Goal: Task Accomplishment & Management: Manage account settings

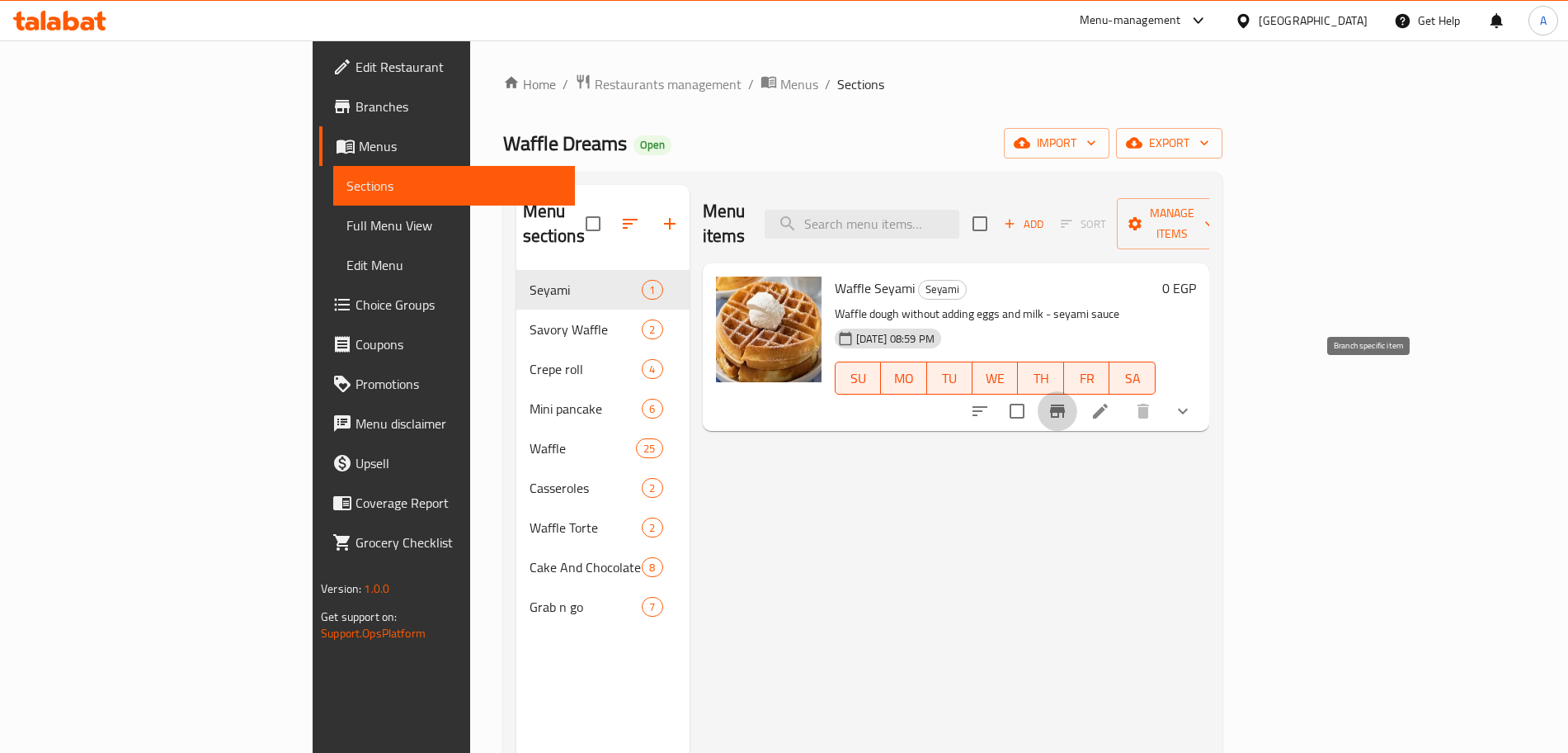
click at [1067, 401] on icon "Branch-specific-item" at bounding box center [1058, 410] width 20 height 20
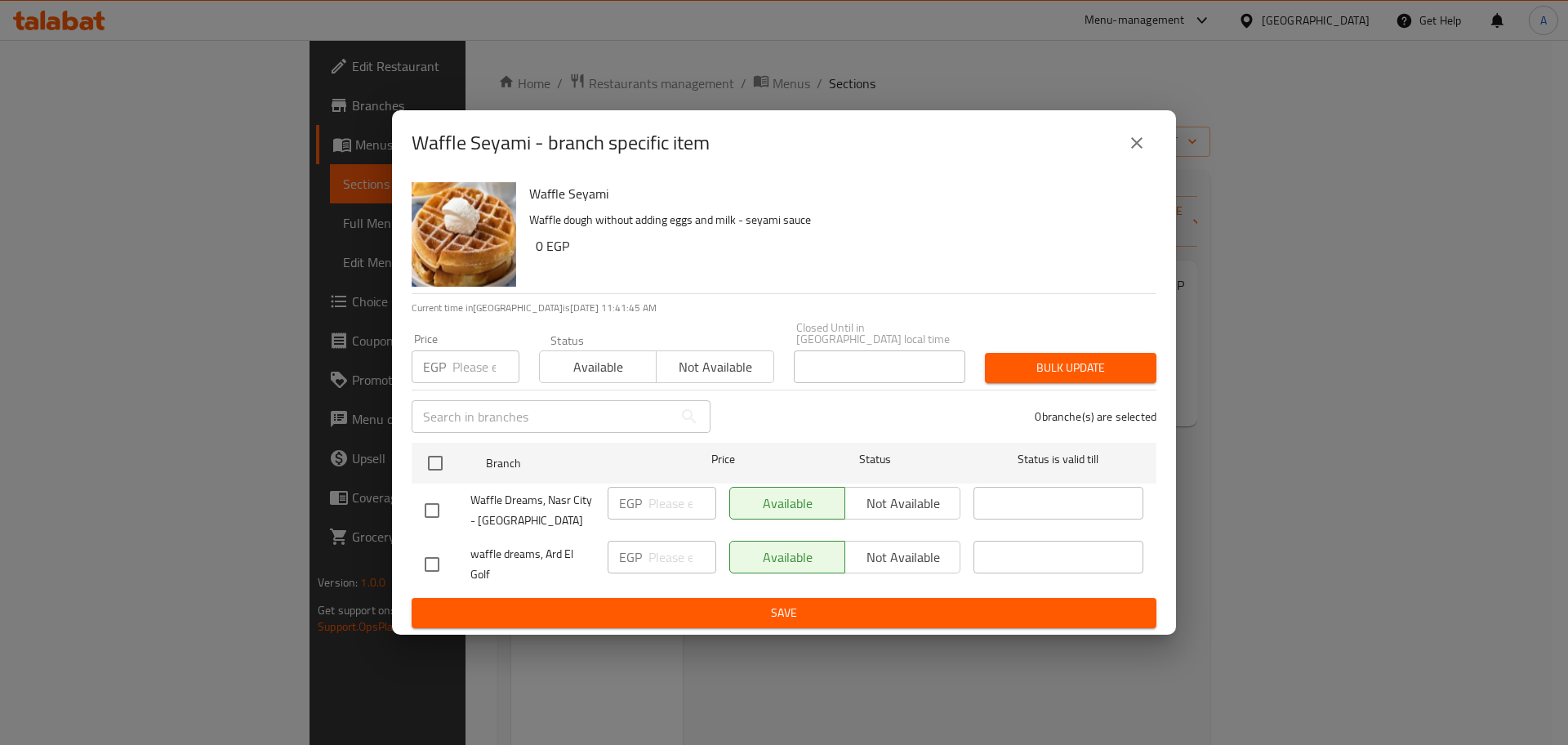
click at [1148, 149] on button "close" at bounding box center [1137, 142] width 39 height 39
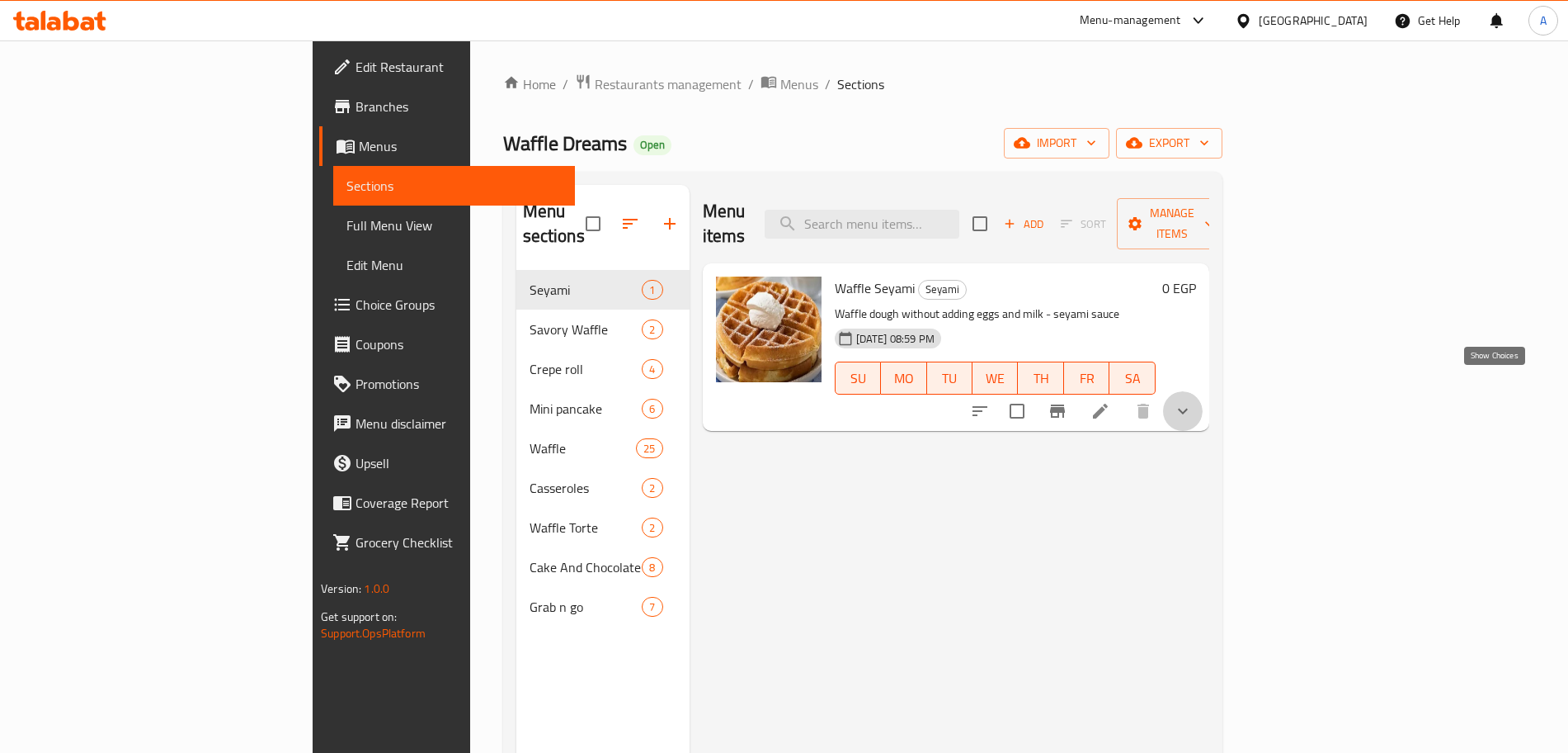
click at [1193, 401] on icon "show more" at bounding box center [1183, 410] width 20 height 20
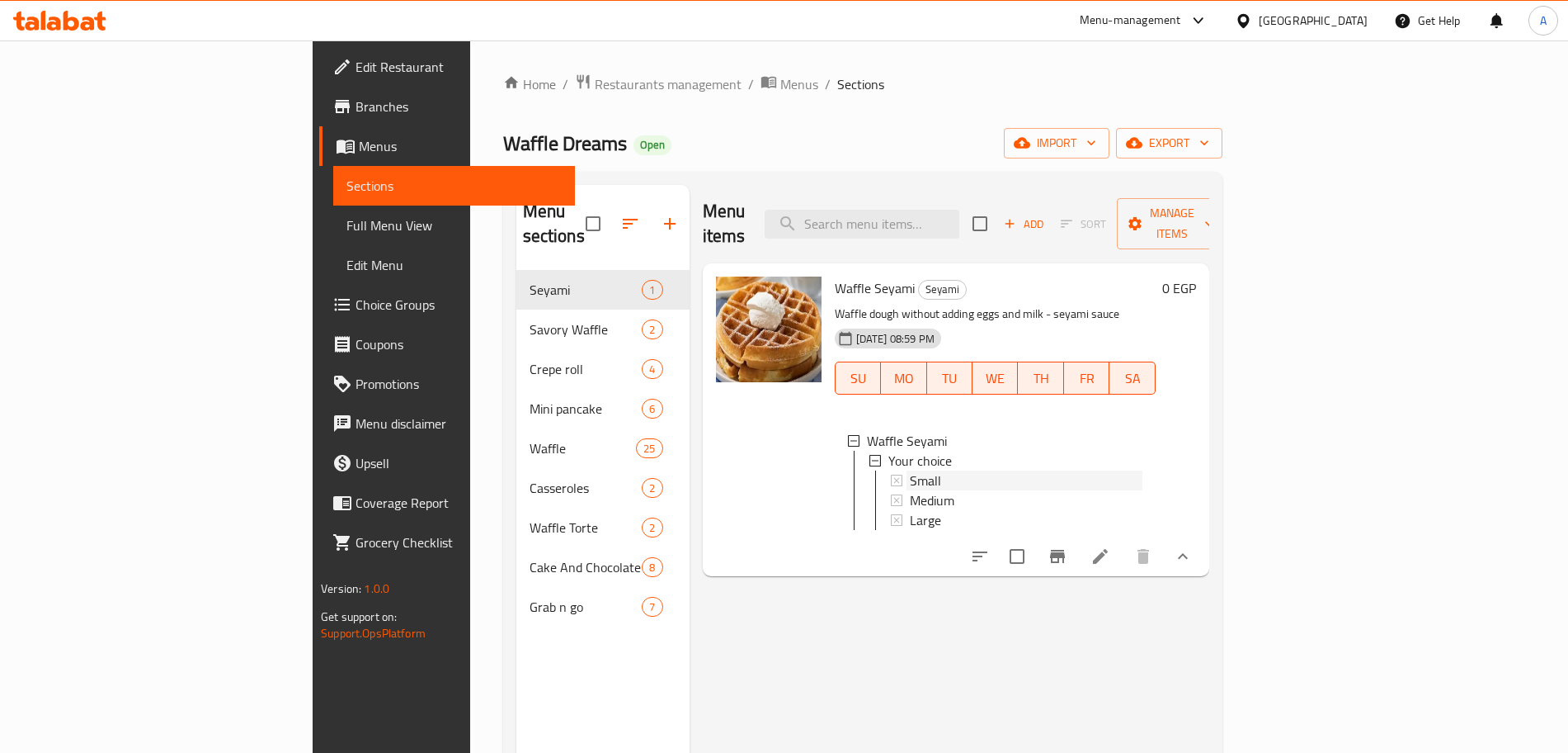
click at [910, 470] on div "Small" at bounding box center [1026, 480] width 233 height 20
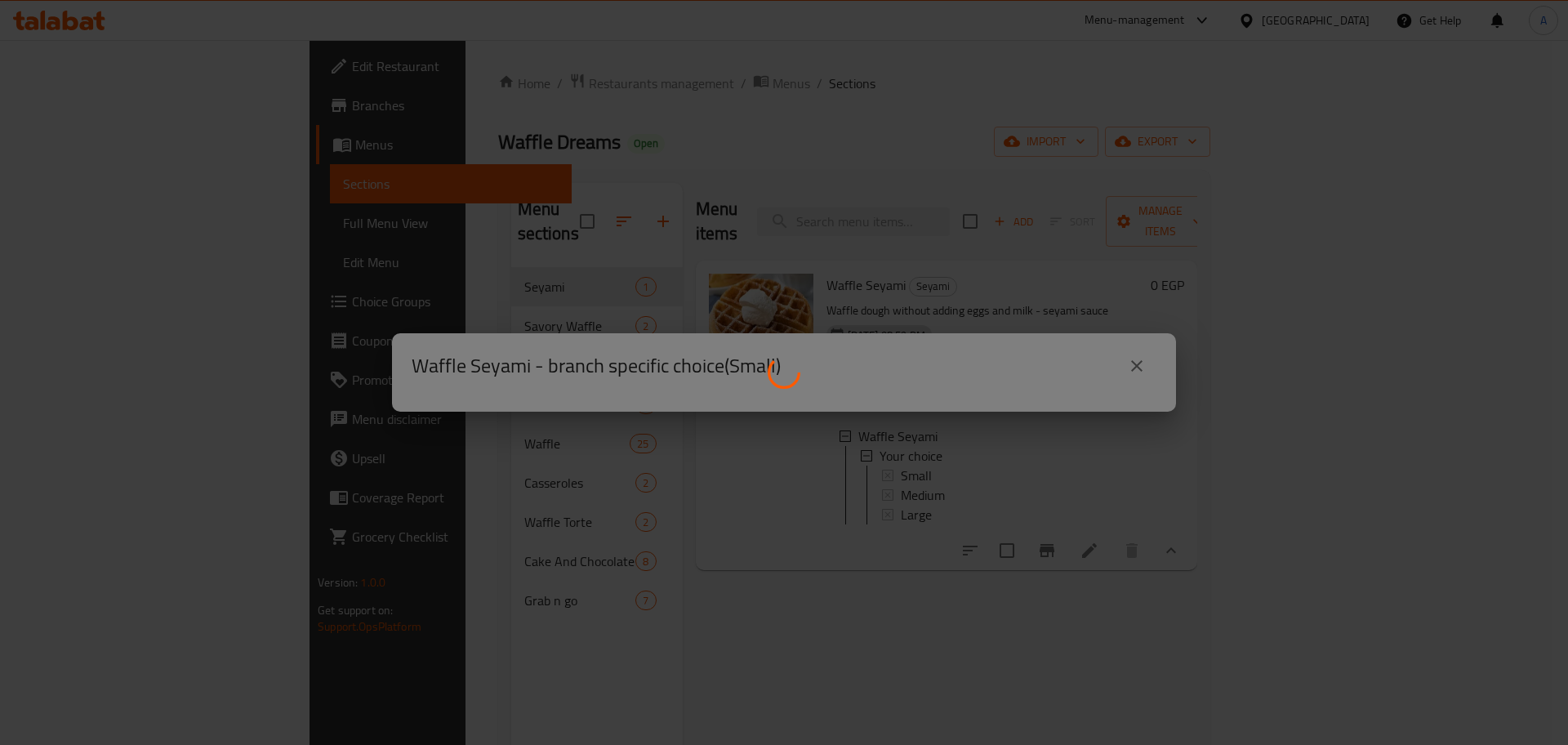
click at [879, 452] on div at bounding box center [784, 372] width 1568 height 745
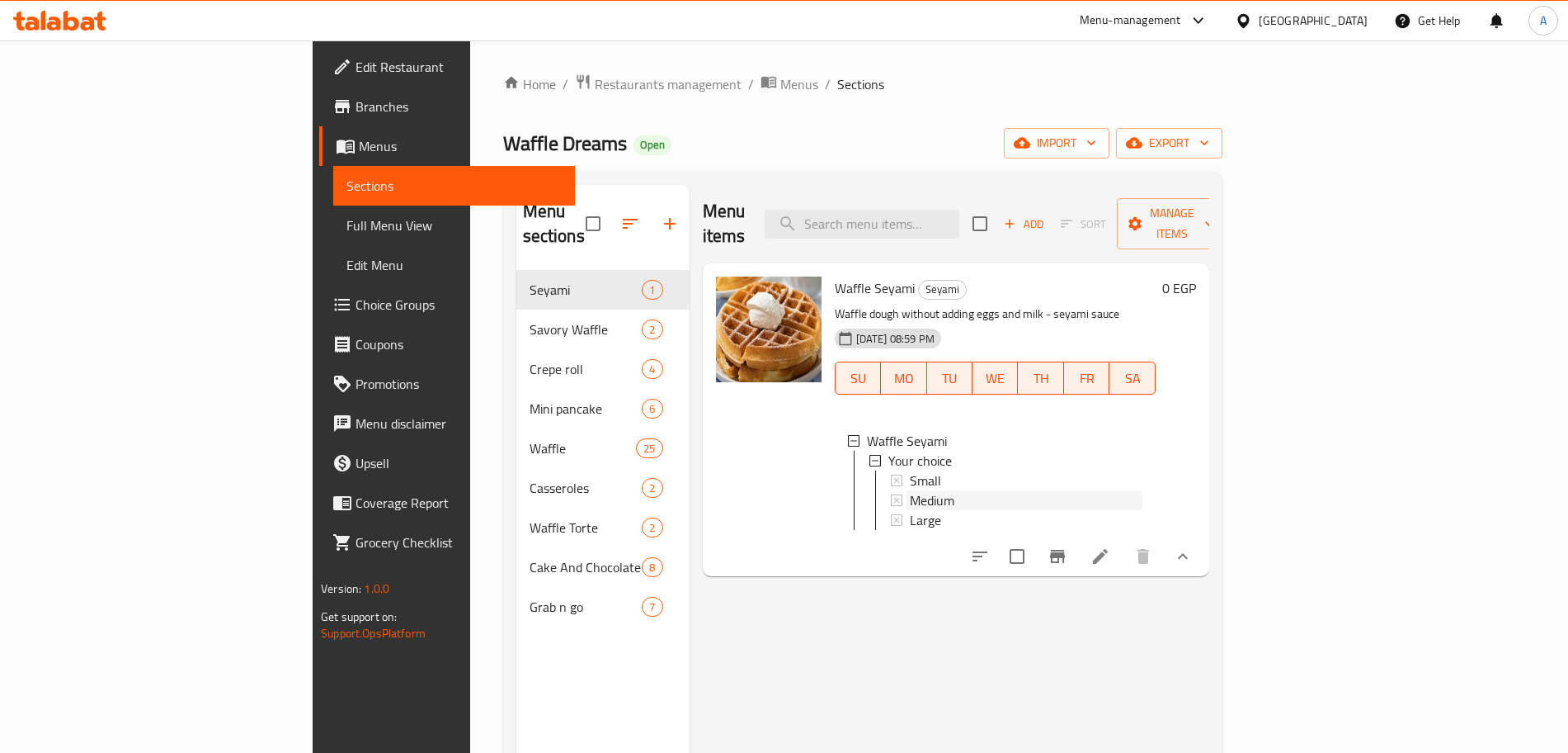
click at [910, 490] on div "Medium" at bounding box center [1026, 500] width 233 height 20
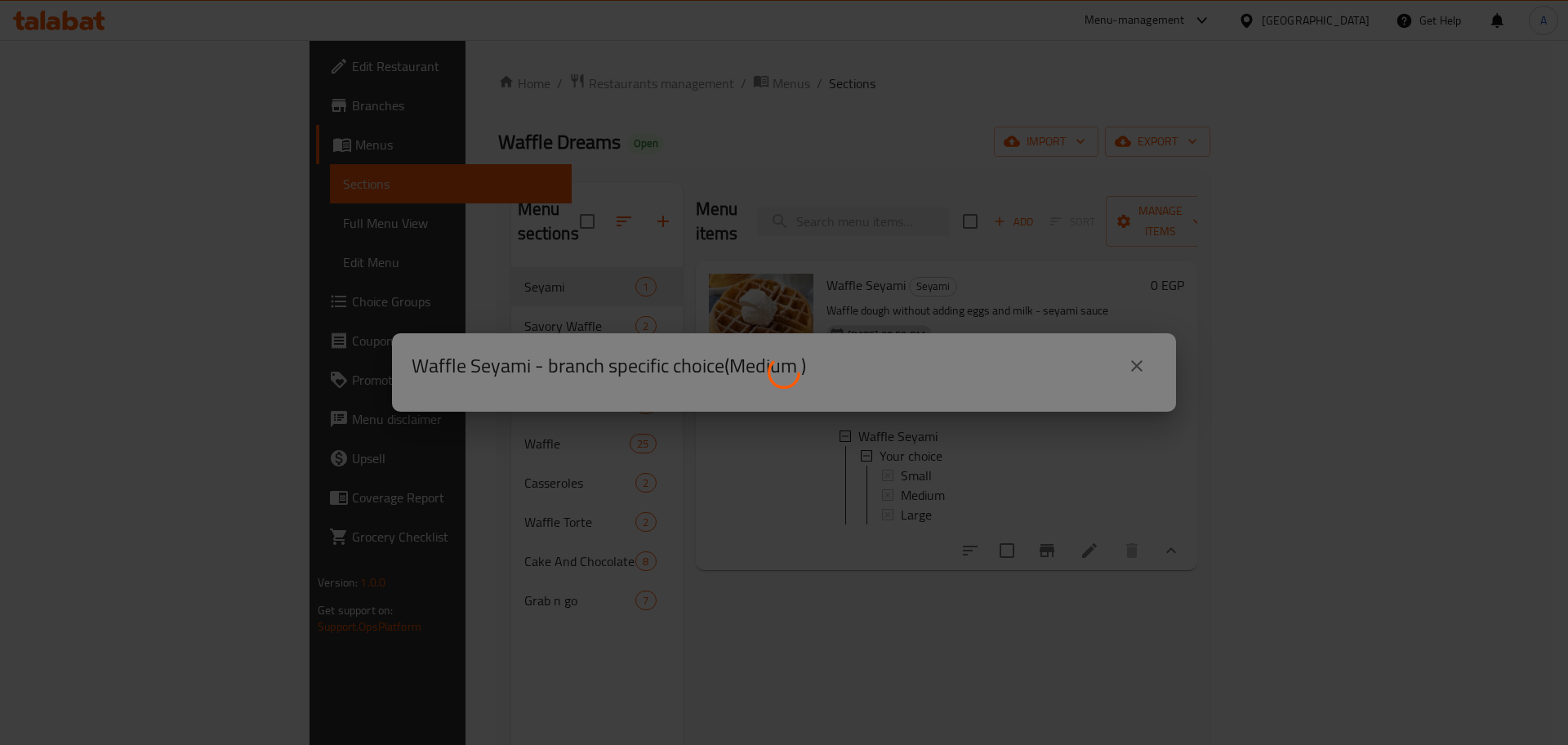
click at [875, 468] on div at bounding box center [784, 372] width 1568 height 745
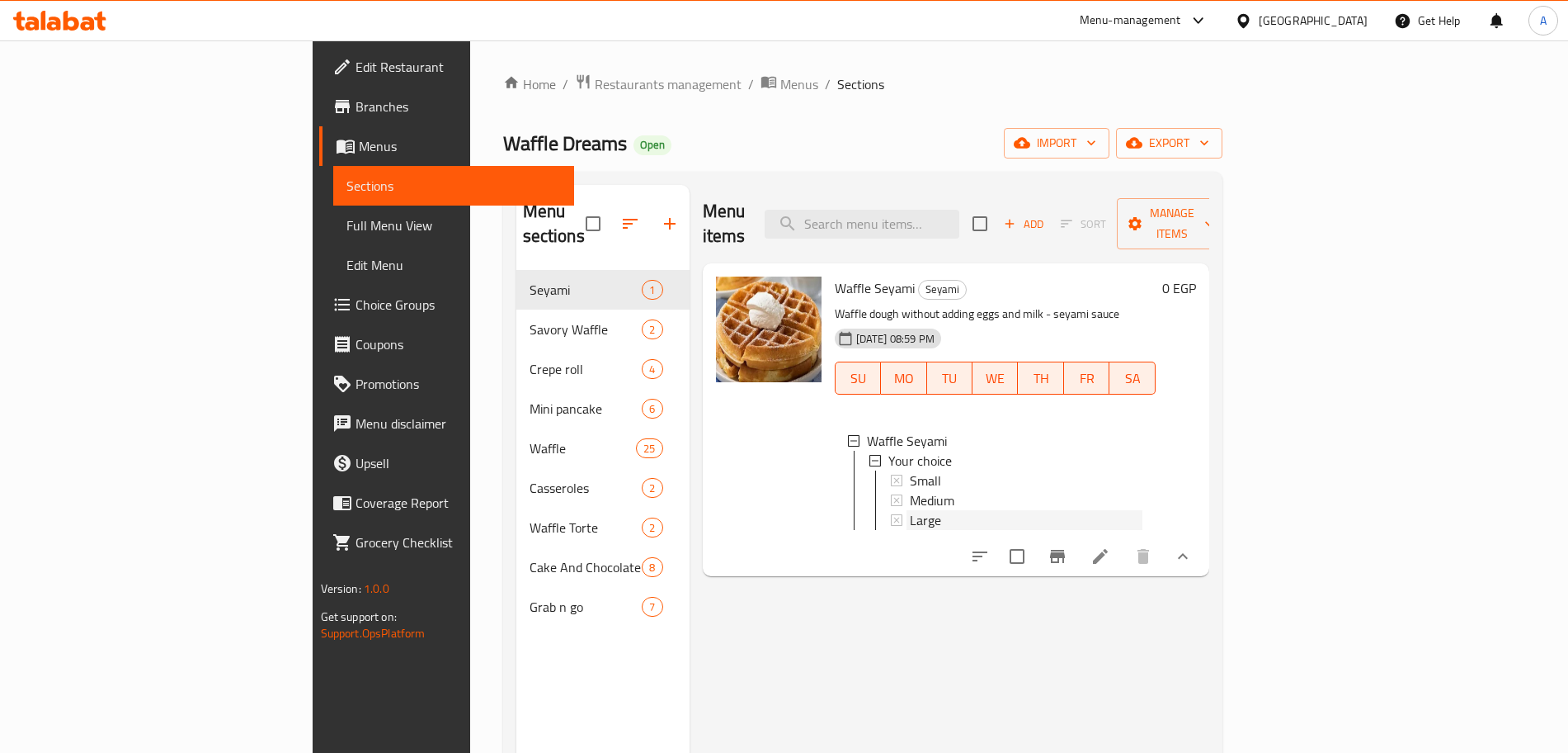
click at [910, 510] on span "Large" at bounding box center [925, 519] width 31 height 20
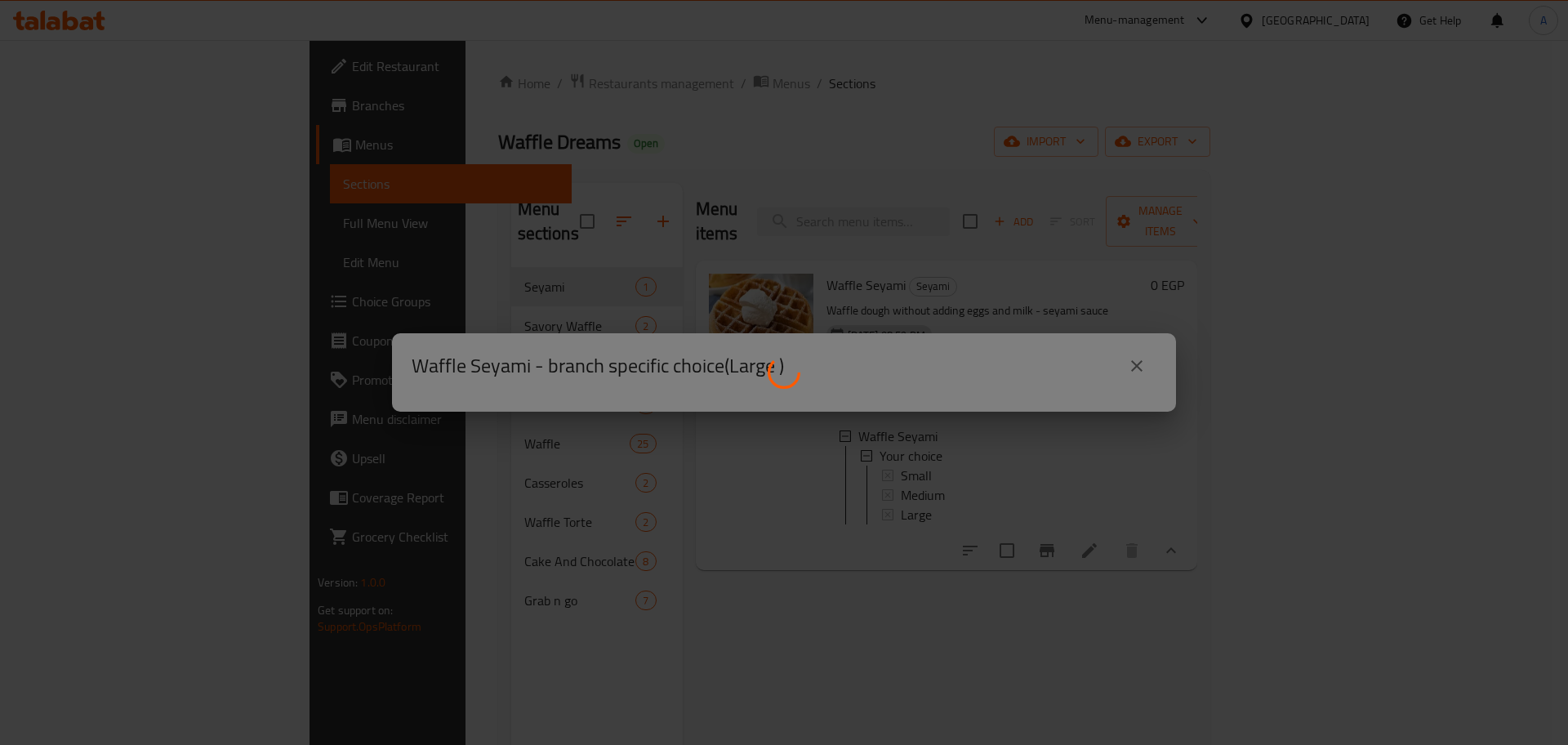
click at [843, 494] on div at bounding box center [784, 372] width 1568 height 745
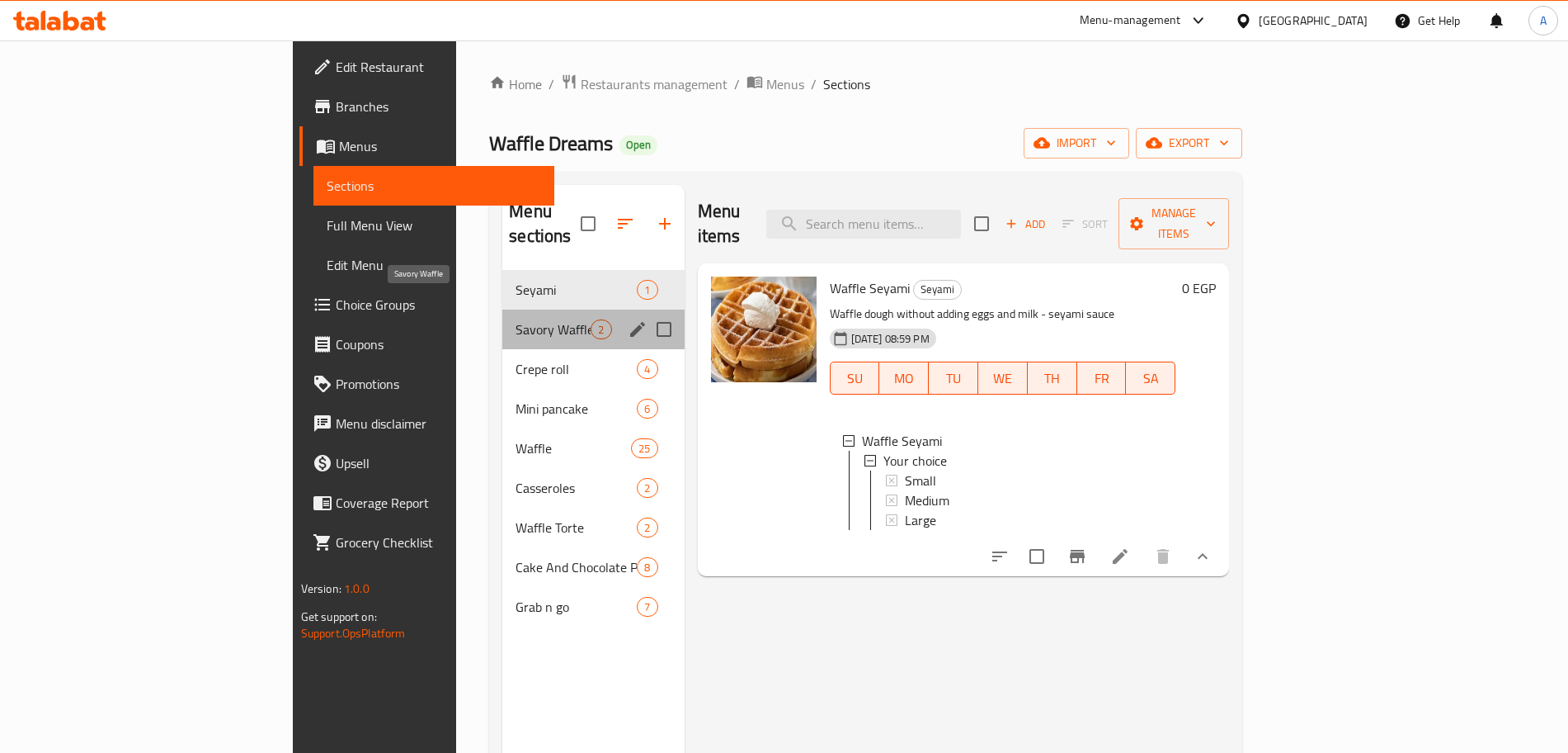
click at [515, 320] on span "Savory Waffle" at bounding box center [553, 329] width 75 height 20
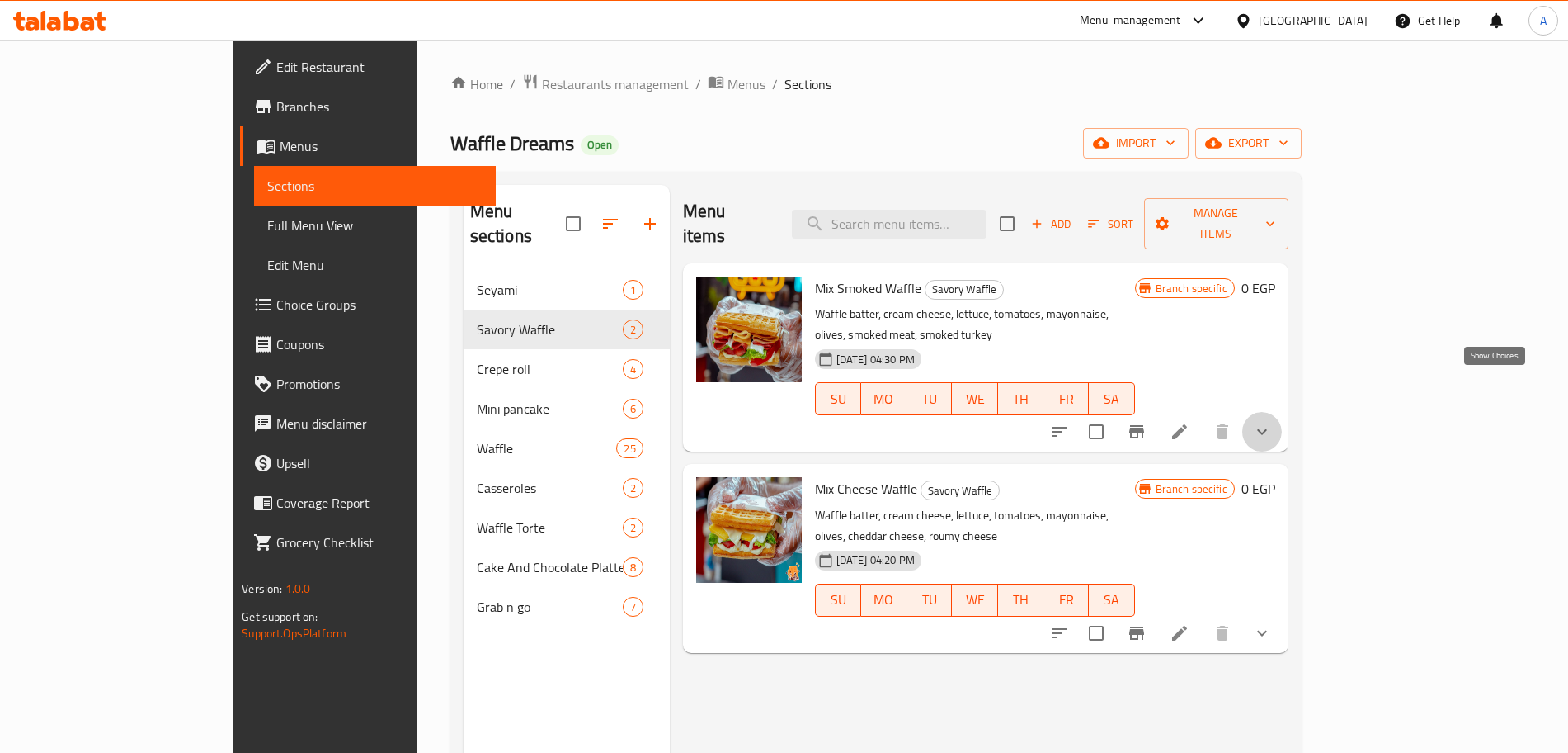
click at [1272, 422] on icon "show more" at bounding box center [1262, 432] width 20 height 20
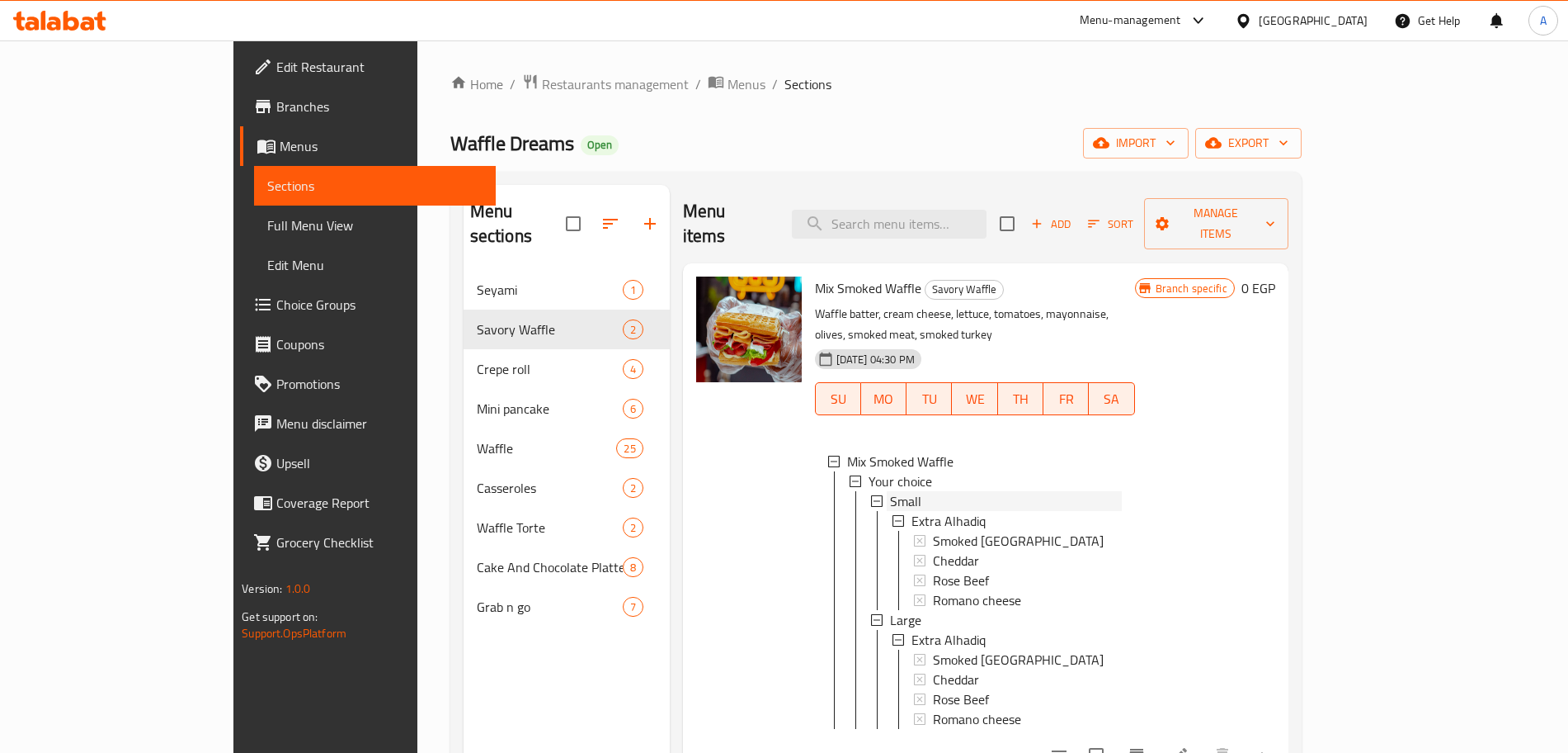
click at [921, 491] on div "Small" at bounding box center [1005, 501] width 232 height 20
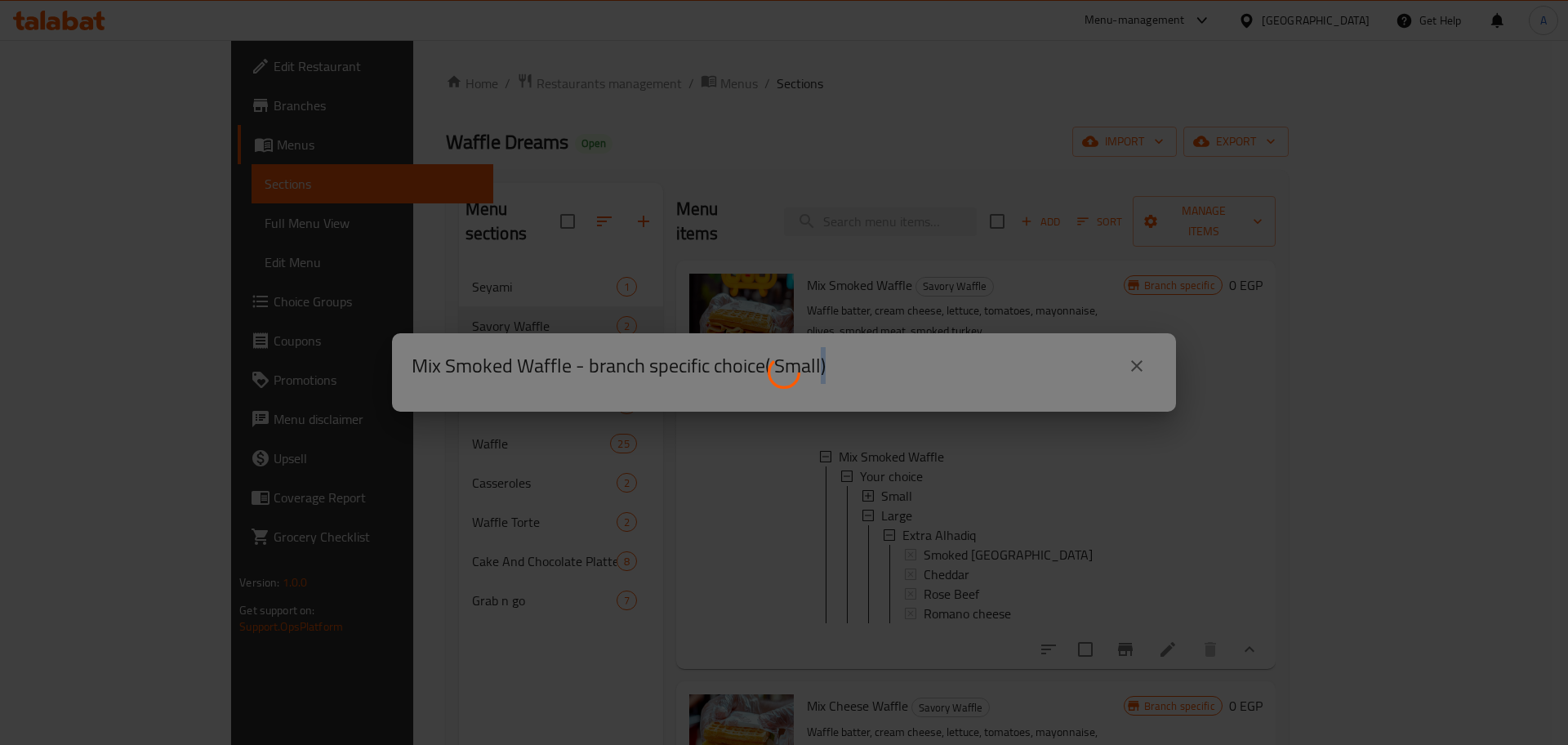
click at [912, 449] on div at bounding box center [784, 372] width 1568 height 745
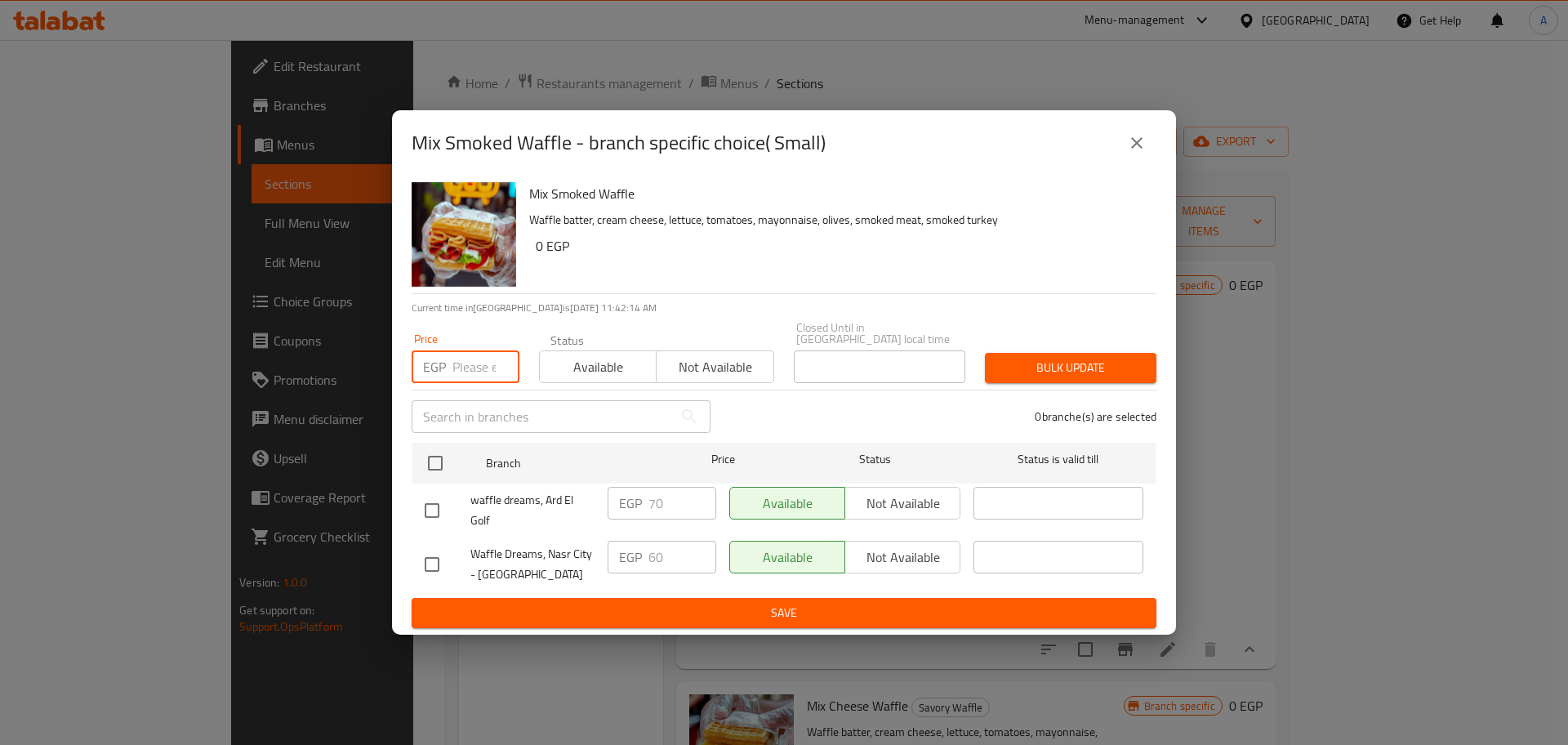
click at [470, 354] on input "number" at bounding box center [486, 367] width 67 height 32
type input "70"
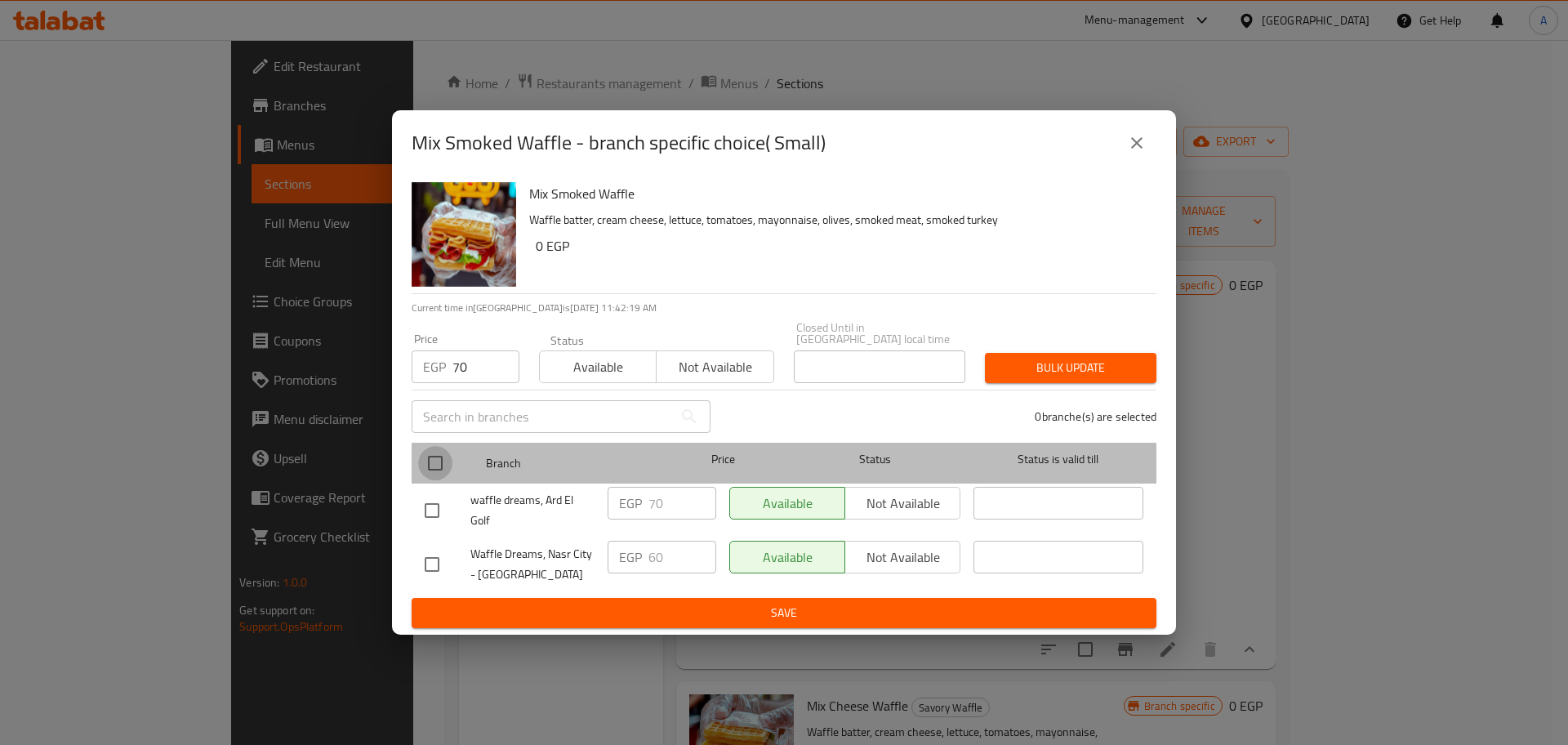
click at [423, 458] on input "checkbox" at bounding box center [436, 463] width 34 height 34
checkbox input "true"
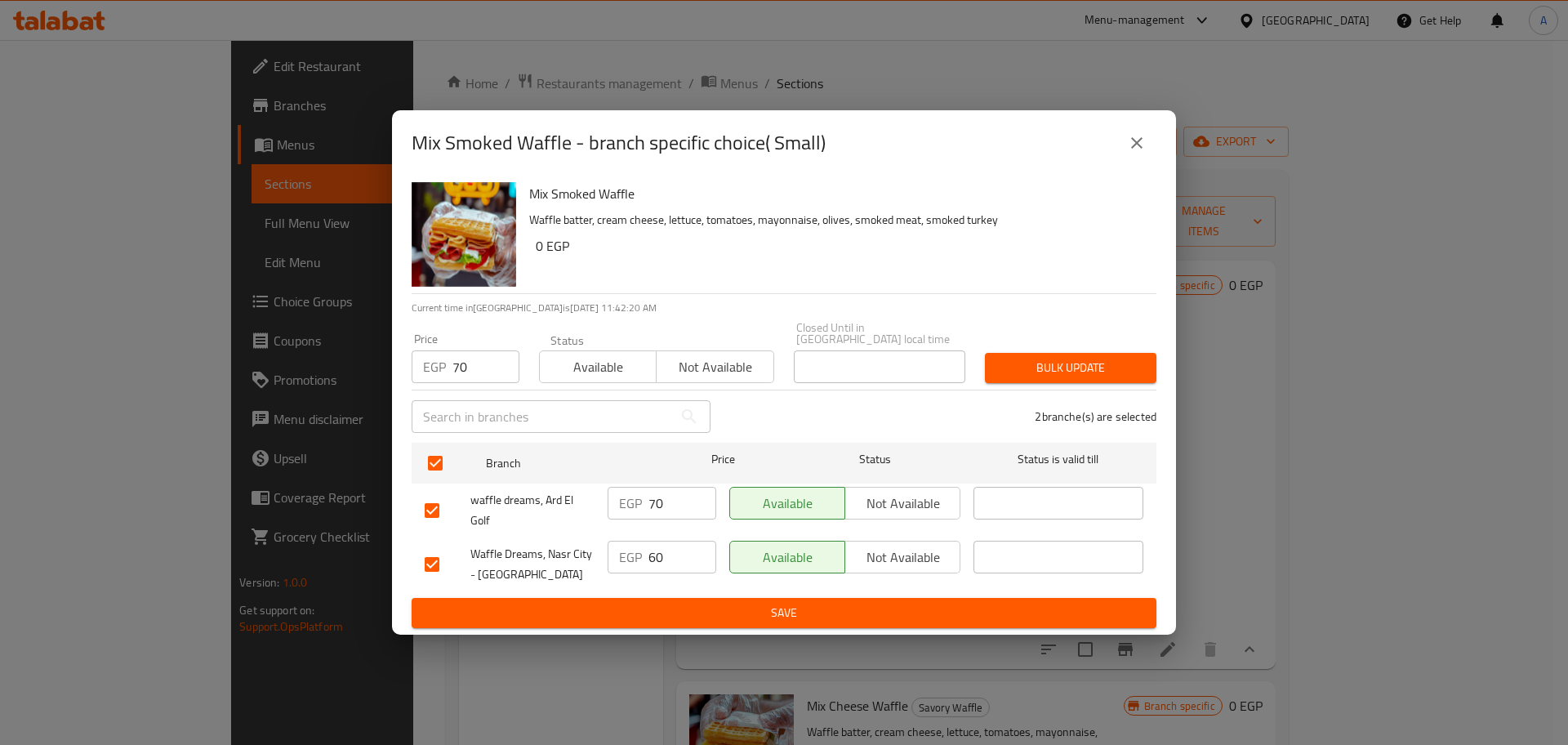
click at [1002, 364] on span "Bulk update" at bounding box center [1071, 367] width 145 height 20
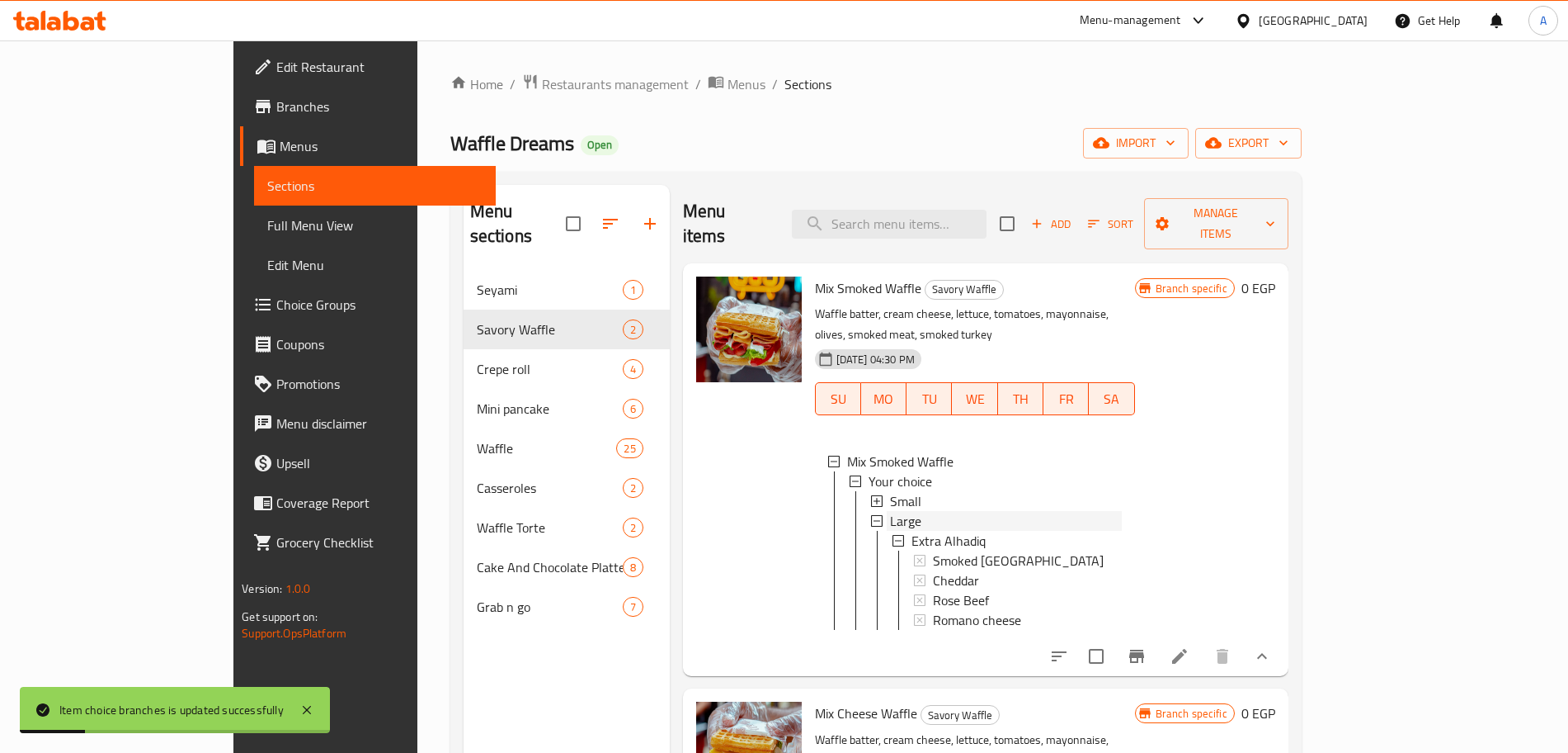
click at [890, 511] on div "Large" at bounding box center [1005, 520] width 232 height 20
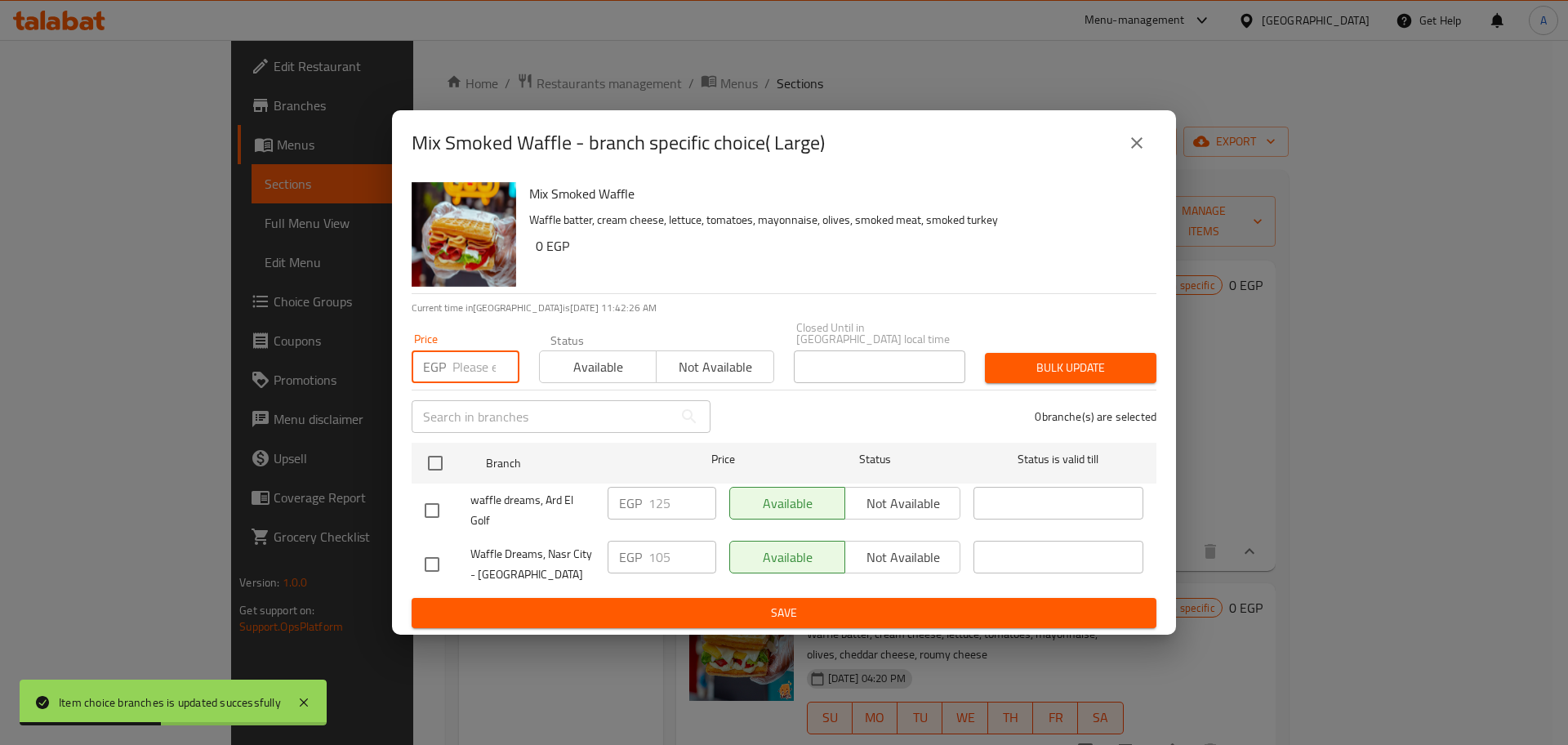
click at [470, 364] on input "number" at bounding box center [486, 367] width 67 height 32
type input "125"
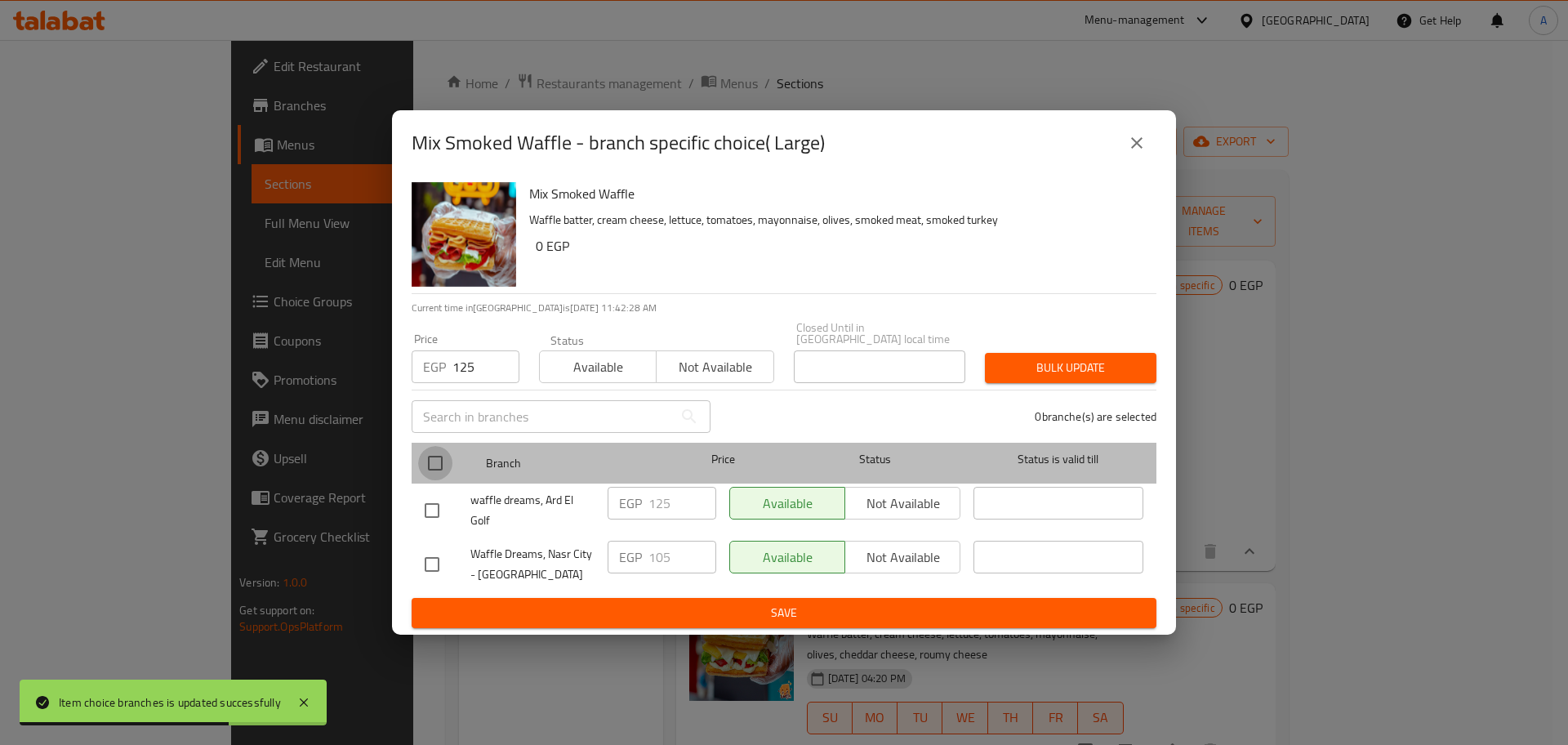
click at [439, 461] on input "checkbox" at bounding box center [436, 463] width 34 height 34
checkbox input "true"
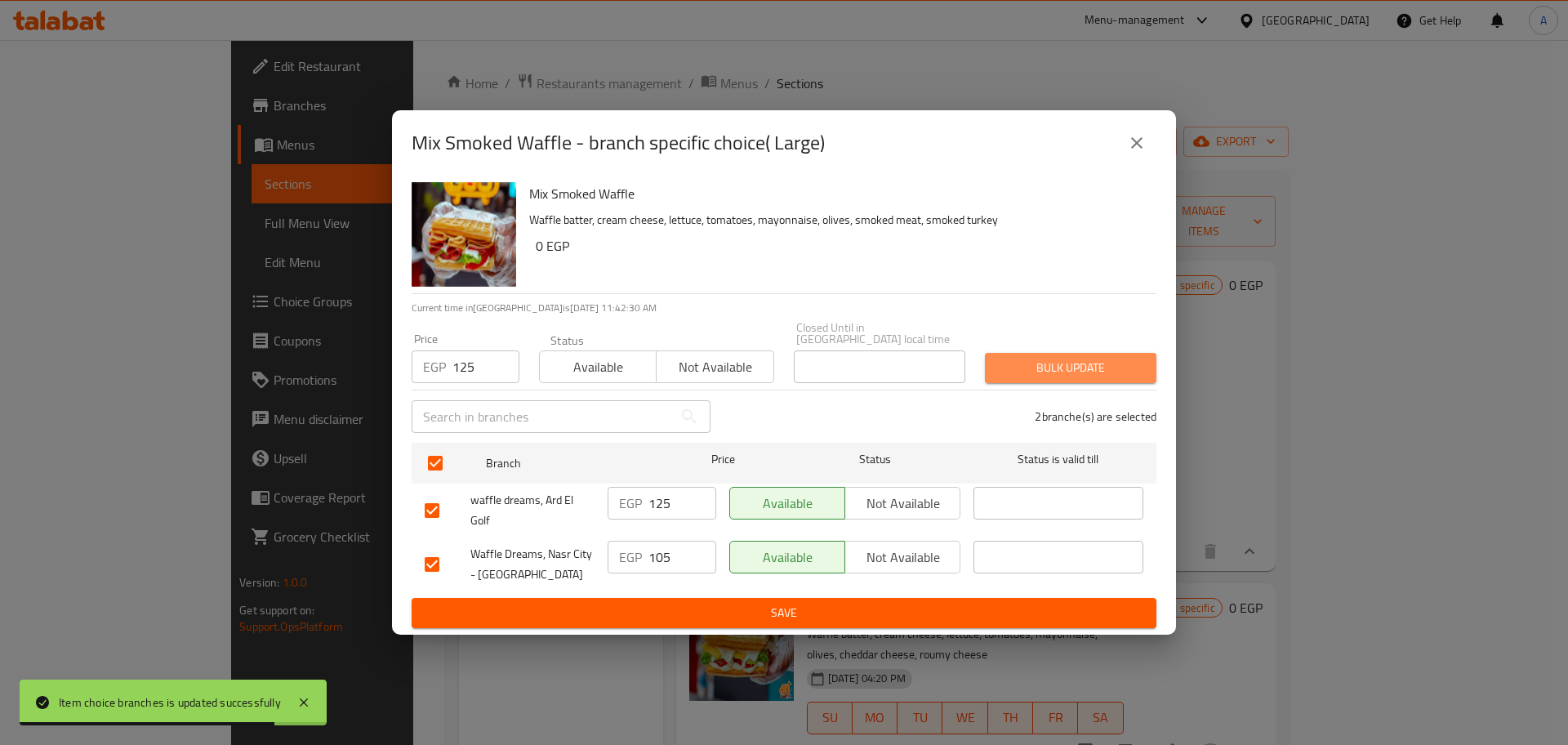
click at [1068, 360] on span "Bulk update" at bounding box center [1071, 367] width 145 height 20
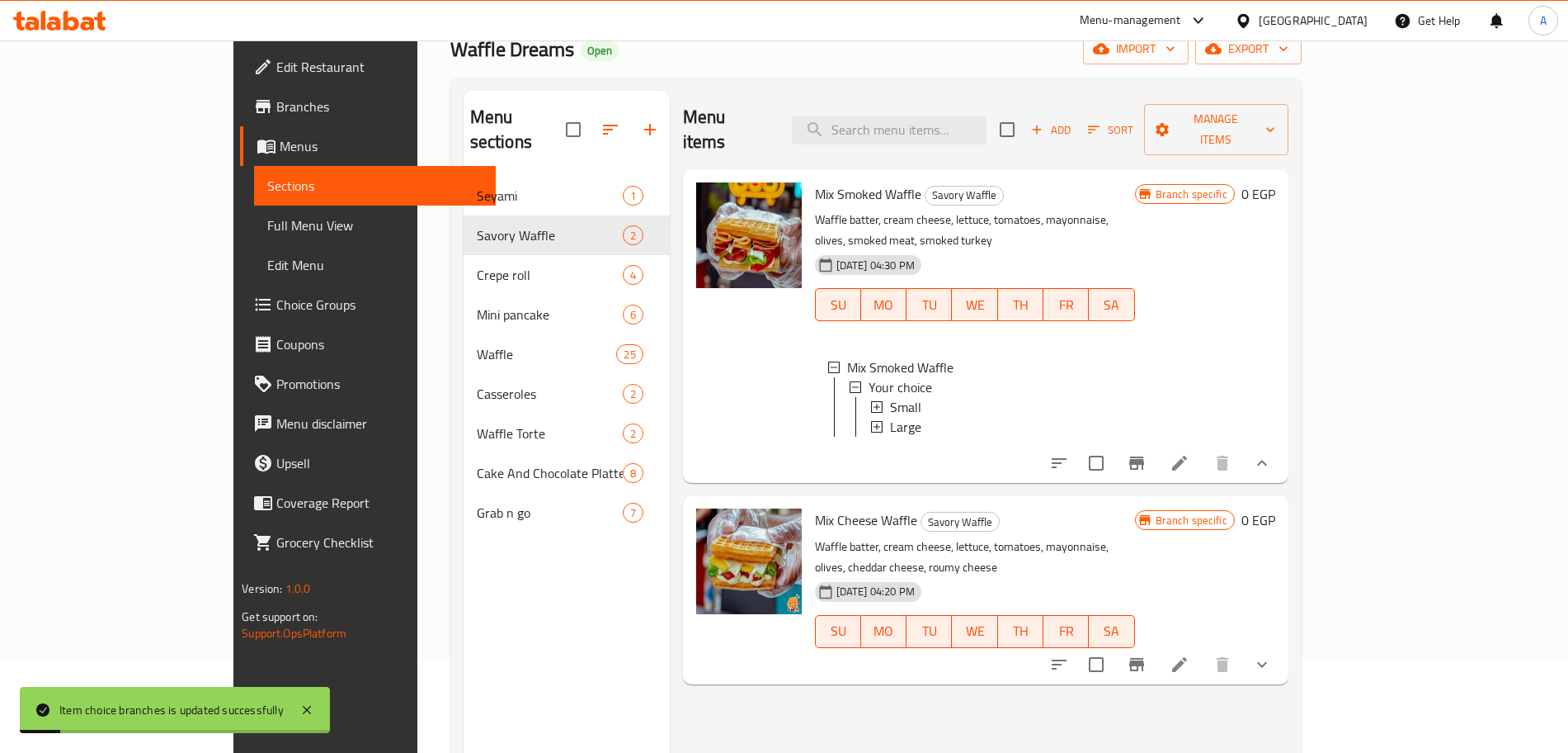
scroll to position [3, 0]
click at [1272, 655] on icon "show more" at bounding box center [1262, 664] width 20 height 20
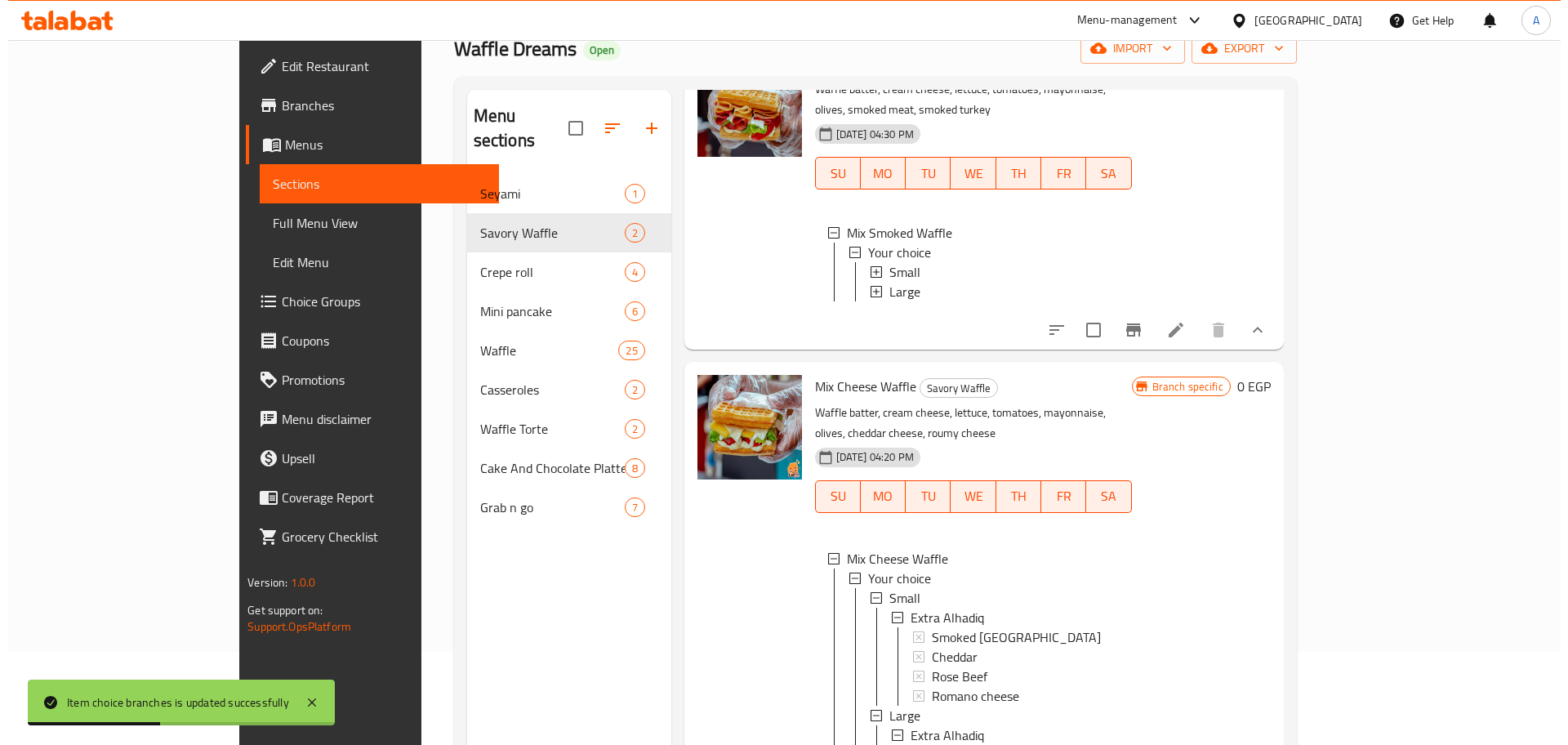
scroll to position [127, 0]
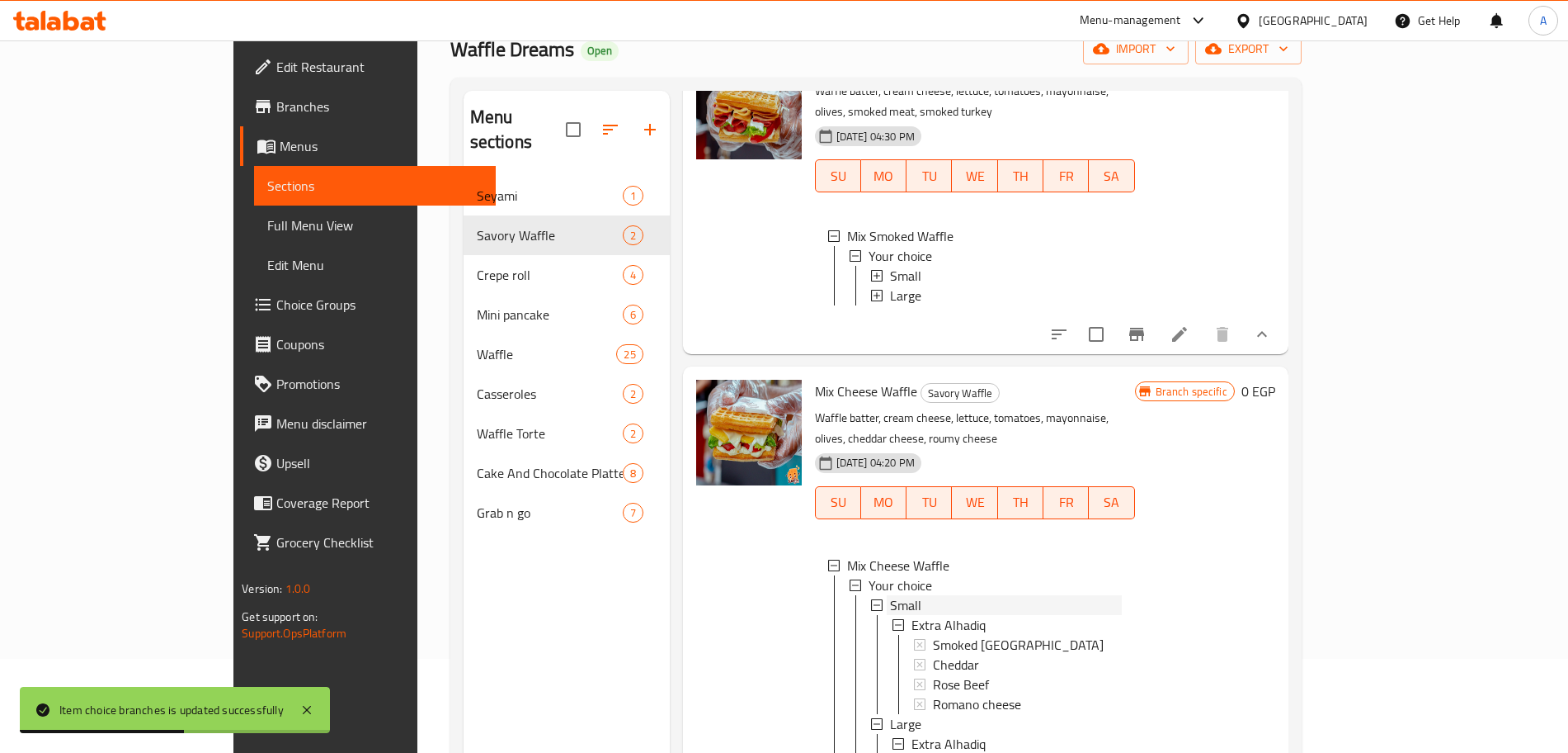
click at [890, 595] on span "Small" at bounding box center [905, 604] width 31 height 20
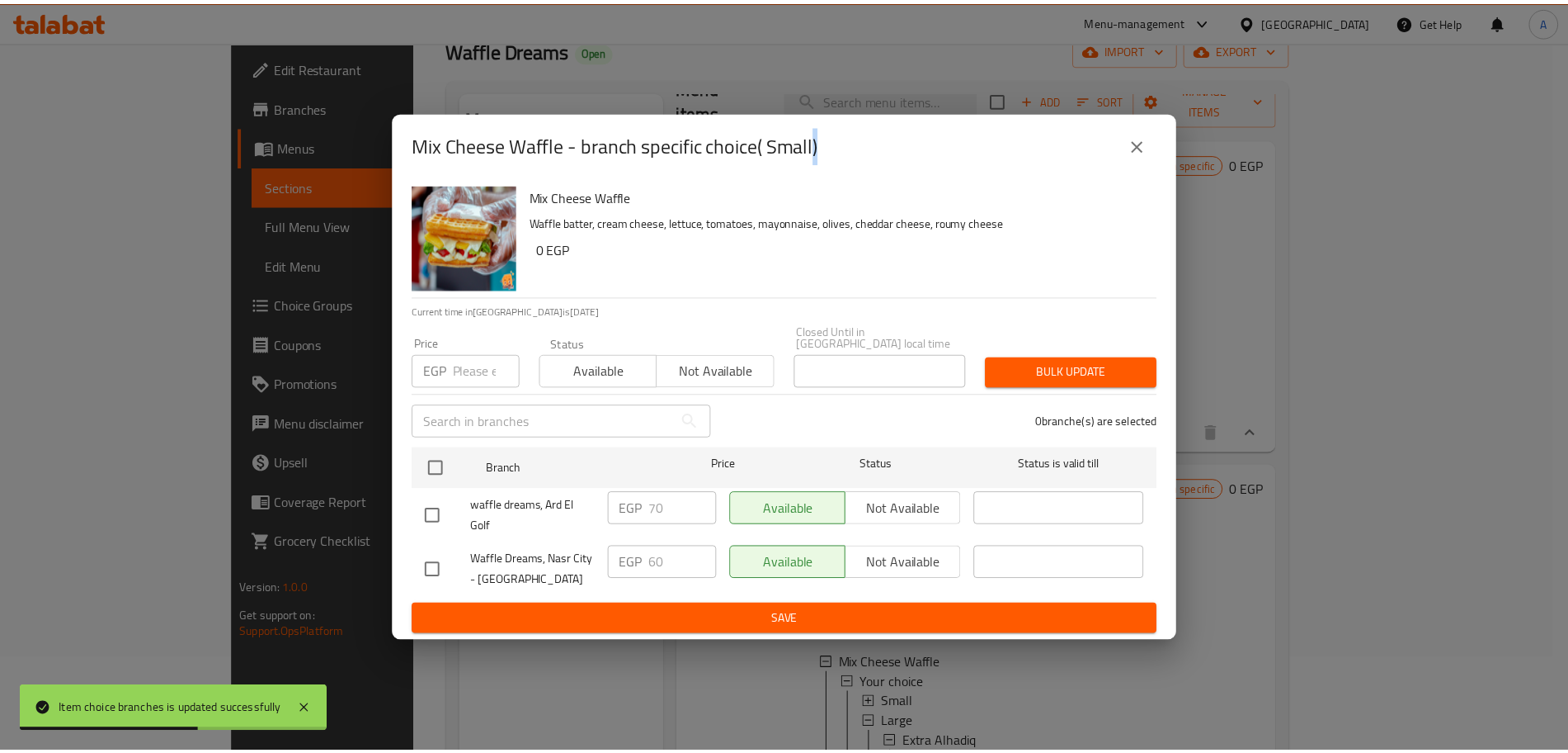
scroll to position [31, 0]
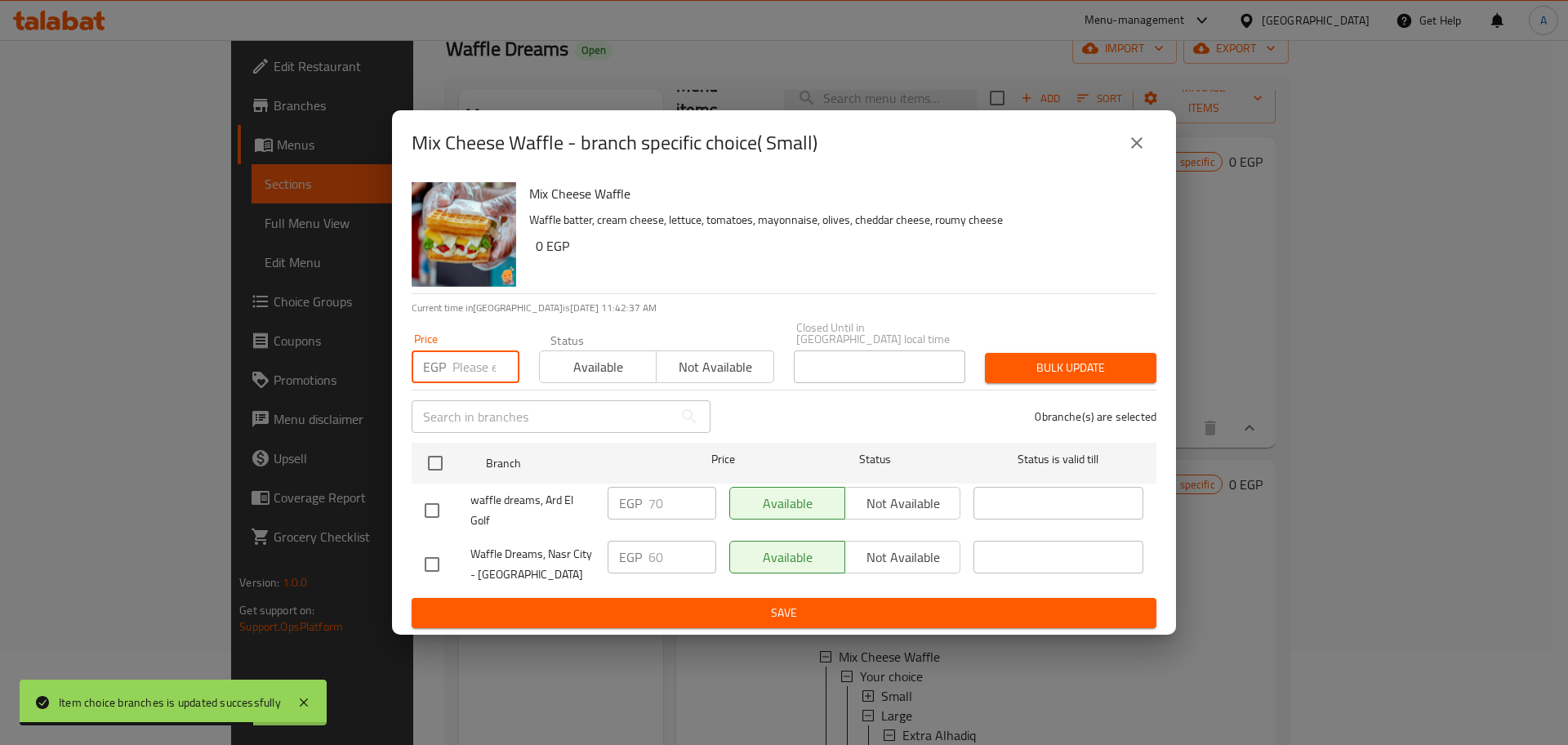
click at [472, 360] on input "number" at bounding box center [486, 367] width 67 height 32
type input "70"
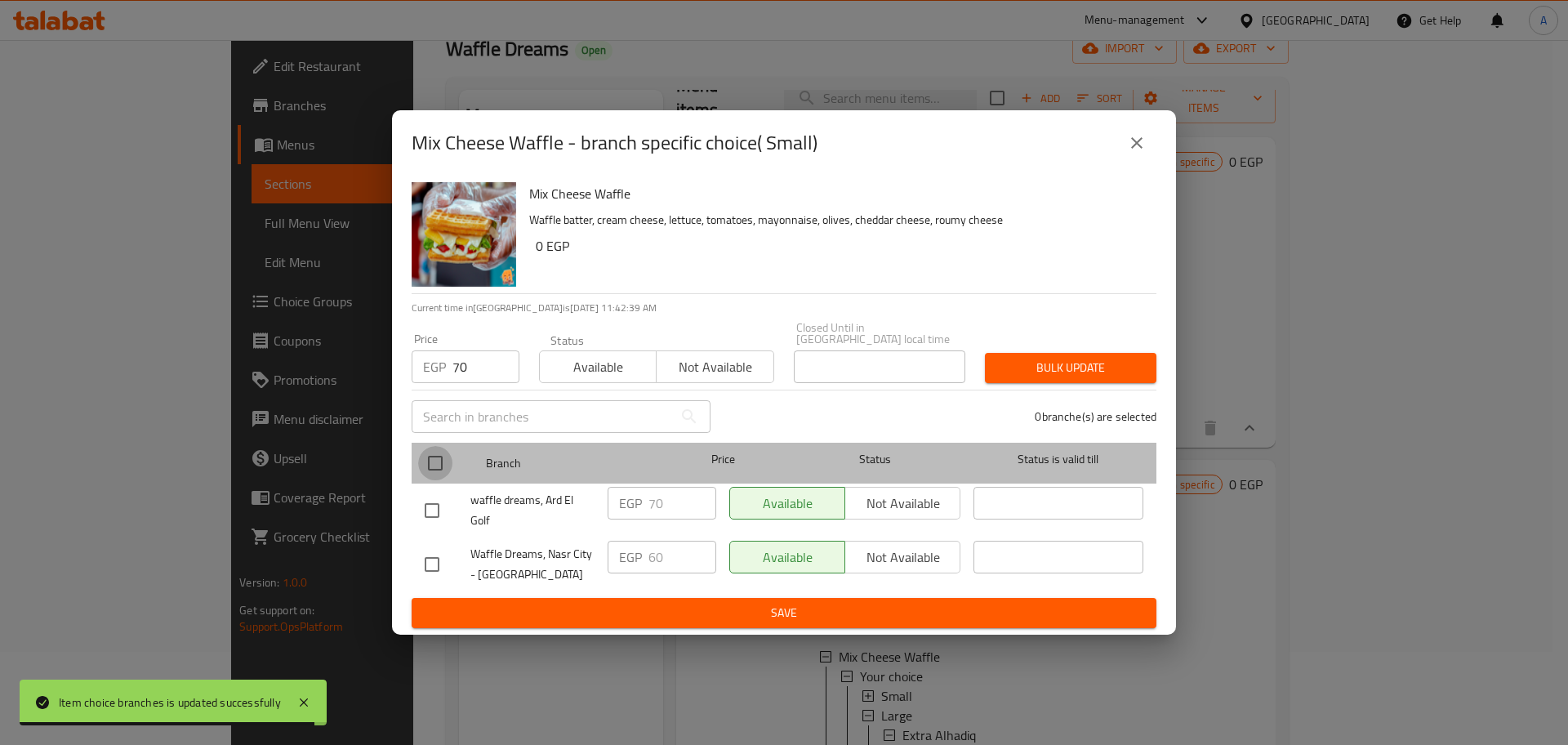
click at [440, 452] on input "checkbox" at bounding box center [436, 463] width 34 height 34
checkbox input "true"
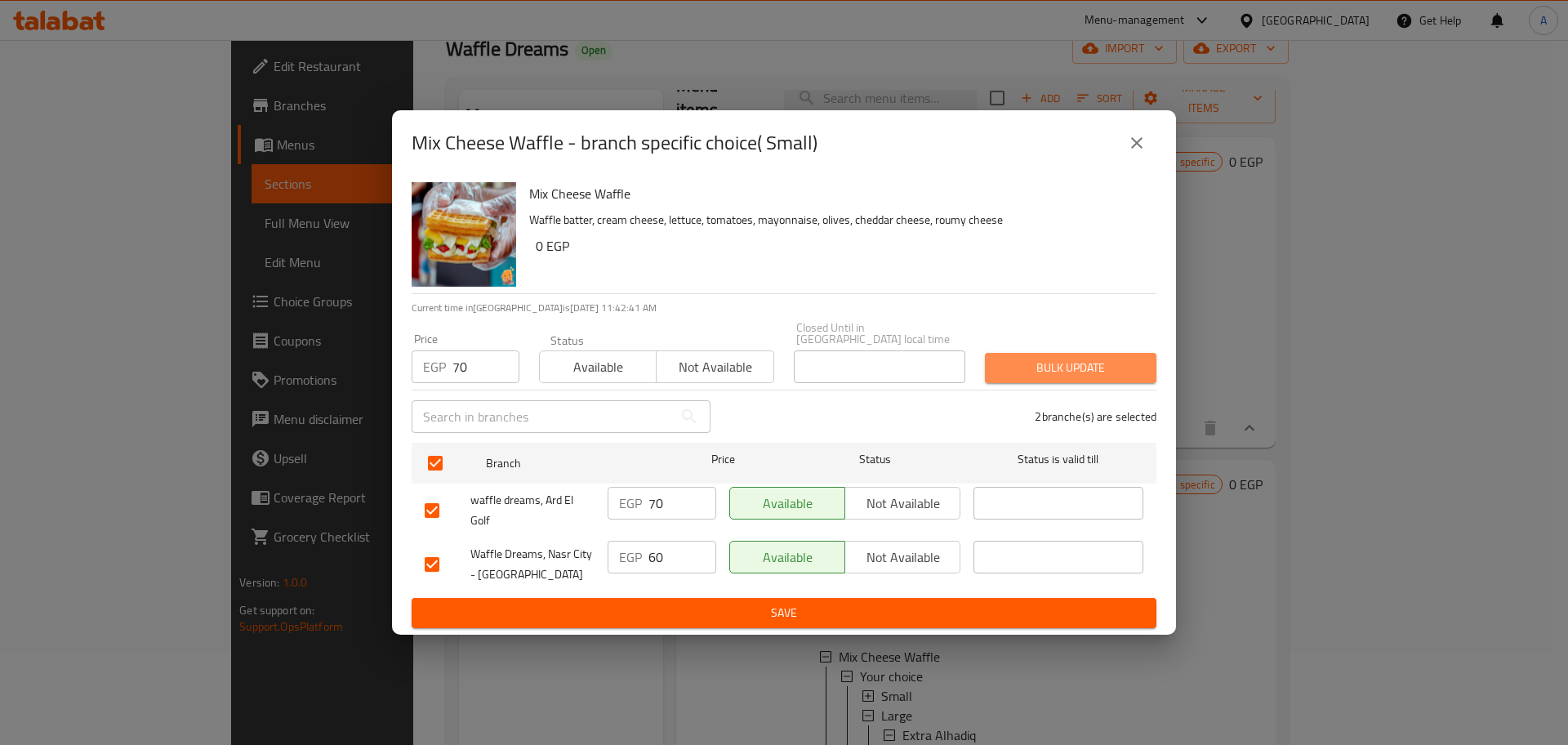
click at [1055, 359] on span "Bulk update" at bounding box center [1071, 367] width 145 height 20
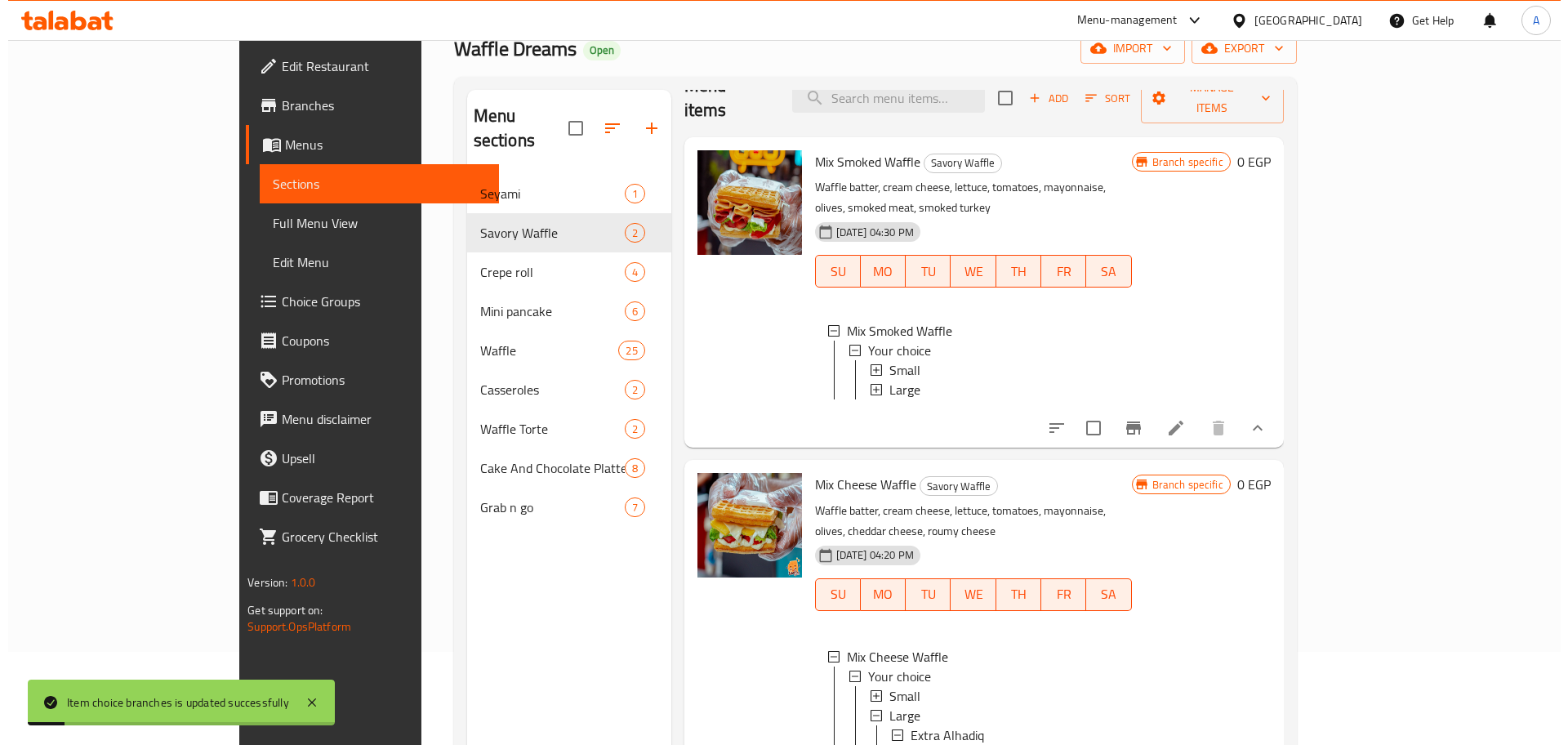
scroll to position [3, 0]
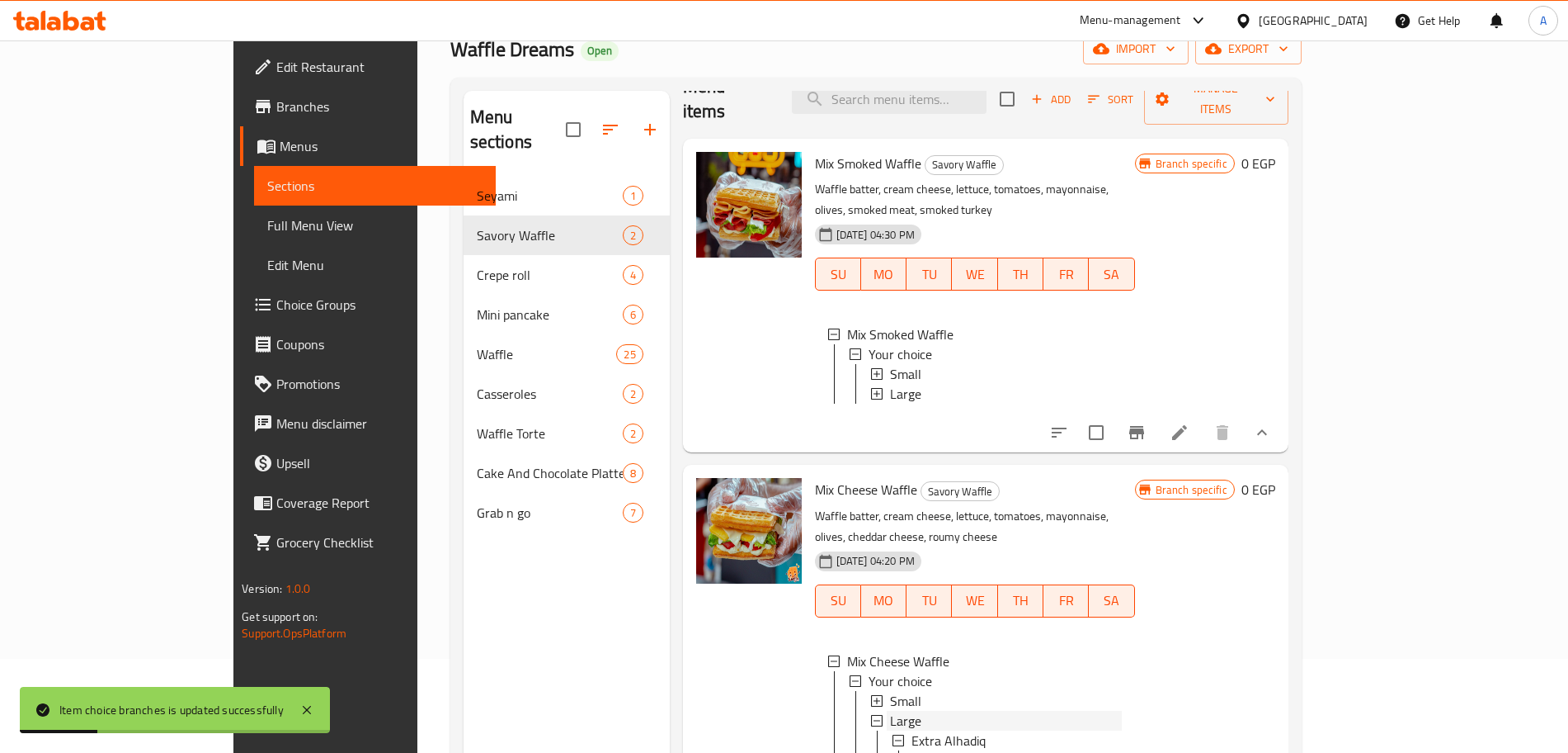
click at [890, 711] on span "Large" at bounding box center [905, 720] width 31 height 20
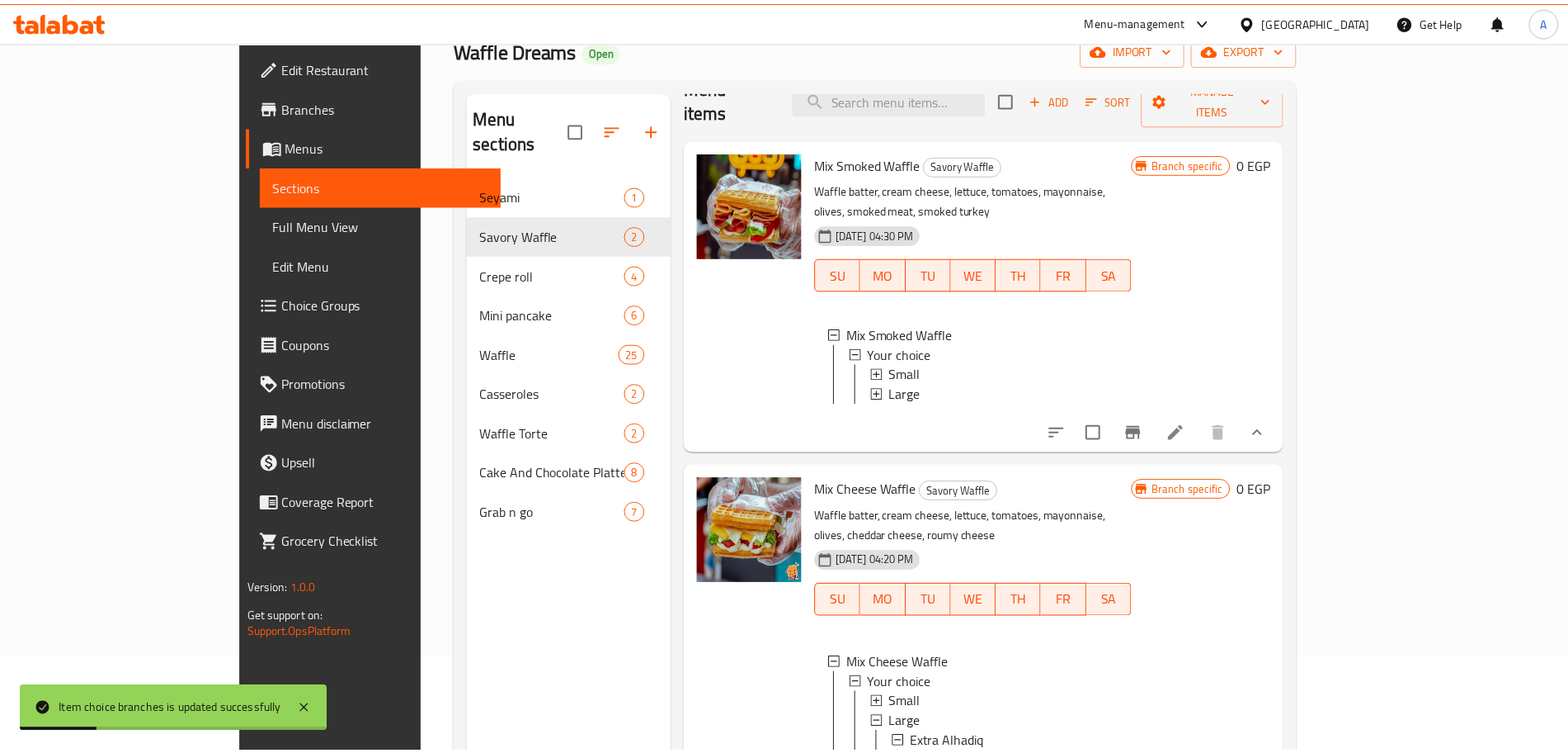
scroll to position [0, 0]
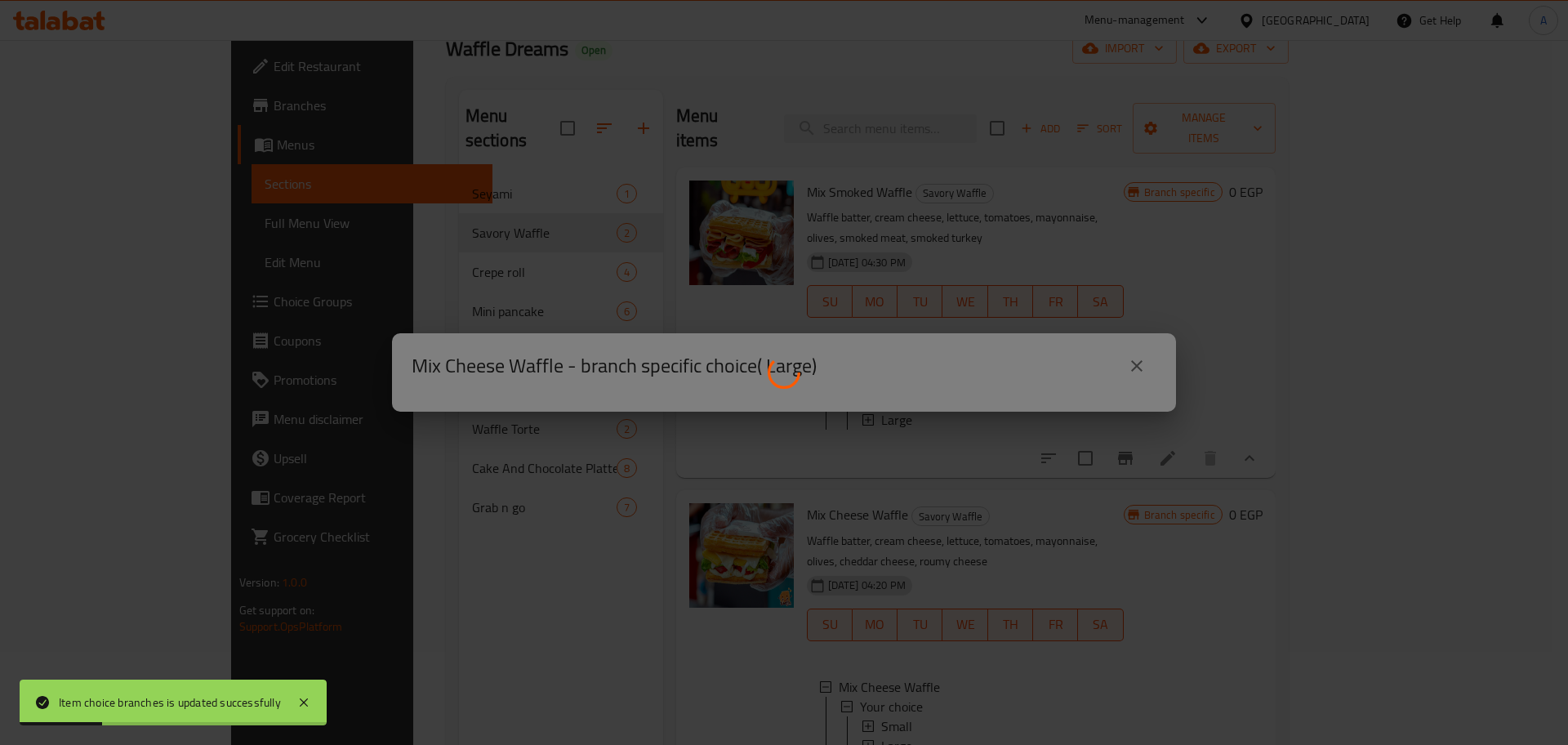
click at [842, 662] on div at bounding box center [784, 372] width 1568 height 745
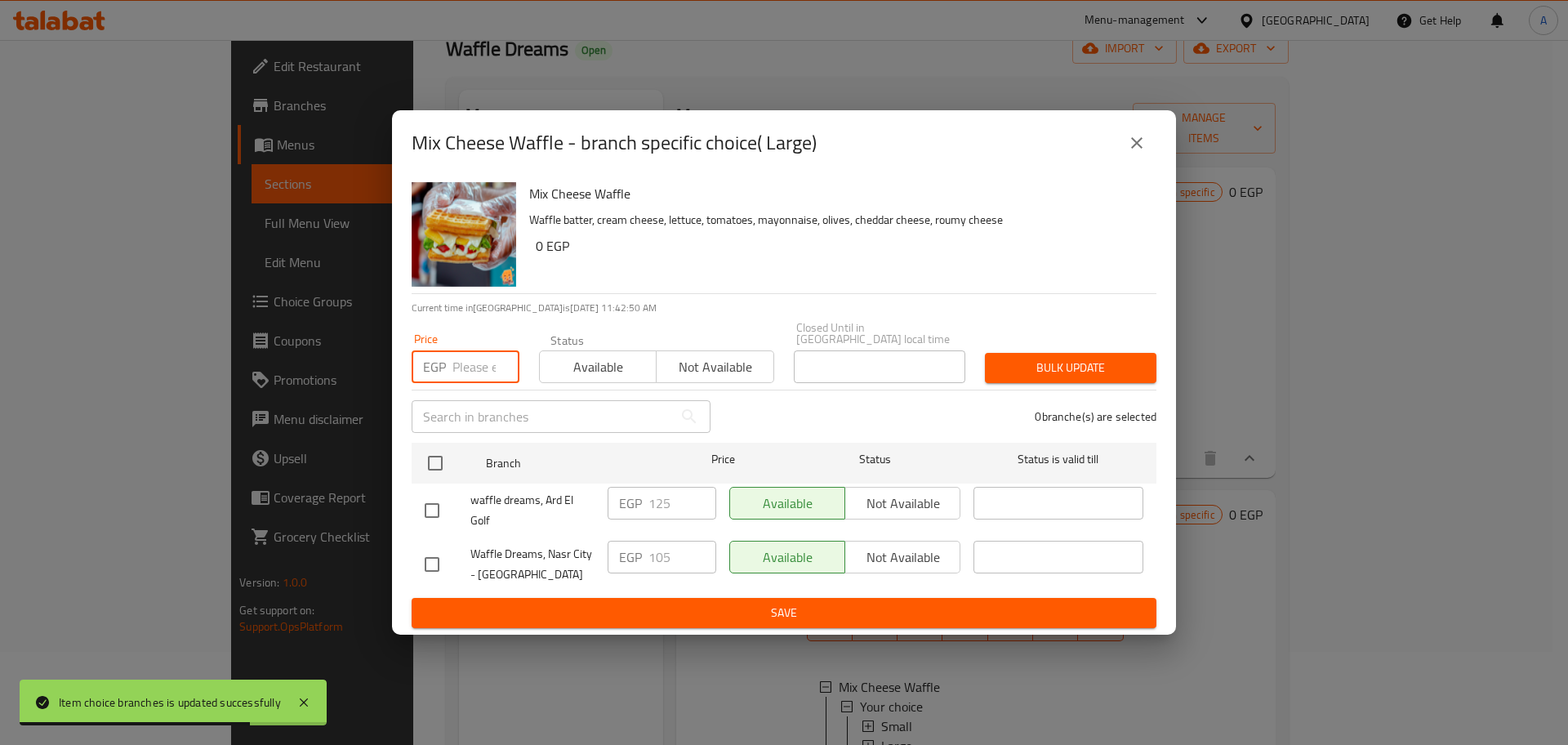
click at [466, 359] on input "number" at bounding box center [486, 367] width 67 height 32
type input "125"
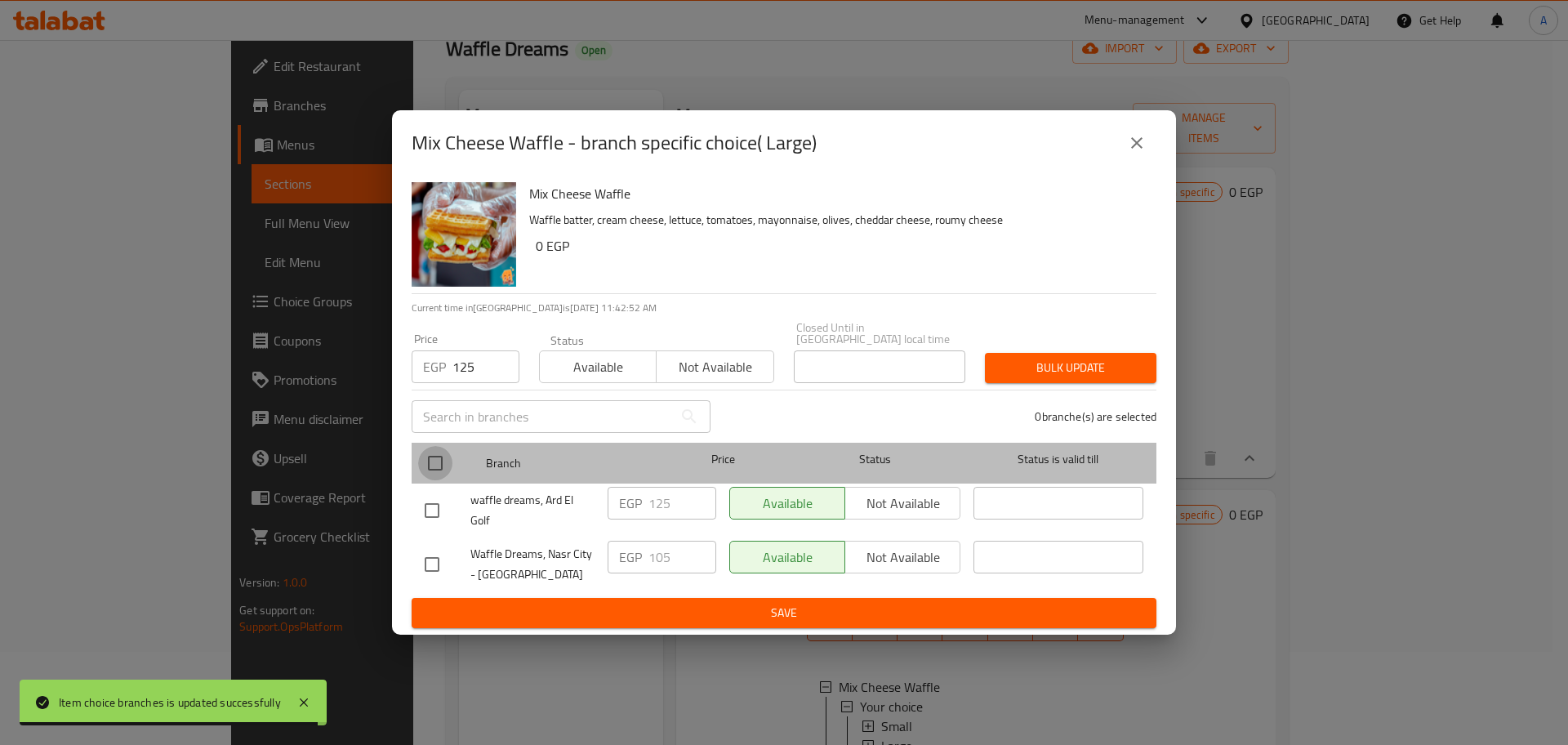
click at [441, 450] on input "checkbox" at bounding box center [436, 463] width 34 height 34
checkbox input "true"
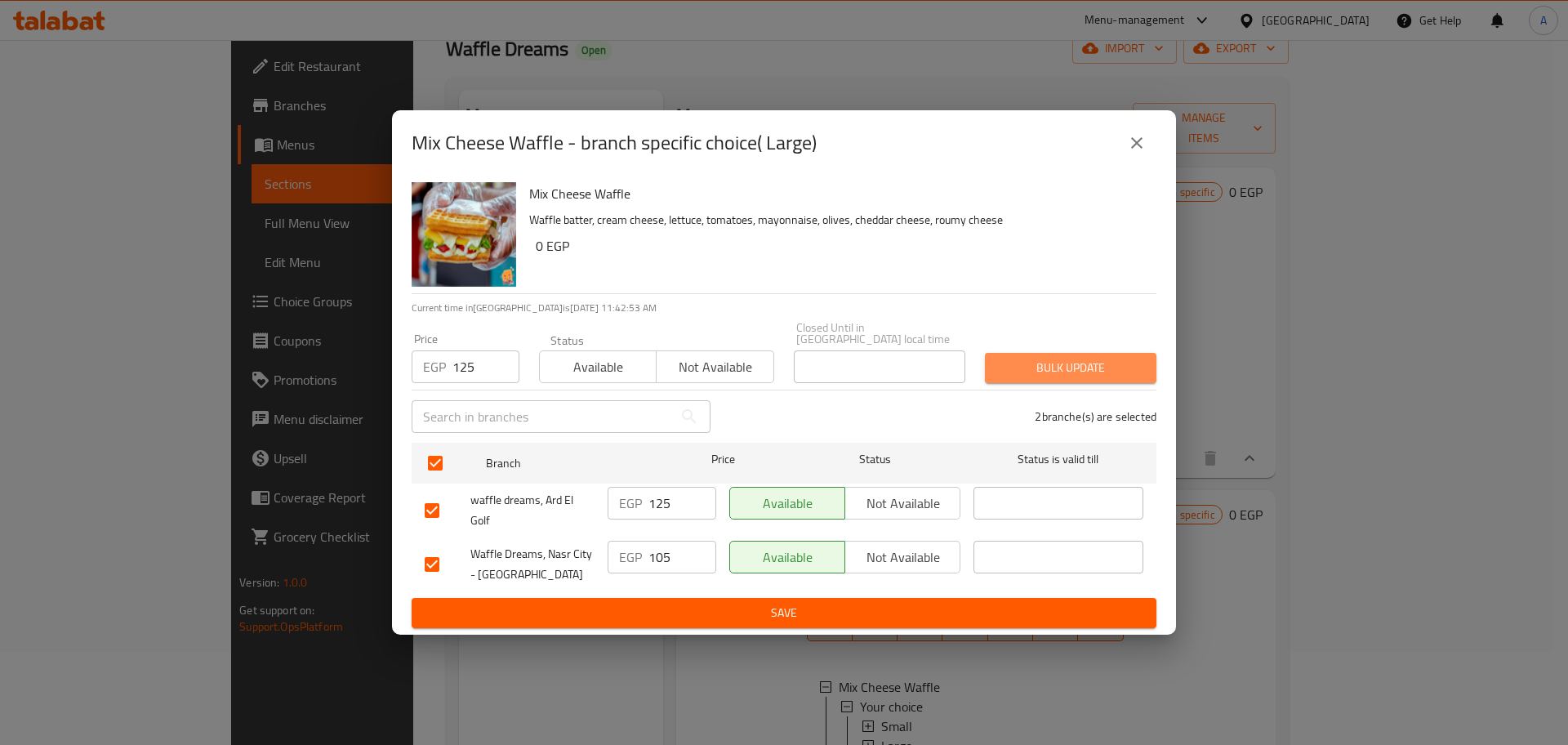
click at [1017, 363] on span "Bulk update" at bounding box center [1071, 367] width 145 height 20
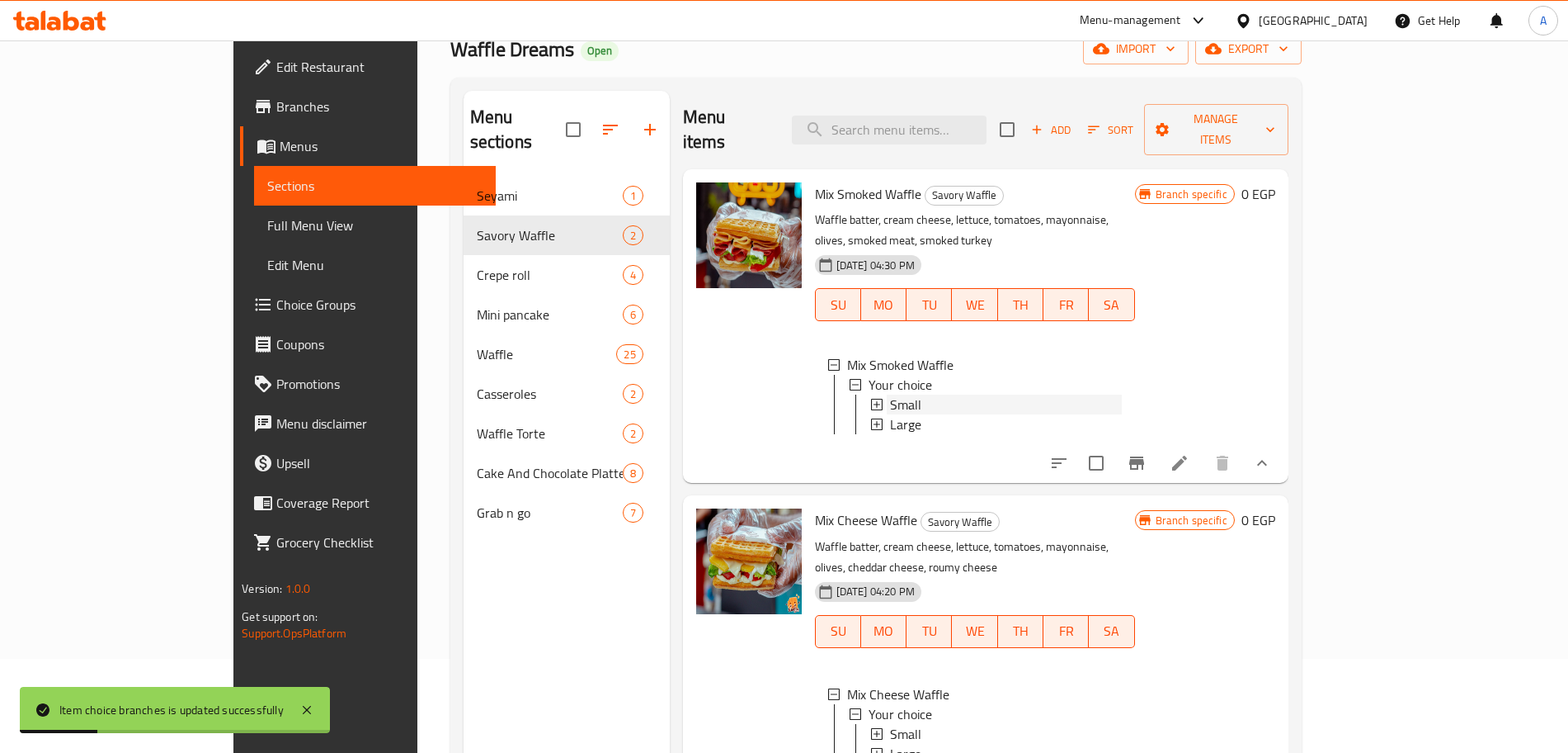
click at [871, 399] on icon at bounding box center [877, 404] width 12 height 12
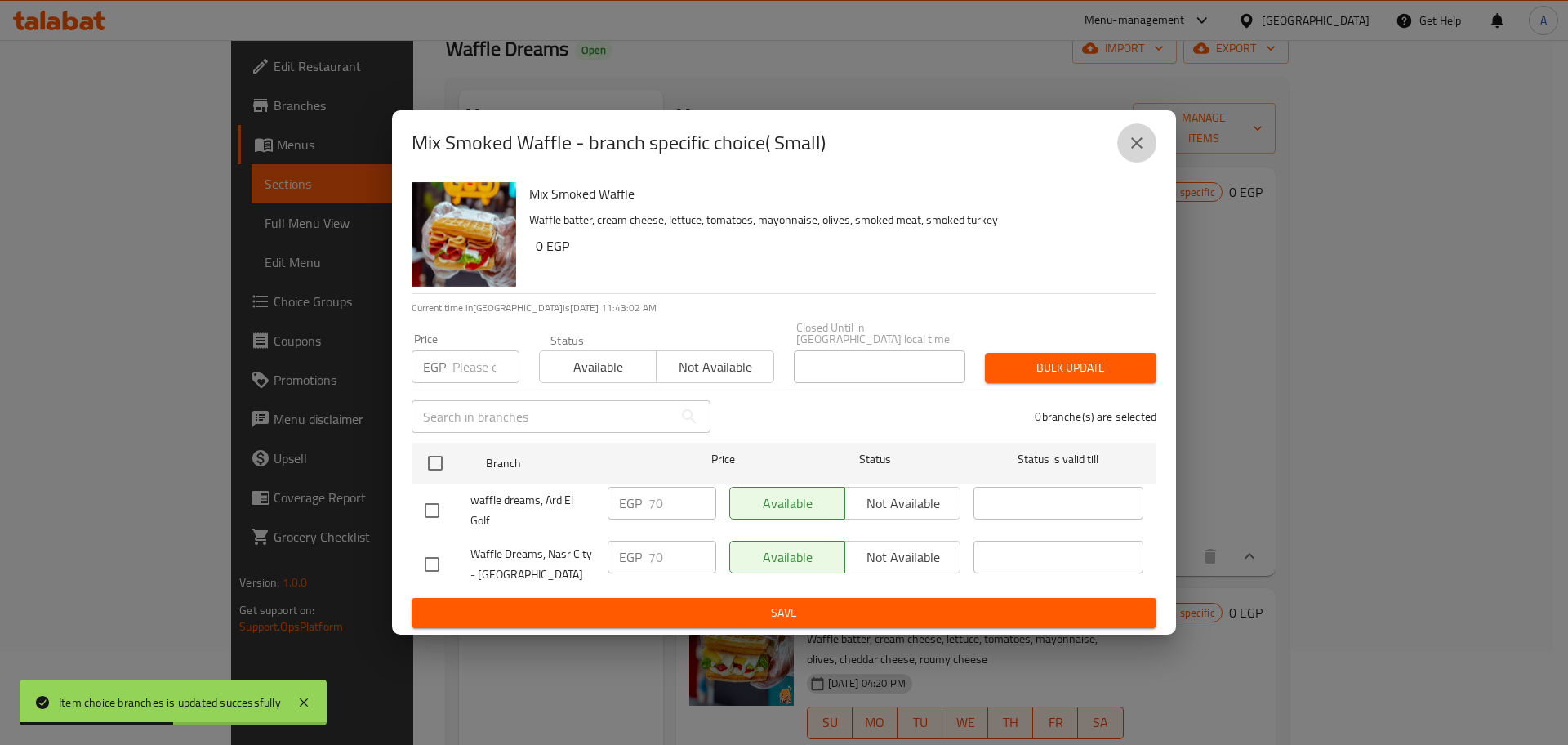
click at [1144, 148] on icon "close" at bounding box center [1137, 142] width 20 height 20
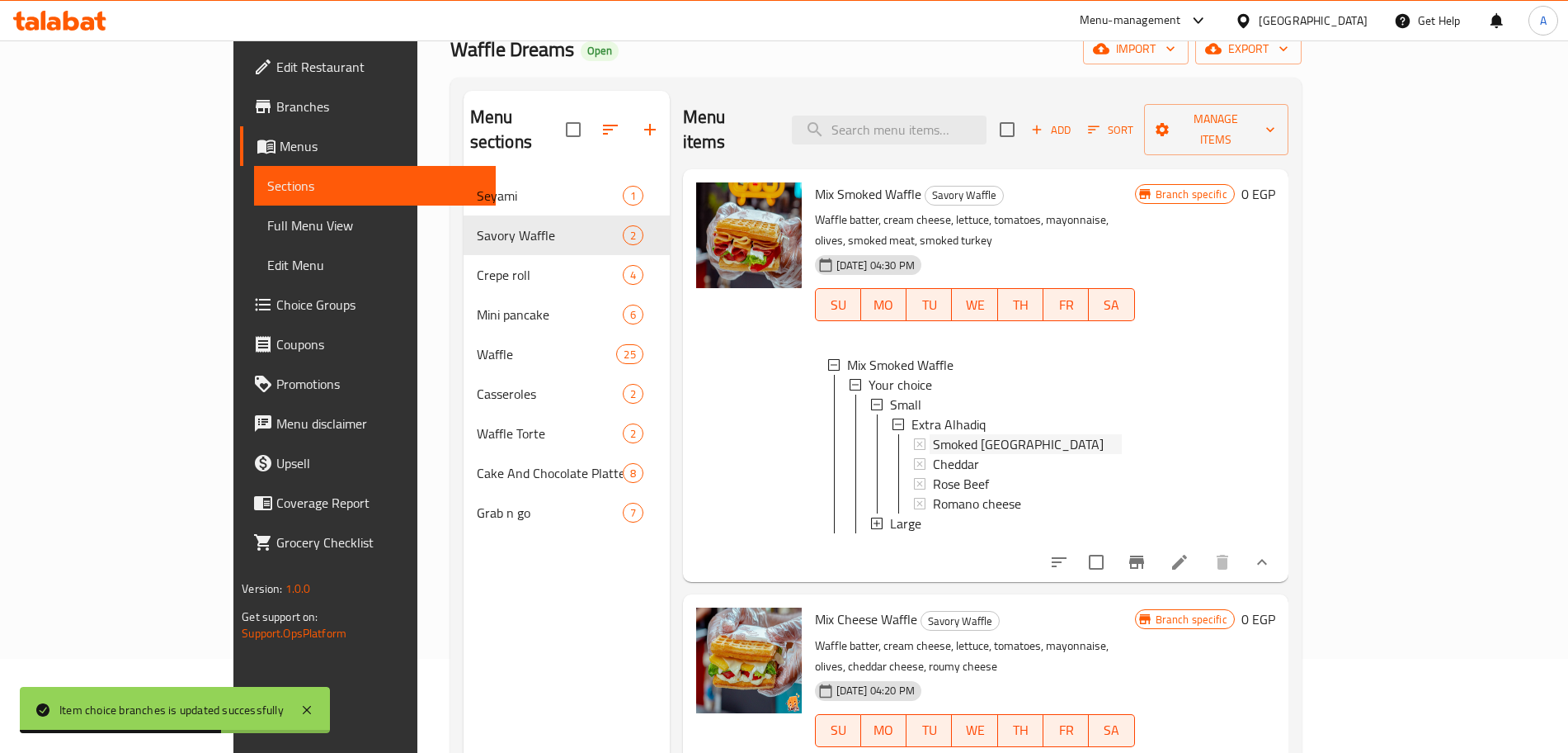
click at [940, 434] on span "Smoked [GEOGRAPHIC_DATA]" at bounding box center [1018, 444] width 171 height 20
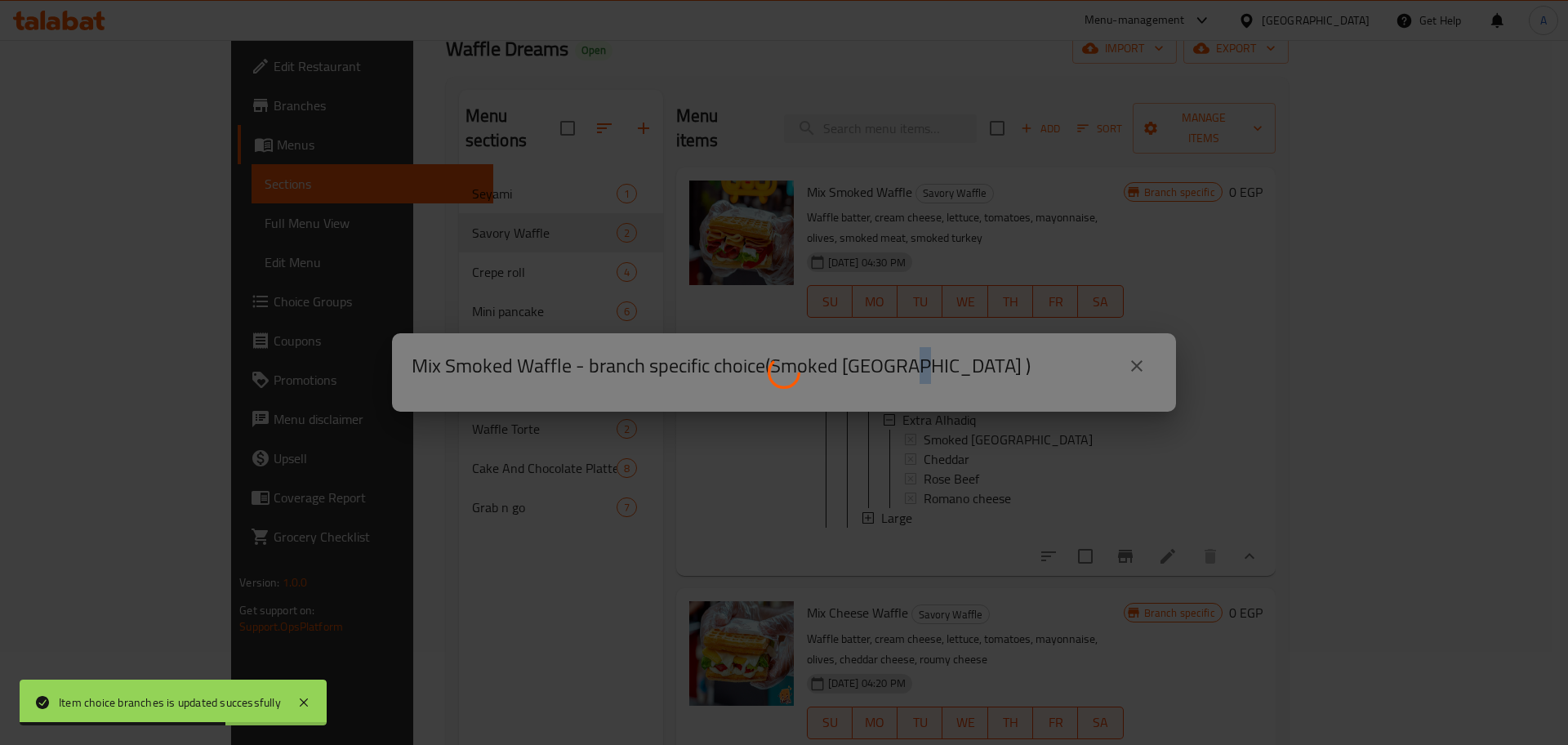
click at [931, 391] on div at bounding box center [784, 372] width 1568 height 745
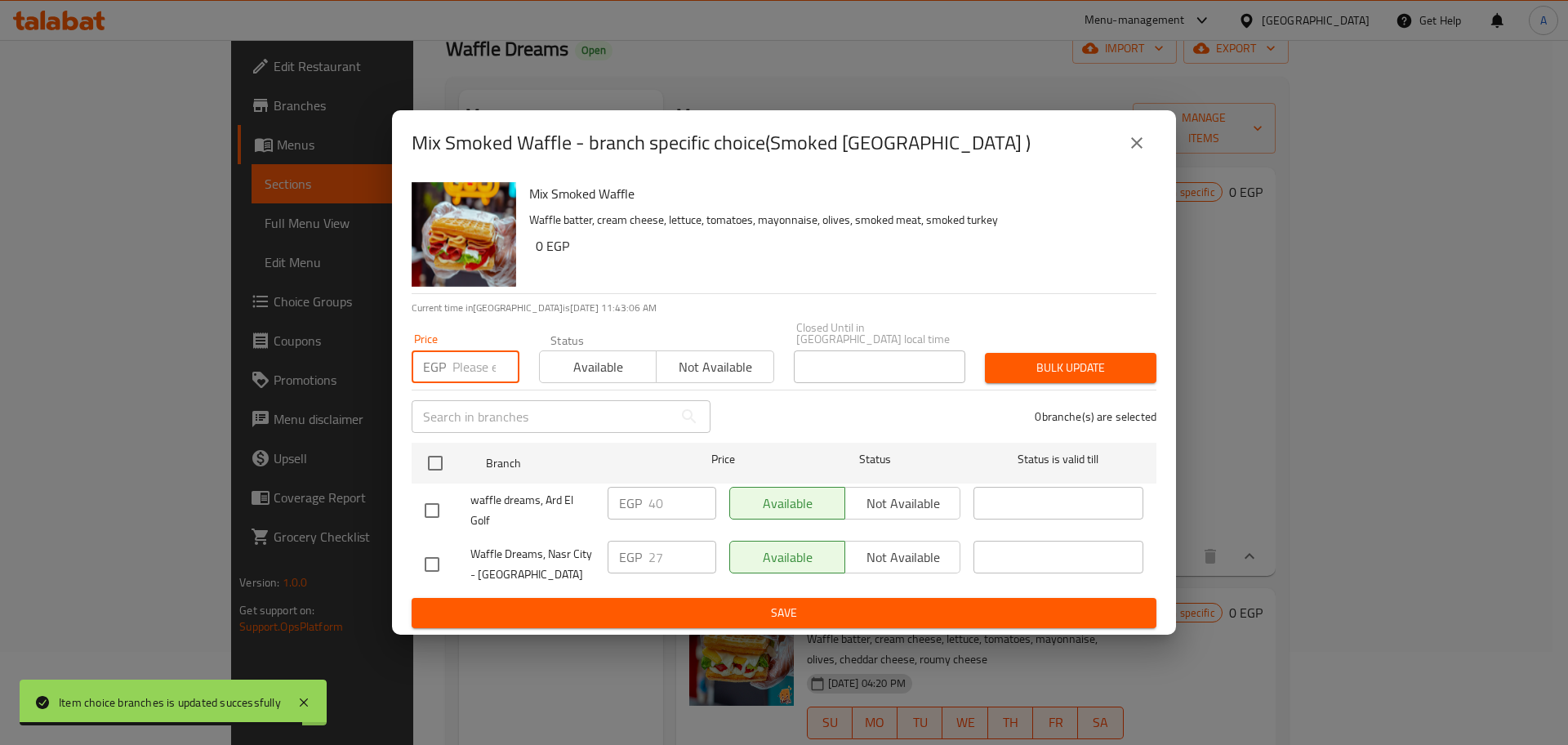
click at [471, 364] on input "number" at bounding box center [486, 367] width 67 height 32
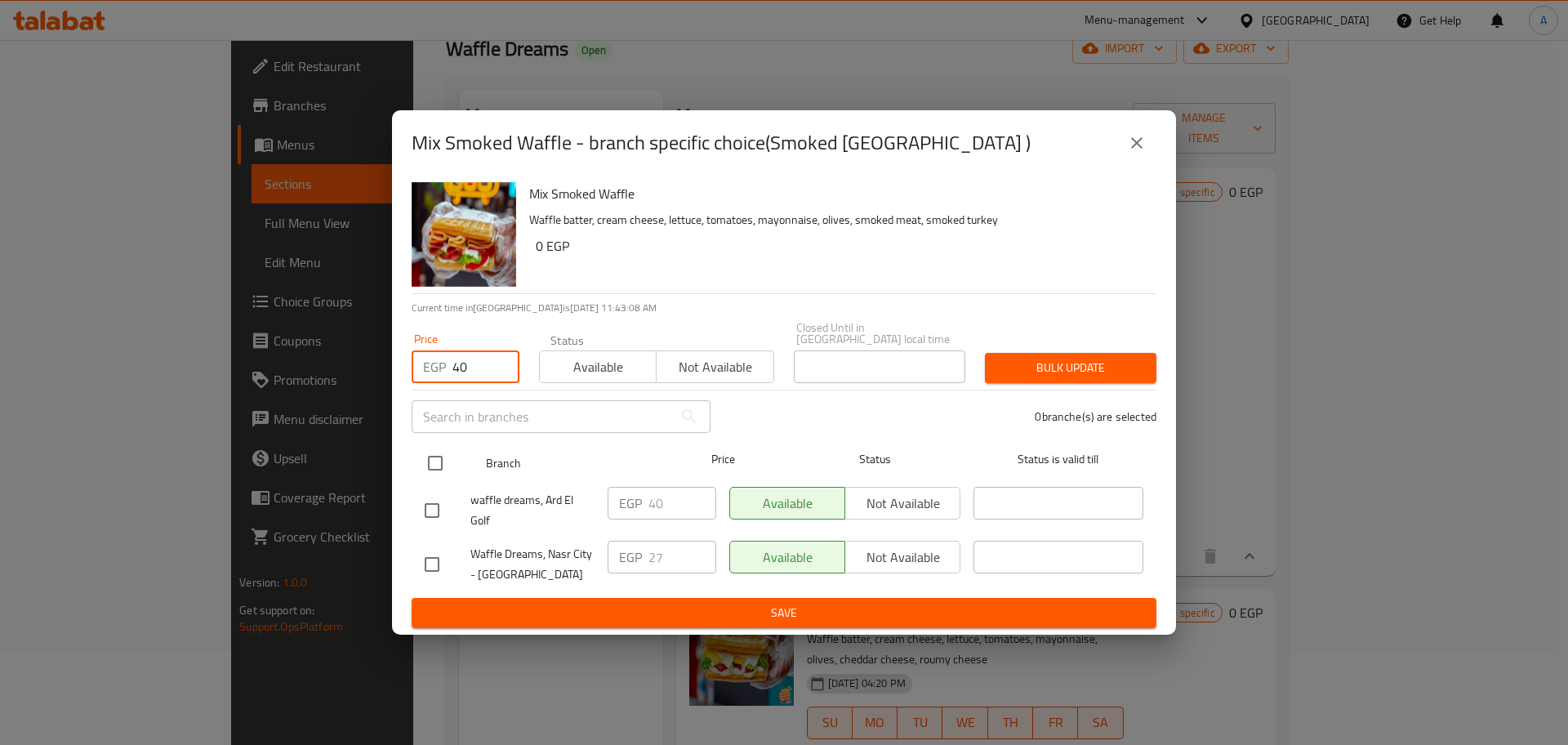
type input "40"
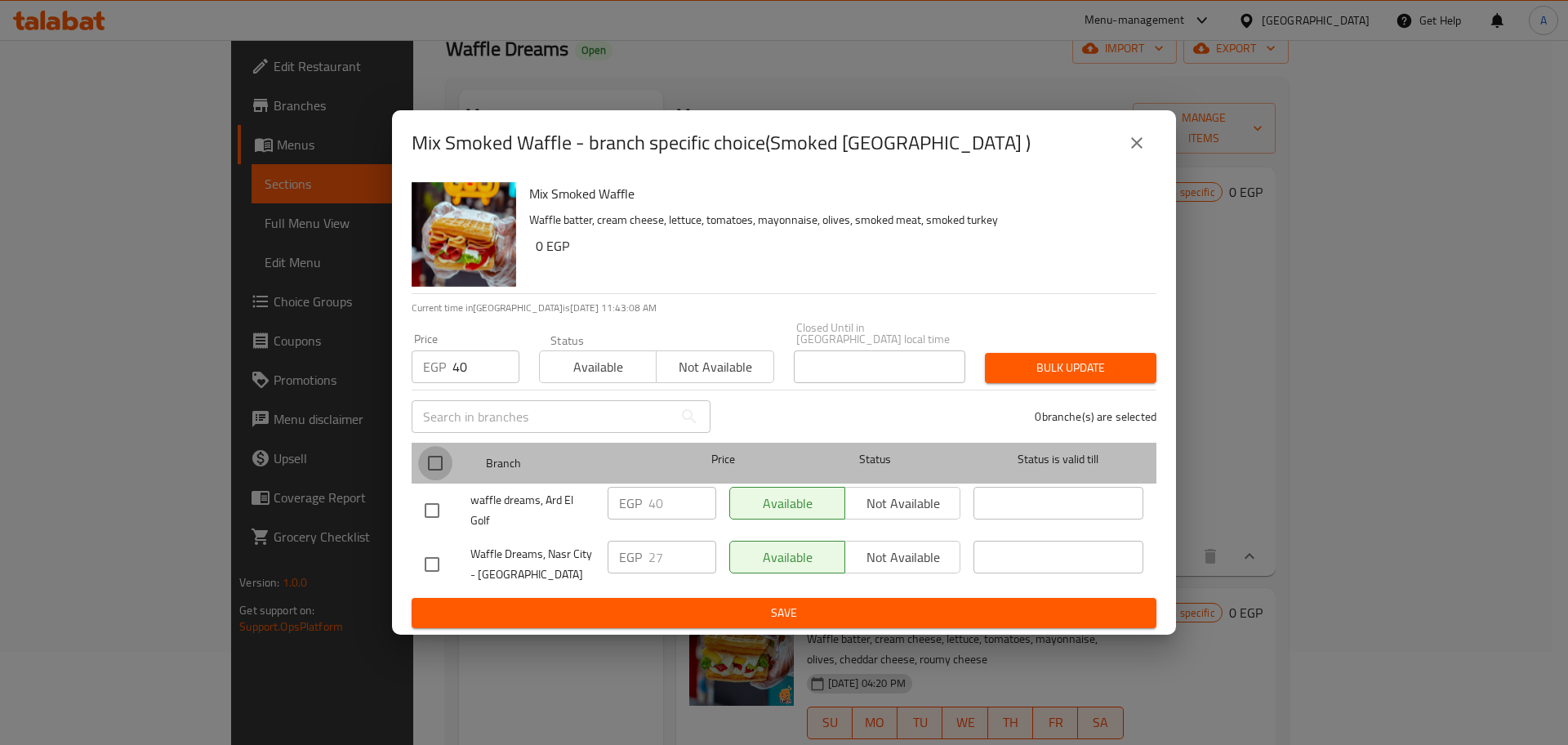
click at [439, 452] on input "checkbox" at bounding box center [436, 463] width 34 height 34
checkbox input "true"
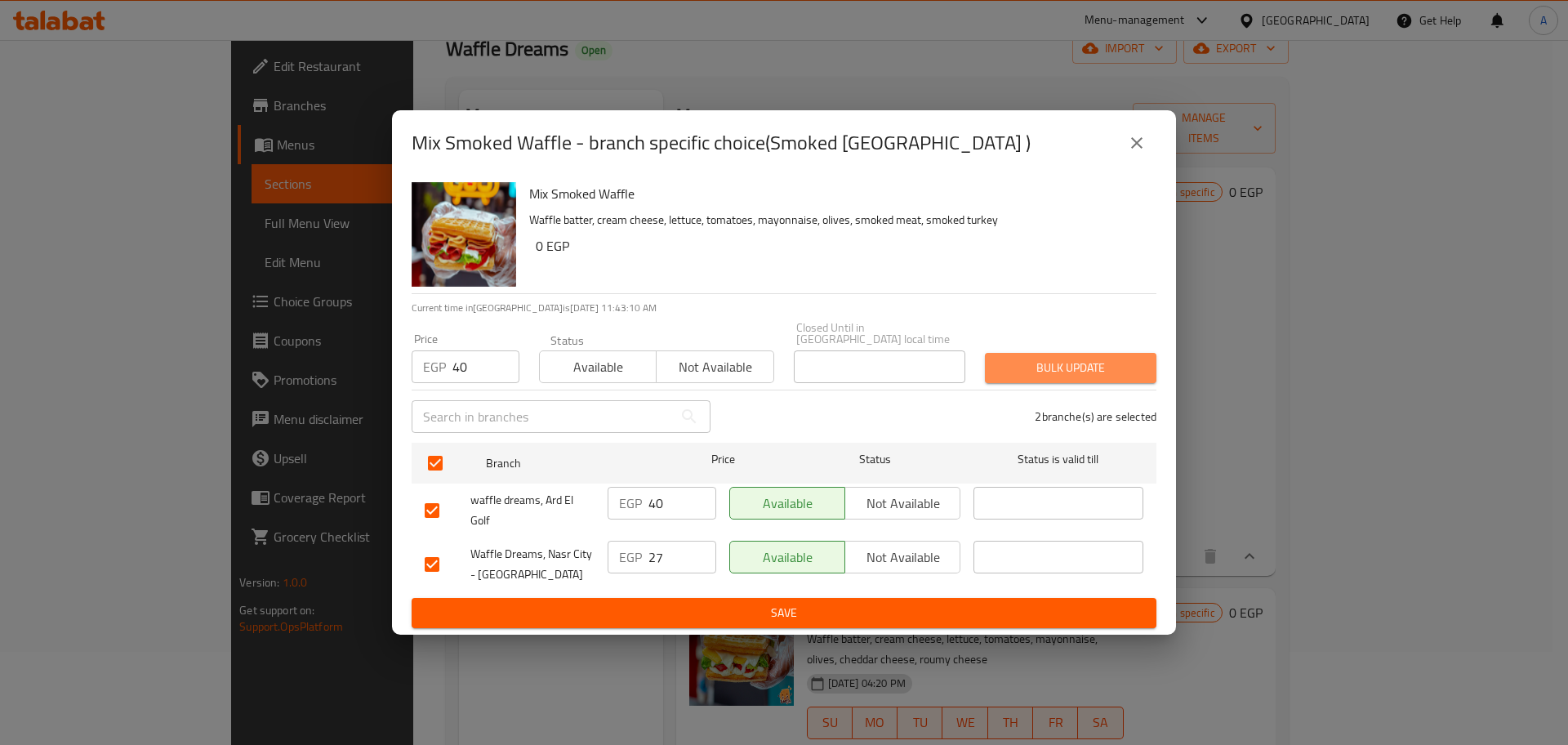
click at [1098, 370] on span "Bulk update" at bounding box center [1071, 367] width 145 height 20
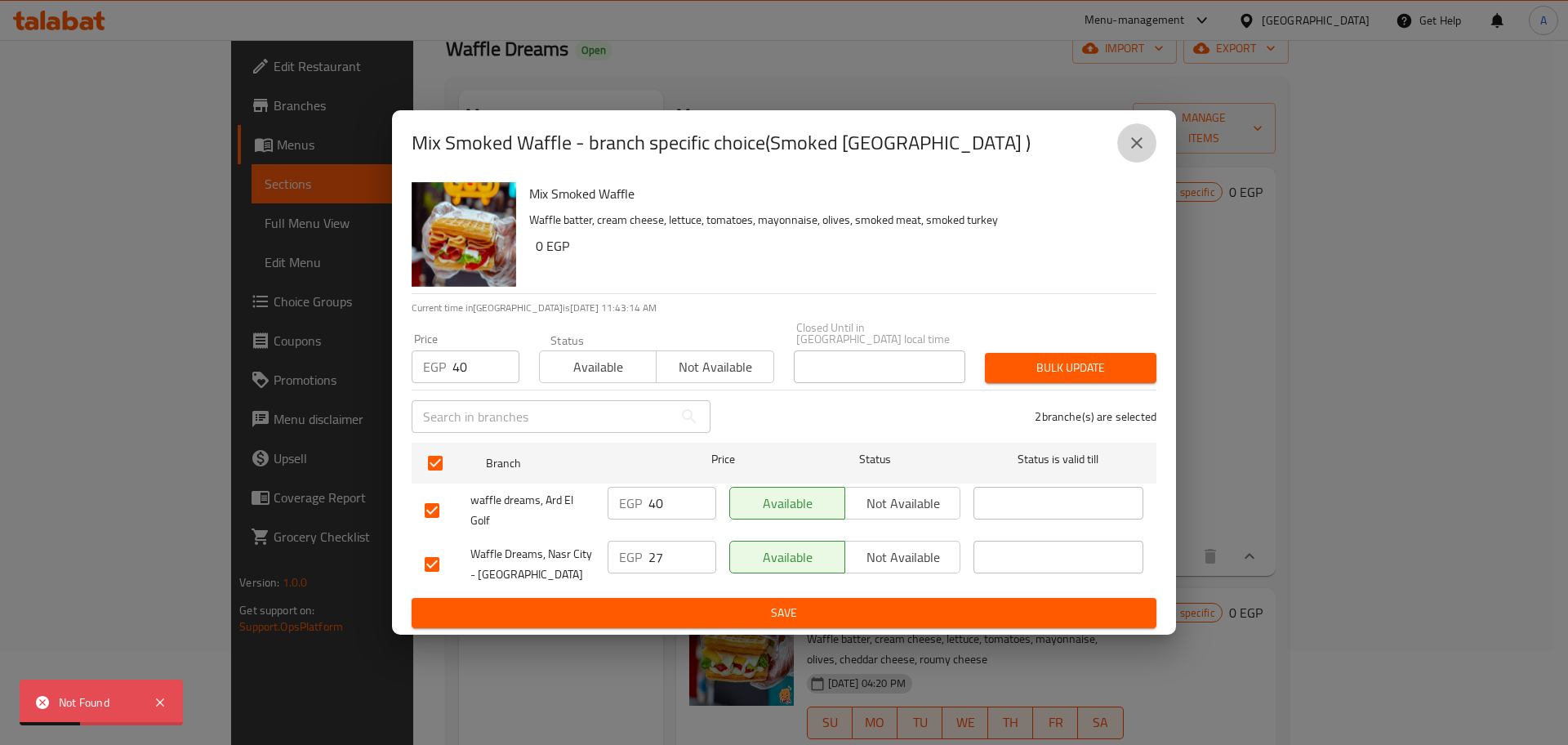
click at [1148, 143] on button "close" at bounding box center [1137, 142] width 39 height 39
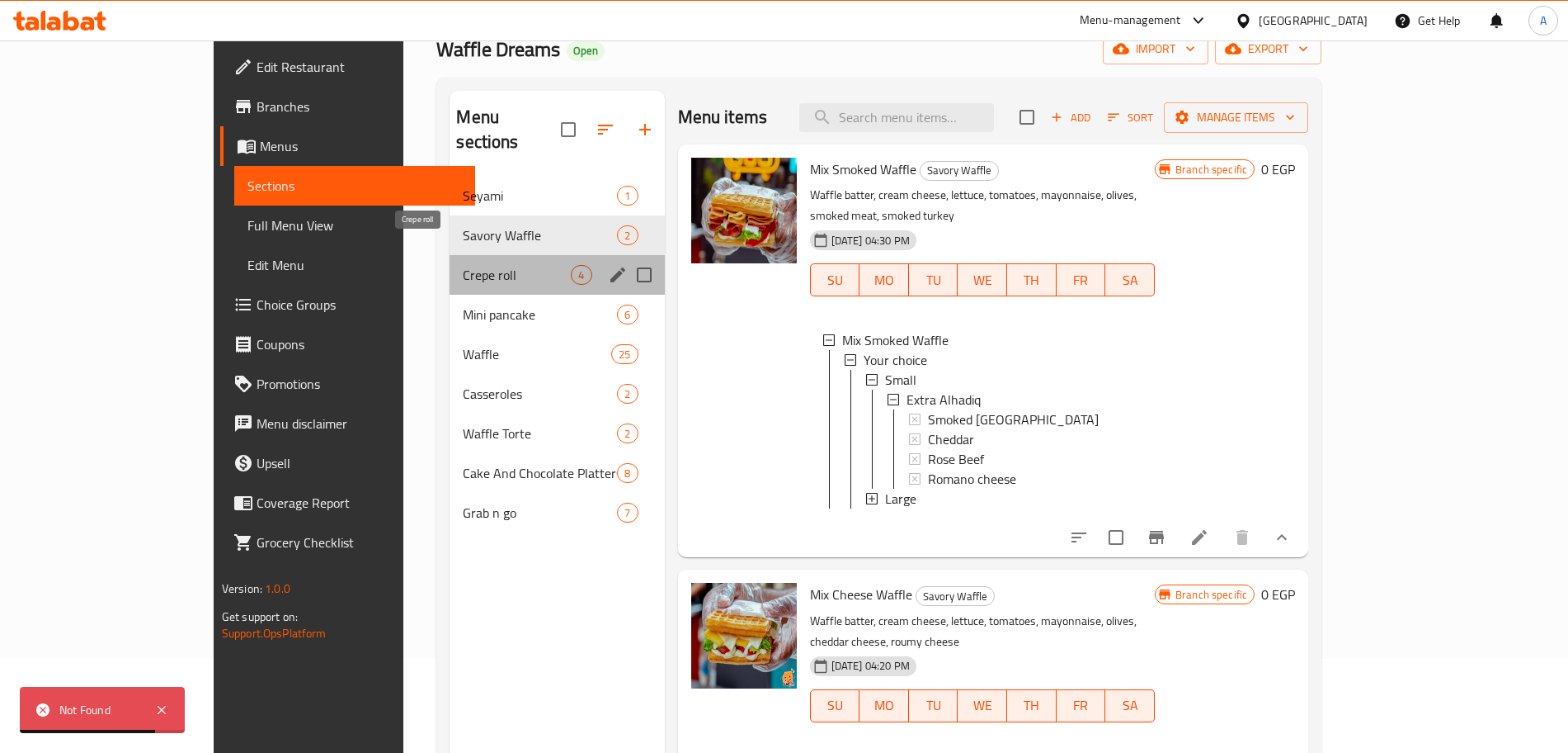
click at [475, 265] on span "Crepe roll" at bounding box center [517, 274] width 108 height 20
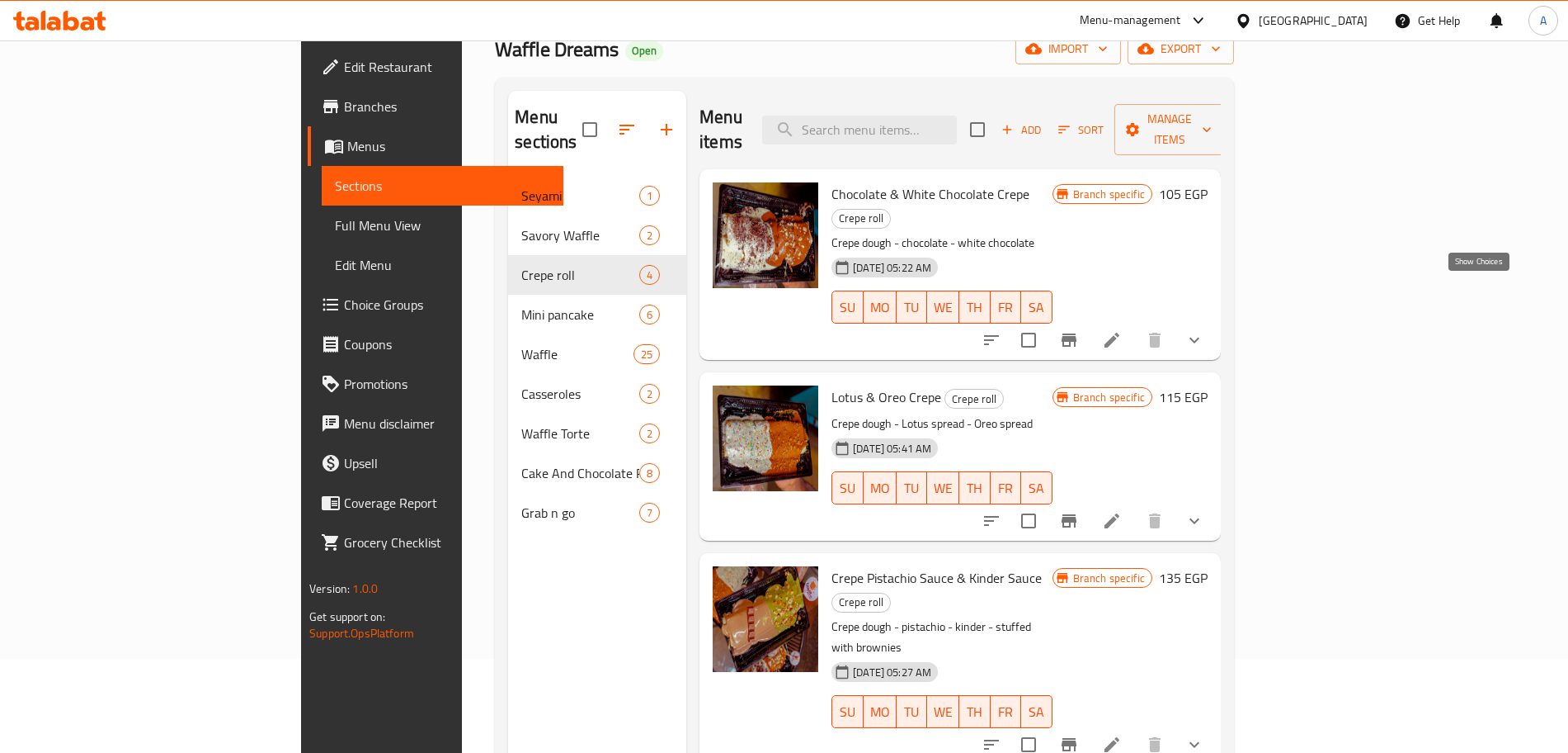
click at [1204, 330] on icon "show more" at bounding box center [1195, 340] width 20 height 20
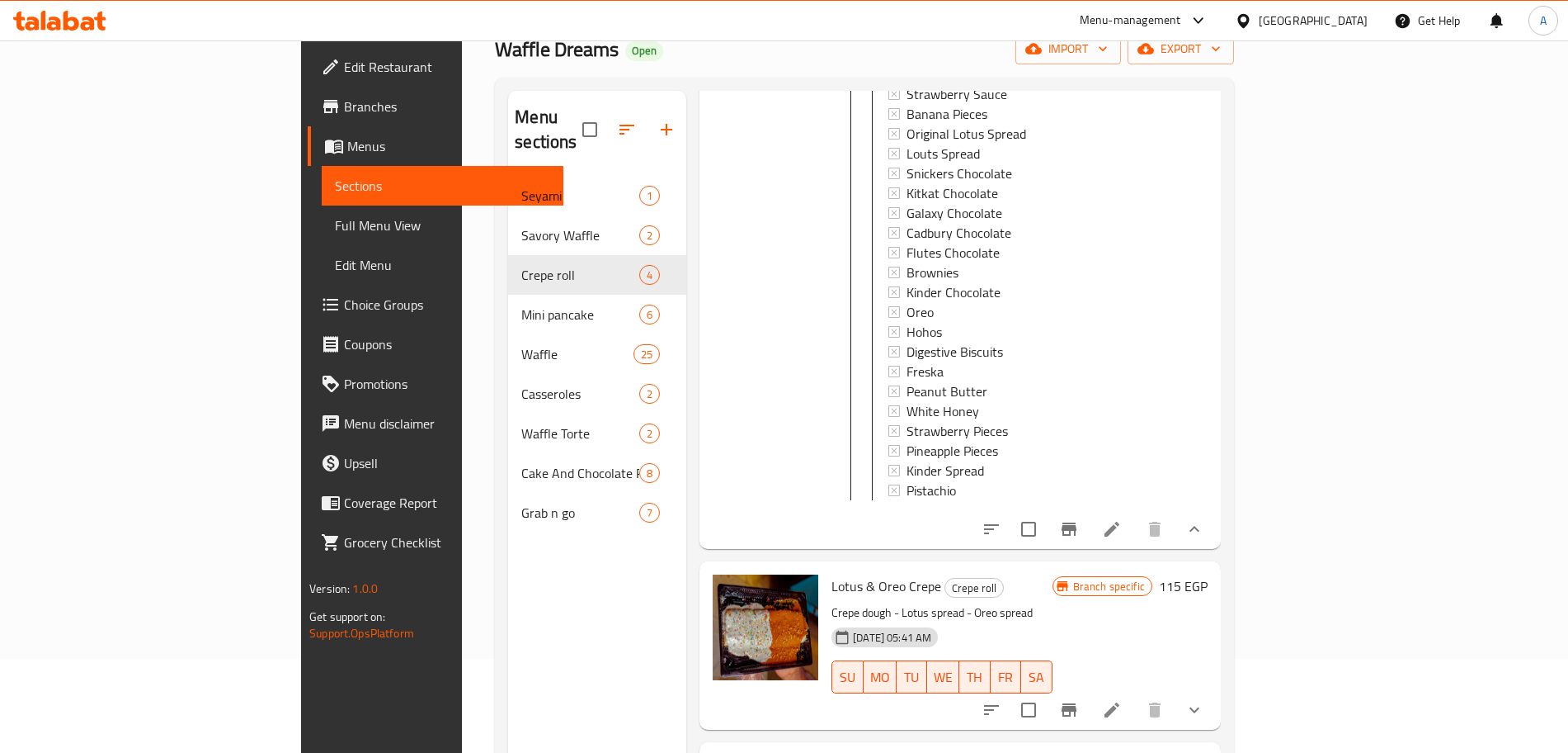
scroll to position [512, 0]
click at [1079, 518] on icon "Branch-specific-item" at bounding box center [1069, 528] width 20 height 20
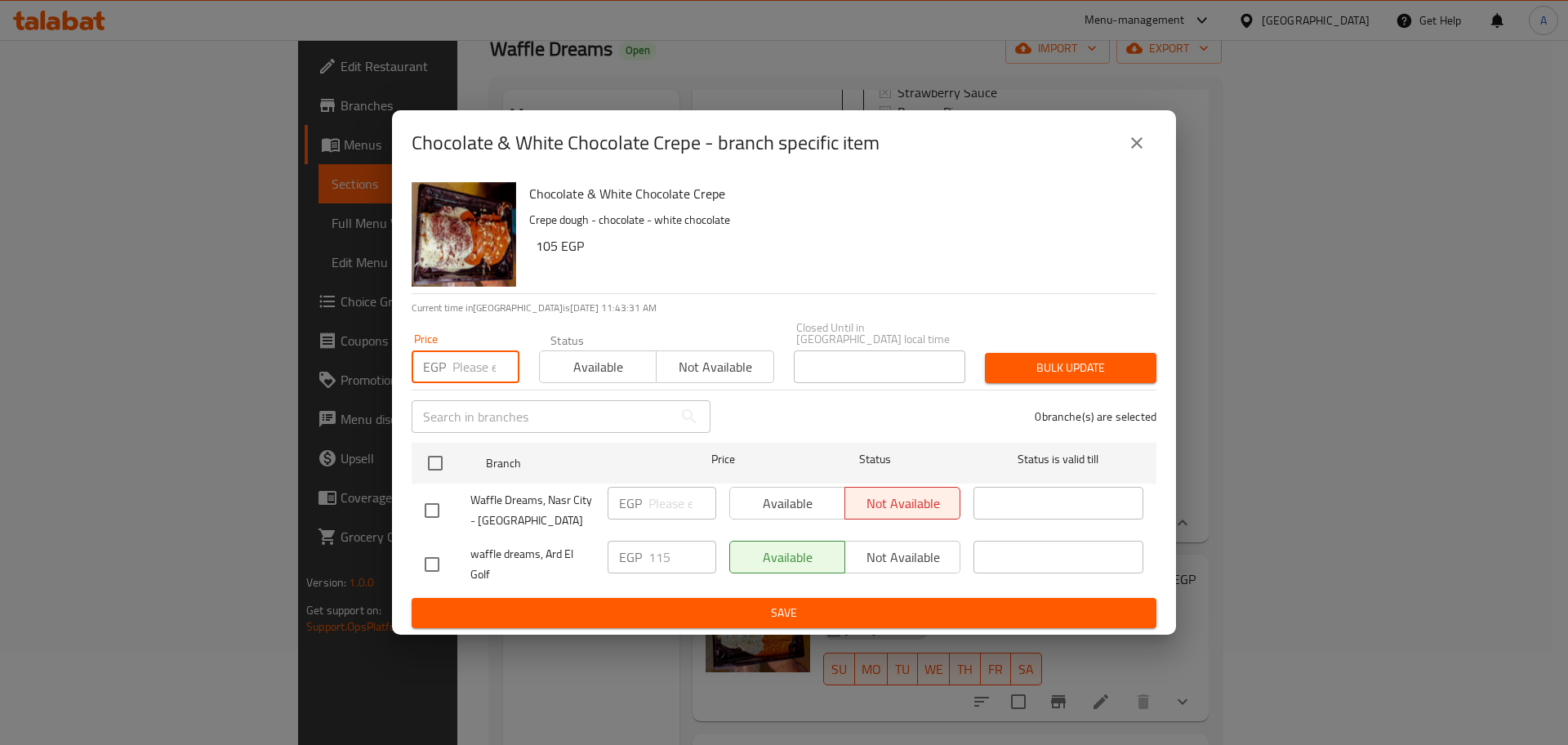
click at [473, 361] on input "number" at bounding box center [486, 367] width 67 height 32
type input "115"
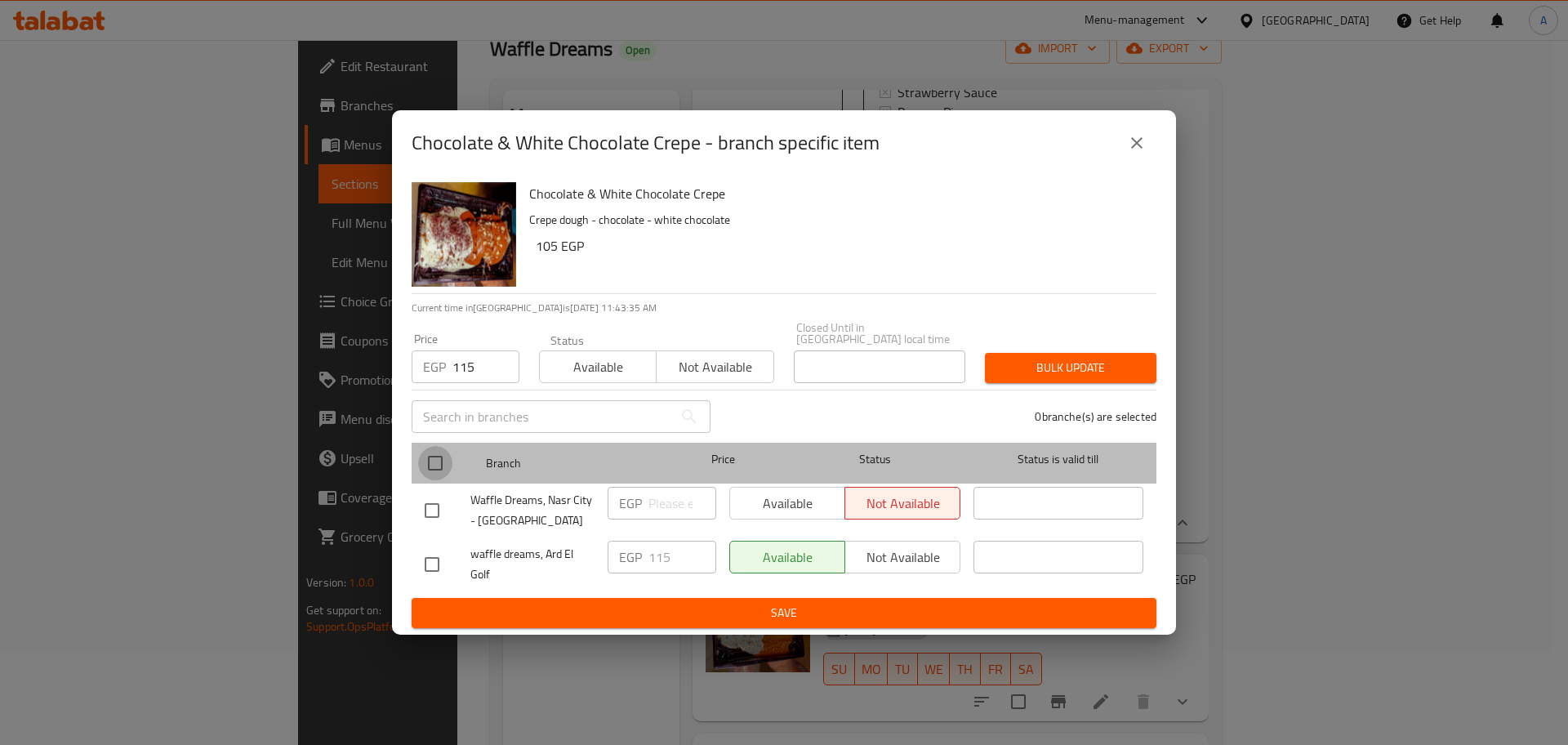
click at [433, 453] on input "checkbox" at bounding box center [436, 463] width 34 height 34
checkbox input "true"
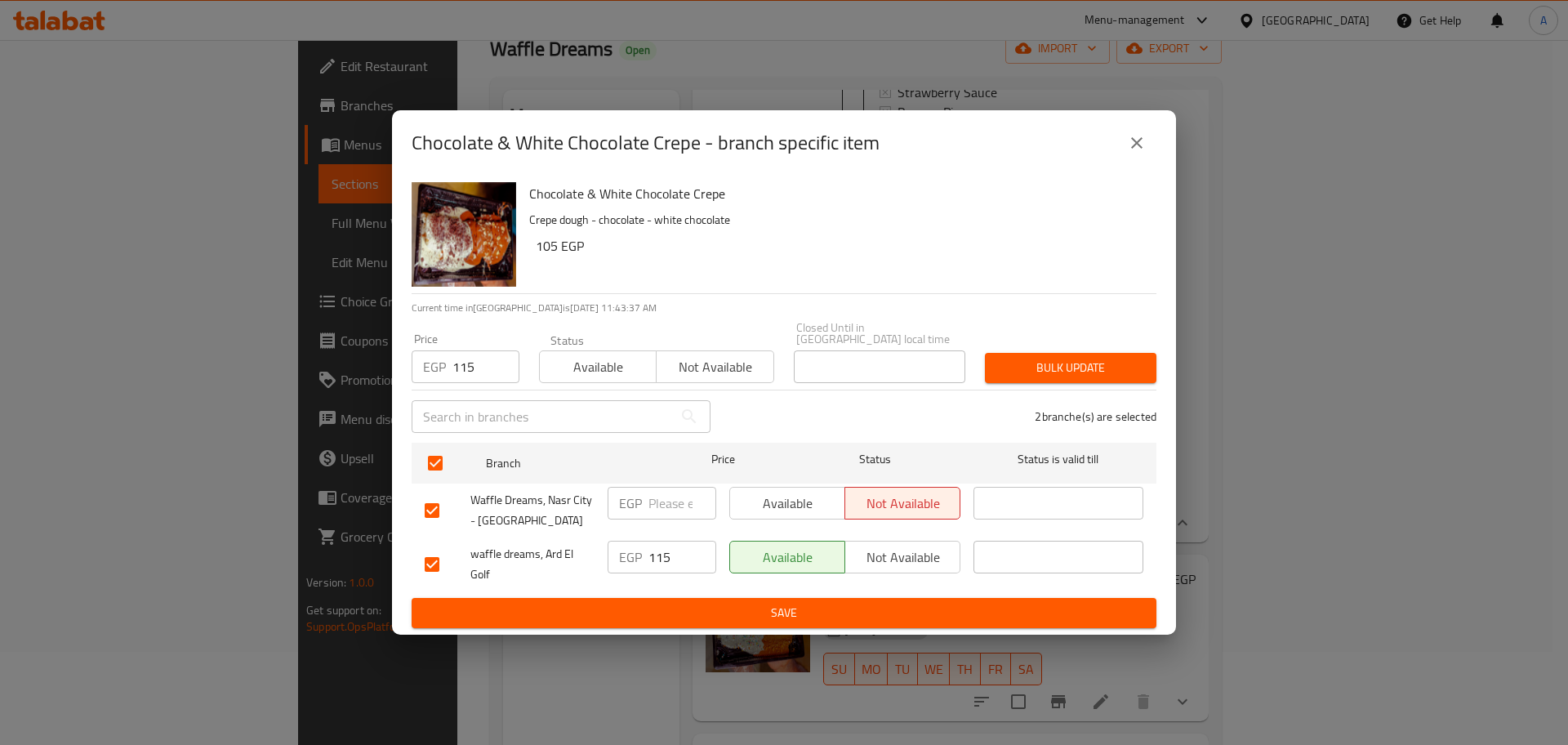
click at [1111, 360] on span "Bulk update" at bounding box center [1071, 367] width 145 height 20
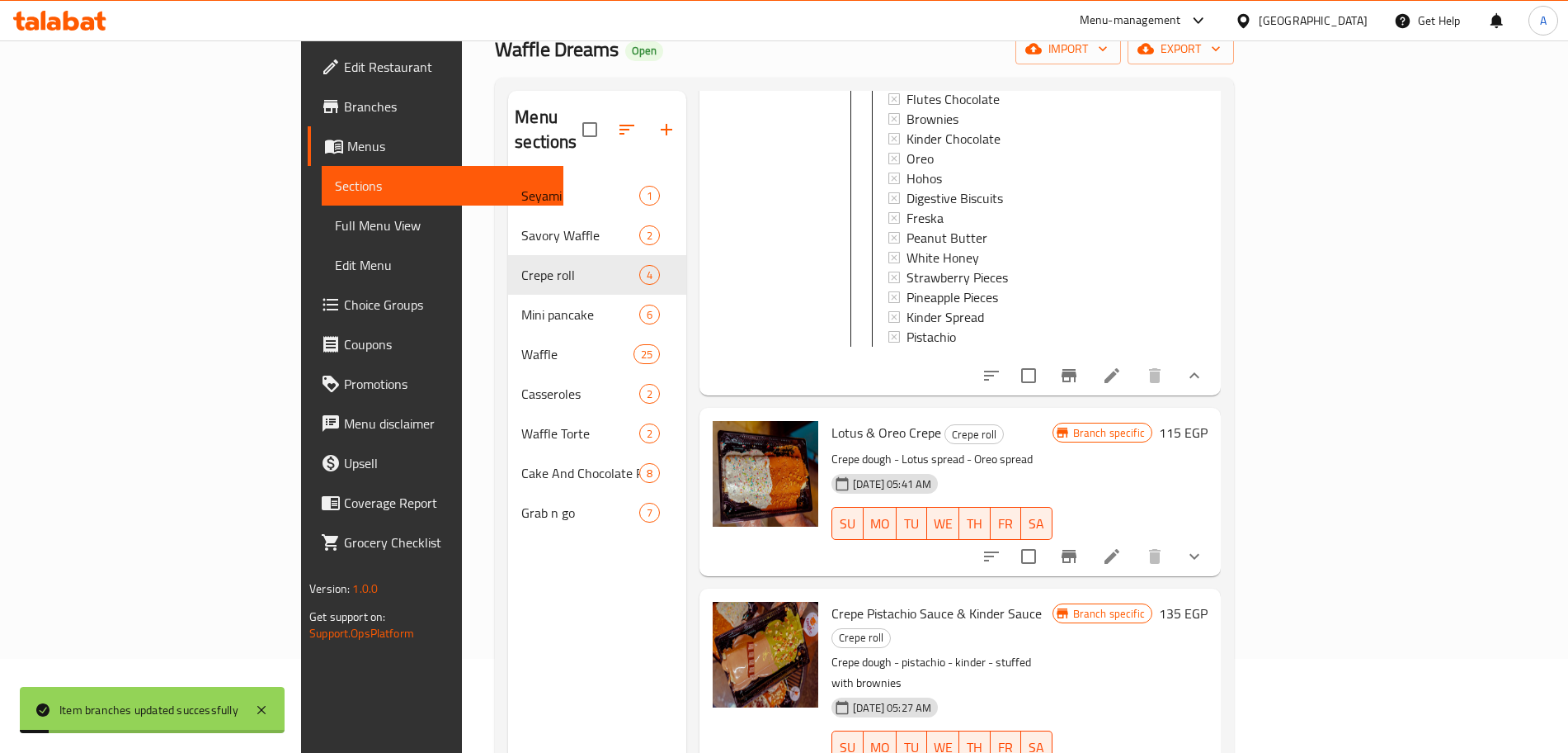
scroll to position [685, 0]
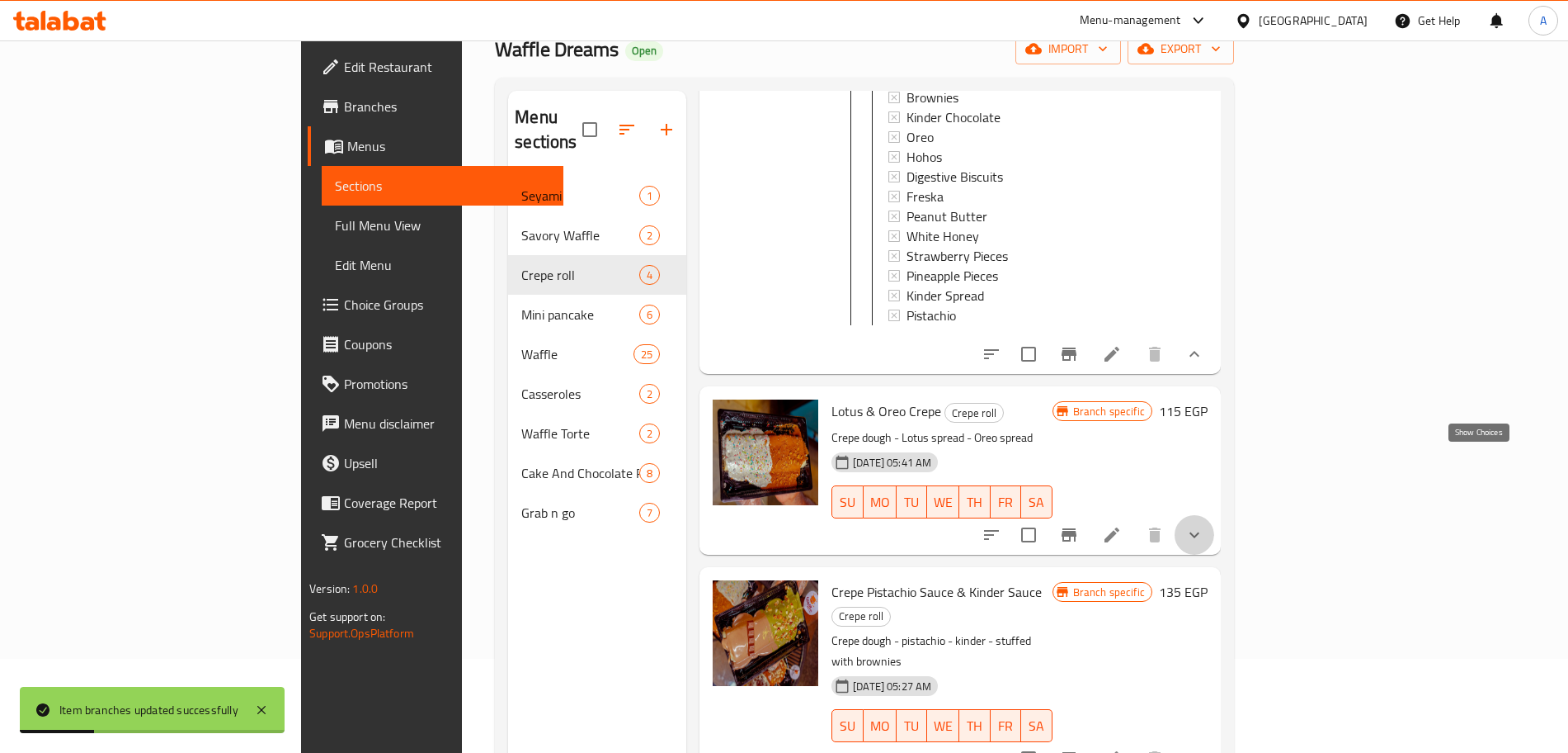
click at [1204, 525] on icon "show more" at bounding box center [1195, 535] width 20 height 20
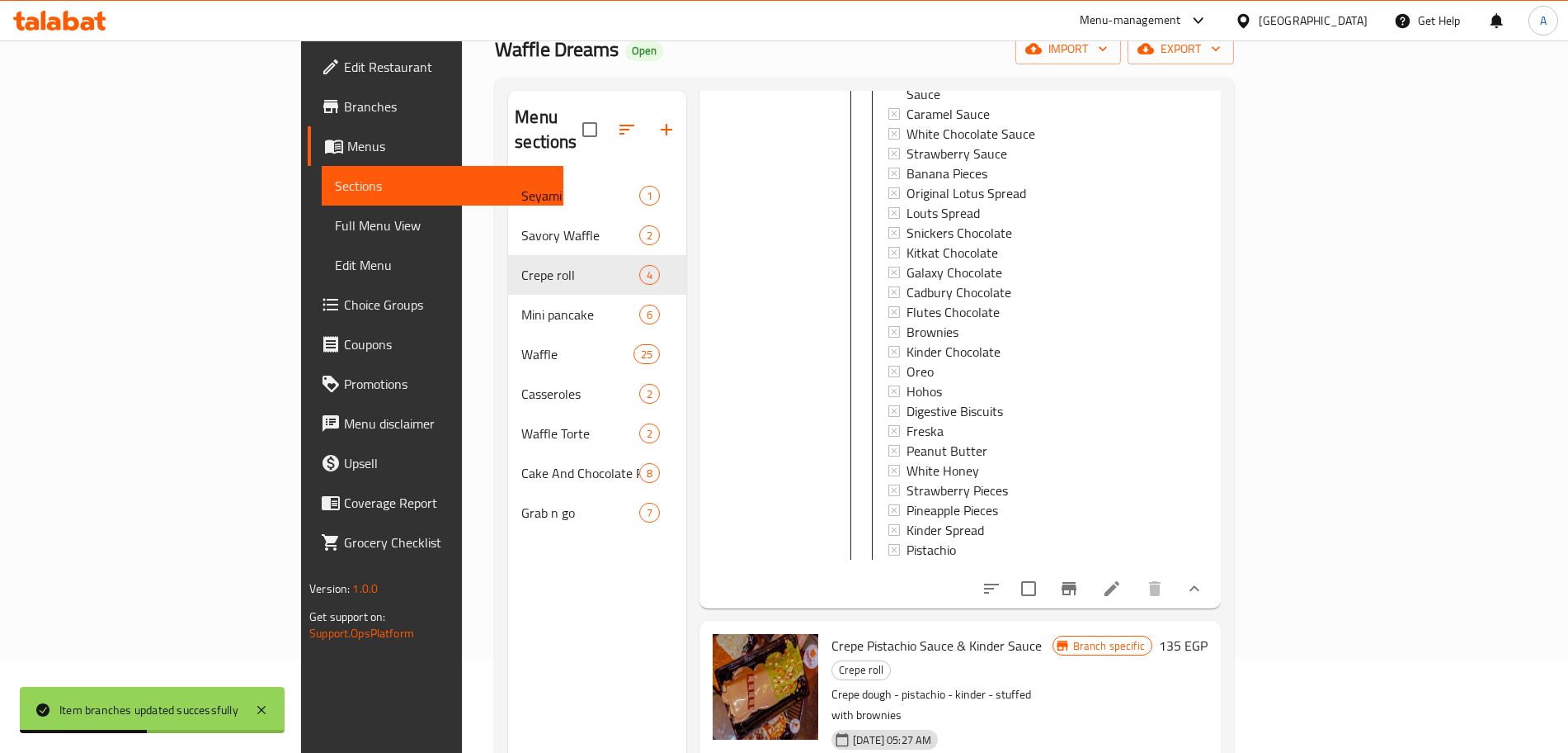
scroll to position [1362, 0]
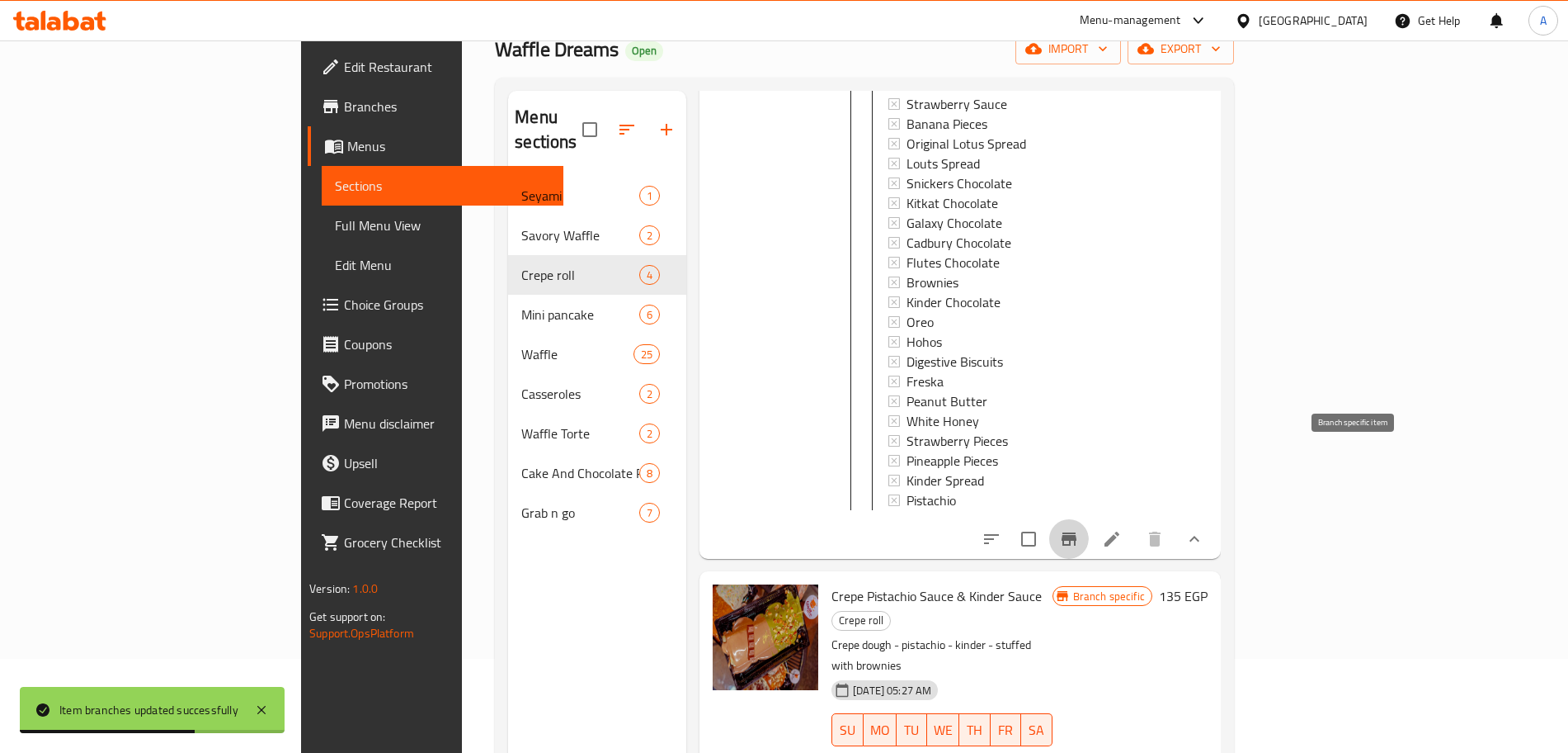
click at [1077, 532] on icon "Branch-specific-item" at bounding box center [1068, 539] width 14 height 14
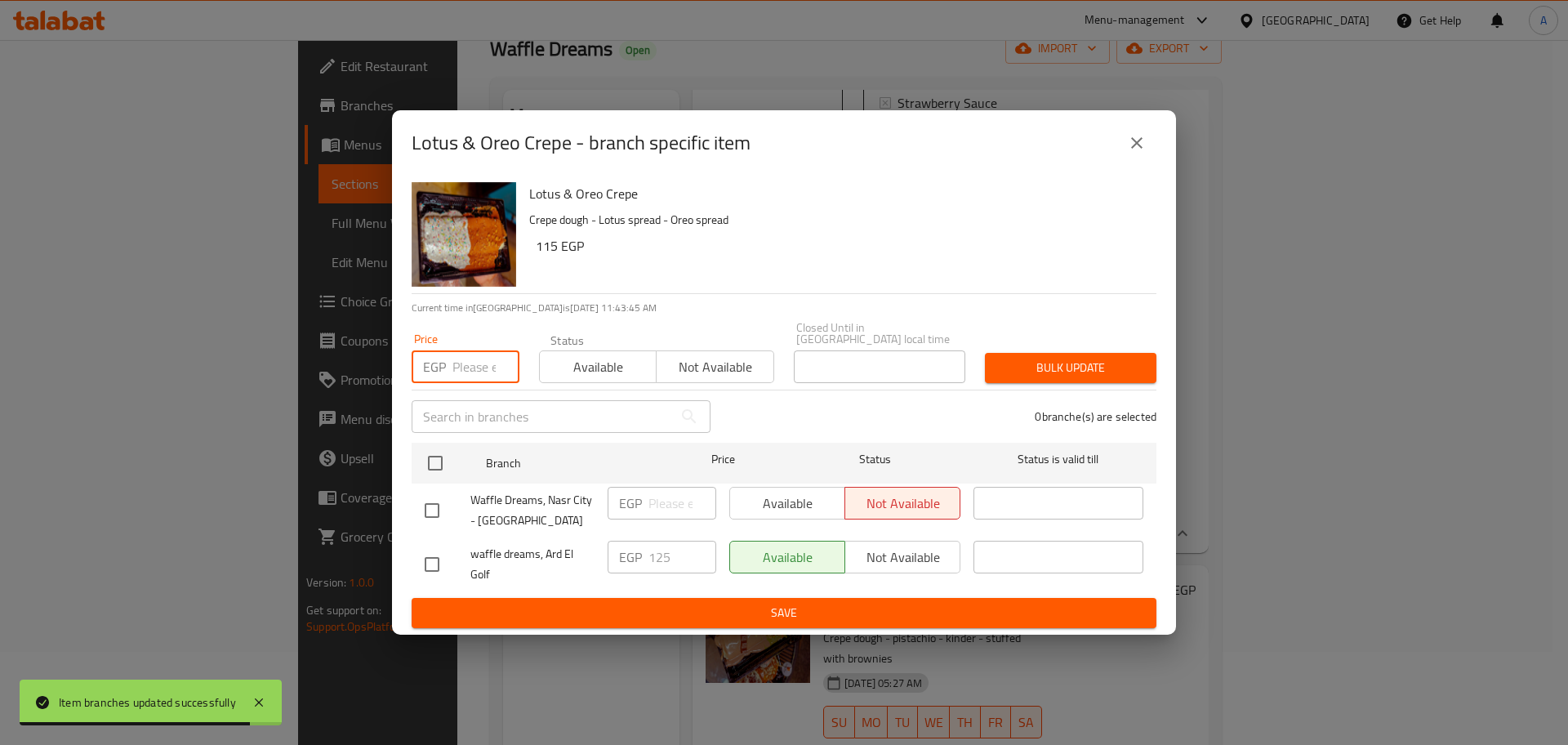
click at [471, 363] on input "number" at bounding box center [486, 367] width 67 height 32
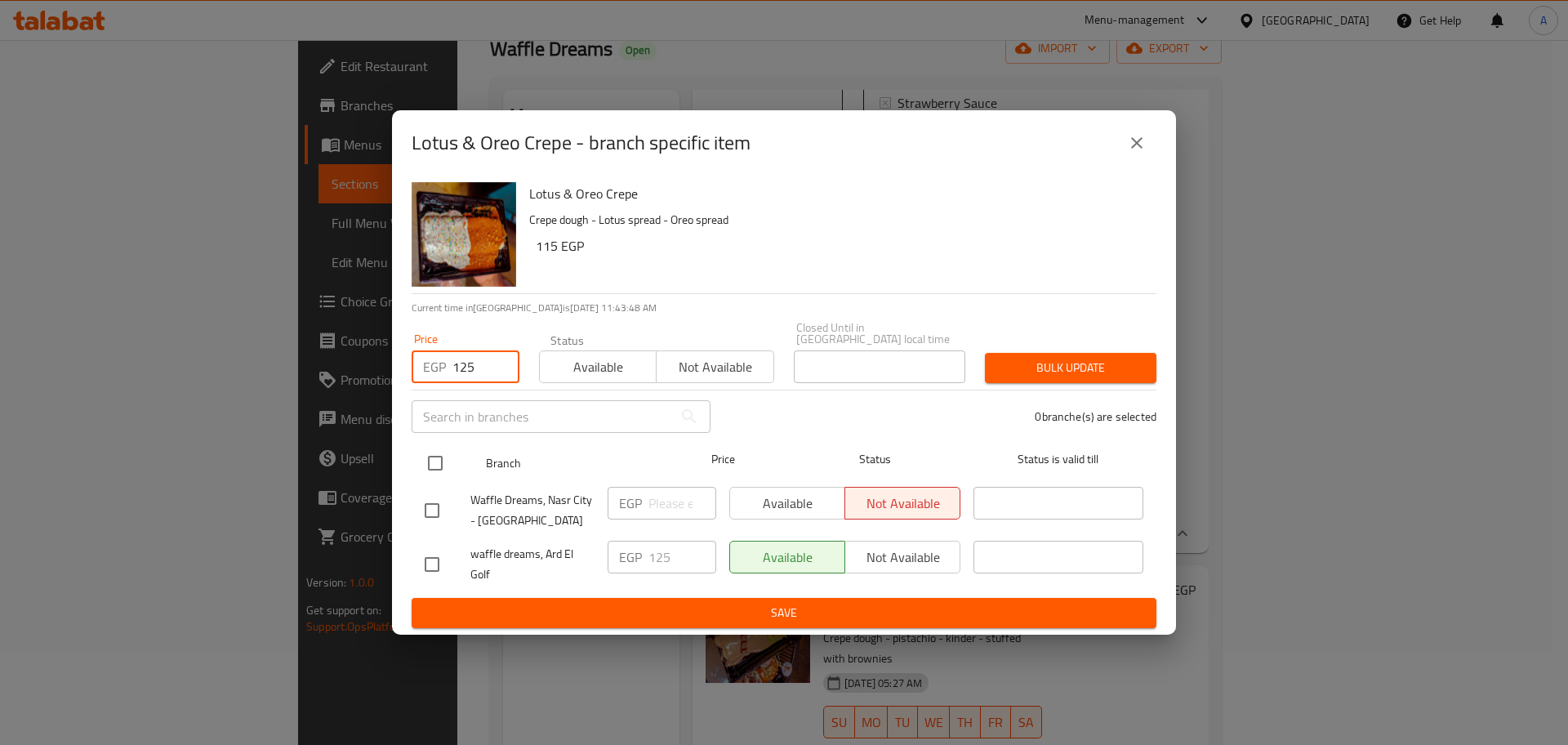
type input "125"
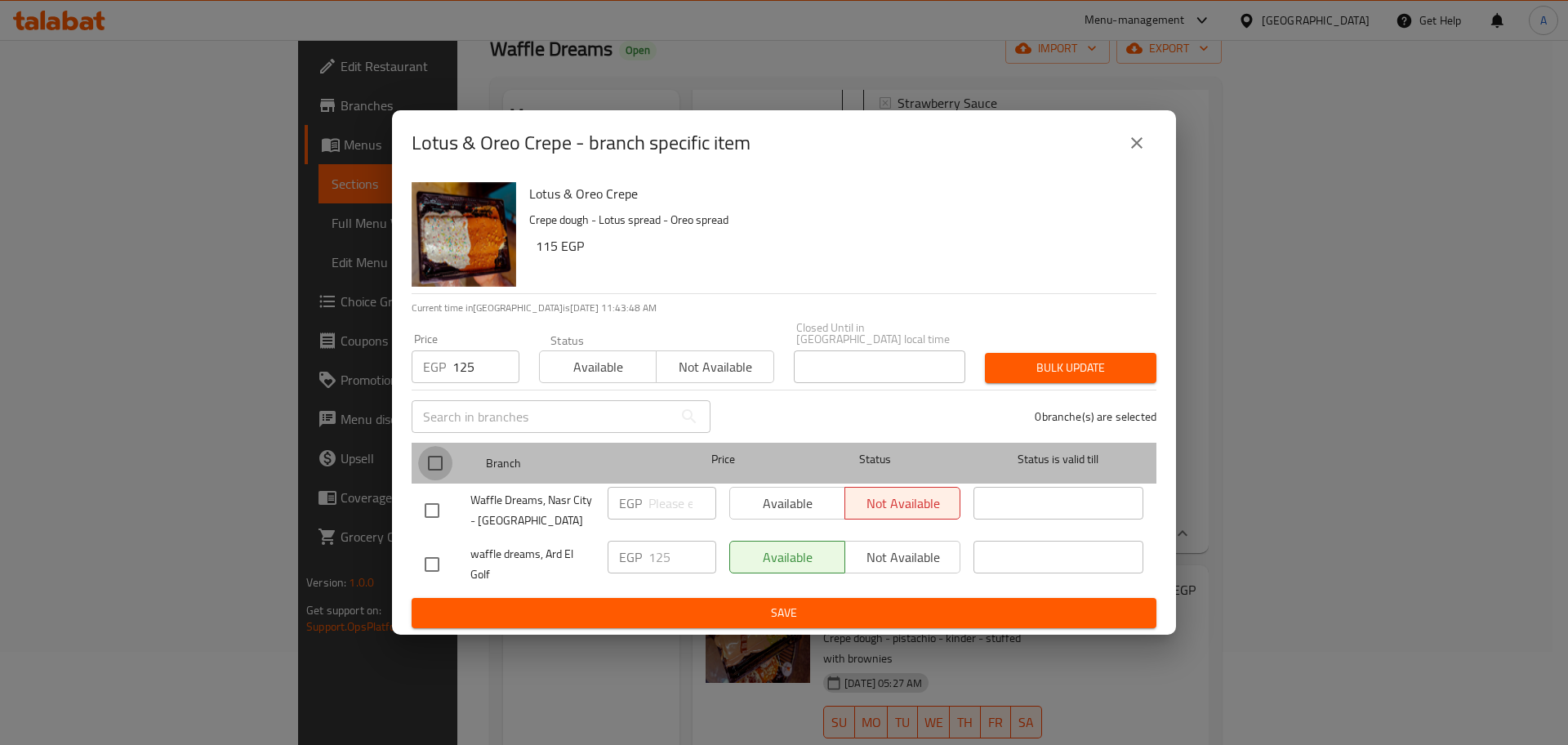
click at [437, 447] on input "checkbox" at bounding box center [436, 463] width 34 height 34
checkbox input "true"
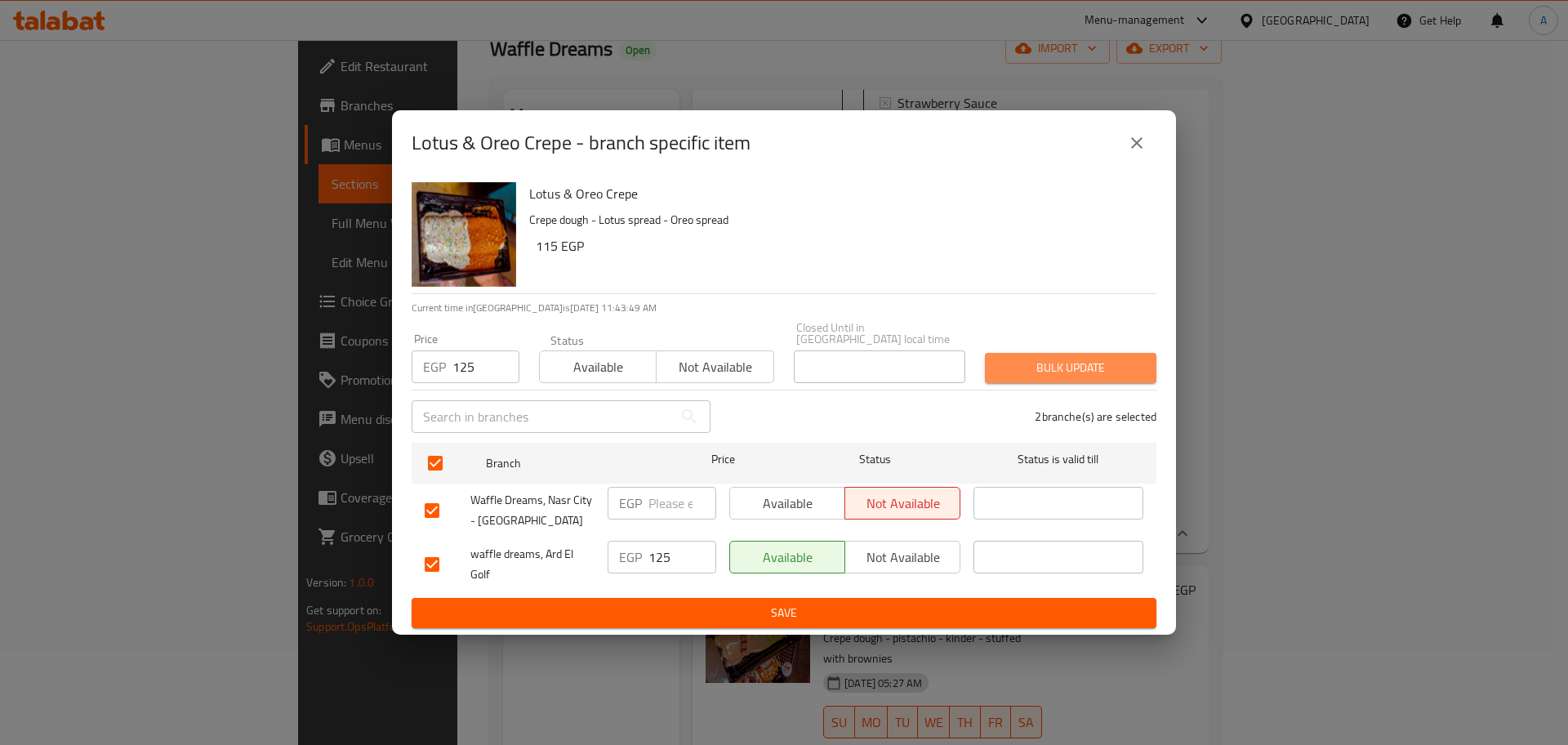
click at [1018, 372] on span "Bulk update" at bounding box center [1071, 367] width 145 height 20
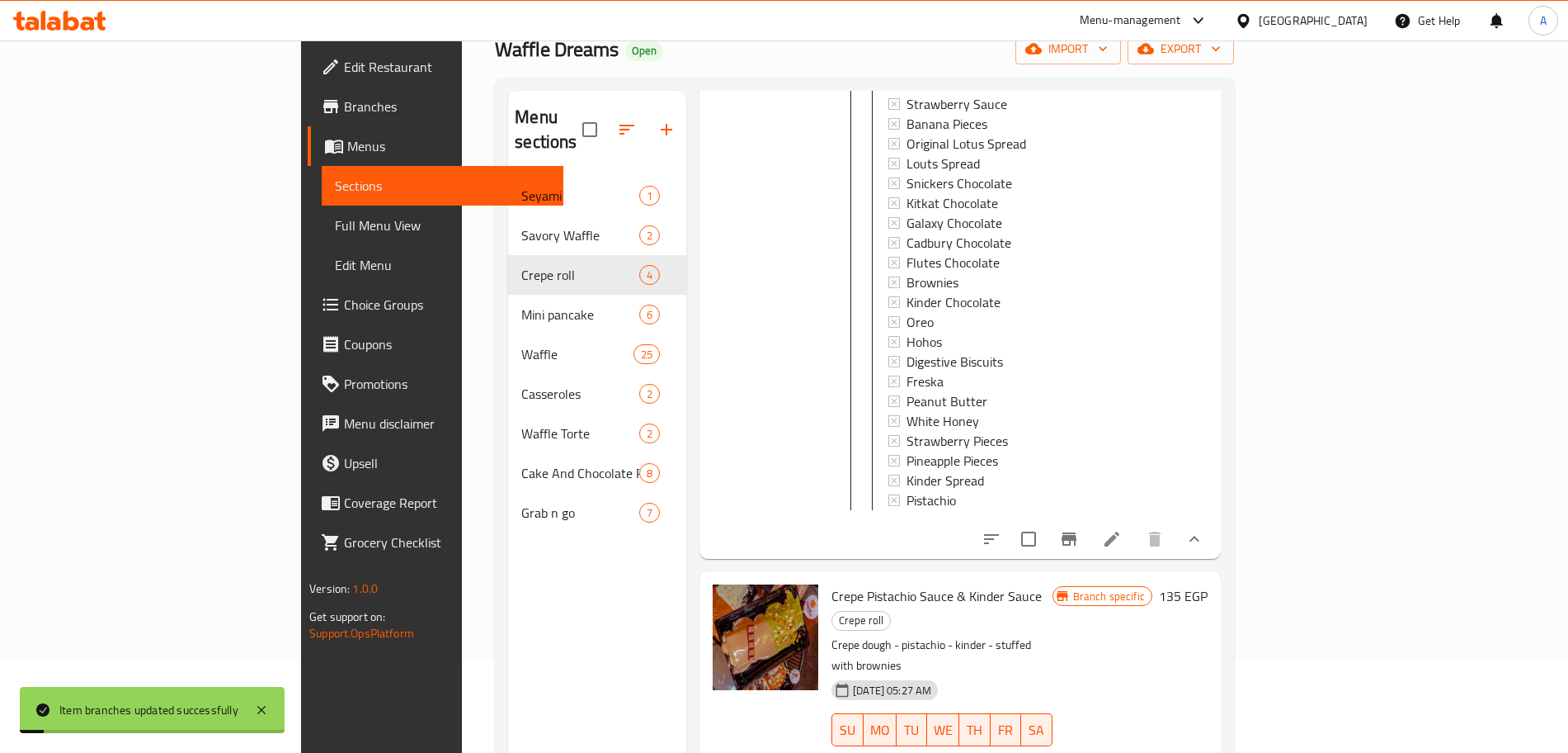
scroll to position [231, 0]
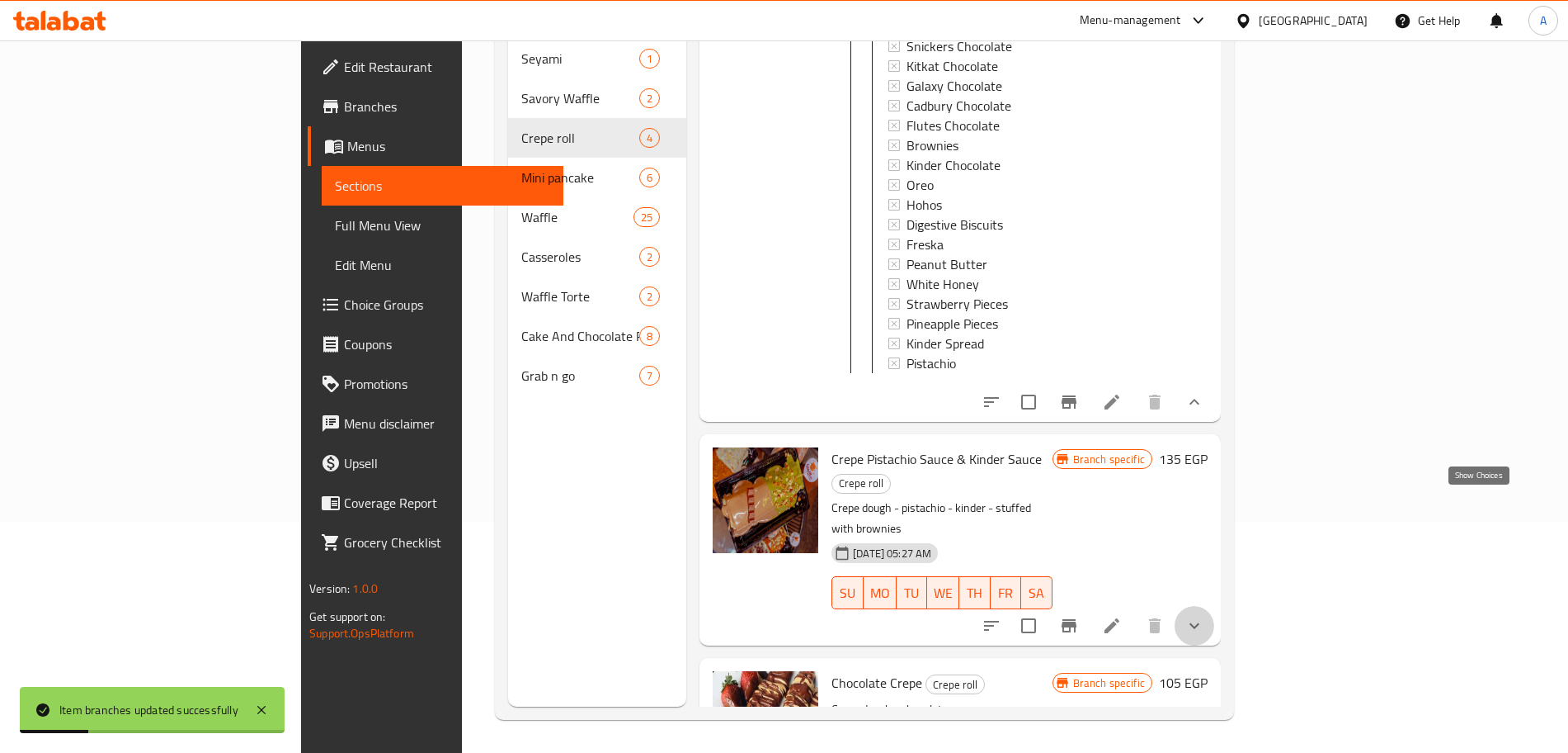
click at [1204, 616] on icon "show more" at bounding box center [1195, 626] width 20 height 20
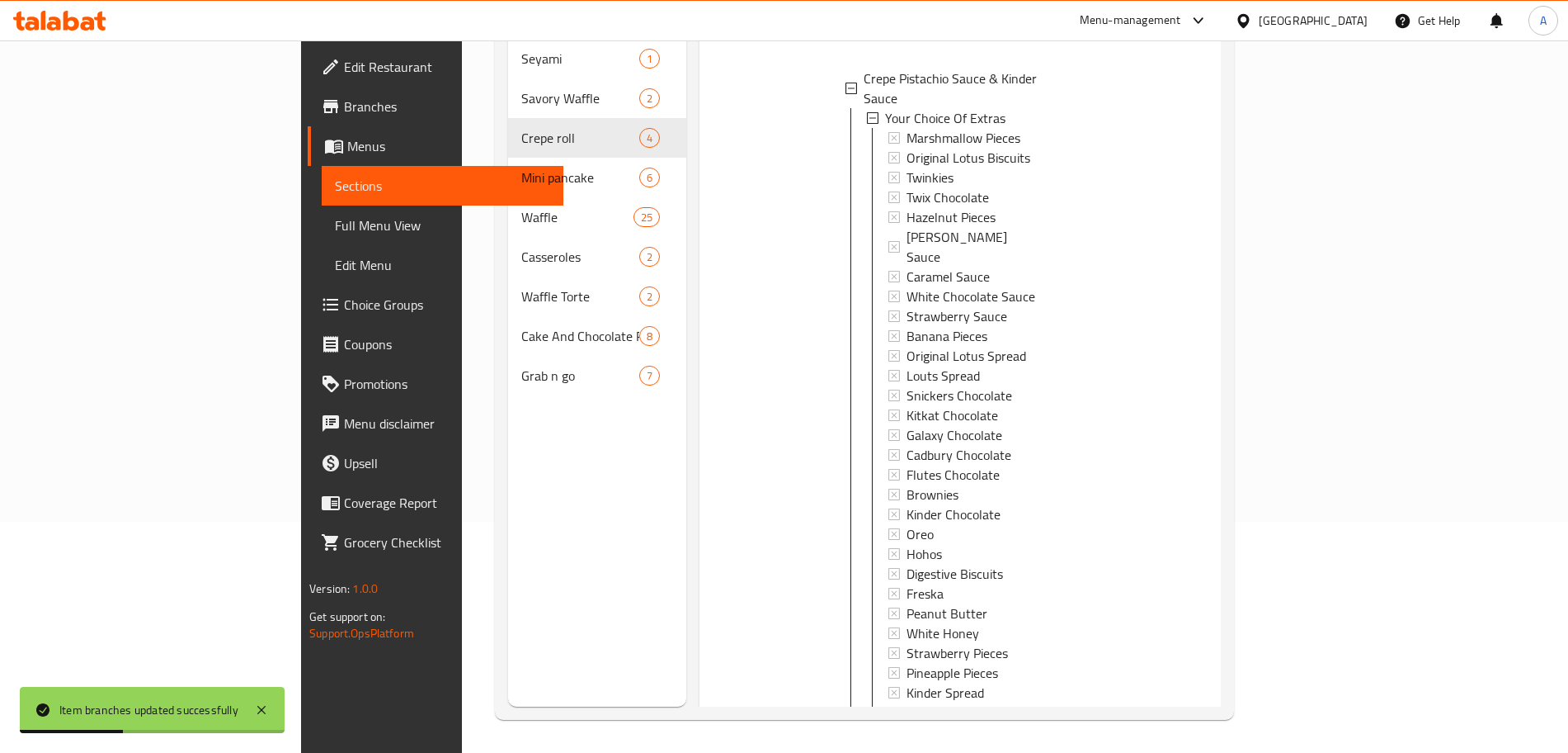
scroll to position [3, 0]
click at [1077, 742] on icon "Branch-specific-item" at bounding box center [1068, 749] width 14 height 14
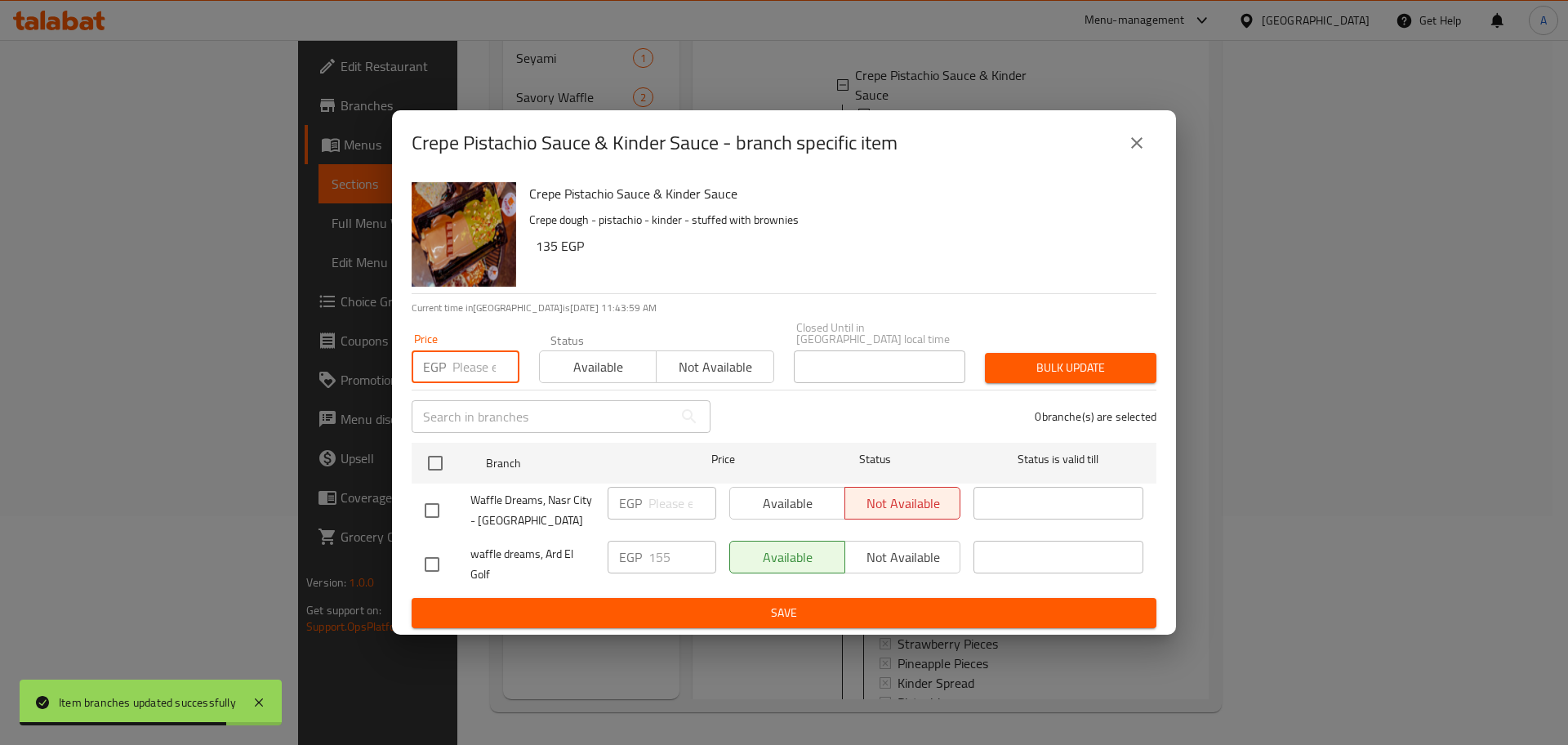
click at [476, 359] on input "number" at bounding box center [486, 367] width 67 height 32
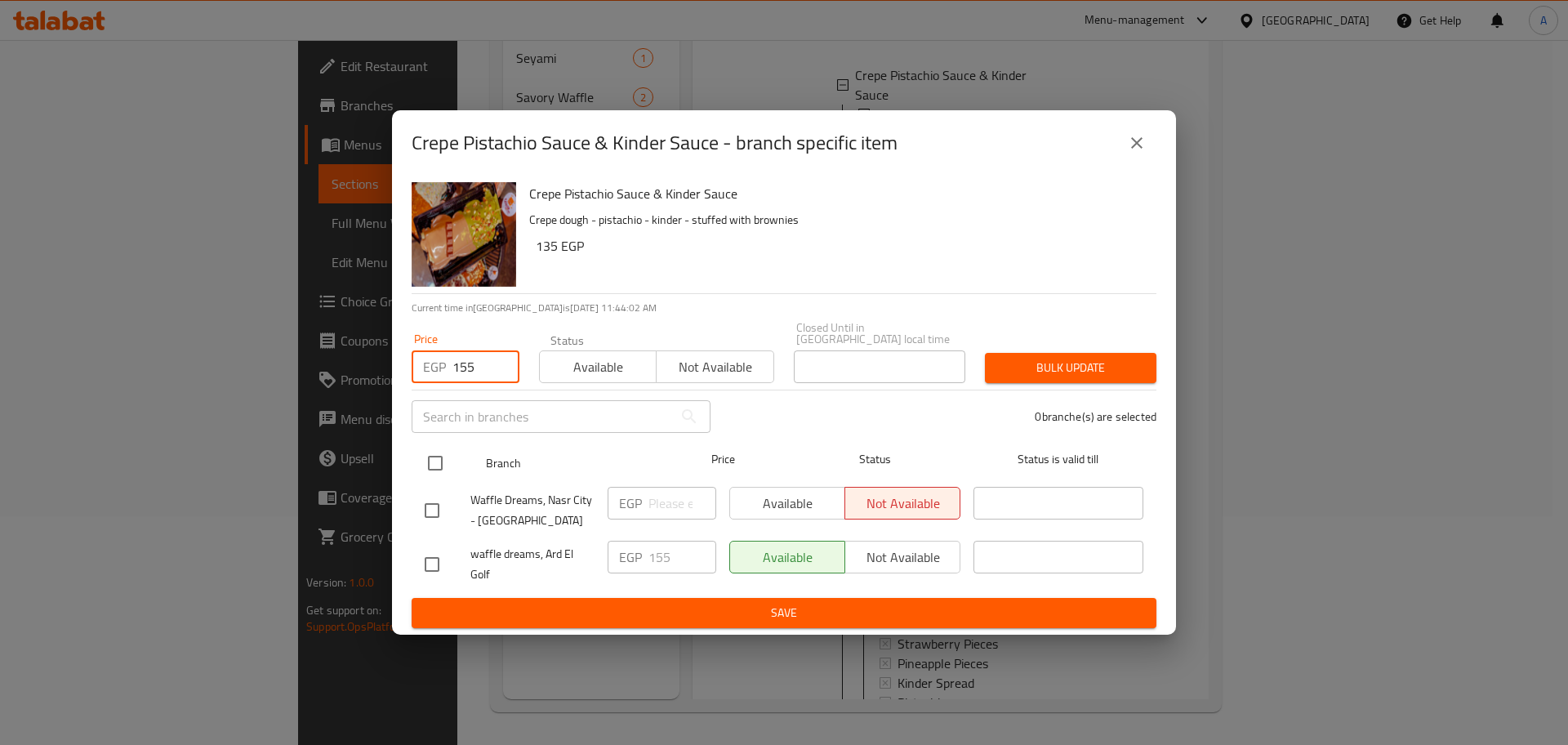
type input "155"
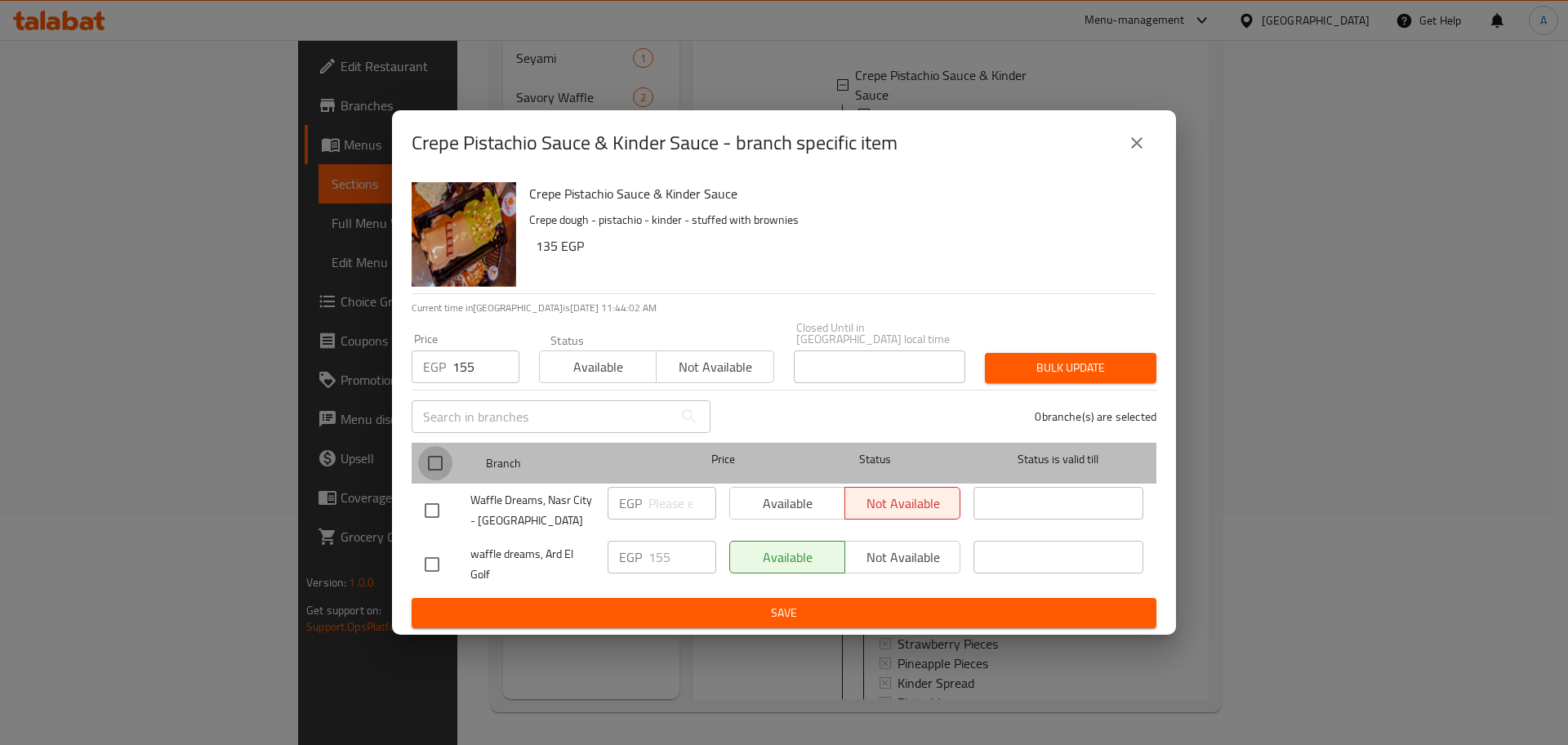
click at [429, 455] on input "checkbox" at bounding box center [436, 463] width 34 height 34
checkbox input "true"
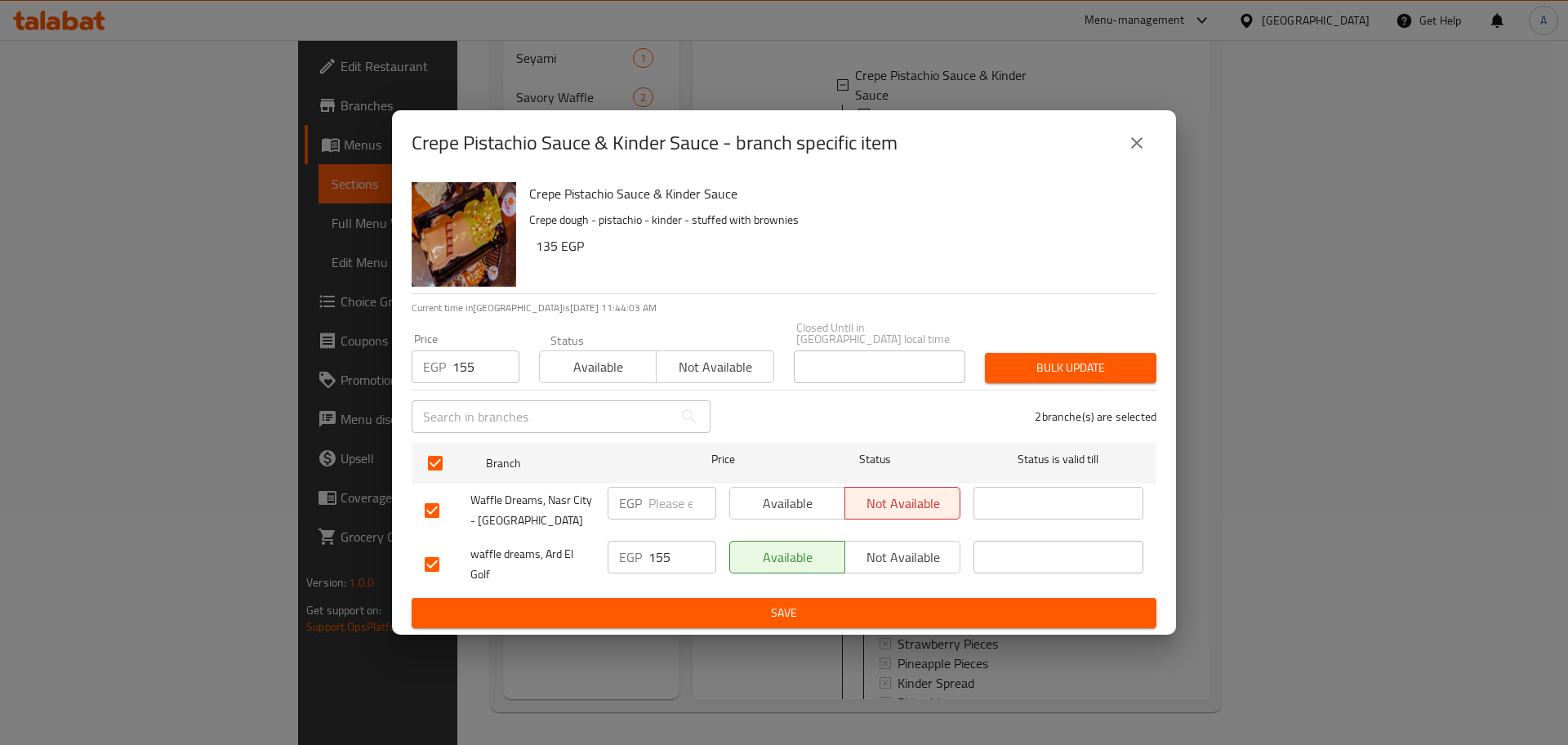
click at [1084, 362] on span "Bulk update" at bounding box center [1071, 367] width 145 height 20
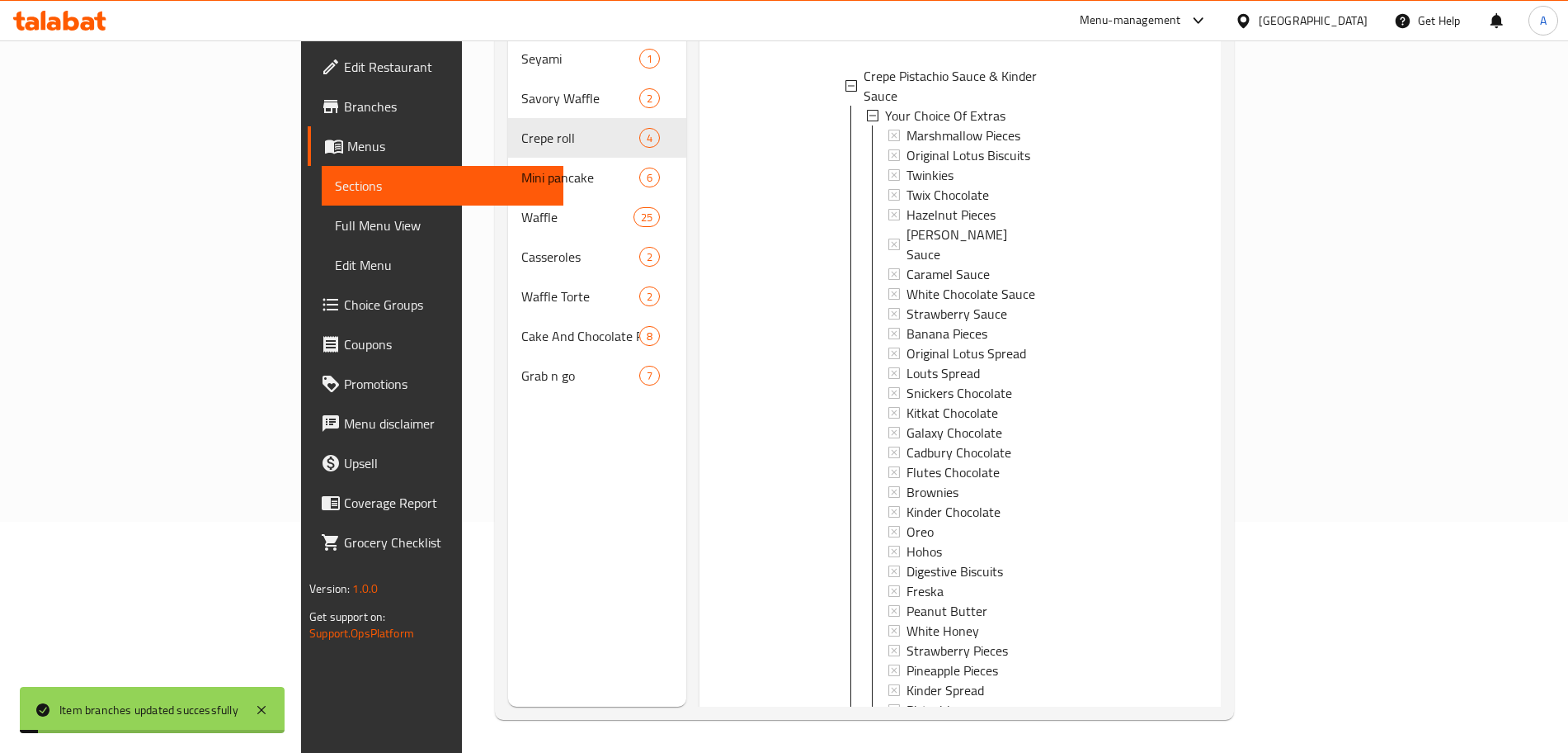
scroll to position [2038, 0]
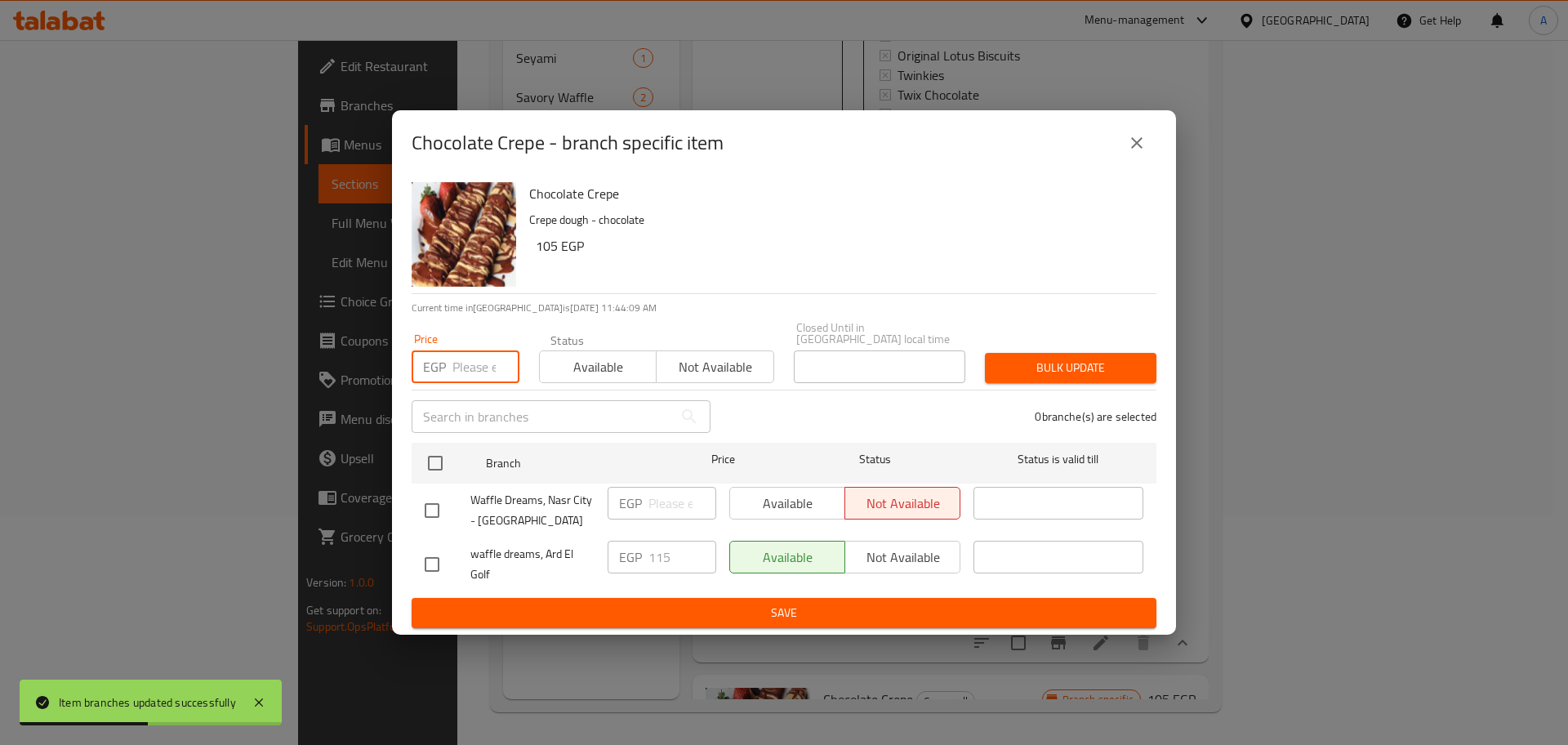
click at [476, 367] on input "number" at bounding box center [486, 367] width 67 height 32
type input "115"
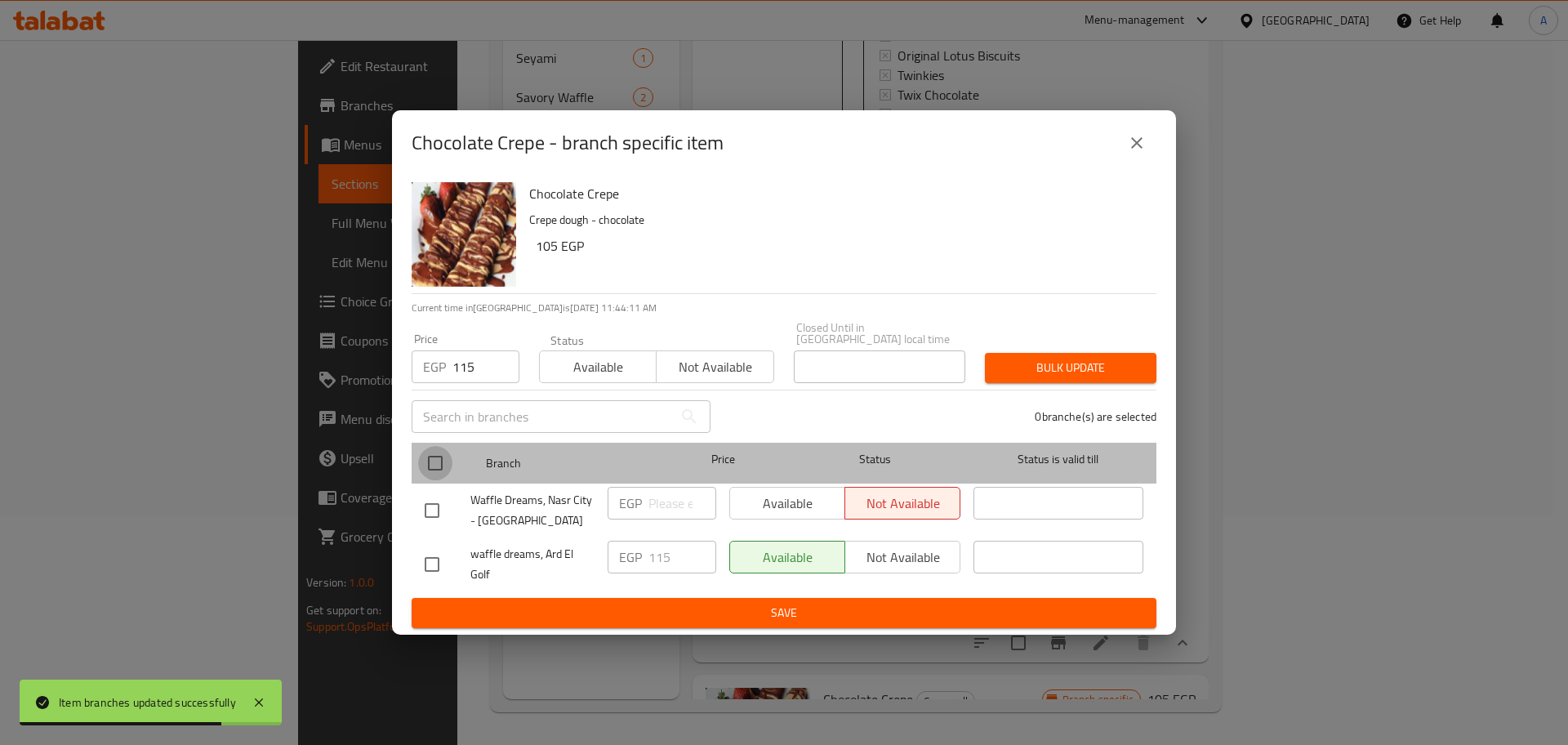
click at [440, 454] on input "checkbox" at bounding box center [436, 463] width 34 height 34
checkbox input "true"
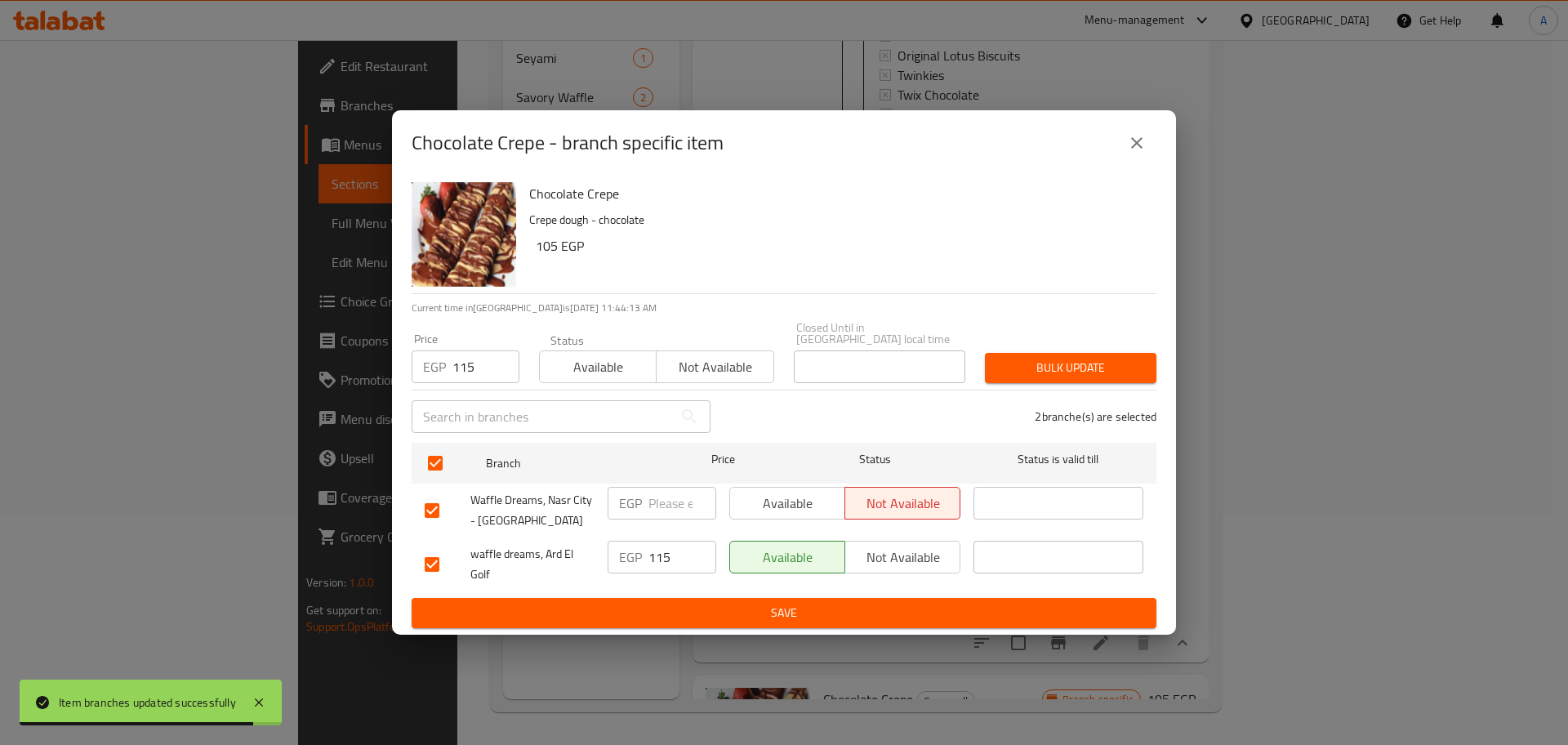
click at [1044, 364] on span "Bulk update" at bounding box center [1071, 367] width 145 height 20
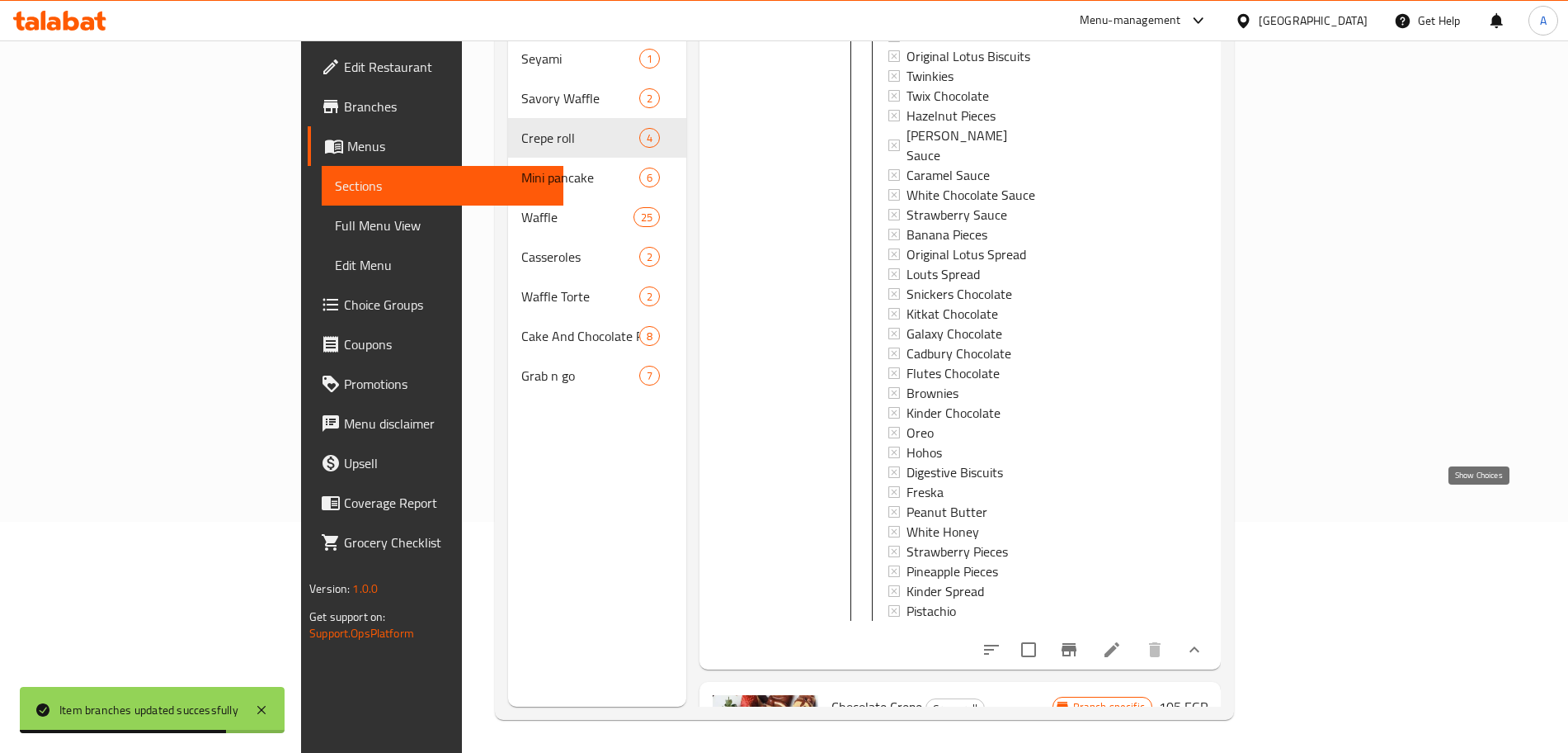
click at [1204, 640] on icon "show more" at bounding box center [1195, 650] width 20 height 20
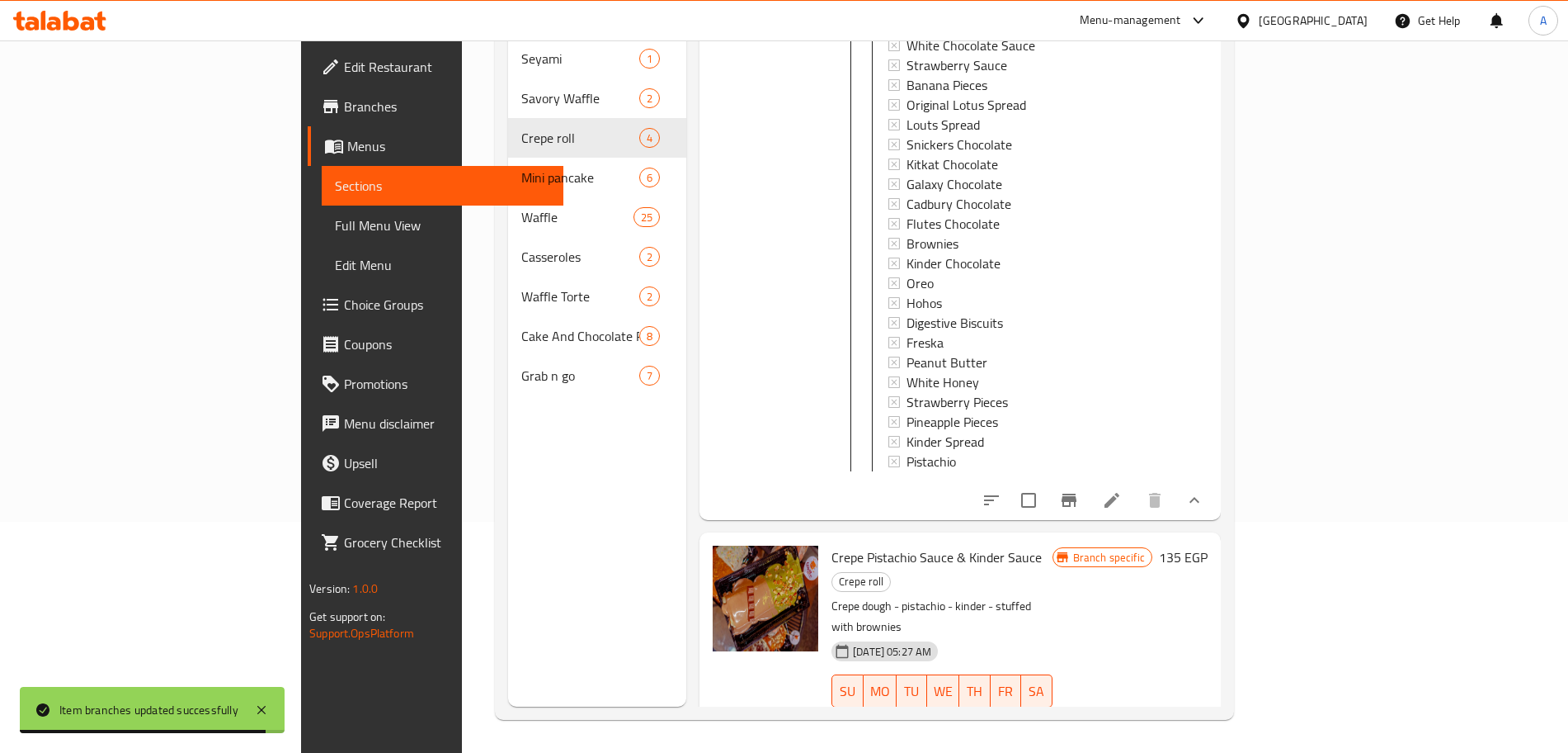
scroll to position [1263, 0]
click at [1204, 491] on icon "show more" at bounding box center [1195, 501] width 20 height 20
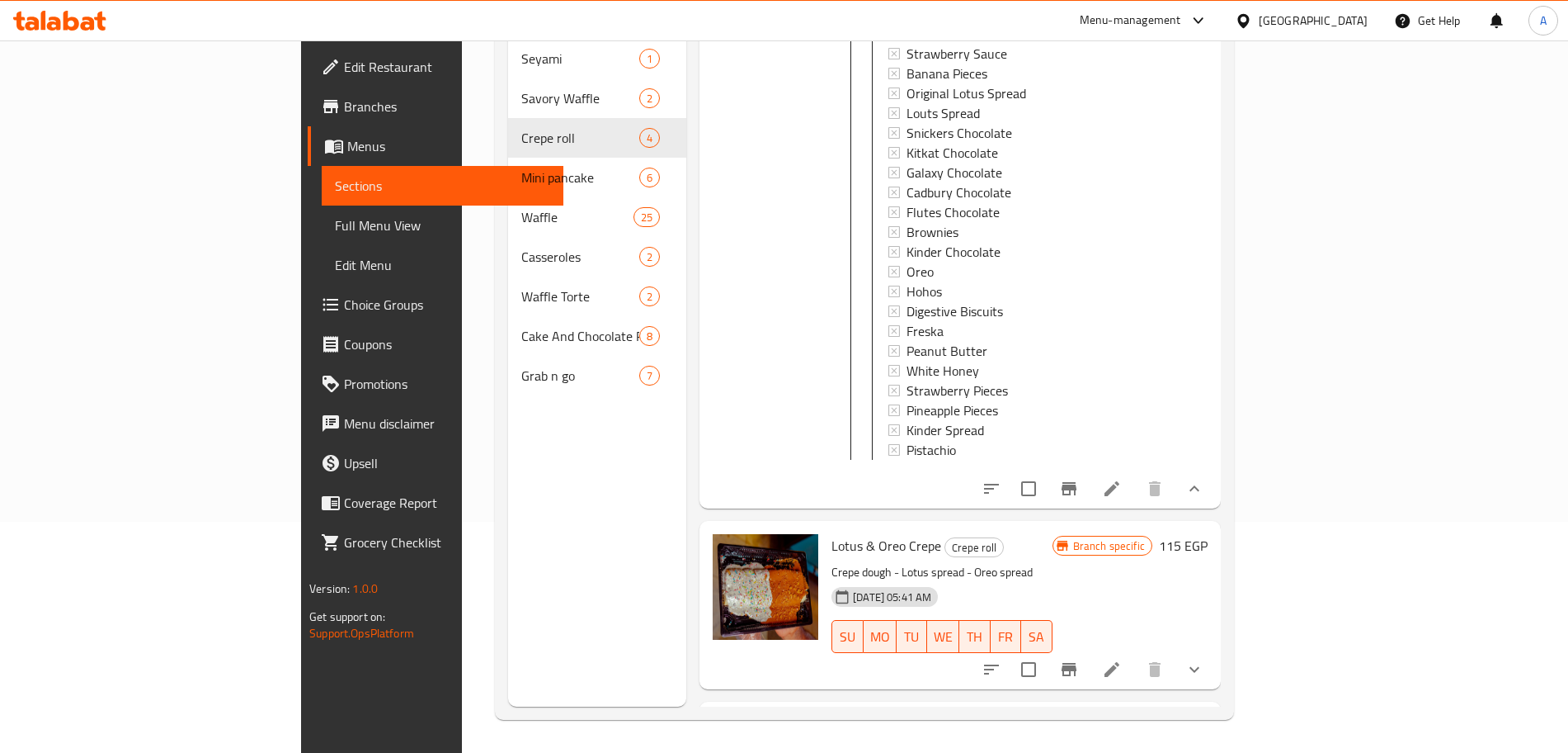
scroll to position [410, 0]
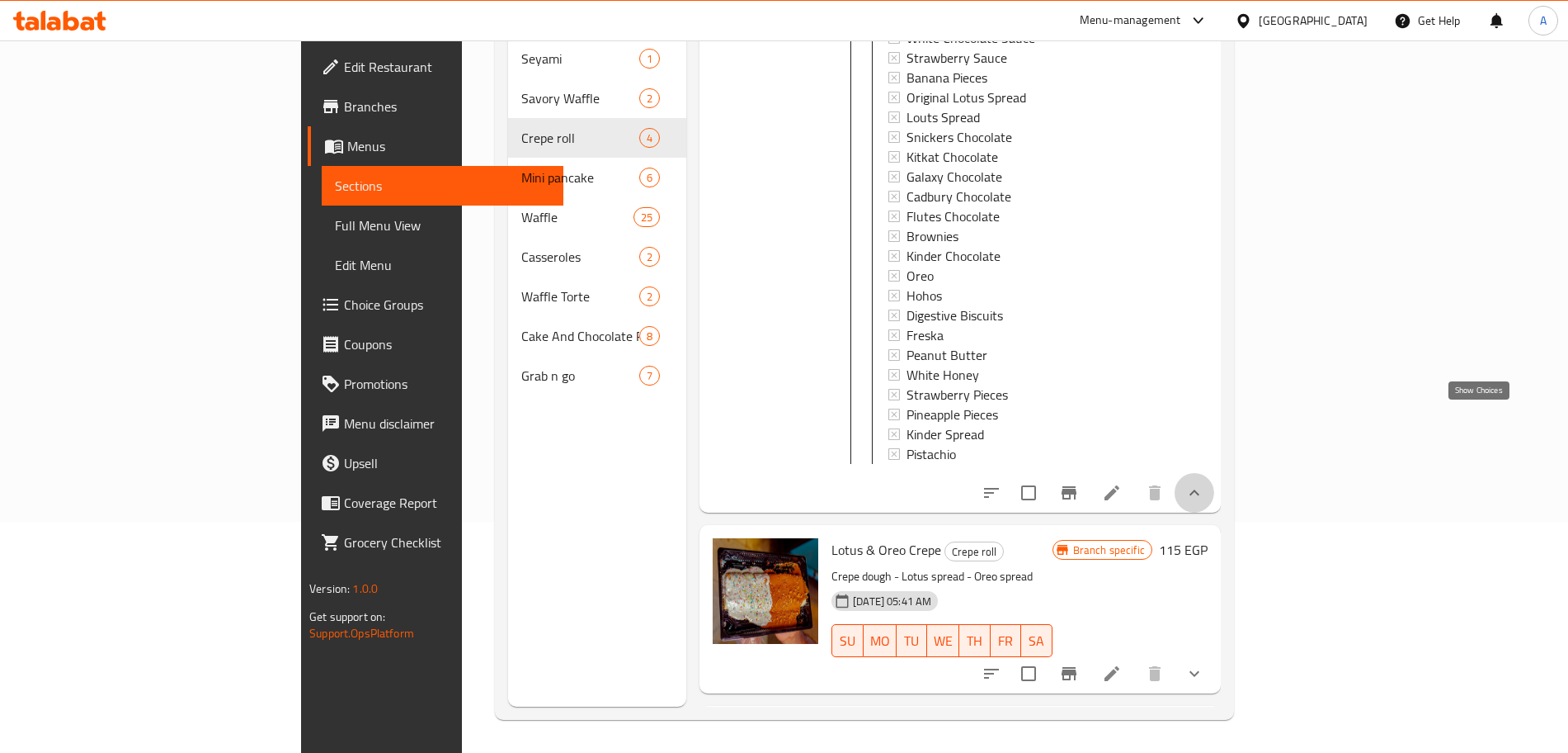
click at [1204, 483] on icon "show more" at bounding box center [1195, 492] width 20 height 20
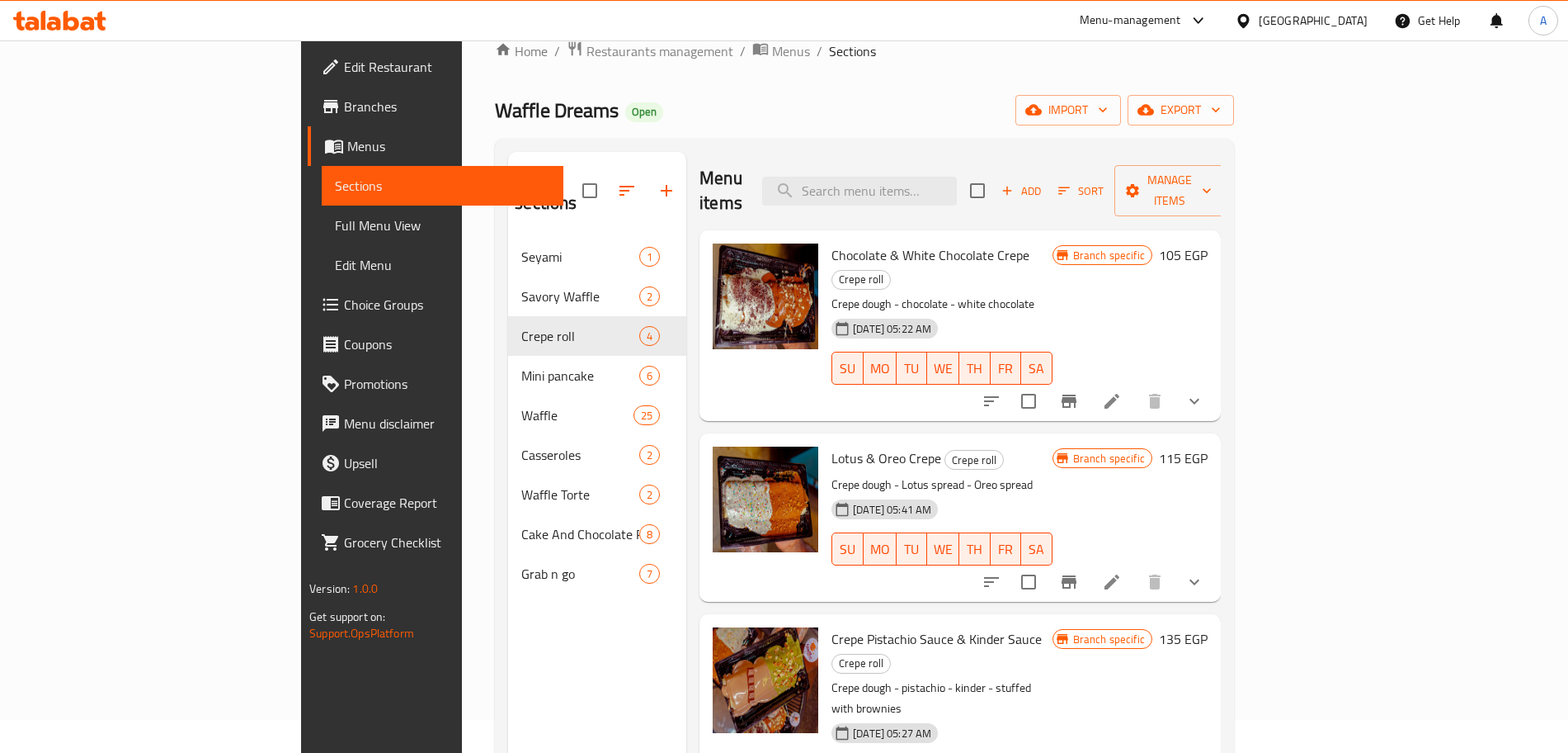
scroll to position [9, 0]
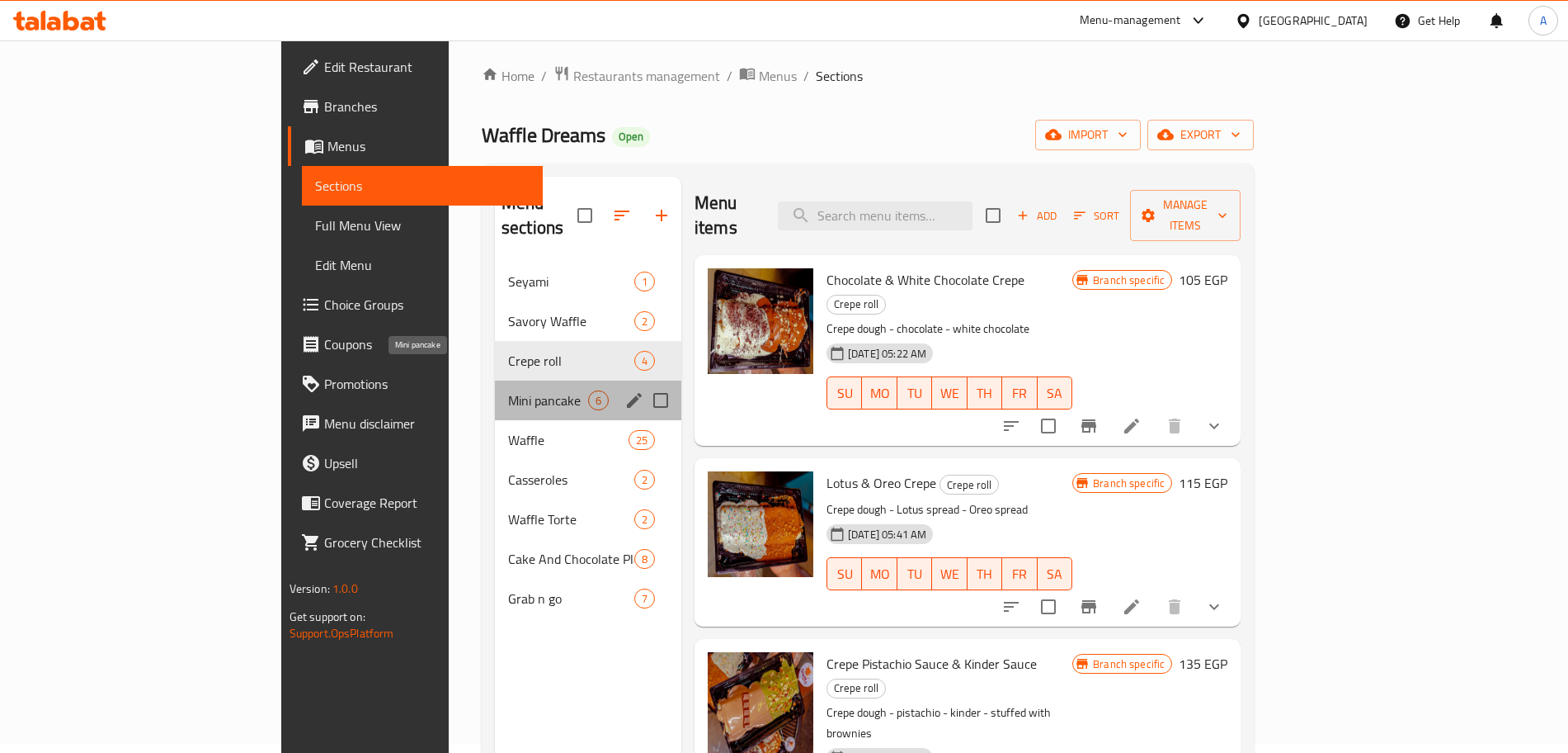
click at [509, 390] on span "Mini pancake" at bounding box center [548, 400] width 80 height 20
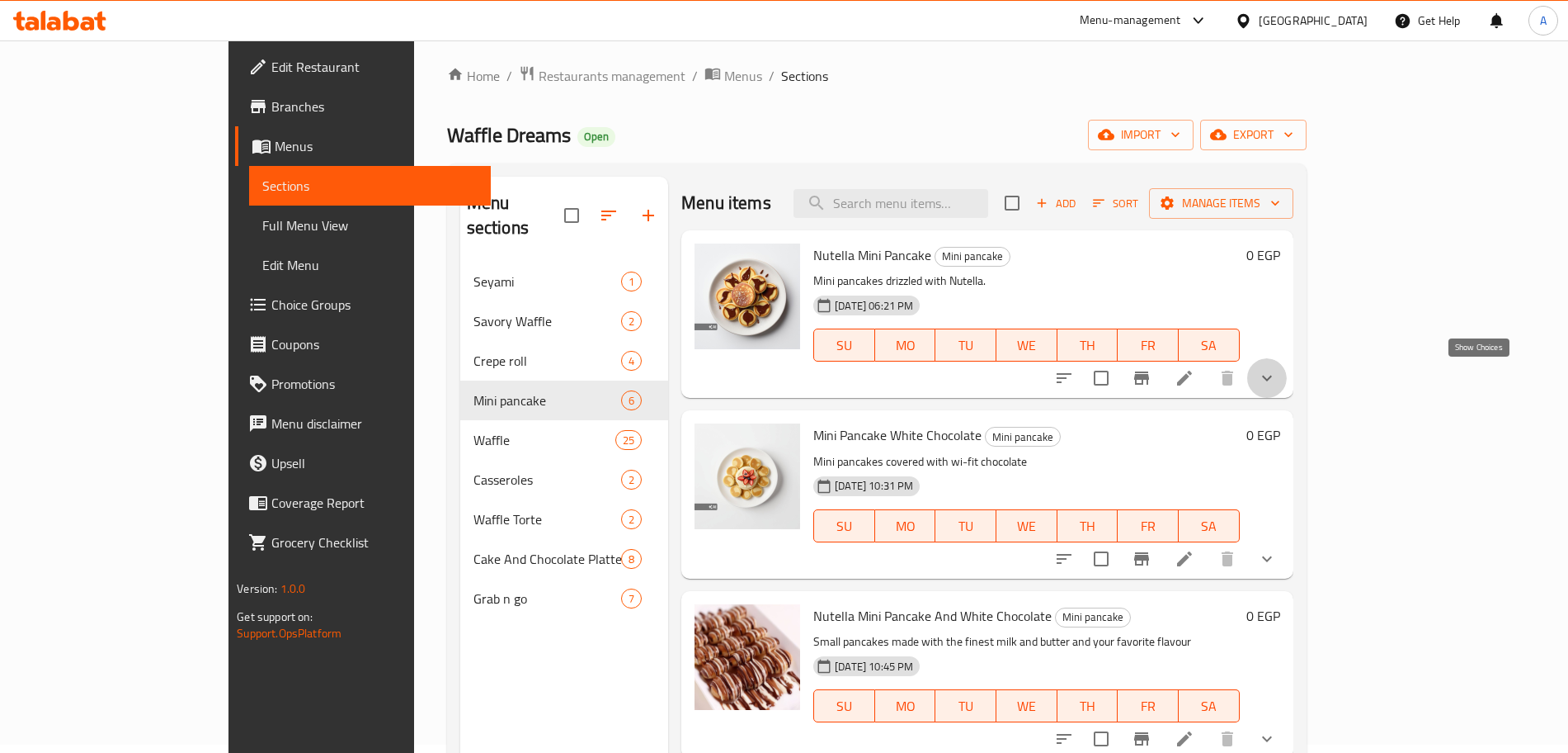
click at [1272, 380] on icon "show more" at bounding box center [1267, 378] width 10 height 6
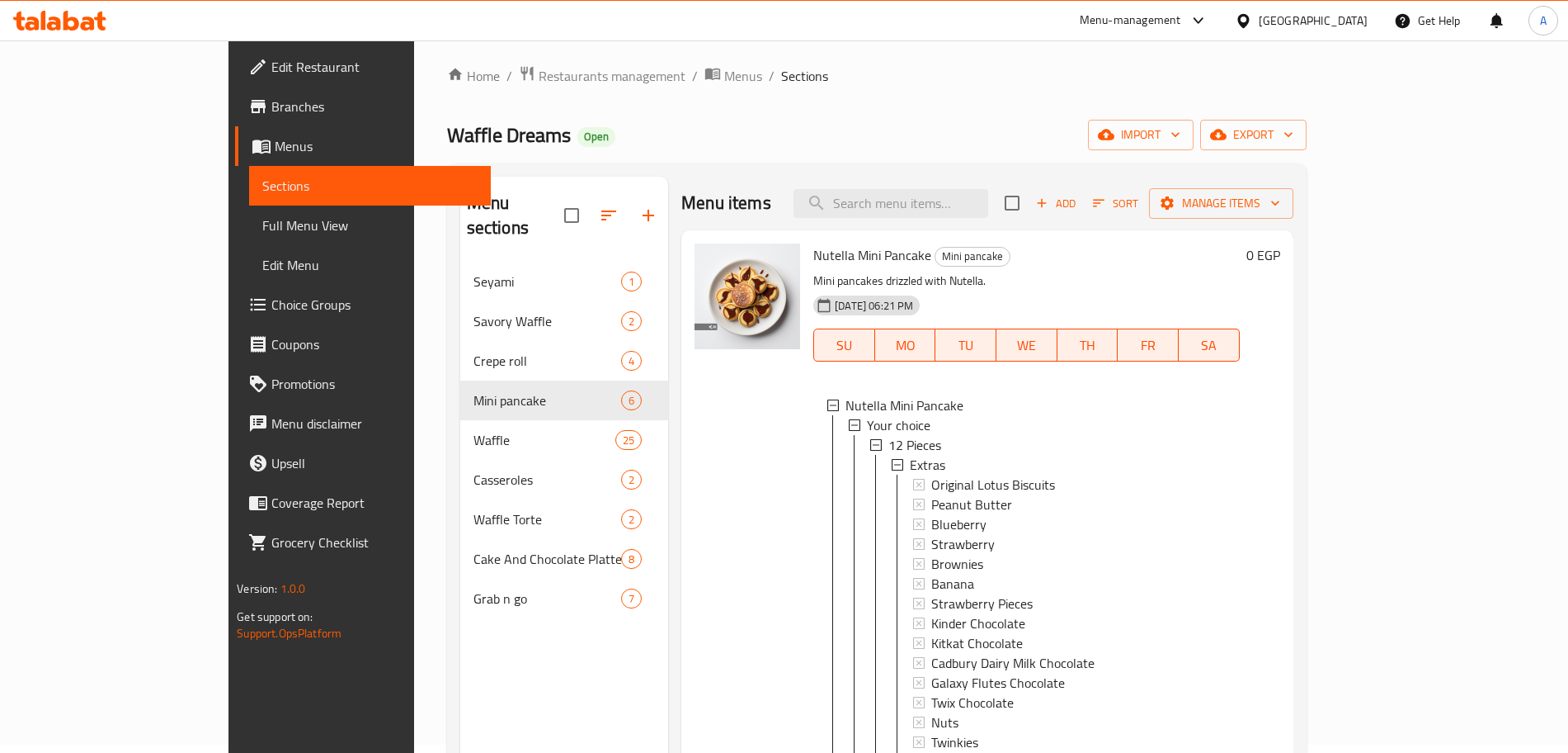
scroll to position [2, 0]
click at [889, 450] on span "12 Pieces" at bounding box center [915, 445] width 53 height 20
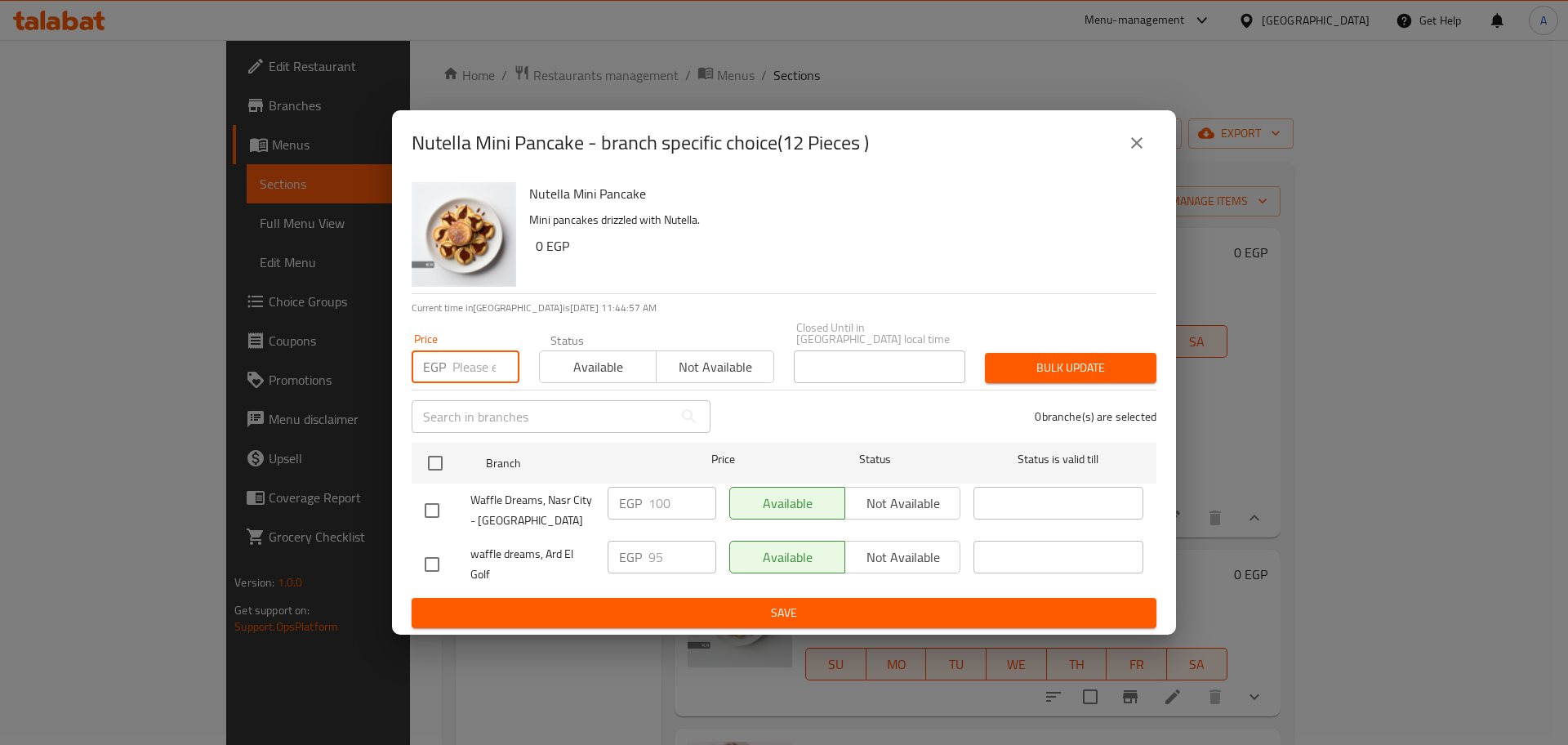
click at [462, 358] on input "number" at bounding box center [486, 367] width 67 height 32
type input "100"
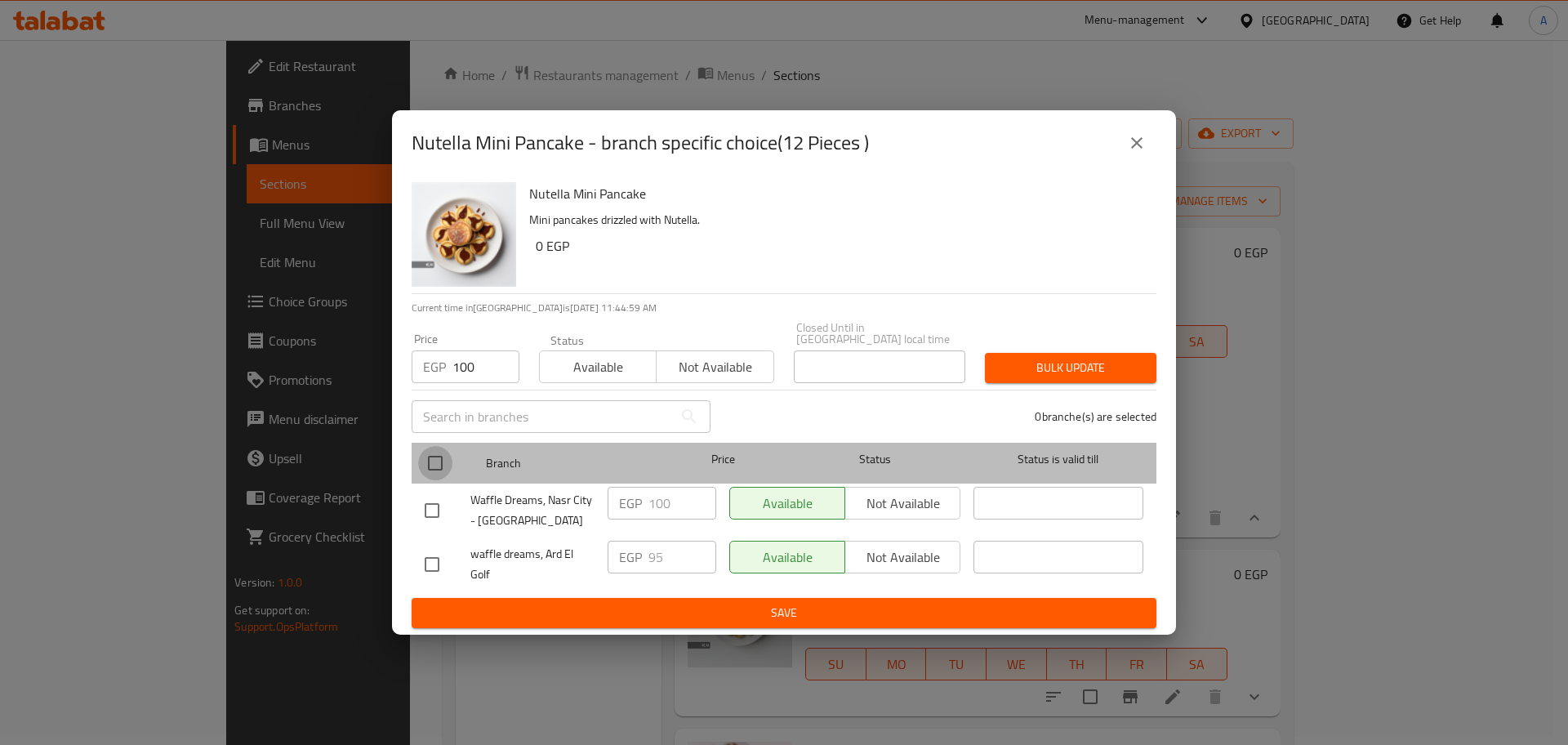
click at [437, 459] on input "checkbox" at bounding box center [436, 463] width 34 height 34
checkbox input "true"
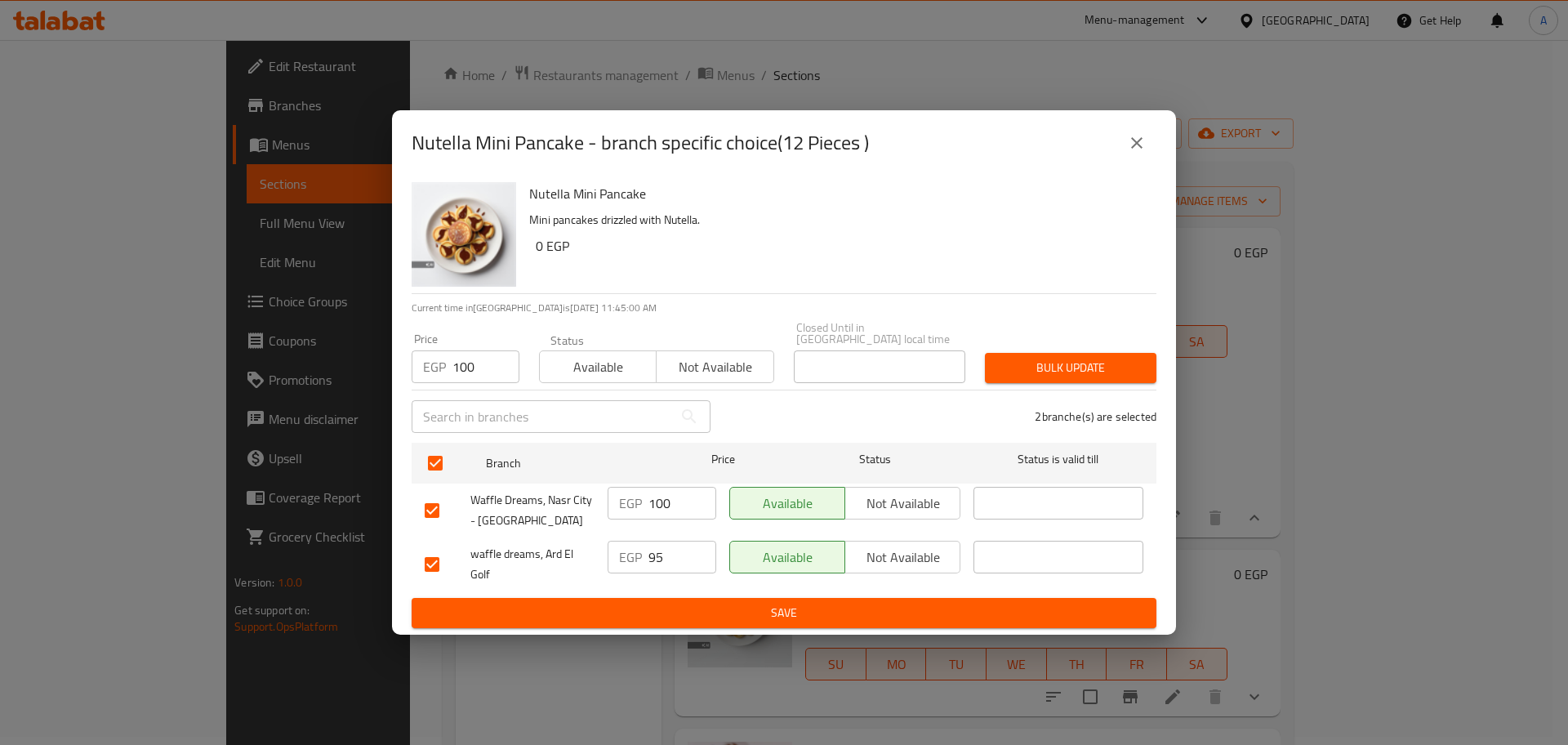
click at [1071, 369] on span "Bulk update" at bounding box center [1071, 367] width 145 height 20
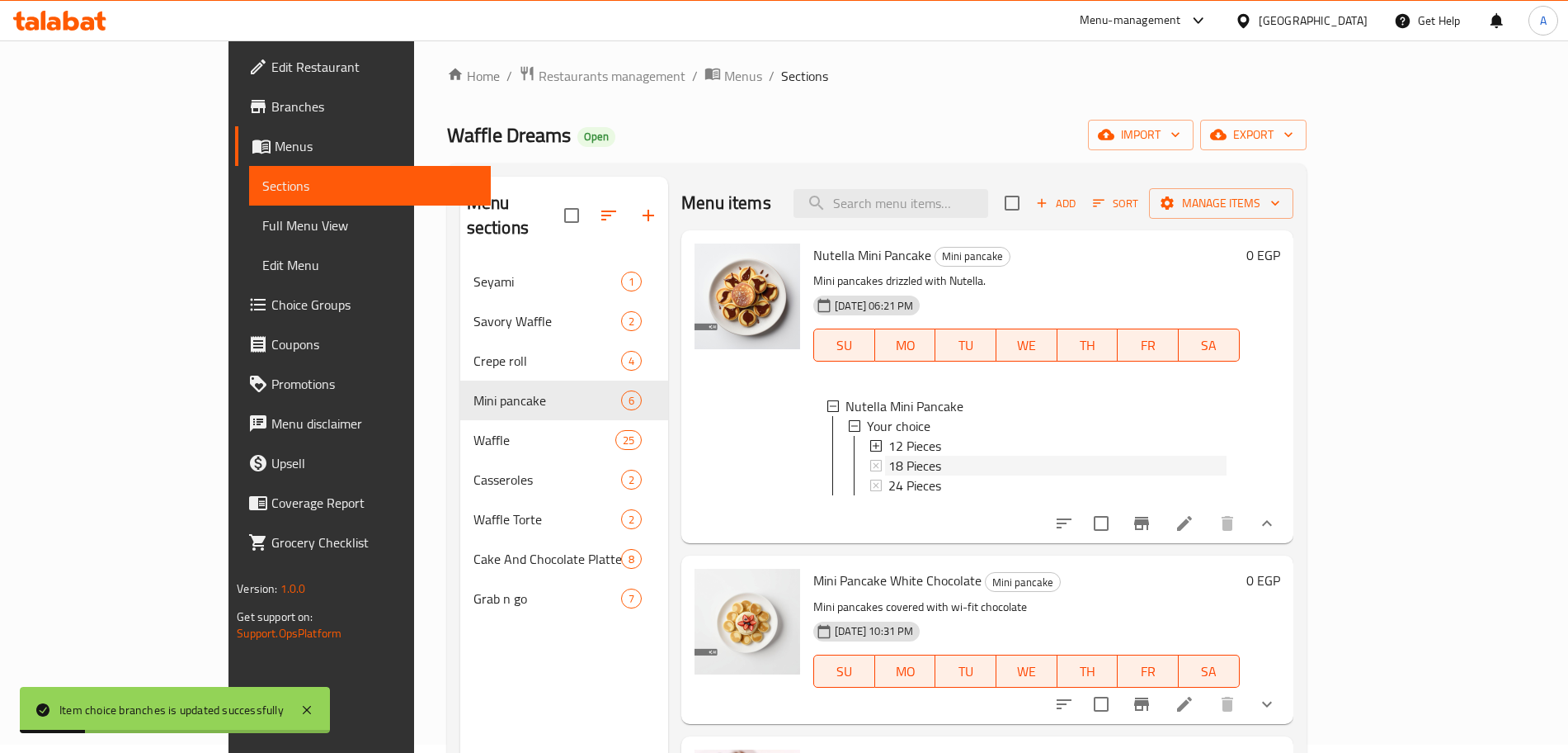
click at [889, 469] on span "18 Pieces" at bounding box center [915, 465] width 53 height 20
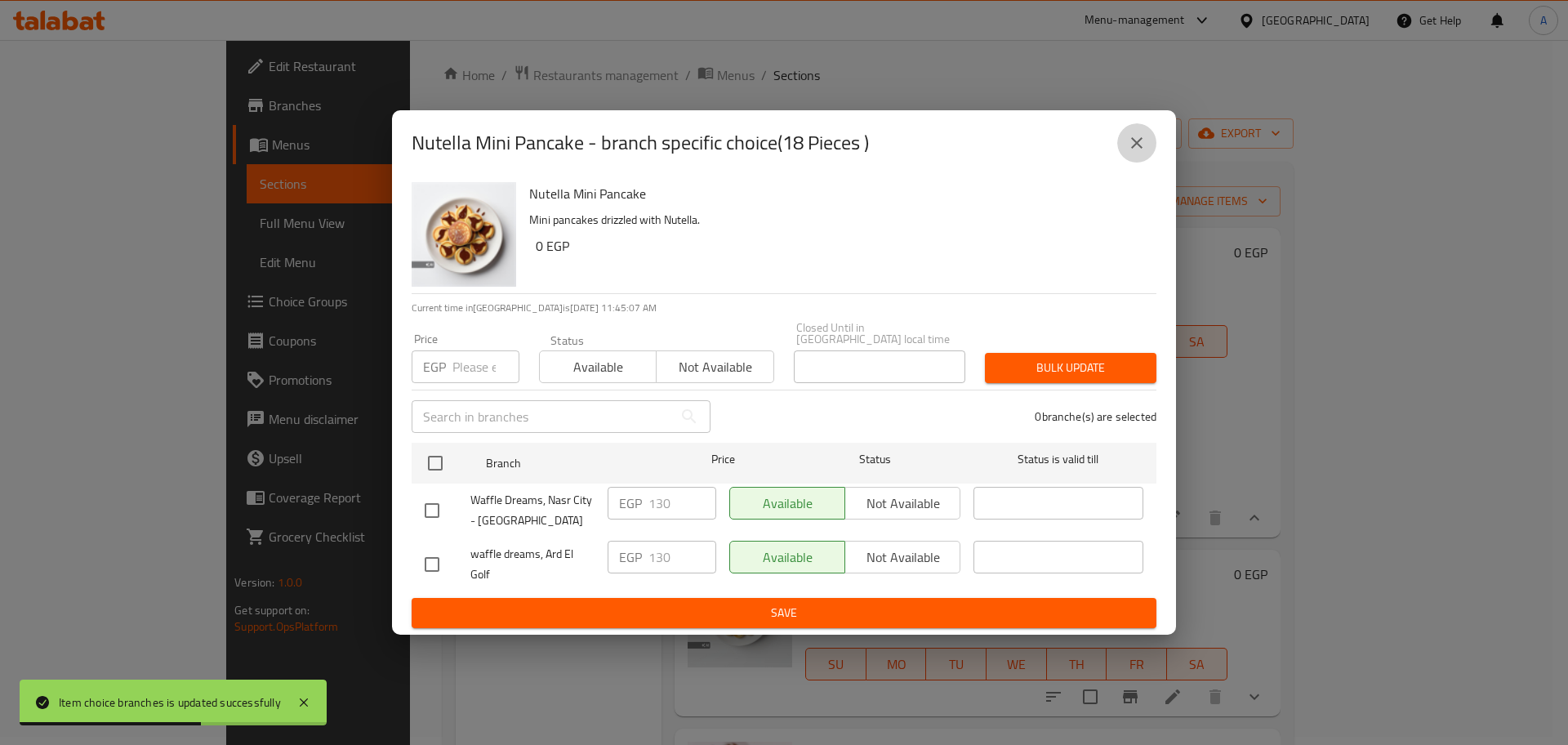
click at [1141, 142] on icon "close" at bounding box center [1137, 142] width 20 height 20
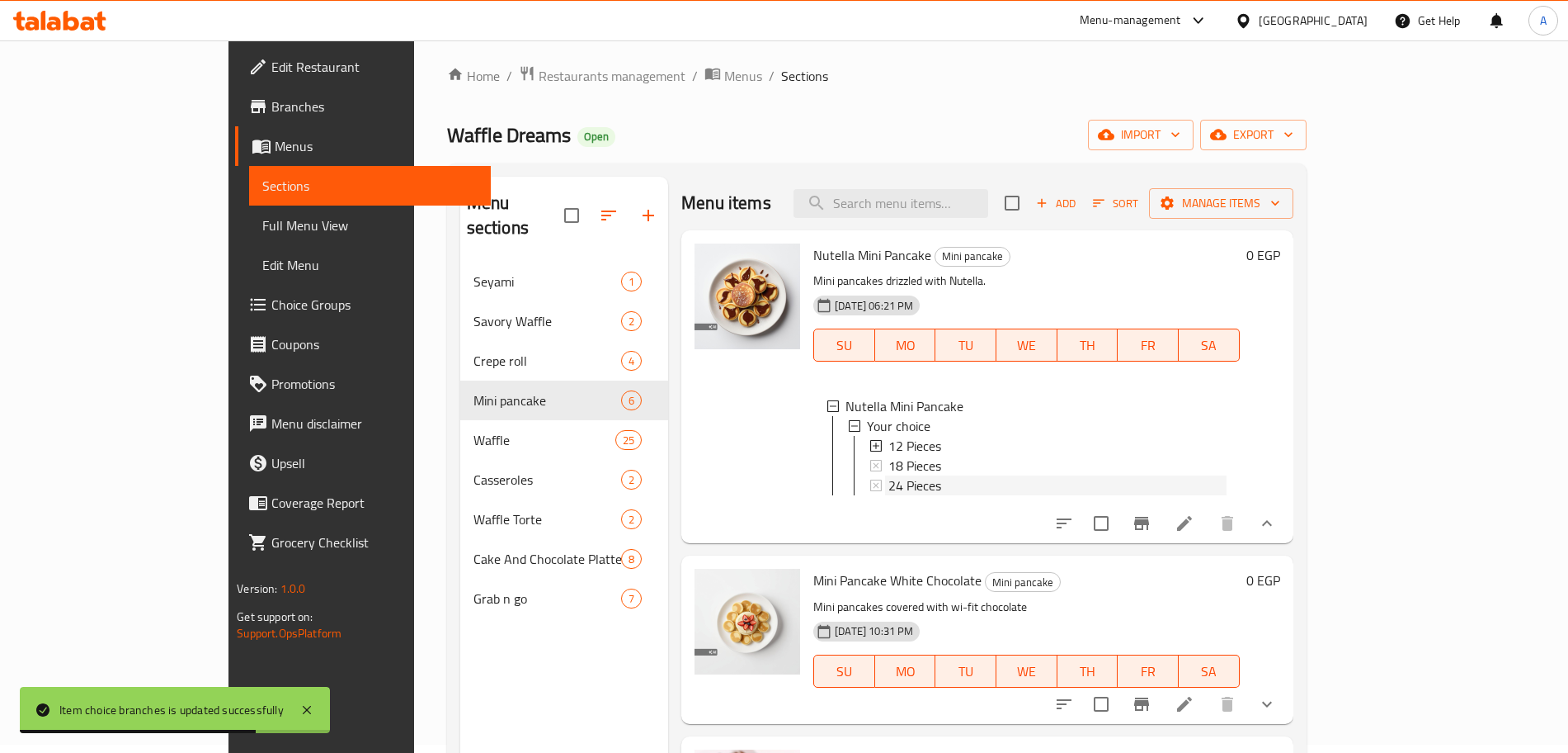
click at [939, 495] on div "24 Pieces" at bounding box center [1058, 485] width 338 height 20
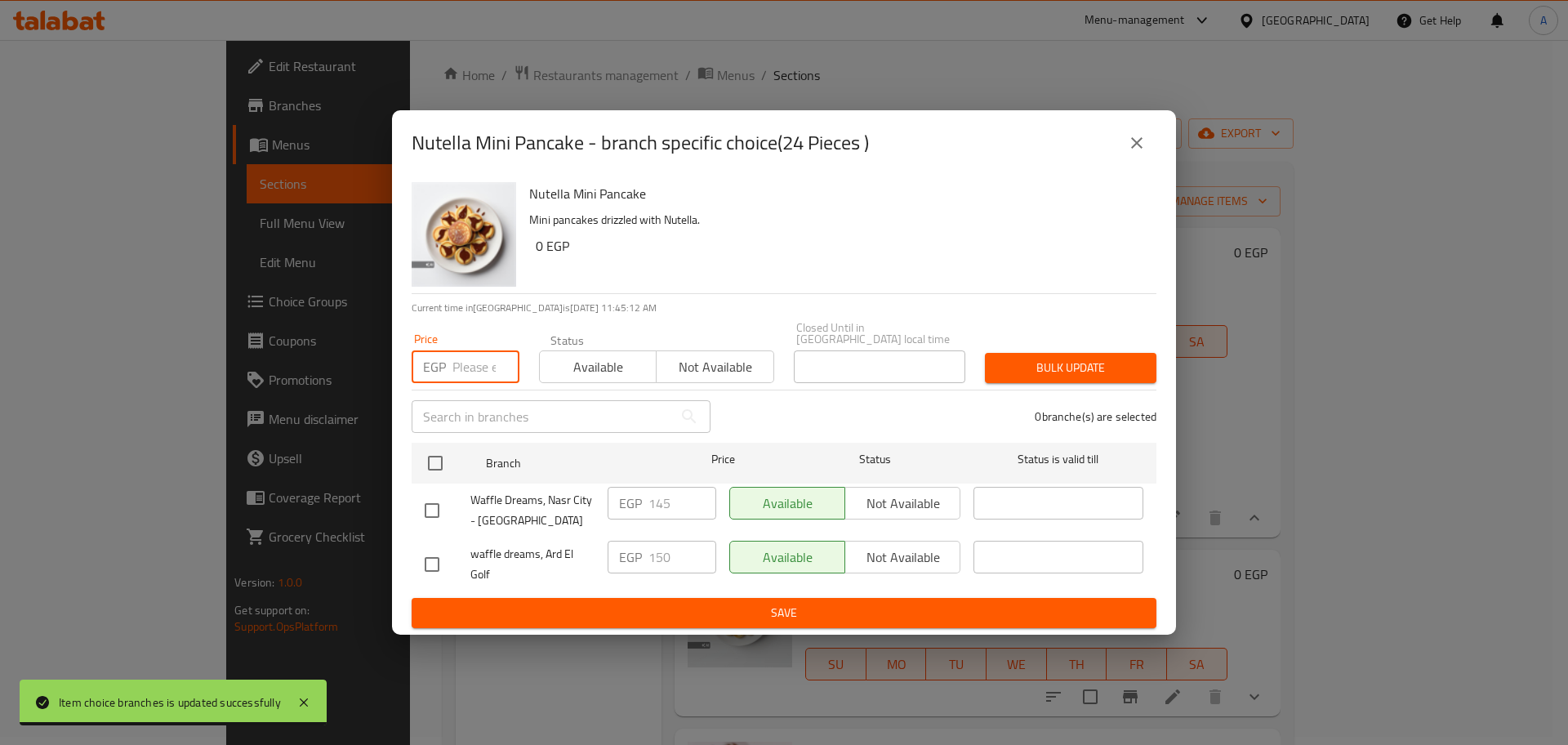
click at [470, 361] on input "number" at bounding box center [486, 367] width 67 height 32
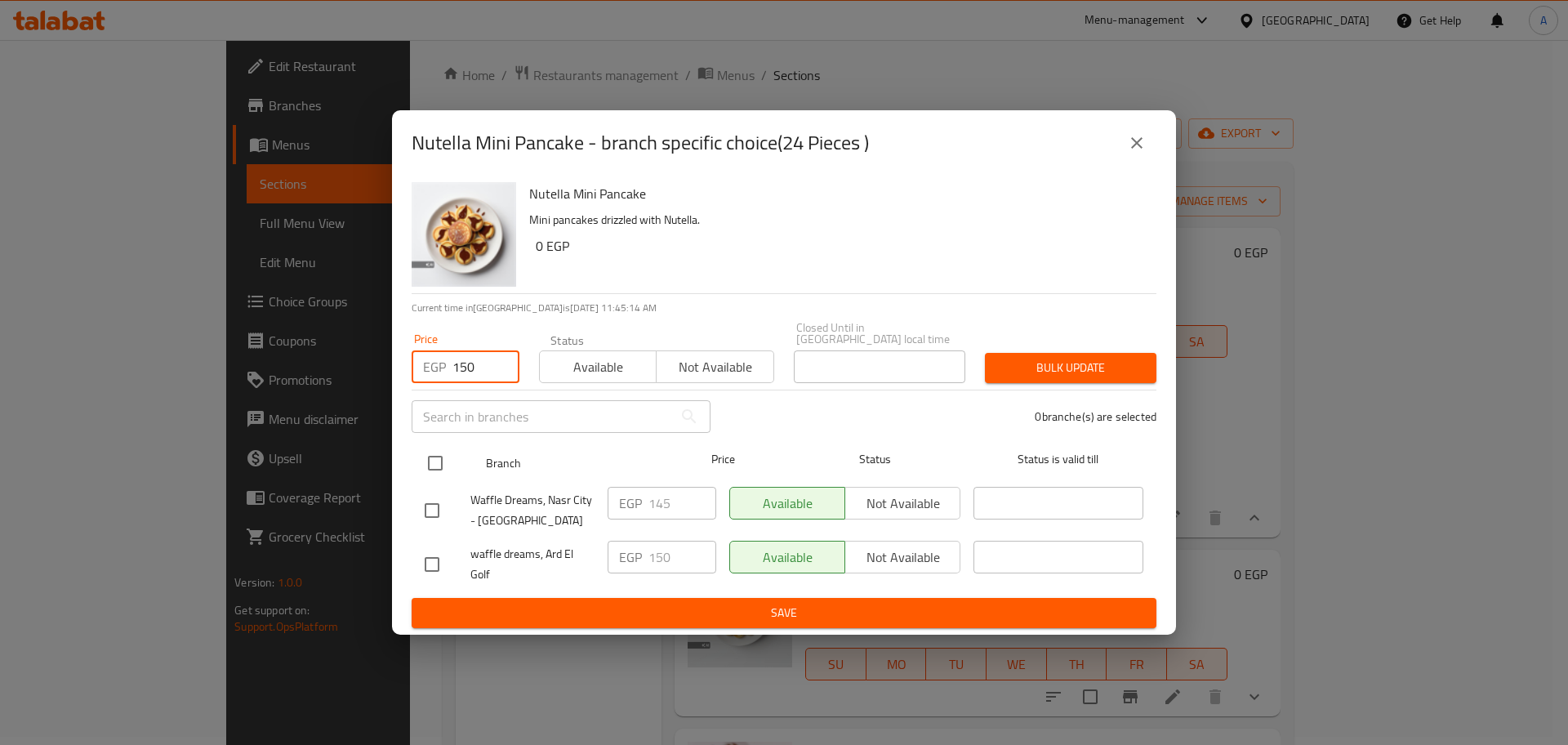
type input "150"
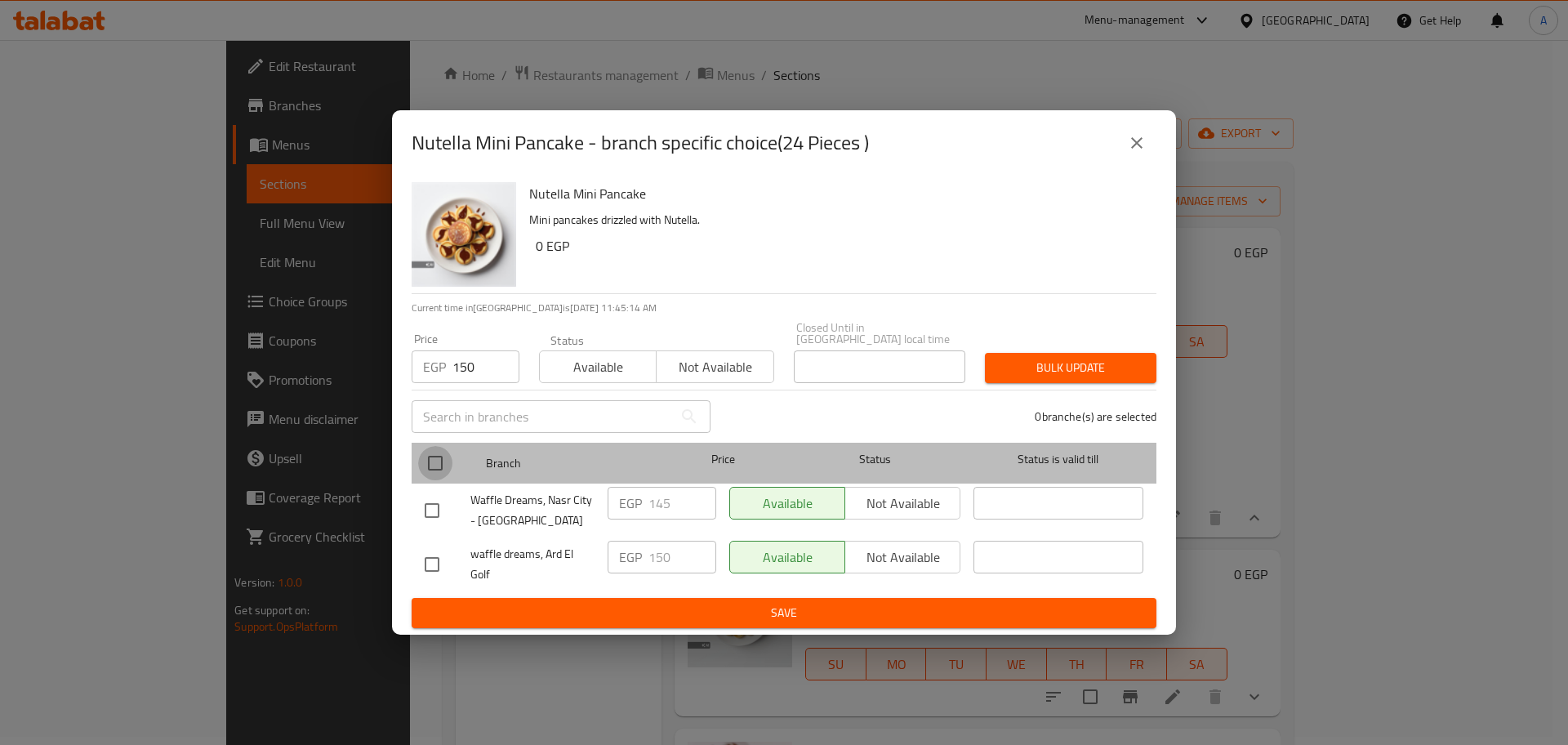
click at [431, 452] on input "checkbox" at bounding box center [436, 463] width 34 height 34
checkbox input "true"
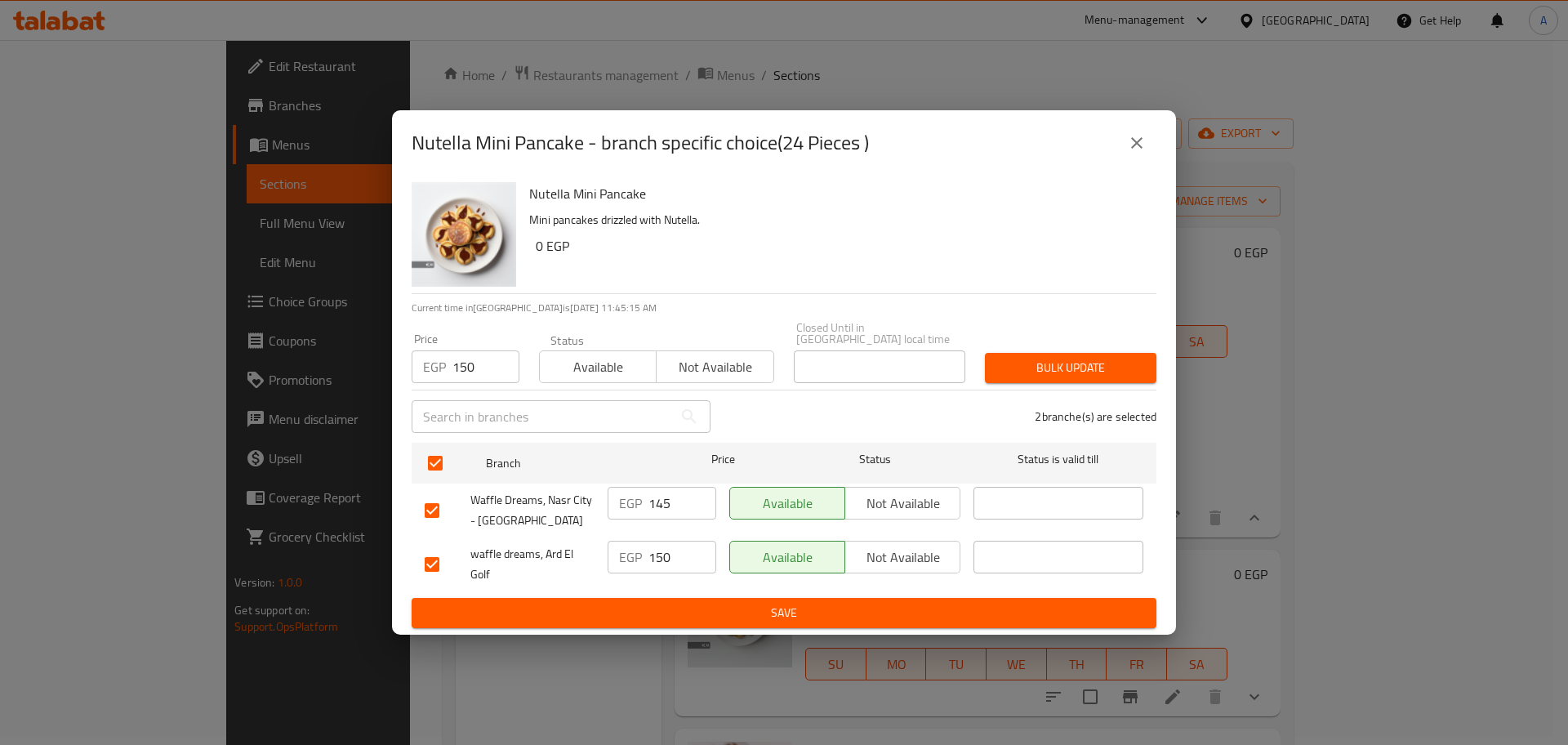
click at [1060, 362] on span "Bulk update" at bounding box center [1071, 367] width 145 height 20
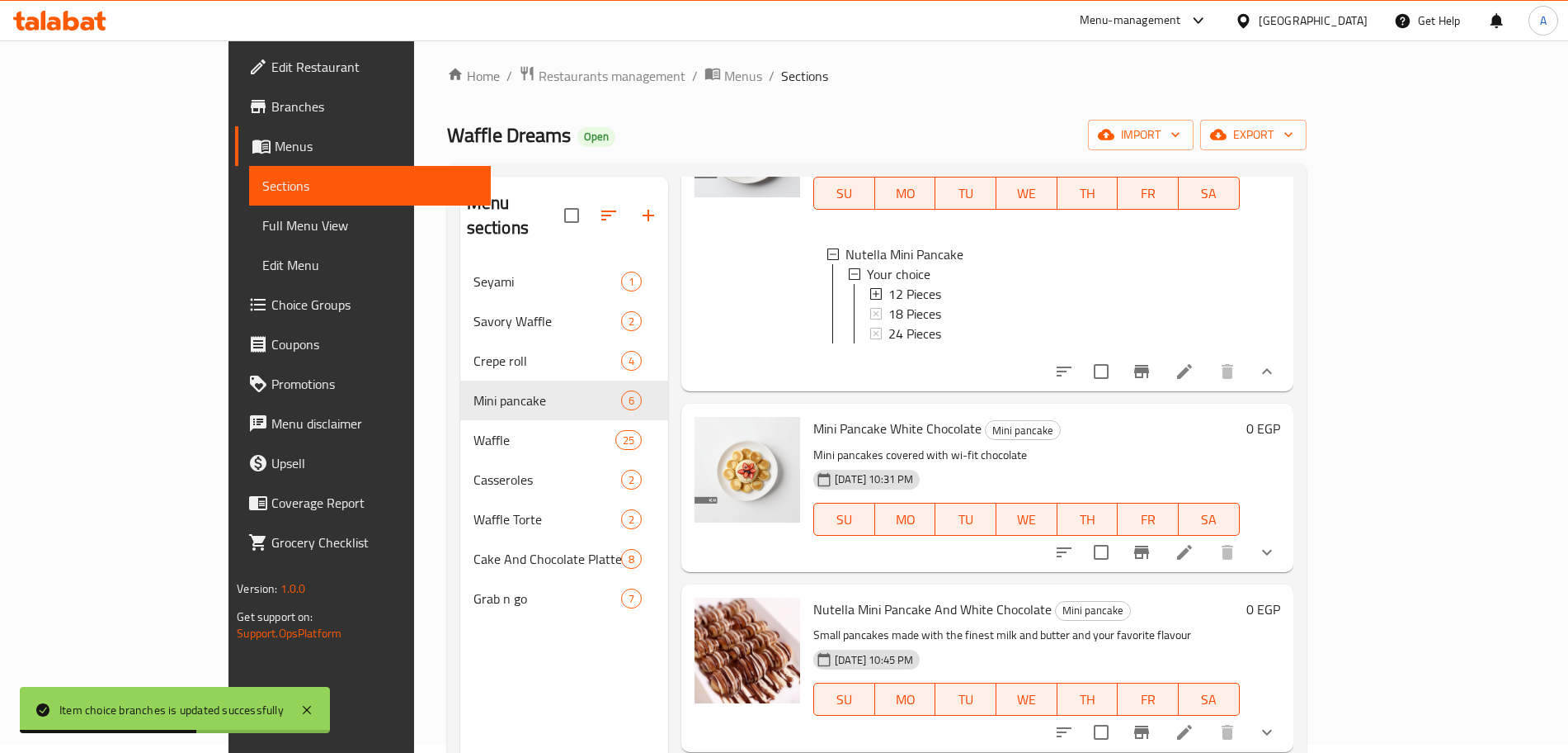
scroll to position [153, 0]
click at [1277, 379] on icon "show more" at bounding box center [1267, 370] width 20 height 20
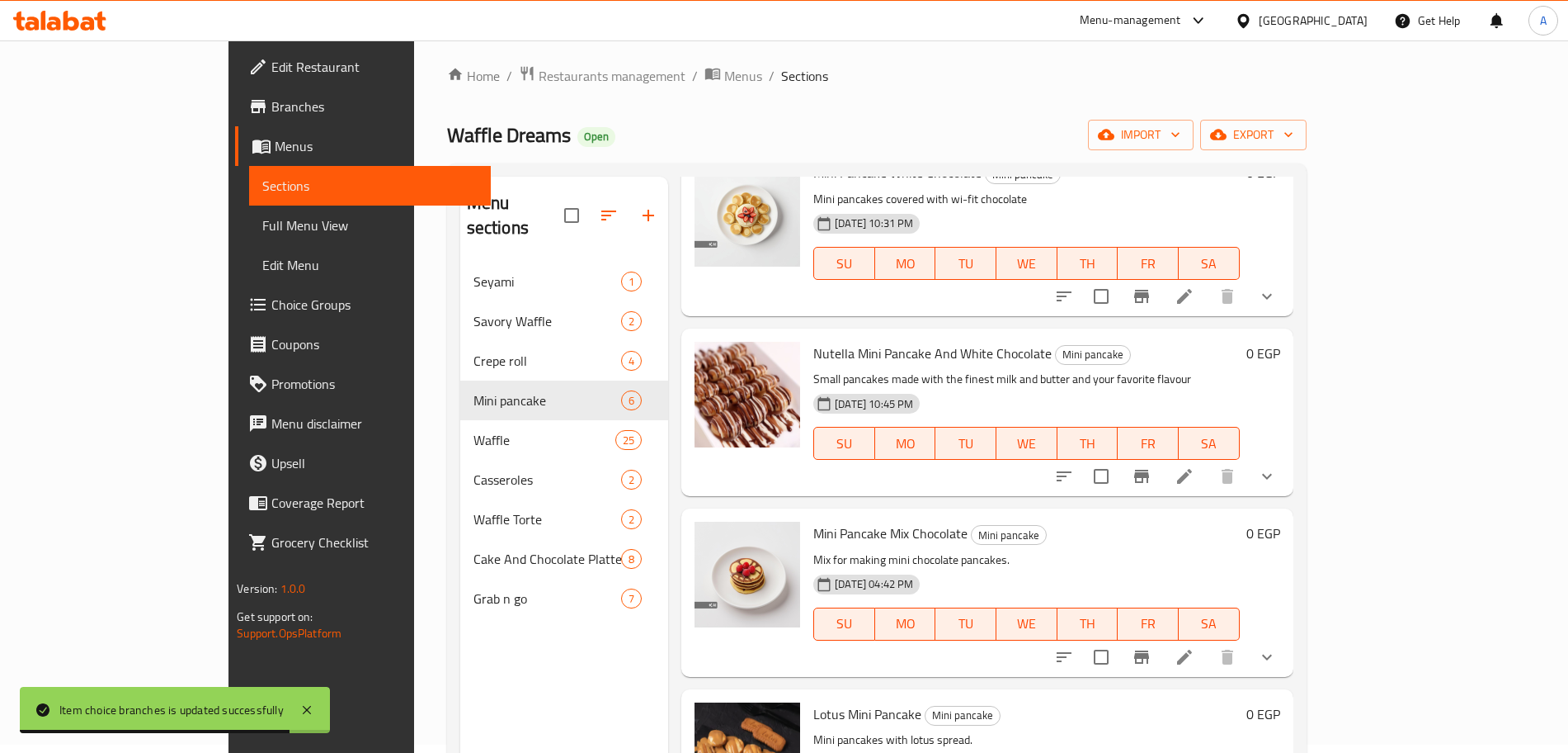
scroll to position [268, 0]
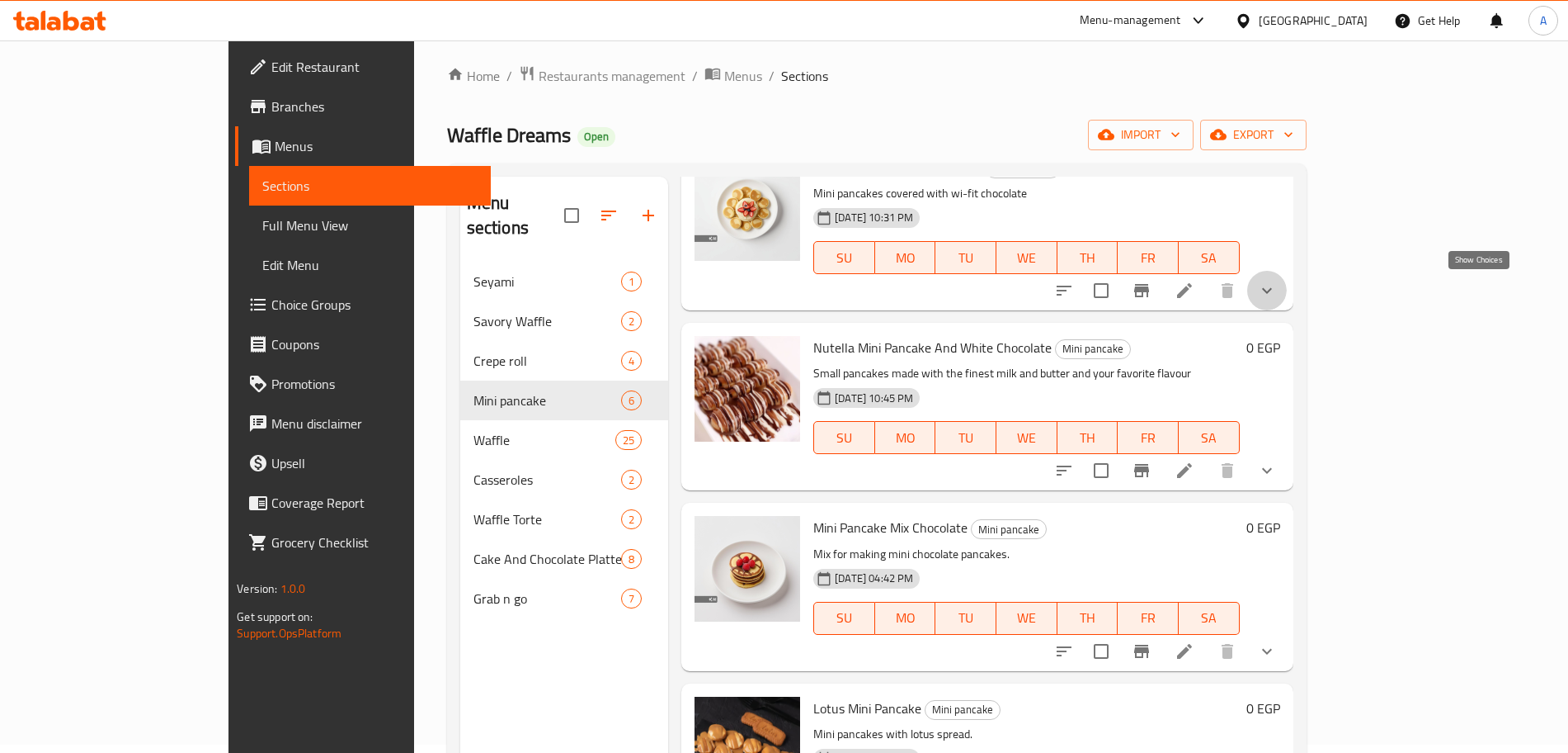
click at [1272, 290] on icon "show more" at bounding box center [1267, 291] width 10 height 6
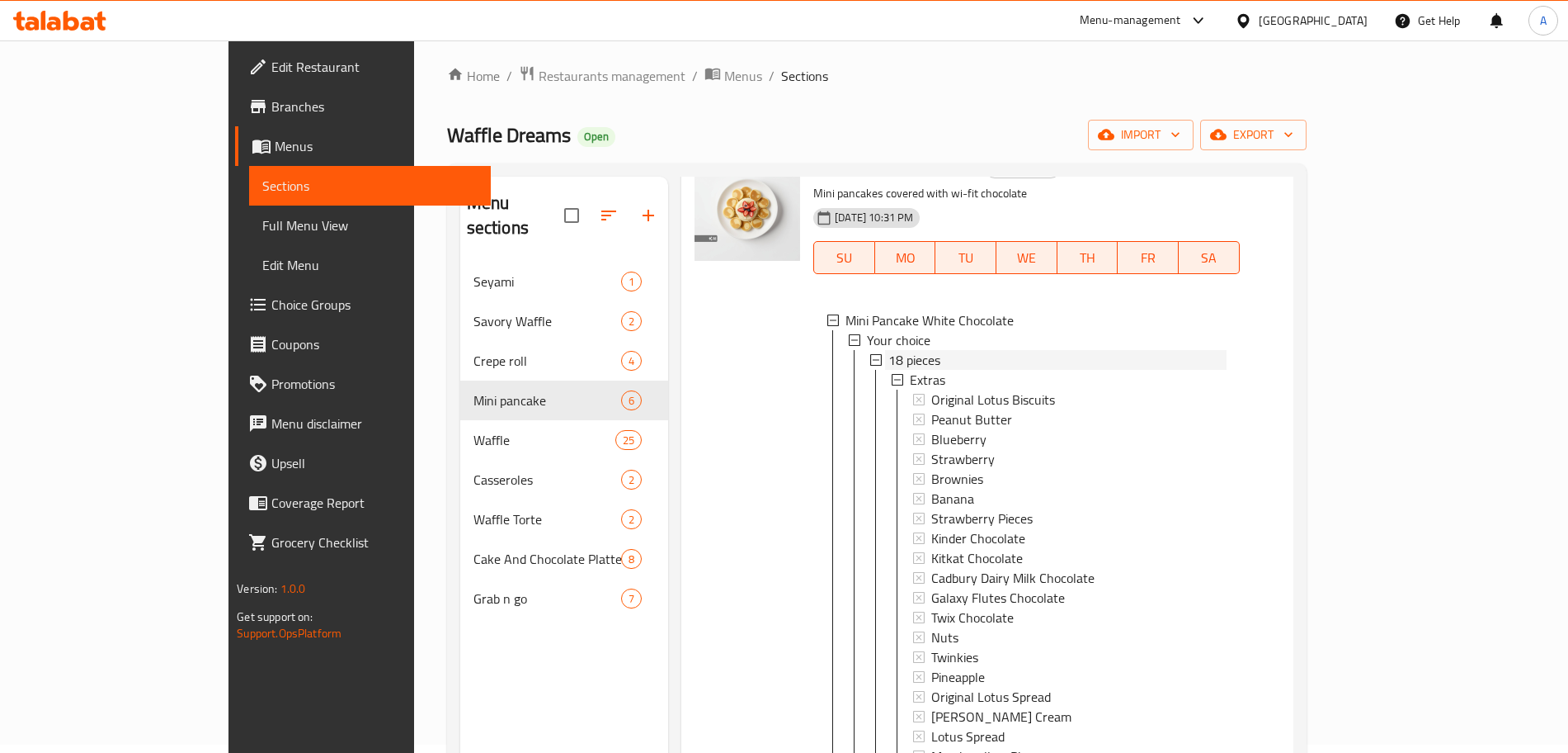
click at [889, 354] on span "18 pieces" at bounding box center [915, 359] width 52 height 20
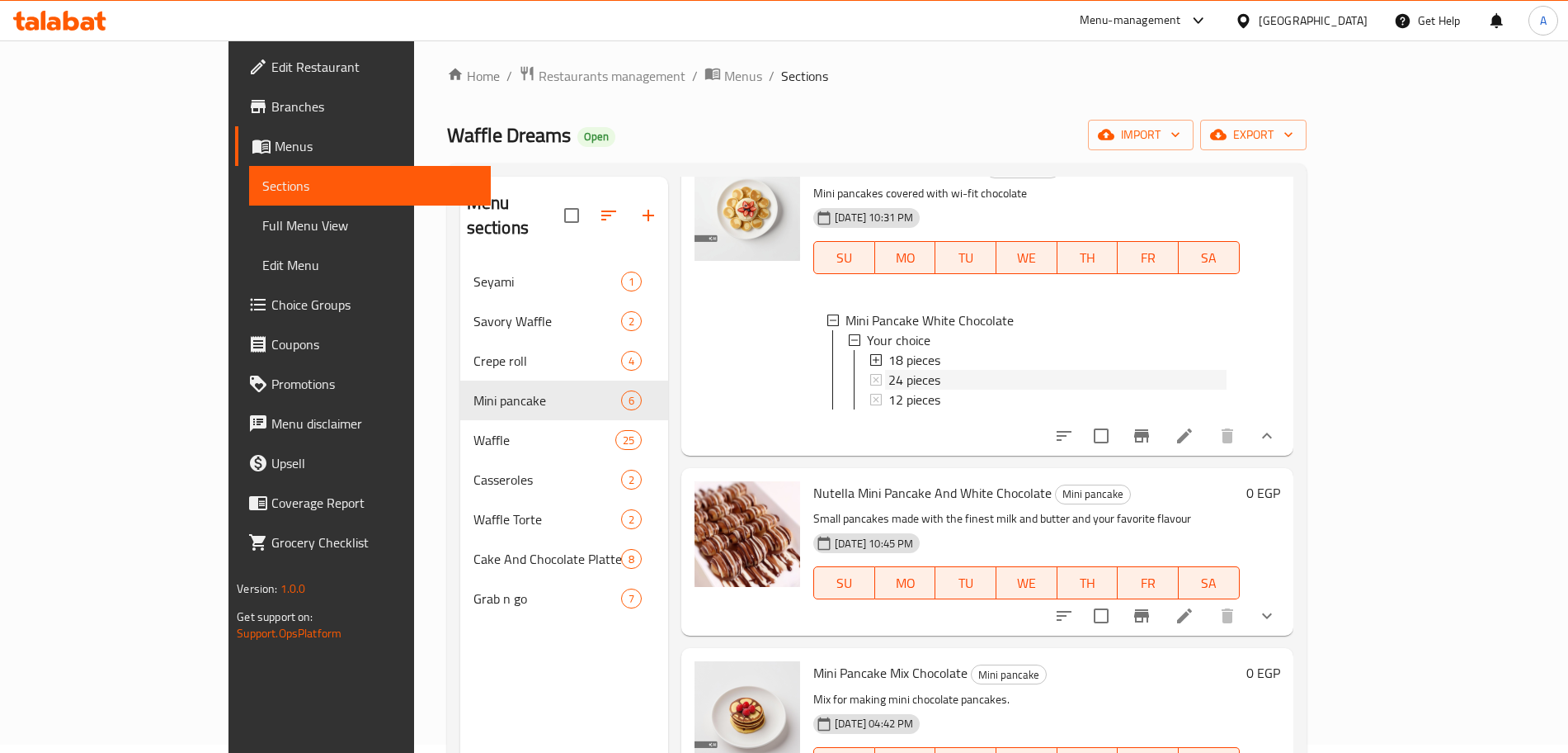
click at [889, 376] on div "24 pieces" at bounding box center [1058, 379] width 338 height 20
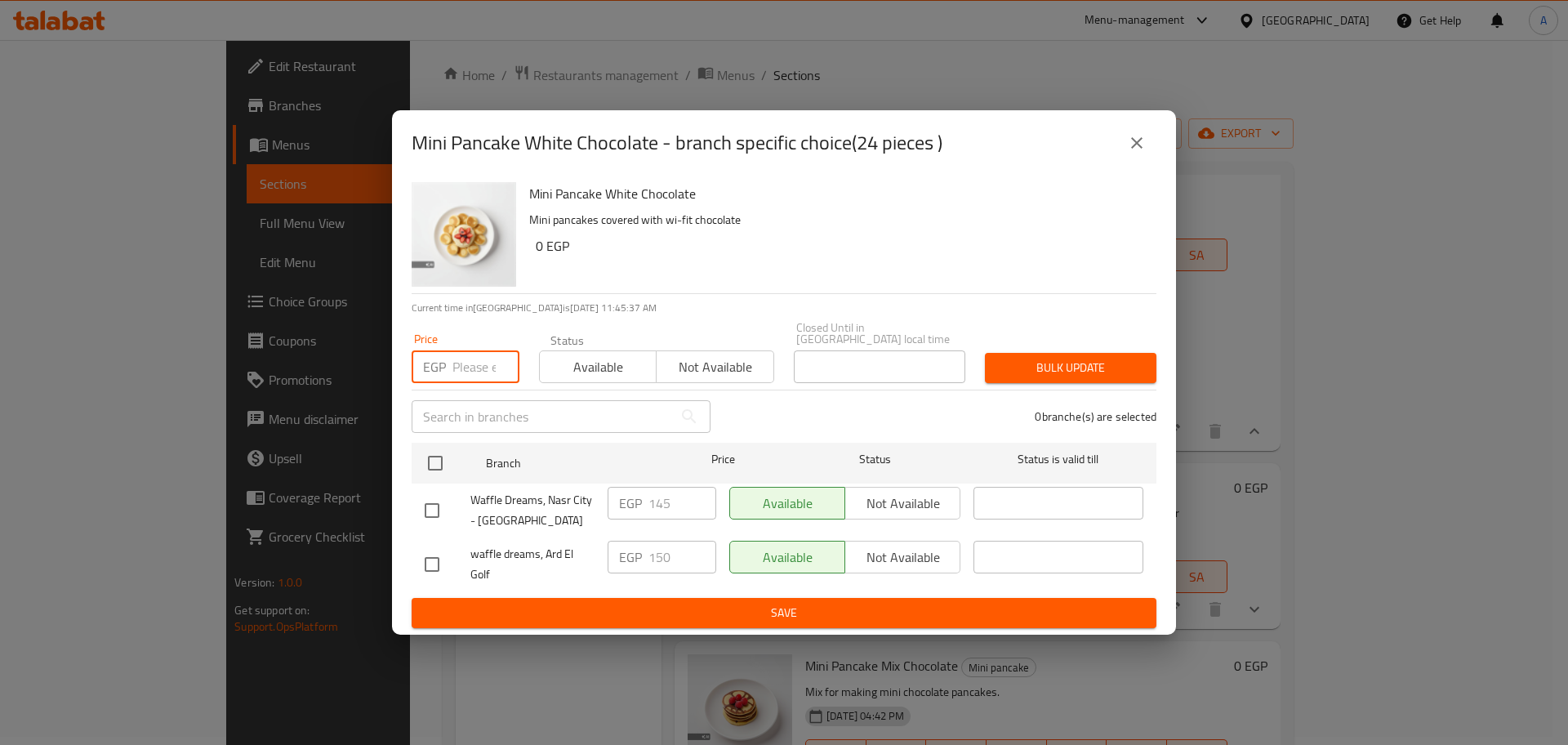
click at [463, 366] on input "number" at bounding box center [486, 367] width 67 height 32
type input "150"
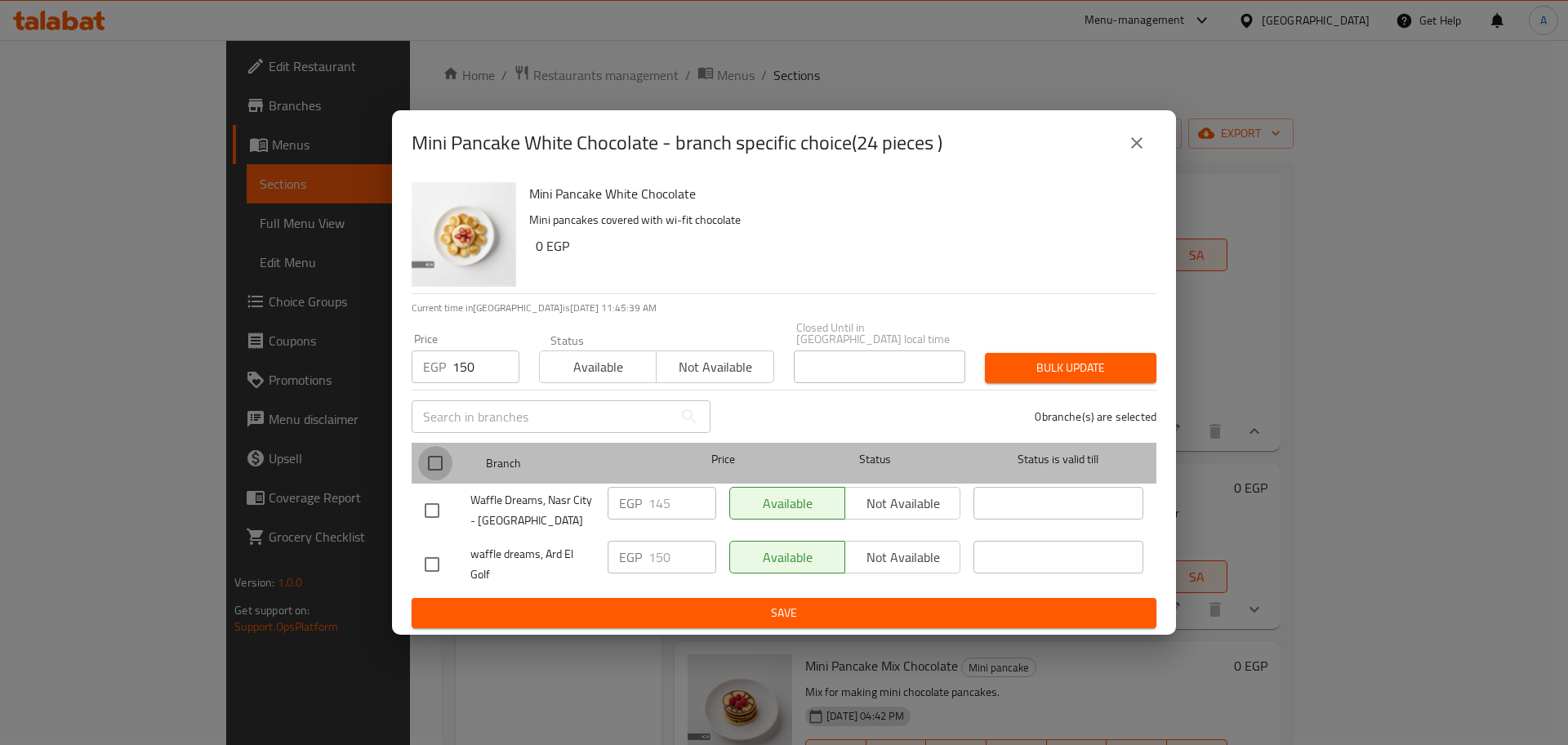
click at [438, 458] on input "checkbox" at bounding box center [436, 463] width 34 height 34
checkbox input "true"
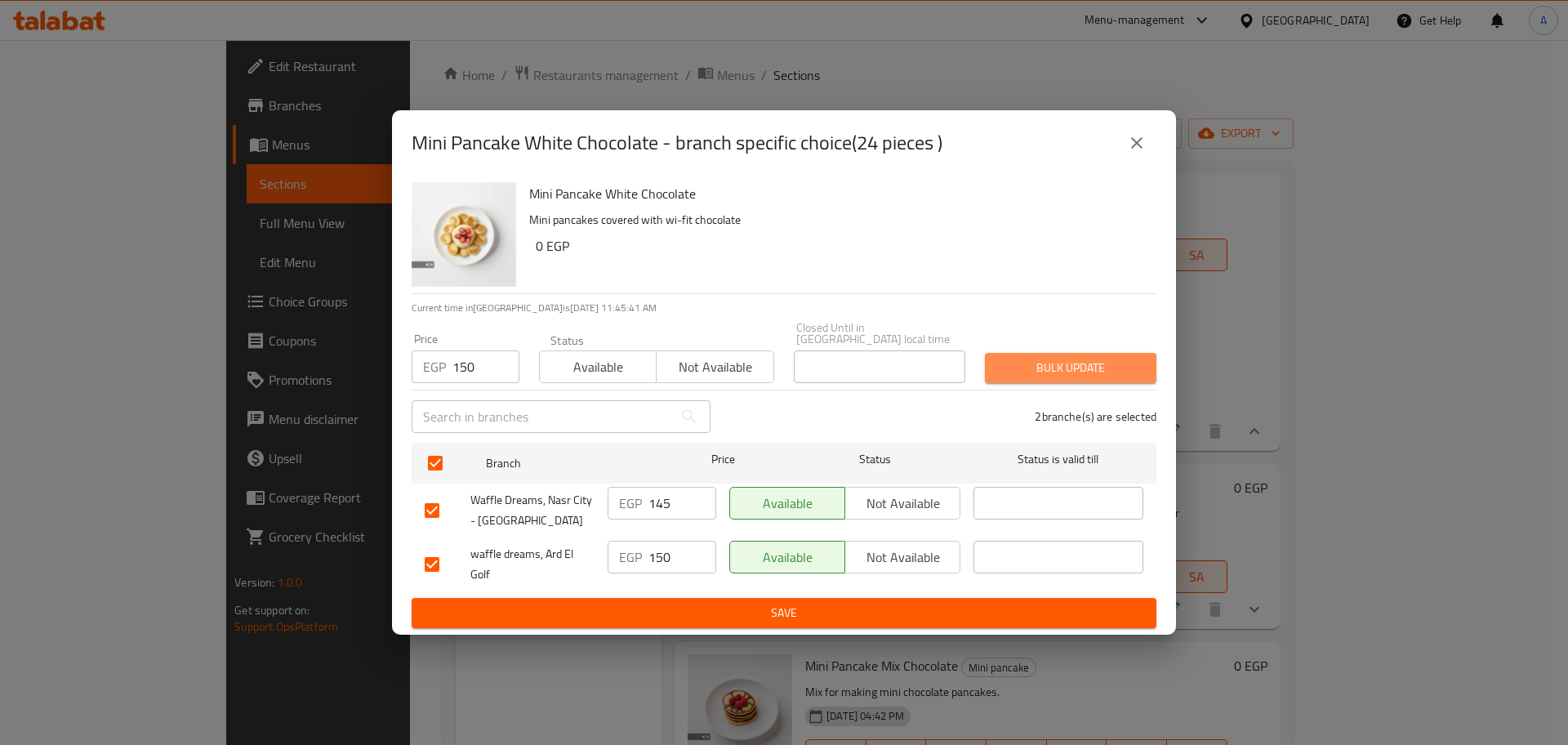
click at [1101, 363] on span "Bulk update" at bounding box center [1071, 367] width 145 height 20
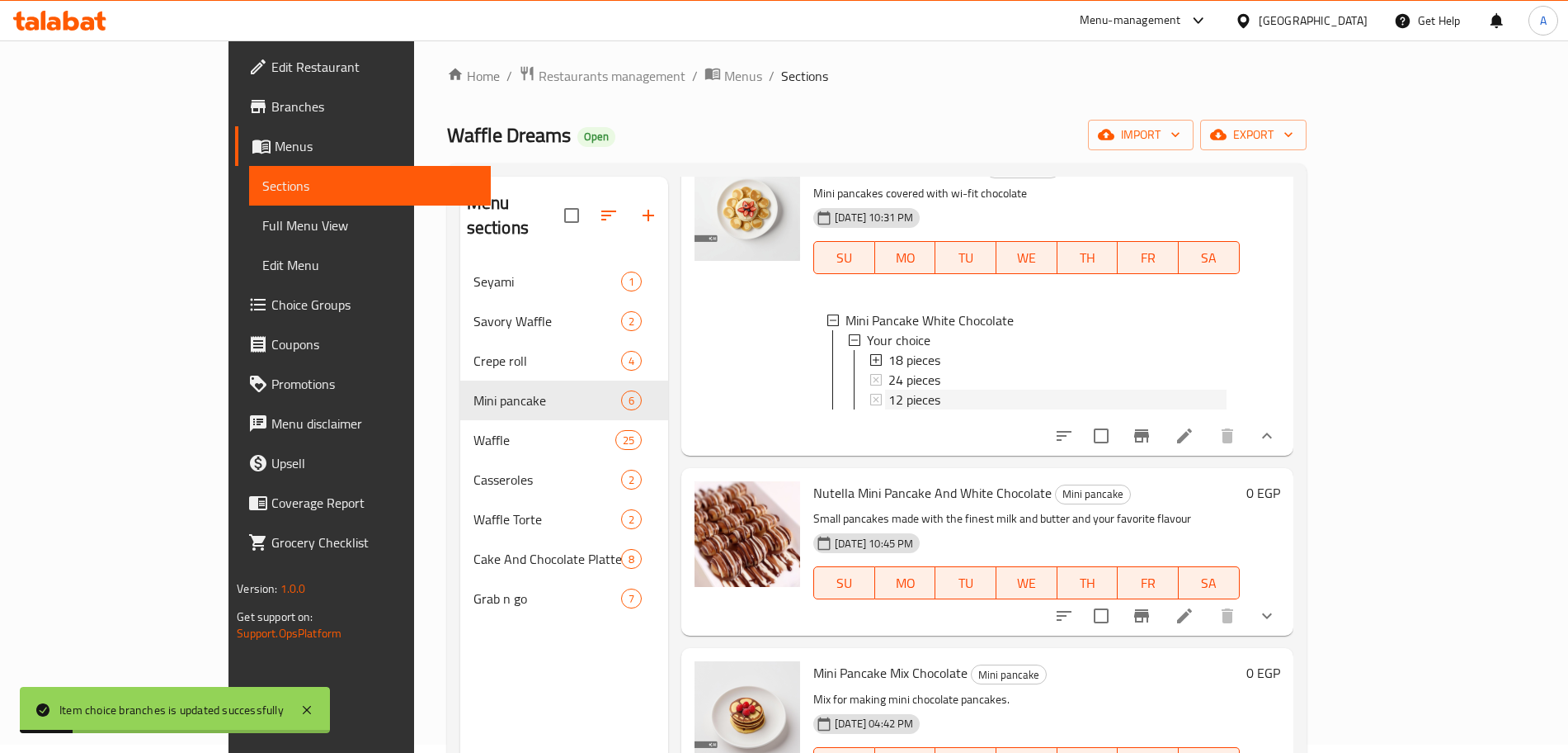
click at [908, 398] on div "12 pieces" at bounding box center [1058, 400] width 338 height 20
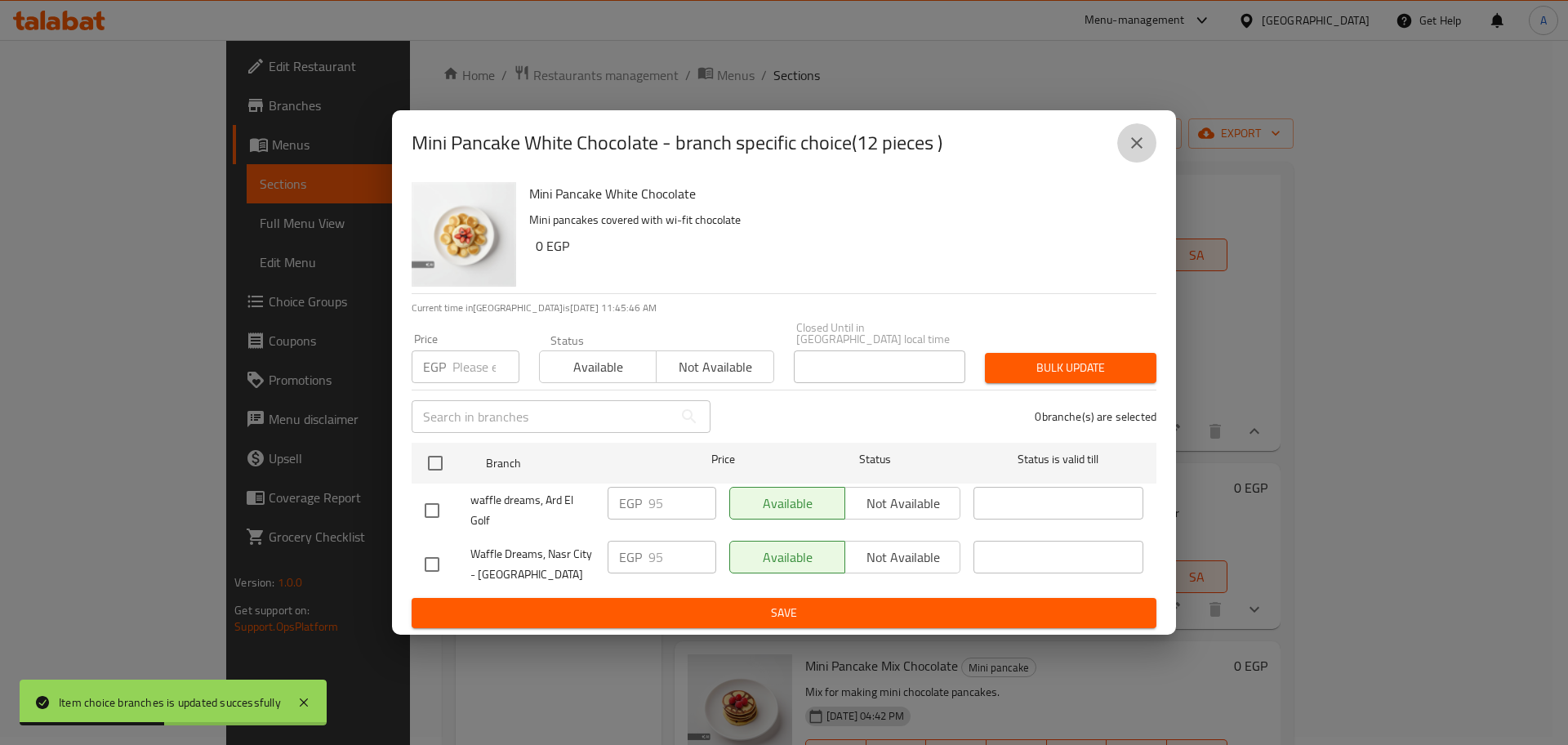
click at [1143, 149] on icon "close" at bounding box center [1137, 142] width 20 height 20
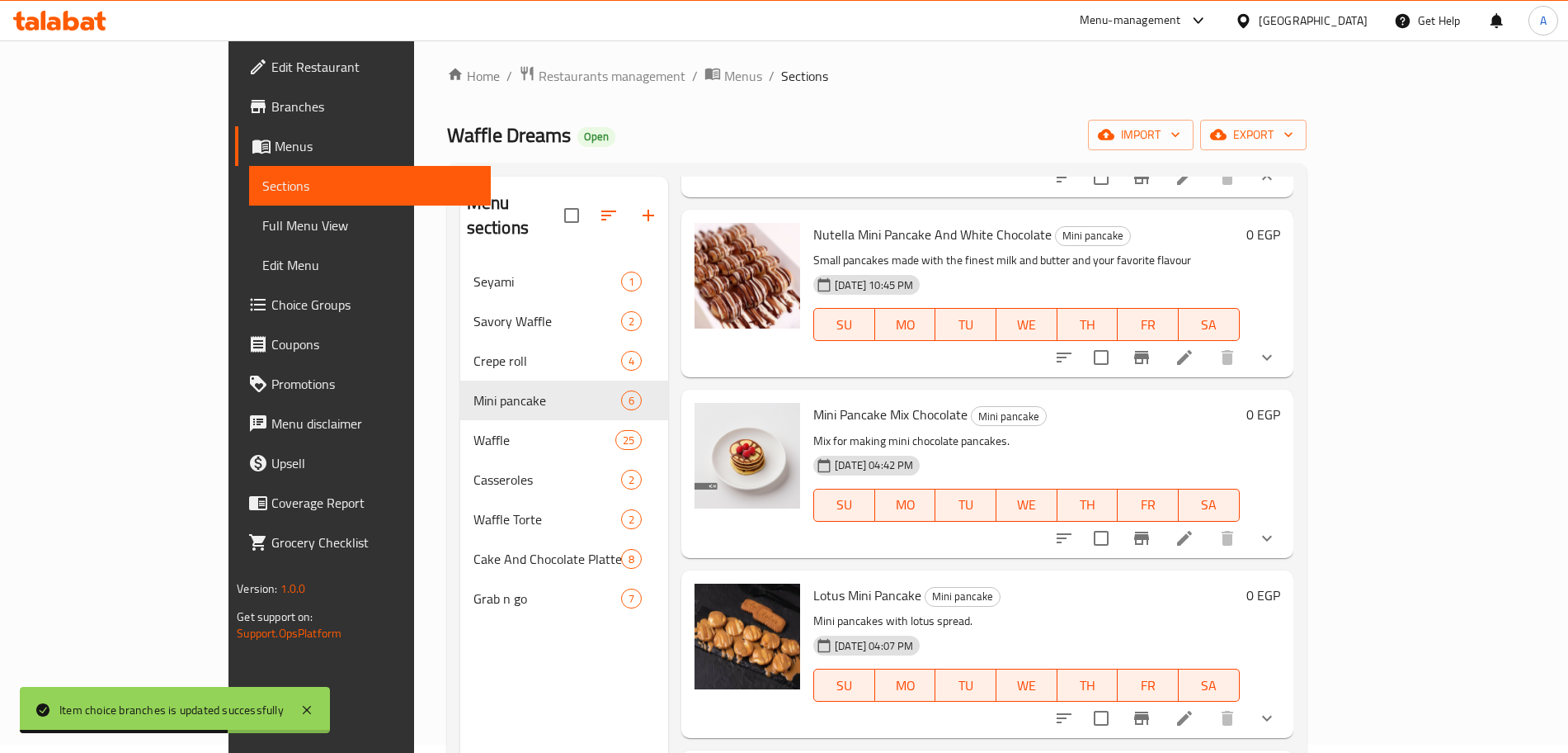
scroll to position [528, 0]
click at [1277, 366] on icon "show more" at bounding box center [1267, 355] width 20 height 20
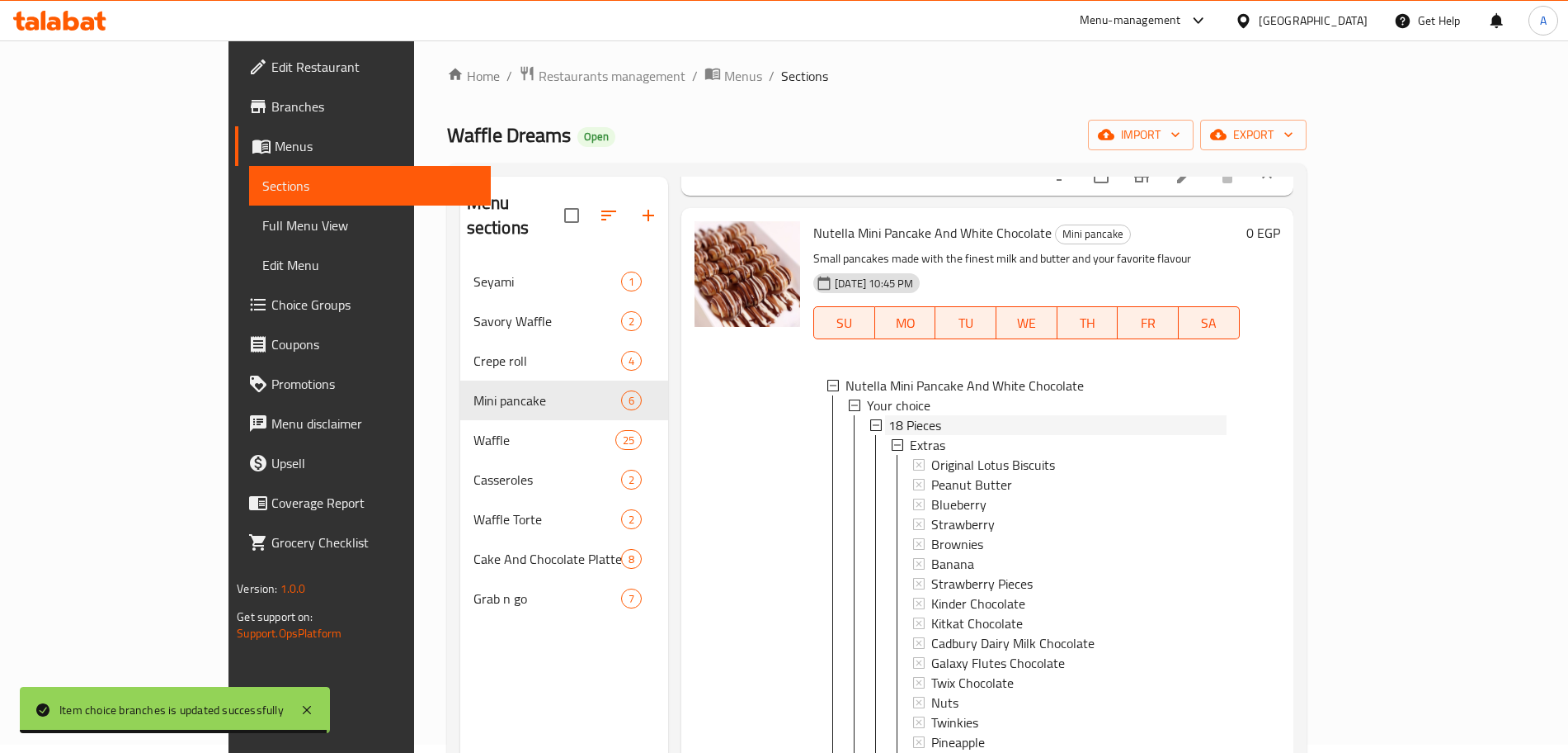
click at [889, 435] on span "18 Pieces" at bounding box center [915, 425] width 53 height 20
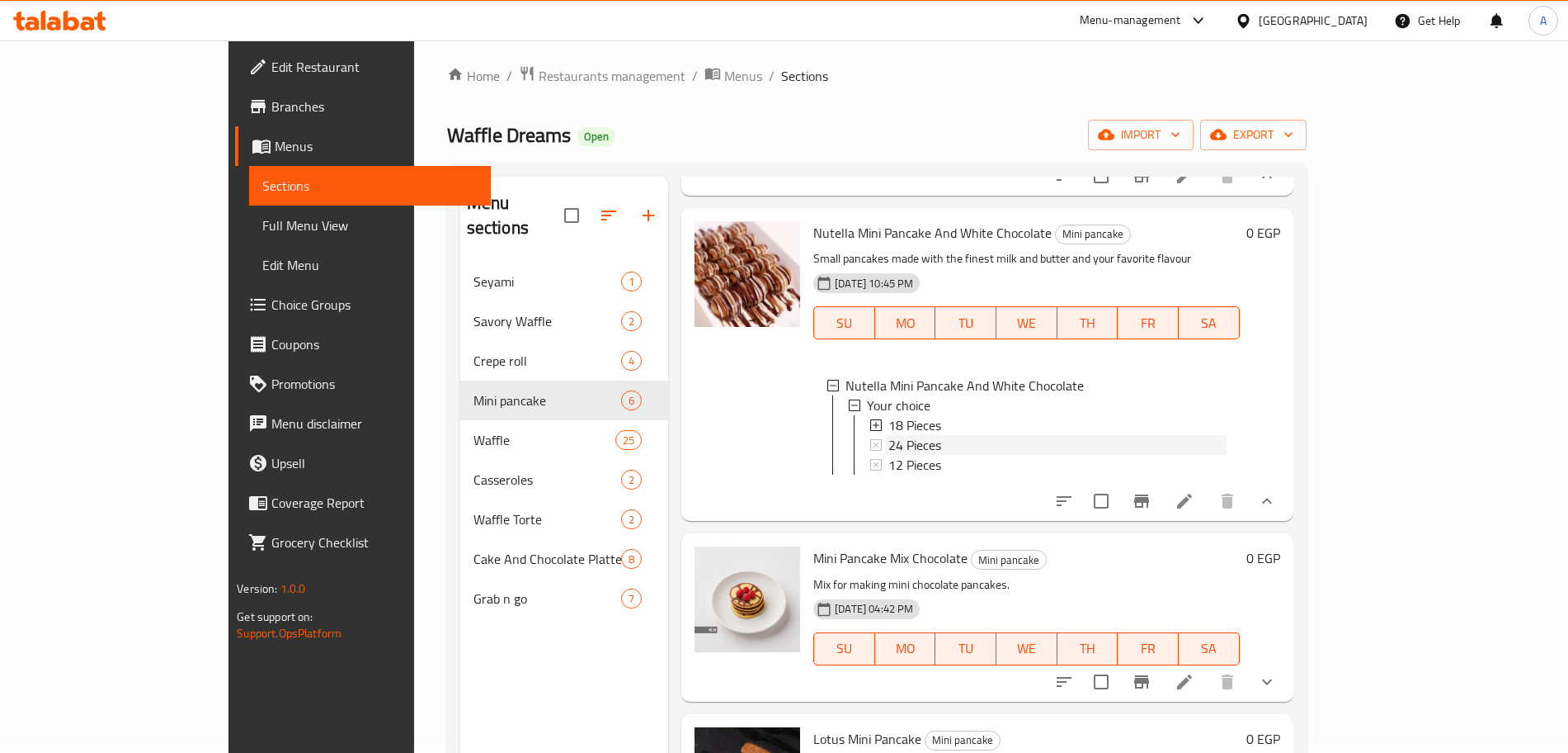
click at [889, 455] on span "24 Pieces" at bounding box center [915, 445] width 53 height 20
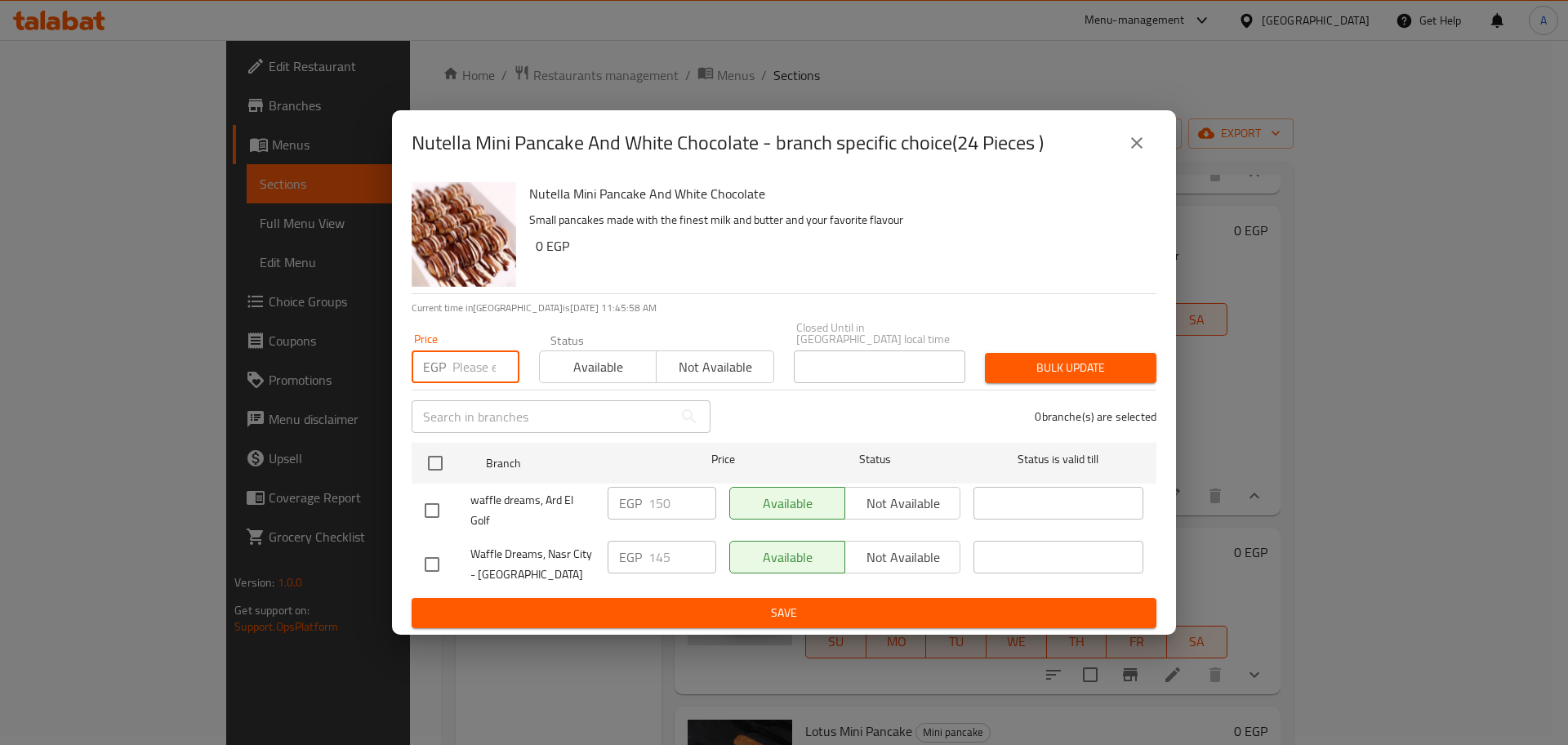
click at [482, 357] on input "number" at bounding box center [486, 367] width 67 height 32
type input "150"
click at [435, 458] on input "checkbox" at bounding box center [436, 463] width 34 height 34
checkbox input "true"
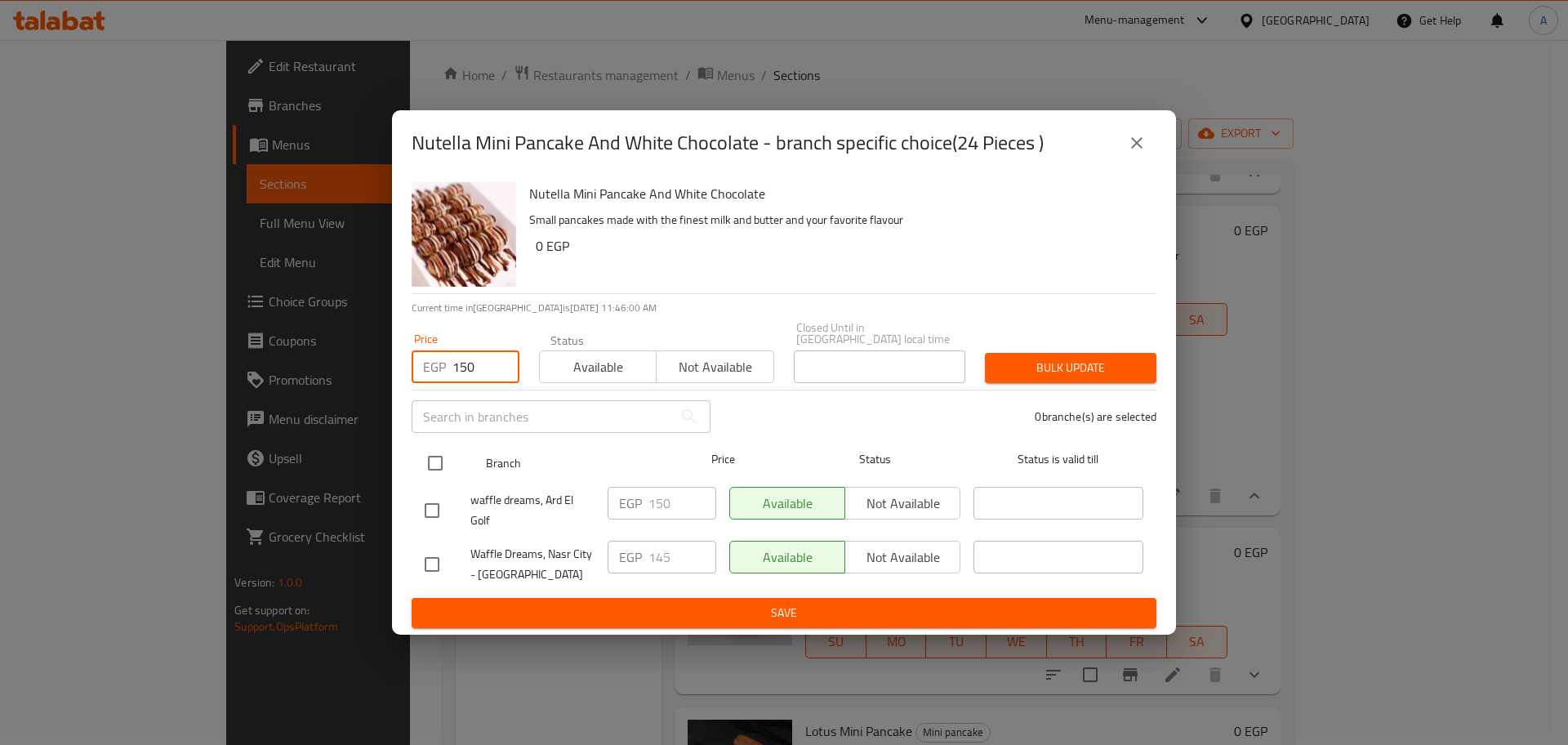
checkbox input "true"
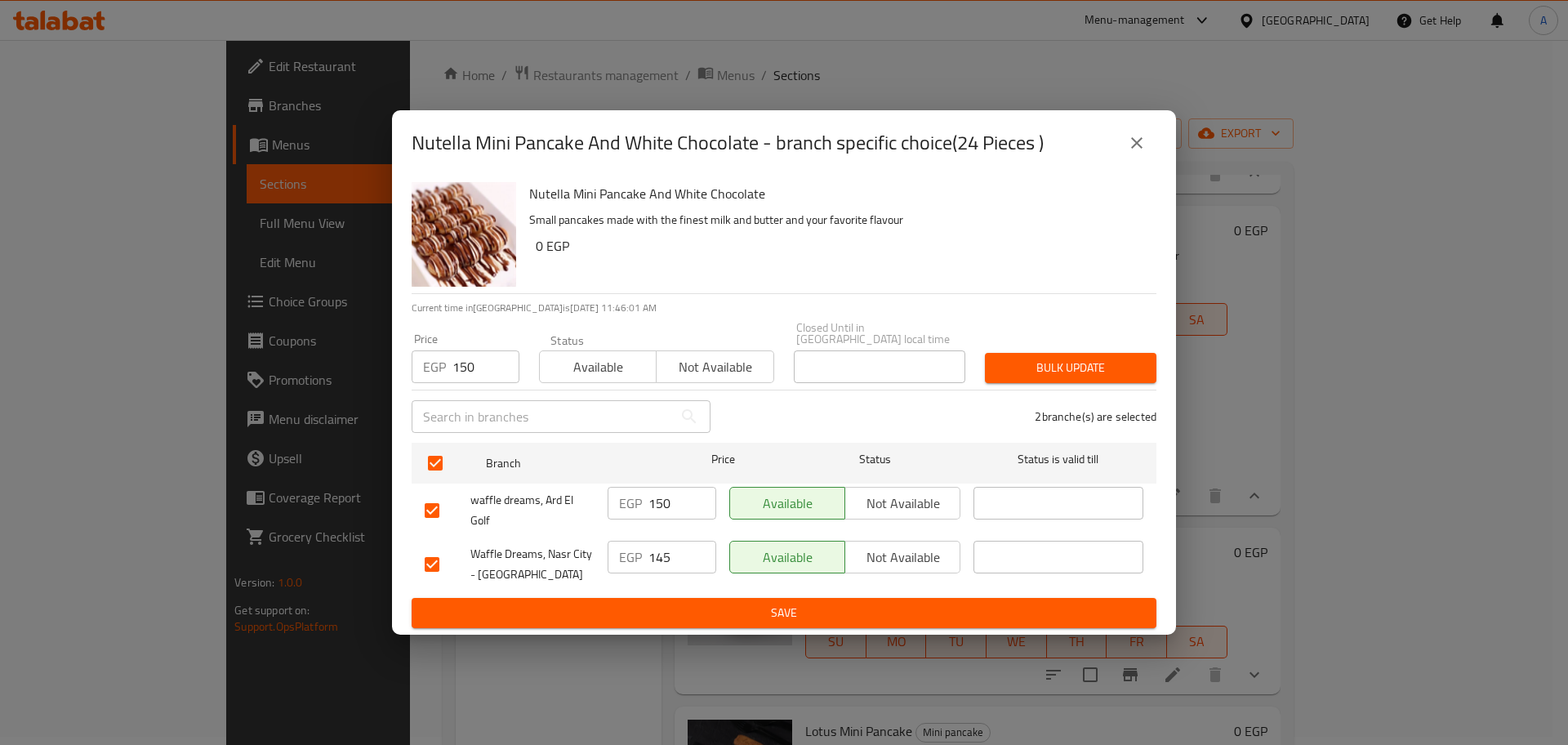
click at [1106, 369] on span "Bulk update" at bounding box center [1071, 367] width 145 height 20
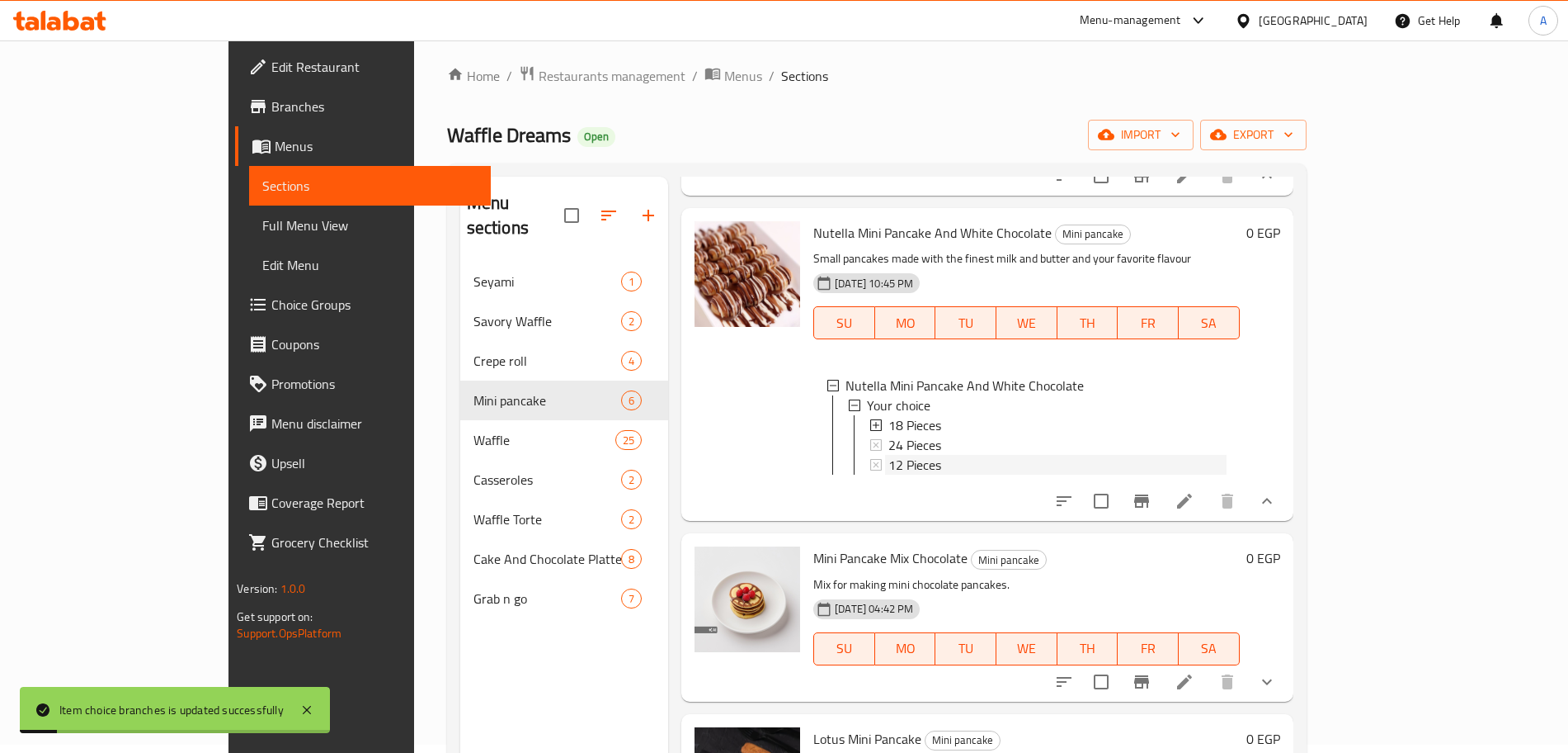
click at [889, 475] on span "12 Pieces" at bounding box center [915, 464] width 53 height 20
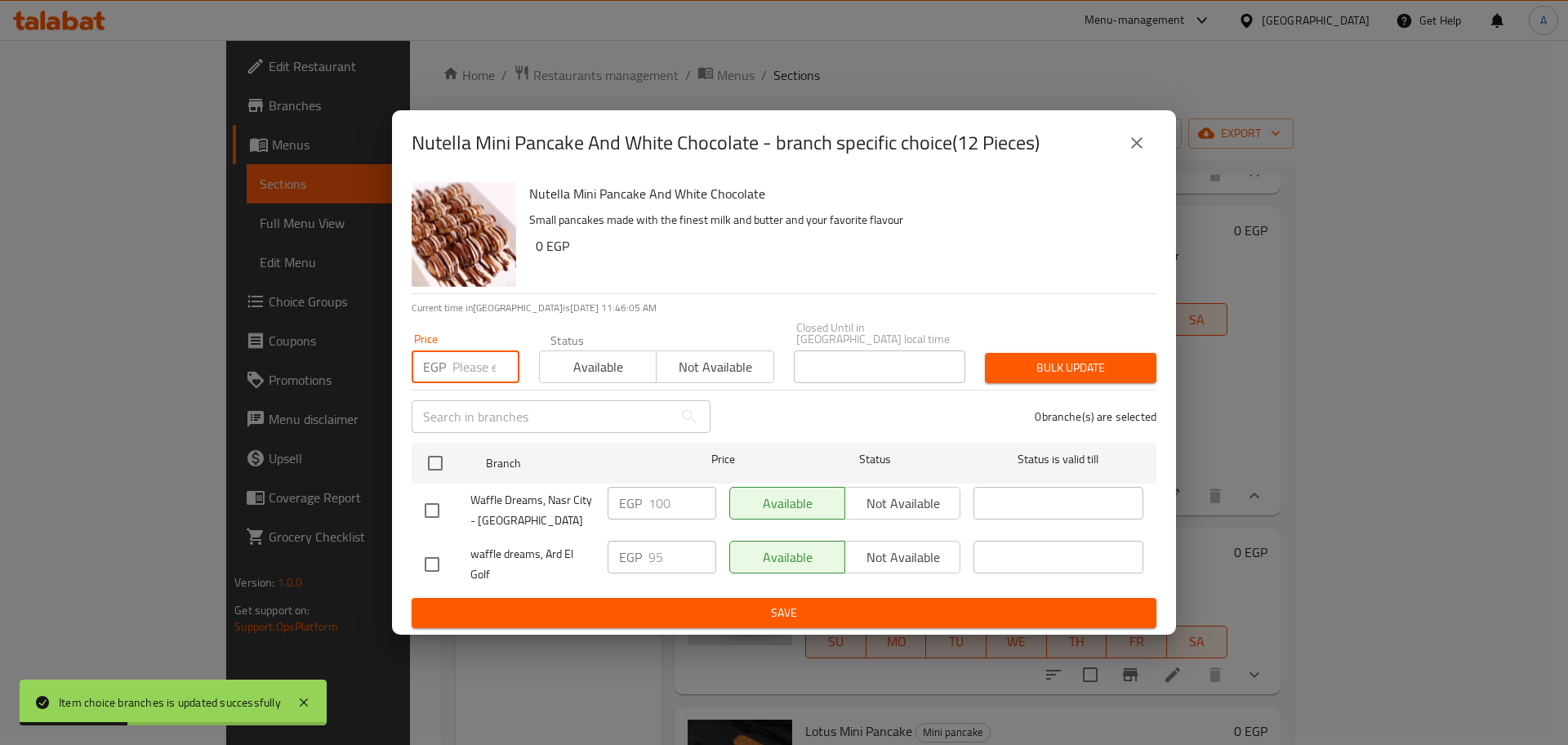
click at [480, 369] on input "number" at bounding box center [486, 367] width 67 height 32
type input "100"
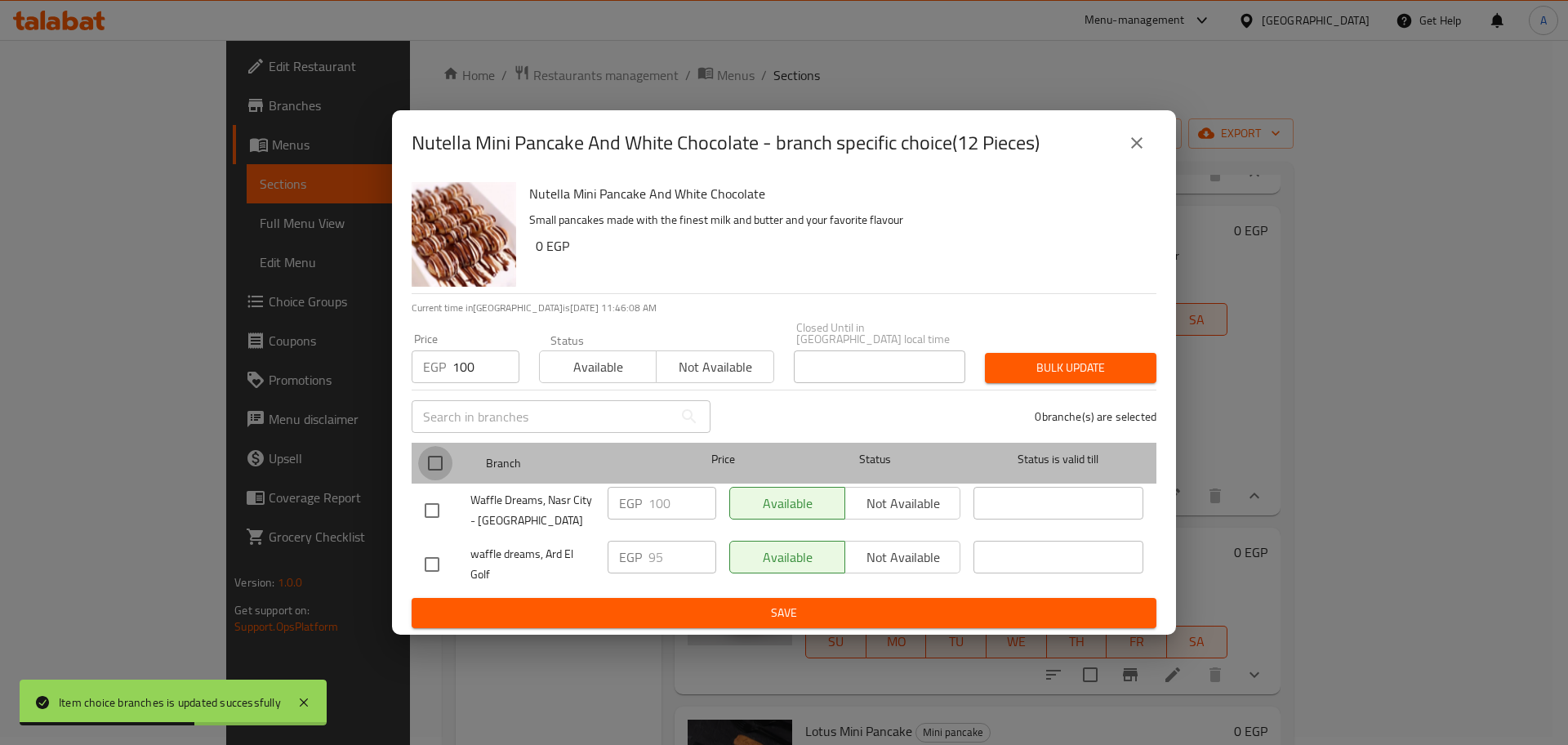
click at [436, 458] on input "checkbox" at bounding box center [436, 463] width 34 height 34
checkbox input "true"
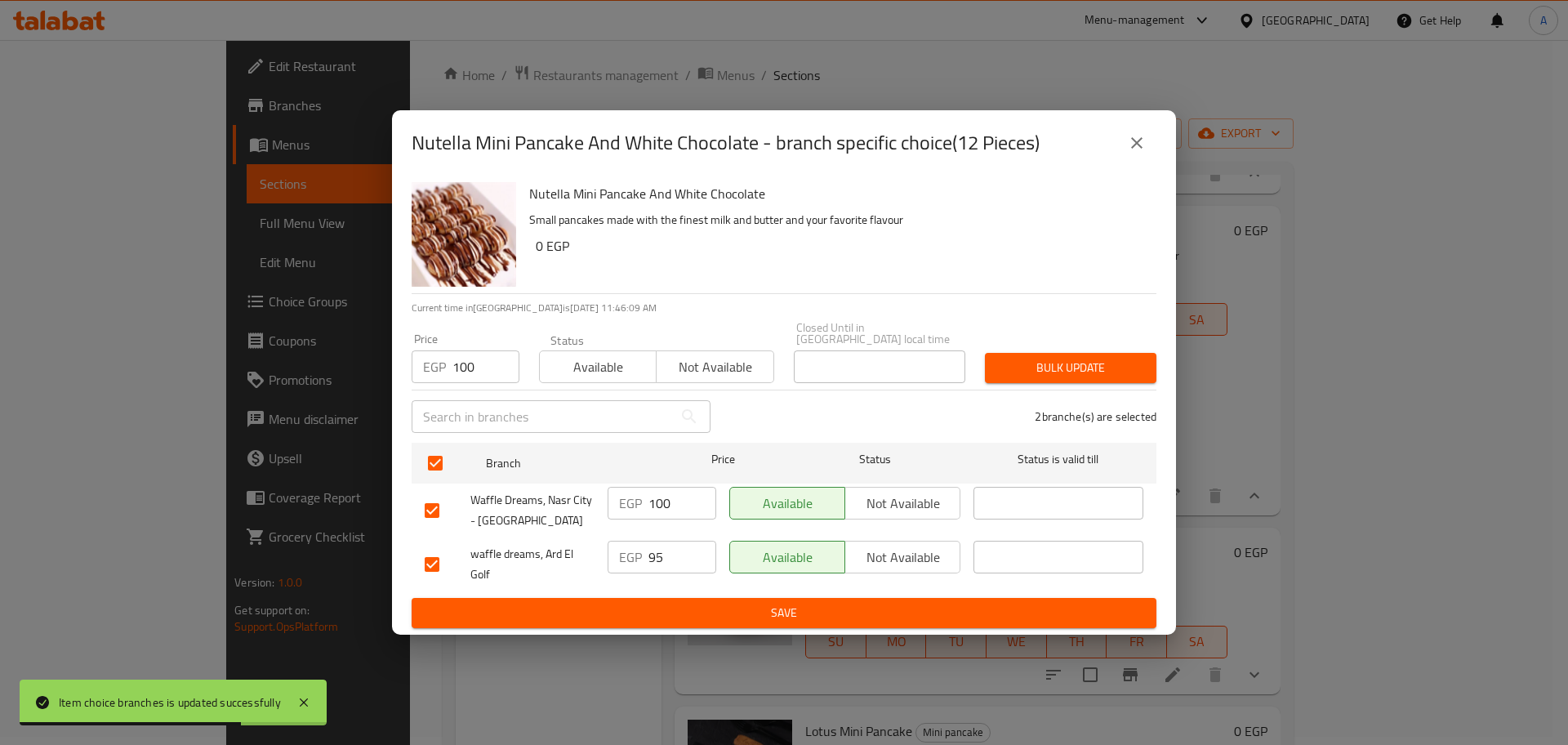
click at [1022, 372] on span "Bulk update" at bounding box center [1071, 367] width 145 height 20
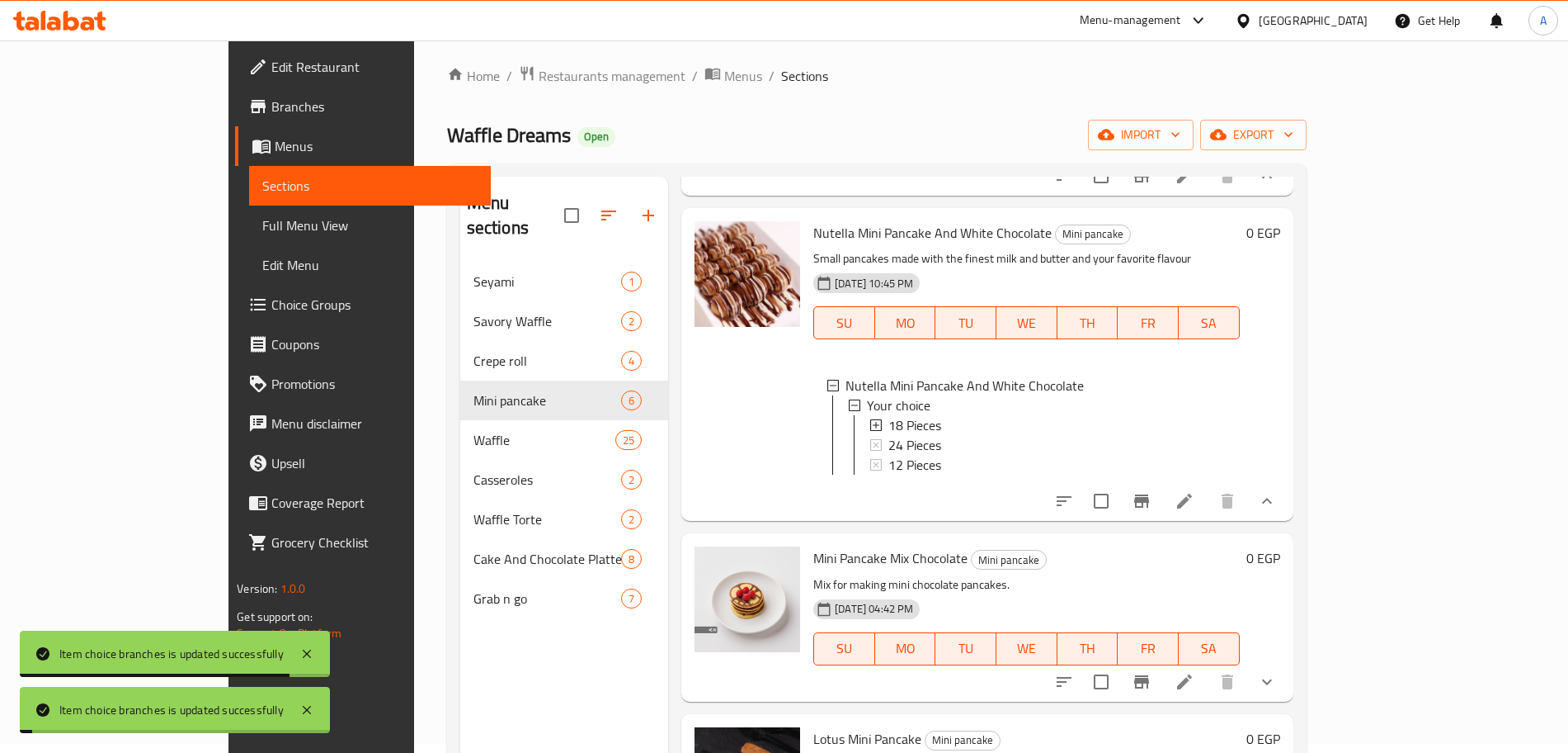
scroll to position [3, 0]
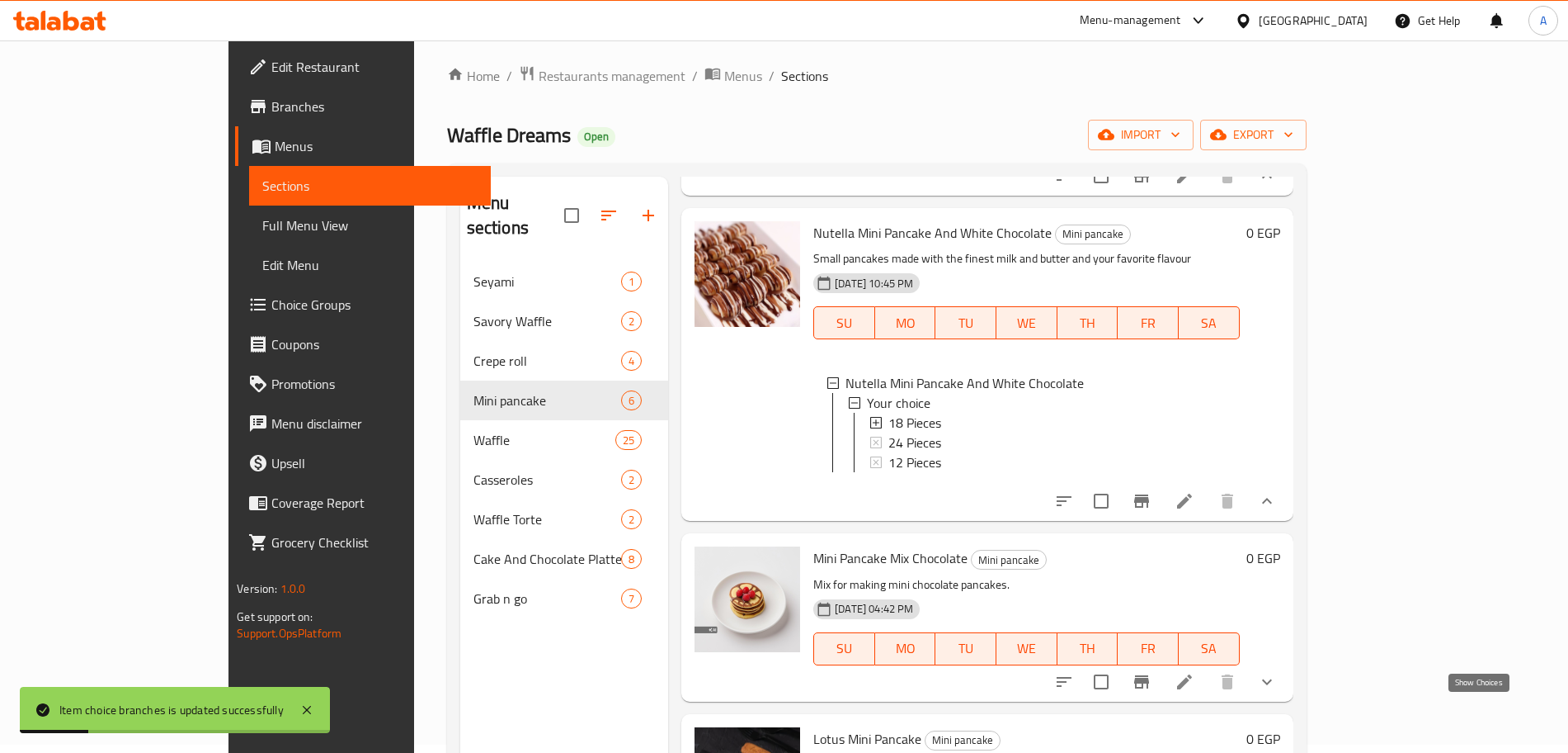
click at [1277, 691] on icon "show more" at bounding box center [1267, 682] width 20 height 20
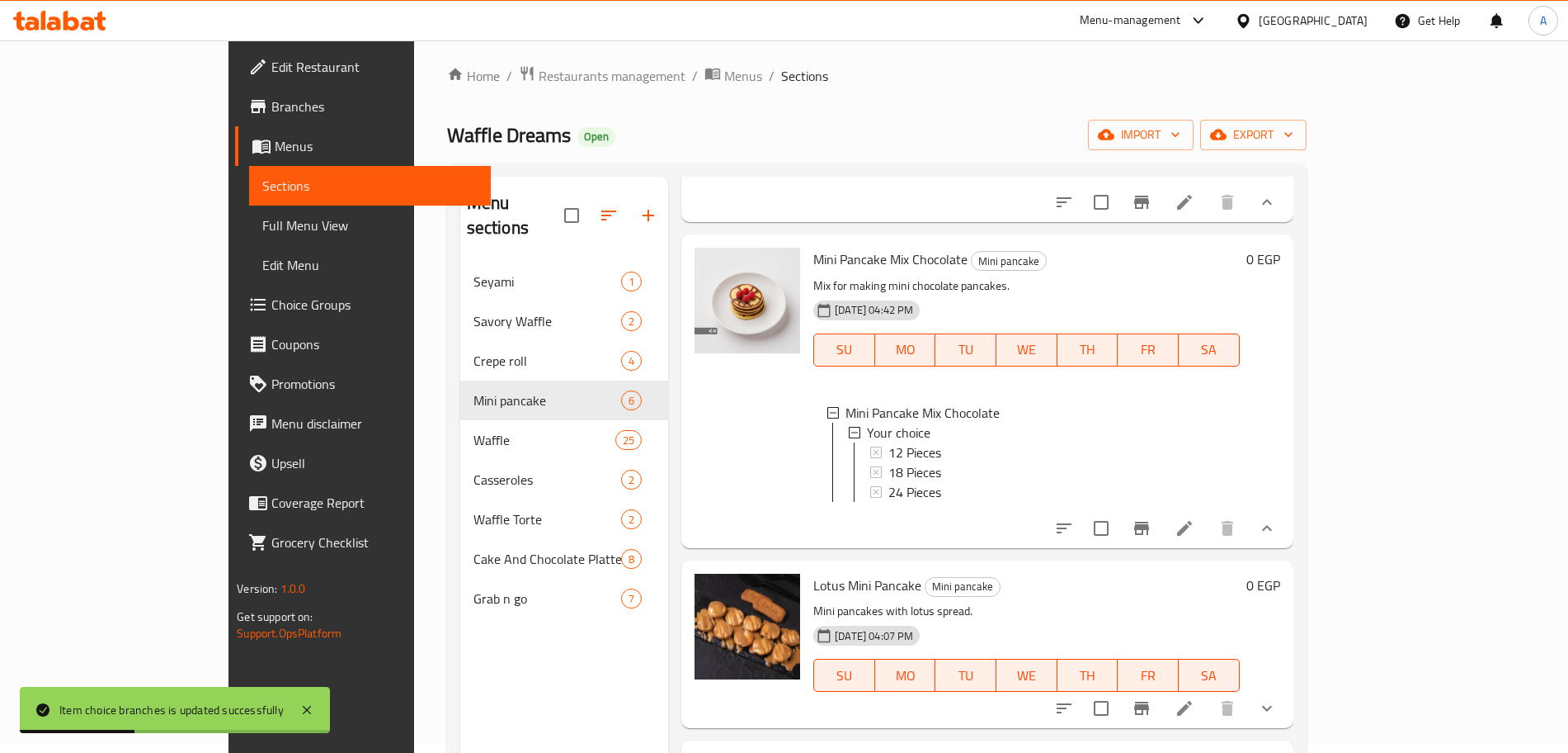
scroll to position [853, 0]
click at [889, 452] on span "12 Pieces" at bounding box center [915, 452] width 53 height 20
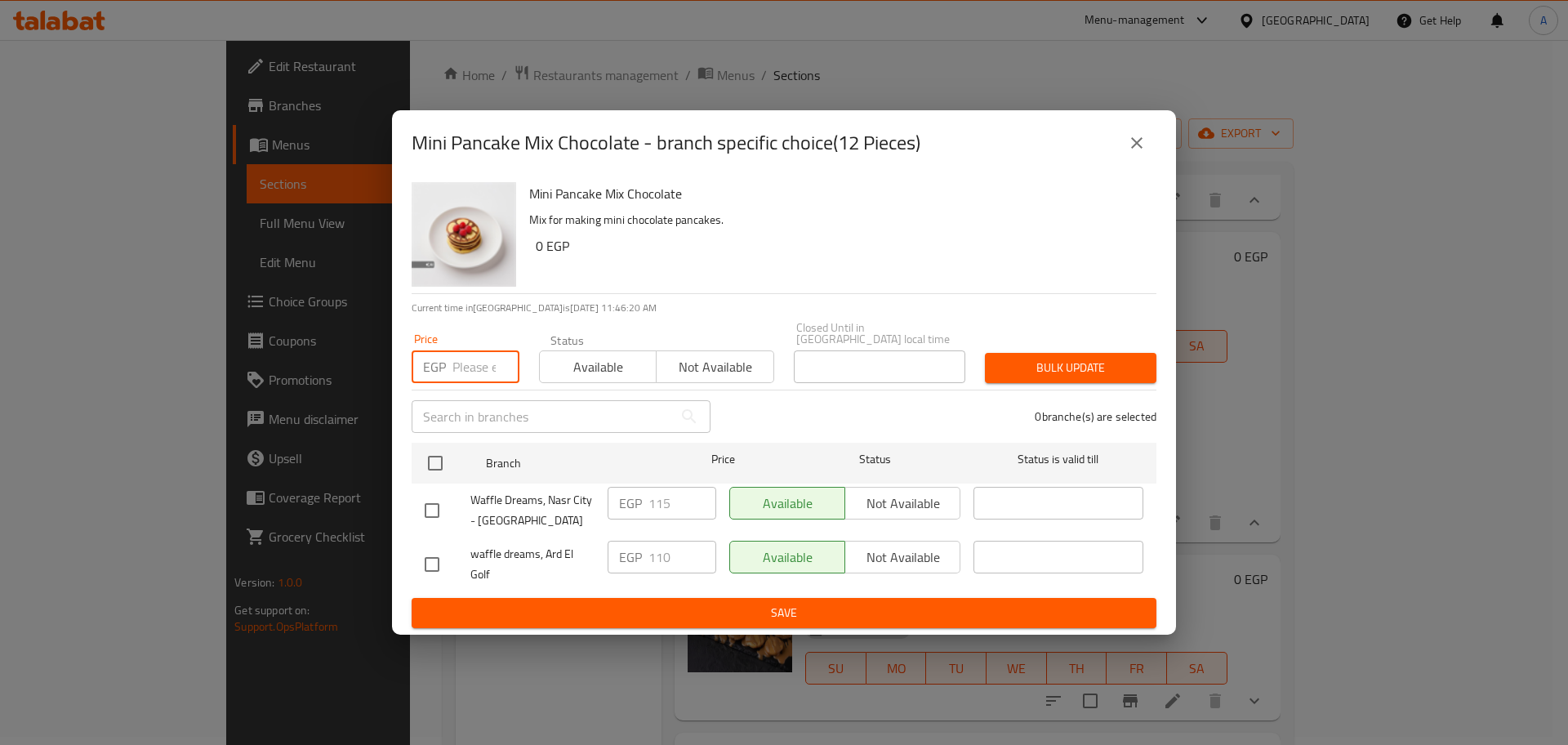
click at [476, 362] on input "number" at bounding box center [486, 367] width 67 height 32
type input "115"
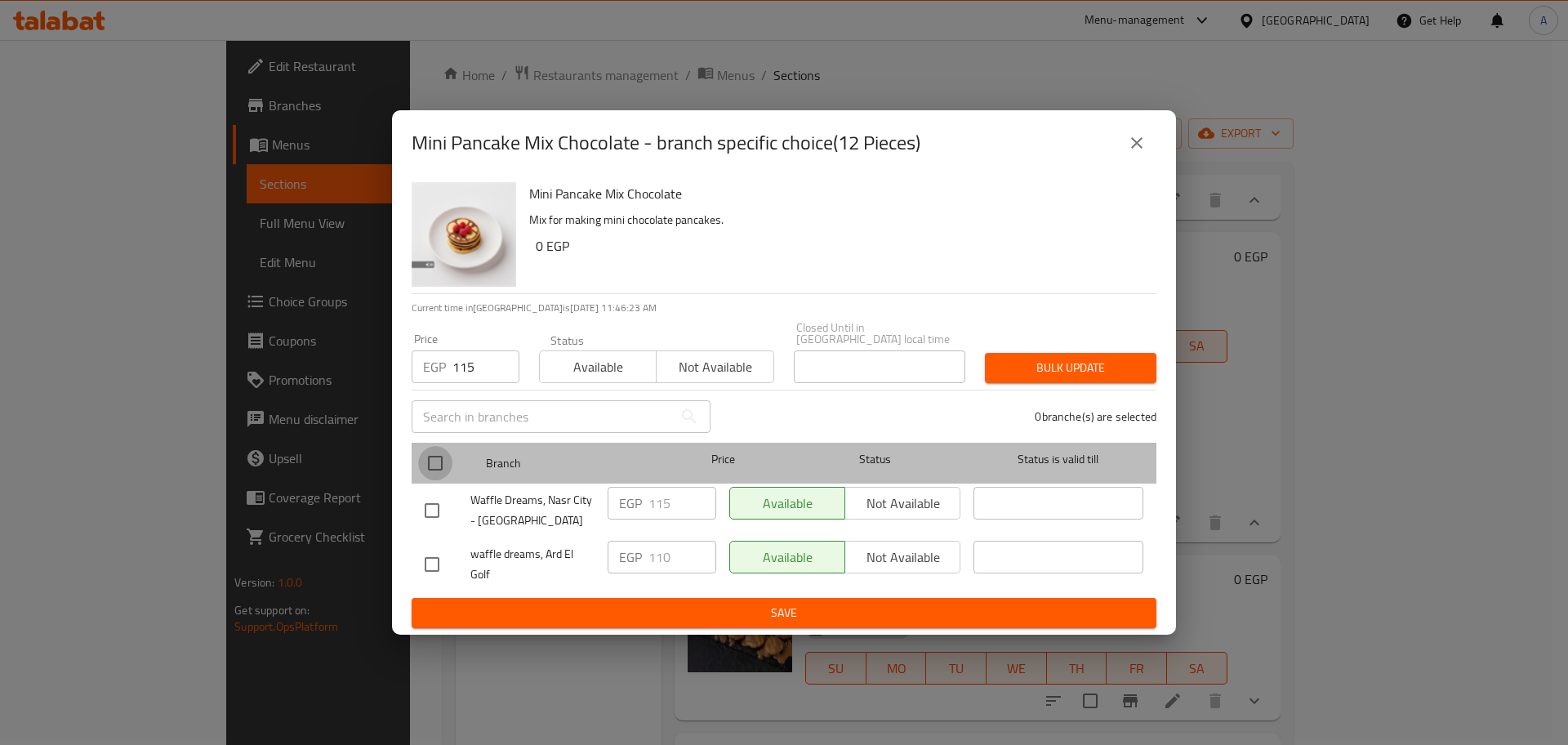
click at [435, 453] on input "checkbox" at bounding box center [436, 463] width 34 height 34
checkbox input "true"
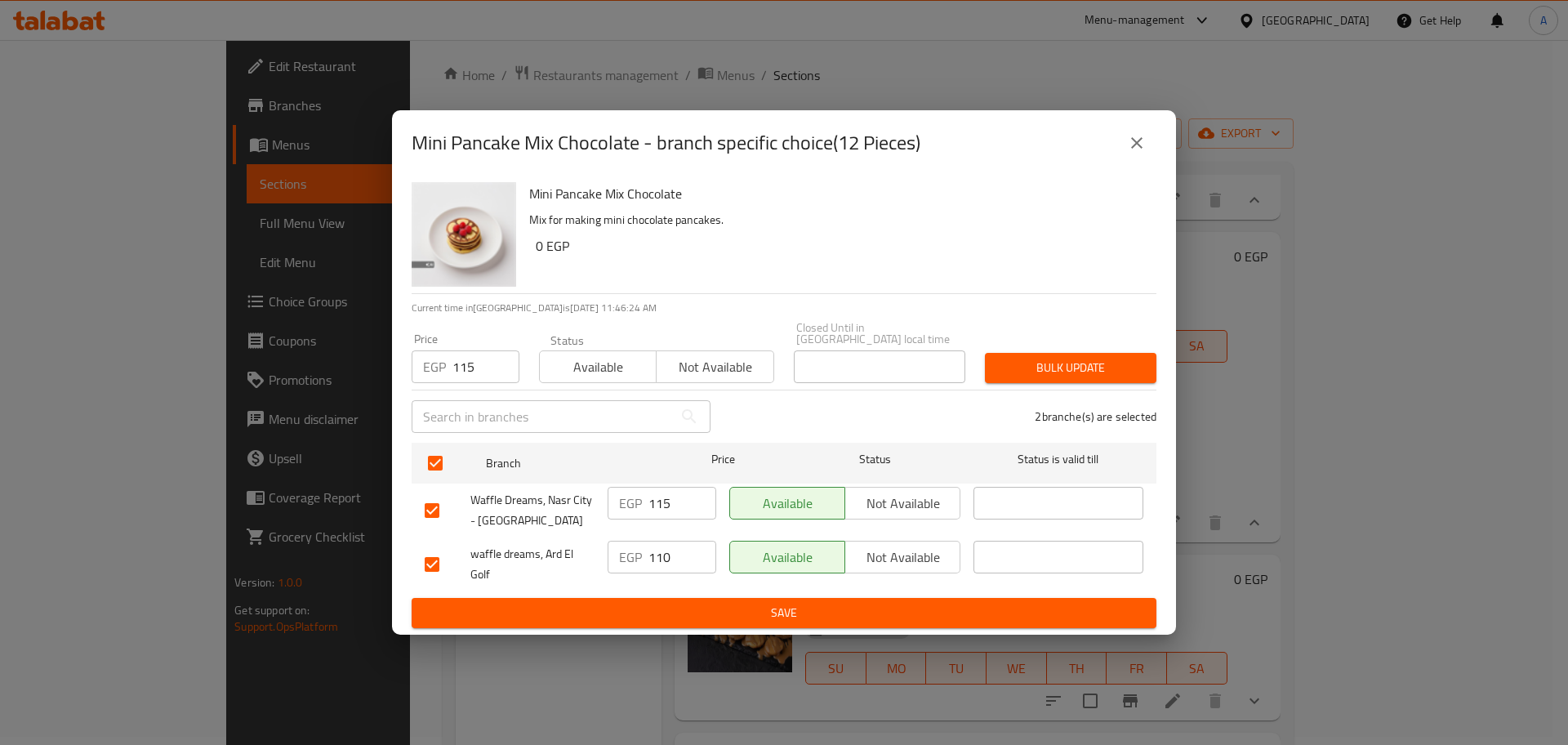
click at [1023, 370] on span "Bulk update" at bounding box center [1071, 367] width 145 height 20
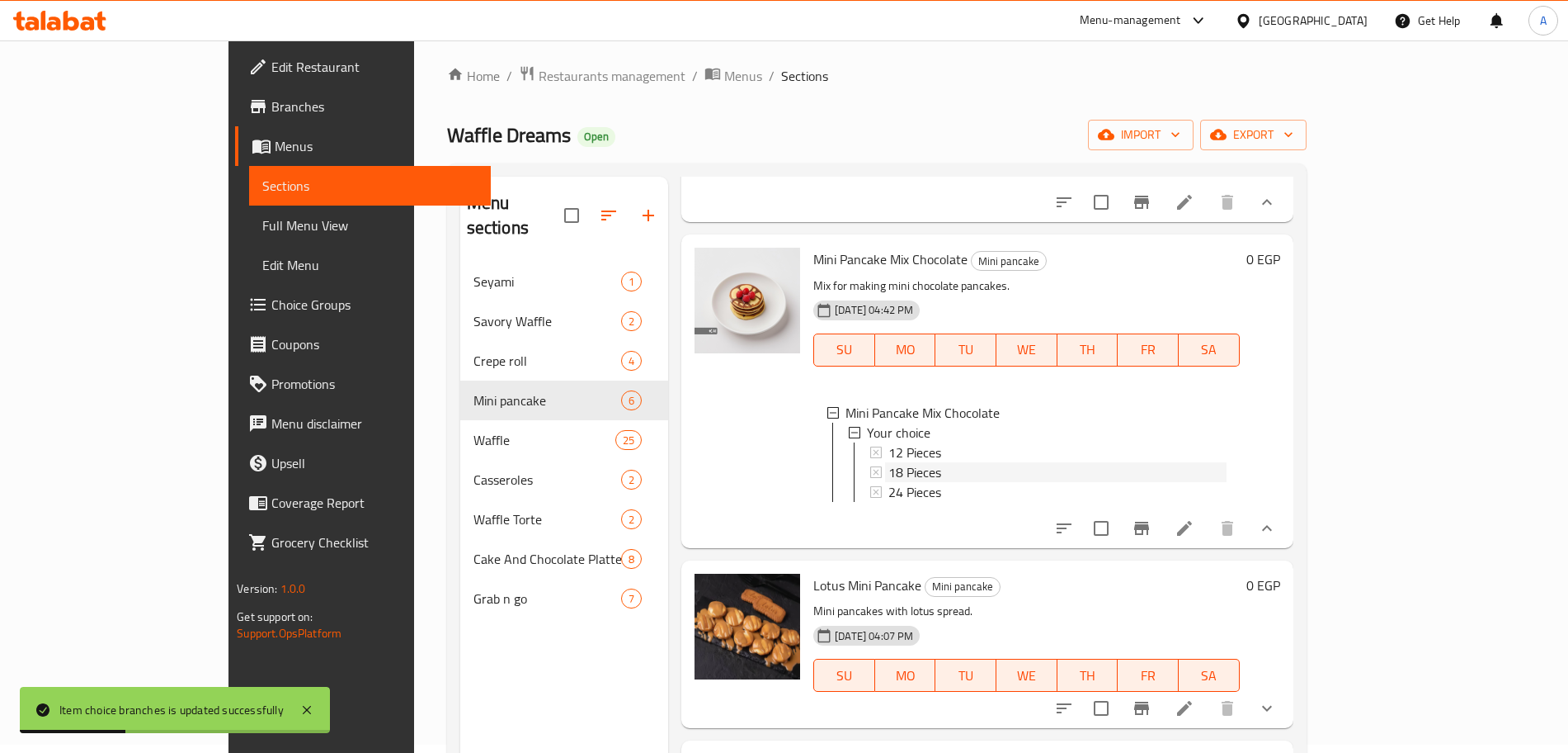
click at [889, 477] on span "18 Pieces" at bounding box center [915, 472] width 53 height 20
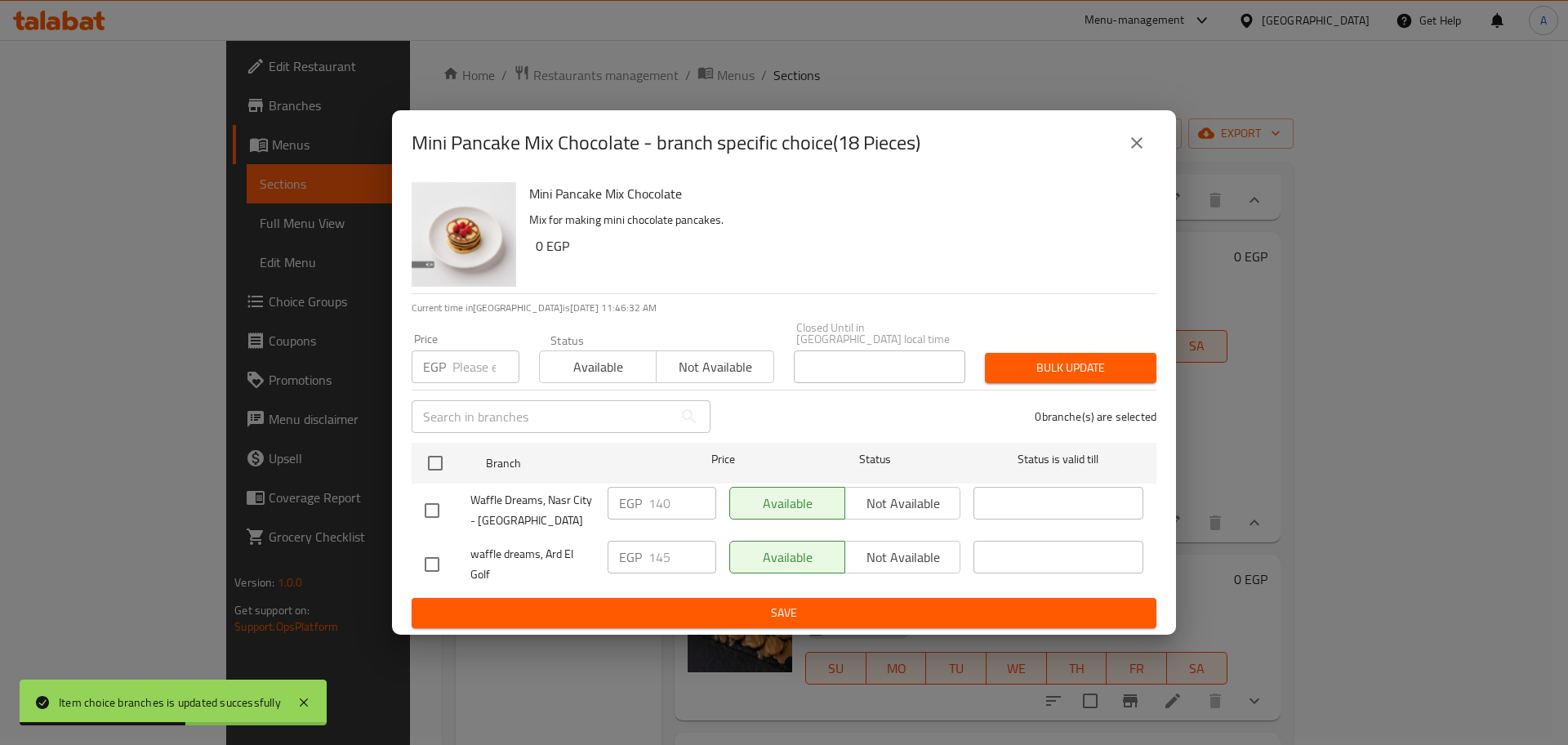
click at [478, 353] on input "number" at bounding box center [486, 367] width 67 height 32
type input "145"
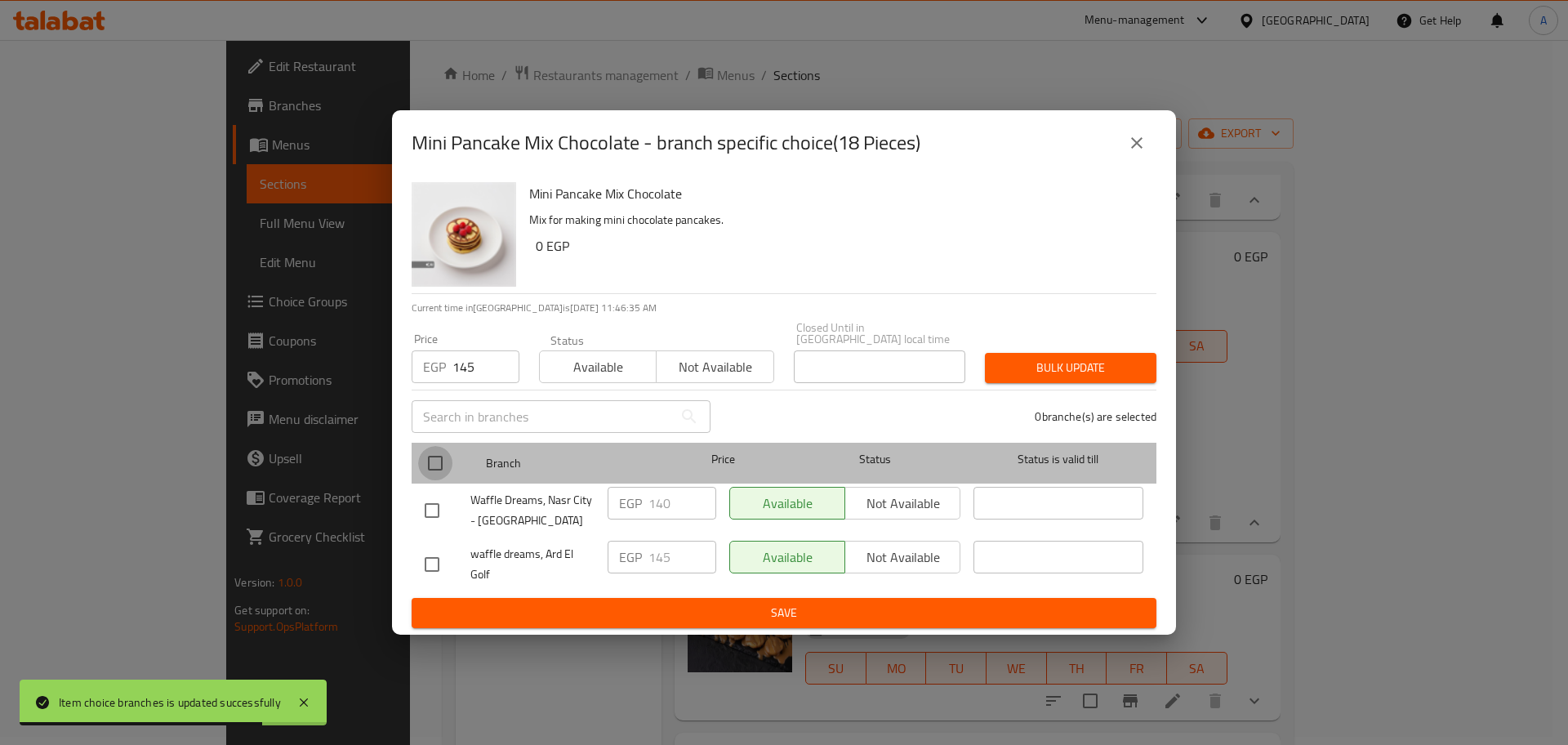
click at [434, 451] on input "checkbox" at bounding box center [436, 463] width 34 height 34
checkbox input "true"
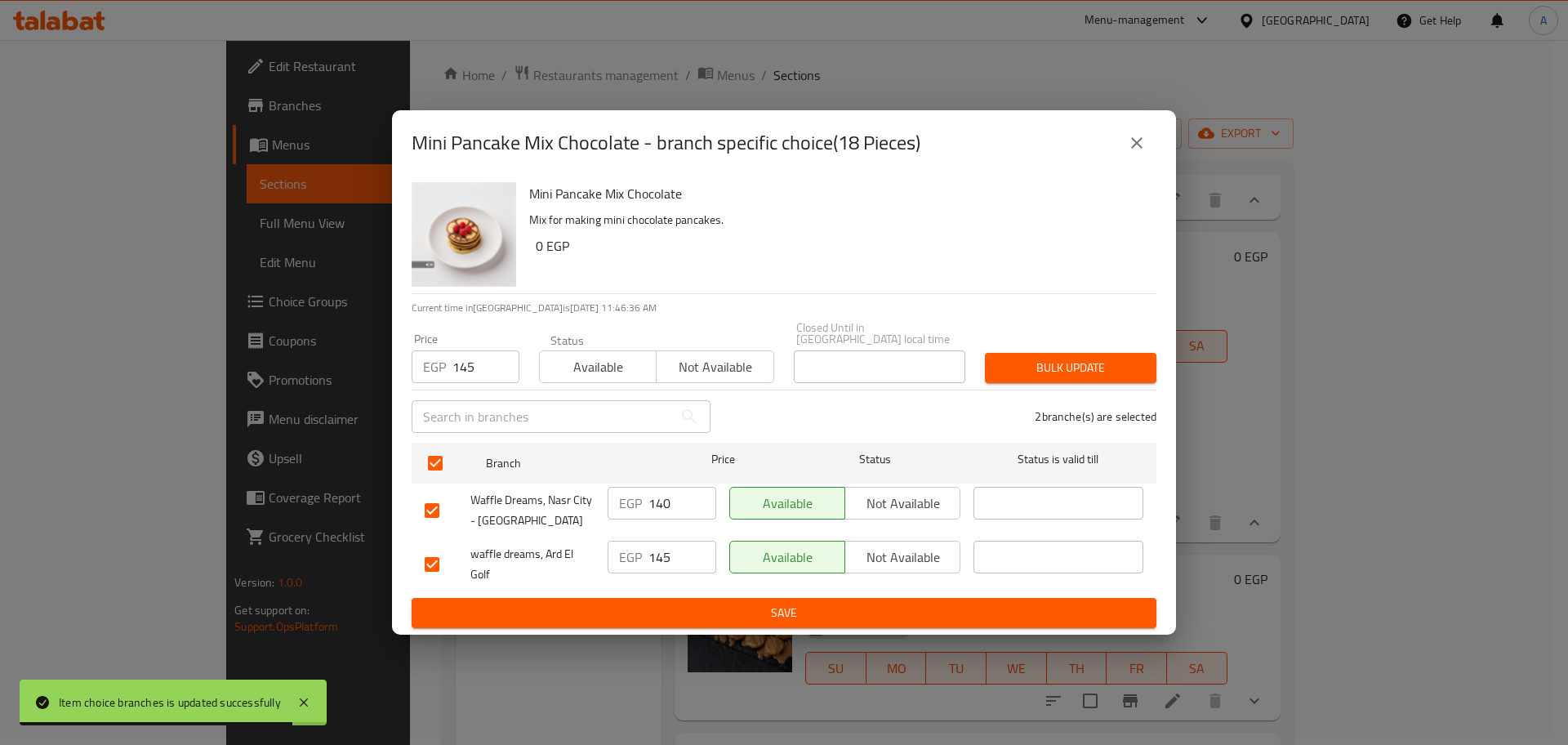
click at [1088, 360] on span "Bulk update" at bounding box center [1071, 367] width 145 height 20
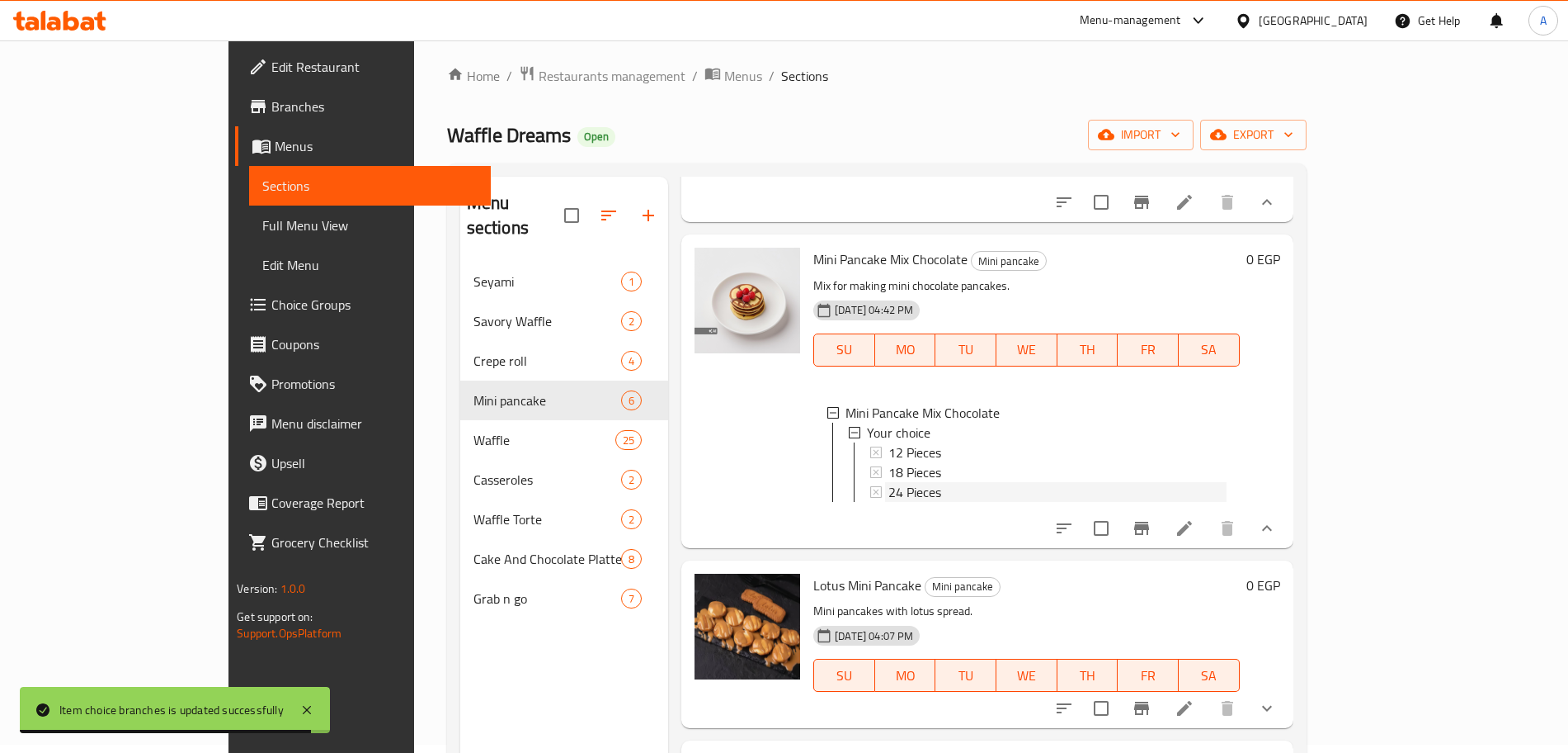
click at [889, 495] on span "24 Pieces" at bounding box center [915, 491] width 53 height 20
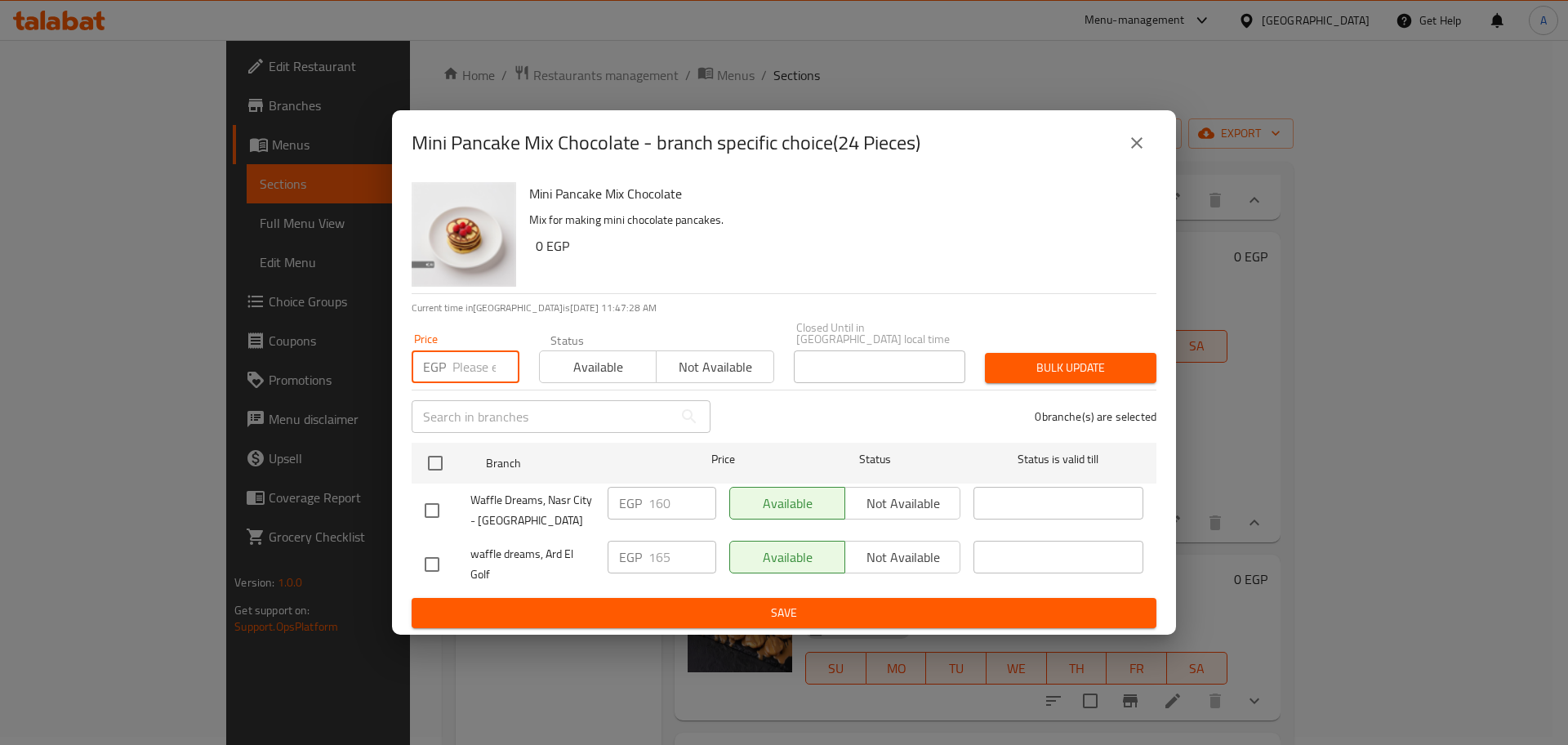
click at [476, 354] on input "number" at bounding box center [486, 367] width 67 height 32
type input "165"
click at [435, 459] on input "checkbox" at bounding box center [436, 463] width 34 height 34
checkbox input "true"
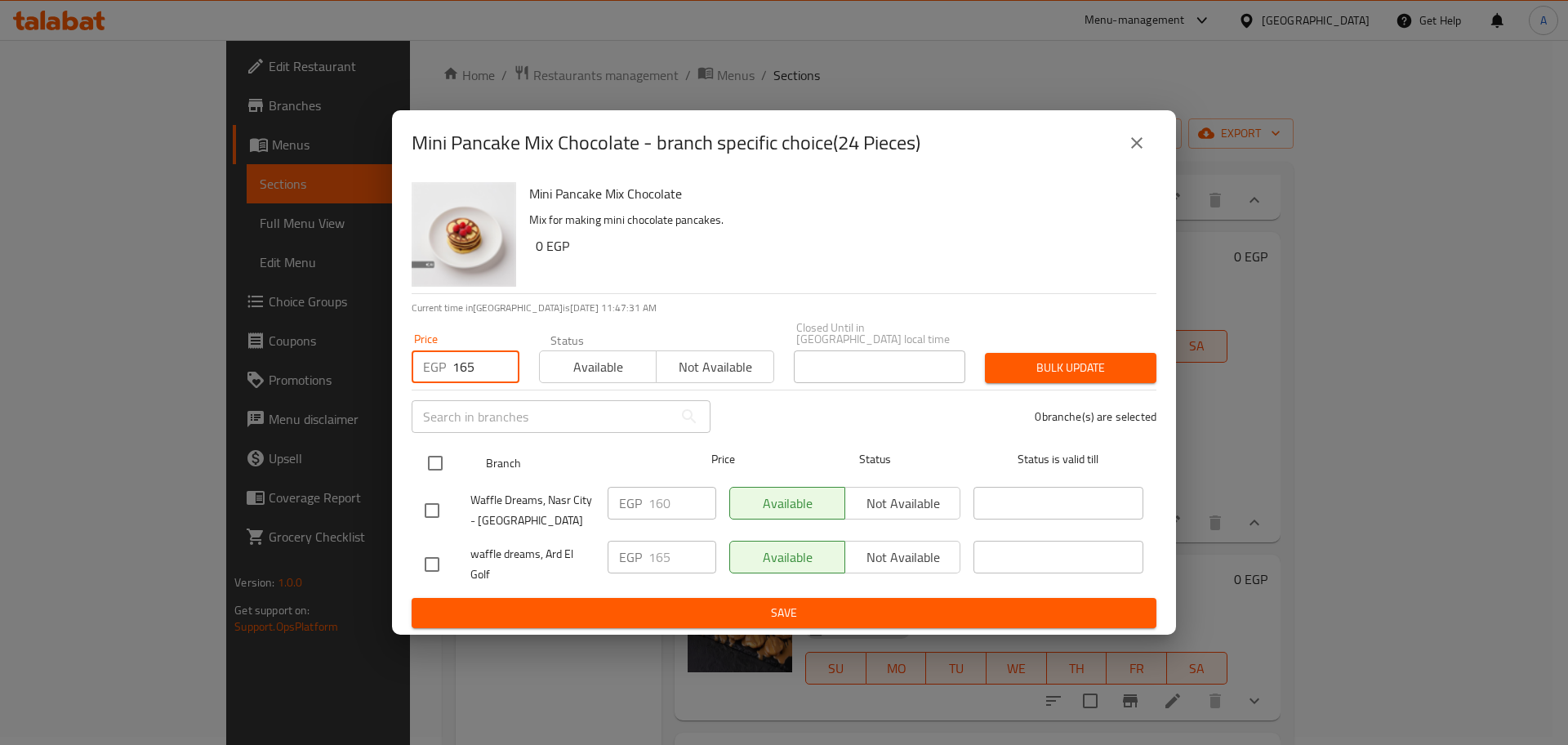
checkbox input "true"
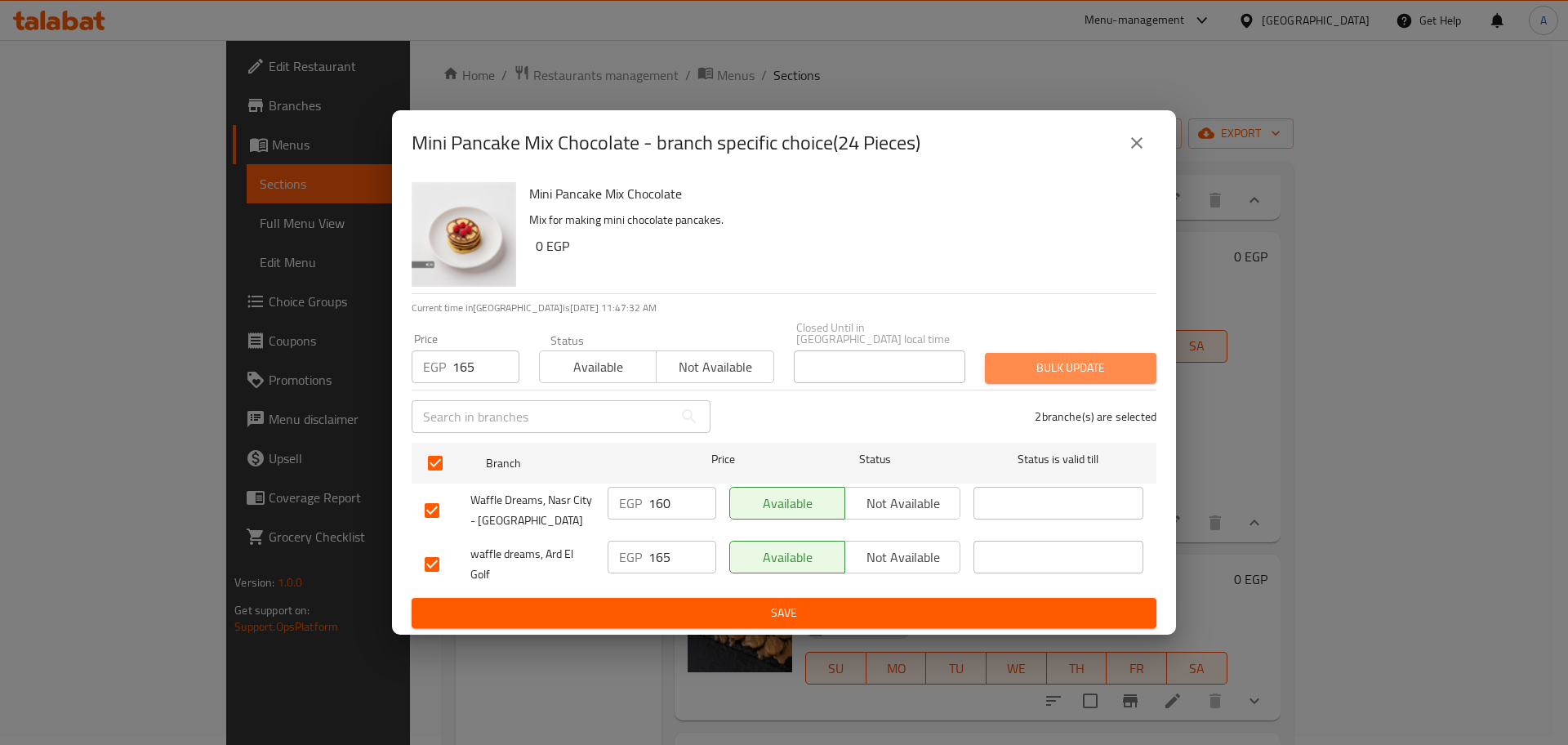
click at [1084, 357] on span "Bulk update" at bounding box center [1071, 367] width 145 height 20
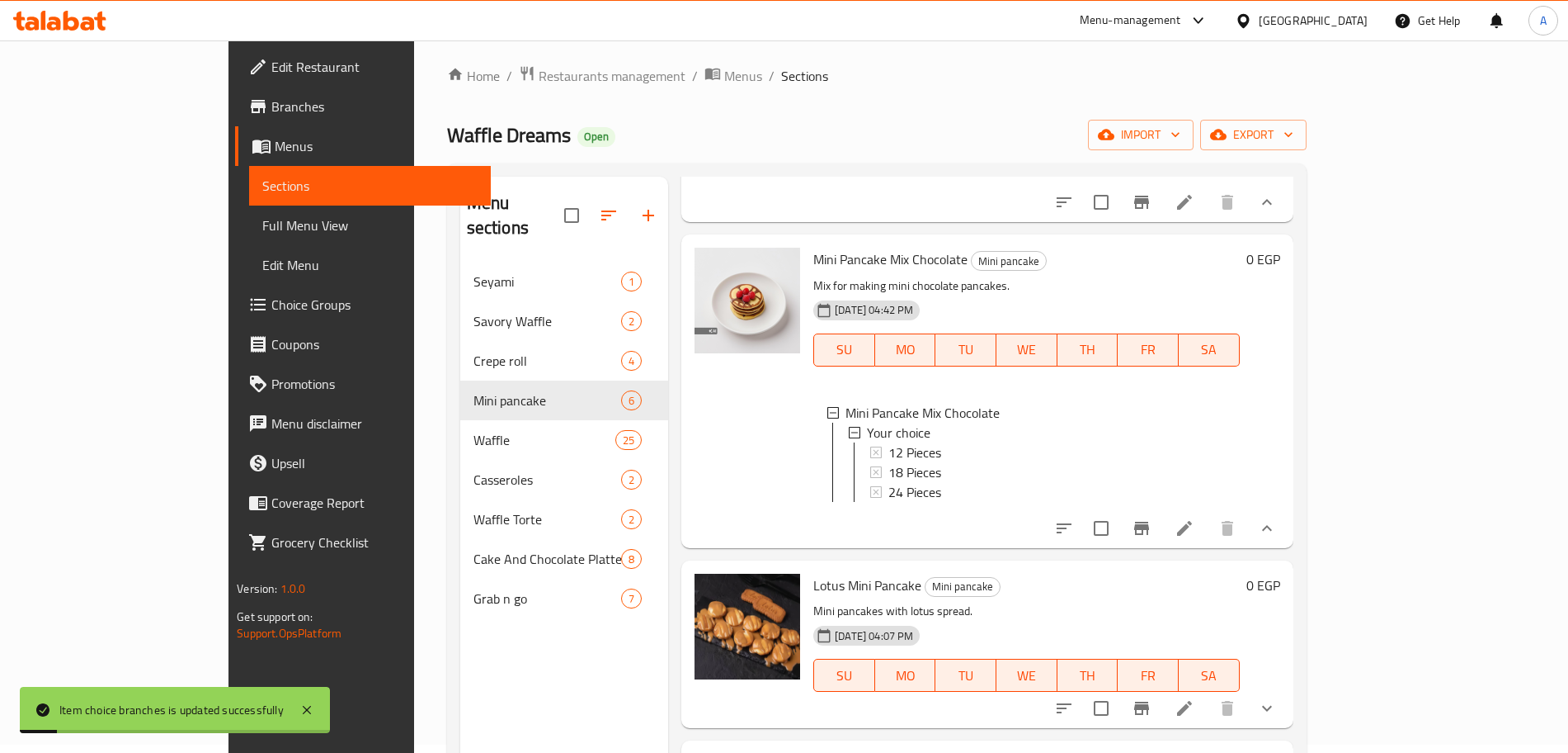
scroll to position [231, 0]
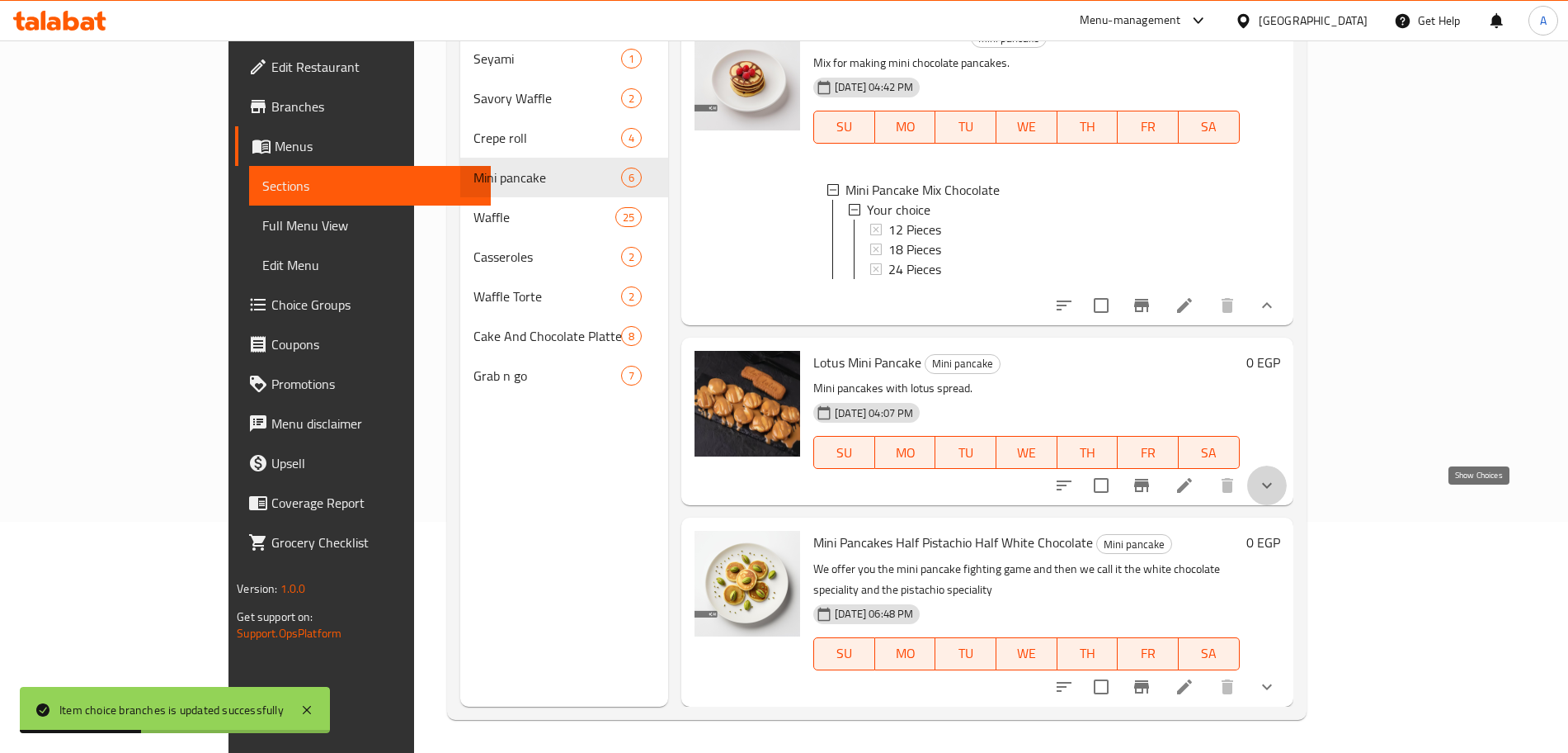
click at [1277, 495] on icon "show more" at bounding box center [1267, 485] width 20 height 20
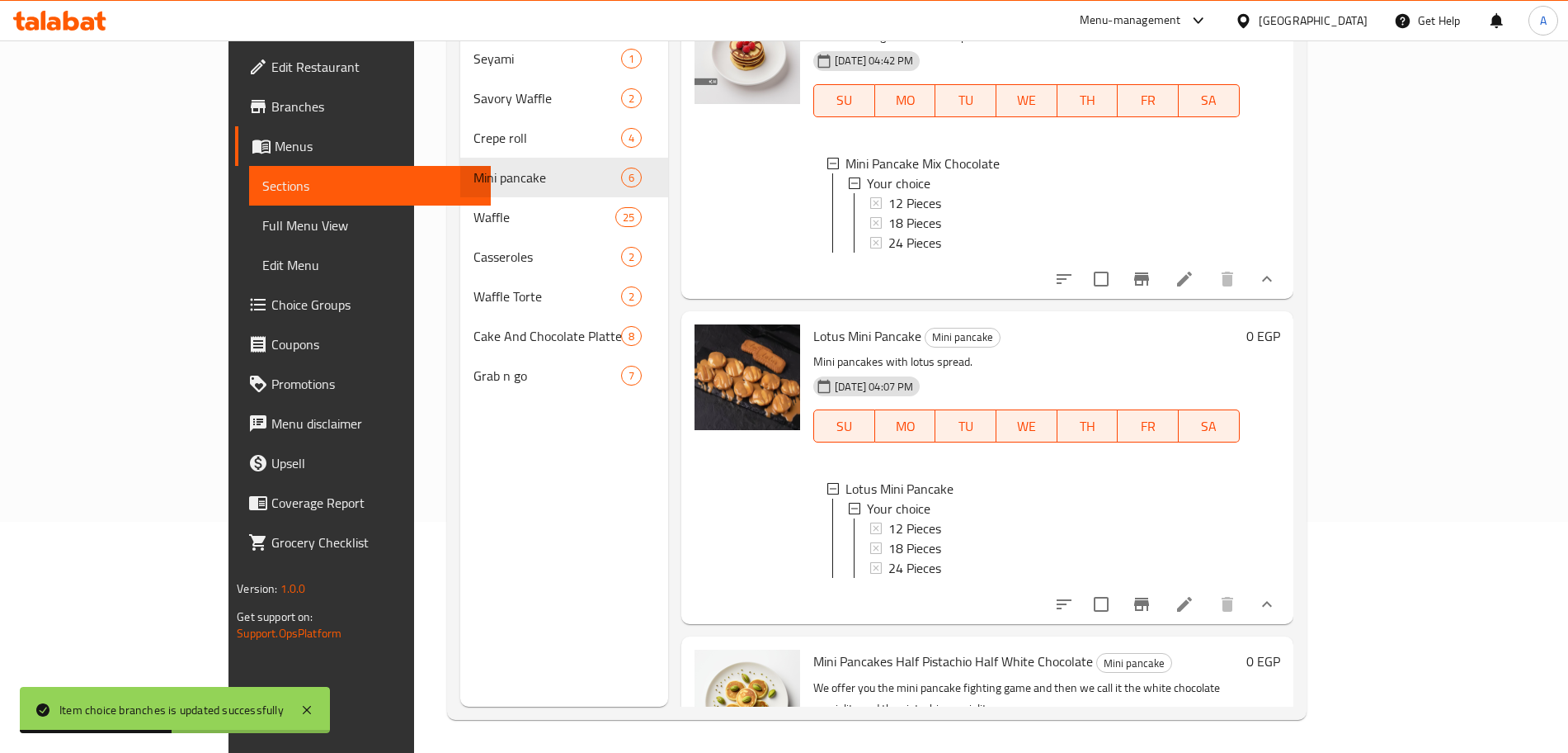
scroll to position [1015, 0]
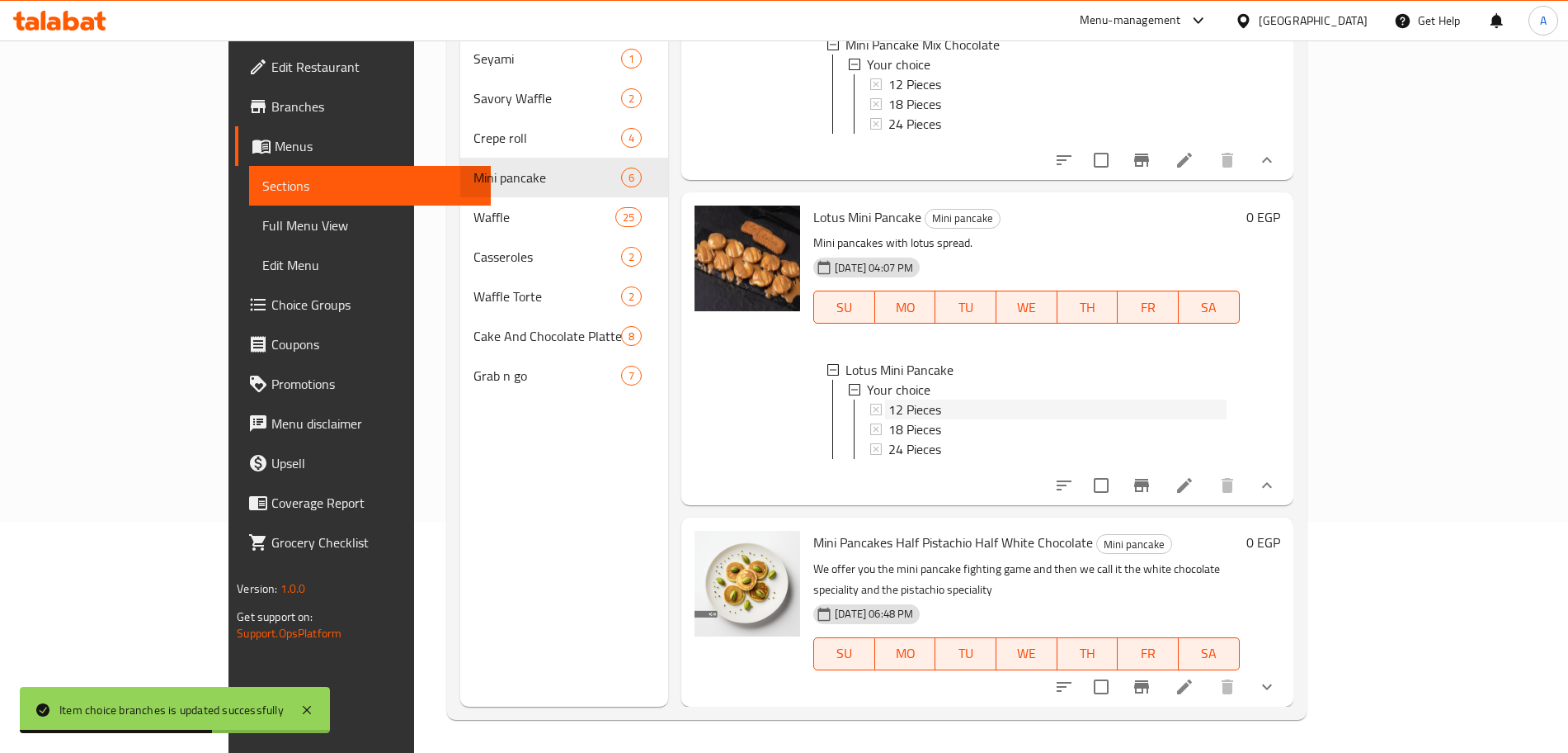
click at [903, 413] on div "12 Pieces" at bounding box center [1058, 409] width 338 height 20
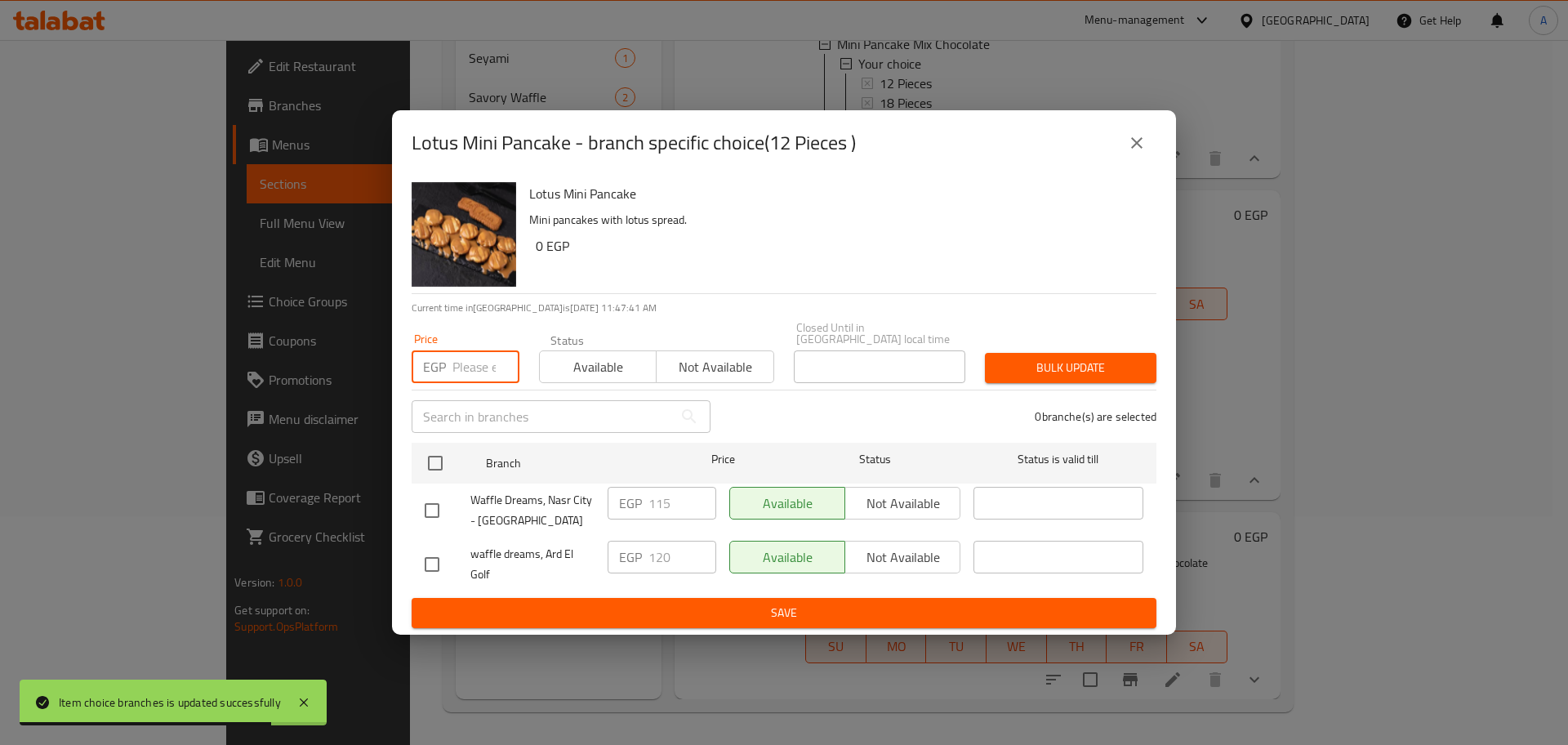
click at [476, 365] on input "number" at bounding box center [486, 367] width 67 height 32
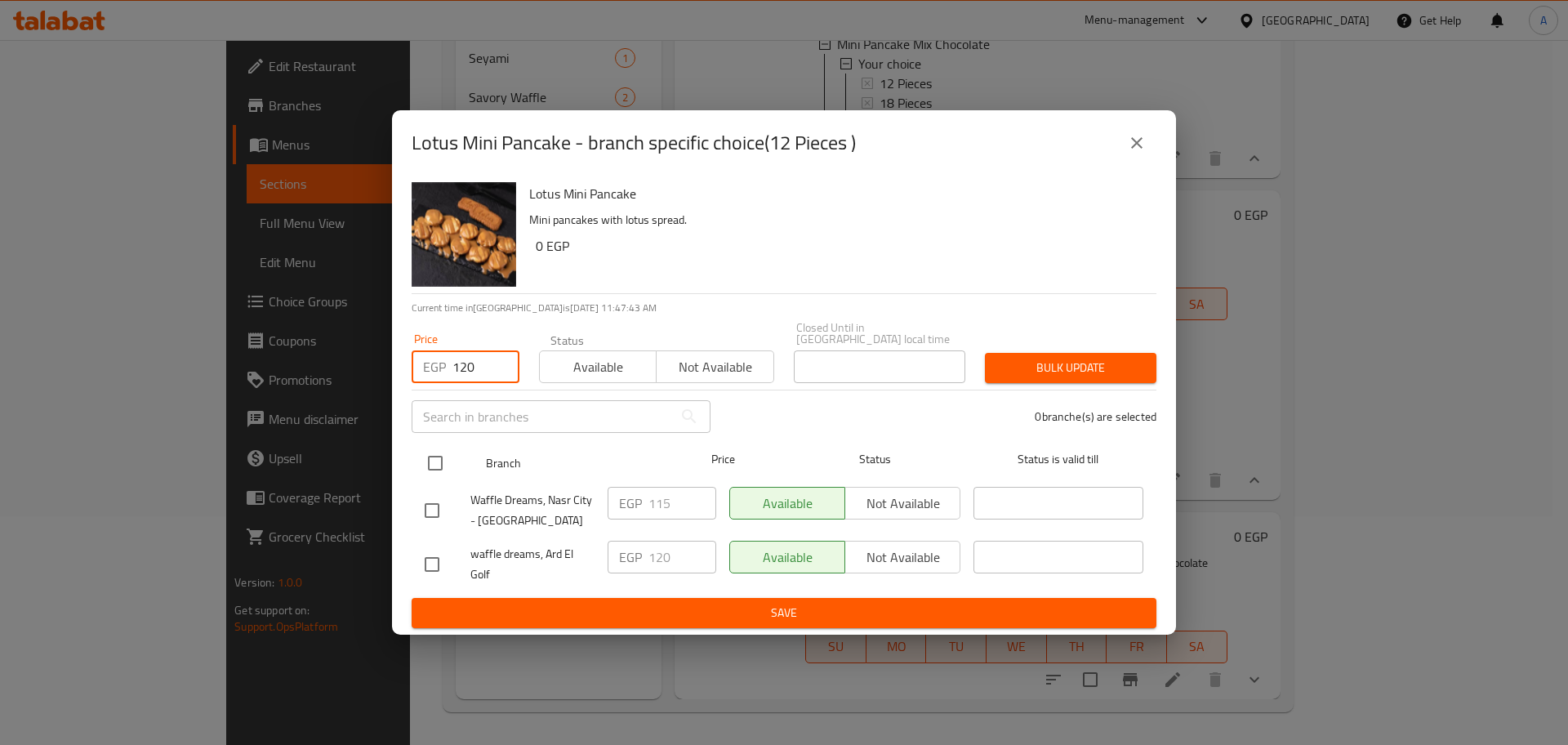
type input "120"
click at [441, 450] on input "checkbox" at bounding box center [436, 463] width 34 height 34
checkbox input "true"
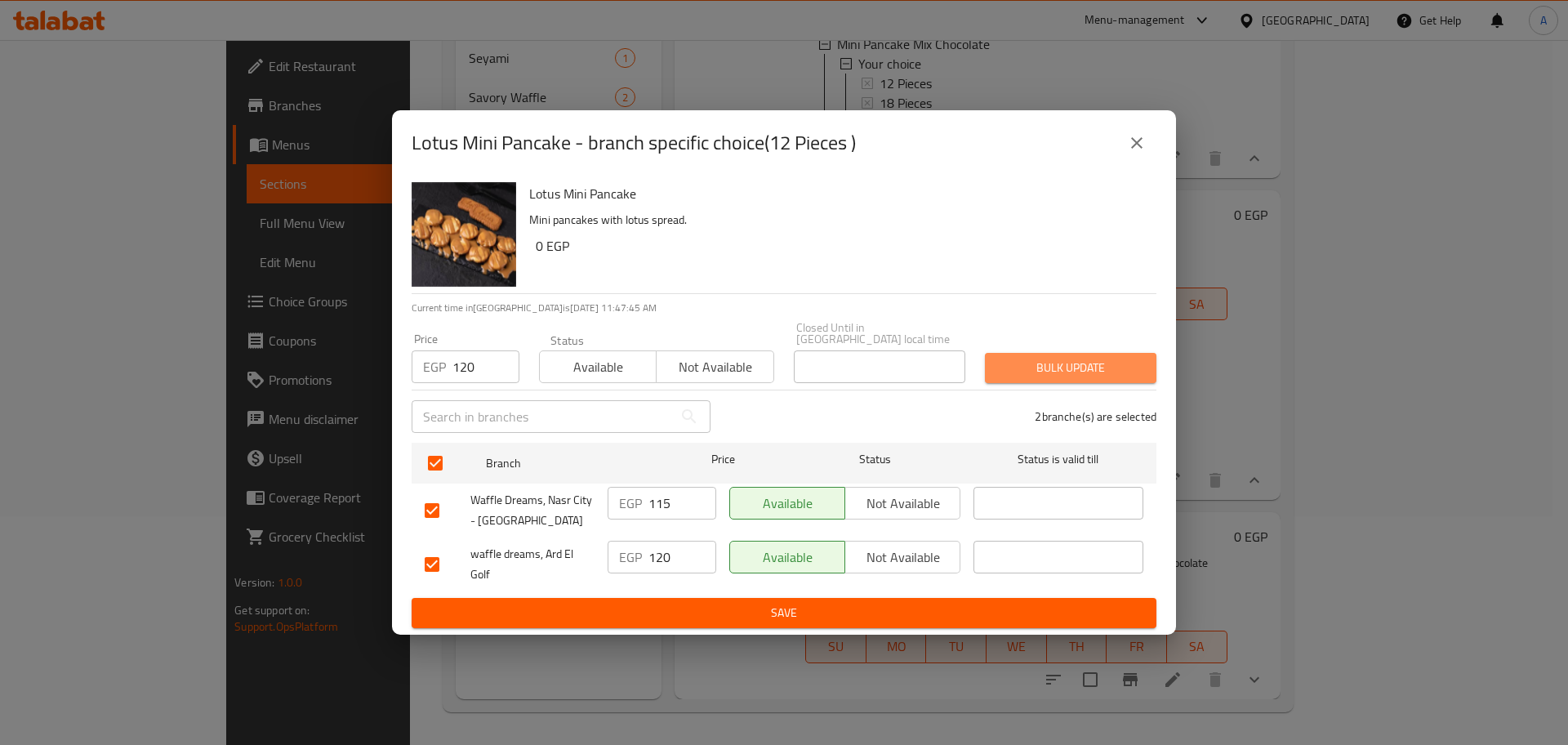
click at [1049, 357] on span "Bulk update" at bounding box center [1071, 367] width 145 height 20
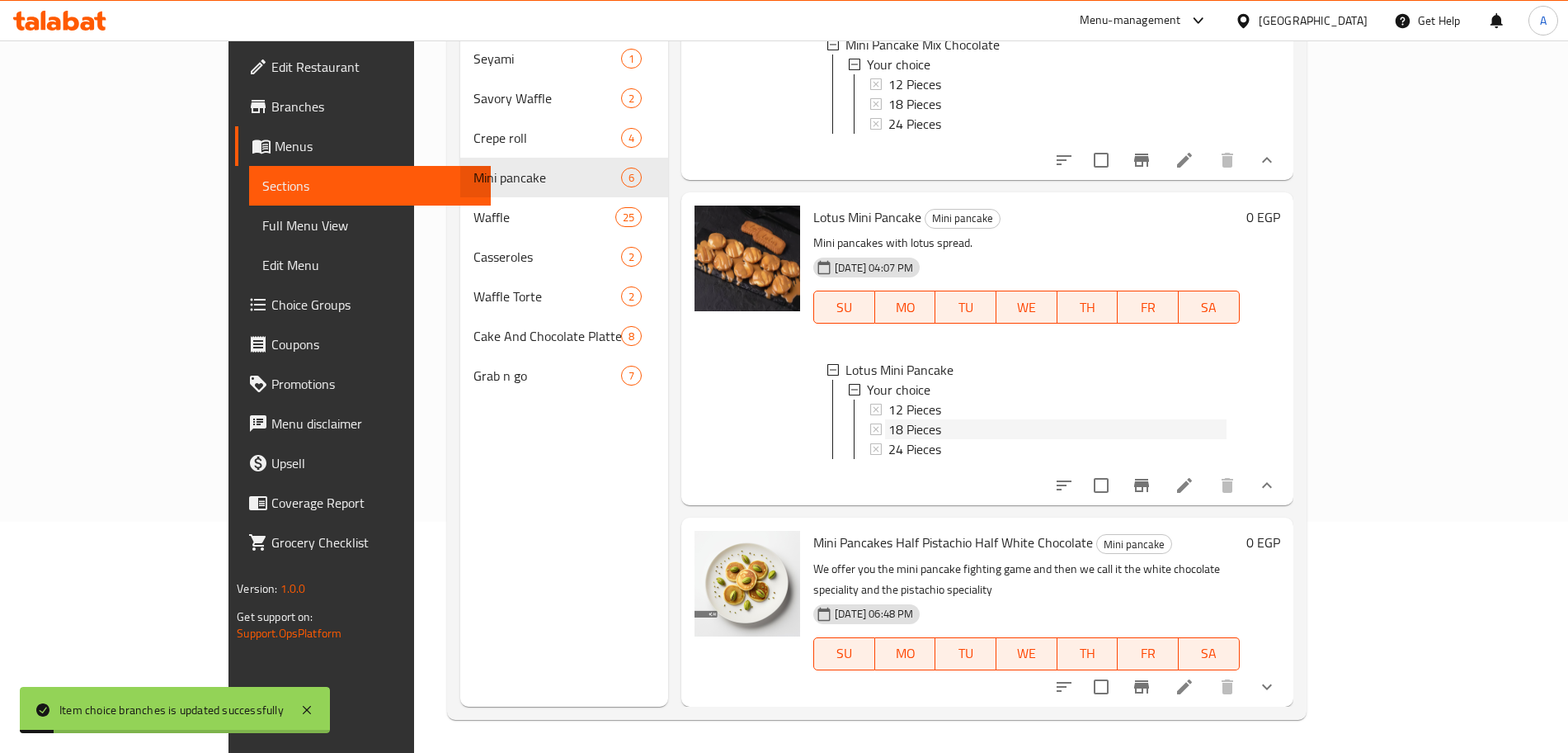
click at [937, 434] on div "18 Pieces" at bounding box center [1058, 429] width 338 height 20
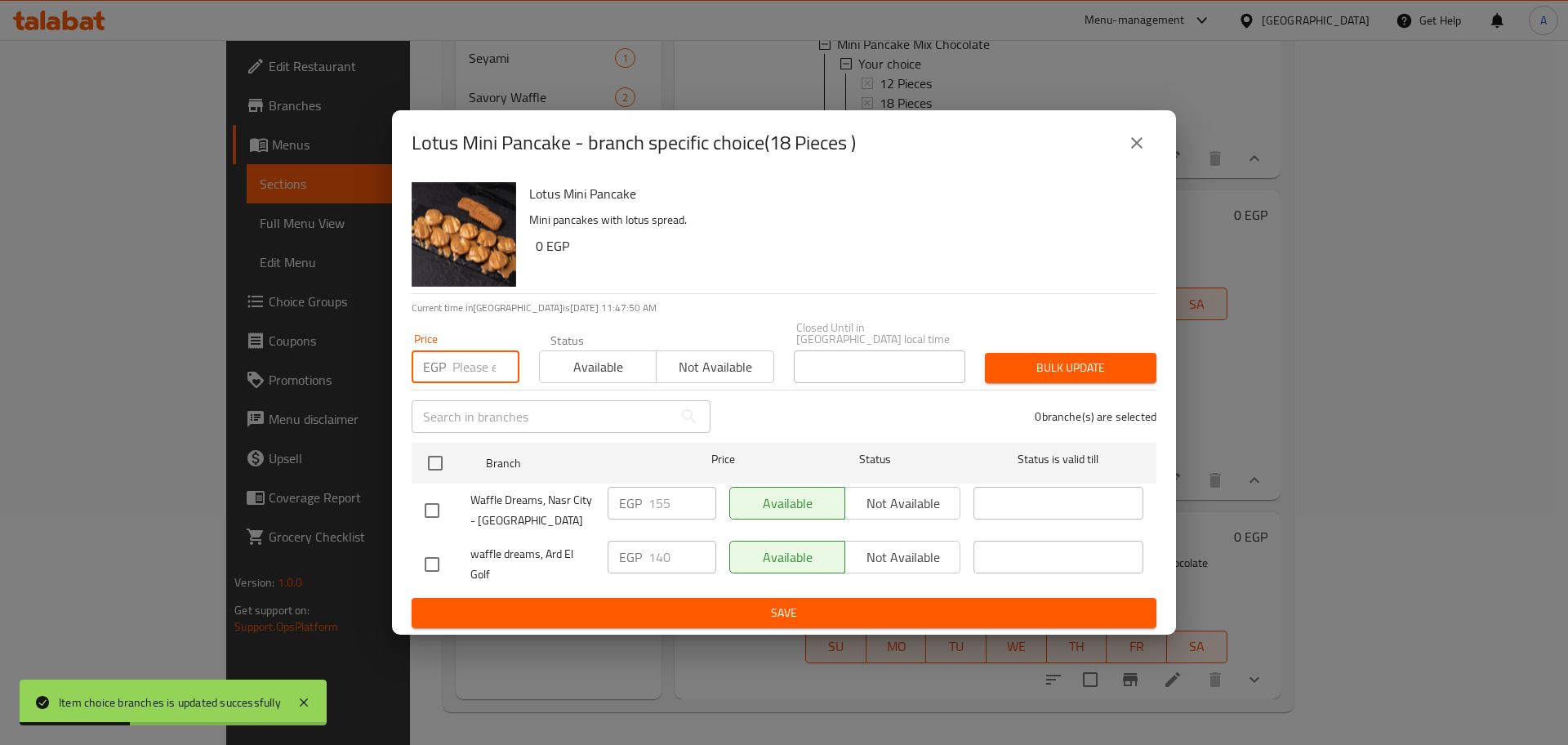
click at [479, 355] on input "number" at bounding box center [486, 367] width 67 height 32
type input "155"
click at [434, 454] on input "checkbox" at bounding box center [436, 463] width 34 height 34
checkbox input "true"
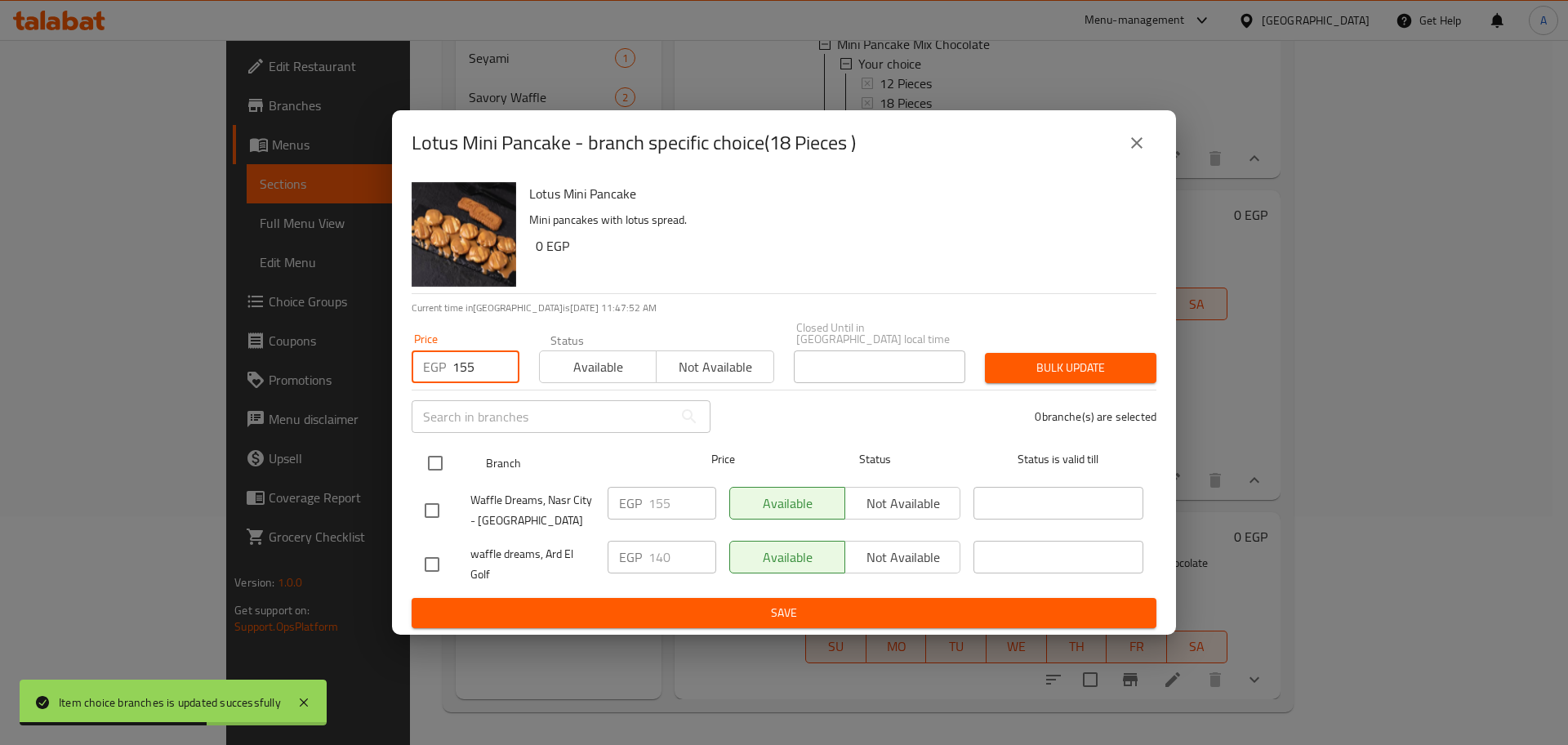
checkbox input "true"
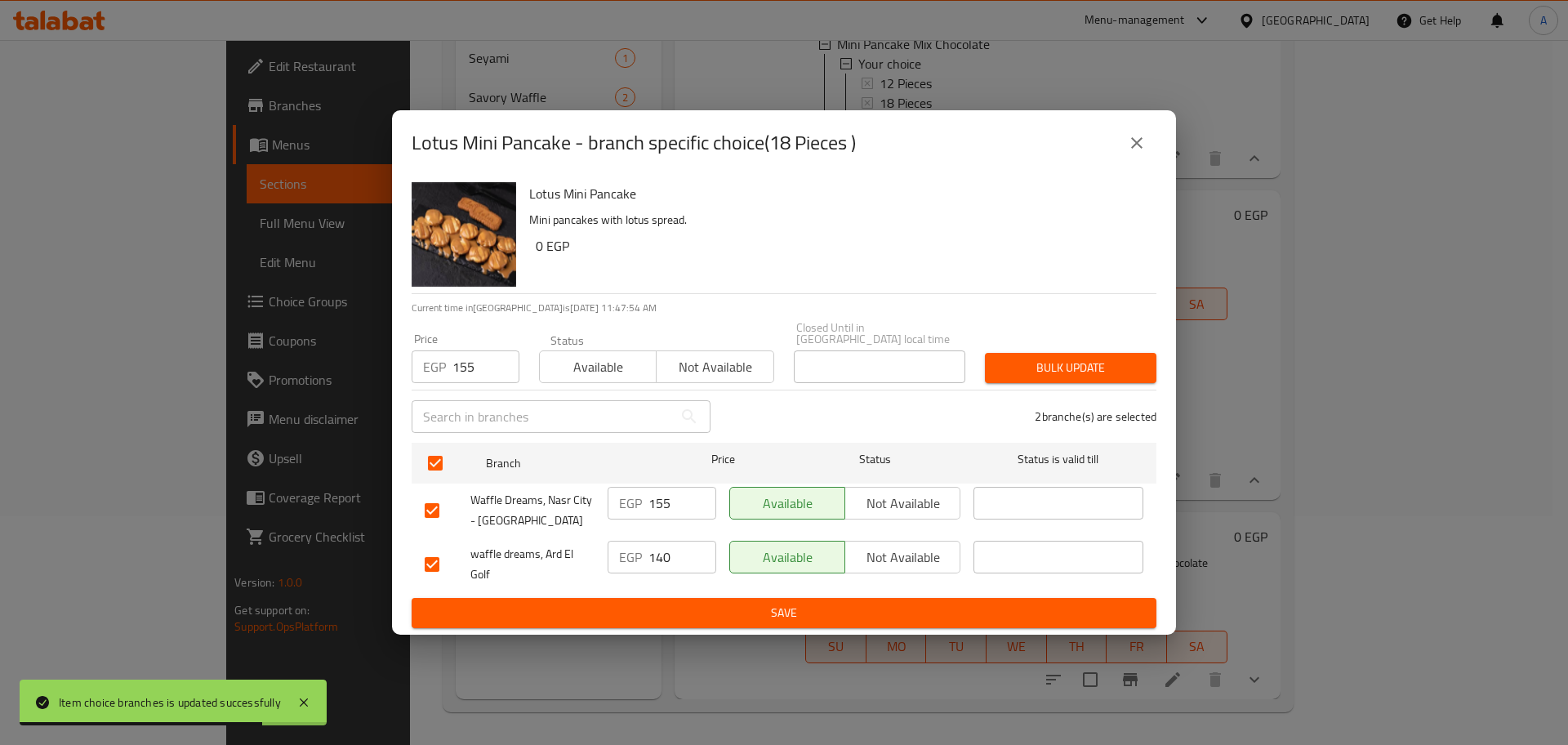
click at [1117, 357] on span "Bulk update" at bounding box center [1071, 367] width 145 height 20
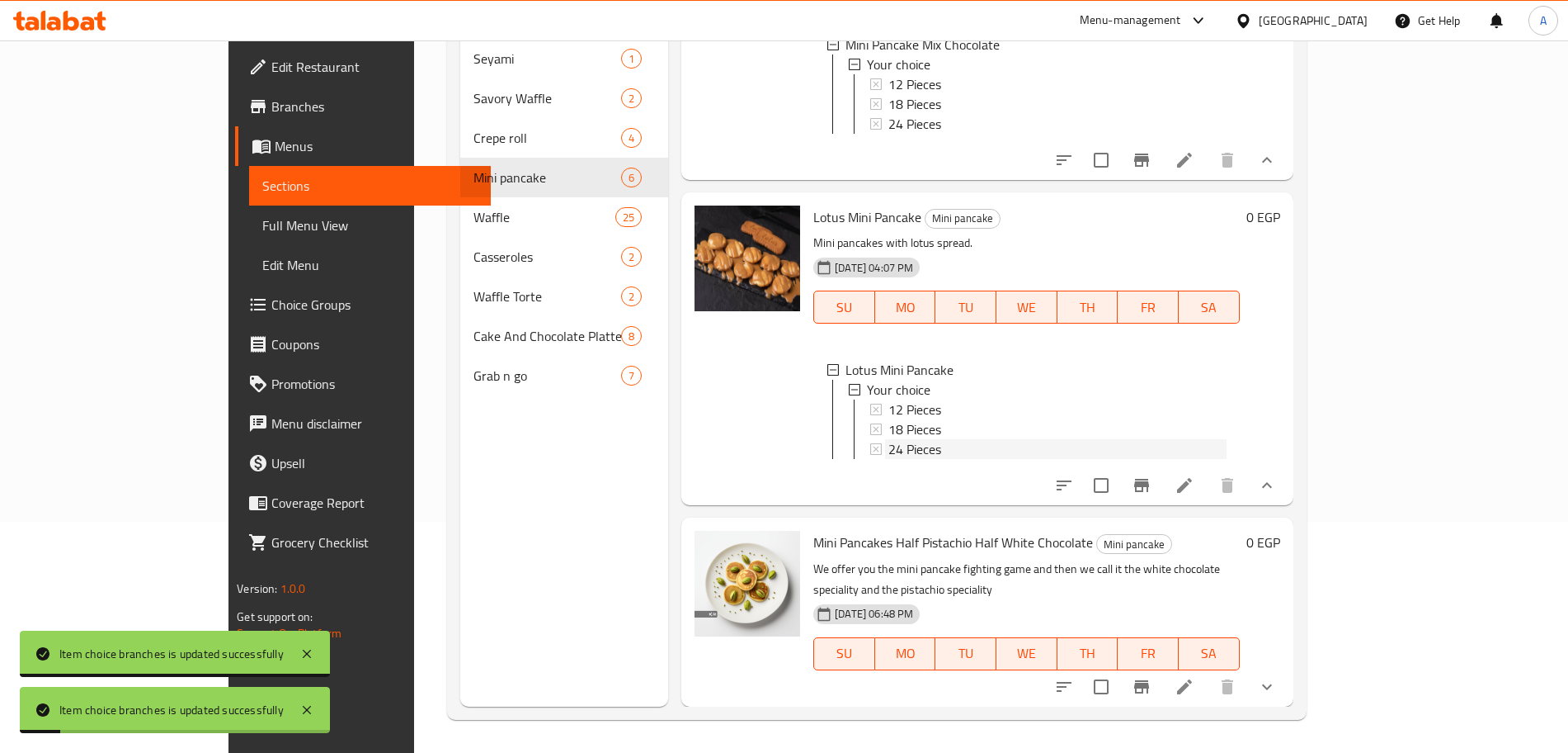
click at [890, 452] on div "24 Pieces" at bounding box center [1058, 449] width 338 height 20
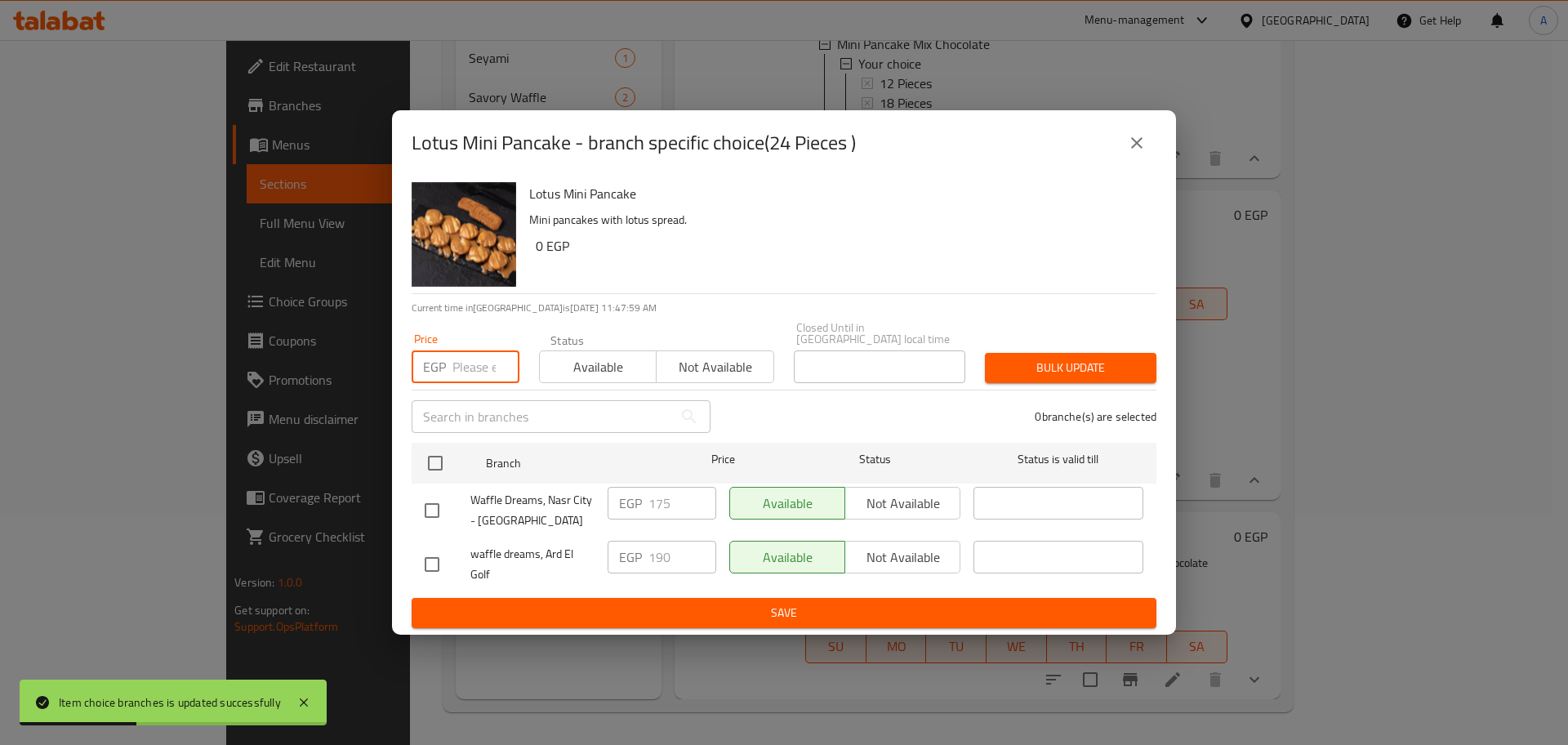
click at [480, 367] on input "number" at bounding box center [486, 367] width 67 height 32
type input "190"
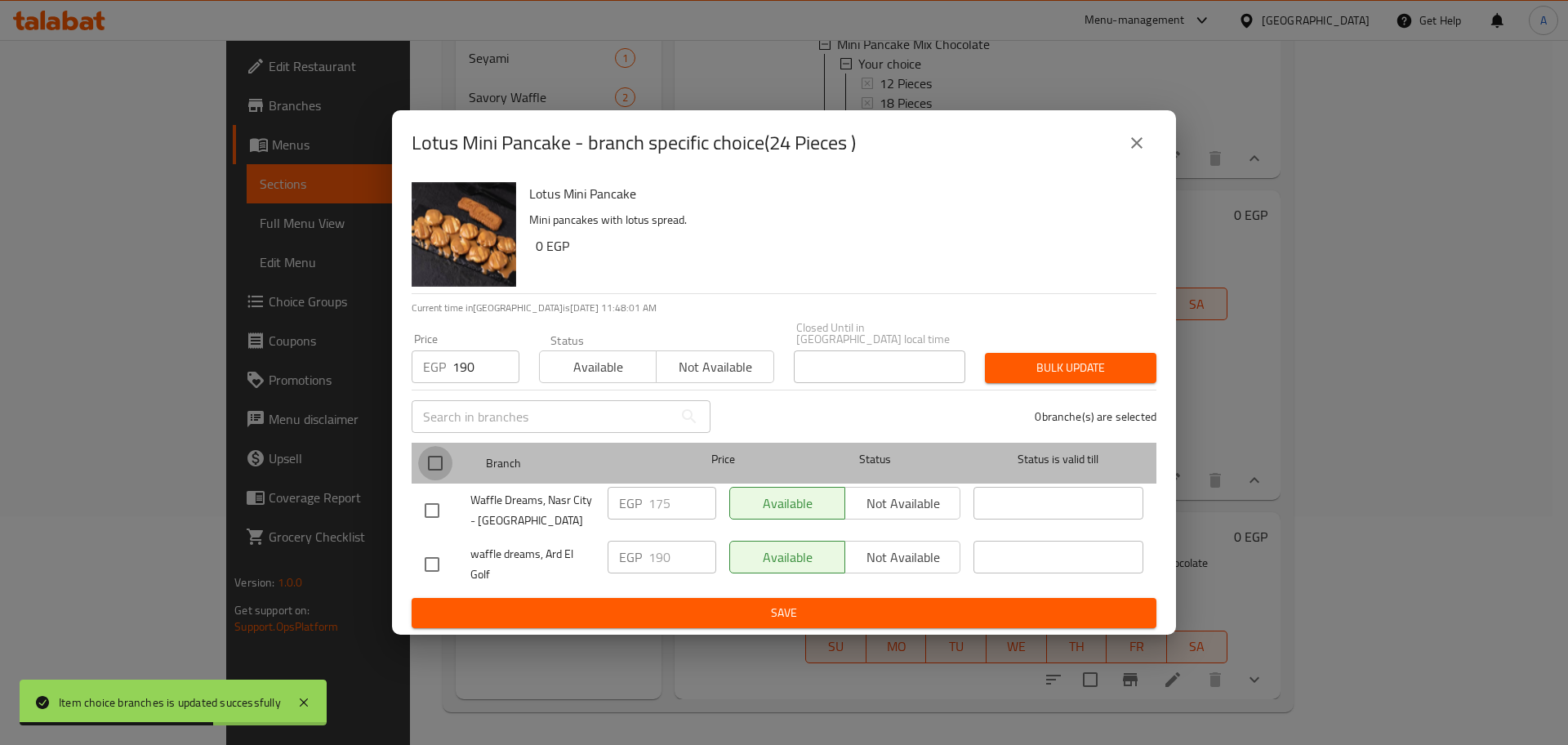
click at [437, 453] on input "checkbox" at bounding box center [436, 463] width 34 height 34
checkbox input "true"
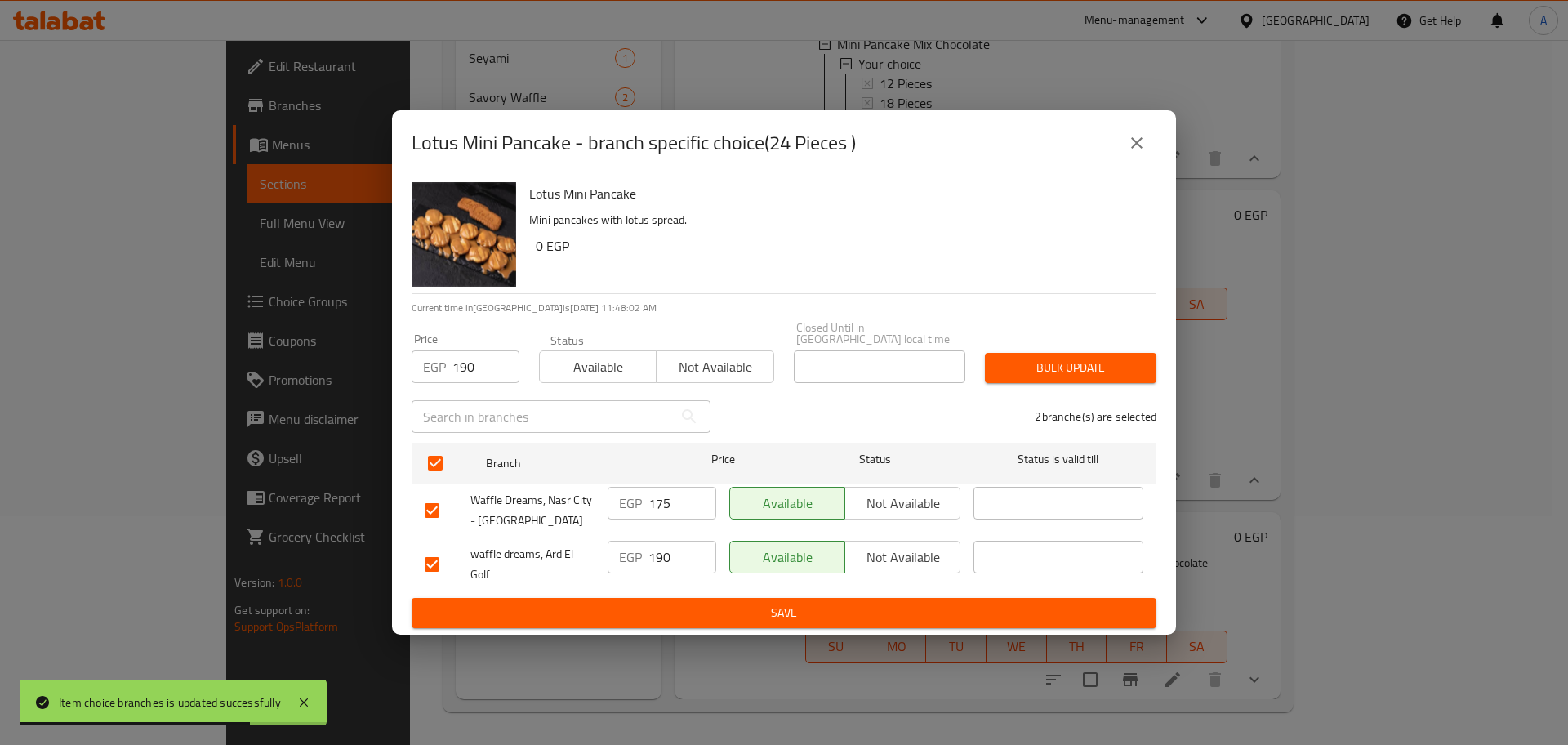
click at [1124, 357] on span "Bulk update" at bounding box center [1071, 367] width 145 height 20
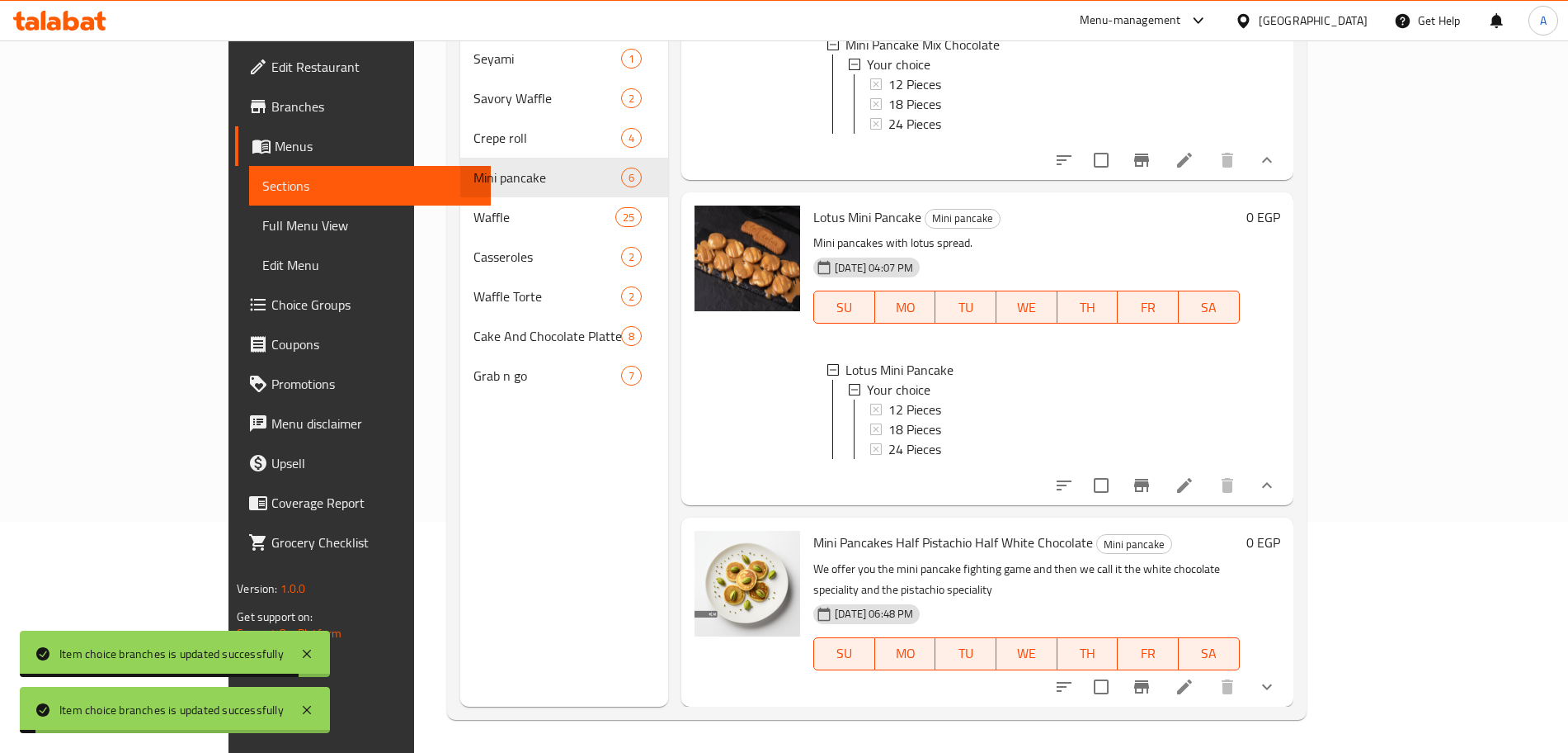
scroll to position [3, 0]
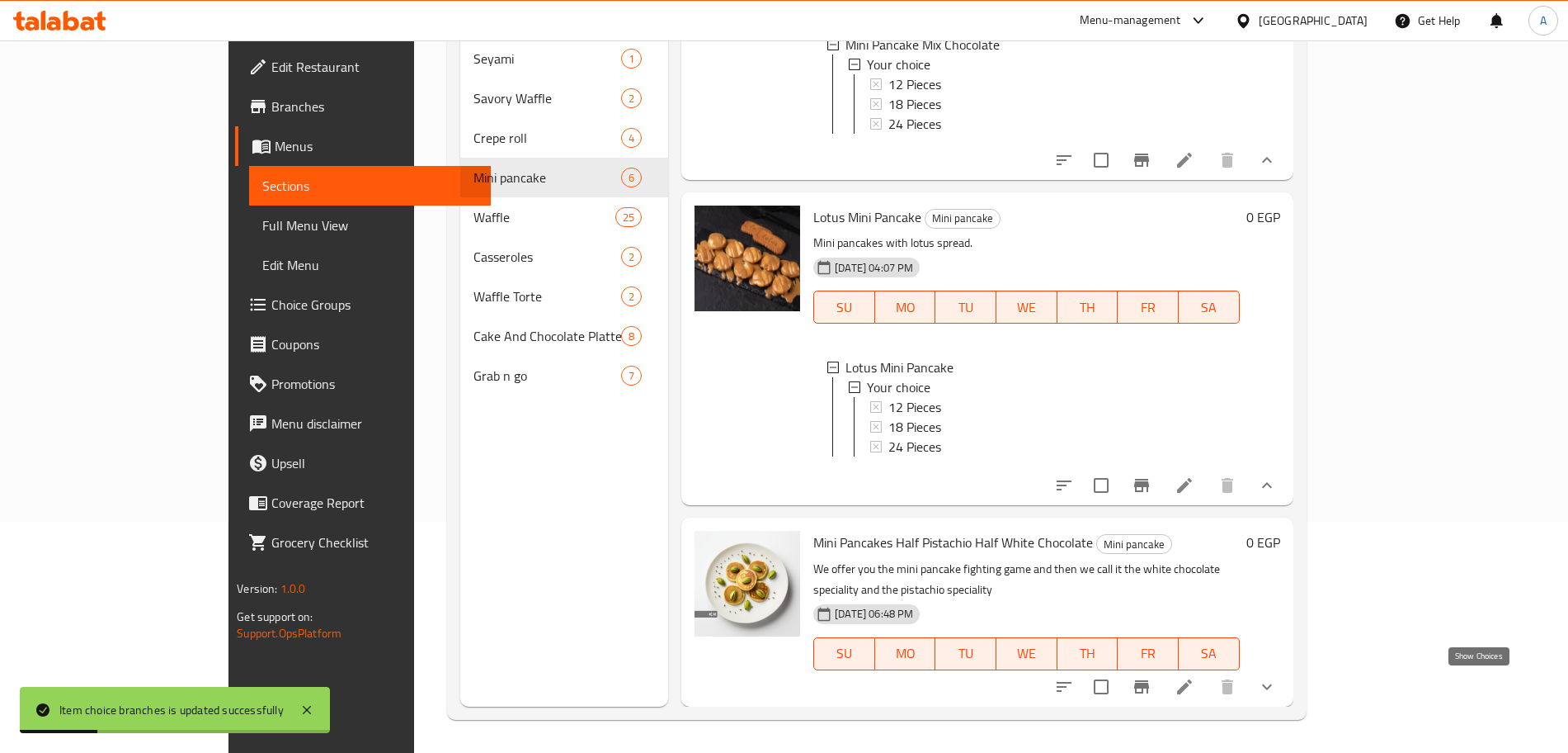
click at [1272, 686] on icon "show more" at bounding box center [1267, 686] width 10 height 6
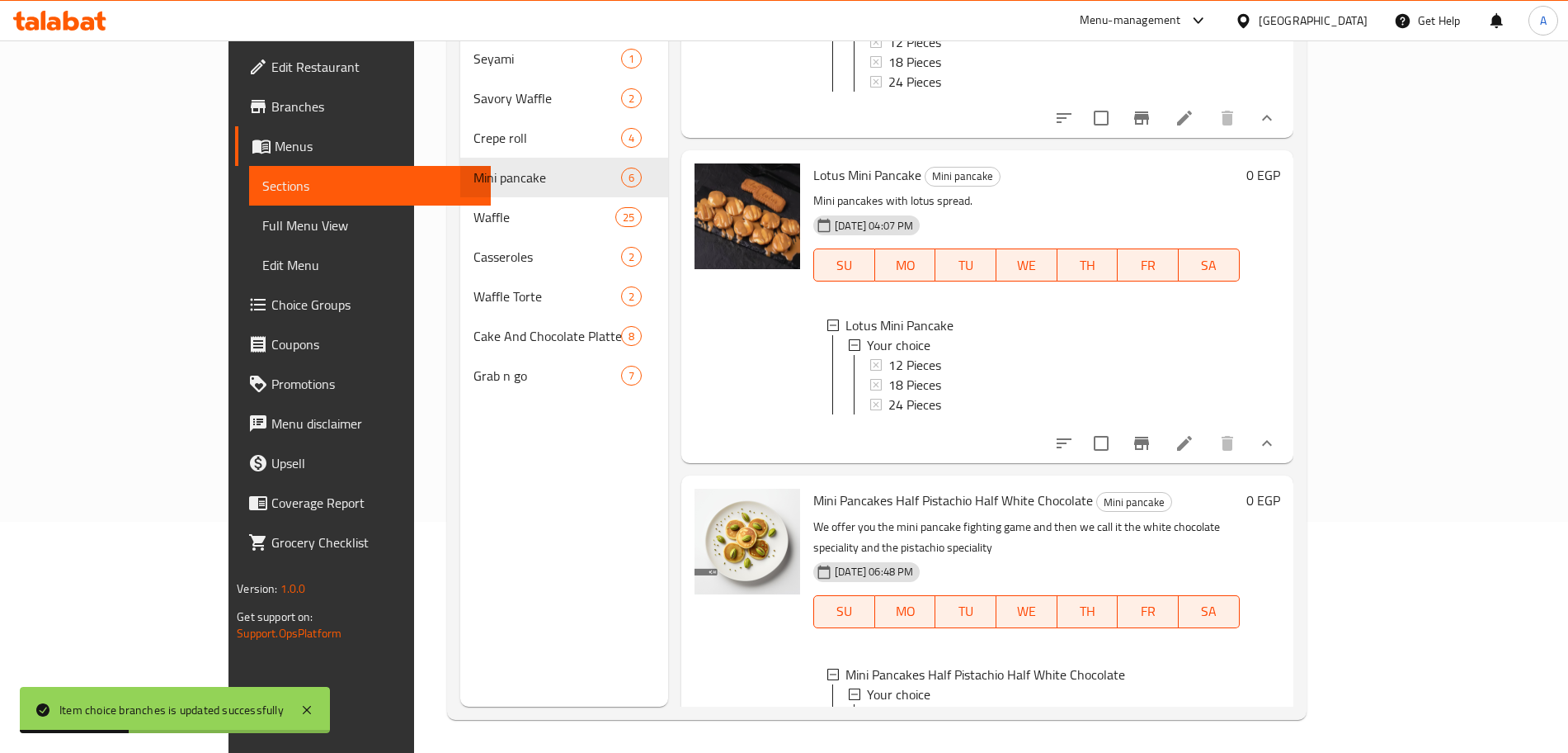
scroll to position [1175, 0]
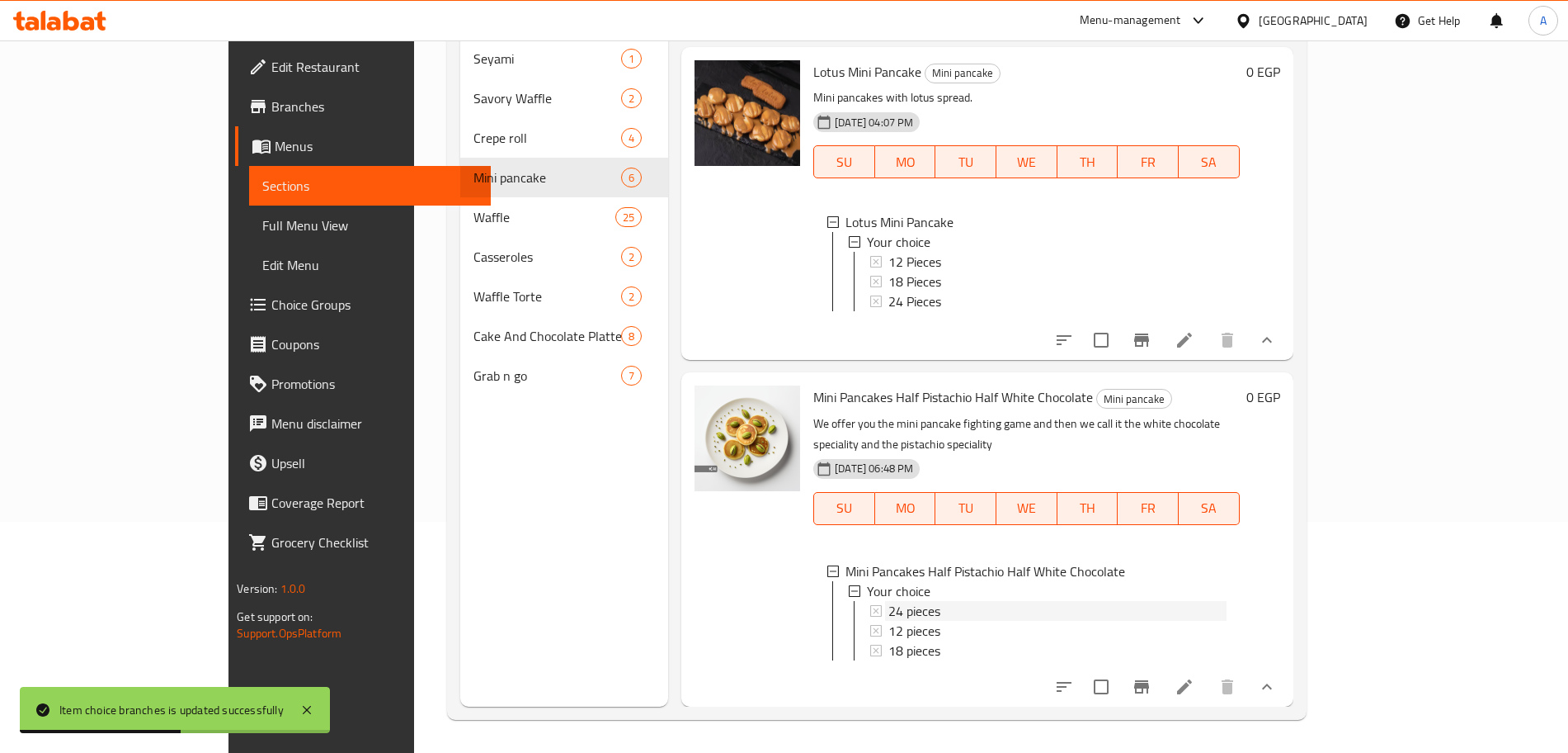
click at [889, 600] on span "24 pieces" at bounding box center [915, 610] width 52 height 20
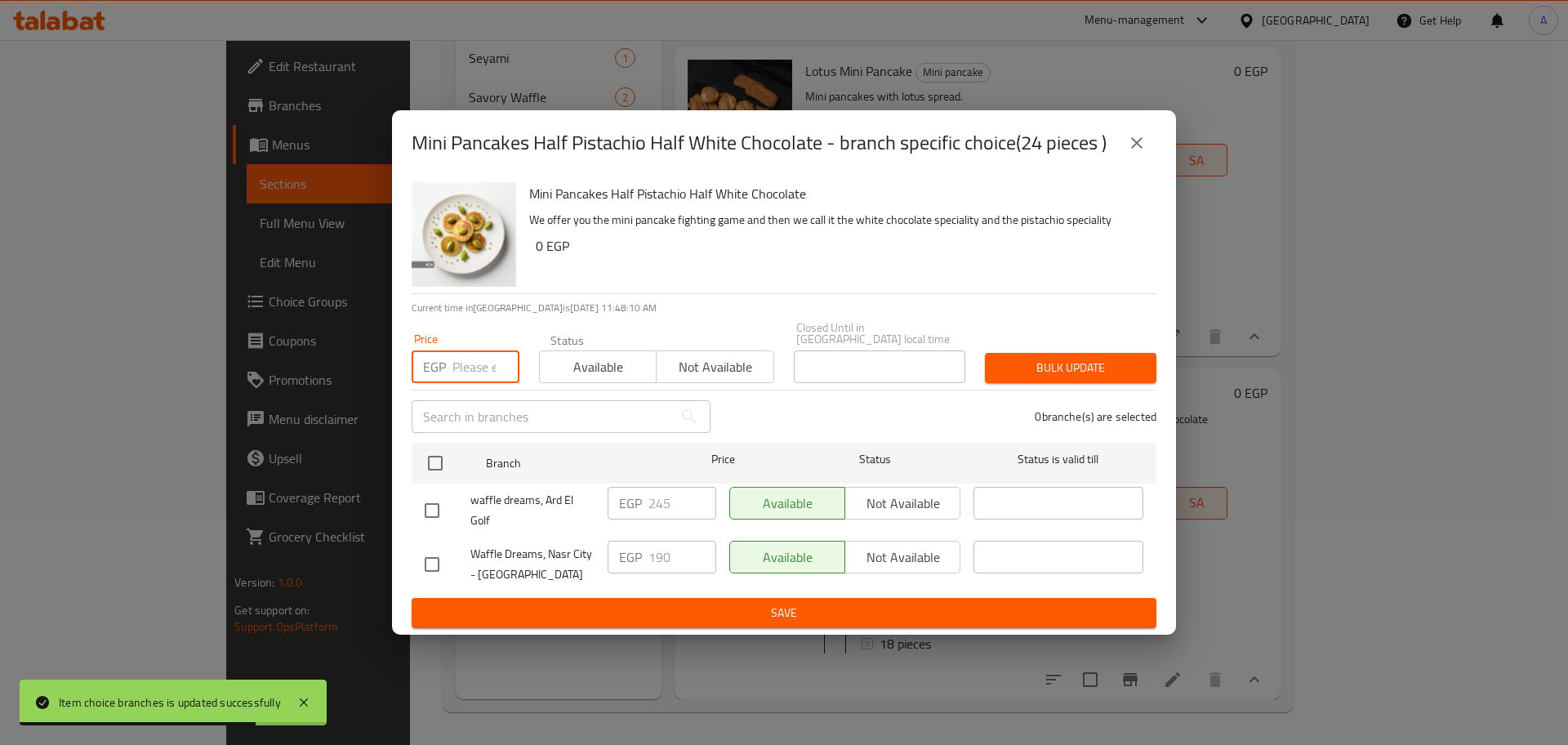
click at [467, 358] on input "number" at bounding box center [486, 367] width 67 height 32
type input "245"
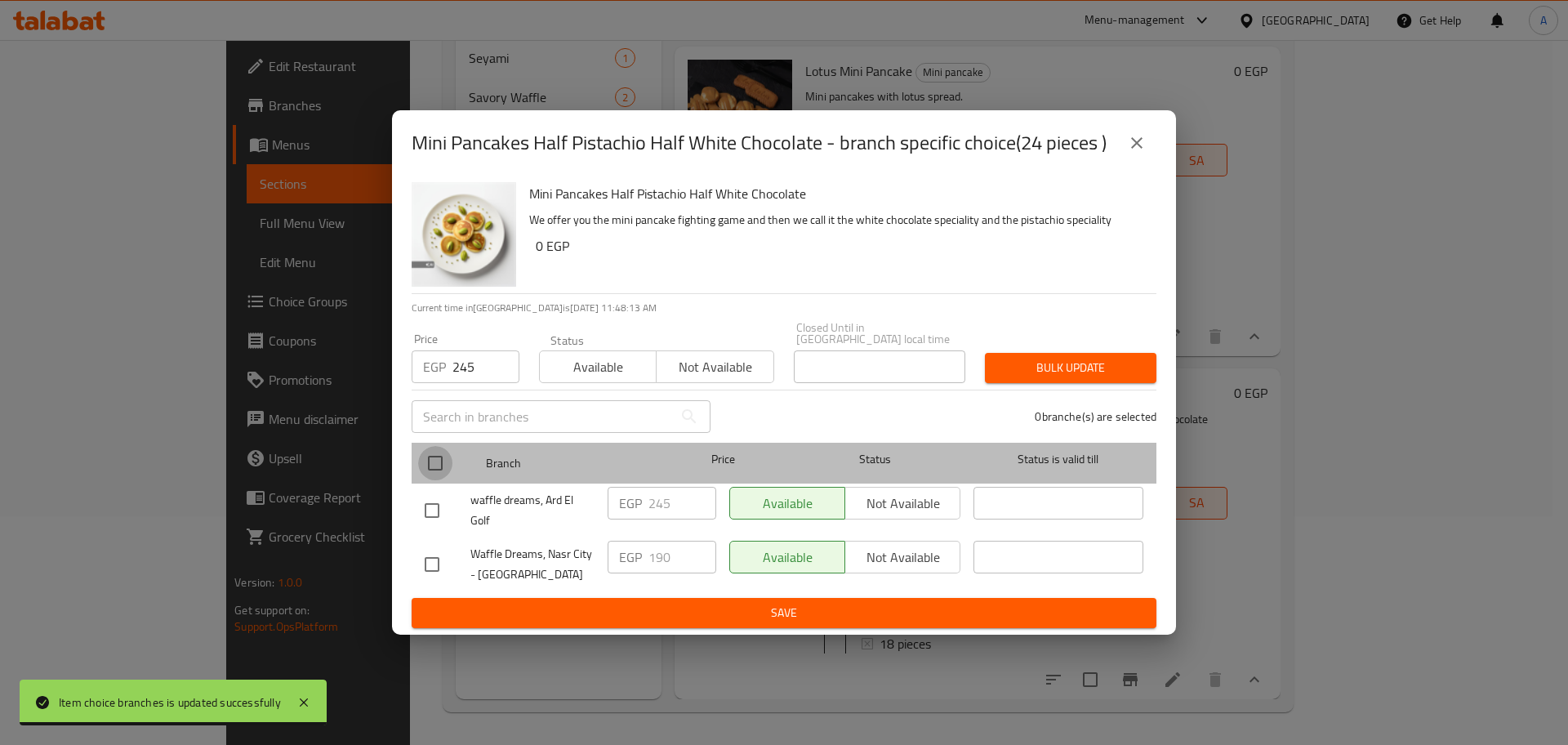
click at [437, 452] on input "checkbox" at bounding box center [436, 463] width 34 height 34
checkbox input "true"
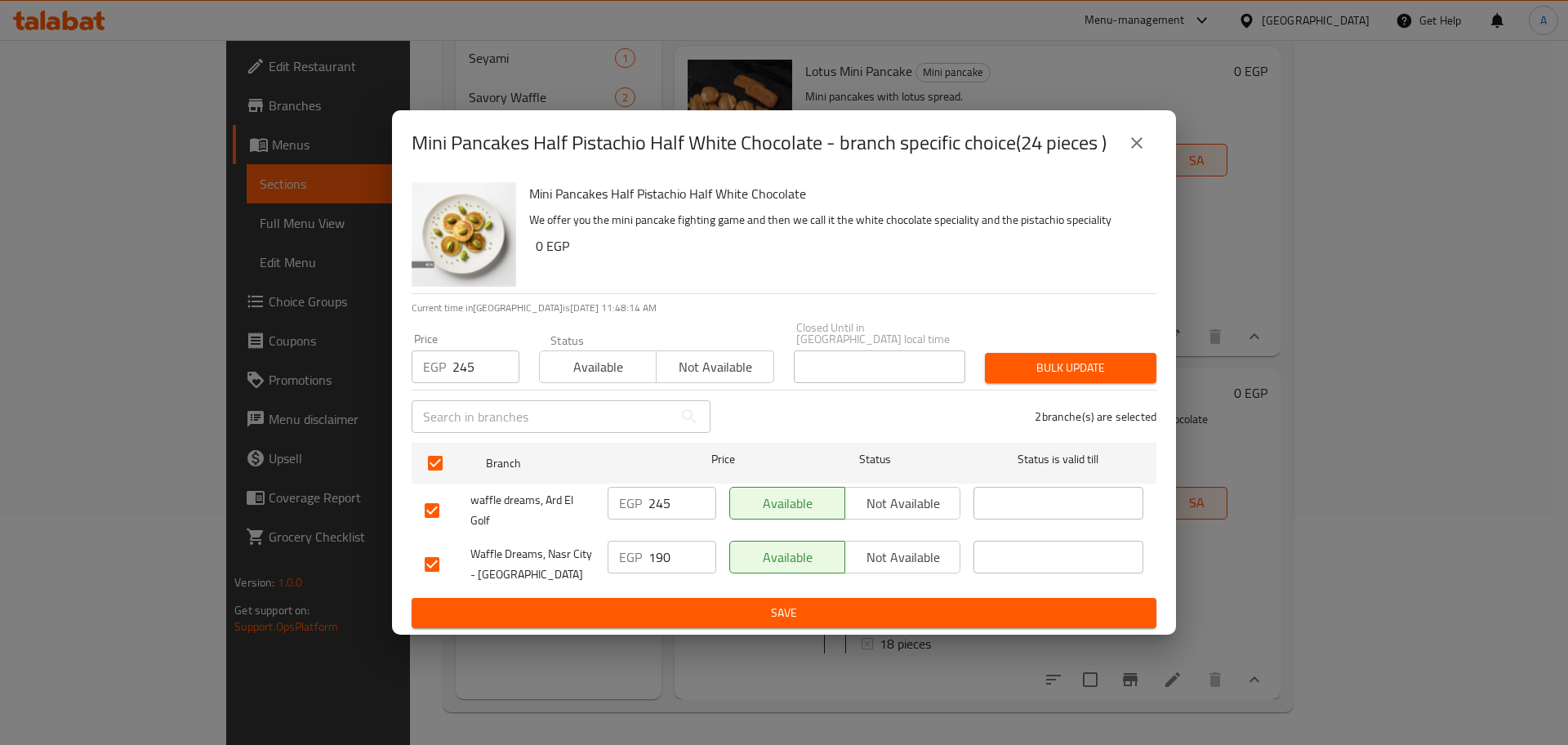
click at [1025, 362] on span "Bulk update" at bounding box center [1071, 367] width 145 height 20
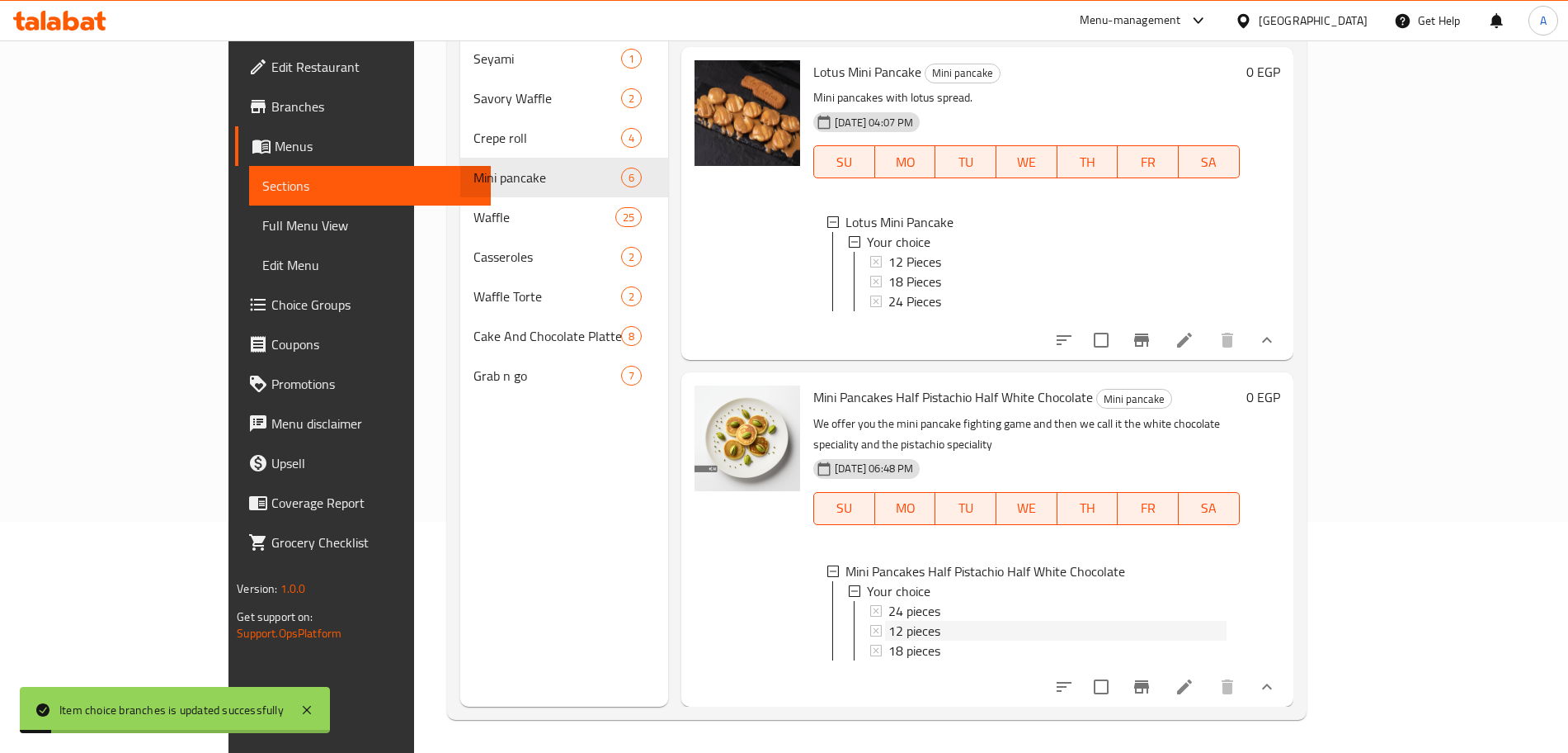
click at [889, 621] on span "12 pieces" at bounding box center [915, 630] width 52 height 20
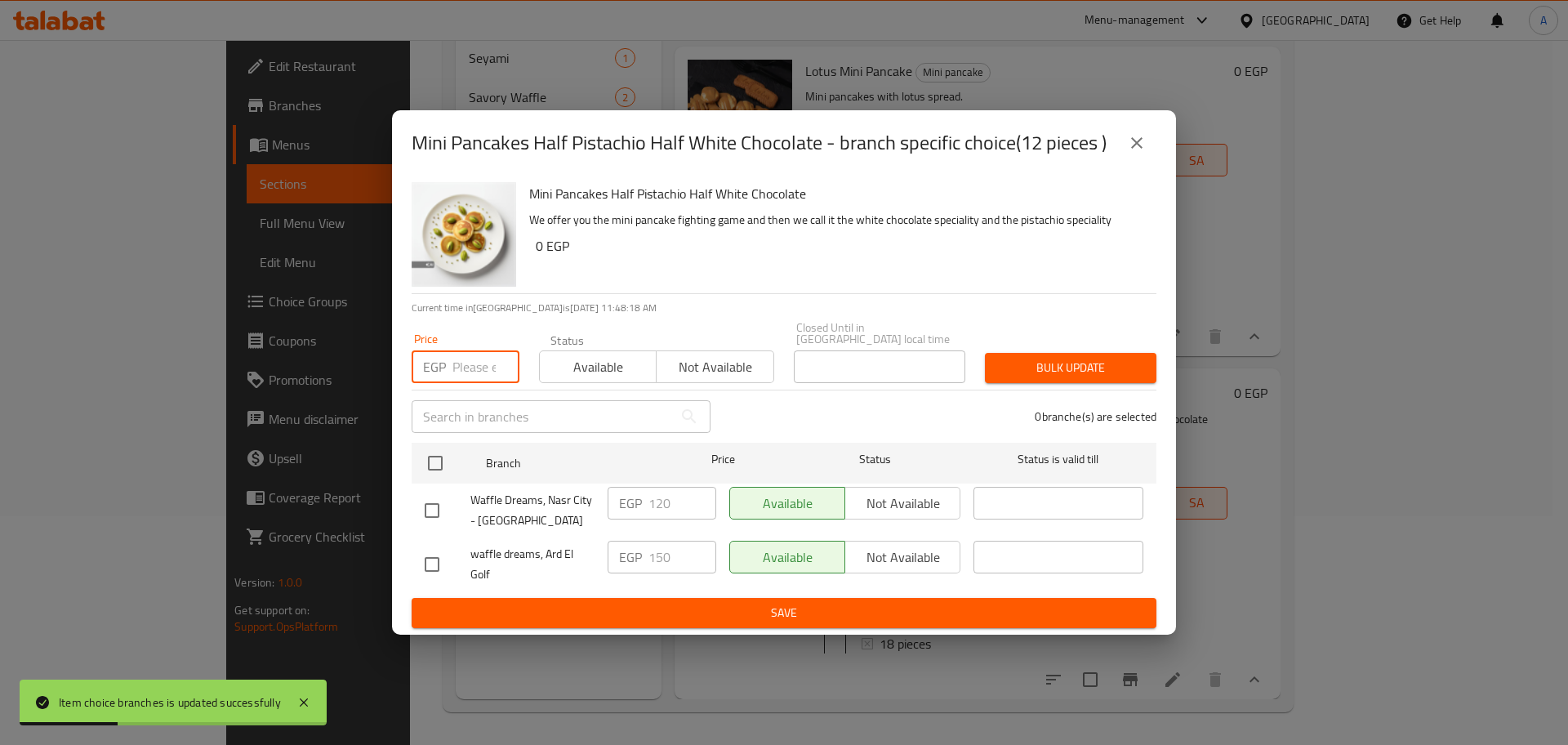
click at [478, 361] on input "number" at bounding box center [486, 367] width 67 height 32
type input "150"
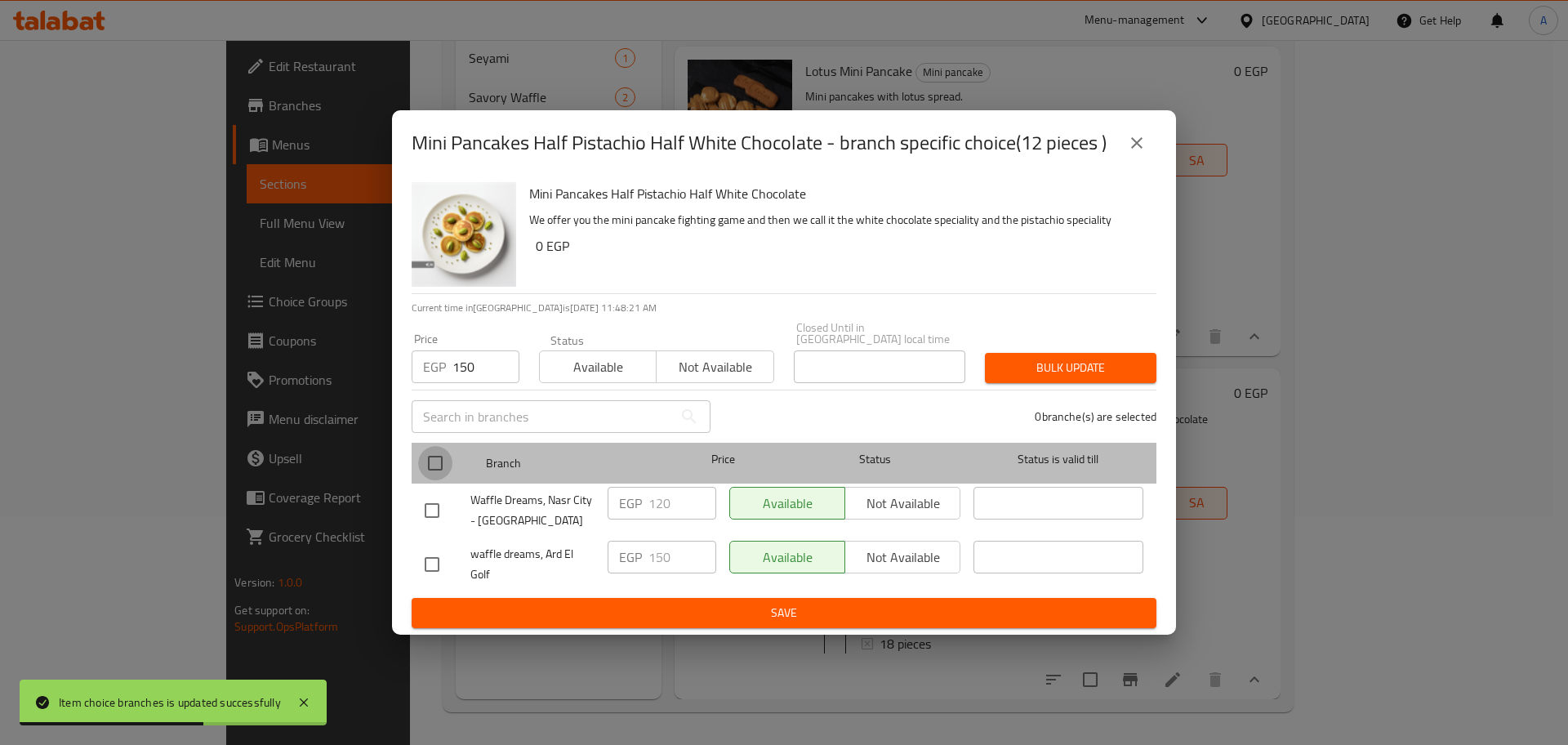
click at [429, 458] on input "checkbox" at bounding box center [436, 463] width 34 height 34
checkbox input "true"
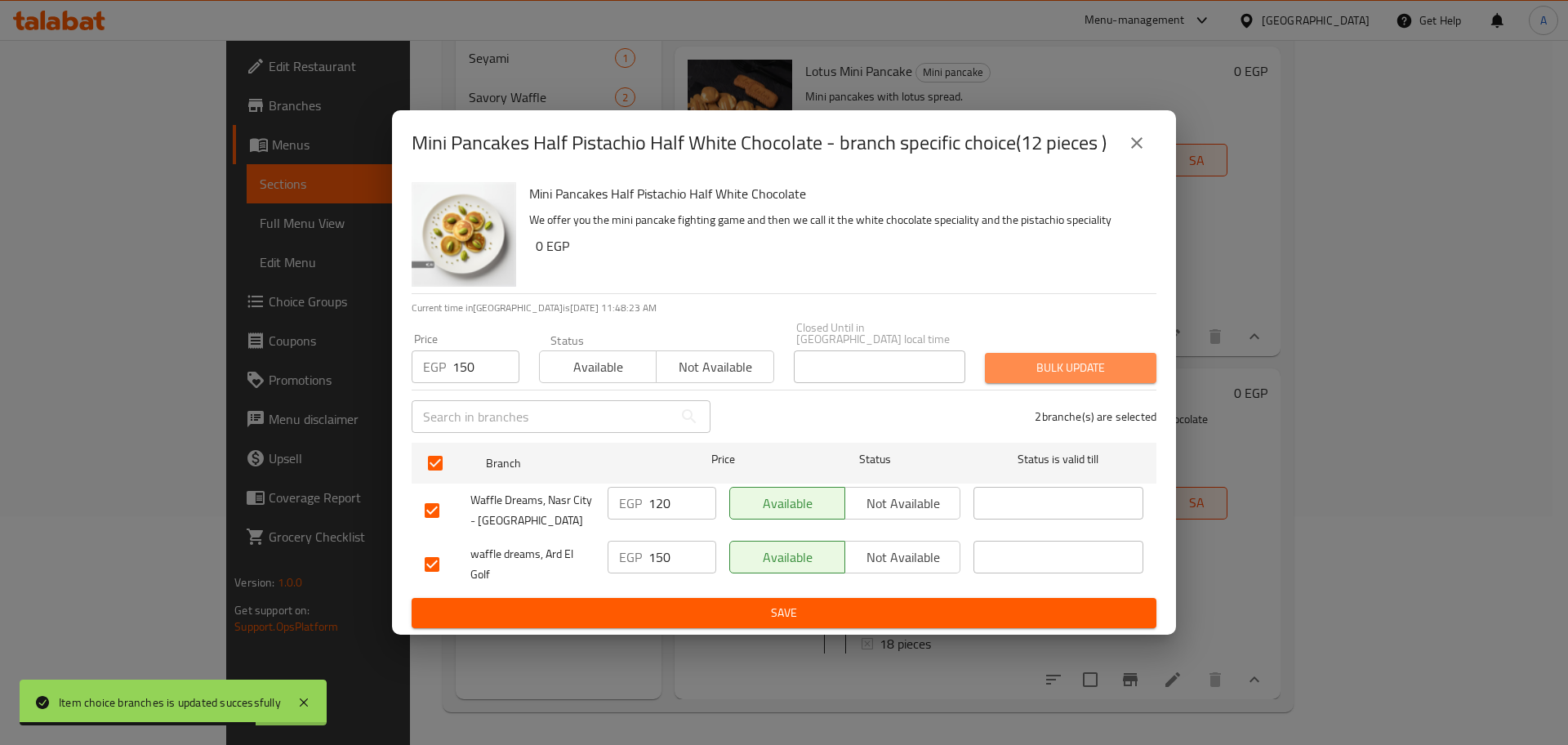
click at [1015, 372] on span "Bulk update" at bounding box center [1071, 367] width 145 height 20
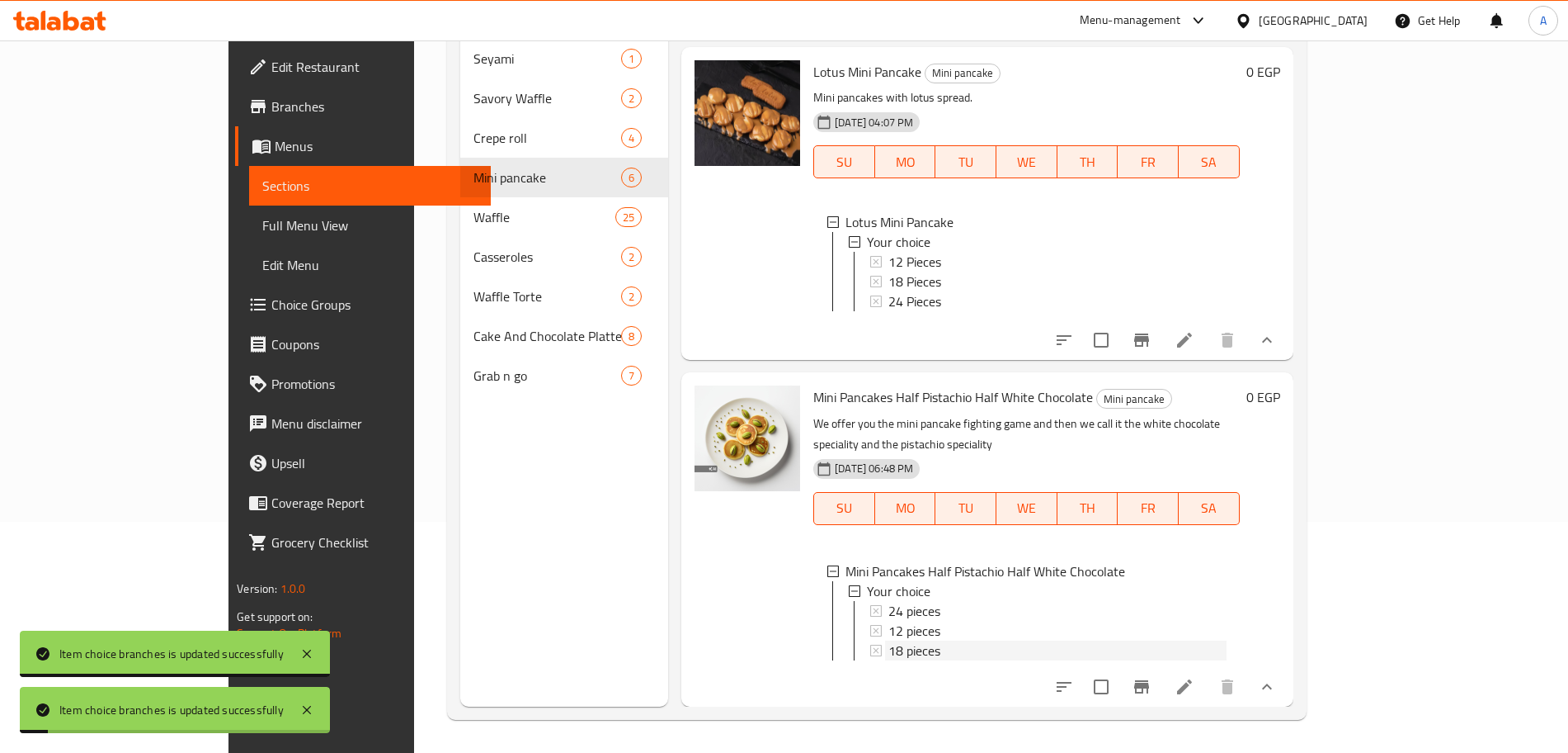
click at [889, 640] on div "18 pieces" at bounding box center [1058, 650] width 338 height 20
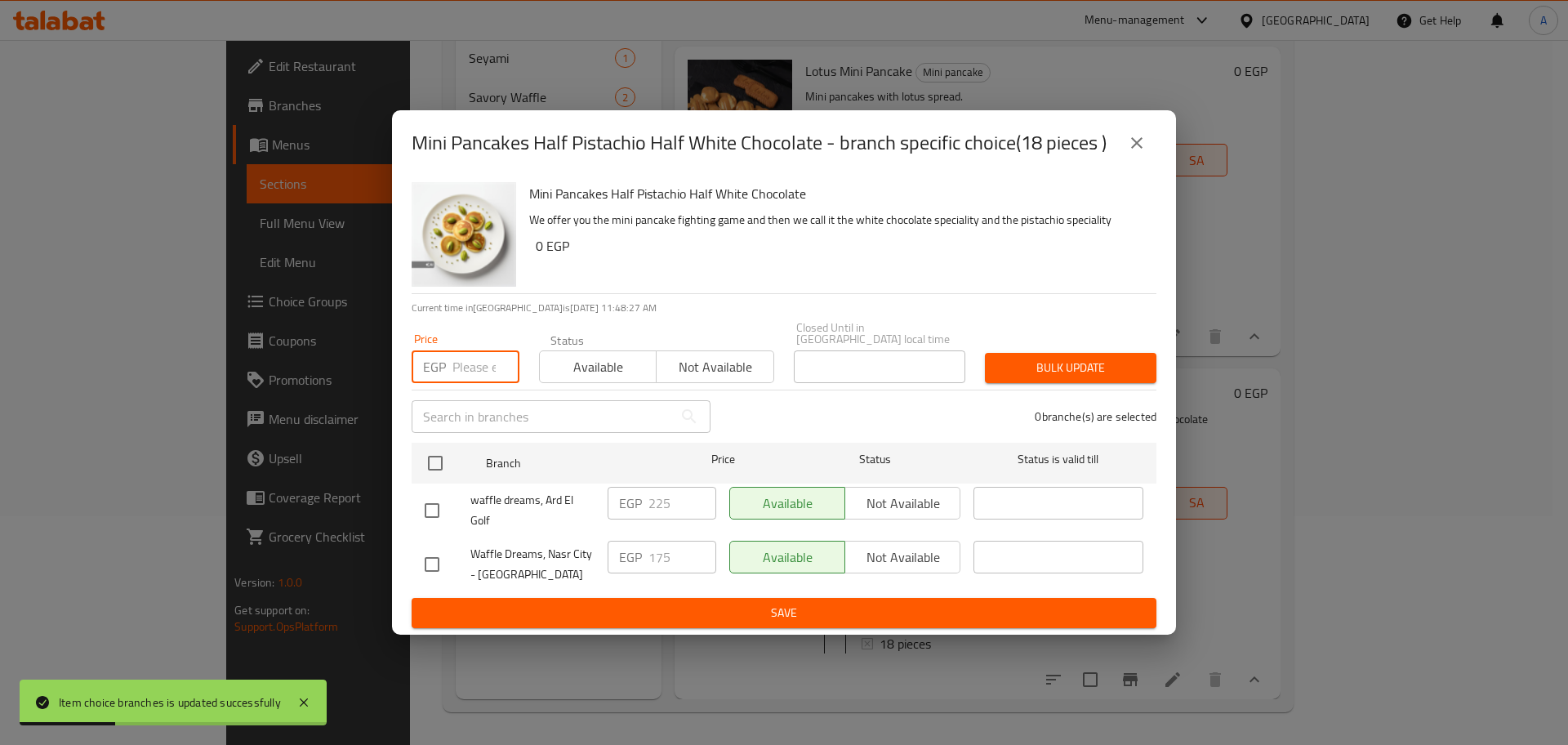
click at [470, 363] on input "number" at bounding box center [486, 367] width 67 height 32
type input "225"
click at [428, 458] on input "checkbox" at bounding box center [436, 463] width 34 height 34
checkbox input "true"
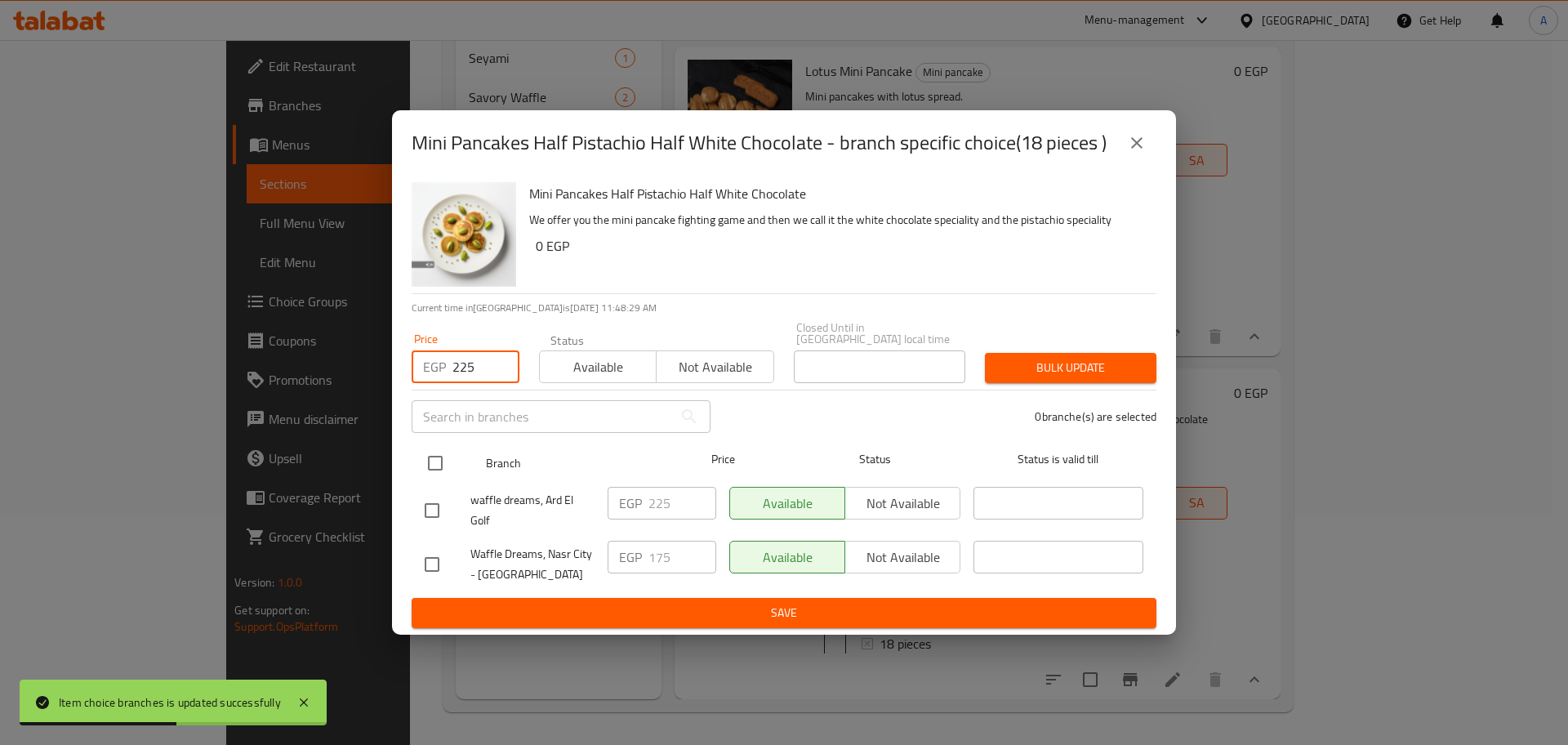
checkbox input "true"
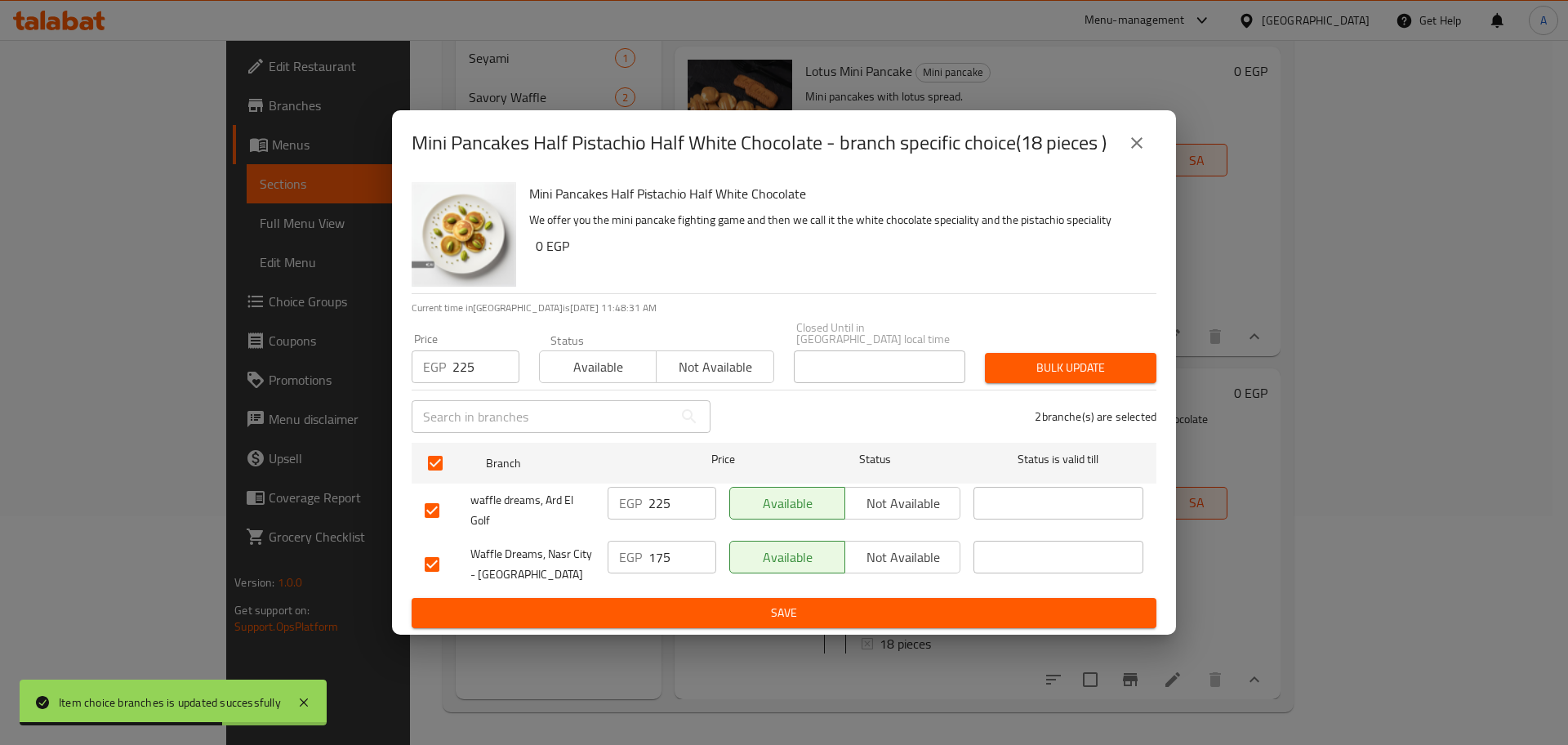
click at [1026, 360] on span "Bulk update" at bounding box center [1071, 367] width 145 height 20
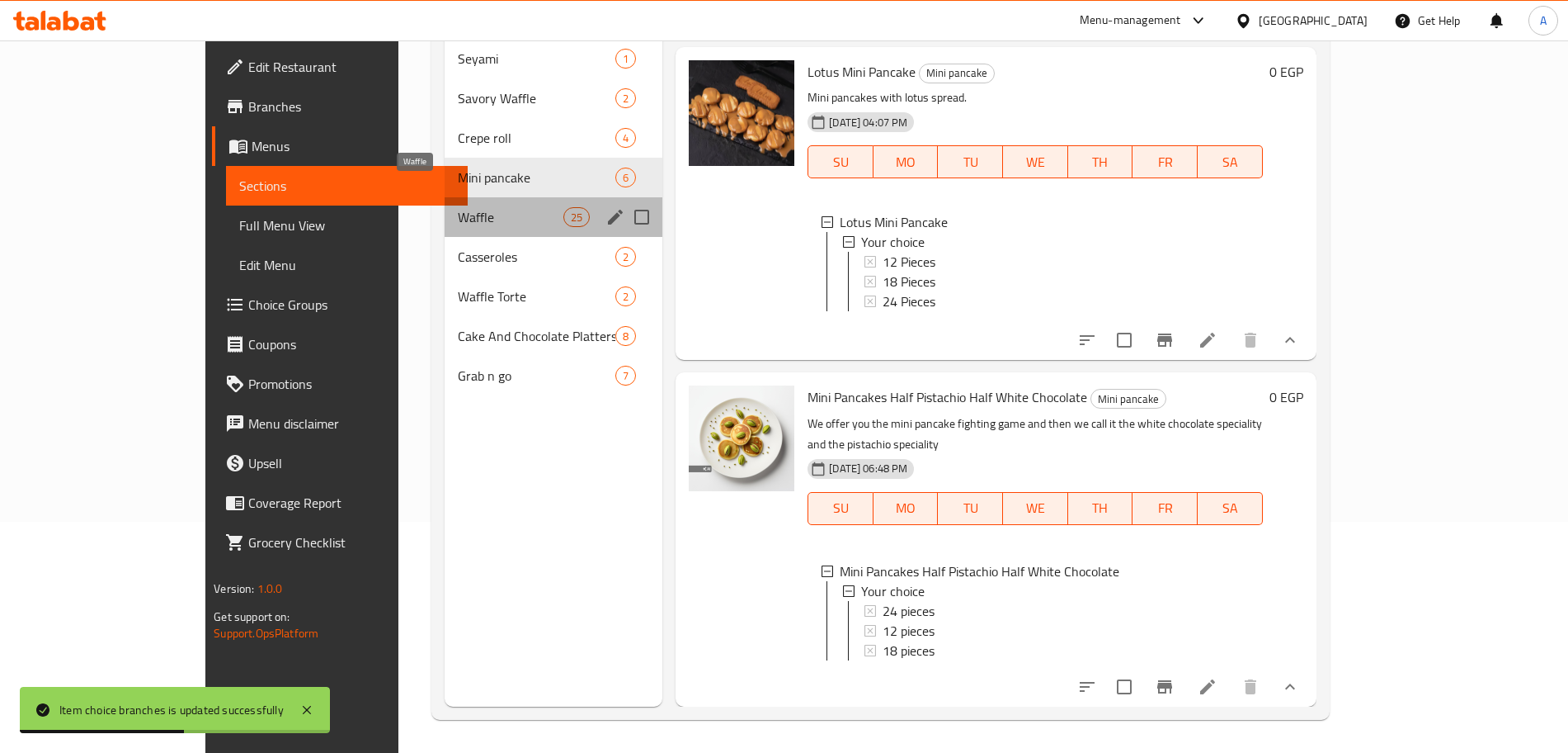
click at [457, 208] on span "Waffle" at bounding box center [509, 217] width 105 height 20
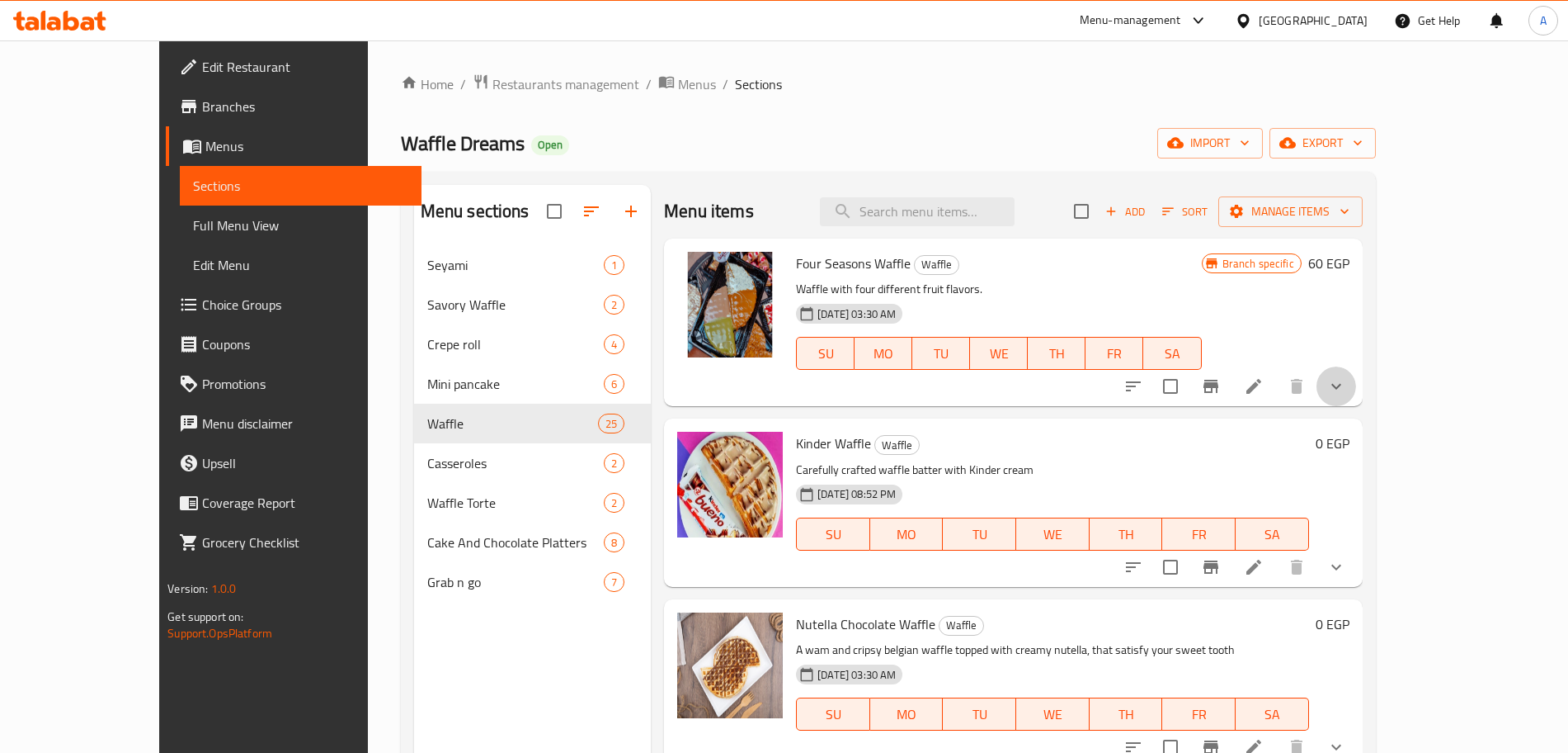
click at [1356, 385] on button "show more" at bounding box center [1335, 386] width 40 height 40
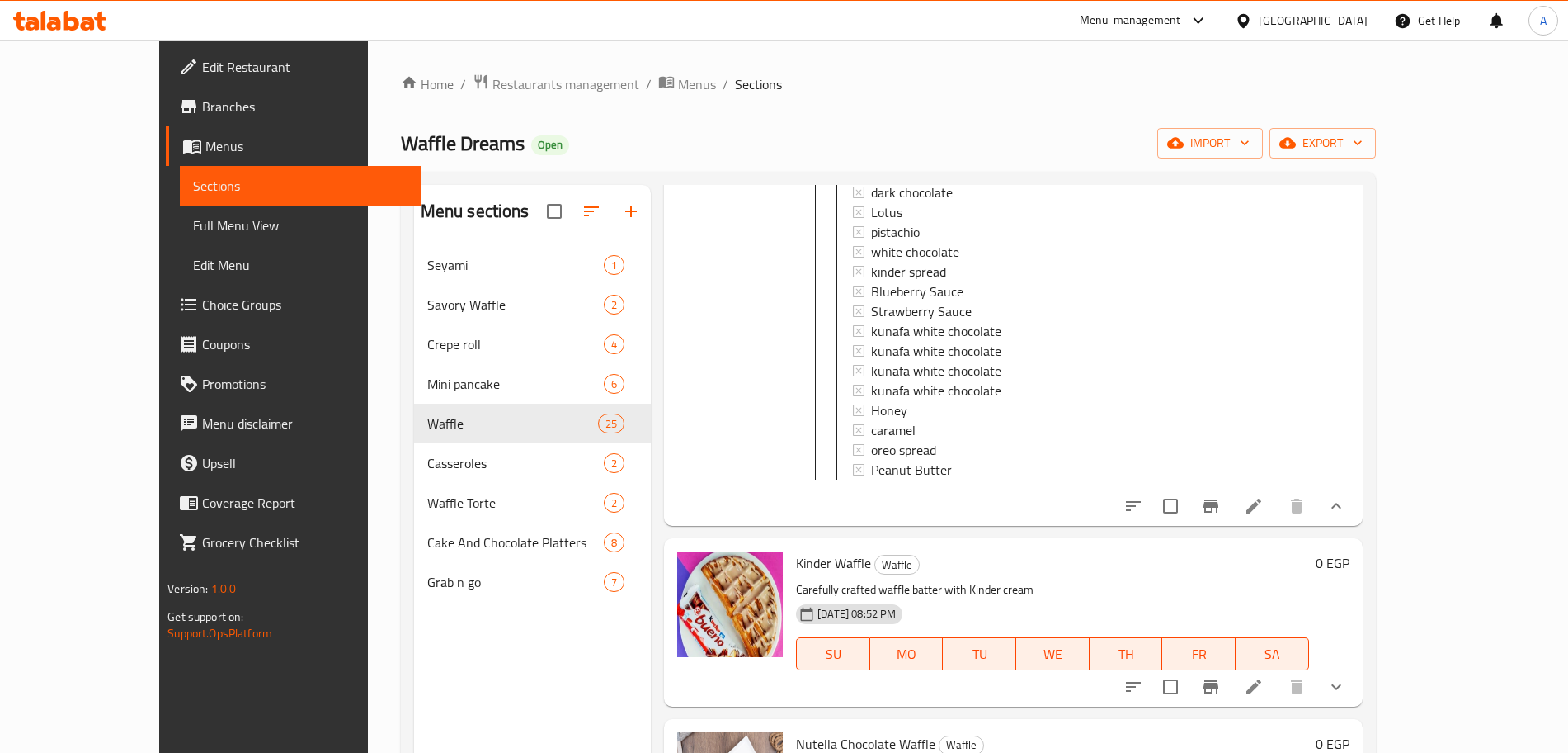
scroll to position [272, 0]
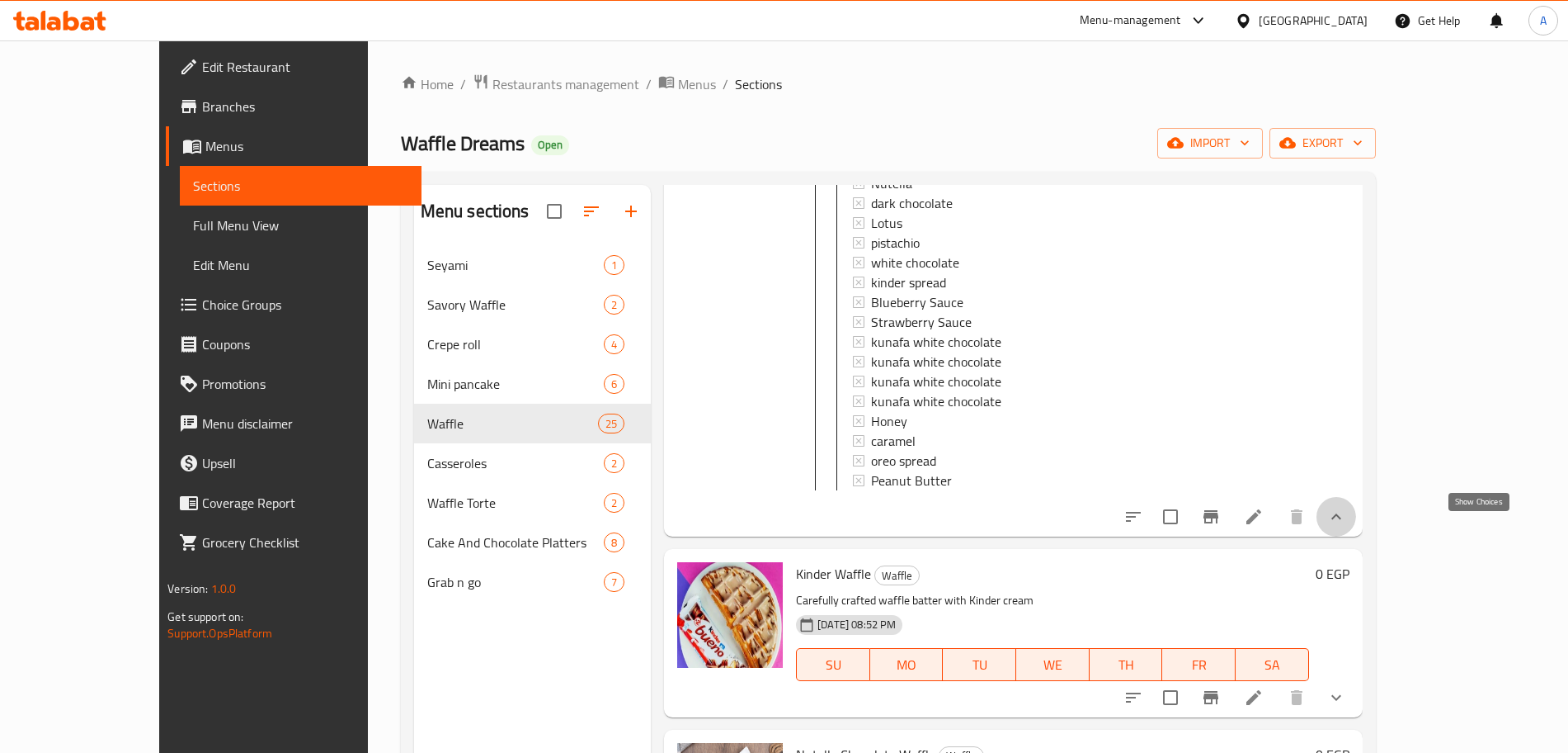
click at [1346, 526] on icon "show more" at bounding box center [1336, 516] width 20 height 20
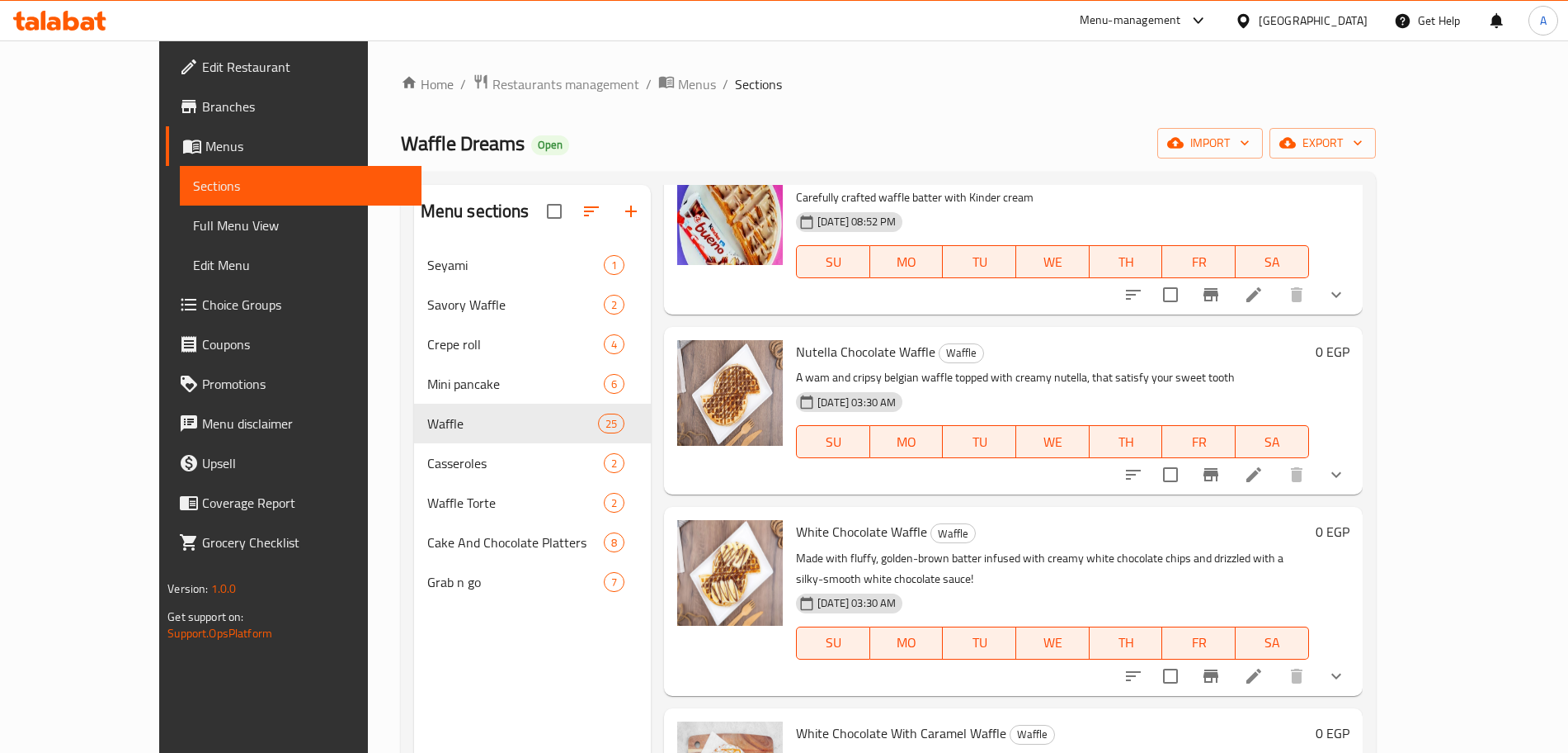
scroll to position [0, 0]
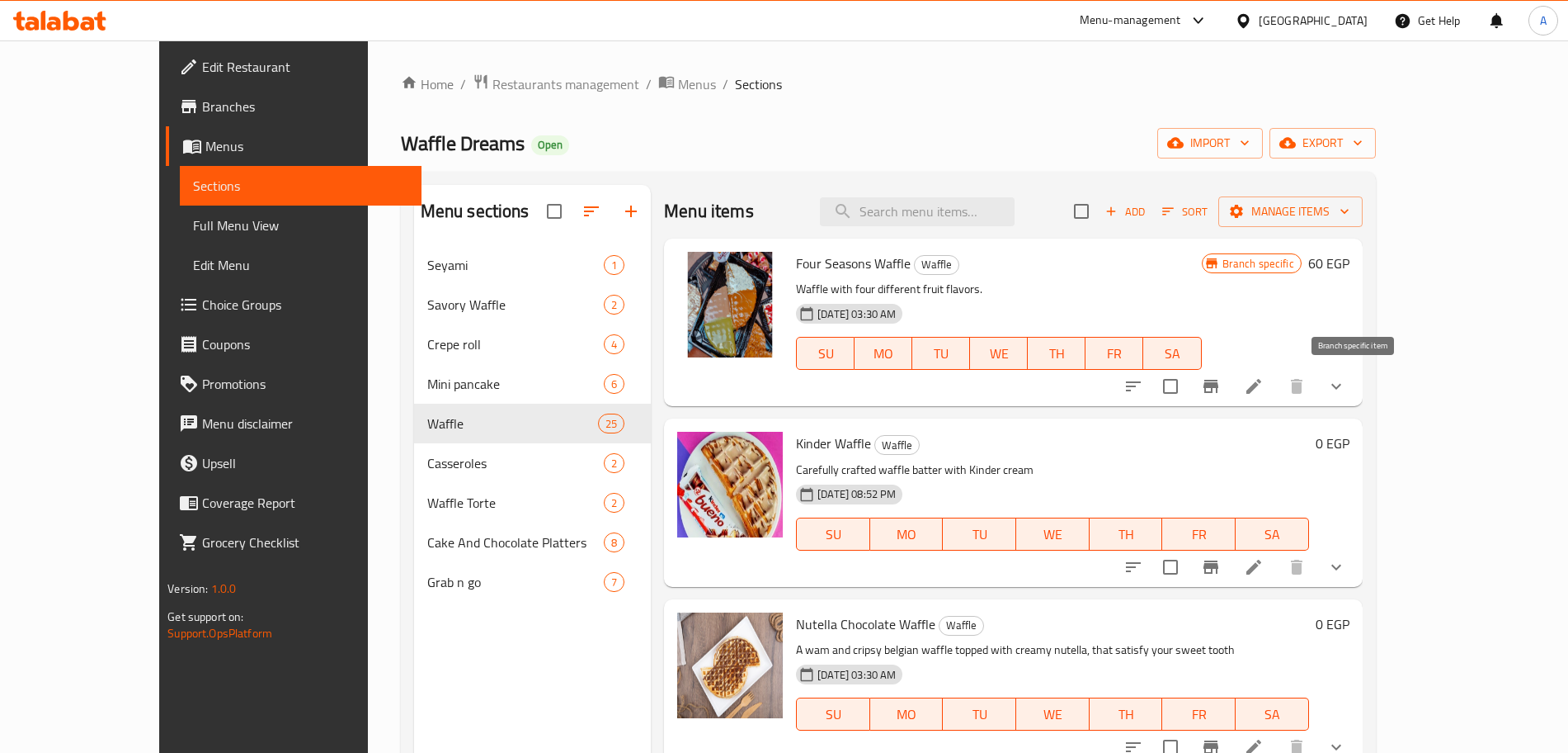
click at [1231, 385] on button "Branch-specific-item" at bounding box center [1210, 386] width 40 height 40
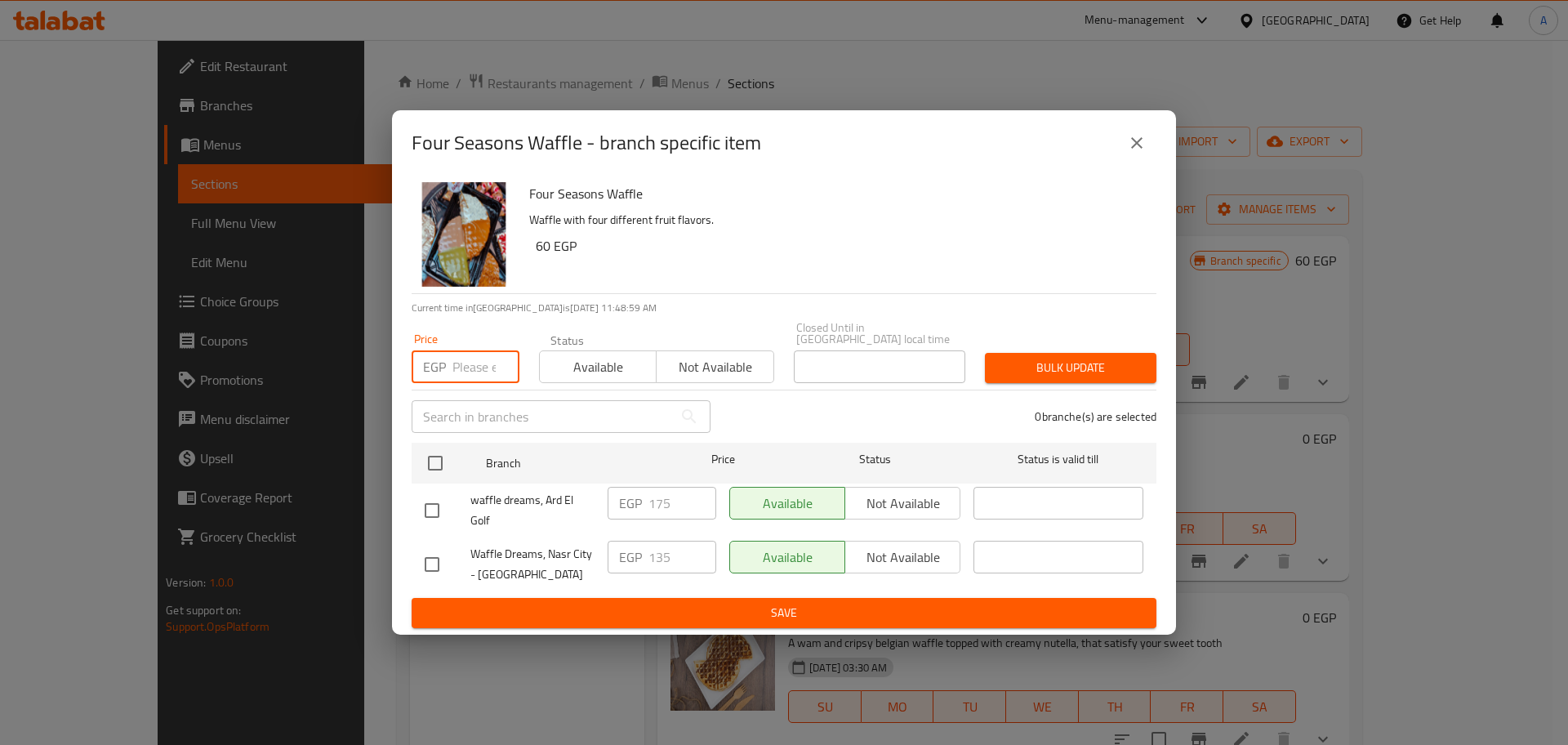
click at [470, 360] on input "number" at bounding box center [486, 367] width 67 height 32
type input "175"
click at [441, 452] on input "checkbox" at bounding box center [436, 463] width 34 height 34
checkbox input "true"
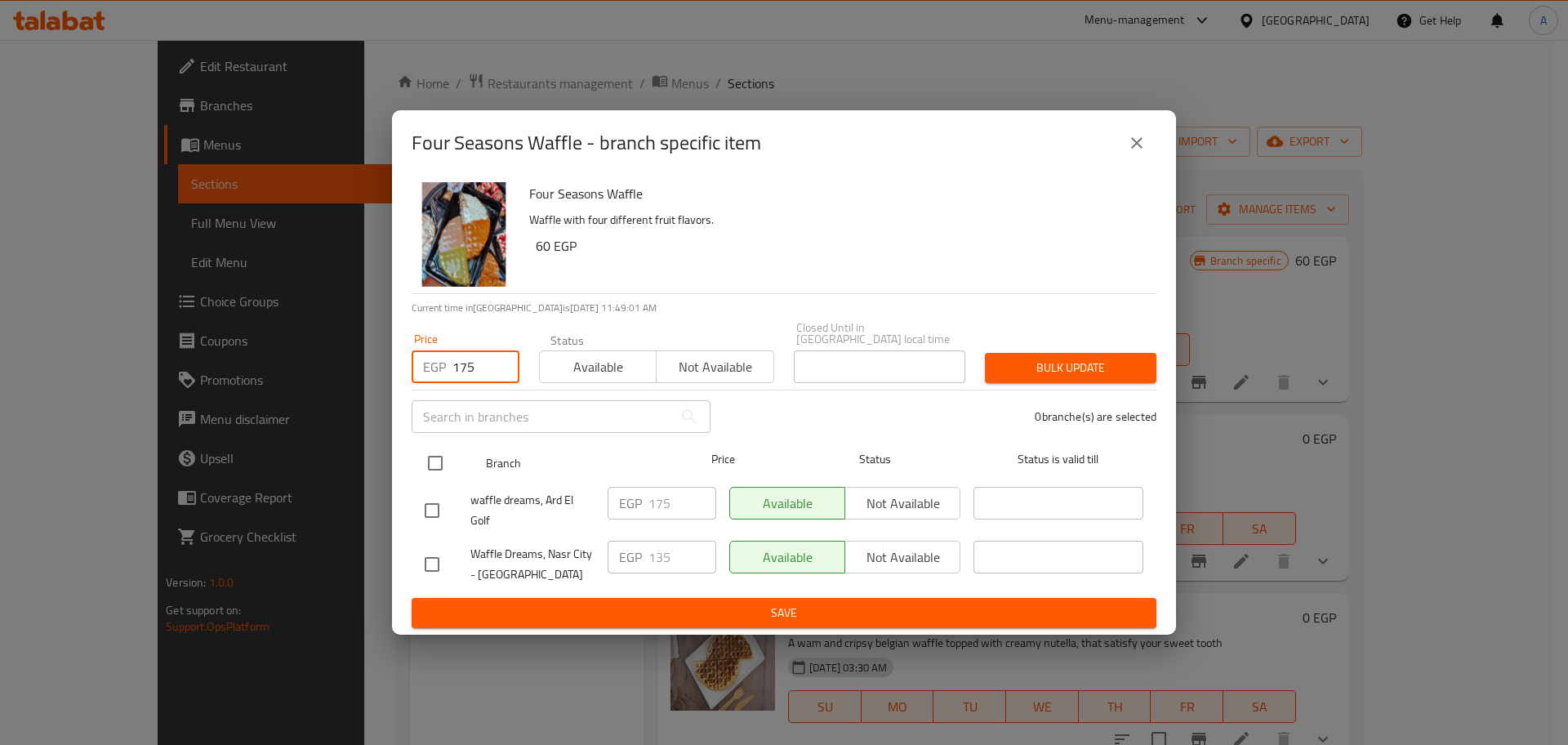
checkbox input "true"
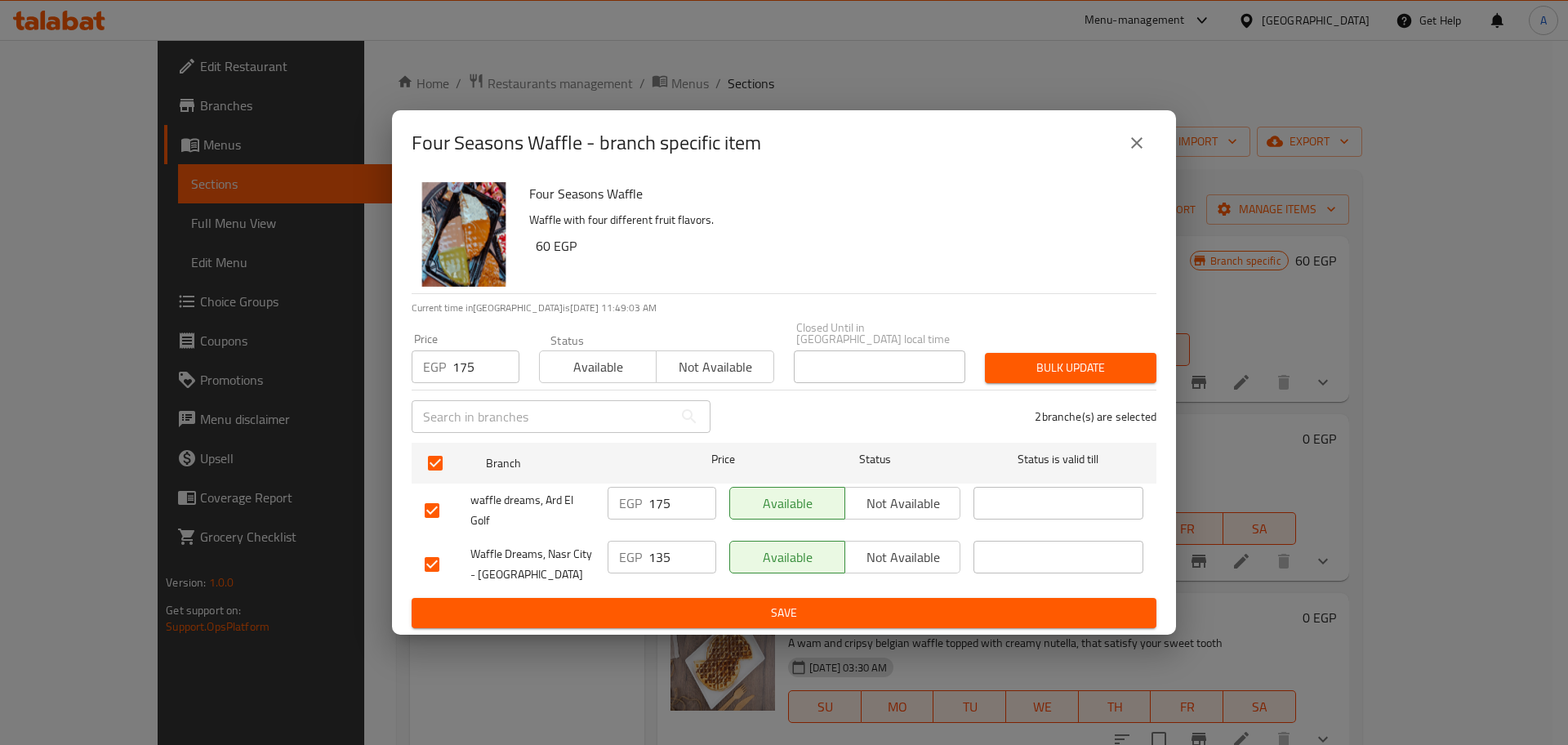
click at [1099, 369] on span "Bulk update" at bounding box center [1071, 367] width 145 height 20
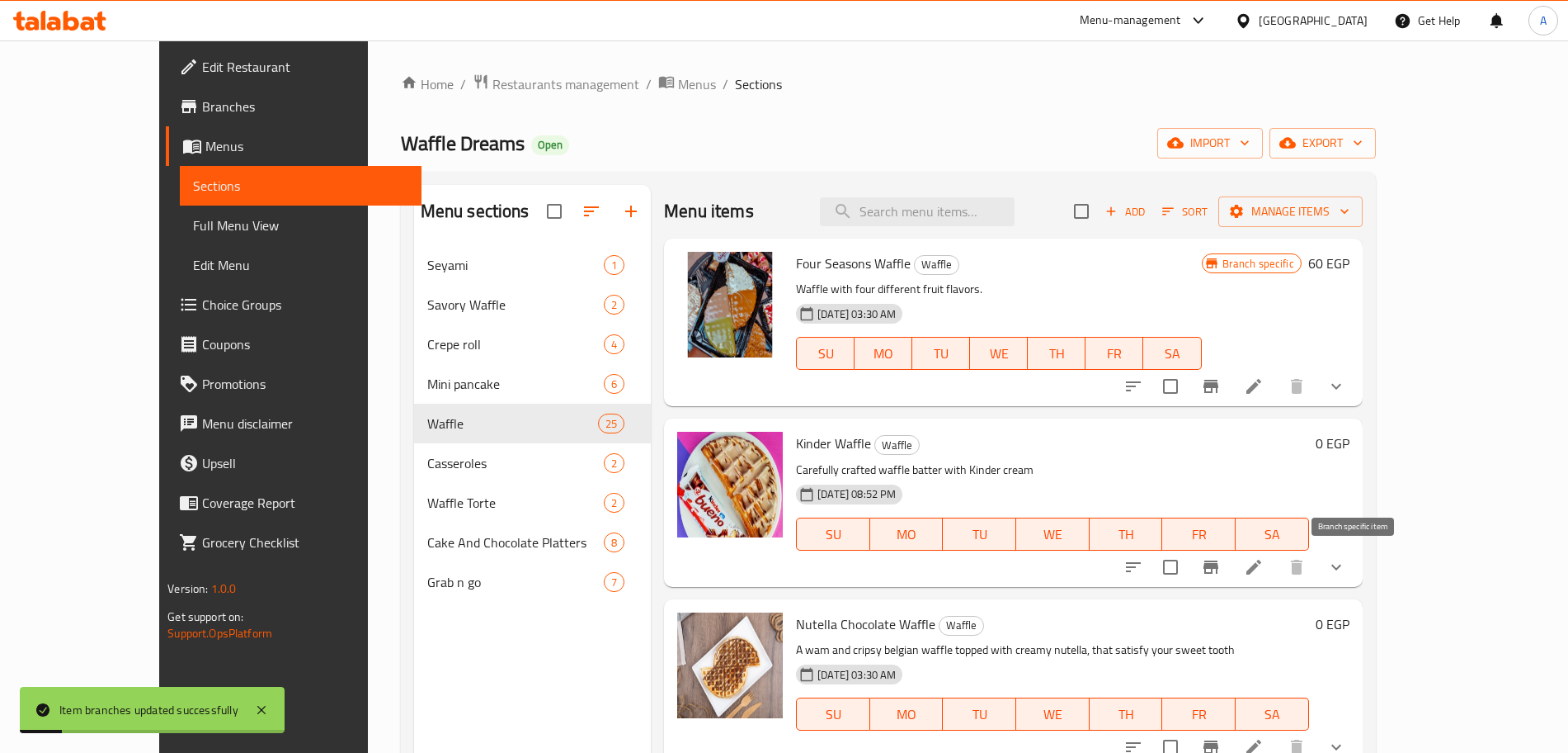
click at [1221, 572] on icon "Branch-specific-item" at bounding box center [1211, 567] width 20 height 20
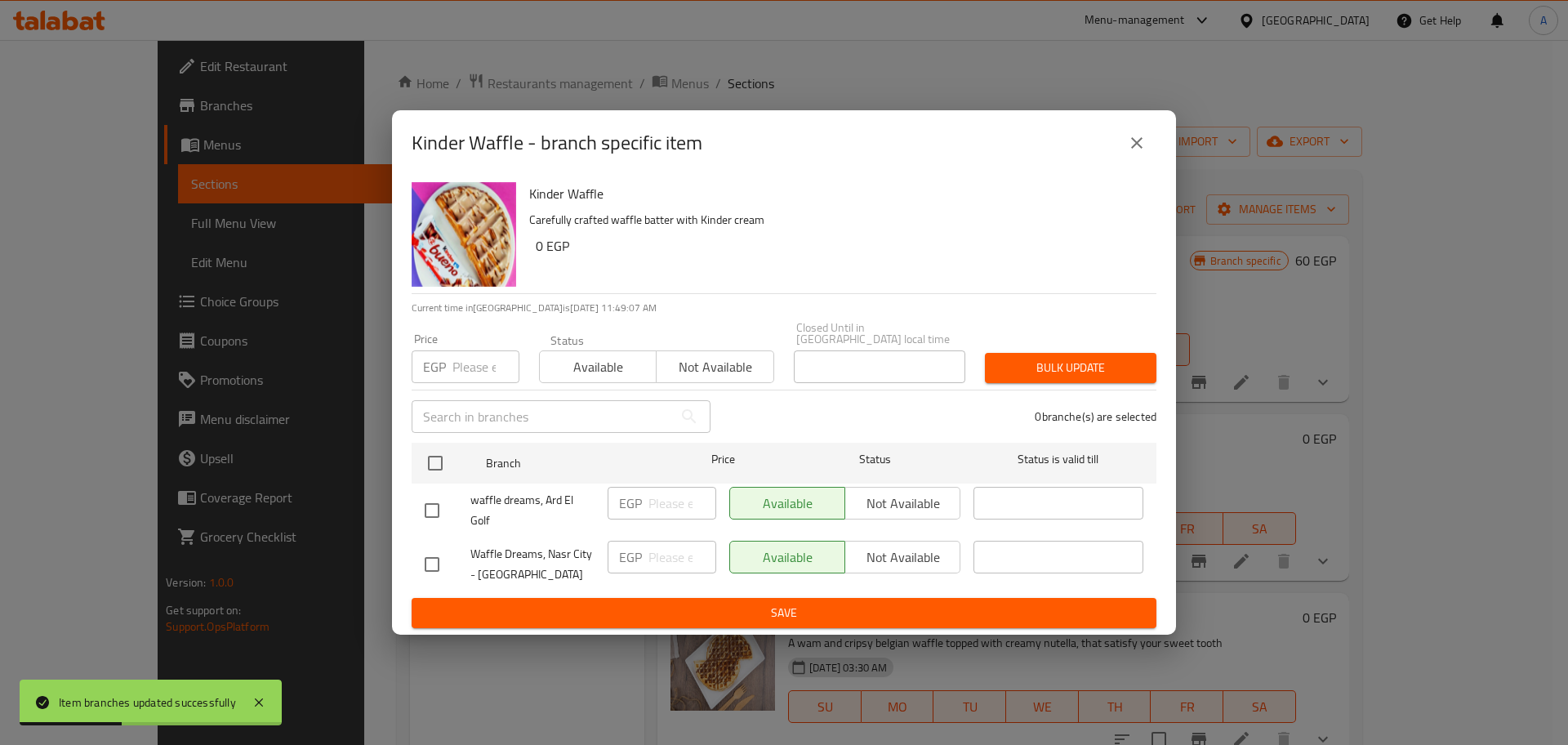
click at [1128, 153] on icon "close" at bounding box center [1137, 142] width 20 height 20
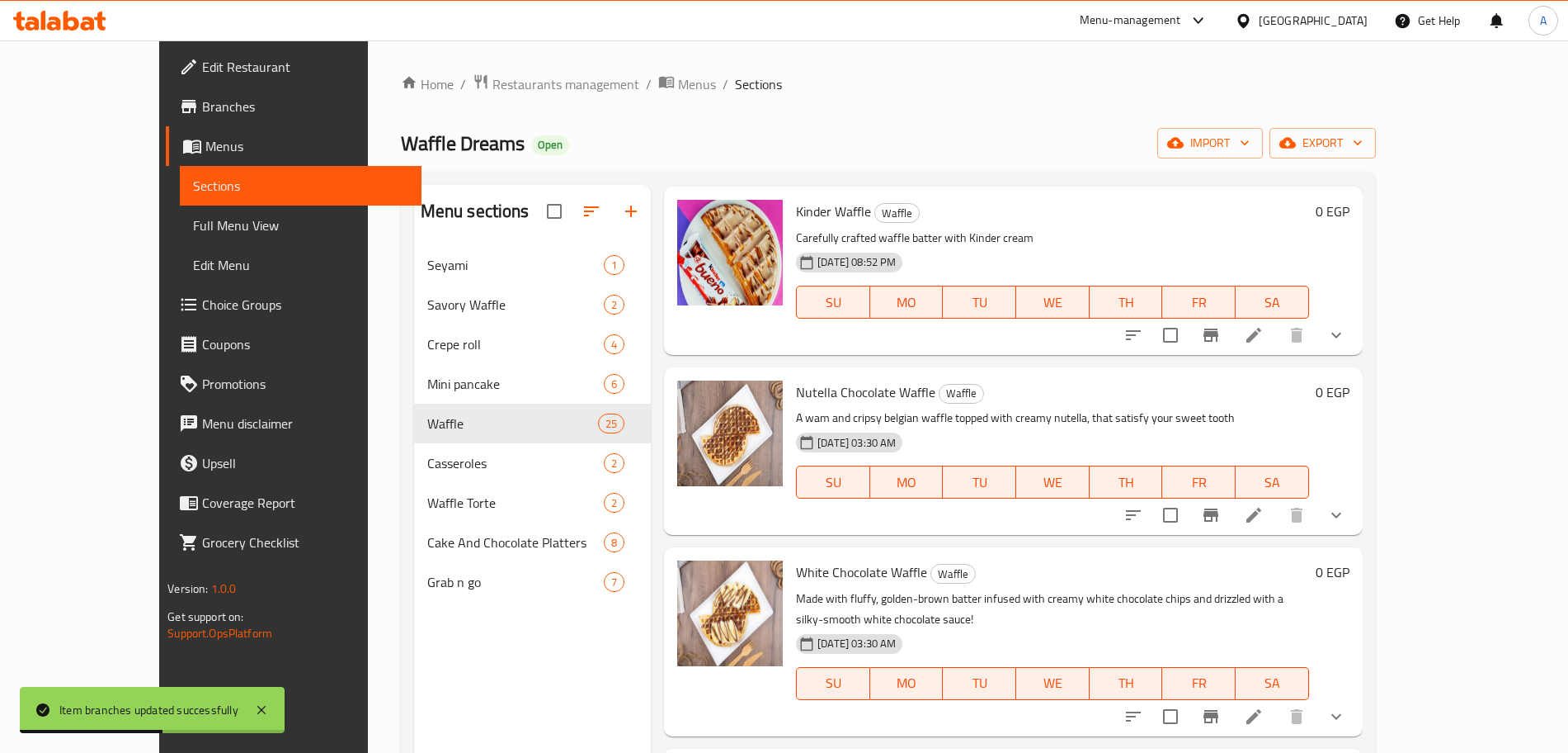
scroll to position [234, 0]
click at [1346, 338] on icon "show more" at bounding box center [1336, 333] width 20 height 20
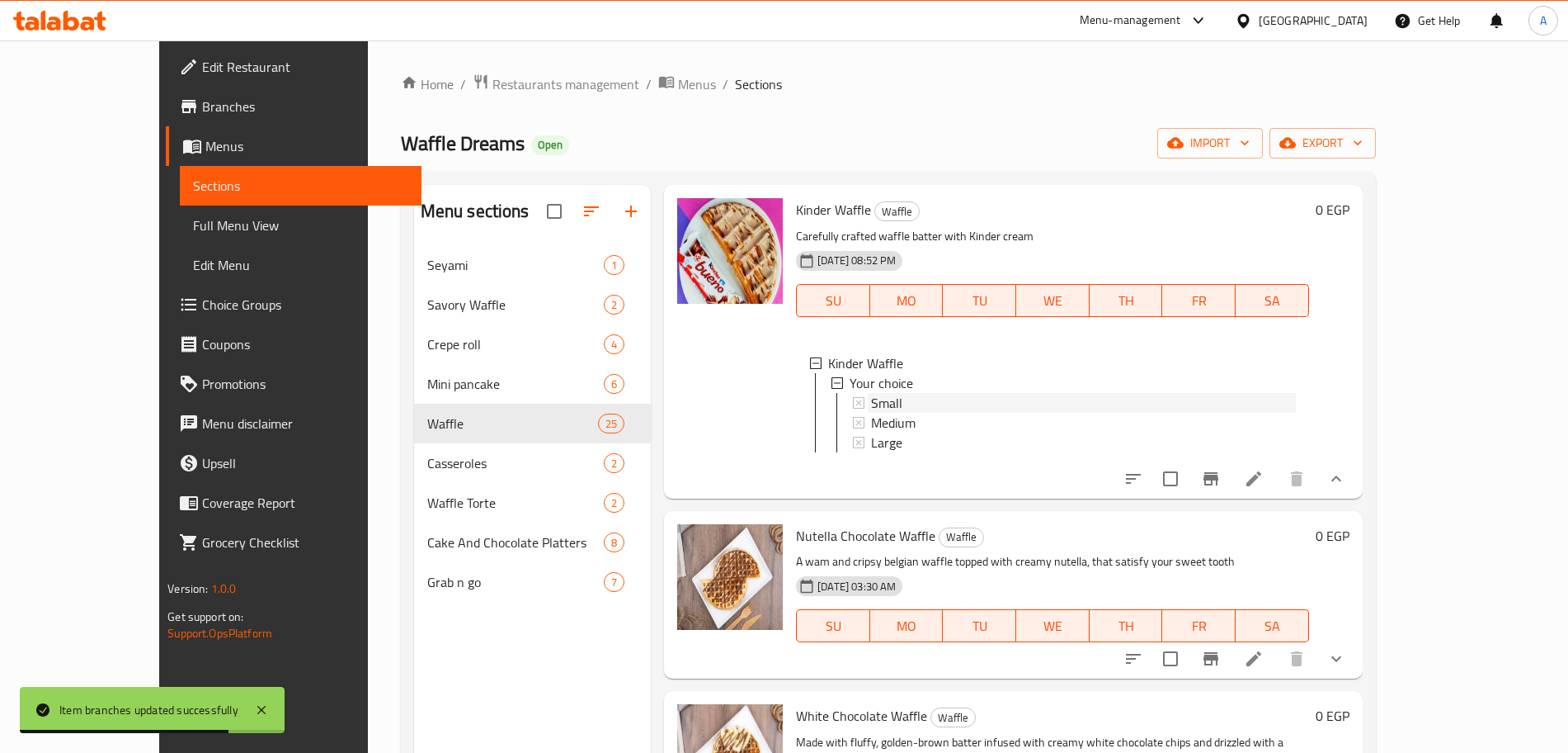
click at [899, 406] on div "Small" at bounding box center [1084, 403] width 425 height 20
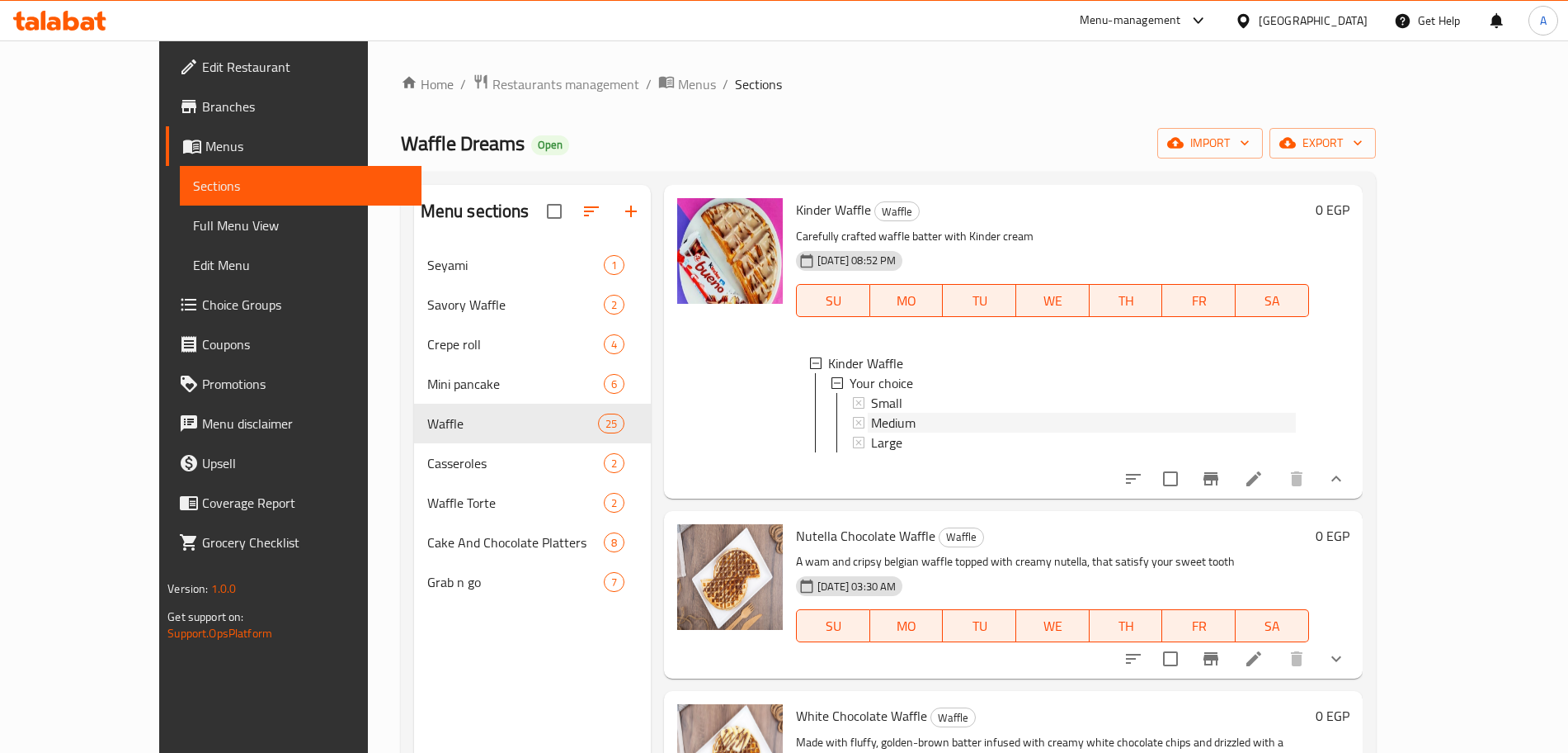
click at [922, 423] on div "Medium" at bounding box center [1084, 422] width 425 height 20
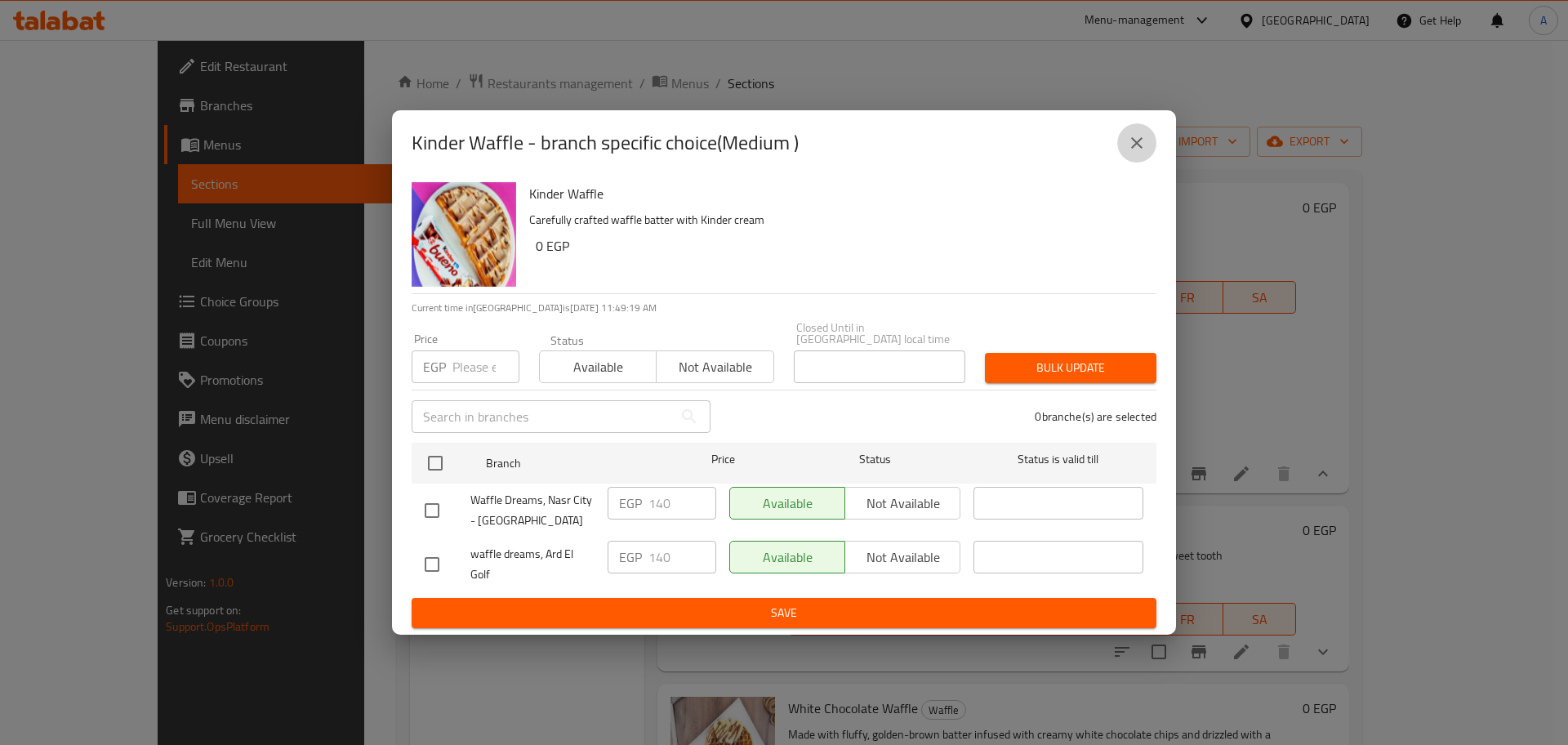
click at [1146, 146] on icon "close" at bounding box center [1137, 142] width 20 height 20
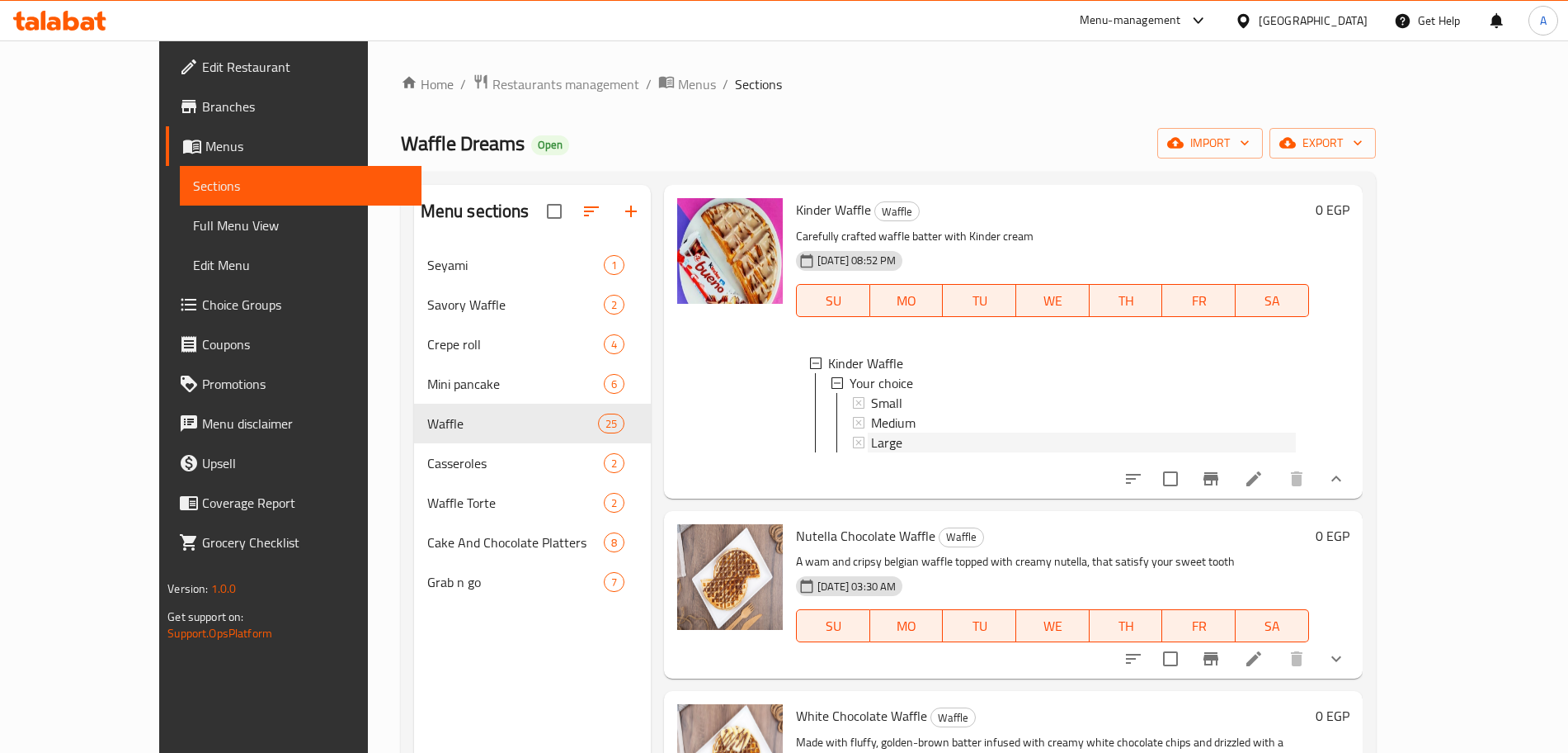
click at [894, 448] on div "Large" at bounding box center [1084, 442] width 425 height 20
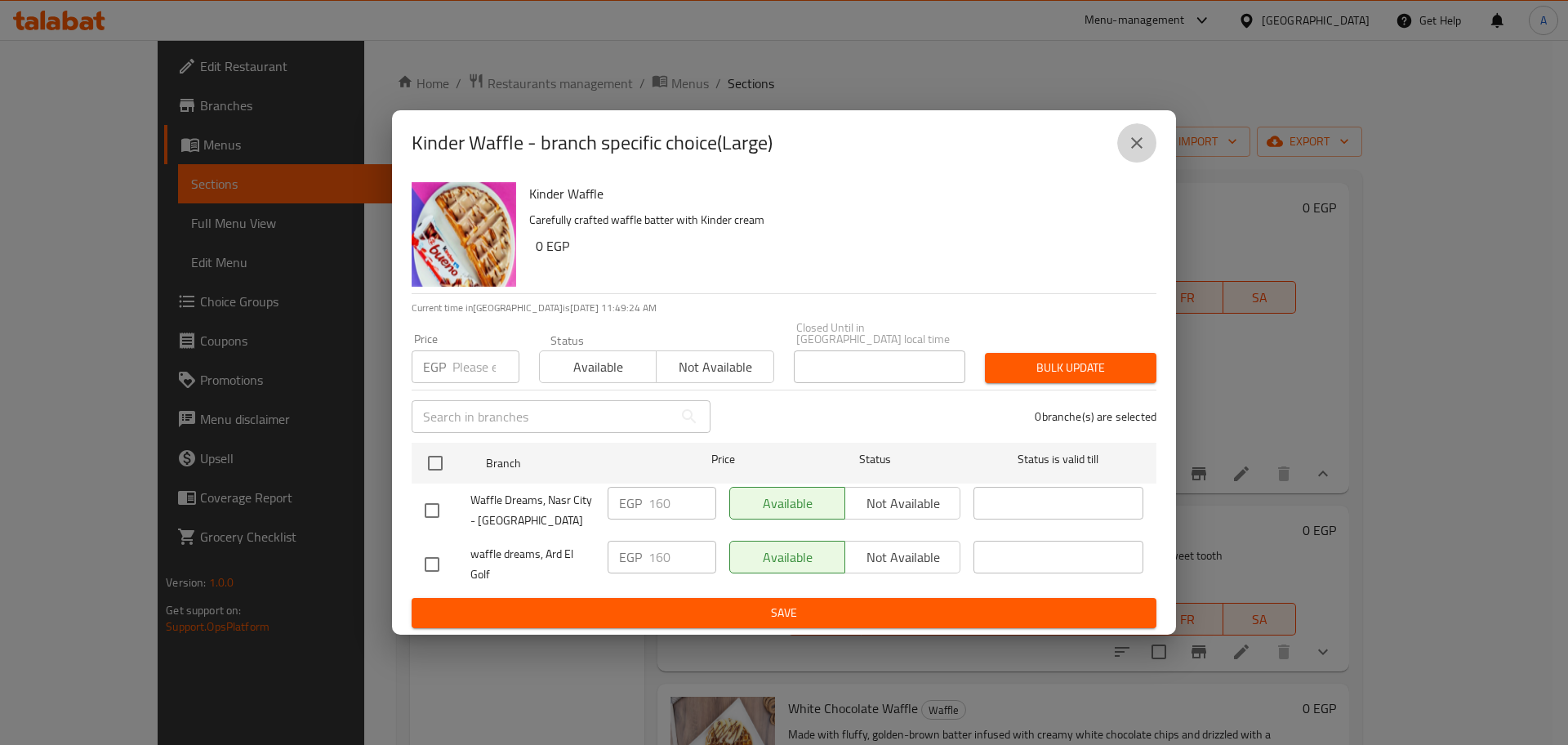
click at [1129, 153] on icon "close" at bounding box center [1137, 142] width 20 height 20
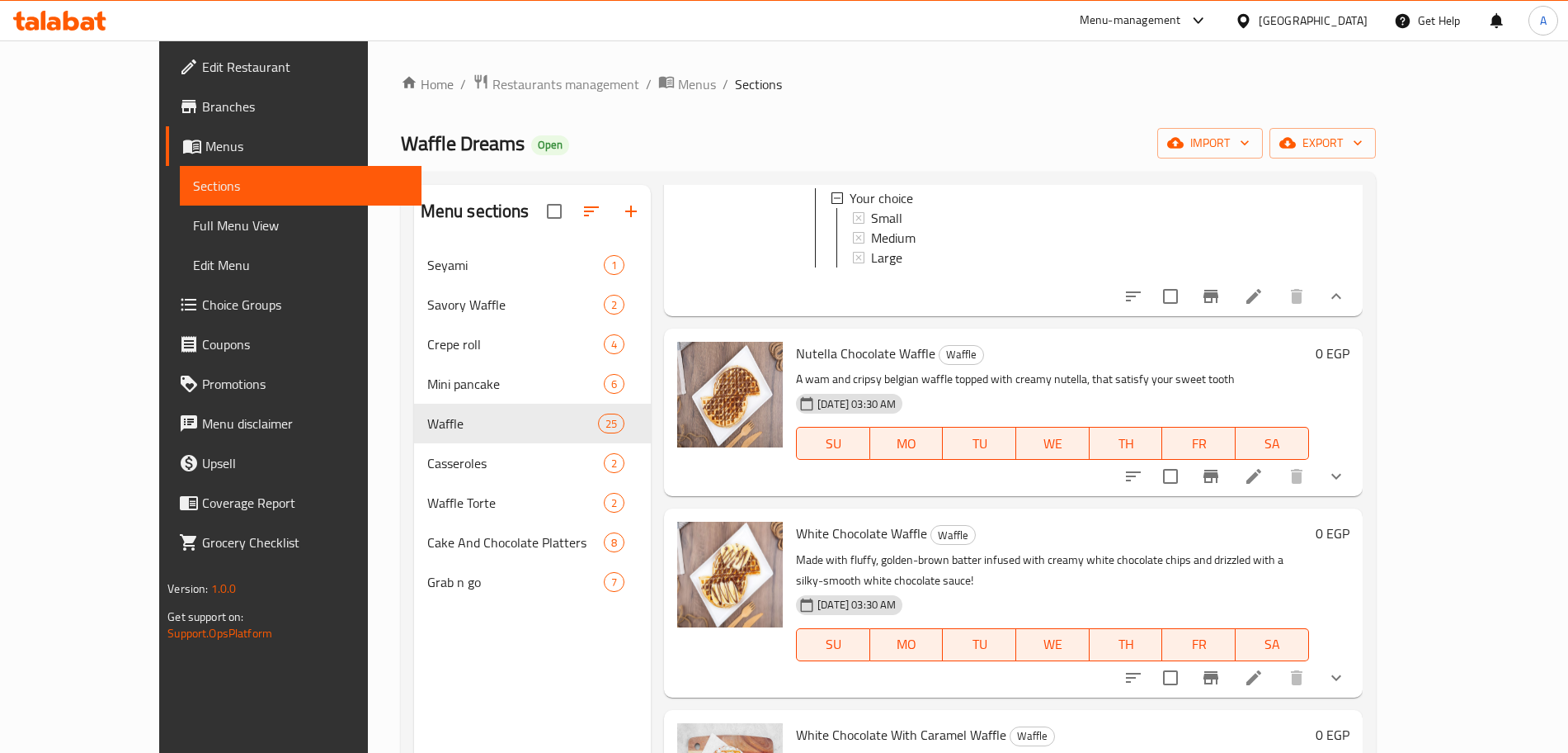
scroll to position [424, 0]
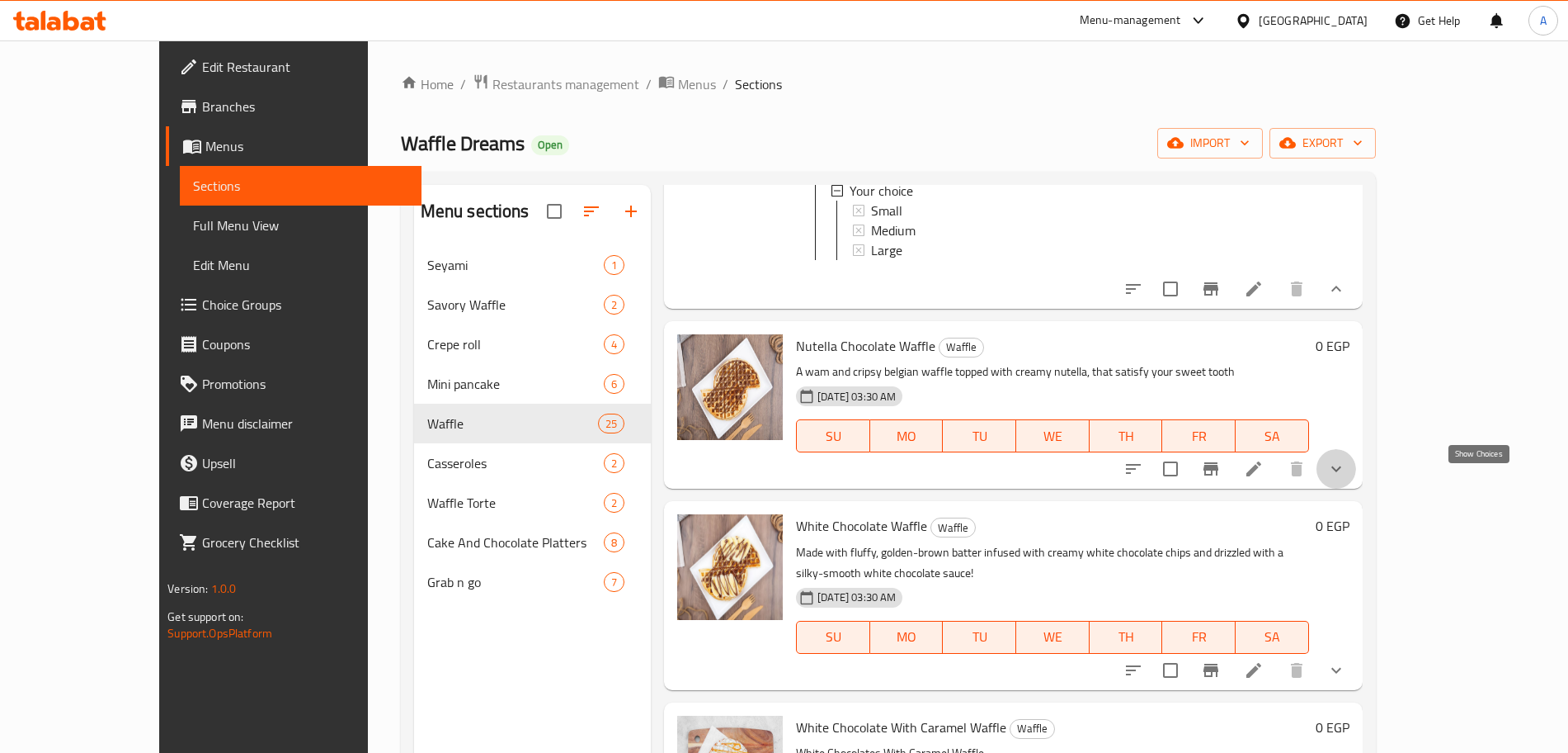
click at [1346, 479] on icon "show more" at bounding box center [1336, 468] width 20 height 20
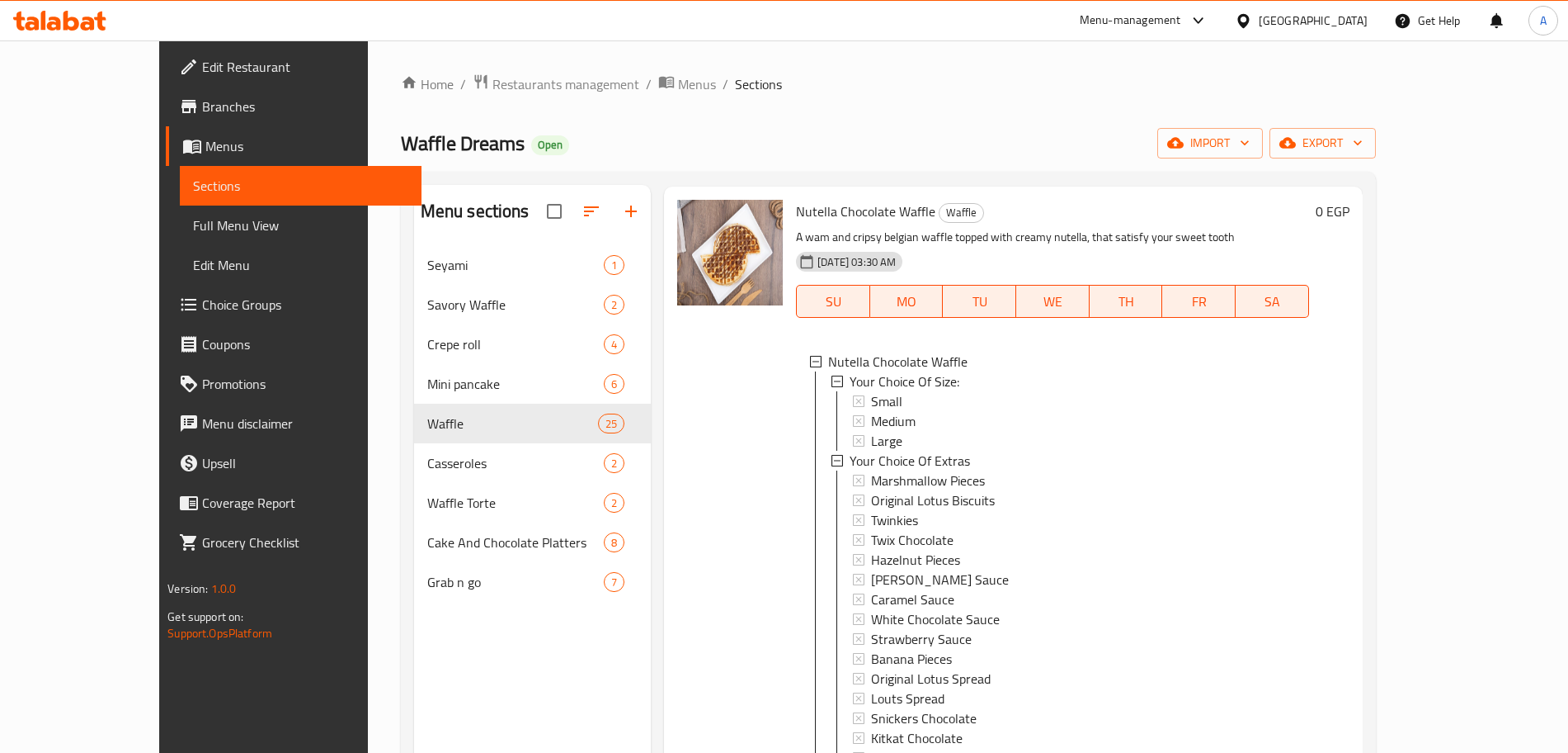
scroll to position [569, 0]
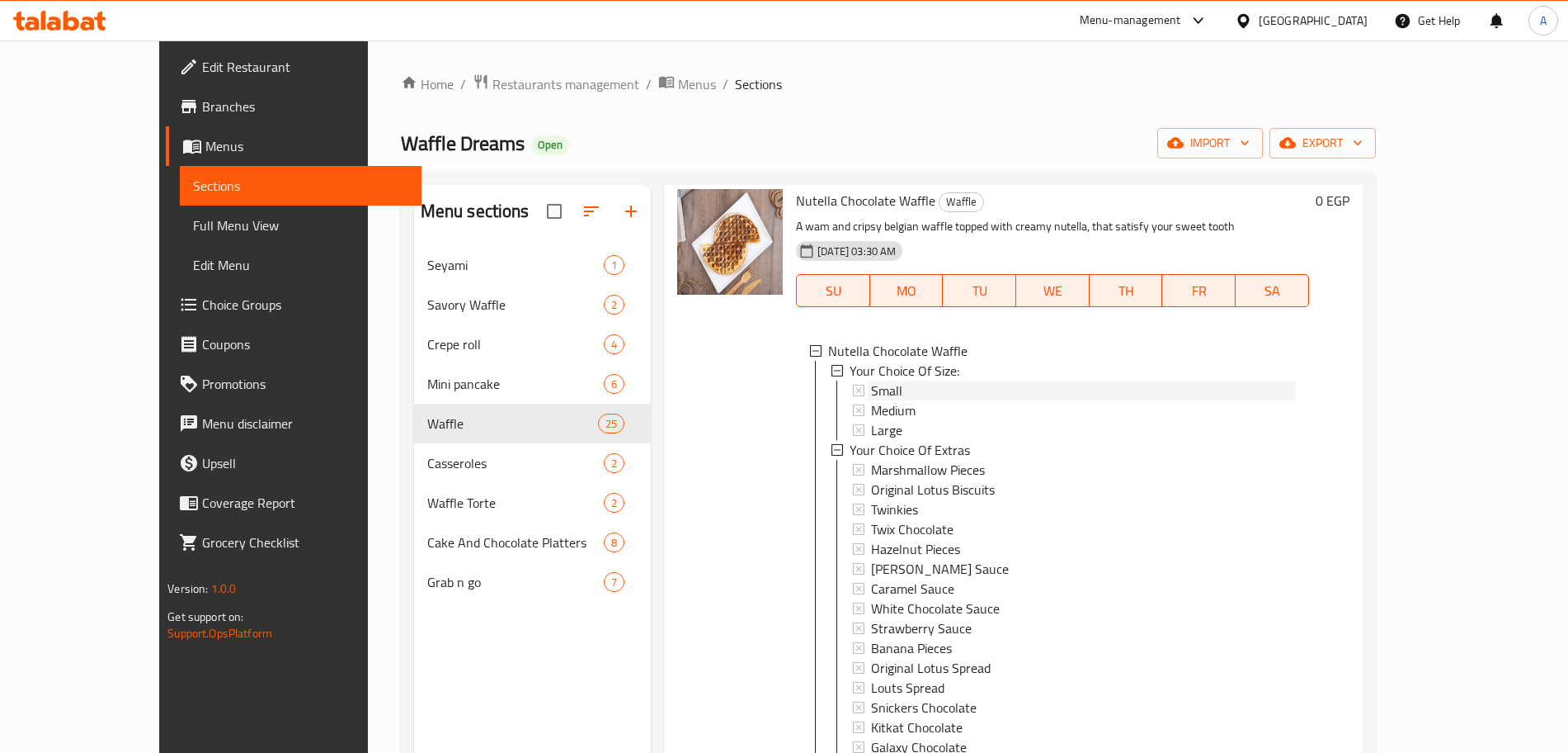
click at [874, 401] on div "Small" at bounding box center [1084, 390] width 425 height 20
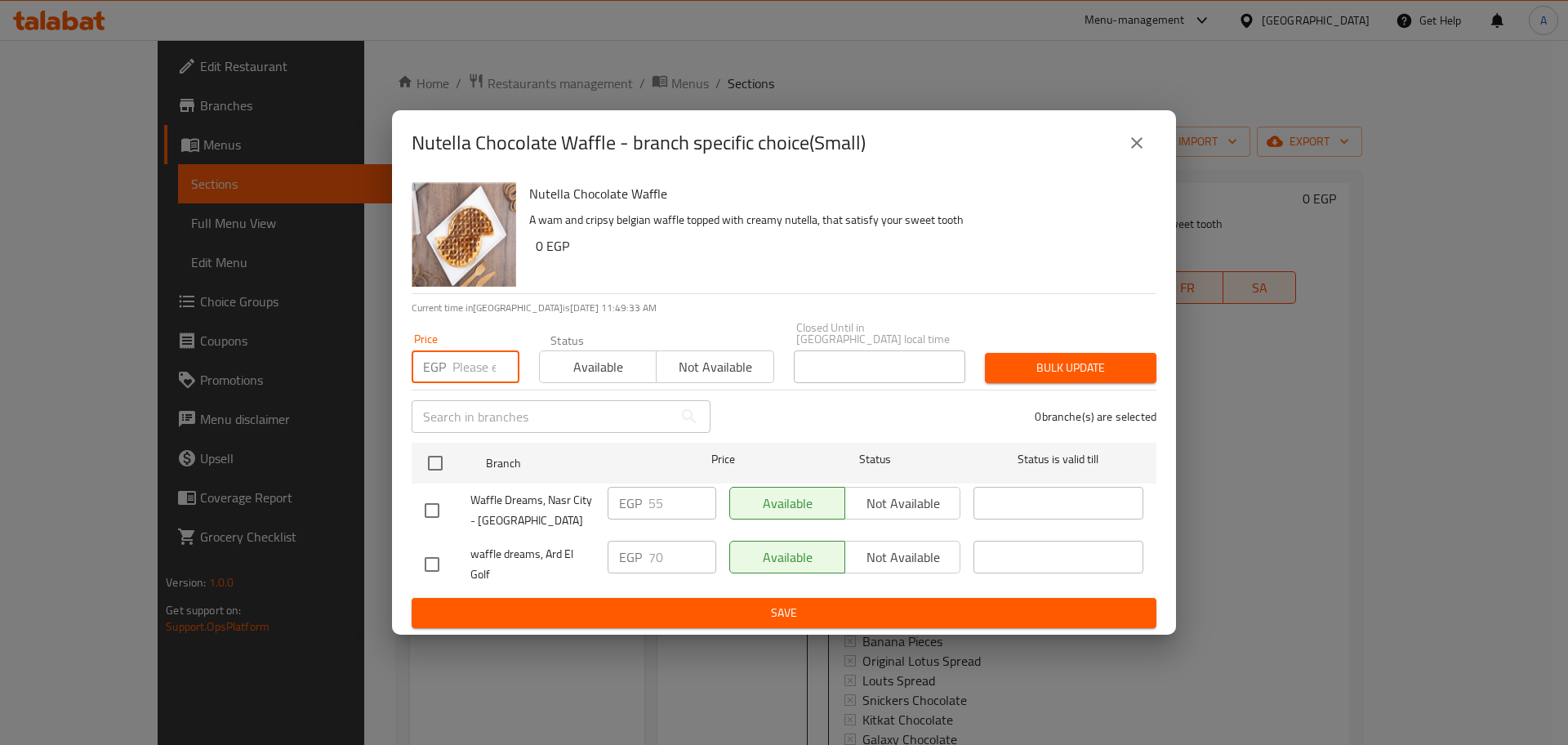
click at [470, 357] on input "number" at bounding box center [486, 367] width 67 height 32
type input "70"
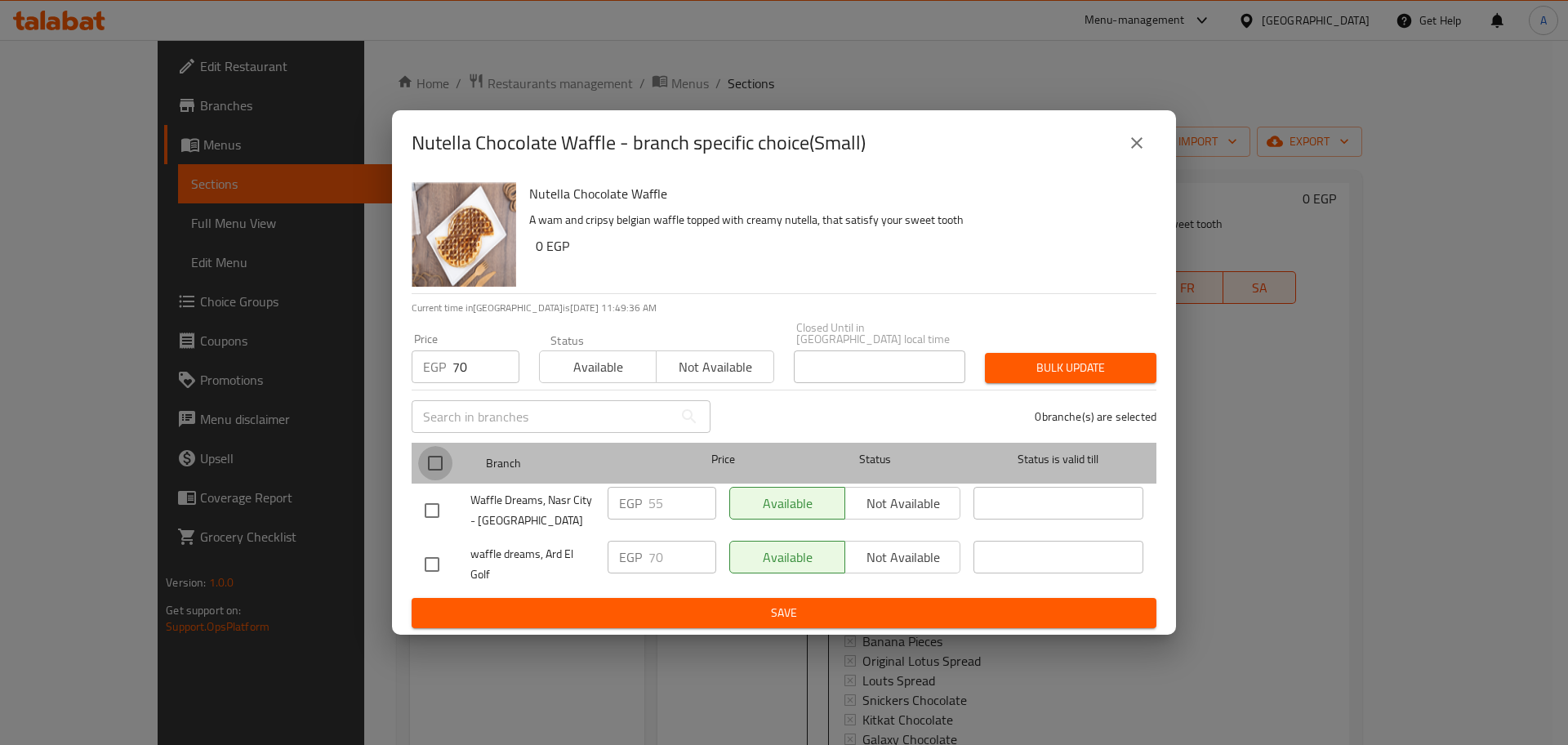
click at [437, 460] on input "checkbox" at bounding box center [436, 463] width 34 height 34
checkbox input "true"
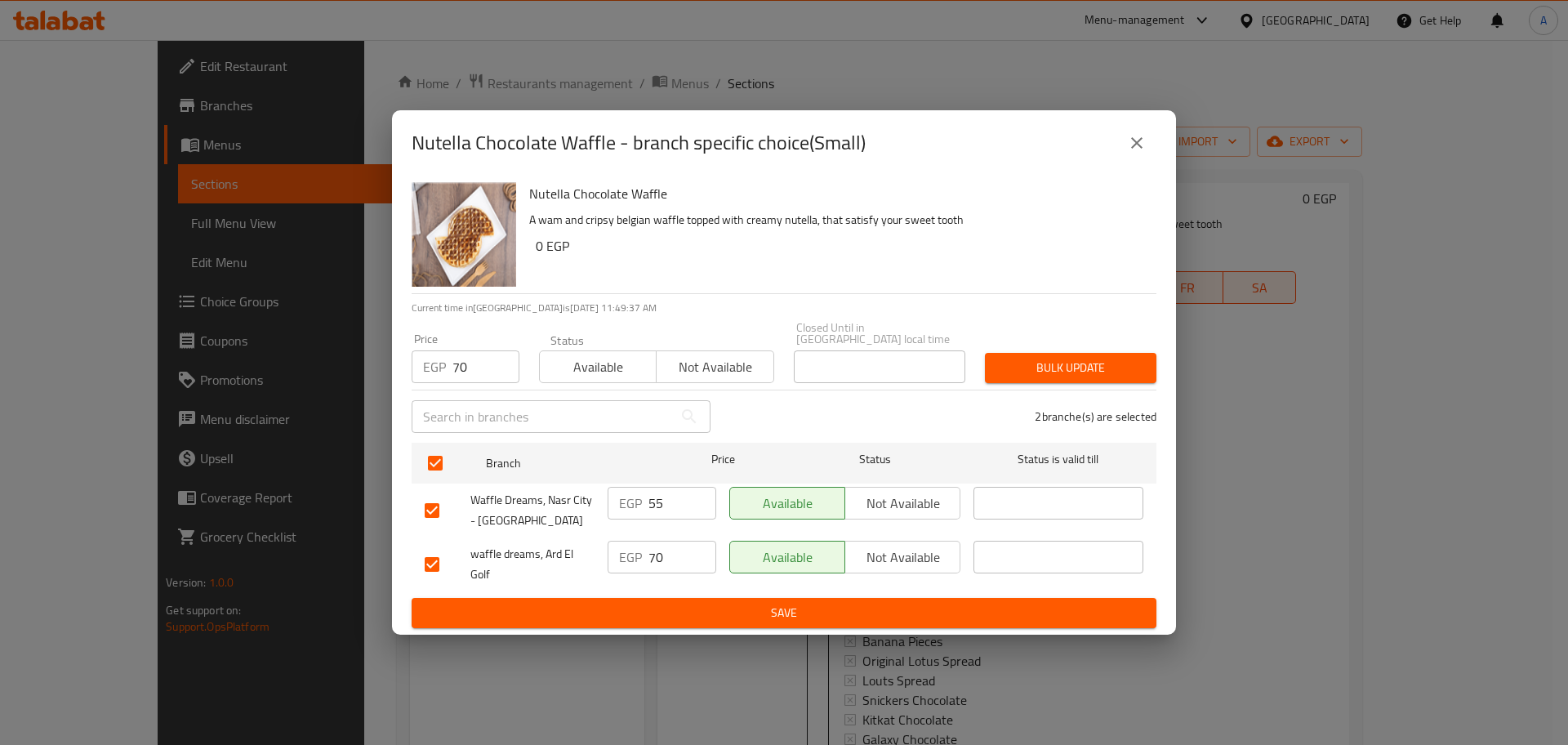
click at [1075, 363] on span "Bulk update" at bounding box center [1071, 367] width 145 height 20
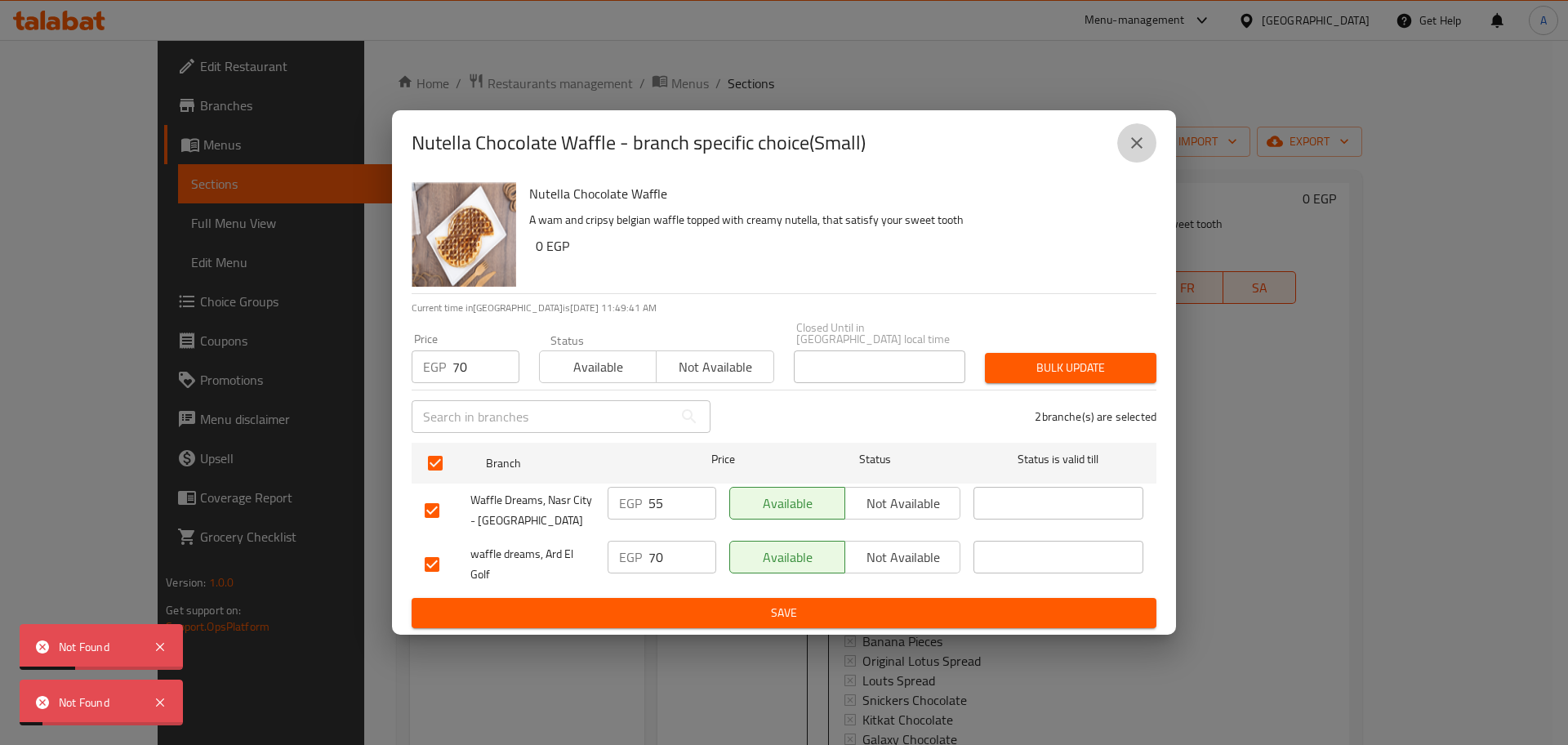
click at [1145, 142] on icon "close" at bounding box center [1137, 142] width 20 height 20
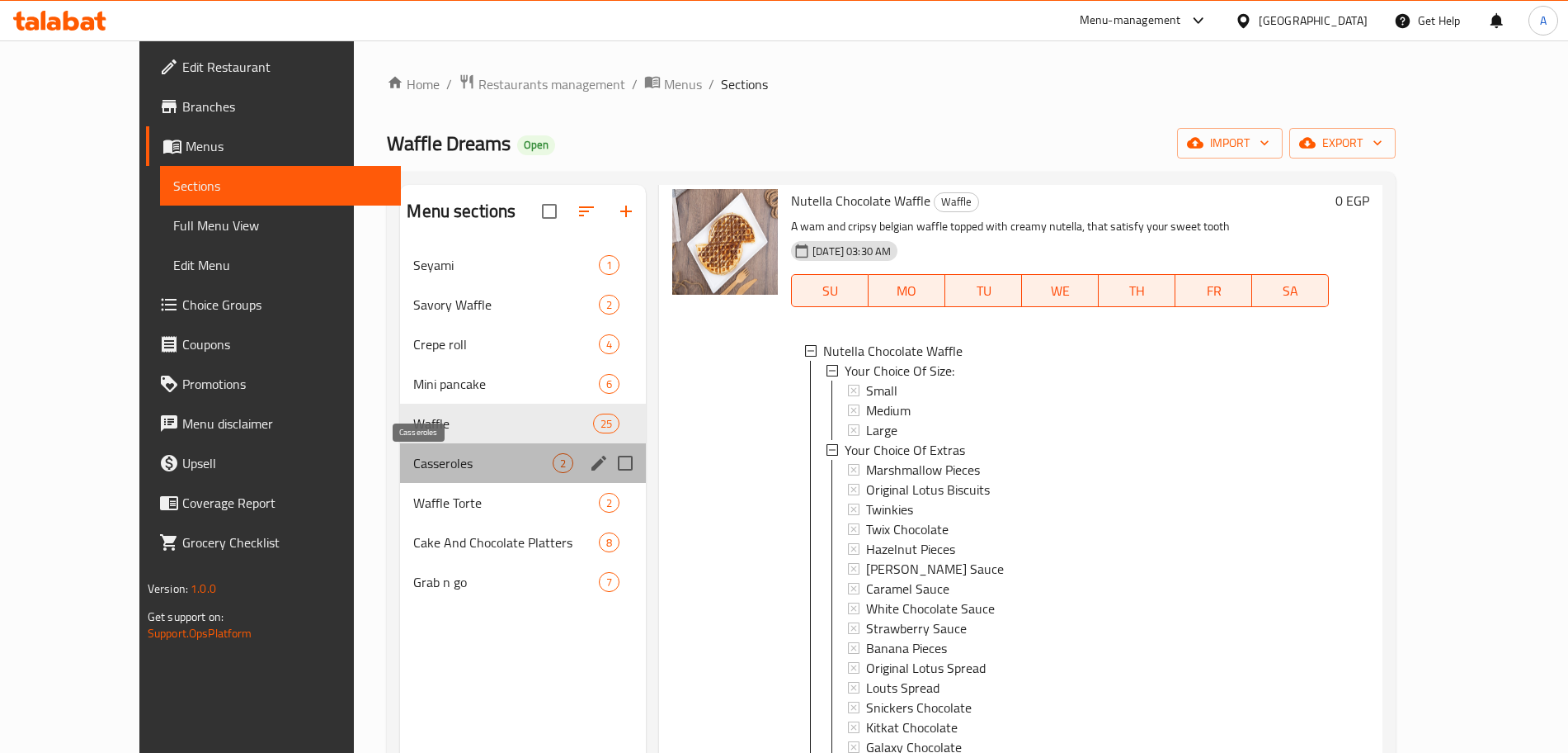
click at [459, 461] on span "Casseroles" at bounding box center [482, 462] width 139 height 20
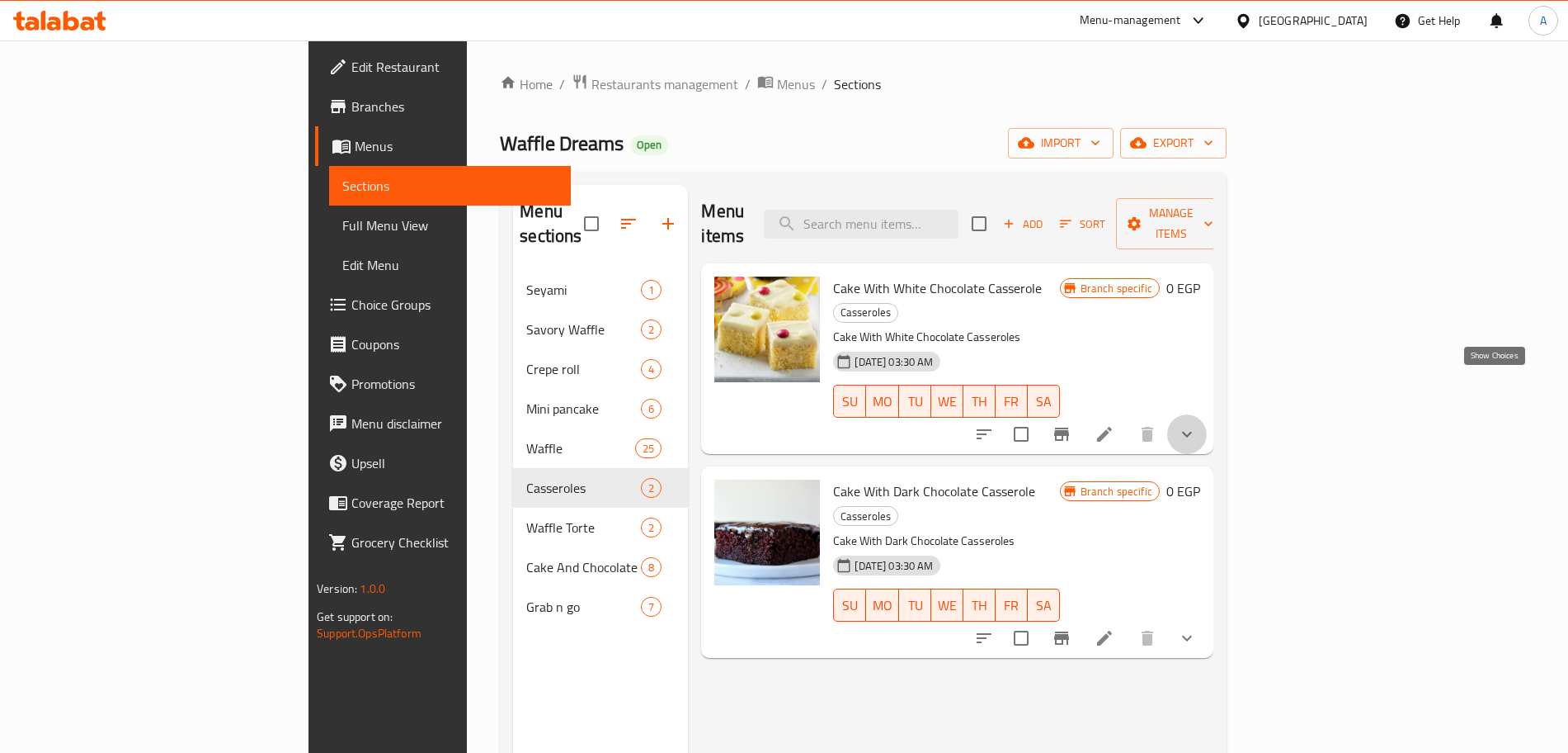
click at [1197, 424] on icon "show more" at bounding box center [1187, 433] width 20 height 20
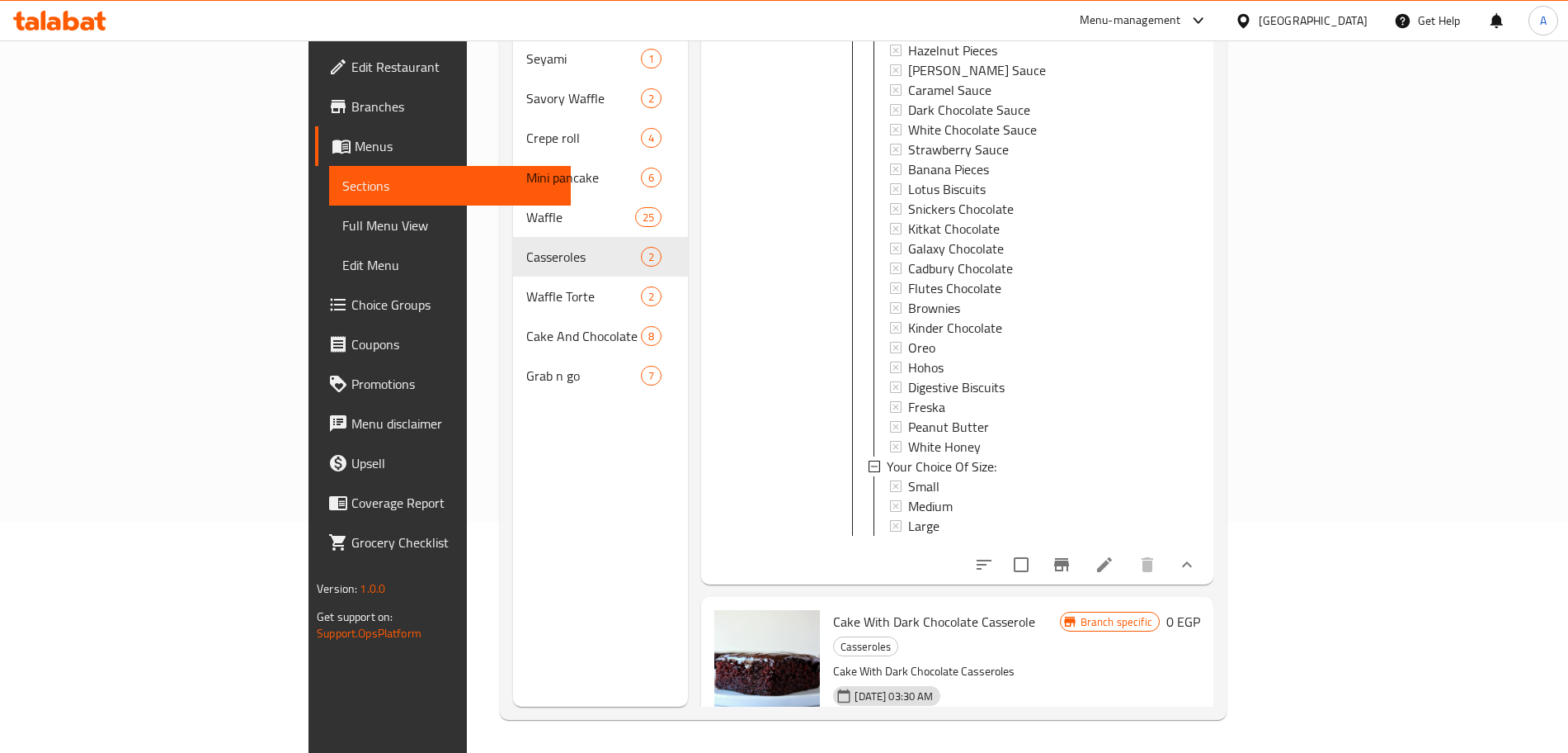
scroll to position [325, 0]
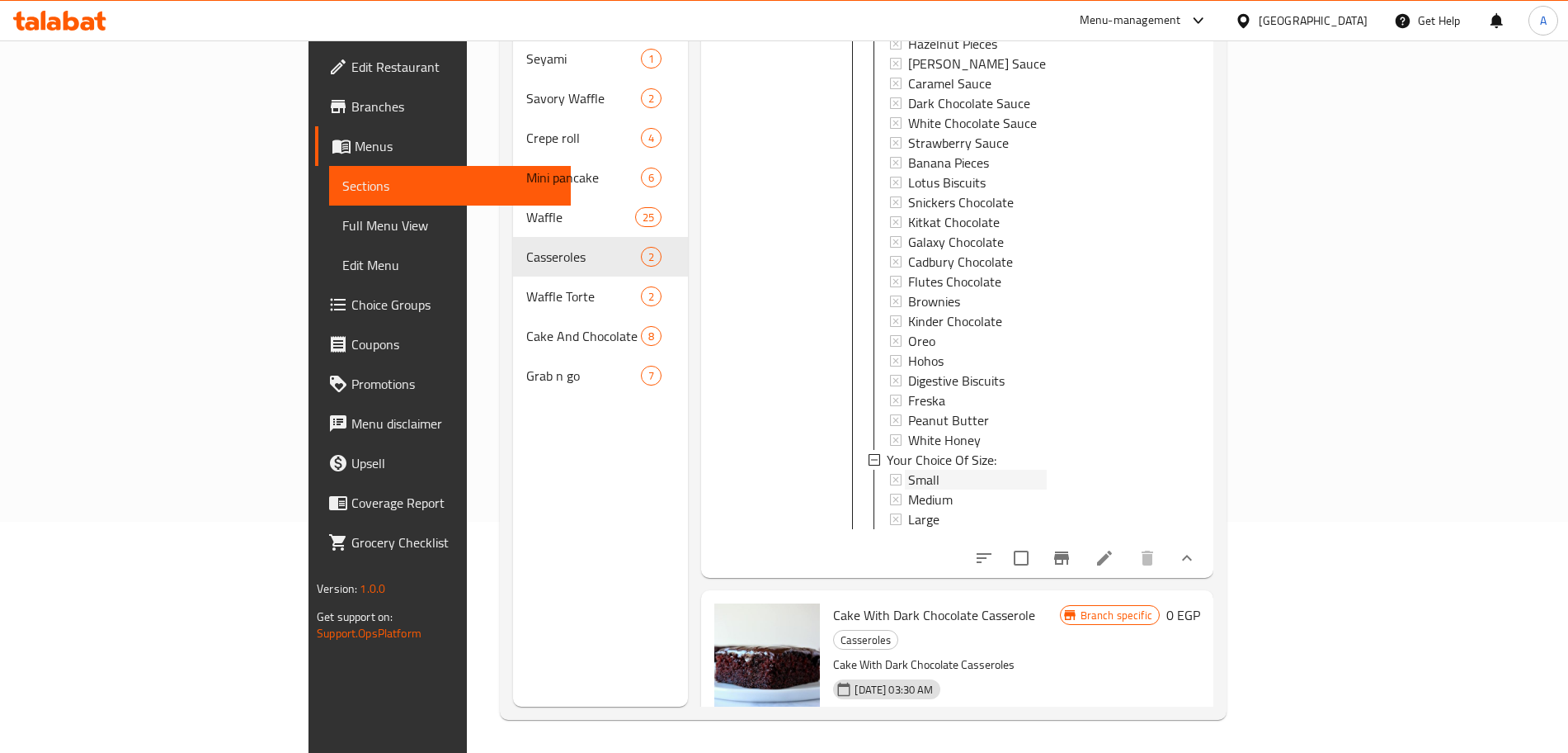
click at [937, 469] on div "Small" at bounding box center [977, 479] width 138 height 20
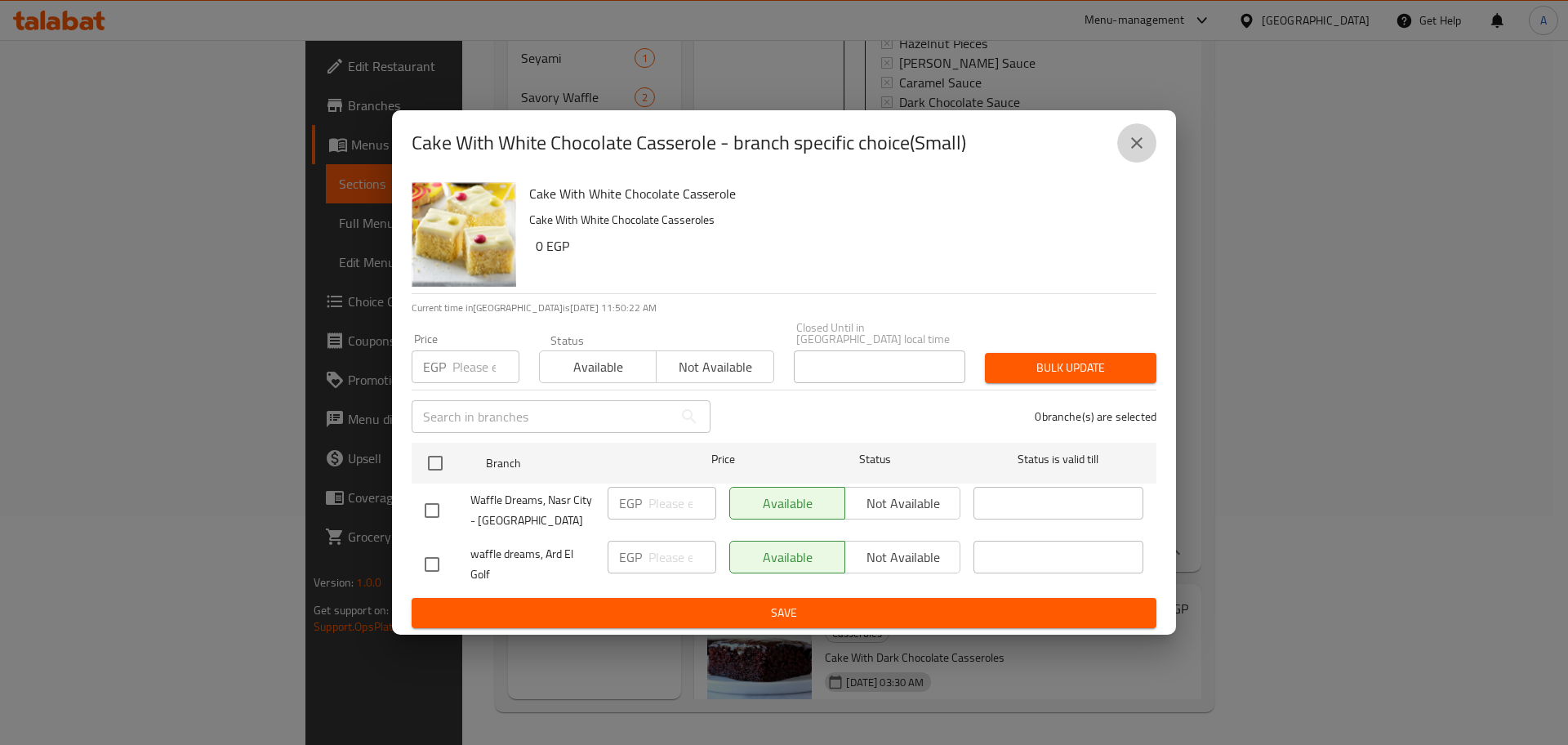
click at [1134, 140] on icon "close" at bounding box center [1137, 142] width 20 height 20
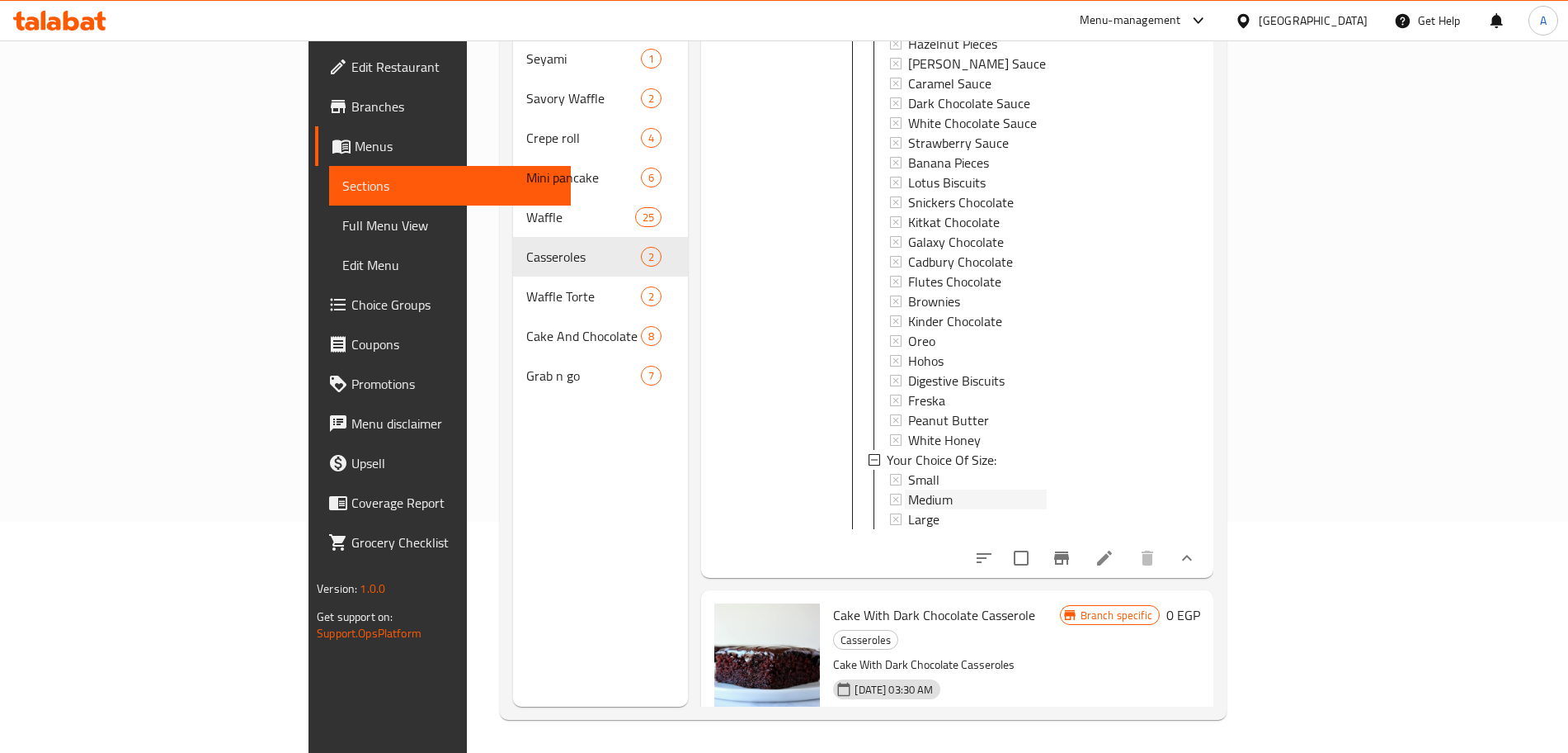
click at [908, 489] on div "Medium" at bounding box center [977, 499] width 138 height 20
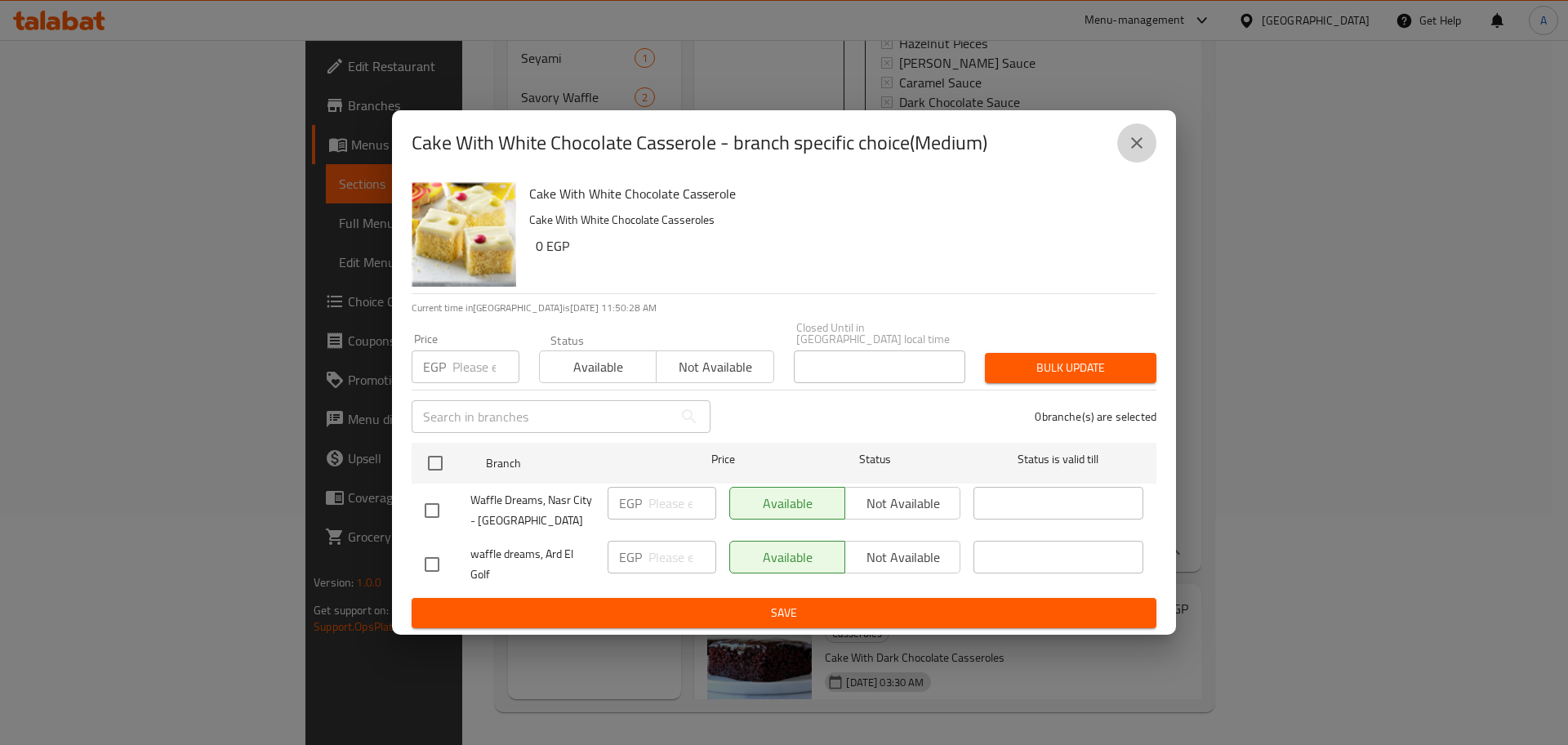
click at [1146, 148] on icon "close" at bounding box center [1137, 142] width 20 height 20
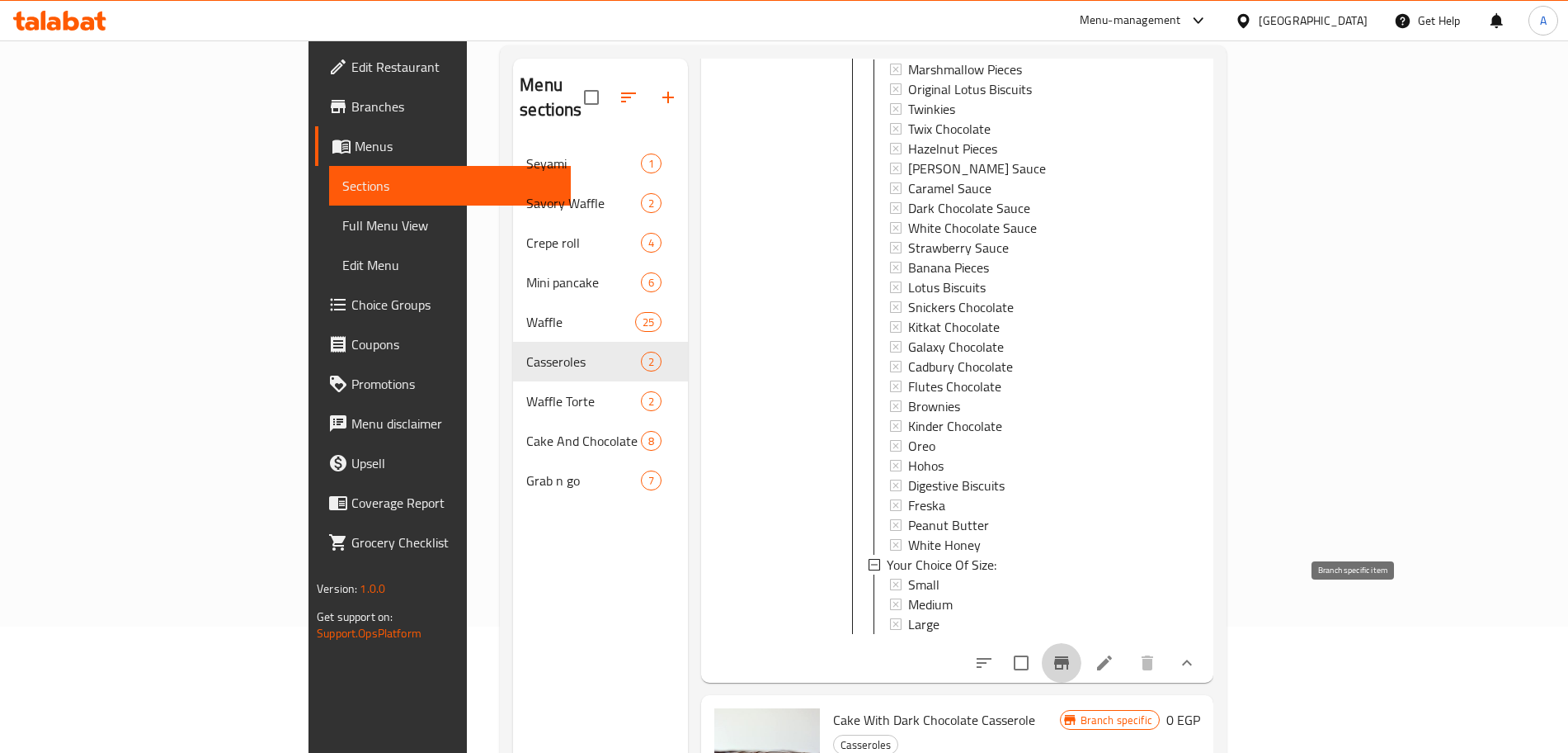
click at [1069, 656] on icon "Branch-specific-item" at bounding box center [1061, 663] width 14 height 14
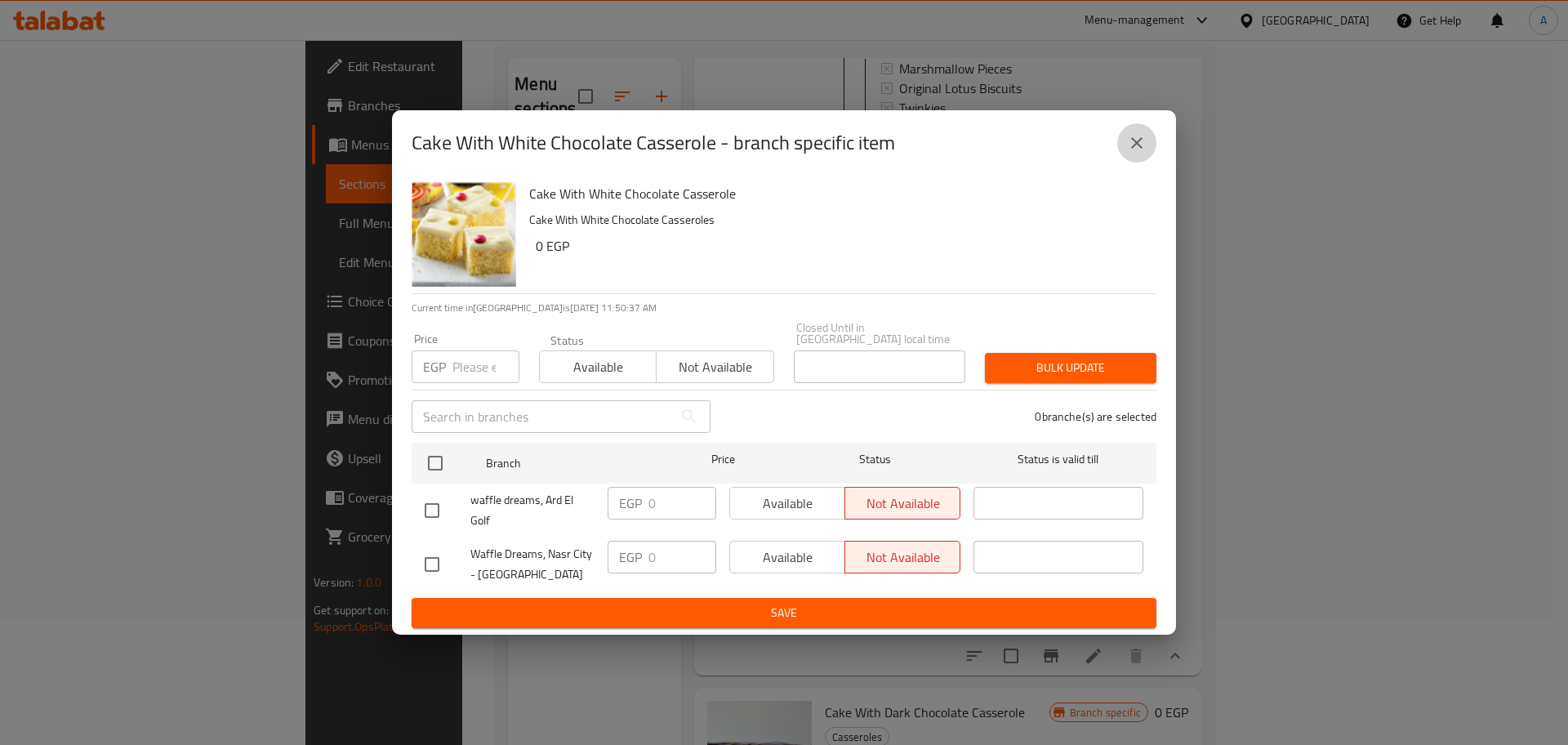
click at [1141, 146] on icon "close" at bounding box center [1137, 142] width 20 height 20
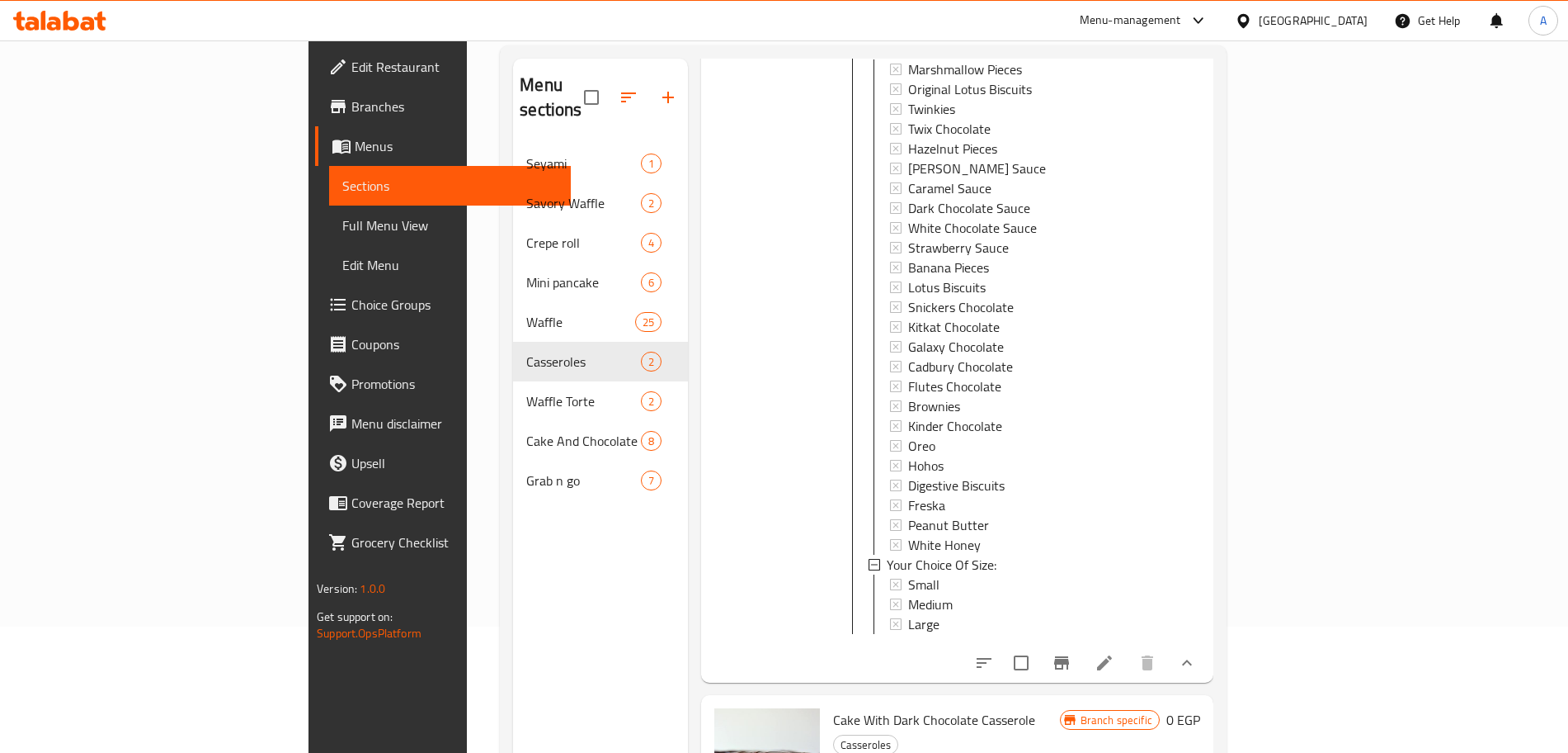
scroll to position [231, 0]
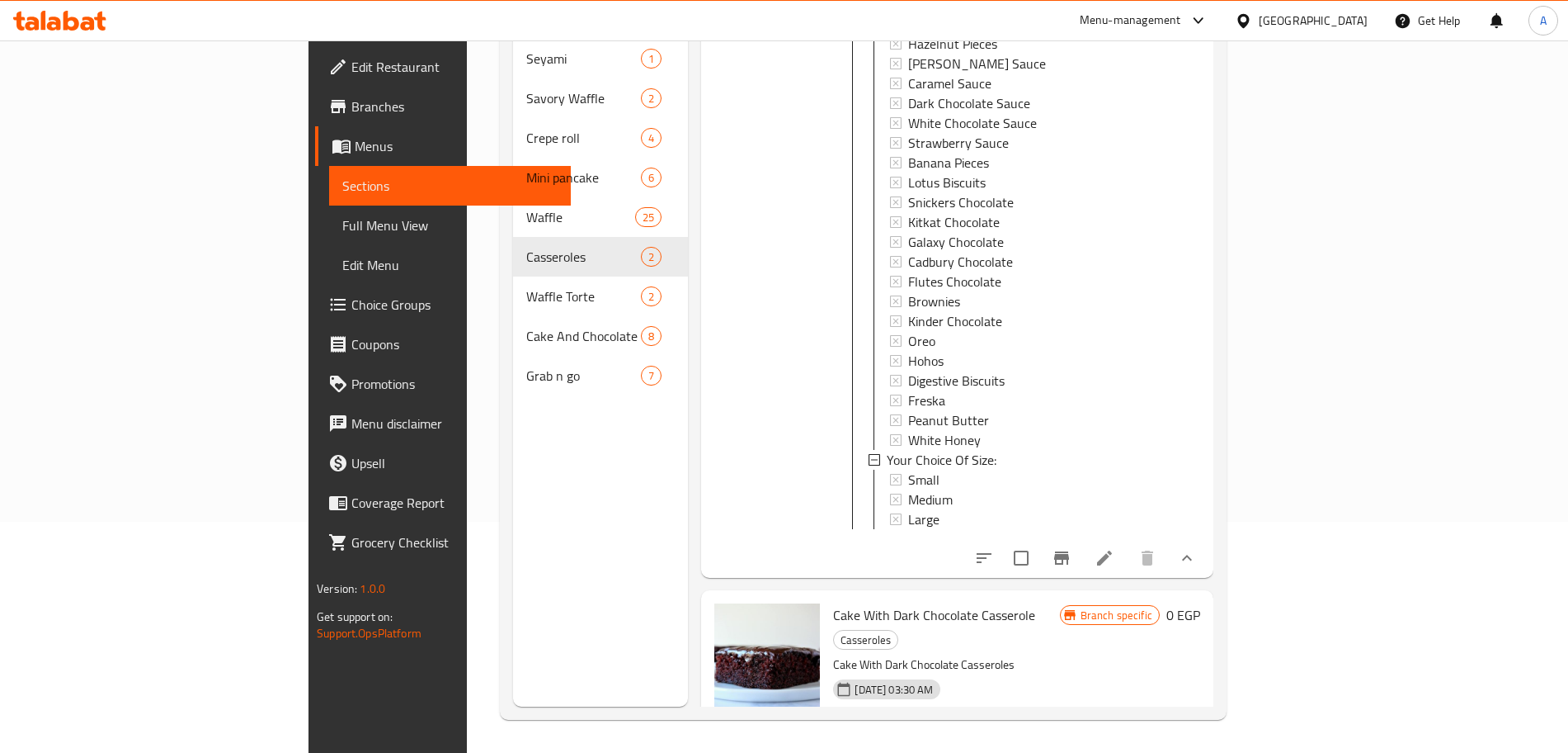
click at [1207, 742] on button "show more" at bounding box center [1187, 762] width 40 height 40
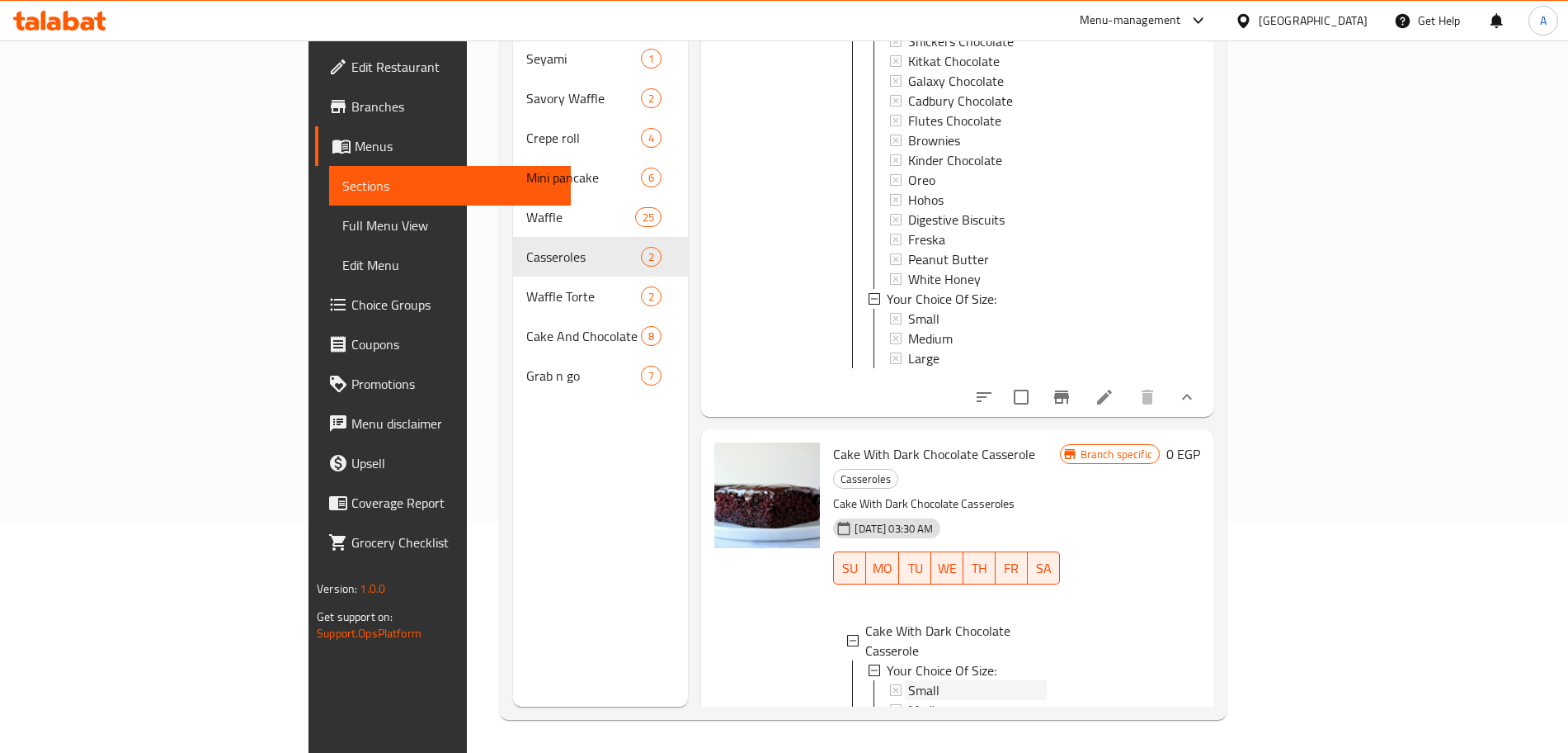
click at [908, 680] on div "Small" at bounding box center [977, 689] width 138 height 20
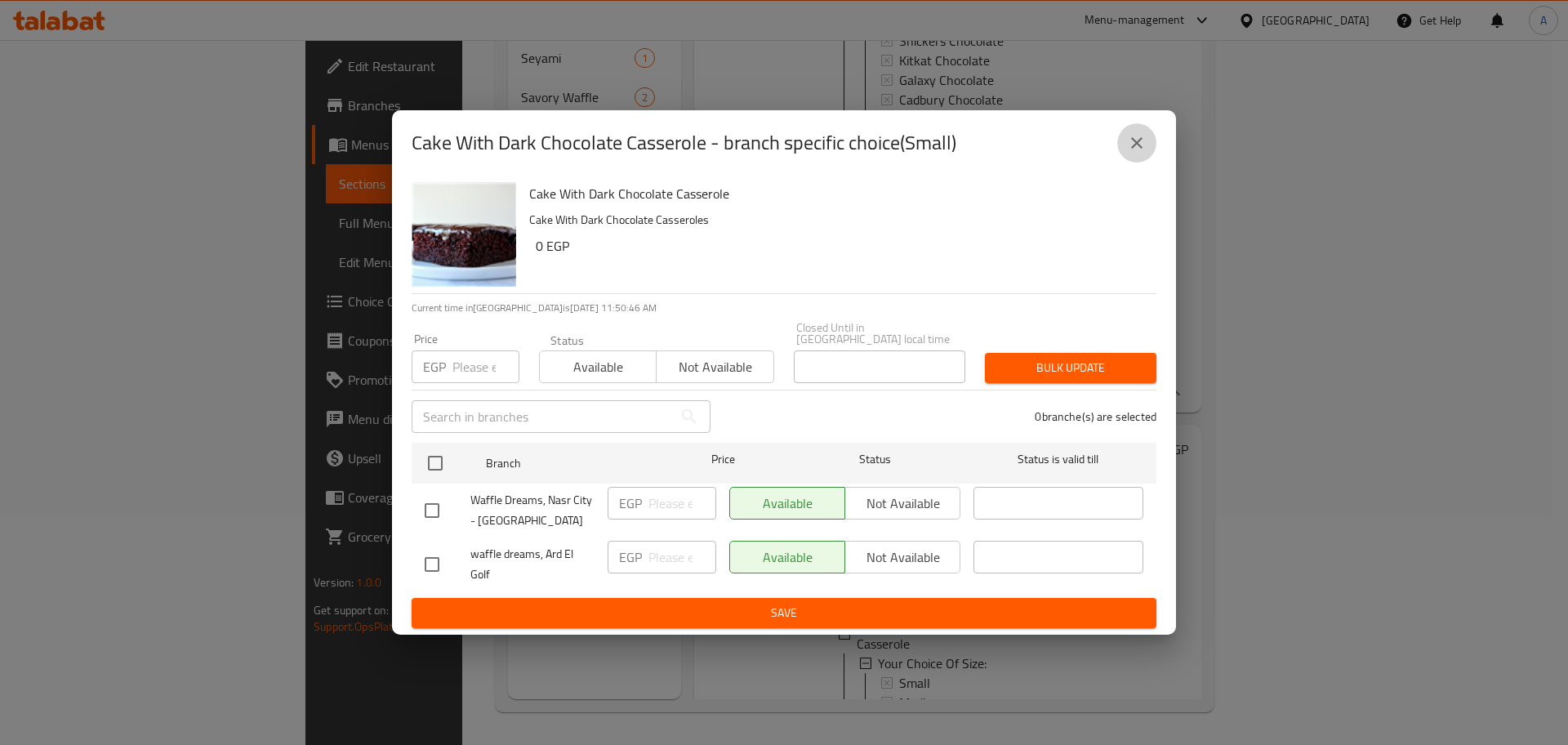
click at [1140, 149] on icon "close" at bounding box center [1137, 143] width 11 height 11
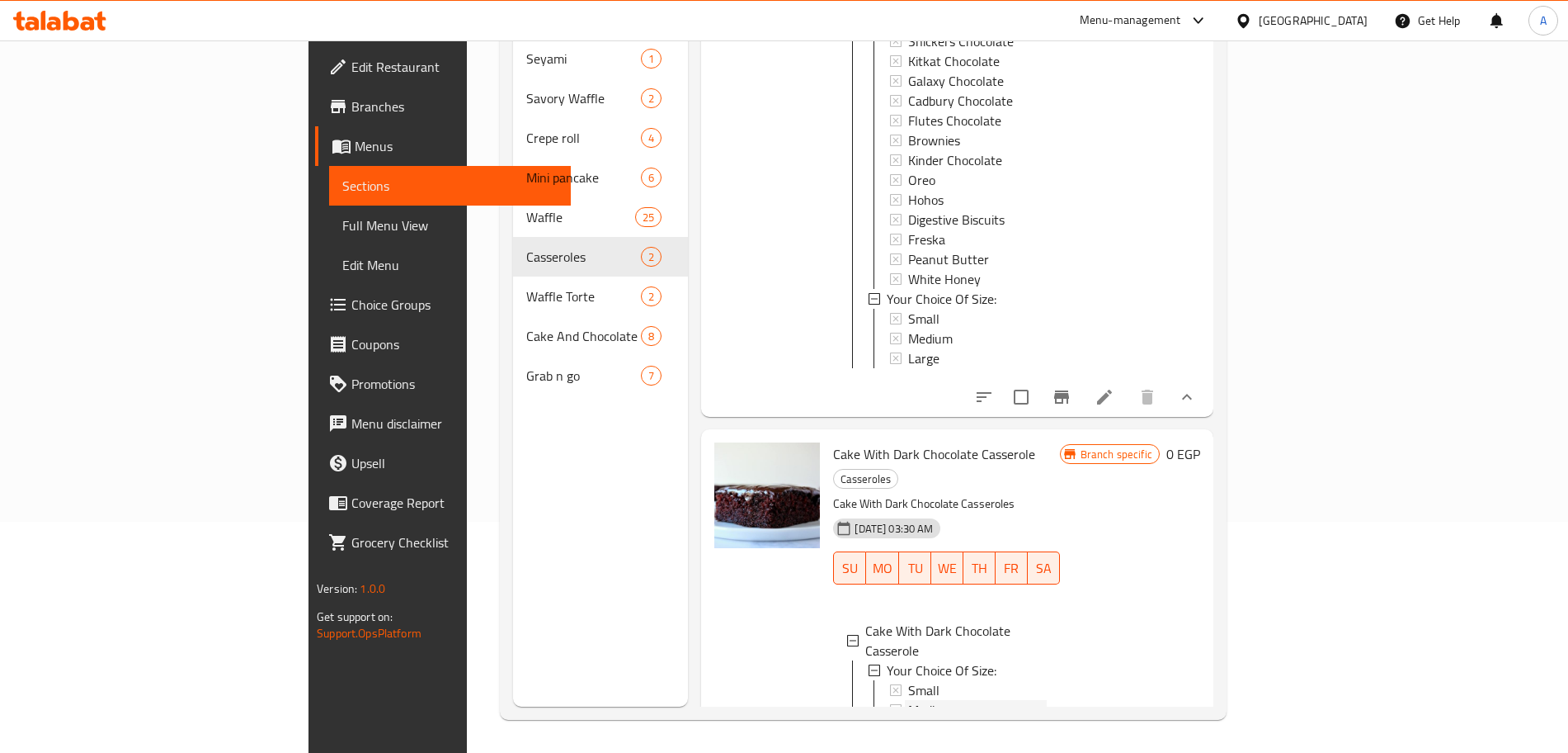
click at [908, 700] on span "Medium" at bounding box center [930, 710] width 44 height 20
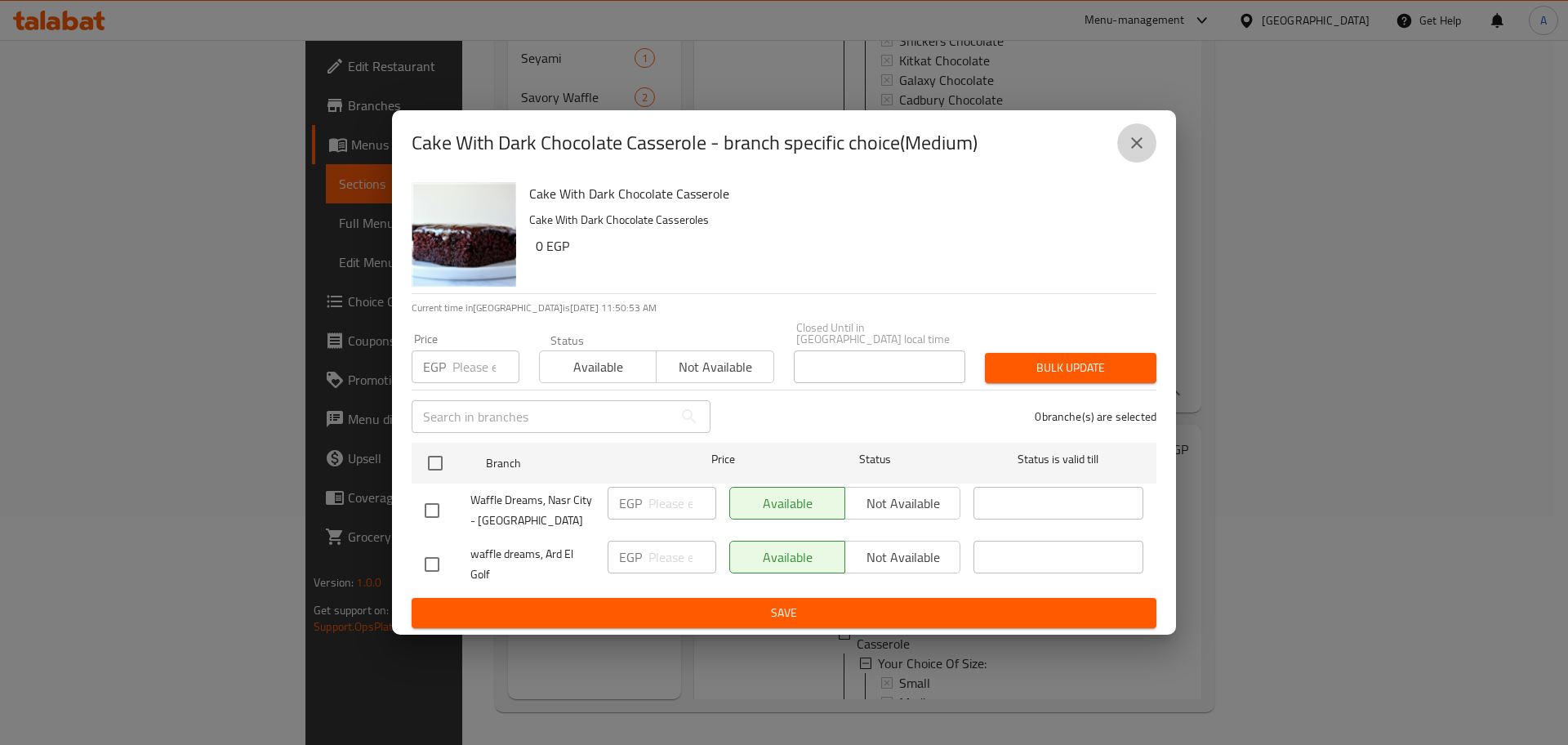
click at [1140, 150] on icon "close" at bounding box center [1137, 142] width 20 height 20
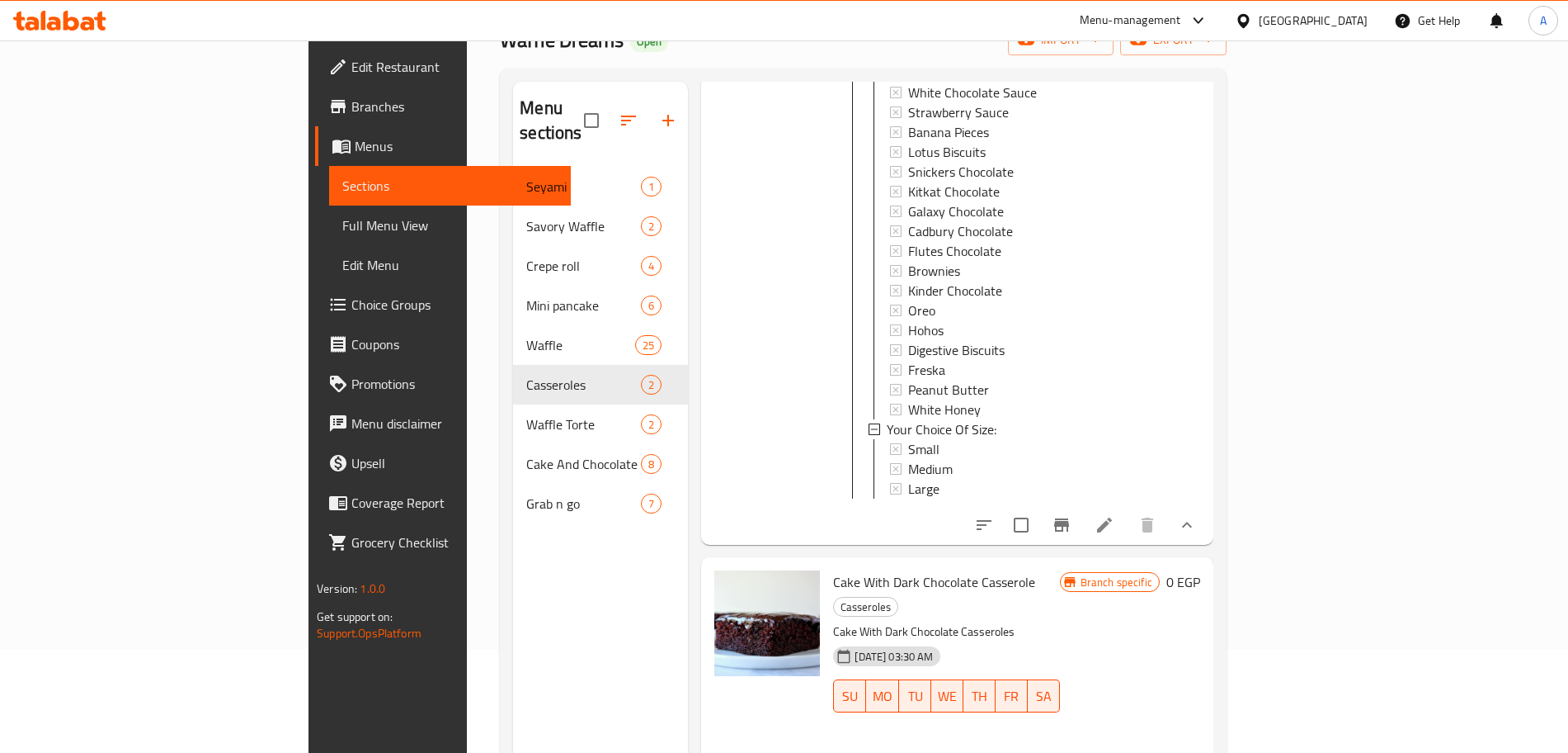
scroll to position [0, 0]
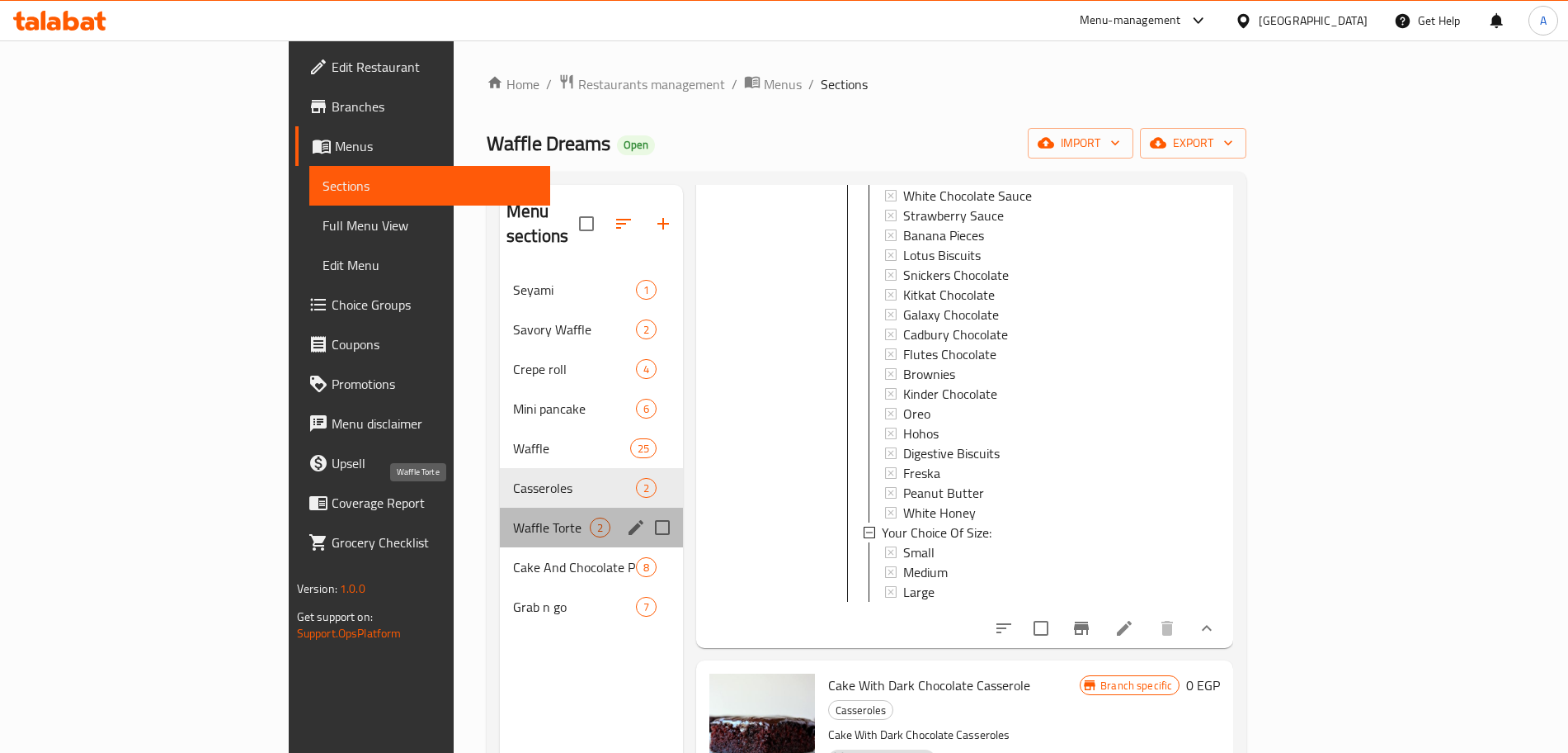
click at [513, 517] on span "Waffle Torte" at bounding box center [552, 527] width 77 height 20
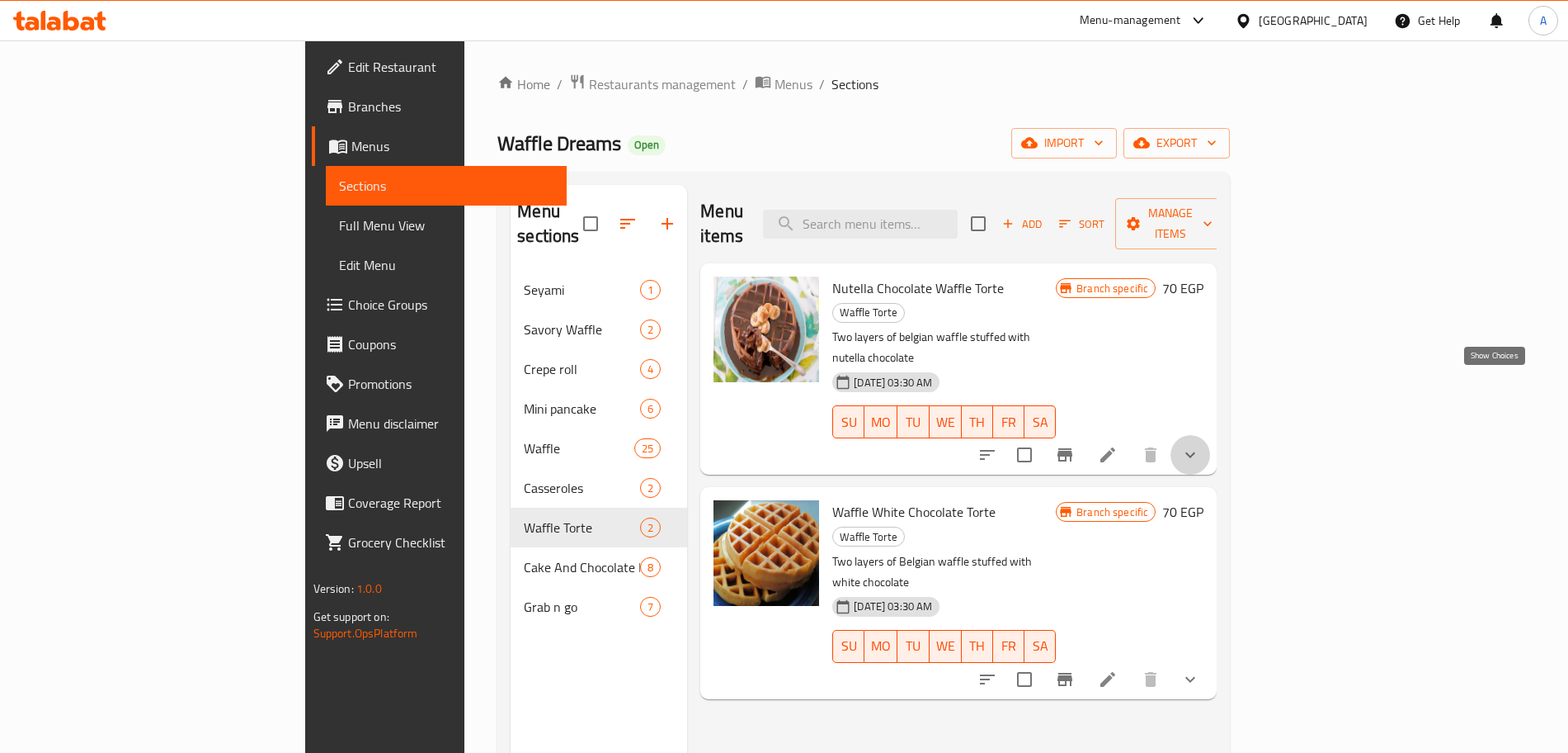
click at [1200, 445] on icon "show more" at bounding box center [1190, 455] width 20 height 20
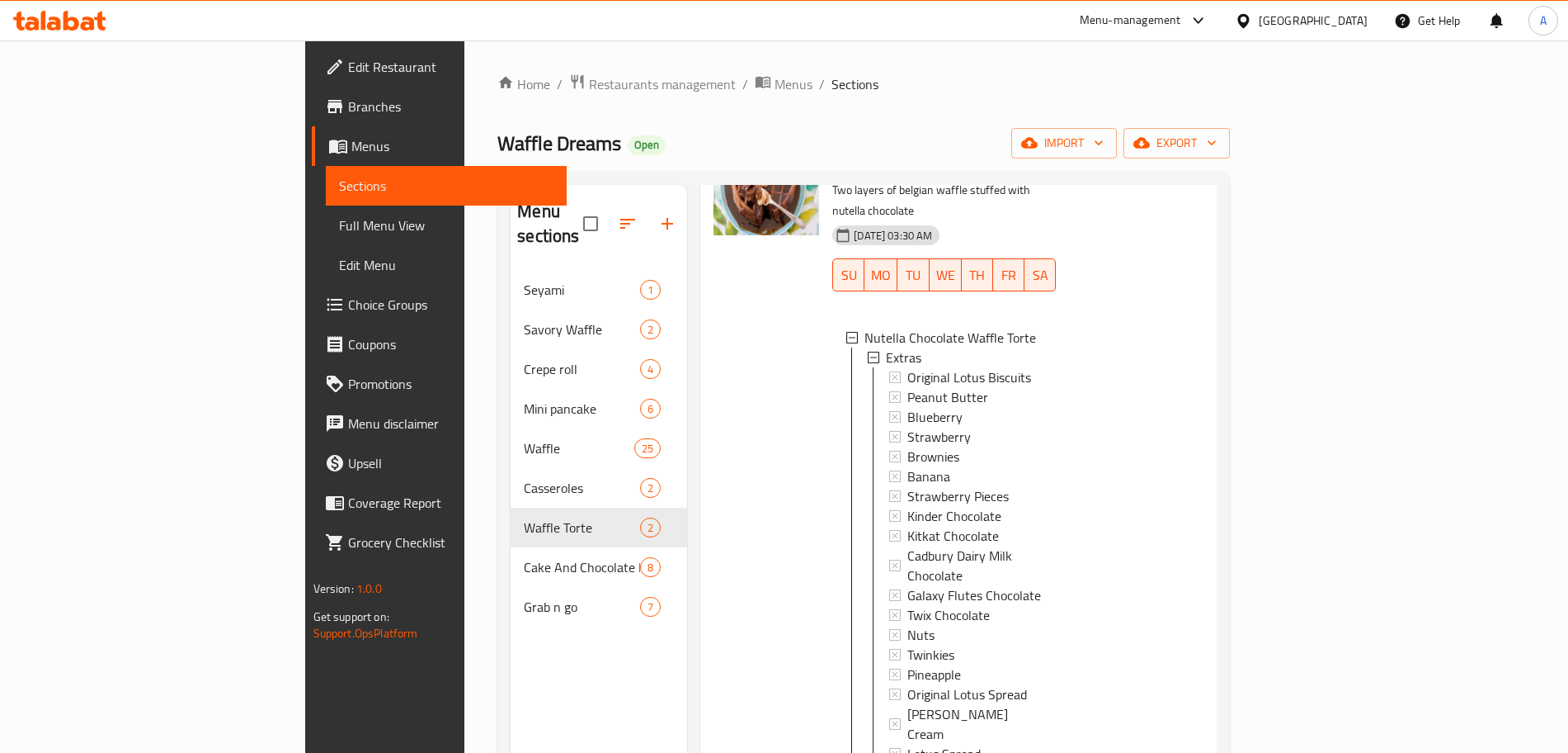
scroll to position [231, 0]
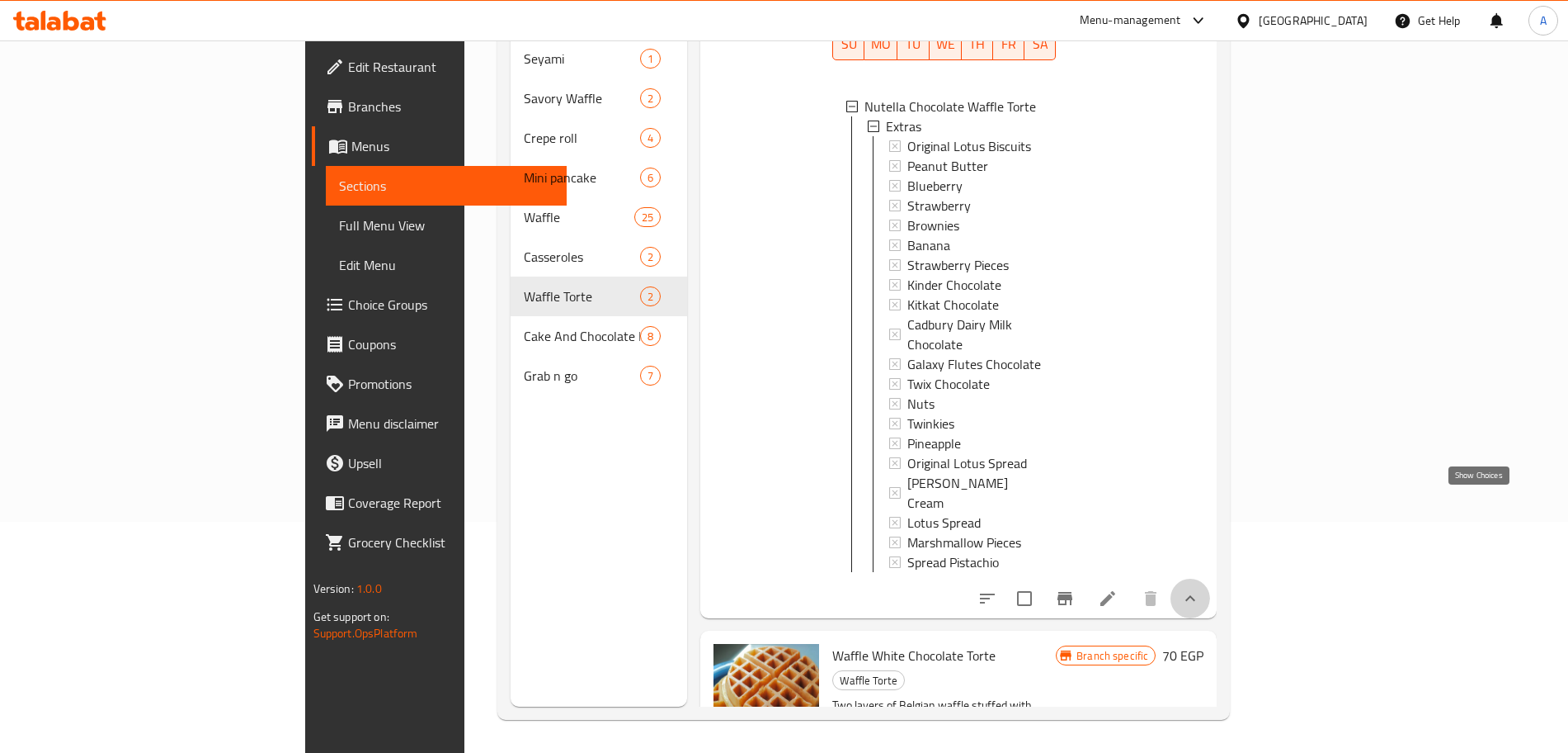
click at [1200, 589] on icon "show more" at bounding box center [1190, 599] width 20 height 20
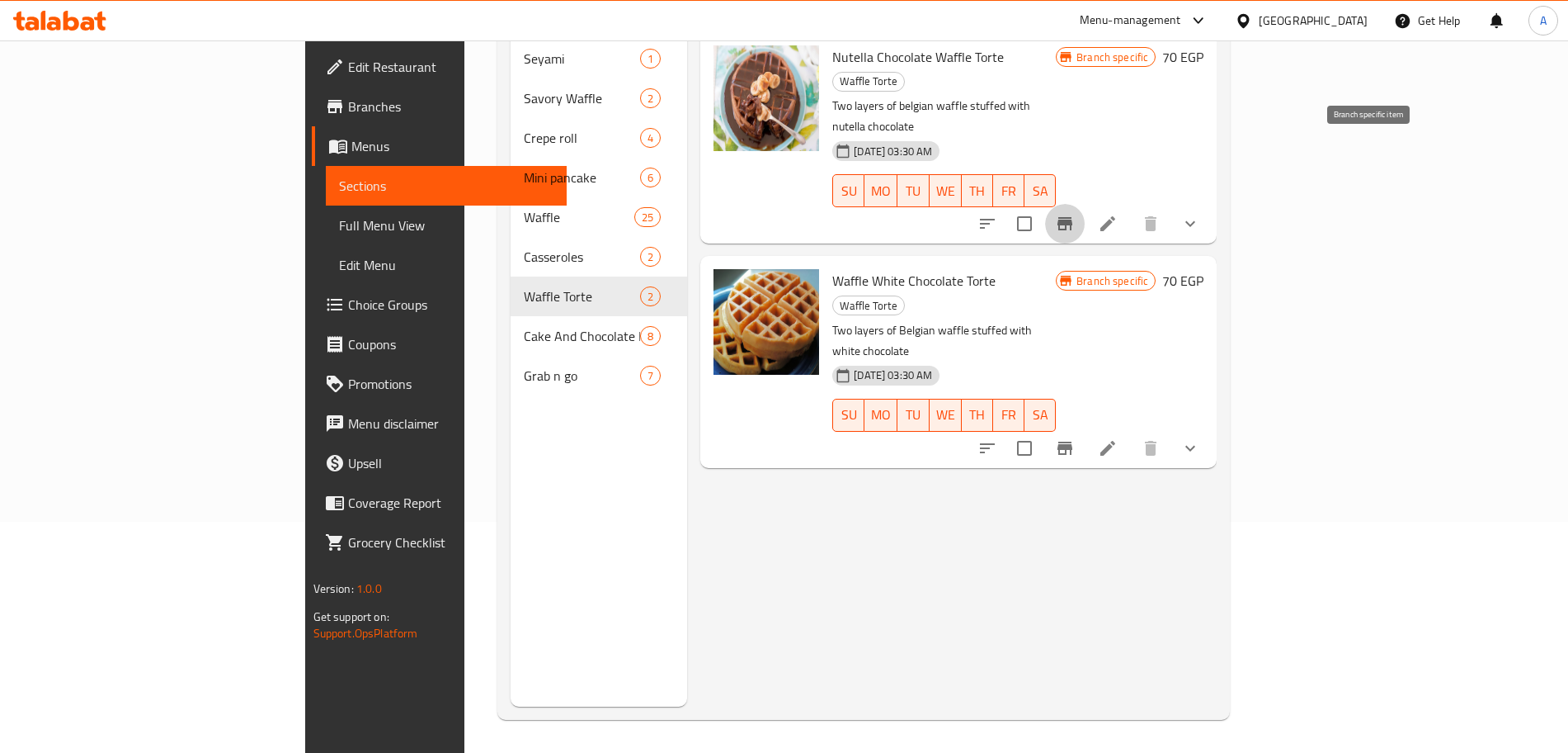
click at [1075, 213] on icon "Branch-specific-item" at bounding box center [1064, 223] width 20 height 20
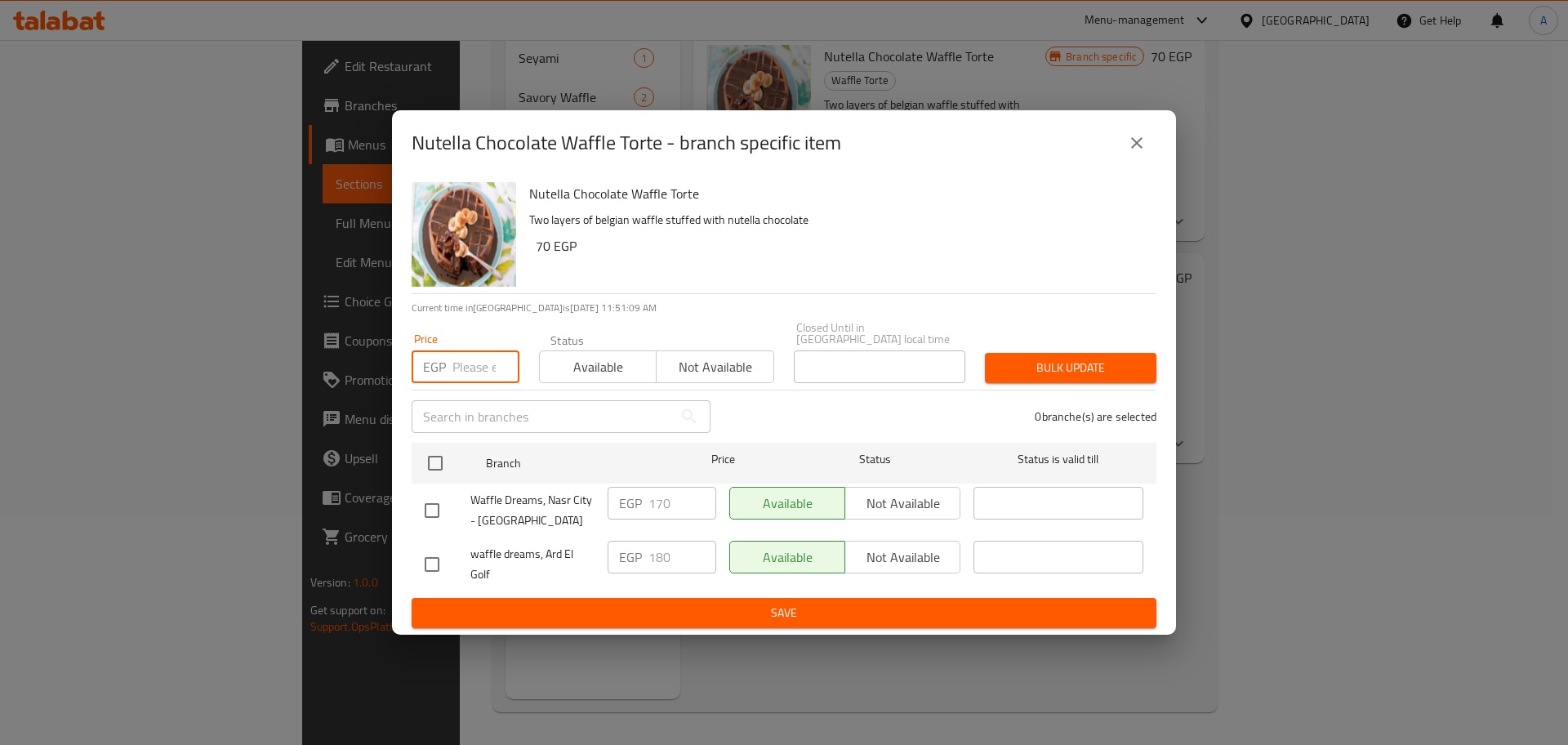
click at [463, 359] on input "number" at bounding box center [486, 367] width 67 height 32
type input "180"
click at [432, 467] on input "checkbox" at bounding box center [436, 463] width 34 height 34
checkbox input "true"
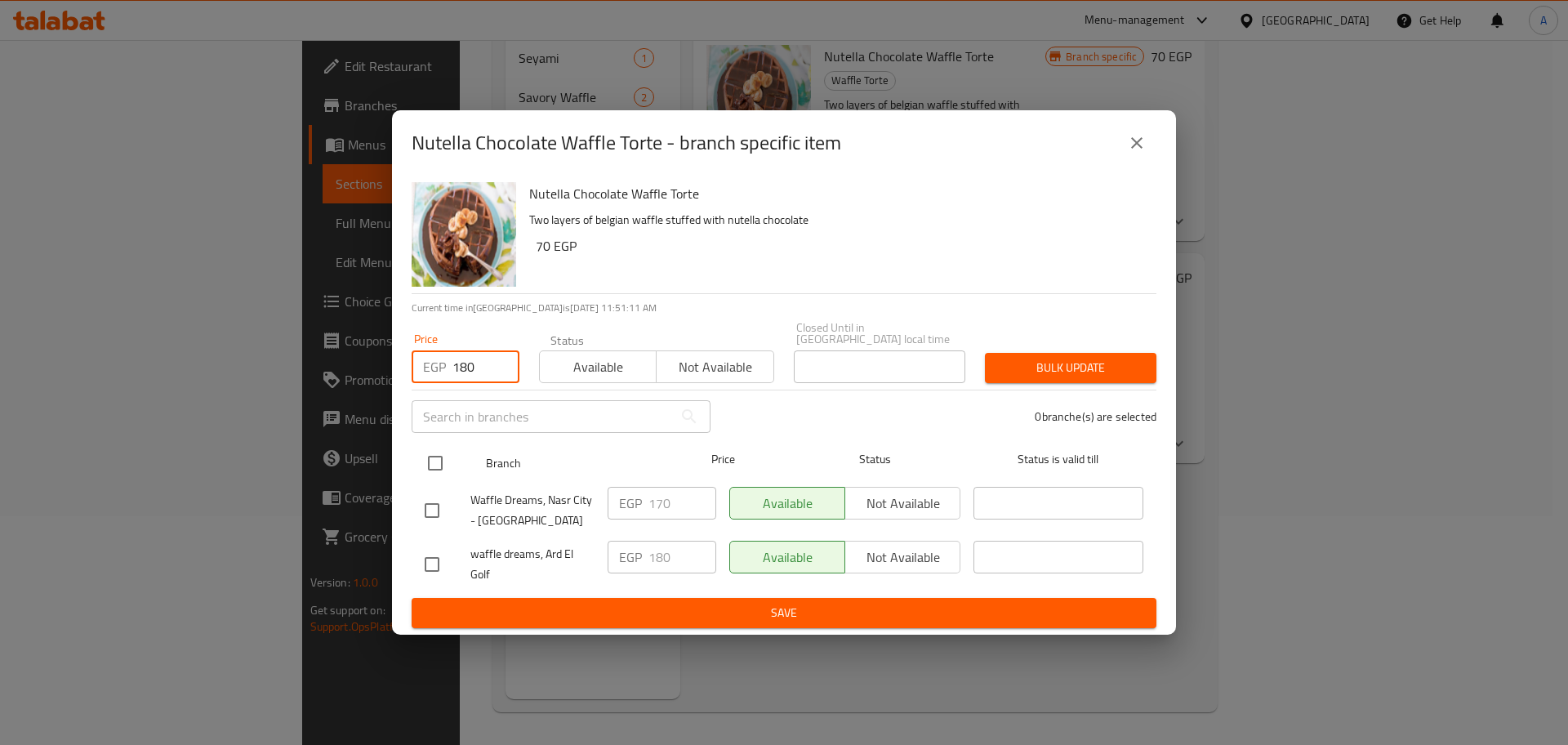
checkbox input "true"
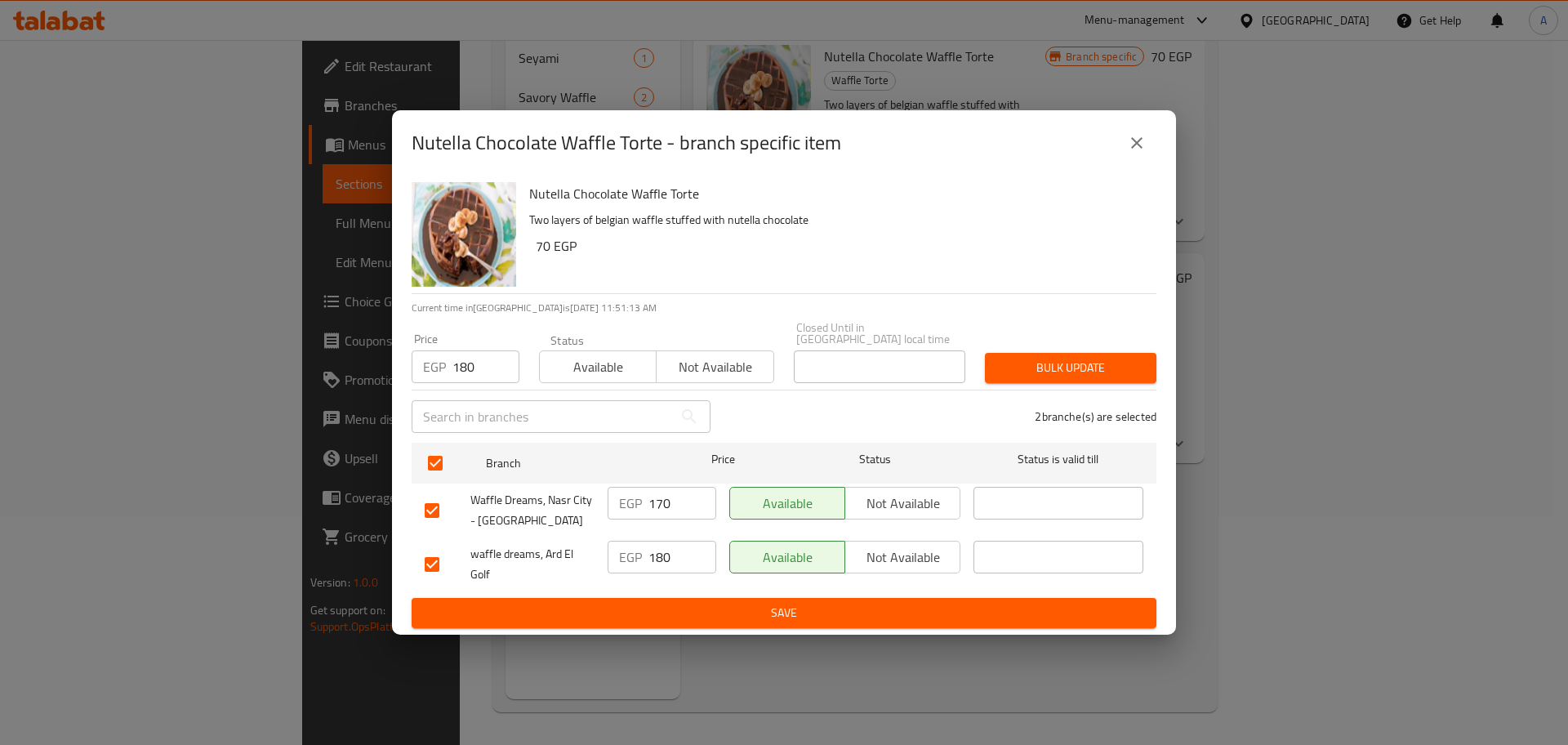
click at [1072, 359] on span "Bulk update" at bounding box center [1071, 367] width 145 height 20
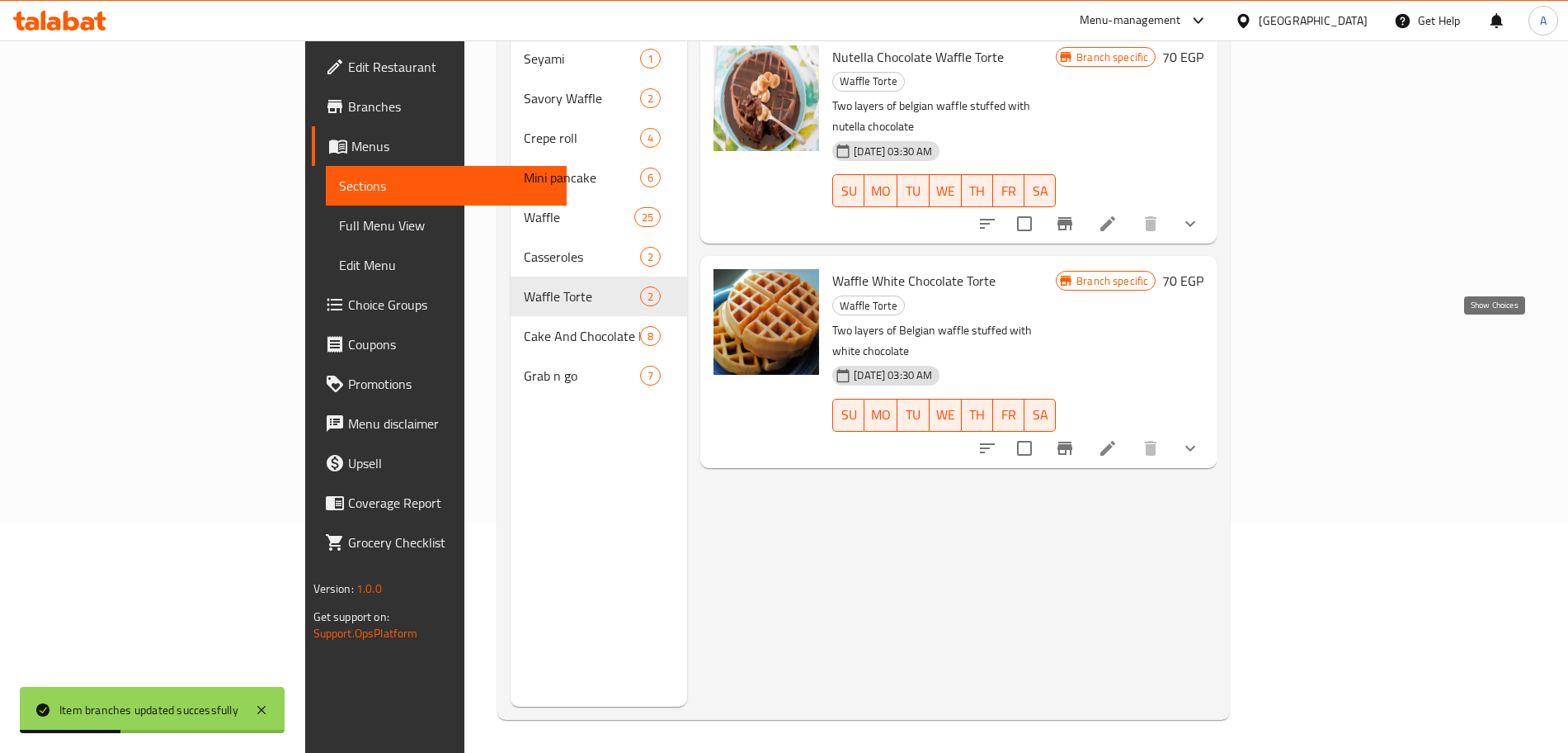
click at [1200, 438] on icon "show more" at bounding box center [1190, 448] width 20 height 20
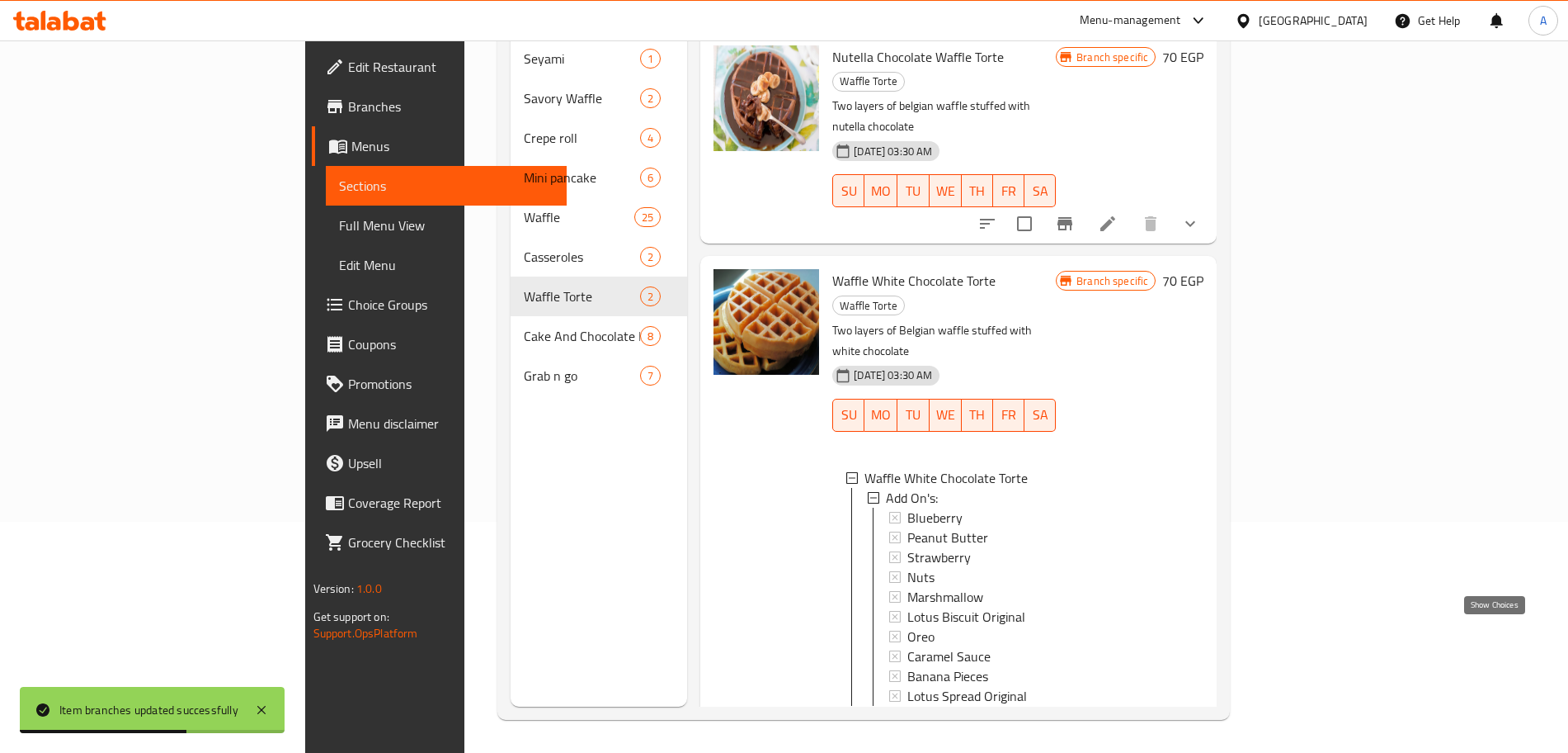
click at [1200, 722] on icon "show more" at bounding box center [1190, 732] width 20 height 20
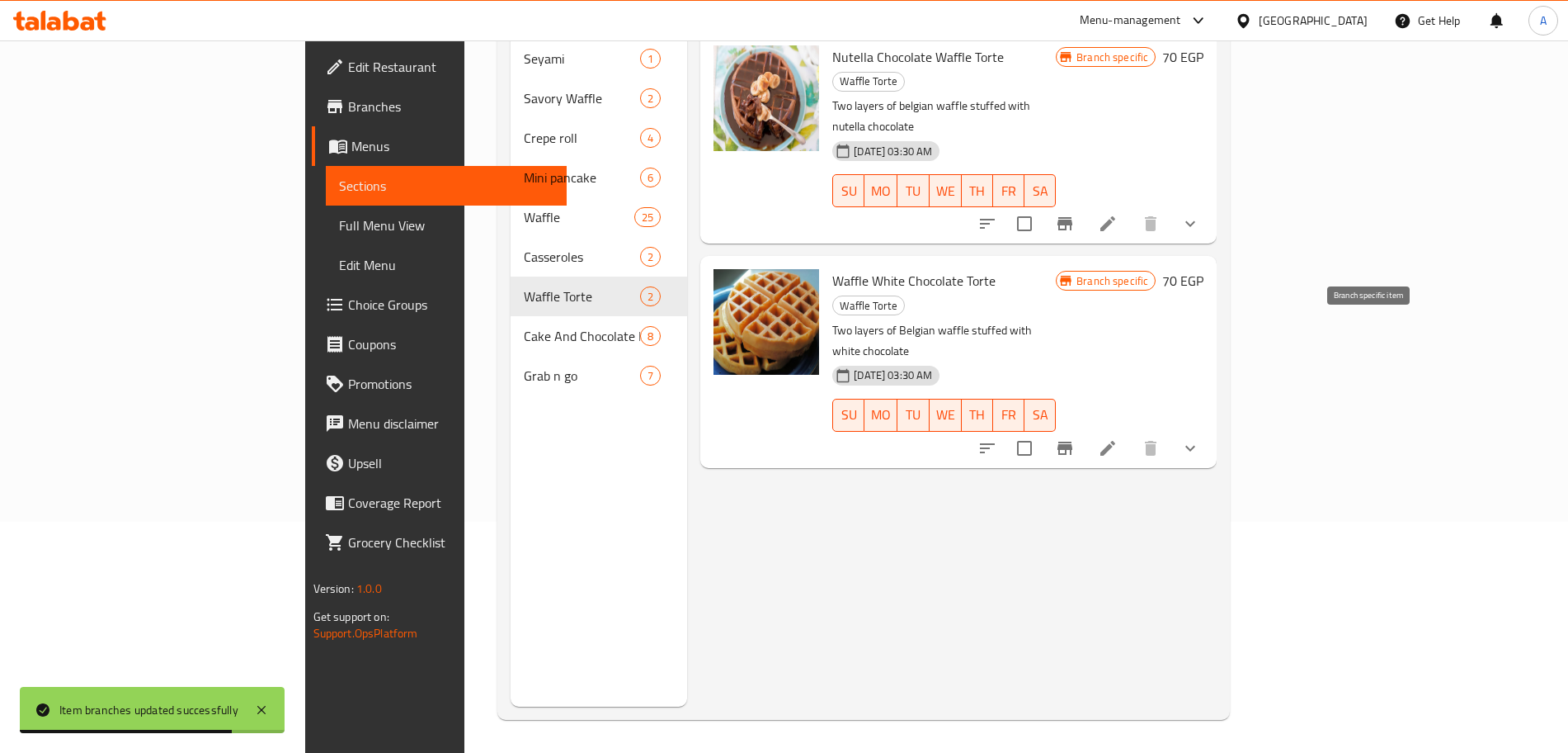
click at [1072, 441] on icon "Branch-specific-item" at bounding box center [1064, 448] width 14 height 14
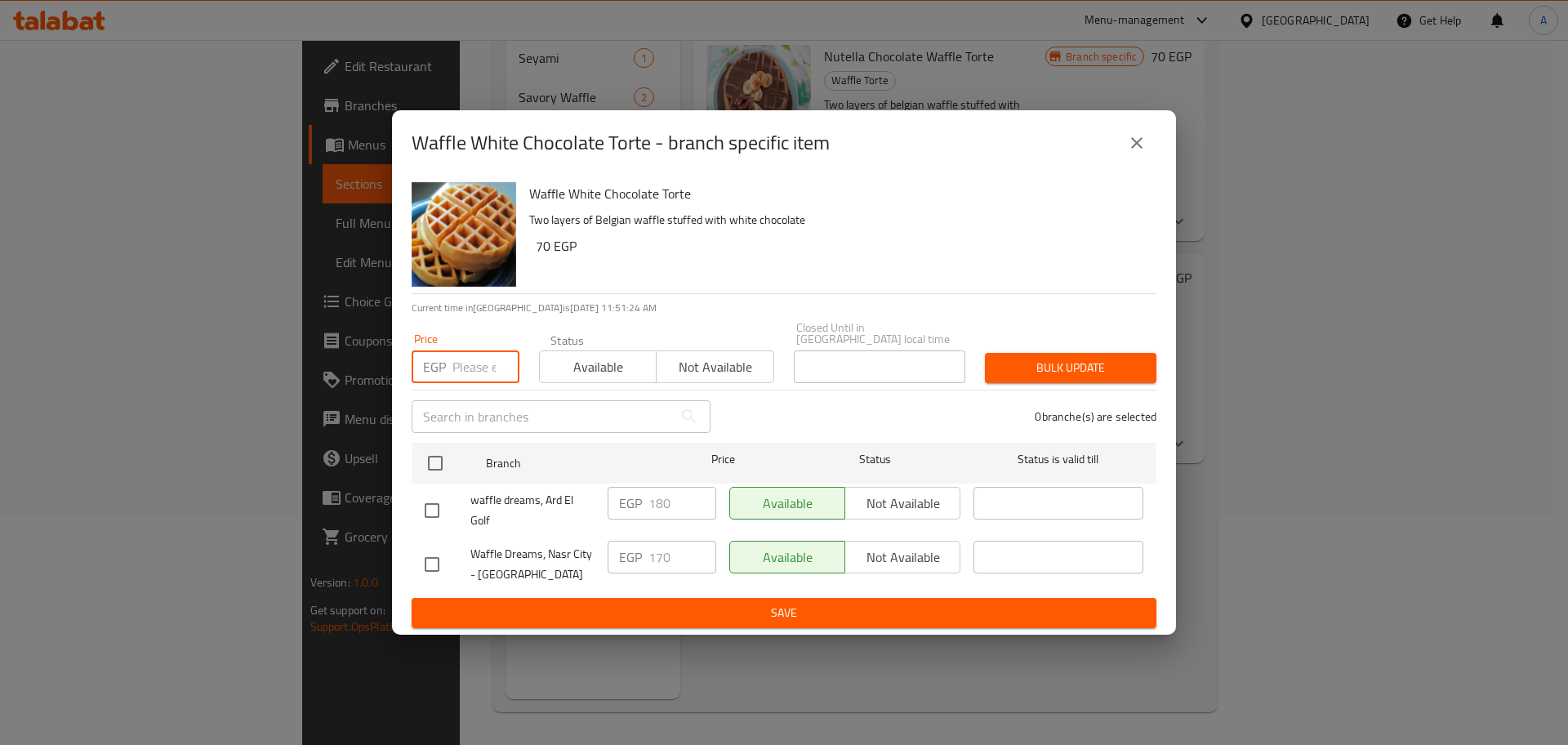
click at [473, 359] on input "number" at bounding box center [486, 367] width 67 height 32
type input "180"
click at [437, 461] on input "checkbox" at bounding box center [436, 463] width 34 height 34
checkbox input "true"
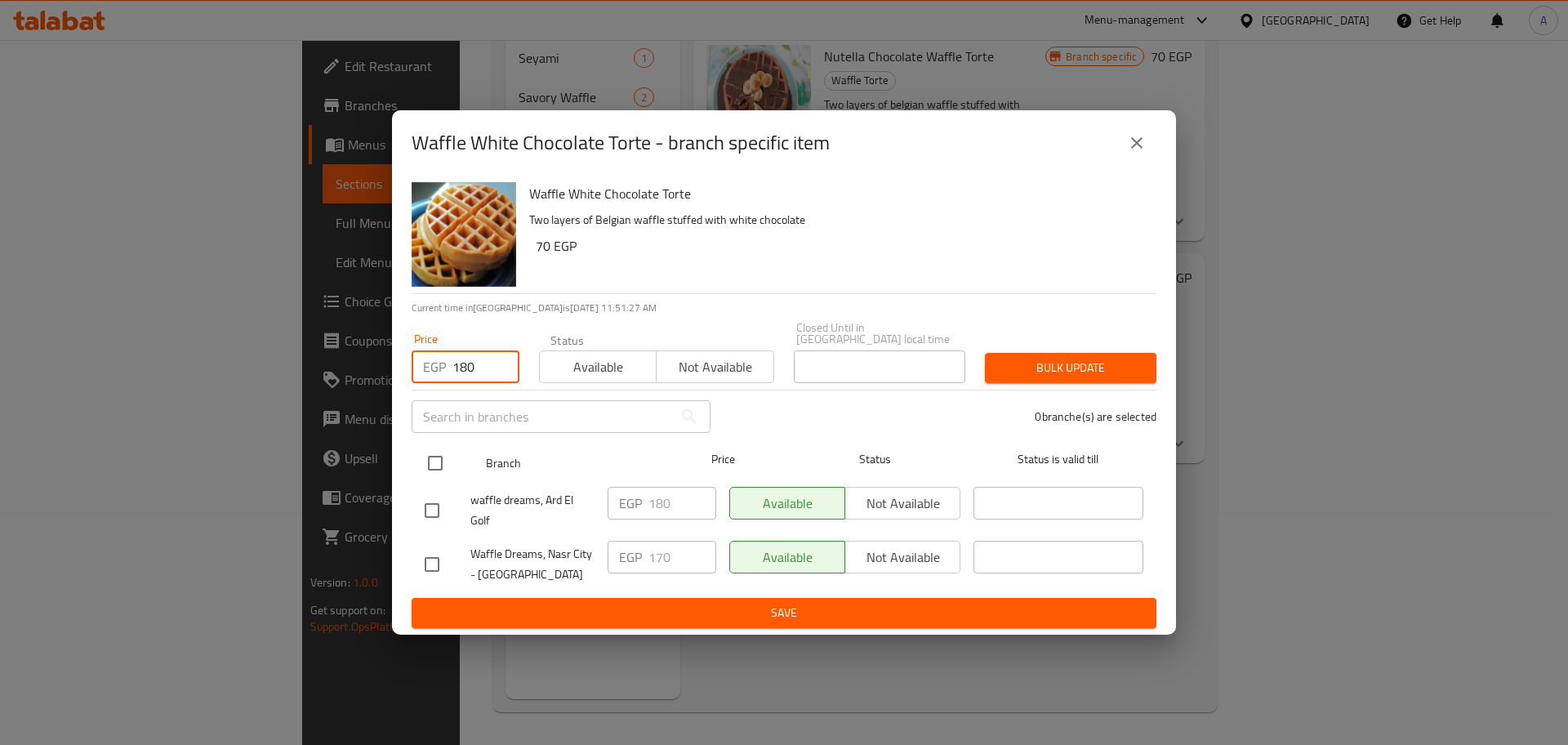
checkbox input "true"
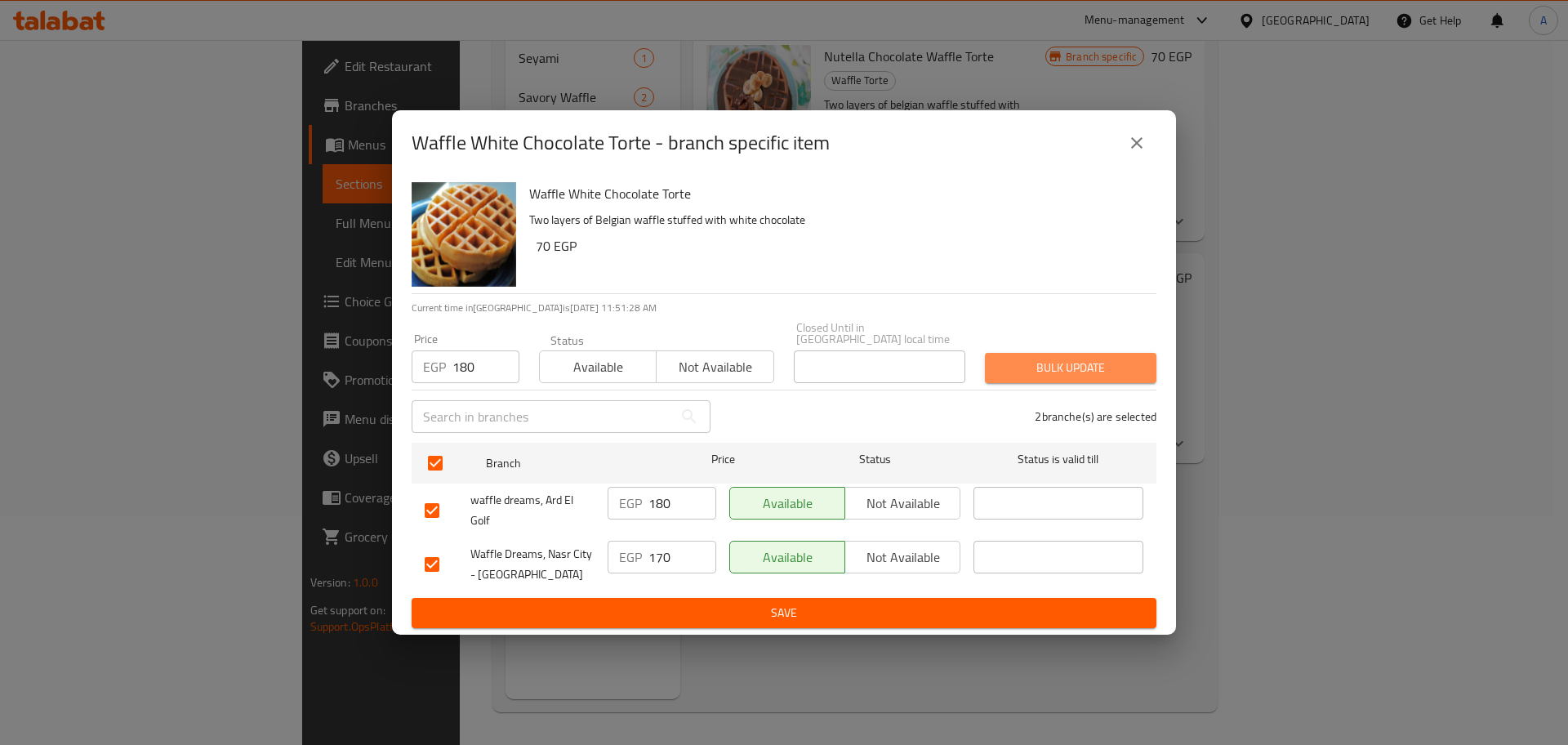
click at [1042, 361] on span "Bulk update" at bounding box center [1071, 367] width 145 height 20
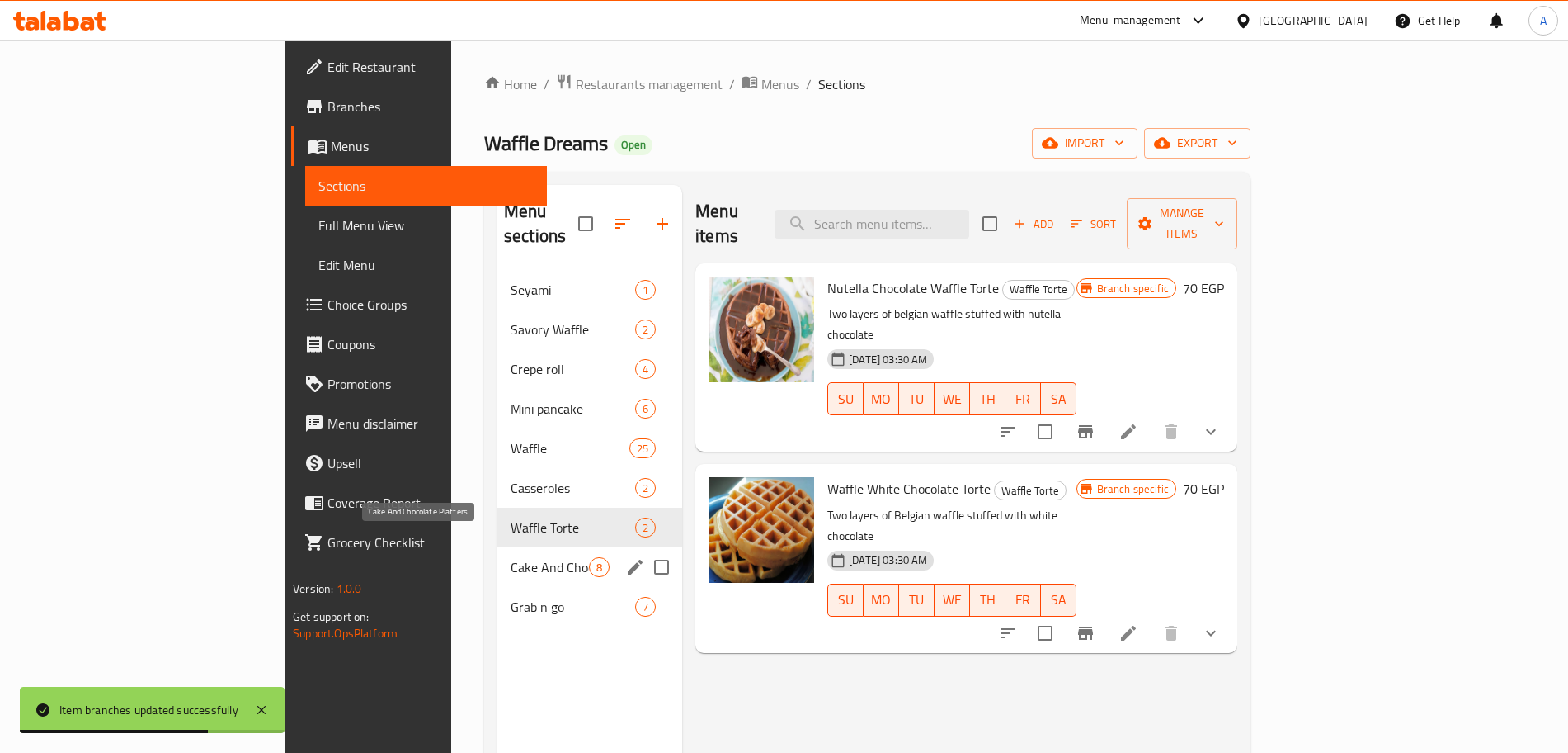
click at [510, 557] on span "Cake And Chocolate Platters" at bounding box center [549, 567] width 78 height 20
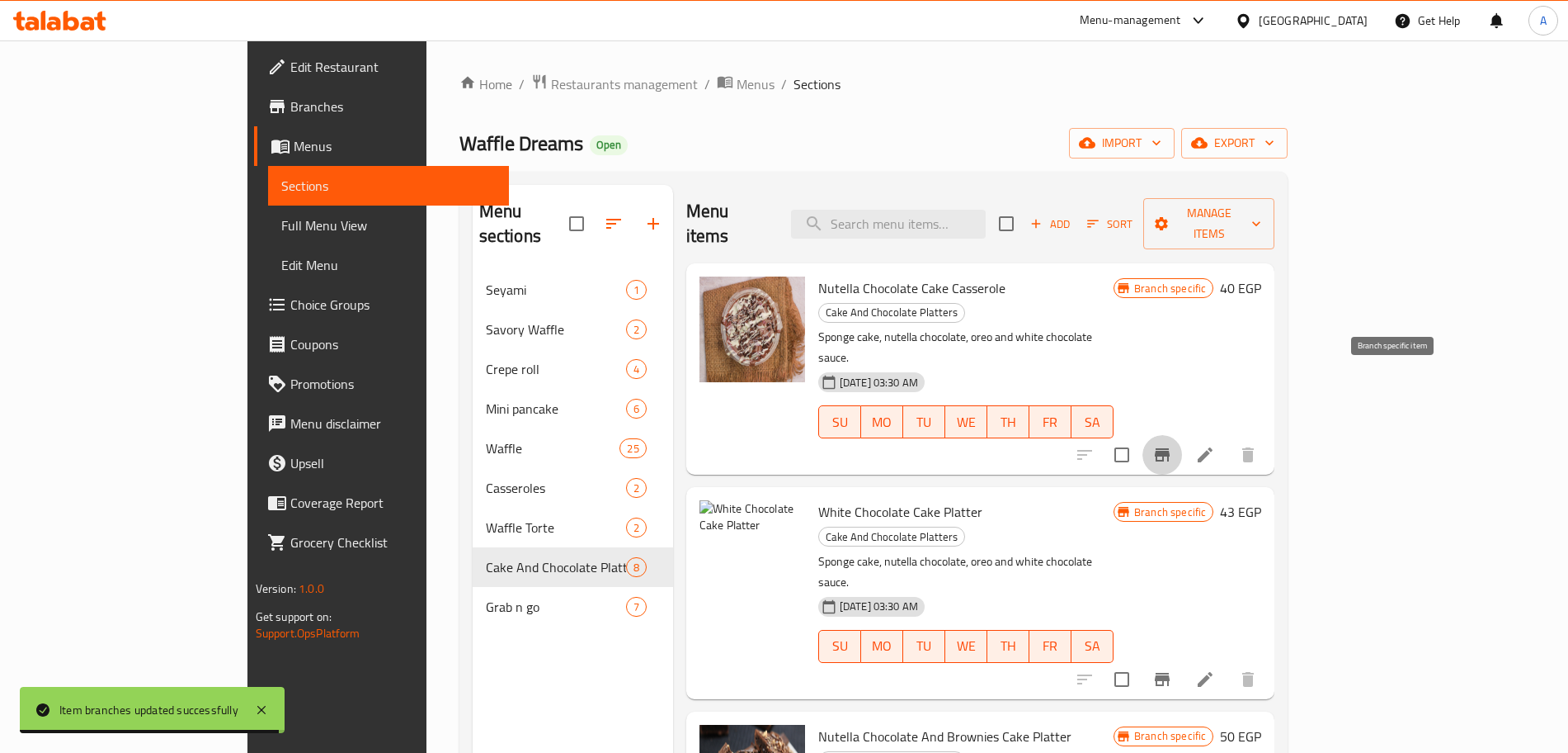
click at [1172, 445] on icon "Branch-specific-item" at bounding box center [1162, 455] width 20 height 20
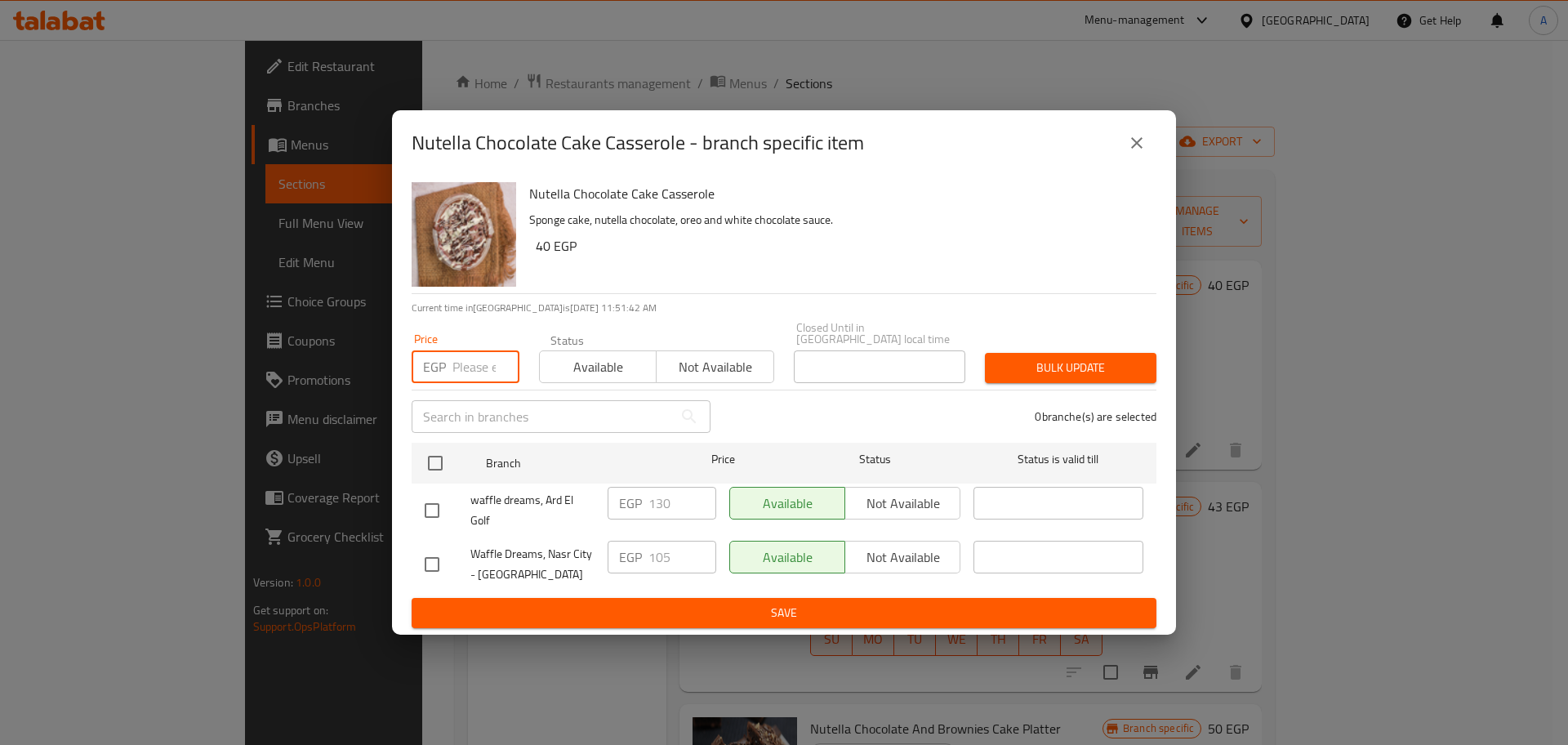
click at [466, 360] on input "number" at bounding box center [486, 367] width 67 height 32
type input "130"
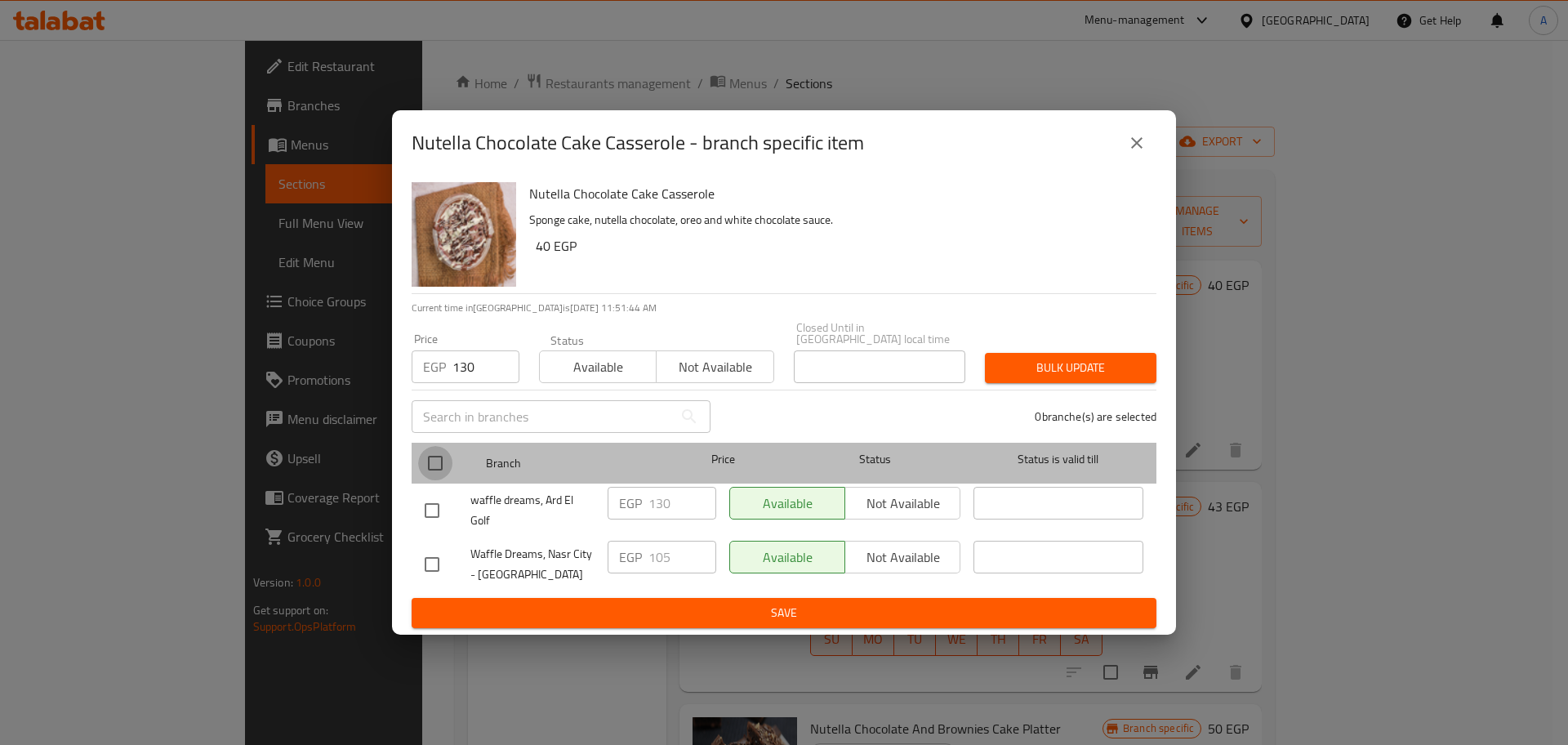
click at [437, 454] on input "checkbox" at bounding box center [436, 463] width 34 height 34
checkbox input "true"
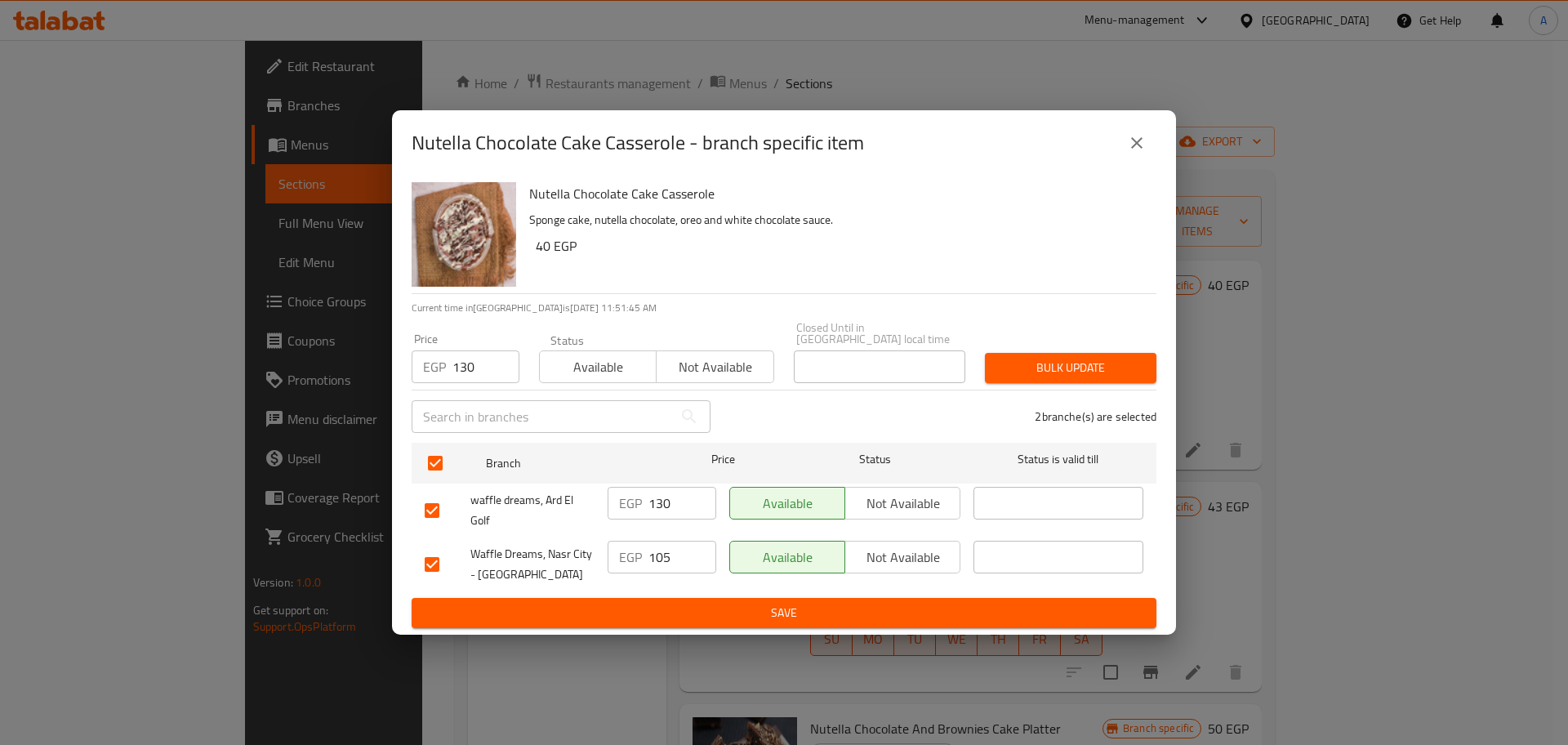
click at [1056, 352] on button "Bulk update" at bounding box center [1071, 368] width 172 height 31
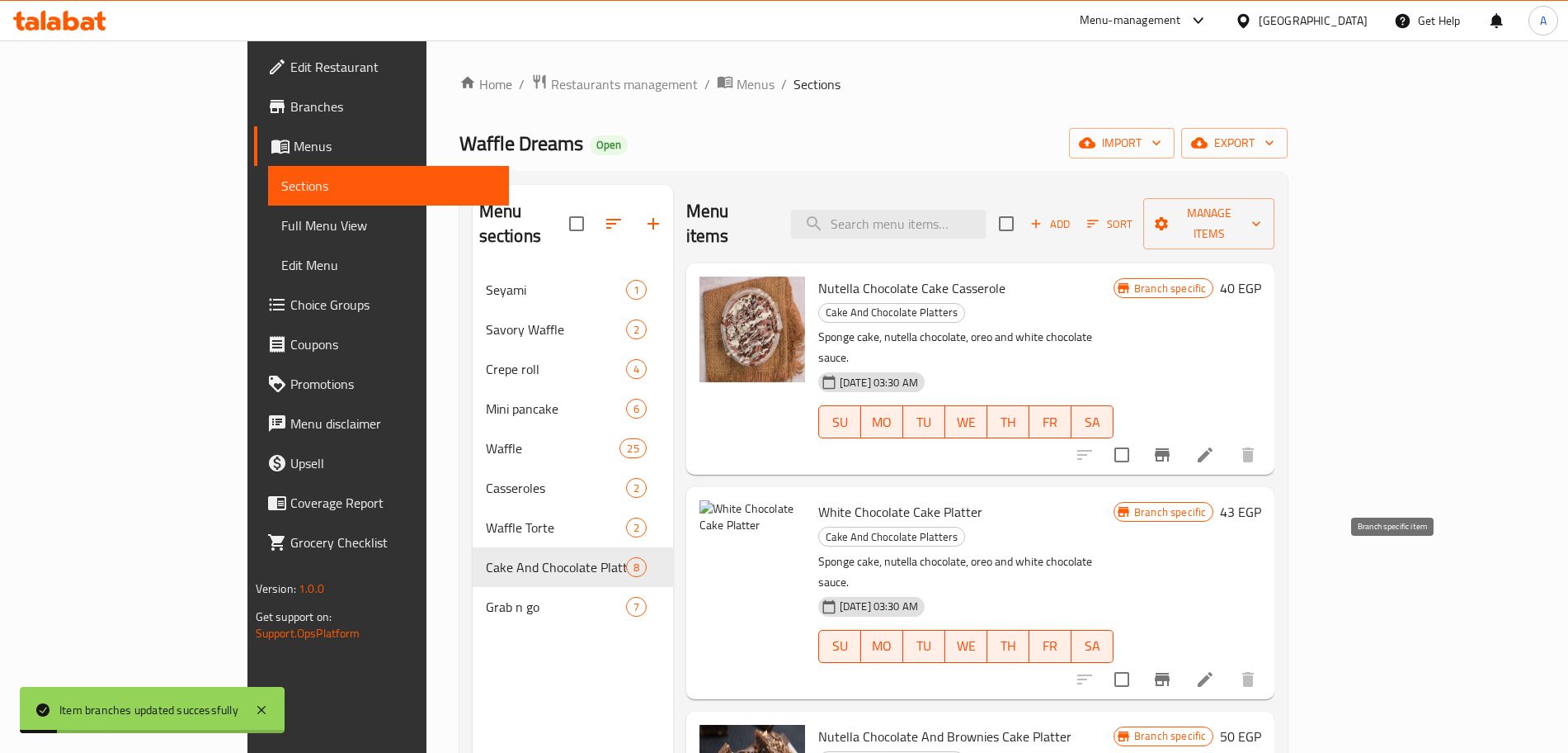
click at [1172, 669] on icon "Branch-specific-item" at bounding box center [1162, 679] width 20 height 20
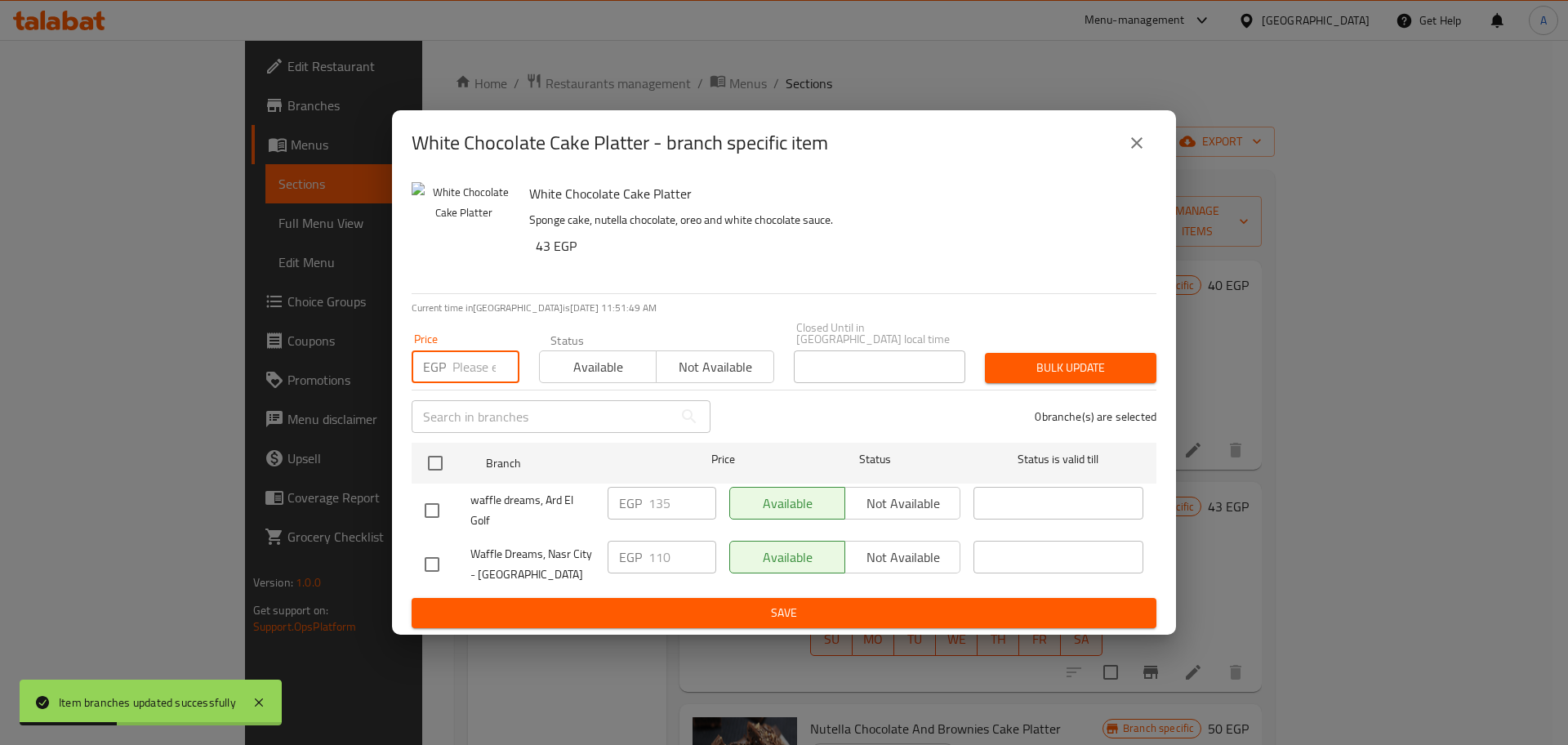
click at [468, 358] on input "number" at bounding box center [486, 367] width 67 height 32
type input "135"
click at [444, 447] on input "checkbox" at bounding box center [436, 463] width 34 height 34
checkbox input "true"
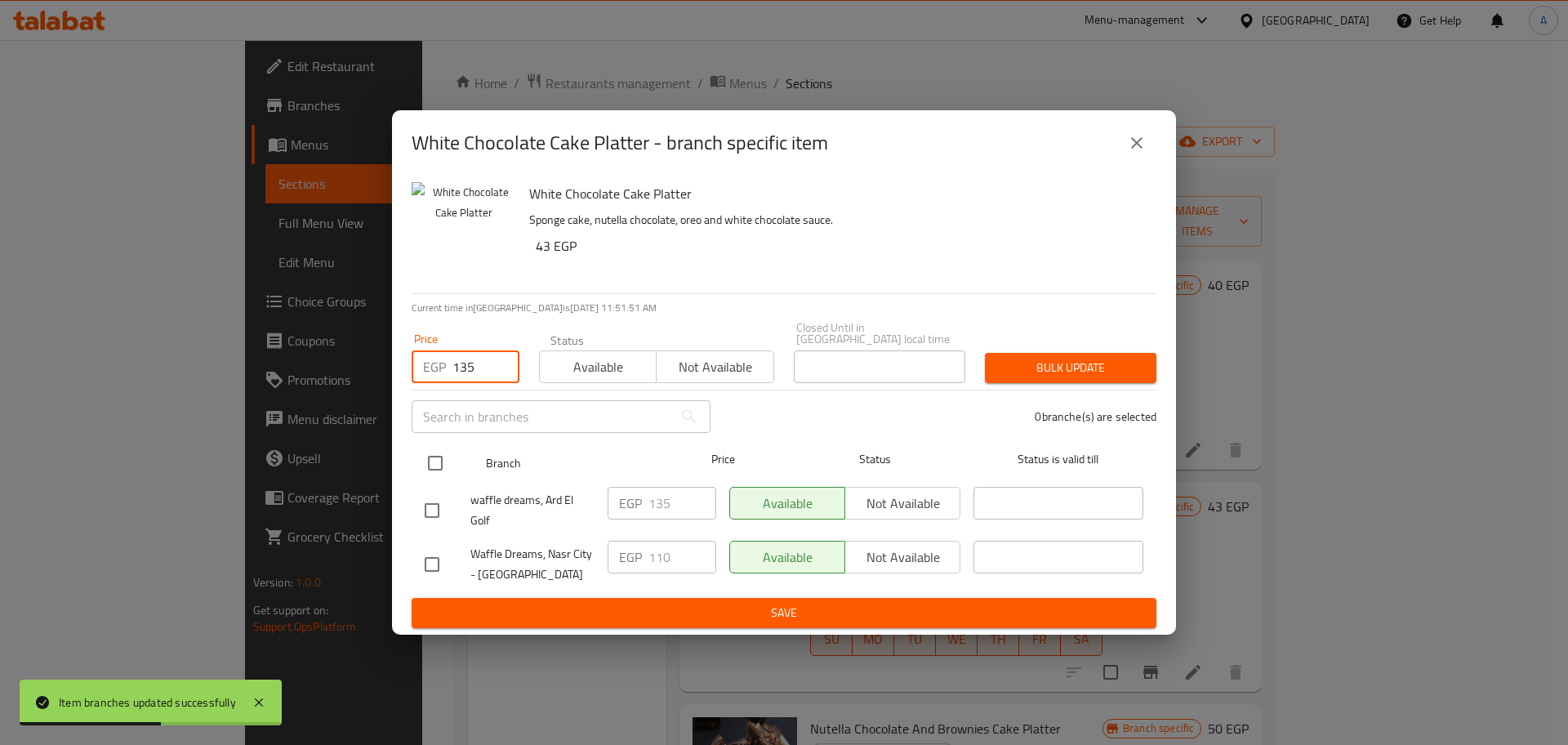
checkbox input "true"
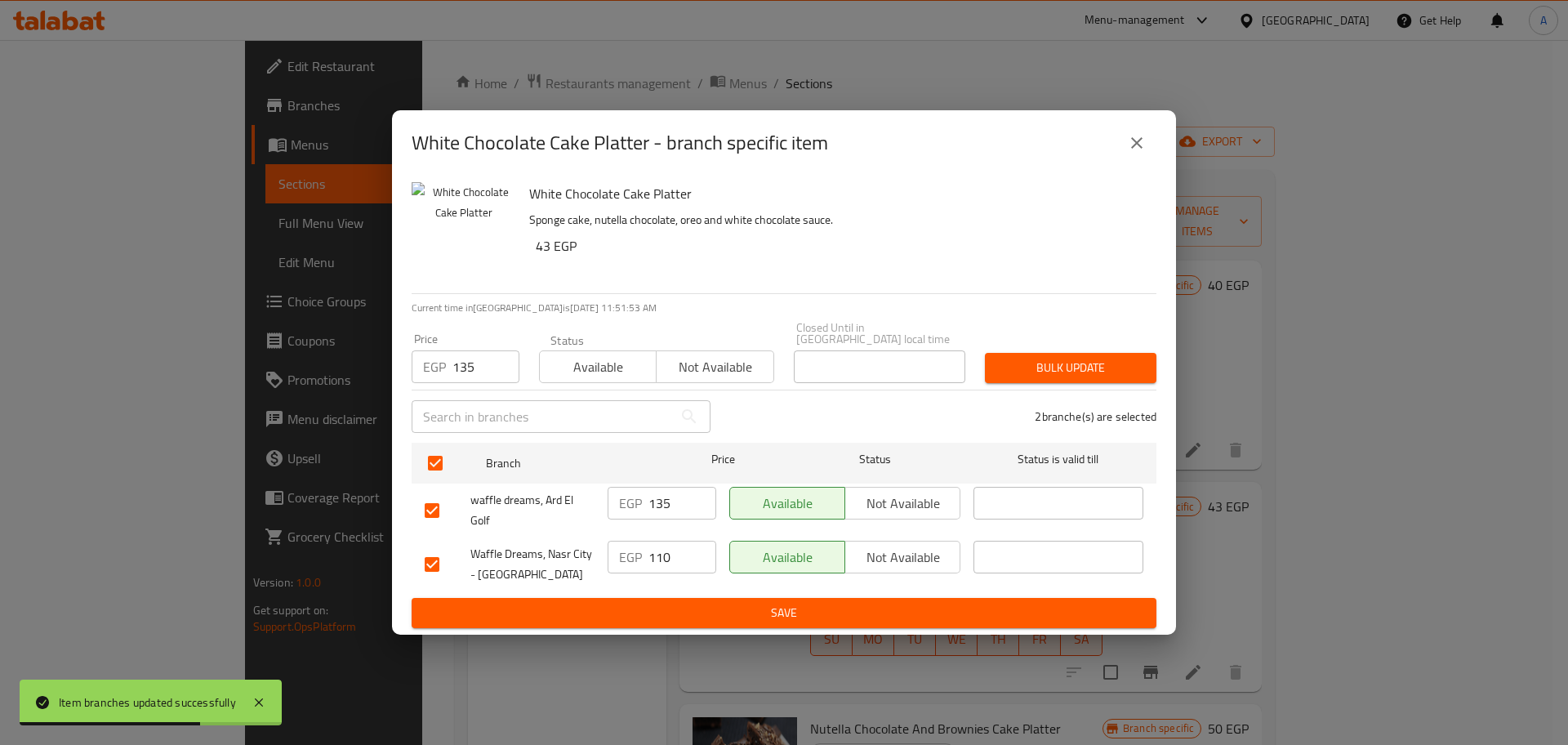
click at [1073, 369] on span "Bulk update" at bounding box center [1071, 367] width 145 height 20
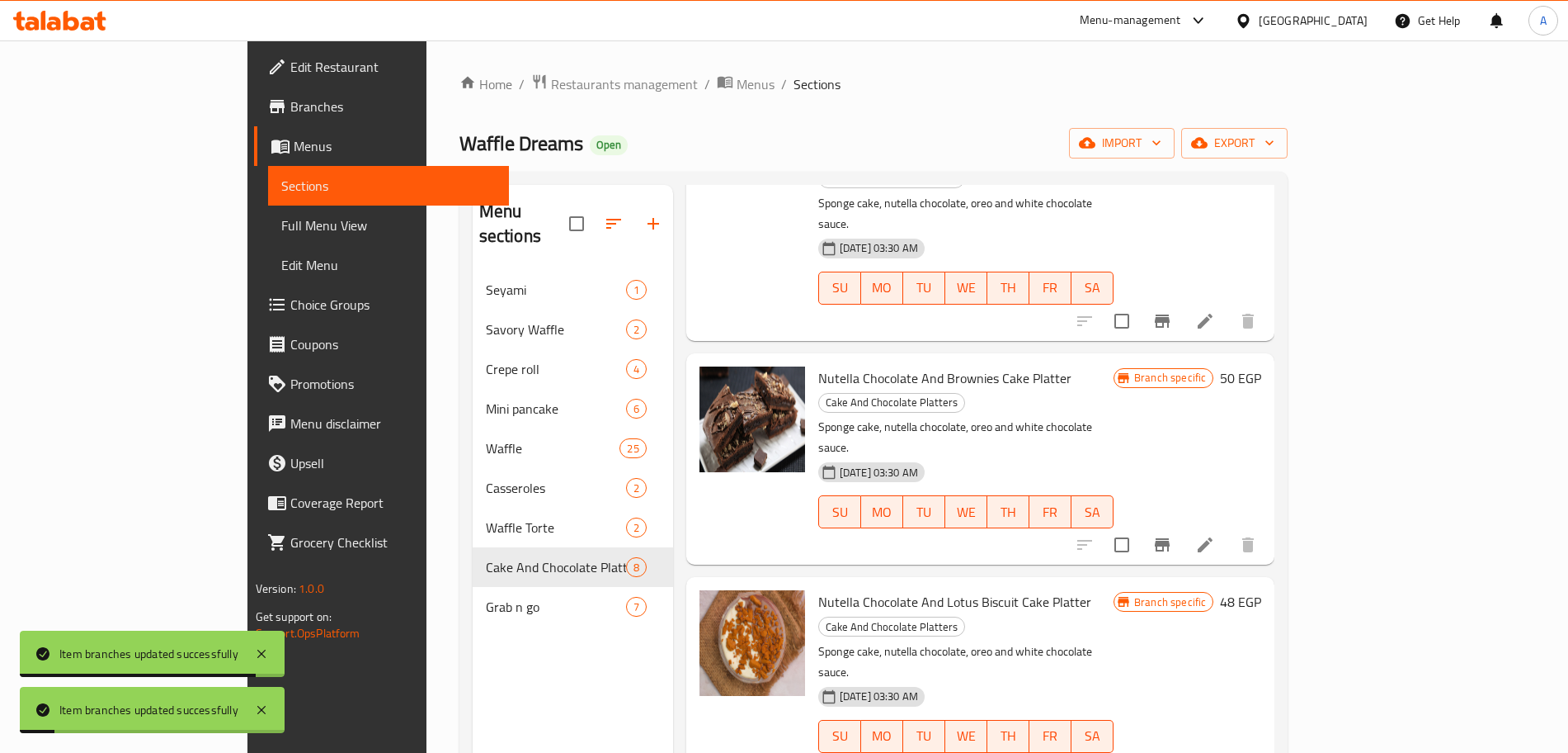
scroll to position [362, 0]
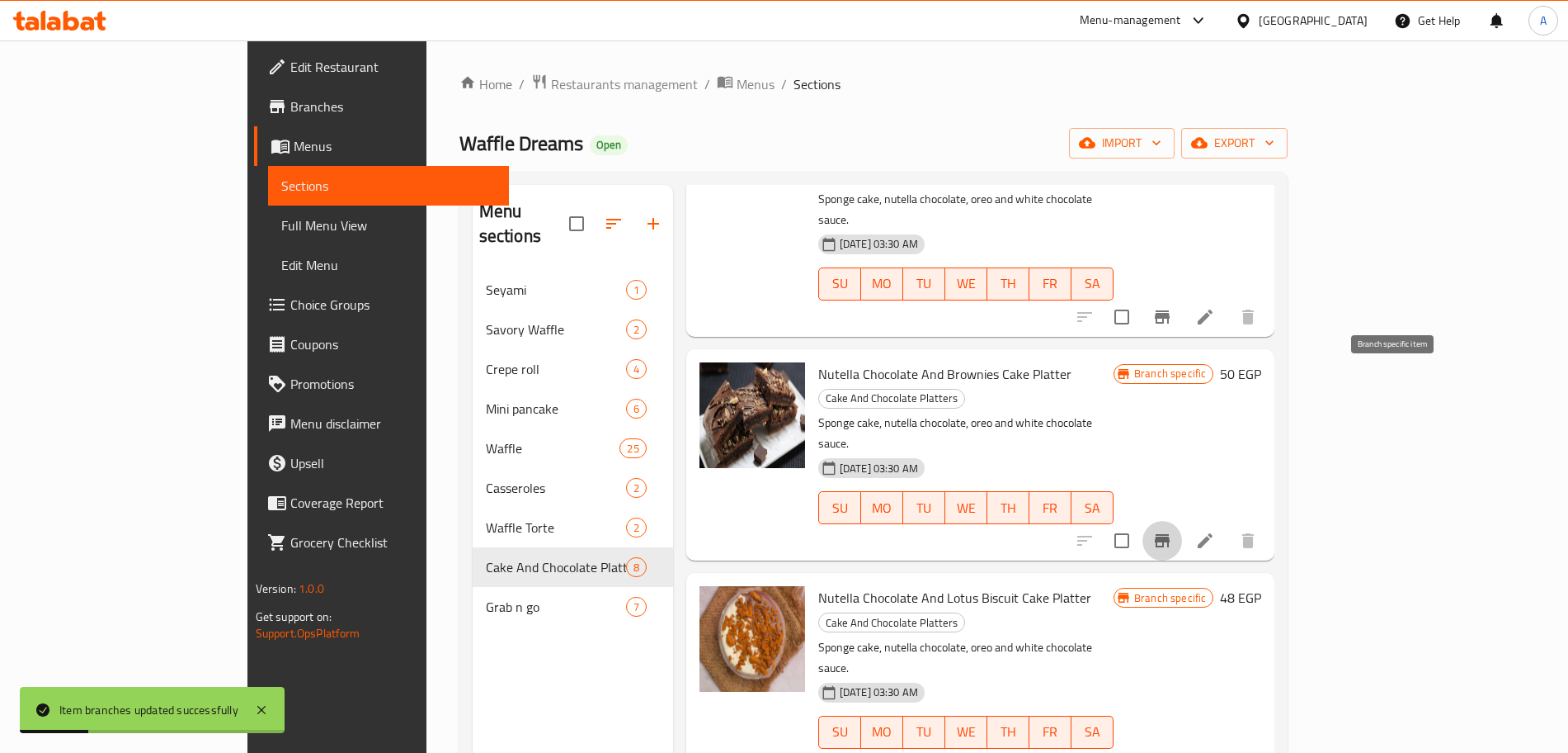
click at [1169, 534] on icon "Branch-specific-item" at bounding box center [1162, 541] width 14 height 14
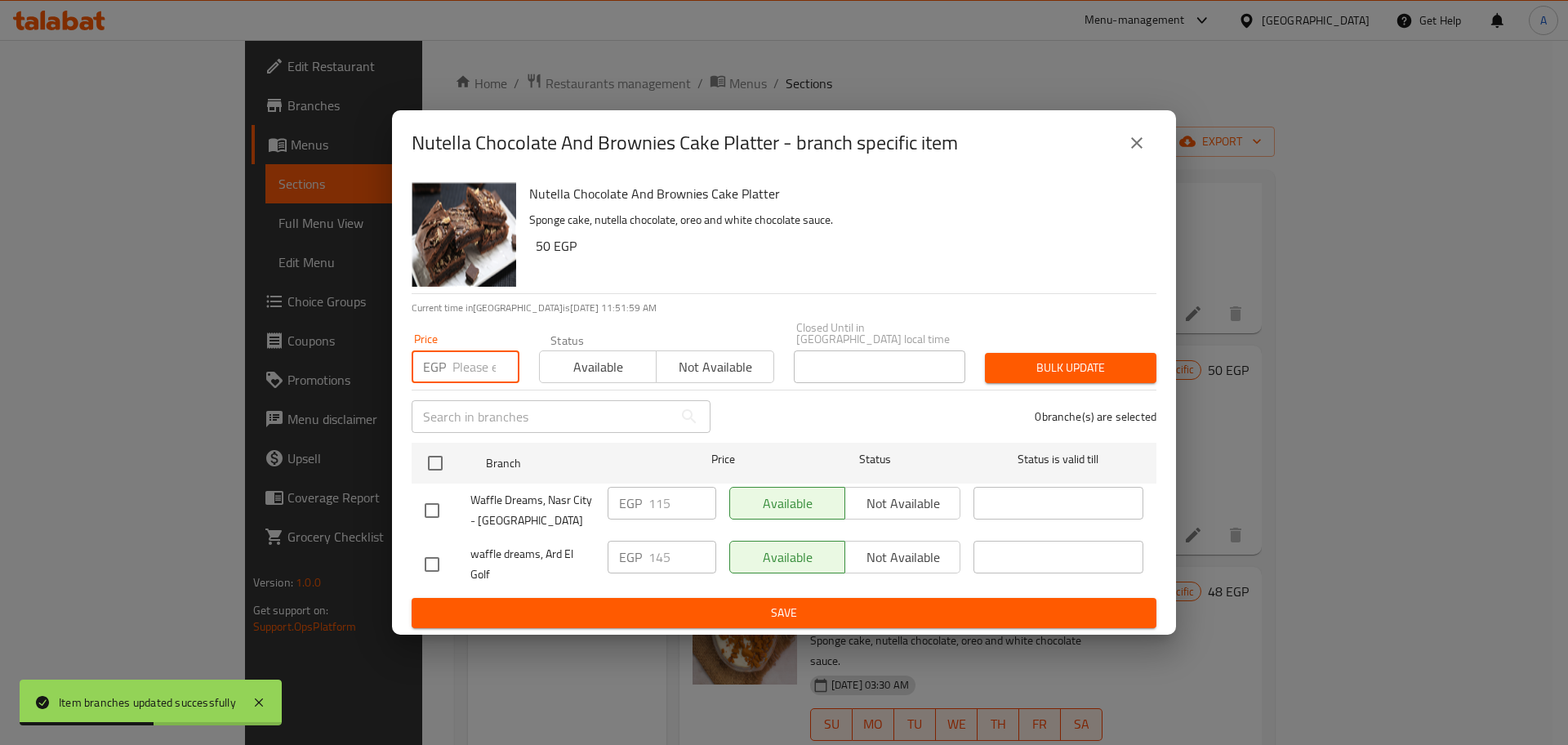
click at [479, 362] on input "number" at bounding box center [486, 367] width 67 height 32
type input "145"
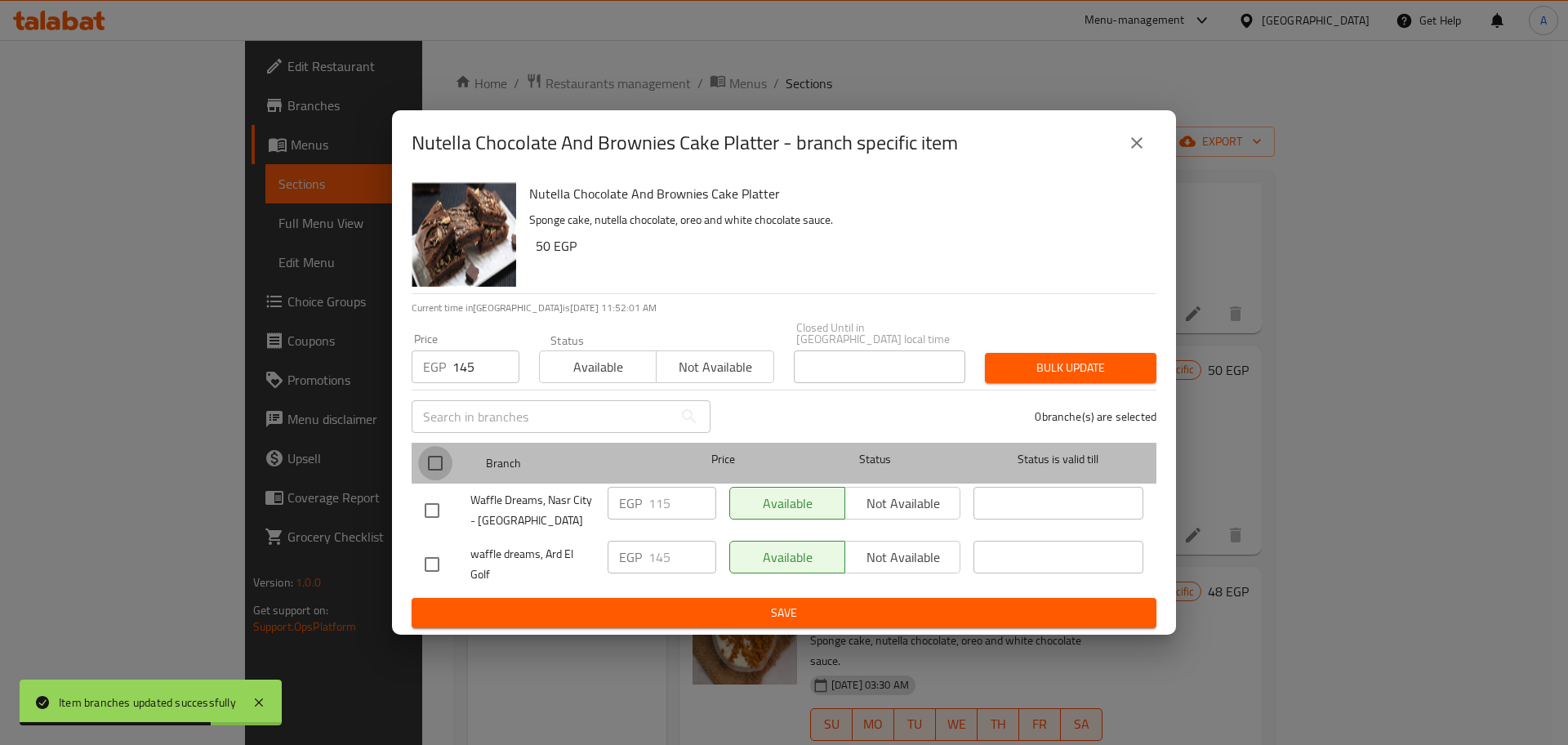
click at [441, 458] on input "checkbox" at bounding box center [436, 463] width 34 height 34
checkbox input "true"
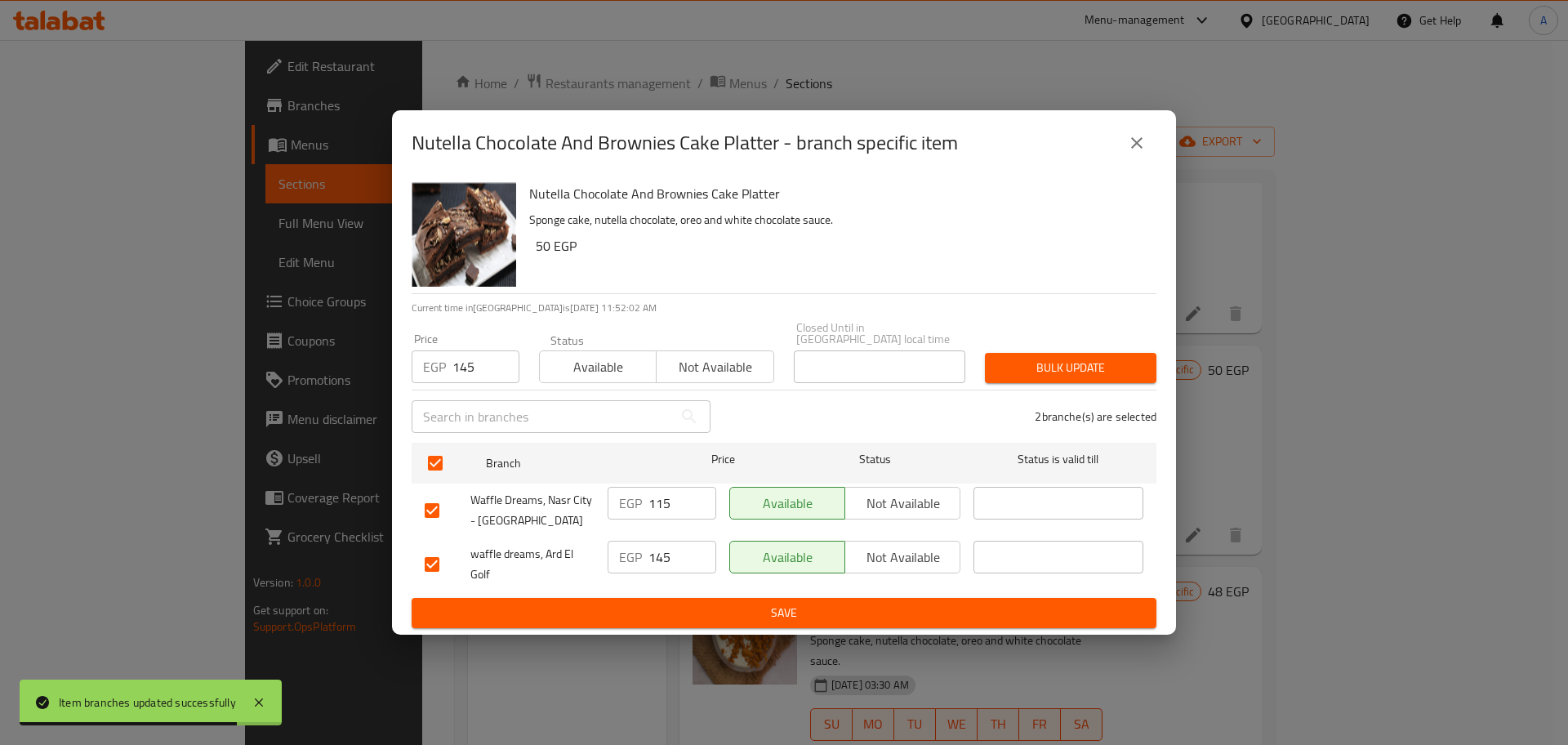
click at [1066, 357] on span "Bulk update" at bounding box center [1071, 367] width 145 height 20
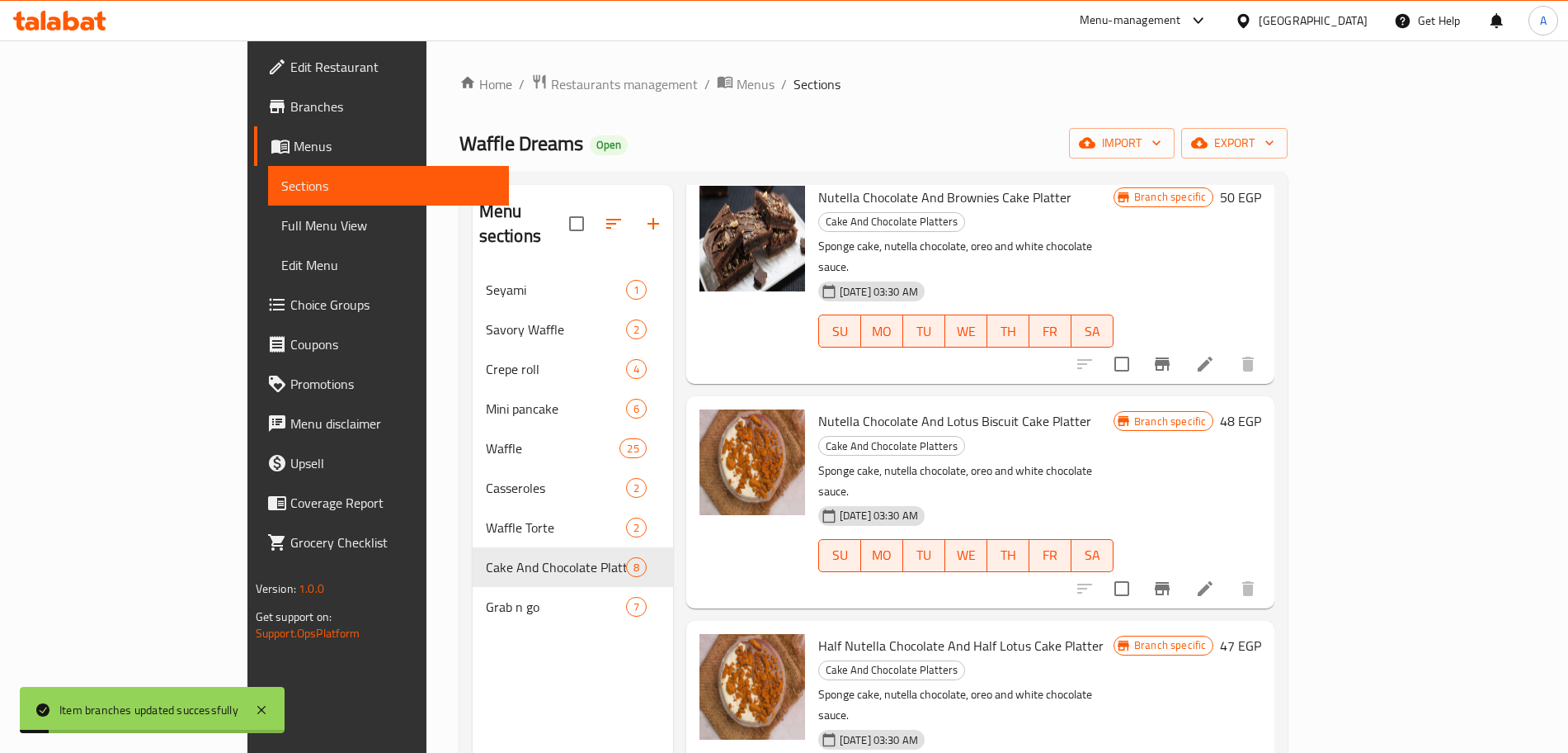
scroll to position [549, 0]
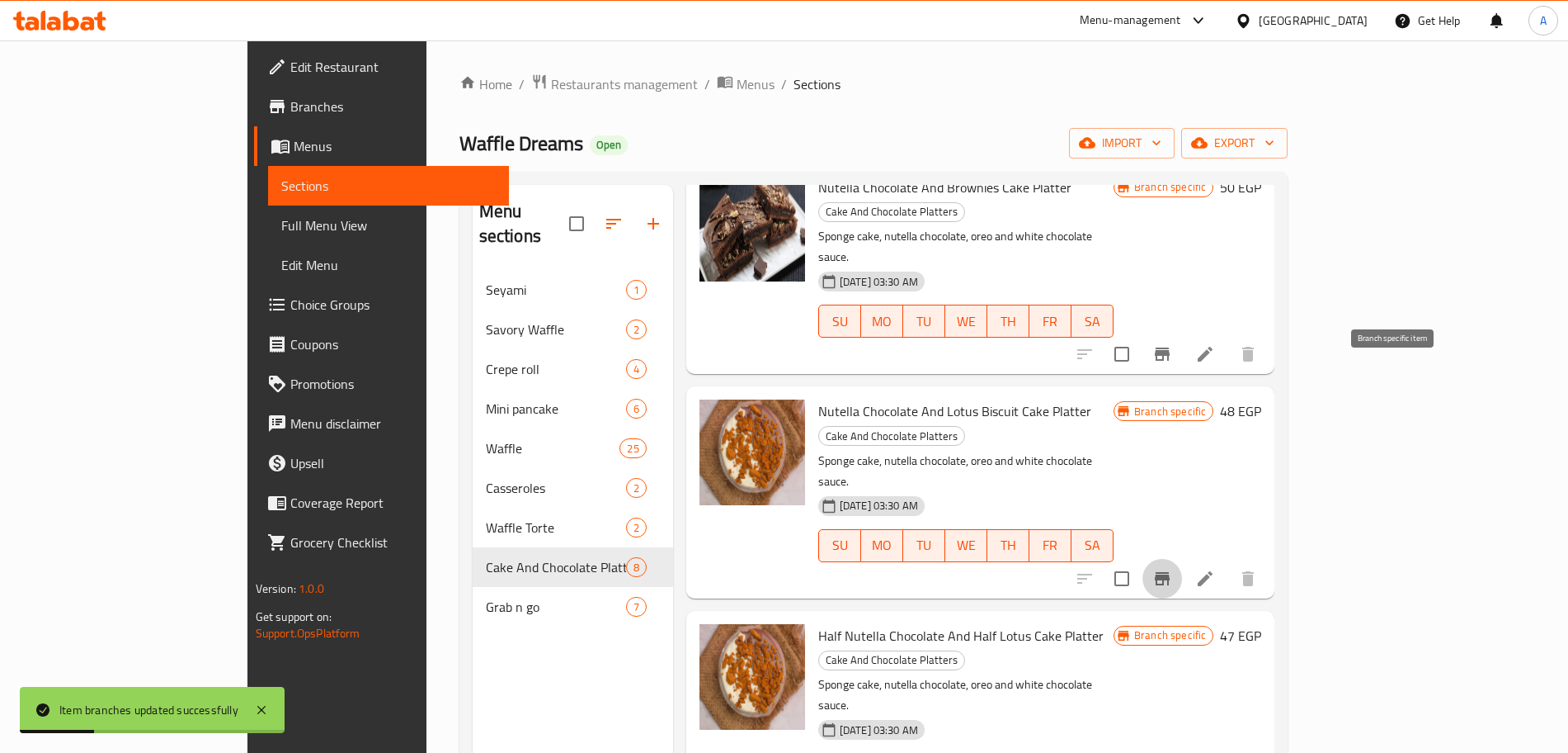
click at [1172, 569] on icon "Branch-specific-item" at bounding box center [1162, 578] width 20 height 20
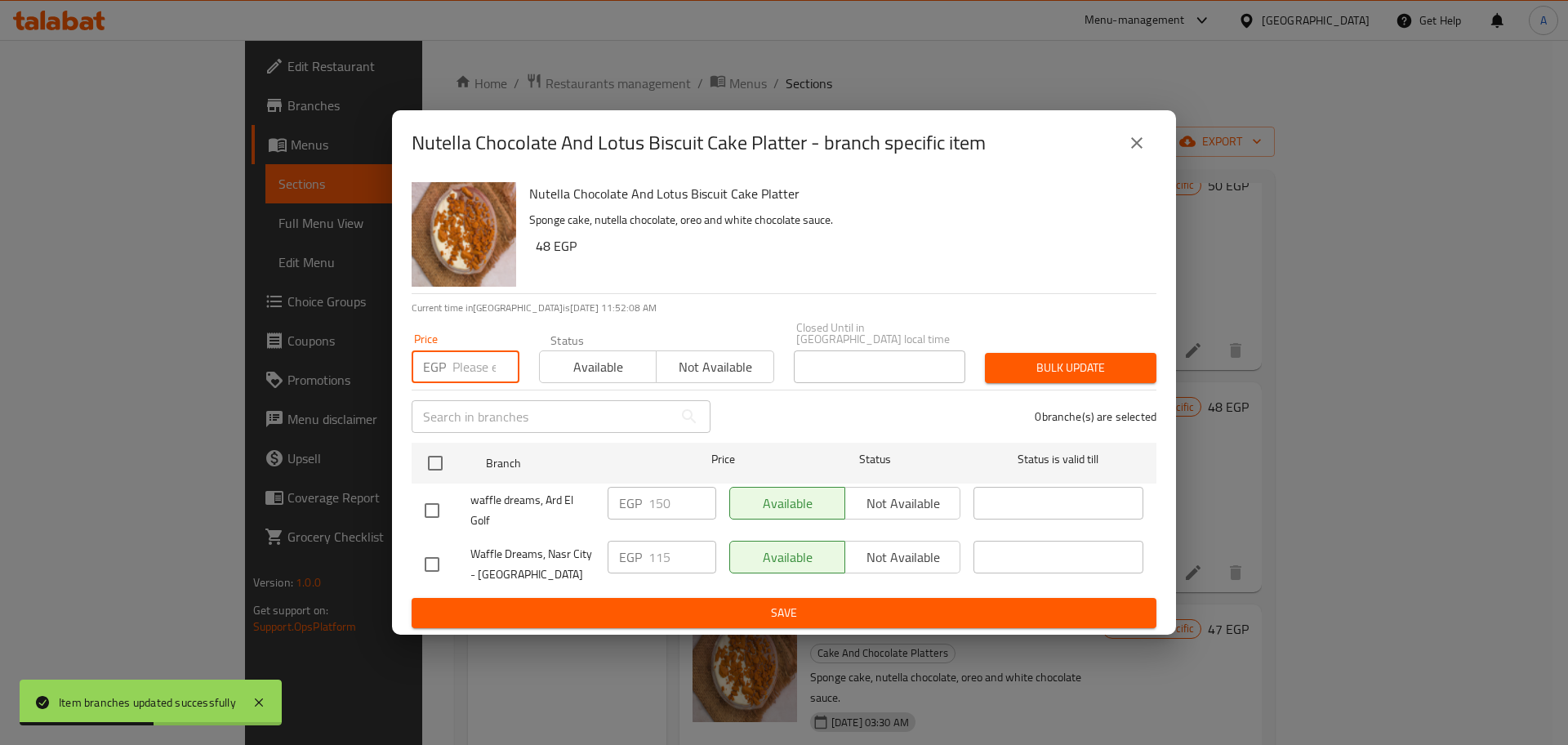
click at [482, 366] on input "number" at bounding box center [486, 367] width 67 height 32
type input "150"
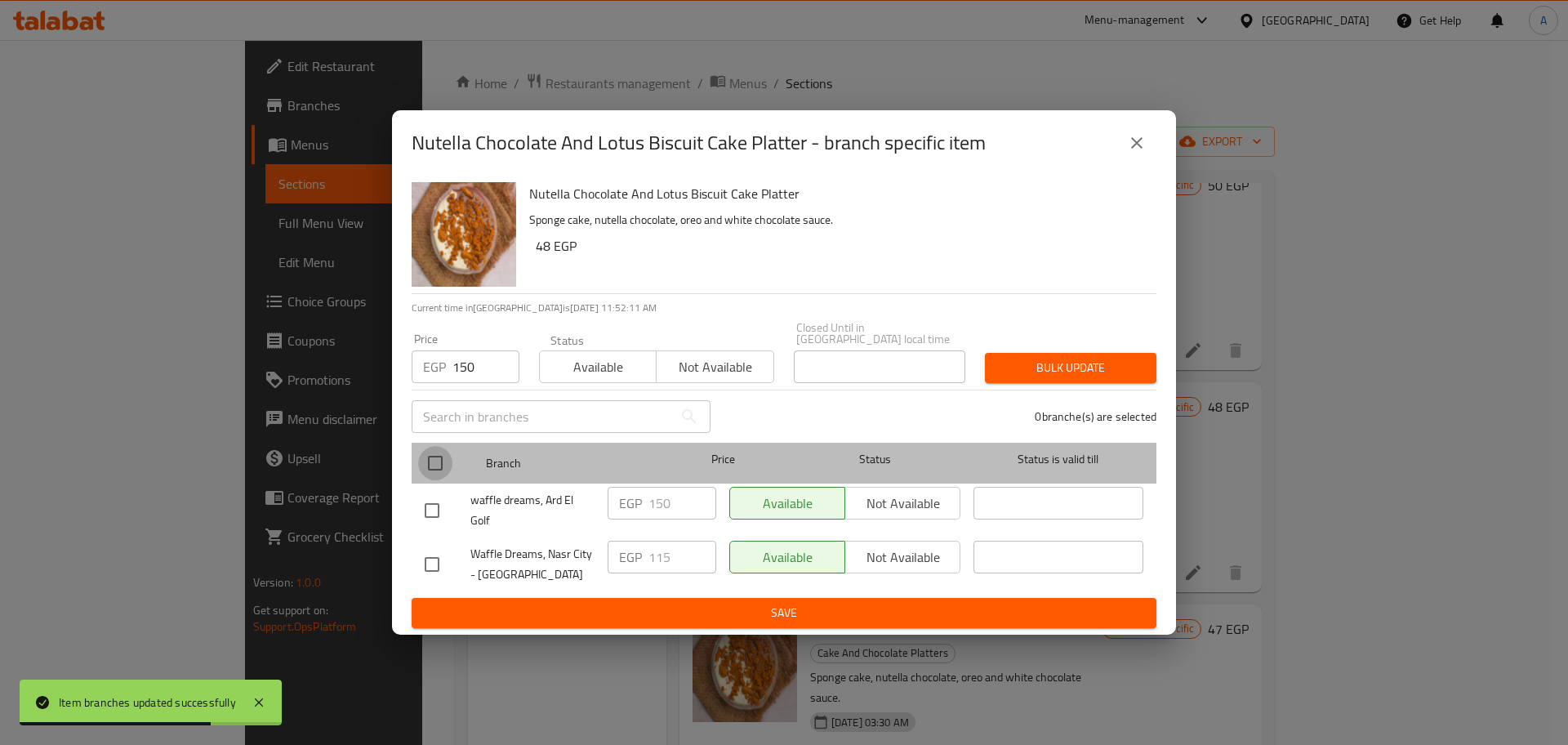
click at [431, 462] on input "checkbox" at bounding box center [436, 463] width 34 height 34
checkbox input "true"
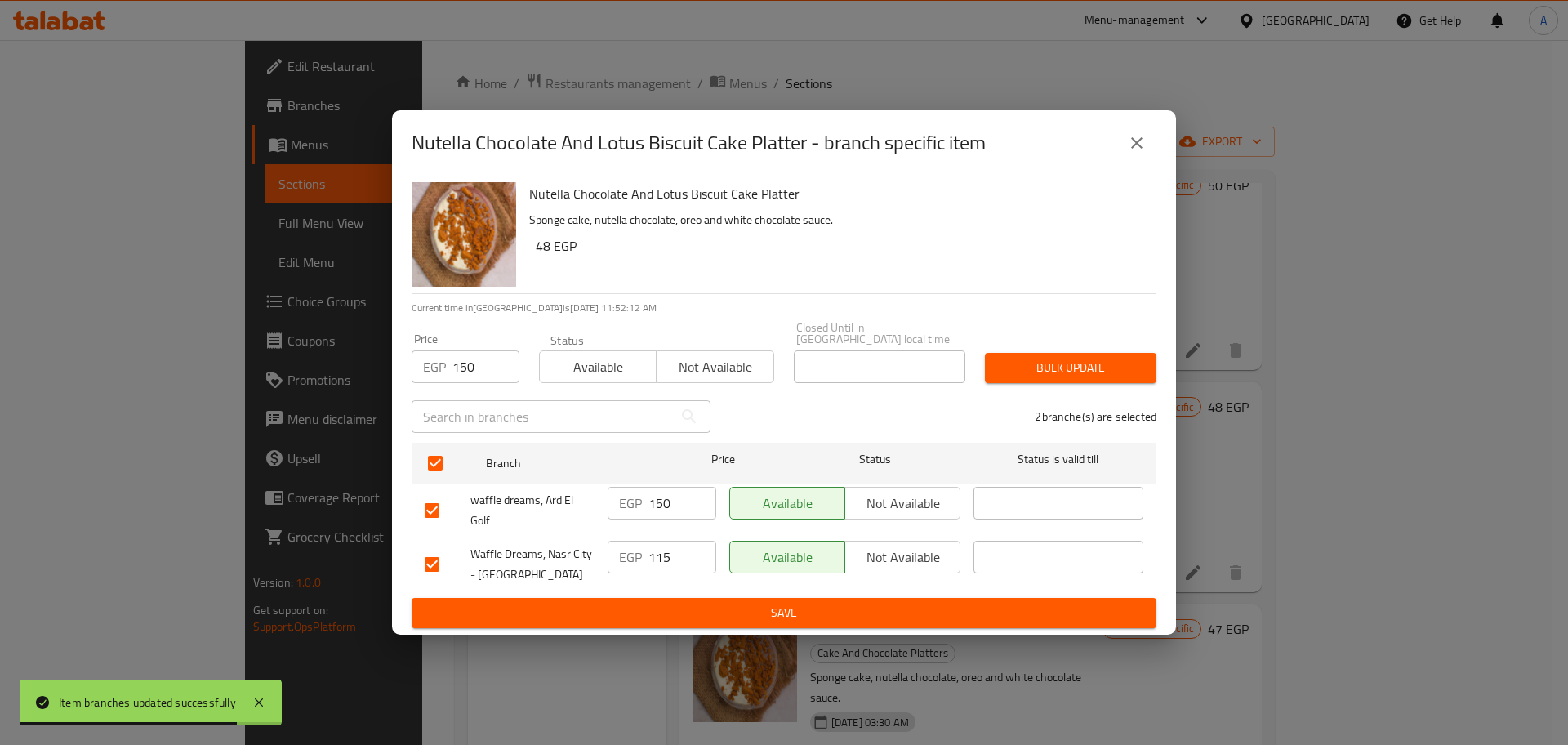
click at [1021, 362] on span "Bulk update" at bounding box center [1071, 367] width 145 height 20
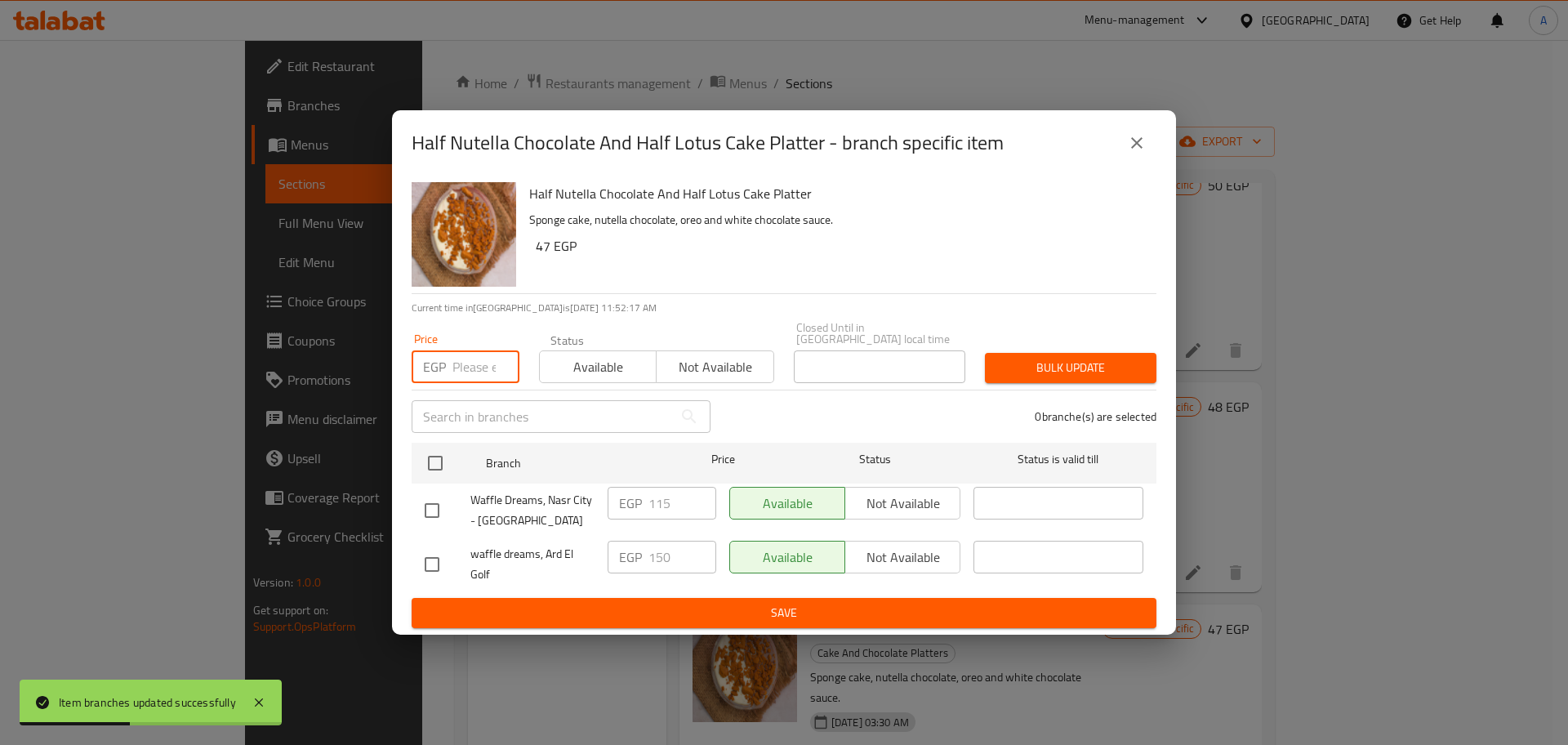
click at [467, 369] on input "number" at bounding box center [486, 367] width 67 height 32
type input "150"
click at [441, 450] on input "checkbox" at bounding box center [436, 463] width 34 height 34
checkbox input "true"
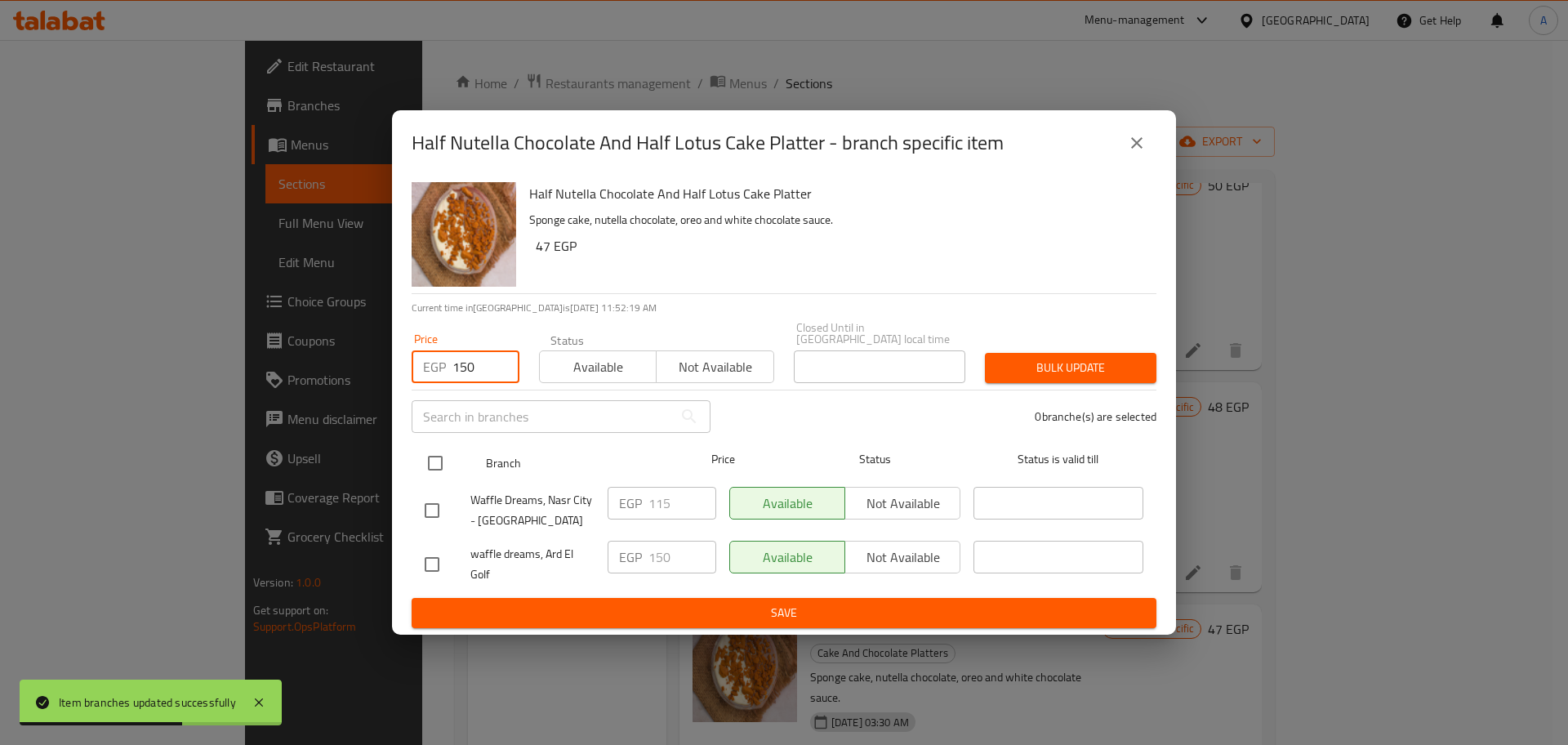
checkbox input "true"
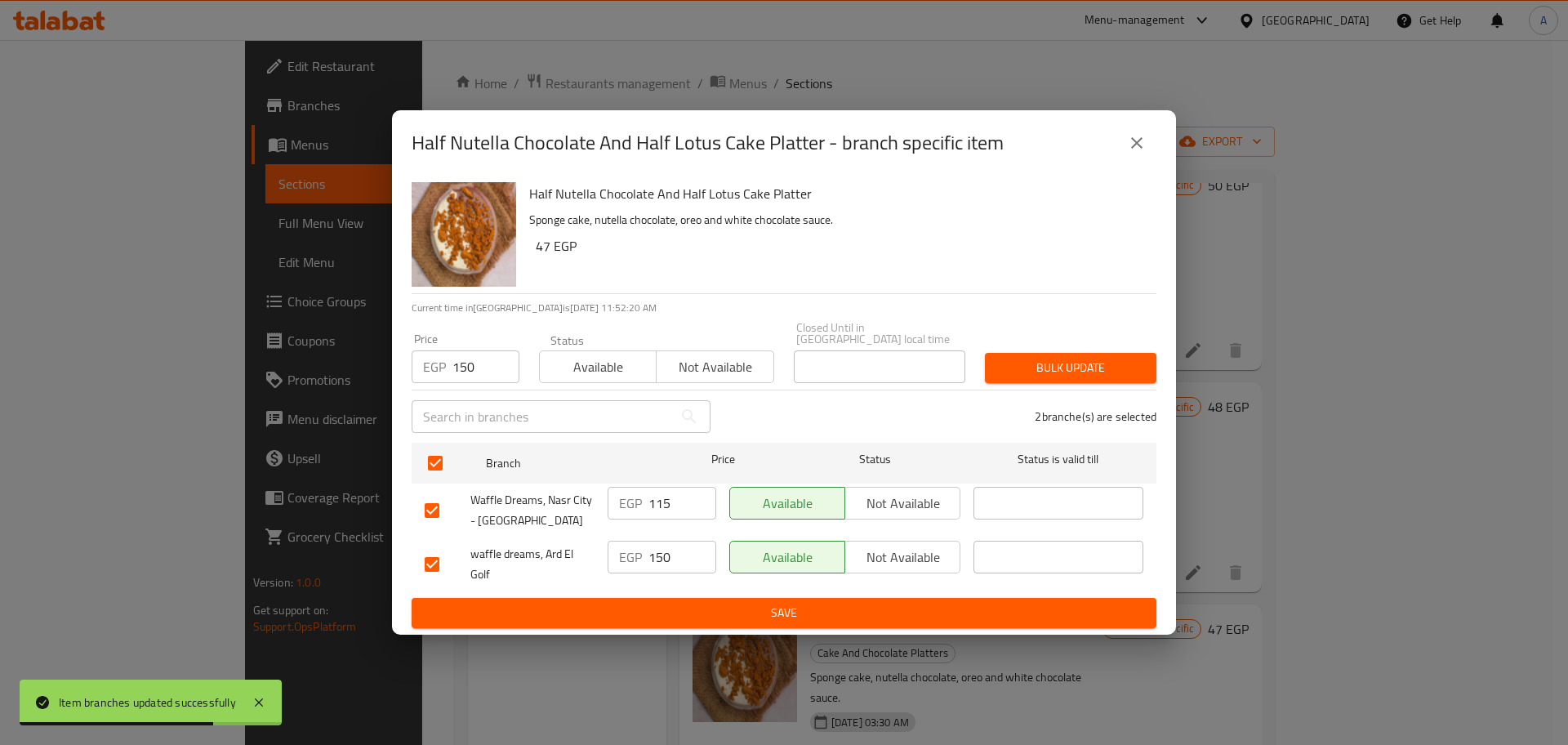
click at [1090, 357] on span "Bulk update" at bounding box center [1071, 367] width 145 height 20
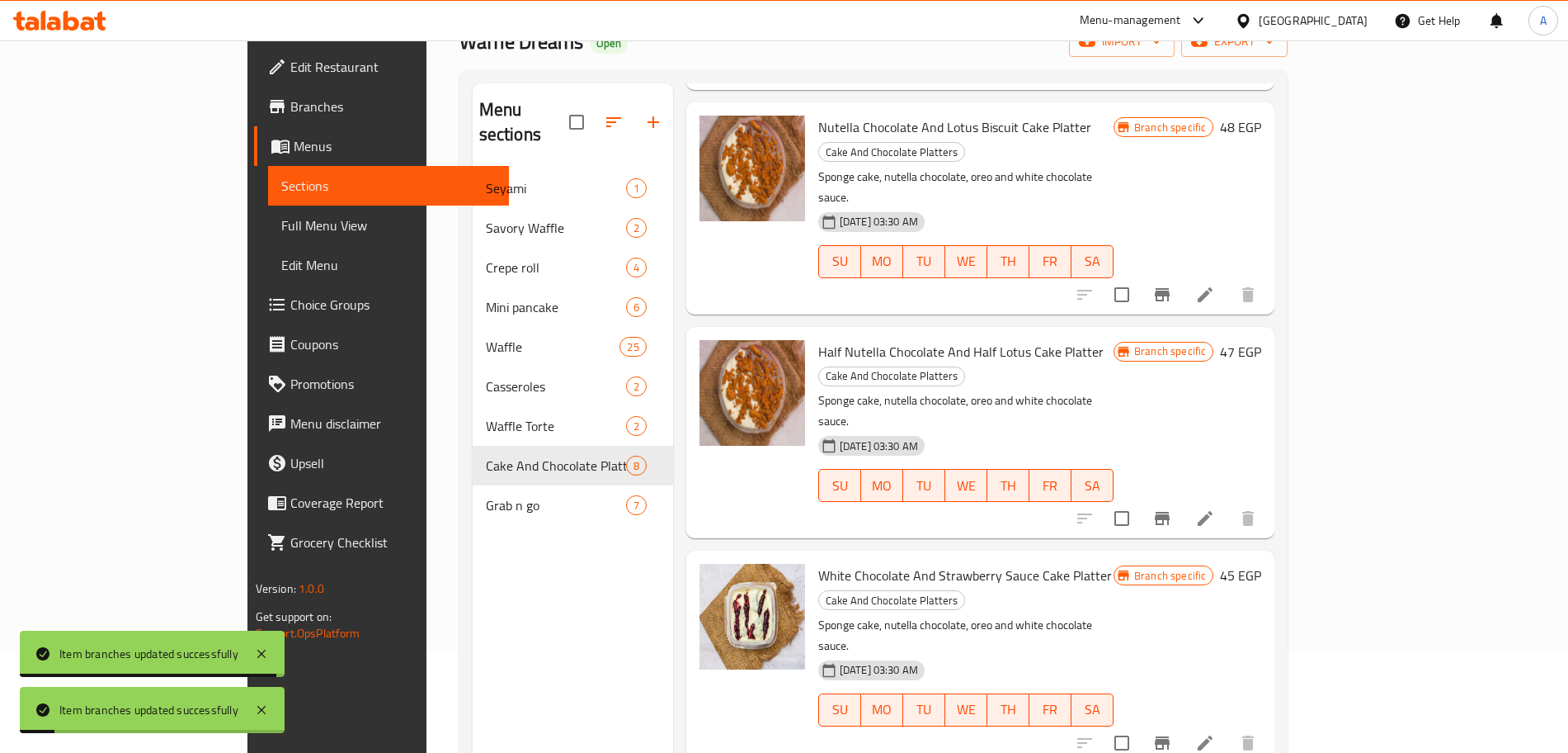
scroll to position [106, 0]
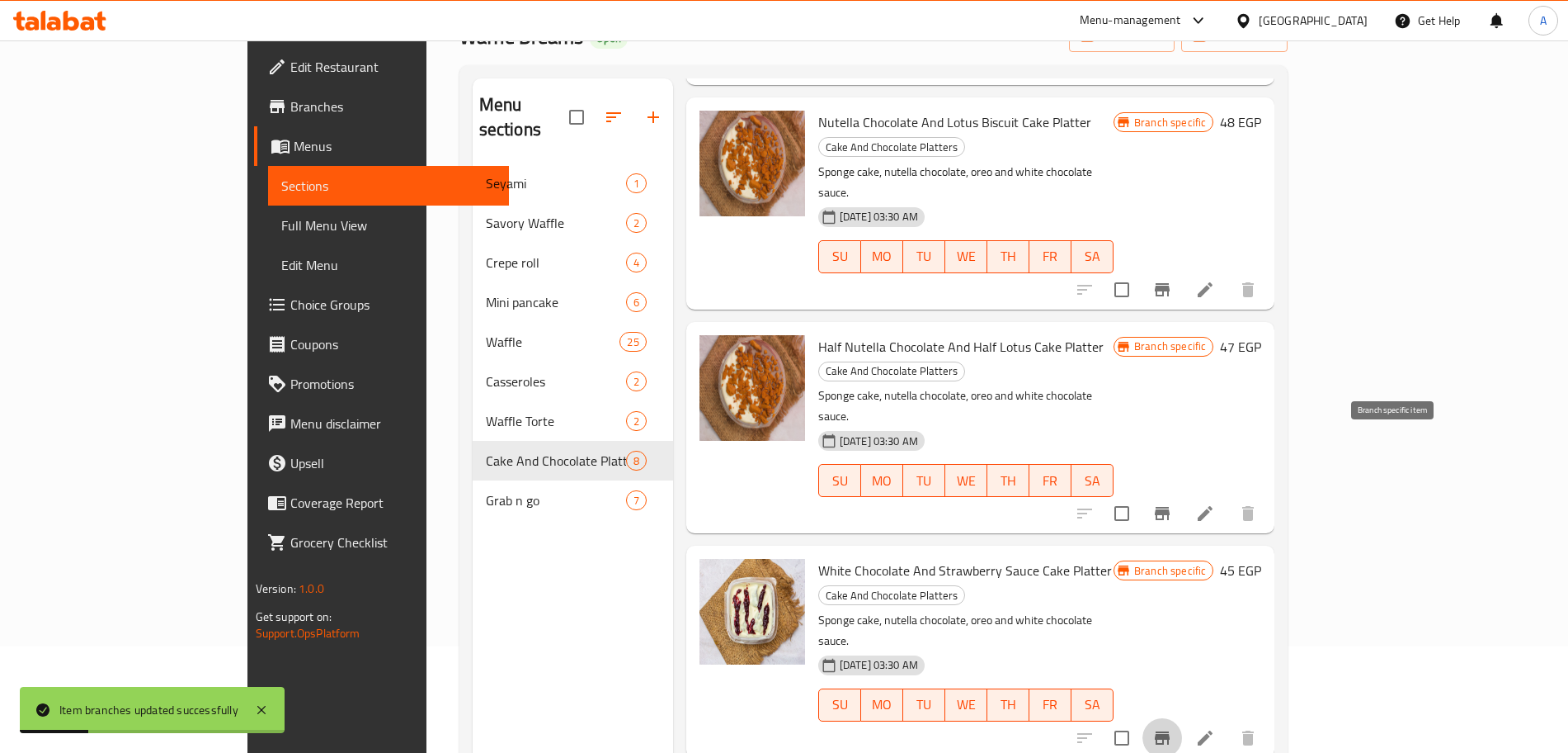
click at [1182, 718] on button "Branch-specific-item" at bounding box center [1162, 738] width 40 height 40
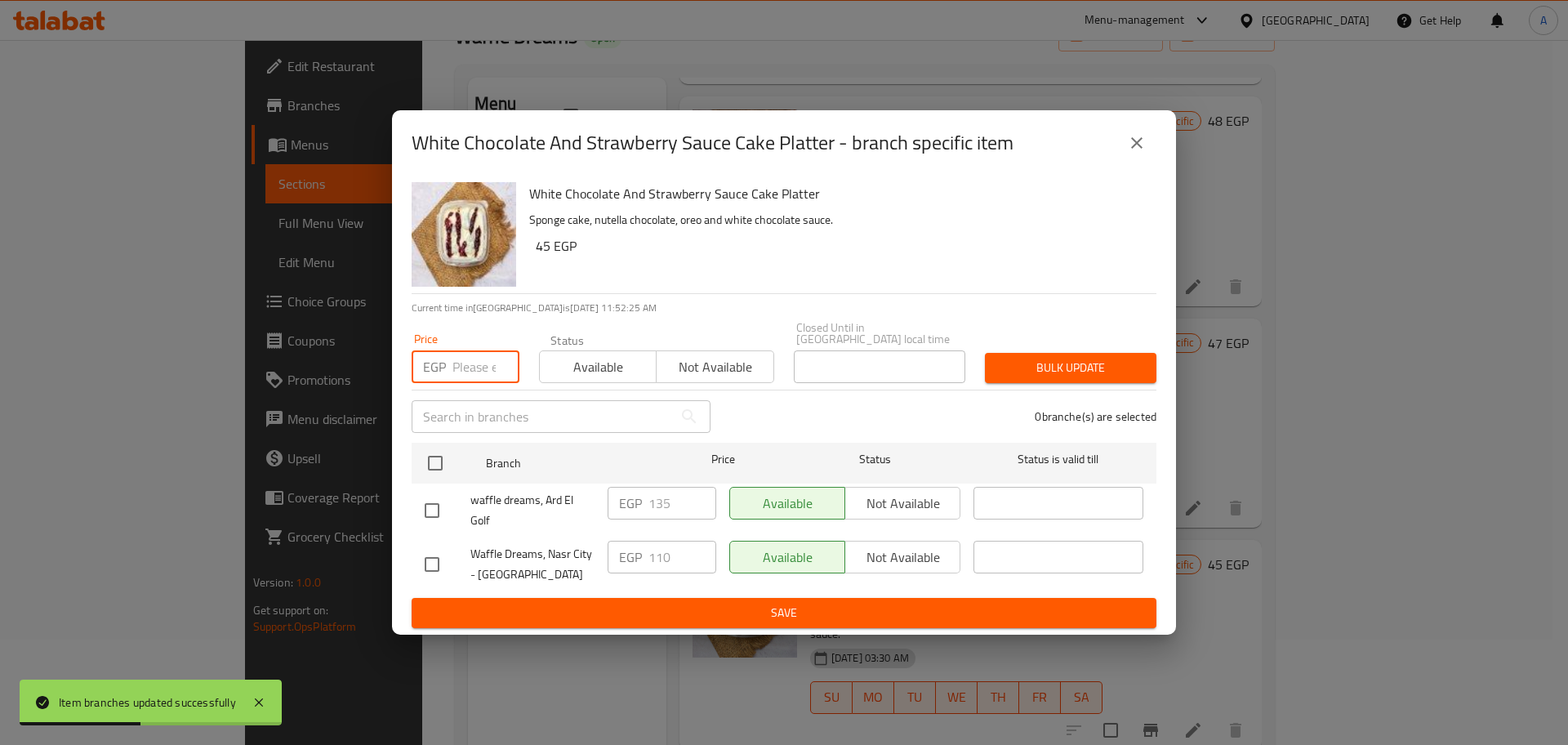
click at [480, 351] on input "number" at bounding box center [486, 367] width 67 height 32
type input "135"
click at [440, 447] on input "checkbox" at bounding box center [436, 463] width 34 height 34
checkbox input "true"
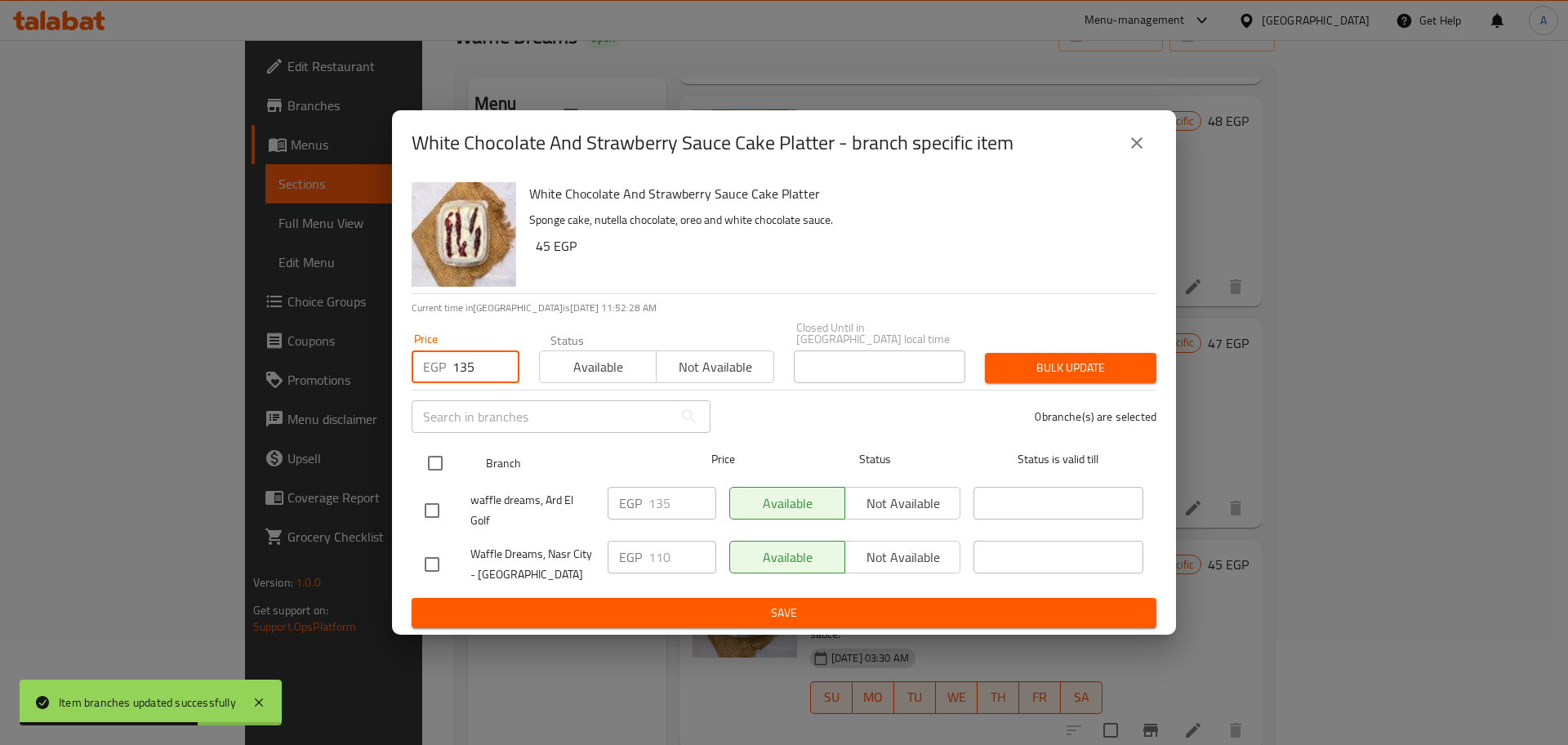
checkbox input "true"
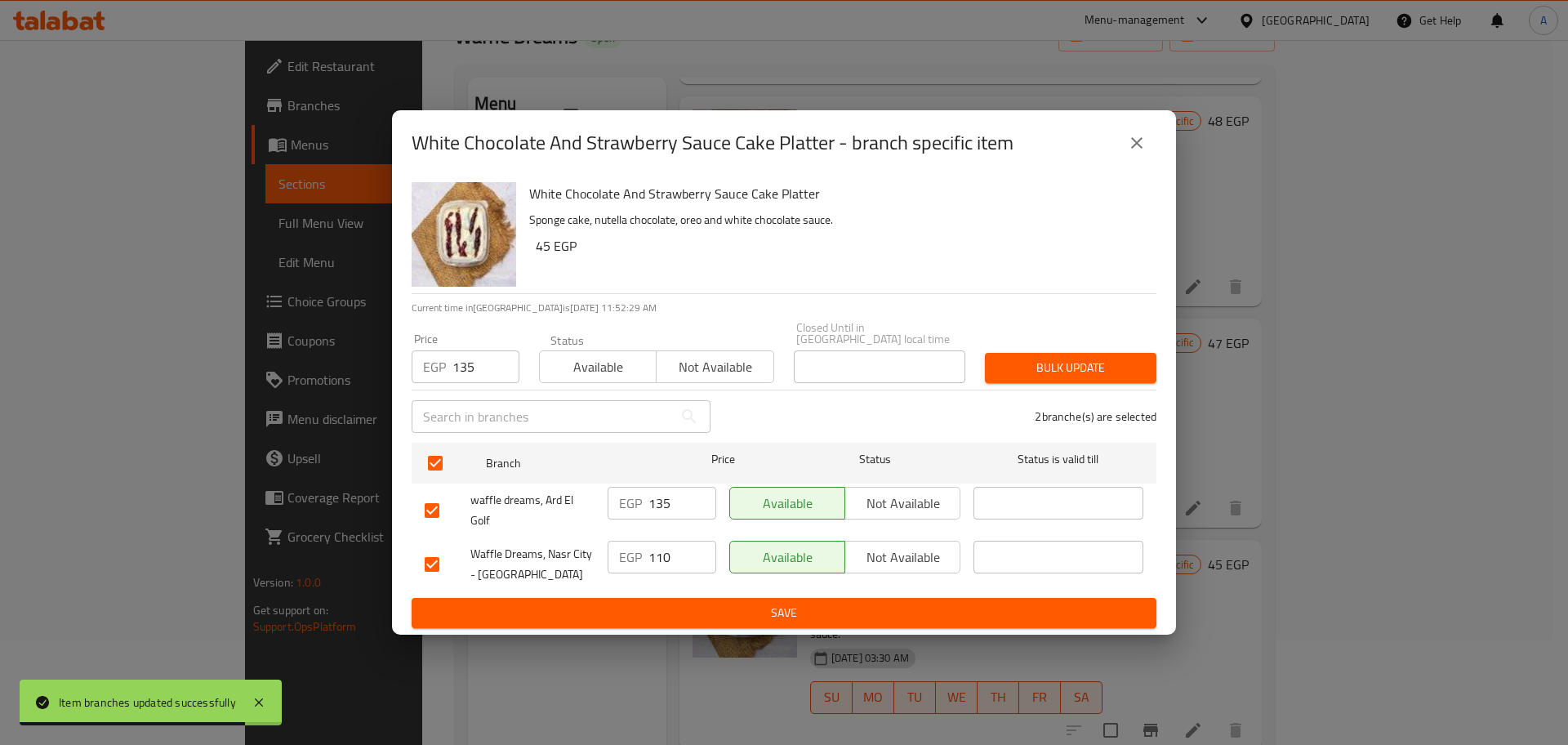
click at [1081, 364] on span "Bulk update" at bounding box center [1071, 367] width 145 height 20
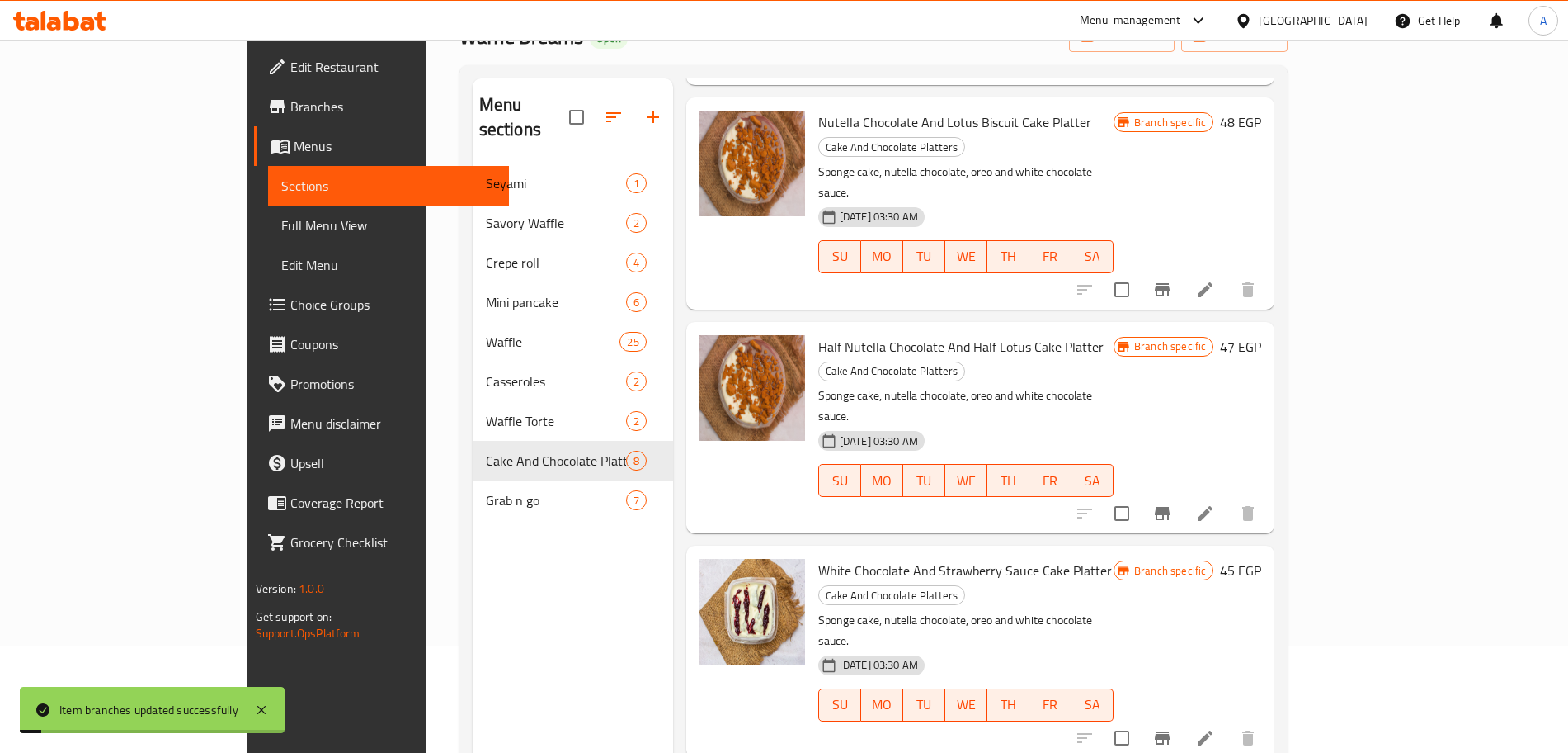
scroll to position [231, 0]
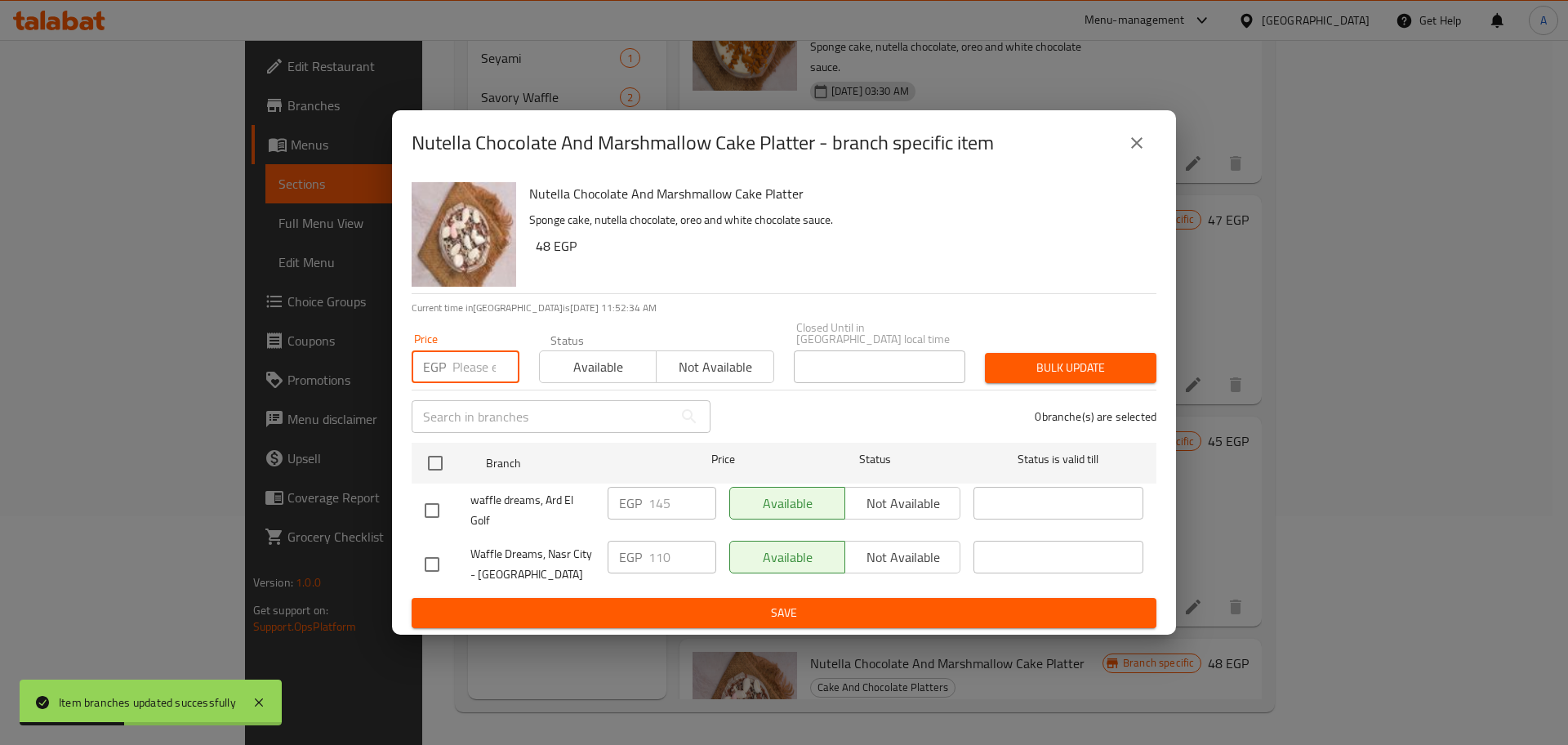
click at [468, 361] on input "number" at bounding box center [486, 367] width 67 height 32
type input "145"
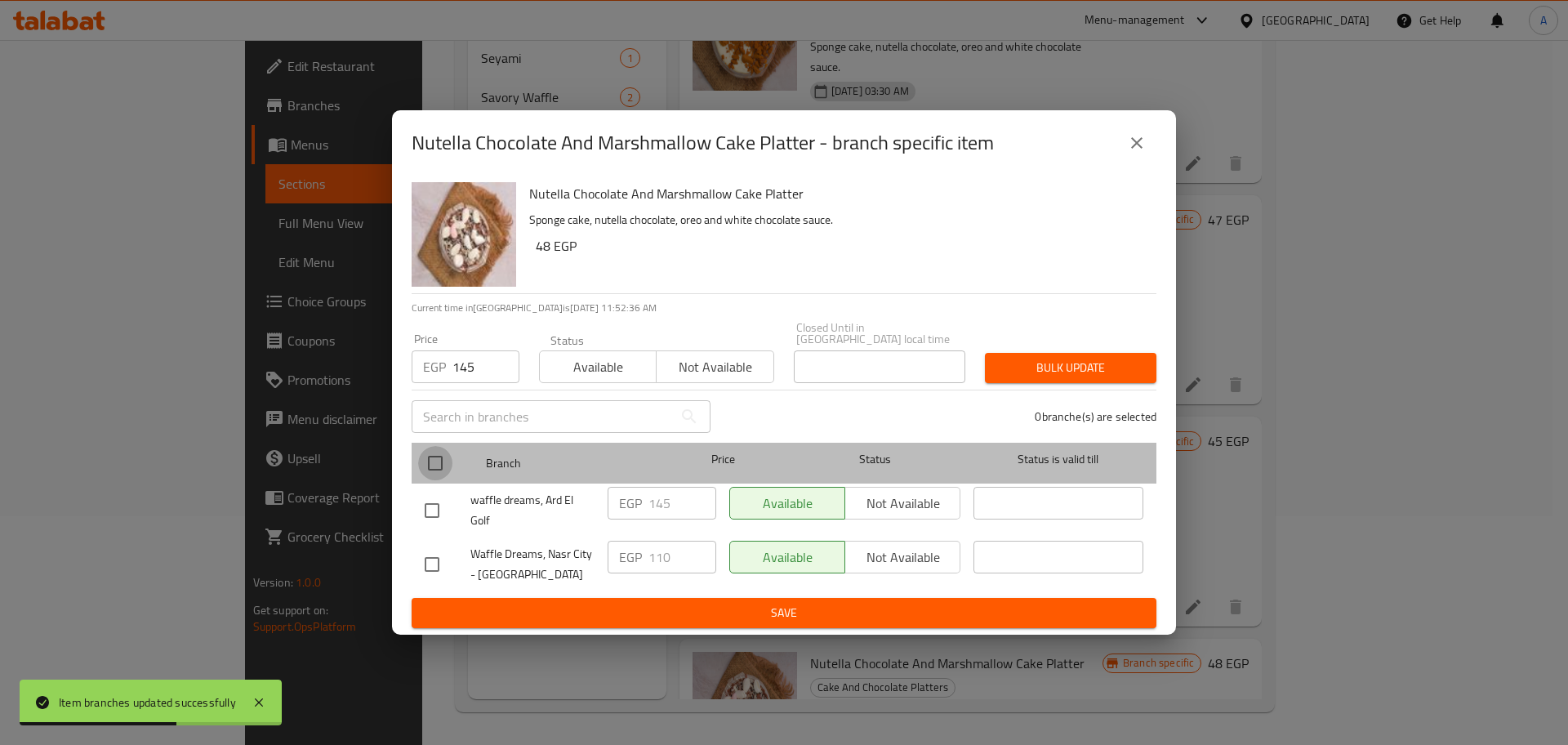
click at [432, 450] on input "checkbox" at bounding box center [436, 463] width 34 height 34
checkbox input "true"
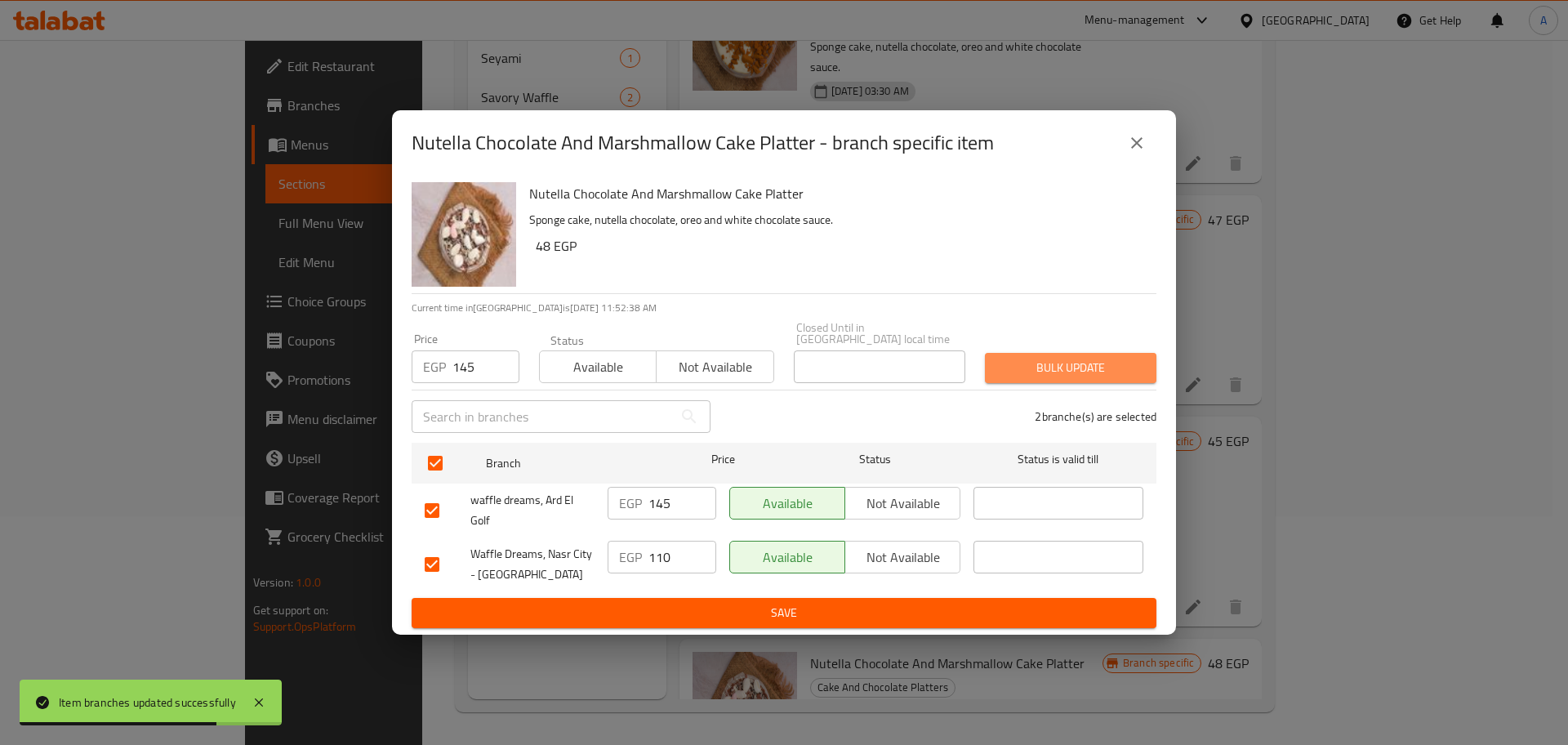
click at [1096, 359] on span "Bulk update" at bounding box center [1071, 367] width 145 height 20
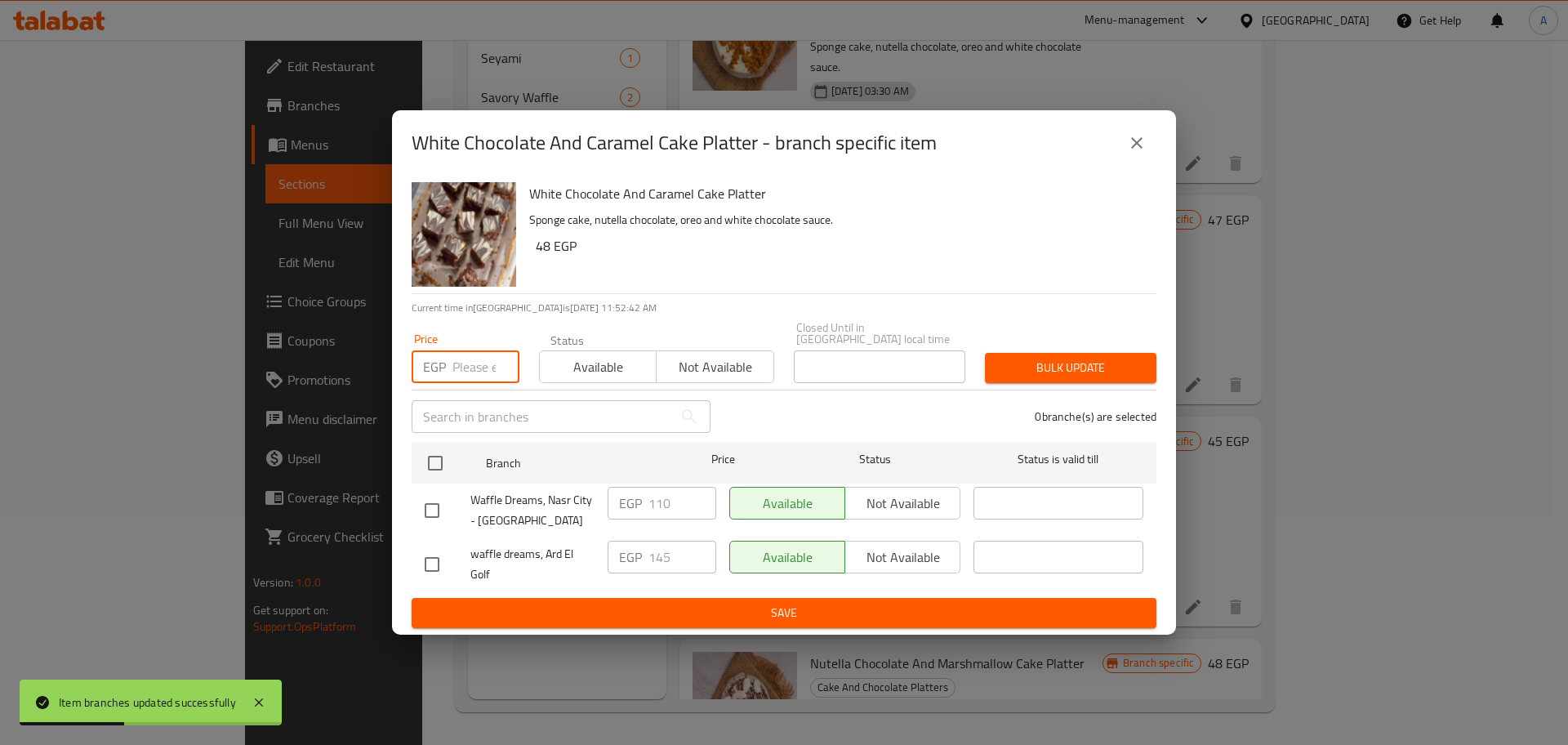
click at [467, 355] on input "number" at bounding box center [486, 367] width 67 height 32
type input "145"
click at [437, 450] on input "checkbox" at bounding box center [436, 463] width 34 height 34
checkbox input "true"
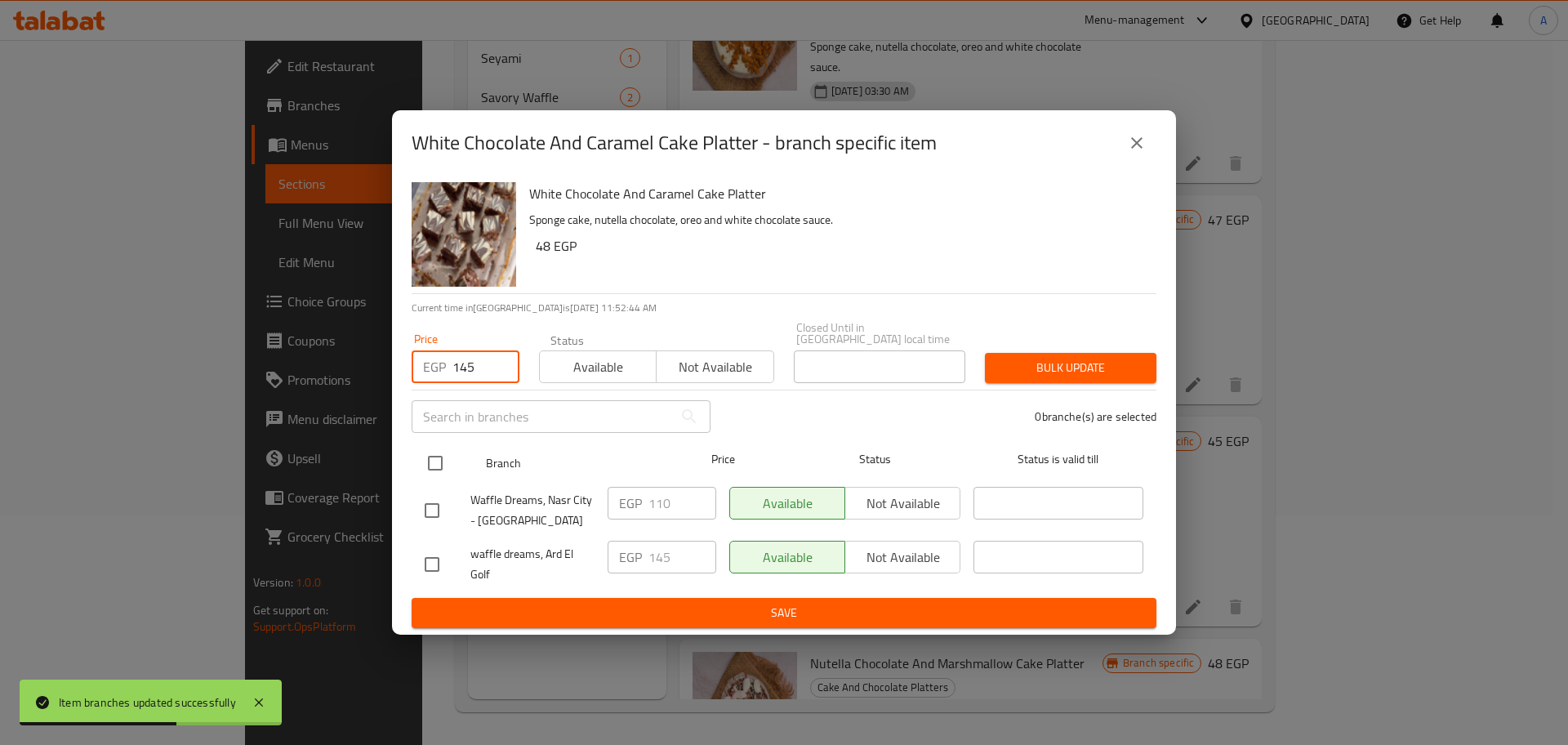
checkbox input "true"
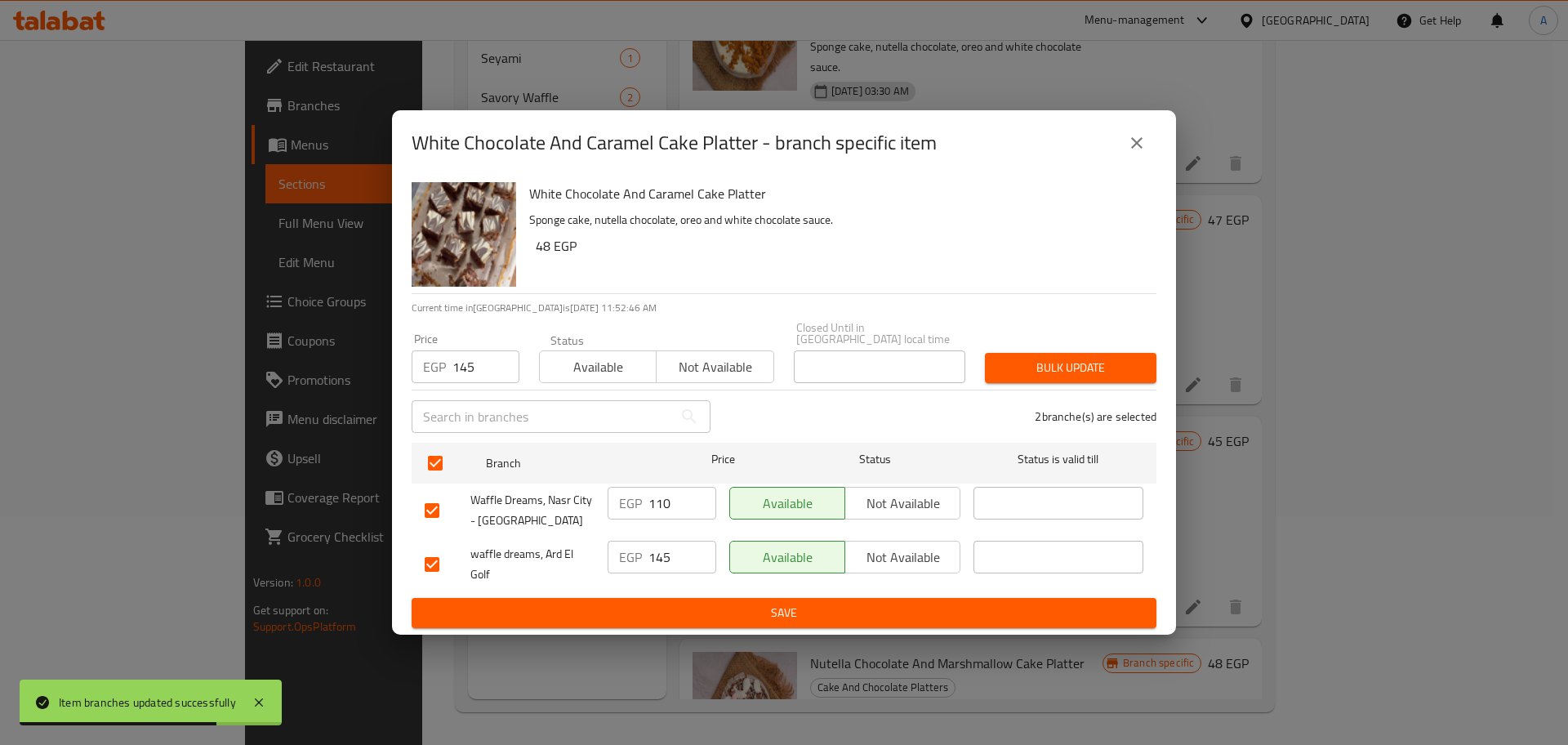
click at [1037, 358] on span "Bulk update" at bounding box center [1071, 367] width 145 height 20
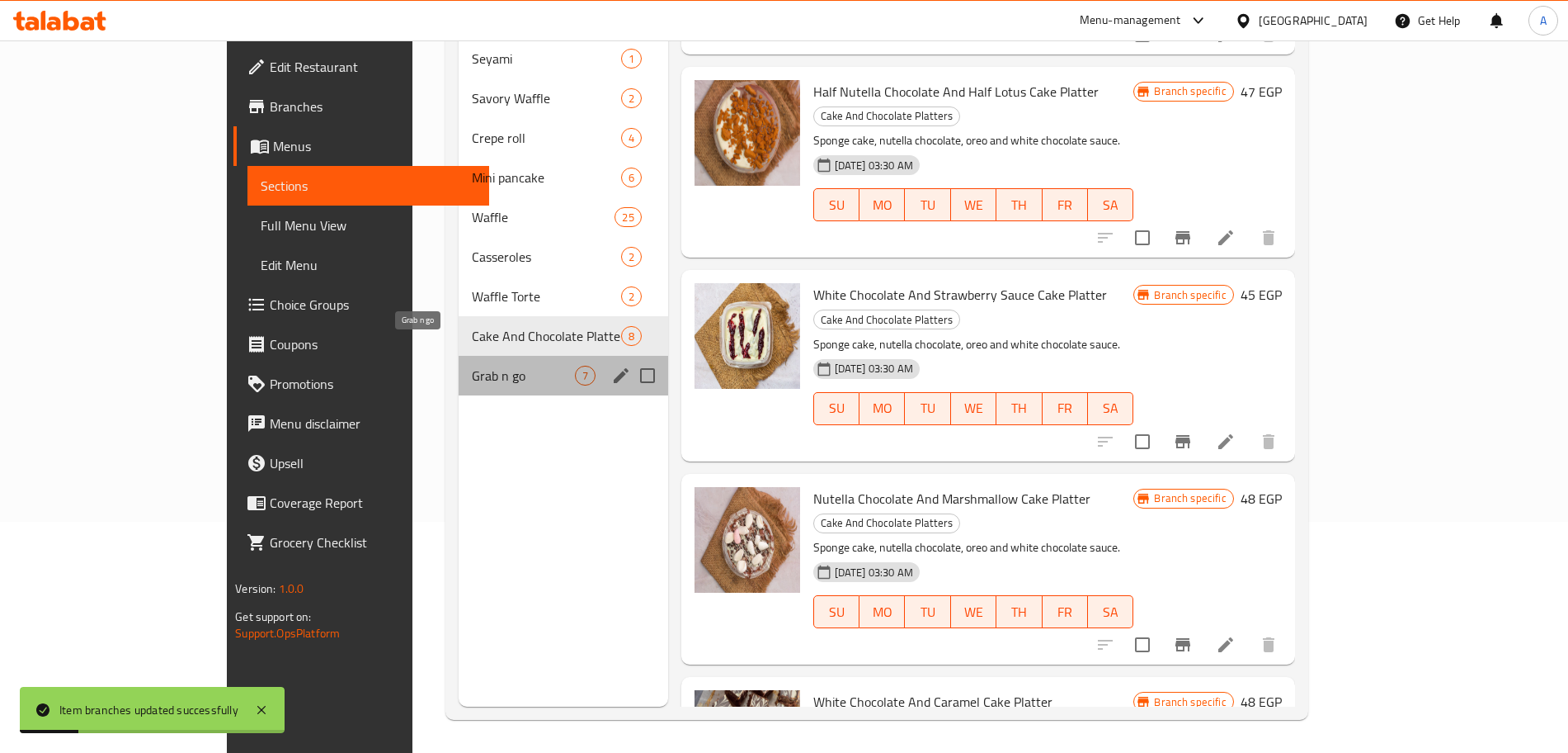
click at [472, 366] on span "Grab n go" at bounding box center [523, 376] width 102 height 20
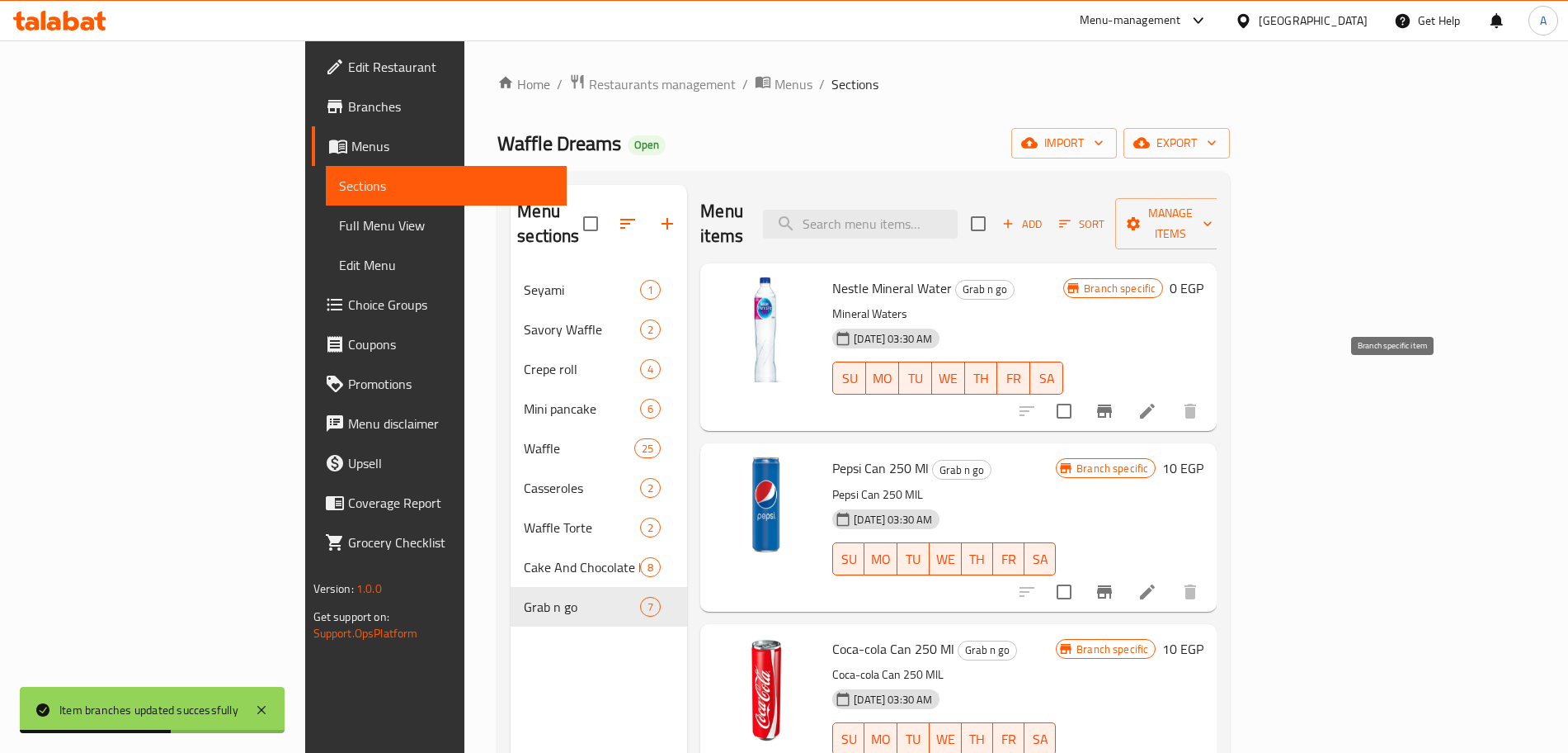
click at [1112, 404] on icon "Branch-specific-item" at bounding box center [1104, 411] width 14 height 14
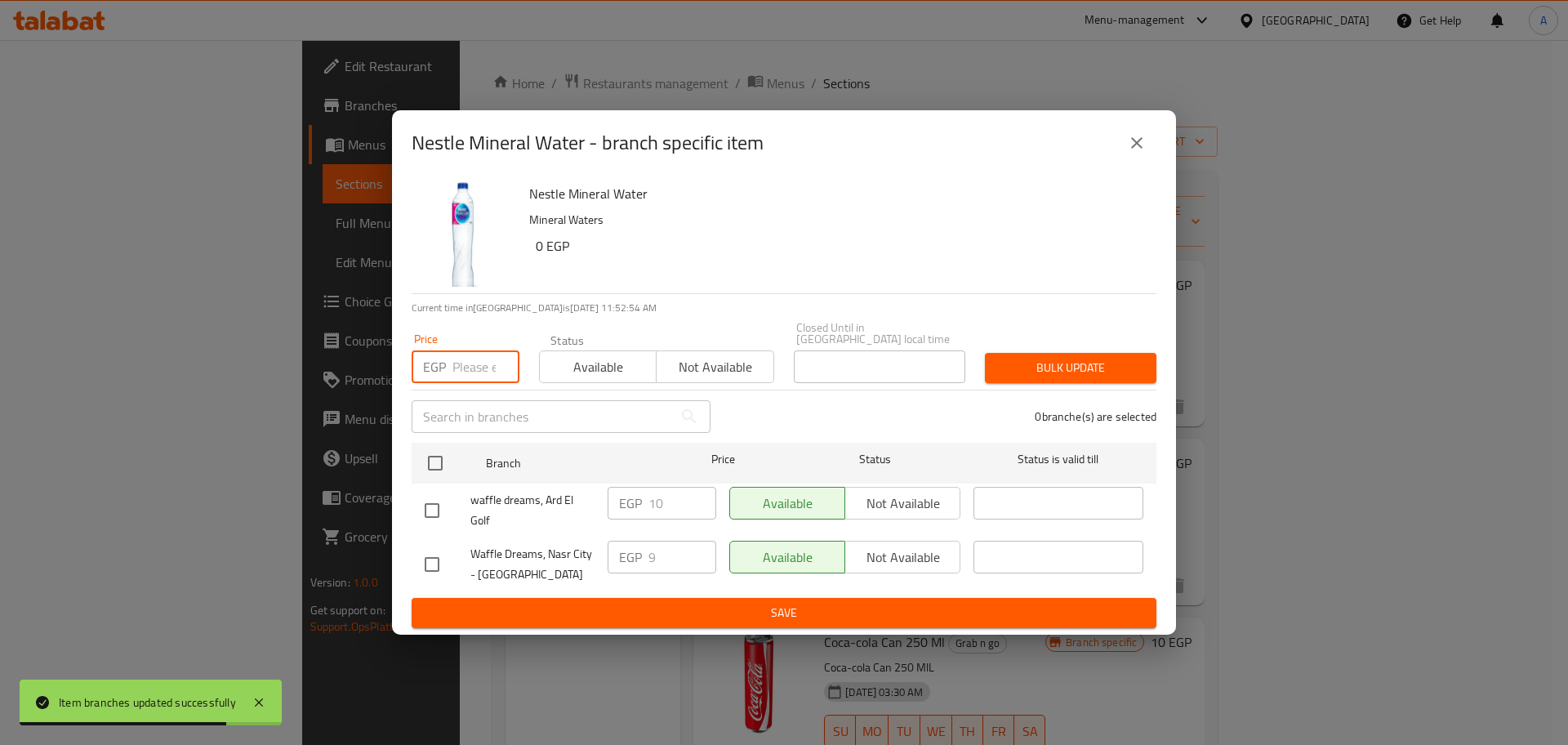
click at [475, 366] on input "number" at bounding box center [486, 367] width 67 height 32
type input "10"
click at [432, 449] on input "checkbox" at bounding box center [436, 463] width 34 height 34
checkbox input "true"
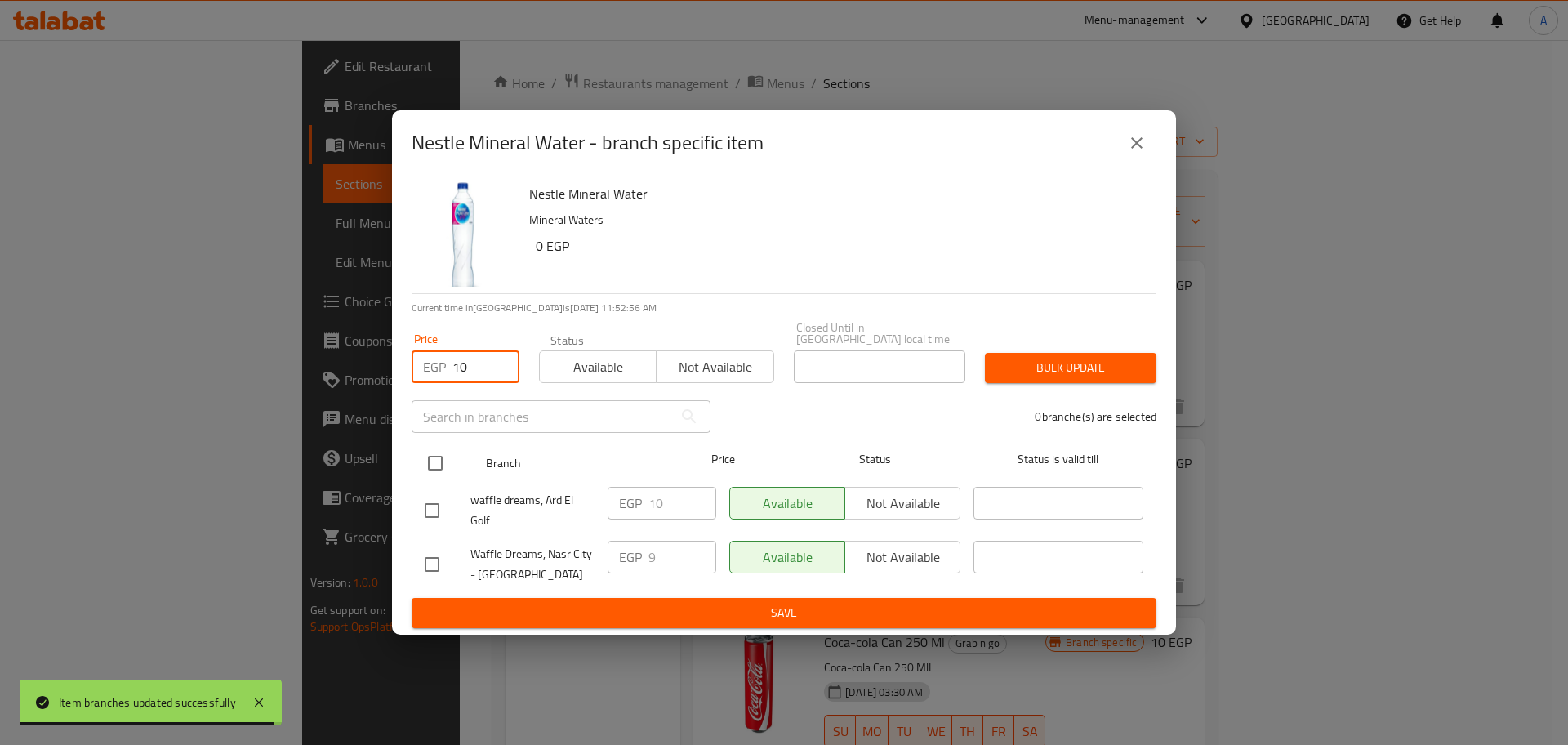
checkbox input "true"
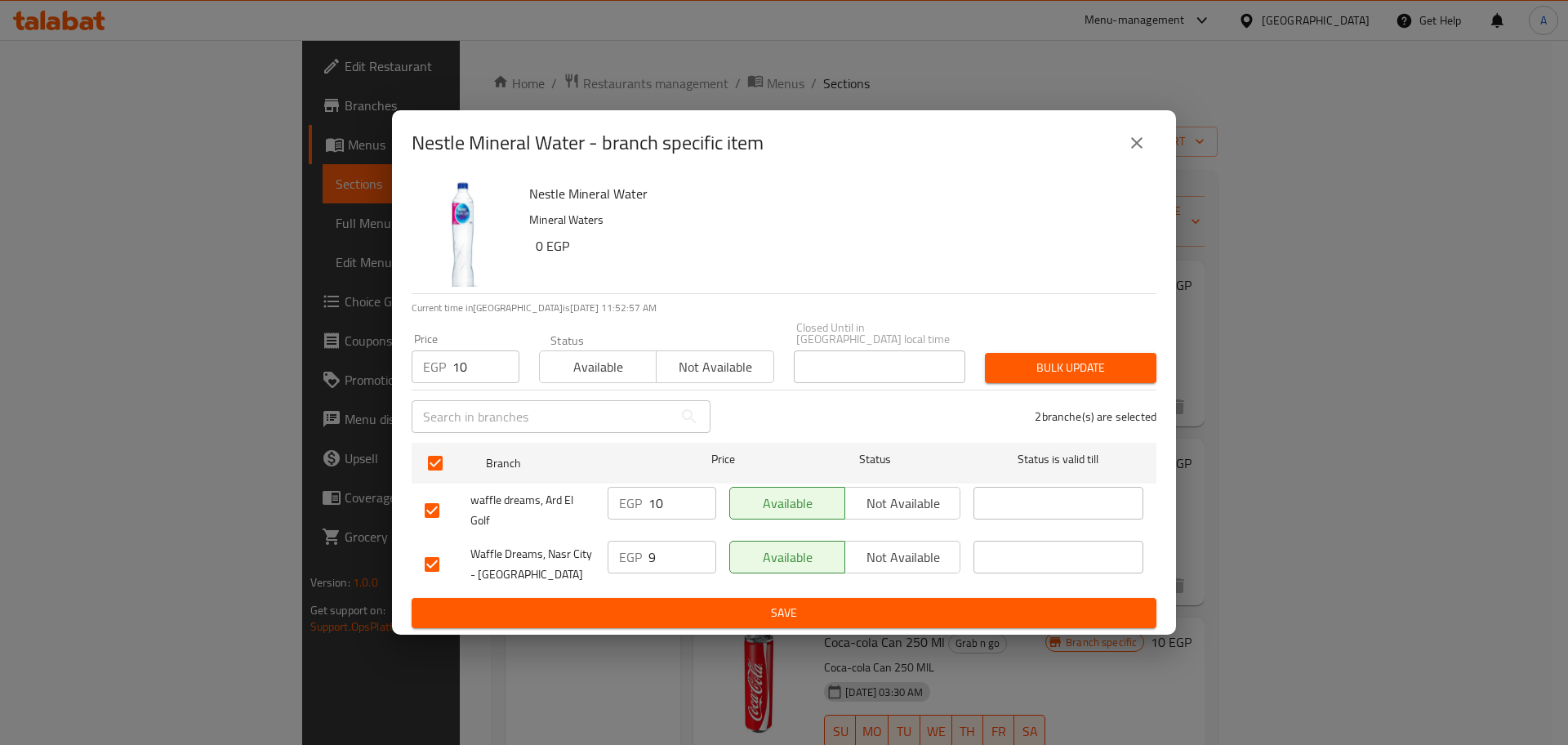
click at [1063, 357] on span "Bulk update" at bounding box center [1071, 367] width 145 height 20
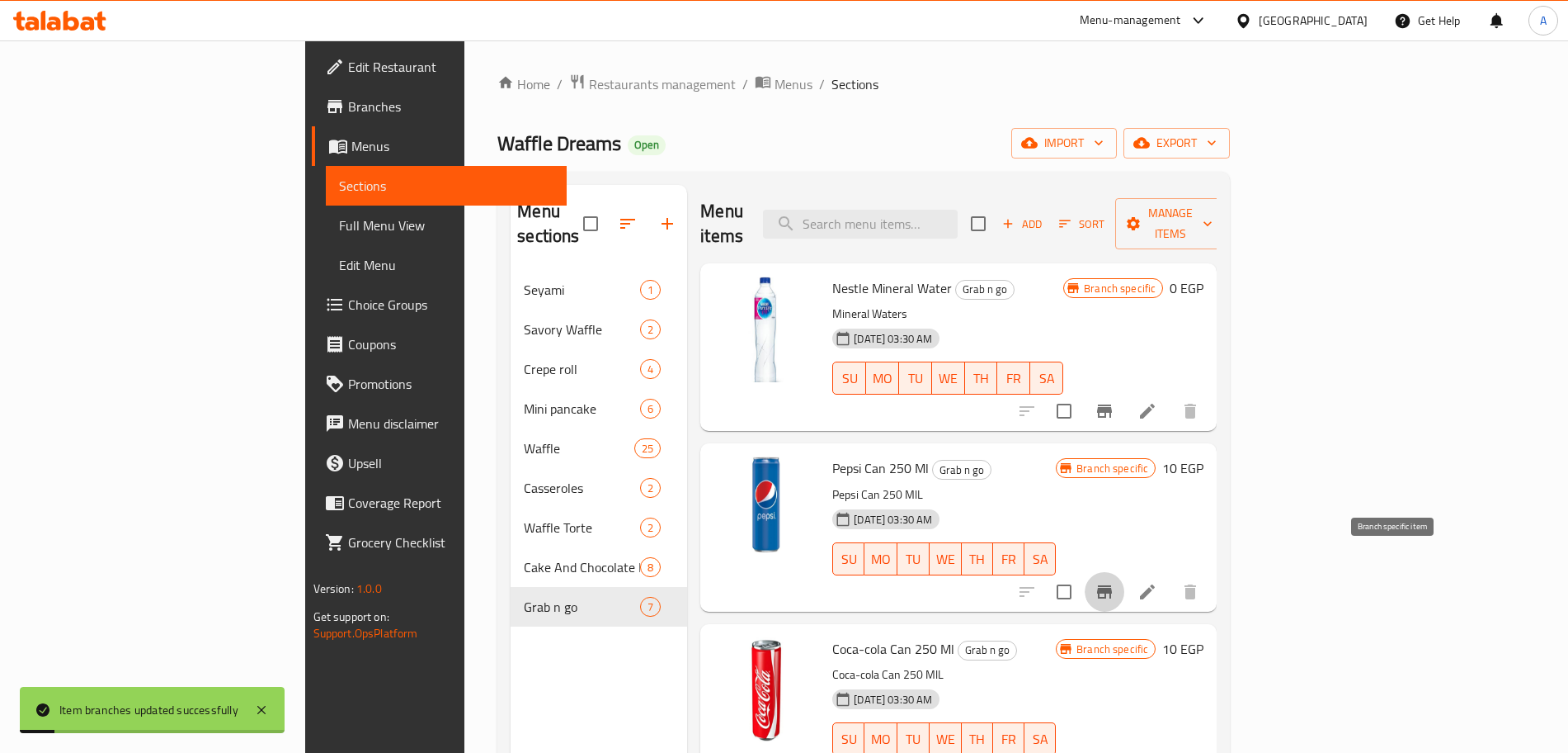
click at [1114, 582] on icon "Branch-specific-item" at bounding box center [1104, 592] width 20 height 20
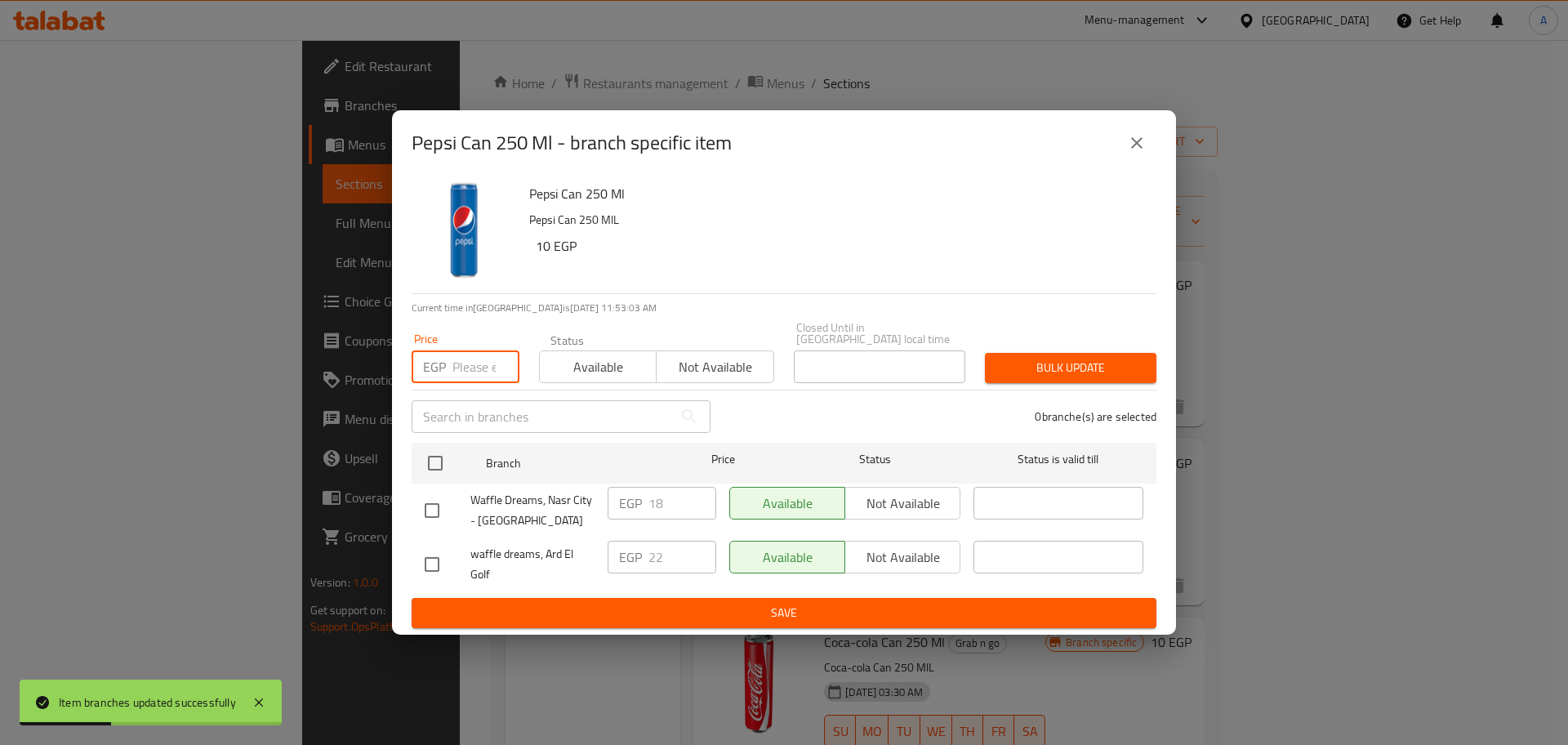
click at [480, 366] on input "number" at bounding box center [486, 367] width 67 height 32
type input "22"
click at [441, 458] on input "checkbox" at bounding box center [436, 463] width 34 height 34
checkbox input "true"
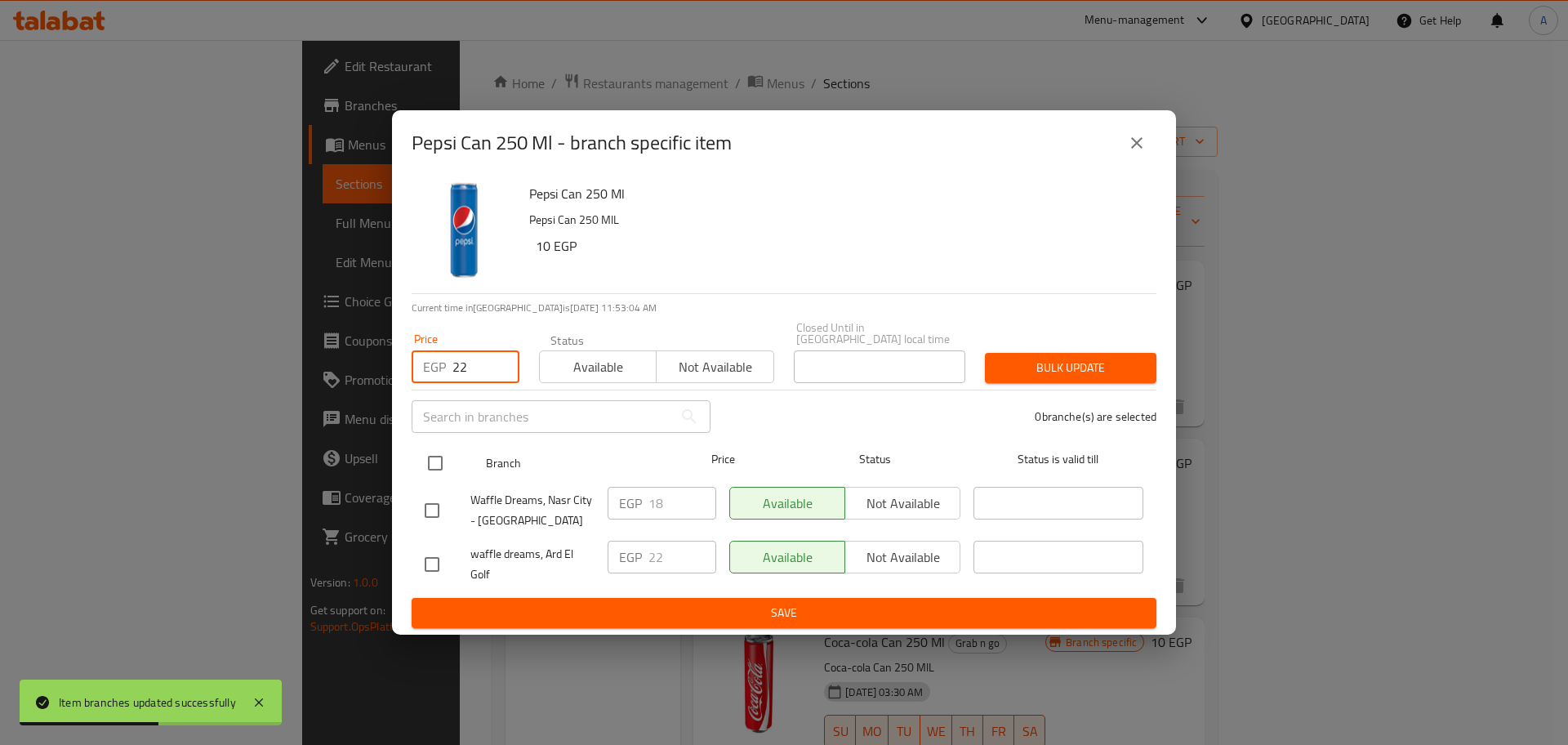
checkbox input "true"
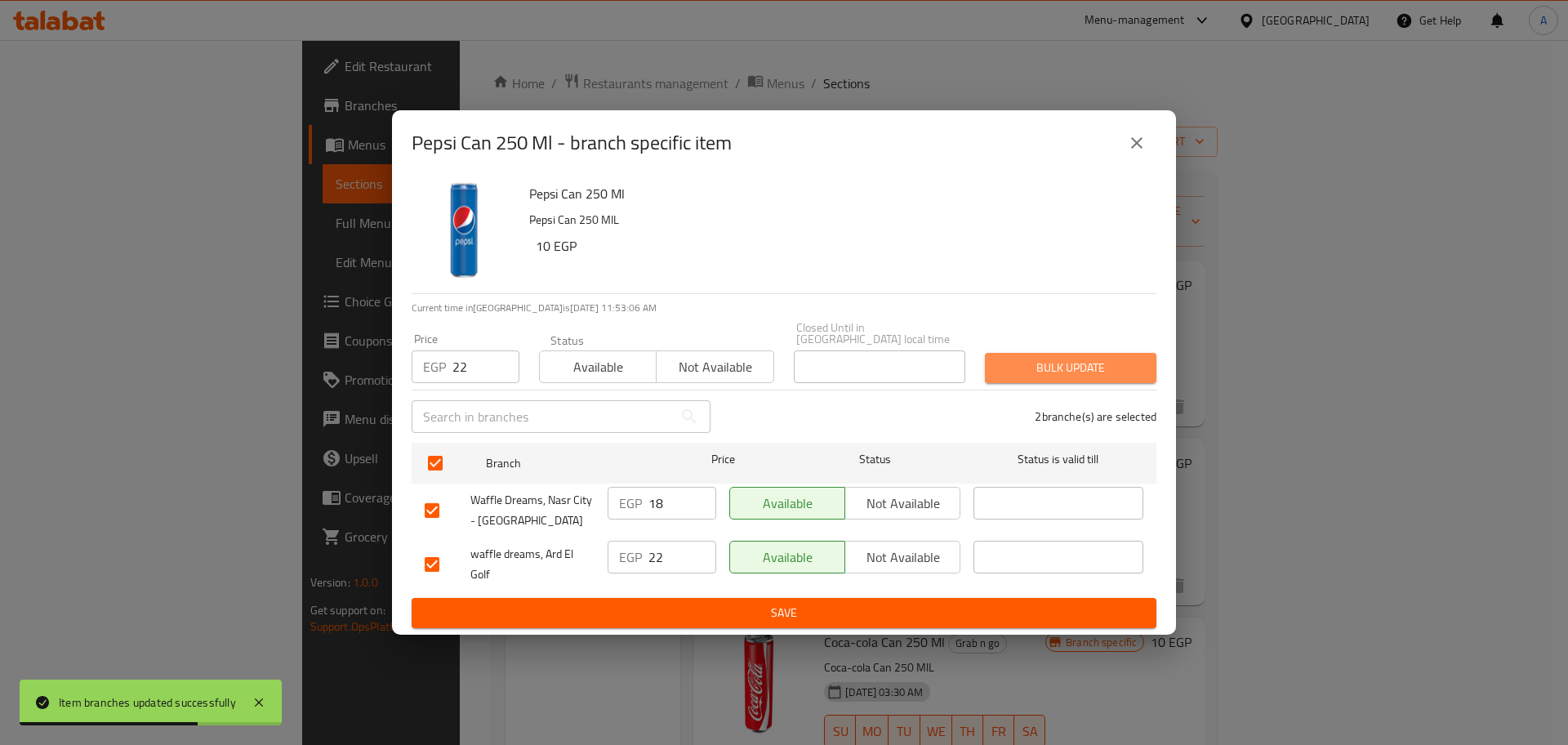
click at [1041, 368] on span "Bulk update" at bounding box center [1071, 367] width 145 height 20
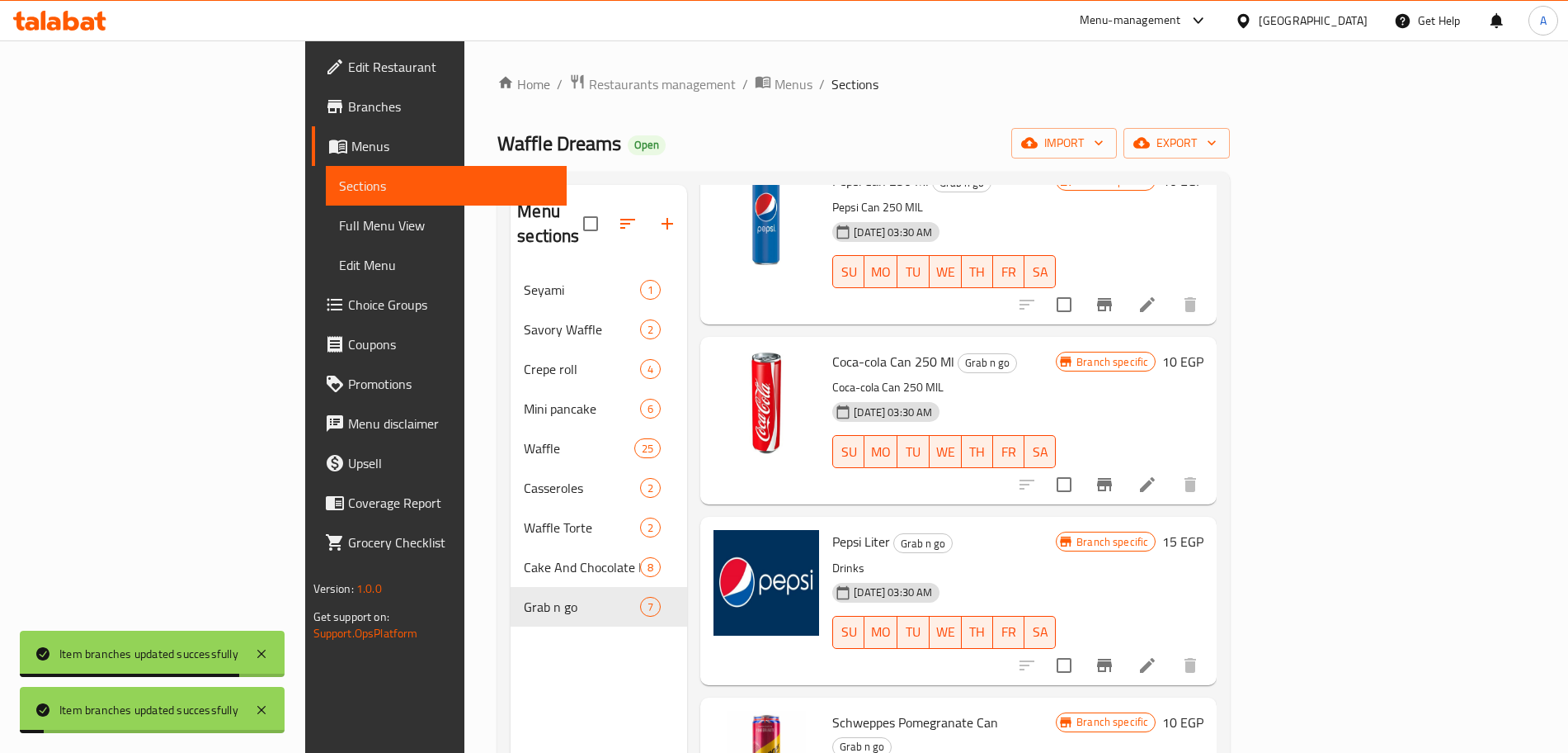
scroll to position [293, 0]
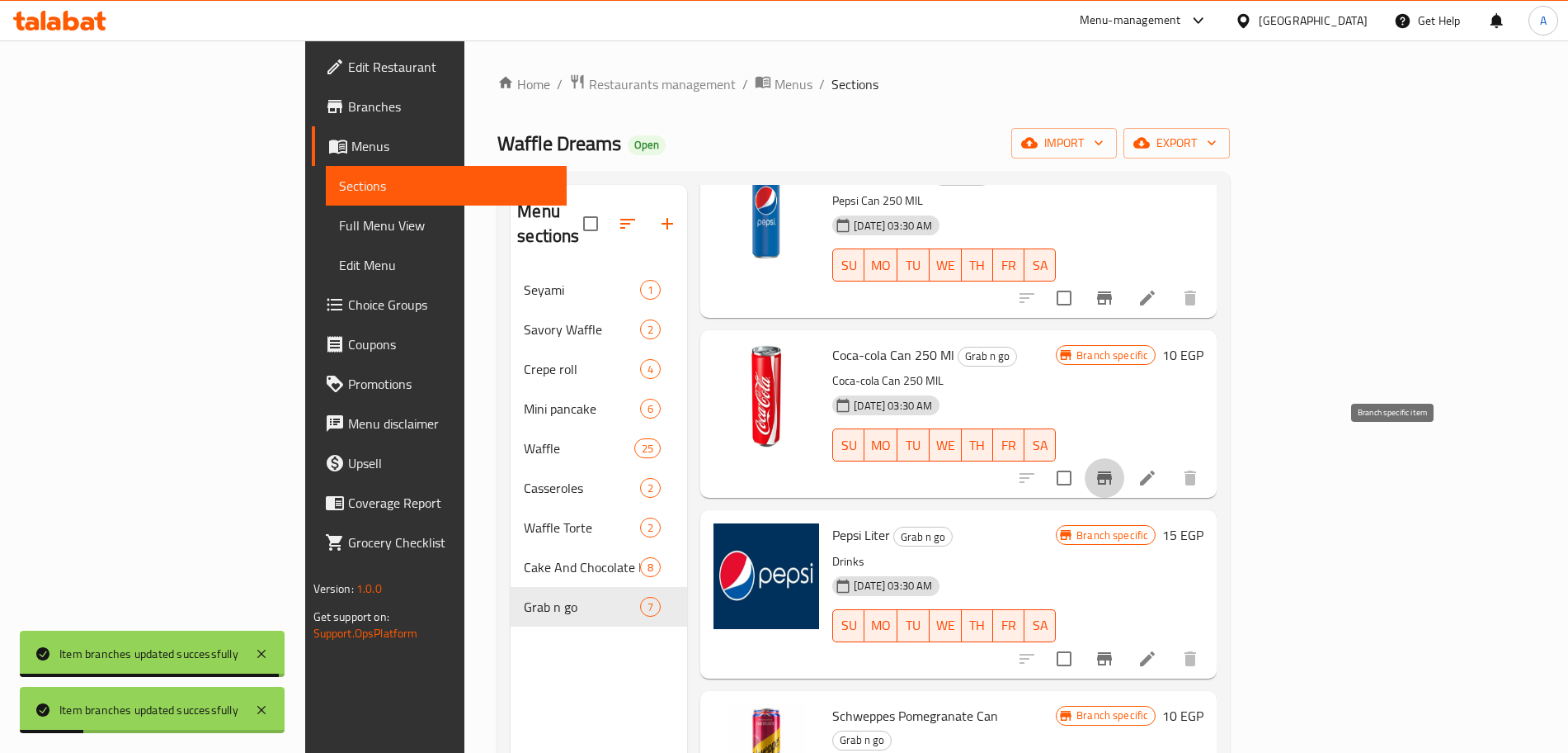
click at [1124, 458] on button "Branch-specific-item" at bounding box center [1104, 477] width 40 height 40
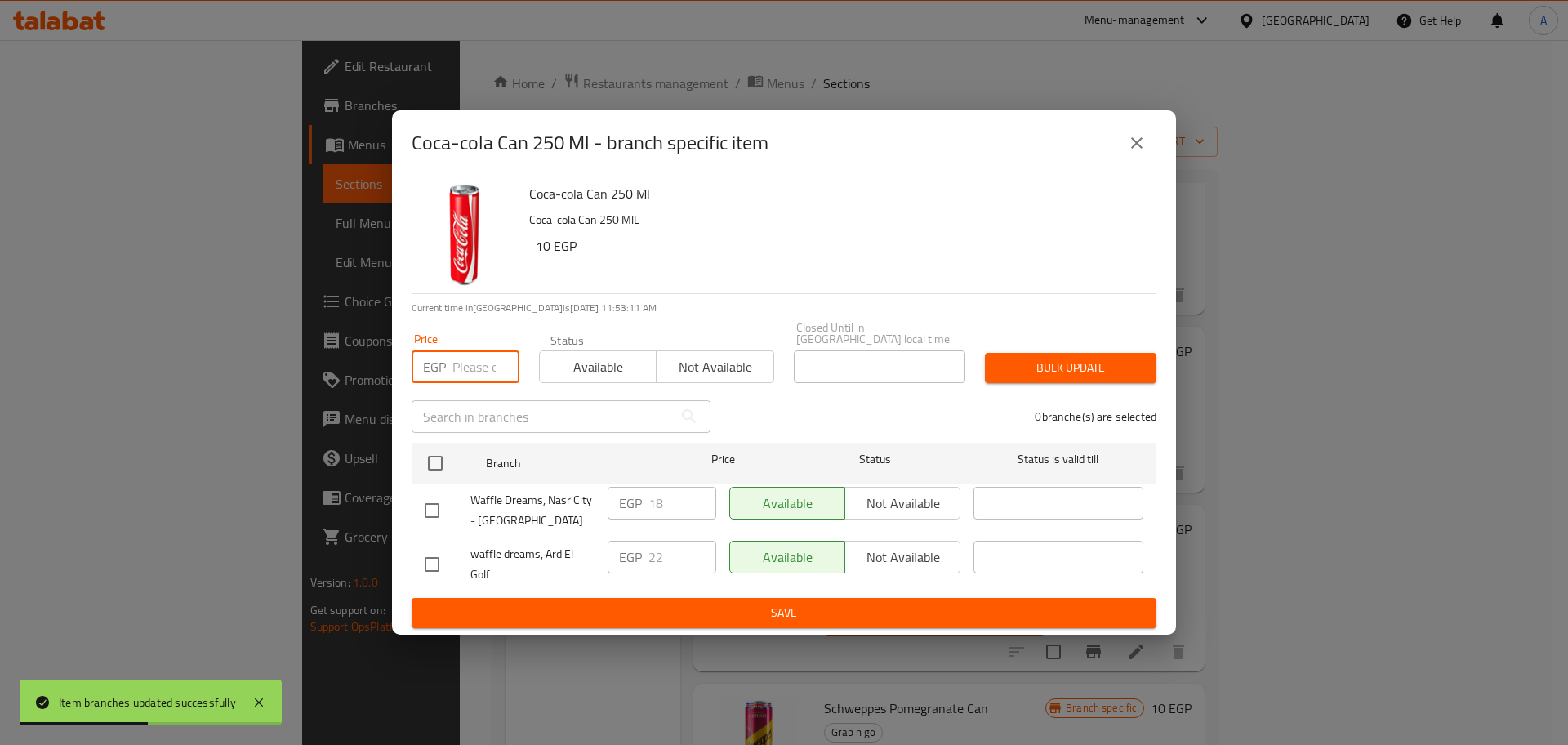
click at [482, 360] on input "number" at bounding box center [486, 367] width 67 height 32
type input "22"
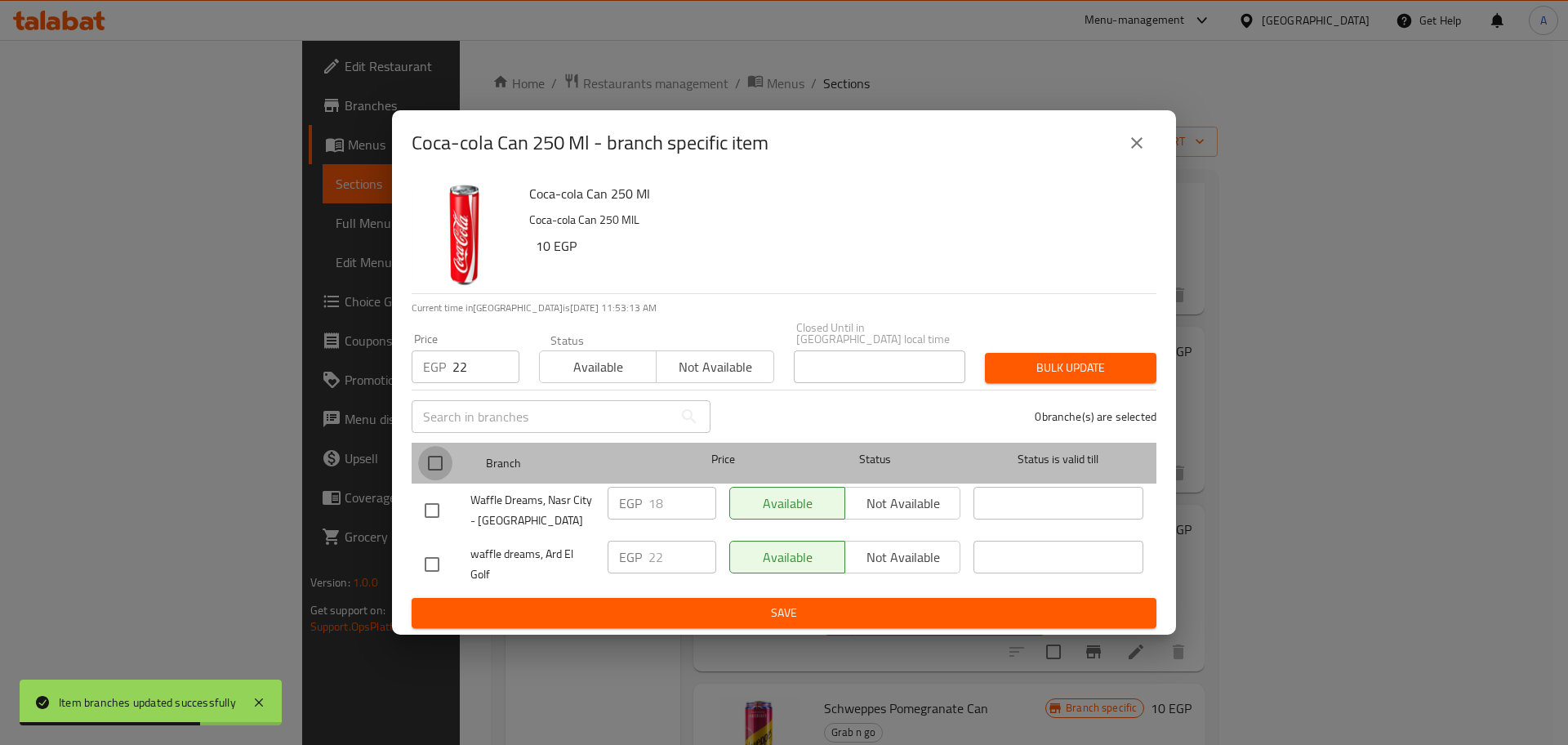
click at [444, 458] on input "checkbox" at bounding box center [436, 463] width 34 height 34
checkbox input "true"
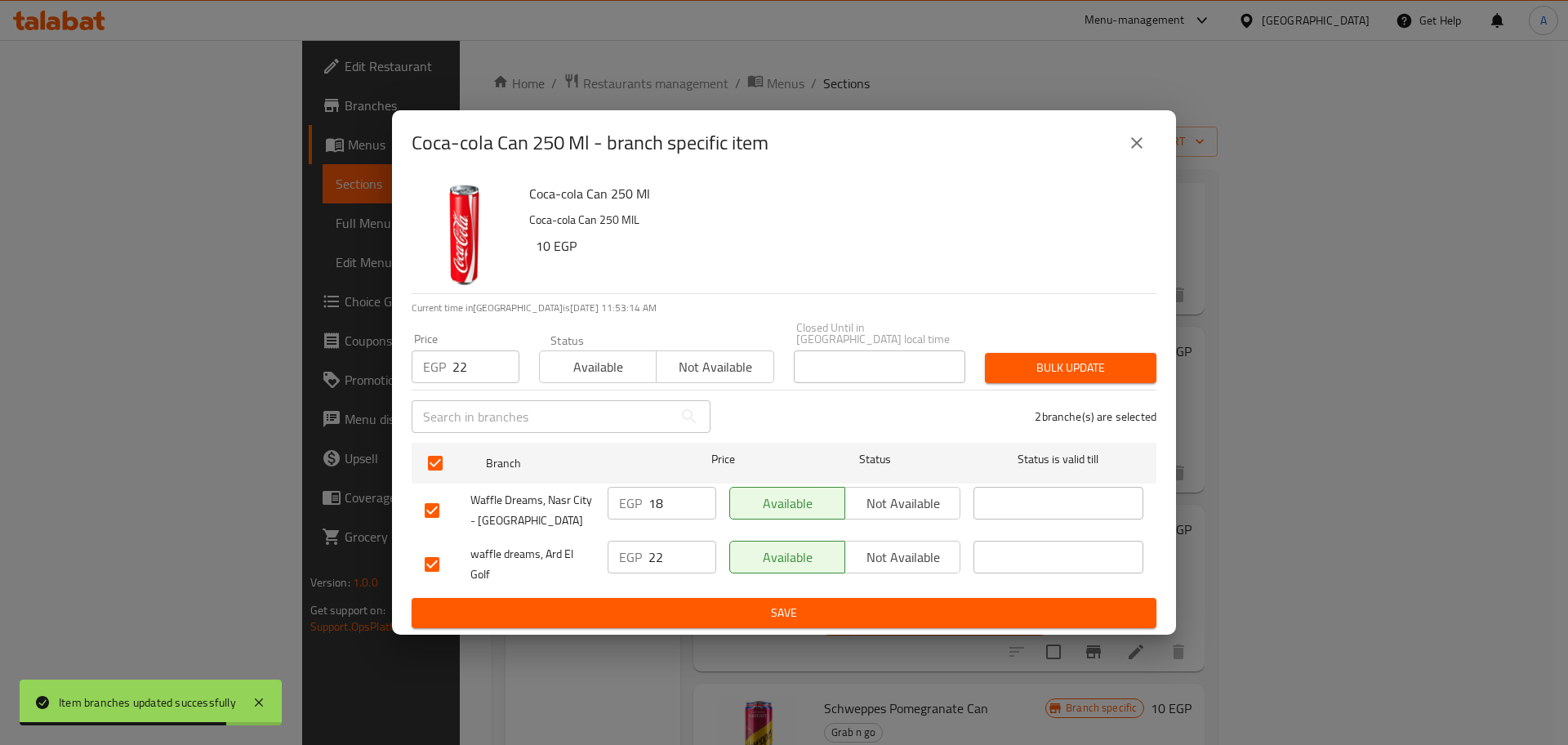
click at [1050, 357] on span "Bulk update" at bounding box center [1071, 367] width 145 height 20
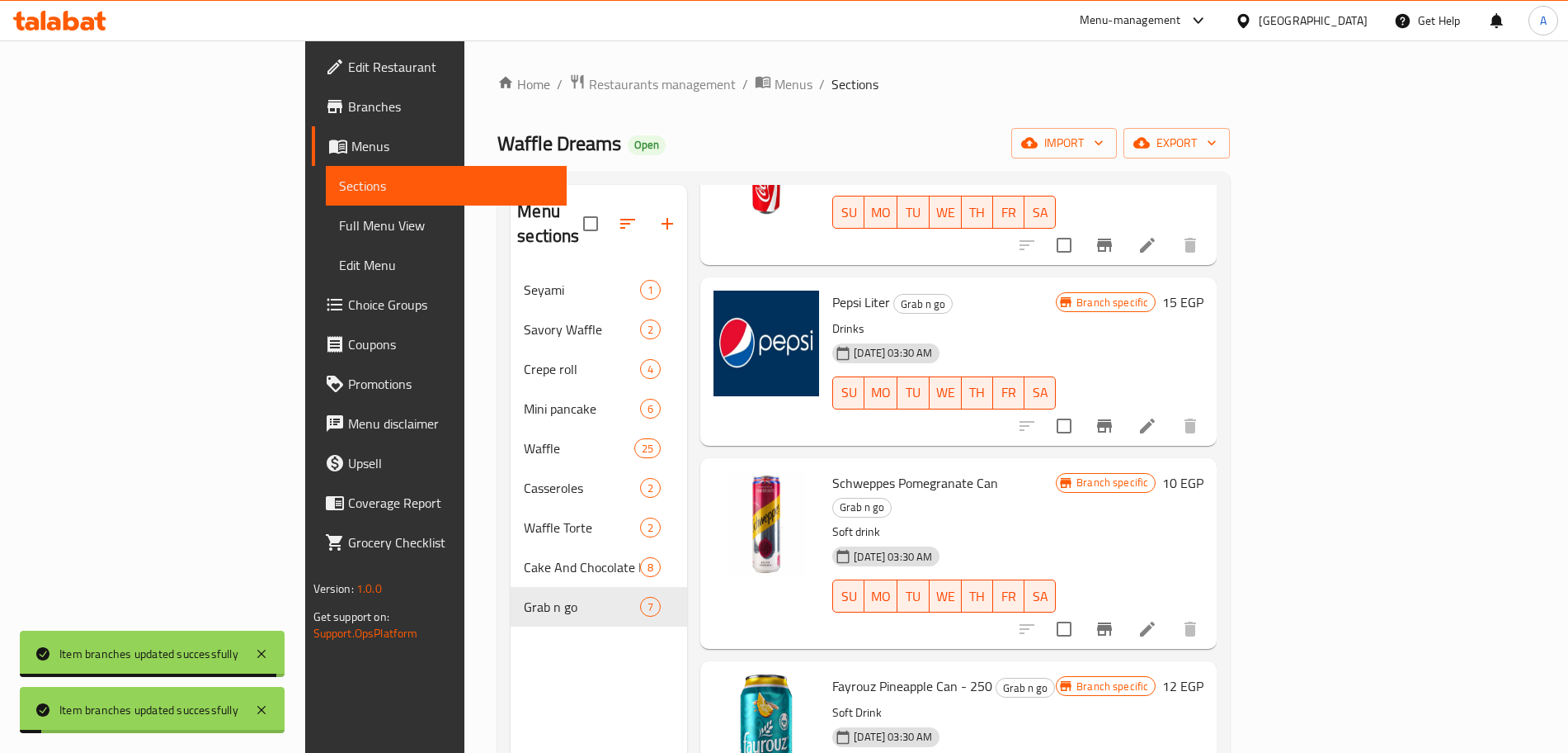
scroll to position [532, 0]
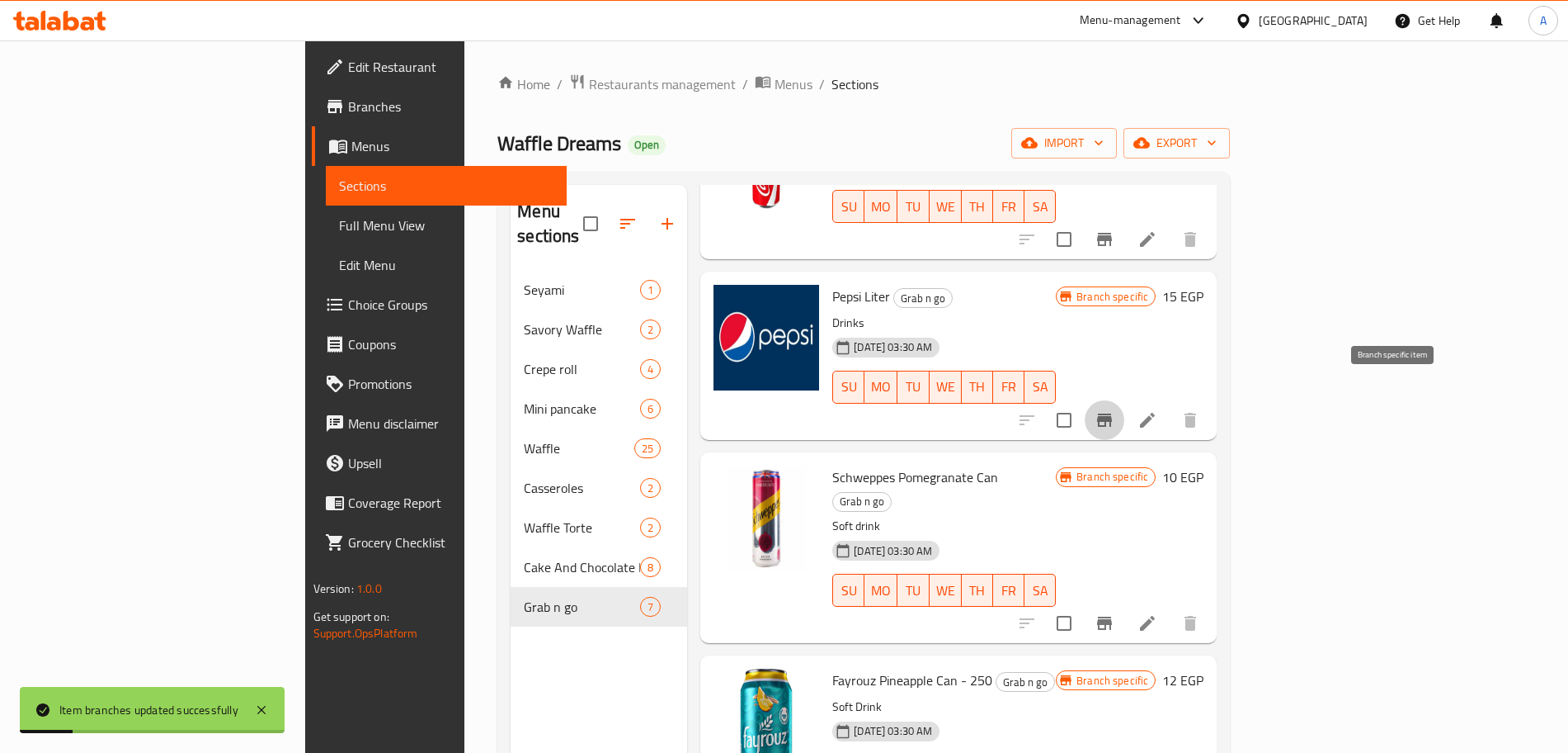
click at [1124, 401] on button "Branch-specific-item" at bounding box center [1104, 420] width 40 height 40
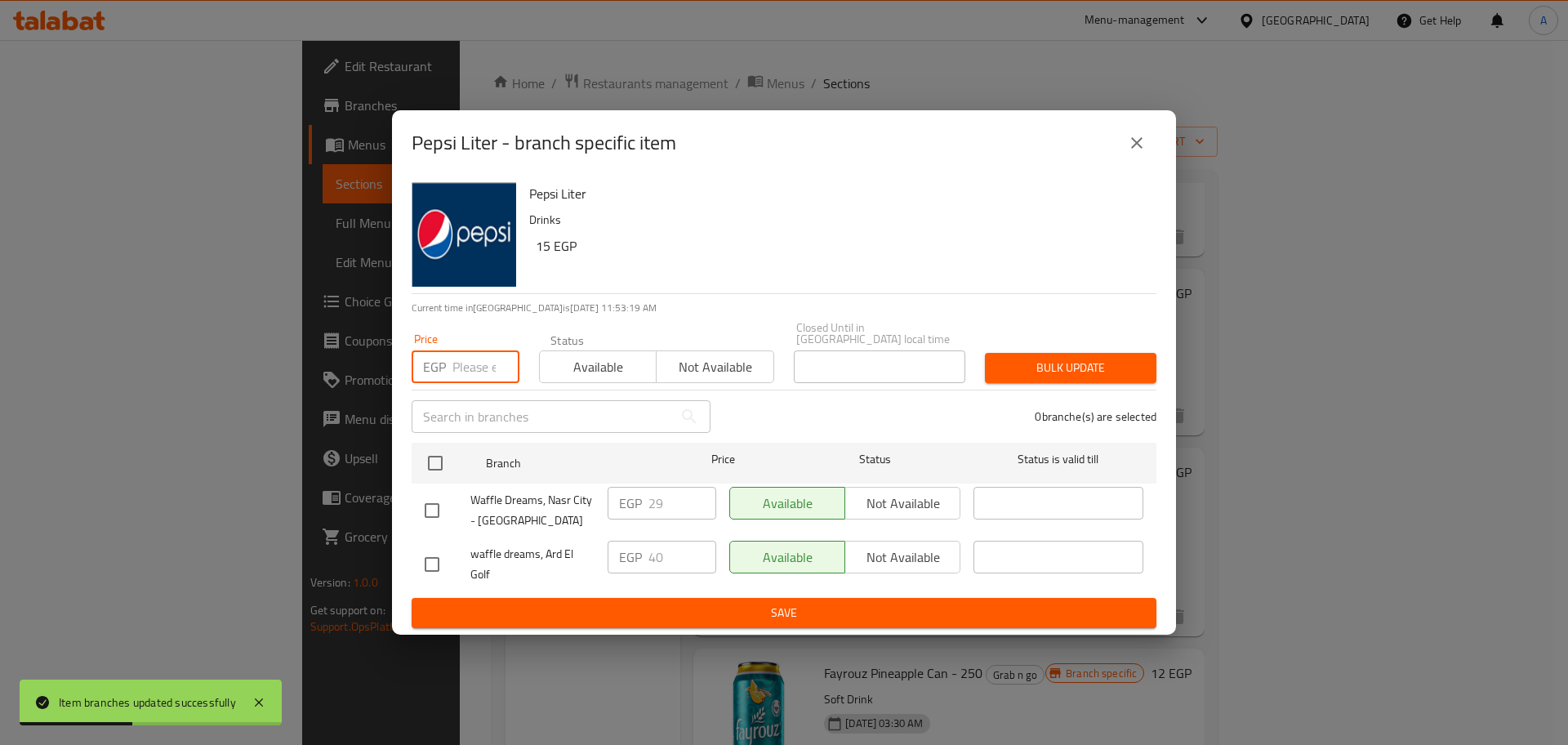
click at [464, 356] on input "number" at bounding box center [486, 367] width 67 height 32
type input "40"
click at [440, 456] on input "checkbox" at bounding box center [436, 463] width 34 height 34
checkbox input "true"
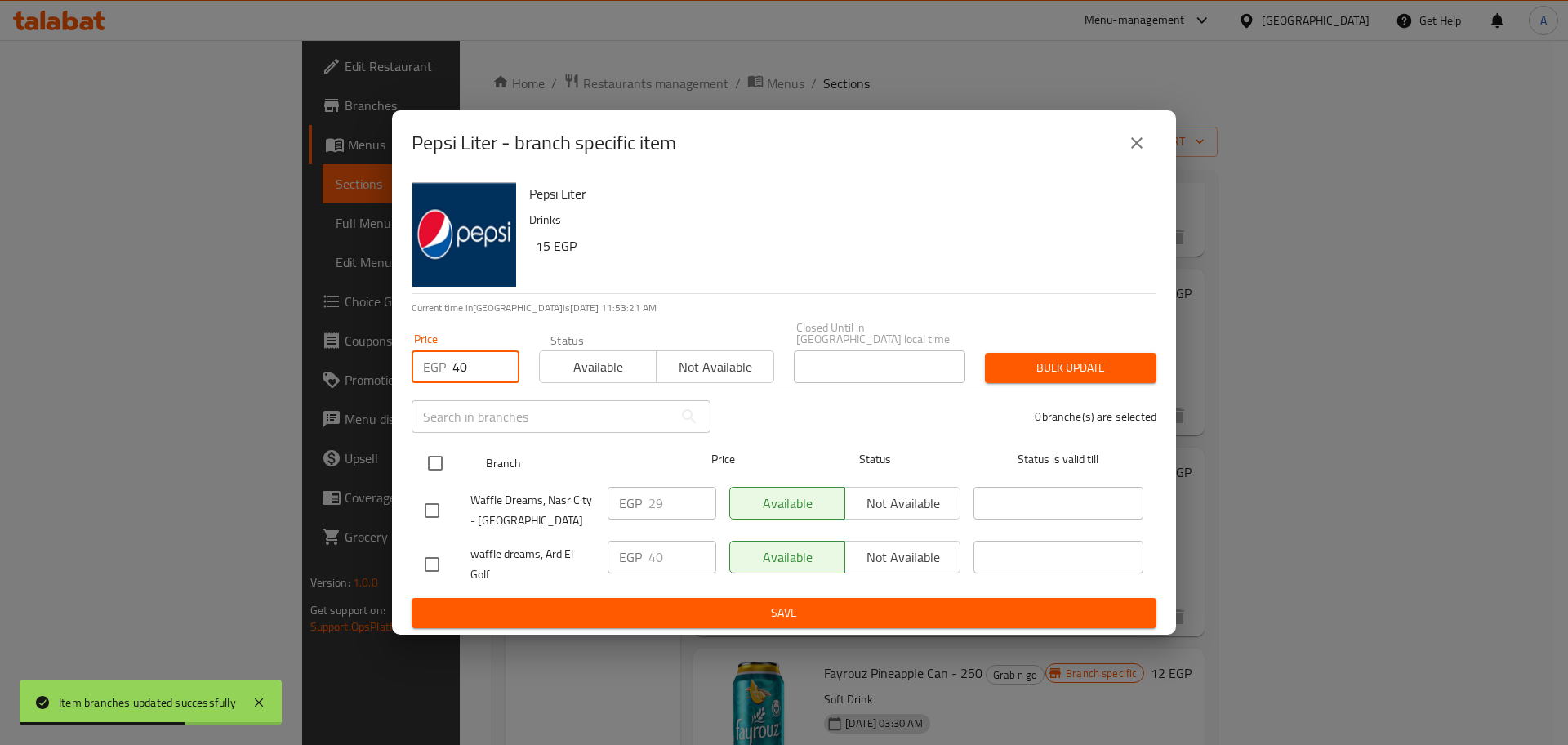
checkbox input "true"
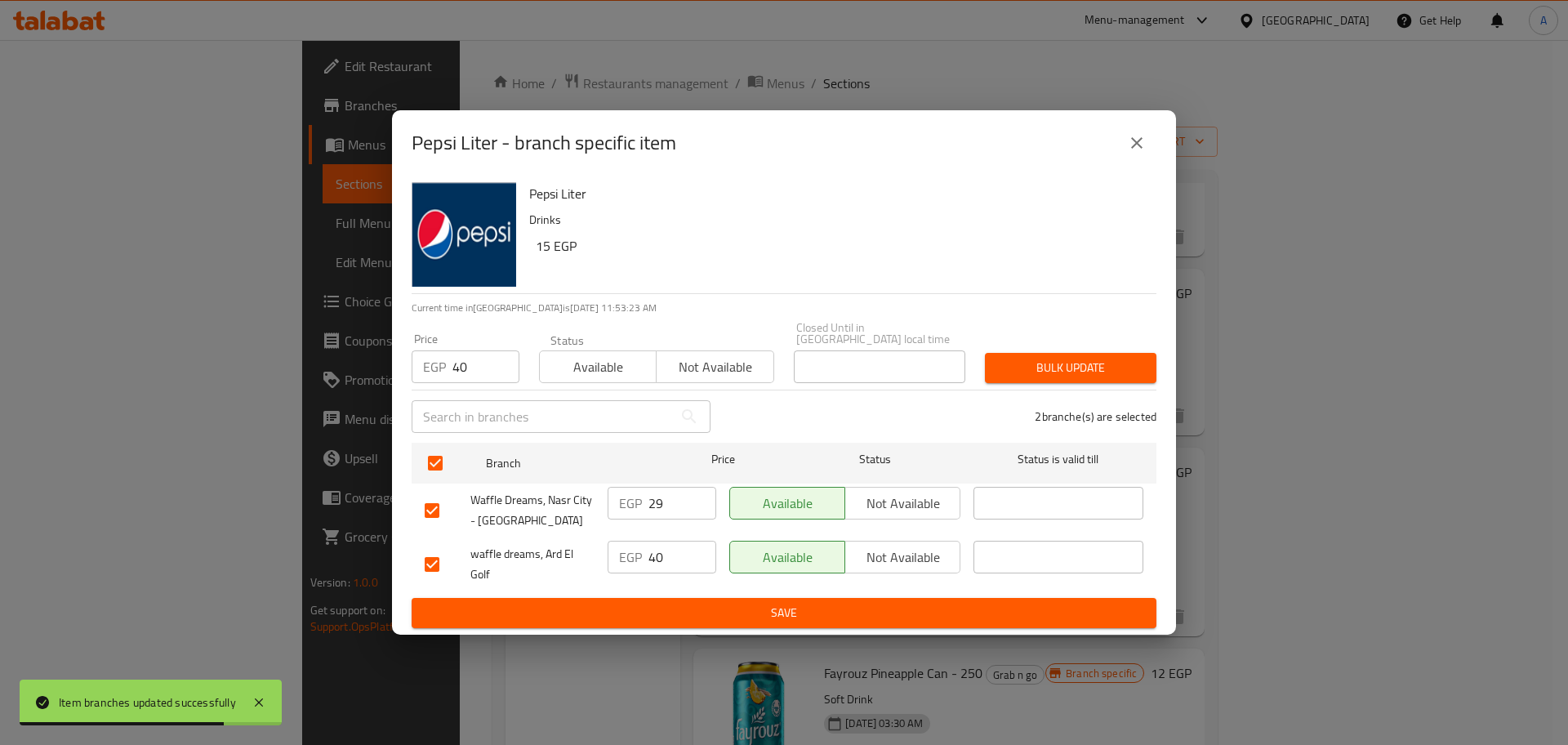
click at [1118, 357] on span "Bulk update" at bounding box center [1071, 367] width 145 height 20
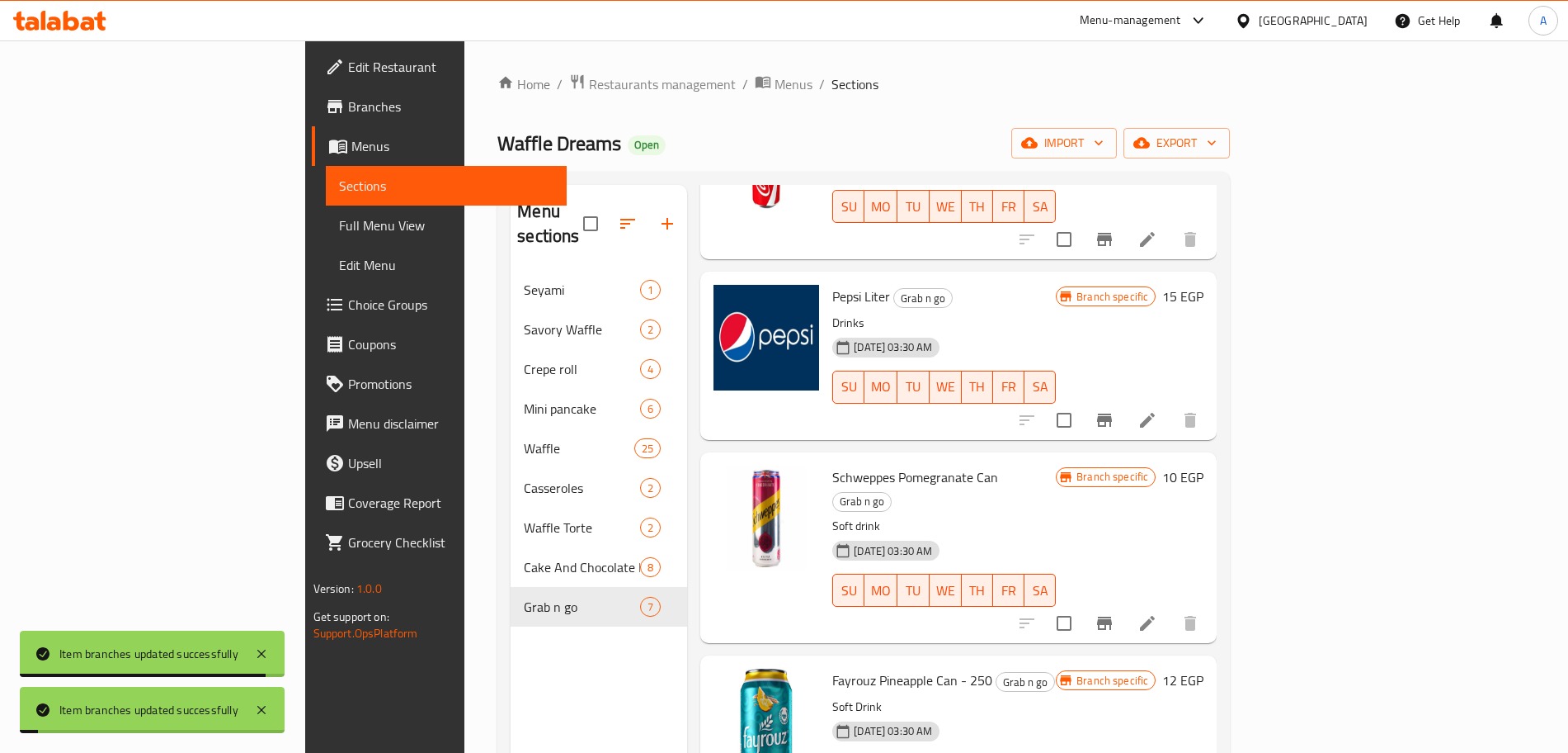
scroll to position [550, 0]
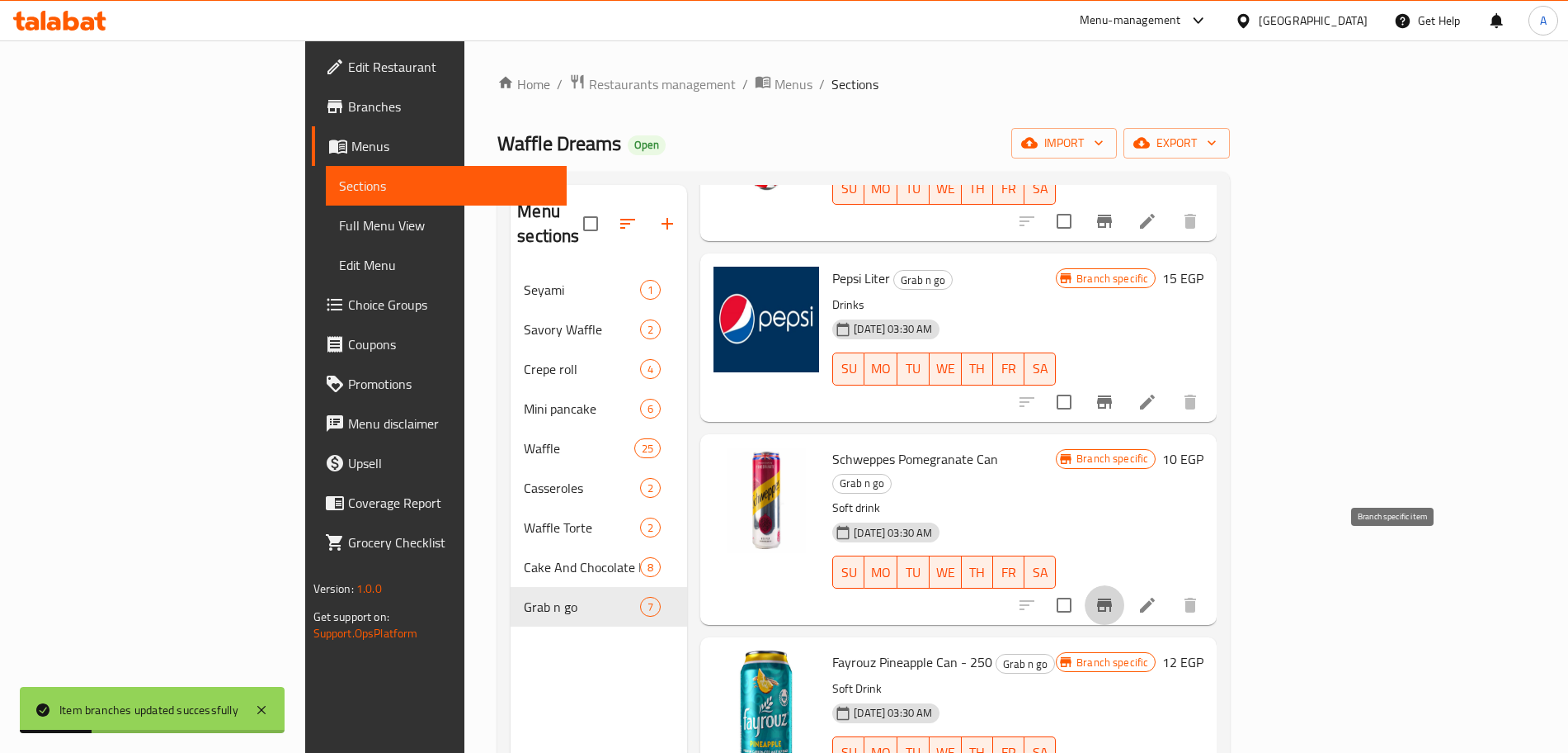
click at [1124, 585] on button "Branch-specific-item" at bounding box center [1104, 604] width 40 height 40
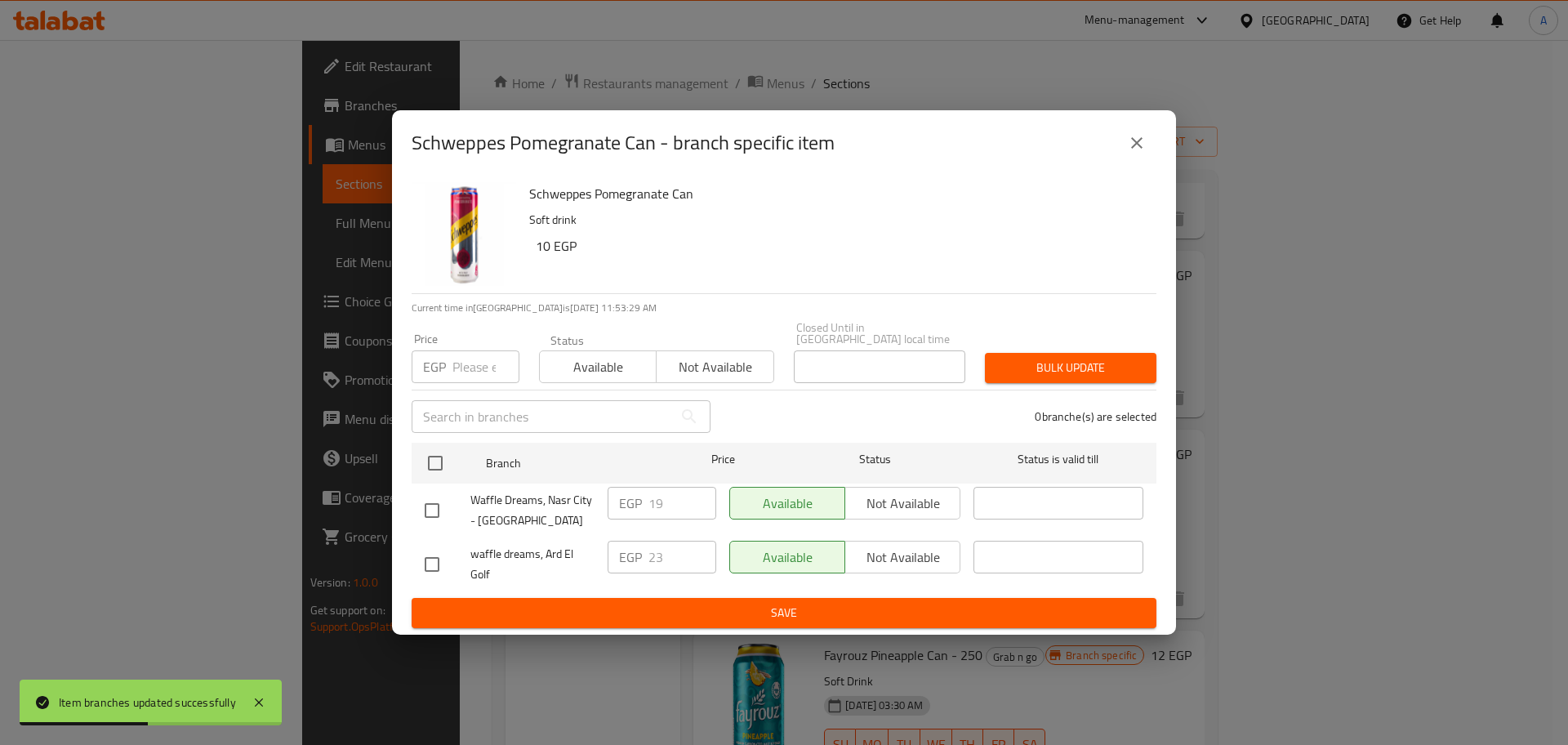
click at [488, 369] on input "number" at bounding box center [486, 367] width 67 height 32
type input "23"
click at [449, 456] on input "checkbox" at bounding box center [436, 463] width 34 height 34
checkbox input "true"
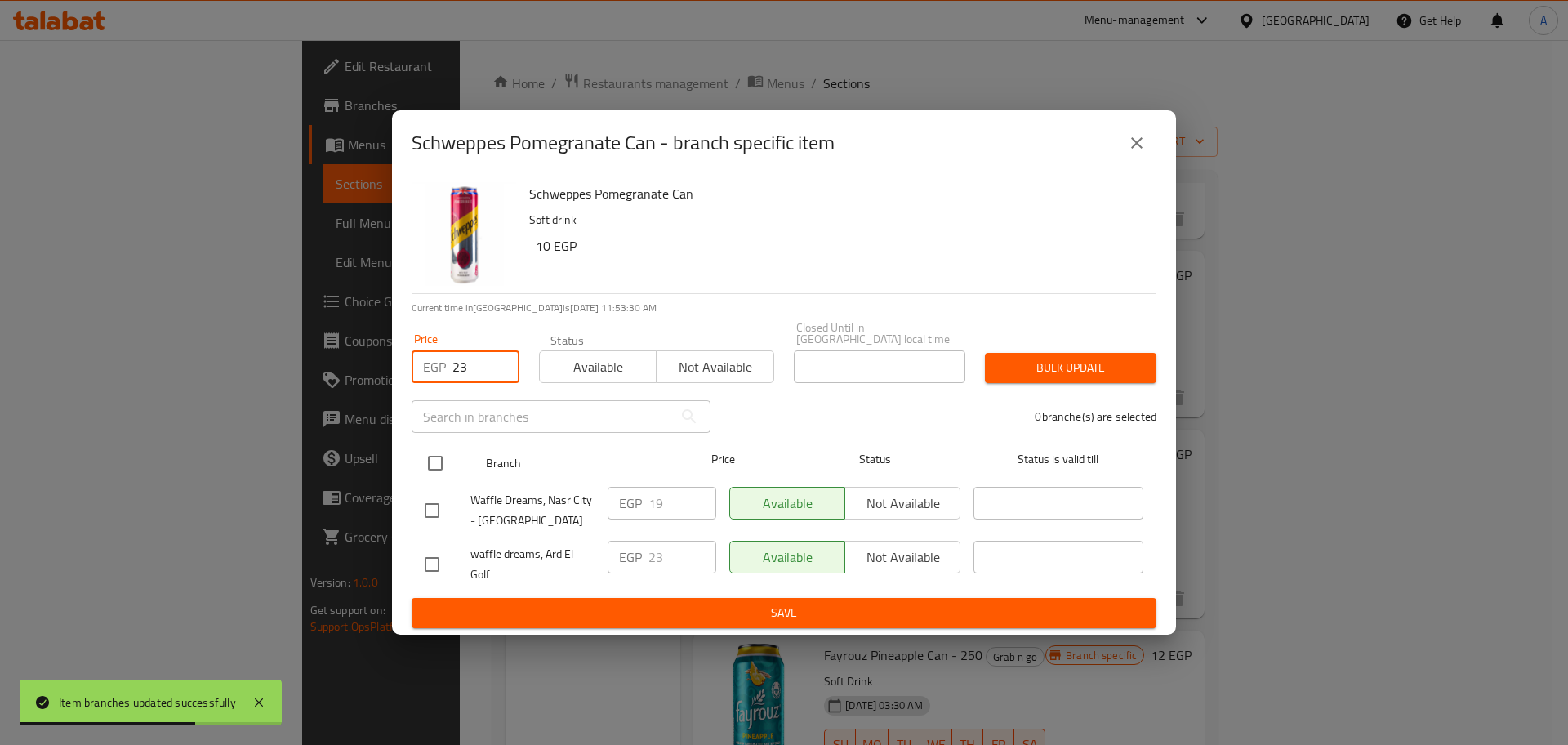
checkbox input "true"
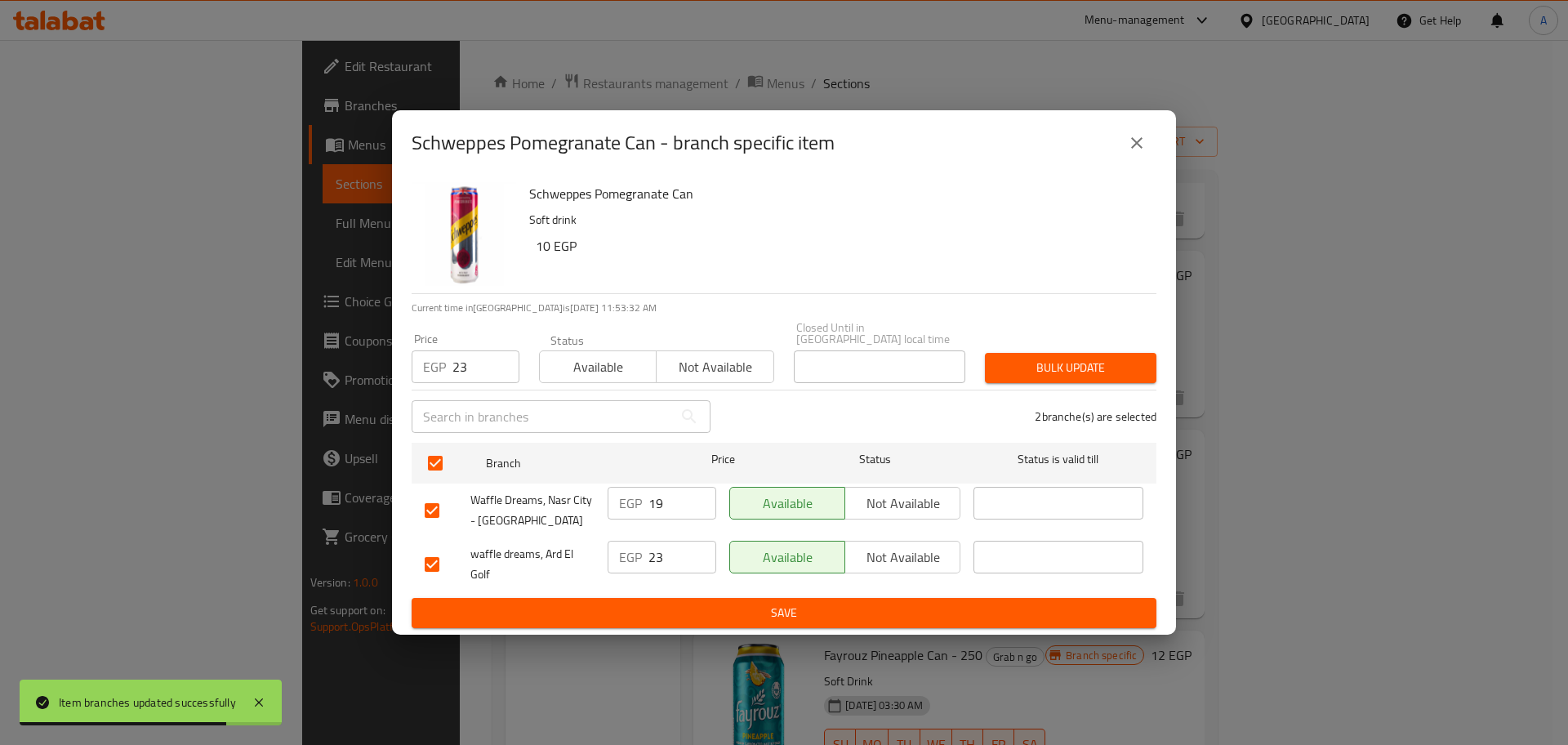
click at [1028, 357] on span "Bulk update" at bounding box center [1071, 367] width 145 height 20
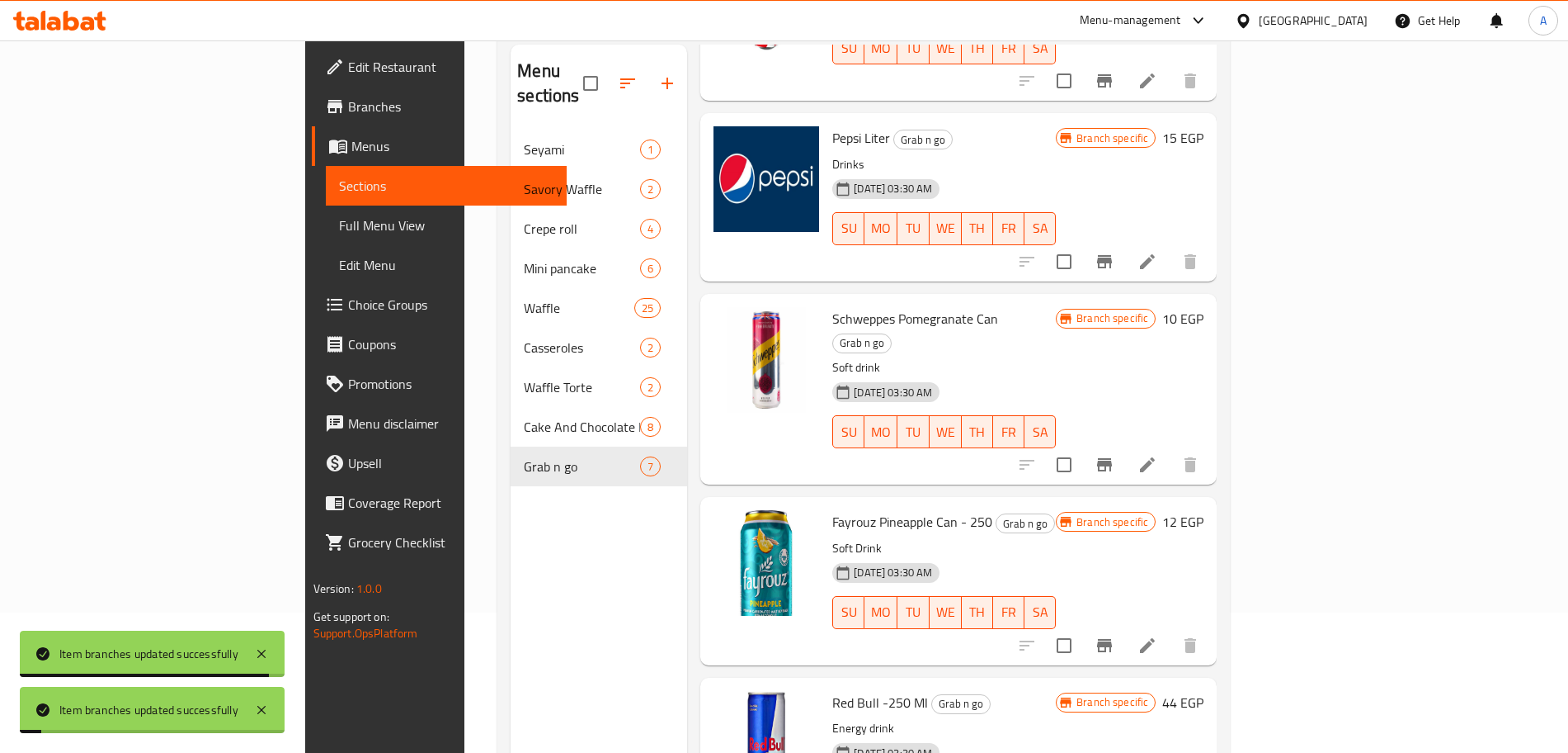
scroll to position [231, 0]
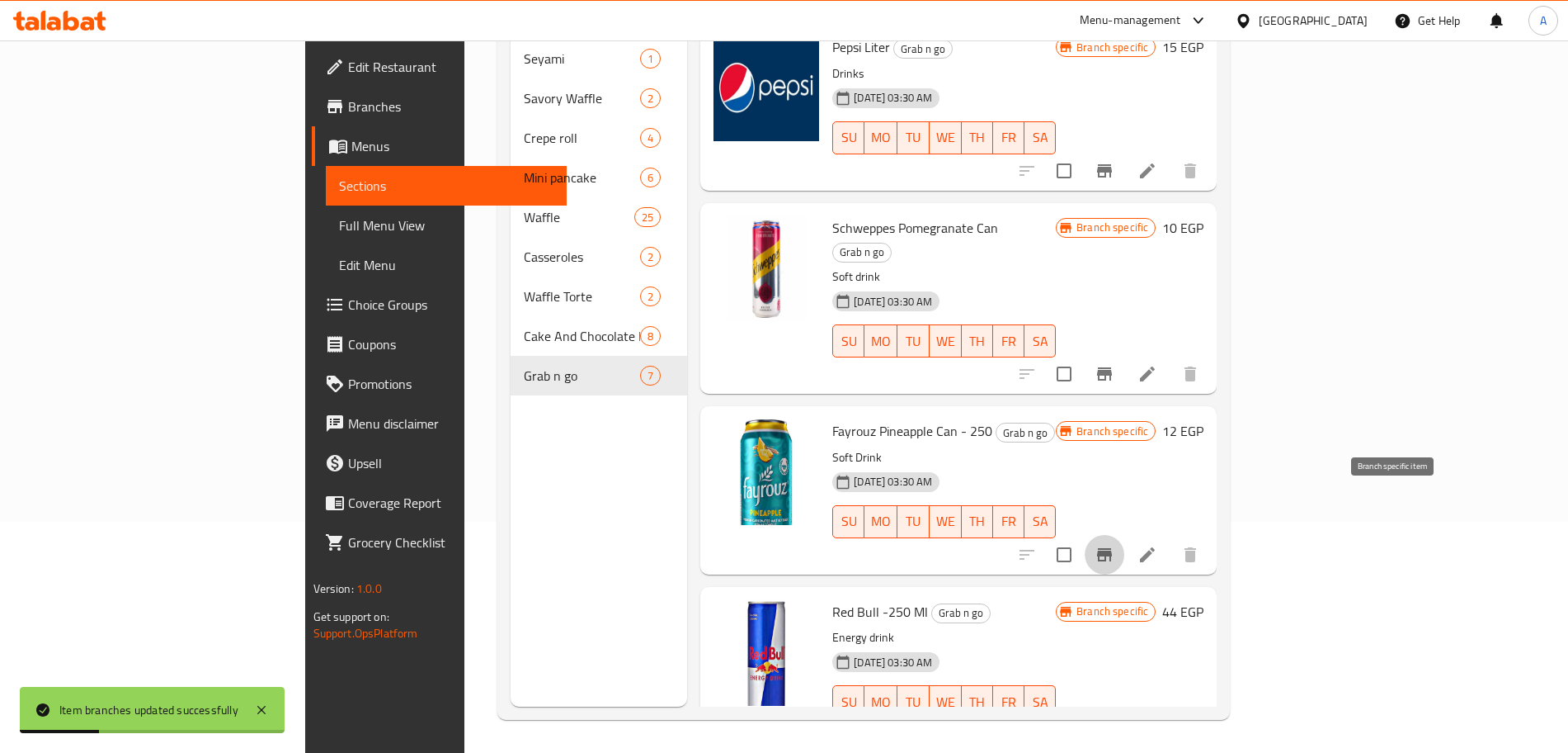
click at [1112, 548] on icon "Branch-specific-item" at bounding box center [1104, 555] width 14 height 14
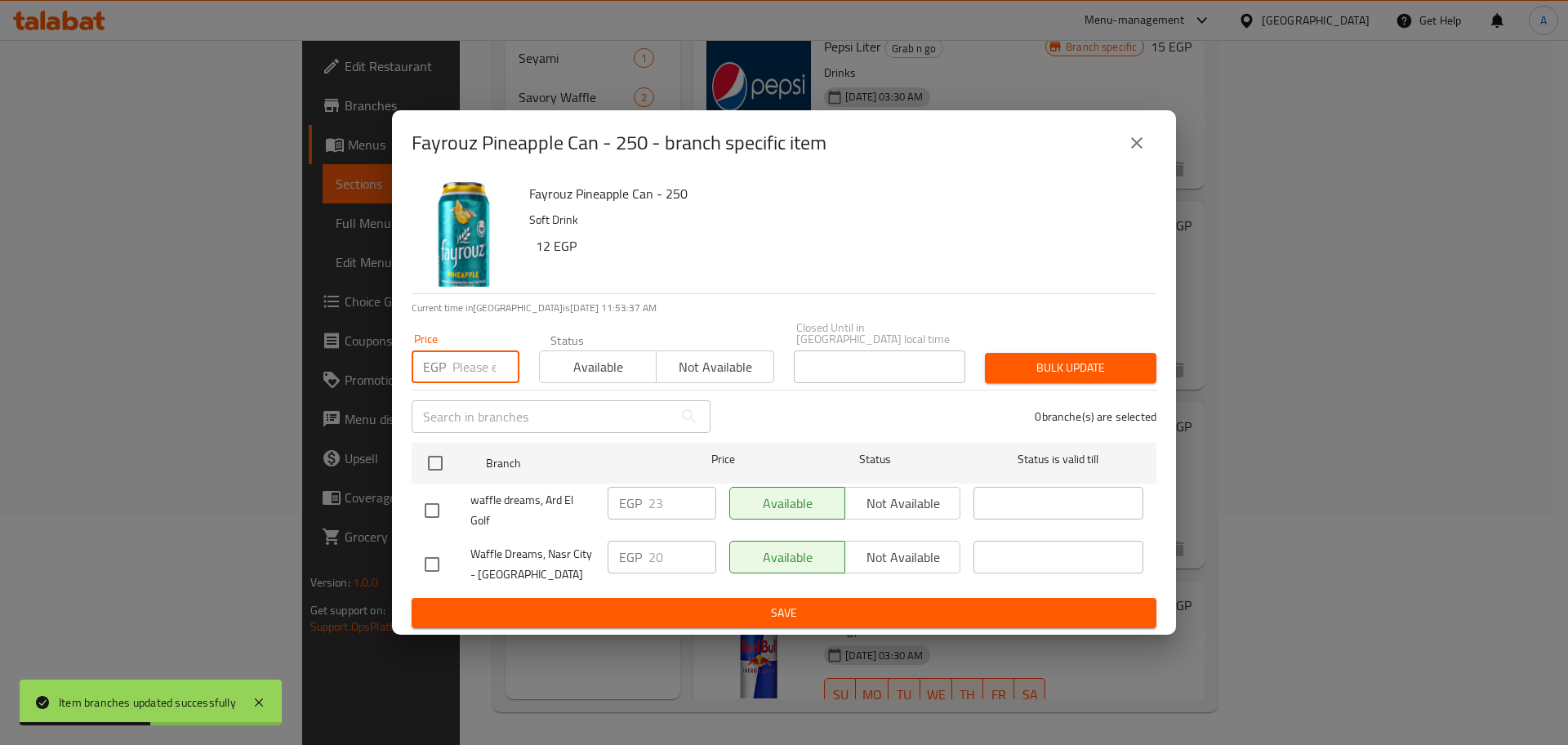
click at [464, 368] on input "number" at bounding box center [486, 367] width 67 height 32
type input "23"
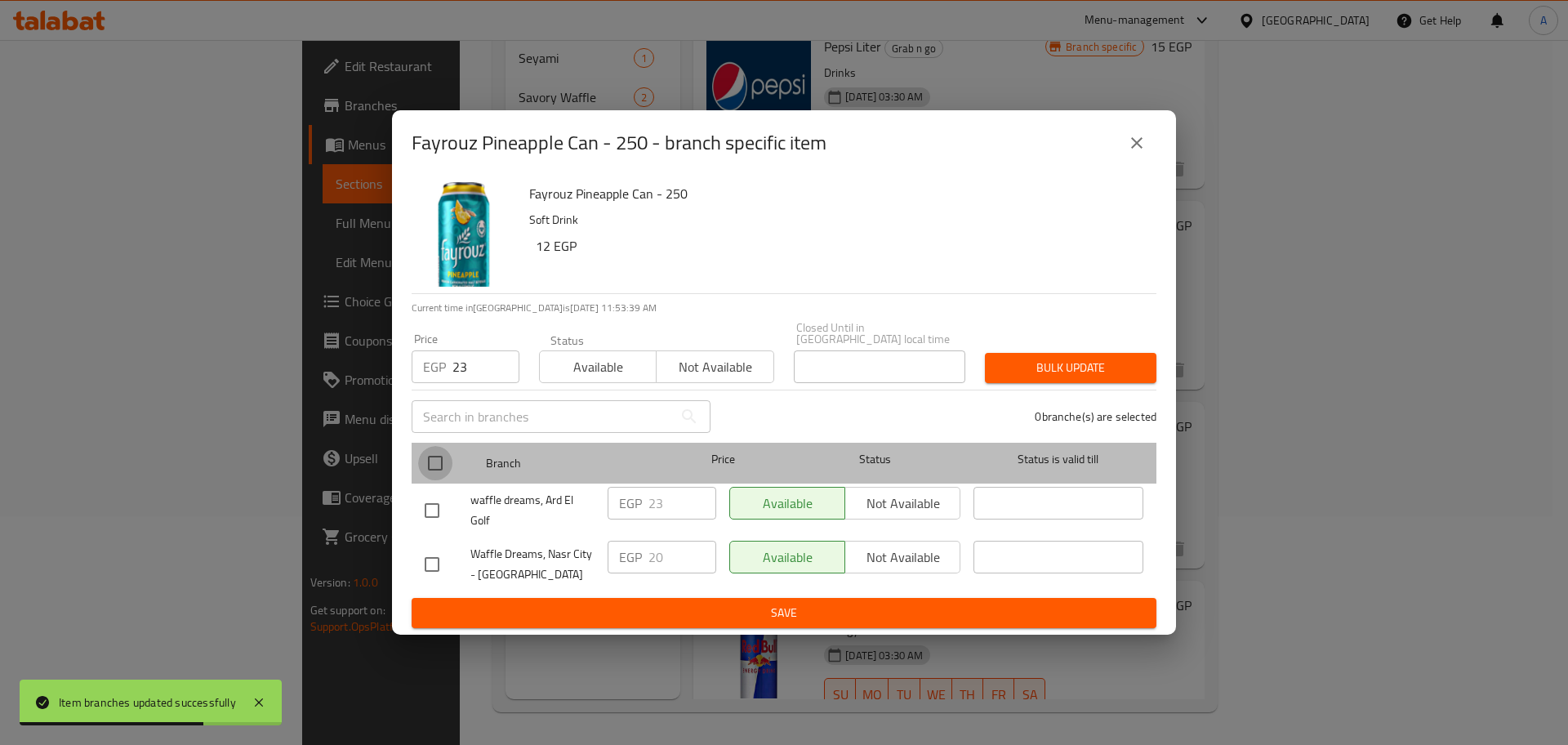
click at [435, 460] on input "checkbox" at bounding box center [436, 463] width 34 height 34
checkbox input "true"
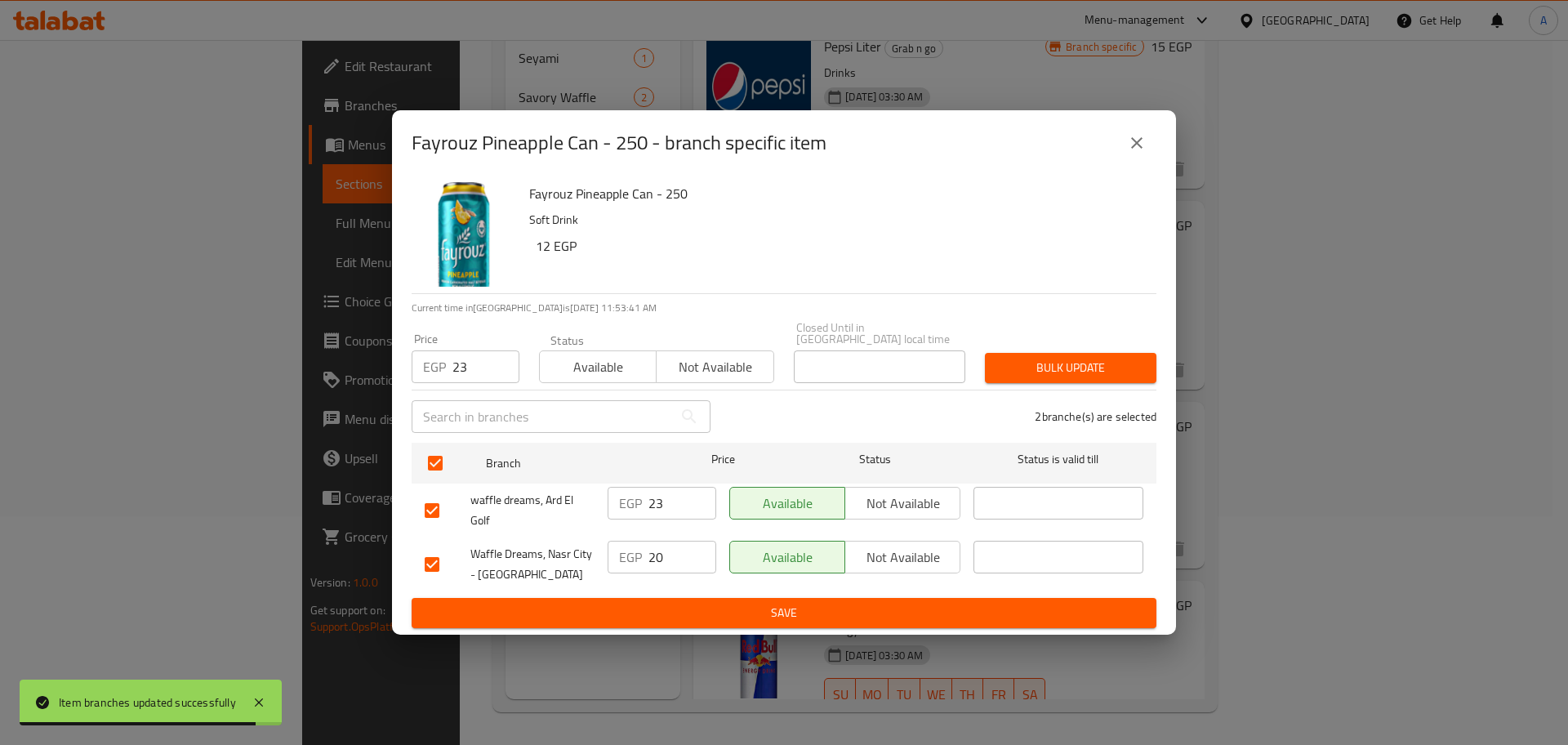
click at [1120, 359] on span "Bulk update" at bounding box center [1071, 367] width 145 height 20
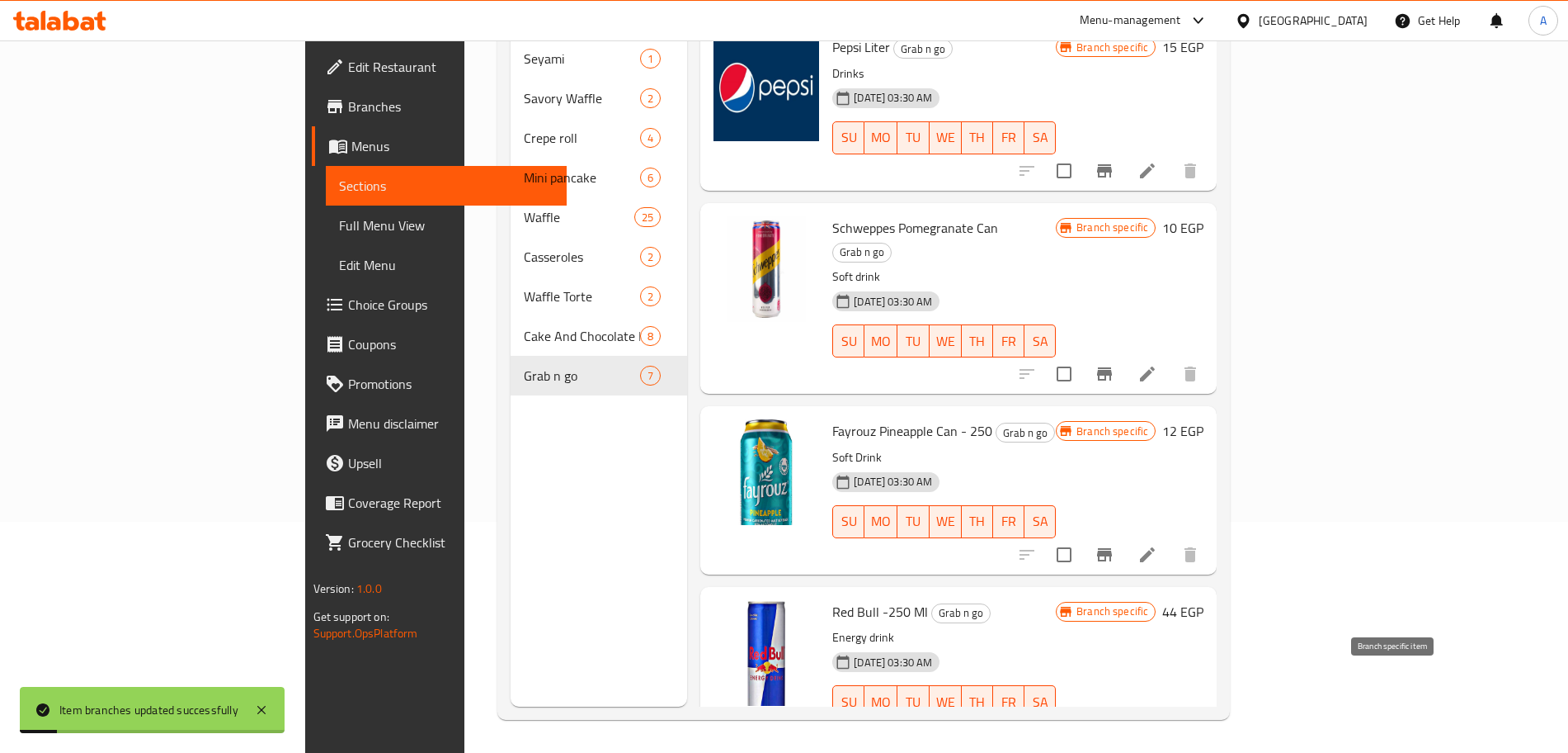
click at [1114, 725] on icon "Branch-specific-item" at bounding box center [1104, 735] width 20 height 20
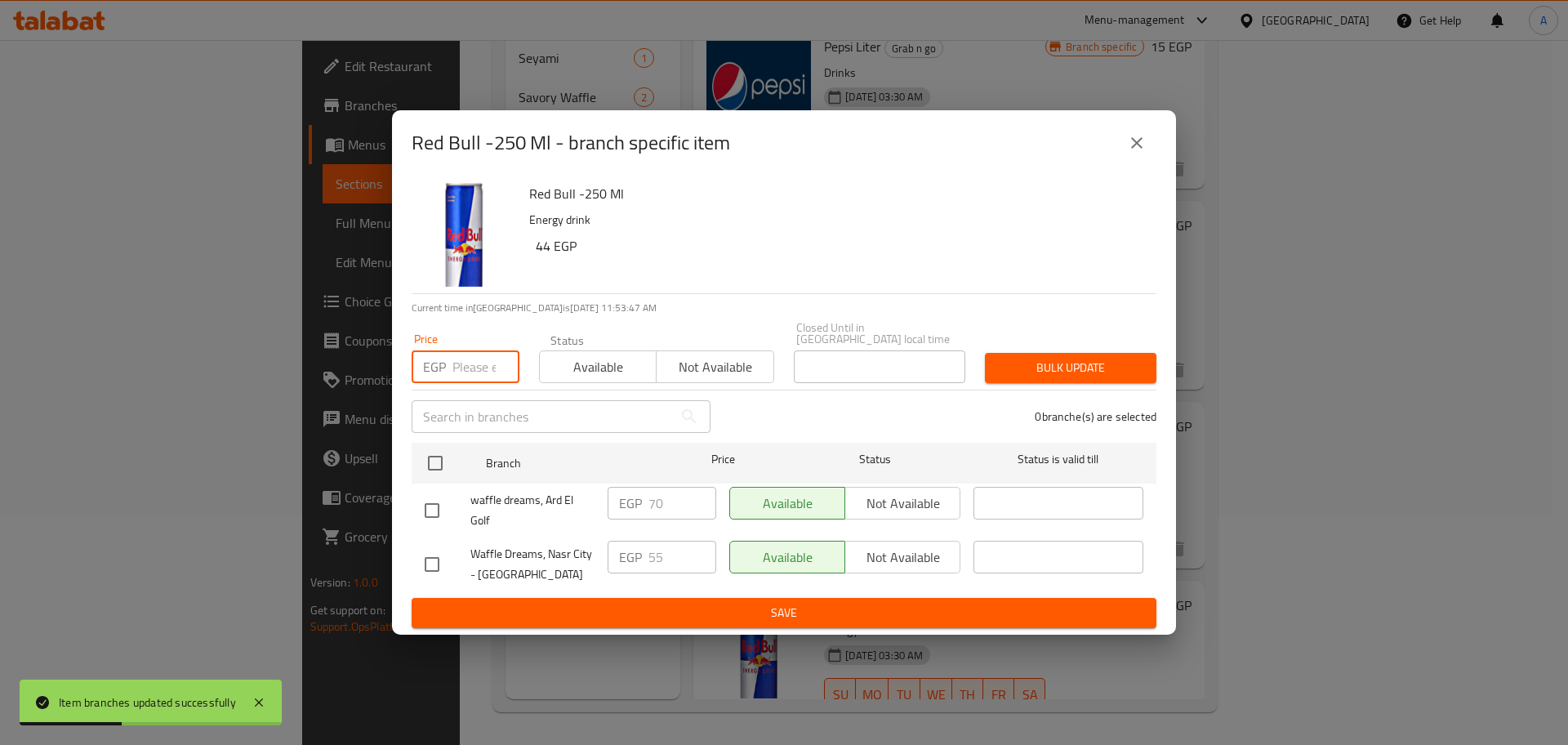
click at [476, 364] on input "number" at bounding box center [486, 367] width 67 height 32
type input "70"
click at [440, 462] on input "checkbox" at bounding box center [436, 463] width 34 height 34
checkbox input "true"
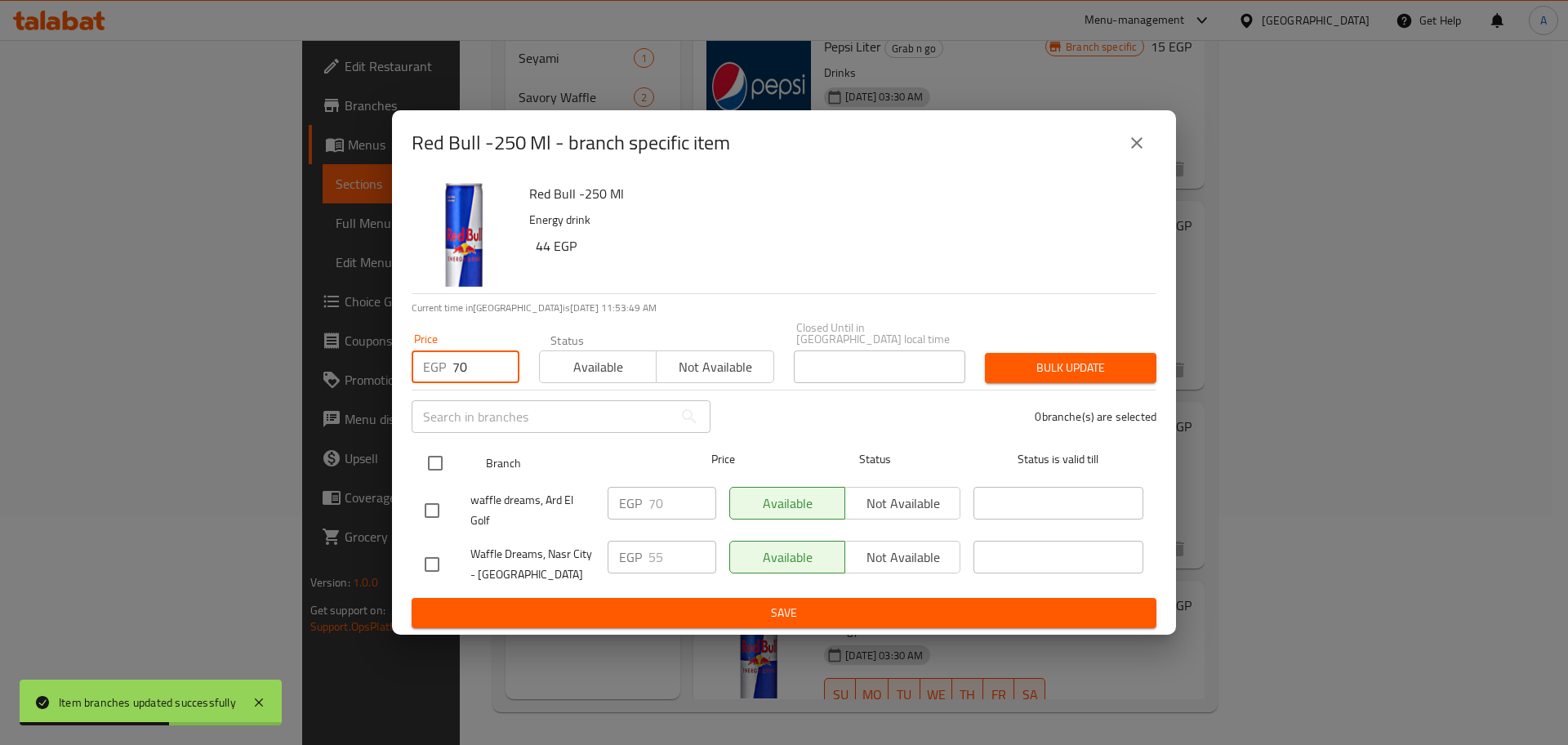
checkbox input "true"
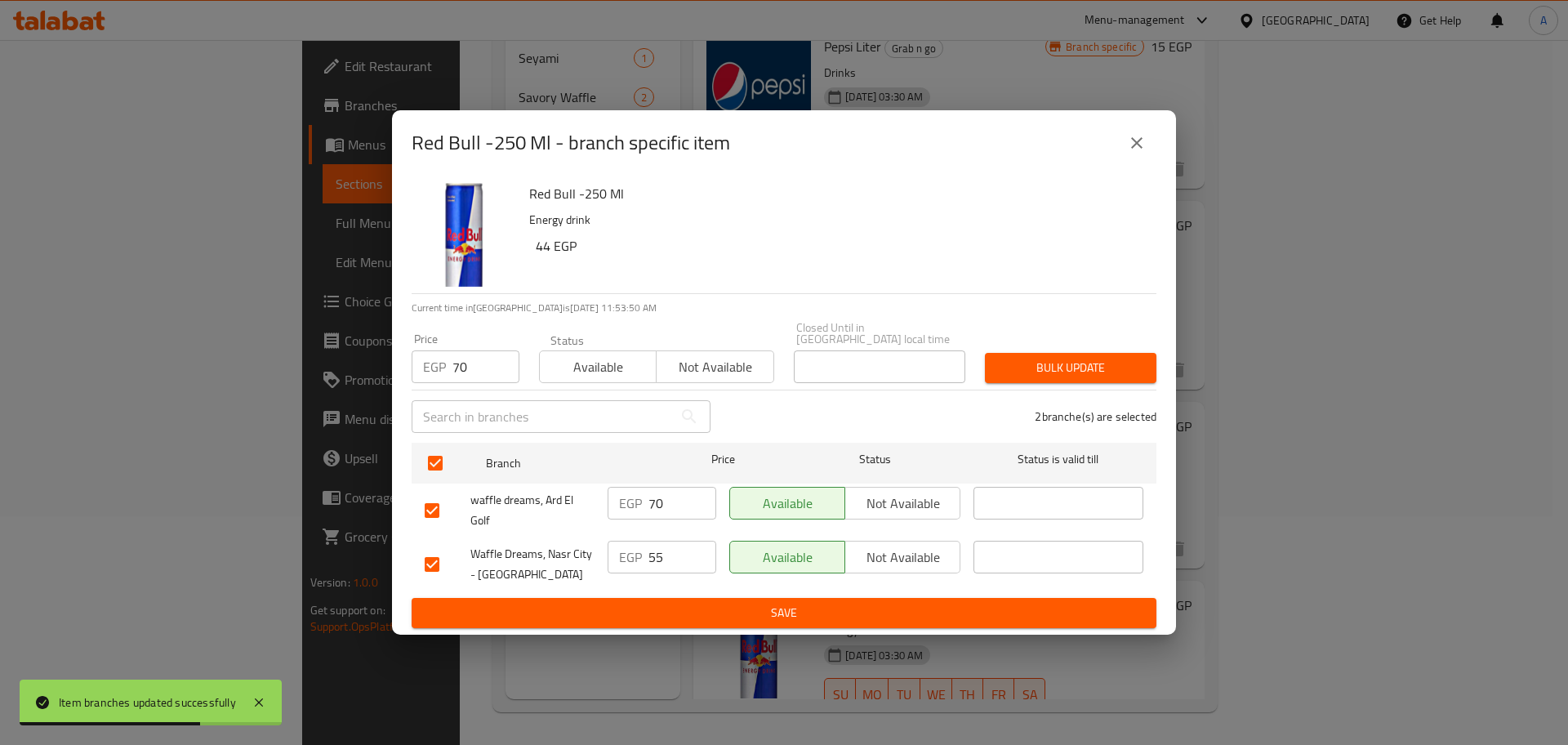
click at [1148, 354] on button "Bulk update" at bounding box center [1071, 368] width 172 height 31
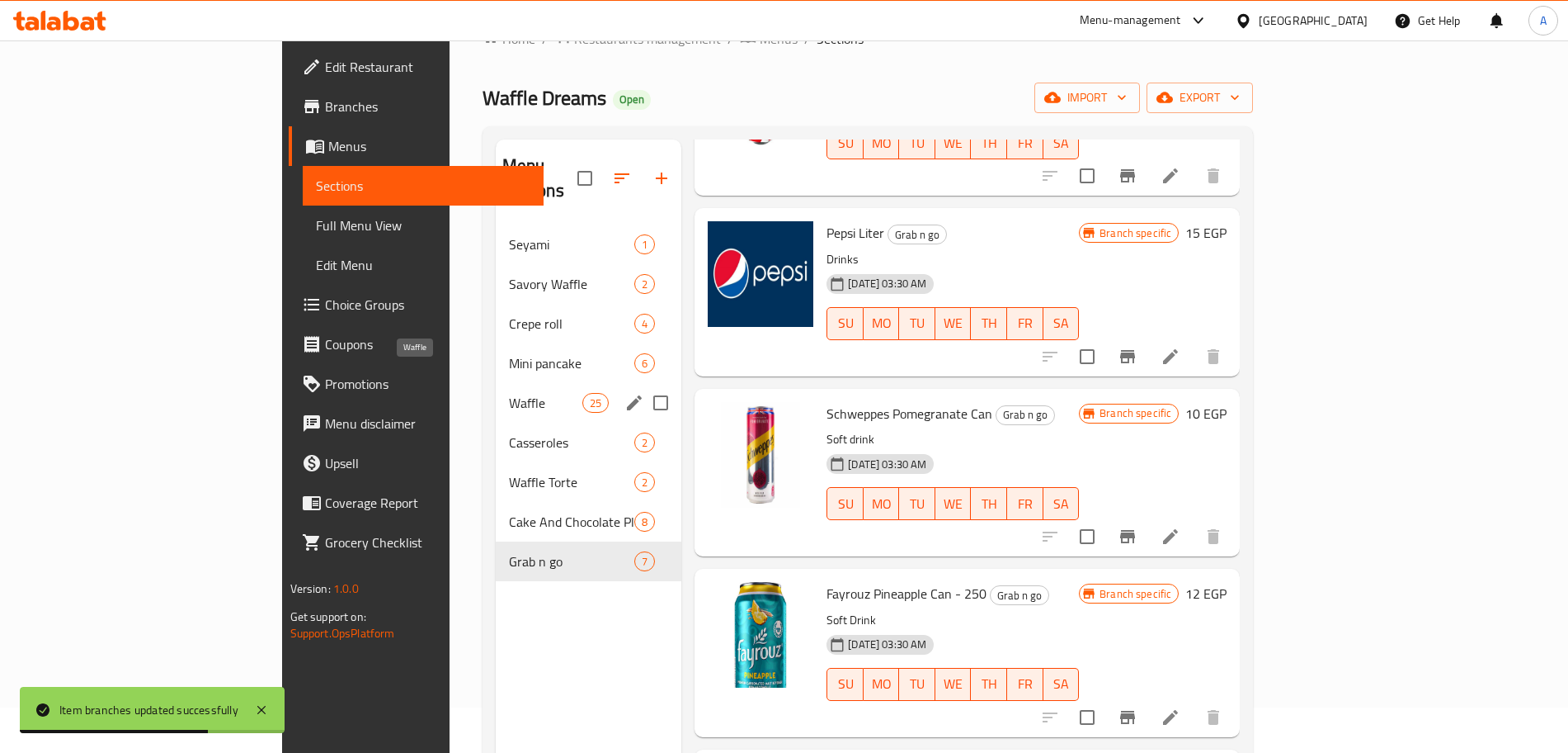
scroll to position [44, 0]
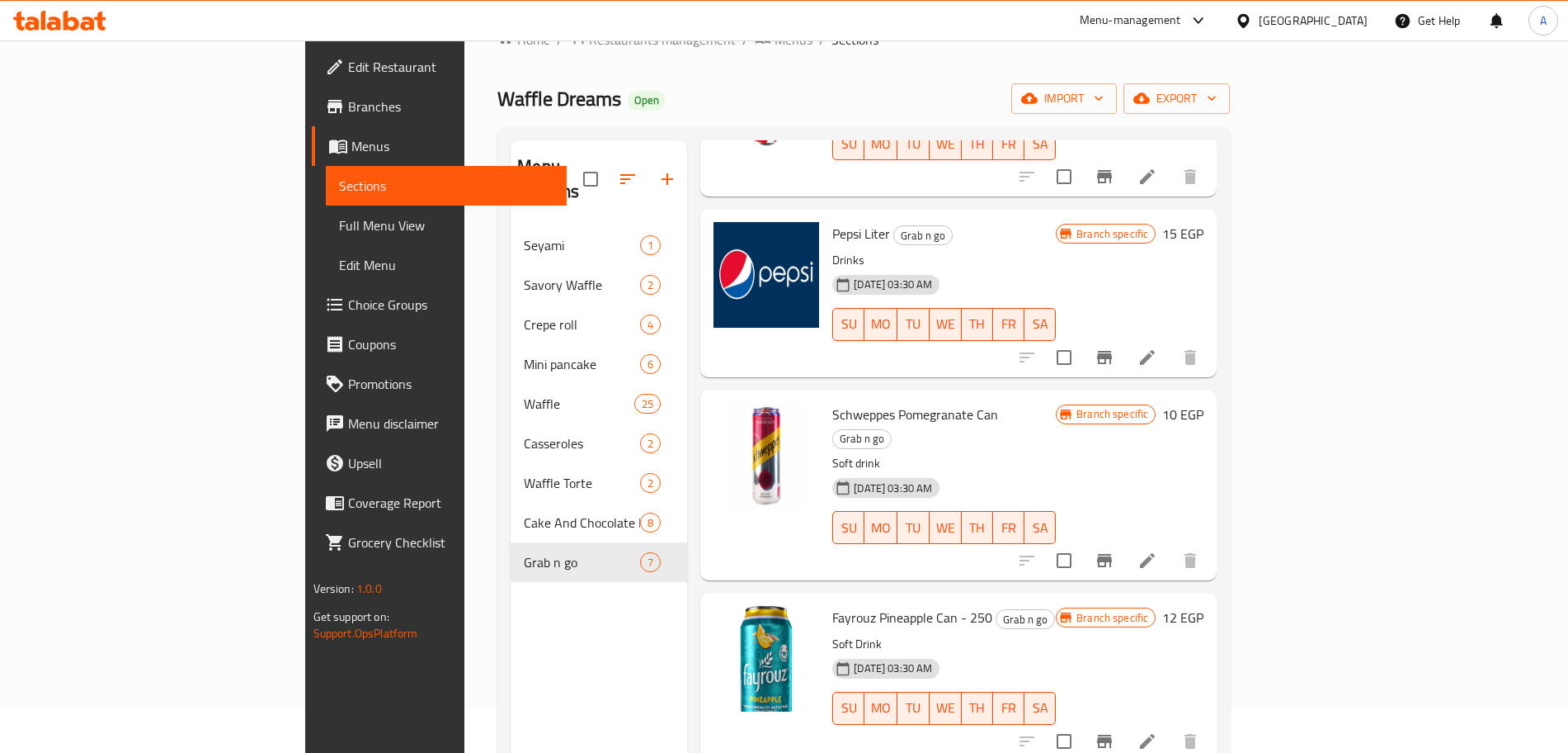
click at [348, 304] on span "Choice Groups" at bounding box center [451, 304] width 206 height 20
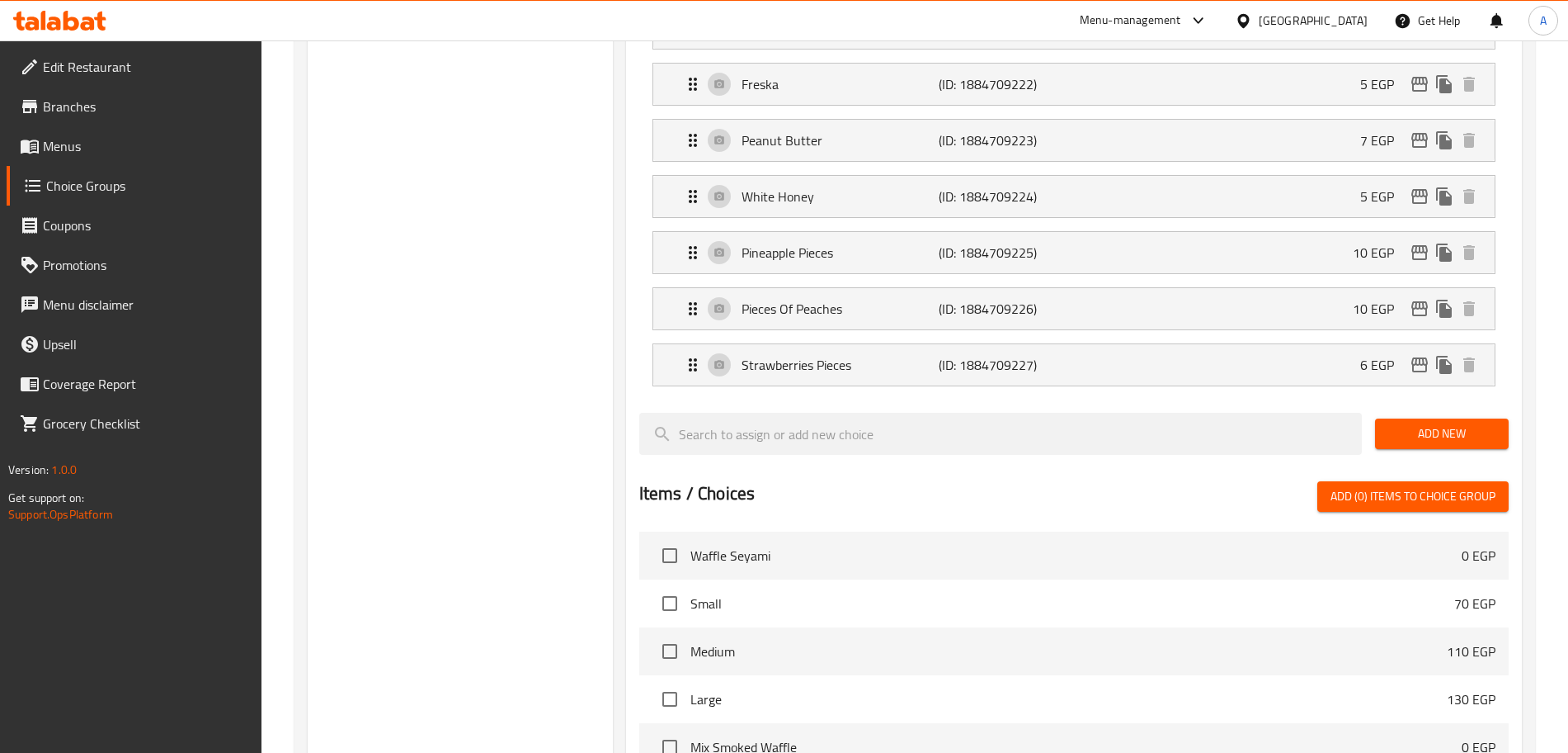
scroll to position [2116, 0]
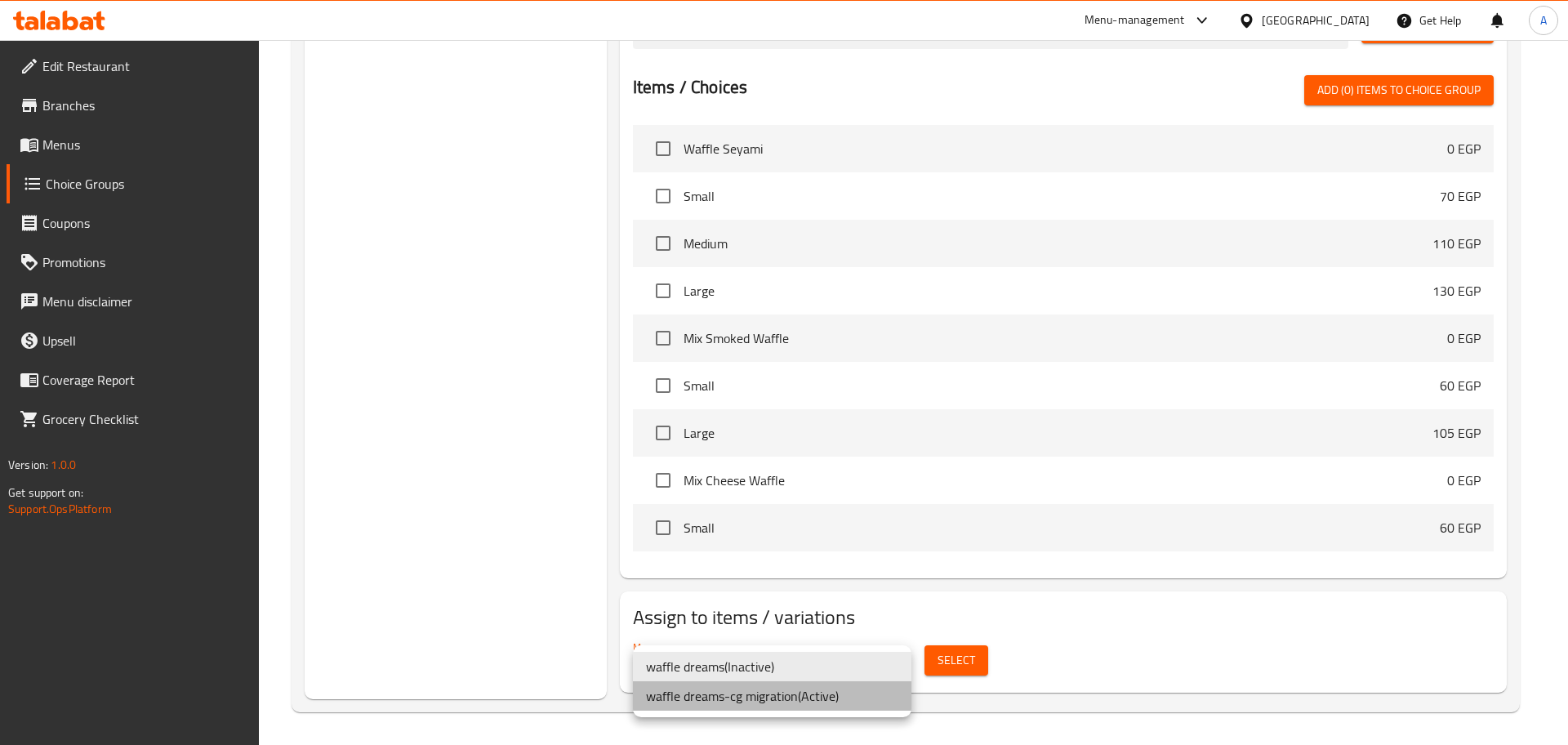
click at [822, 695] on li "waffle dreams-cg migration ( Active )" at bounding box center [773, 695] width 279 height 30
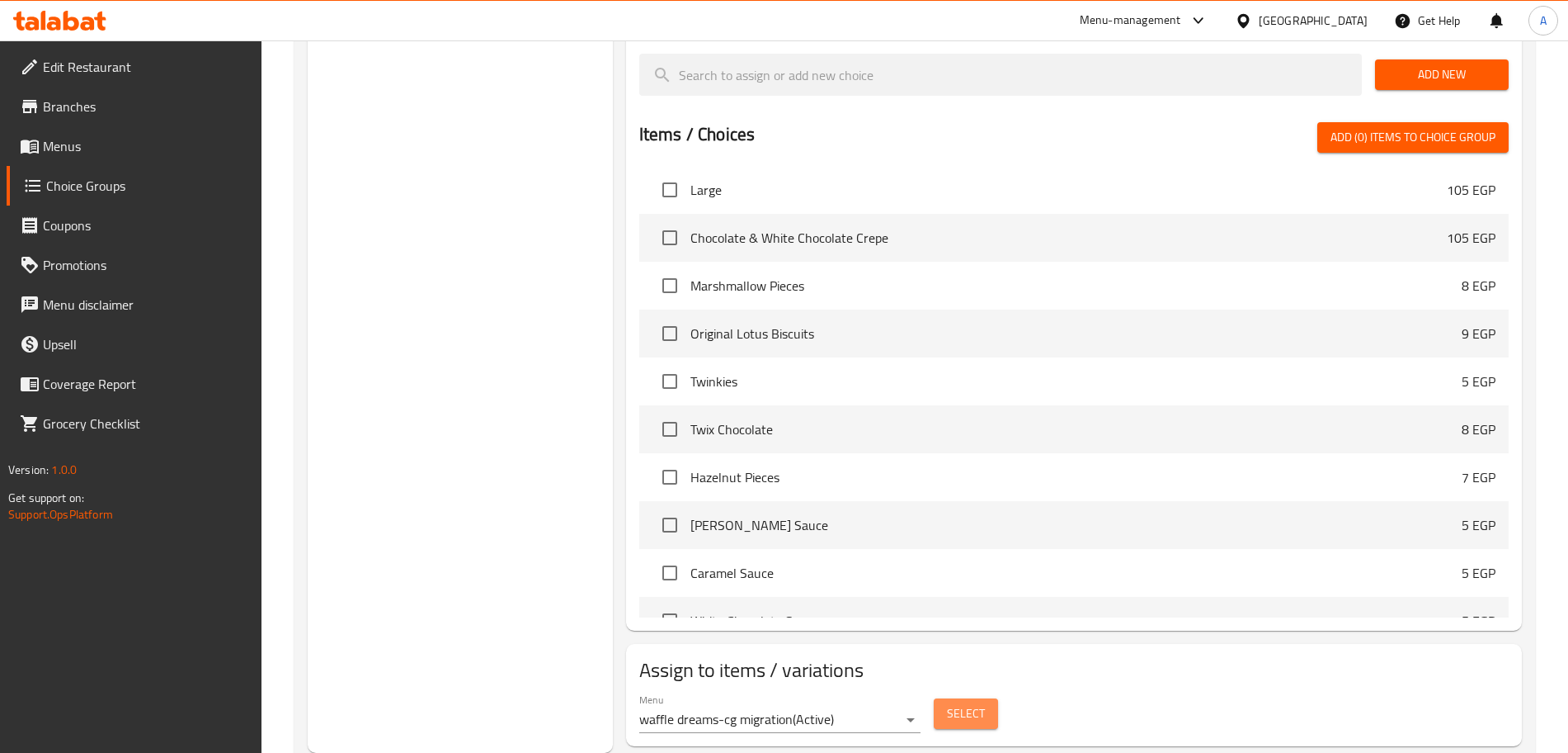
click at [978, 703] on span "Select" at bounding box center [965, 712] width 38 height 20
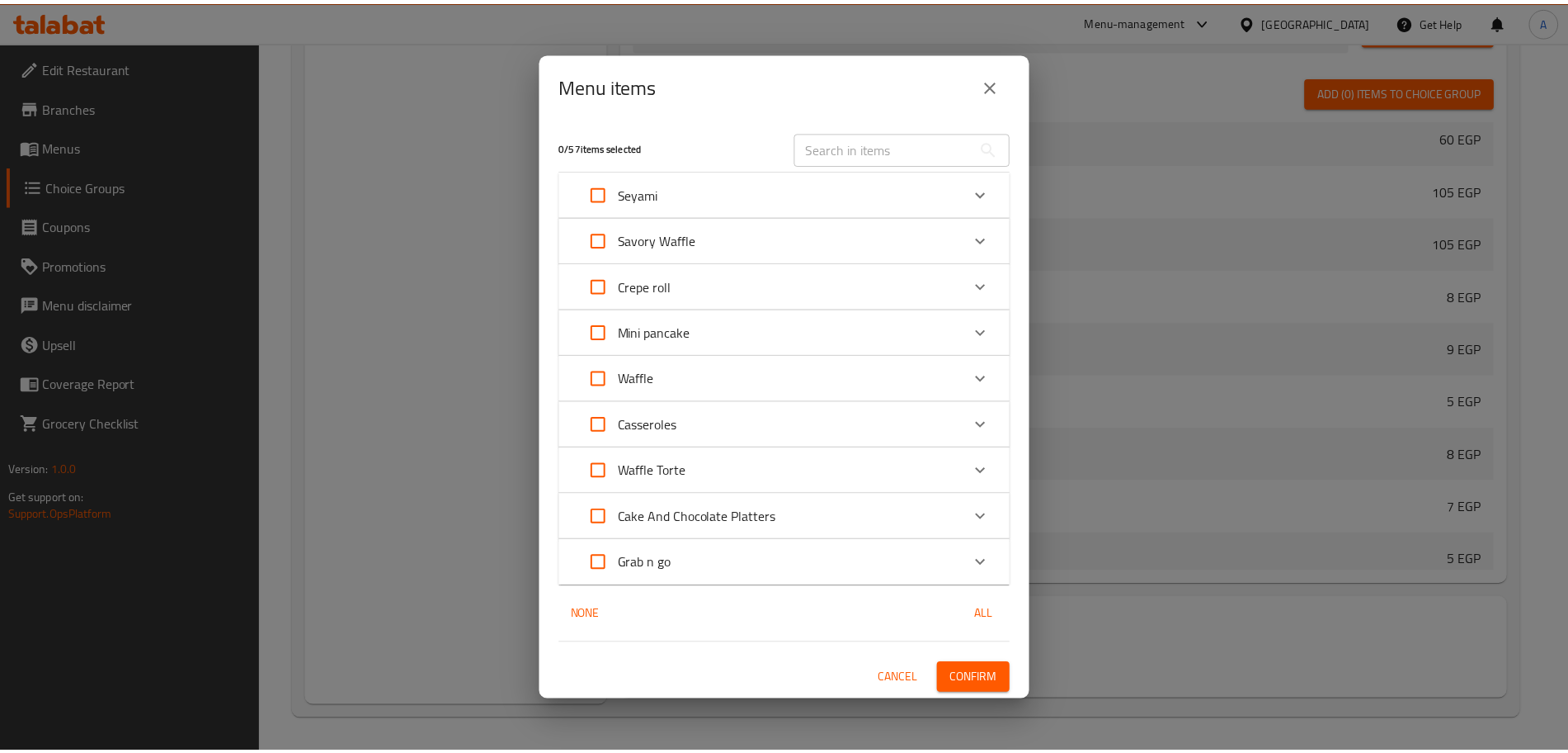
scroll to position [482, 0]
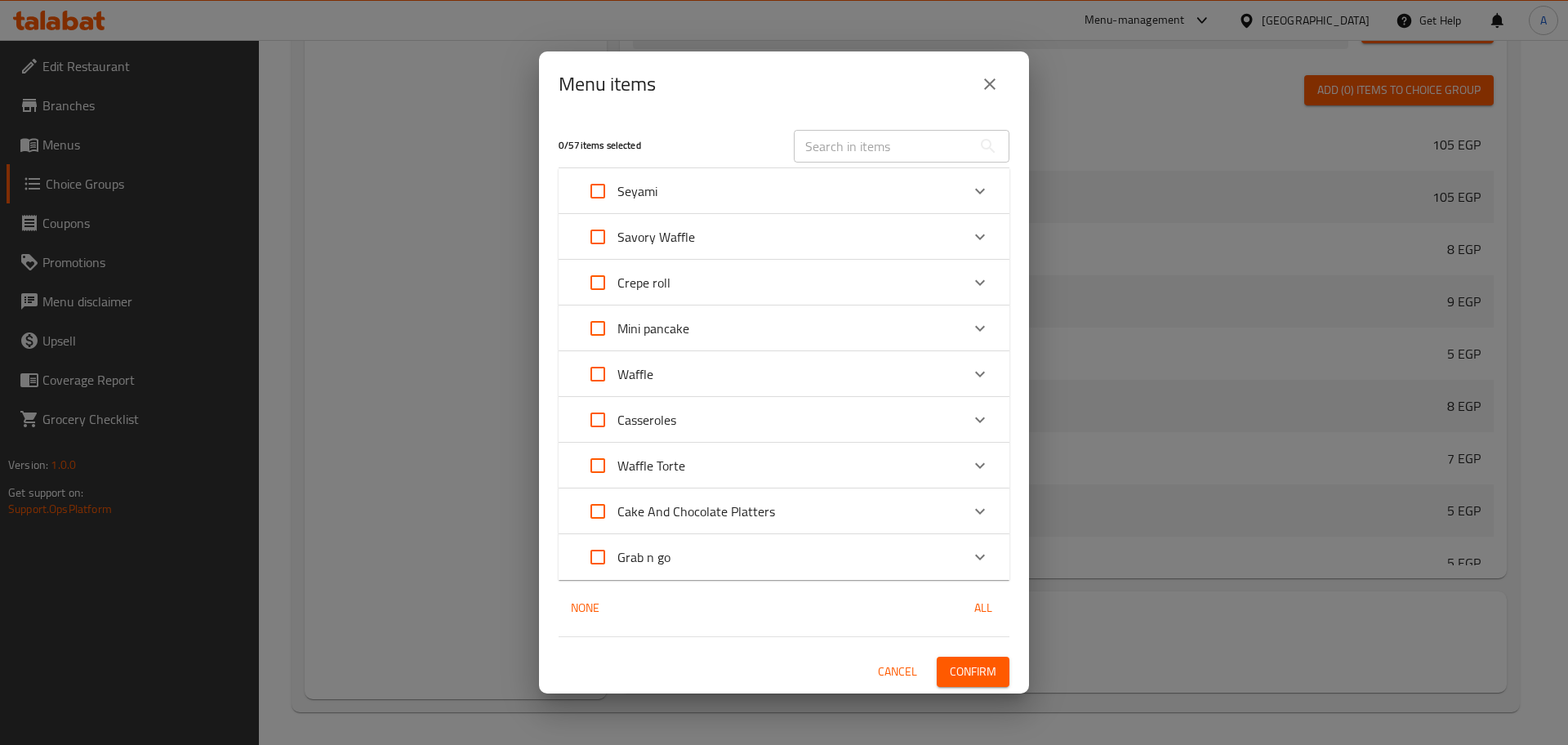
click at [994, 76] on icon "close" at bounding box center [990, 84] width 20 height 20
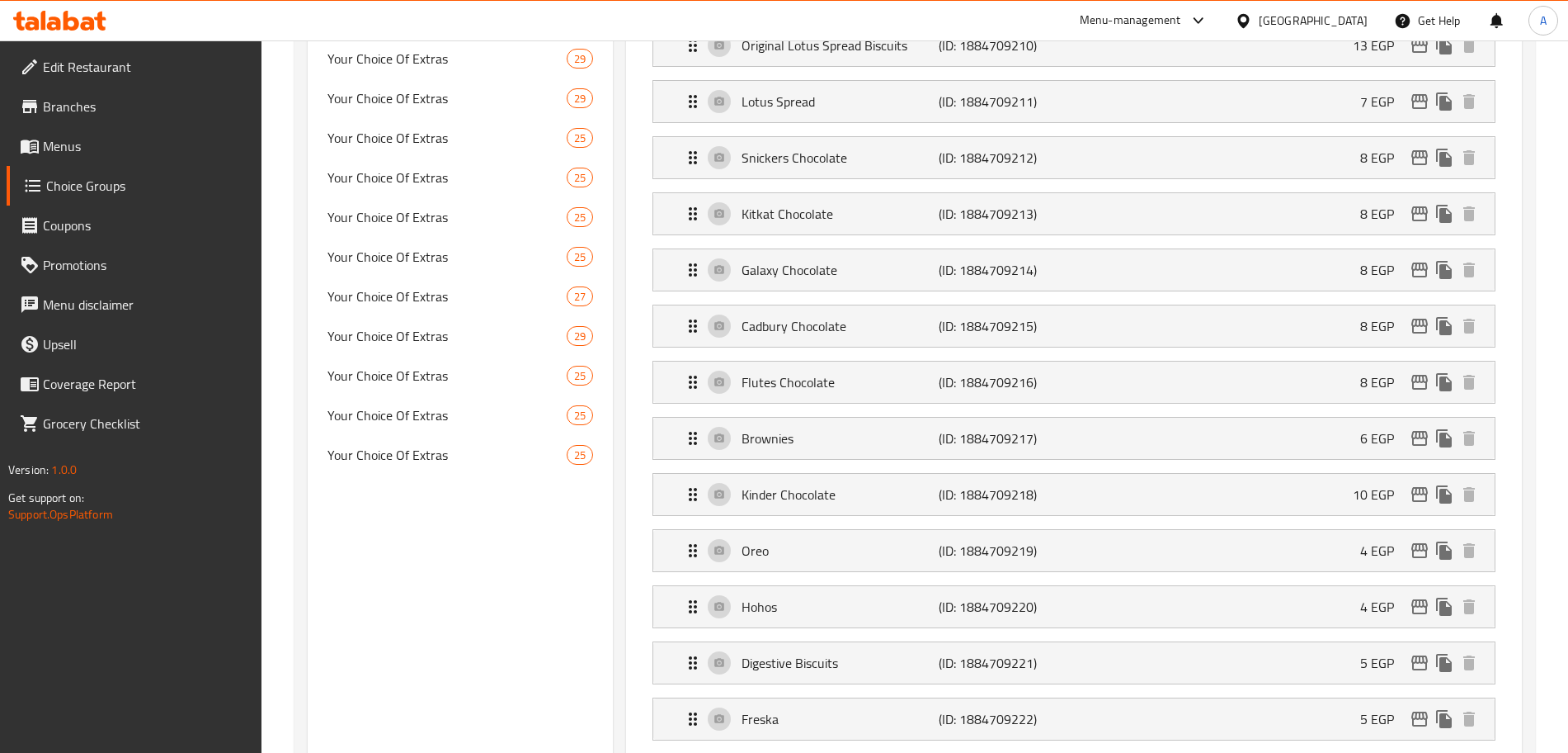
scroll to position [1121, 0]
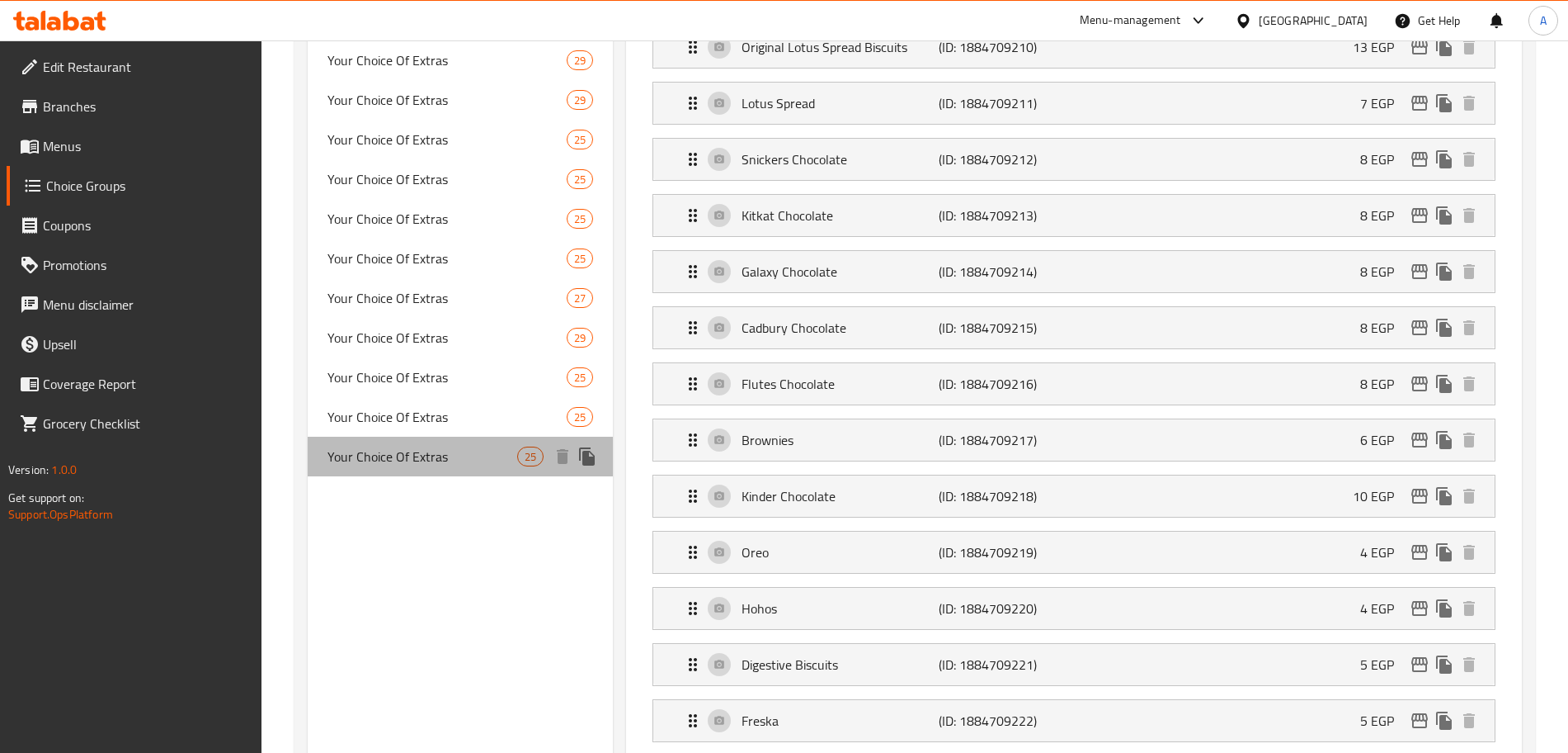
click at [457, 452] on span "Your Choice Of Extras" at bounding box center [422, 457] width 190 height 20
type input "Your Choice Of Extras"
type input "إختيارك من الإضافات"
type input "25"
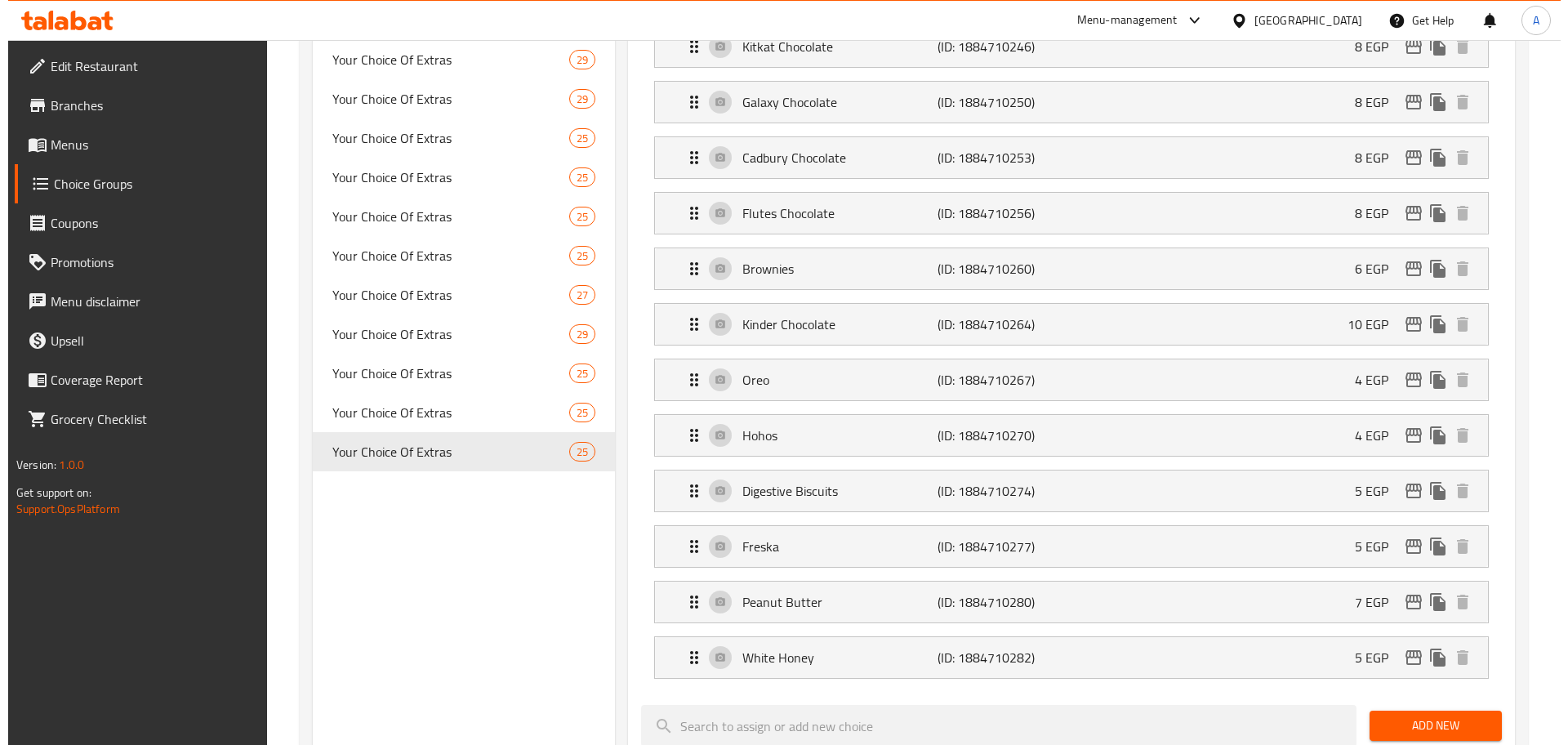
scroll to position [1760, 0]
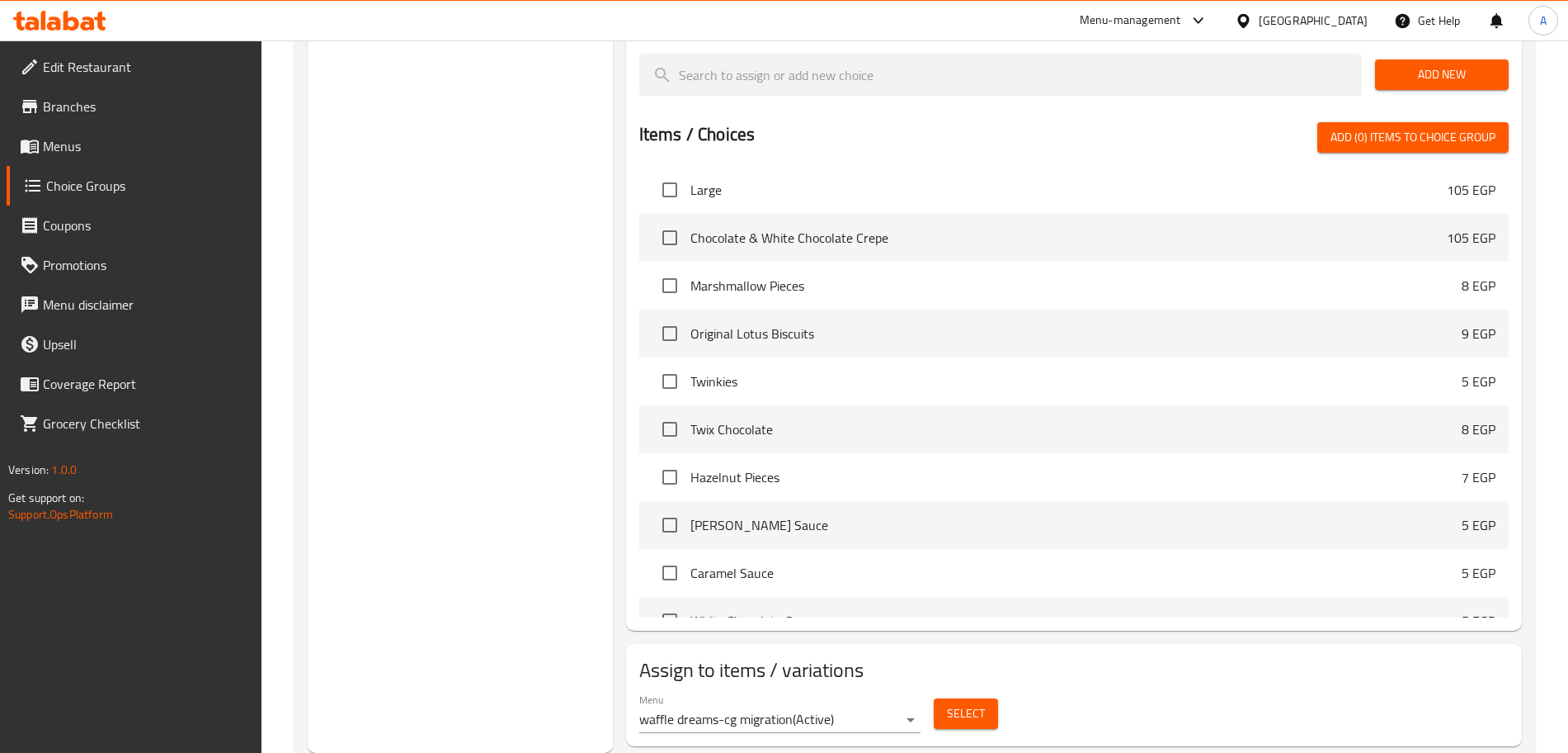
click at [953, 703] on span "Select" at bounding box center [965, 712] width 38 height 20
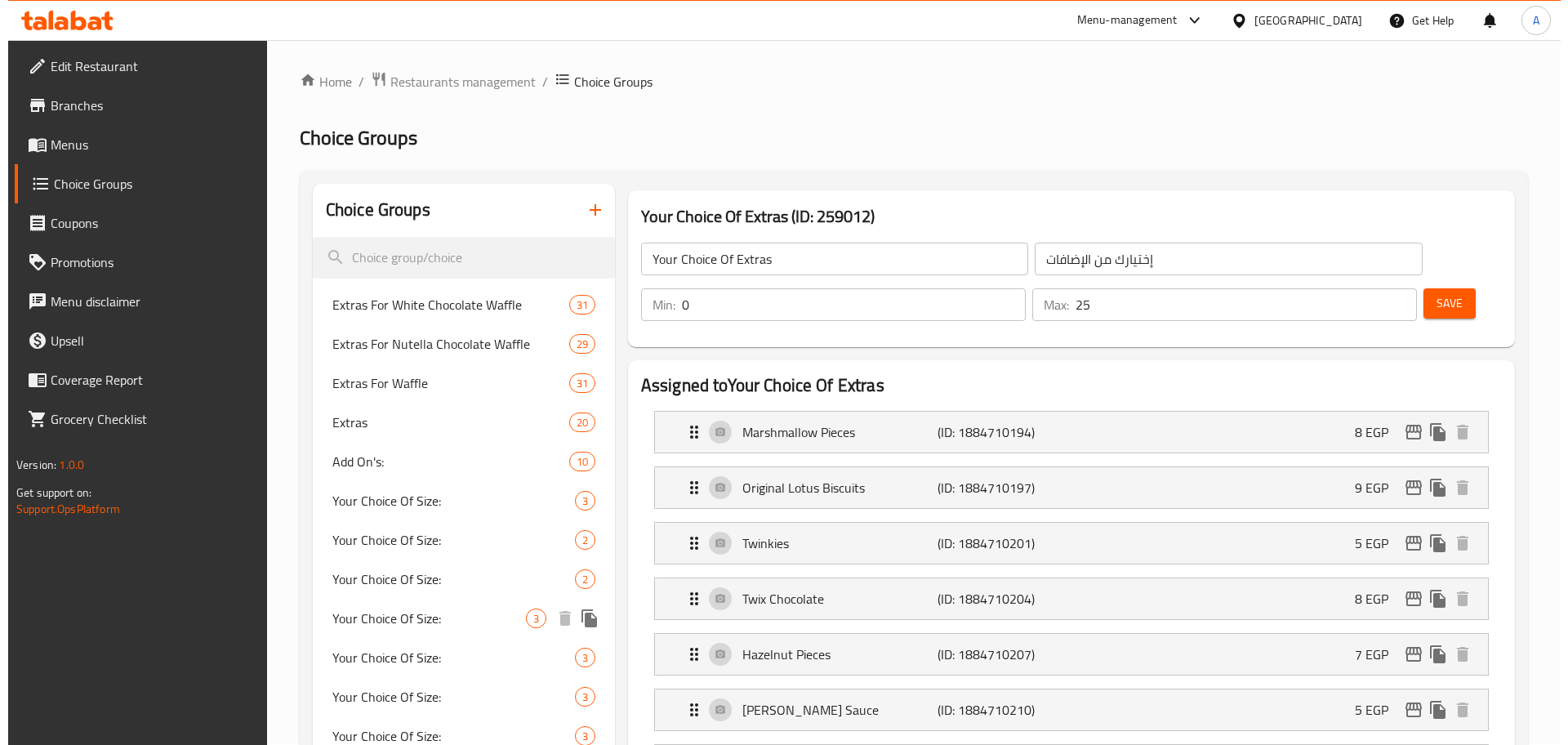
scroll to position [0, 0]
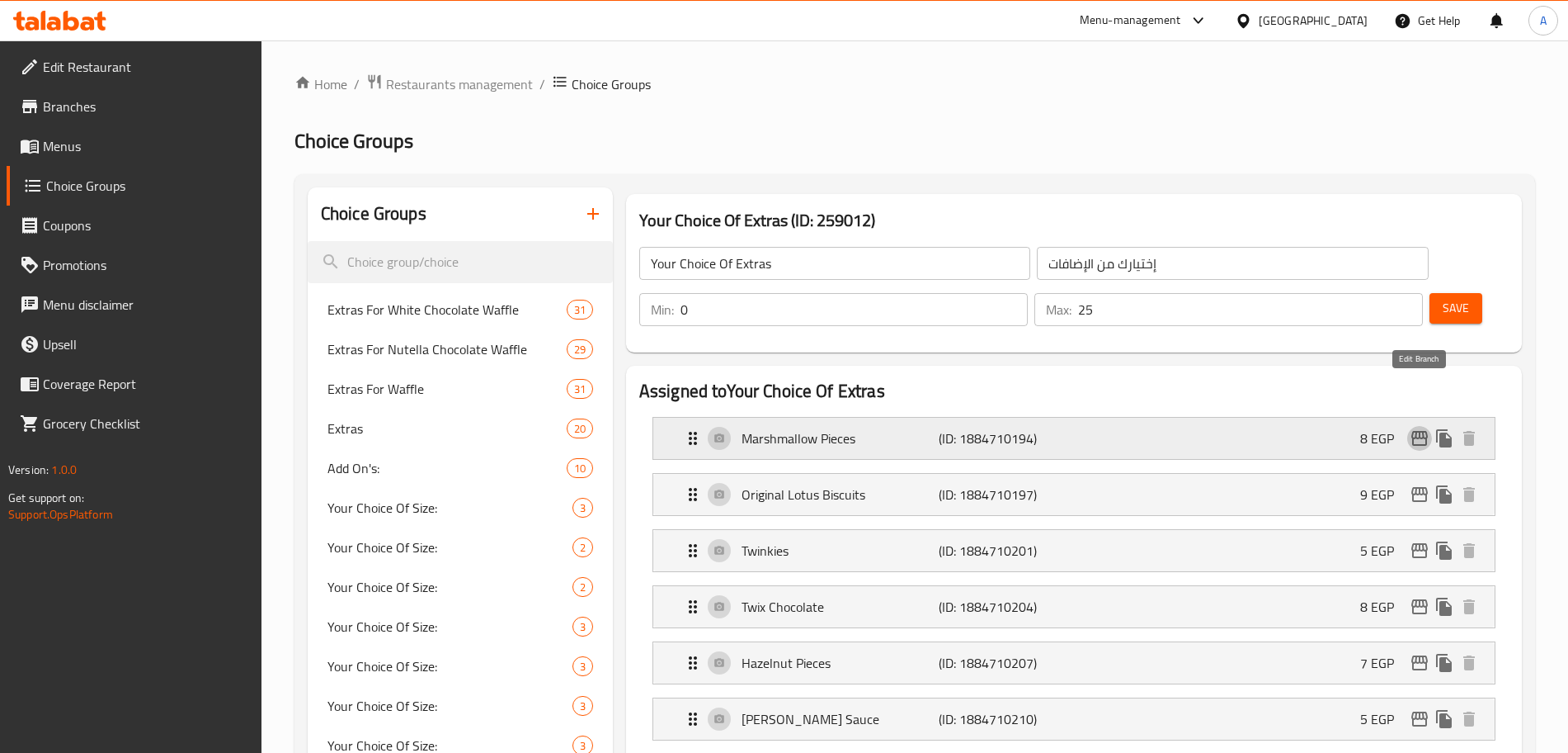
click at [1422, 431] on icon "edit" at bounding box center [1419, 437] width 16 height 14
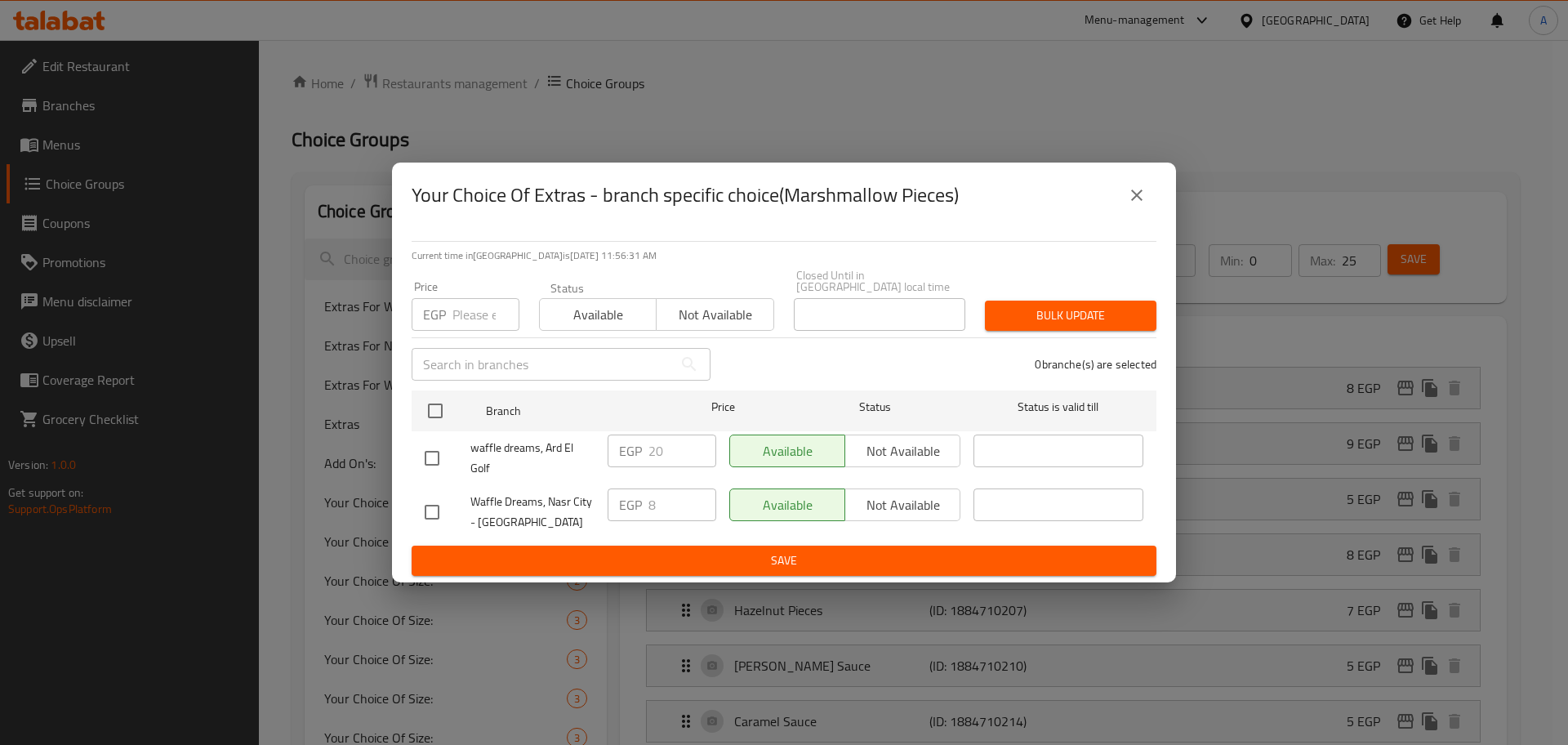
click at [464, 312] on input "number" at bounding box center [486, 314] width 67 height 32
type input "20"
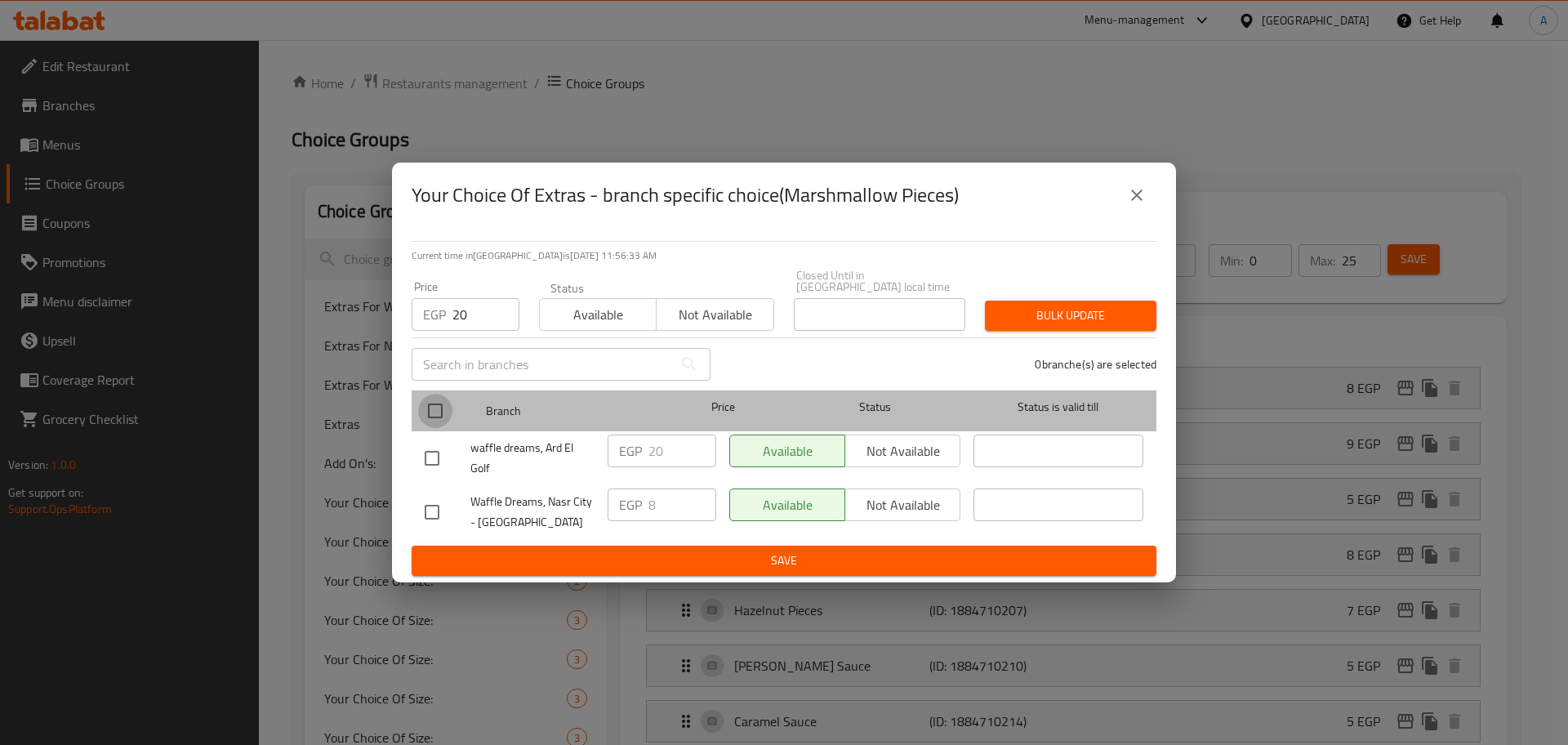
click at [437, 401] on input "checkbox" at bounding box center [436, 411] width 34 height 34
checkbox input "true"
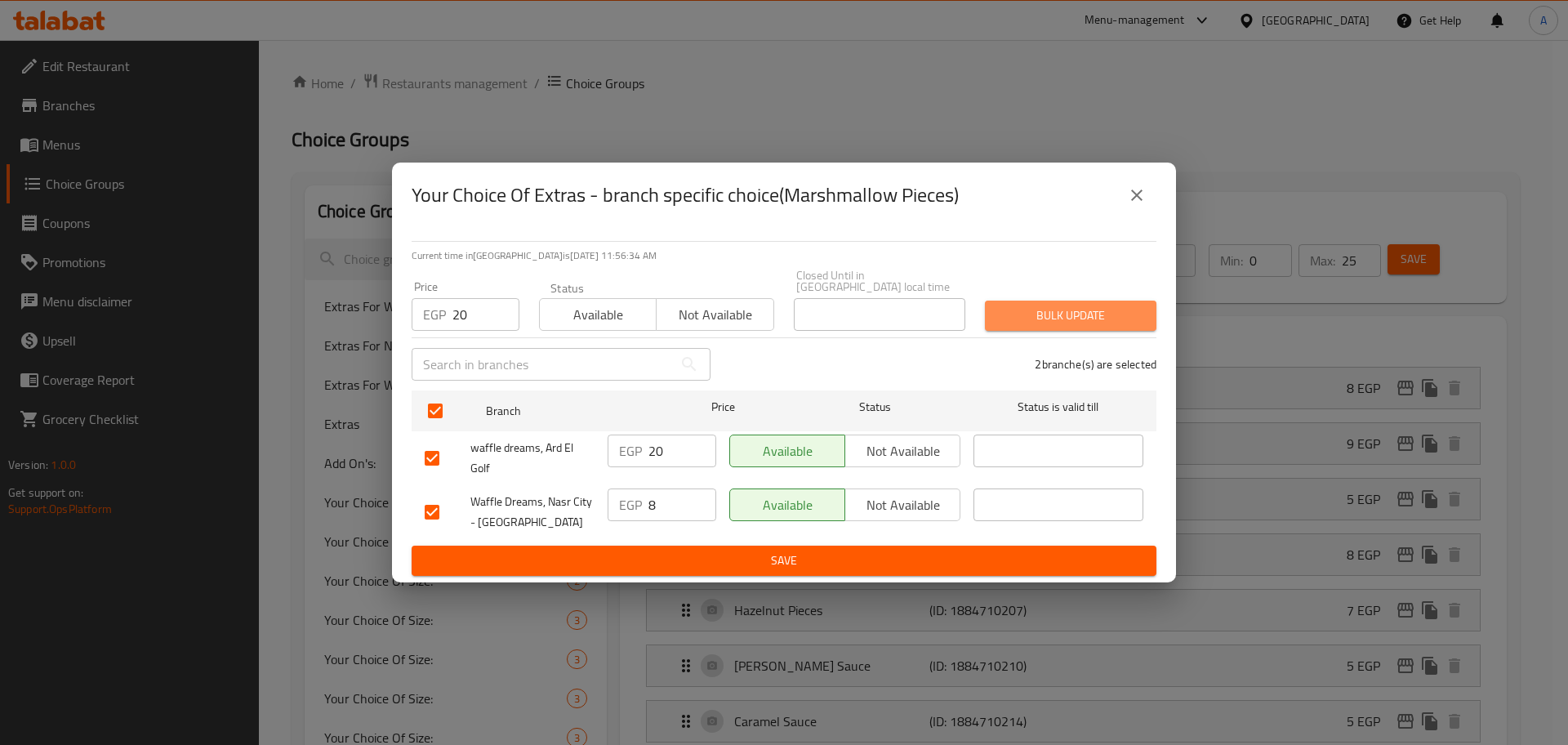
click at [1029, 306] on span "Bulk update" at bounding box center [1071, 315] width 145 height 20
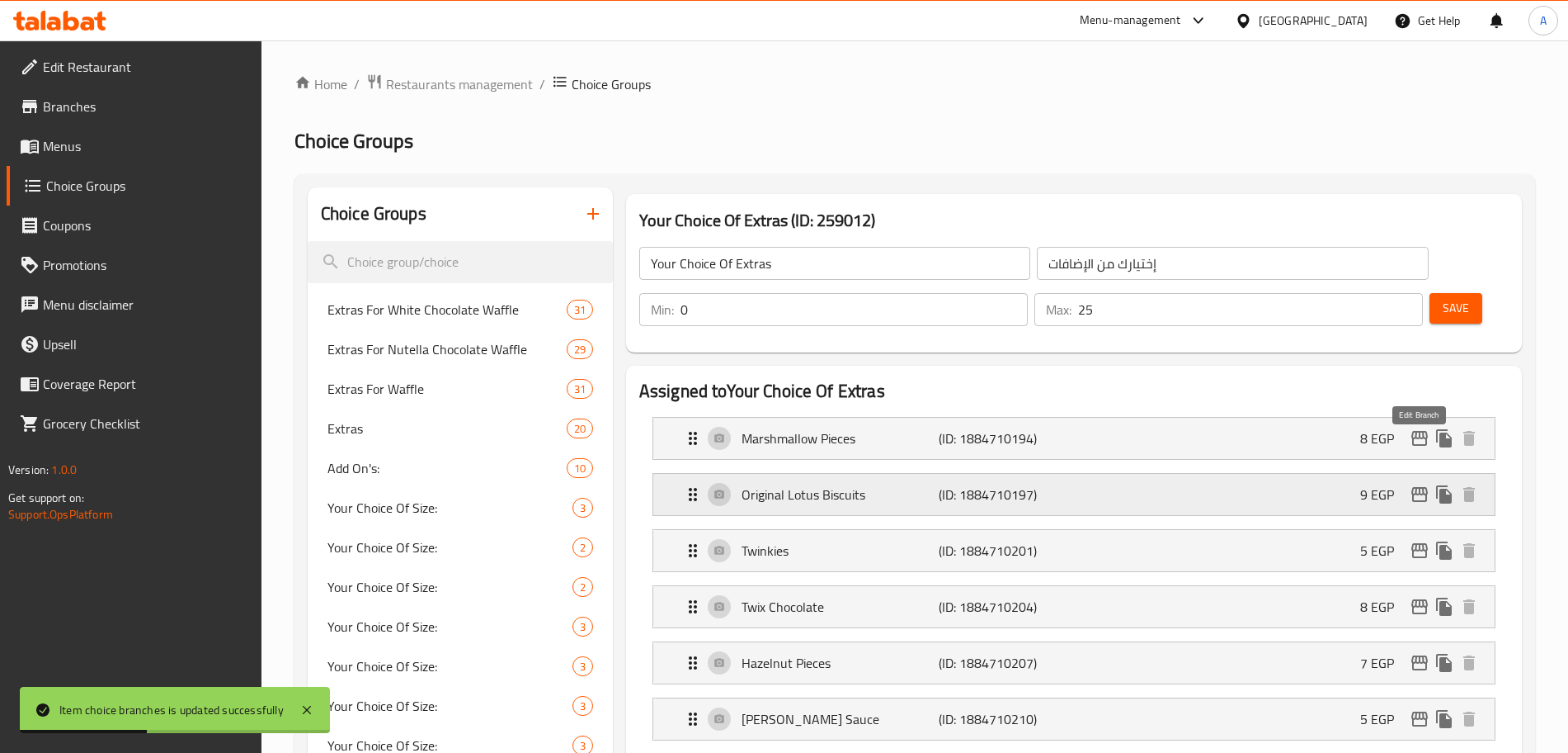
click at [1421, 485] on icon "edit" at bounding box center [1419, 494] width 20 height 20
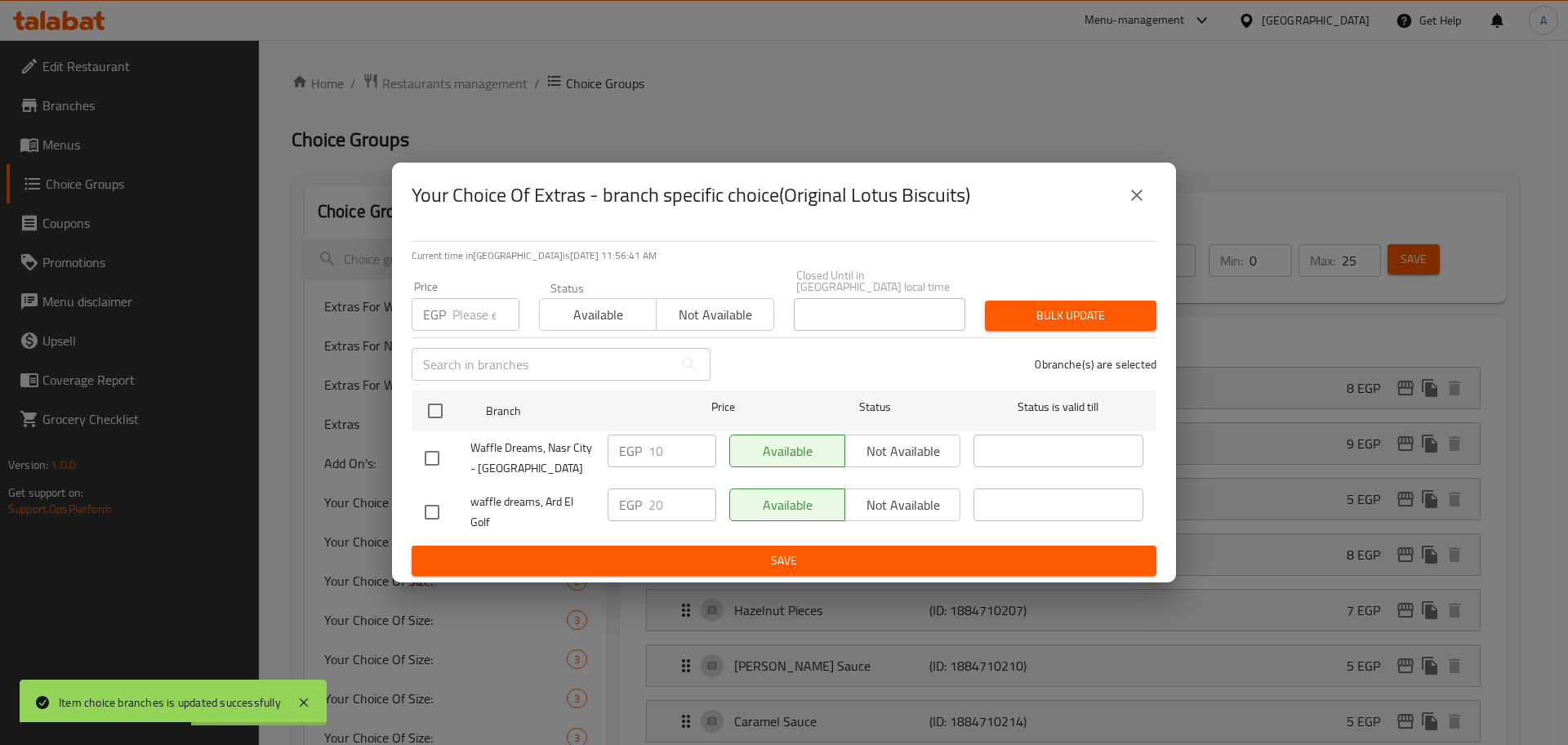
click at [470, 298] on input "number" at bounding box center [486, 314] width 67 height 32
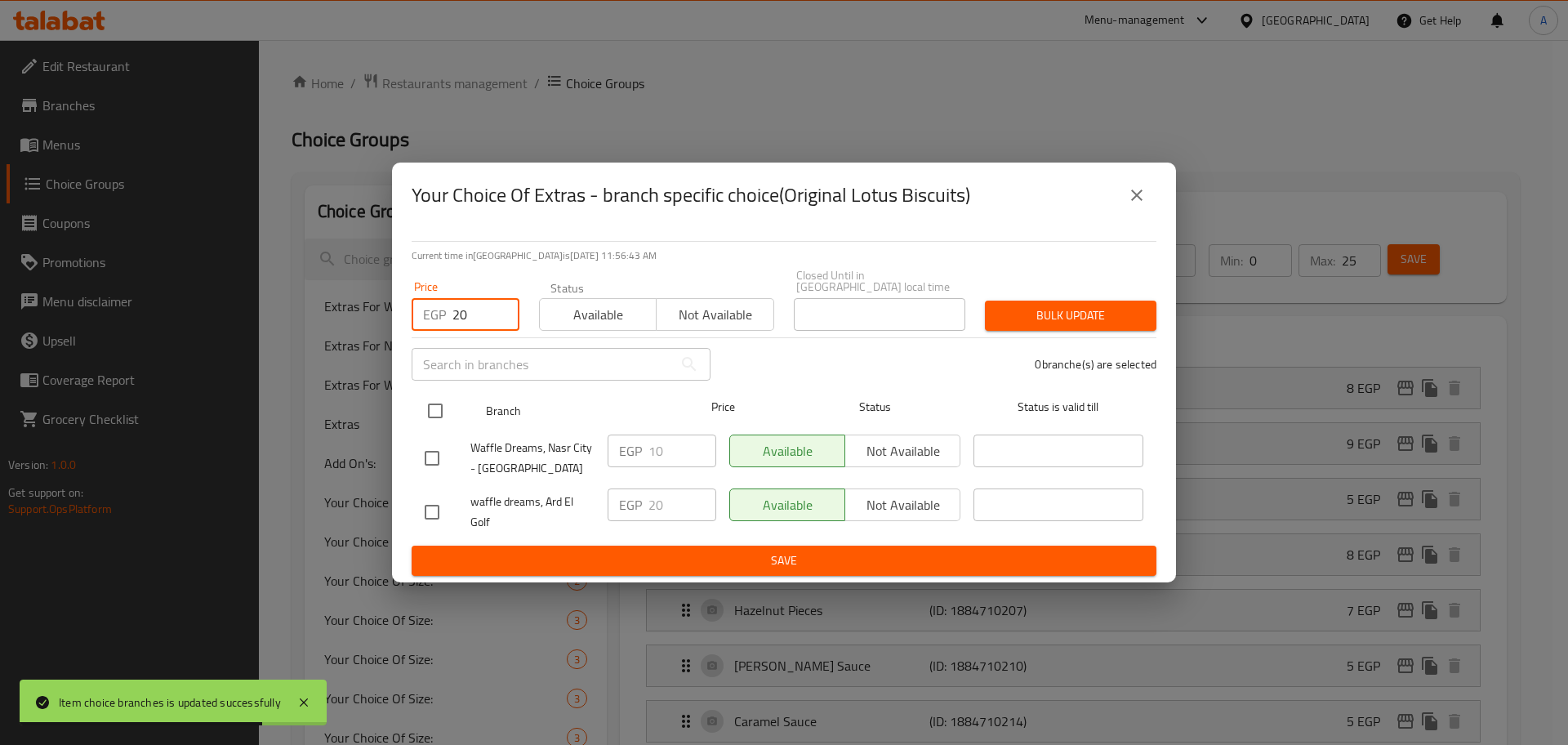
type input "20"
click at [439, 405] on input "checkbox" at bounding box center [436, 411] width 34 height 34
checkbox input "true"
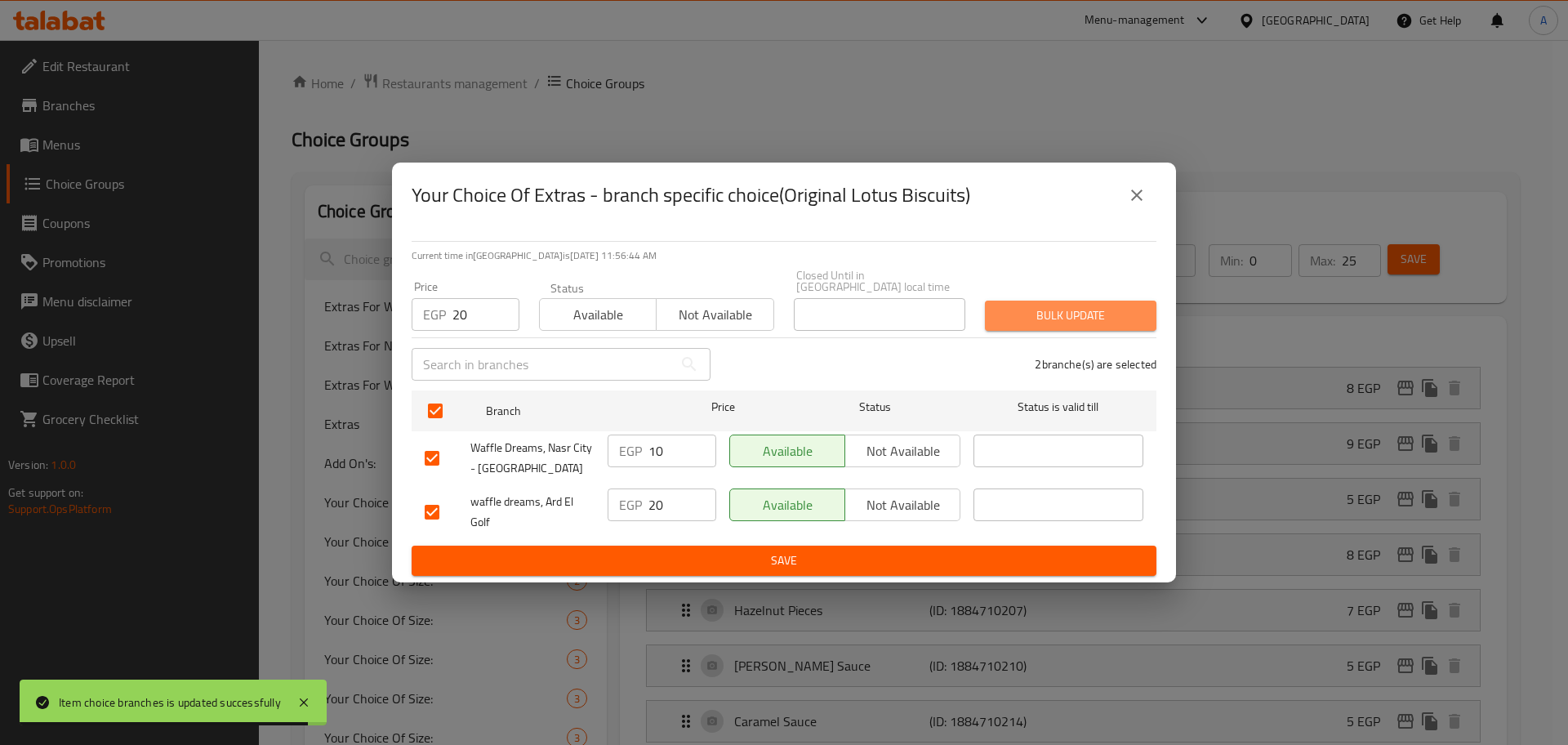
click at [1010, 309] on span "Bulk update" at bounding box center [1071, 315] width 145 height 20
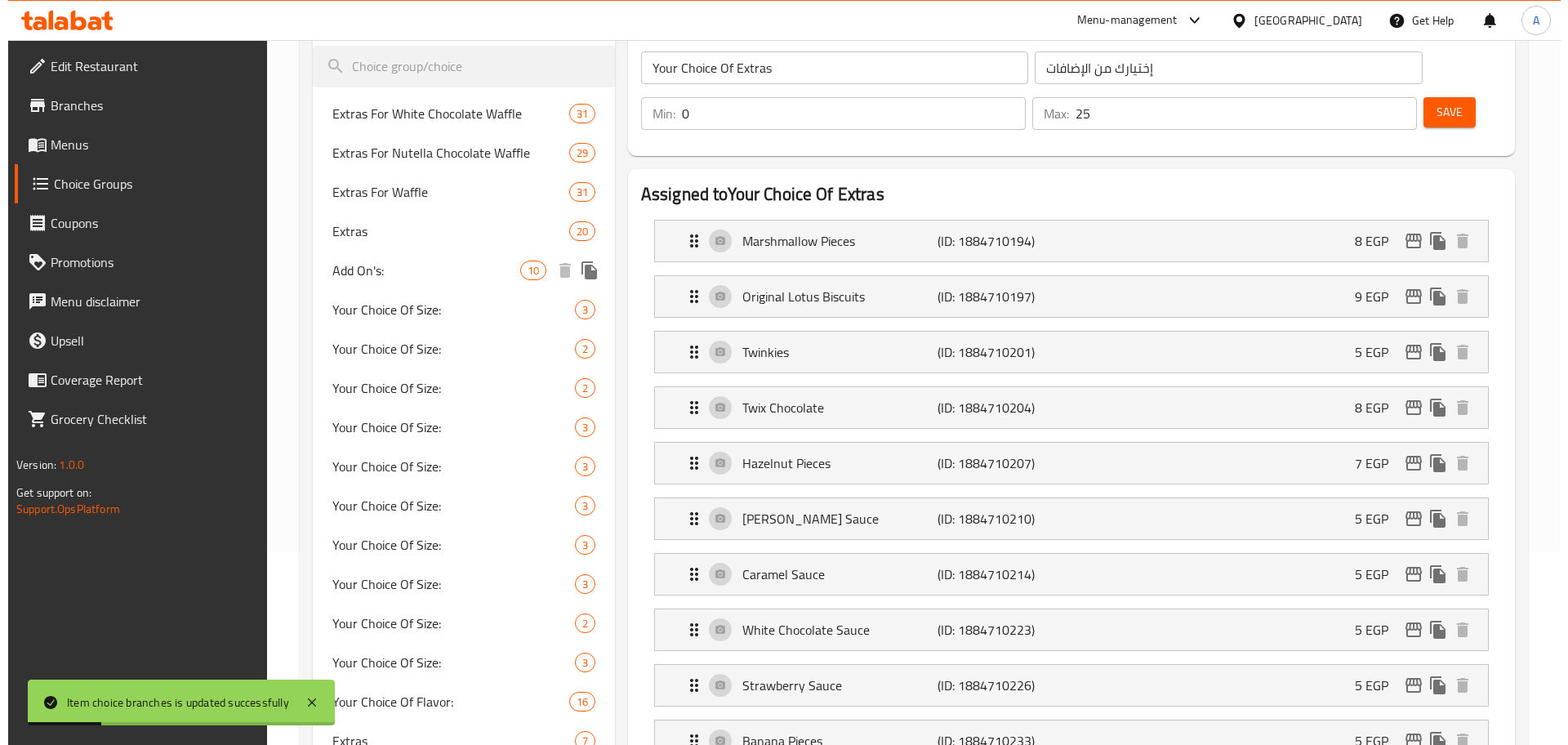
scroll to position [192, 0]
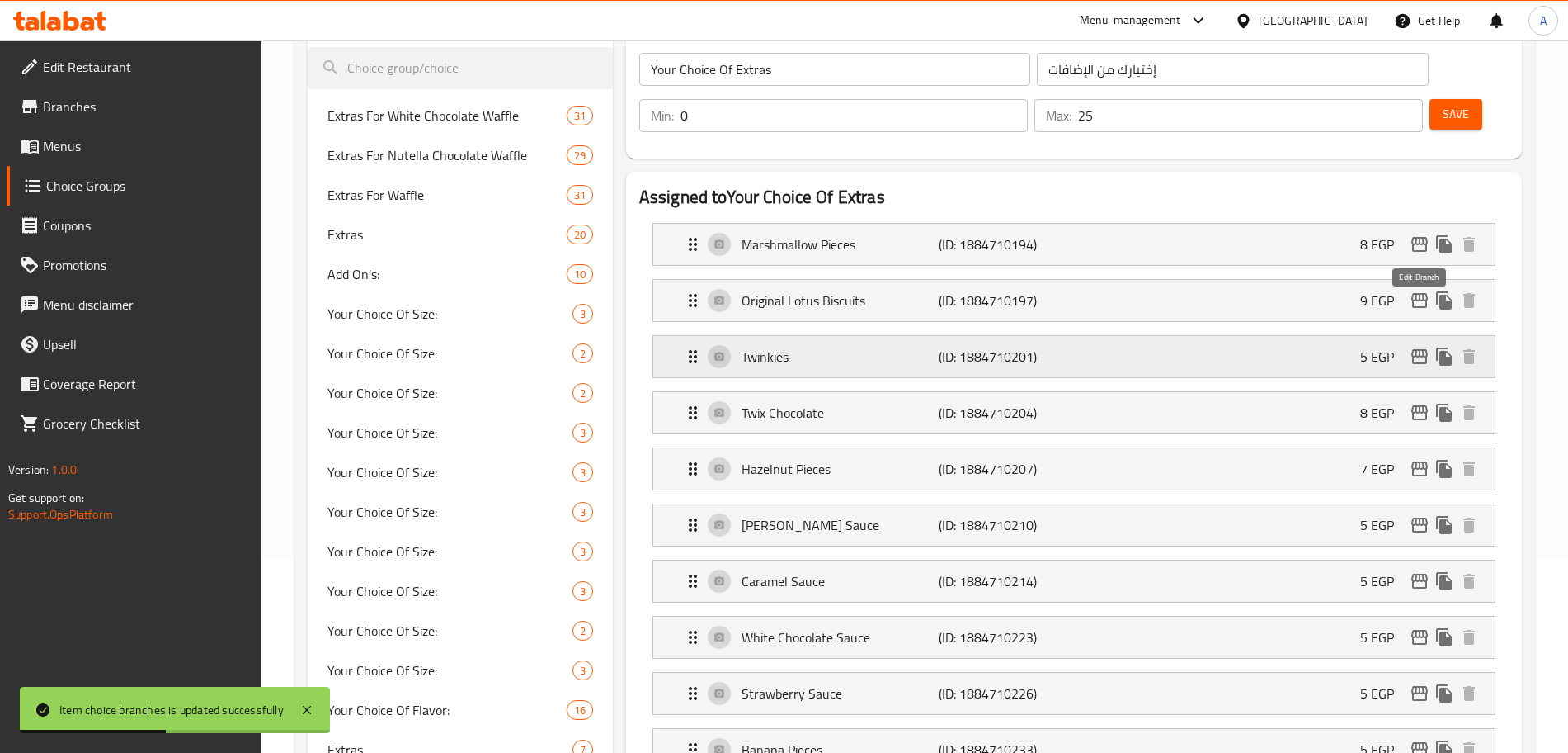
click at [1417, 349] on icon "edit" at bounding box center [1419, 356] width 16 height 14
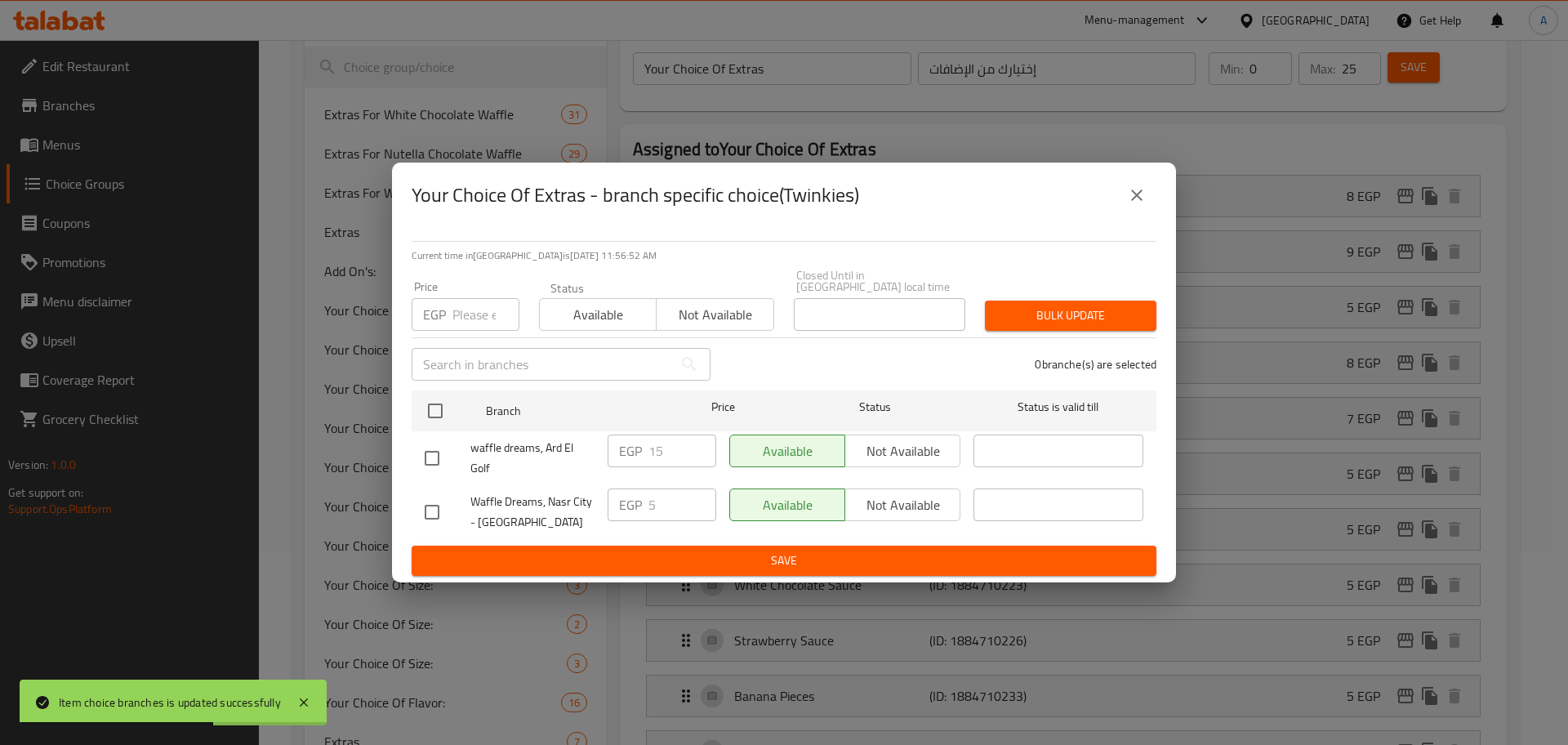
click at [475, 303] on input "number" at bounding box center [486, 314] width 67 height 32
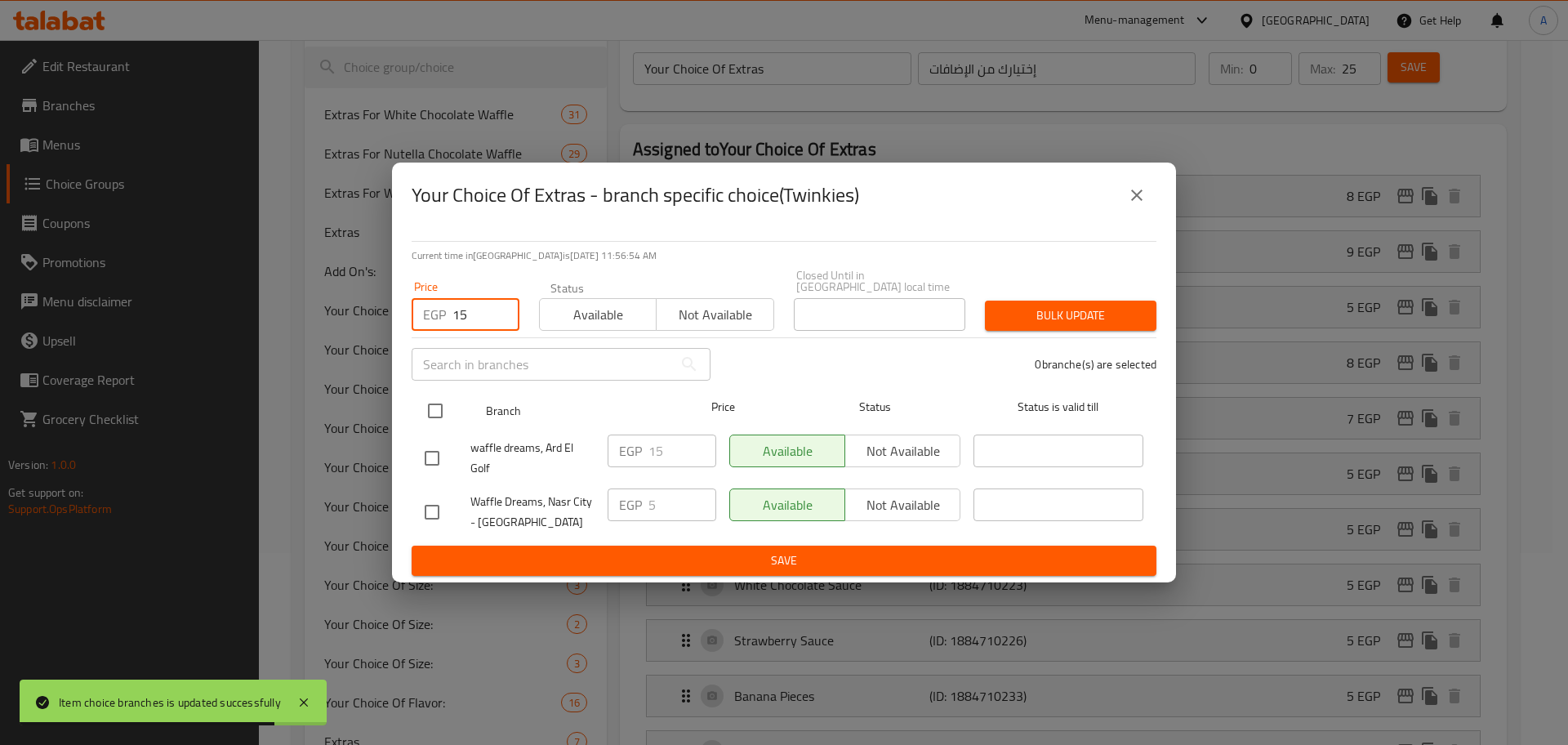
type input "15"
click at [442, 396] on input "checkbox" at bounding box center [436, 411] width 34 height 34
checkbox input "true"
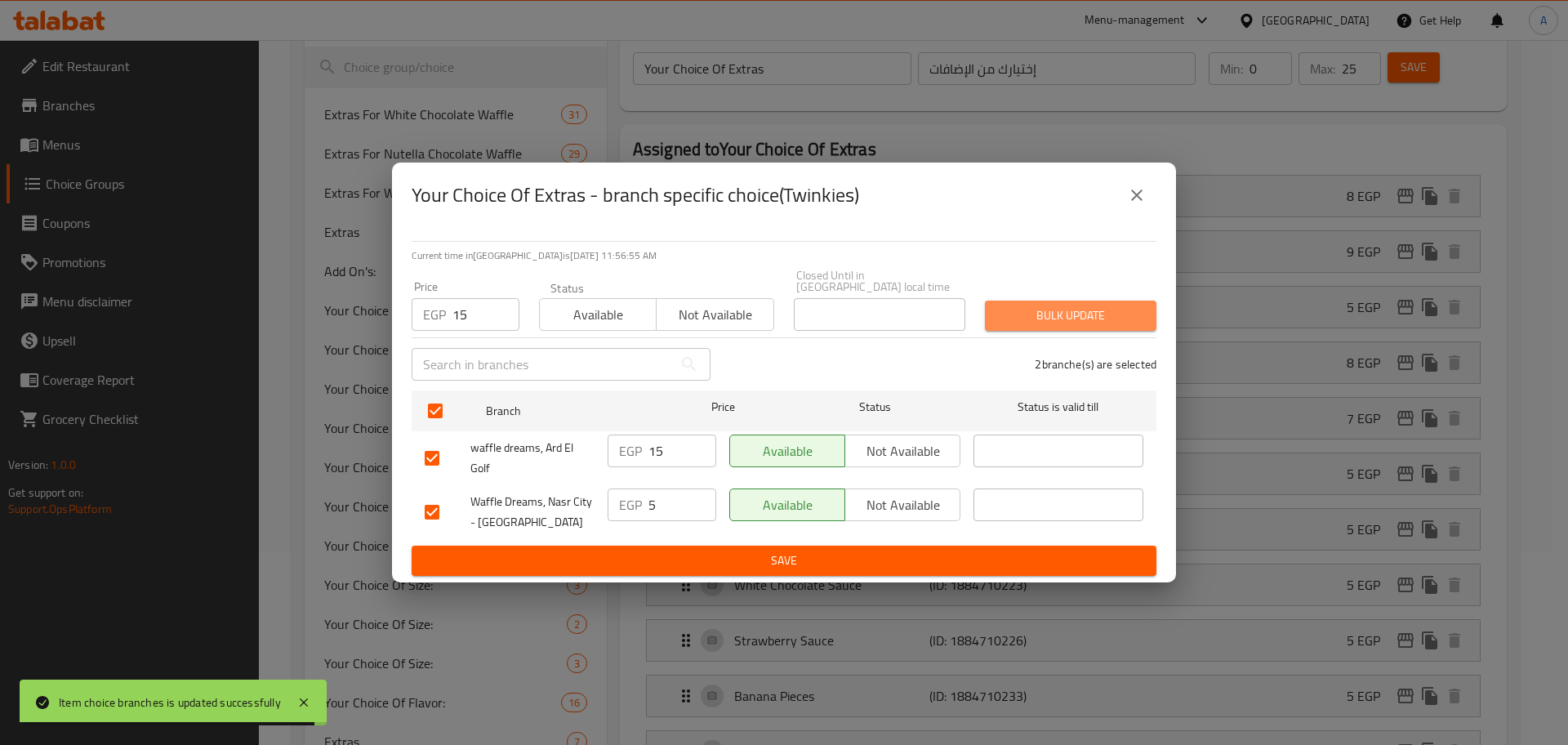
click at [1003, 306] on span "Bulk update" at bounding box center [1071, 315] width 145 height 20
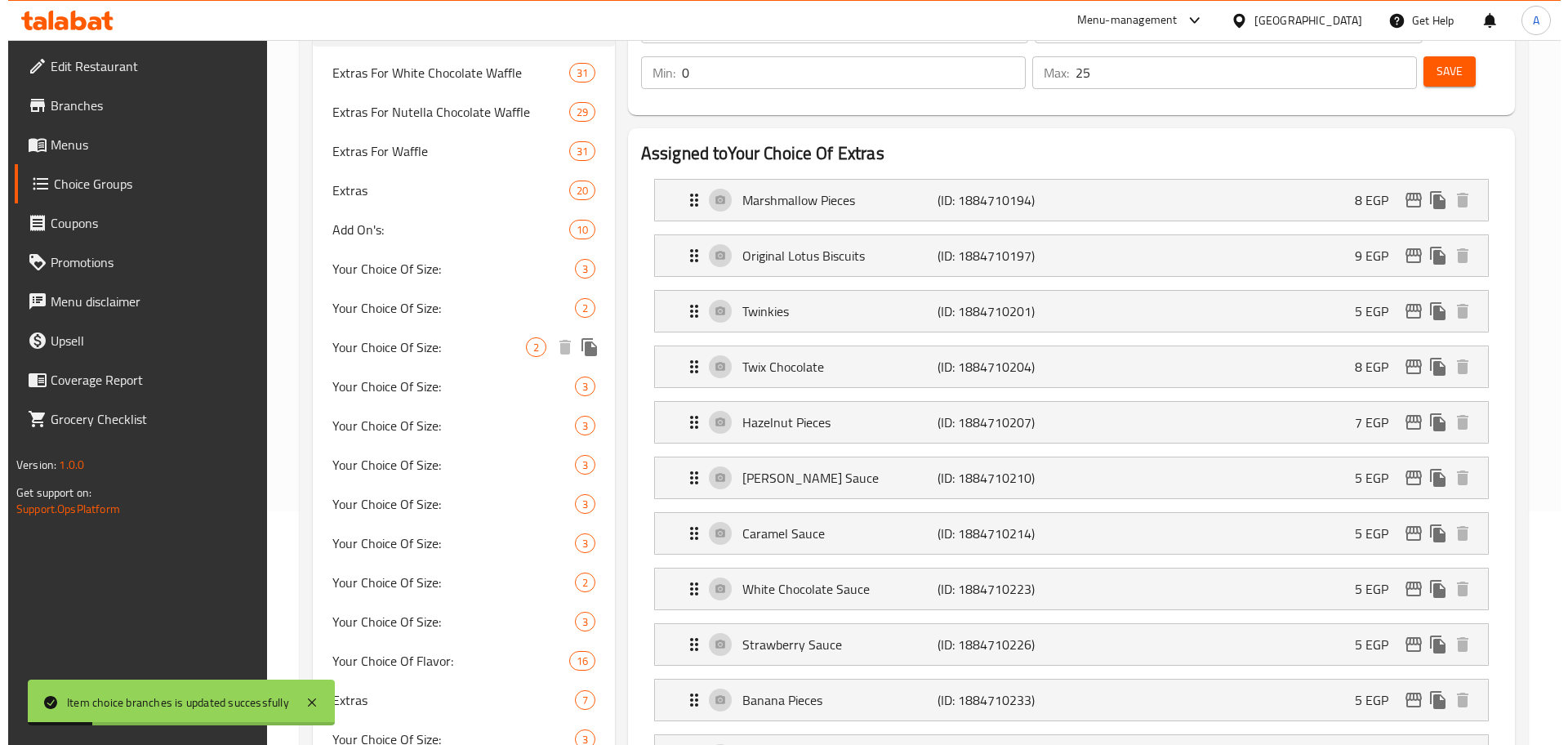
scroll to position [231, 0]
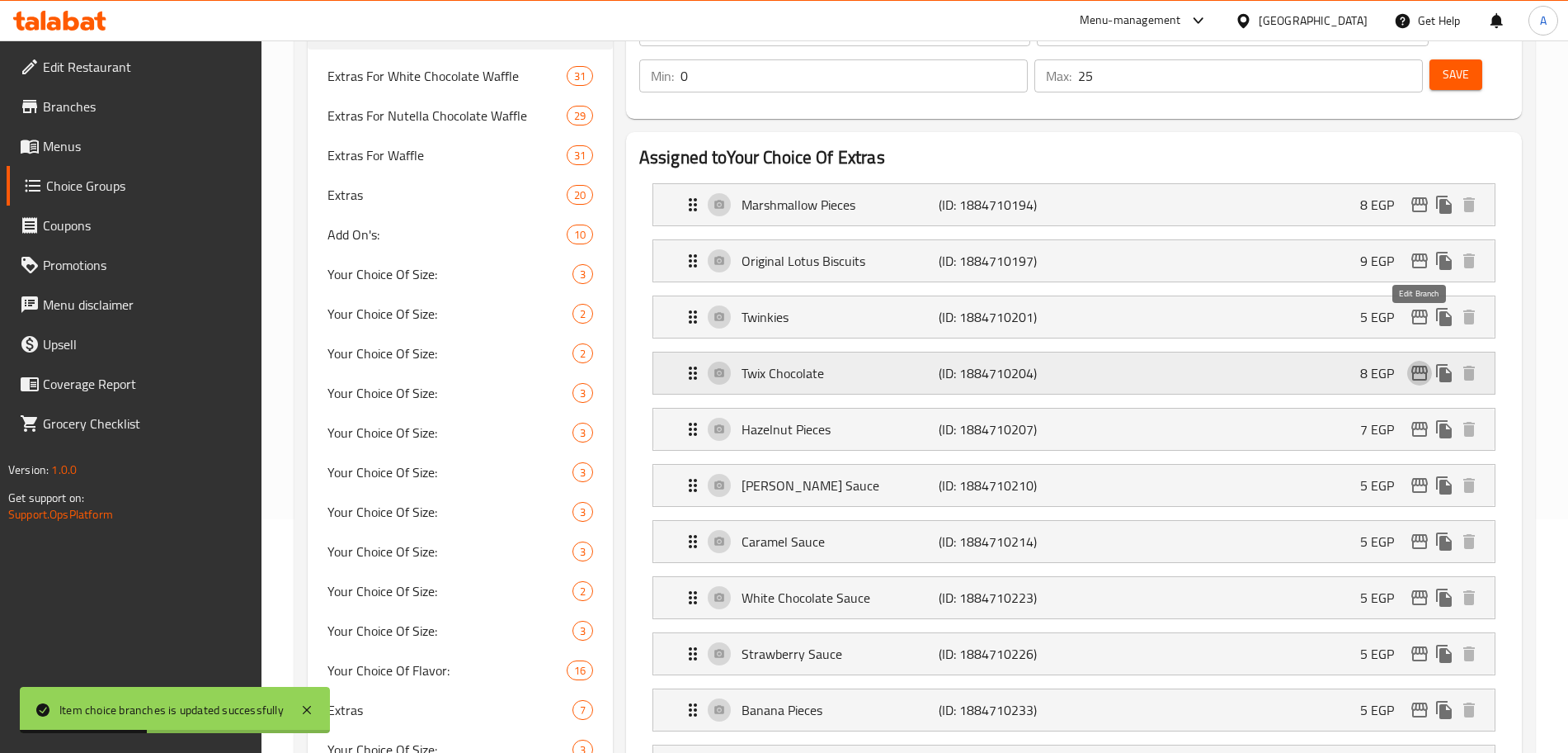
click at [1424, 363] on icon "edit" at bounding box center [1419, 373] width 20 height 20
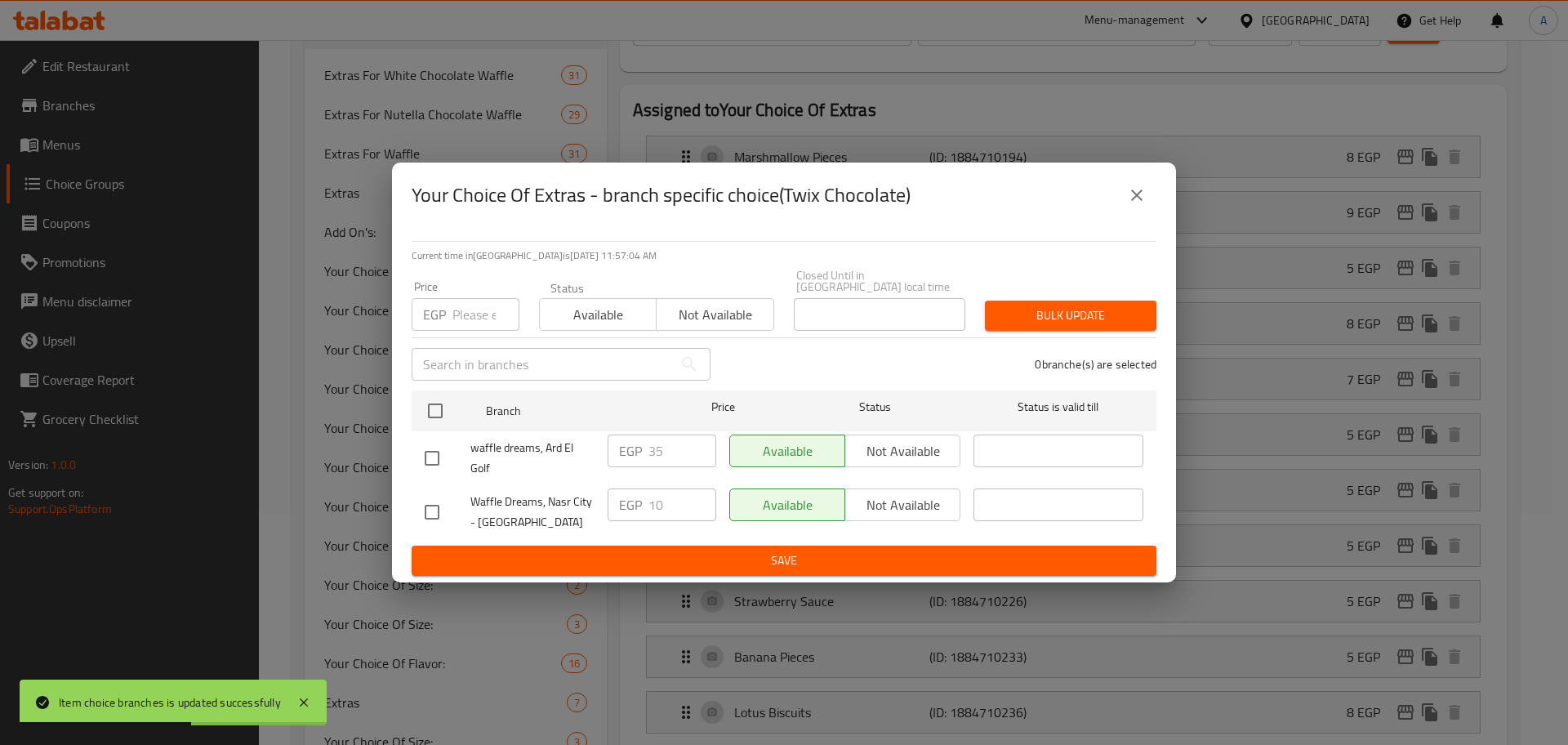
click at [479, 304] on input "number" at bounding box center [486, 314] width 67 height 32
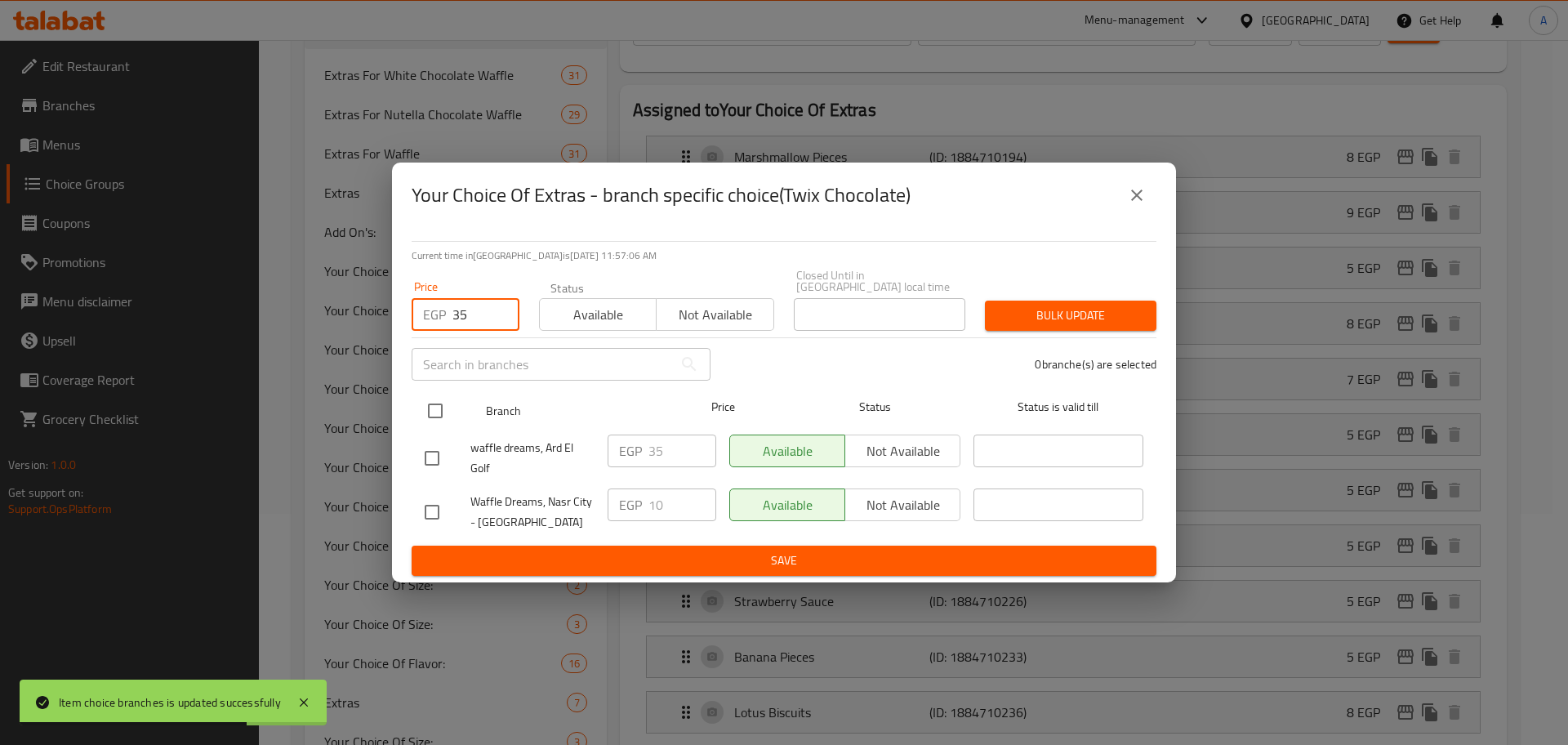
type input "35"
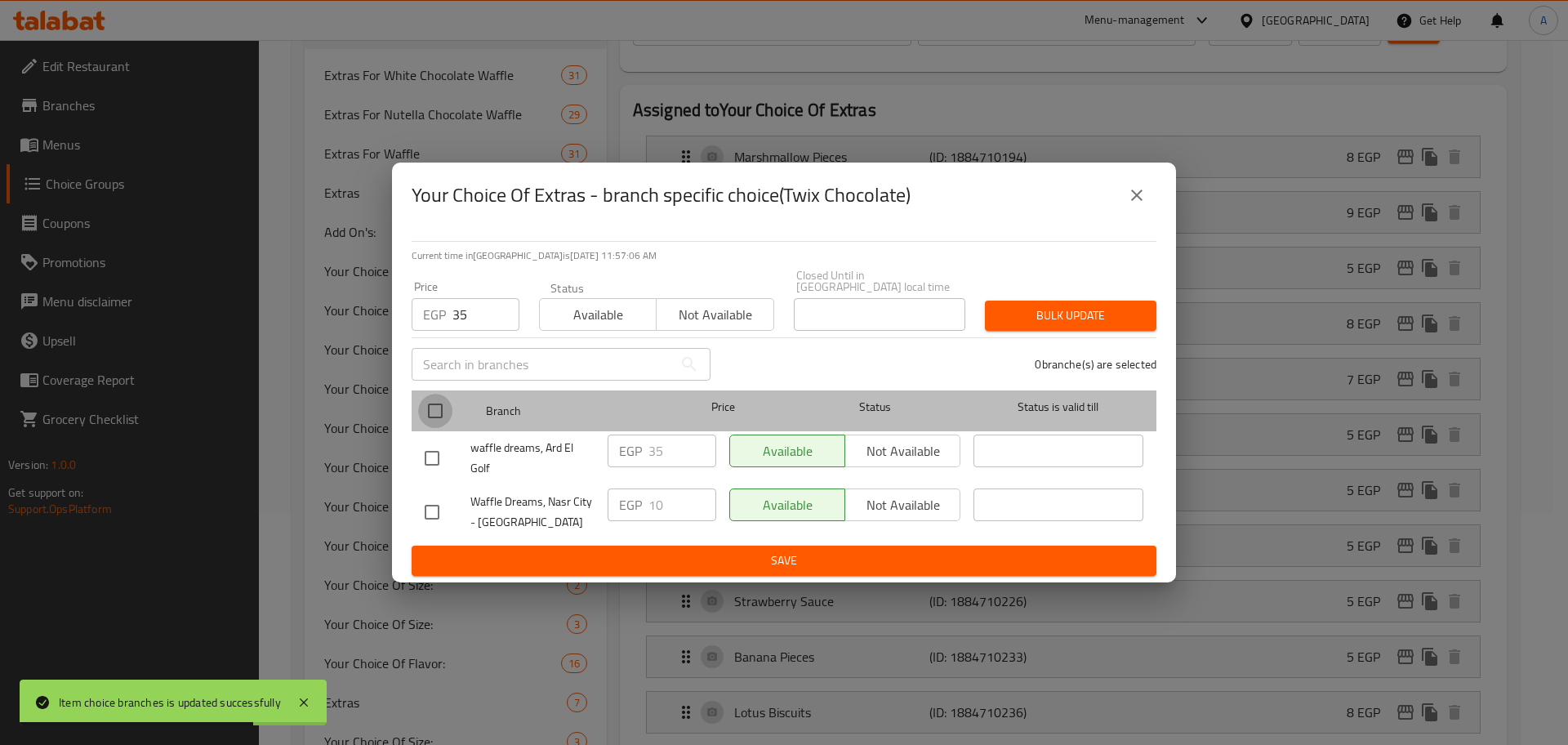
click at [443, 397] on input "checkbox" at bounding box center [436, 411] width 34 height 34
checkbox input "true"
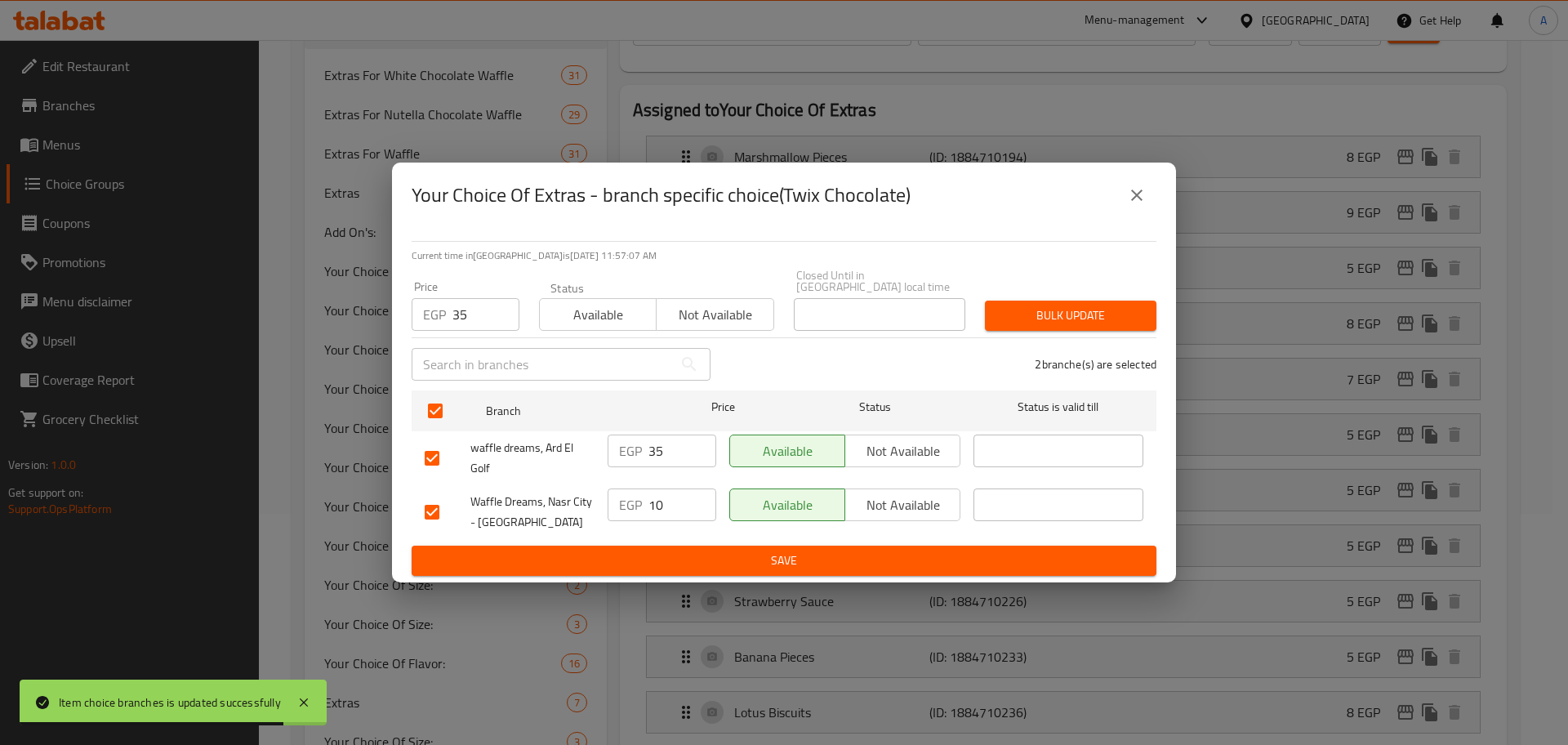
click at [1048, 321] on button "Bulk update" at bounding box center [1071, 316] width 172 height 31
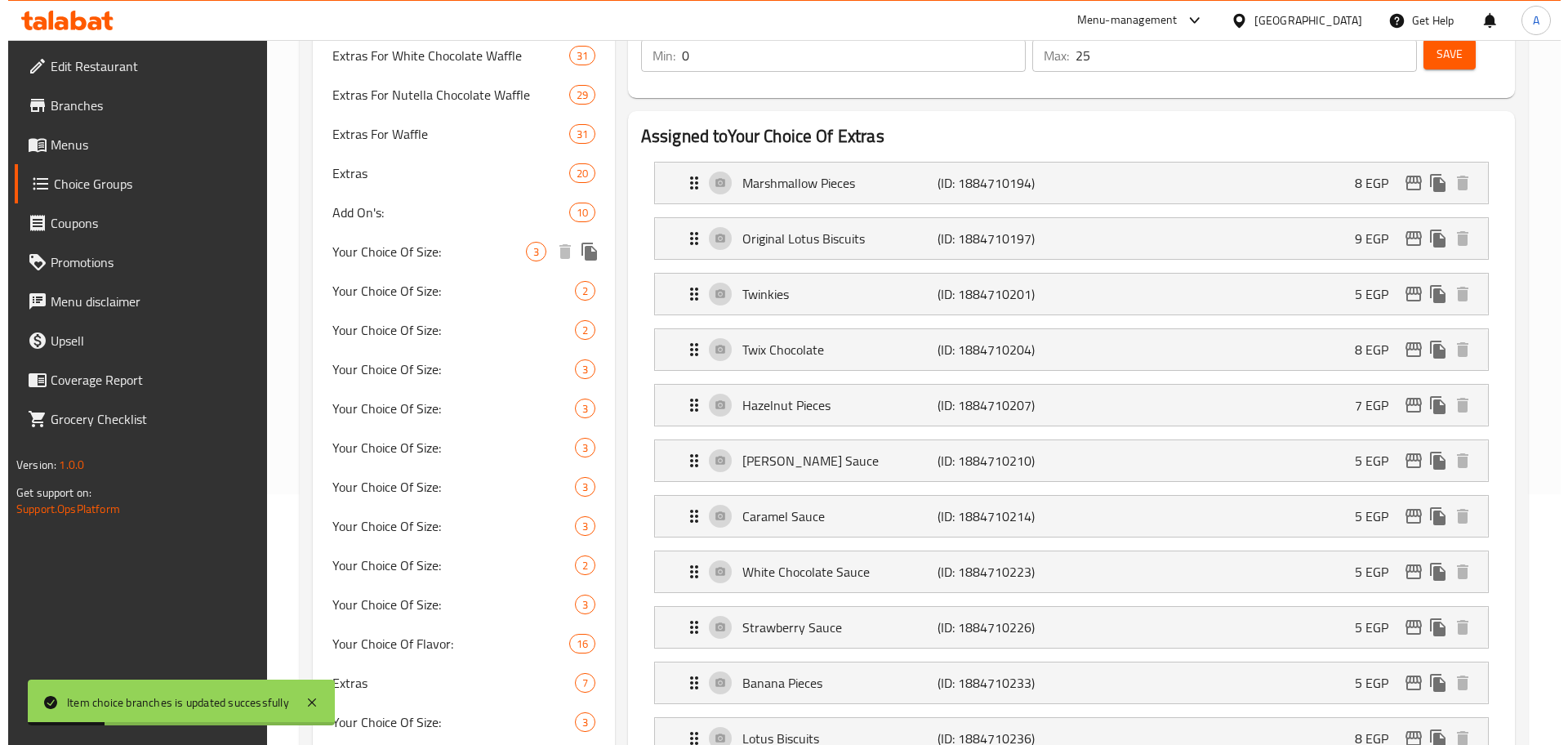
scroll to position [250, 0]
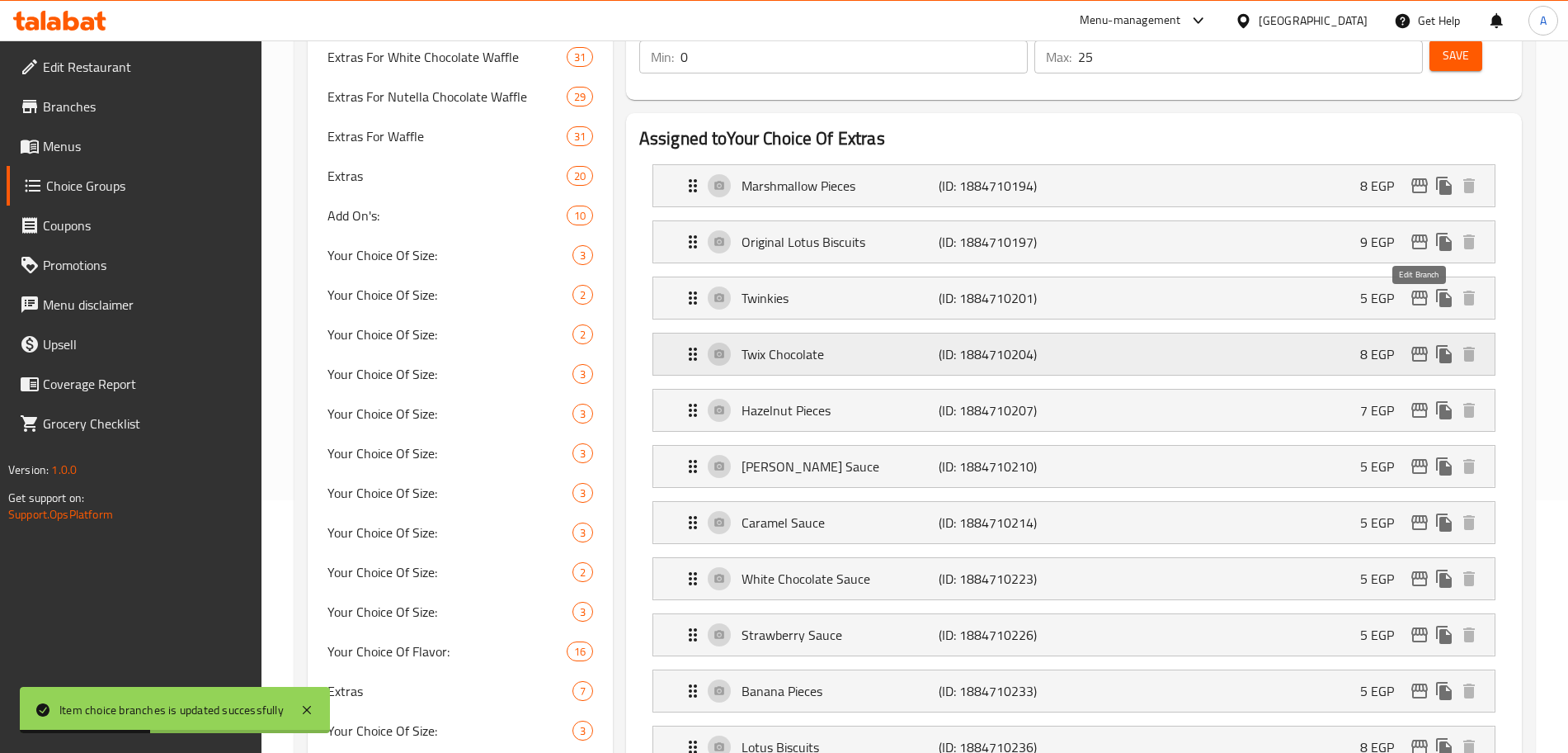
click at [1422, 344] on icon "edit" at bounding box center [1419, 353] width 20 height 20
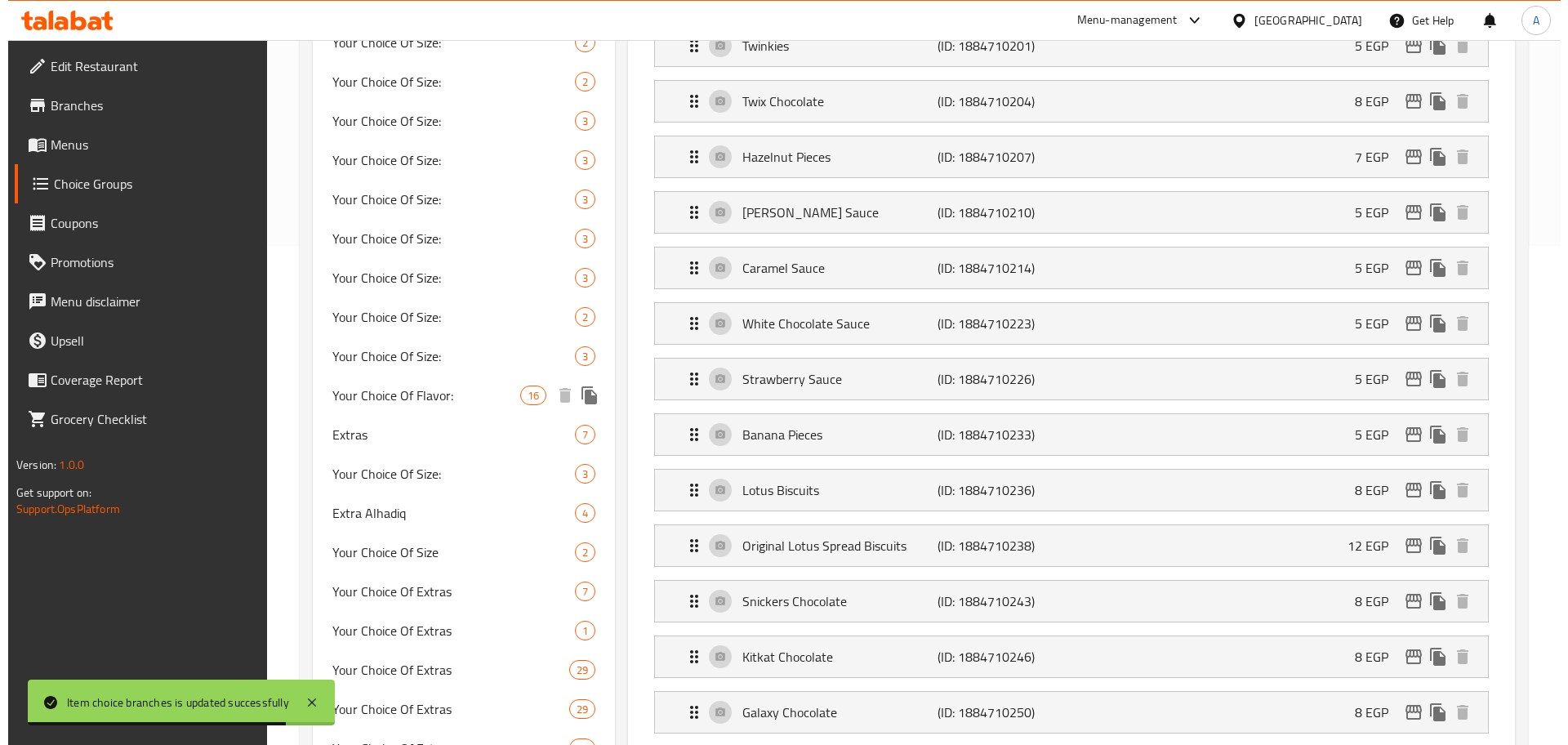
scroll to position [492, 0]
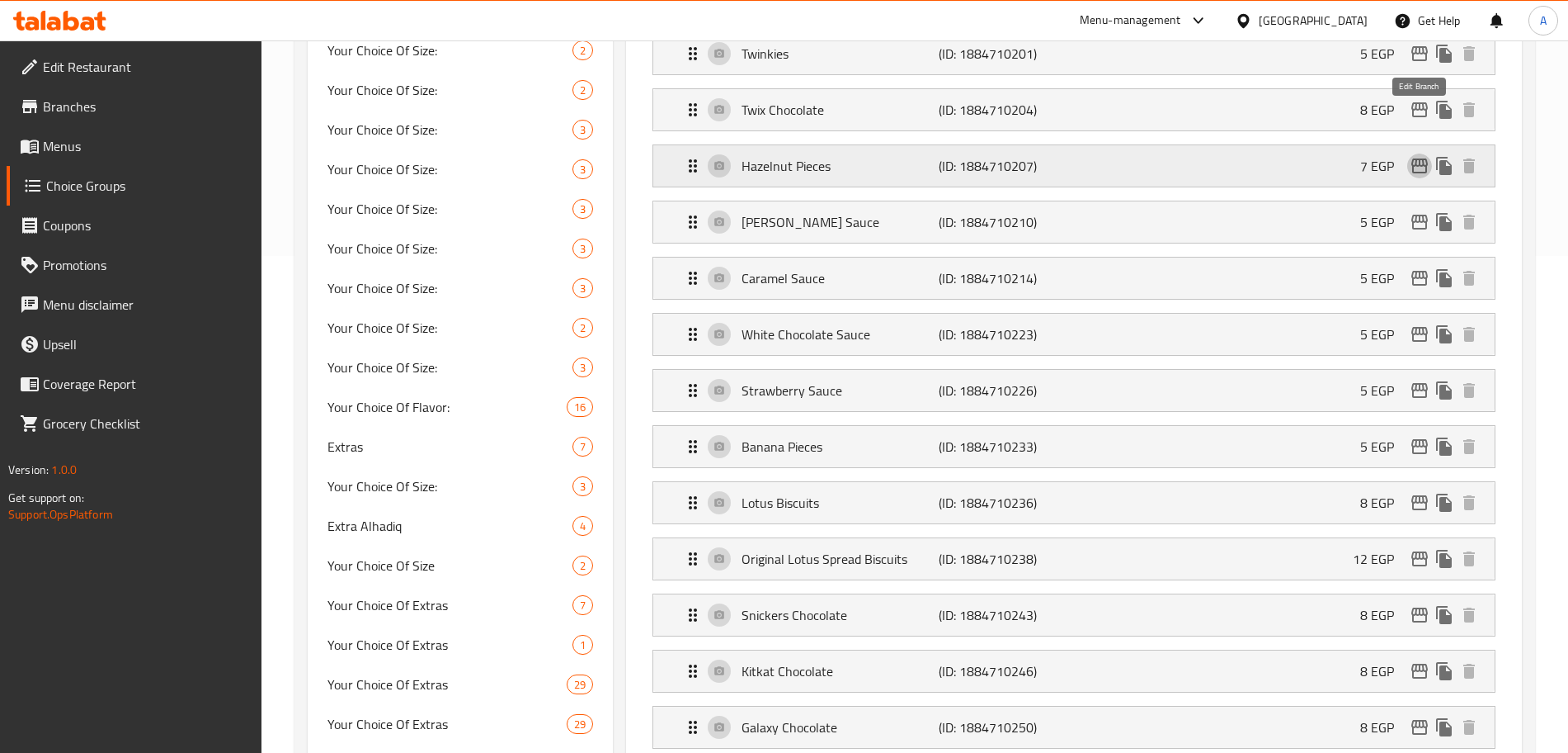
click at [1422, 156] on icon "edit" at bounding box center [1419, 166] width 20 height 20
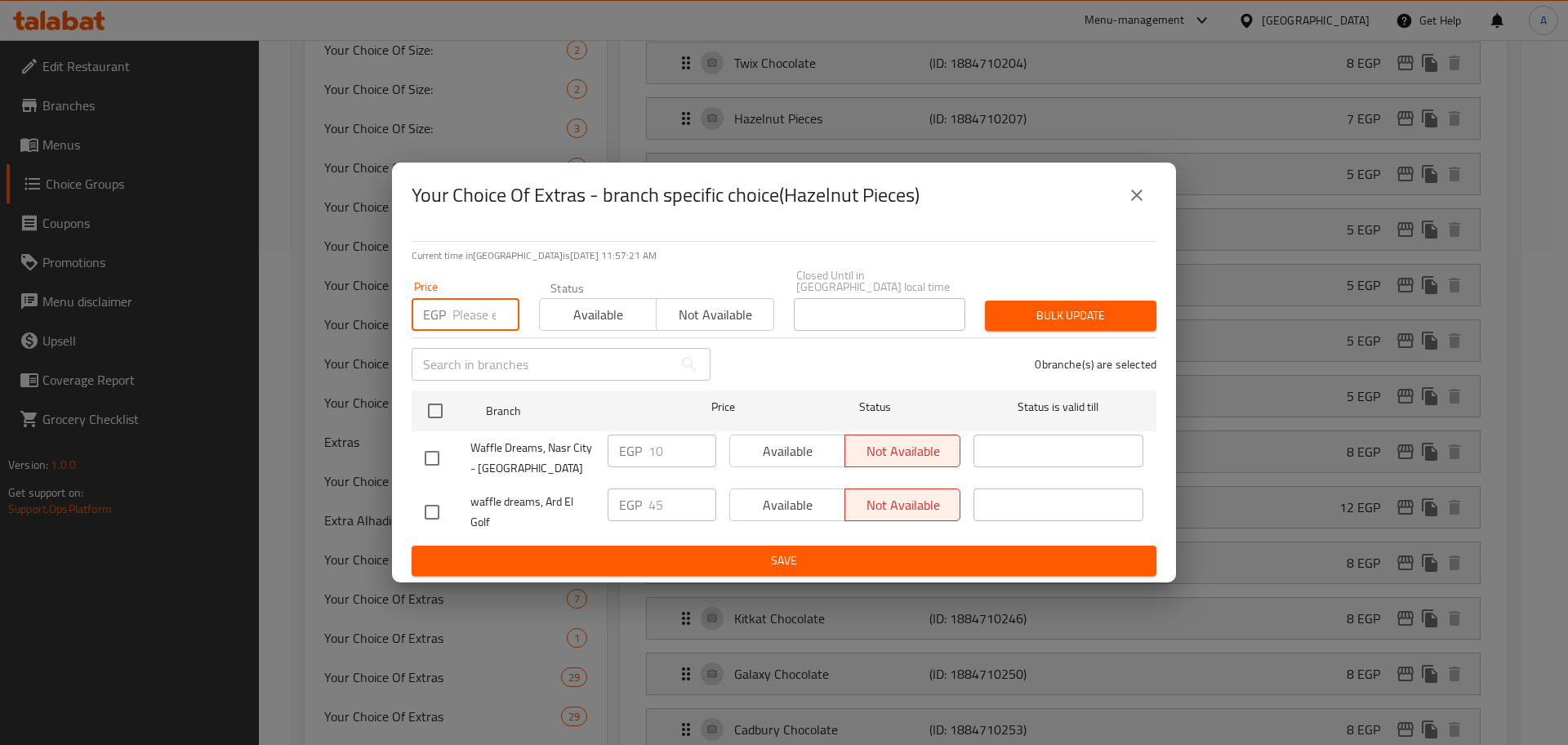
click at [470, 312] on input "number" at bounding box center [486, 314] width 67 height 32
type input "45"
click at [437, 413] on input "checkbox" at bounding box center [436, 411] width 34 height 34
checkbox input "true"
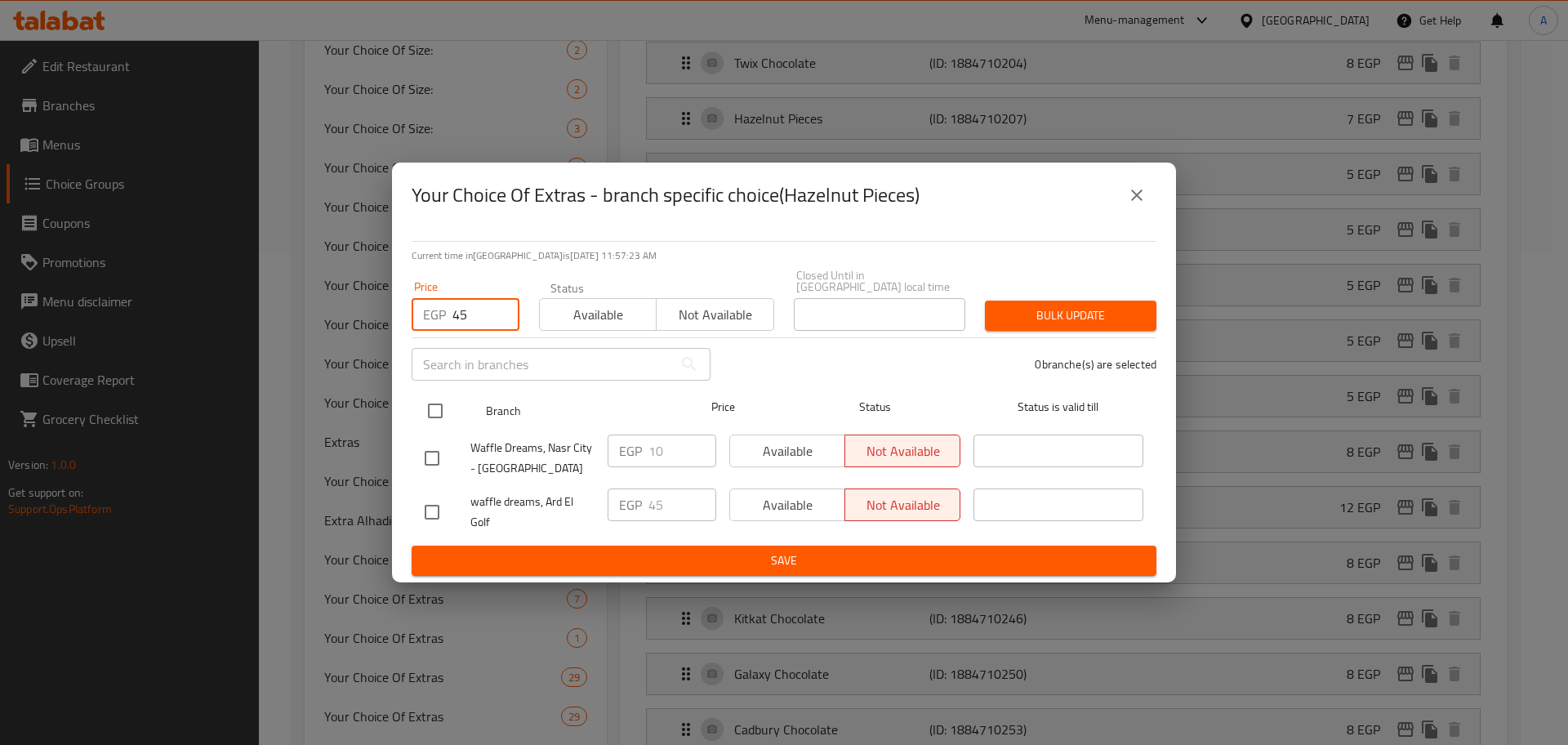
checkbox input "true"
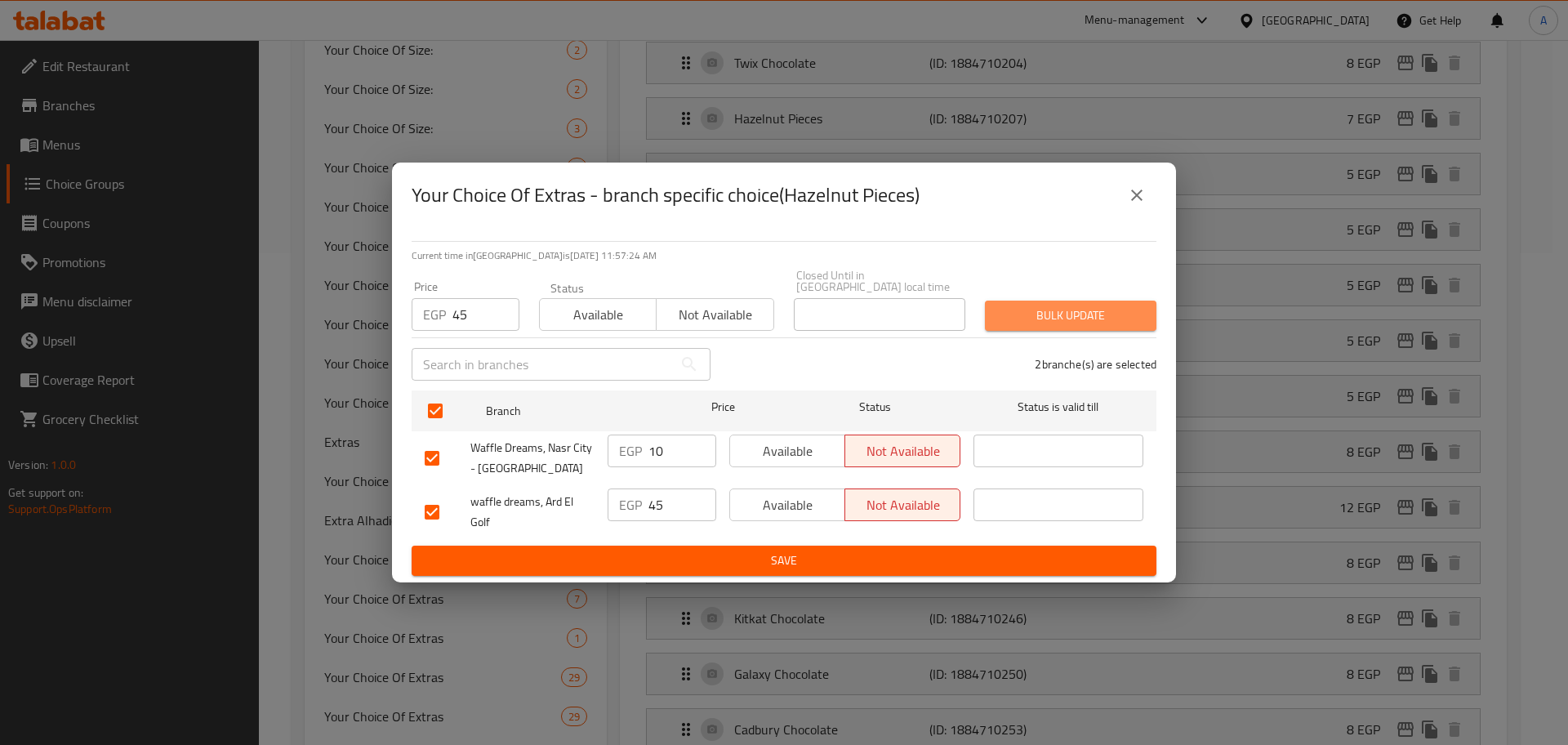
click at [1067, 307] on span "Bulk update" at bounding box center [1071, 315] width 145 height 20
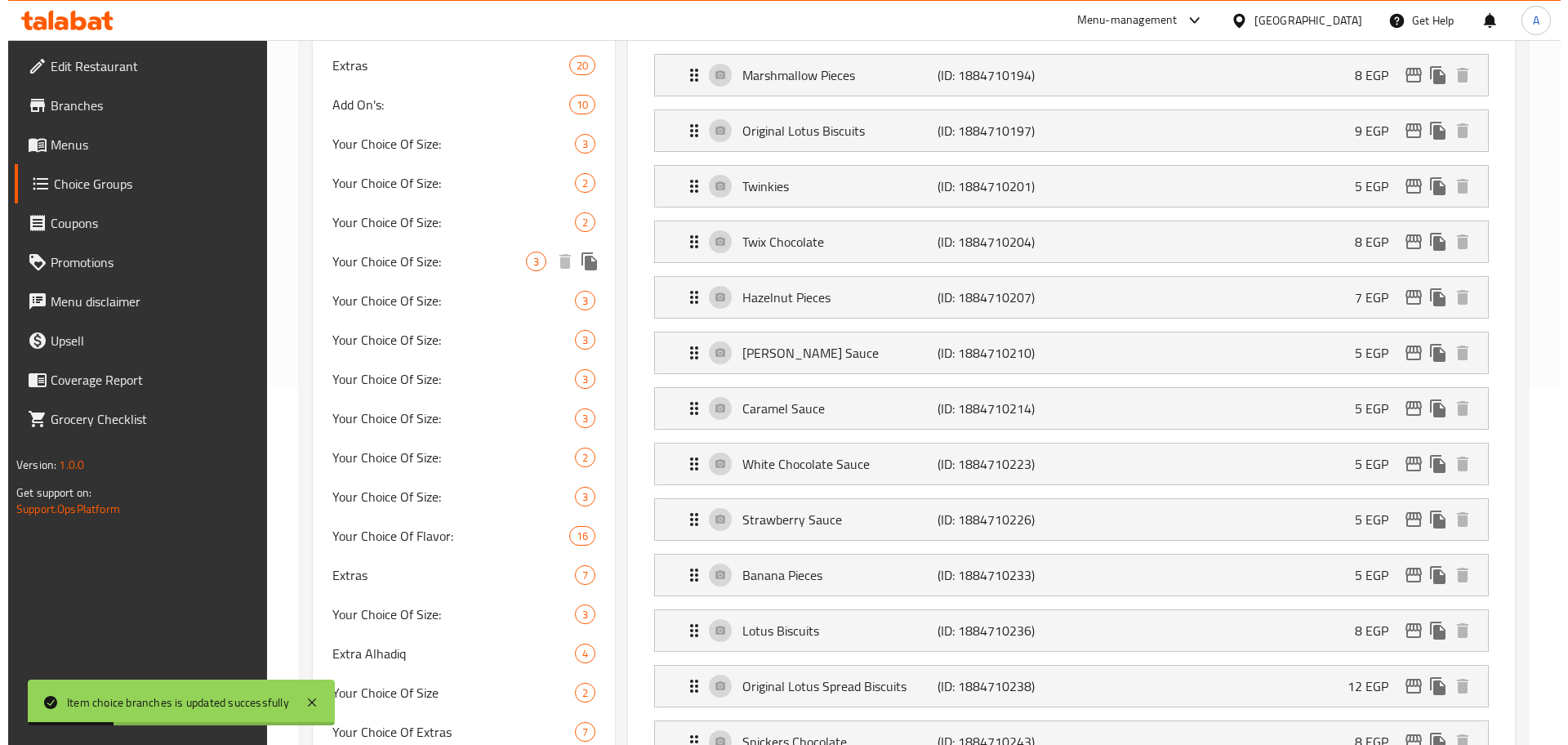
scroll to position [356, 0]
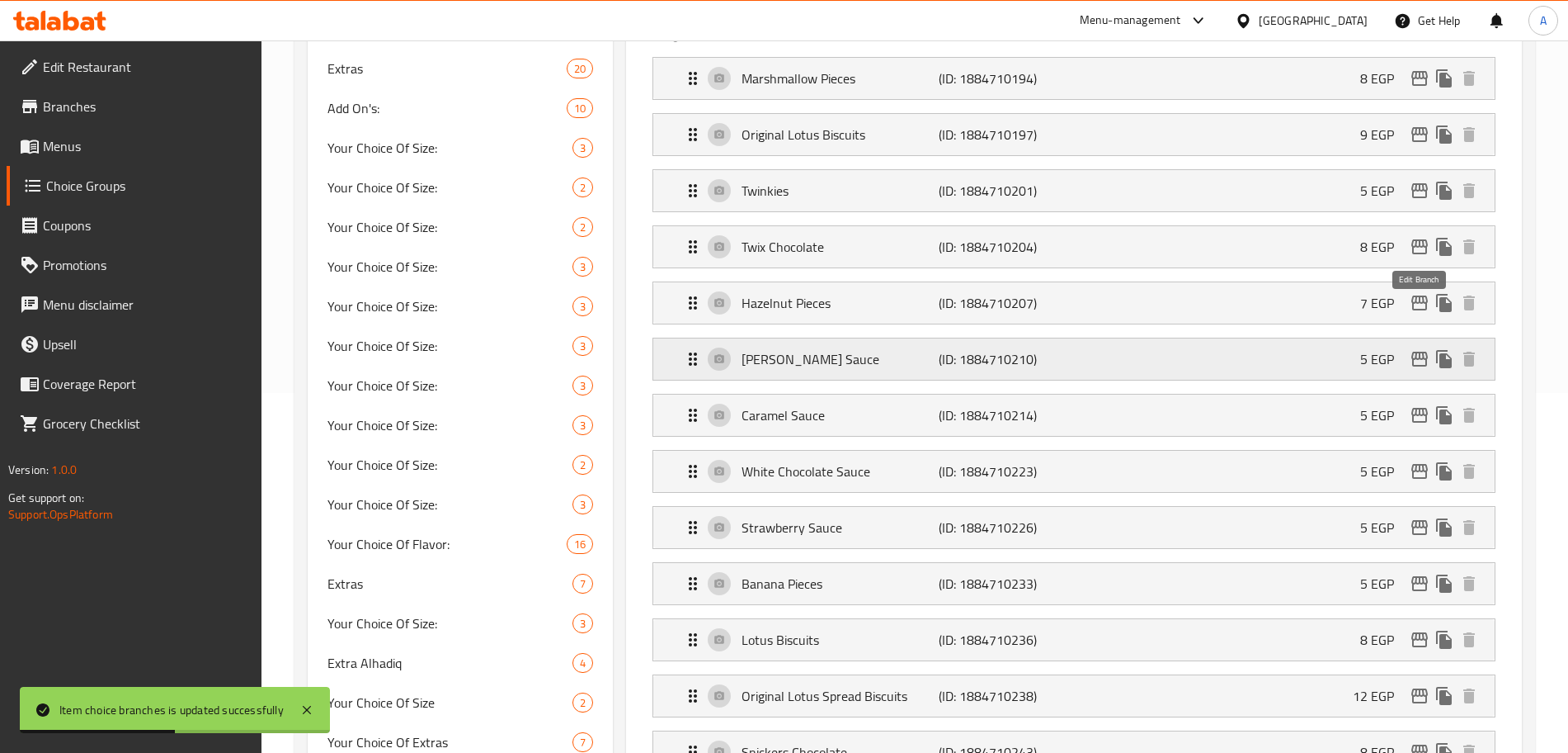
click at [1420, 349] on icon "edit" at bounding box center [1419, 359] width 20 height 20
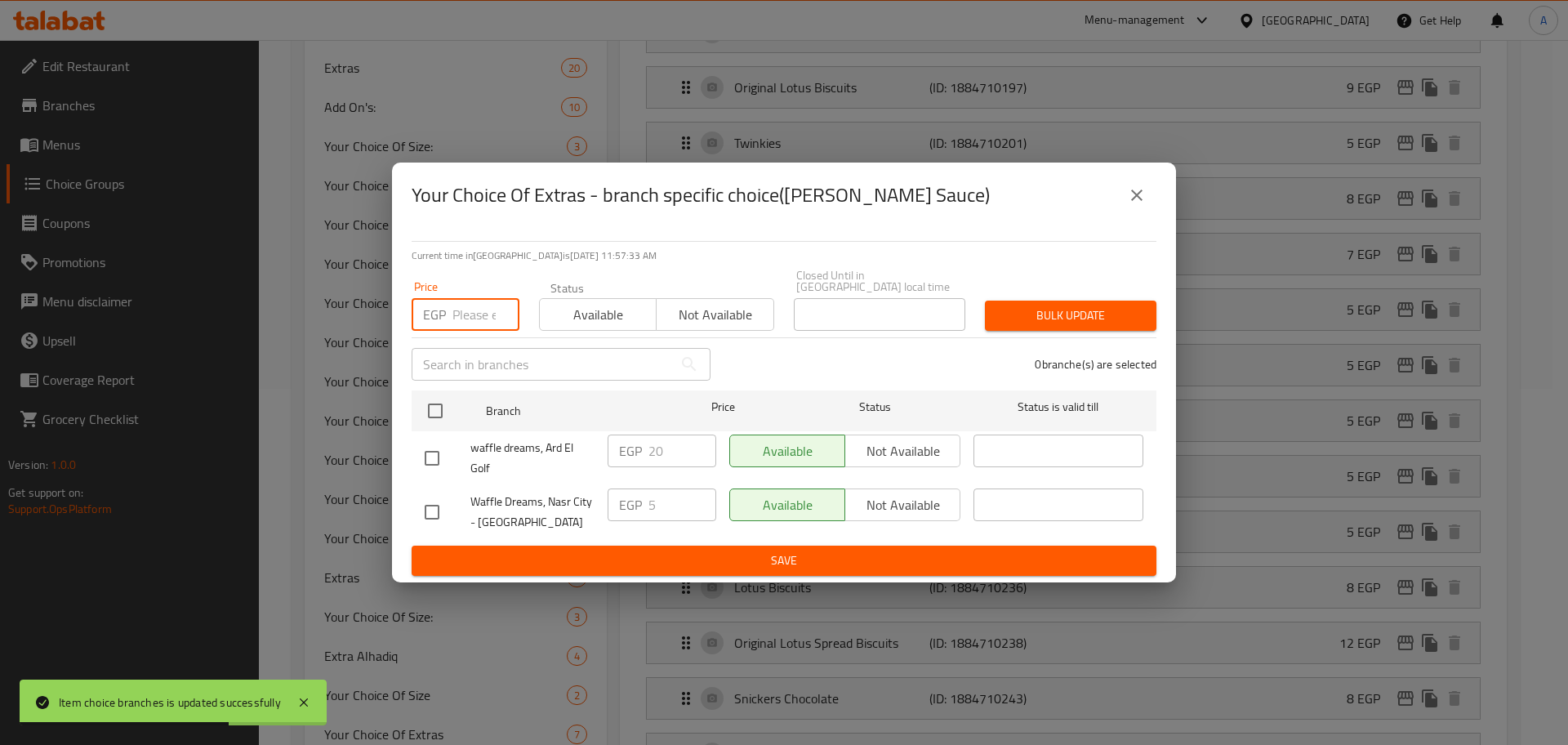
click at [469, 304] on input "number" at bounding box center [486, 314] width 67 height 32
type input "20"
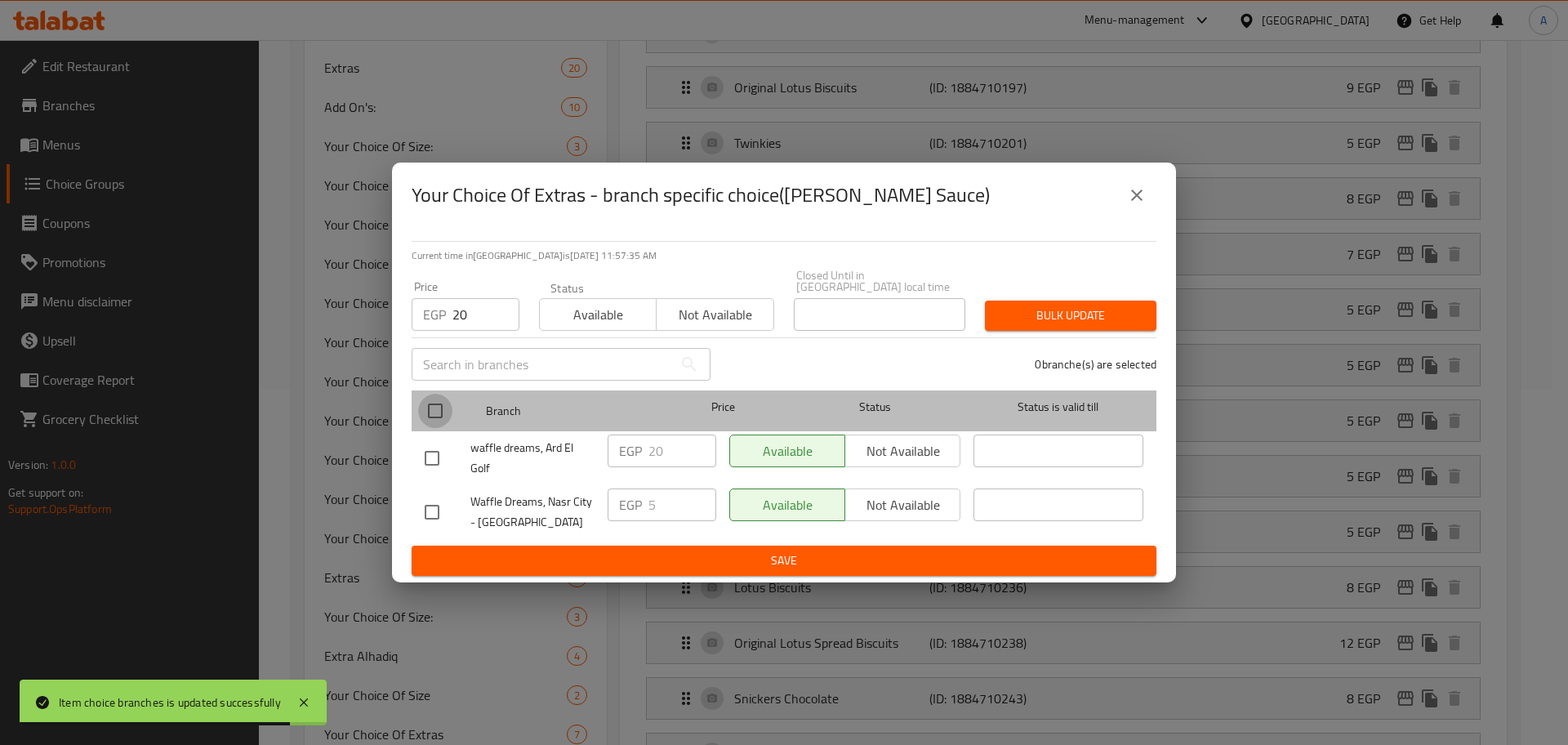
click at [443, 404] on input "checkbox" at bounding box center [436, 411] width 34 height 34
checkbox input "true"
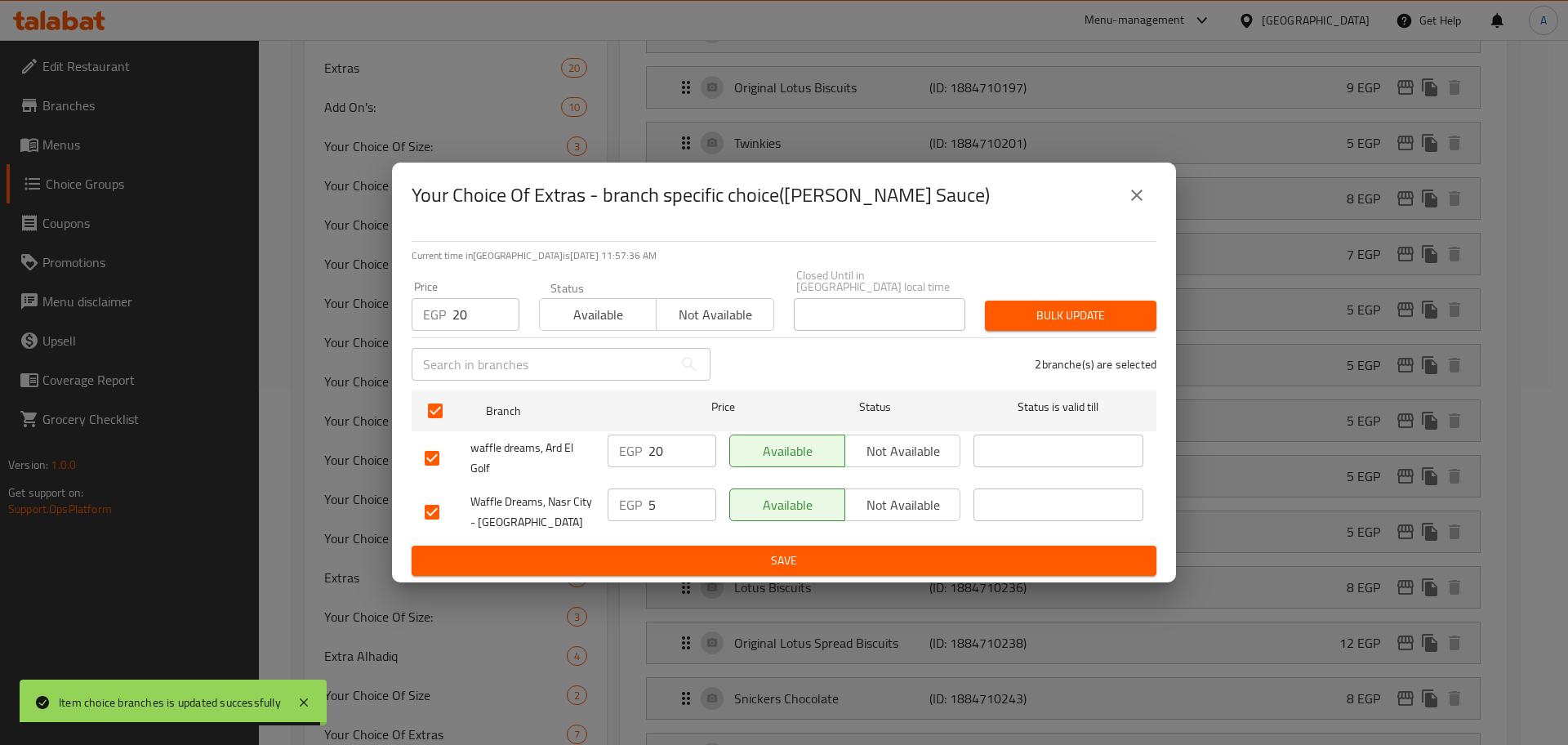
click at [1117, 306] on span "Bulk update" at bounding box center [1071, 315] width 145 height 20
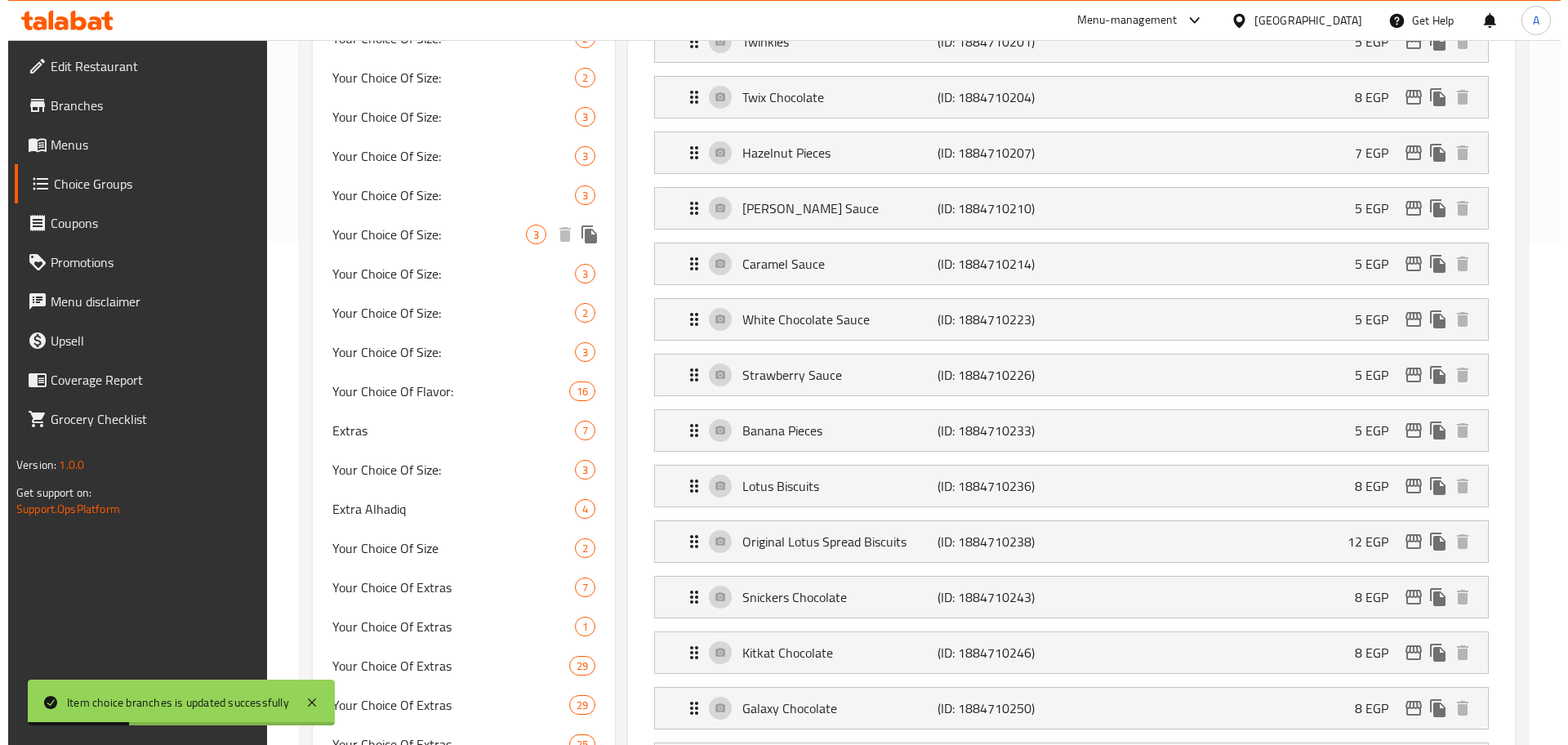
scroll to position [505, 0]
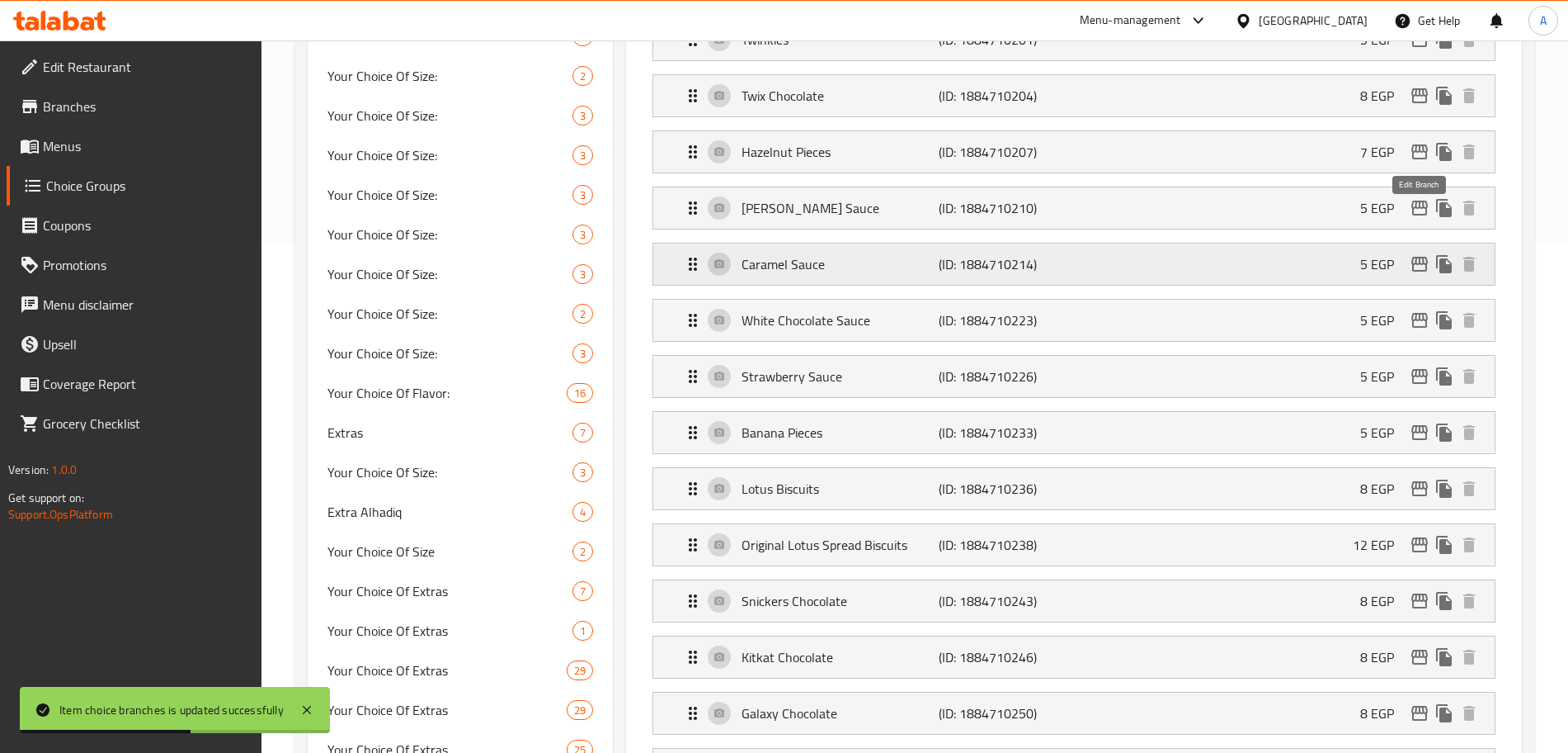
click at [1422, 254] on icon "edit" at bounding box center [1419, 264] width 20 height 20
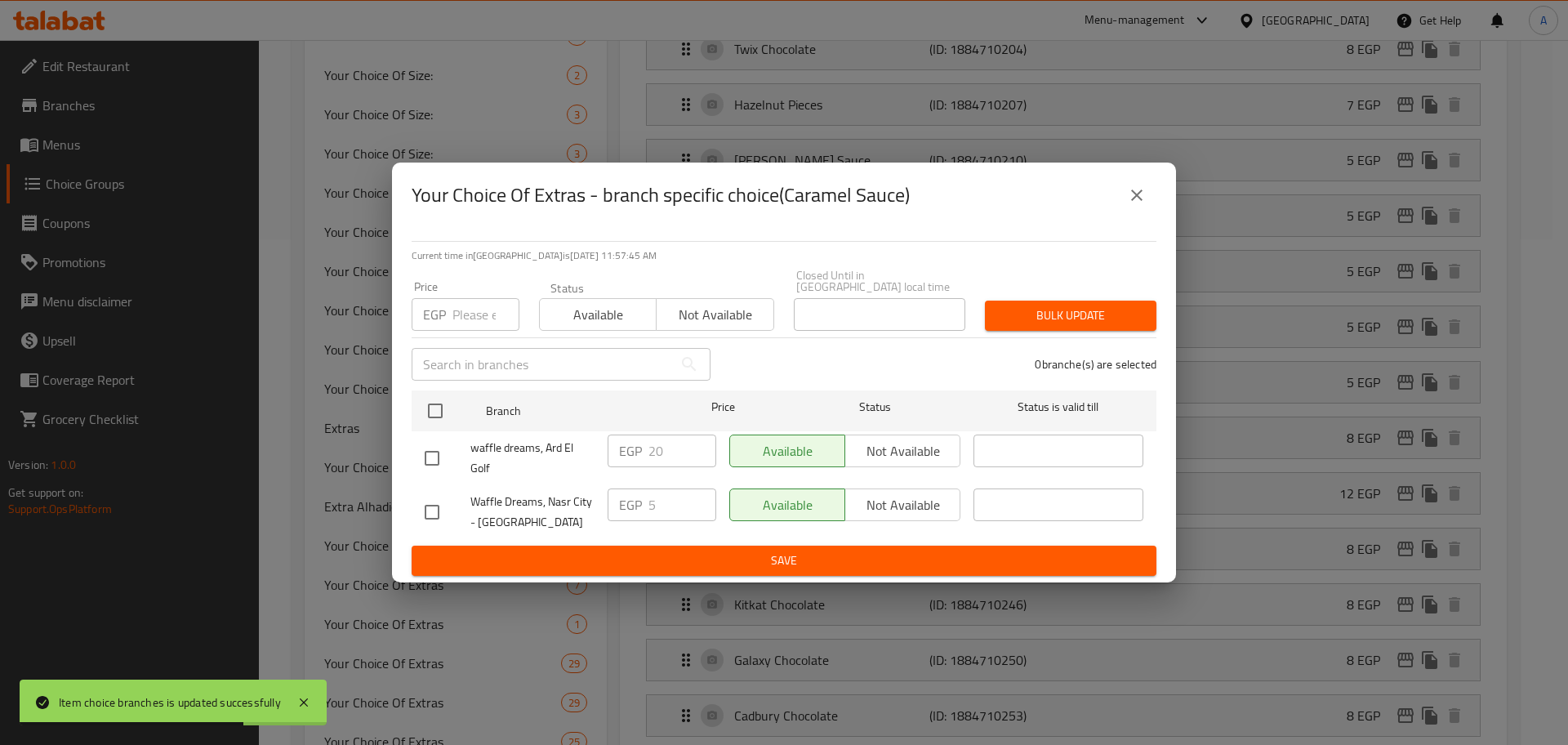
click at [459, 309] on input "number" at bounding box center [486, 314] width 67 height 32
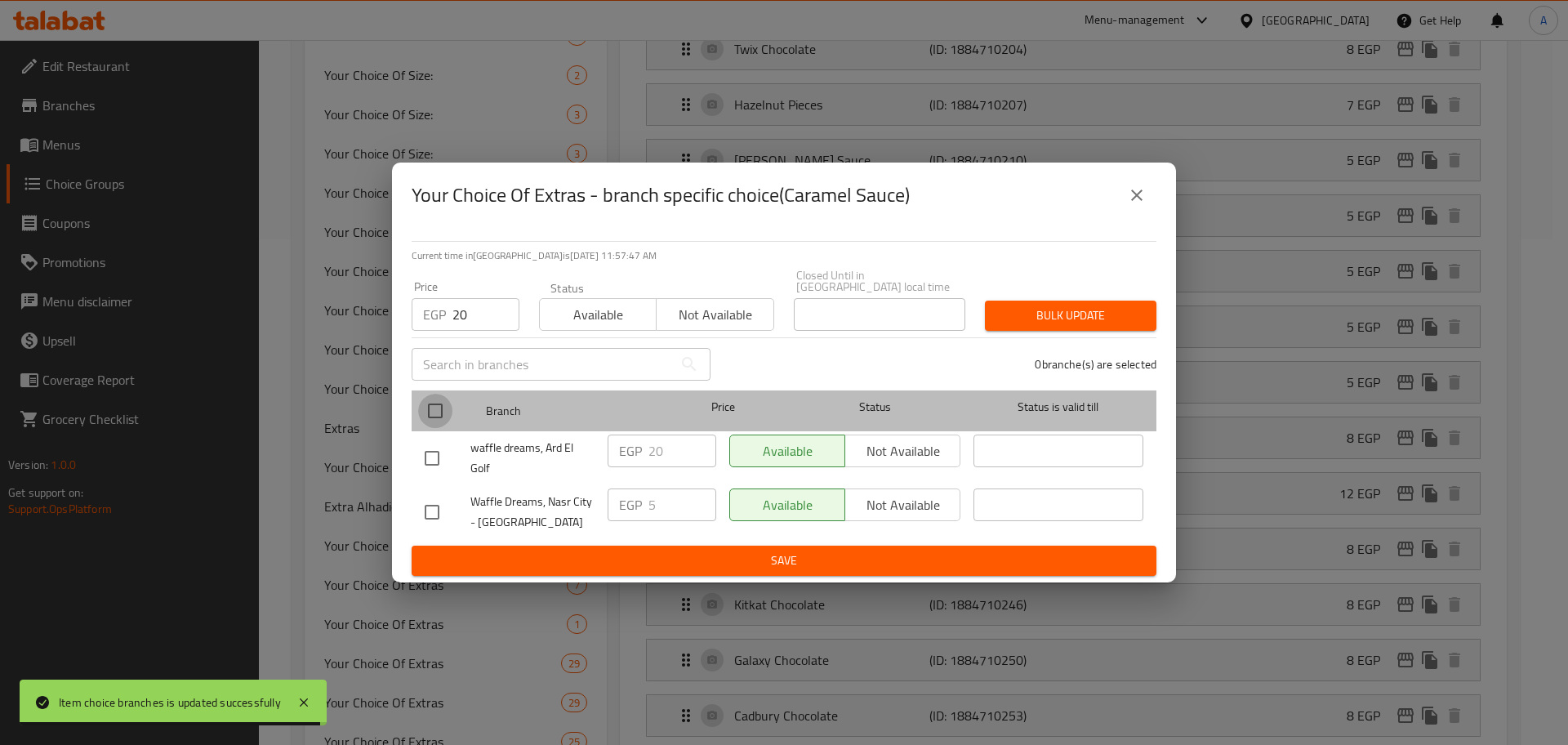
click at [432, 409] on input "checkbox" at bounding box center [436, 411] width 34 height 34
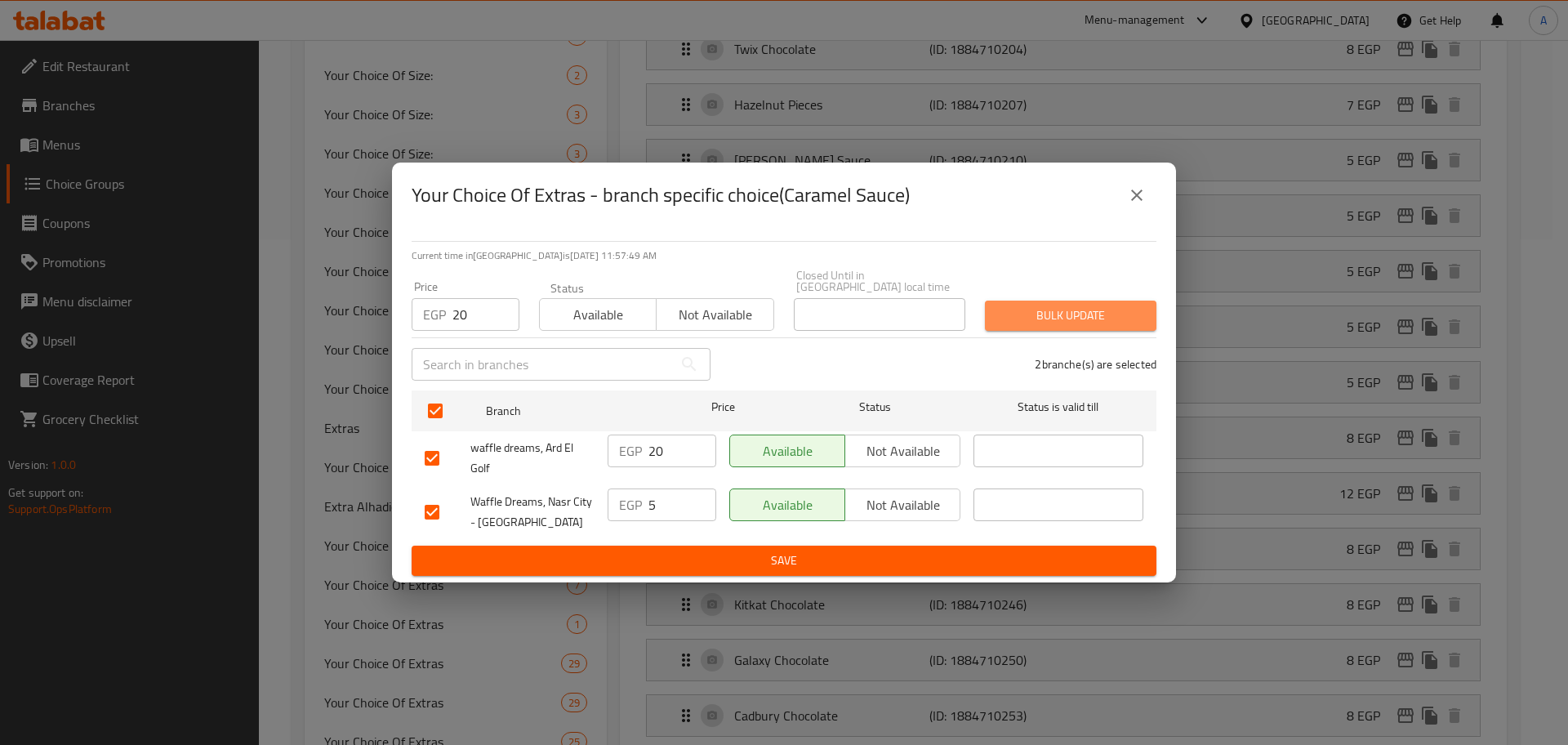
click at [1014, 307] on span "Bulk update" at bounding box center [1071, 315] width 145 height 20
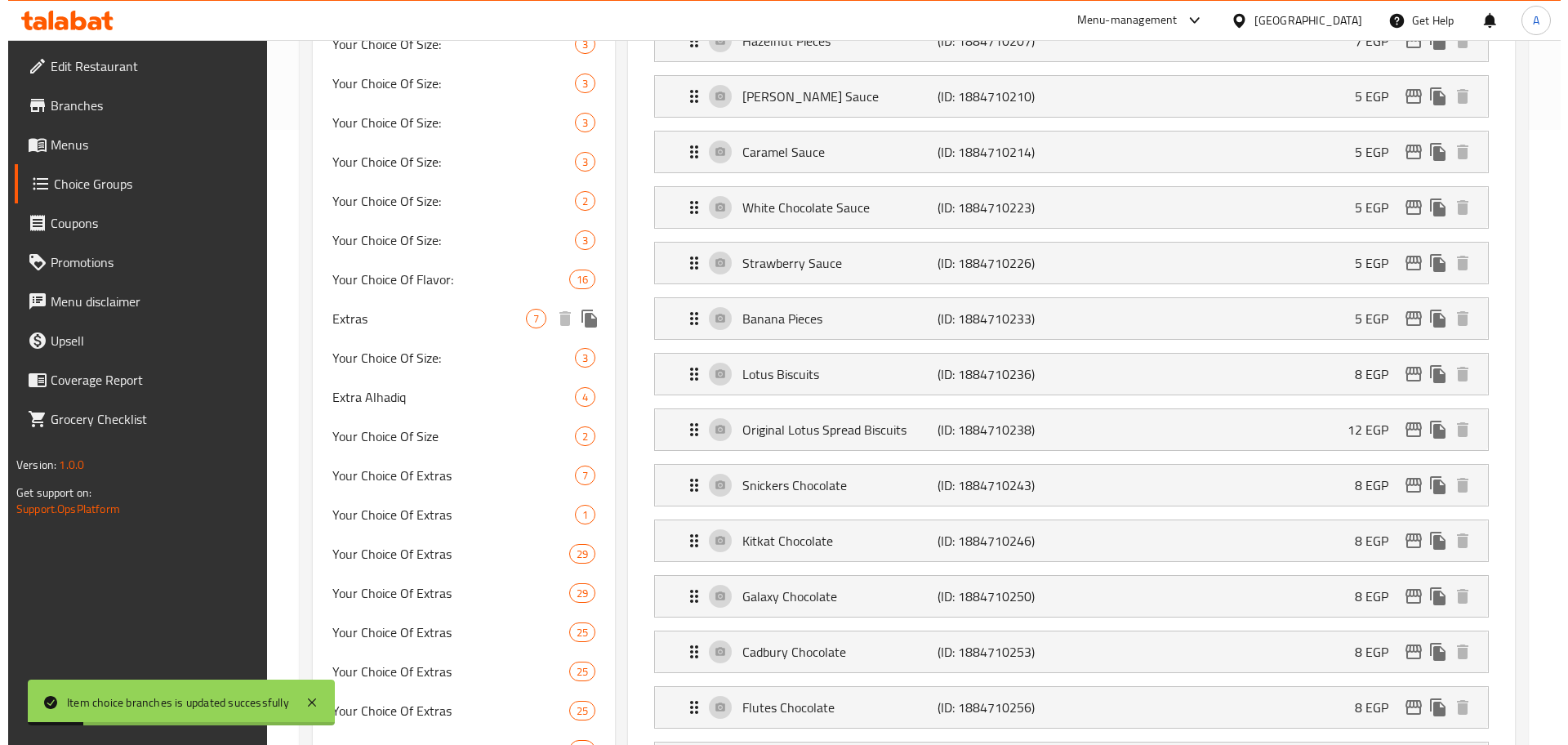
scroll to position [590, 0]
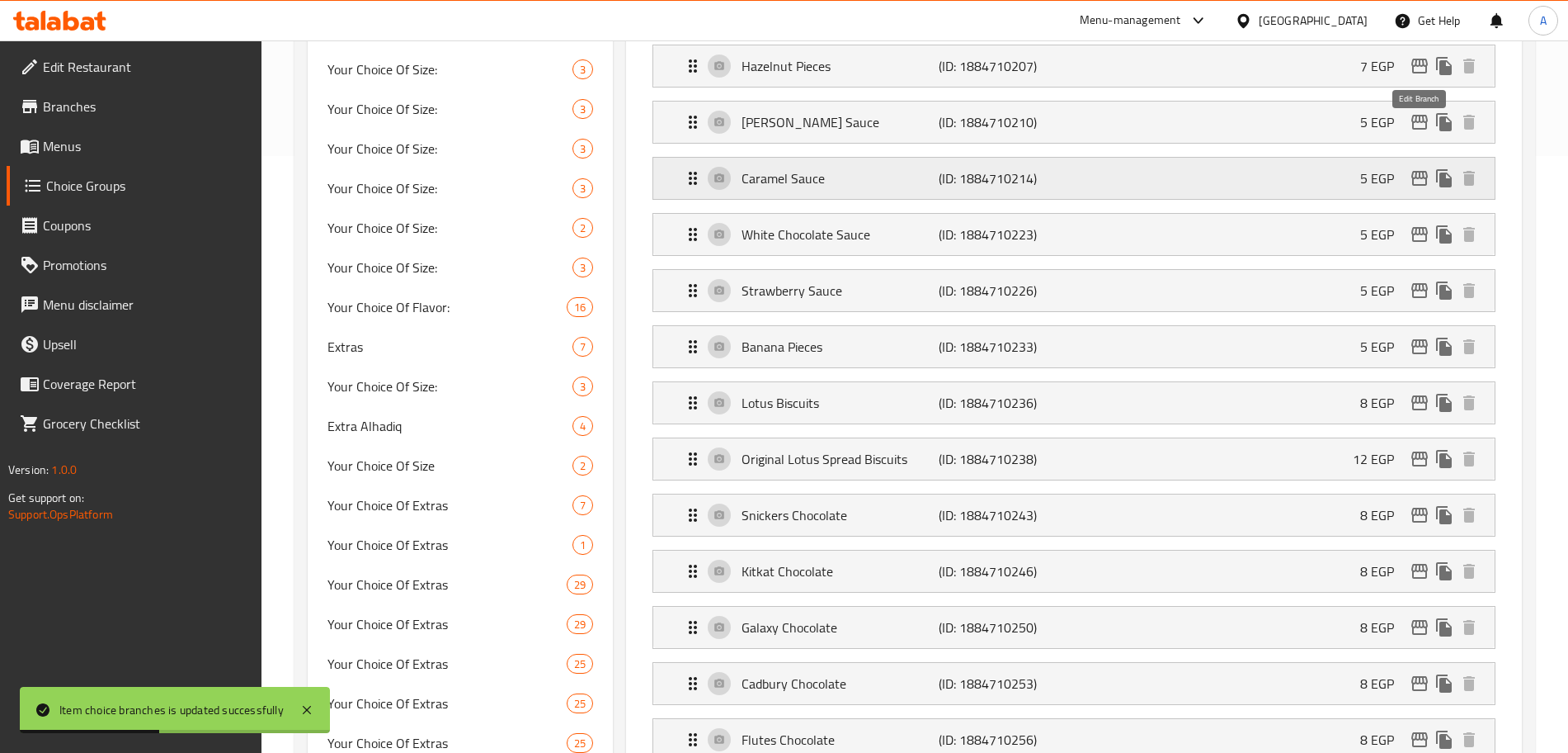
click at [1427, 168] on icon "edit" at bounding box center [1419, 178] width 20 height 20
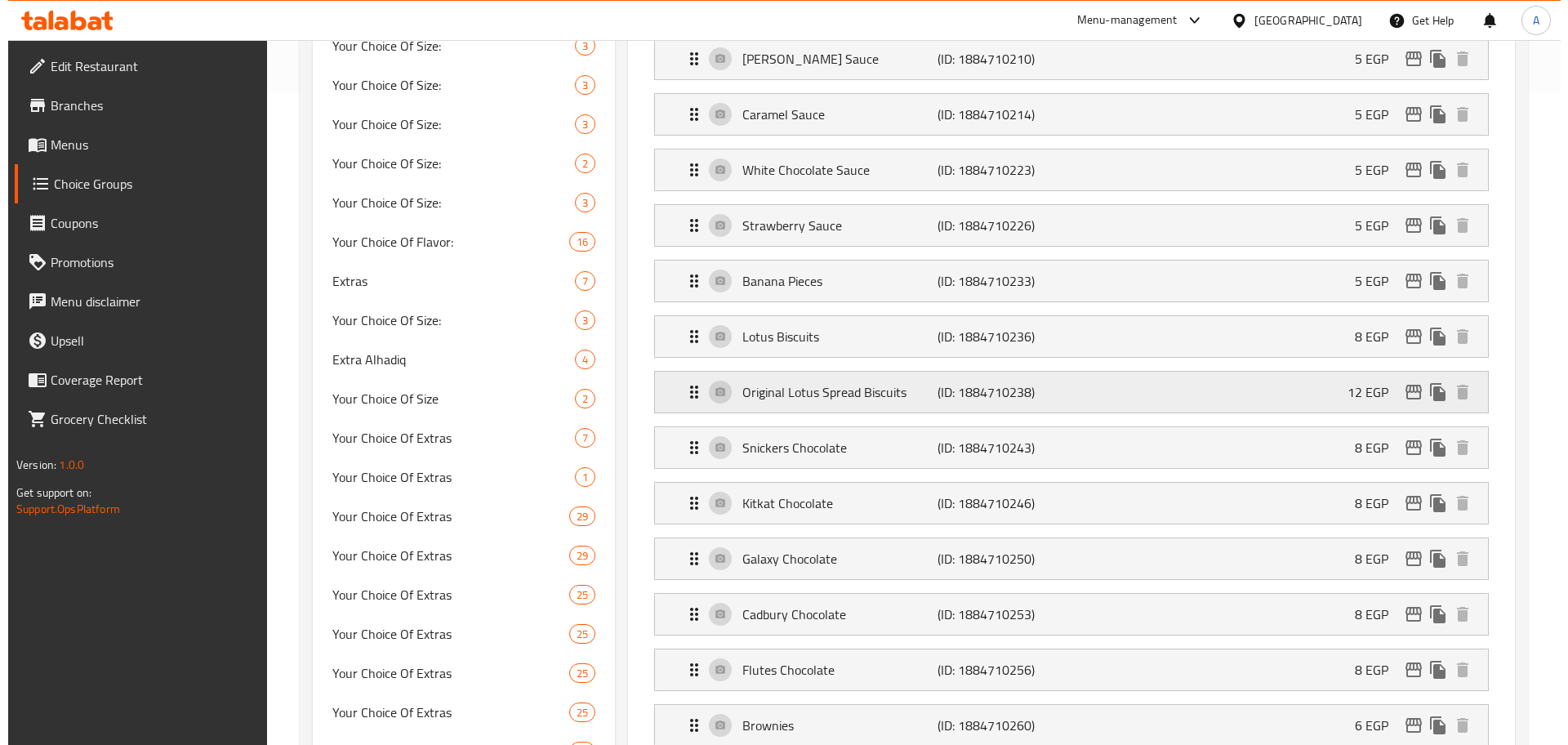
scroll to position [650, 0]
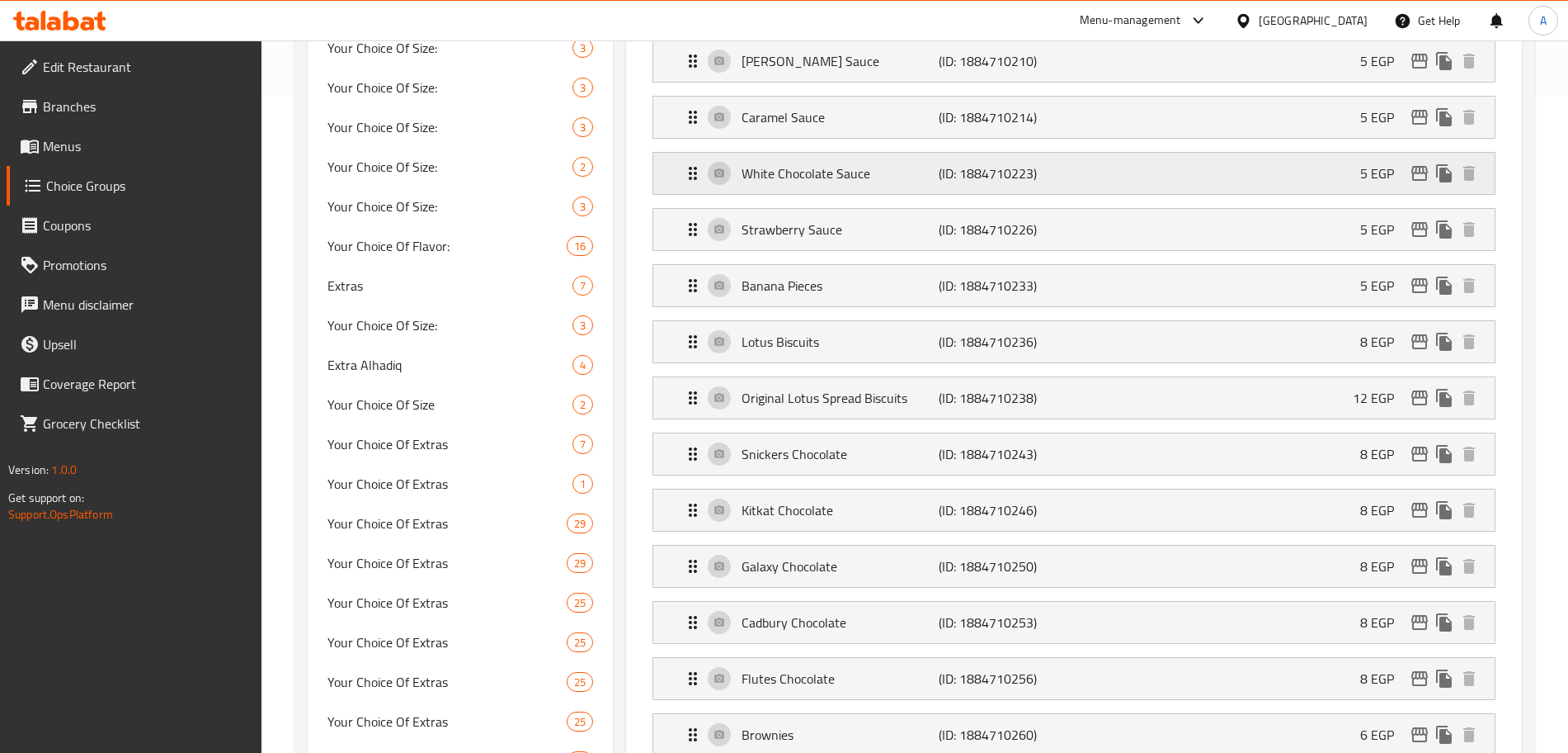
click at [1420, 163] on icon "edit" at bounding box center [1419, 173] width 20 height 20
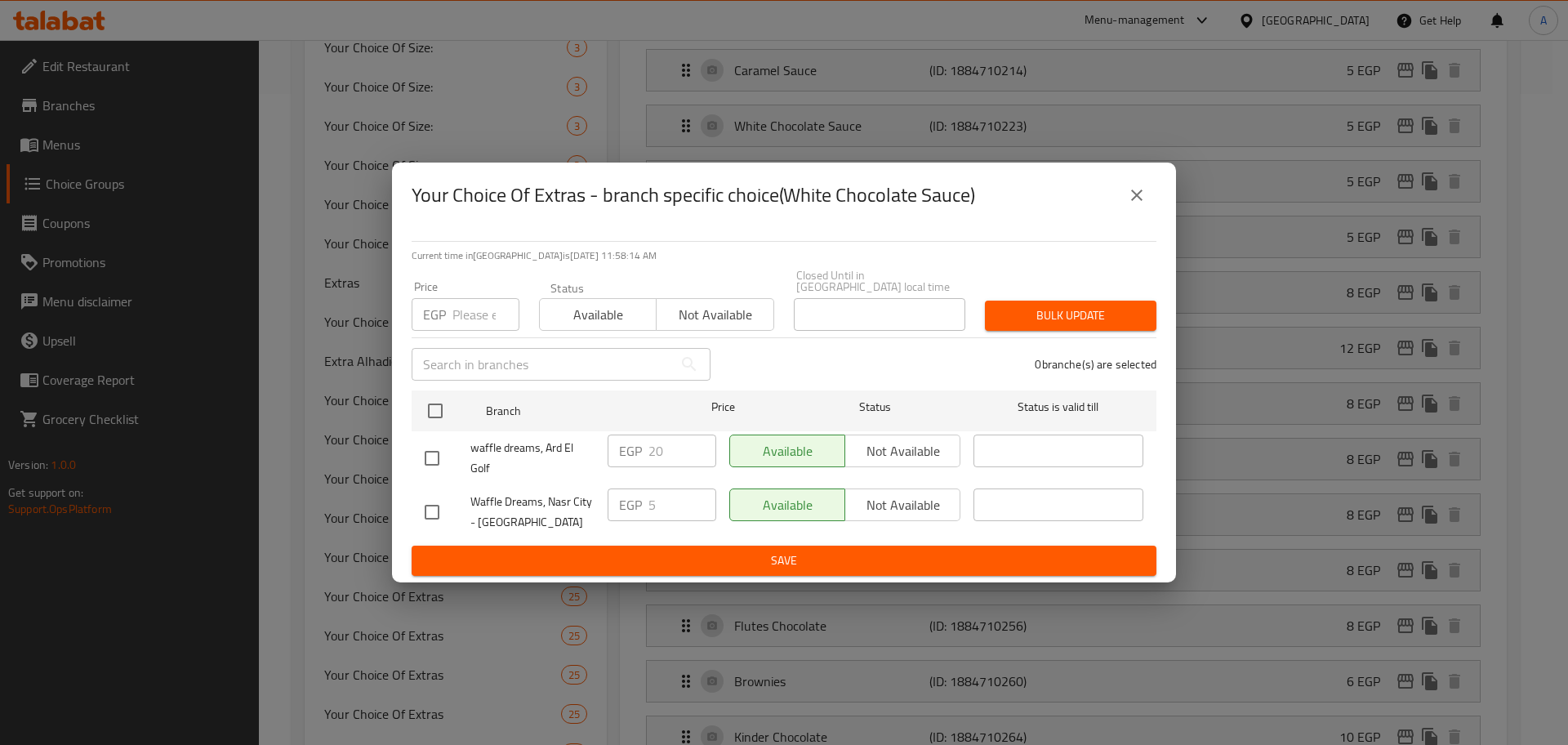
click at [484, 309] on input "number" at bounding box center [486, 314] width 67 height 32
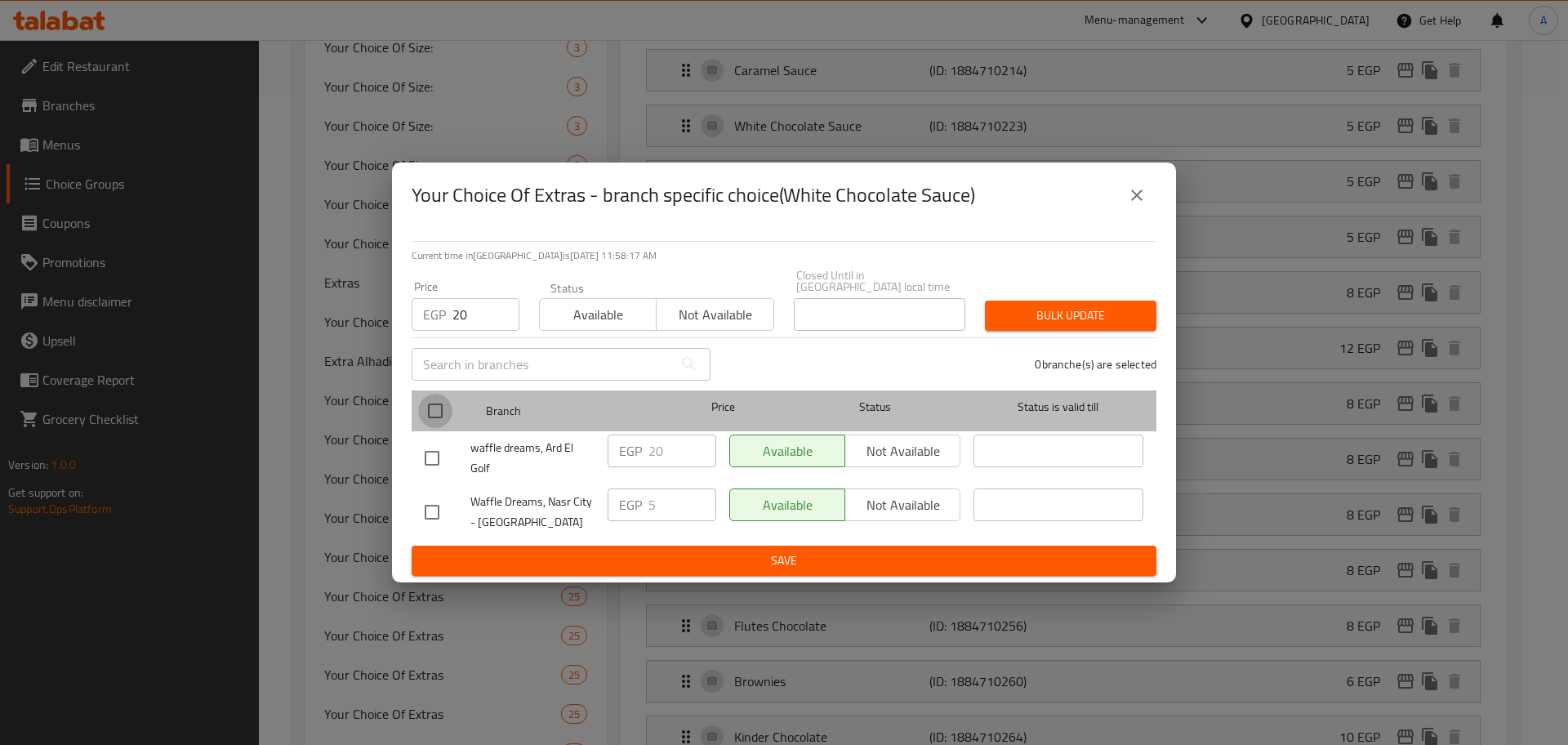
click at [437, 408] on input "checkbox" at bounding box center [436, 411] width 34 height 34
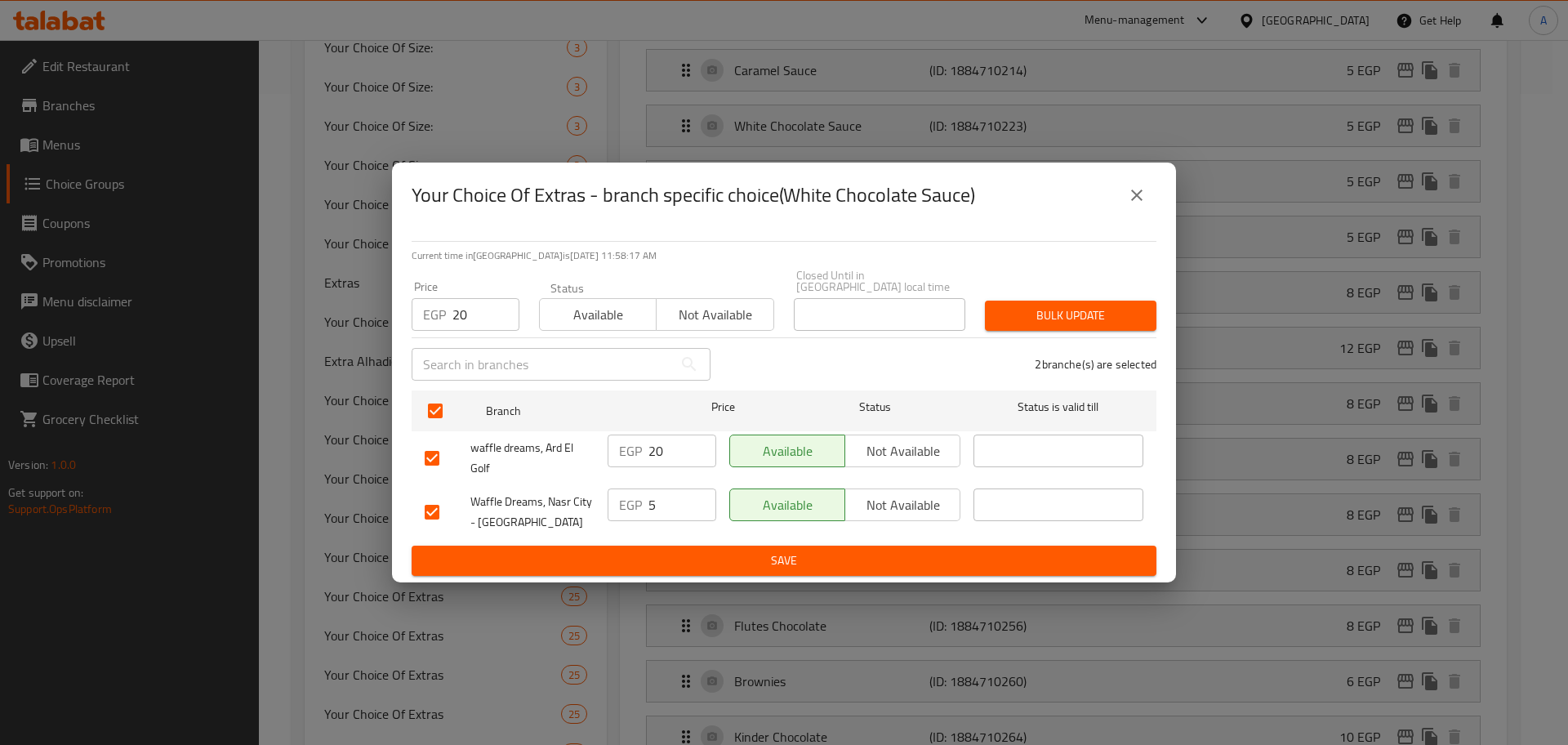
click at [1025, 306] on span "Bulk update" at bounding box center [1071, 315] width 145 height 20
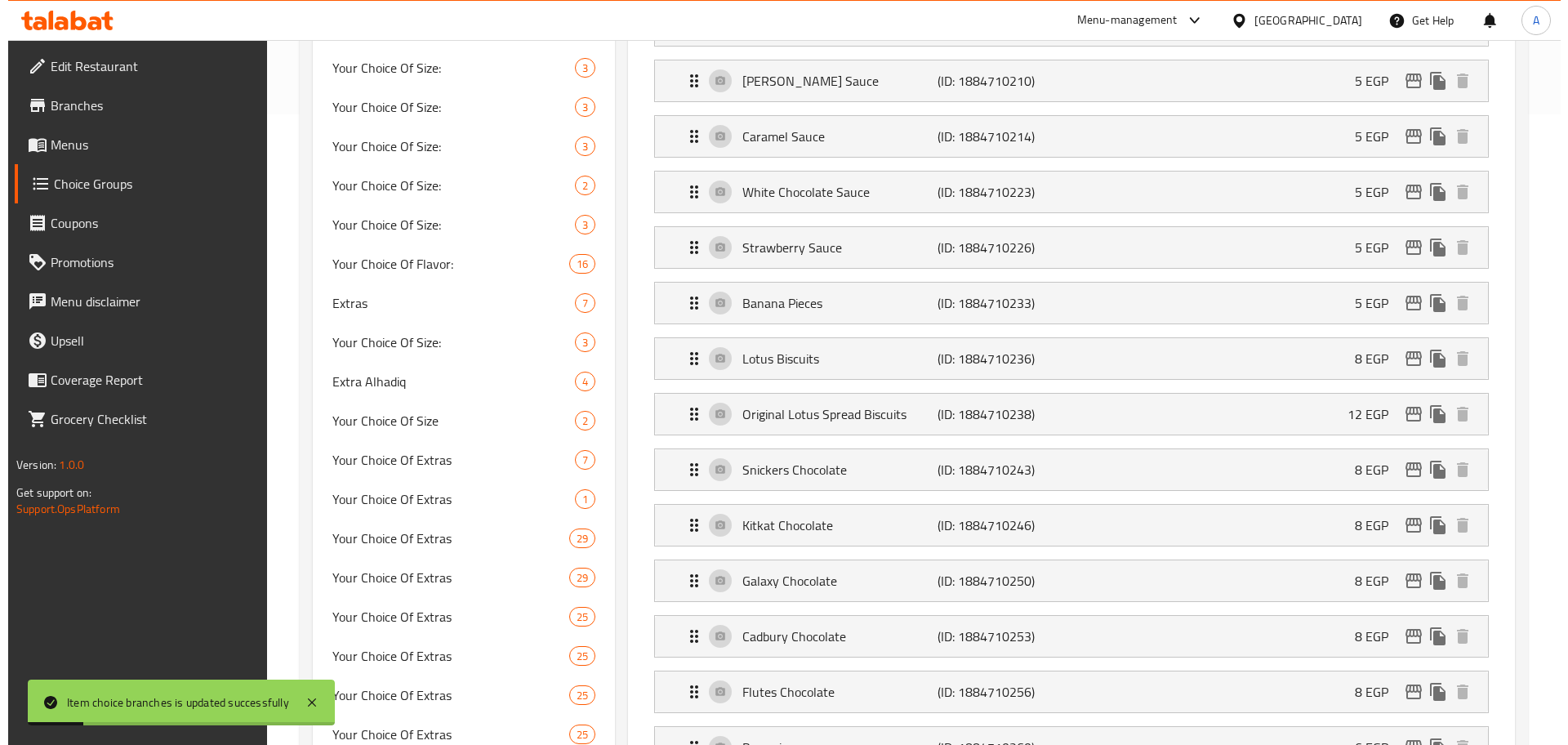
scroll to position [628, 0]
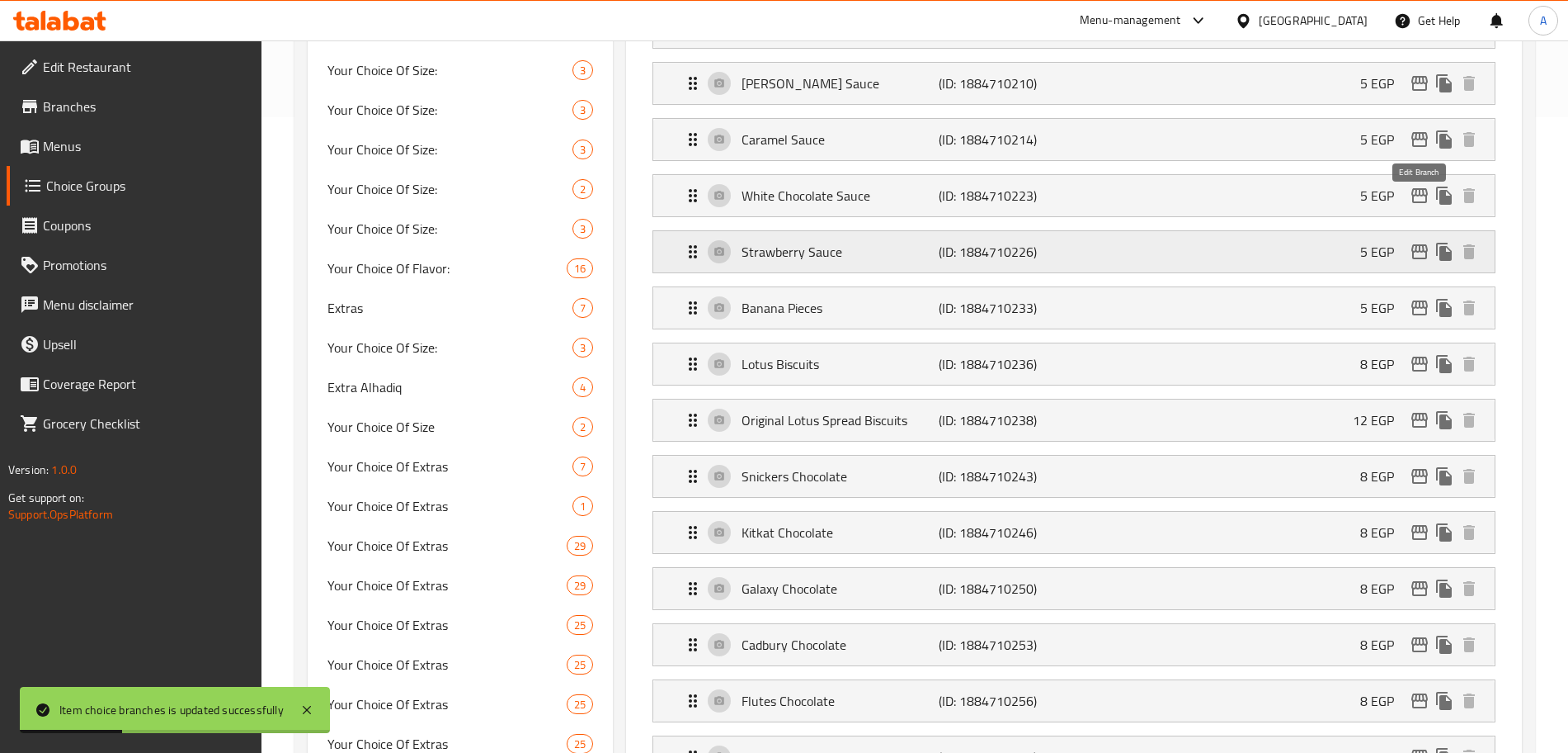
click at [1415, 241] on icon "edit" at bounding box center [1419, 251] width 20 height 20
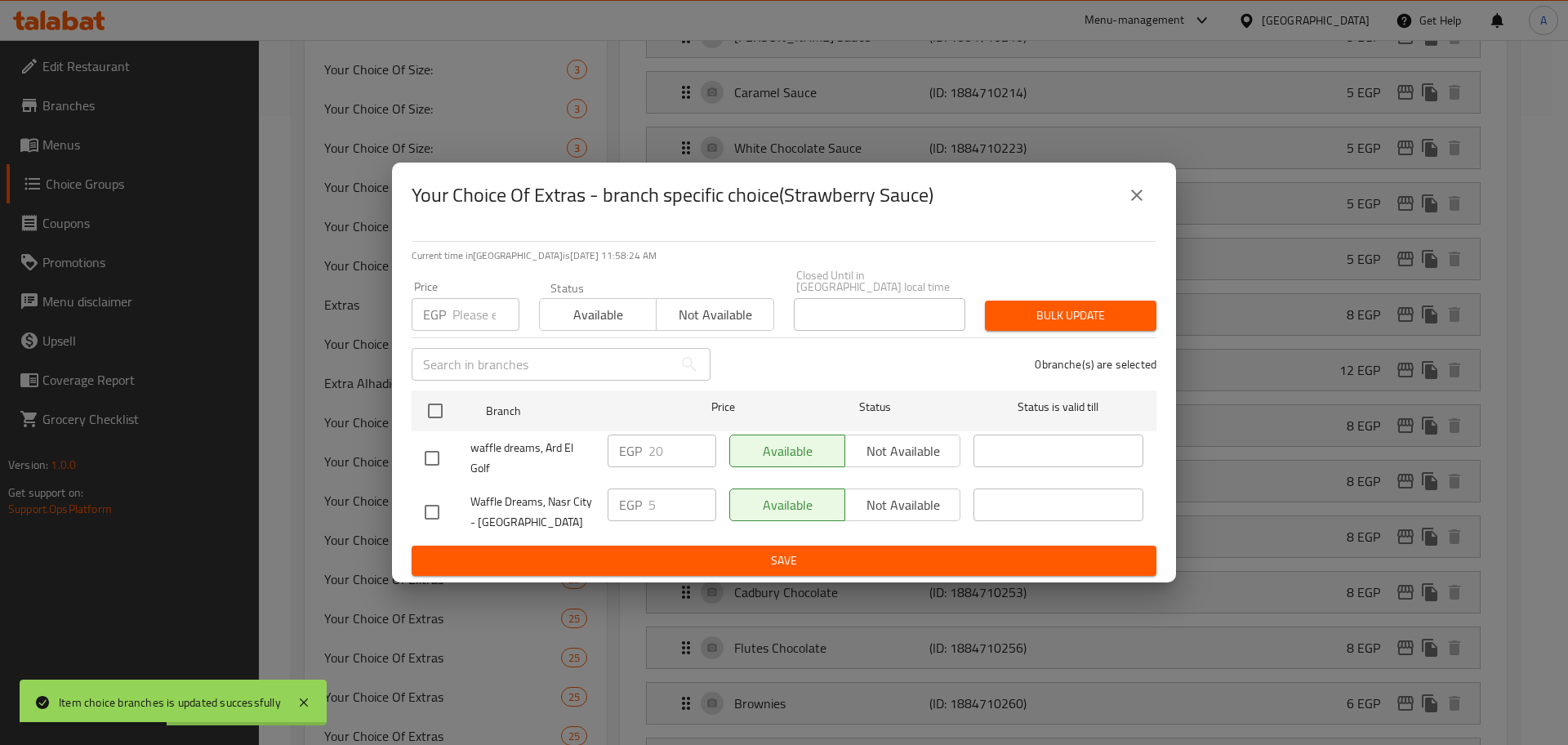
click at [472, 304] on input "number" at bounding box center [486, 314] width 67 height 32
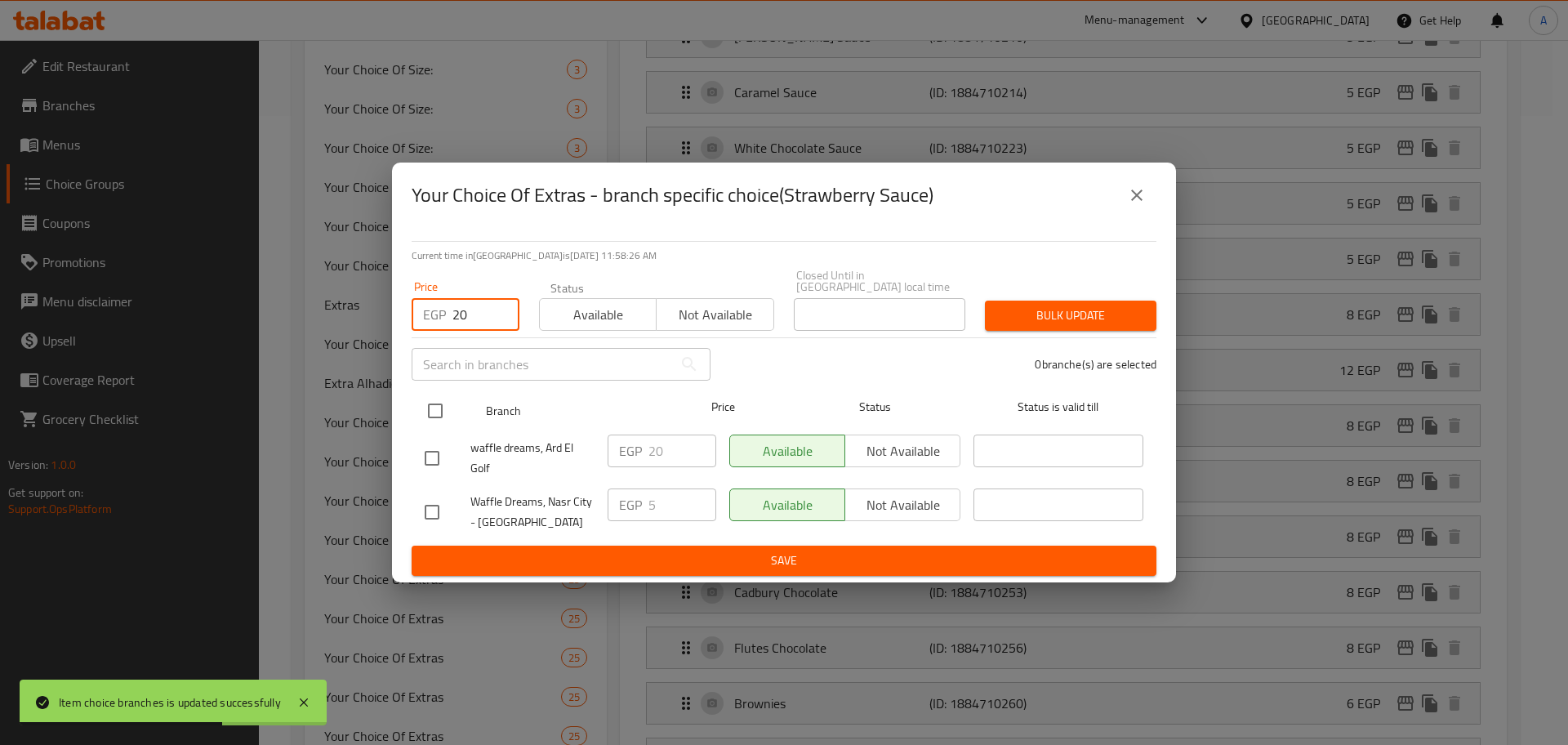
click at [433, 403] on input "checkbox" at bounding box center [436, 411] width 34 height 34
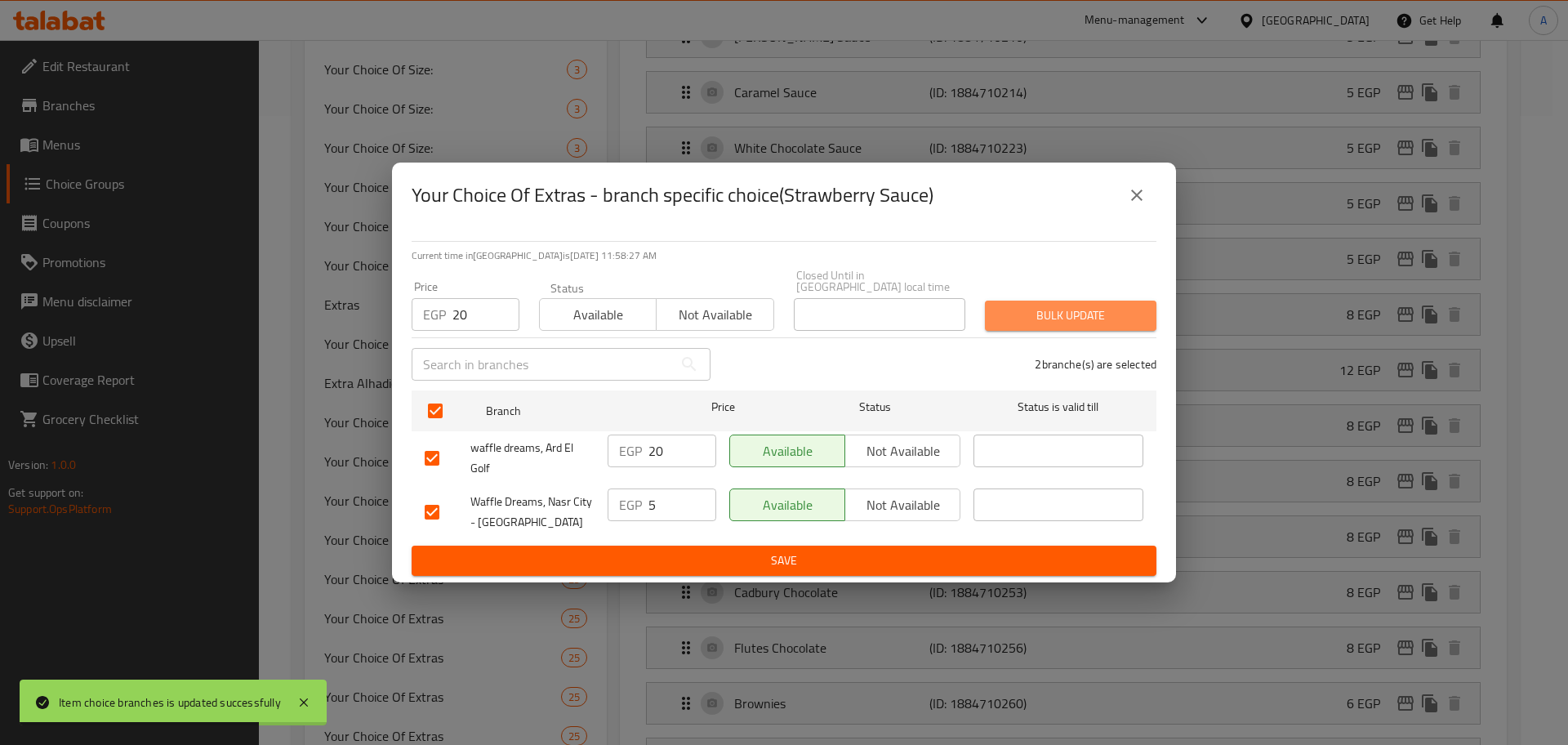
click at [1063, 317] on span "Bulk update" at bounding box center [1071, 315] width 145 height 20
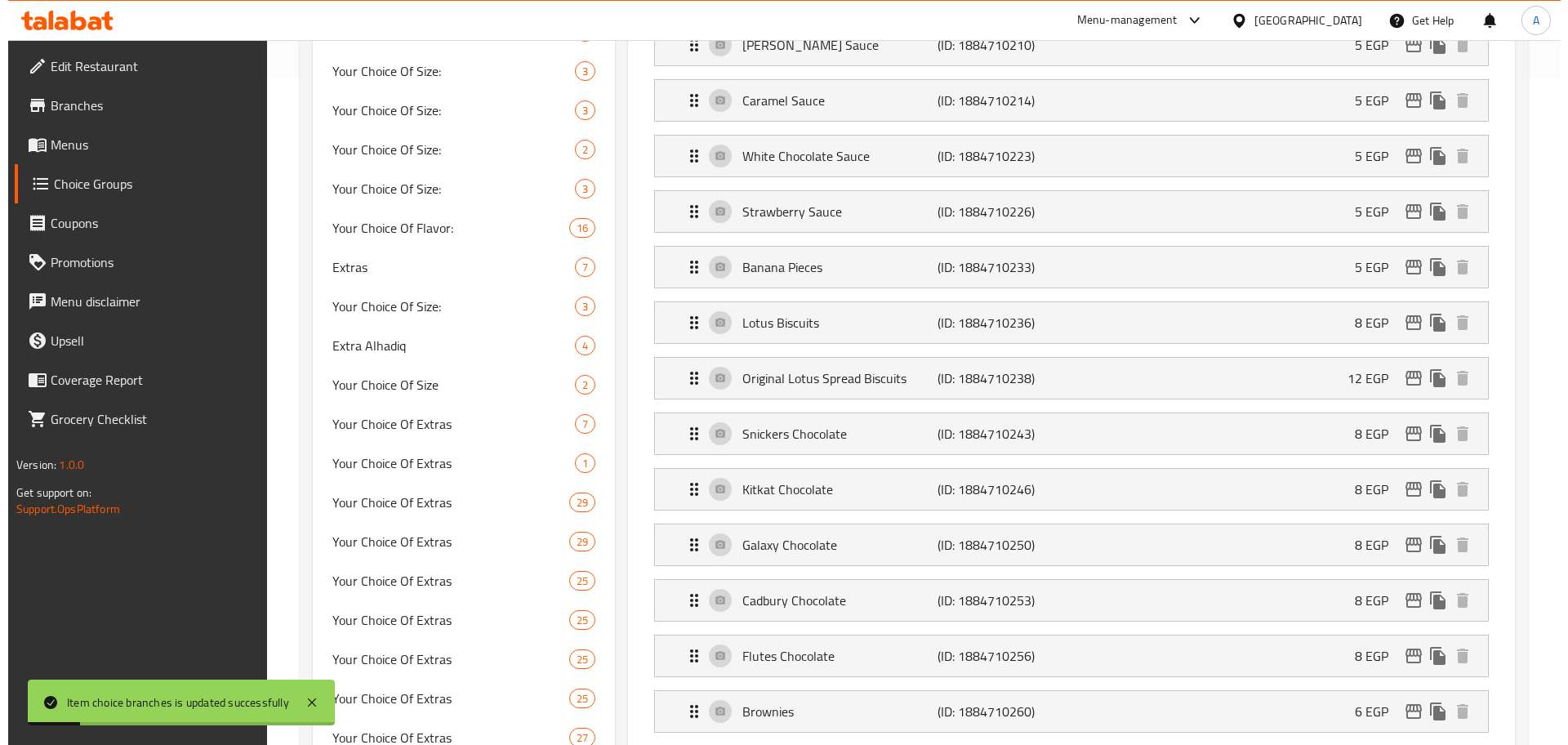
scroll to position [666, 0]
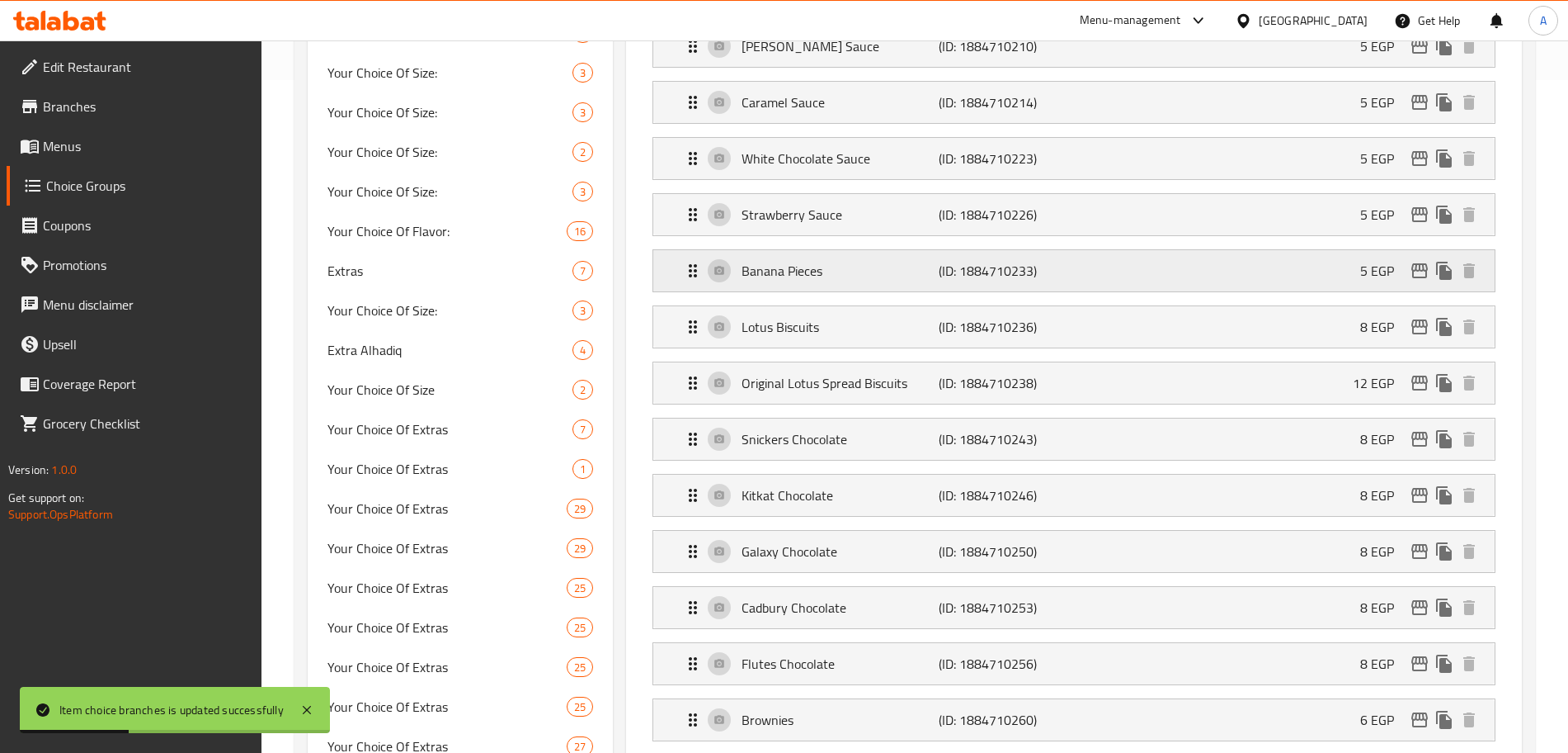
click at [1419, 264] on icon "edit" at bounding box center [1419, 270] width 16 height 14
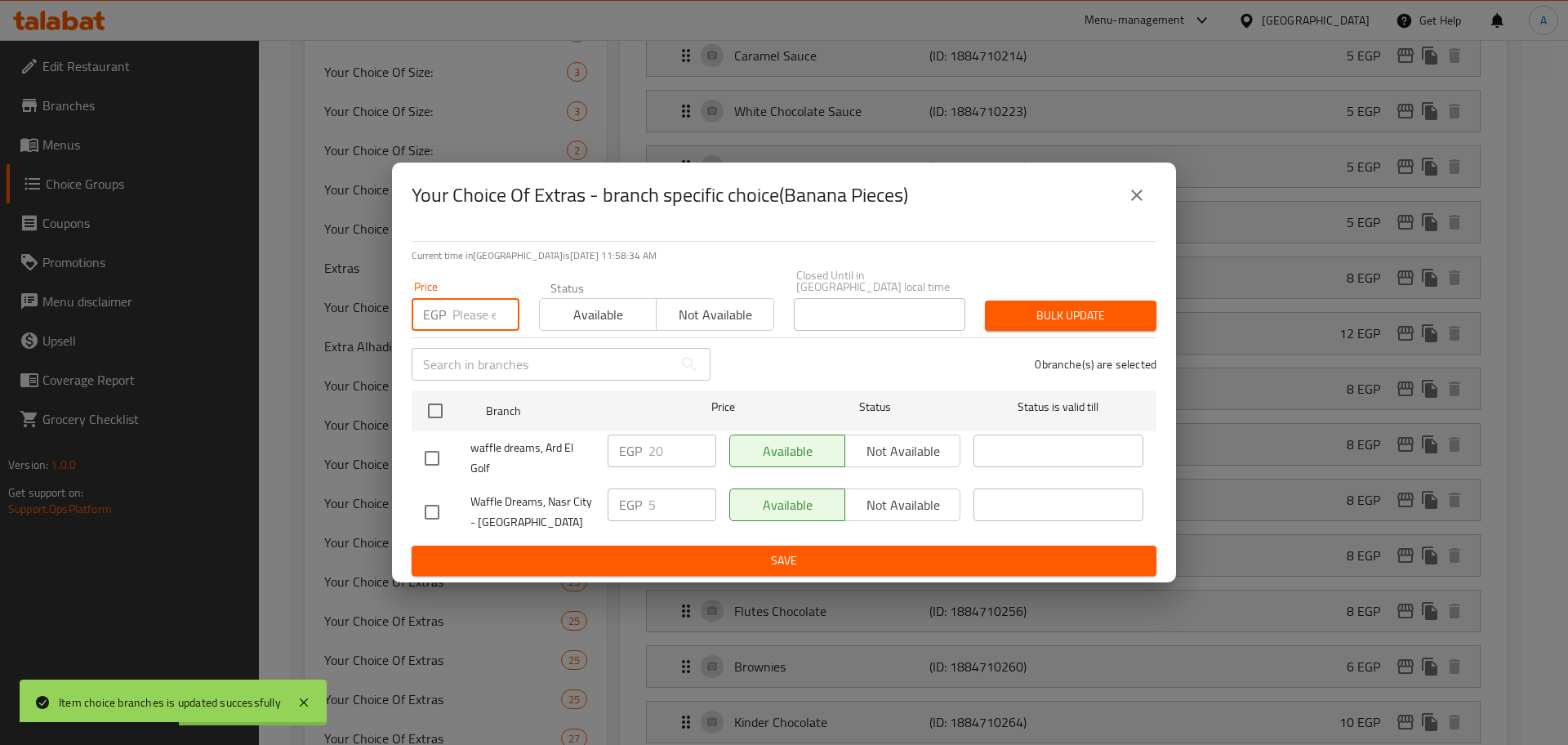
click at [482, 302] on input "number" at bounding box center [486, 314] width 67 height 32
click at [442, 400] on input "checkbox" at bounding box center [436, 411] width 34 height 34
click at [1021, 309] on span "Bulk update" at bounding box center [1071, 315] width 145 height 20
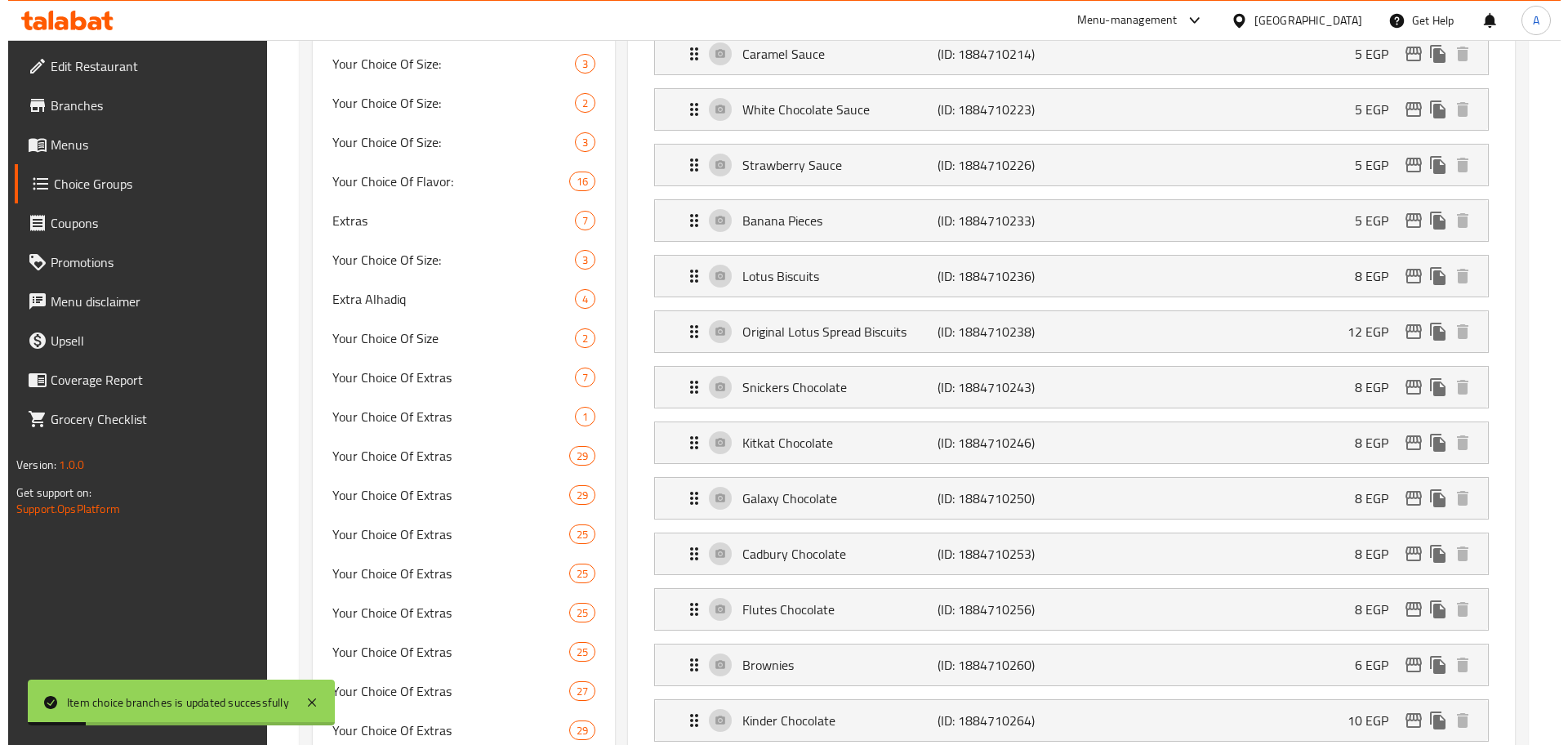
scroll to position [701, 0]
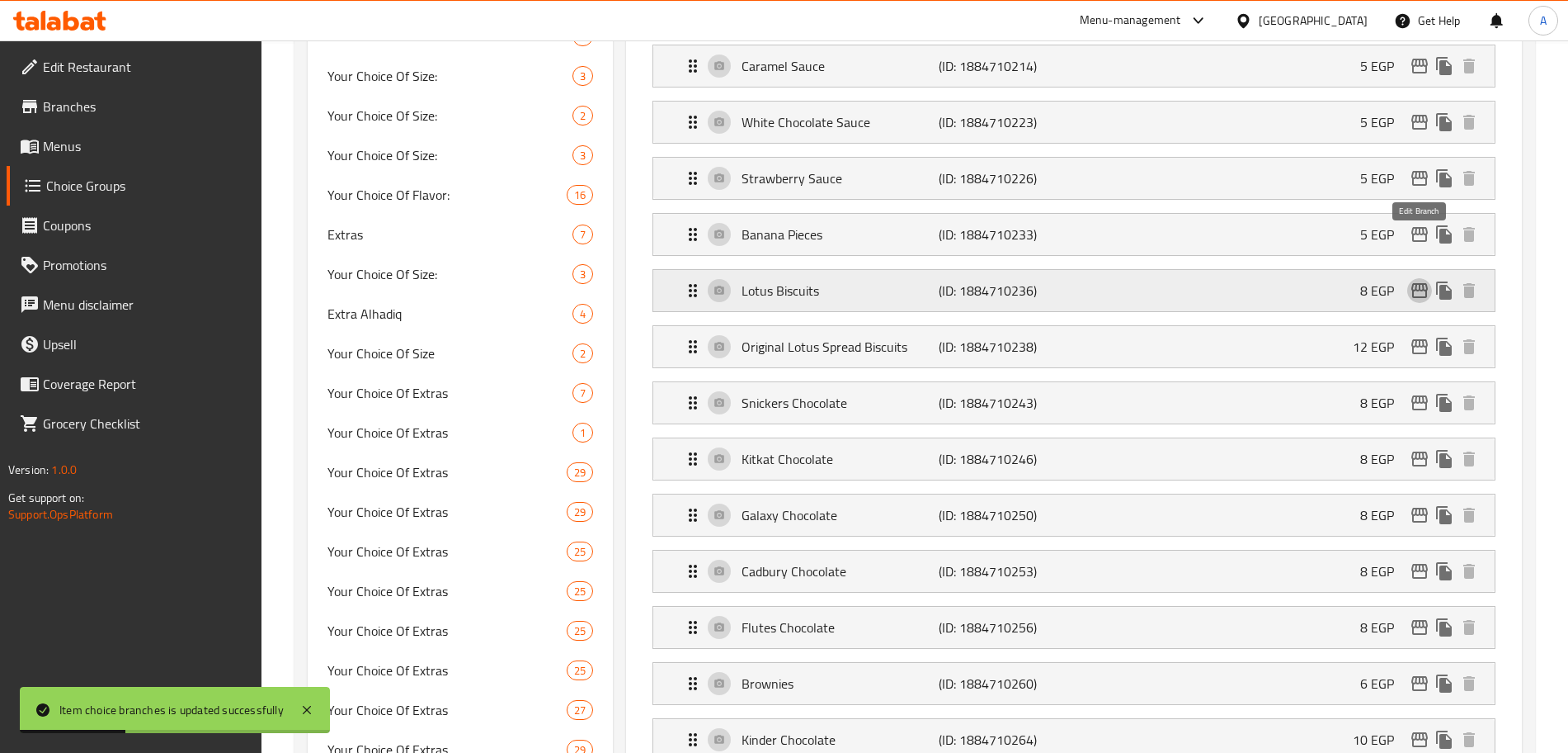
click at [1415, 281] on icon "edit" at bounding box center [1419, 291] width 20 height 20
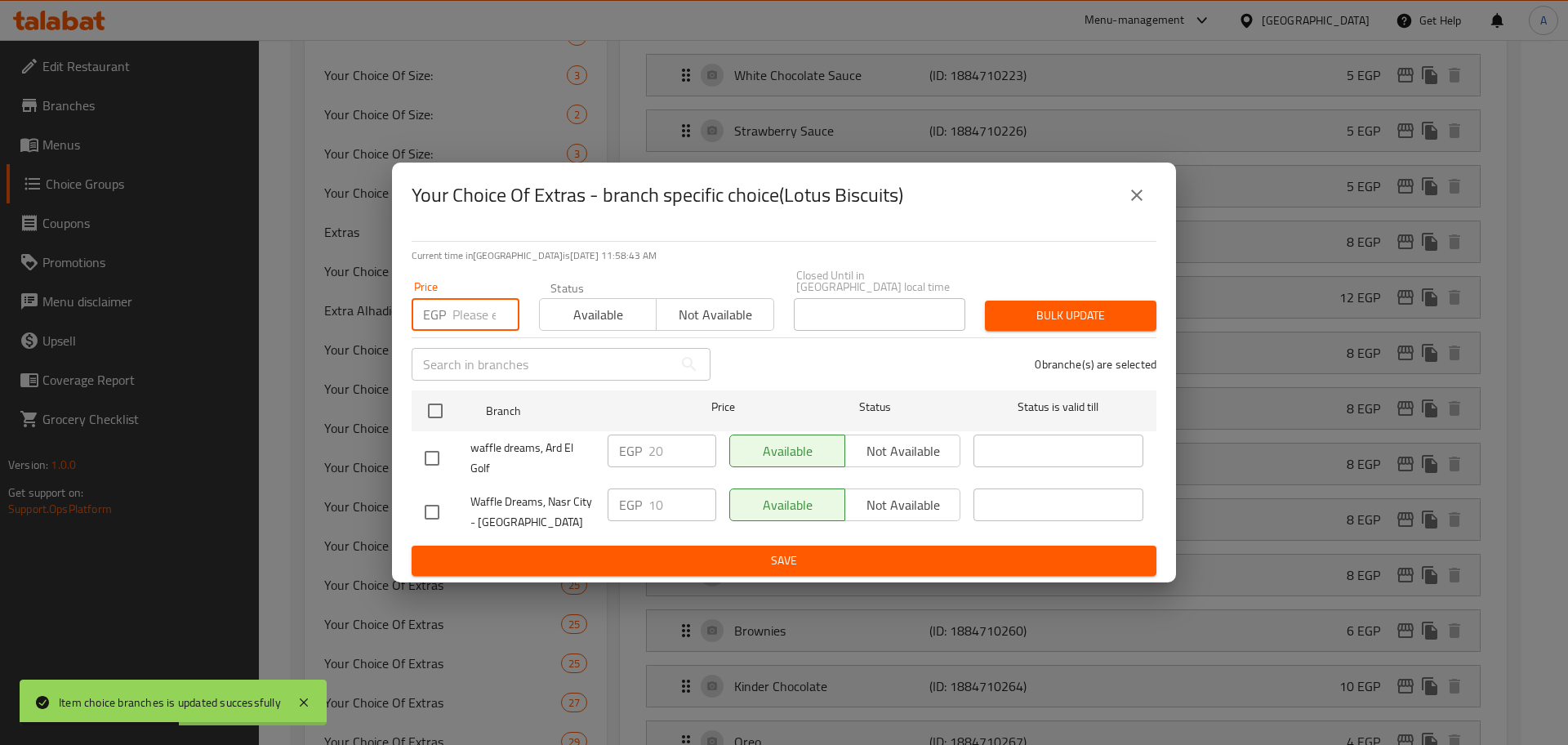
click at [485, 308] on input "number" at bounding box center [486, 314] width 67 height 32
click at [446, 397] on input "checkbox" at bounding box center [436, 411] width 34 height 34
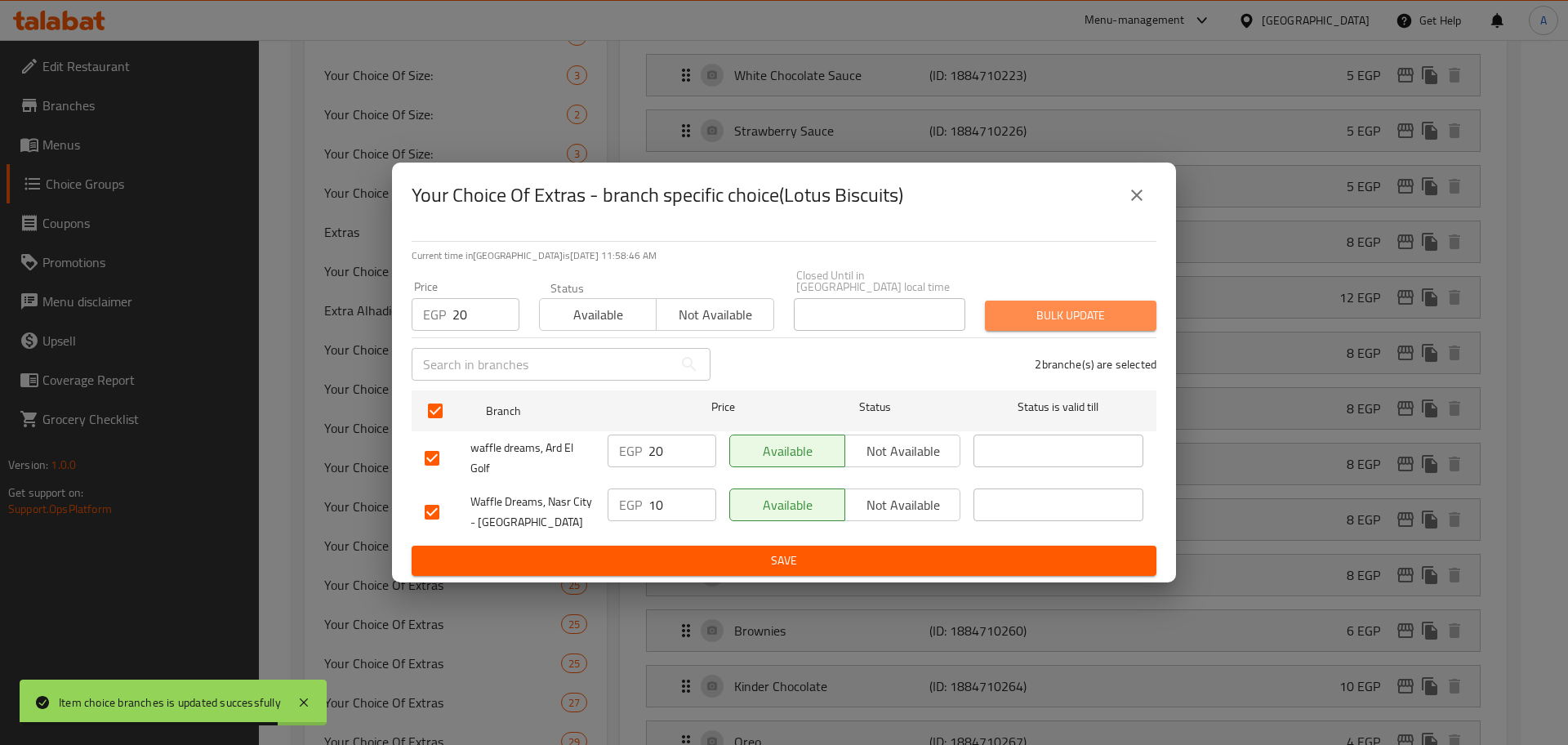
click at [1028, 306] on span "Bulk update" at bounding box center [1071, 315] width 145 height 20
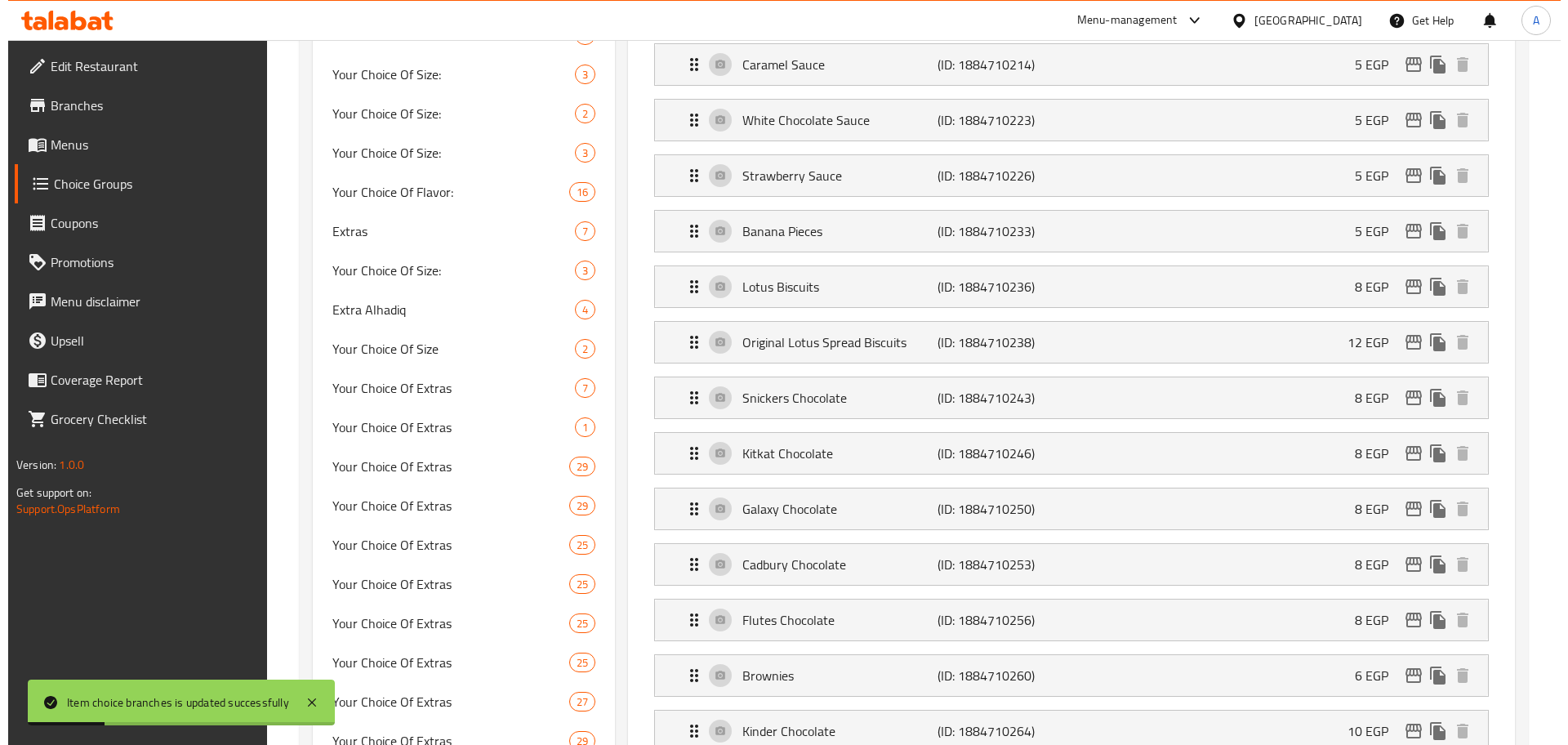
scroll to position [700, 0]
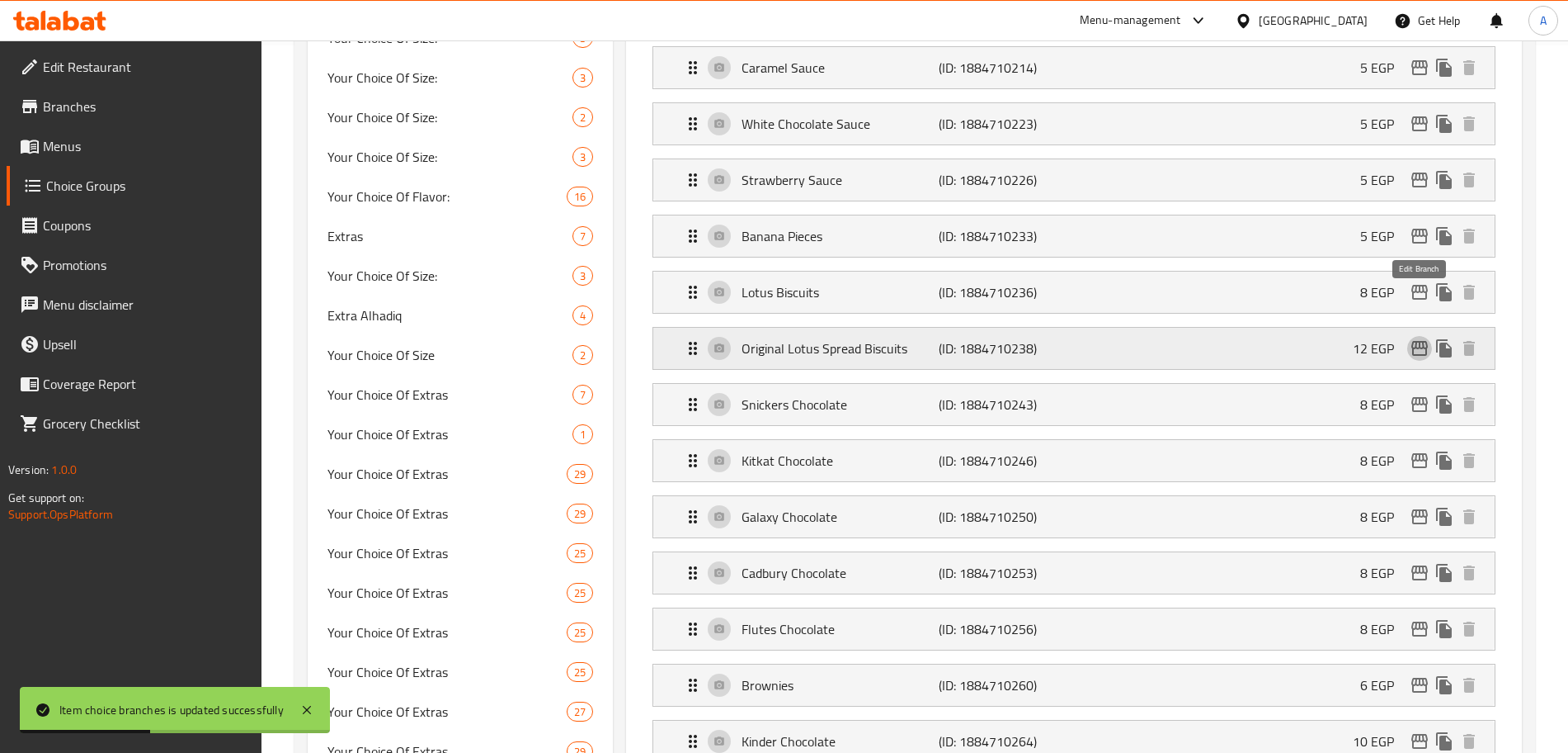
click at [1413, 341] on icon "edit" at bounding box center [1419, 348] width 16 height 14
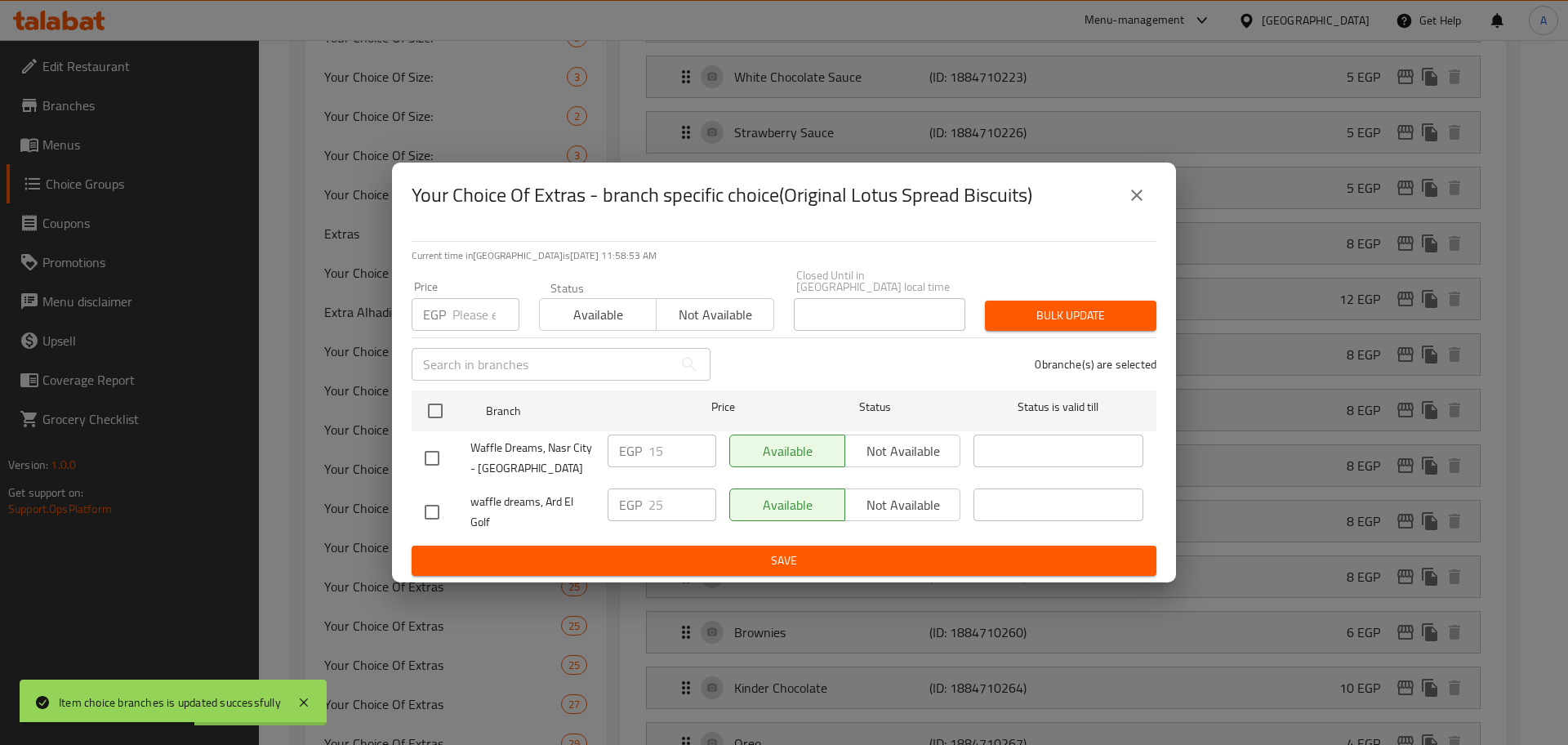
click at [481, 311] on input "number" at bounding box center [486, 314] width 67 height 32
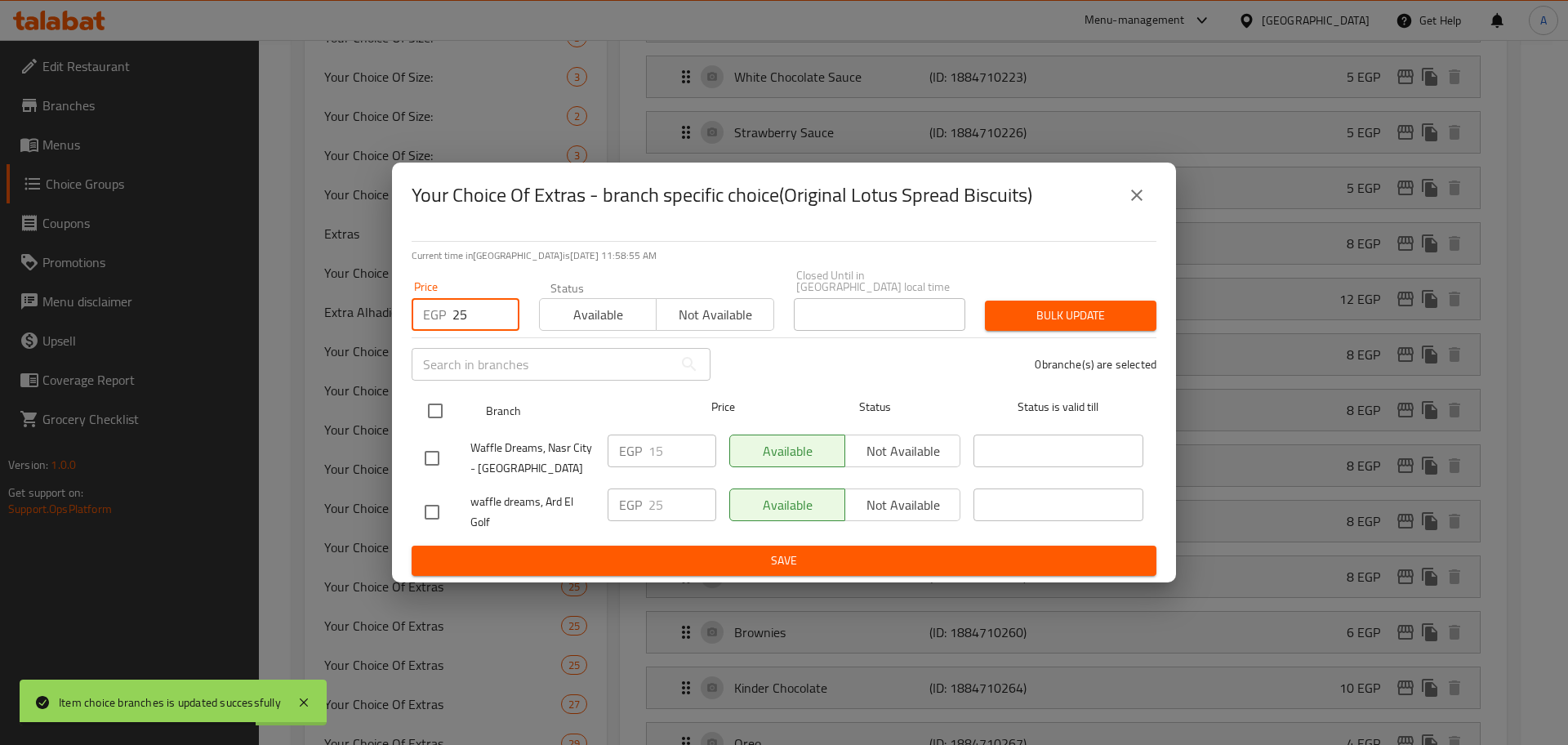
click at [432, 404] on input "checkbox" at bounding box center [436, 411] width 34 height 34
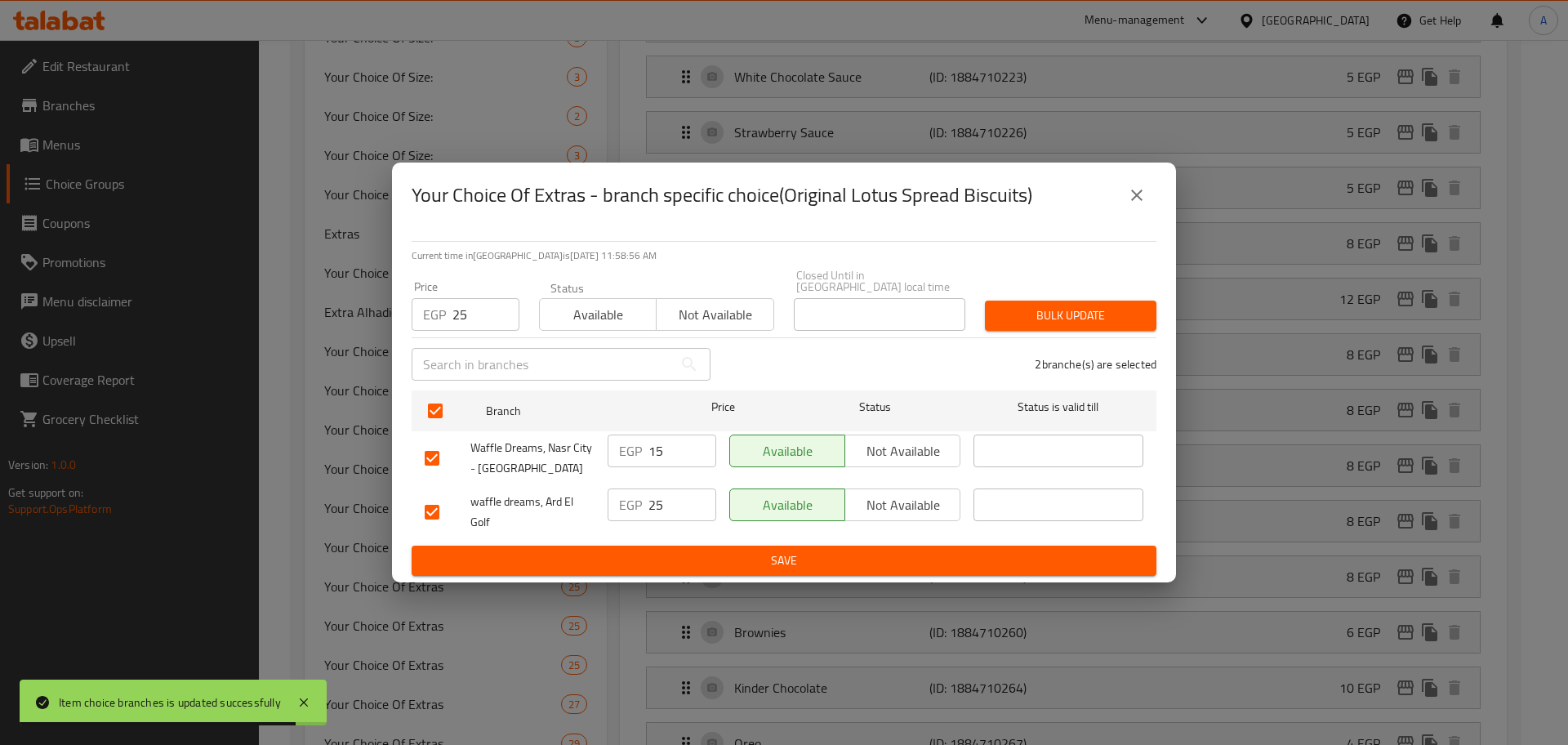
click at [1018, 306] on span "Bulk update" at bounding box center [1071, 315] width 145 height 20
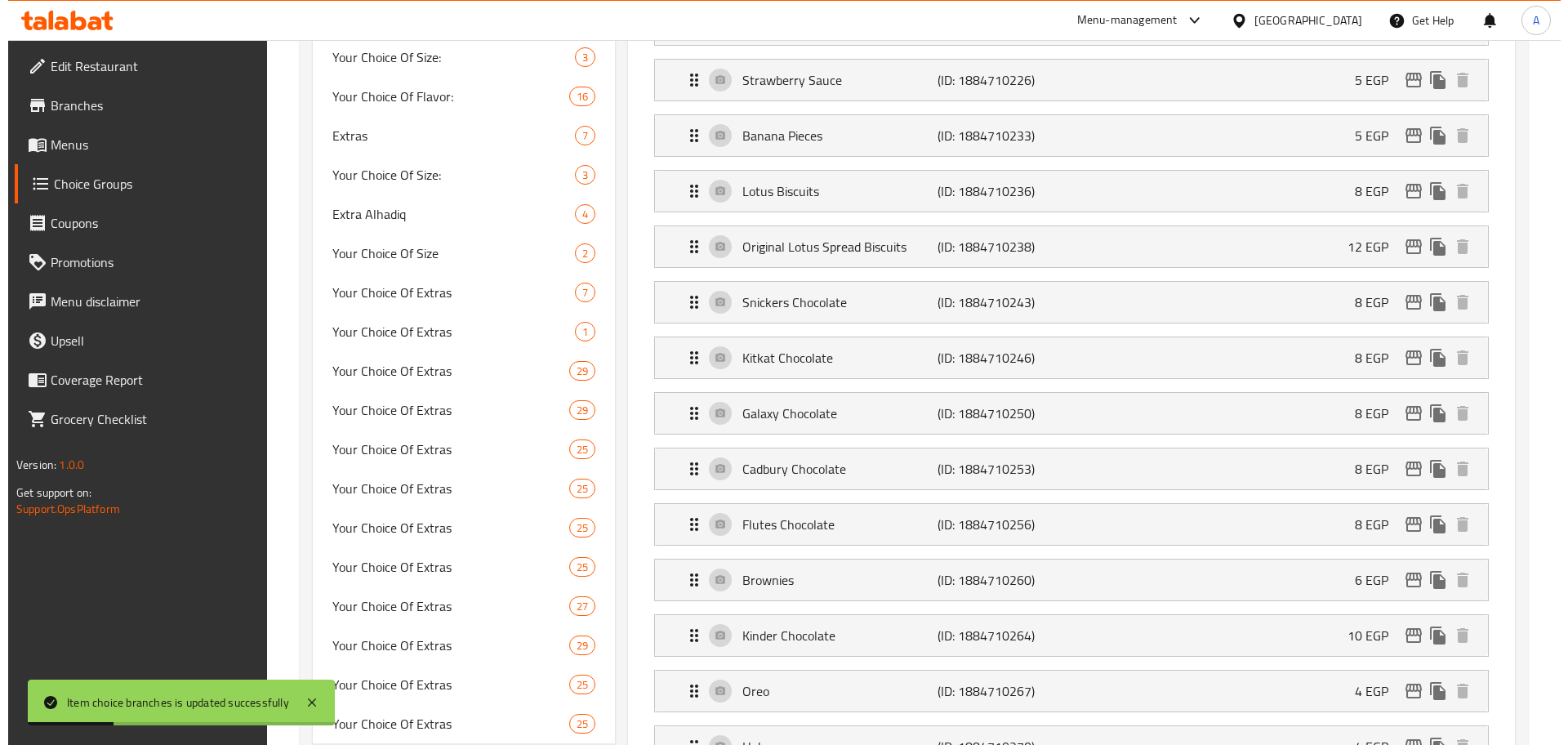
scroll to position [797, 0]
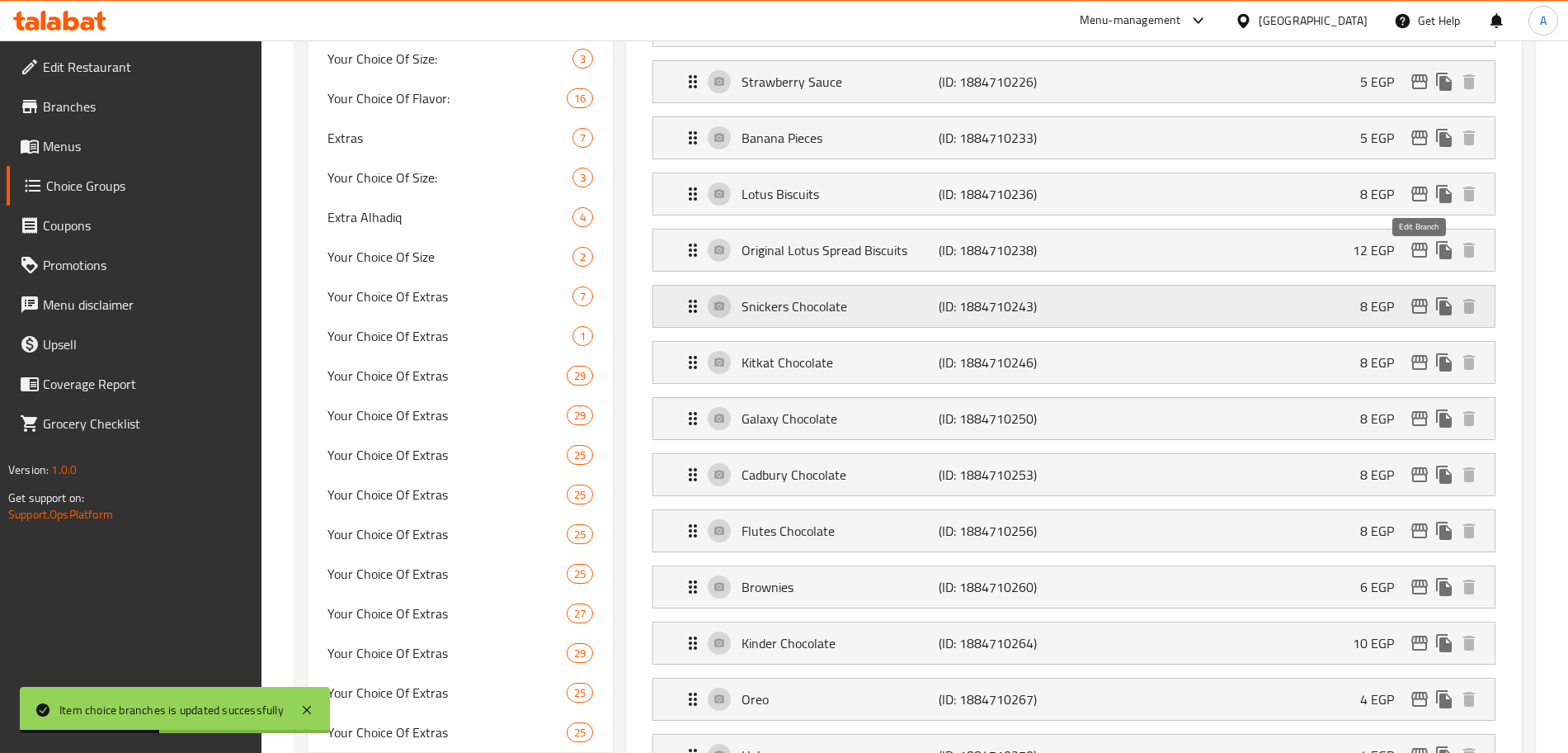
click at [1422, 298] on icon "edit" at bounding box center [1419, 305] width 16 height 14
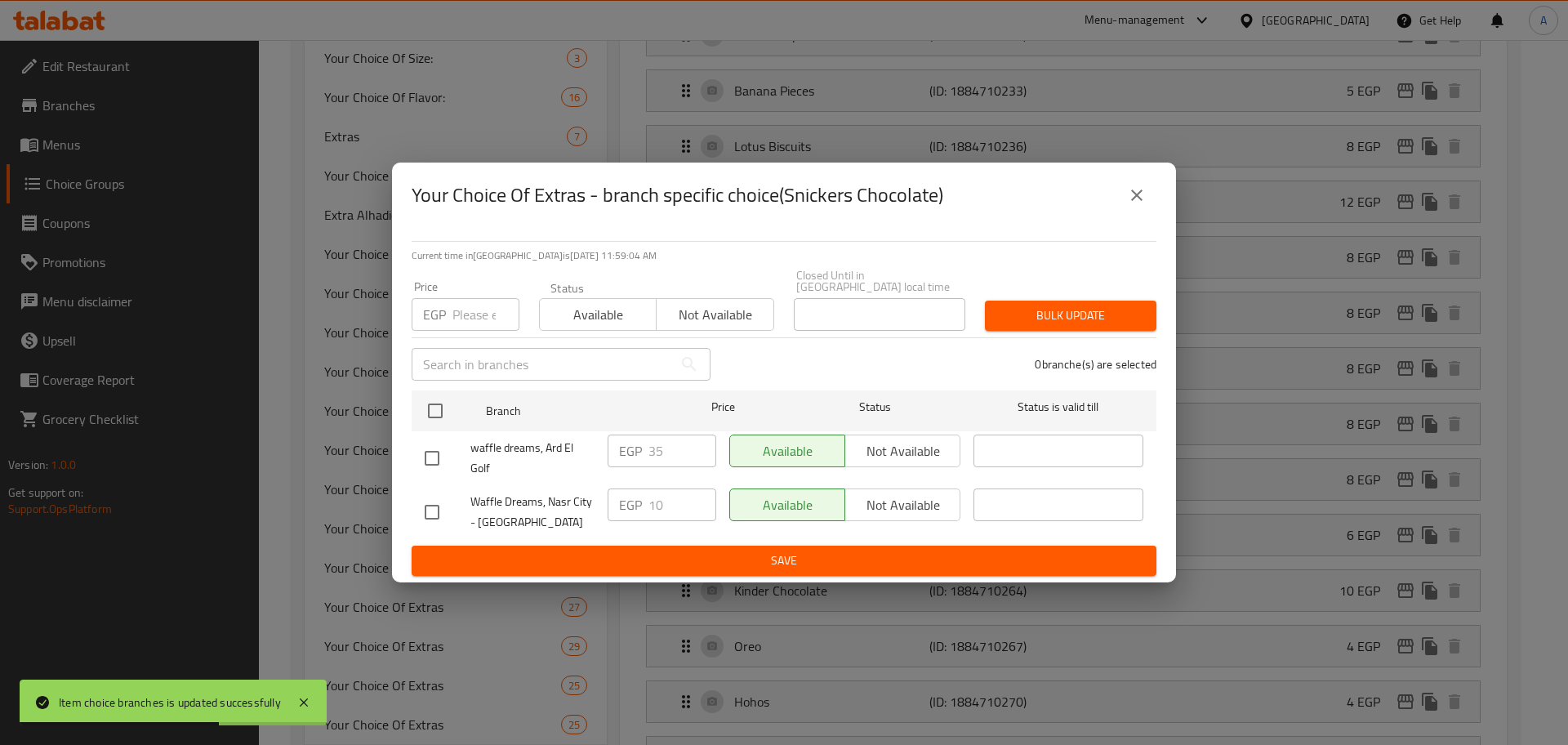
click at [476, 303] on input "number" at bounding box center [486, 314] width 67 height 32
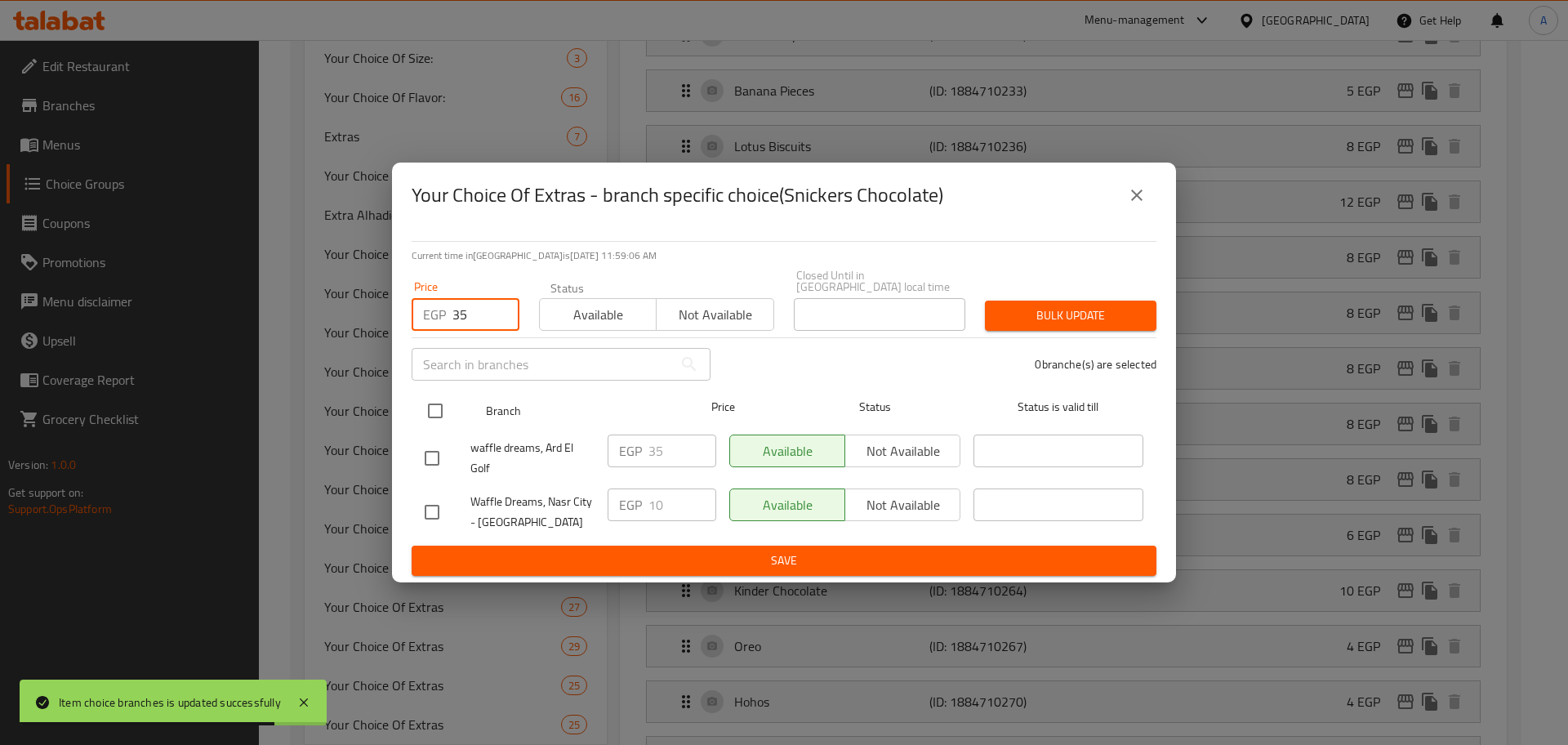
click at [437, 413] on input "checkbox" at bounding box center [436, 411] width 34 height 34
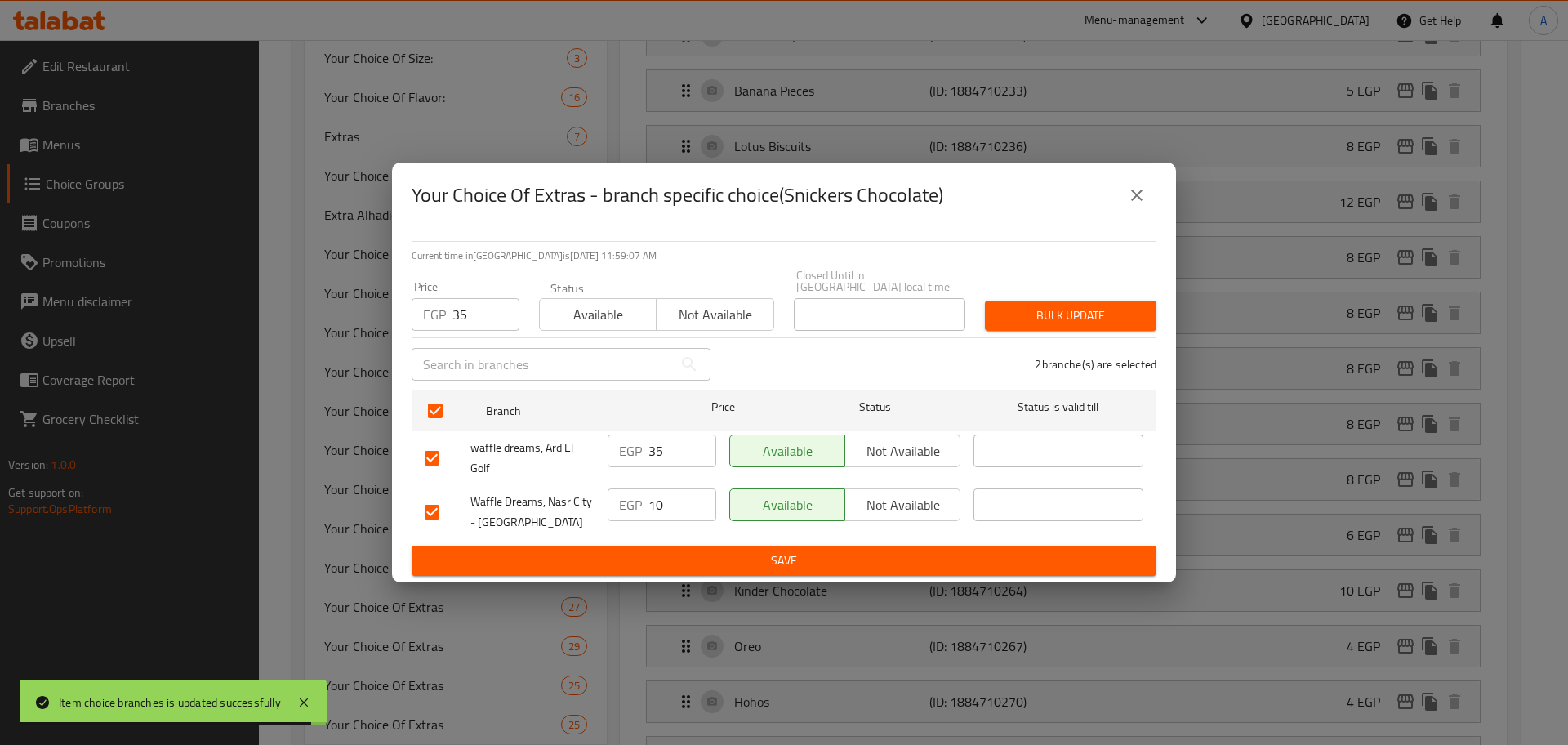
click at [1074, 307] on span "Bulk update" at bounding box center [1071, 315] width 145 height 20
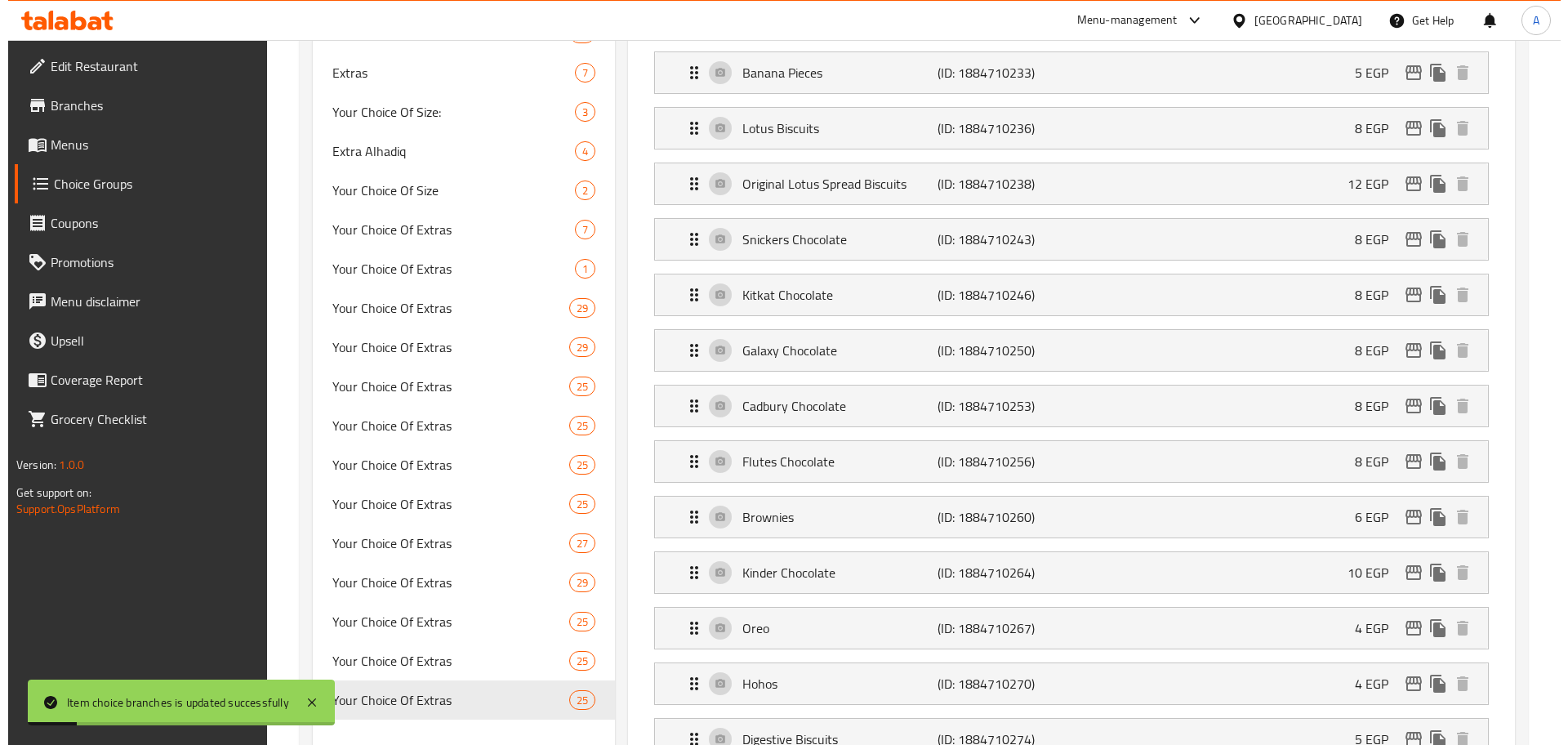
scroll to position [854, 0]
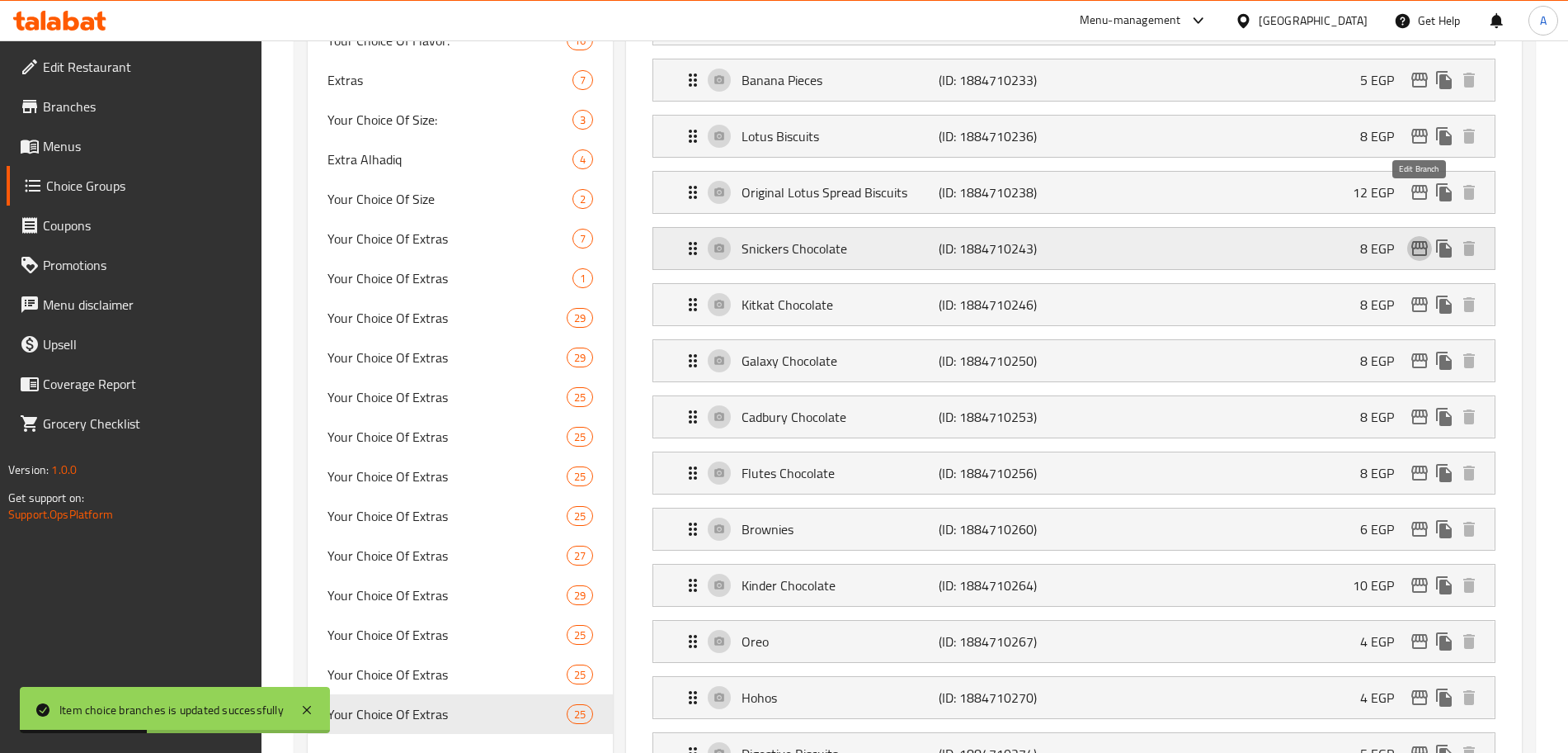
click at [1421, 238] on icon "edit" at bounding box center [1419, 248] width 20 height 20
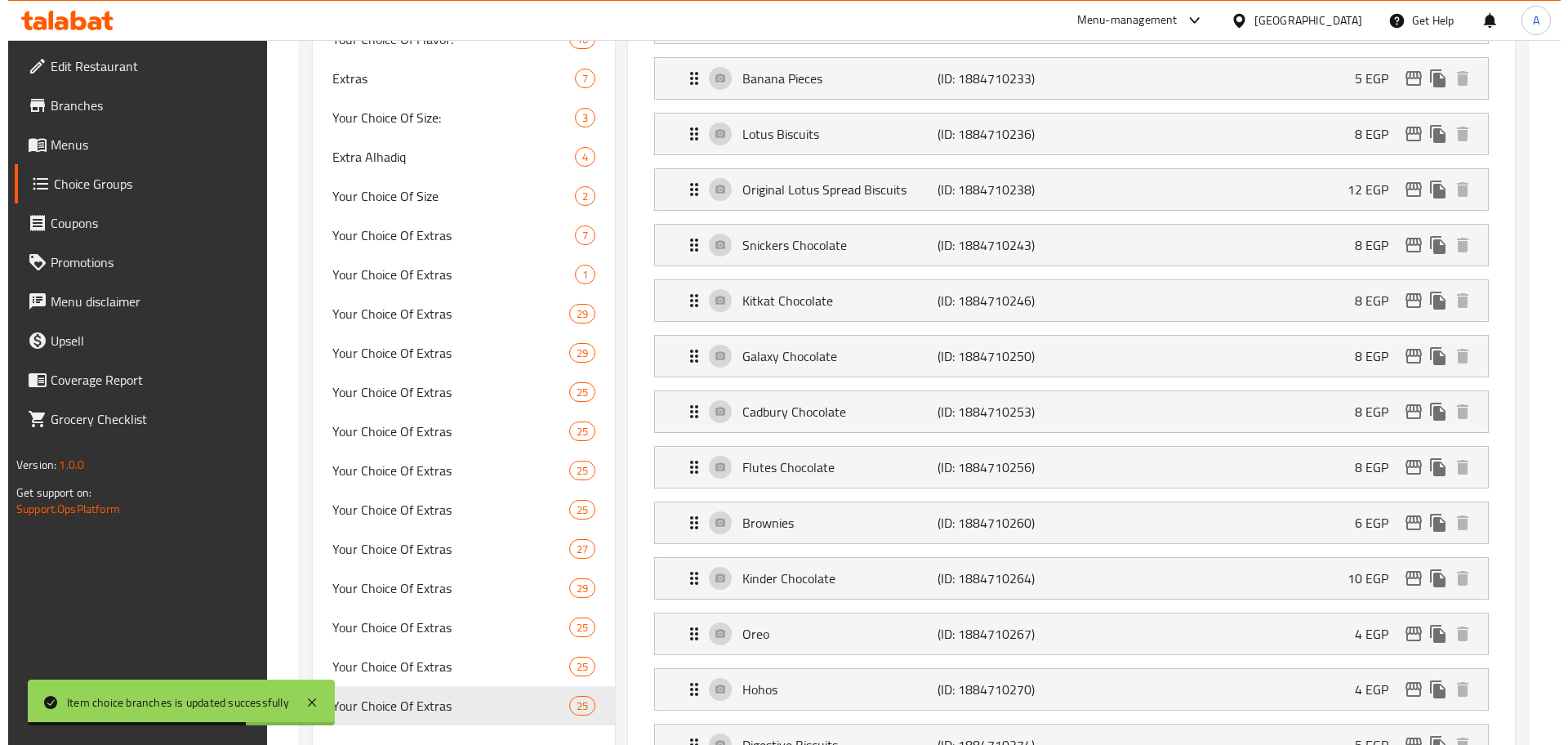
scroll to position [857, 0]
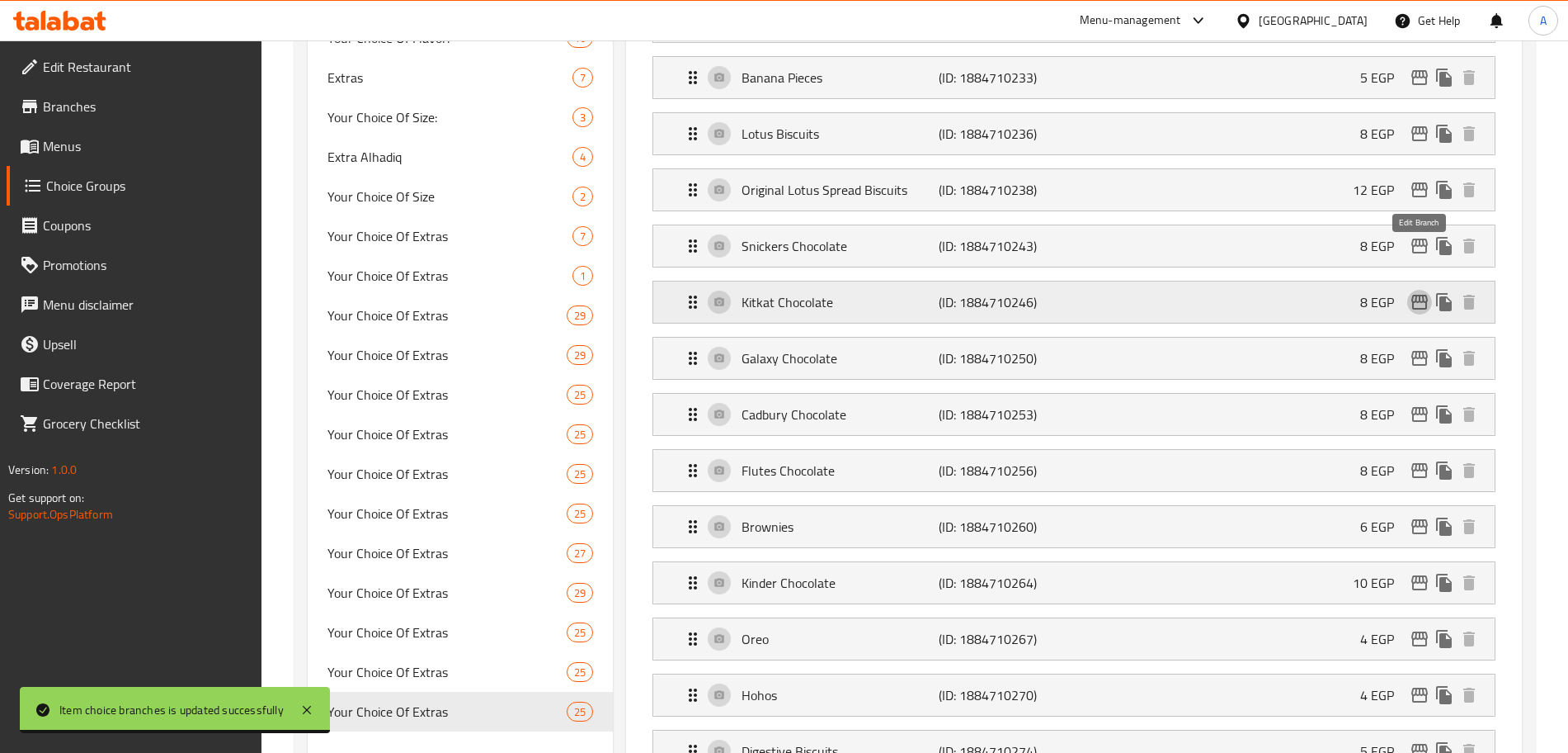
click at [1413, 294] on icon "edit" at bounding box center [1419, 301] width 16 height 14
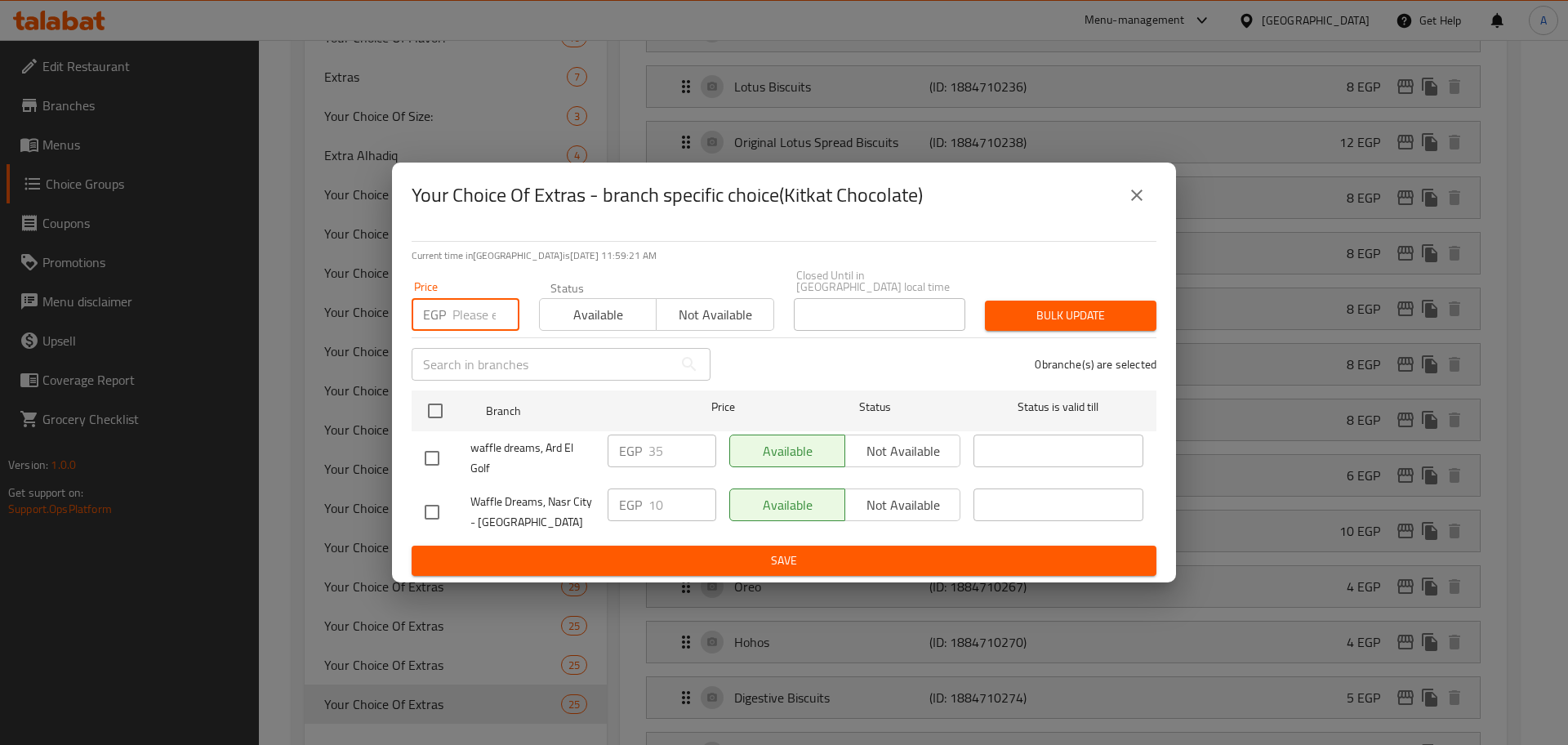
click at [468, 311] on input "number" at bounding box center [486, 314] width 67 height 32
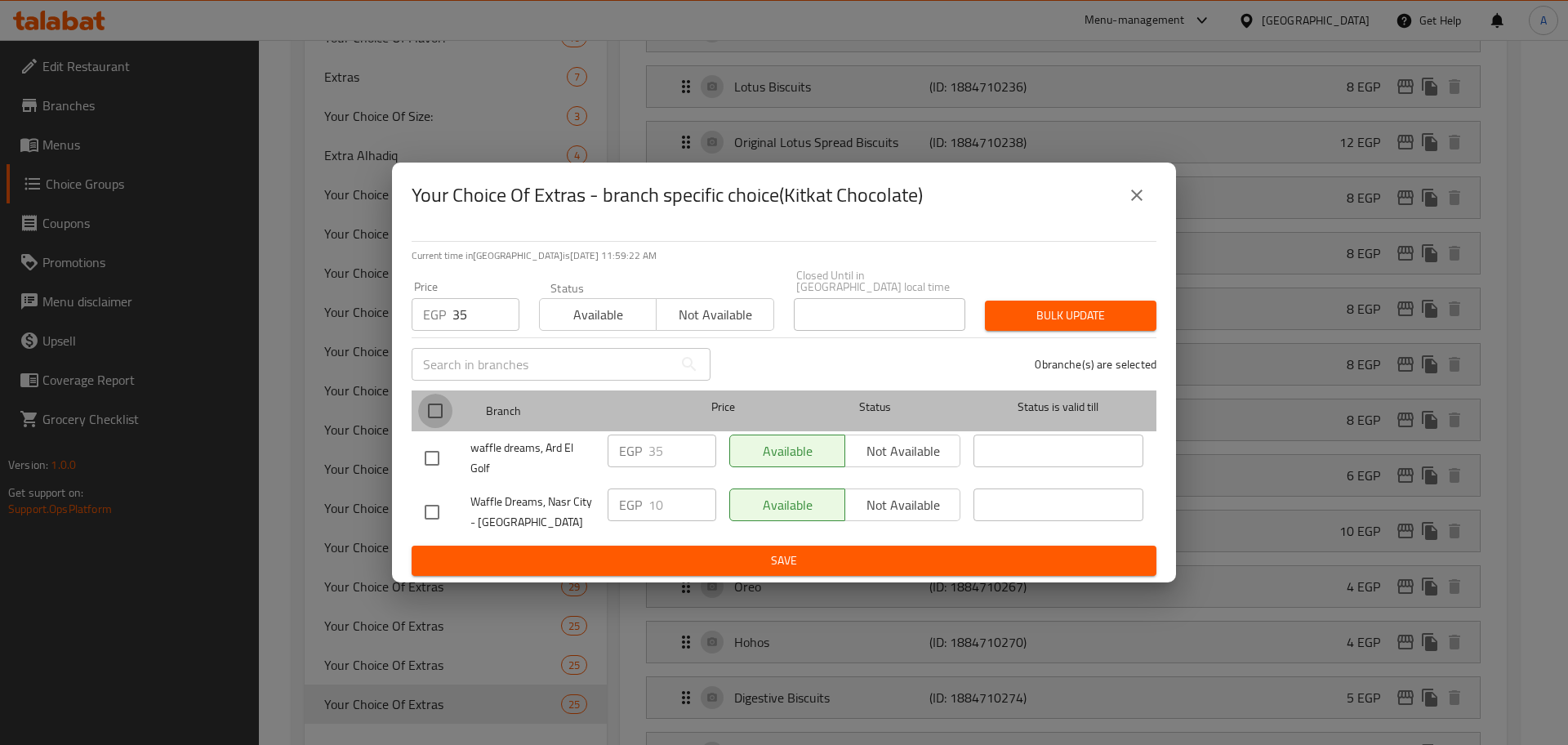
click at [446, 396] on input "checkbox" at bounding box center [436, 411] width 34 height 34
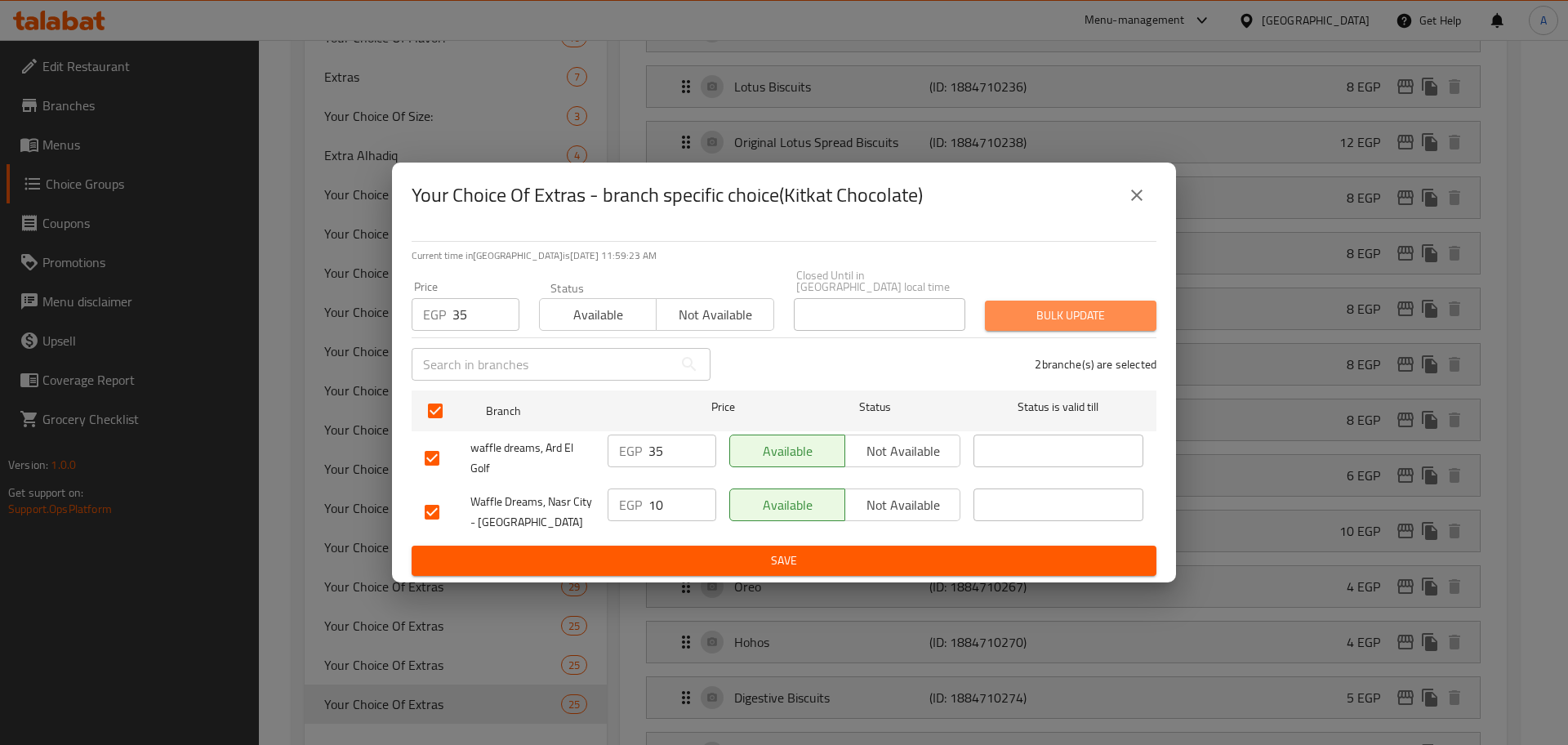
click at [1044, 307] on span "Bulk update" at bounding box center [1071, 315] width 145 height 20
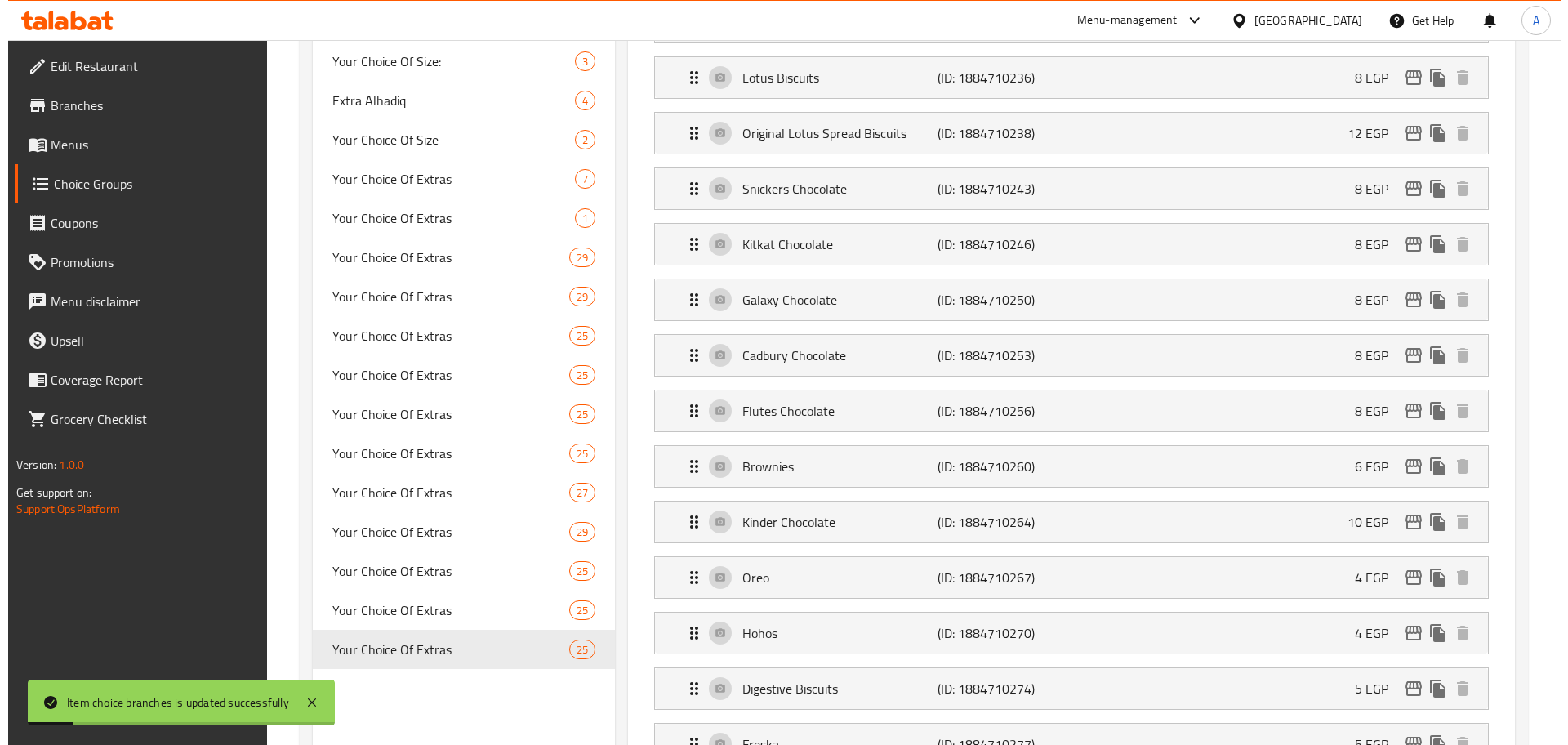
scroll to position [909, 0]
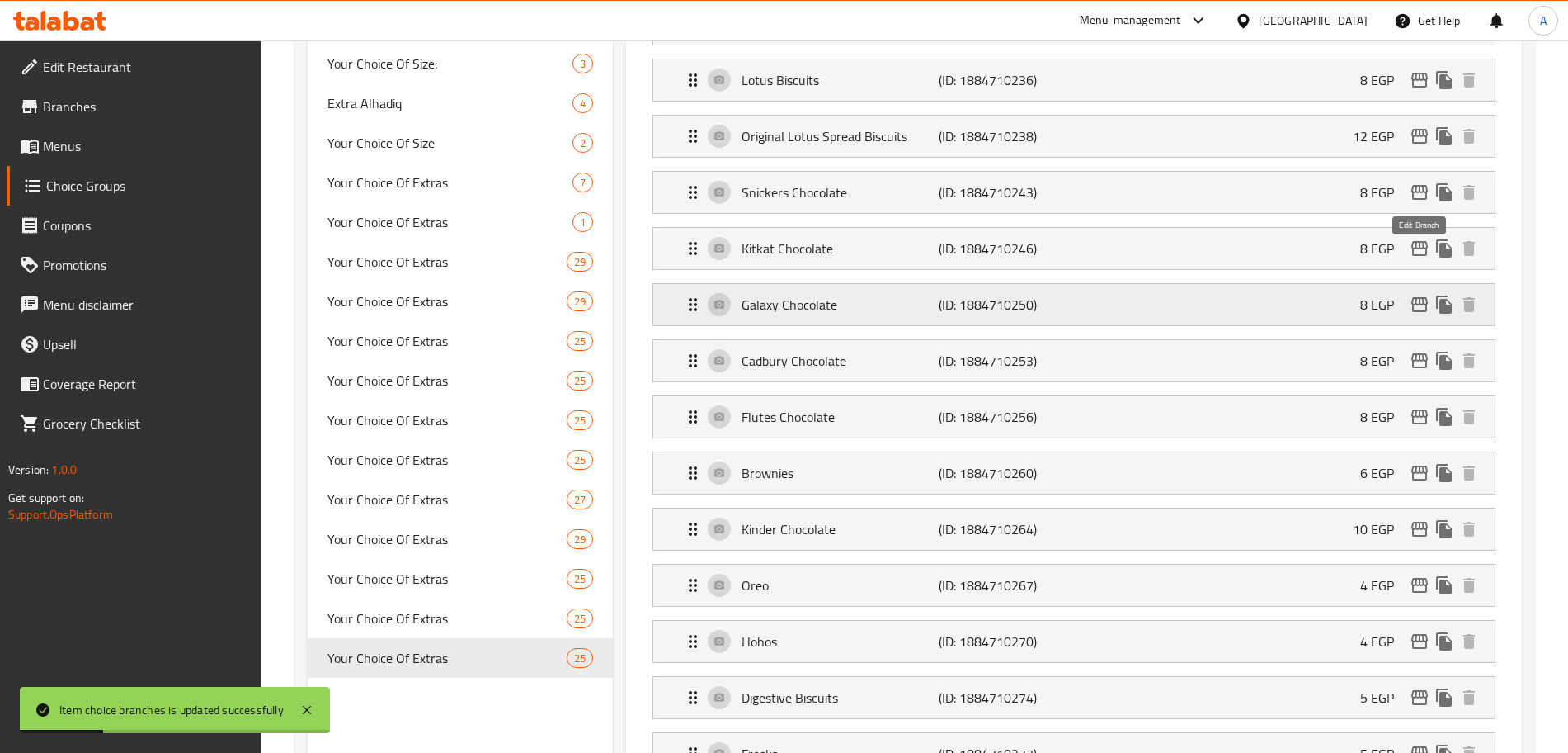
click at [1414, 294] on icon "edit" at bounding box center [1419, 304] width 20 height 20
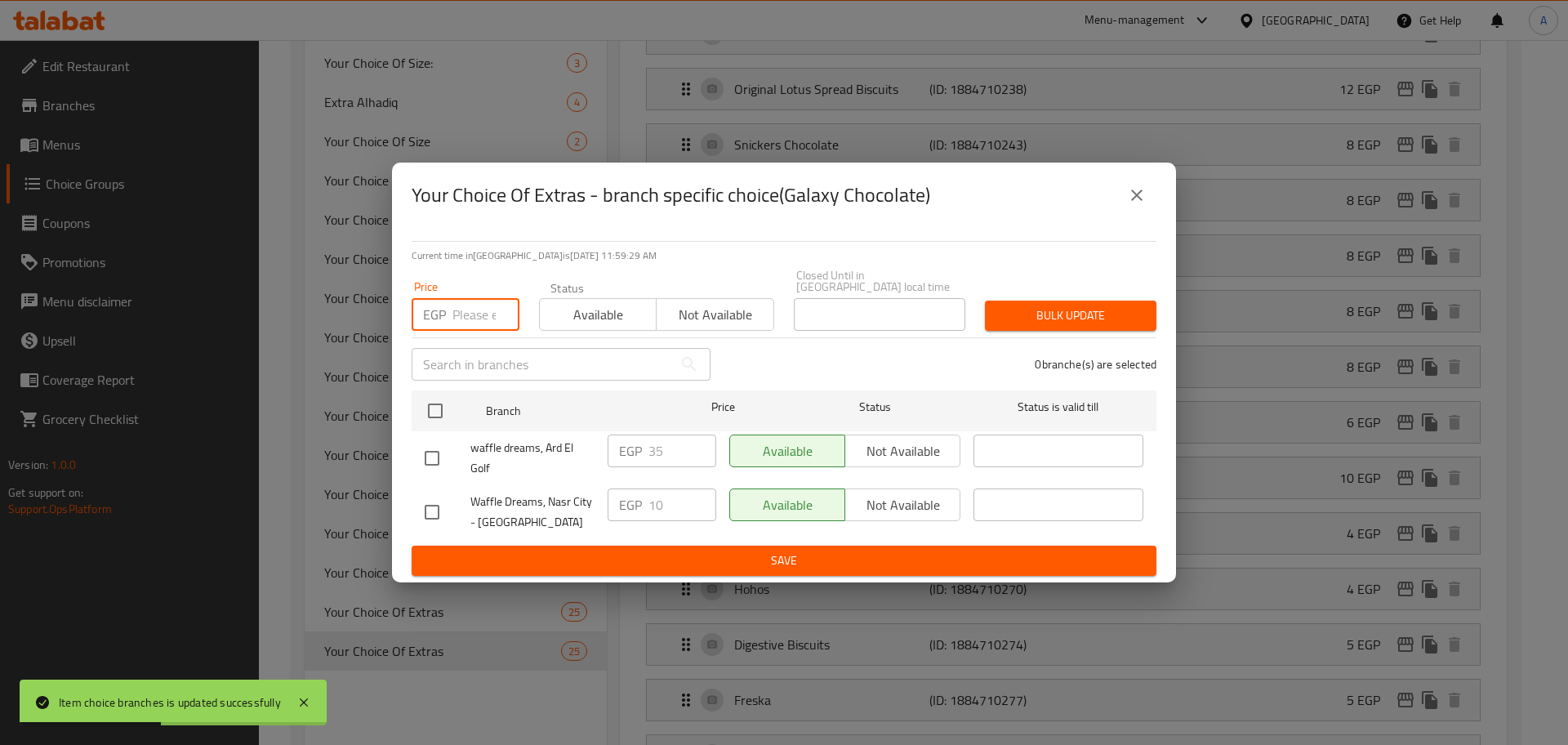
click at [483, 304] on input "number" at bounding box center [486, 314] width 67 height 32
click at [442, 410] on input "checkbox" at bounding box center [436, 411] width 34 height 34
click at [1031, 314] on span "Bulk update" at bounding box center [1071, 315] width 145 height 20
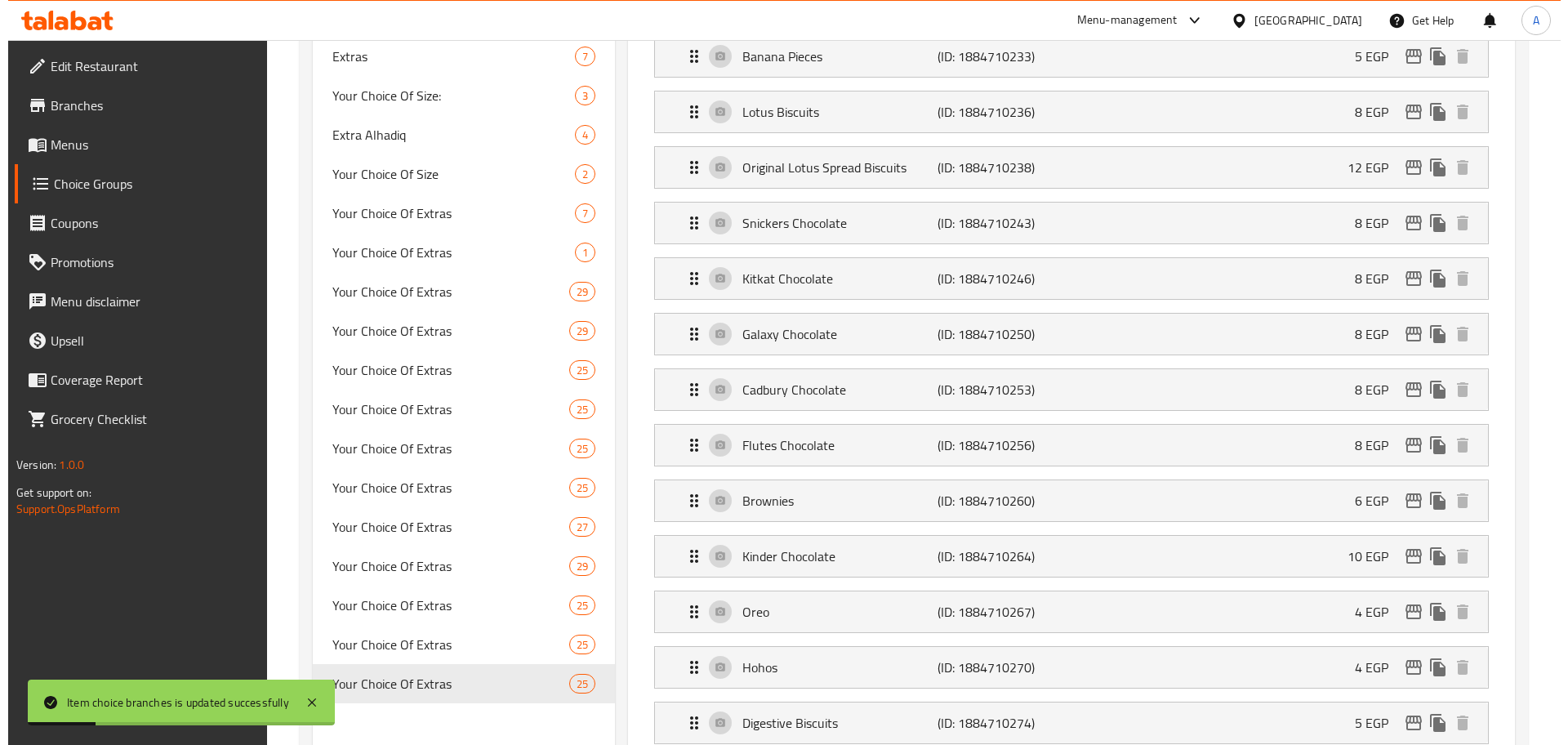
scroll to position [875, 0]
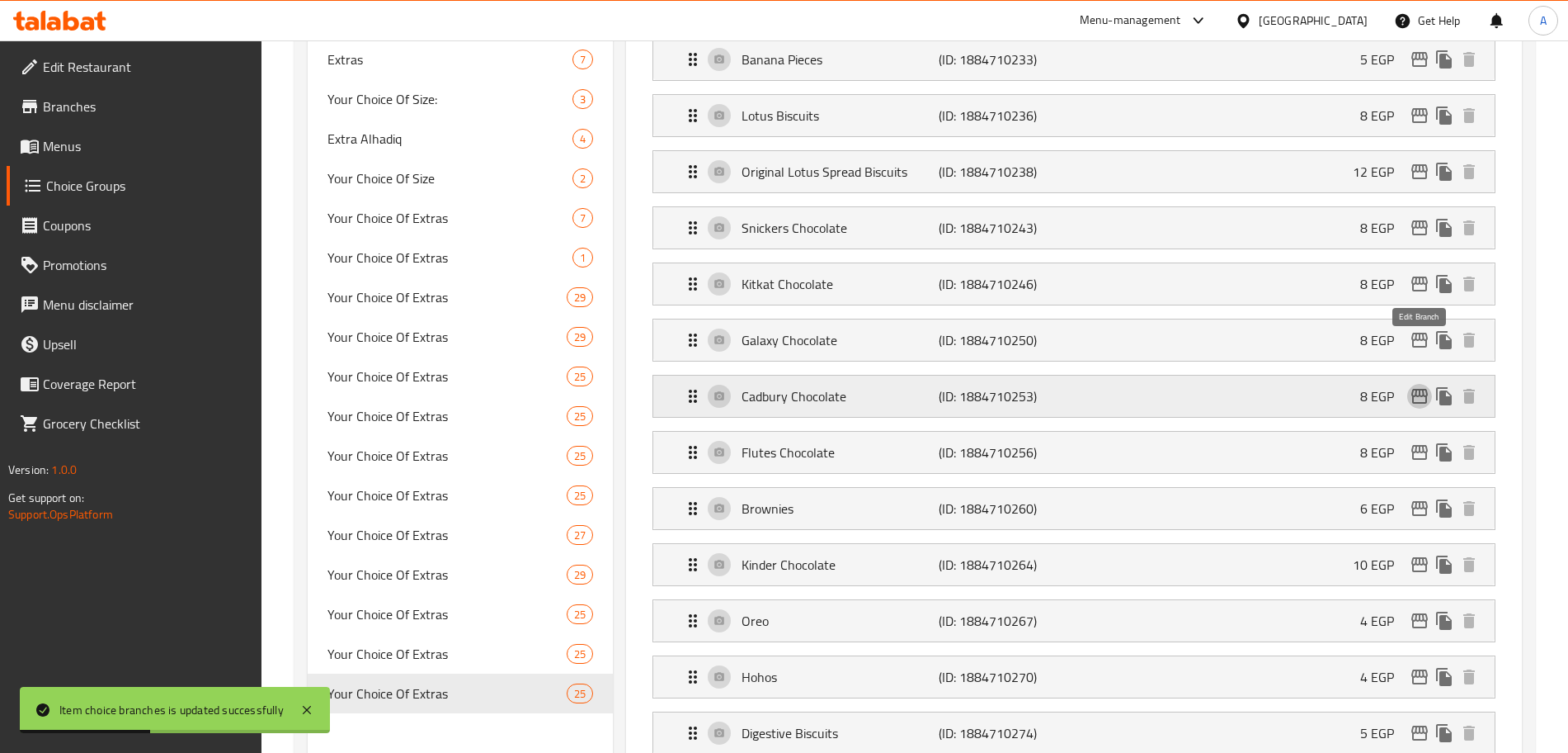
click at [1422, 386] on icon "edit" at bounding box center [1419, 396] width 20 height 20
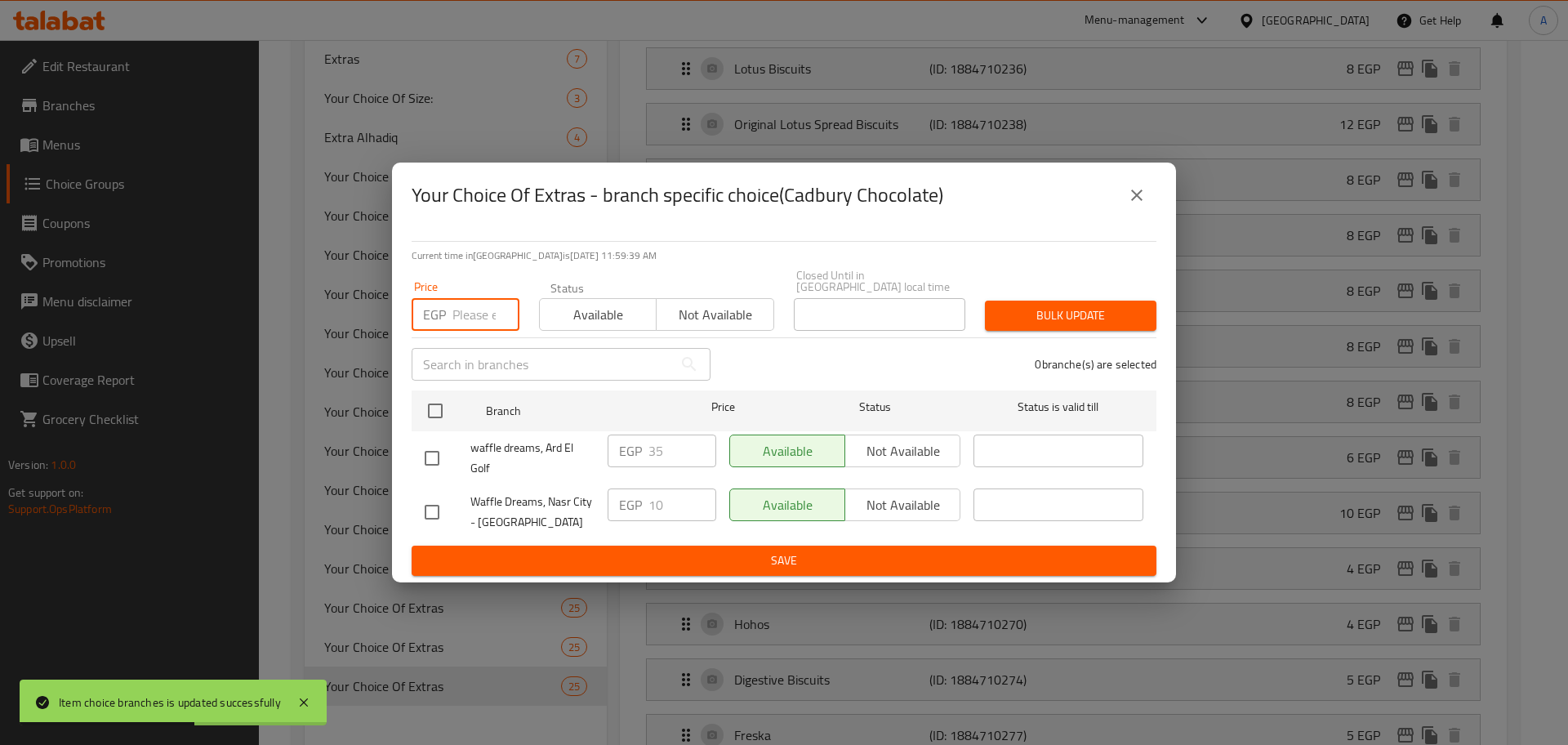
click at [462, 319] on input "number" at bounding box center [486, 314] width 67 height 32
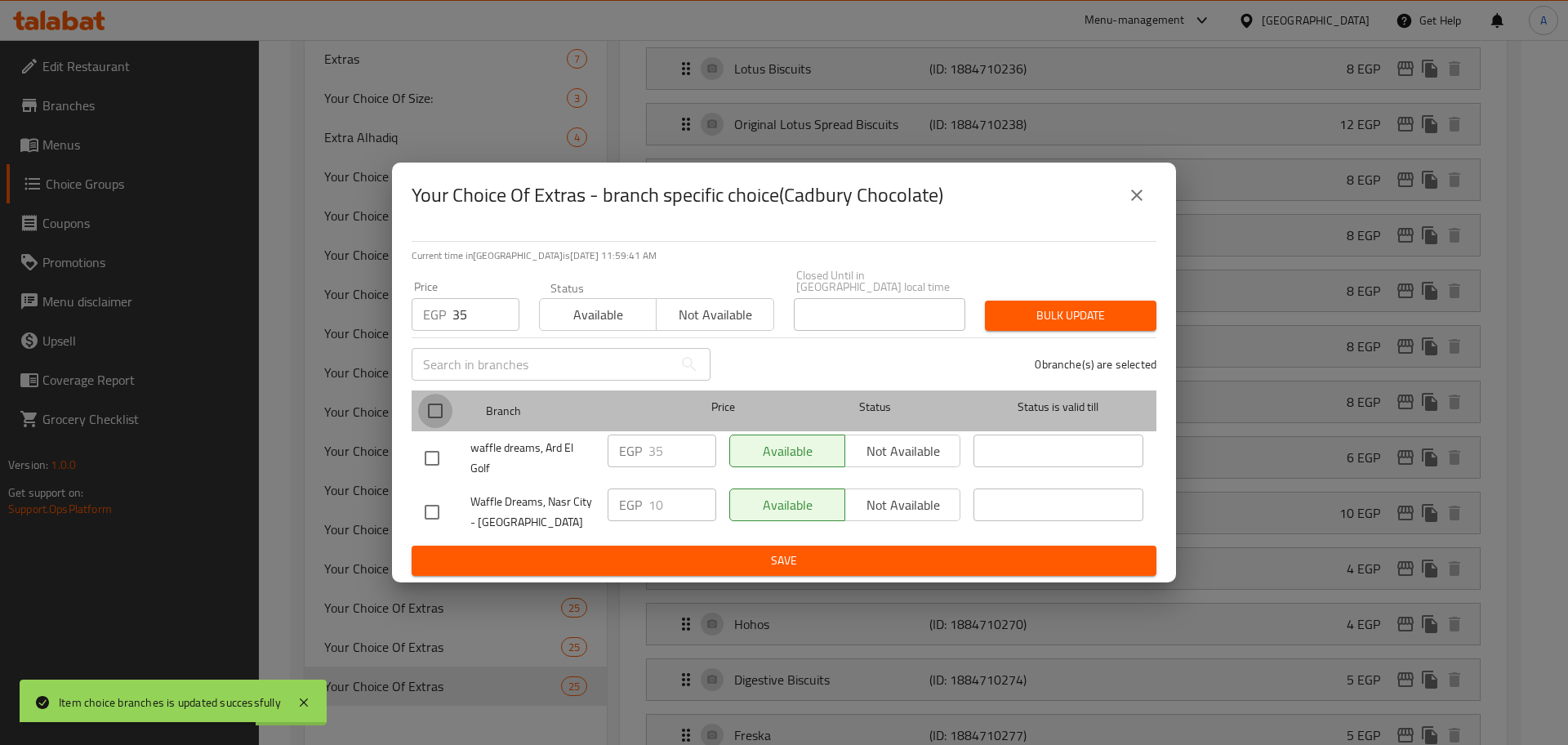
click at [433, 408] on input "checkbox" at bounding box center [436, 411] width 34 height 34
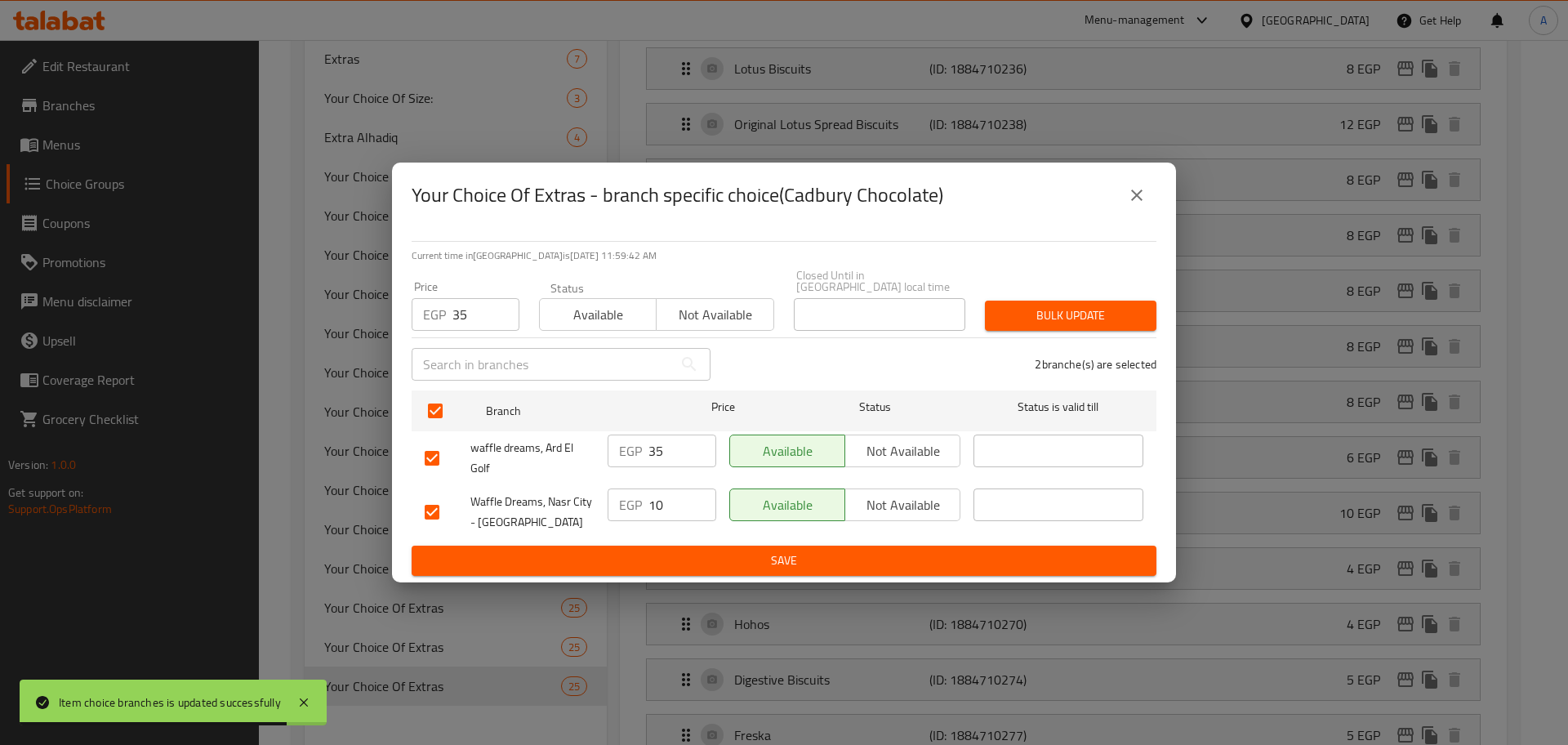
click at [1106, 306] on span "Bulk update" at bounding box center [1071, 315] width 145 height 20
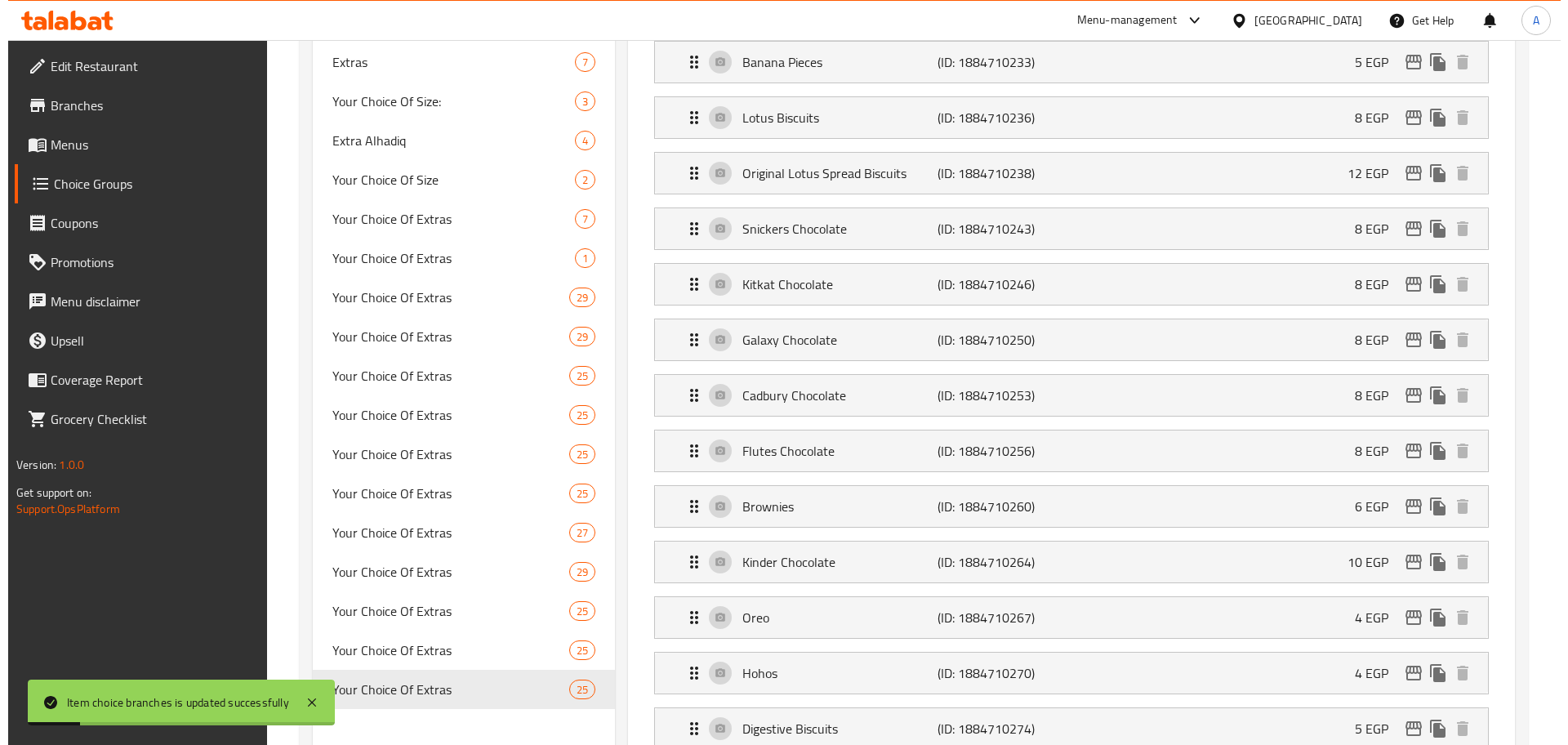
scroll to position [870, 0]
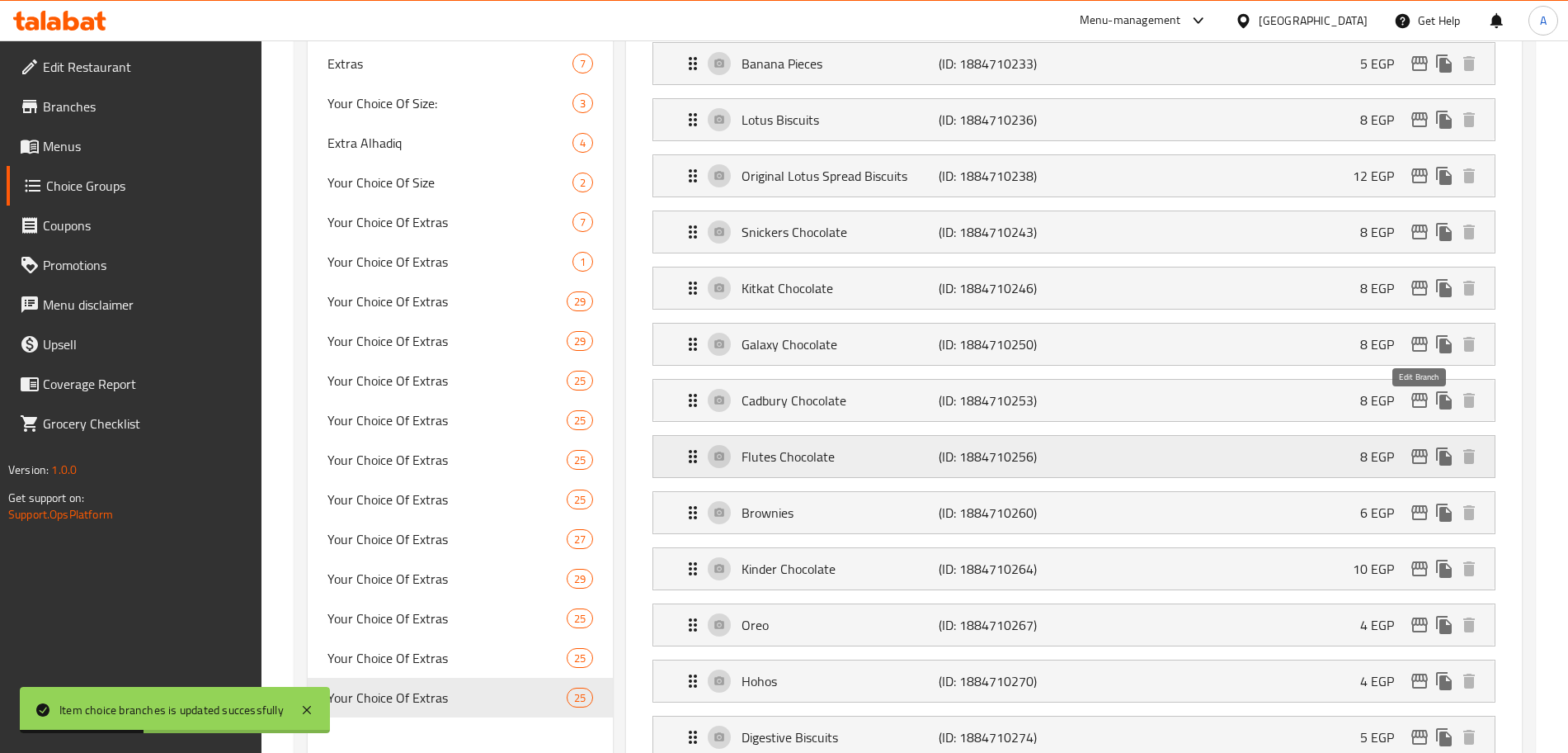
click at [1417, 447] on icon "edit" at bounding box center [1419, 457] width 20 height 20
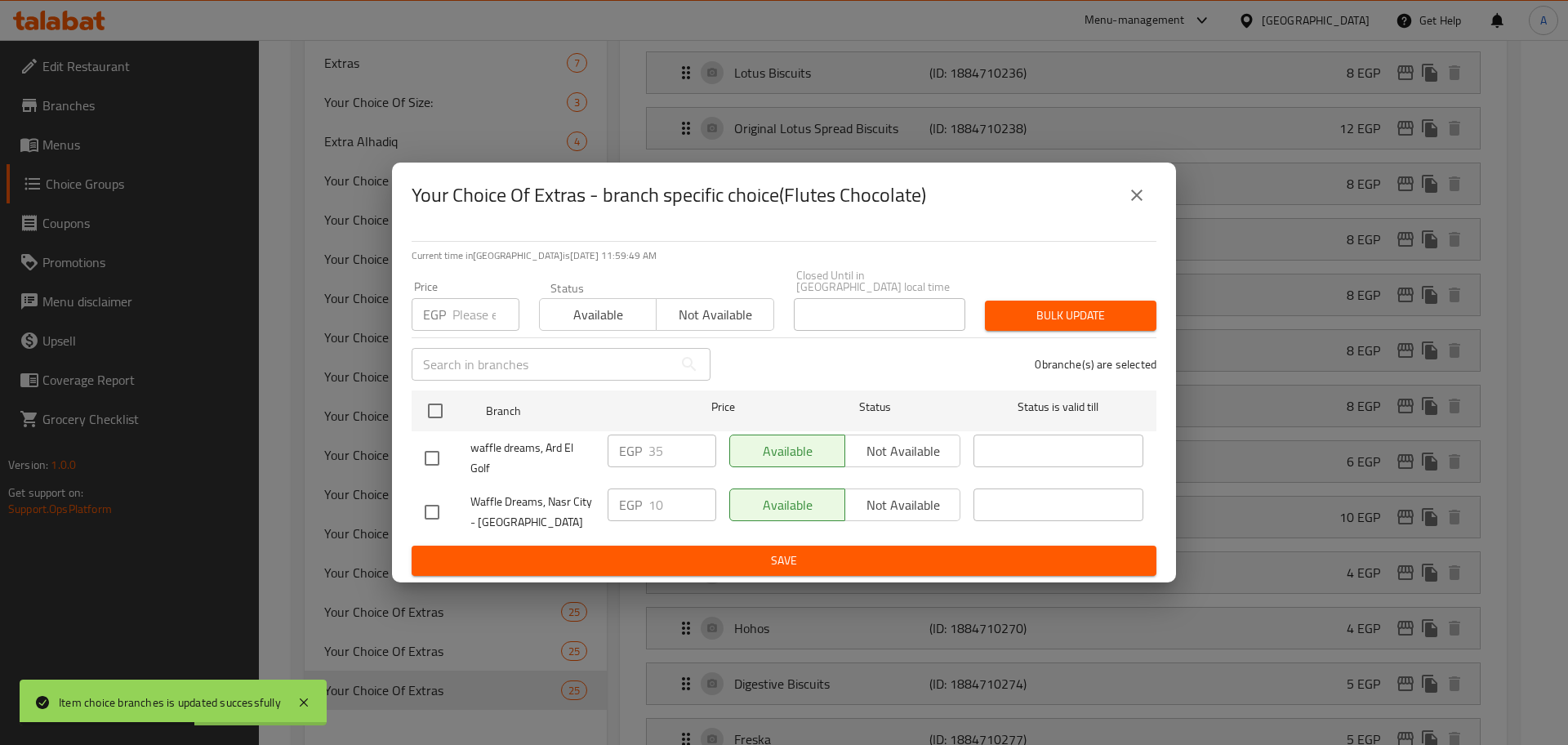
click at [472, 301] on input "number" at bounding box center [486, 314] width 67 height 32
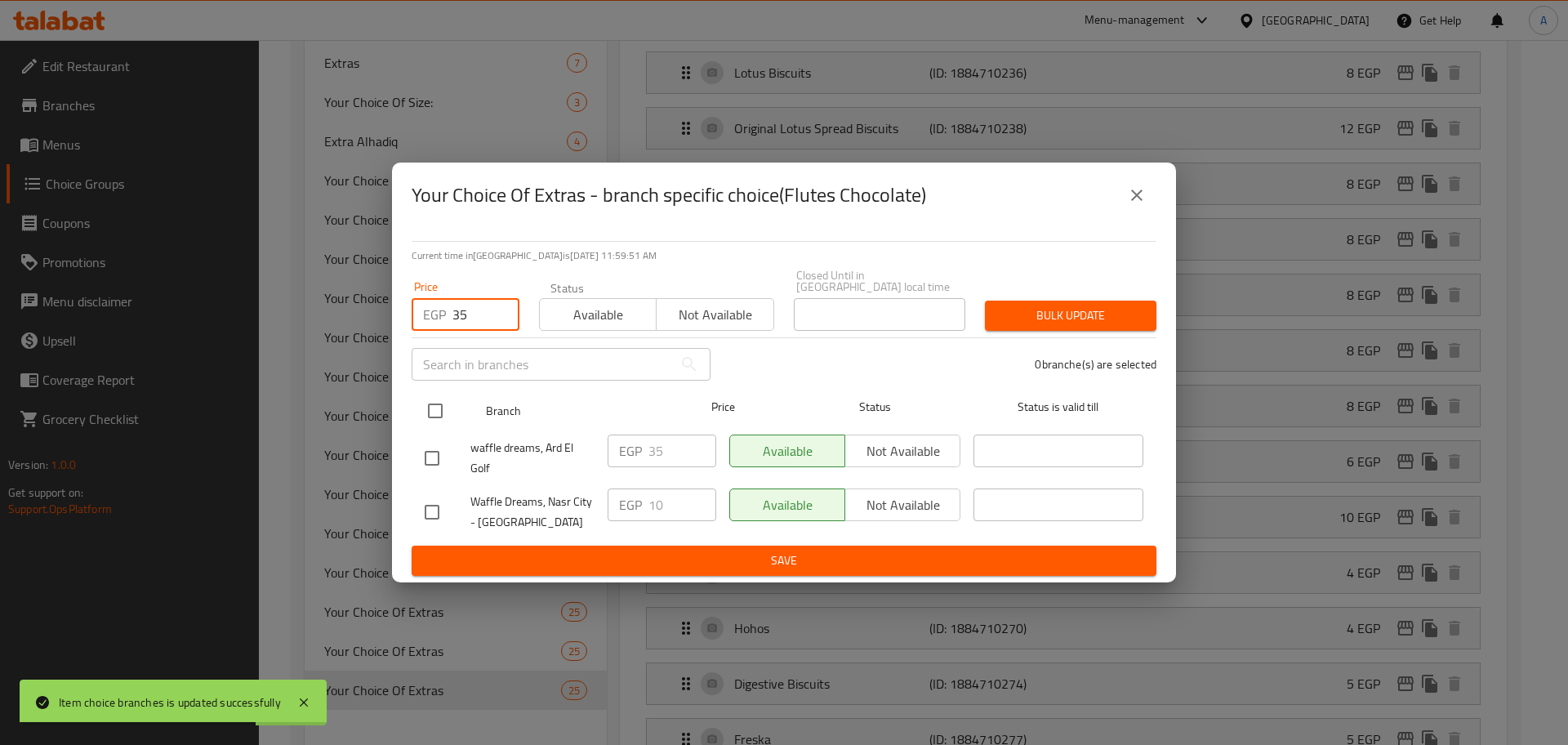
click at [430, 410] on input "checkbox" at bounding box center [436, 411] width 34 height 34
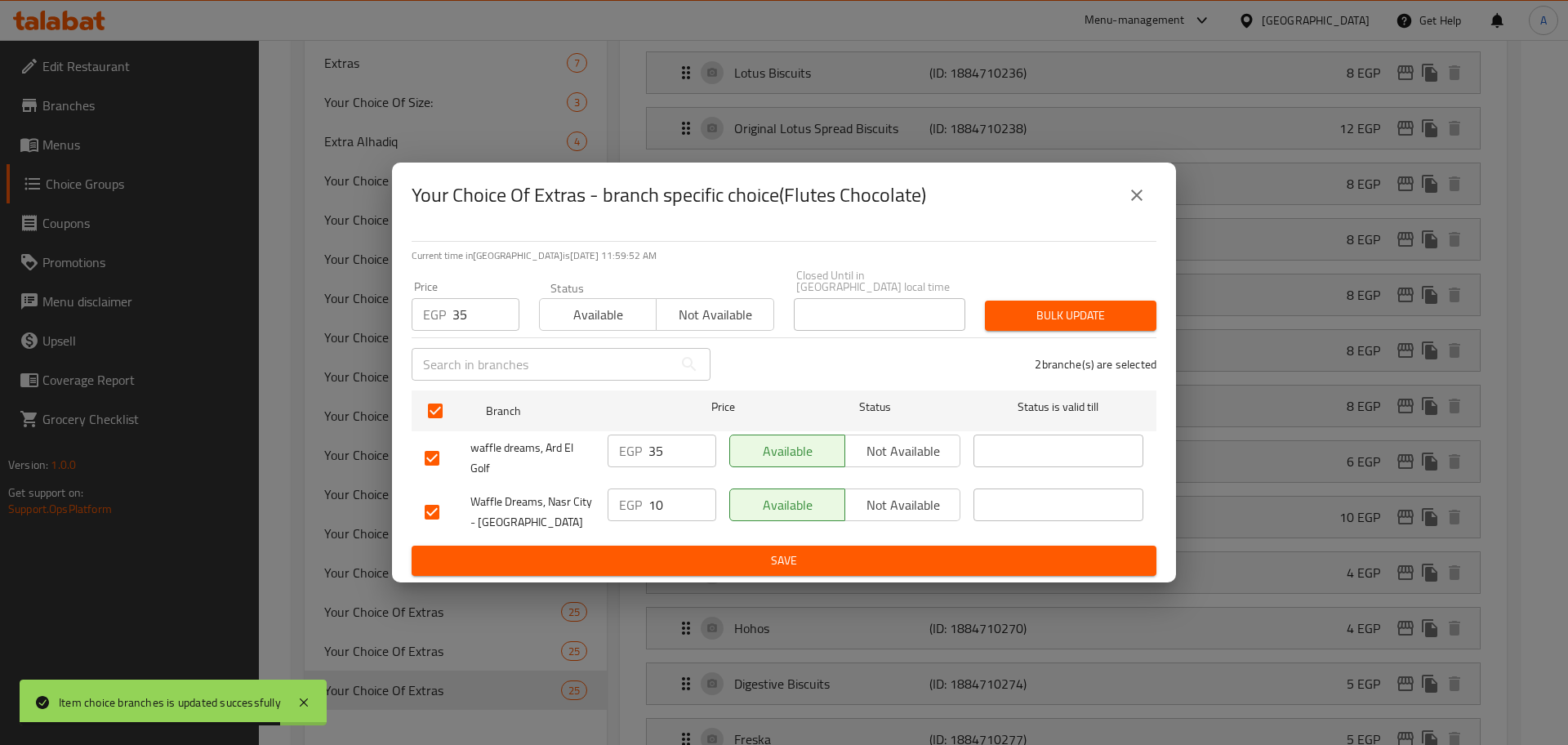
click at [1033, 301] on button "Bulk update" at bounding box center [1071, 316] width 172 height 31
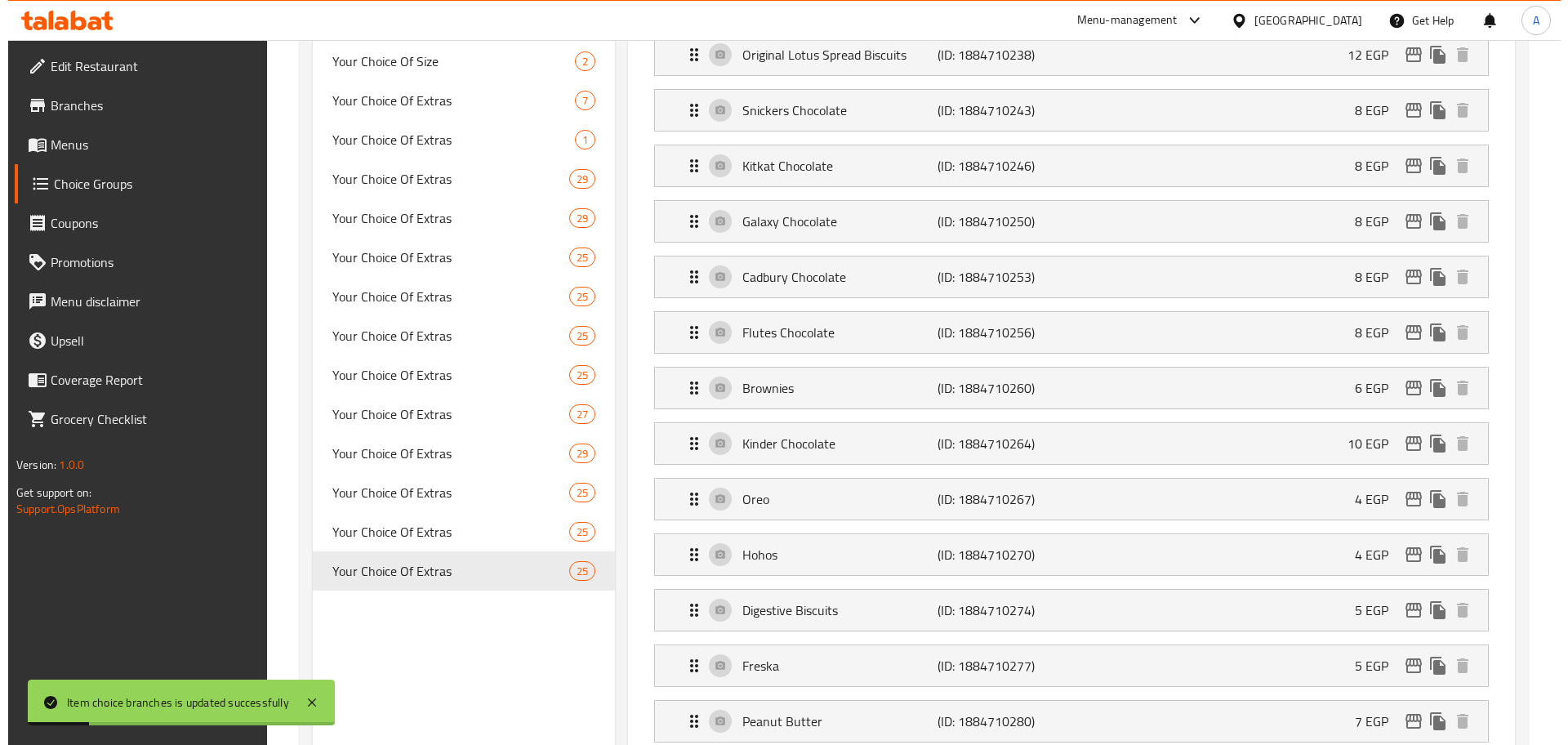
scroll to position [989, 0]
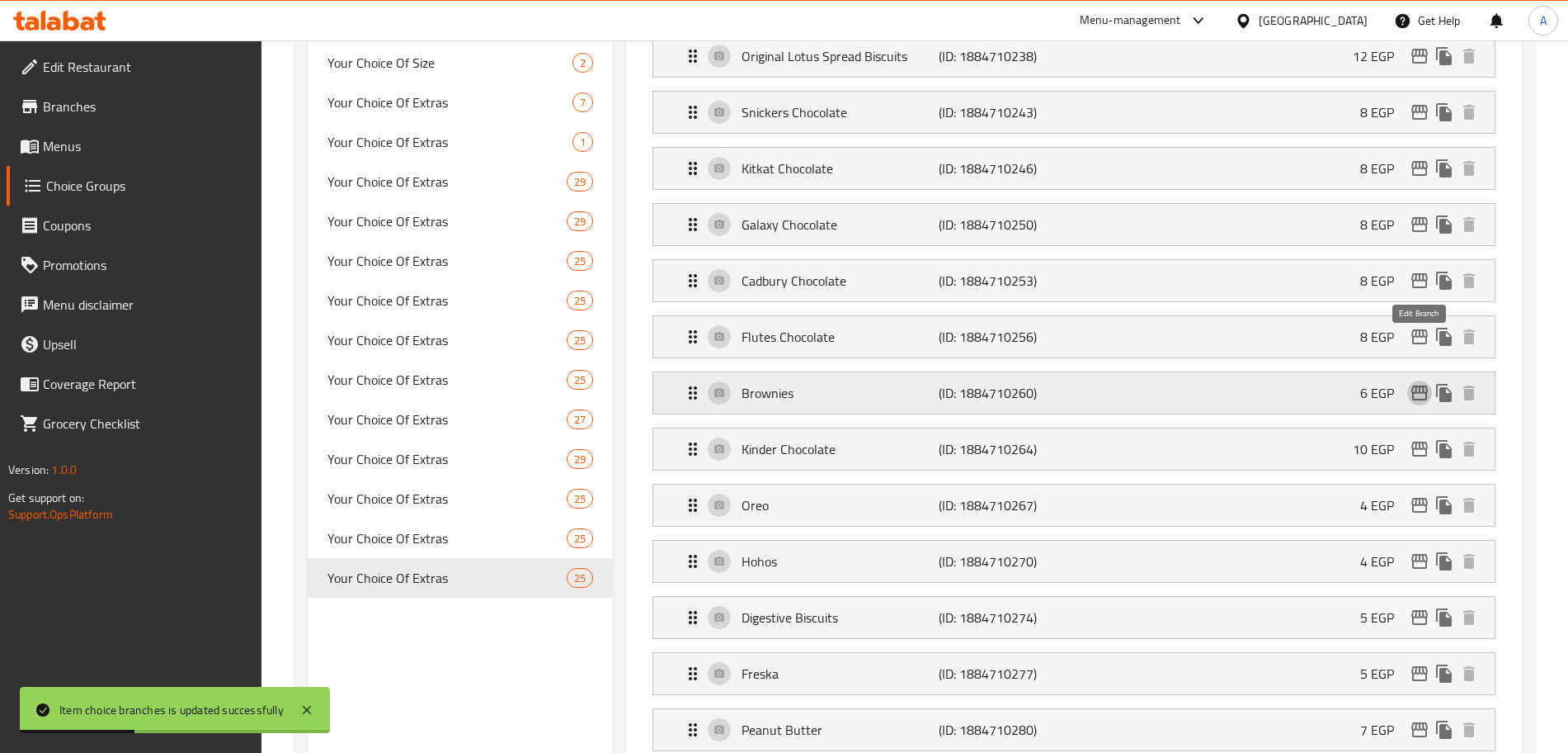
click at [1417, 385] on icon "edit" at bounding box center [1419, 392] width 16 height 14
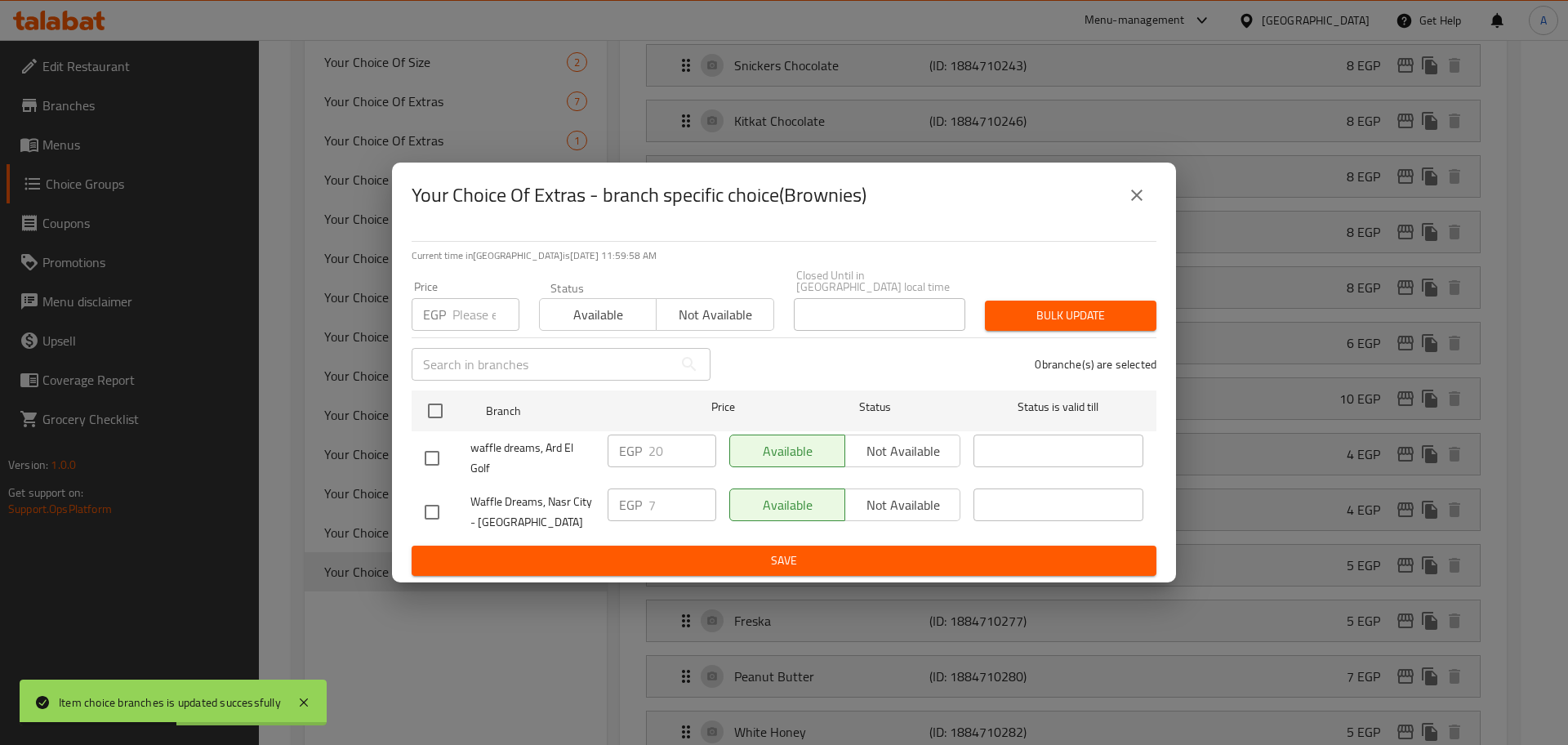
click at [468, 300] on input "number" at bounding box center [486, 314] width 67 height 32
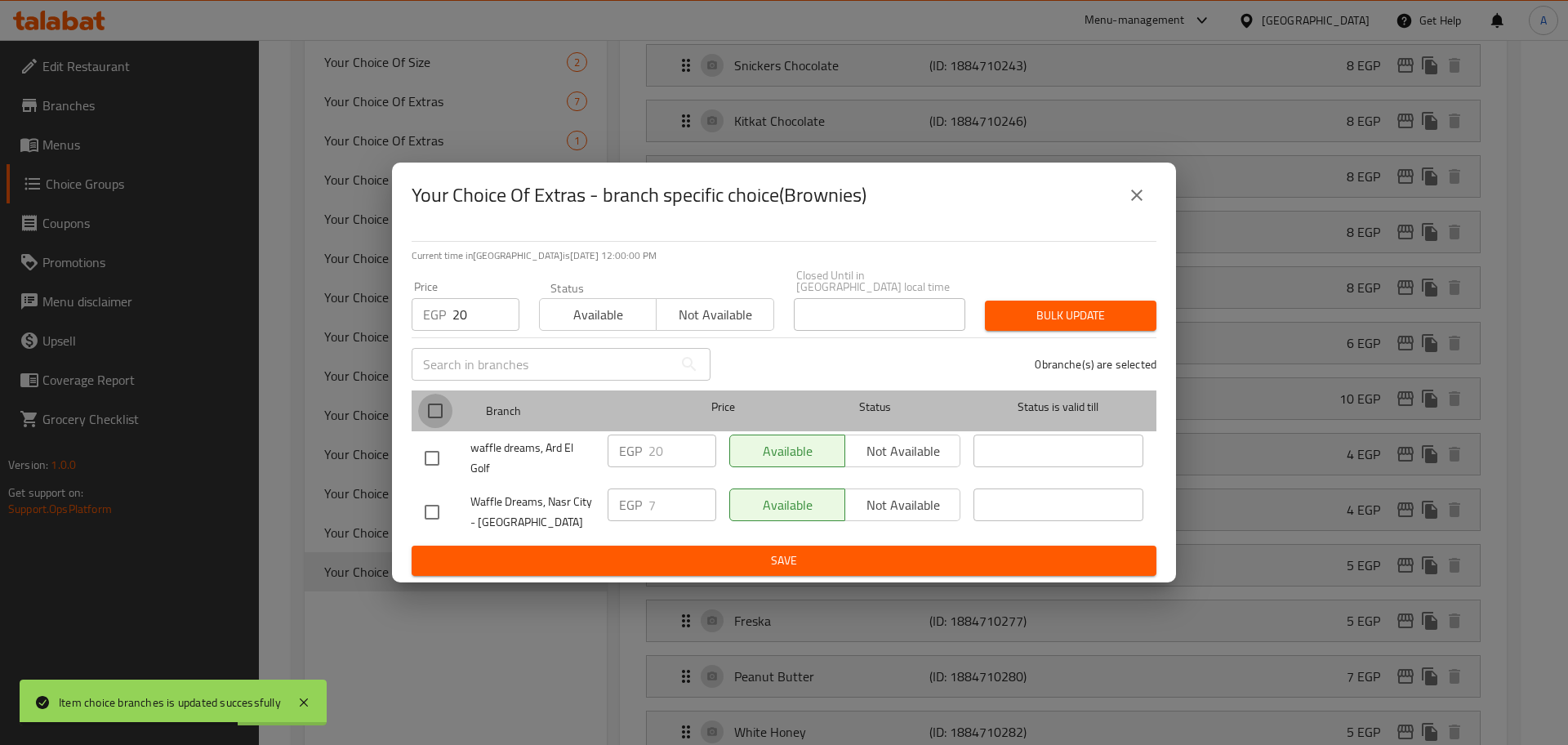
click at [445, 408] on input "checkbox" at bounding box center [436, 411] width 34 height 34
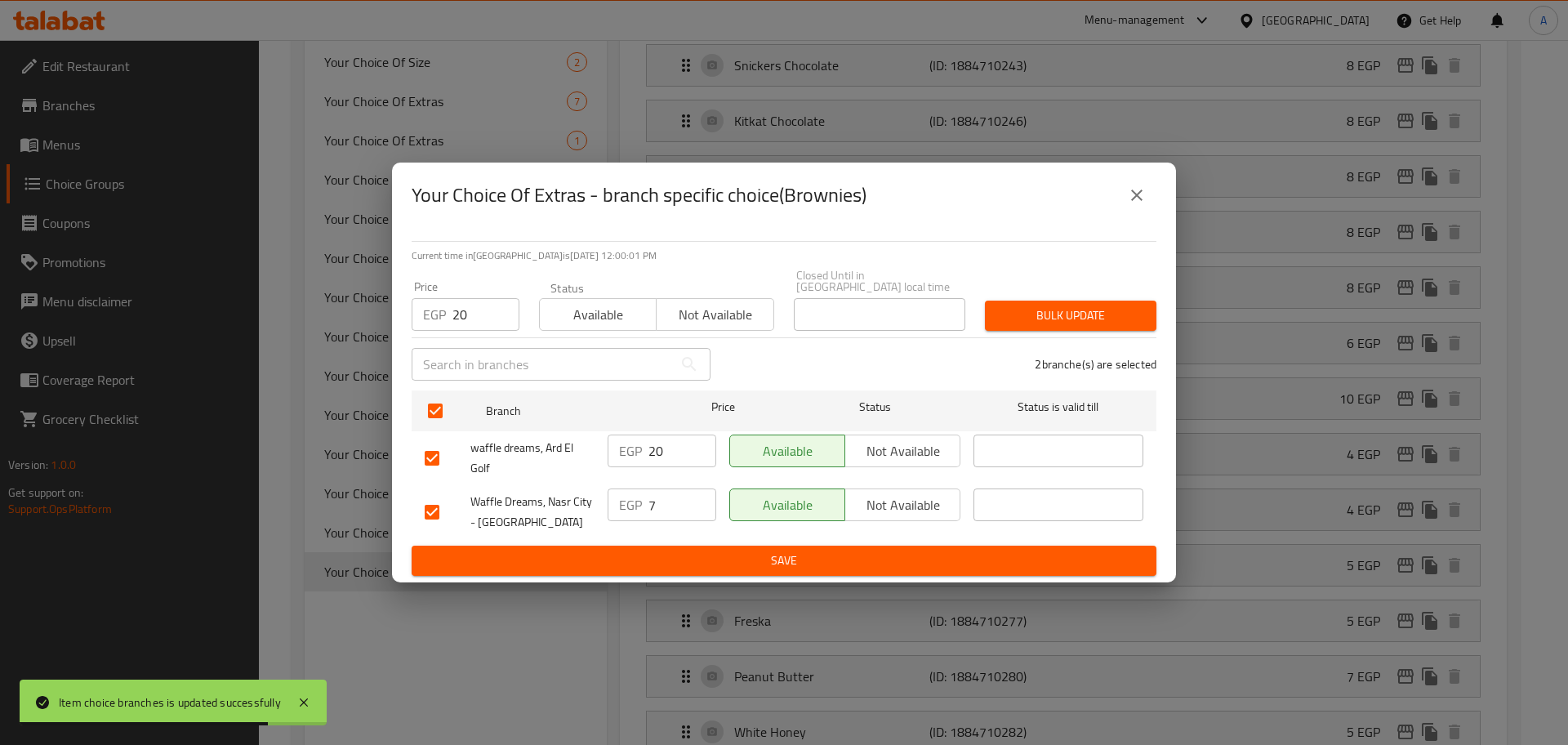
click at [1055, 306] on span "Bulk update" at bounding box center [1071, 315] width 145 height 20
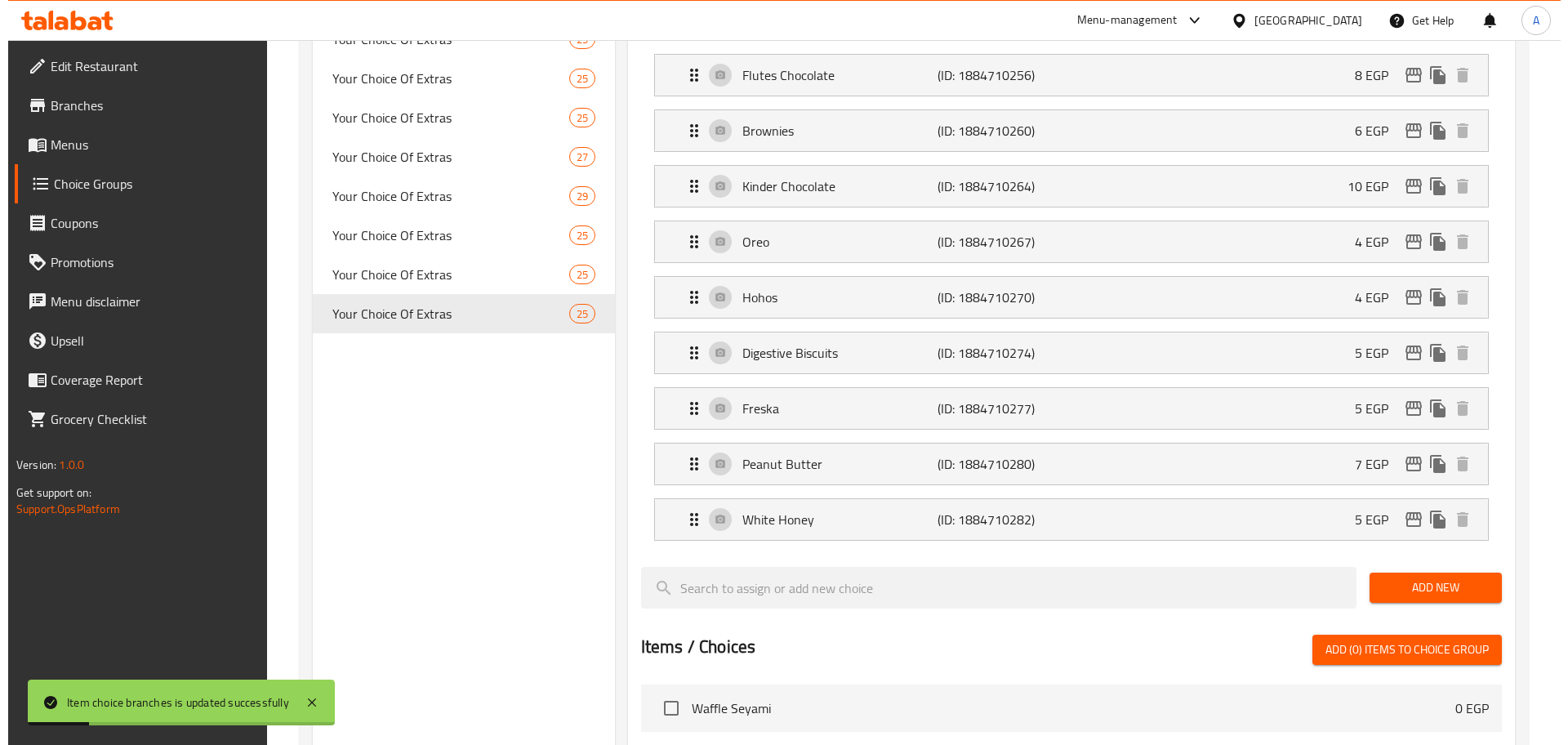
scroll to position [1202, 0]
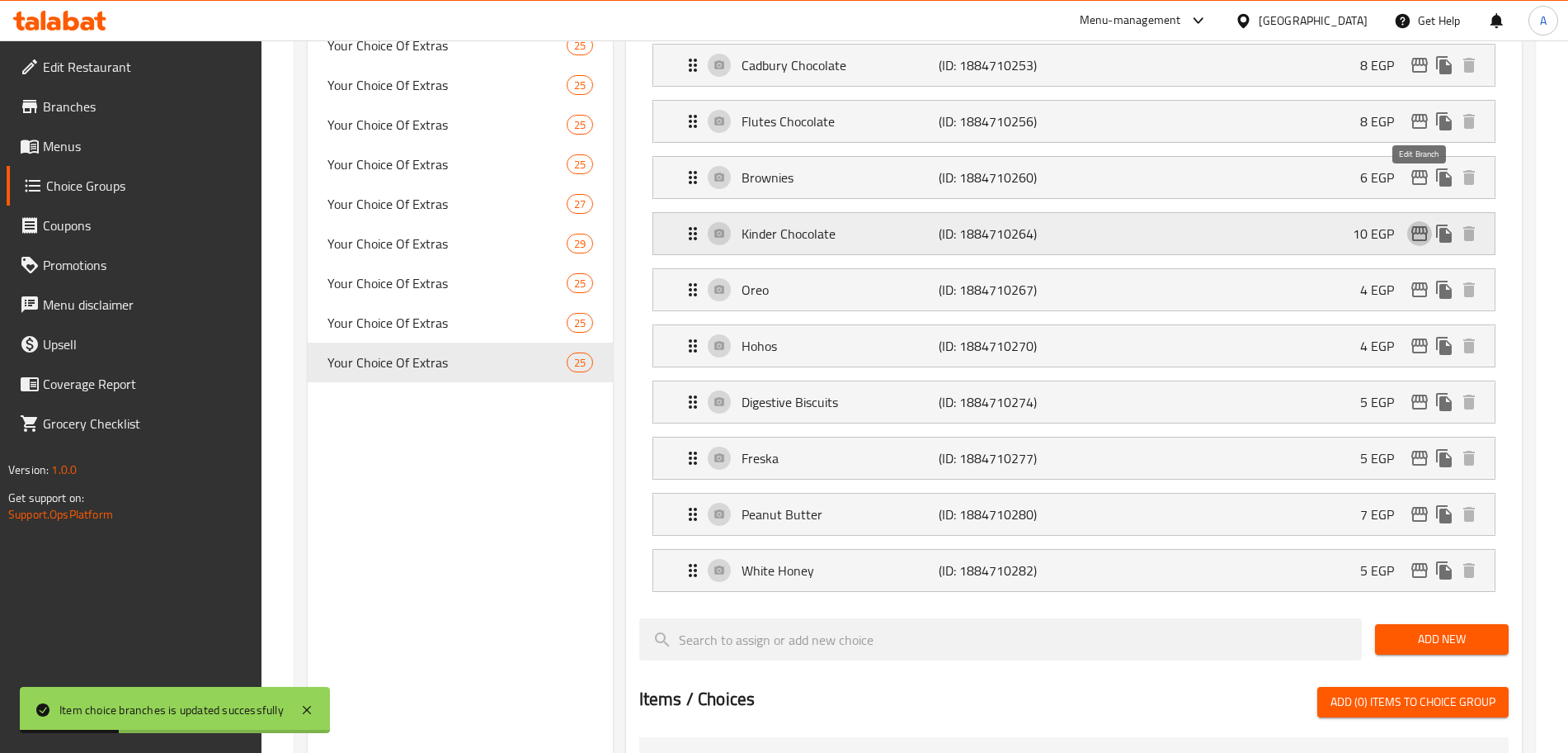
click at [1422, 224] on icon "edit" at bounding box center [1419, 234] width 20 height 20
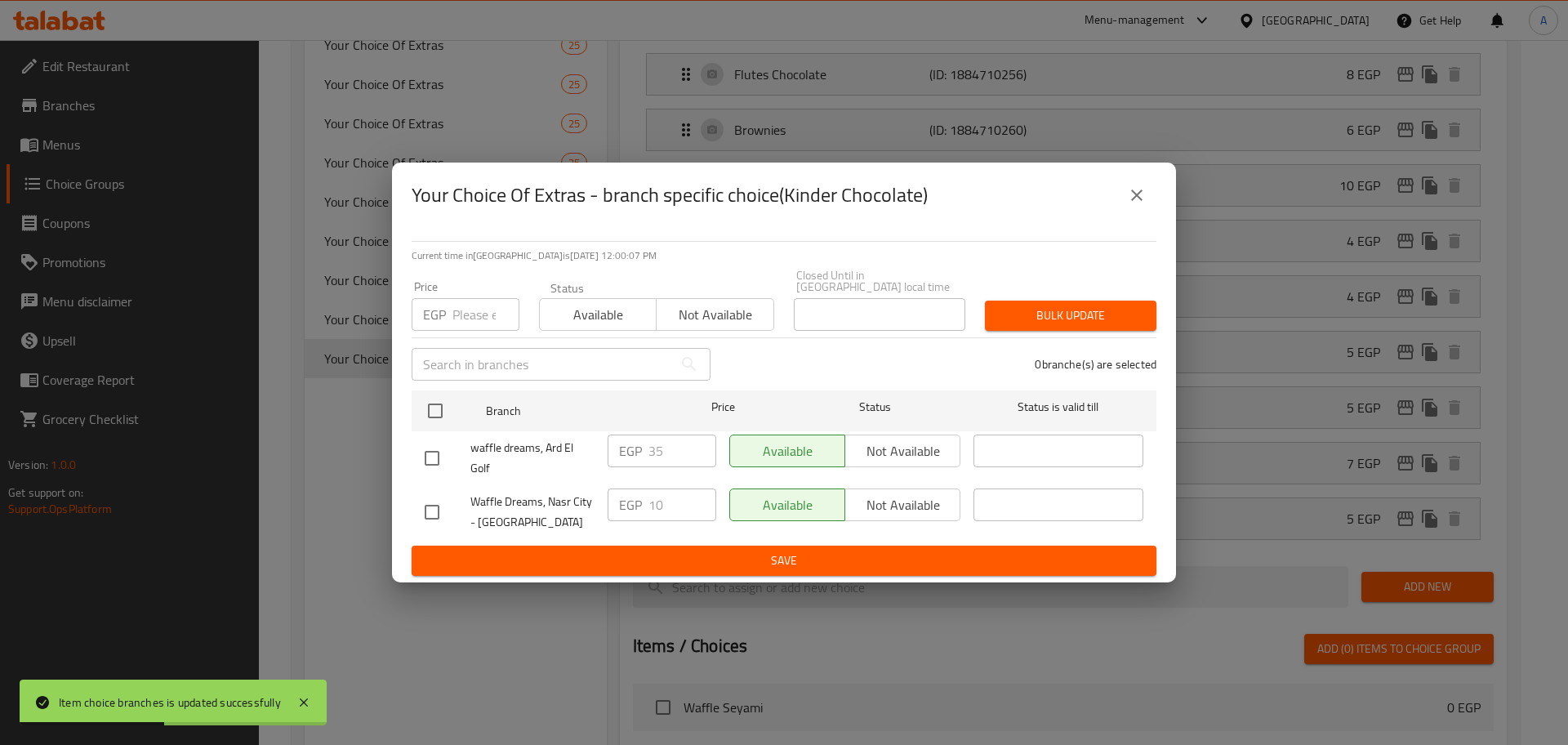
click at [489, 308] on input "number" at bounding box center [486, 314] width 67 height 32
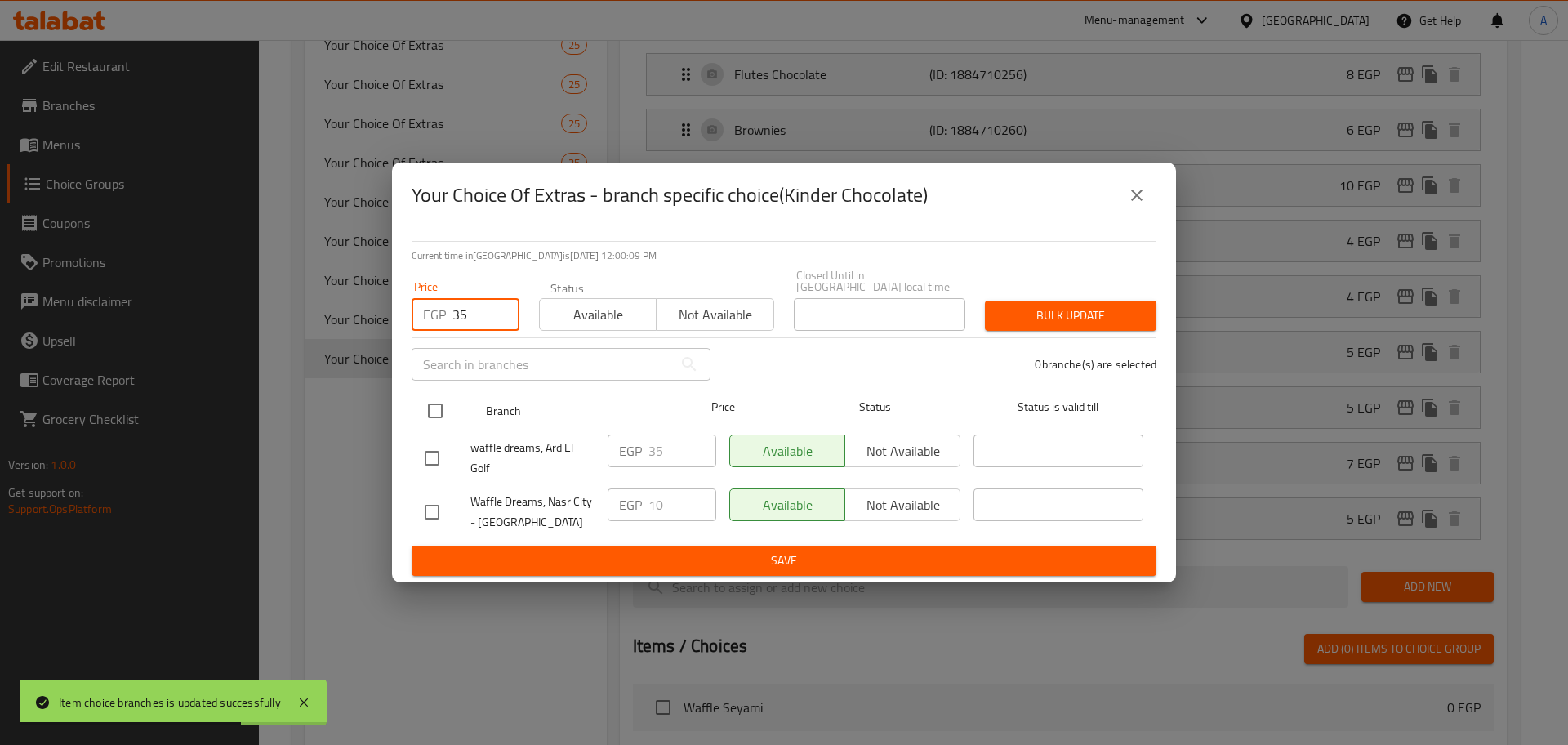
click at [425, 408] on input "checkbox" at bounding box center [436, 411] width 34 height 34
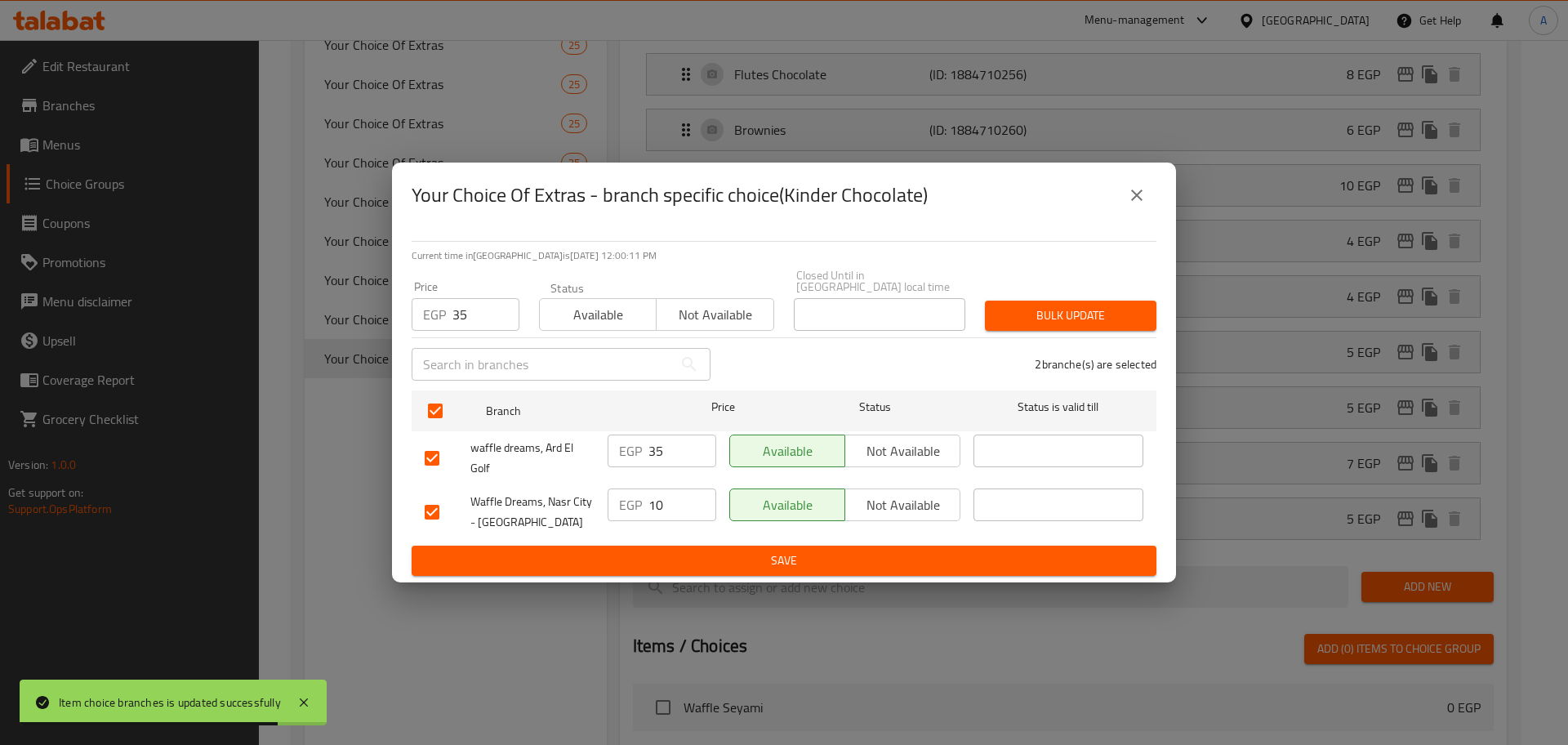
click at [1021, 307] on span "Bulk update" at bounding box center [1071, 315] width 145 height 20
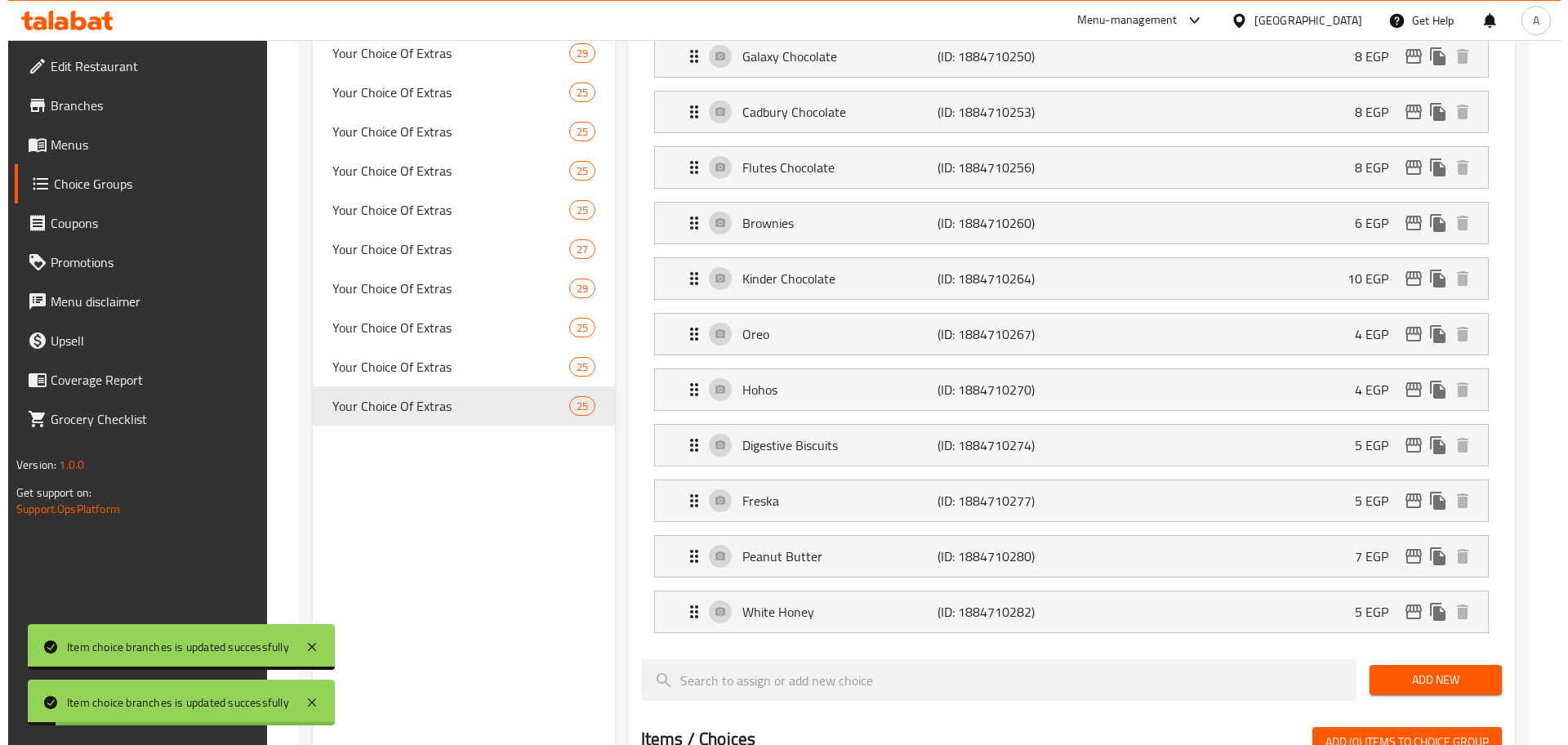
scroll to position [1147, 0]
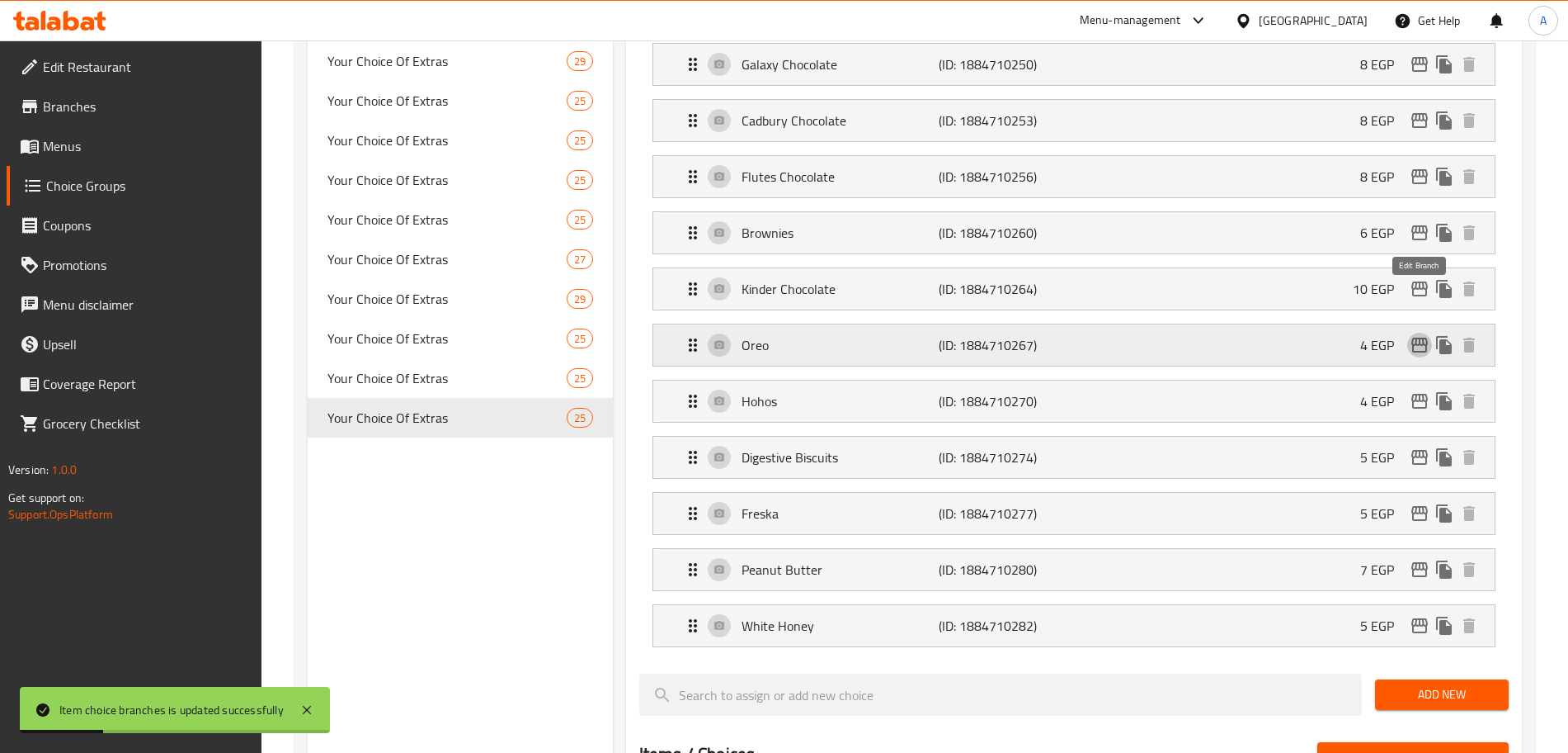
click at [1424, 338] on icon "edit" at bounding box center [1419, 345] width 16 height 14
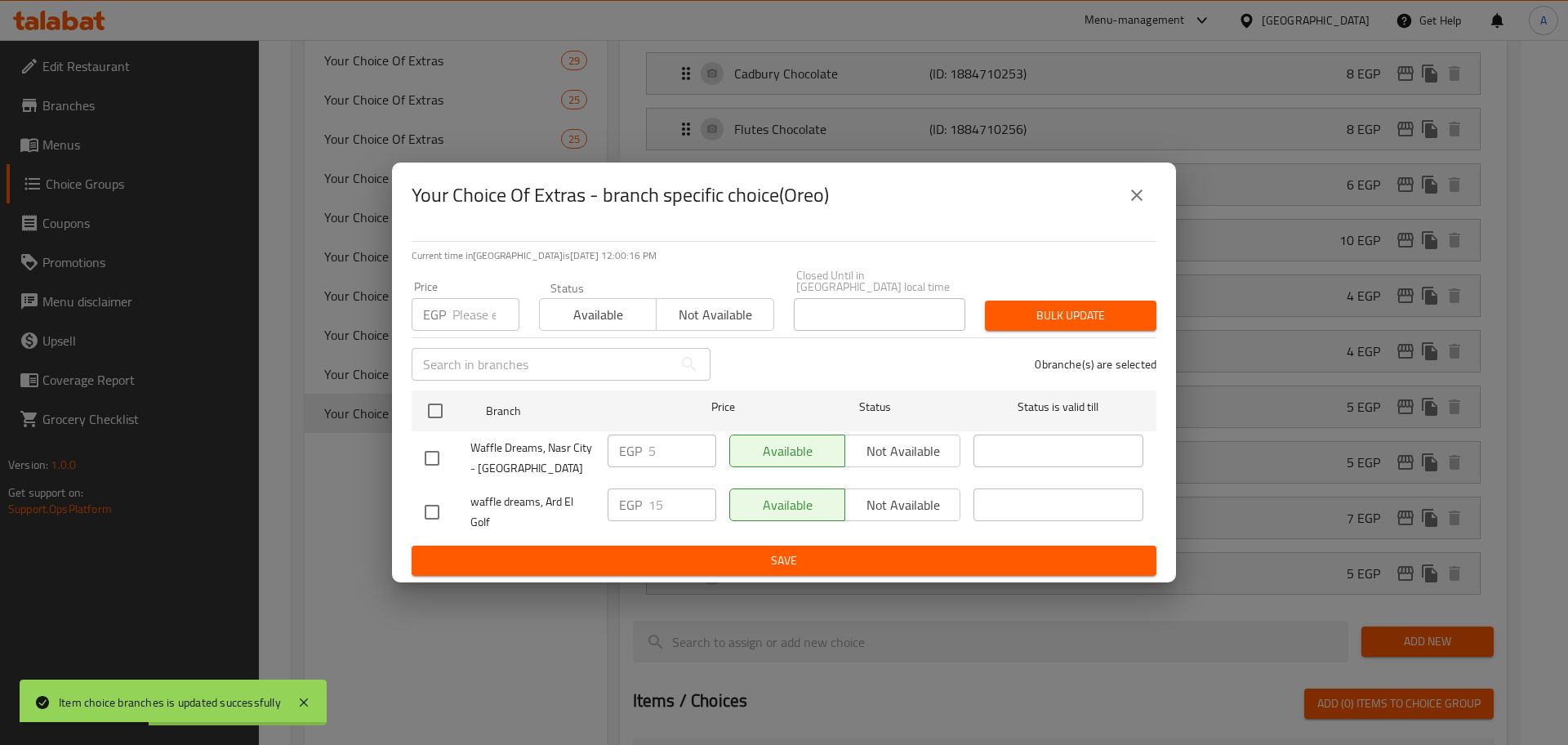
click at [477, 320] on input "number" at bounding box center [486, 314] width 67 height 32
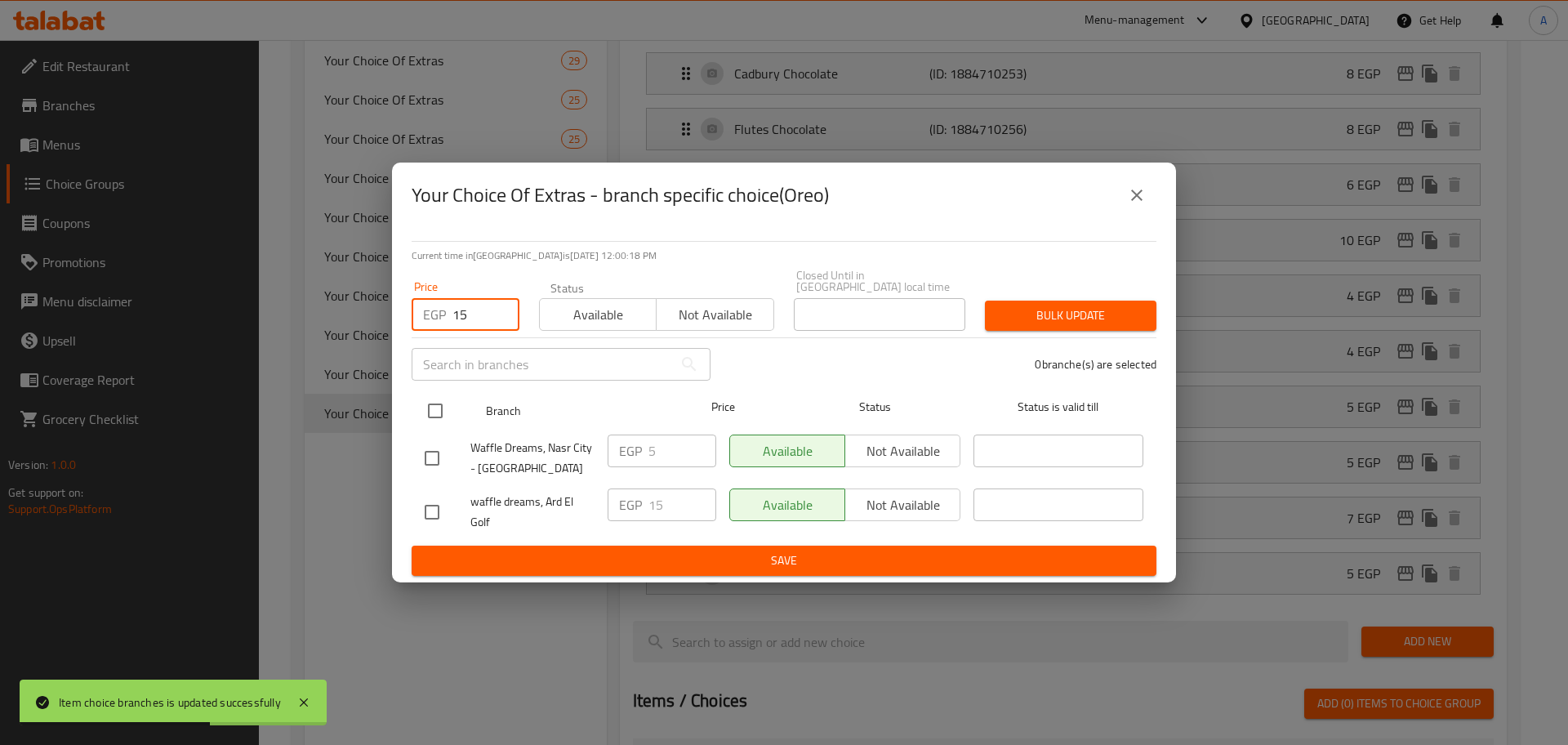
click at [445, 402] on input "checkbox" at bounding box center [436, 411] width 34 height 34
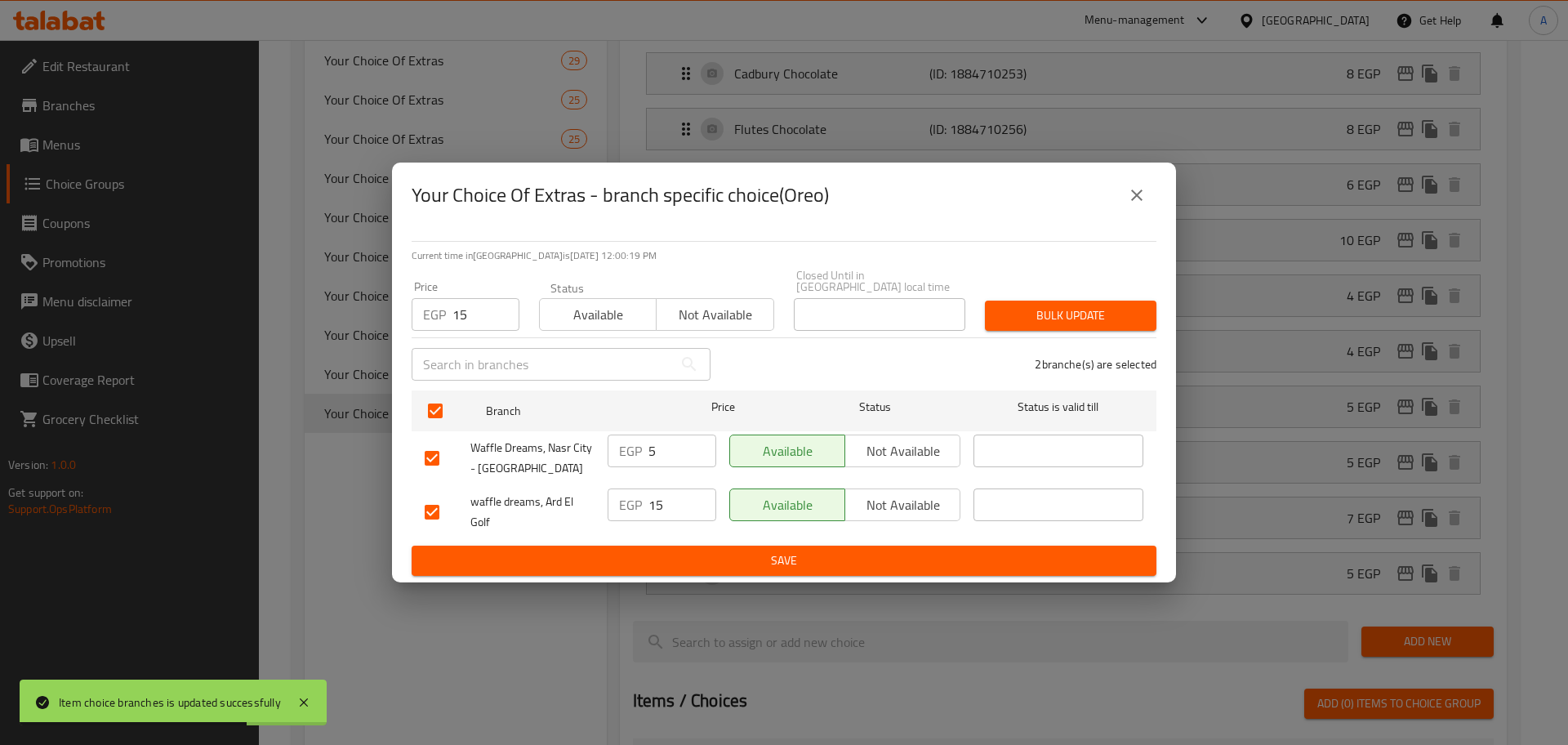
click at [1044, 306] on span "Bulk update" at bounding box center [1071, 315] width 145 height 20
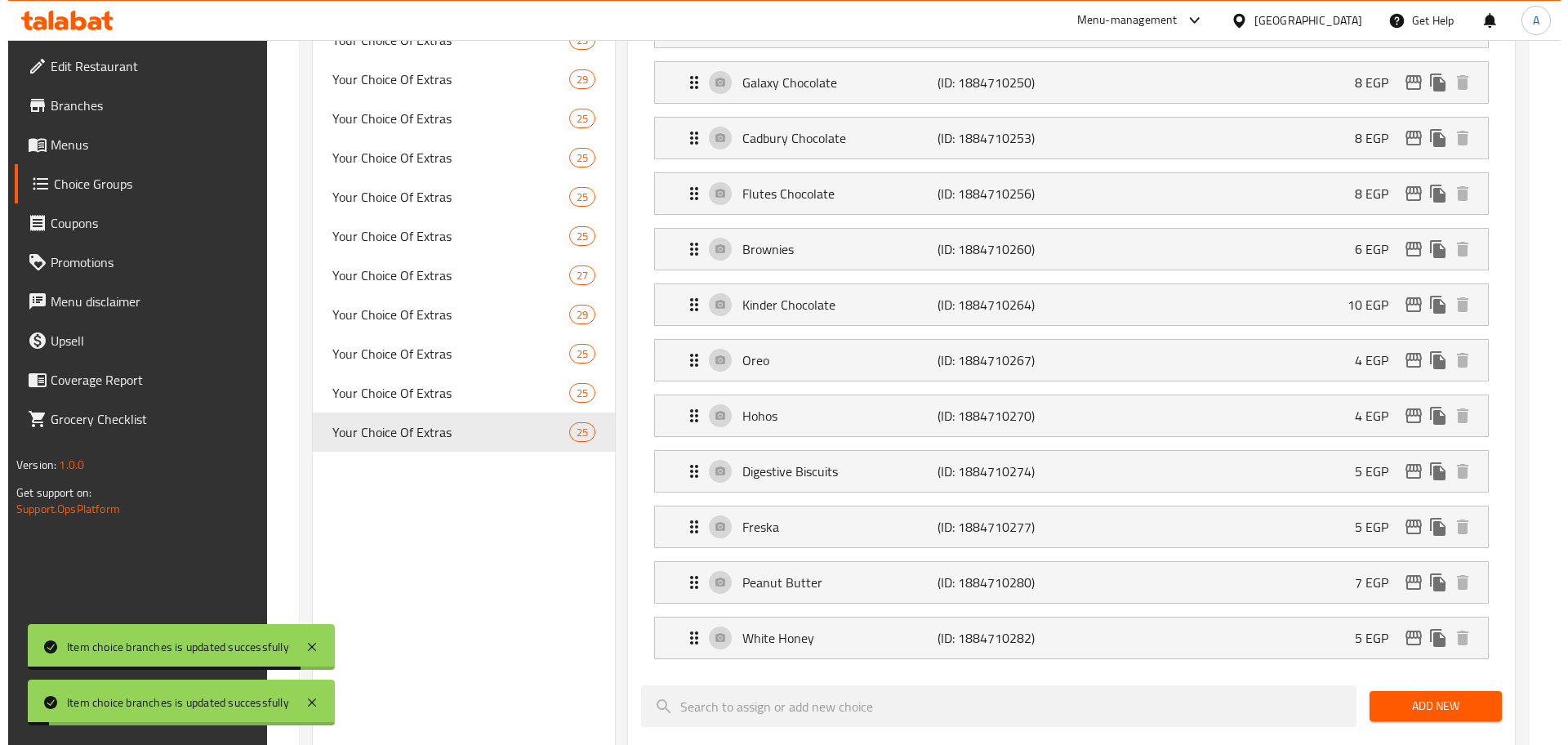
scroll to position [1123, 0]
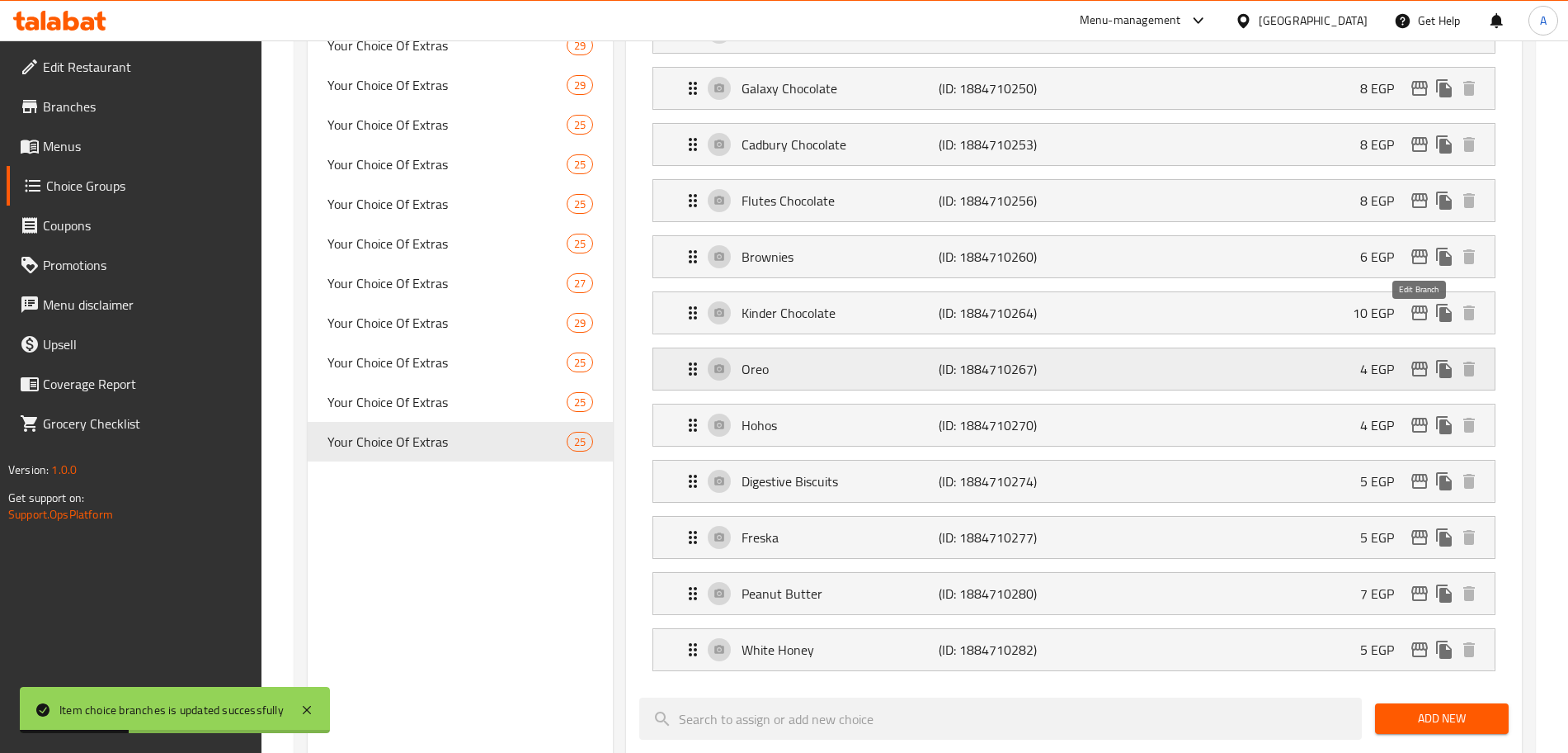
click at [1423, 359] on icon "edit" at bounding box center [1419, 369] width 20 height 20
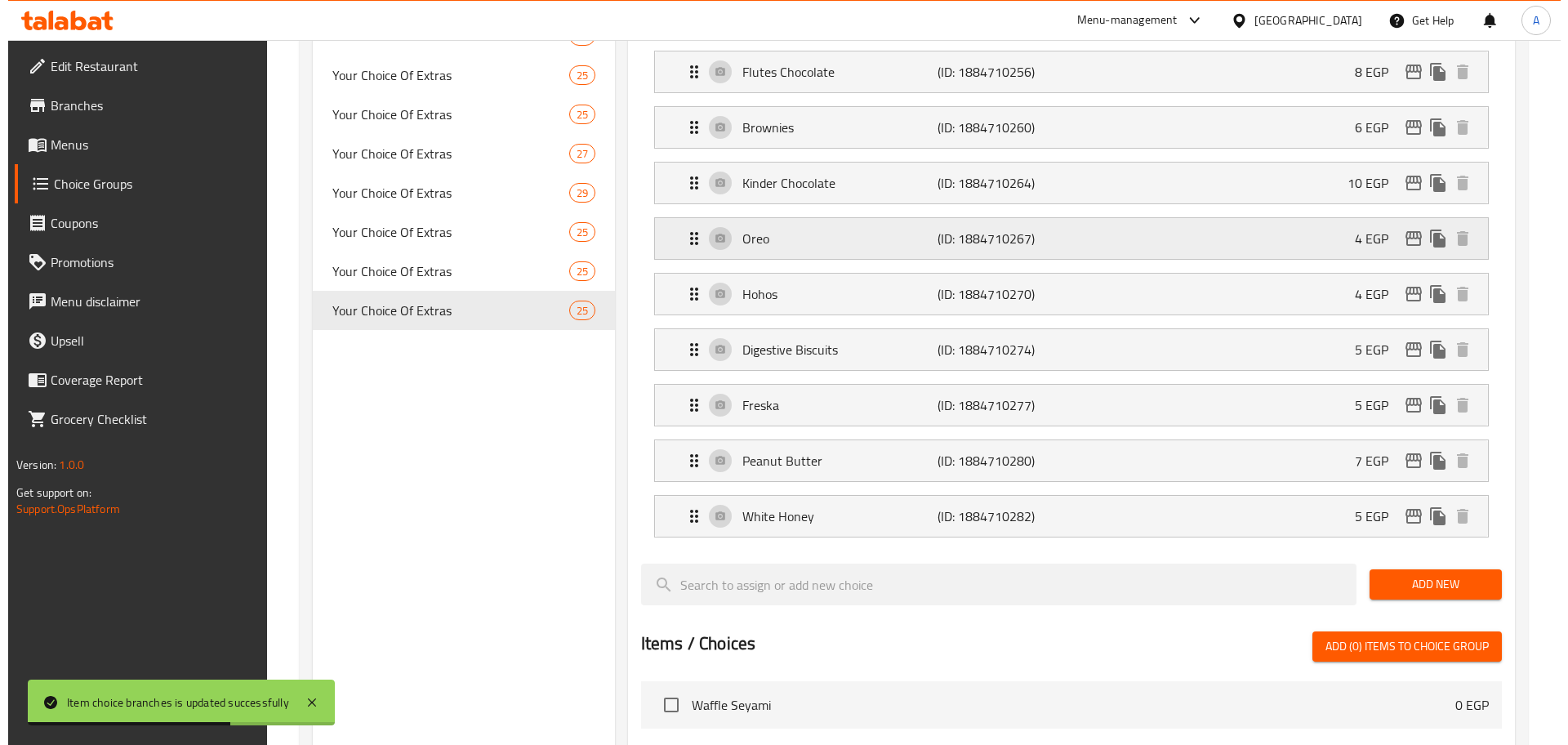
scroll to position [1235, 0]
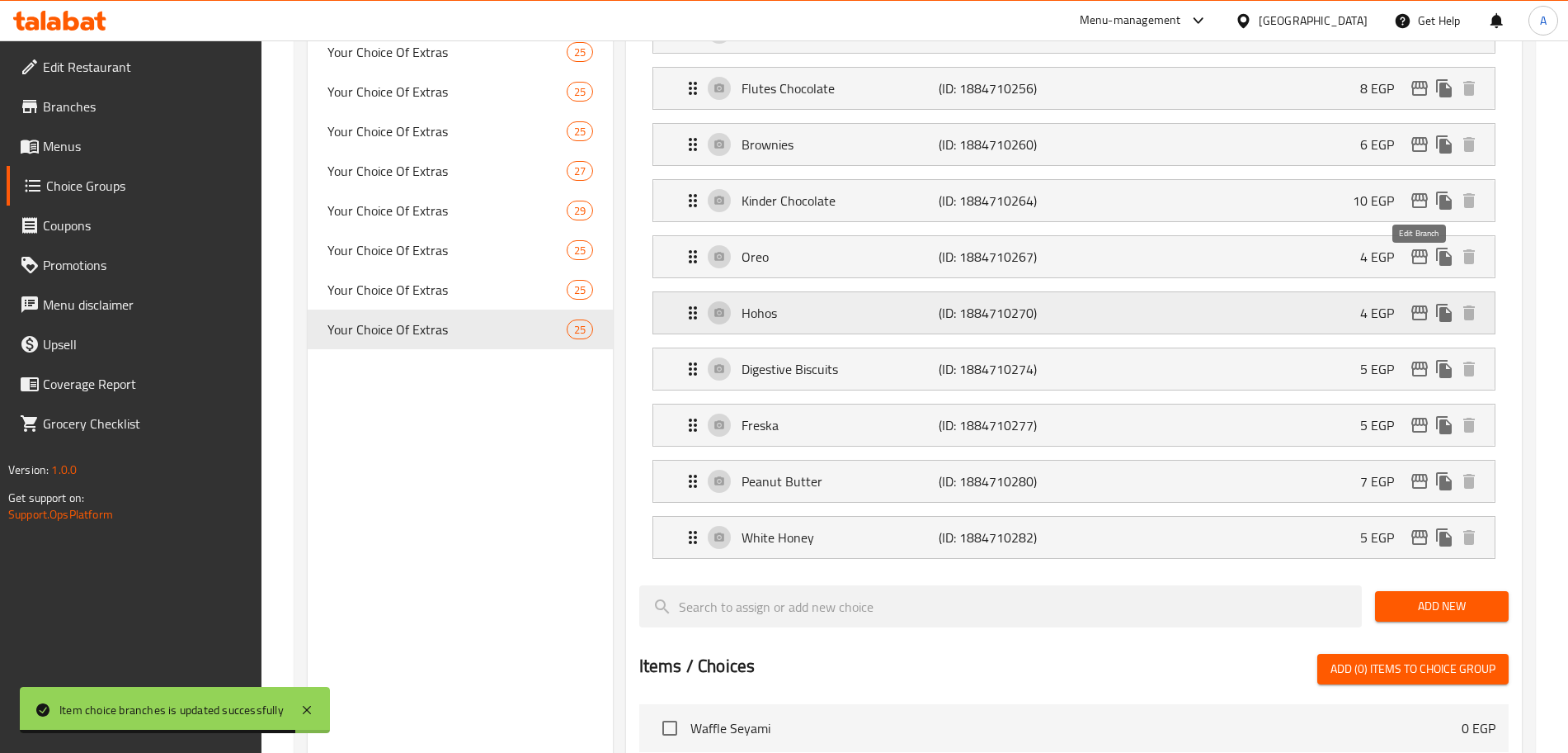
click at [1421, 305] on icon "edit" at bounding box center [1419, 312] width 16 height 14
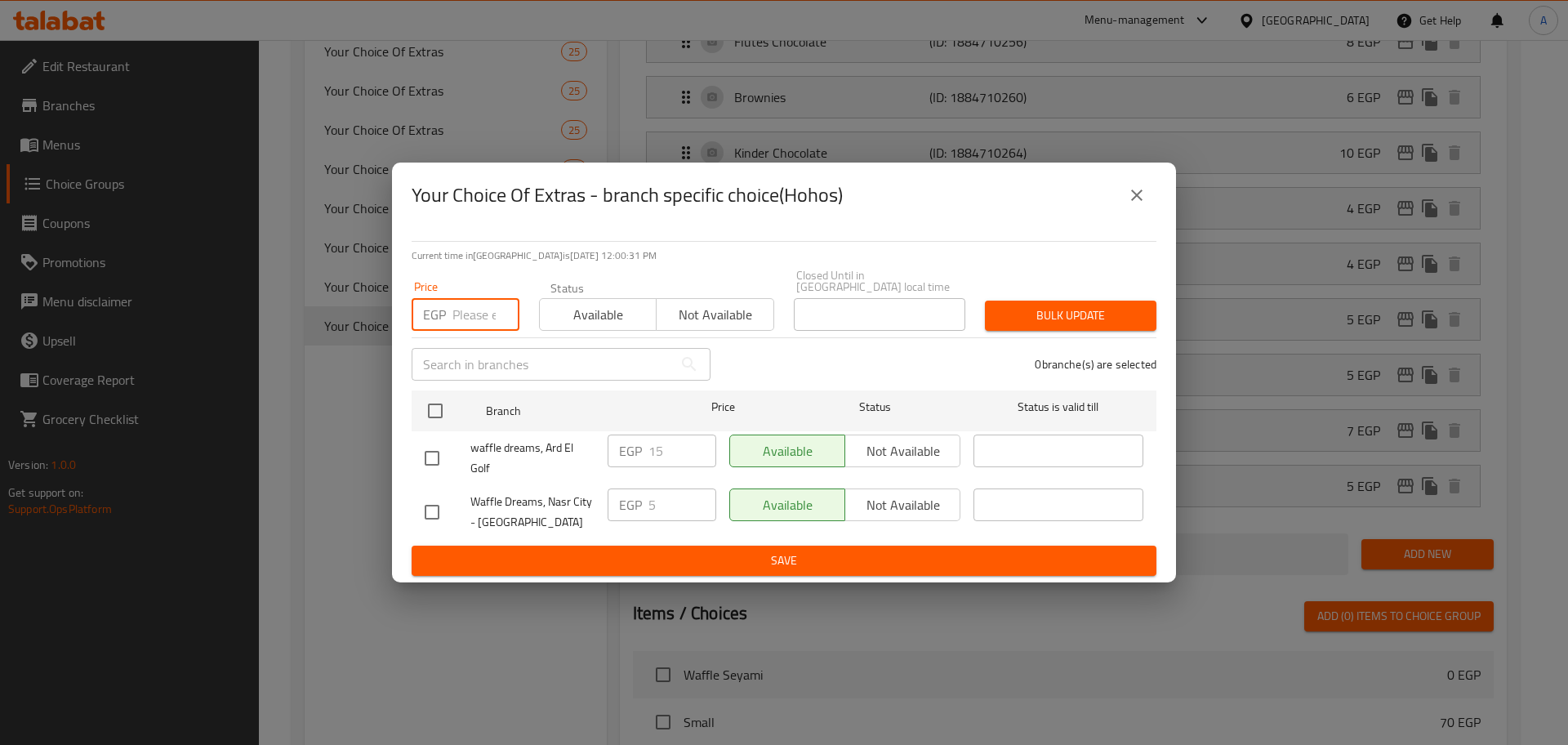
click at [486, 313] on input "number" at bounding box center [486, 314] width 67 height 32
click at [425, 394] on input "checkbox" at bounding box center [436, 411] width 34 height 34
click at [1047, 306] on span "Bulk update" at bounding box center [1071, 315] width 145 height 20
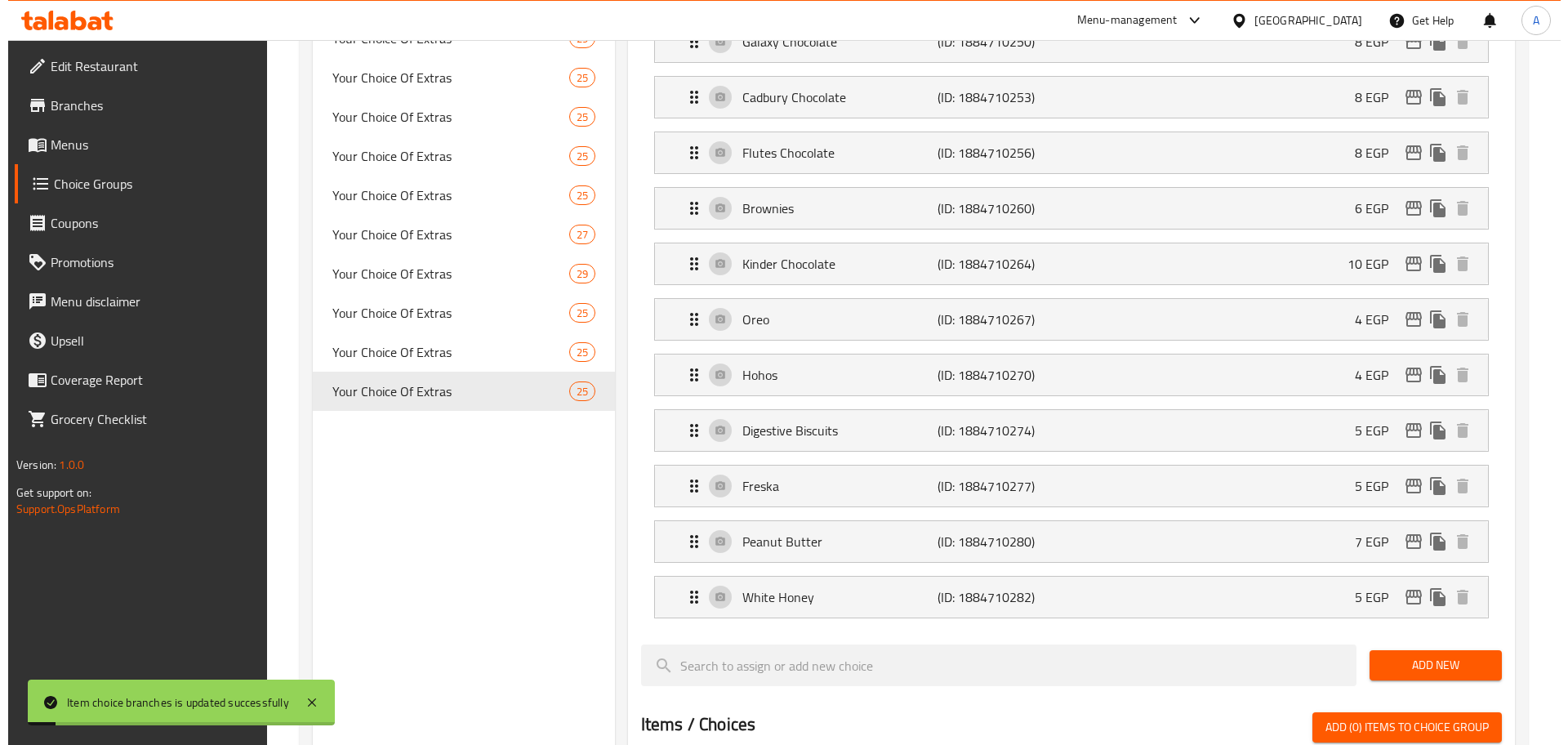
scroll to position [1168, 0]
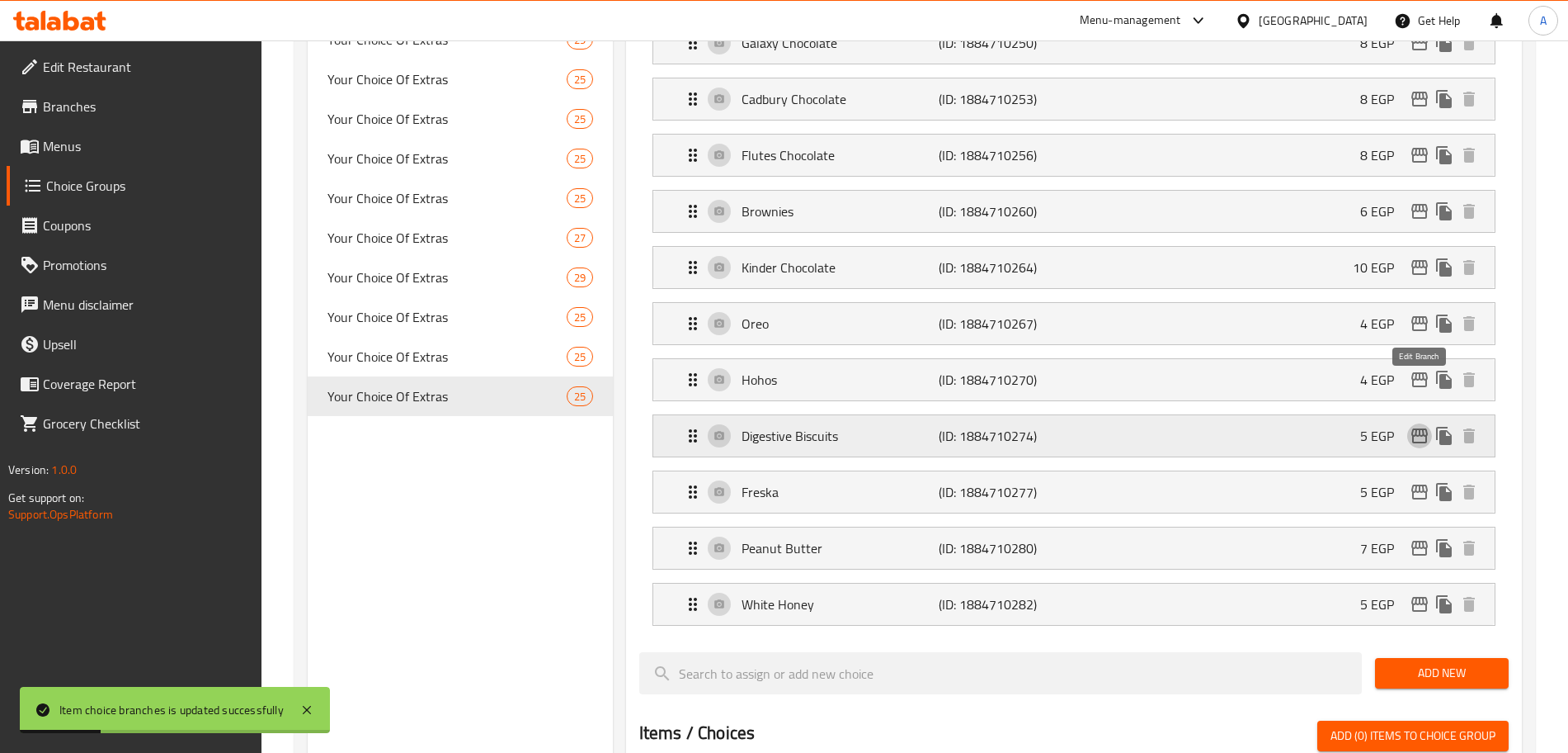
click at [1418, 426] on icon "edit" at bounding box center [1419, 435] width 20 height 20
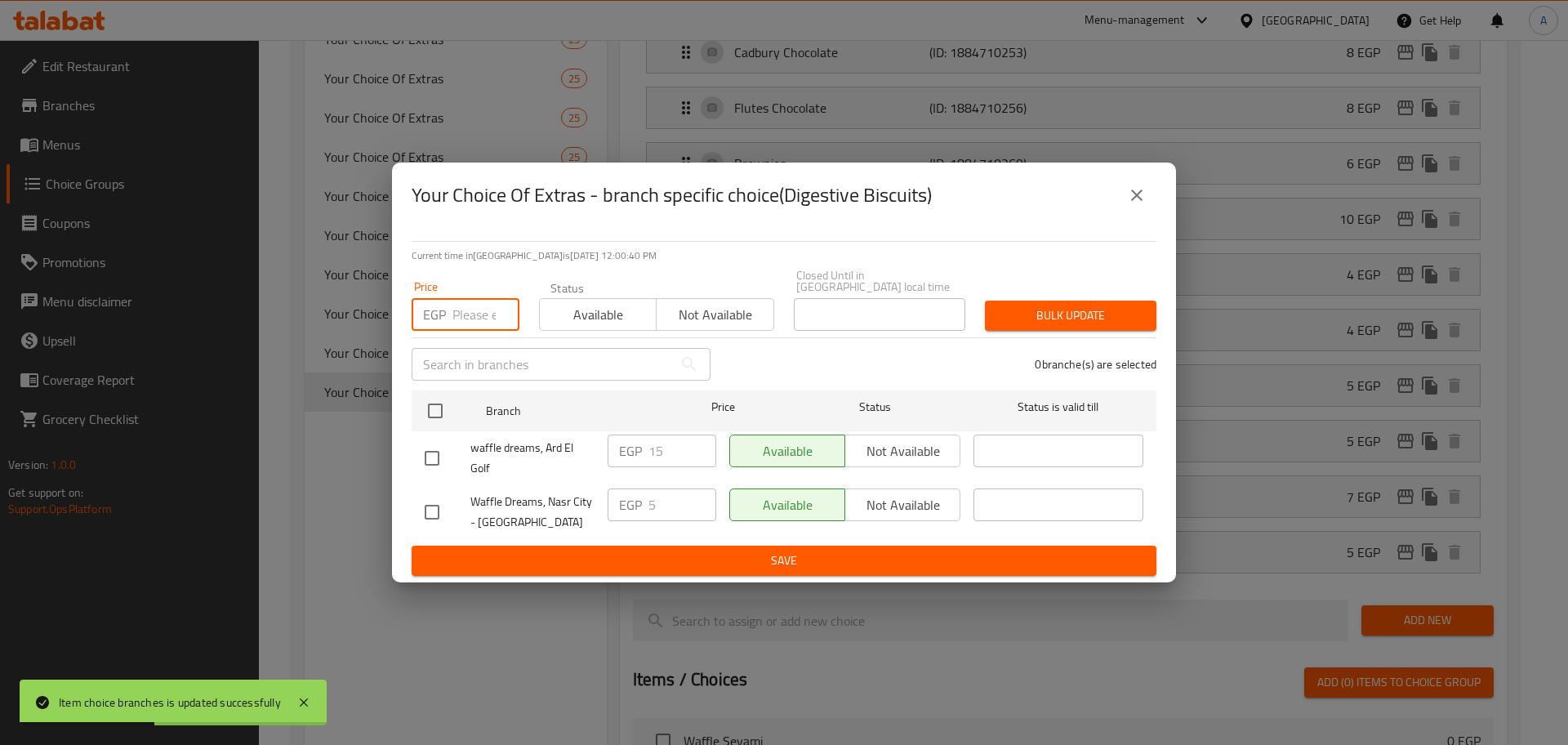
click at [472, 319] on input "number" at bounding box center [486, 314] width 67 height 32
click at [437, 407] on input "checkbox" at bounding box center [436, 411] width 34 height 34
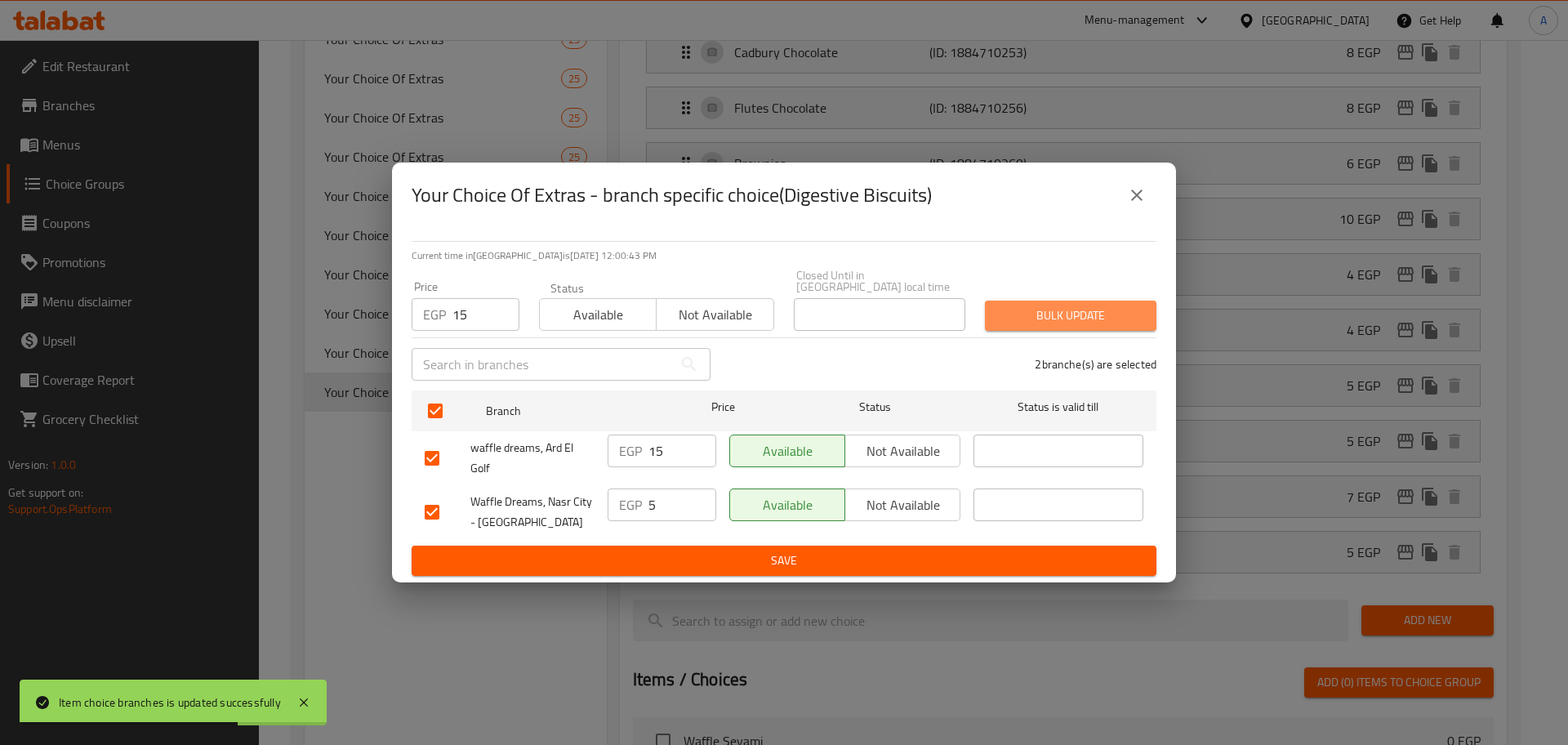
click at [1087, 309] on span "Bulk update" at bounding box center [1071, 315] width 145 height 20
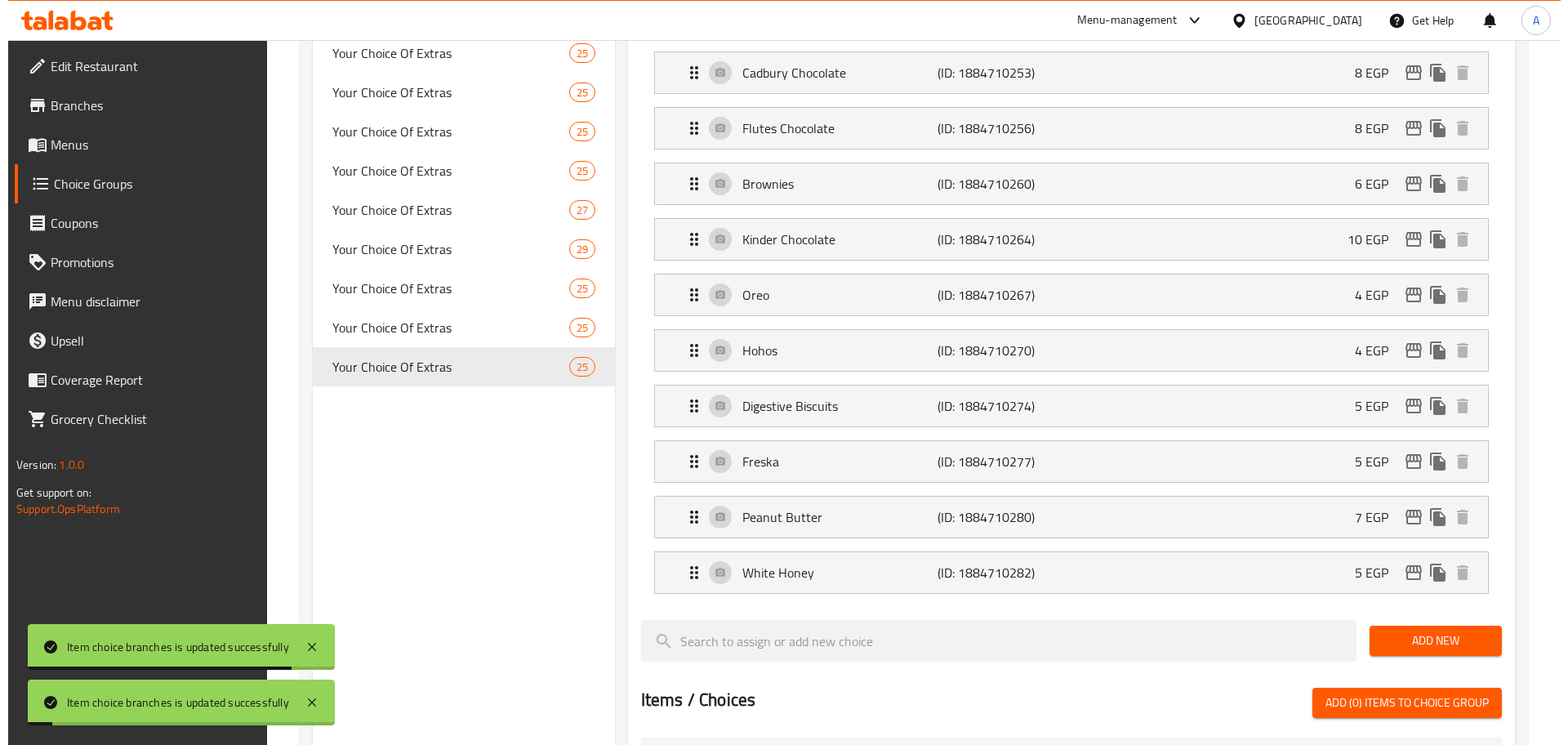
scroll to position [1192, 0]
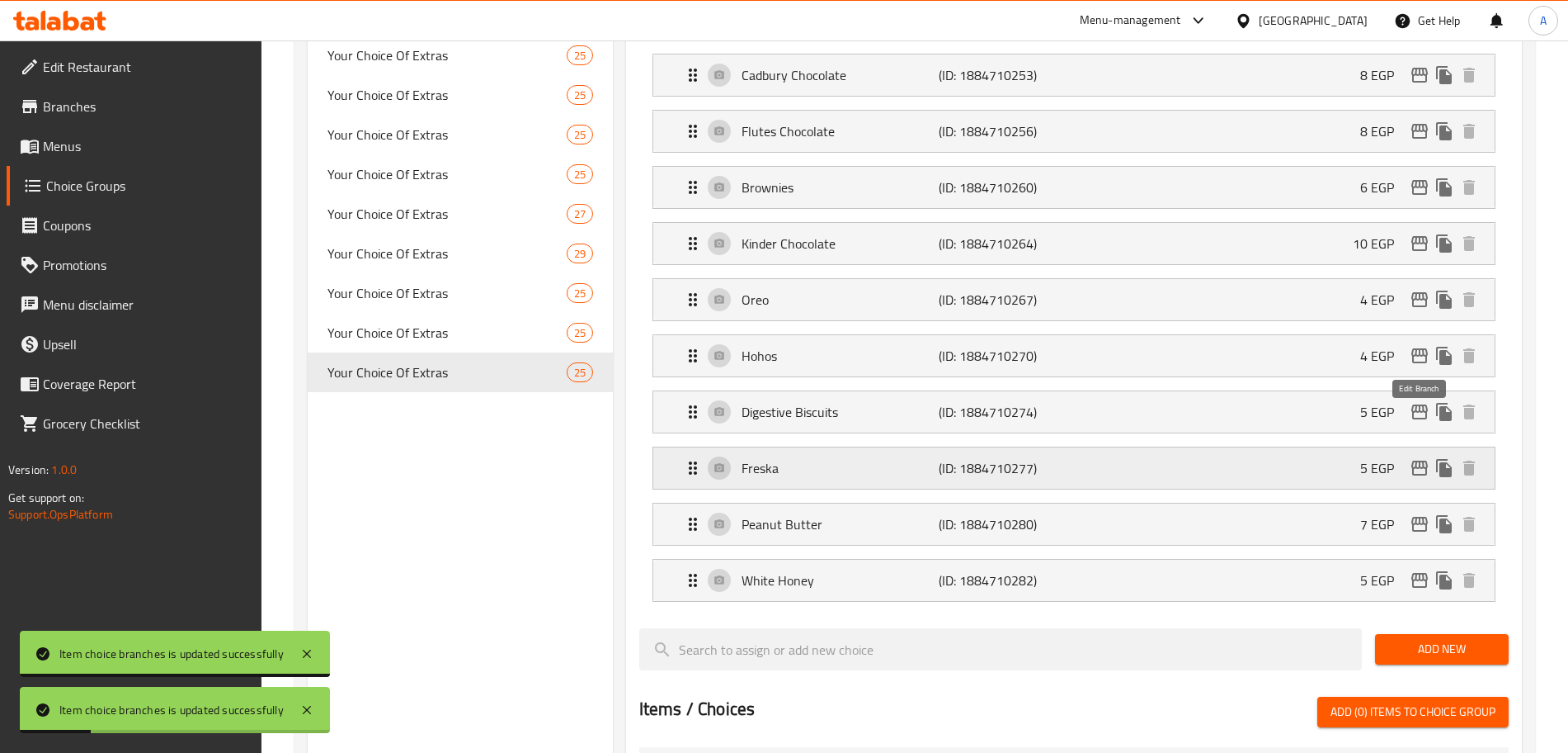
click at [1418, 458] on icon "edit" at bounding box center [1419, 467] width 20 height 20
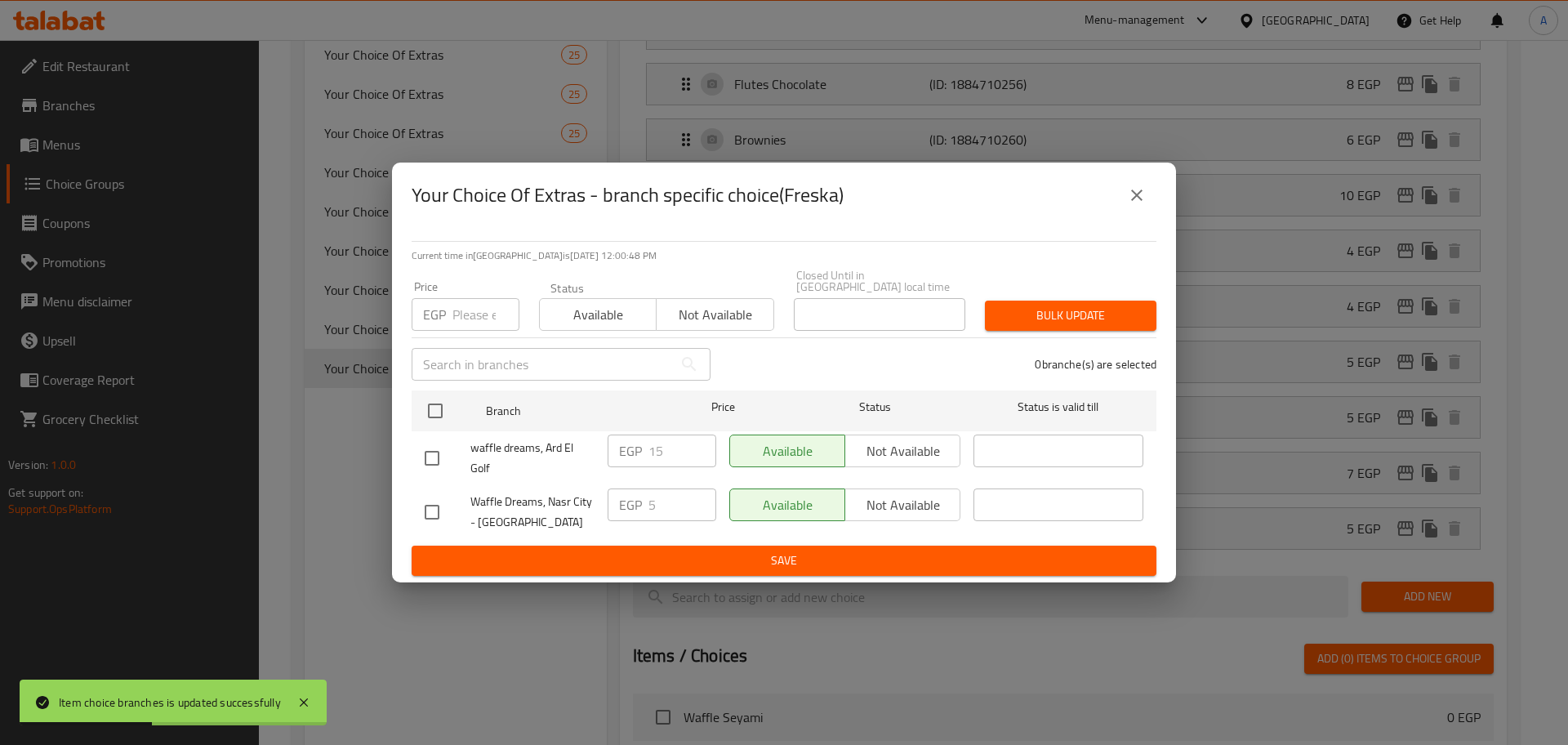
click at [487, 313] on input "number" at bounding box center [486, 314] width 67 height 32
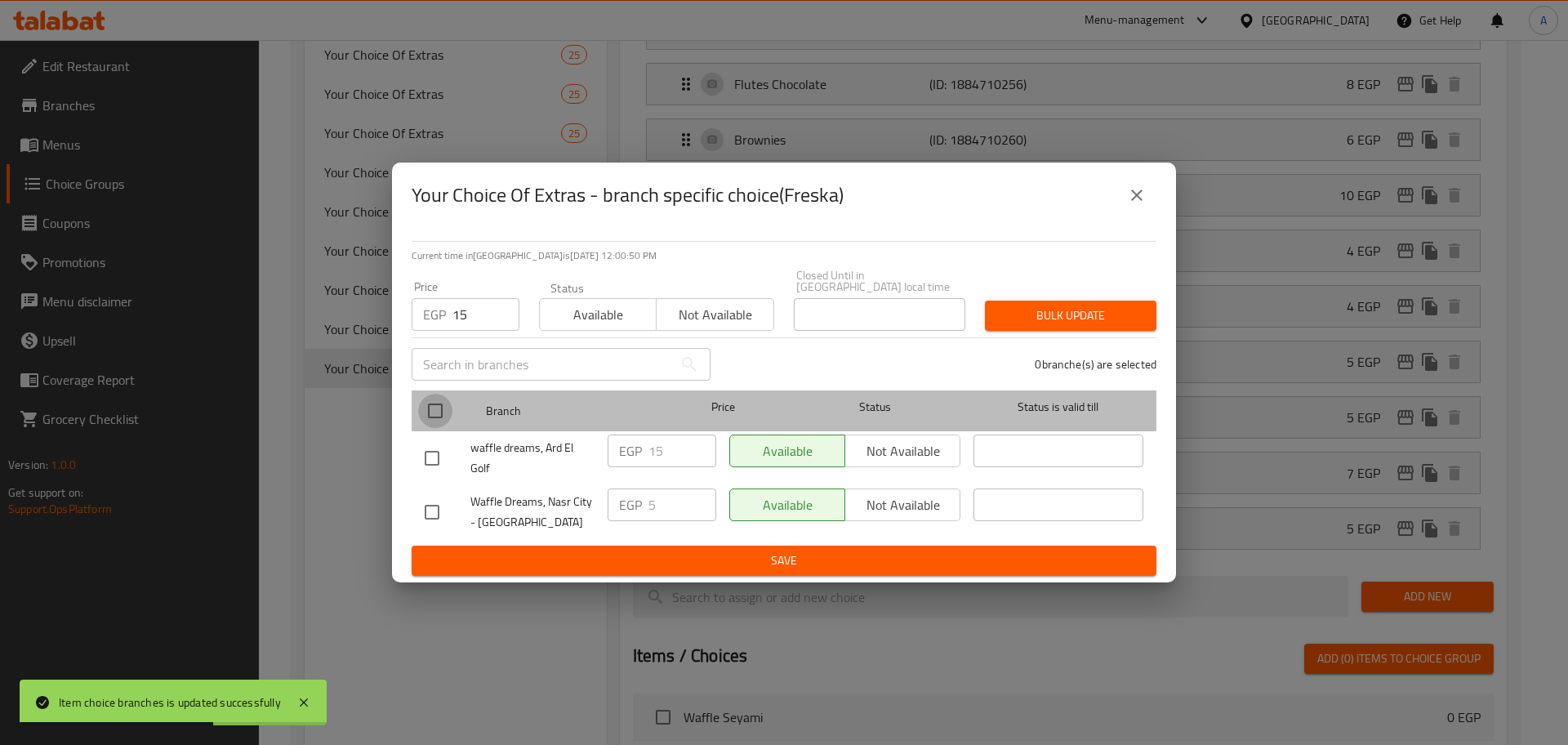
click at [441, 395] on input "checkbox" at bounding box center [436, 411] width 34 height 34
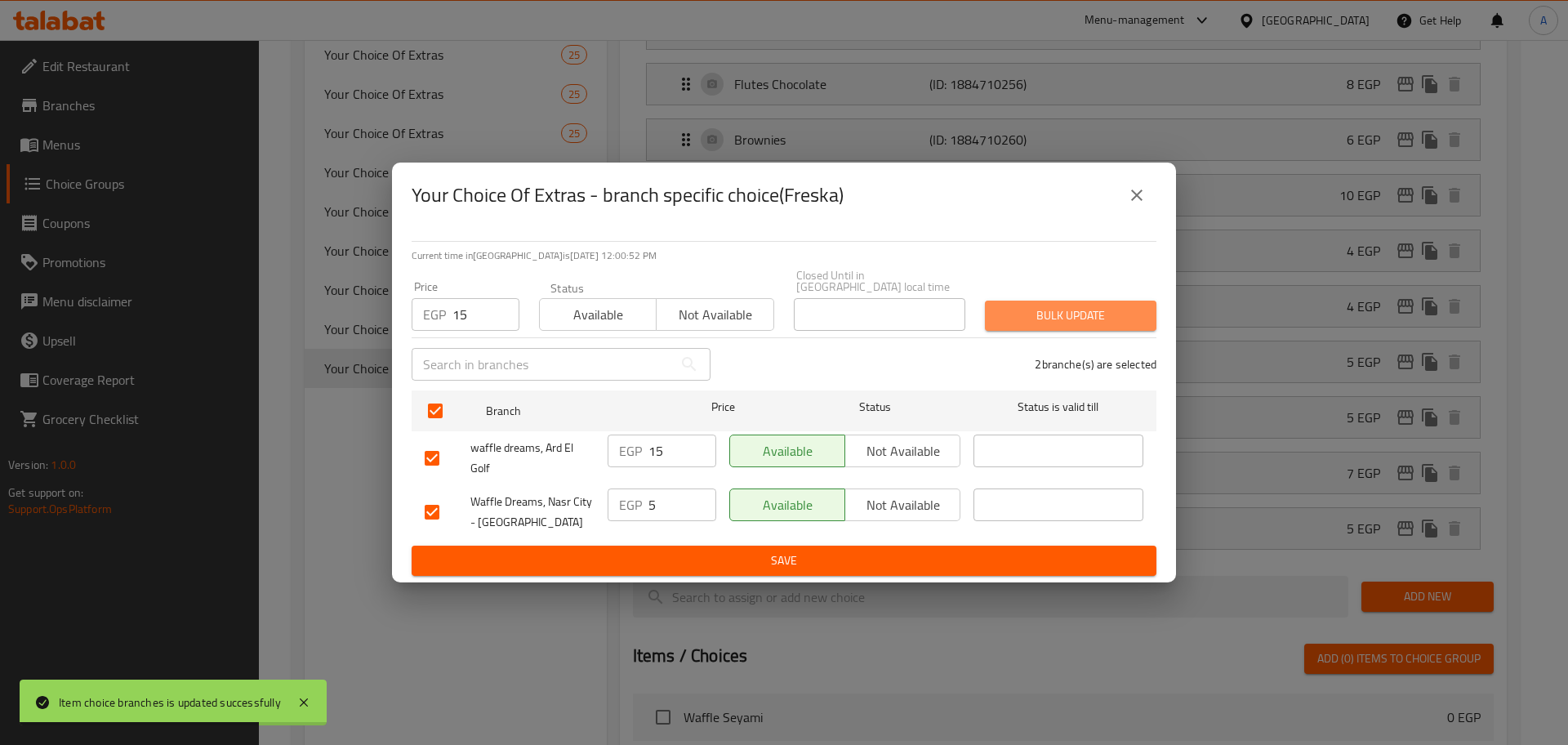
click at [1036, 306] on span "Bulk update" at bounding box center [1071, 315] width 145 height 20
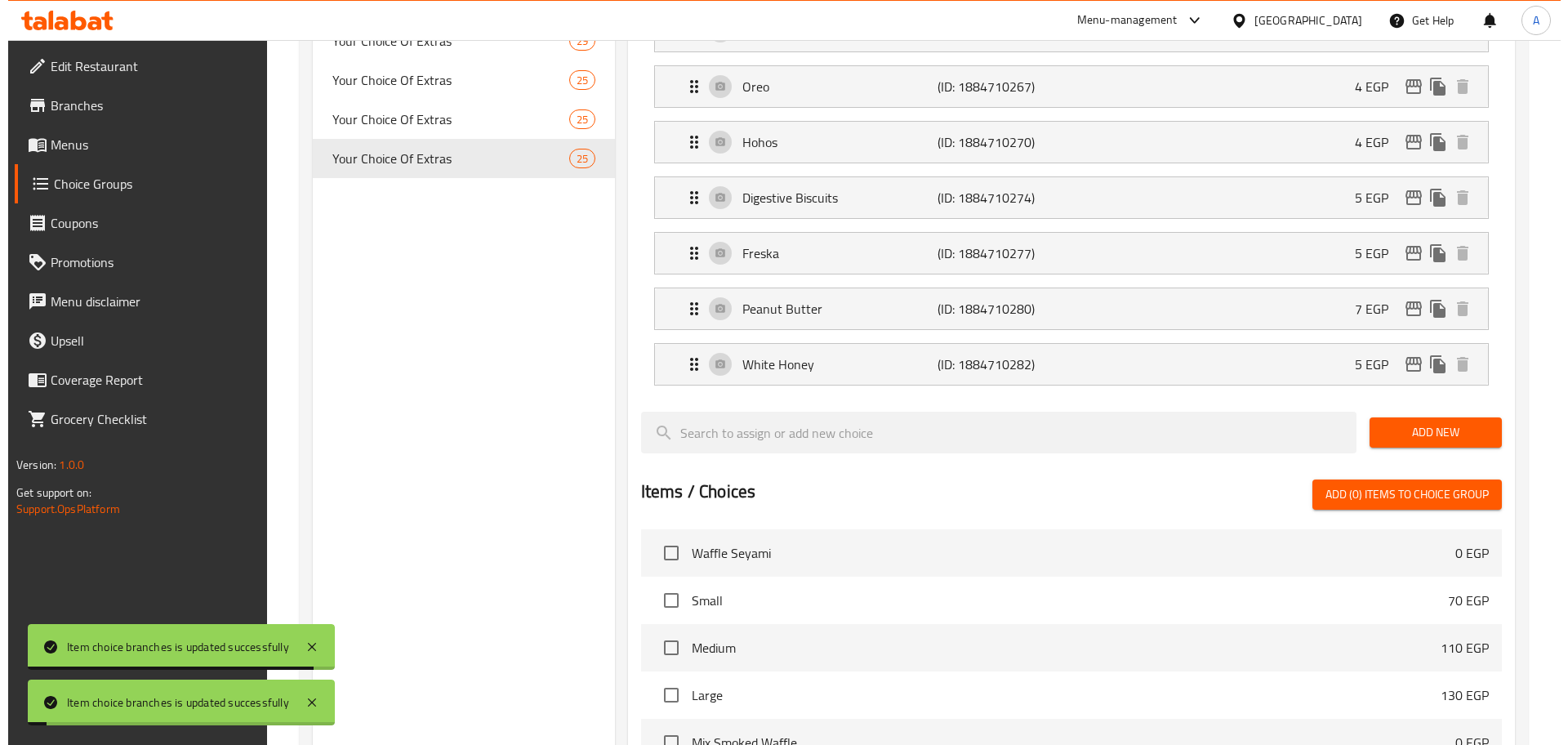
scroll to position [1401, 0]
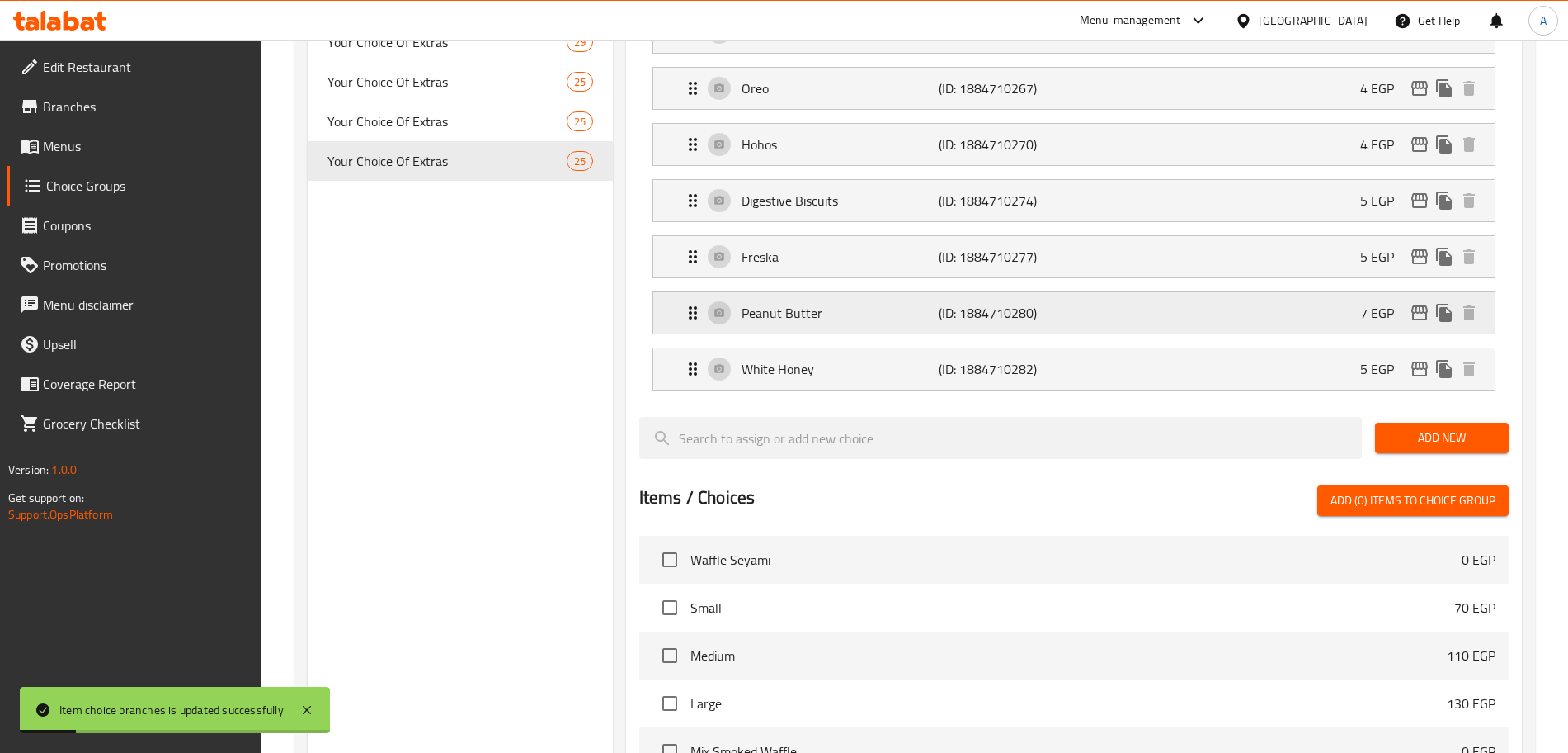
click at [1420, 303] on icon "edit" at bounding box center [1419, 313] width 20 height 20
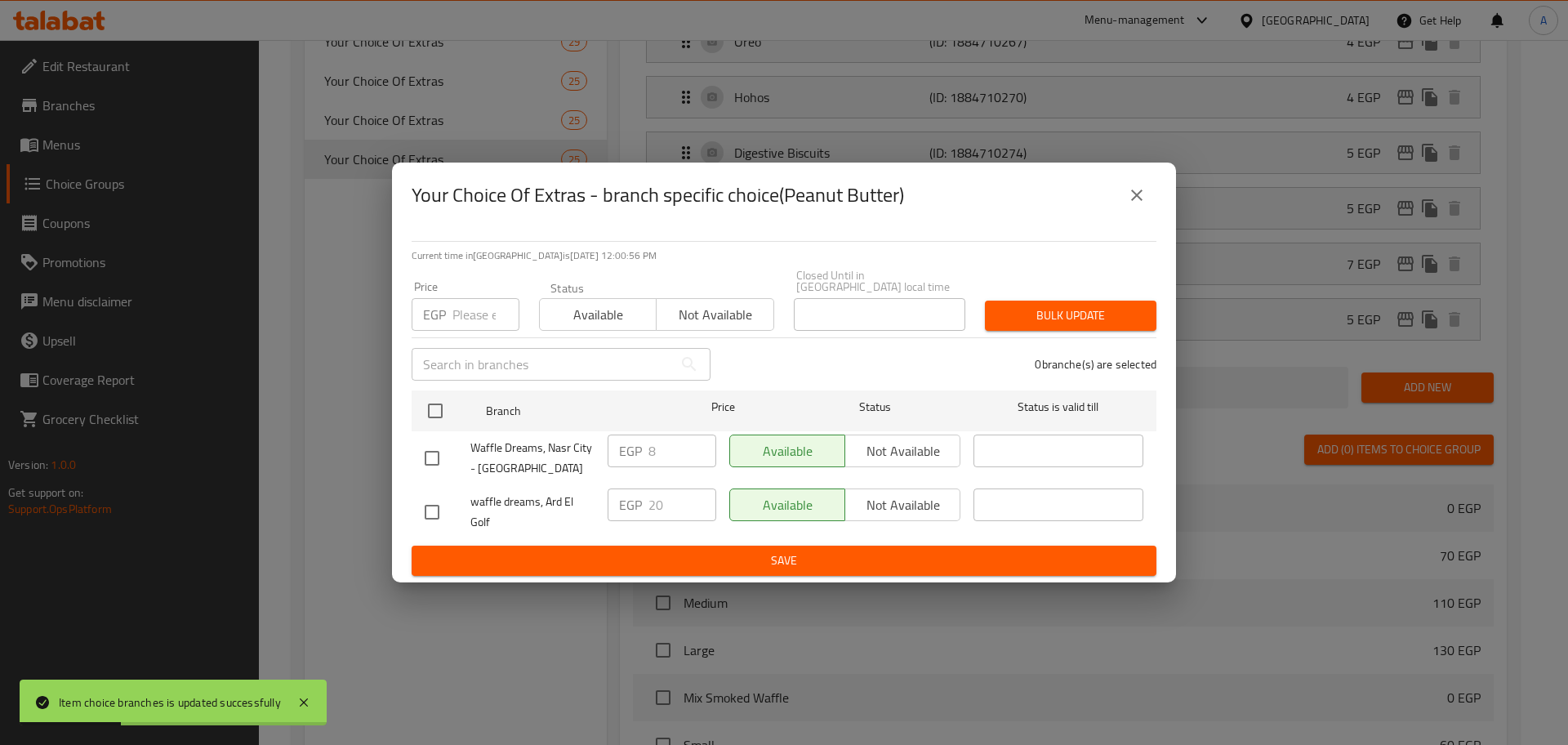
click at [482, 318] on input "number" at bounding box center [486, 314] width 67 height 32
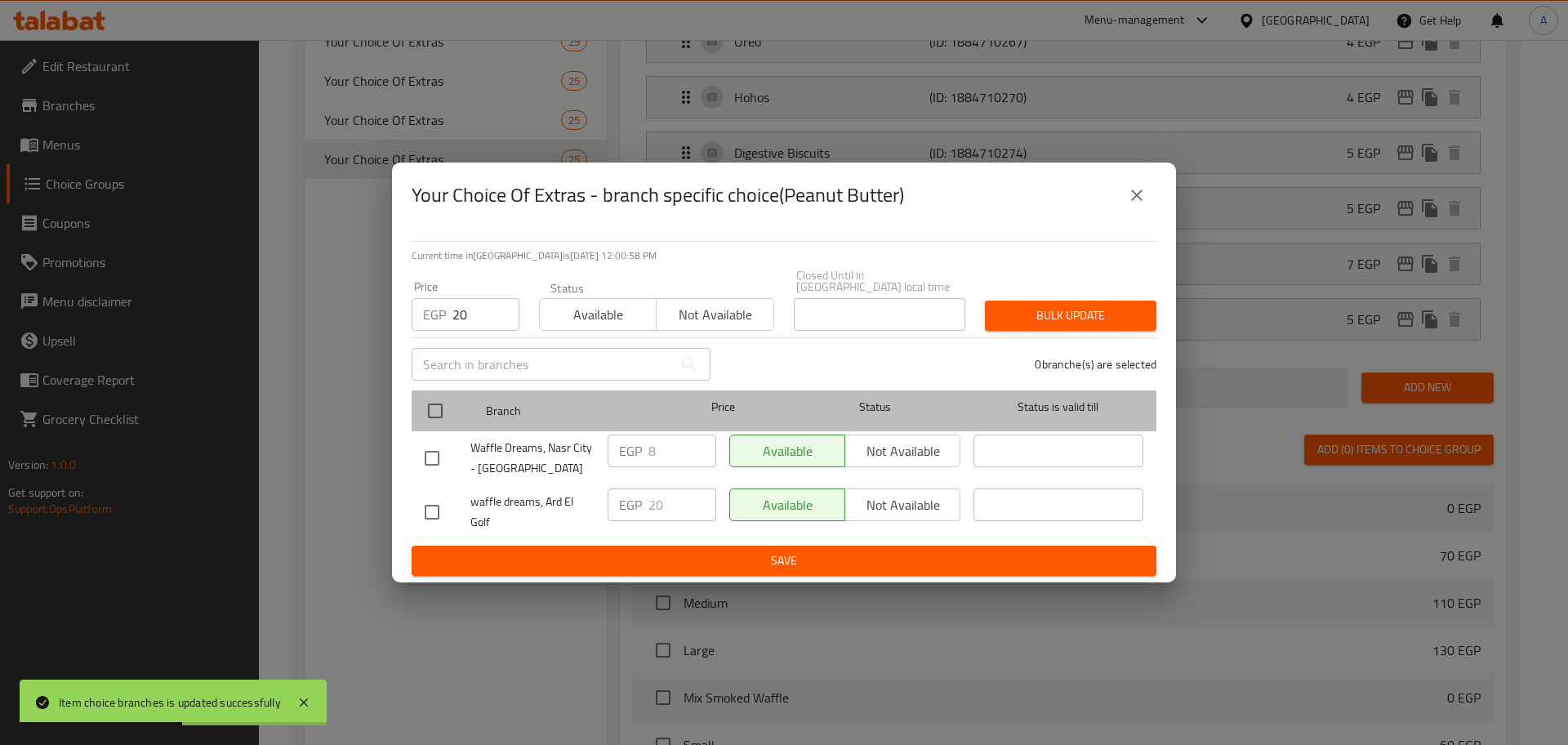
click at [442, 387] on div at bounding box center [449, 411] width 61 height 48
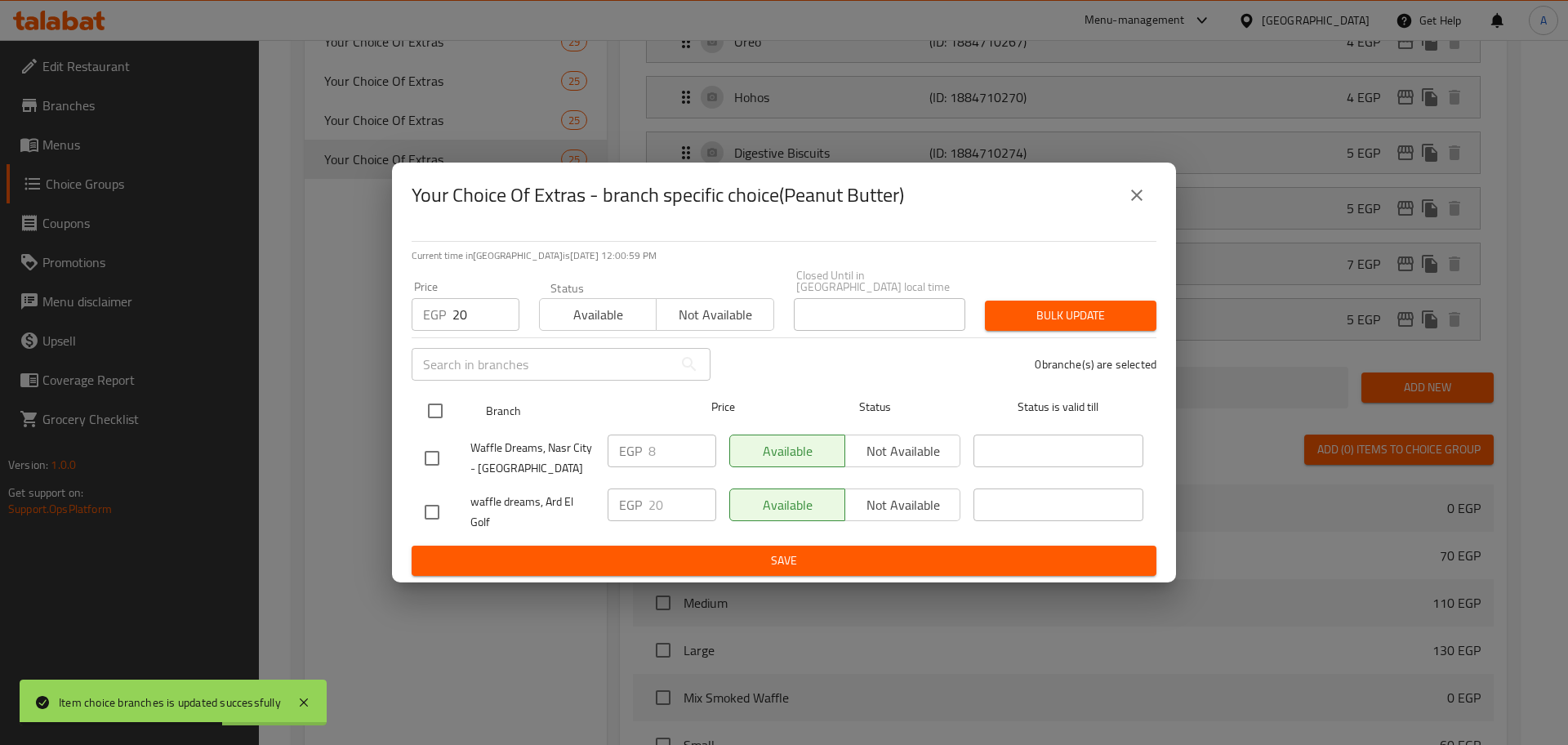
click at [435, 397] on input "checkbox" at bounding box center [436, 411] width 34 height 34
click at [1039, 306] on span "Bulk update" at bounding box center [1071, 315] width 145 height 20
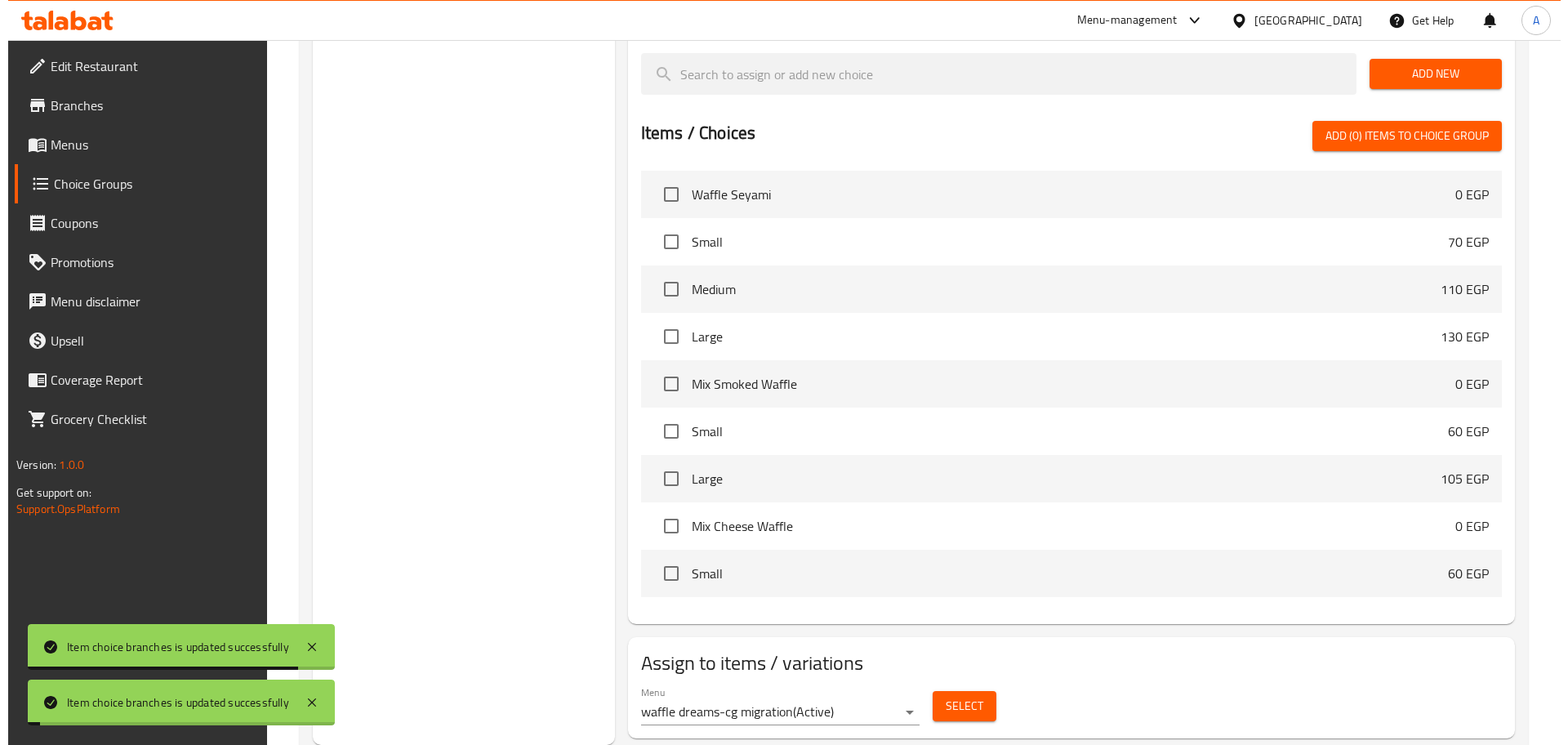
scroll to position [1371, 0]
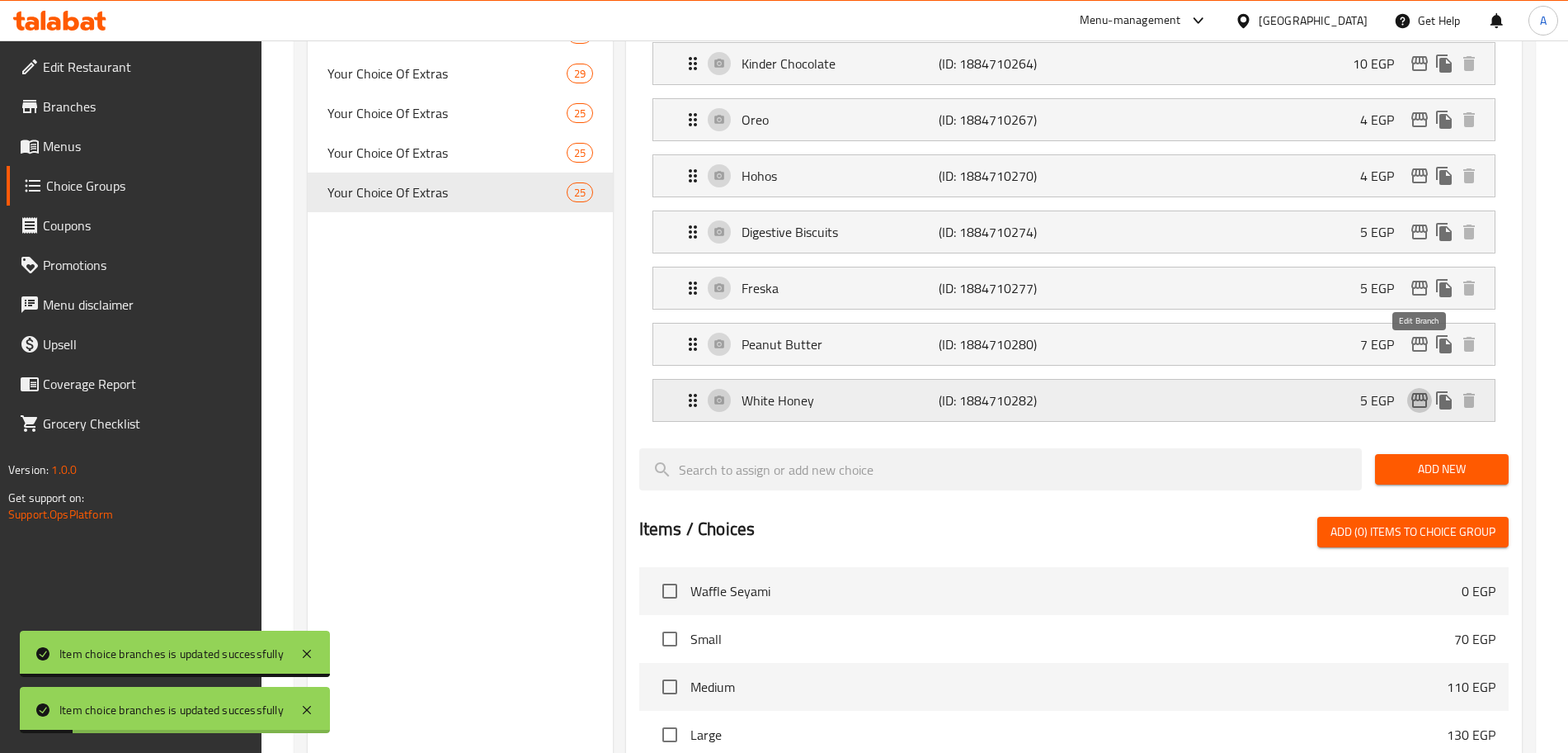
click at [1427, 390] on icon "edit" at bounding box center [1419, 400] width 20 height 20
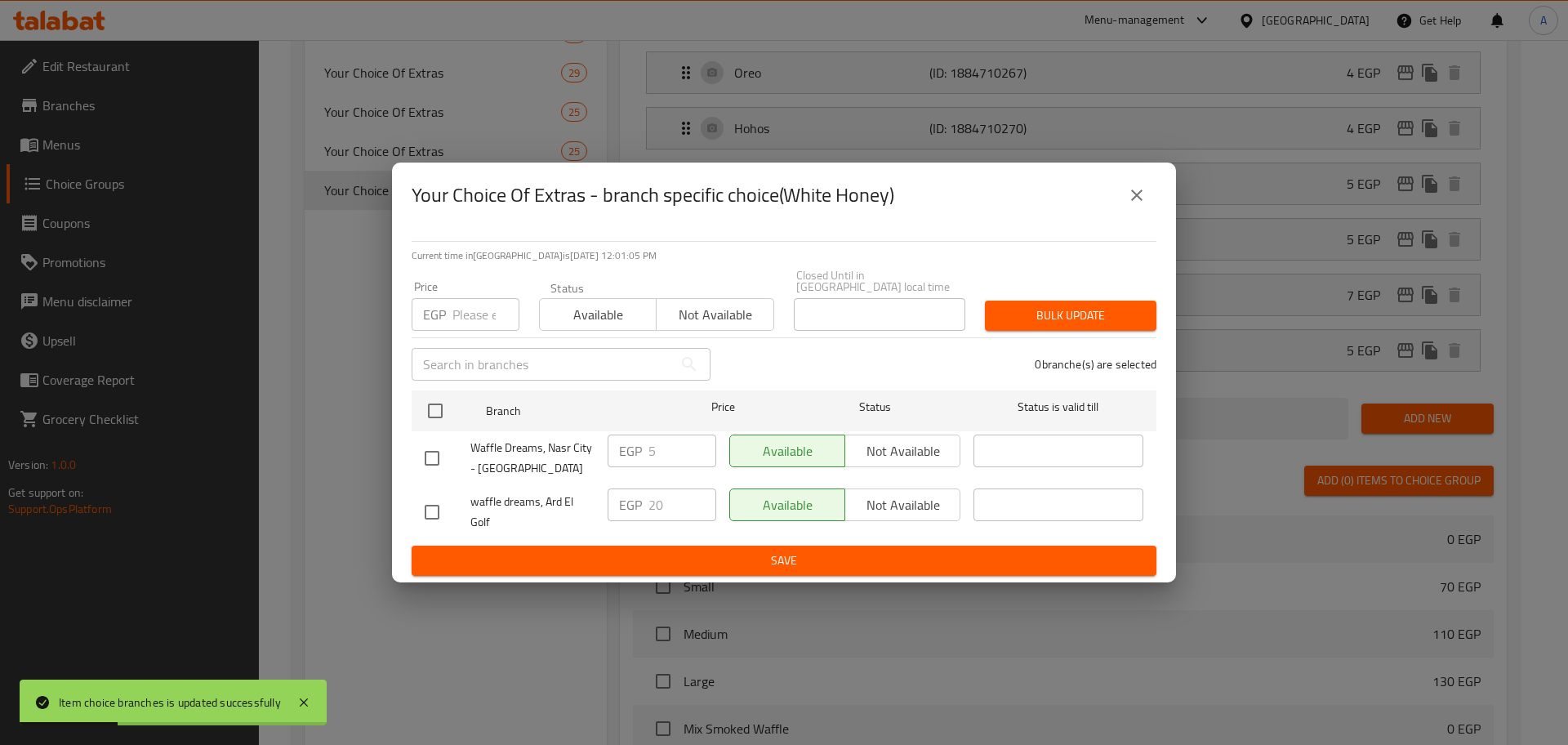
click at [471, 317] on input "number" at bounding box center [486, 314] width 67 height 32
click at [434, 430] on div "Waffle Dreams, Nasr City - [GEOGRAPHIC_DATA]" at bounding box center [510, 458] width 183 height 60
click at [437, 403] on input "checkbox" at bounding box center [436, 411] width 34 height 34
click at [1036, 309] on span "Bulk update" at bounding box center [1071, 315] width 145 height 20
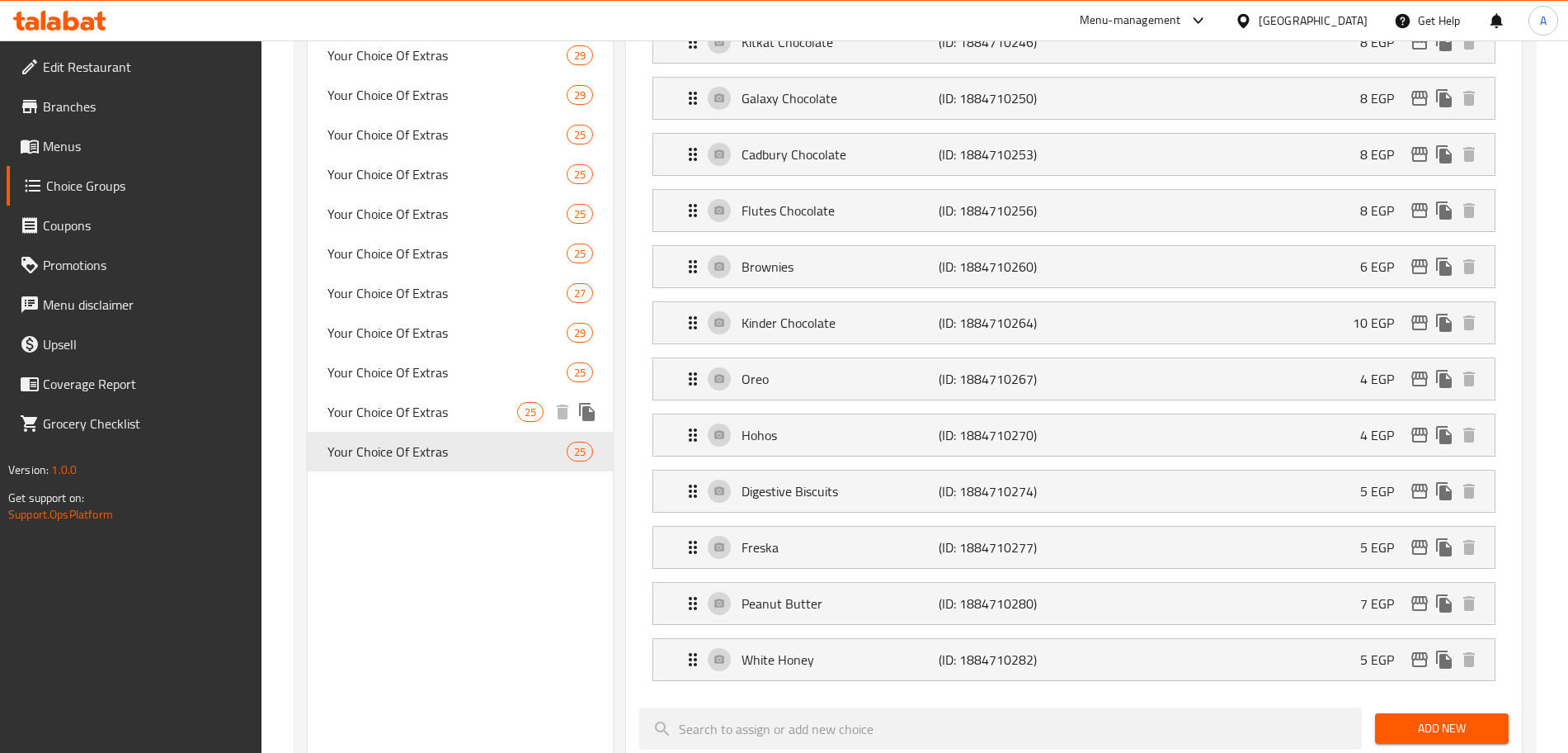
scroll to position [1011, 0]
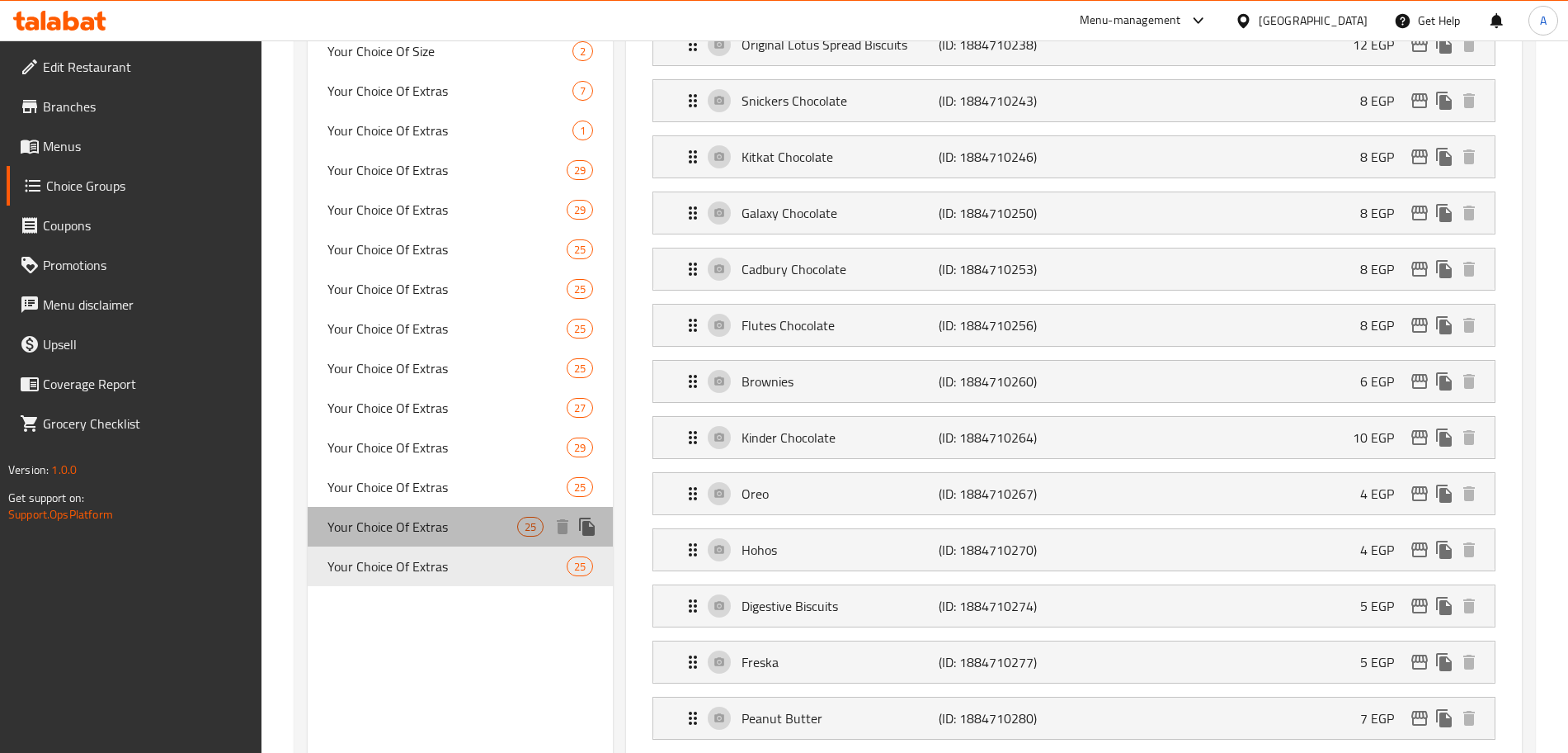
click at [447, 522] on span "Your Choice Of Extras" at bounding box center [422, 526] width 190 height 20
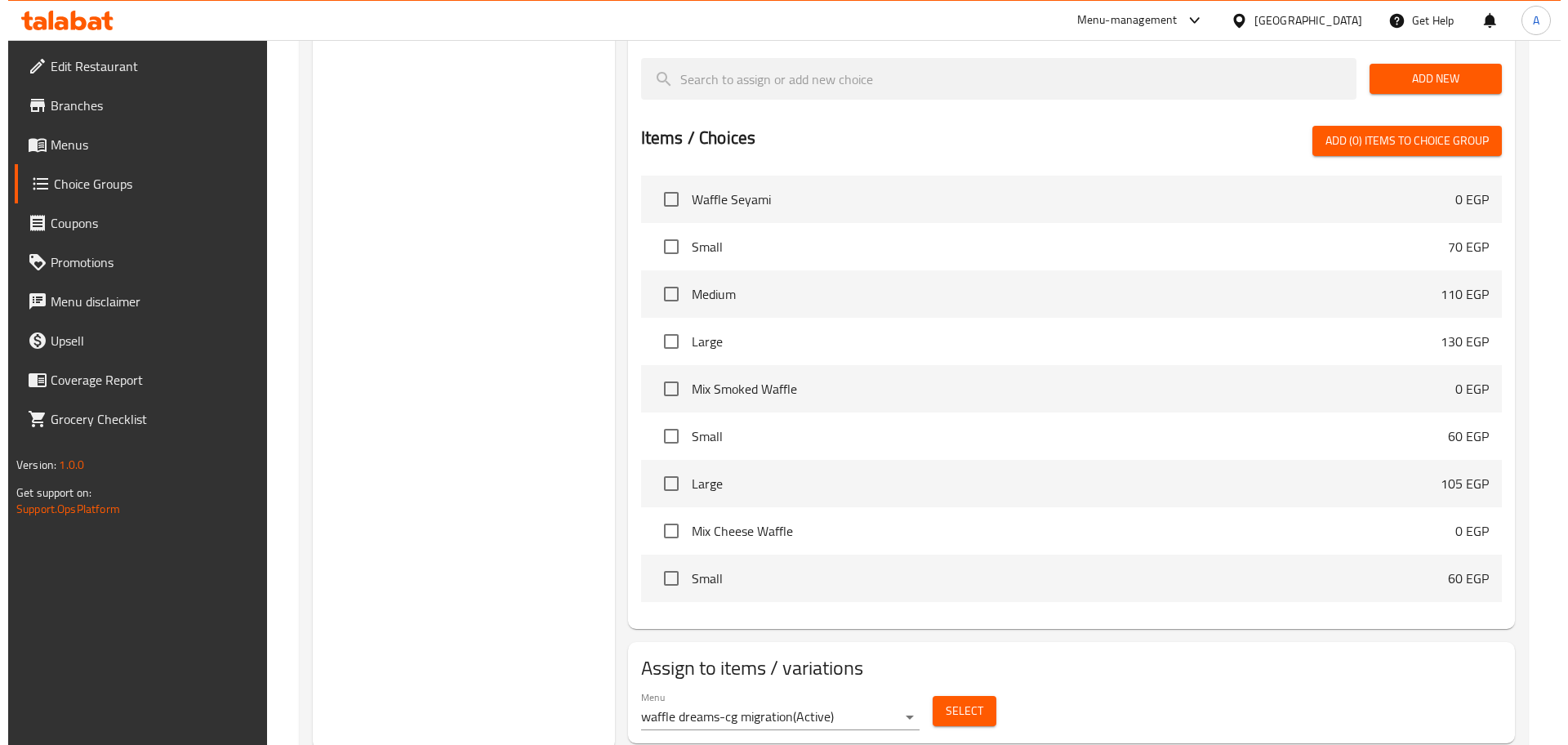
scroll to position [1760, 0]
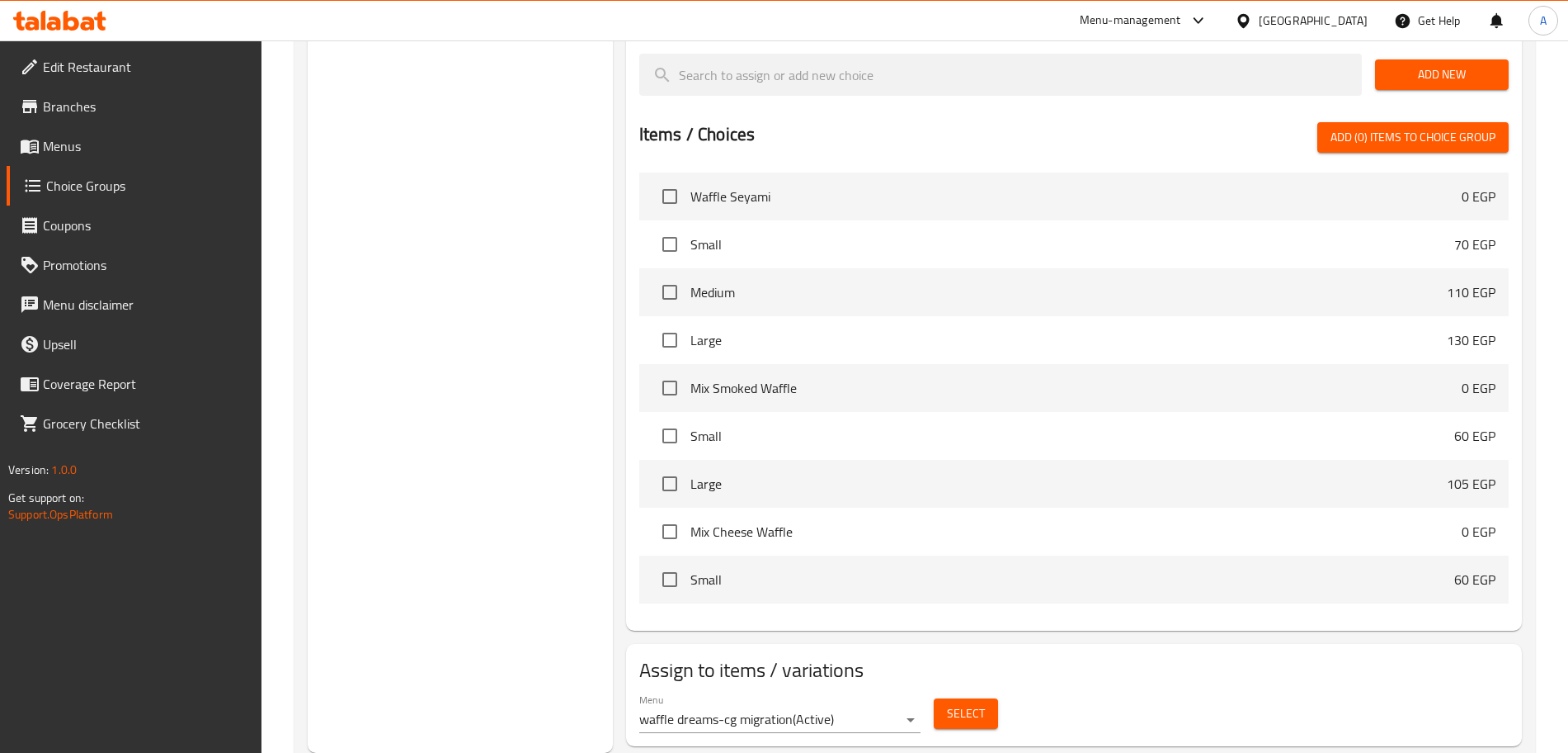
click at [947, 703] on span "Select" at bounding box center [965, 712] width 38 height 20
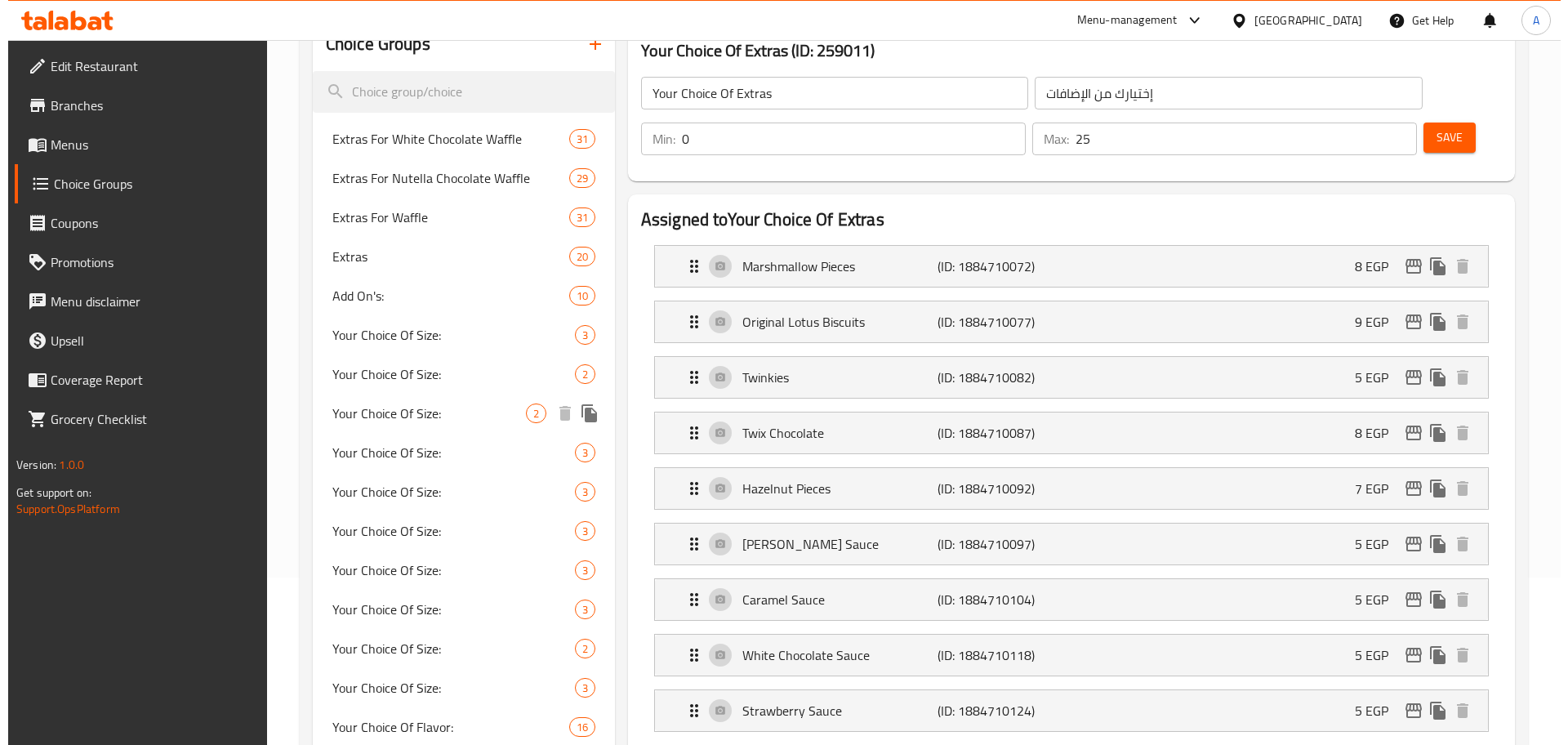
scroll to position [132, 0]
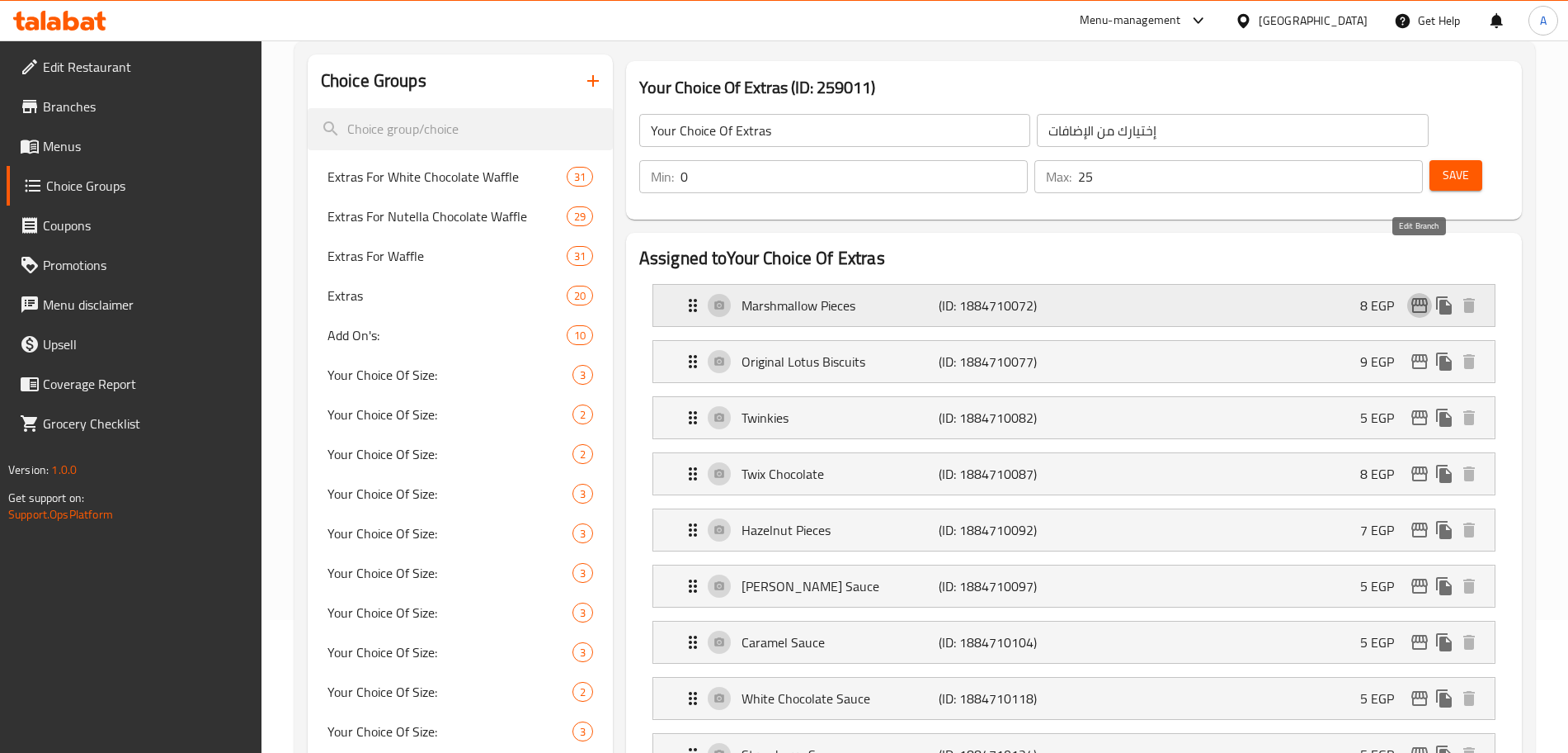
click at [1425, 295] on icon "edit" at bounding box center [1419, 305] width 20 height 20
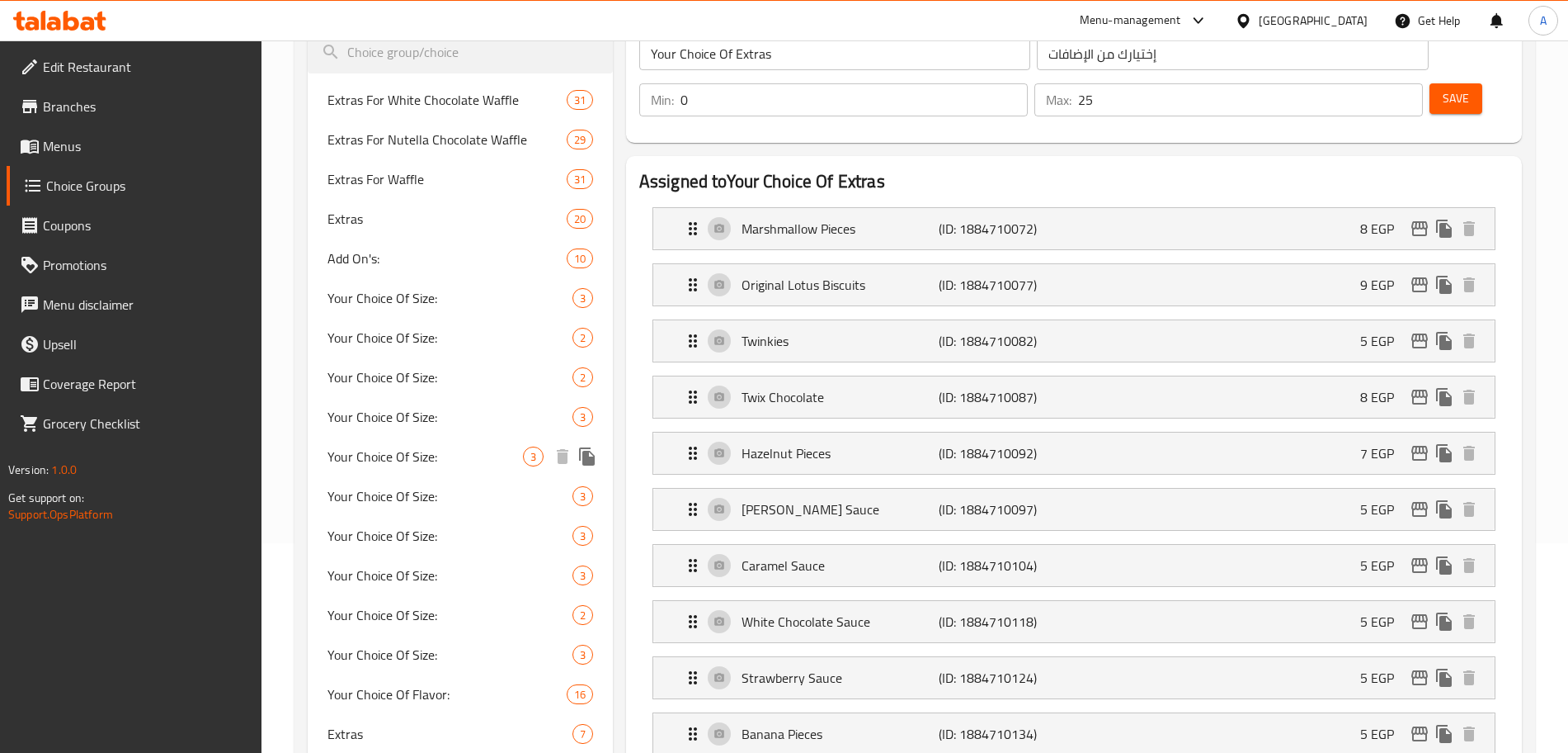
scroll to position [204, 0]
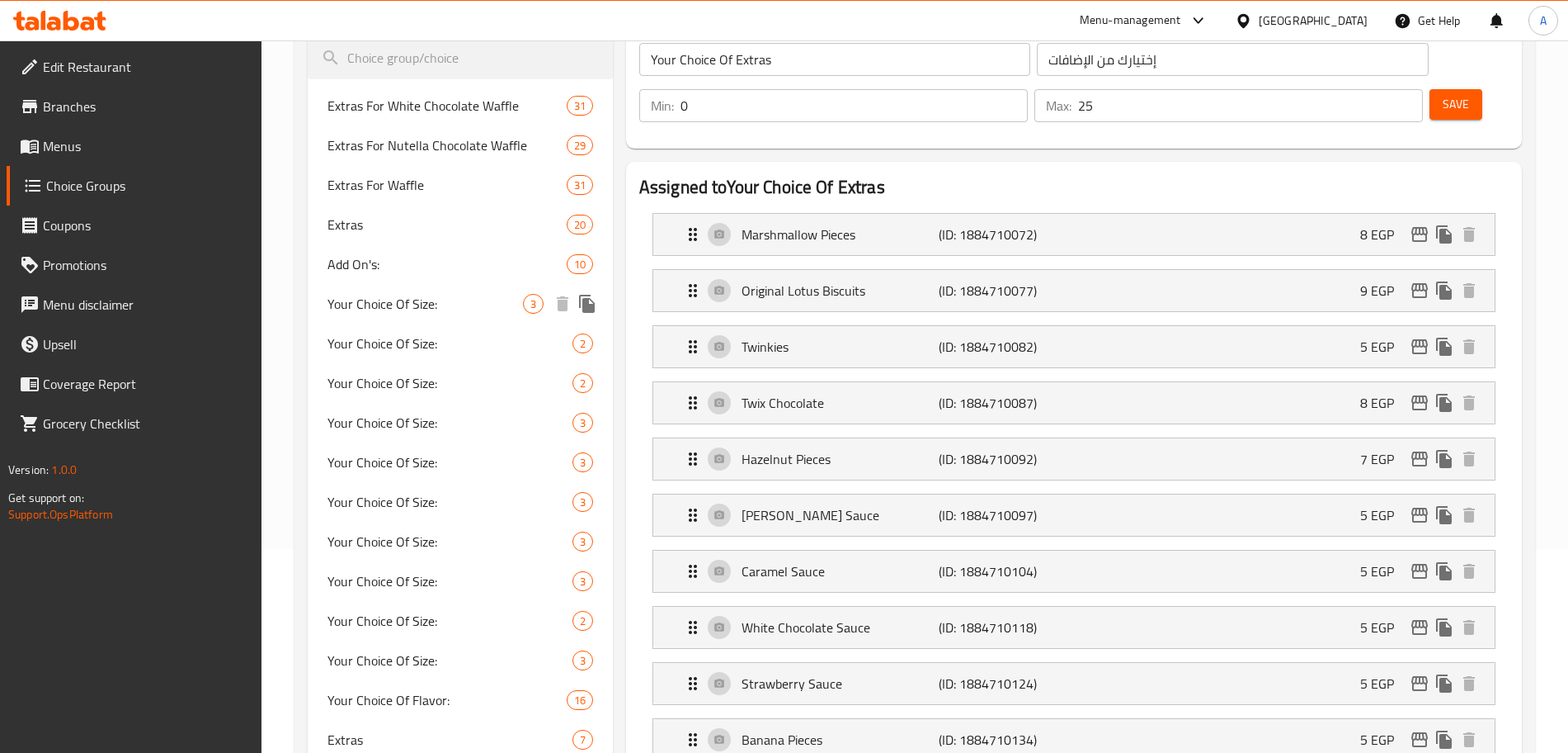
click at [470, 305] on span "Your Choice Of Size:" at bounding box center [425, 303] width 196 height 20
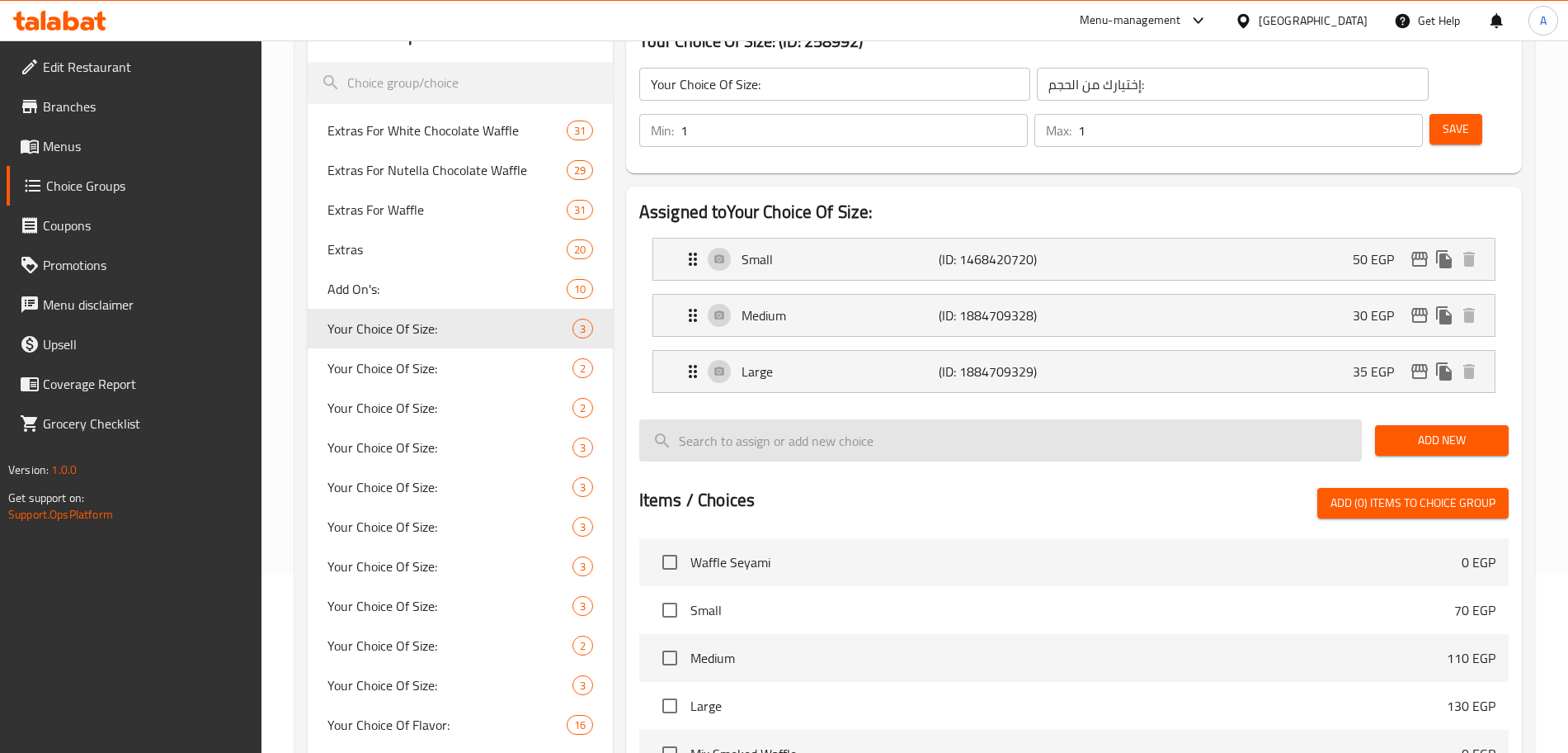
scroll to position [84, 0]
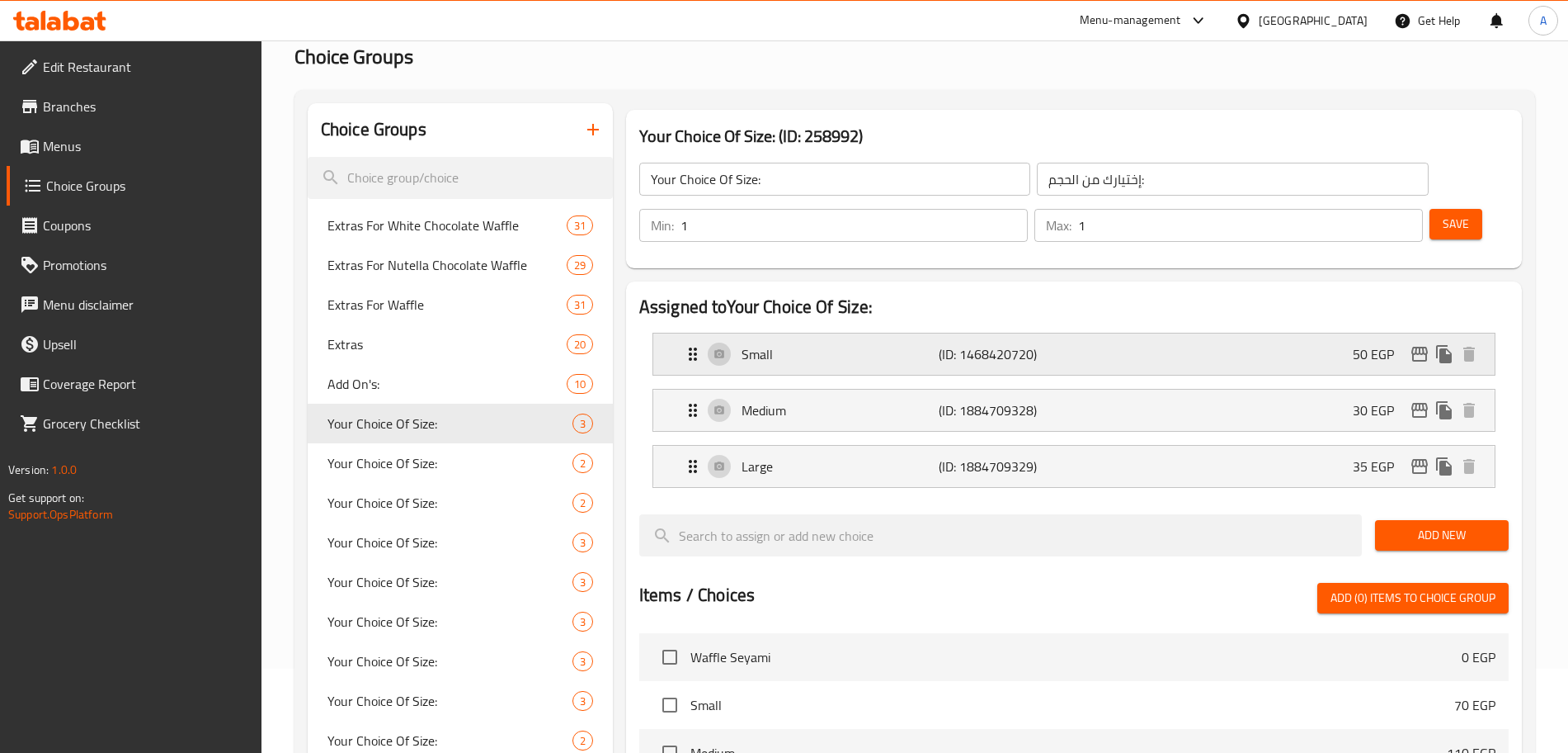
click at [1423, 347] on icon "edit" at bounding box center [1419, 353] width 16 height 14
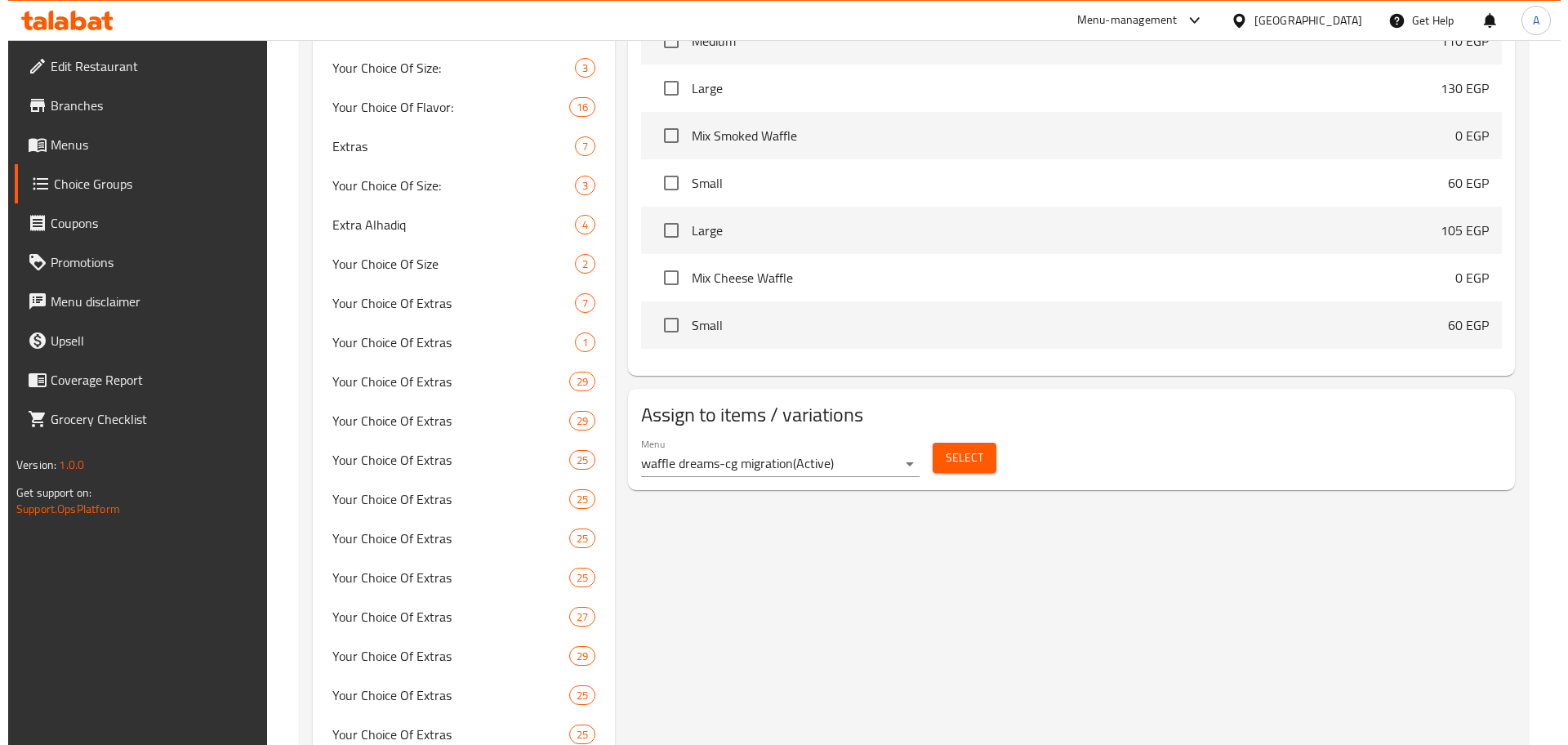
scroll to position [887, 0]
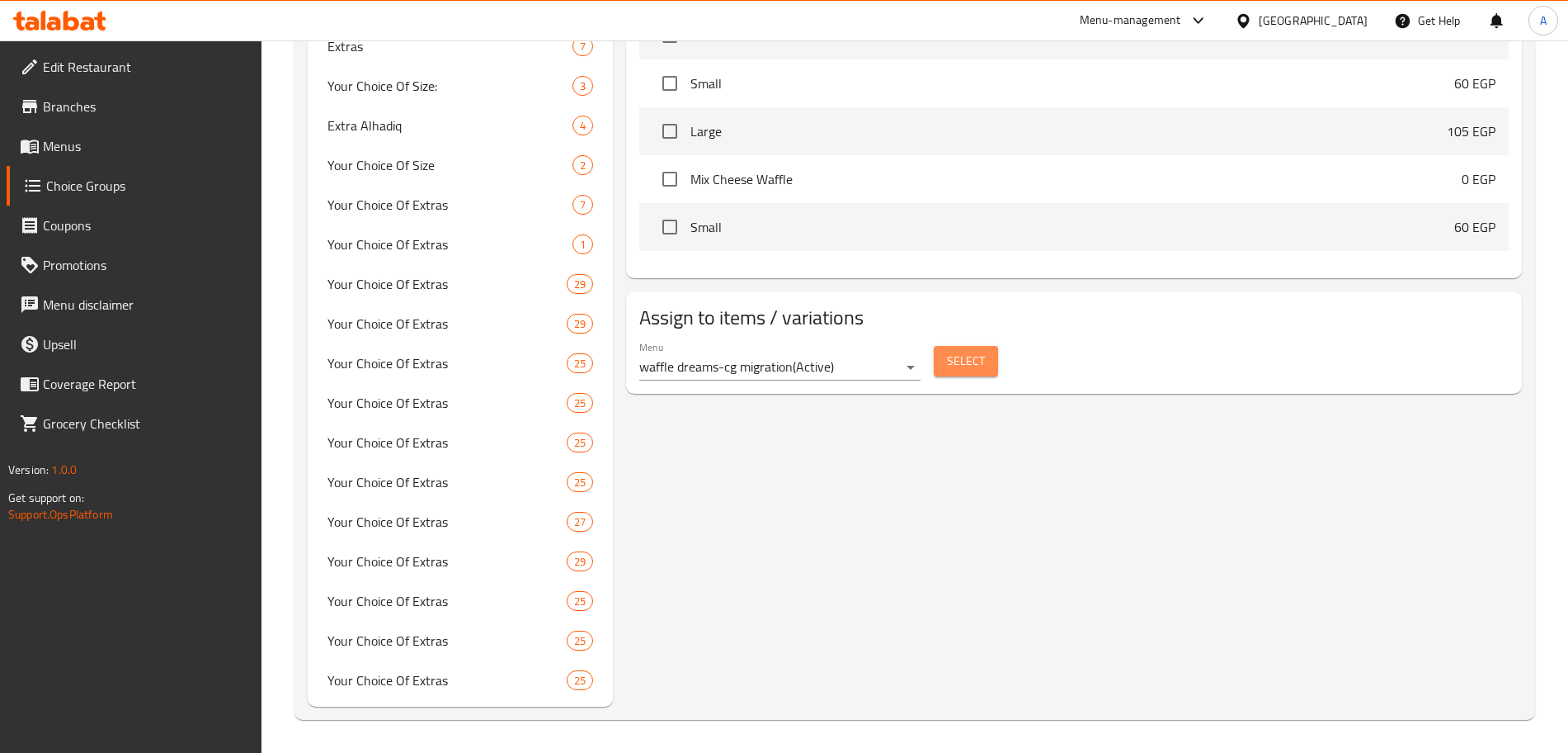
click at [944, 346] on button "Select" at bounding box center [966, 361] width 65 height 31
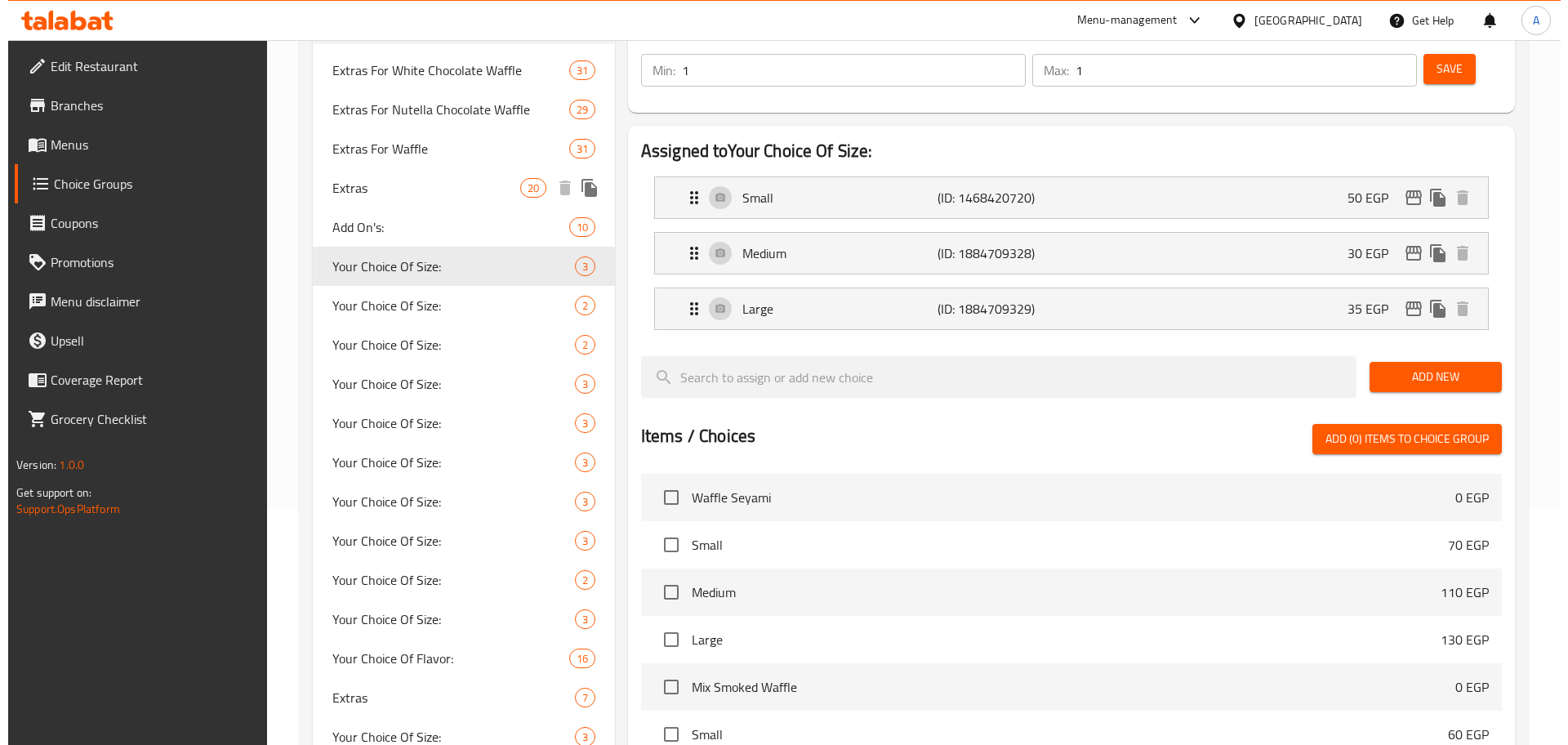
scroll to position [221, 0]
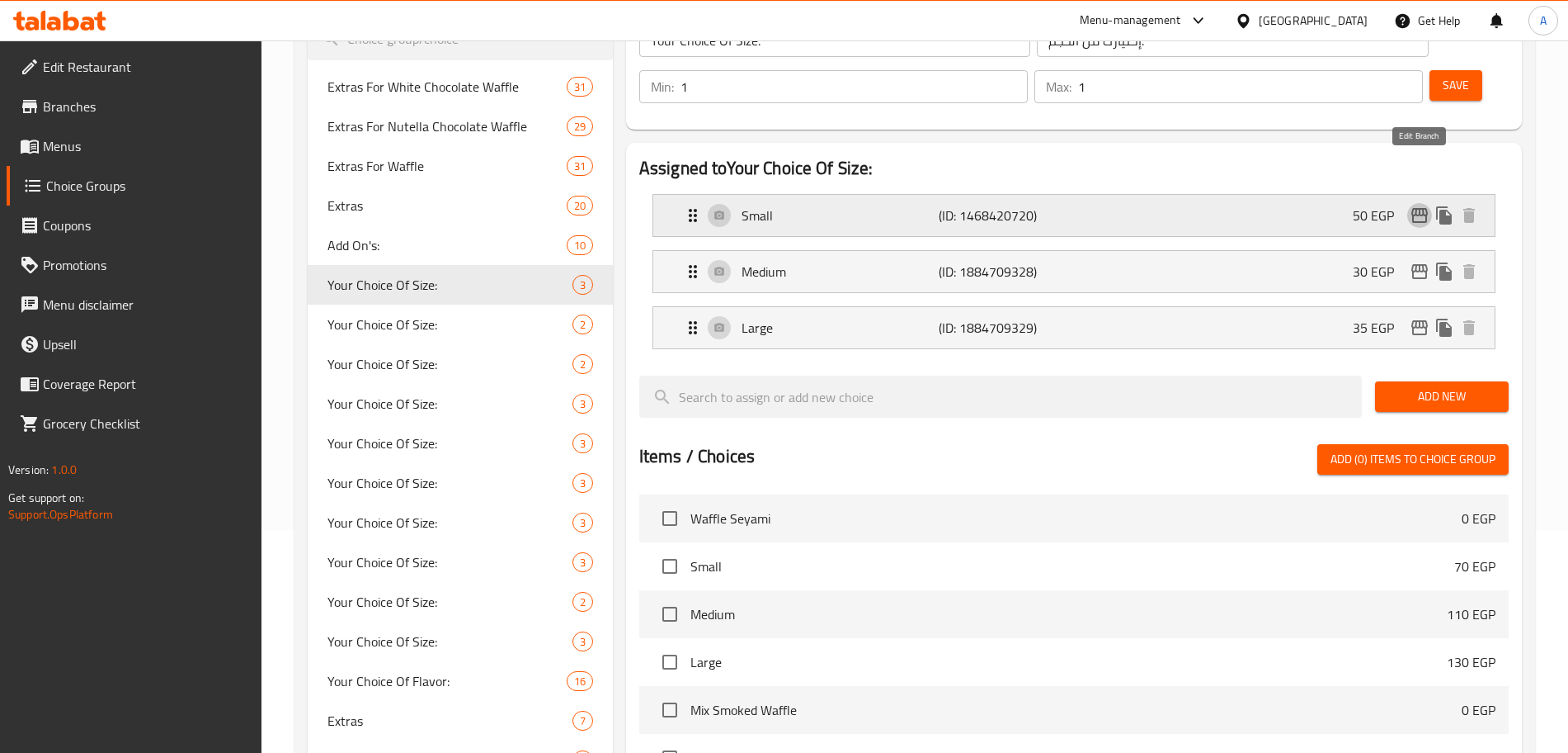
click at [1422, 208] on icon "edit" at bounding box center [1419, 214] width 16 height 14
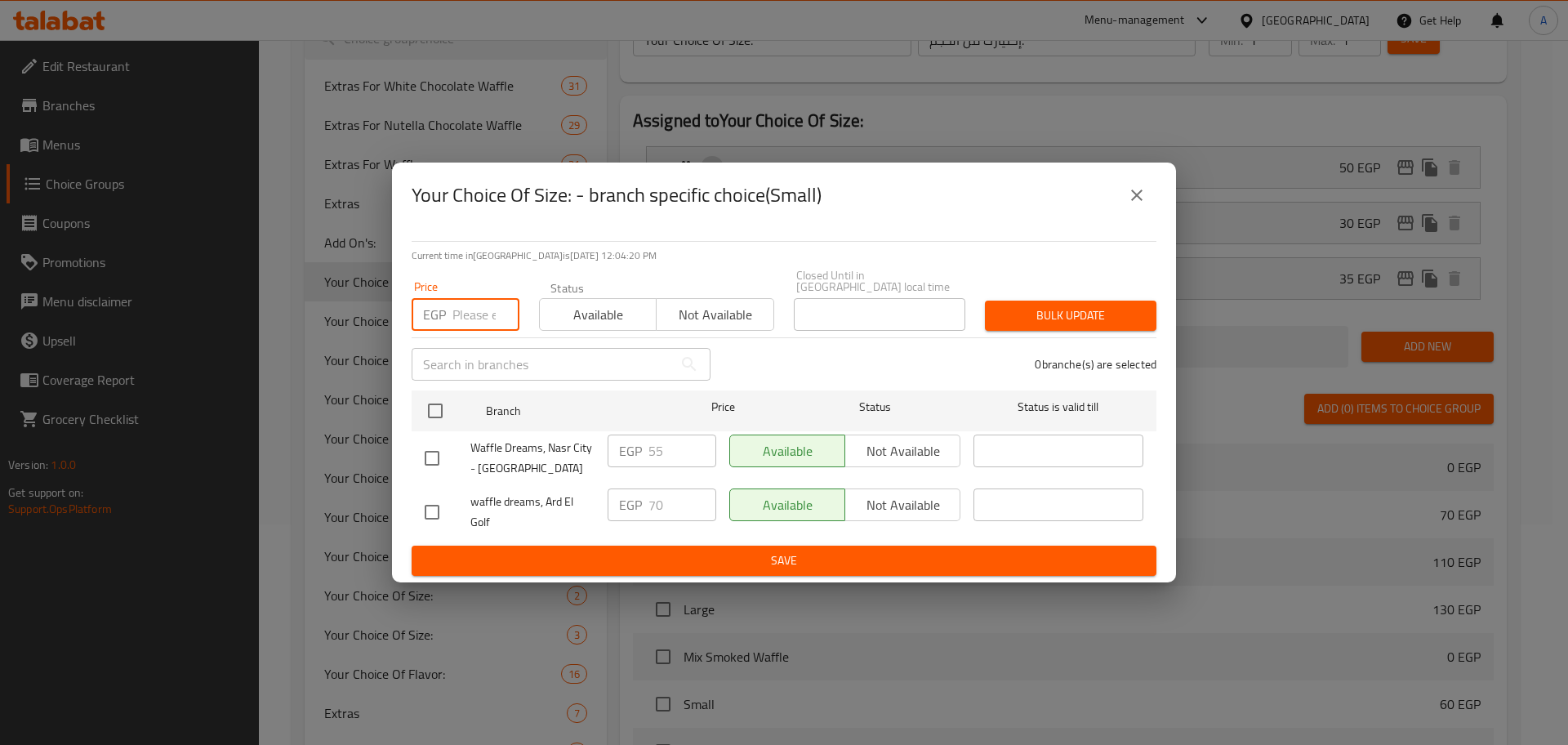
click at [463, 301] on input "number" at bounding box center [486, 314] width 67 height 32
click at [436, 409] on input "checkbox" at bounding box center [436, 411] width 34 height 34
click at [1040, 306] on span "Bulk update" at bounding box center [1071, 315] width 145 height 20
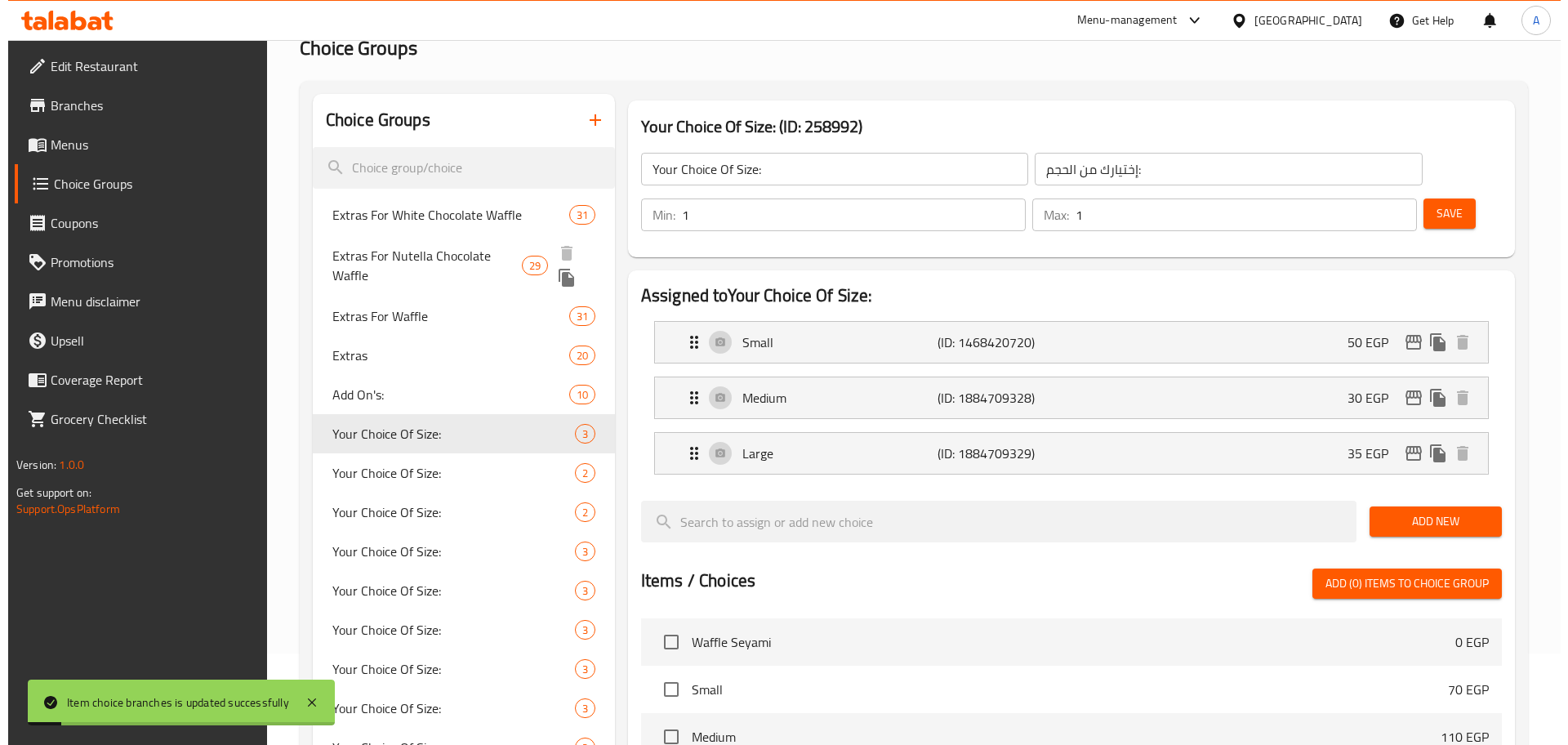
scroll to position [0, 0]
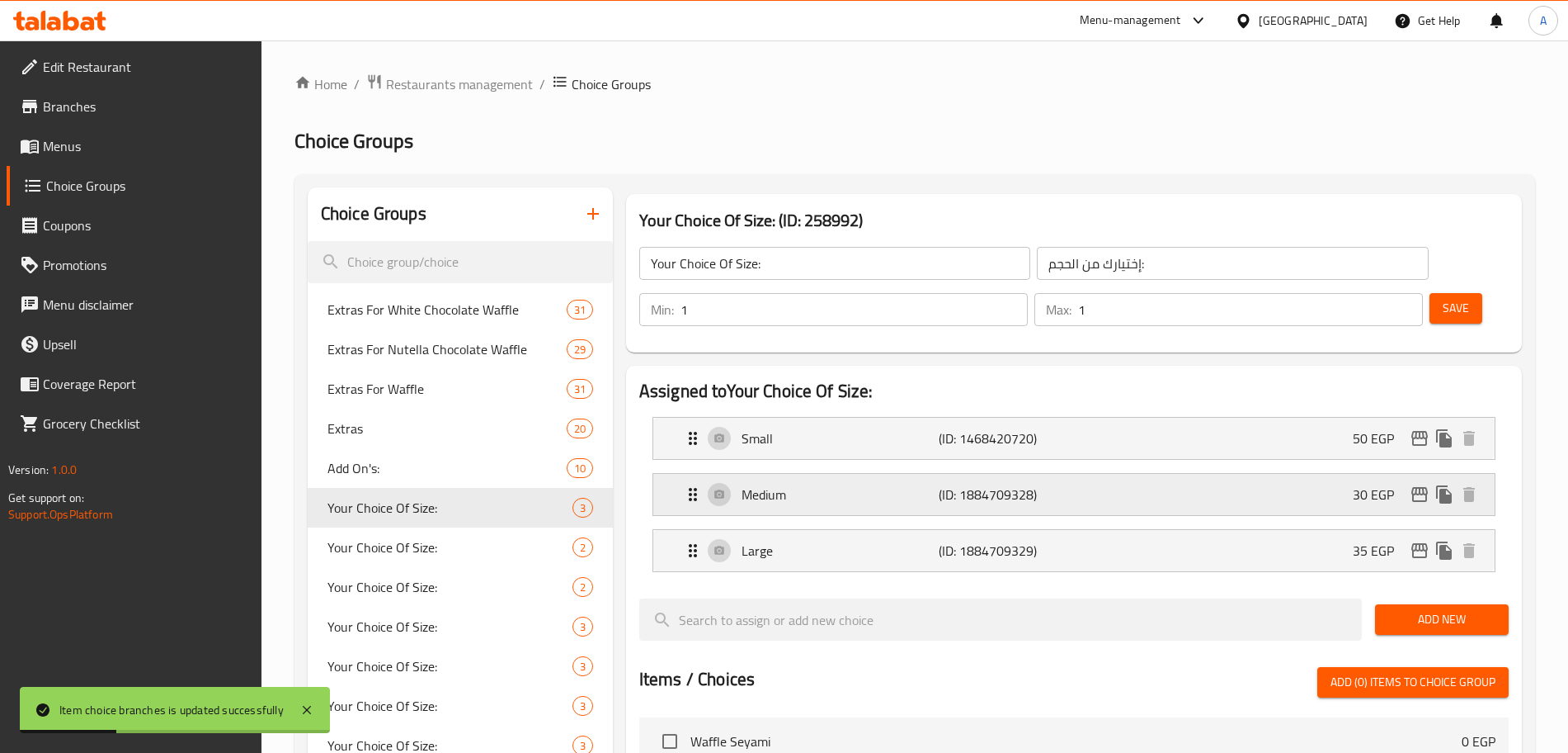
click at [1418, 487] on icon "edit" at bounding box center [1419, 493] width 16 height 14
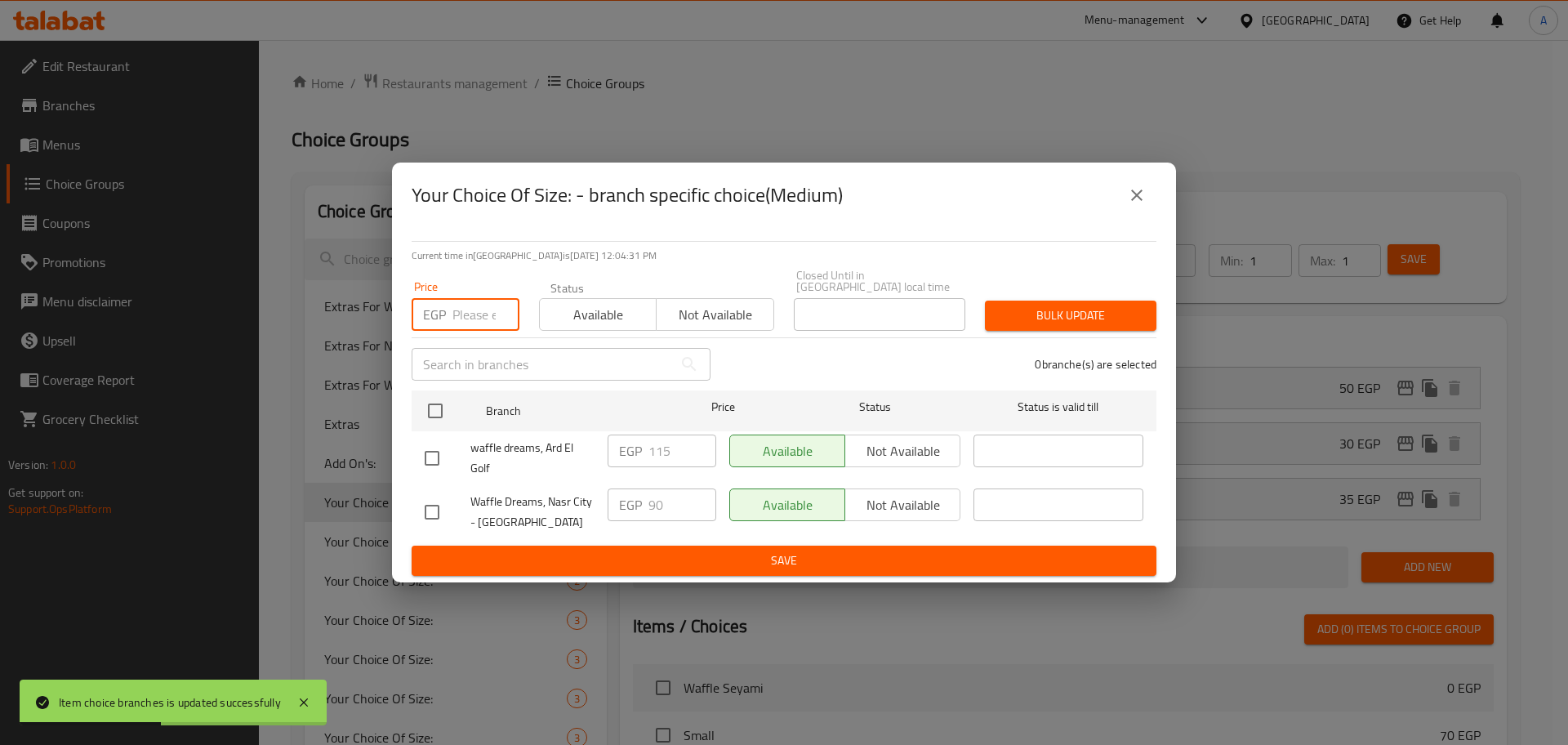
click at [468, 306] on input "number" at bounding box center [486, 314] width 67 height 32
click at [442, 406] on input "checkbox" at bounding box center [436, 411] width 34 height 34
click at [1033, 310] on span "Bulk update" at bounding box center [1071, 315] width 145 height 20
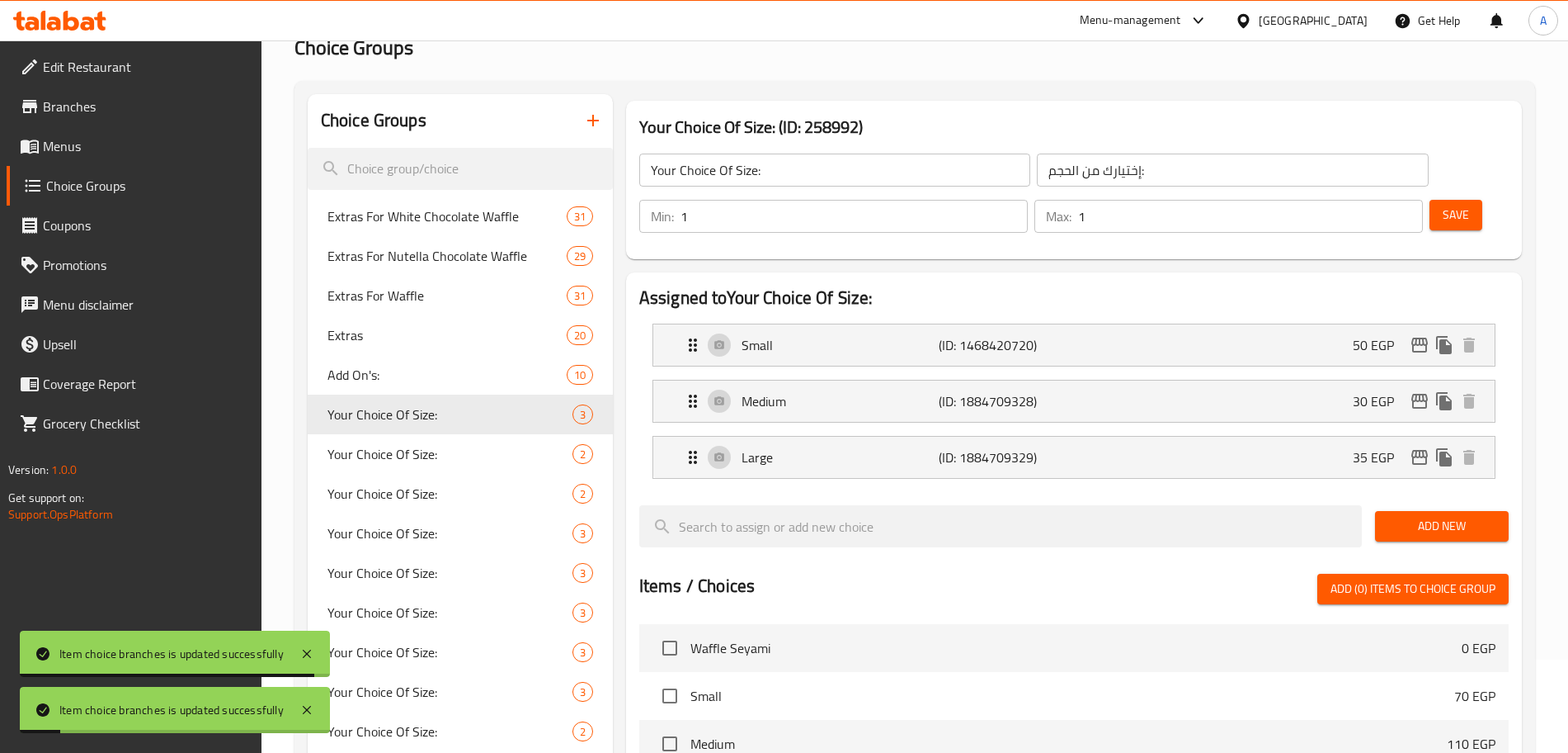
scroll to position [78, 0]
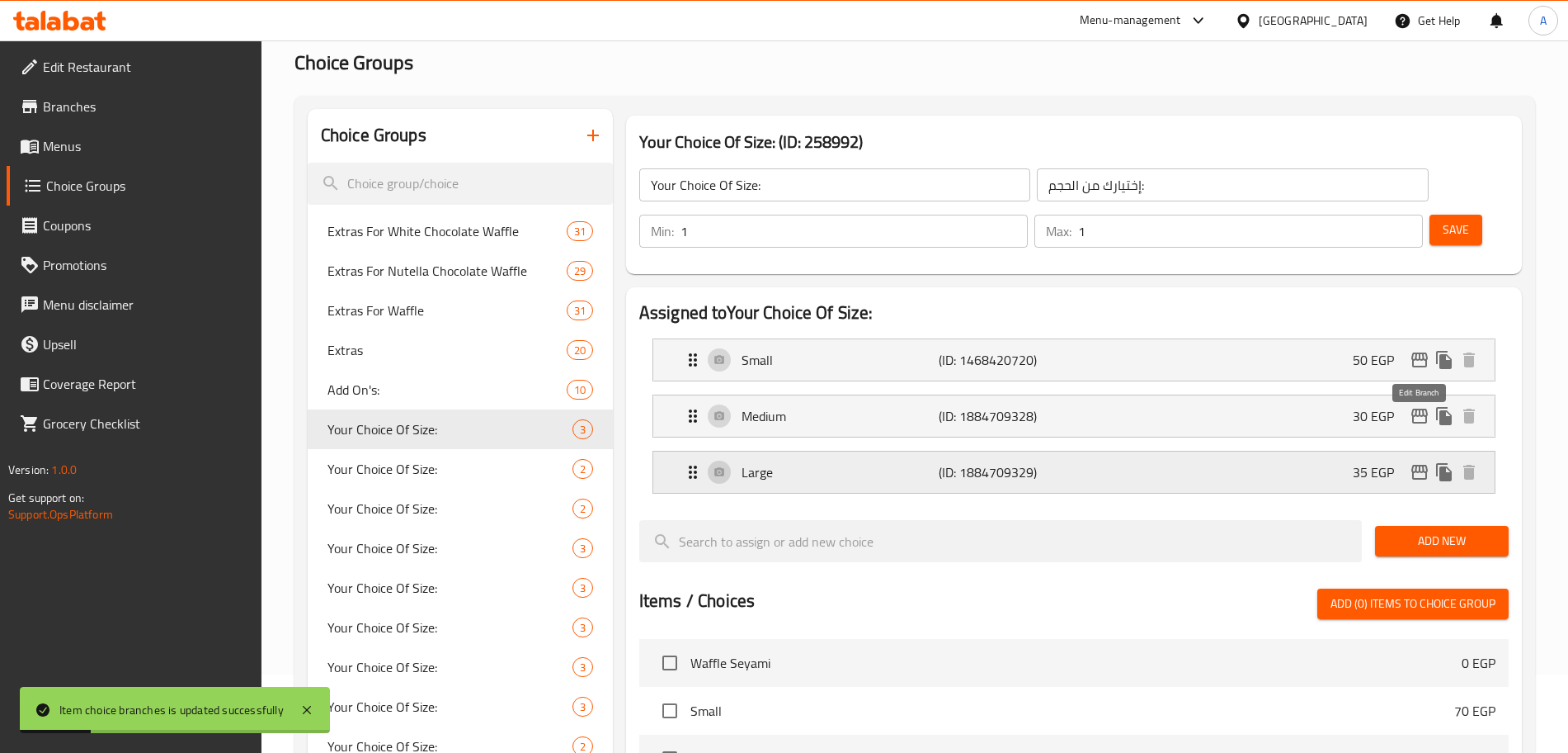
click at [1418, 460] on button "edit" at bounding box center [1419, 472] width 25 height 25
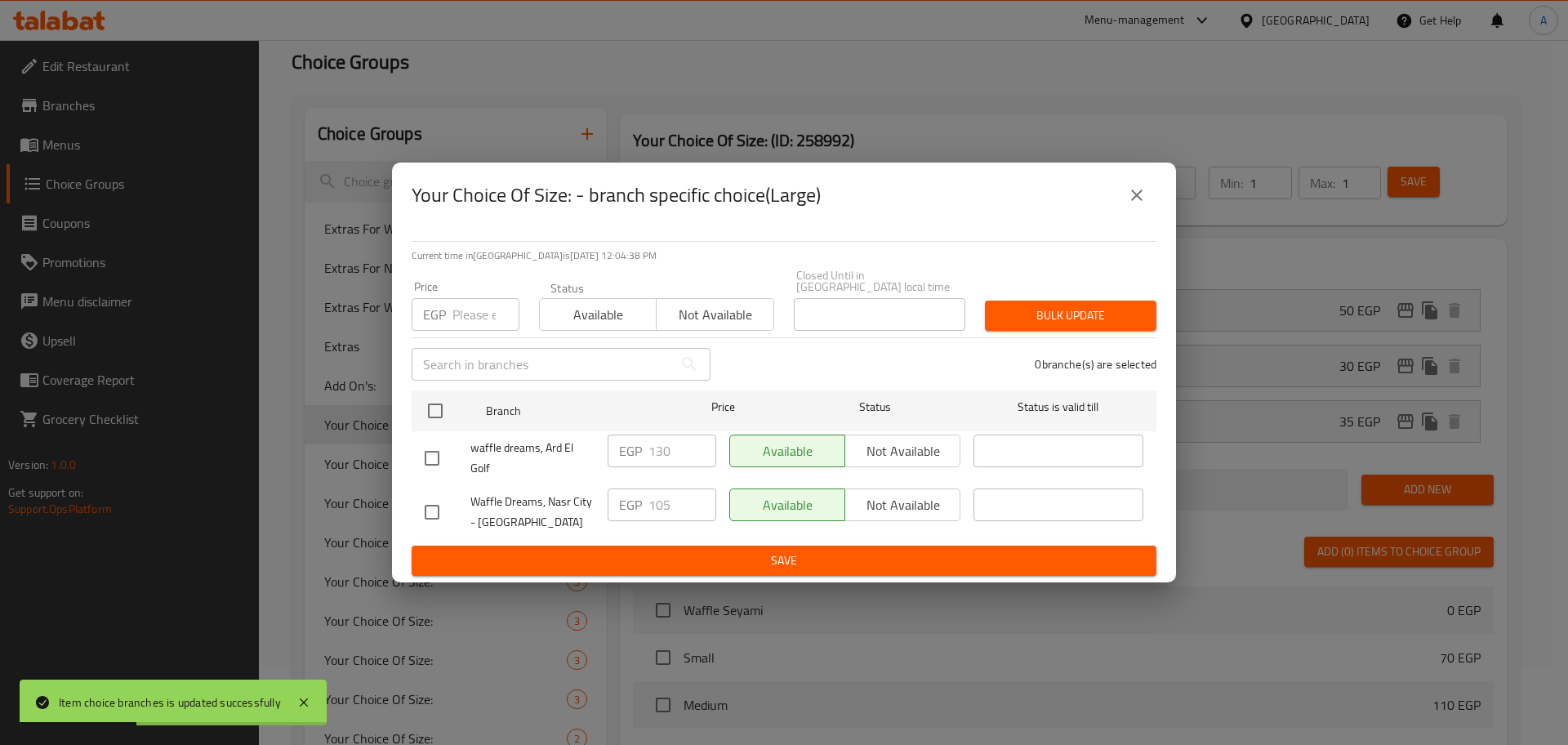
click at [470, 312] on input "number" at bounding box center [486, 314] width 67 height 32
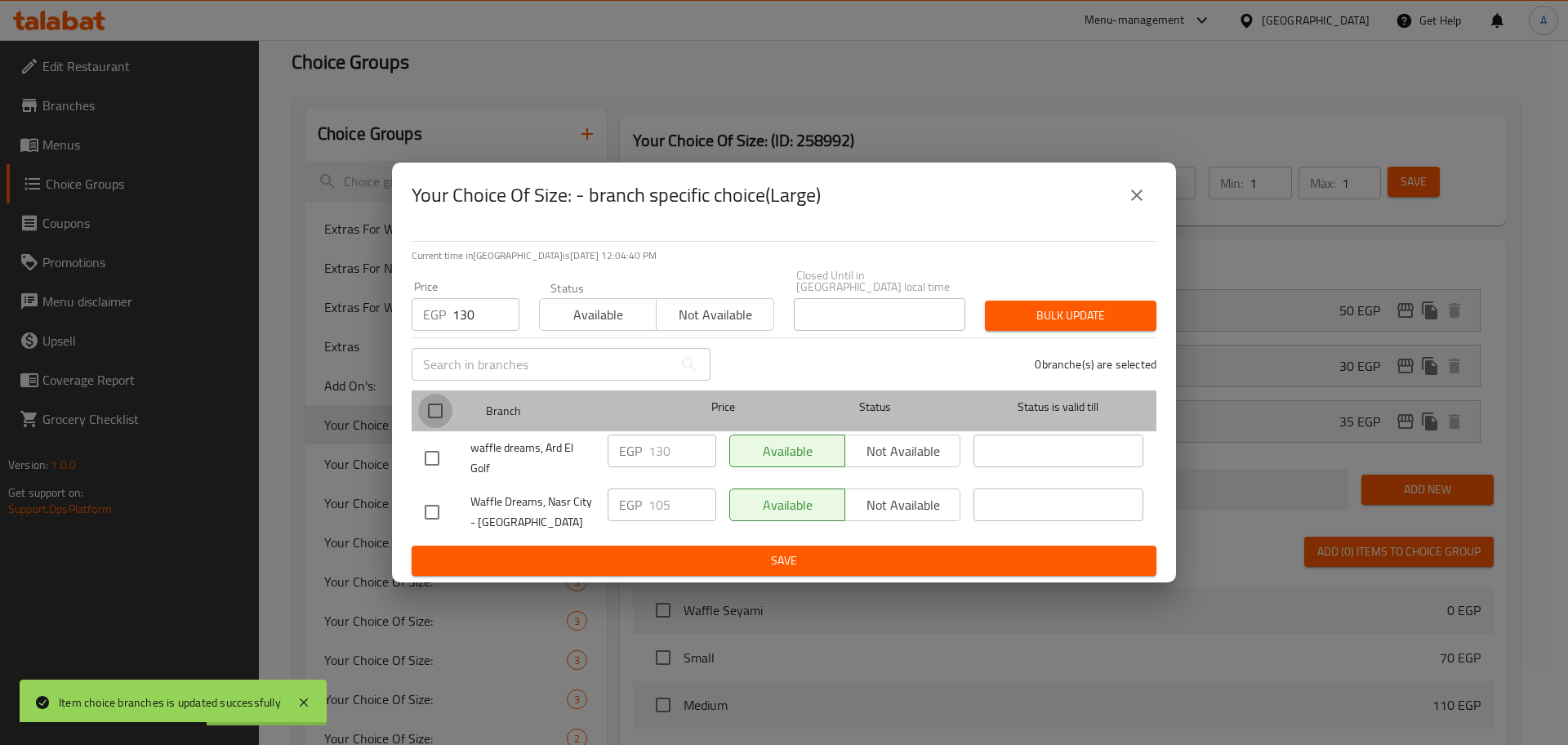
click at [444, 394] on input "checkbox" at bounding box center [436, 411] width 34 height 34
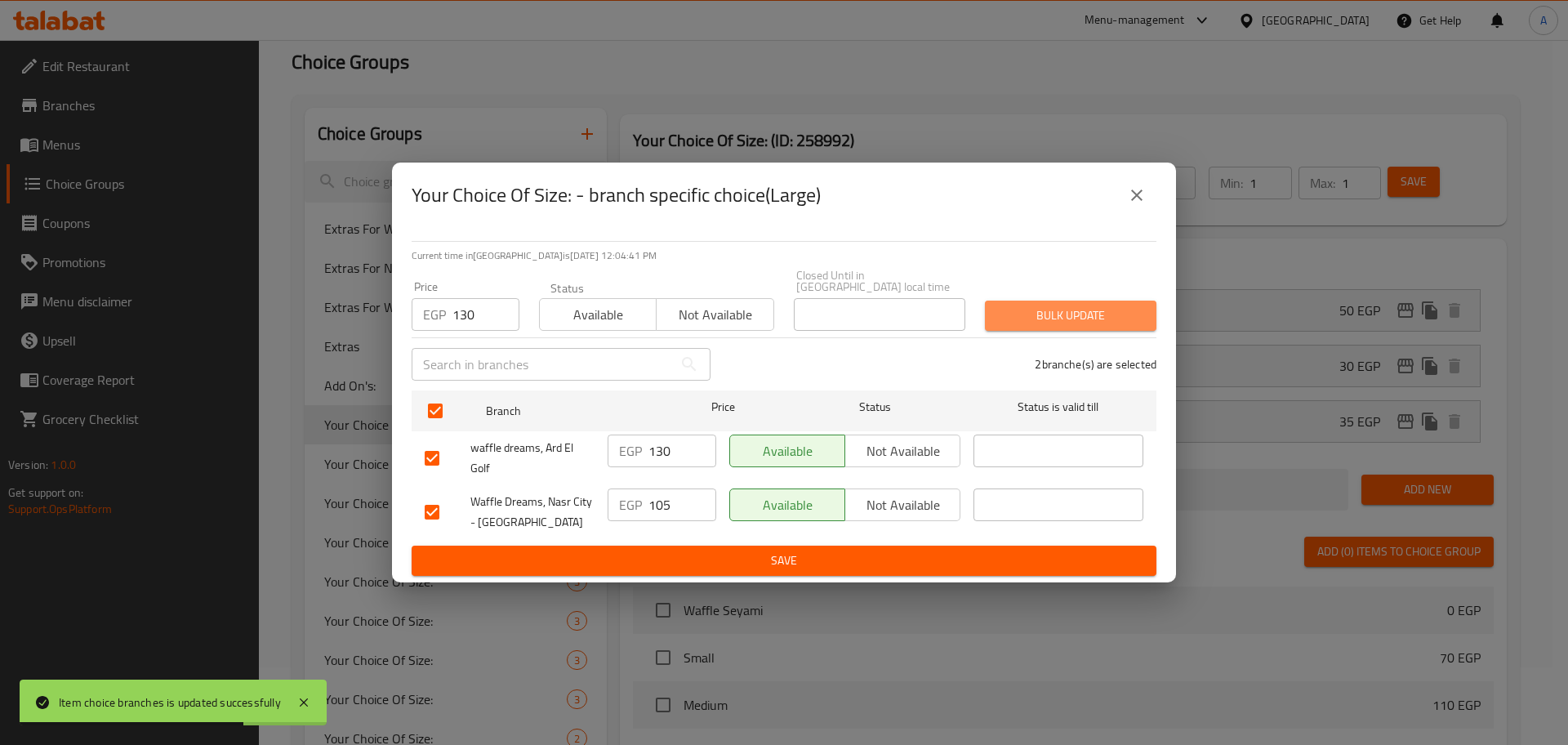
click at [1107, 306] on span "Bulk update" at bounding box center [1071, 315] width 145 height 20
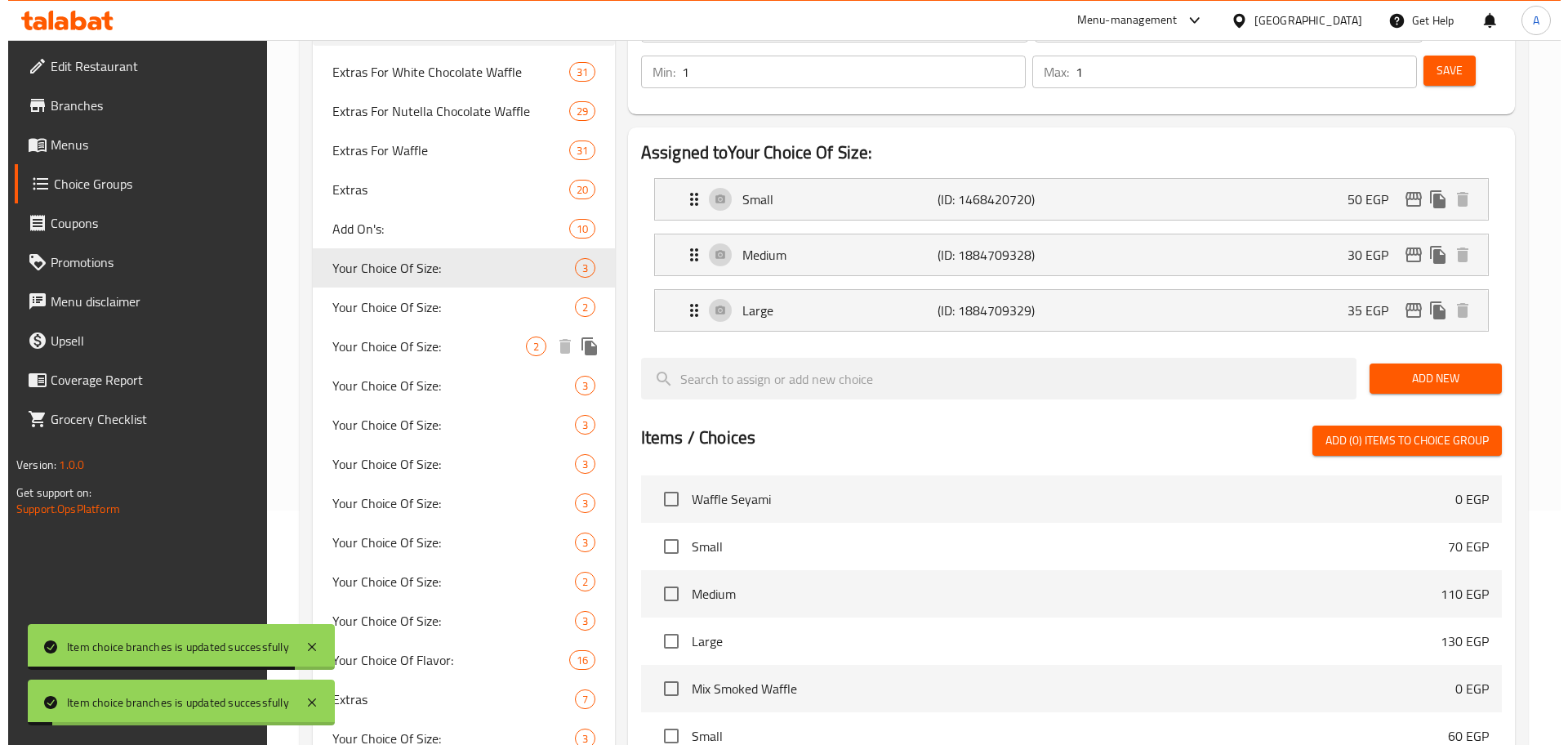
scroll to position [255, 0]
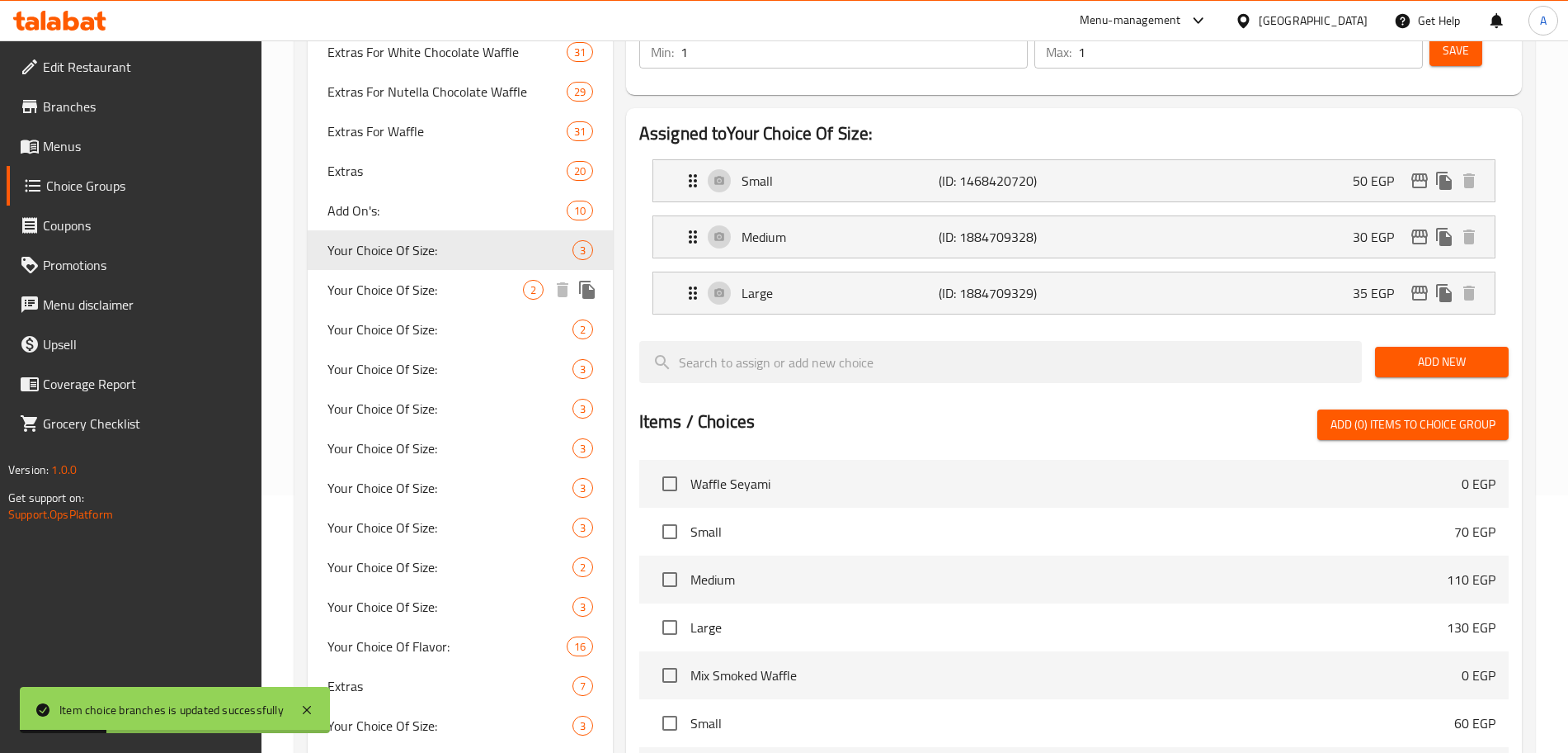
click at [498, 291] on span "Your Choice Of Size:" at bounding box center [425, 290] width 196 height 20
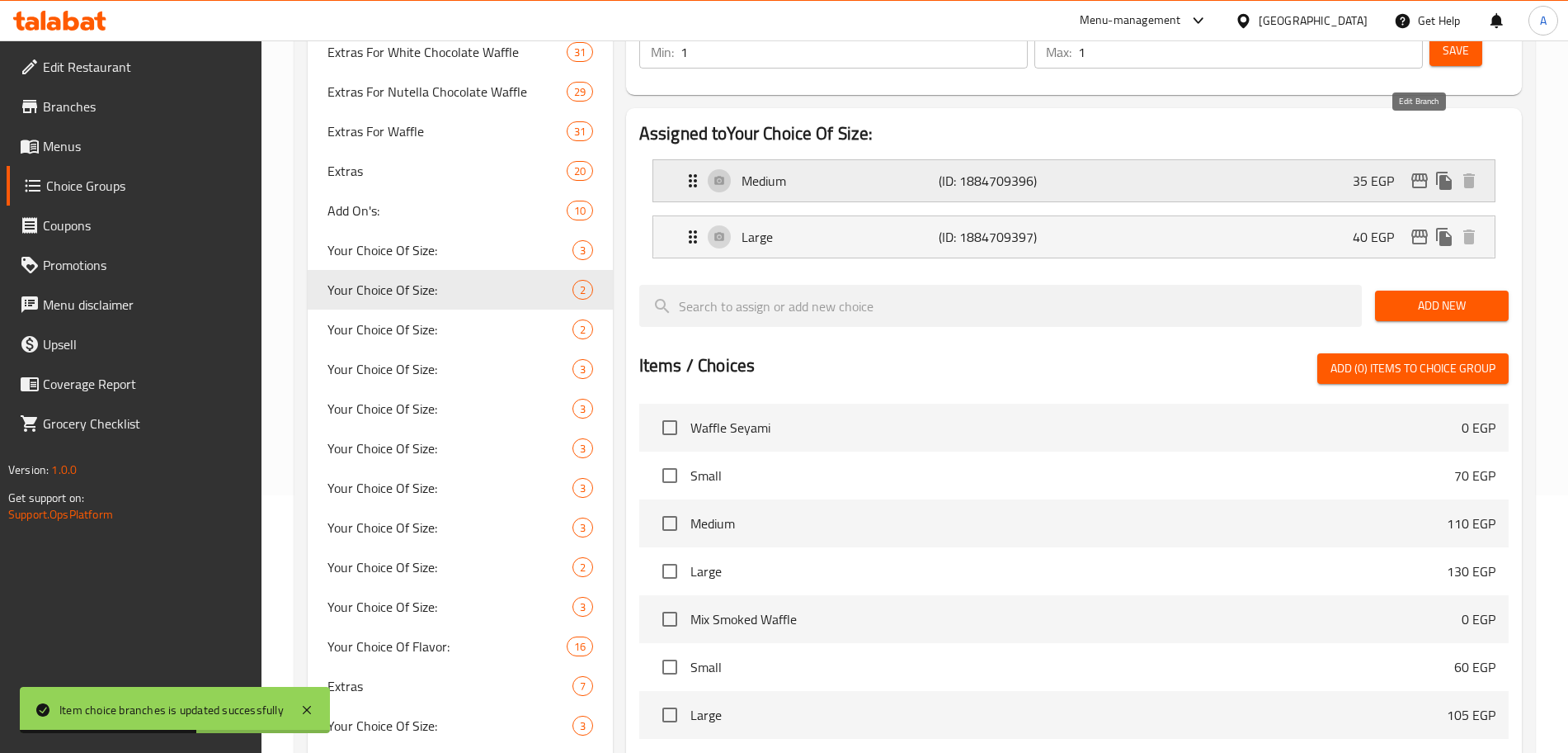
click at [1413, 174] on icon "edit" at bounding box center [1419, 181] width 16 height 14
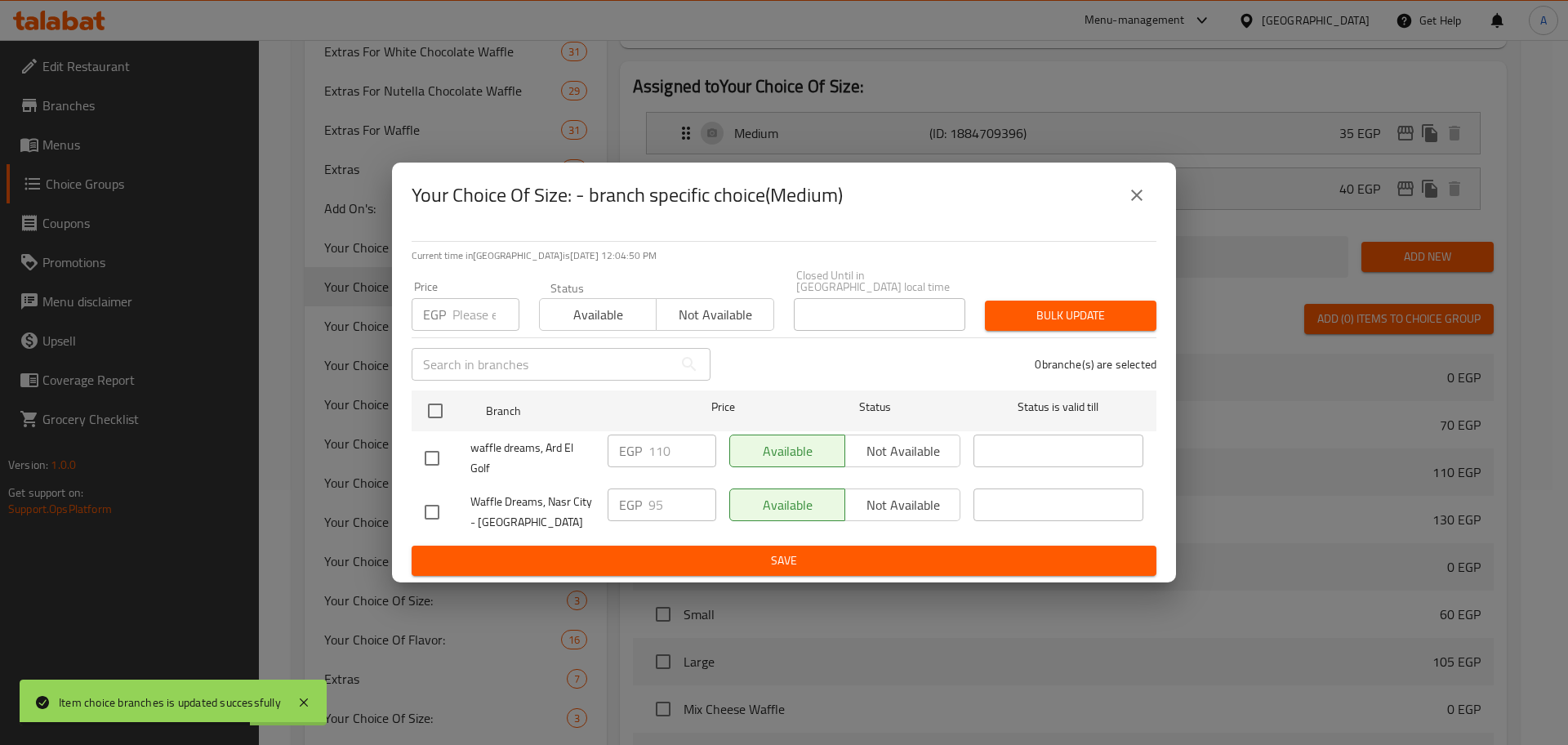
click at [462, 306] on input "number" at bounding box center [486, 314] width 67 height 32
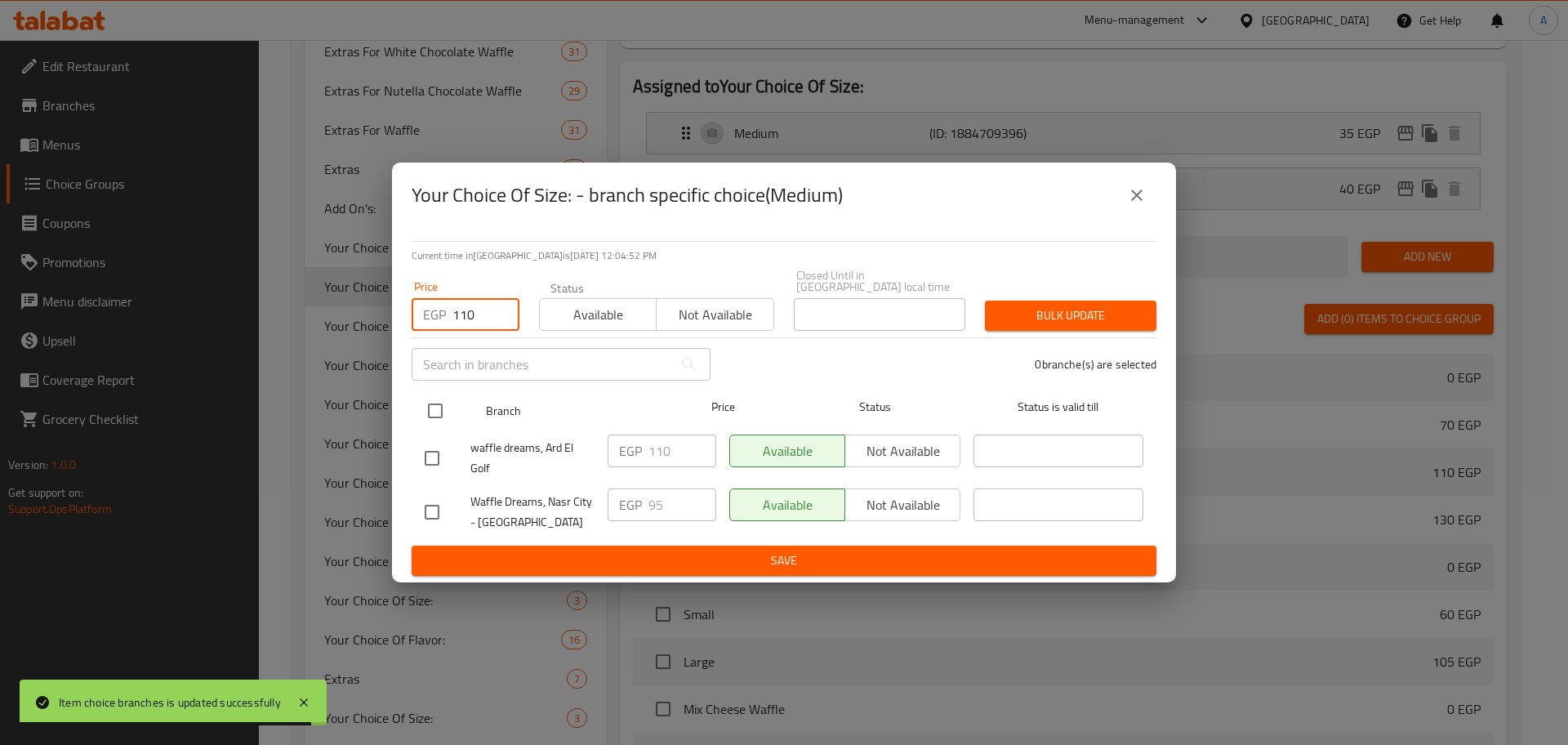
click at [424, 412] on input "checkbox" at bounding box center [436, 411] width 34 height 34
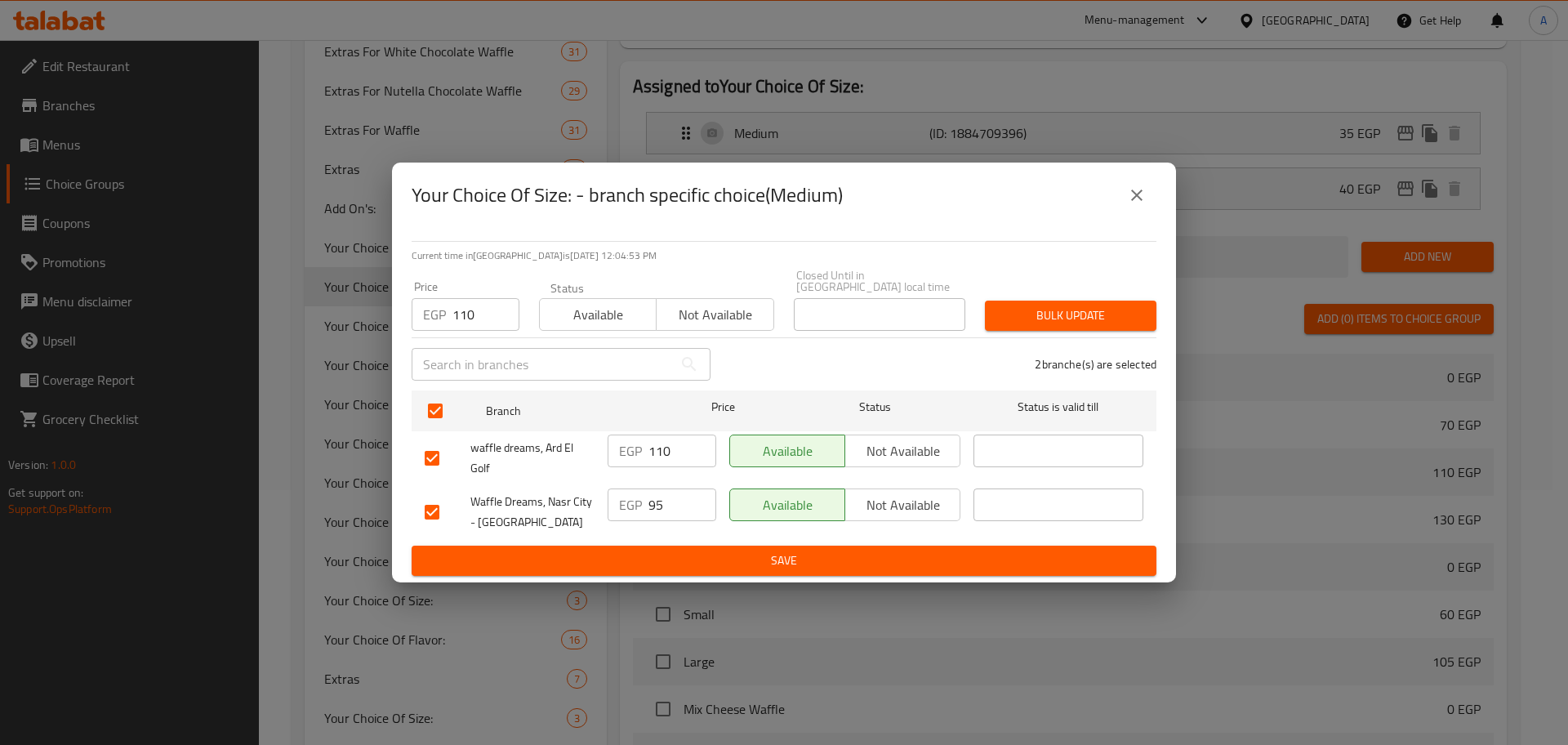
click at [1015, 308] on span "Bulk update" at bounding box center [1071, 315] width 145 height 20
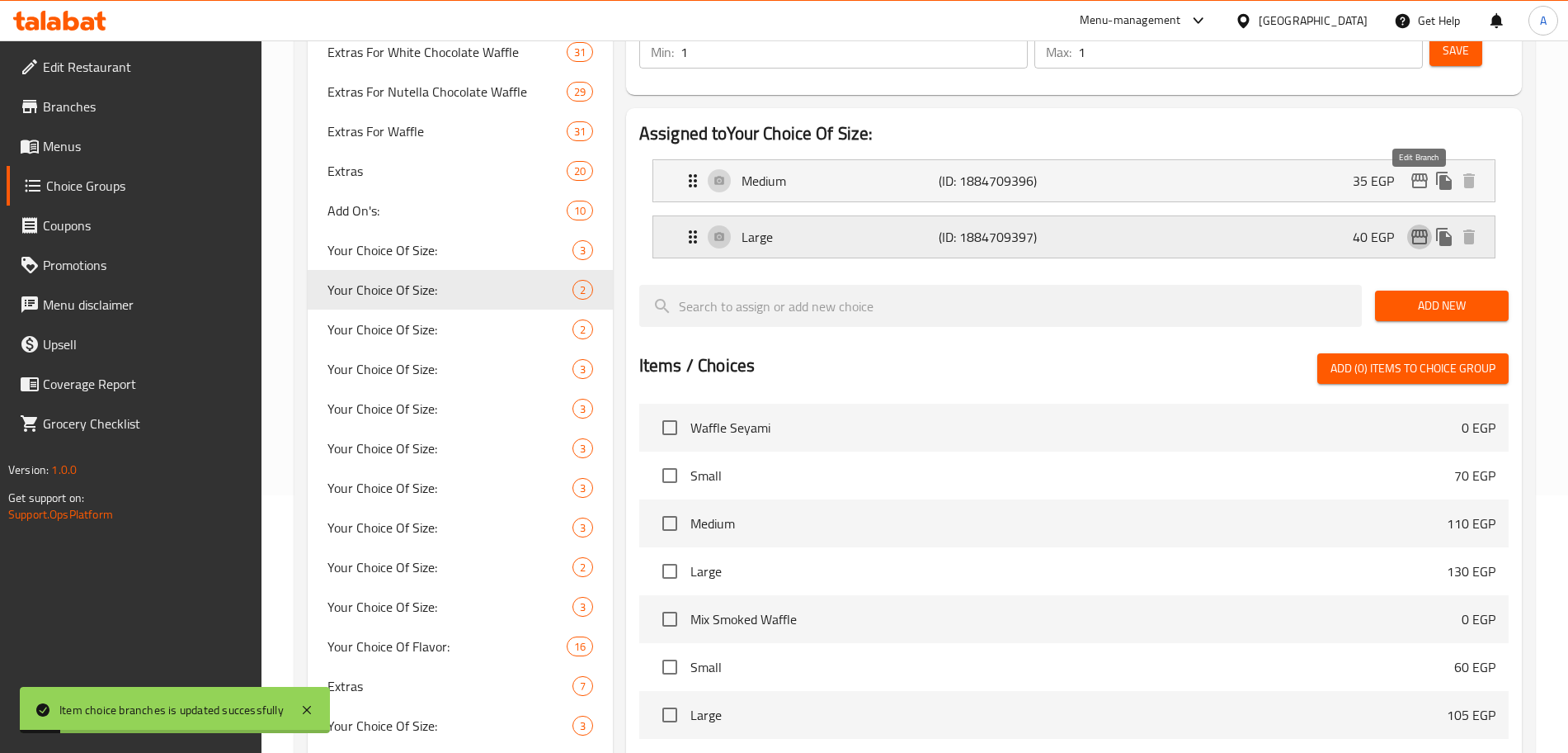
click at [1410, 227] on icon "edit" at bounding box center [1419, 237] width 20 height 20
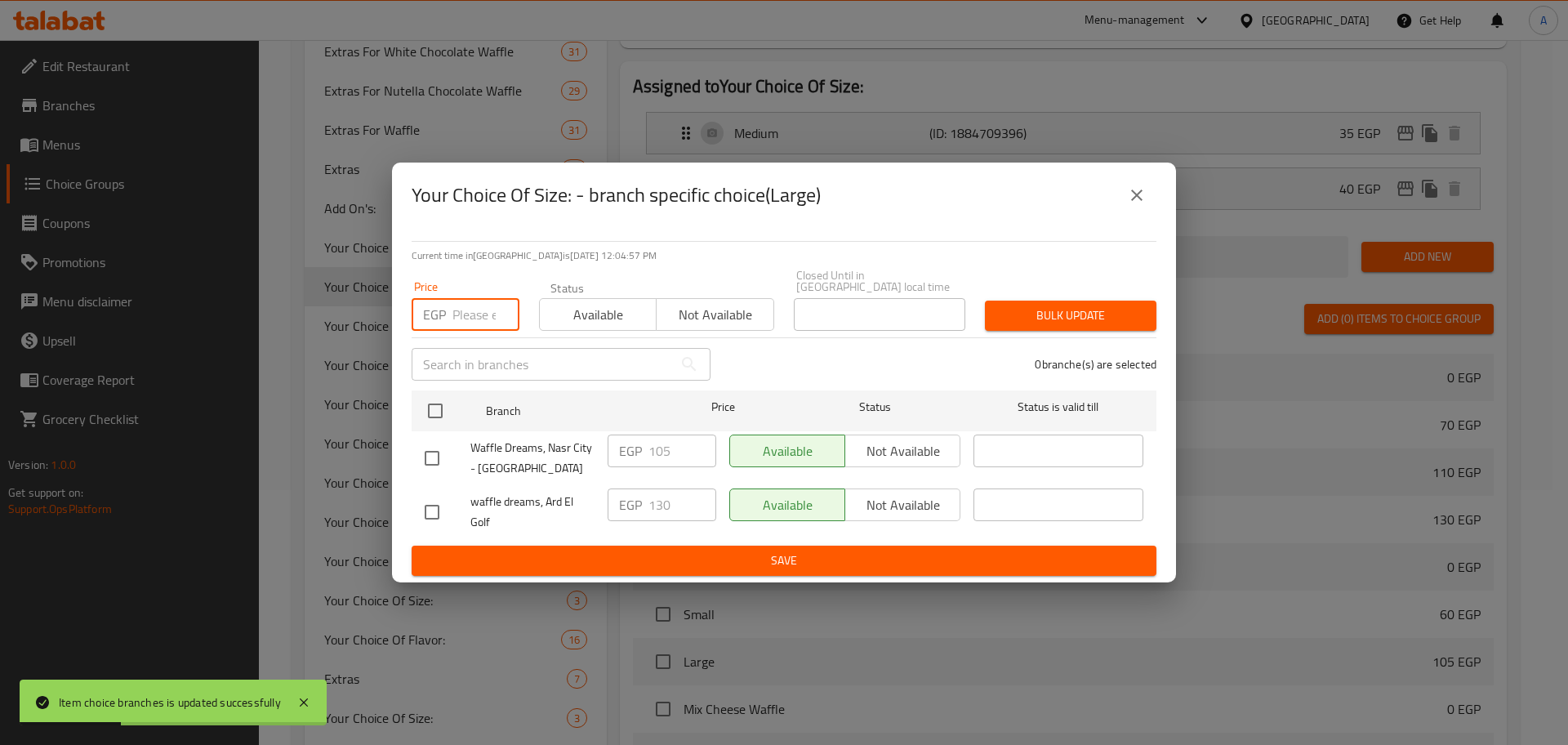
click at [476, 312] on input "number" at bounding box center [486, 314] width 67 height 32
click at [444, 395] on input "checkbox" at bounding box center [436, 411] width 34 height 34
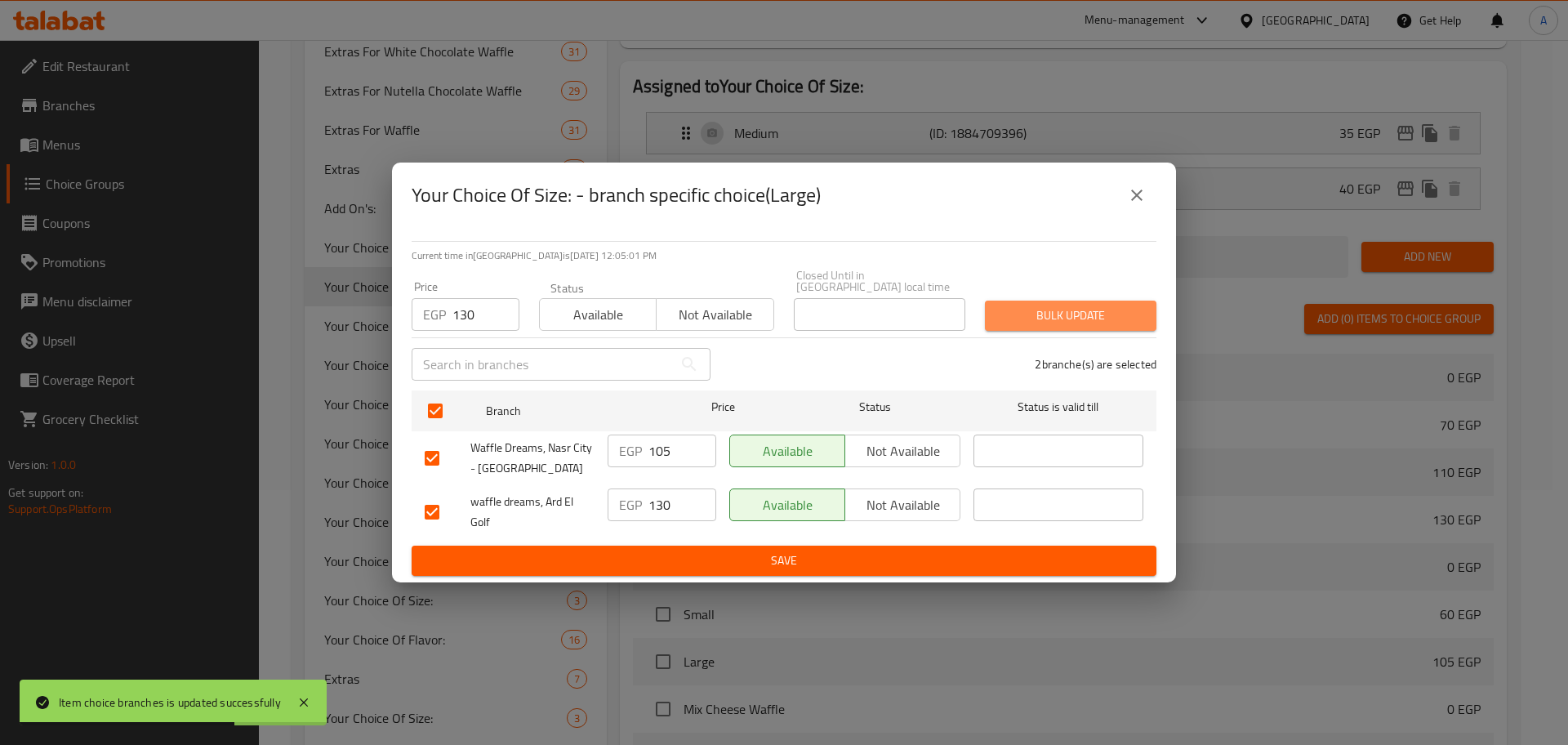
click at [1123, 309] on span "Bulk update" at bounding box center [1071, 315] width 145 height 20
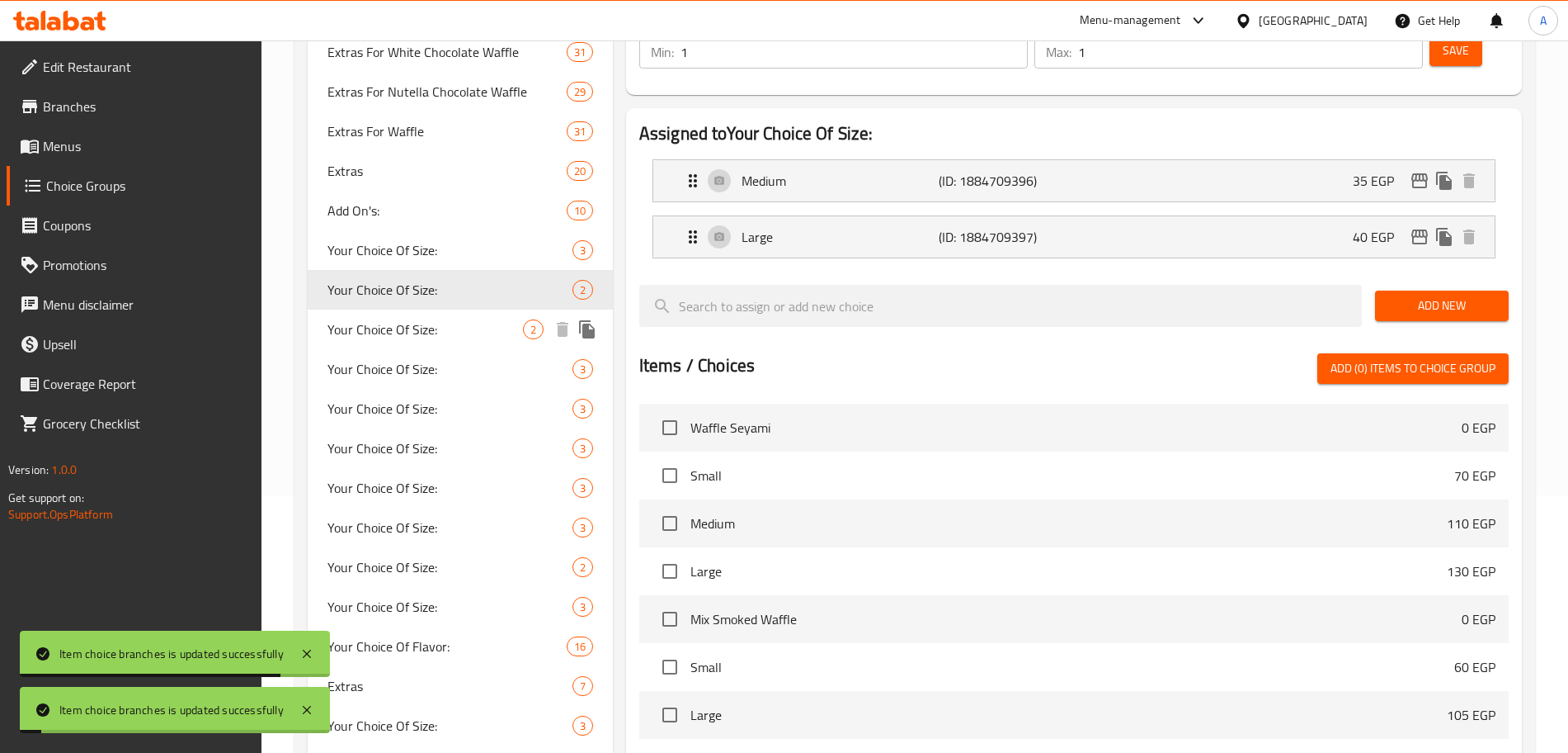
click at [461, 337] on span "Your Choice Of Size:" at bounding box center [425, 329] width 196 height 20
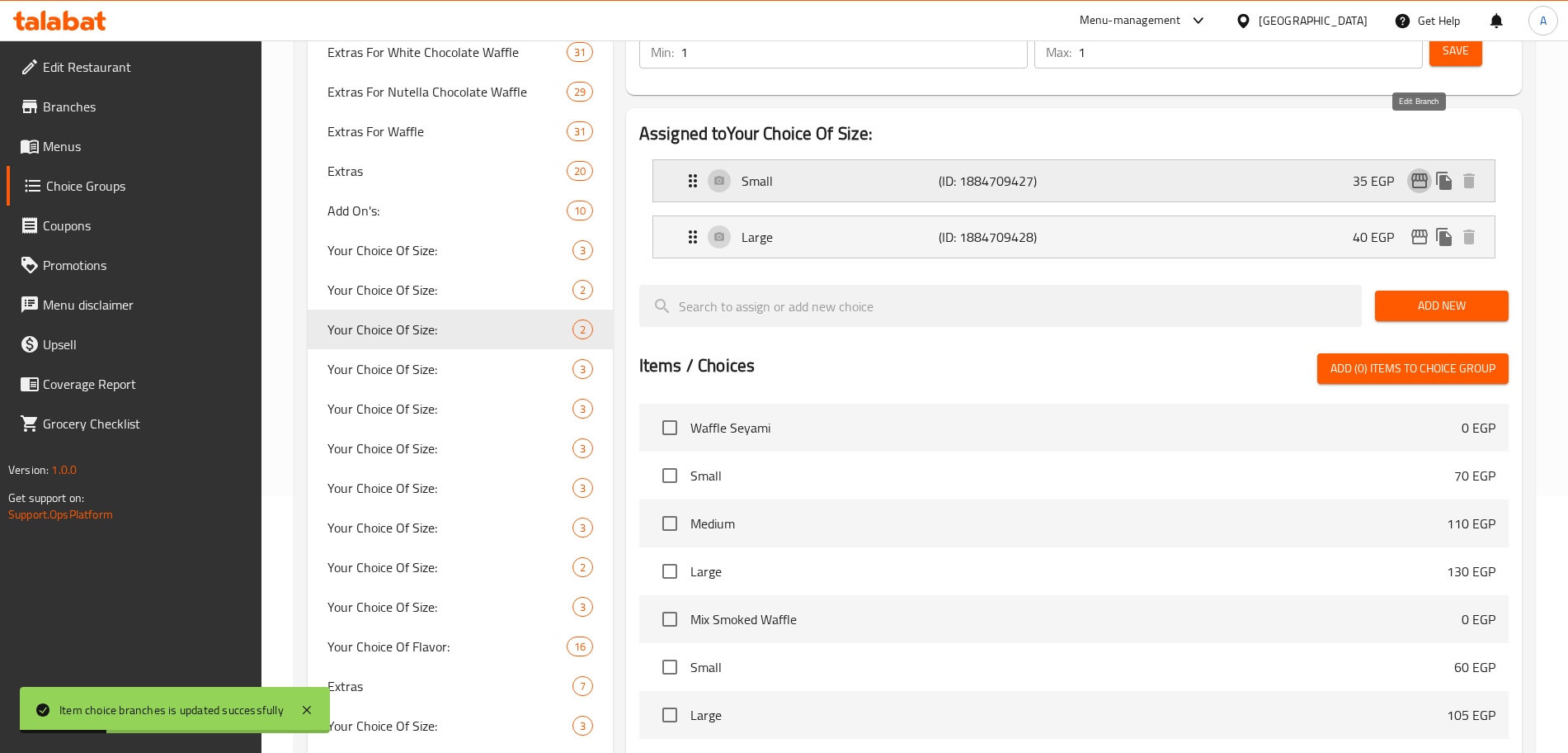
click at [1417, 171] on icon "edit" at bounding box center [1419, 181] width 20 height 20
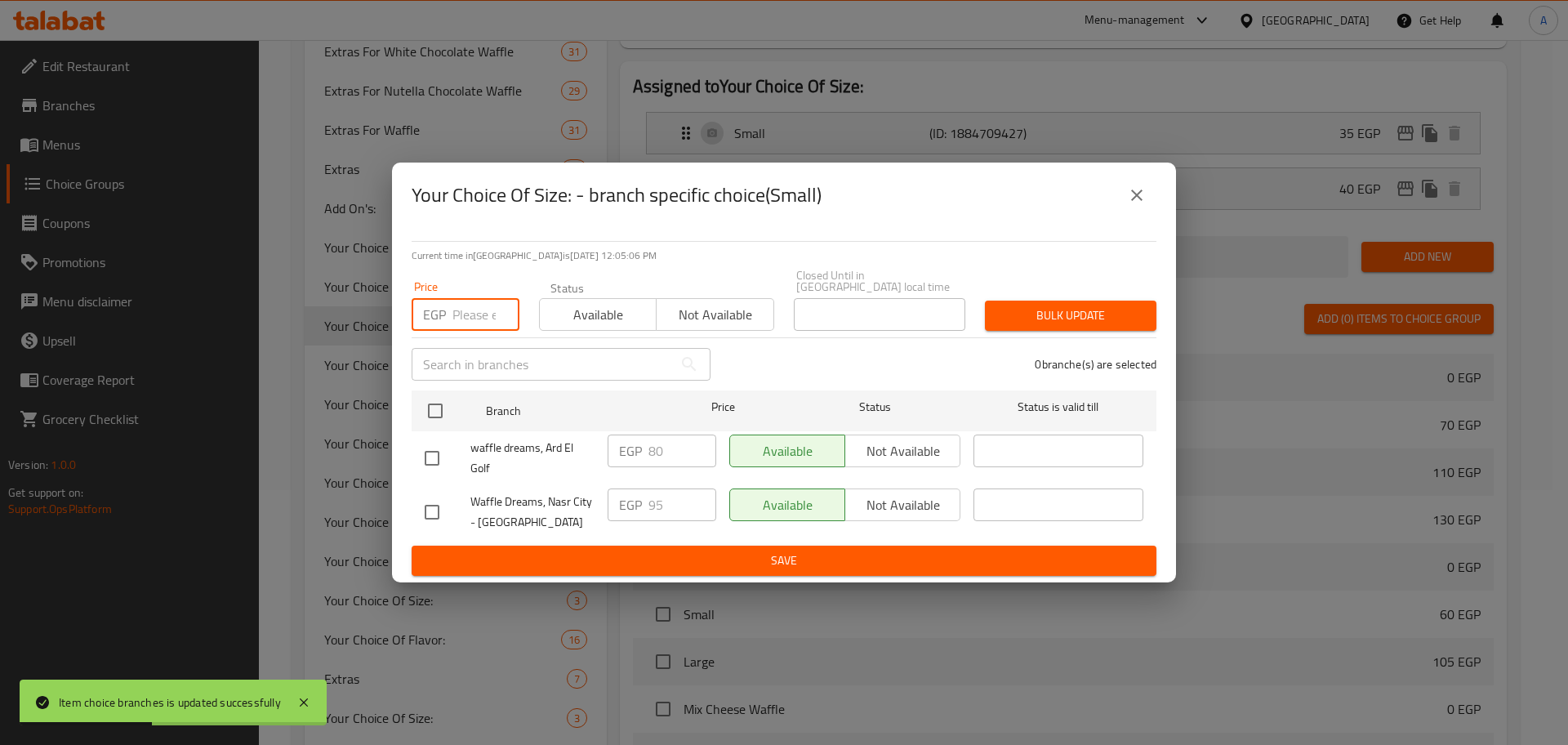
click at [464, 310] on input "number" at bounding box center [486, 314] width 67 height 32
click at [438, 414] on input "checkbox" at bounding box center [436, 411] width 34 height 34
click at [1078, 311] on span "Bulk update" at bounding box center [1071, 315] width 145 height 20
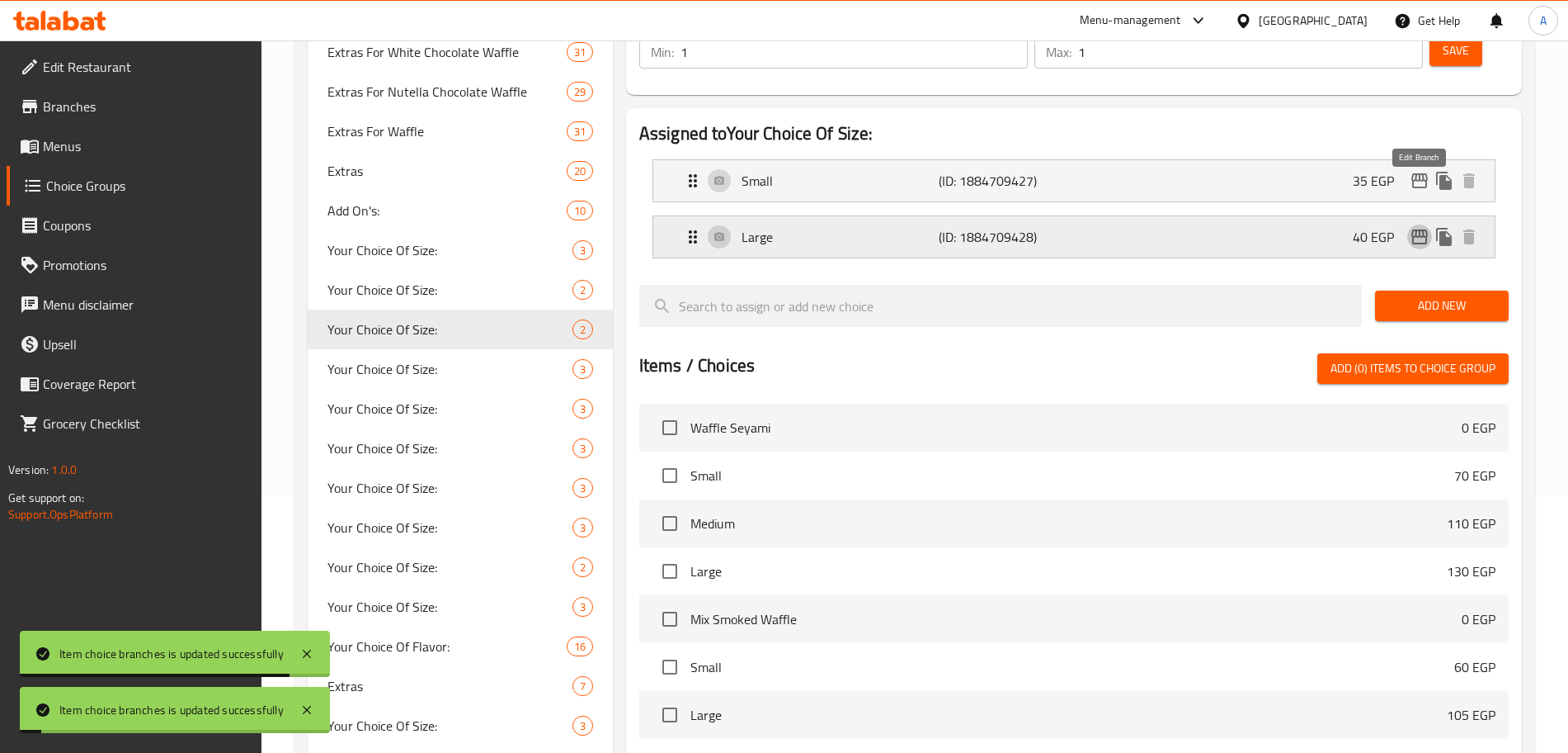
click at [1418, 230] on icon "edit" at bounding box center [1419, 237] width 16 height 14
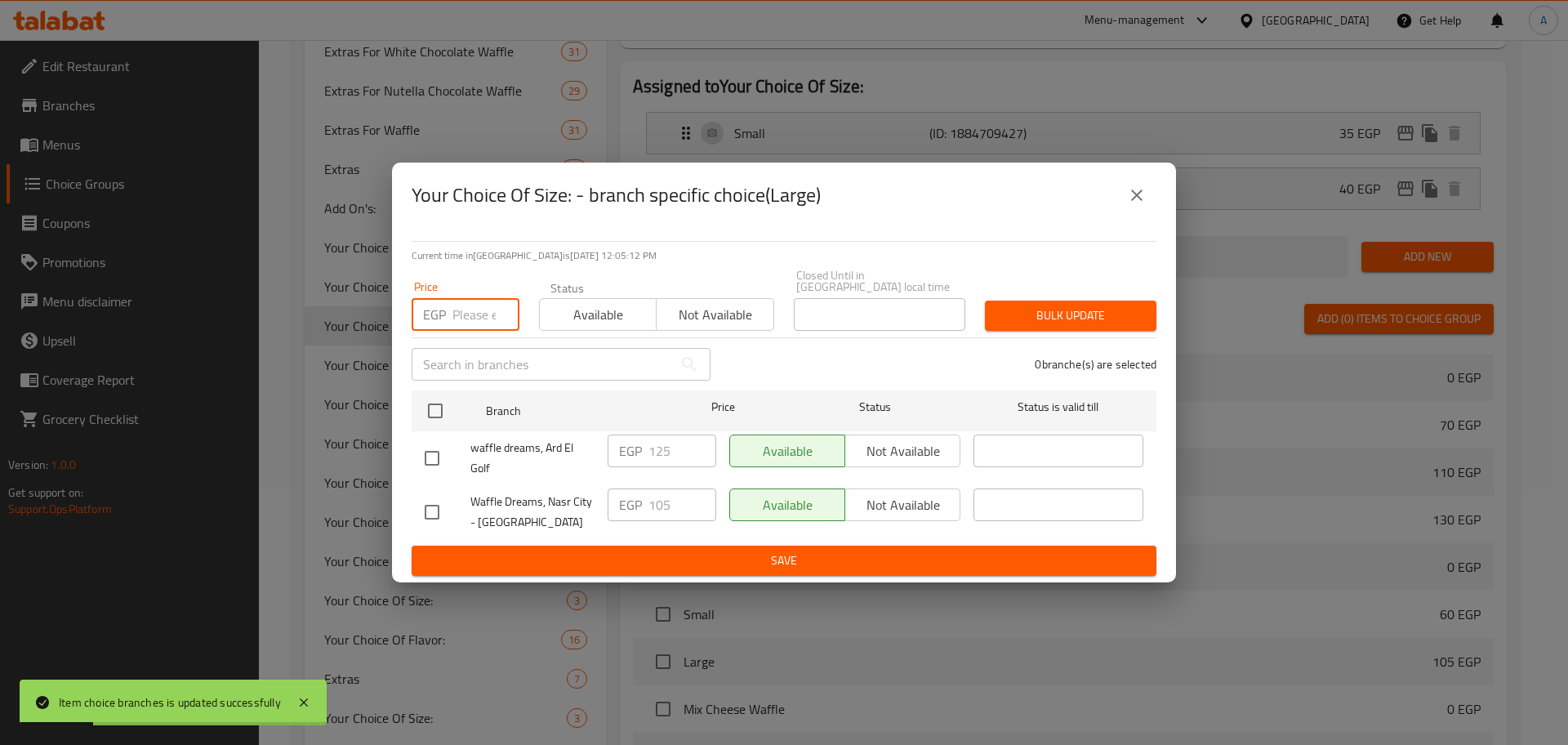
click at [477, 302] on input "number" at bounding box center [486, 314] width 67 height 32
click at [436, 394] on input "checkbox" at bounding box center [436, 411] width 34 height 34
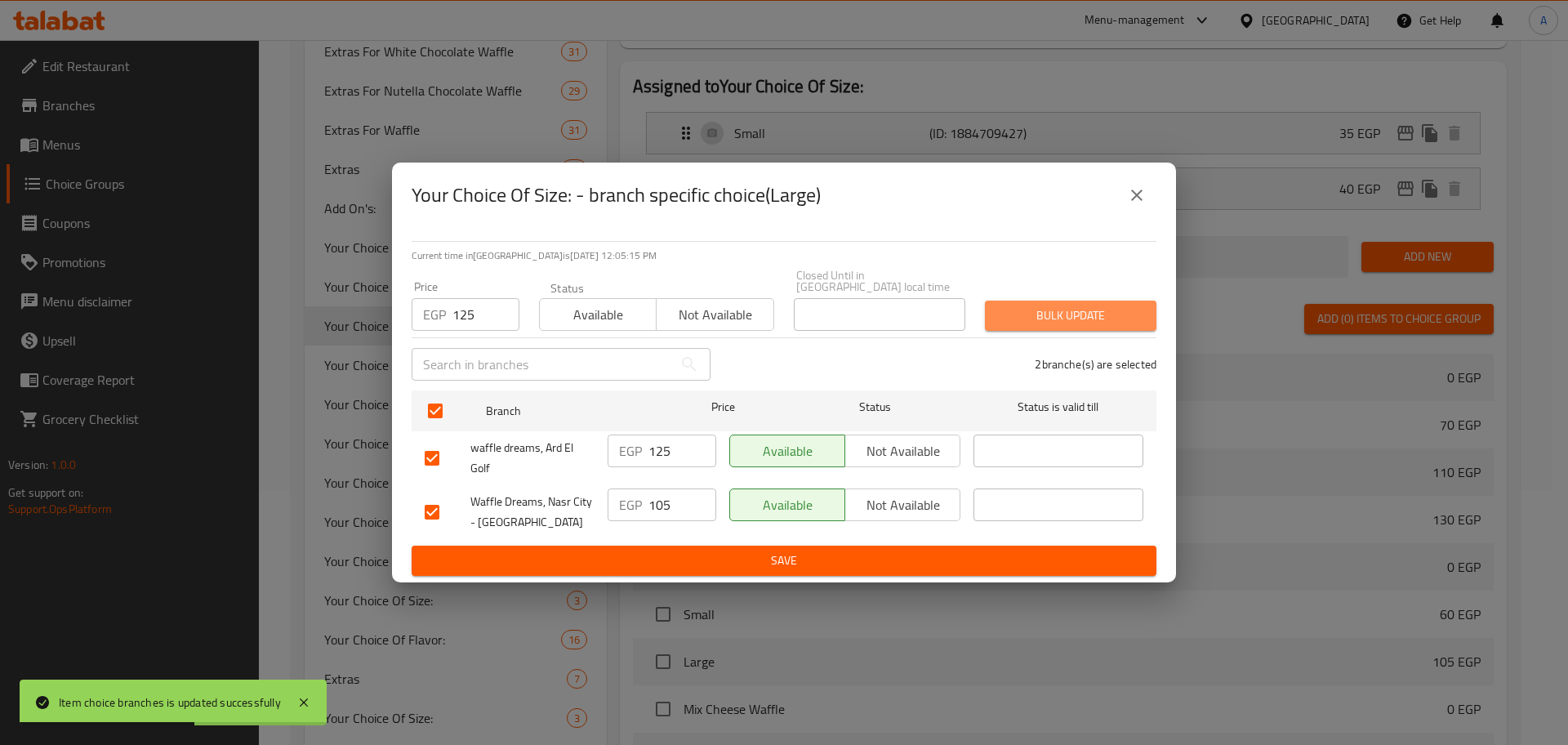
click at [1077, 306] on span "Bulk update" at bounding box center [1071, 315] width 145 height 20
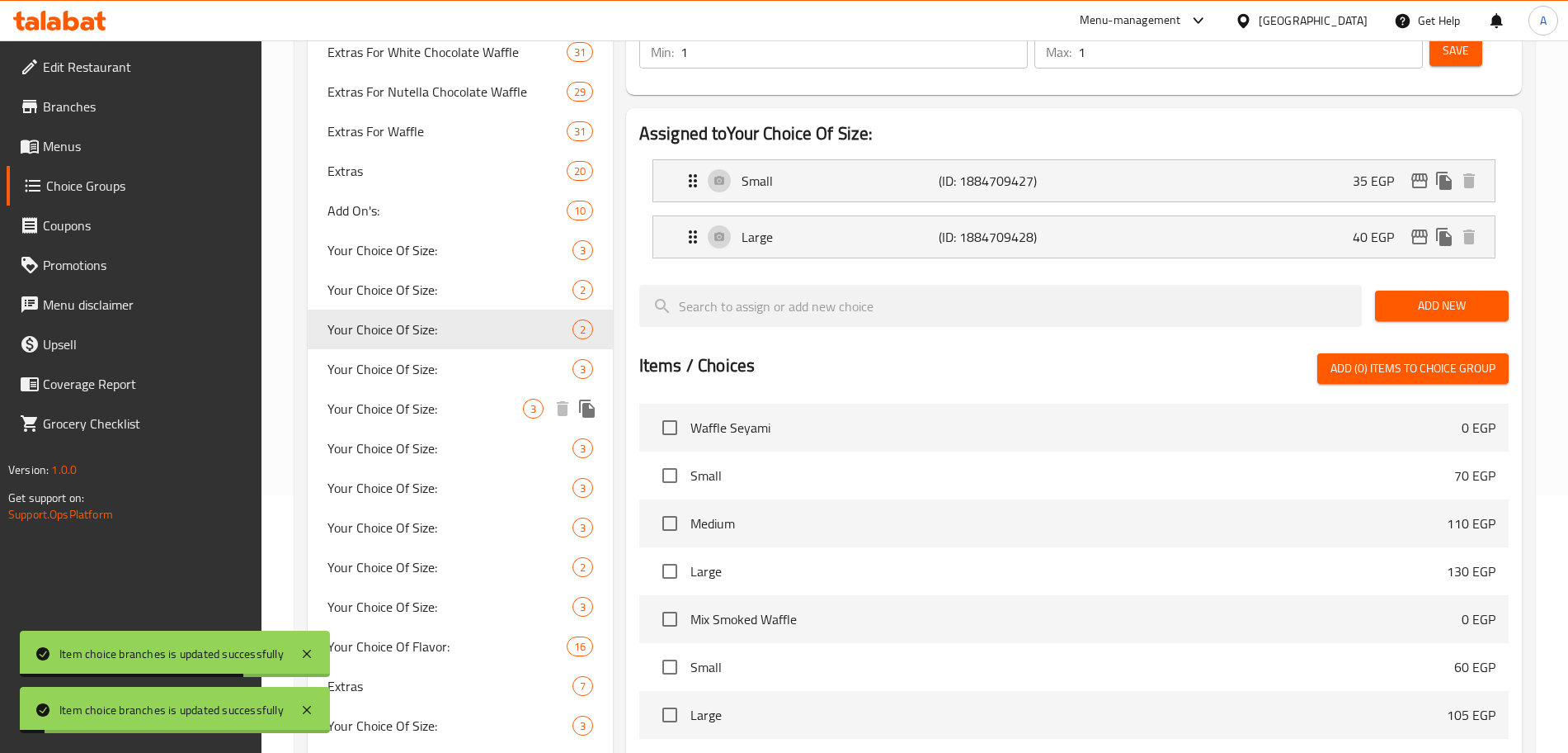
click at [451, 392] on div "Your Choice Of Size: 3" at bounding box center [460, 408] width 305 height 40
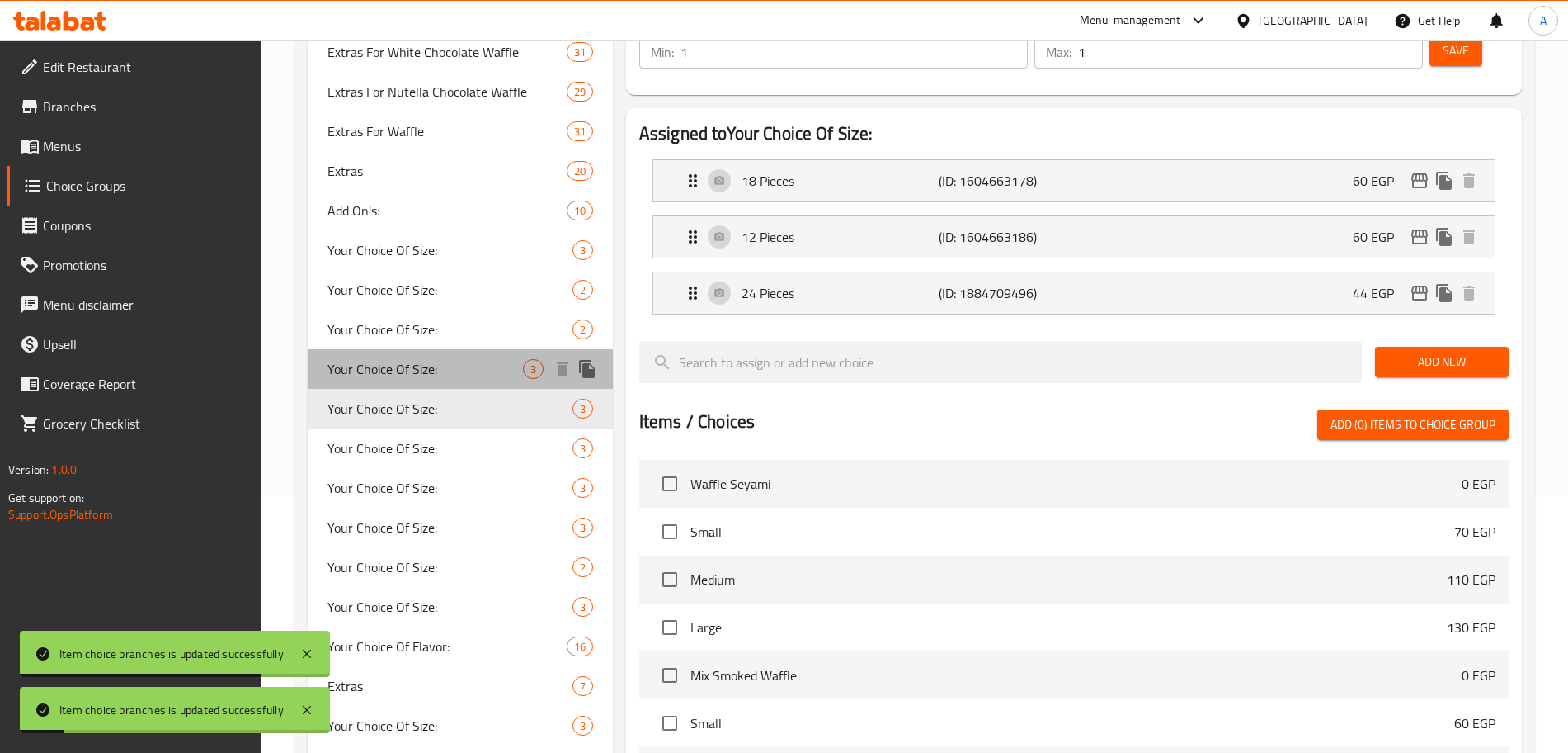
click at [449, 362] on span "Your Choice Of Size:" at bounding box center [425, 369] width 196 height 20
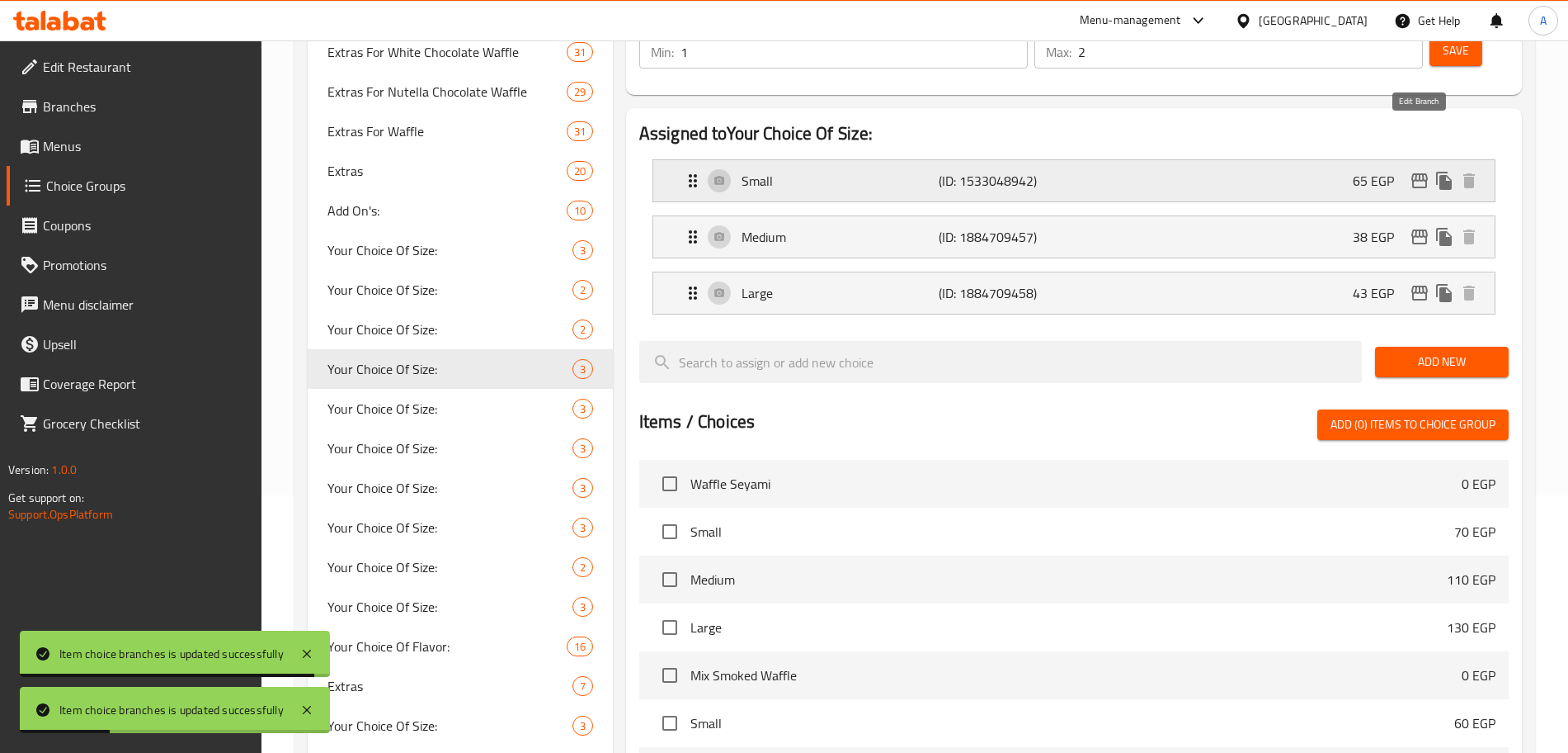
click at [1419, 174] on icon "edit" at bounding box center [1419, 181] width 16 height 14
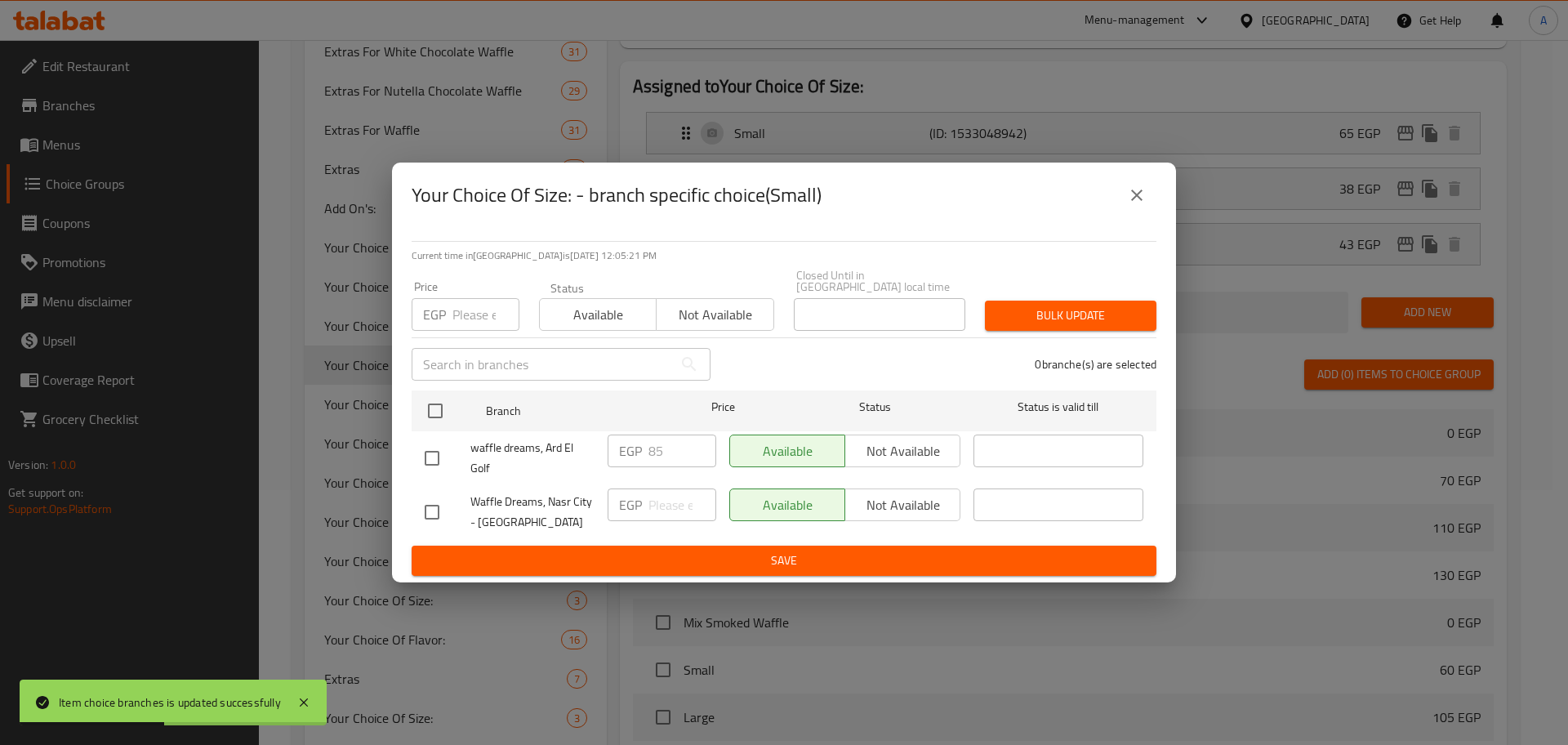
click at [469, 309] on input "number" at bounding box center [486, 314] width 67 height 32
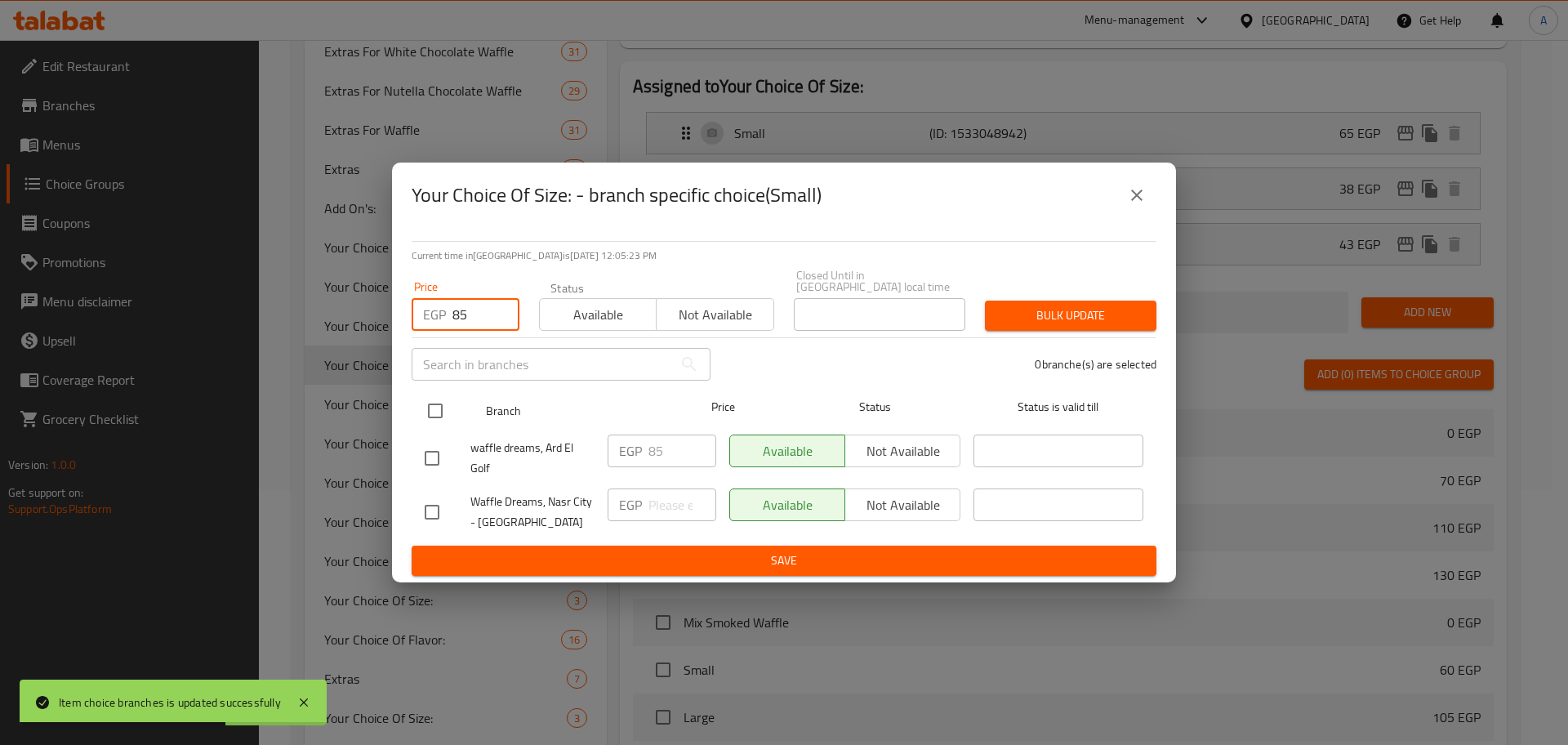
click at [442, 400] on input "checkbox" at bounding box center [436, 411] width 34 height 34
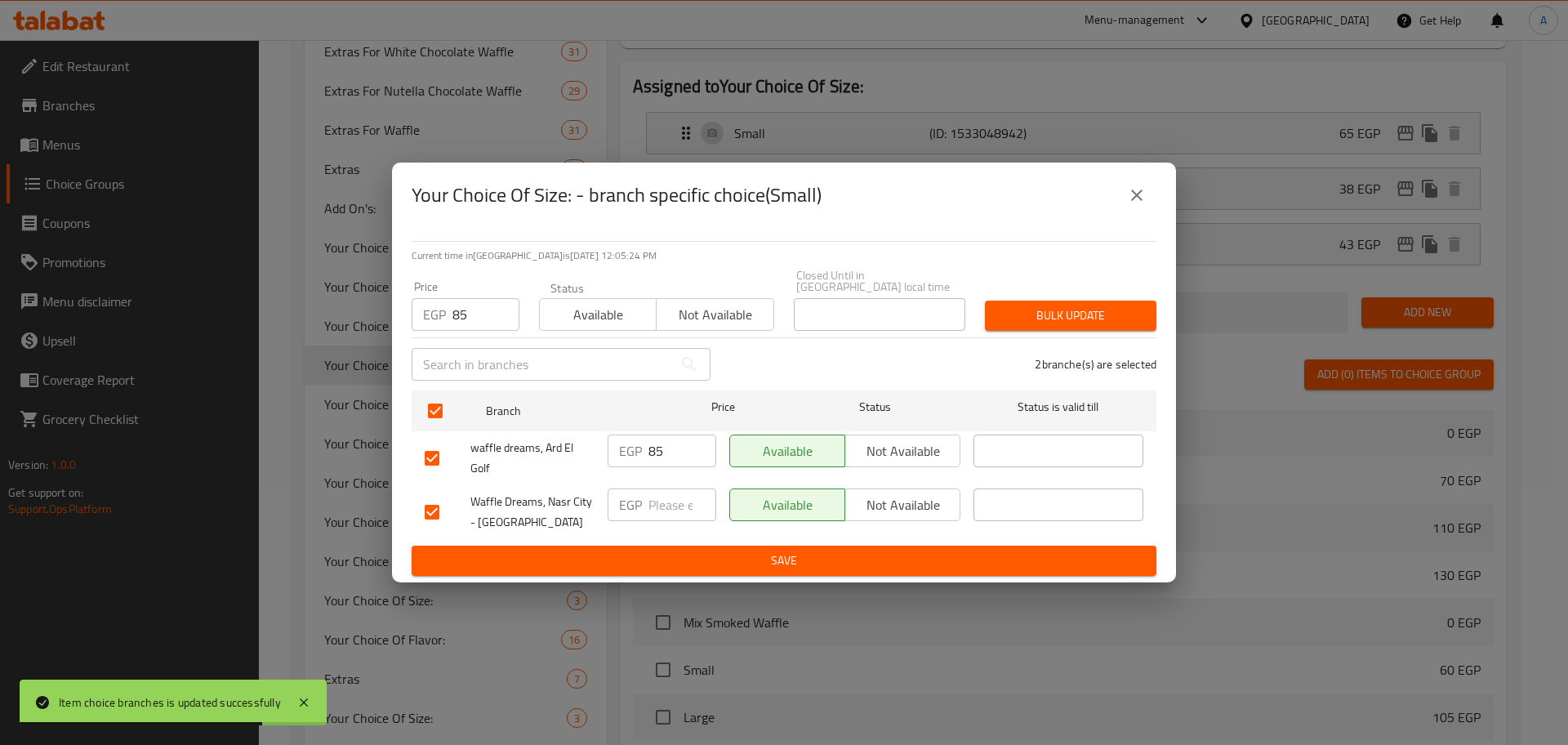
click at [1134, 309] on span "Bulk update" at bounding box center [1071, 315] width 145 height 20
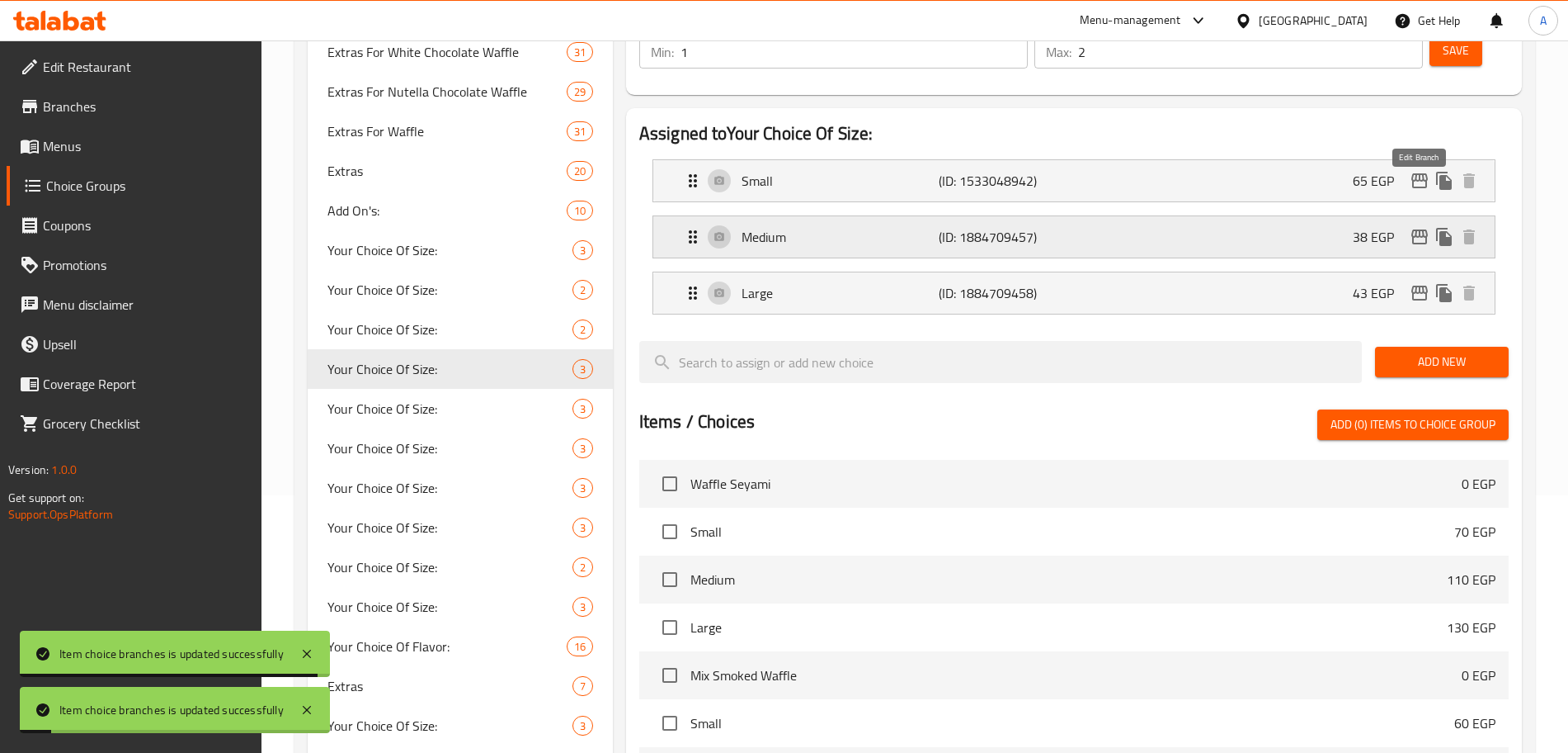
click at [1413, 230] on icon "edit" at bounding box center [1419, 237] width 16 height 14
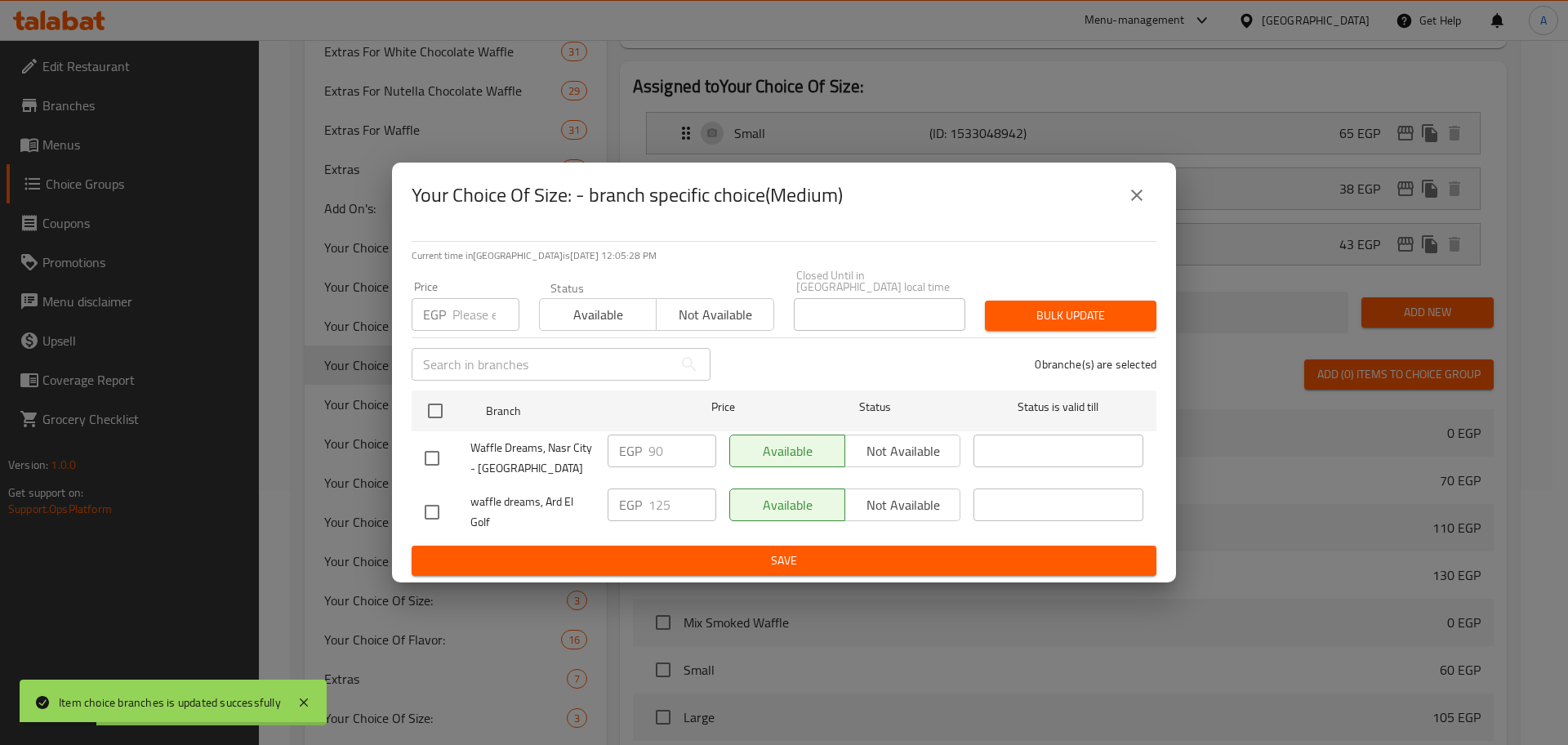
click at [485, 304] on input "number" at bounding box center [486, 314] width 67 height 32
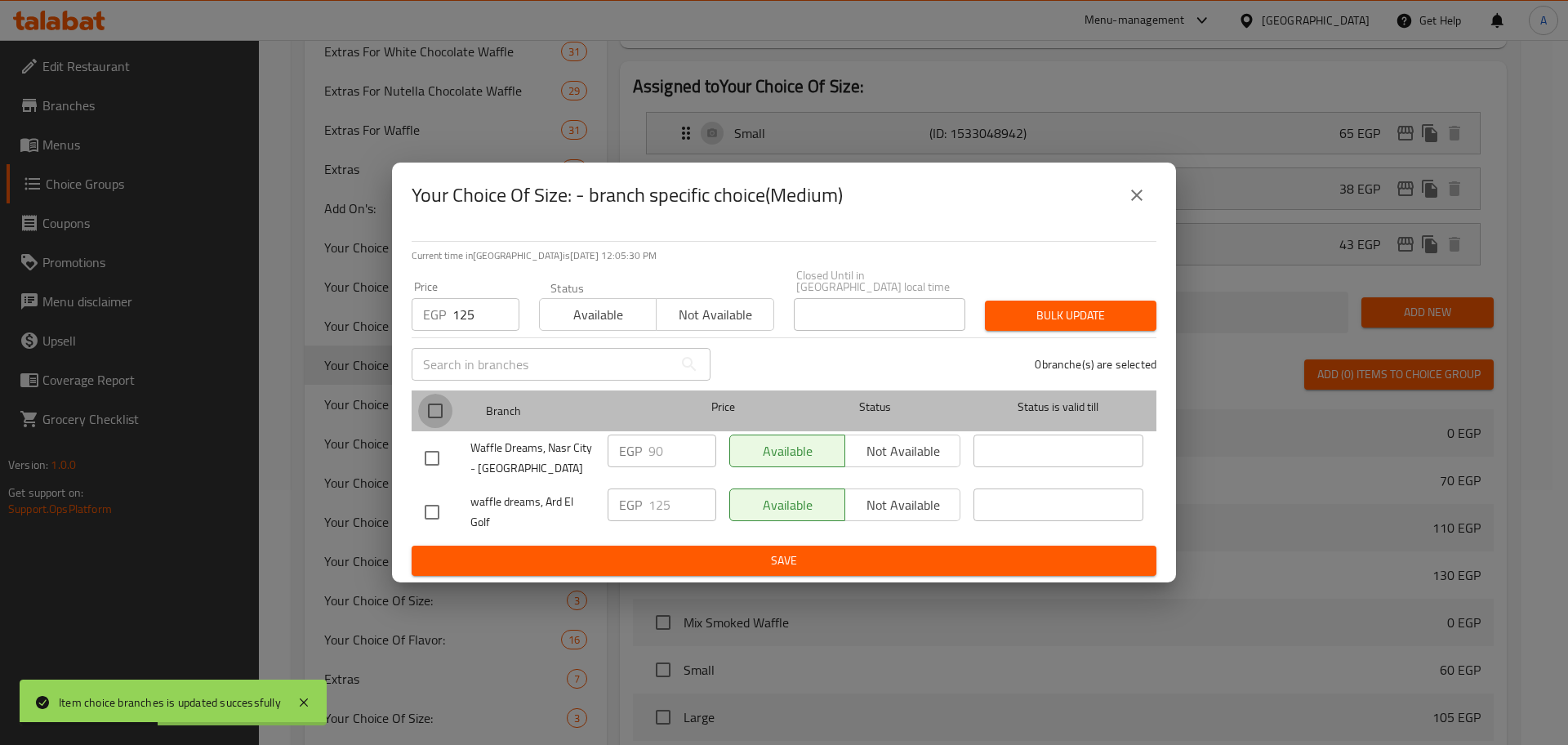
click at [431, 404] on input "checkbox" at bounding box center [436, 411] width 34 height 34
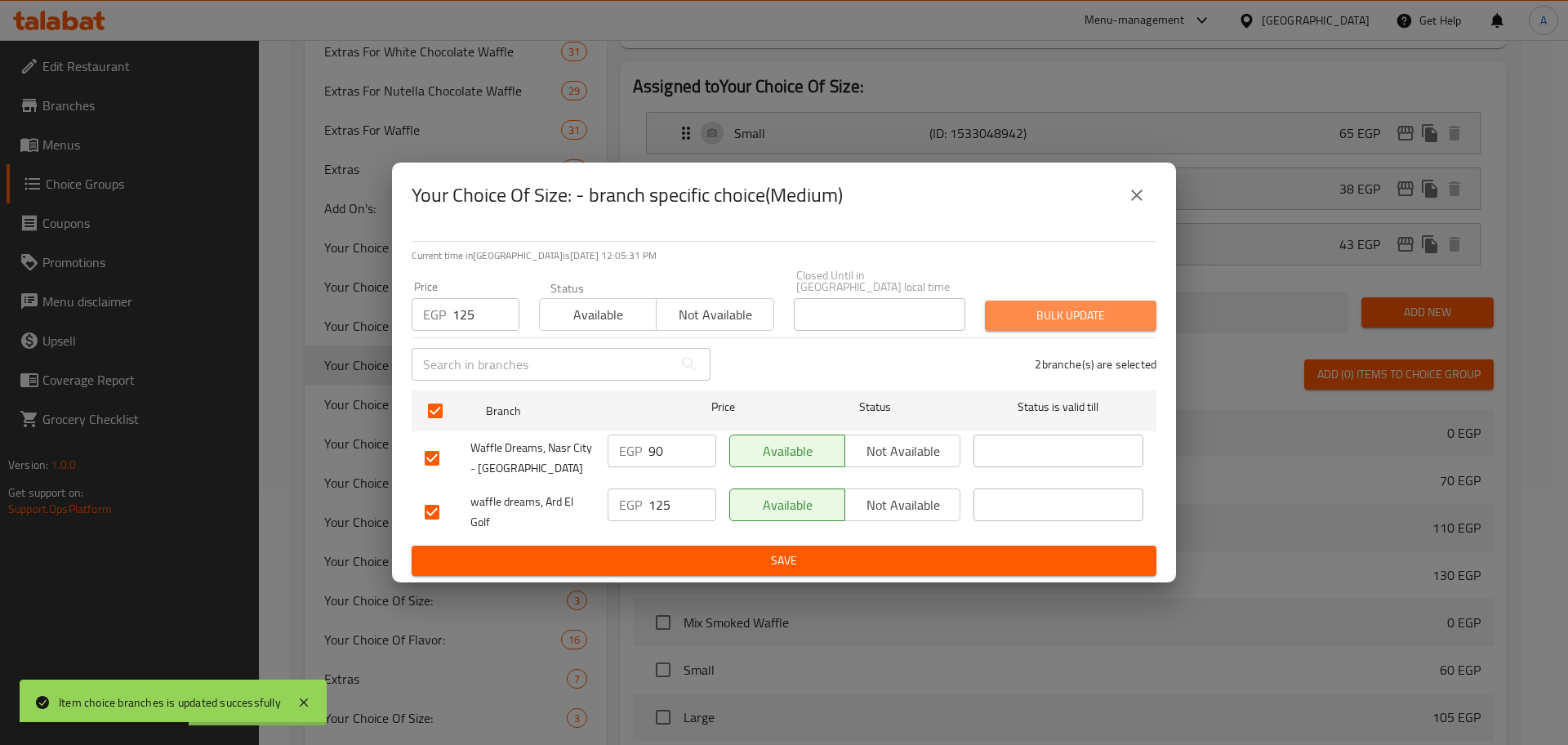
click at [1062, 316] on span "Bulk update" at bounding box center [1071, 315] width 145 height 20
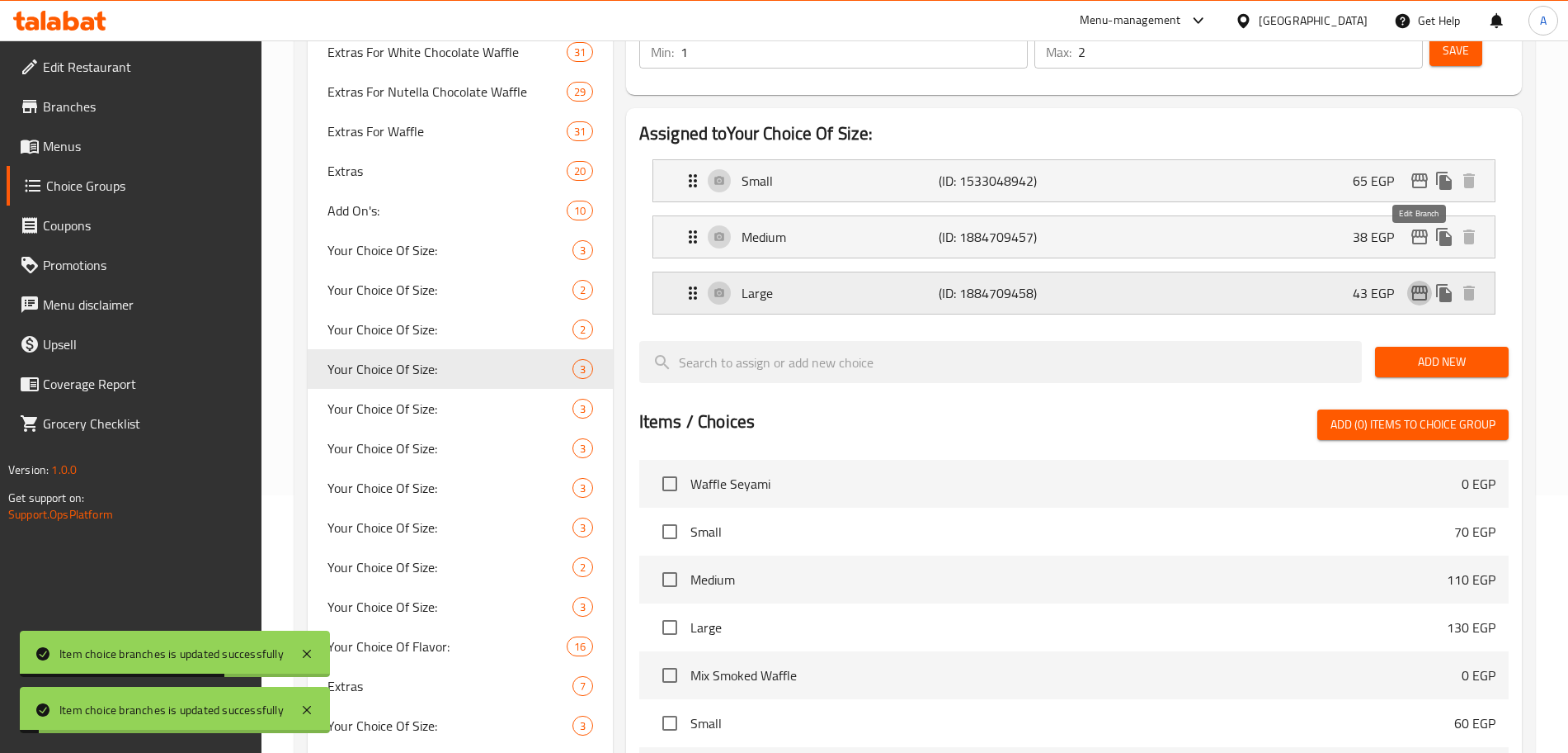
click at [1420, 286] on icon "edit" at bounding box center [1419, 293] width 16 height 14
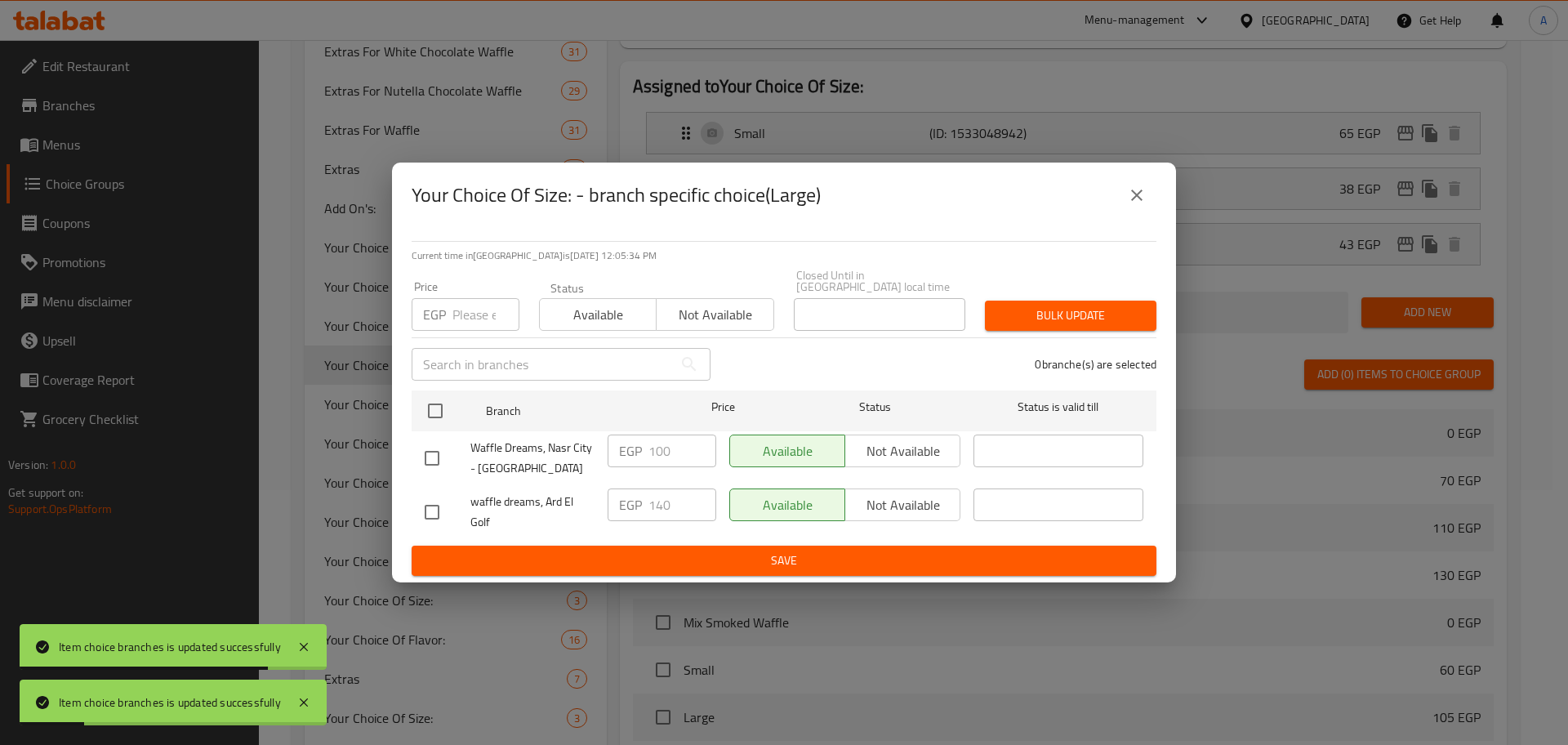
click at [464, 311] on input "number" at bounding box center [486, 314] width 67 height 32
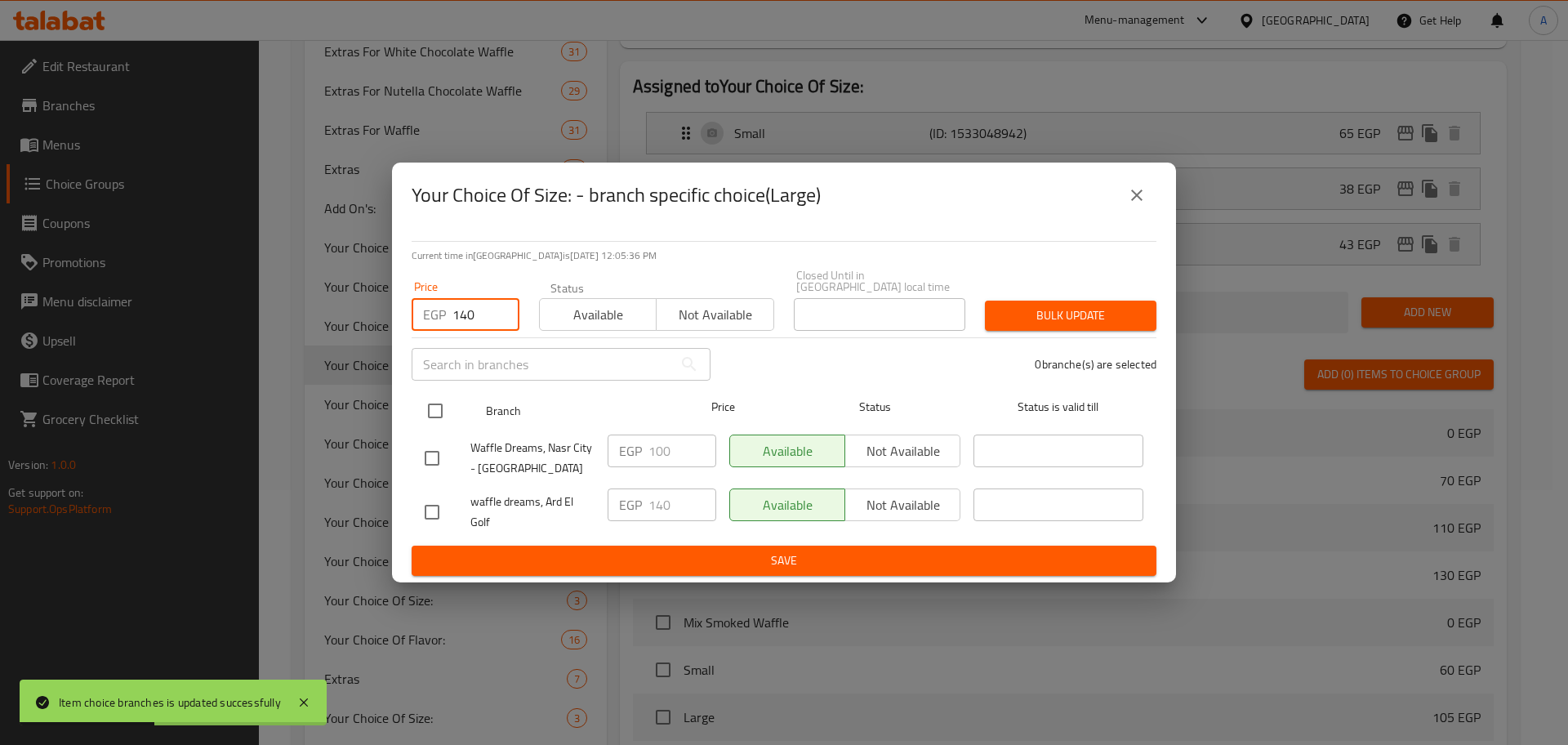
click at [438, 396] on input "checkbox" at bounding box center [436, 411] width 34 height 34
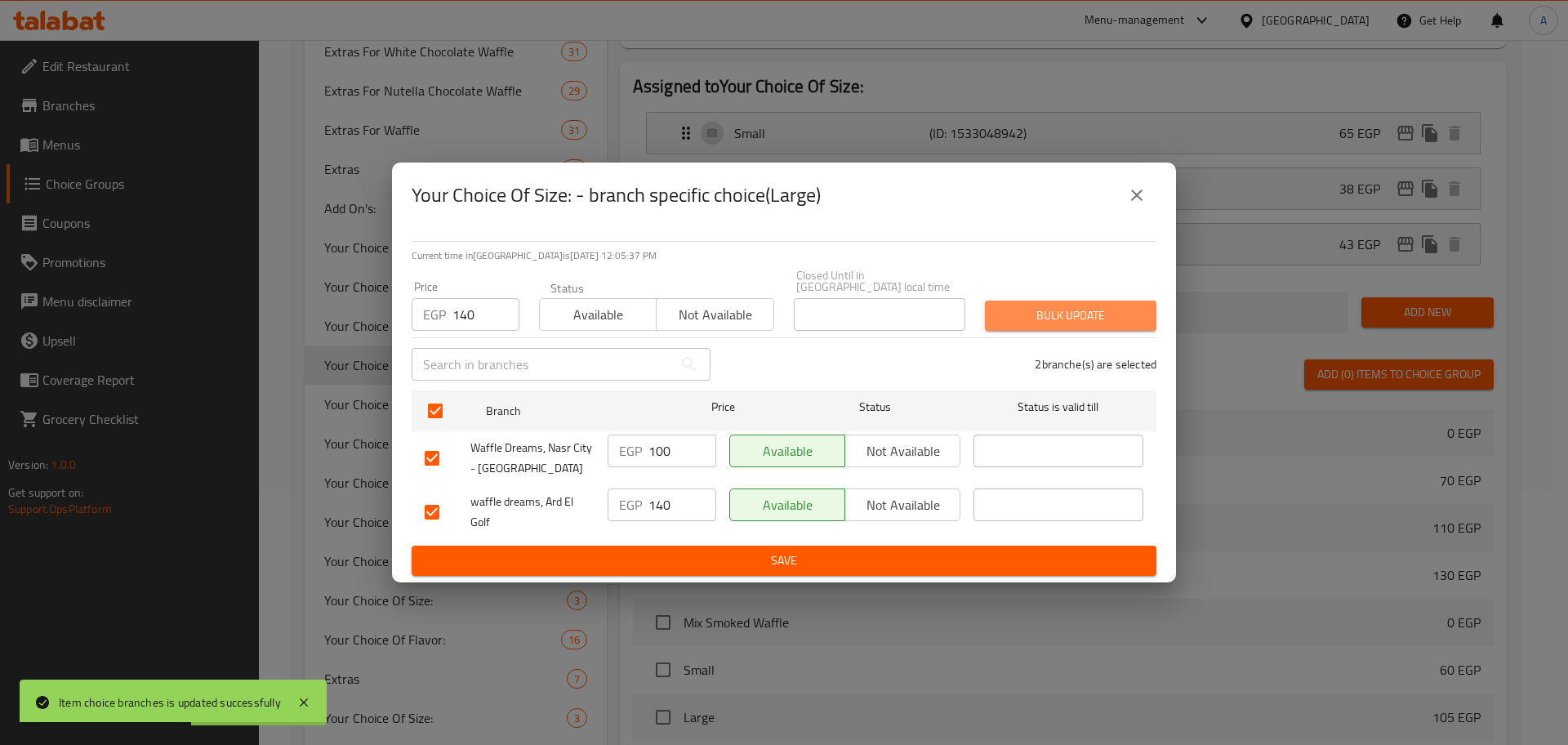
click at [1017, 319] on span "Bulk update" at bounding box center [1071, 315] width 145 height 20
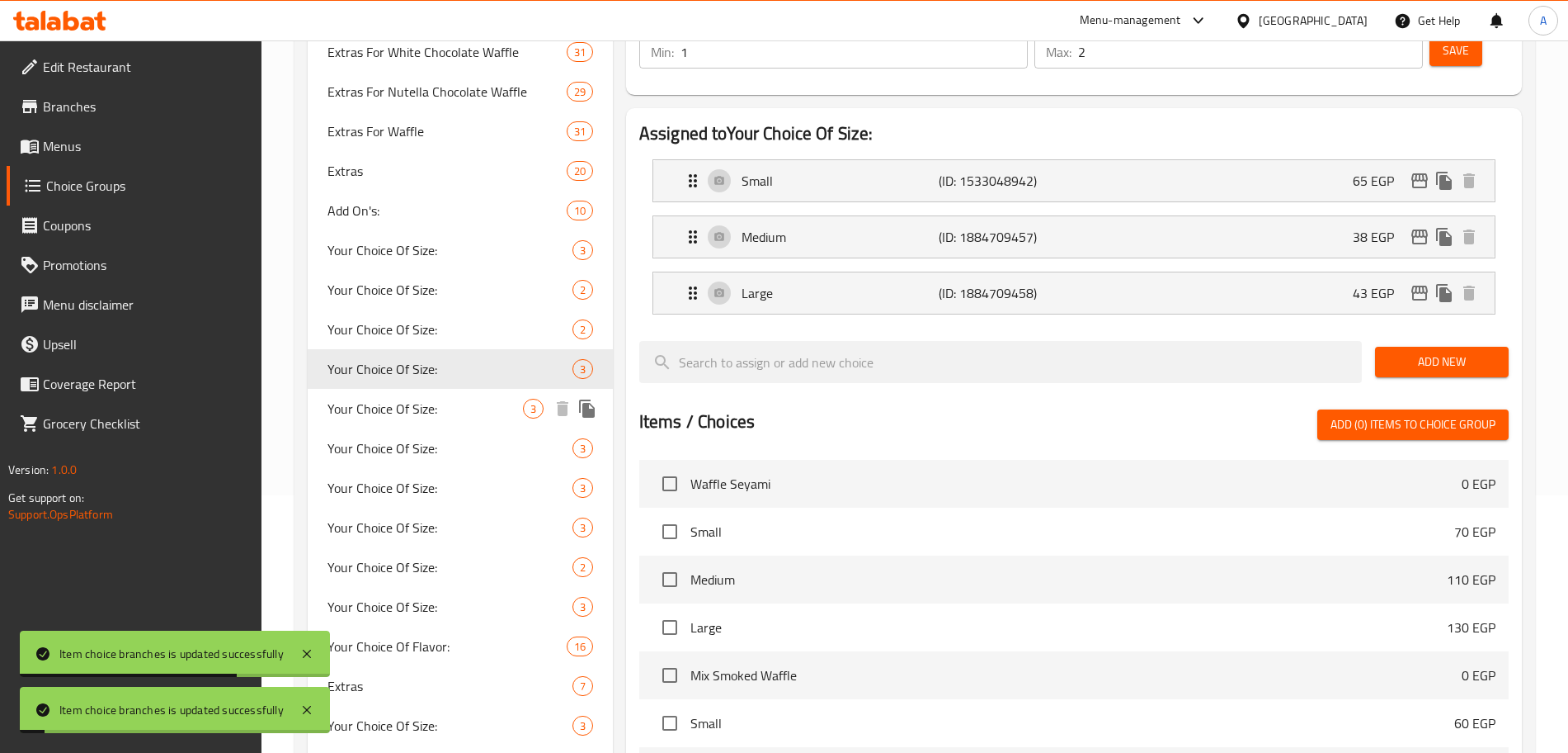
click at [439, 405] on span "Your Choice Of Size:" at bounding box center [425, 408] width 196 height 20
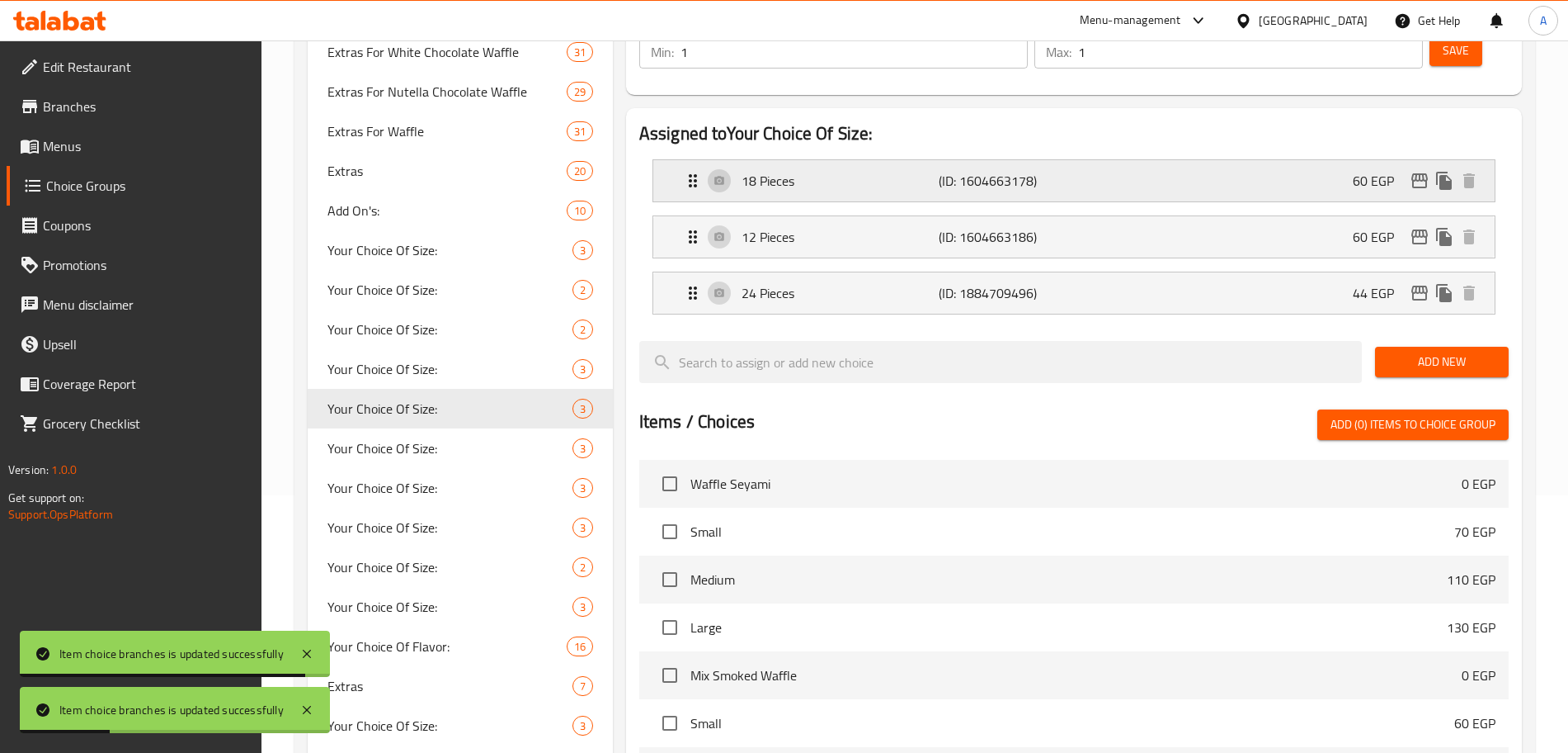
click at [1418, 174] on icon "edit" at bounding box center [1419, 181] width 16 height 14
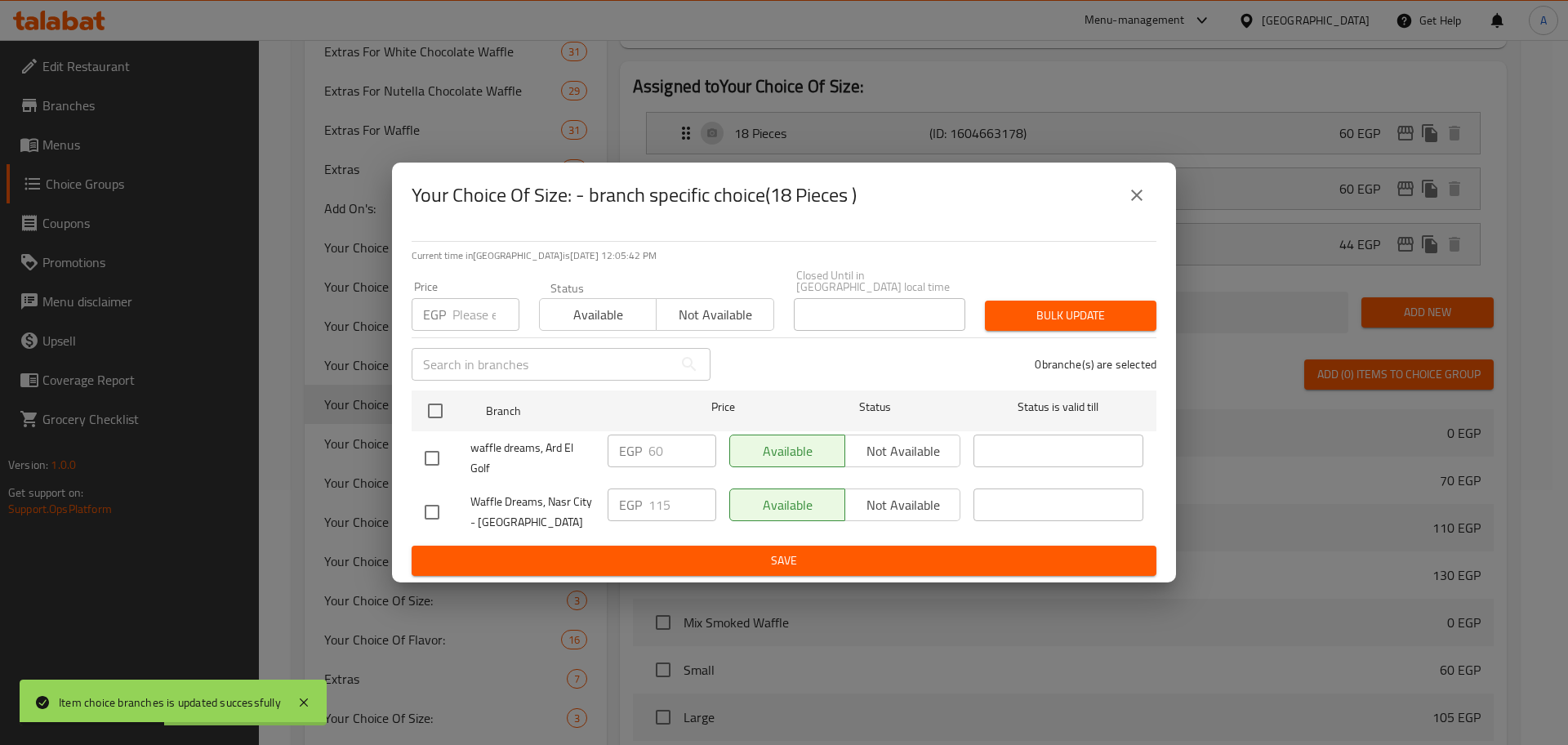
click at [476, 313] on input "number" at bounding box center [486, 314] width 67 height 32
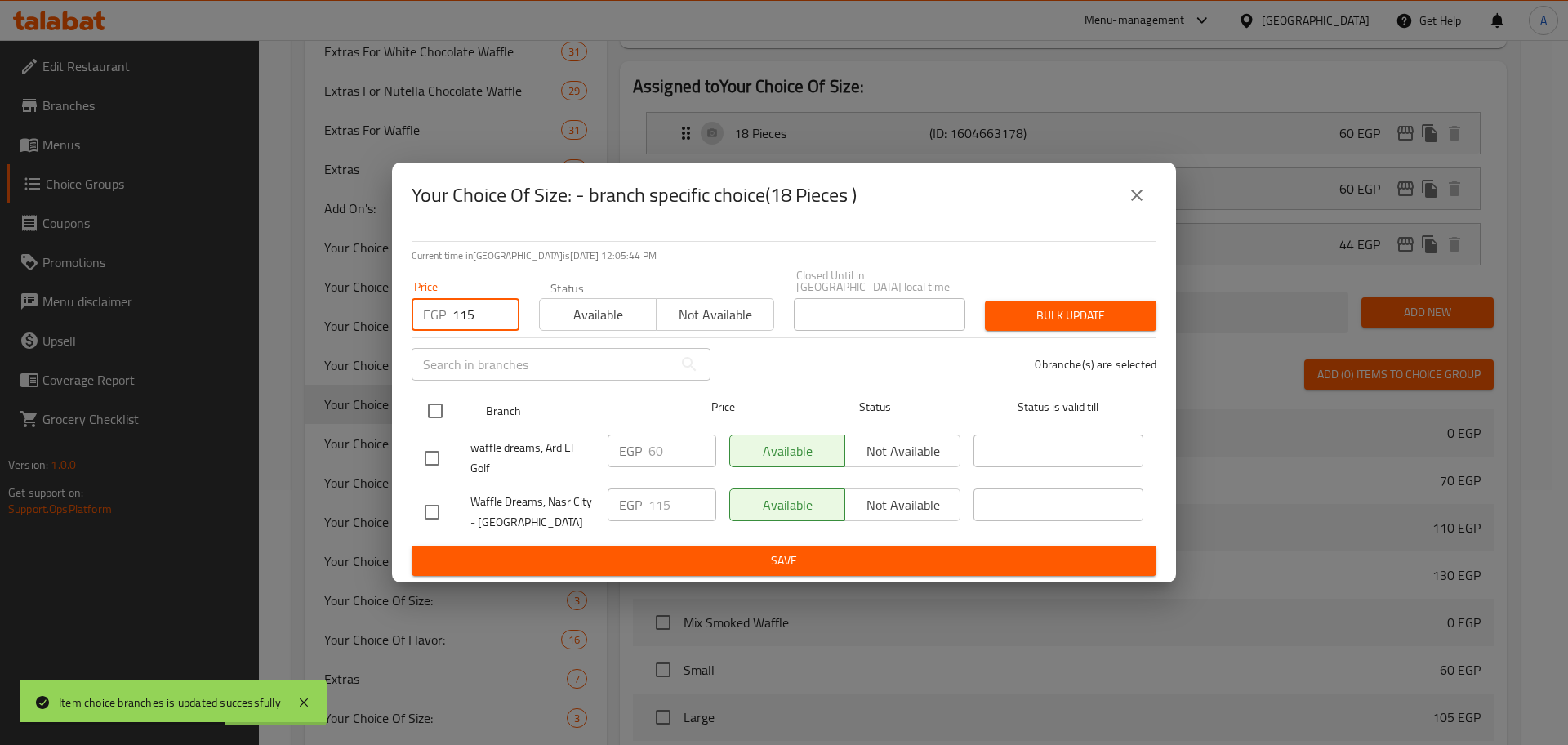
click at [442, 396] on input "checkbox" at bounding box center [436, 411] width 34 height 34
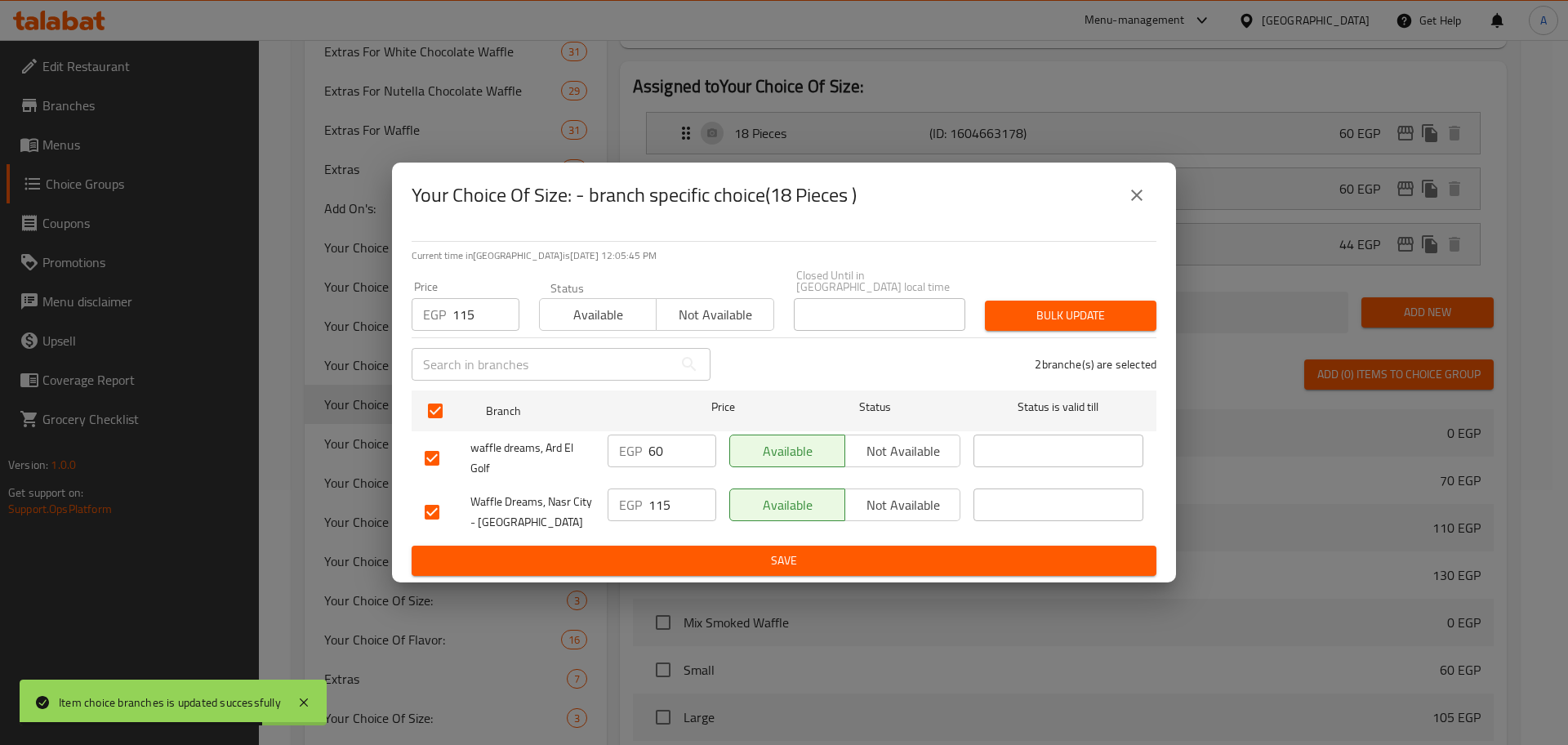
click at [1068, 306] on span "Bulk update" at bounding box center [1071, 315] width 145 height 20
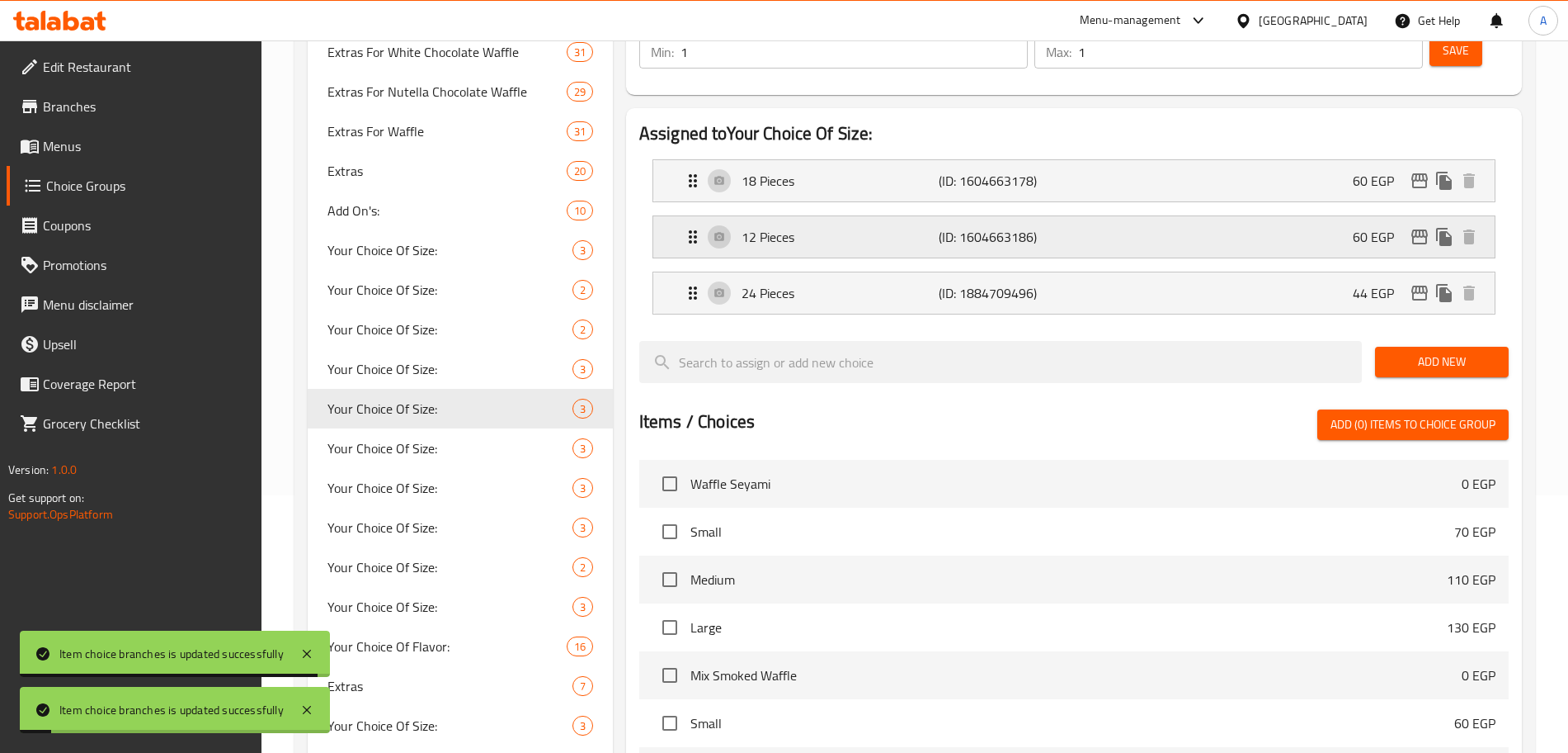
click at [1400, 227] on p "60 EGP" at bounding box center [1380, 237] width 54 height 20
click at [1413, 230] on icon "edit" at bounding box center [1419, 237] width 16 height 14
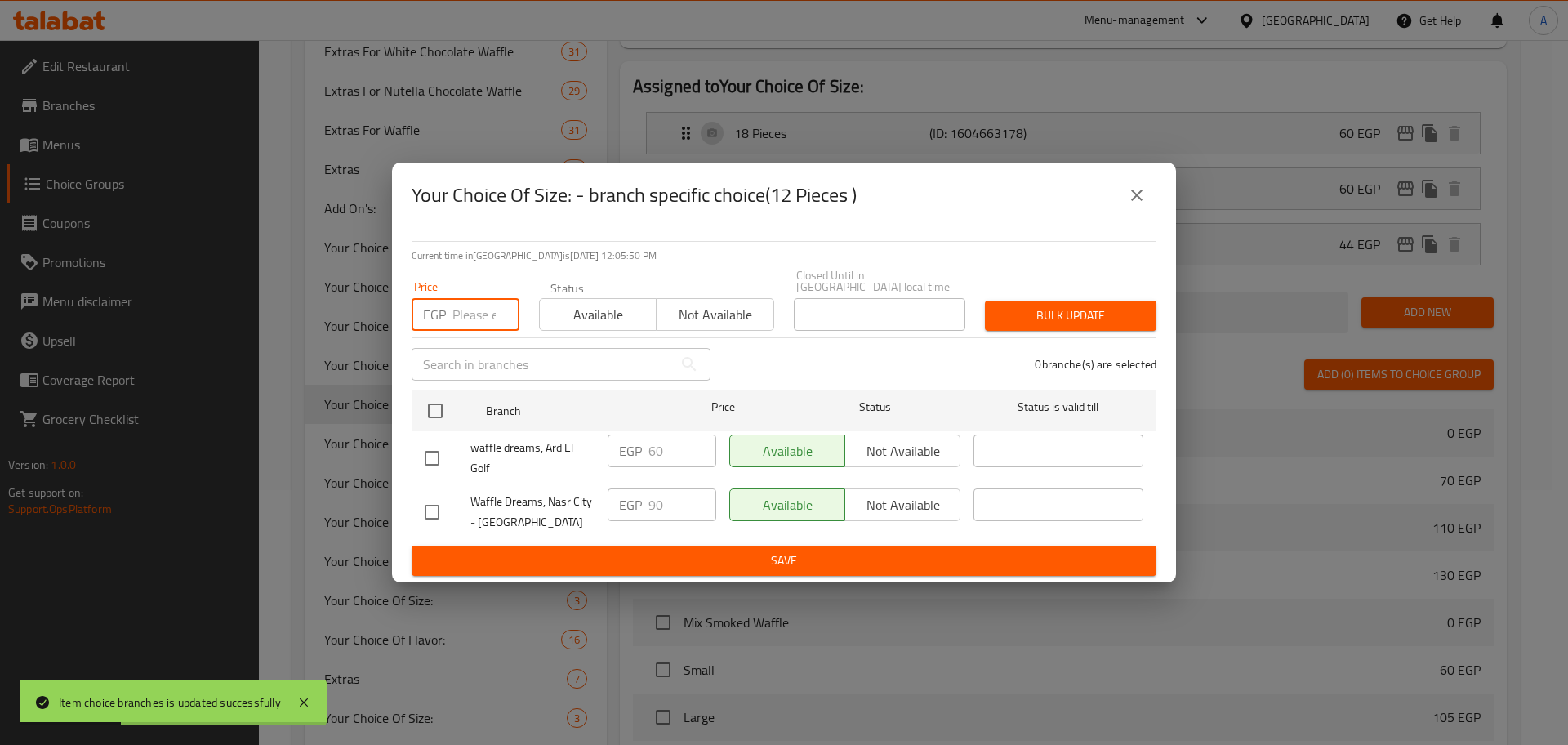
click at [483, 315] on input "number" at bounding box center [486, 314] width 67 height 32
click at [440, 395] on input "checkbox" at bounding box center [436, 411] width 34 height 34
click at [1039, 301] on button "Bulk update" at bounding box center [1071, 316] width 172 height 31
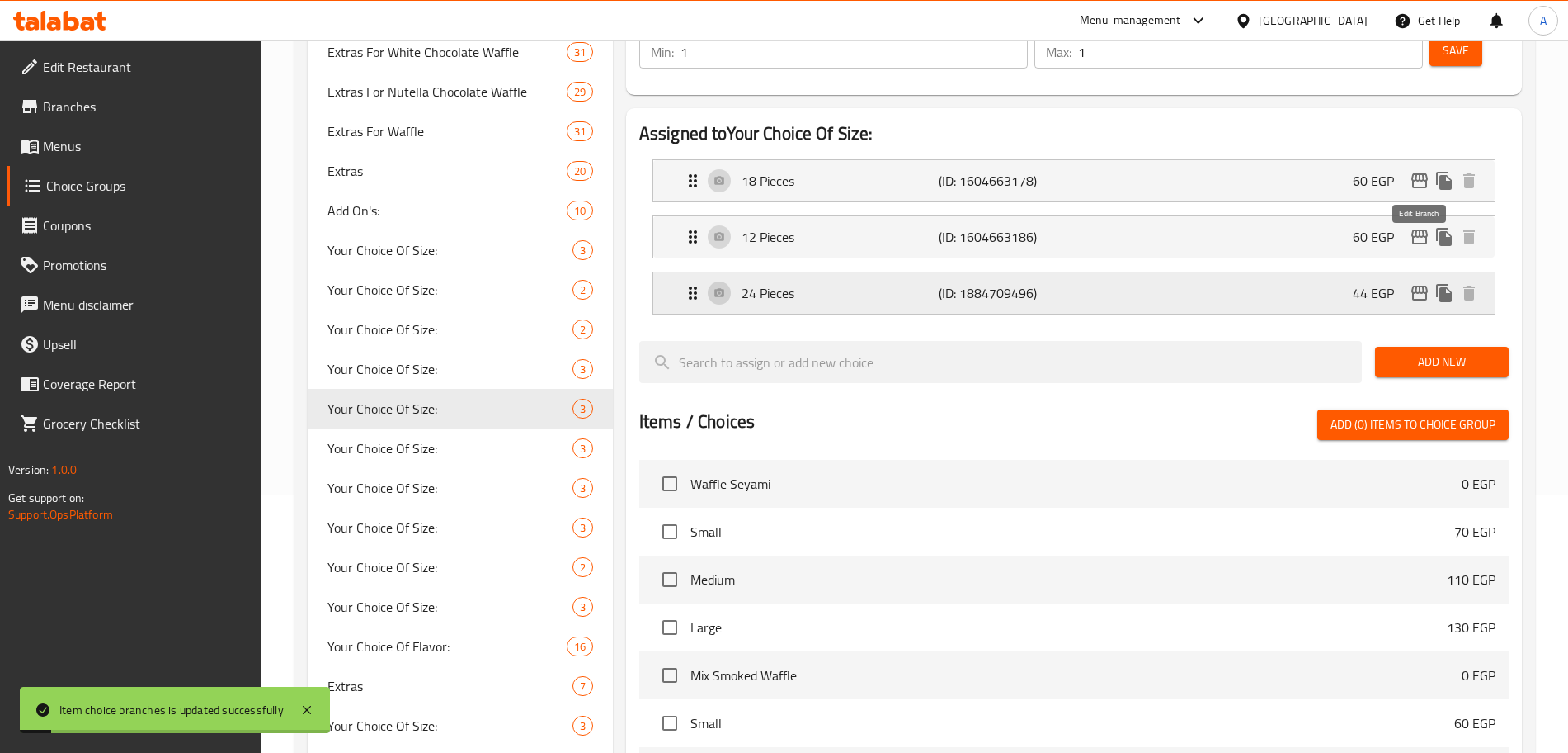
click at [1413, 286] on icon "edit" at bounding box center [1419, 293] width 16 height 14
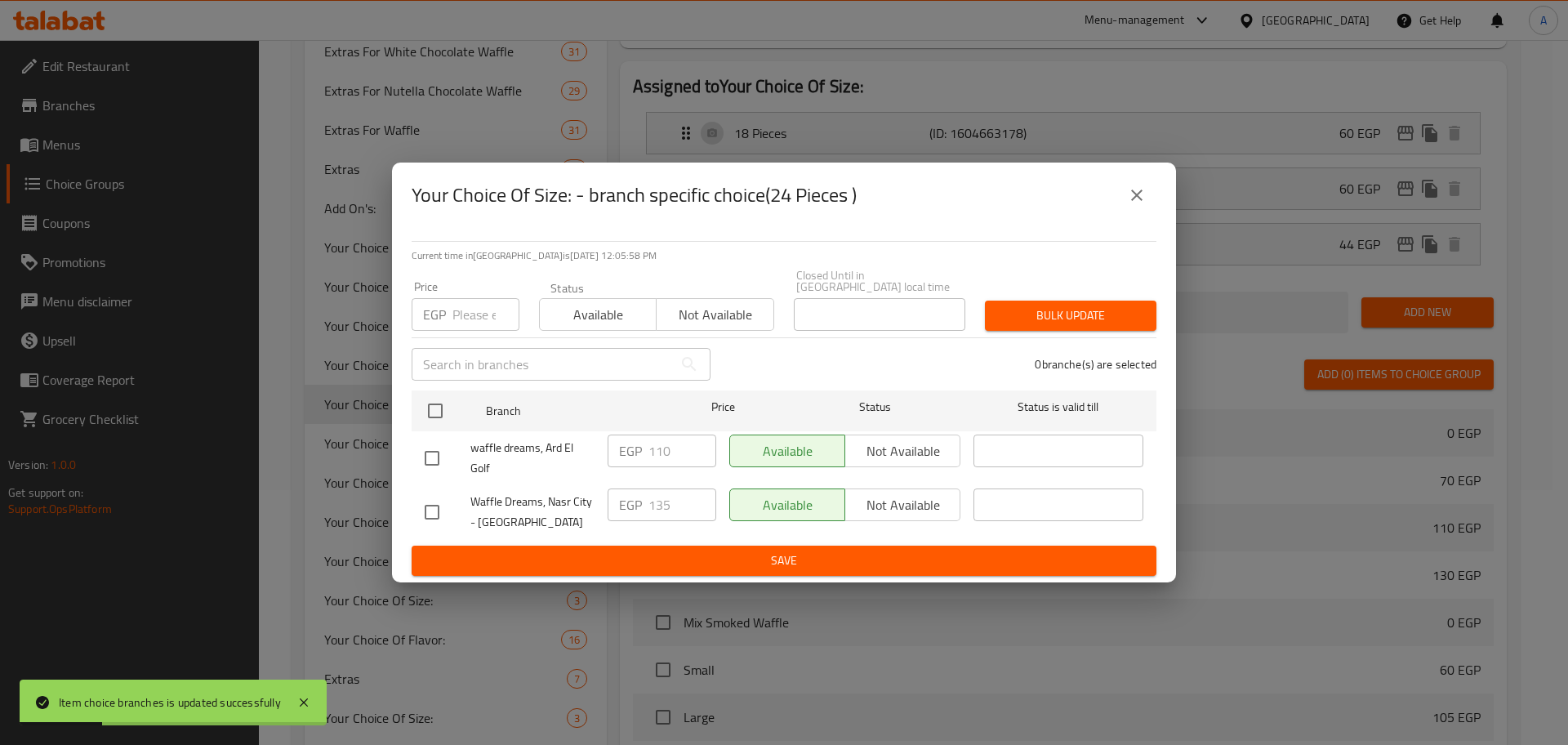
click at [477, 303] on input "number" at bounding box center [486, 314] width 67 height 32
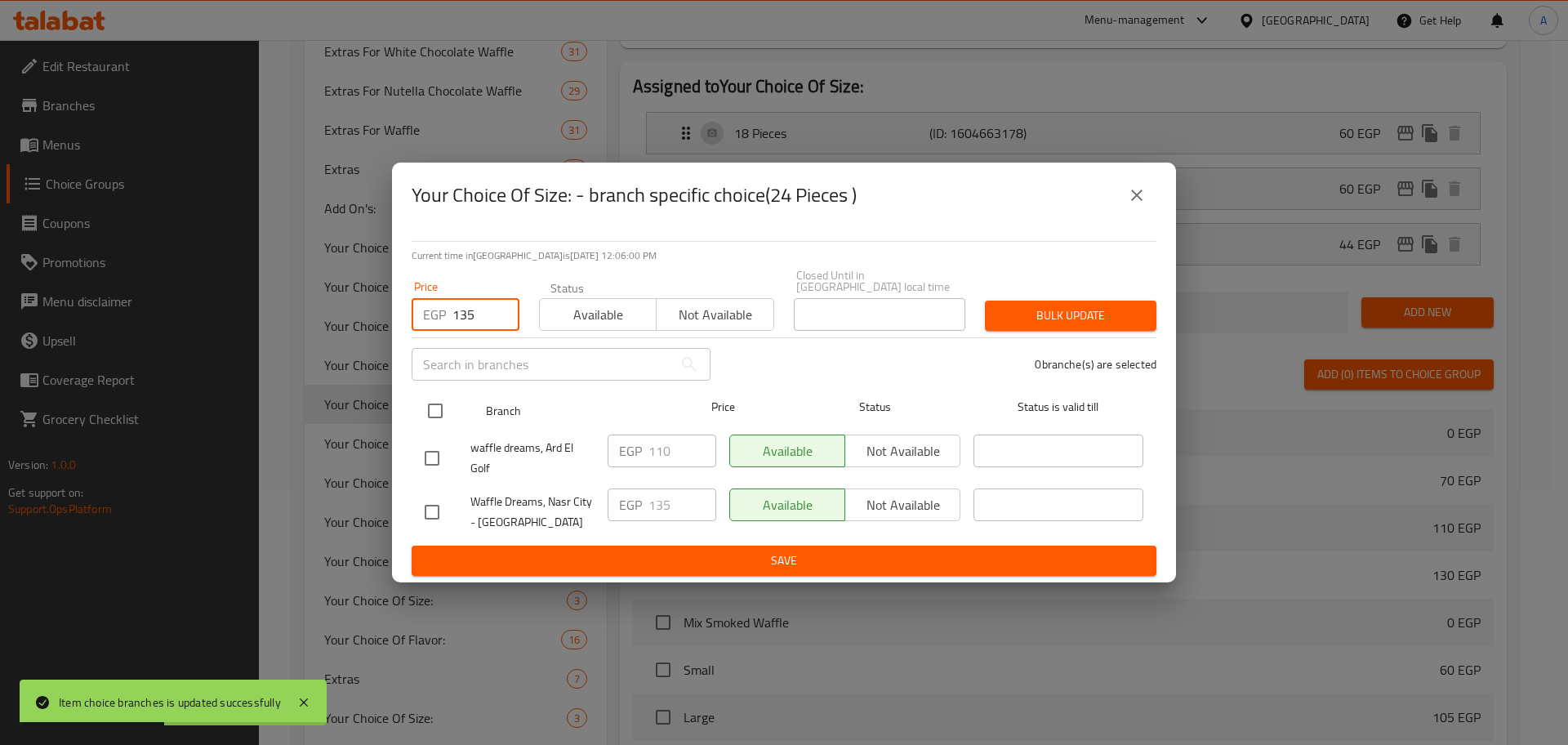
click at [439, 406] on input "checkbox" at bounding box center [436, 411] width 34 height 34
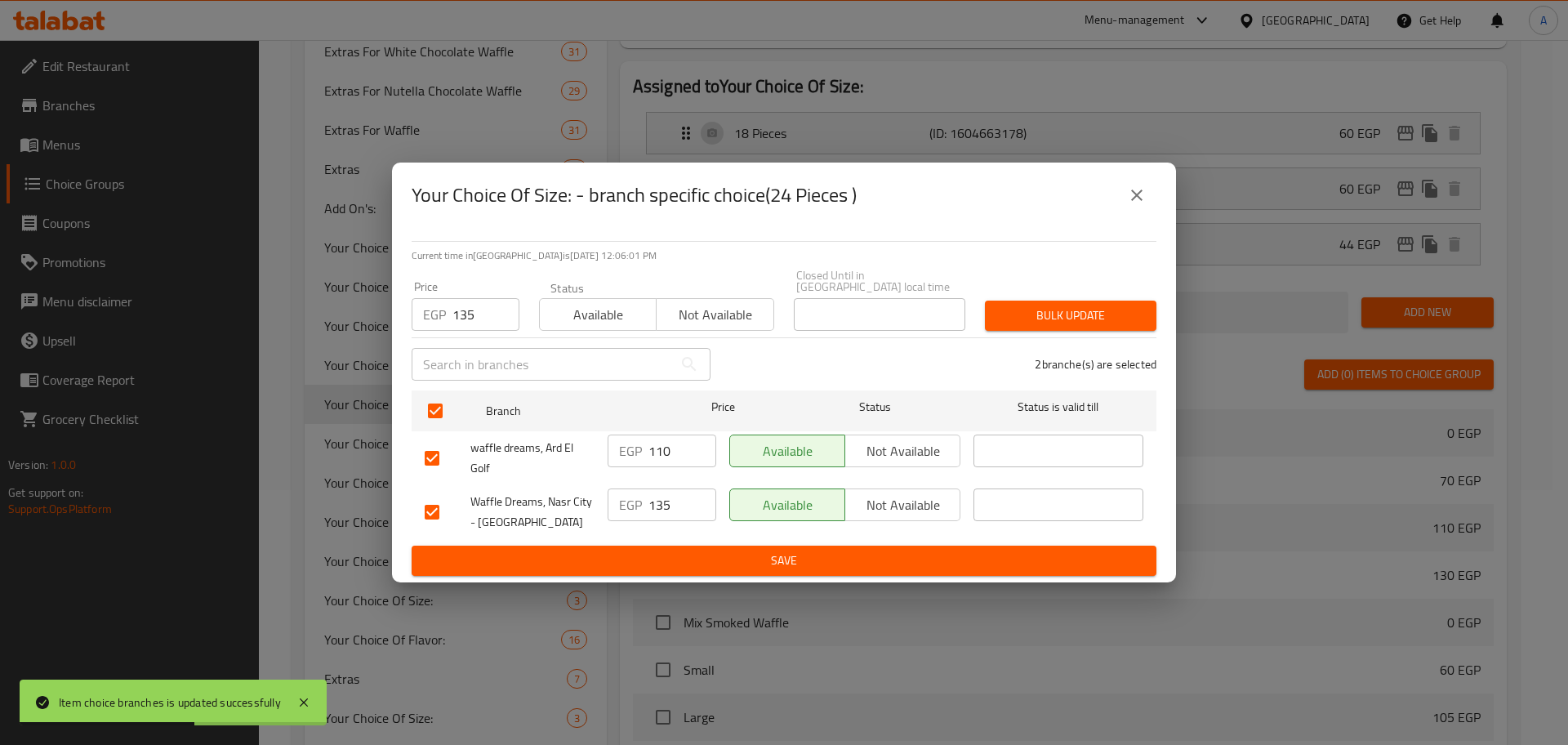
click at [1101, 313] on span "Bulk update" at bounding box center [1071, 315] width 145 height 20
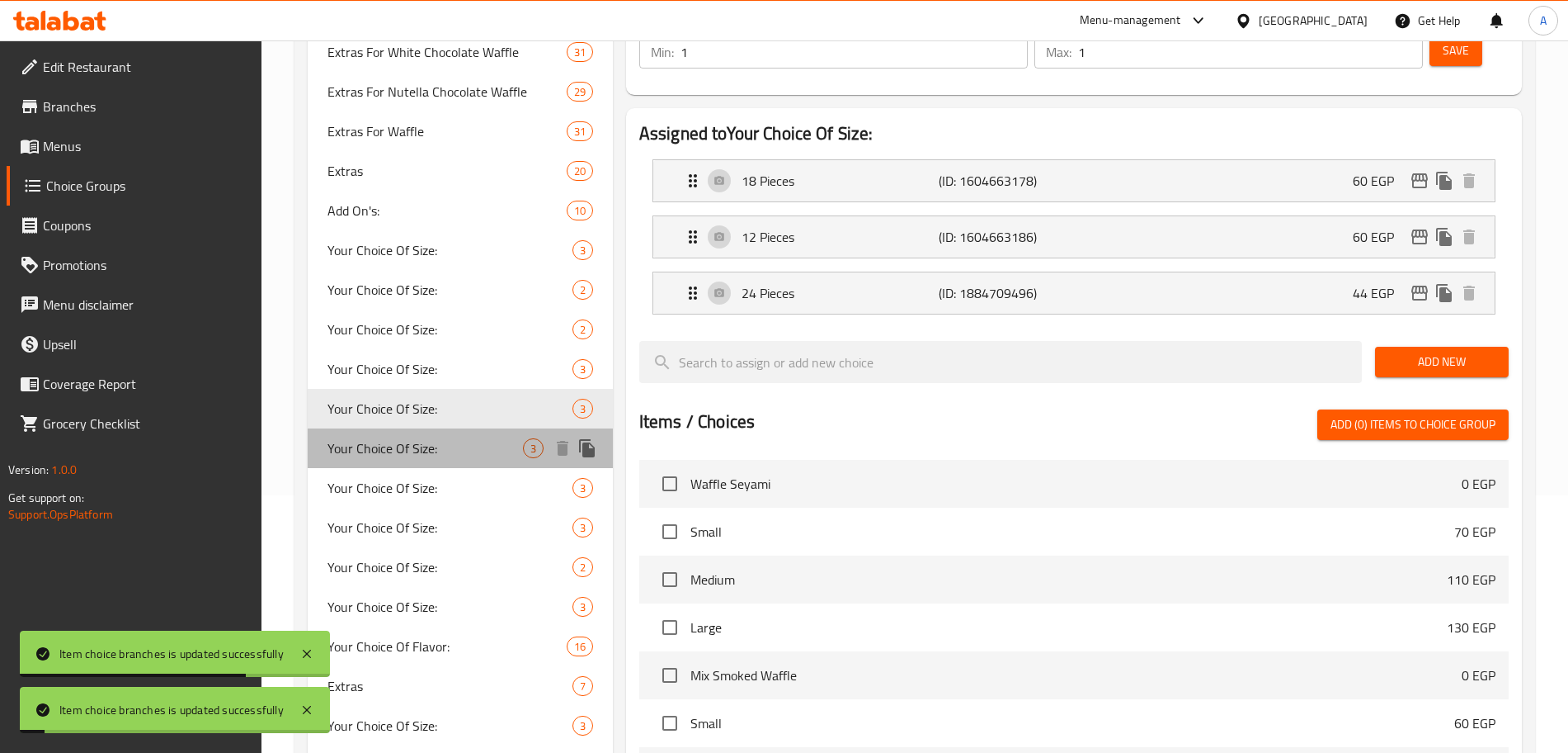
click at [391, 458] on span "Your Choice Of Size:" at bounding box center [425, 448] width 196 height 20
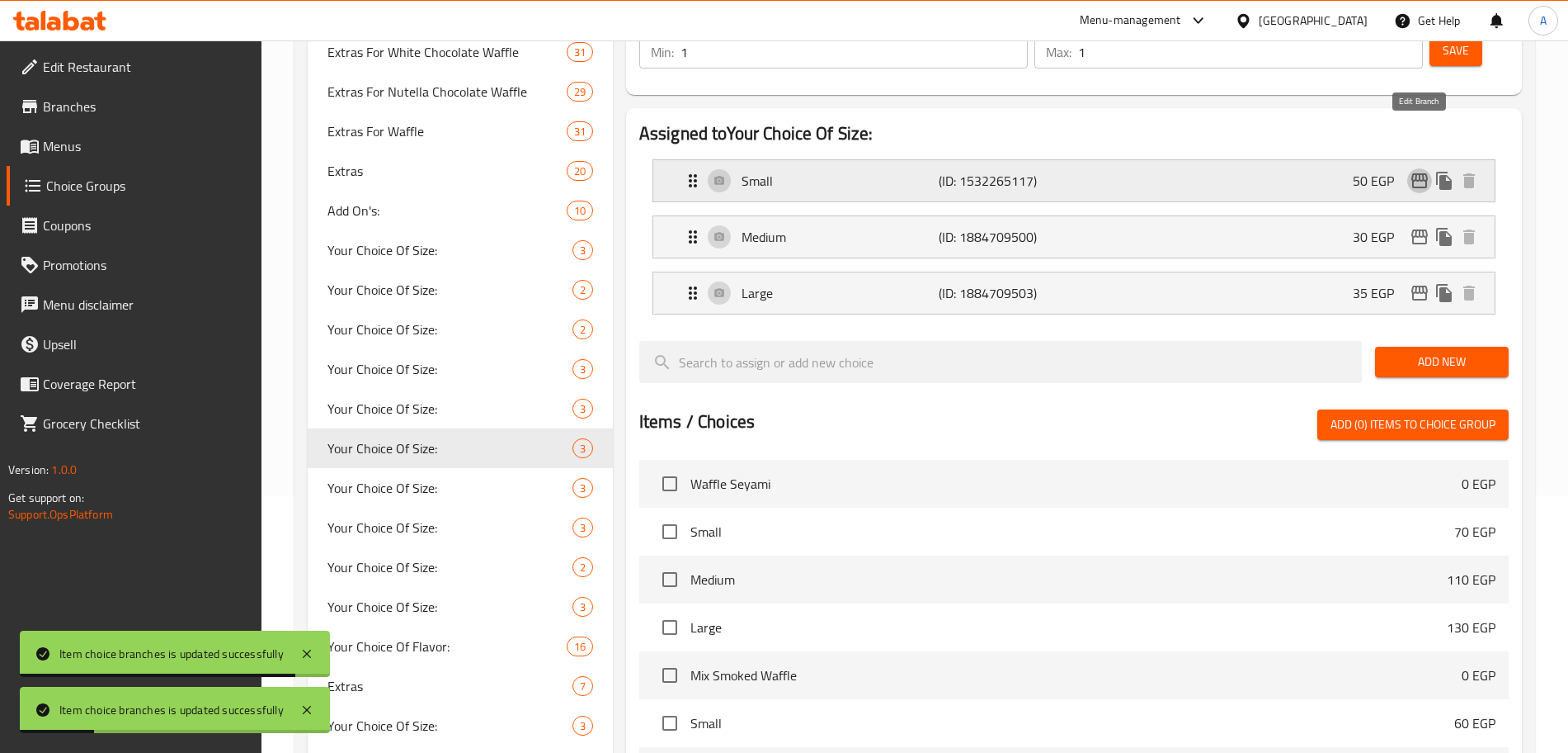
click at [1418, 171] on icon "edit" at bounding box center [1419, 181] width 20 height 20
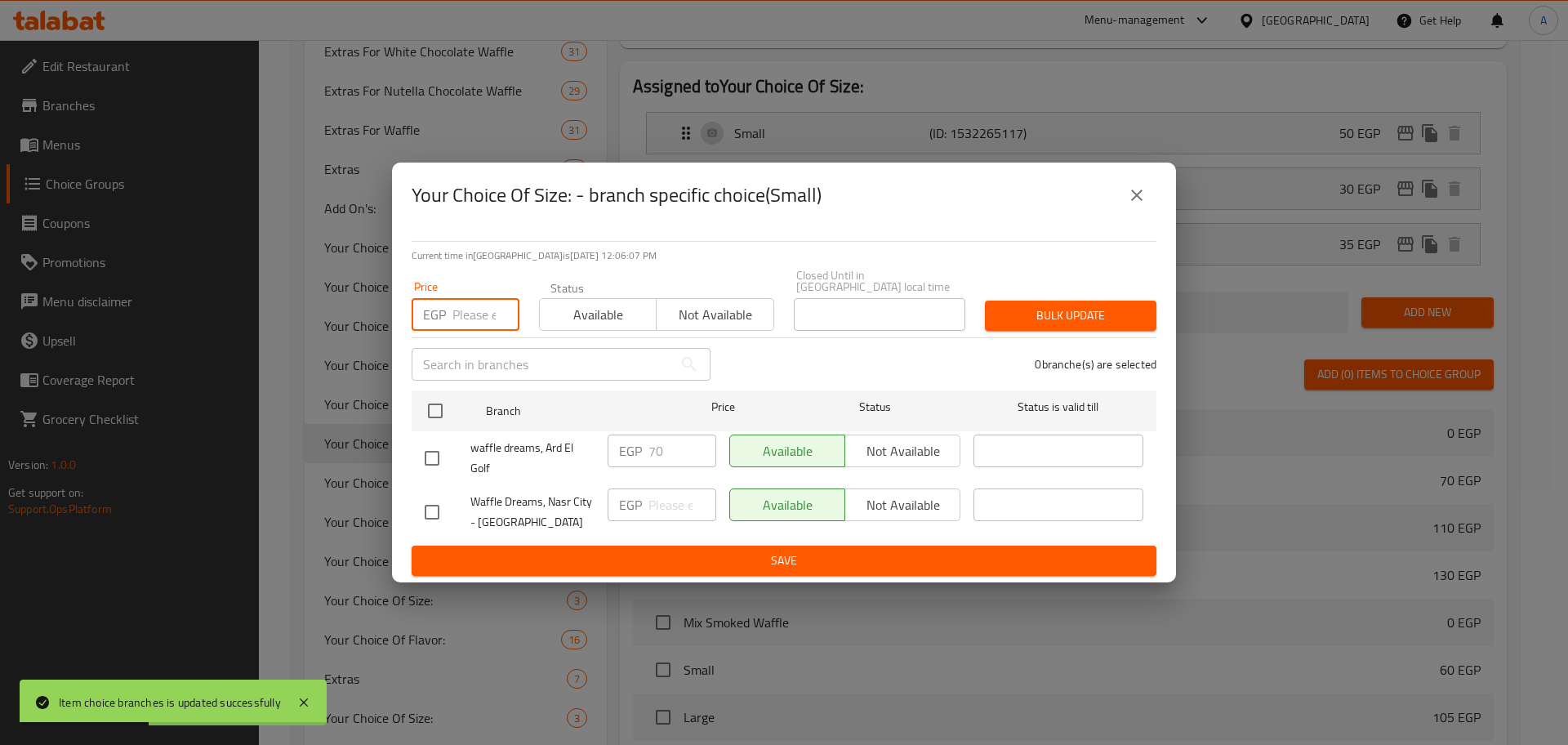
click at [464, 316] on input "number" at bounding box center [486, 314] width 67 height 32
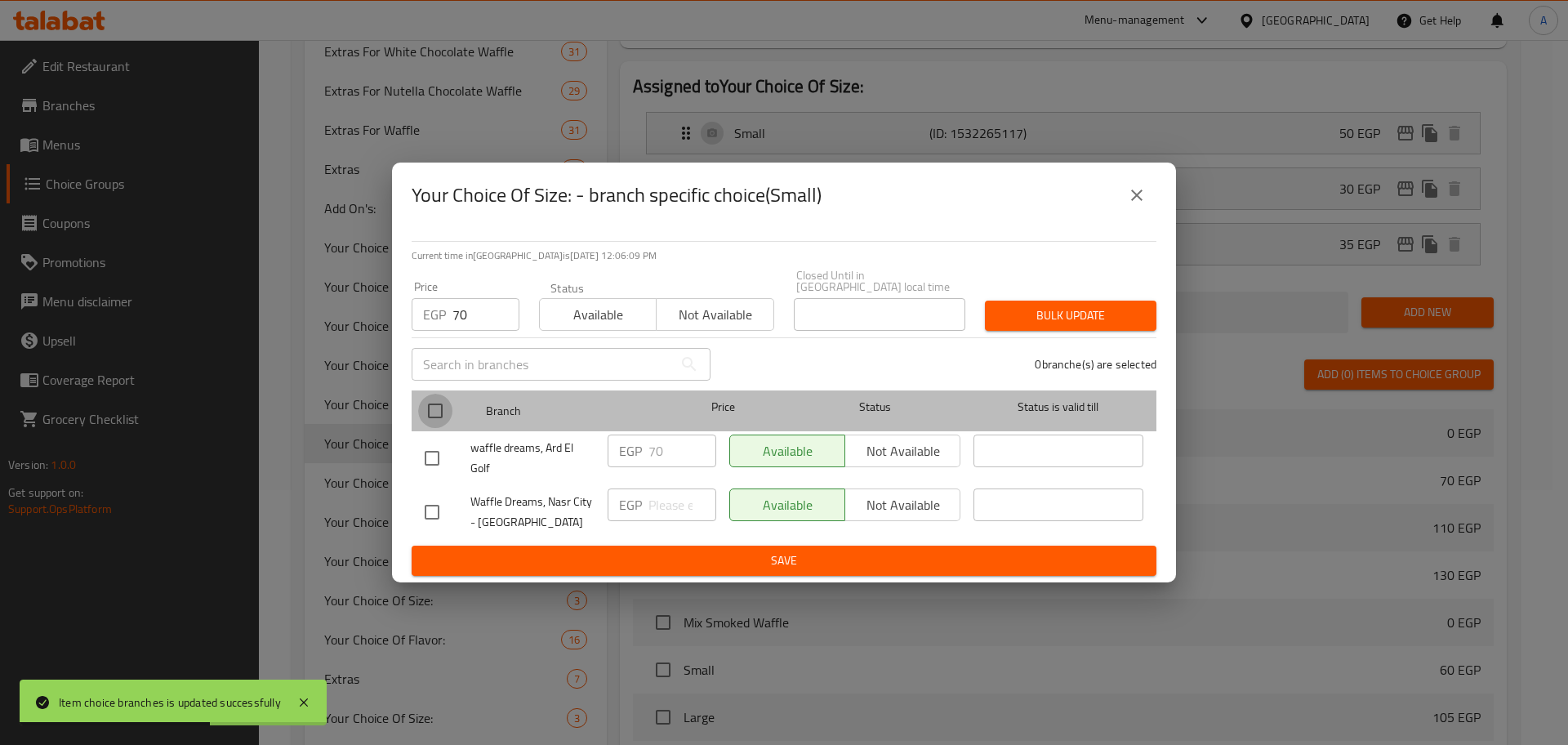
click at [437, 398] on input "checkbox" at bounding box center [436, 411] width 34 height 34
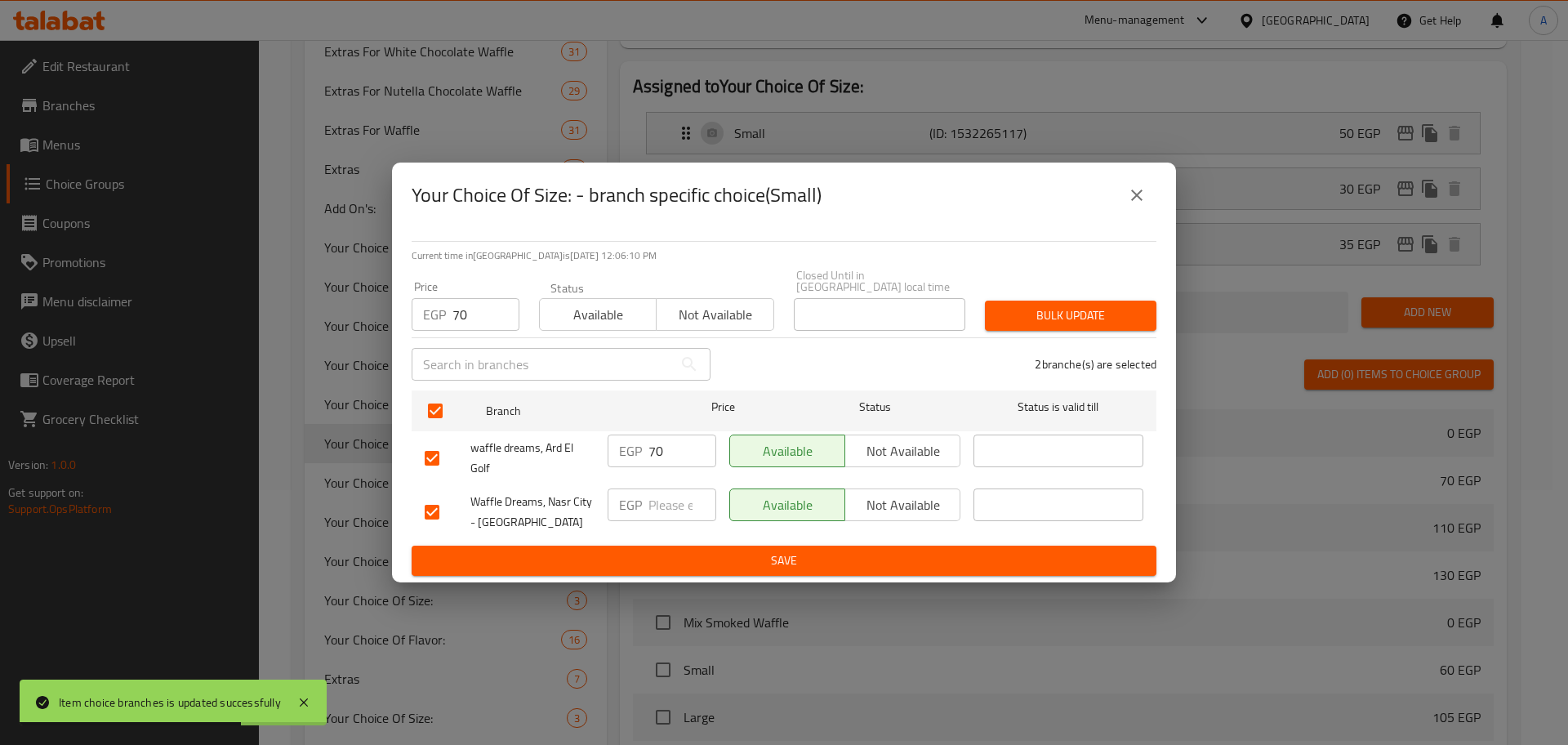
click at [1010, 306] on span "Bulk update" at bounding box center [1071, 315] width 145 height 20
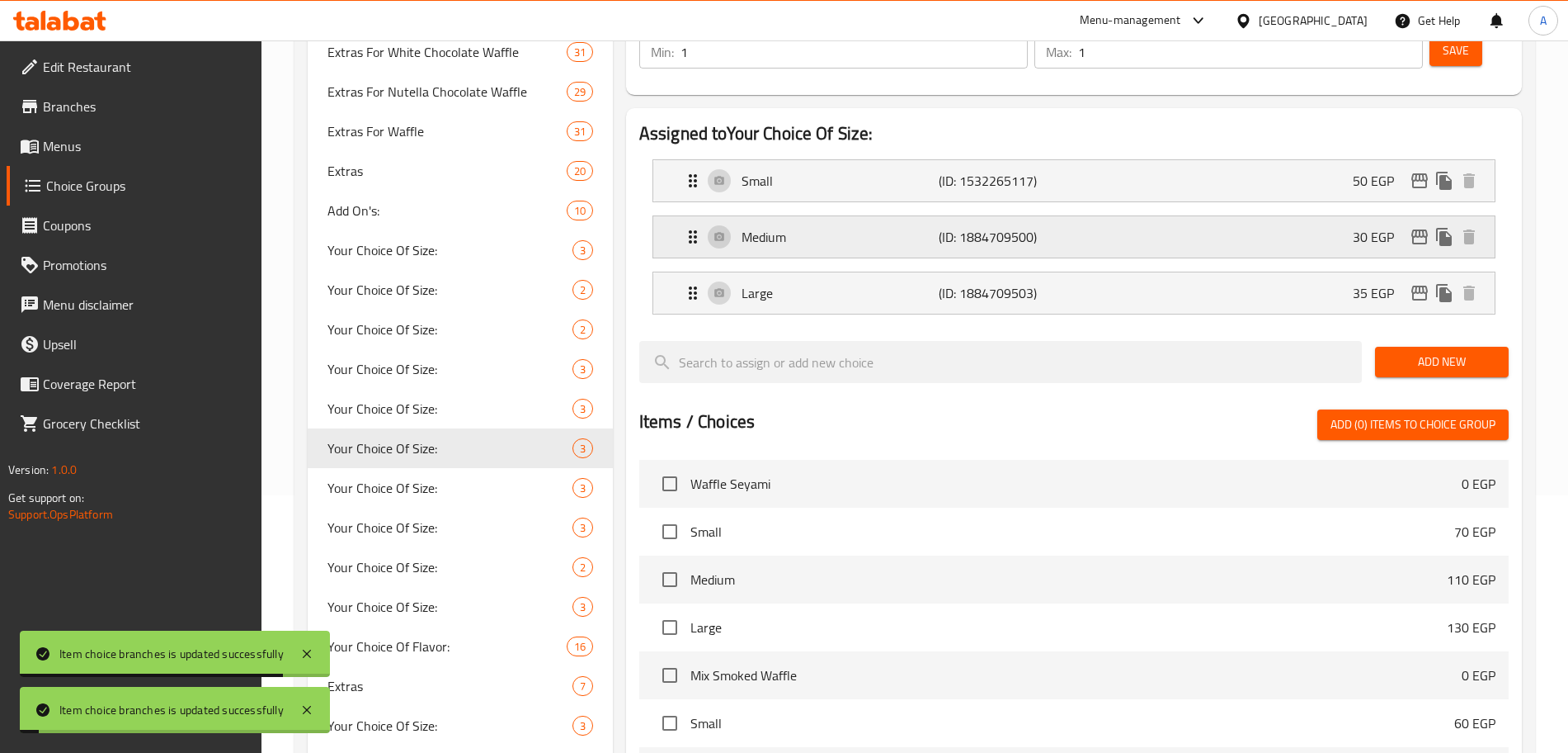
click at [1420, 227] on icon "edit" at bounding box center [1419, 237] width 20 height 20
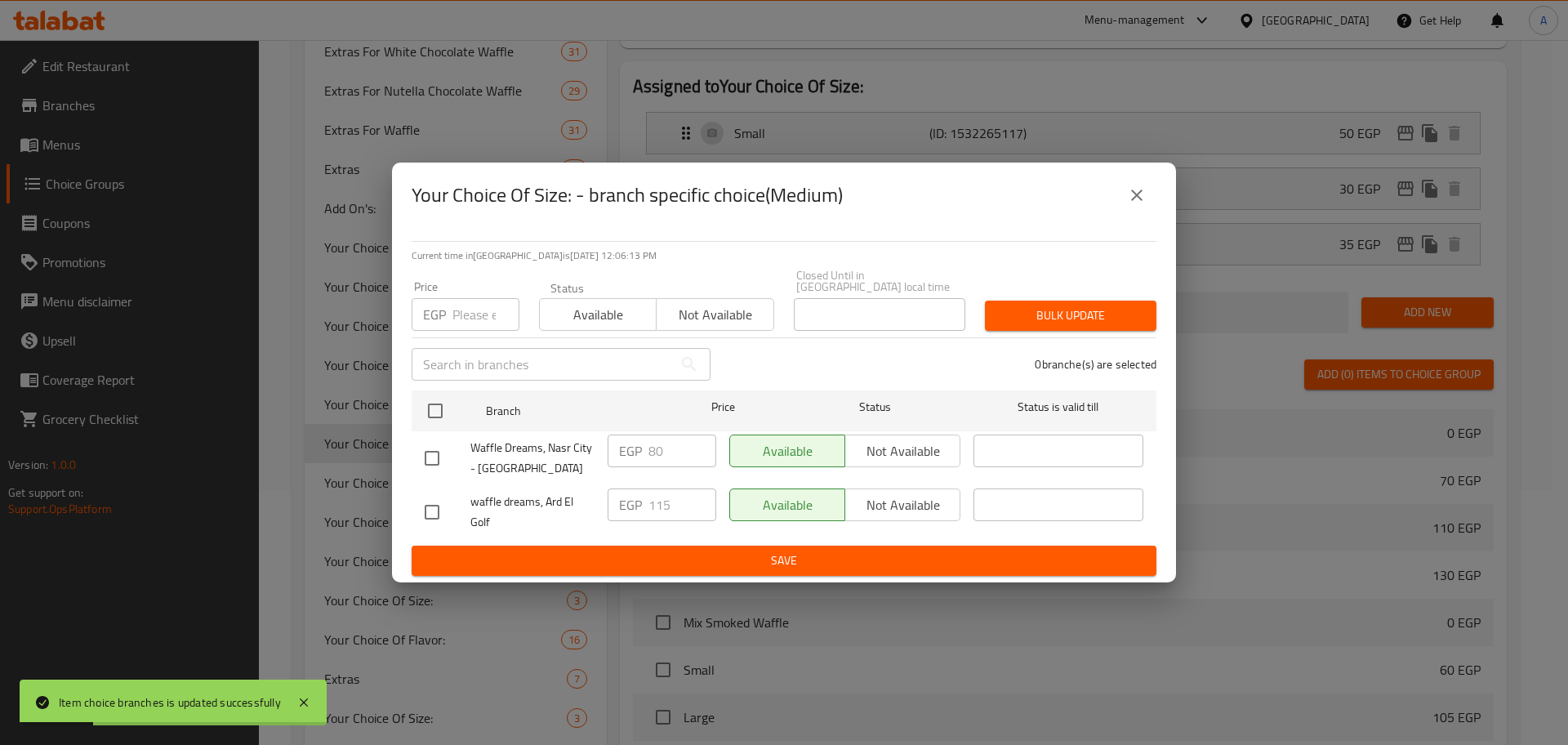
click at [438, 305] on p "EGP" at bounding box center [435, 314] width 23 height 20
click at [456, 307] on input "number" at bounding box center [486, 314] width 67 height 32
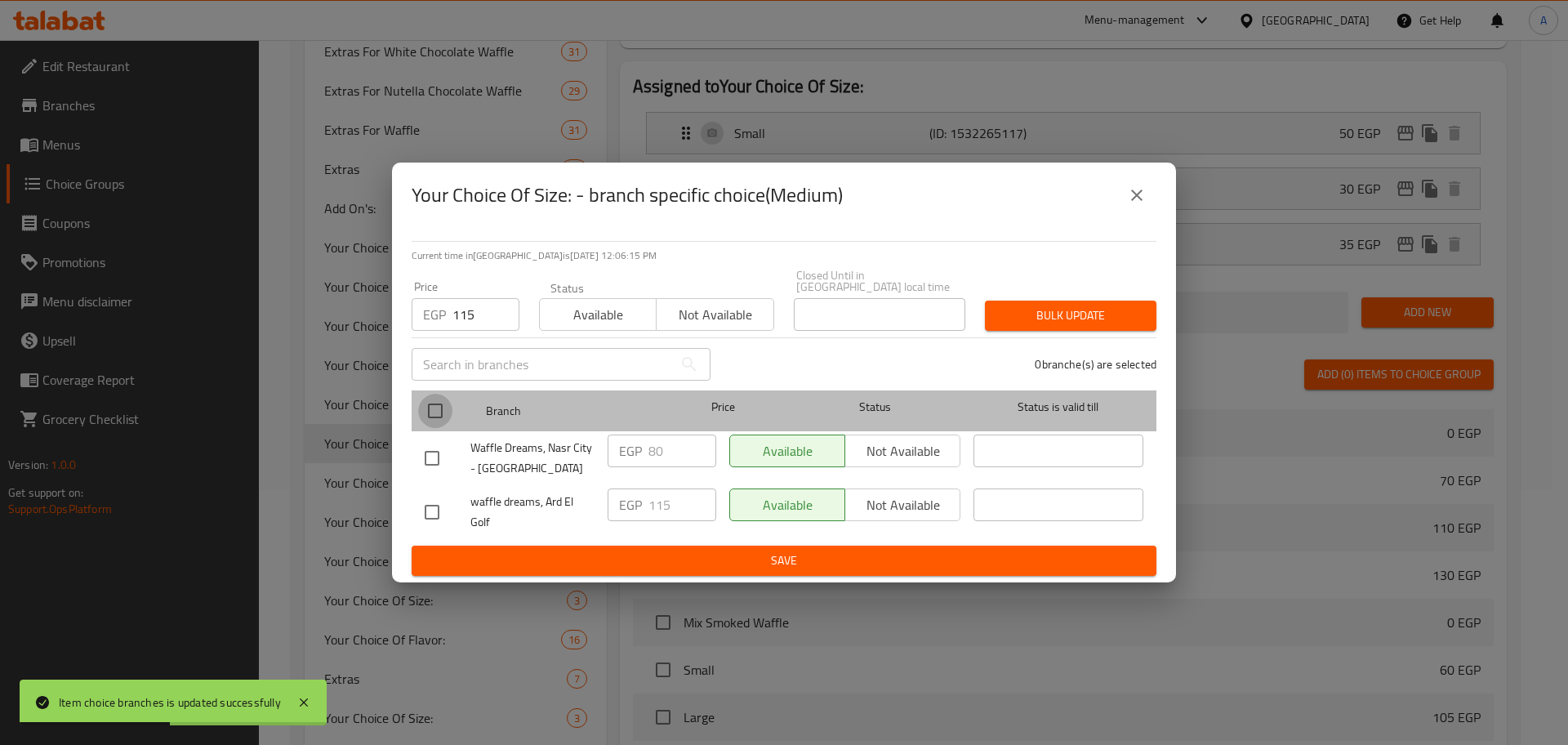
click at [435, 413] on input "checkbox" at bounding box center [436, 411] width 34 height 34
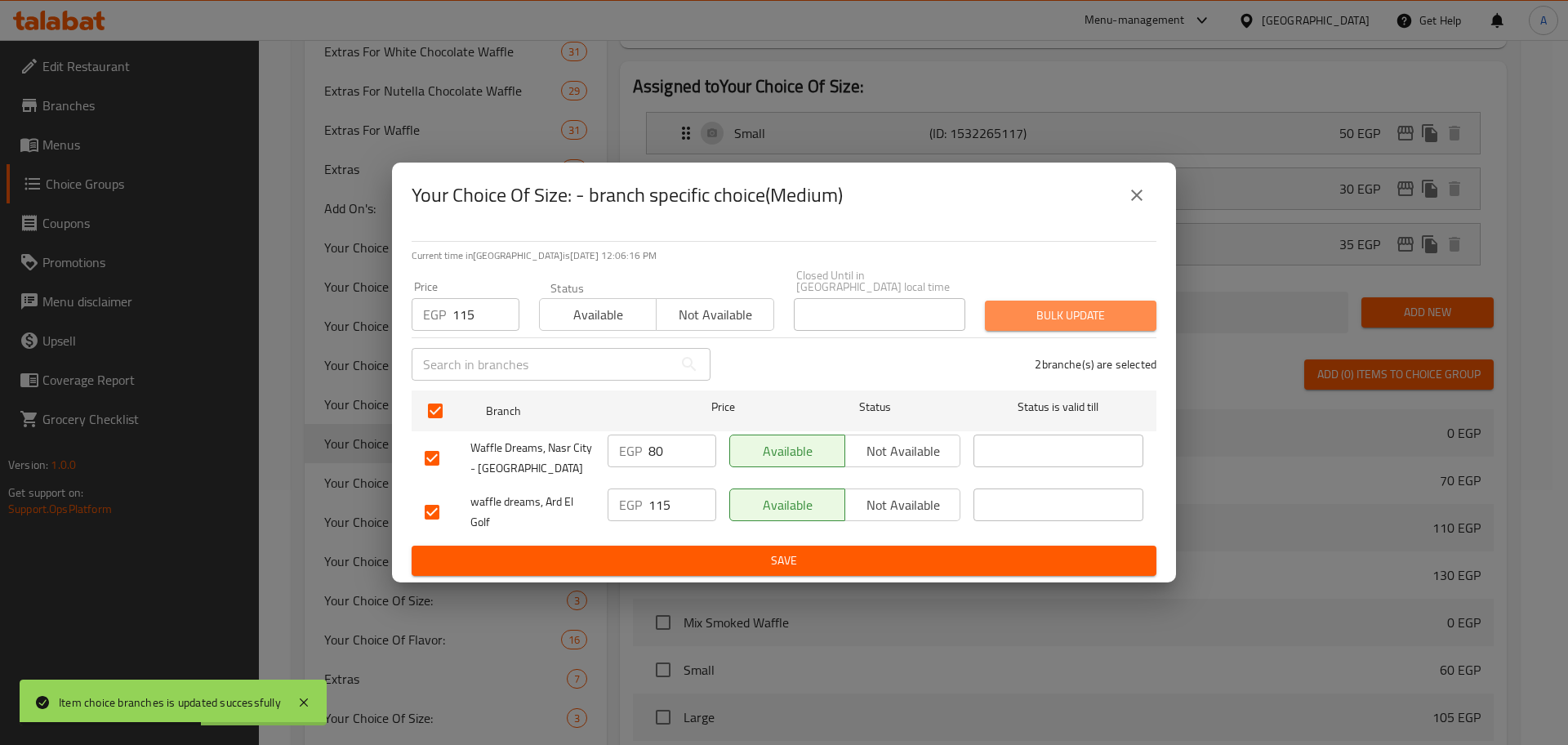
click at [1030, 318] on span "Bulk update" at bounding box center [1071, 315] width 145 height 20
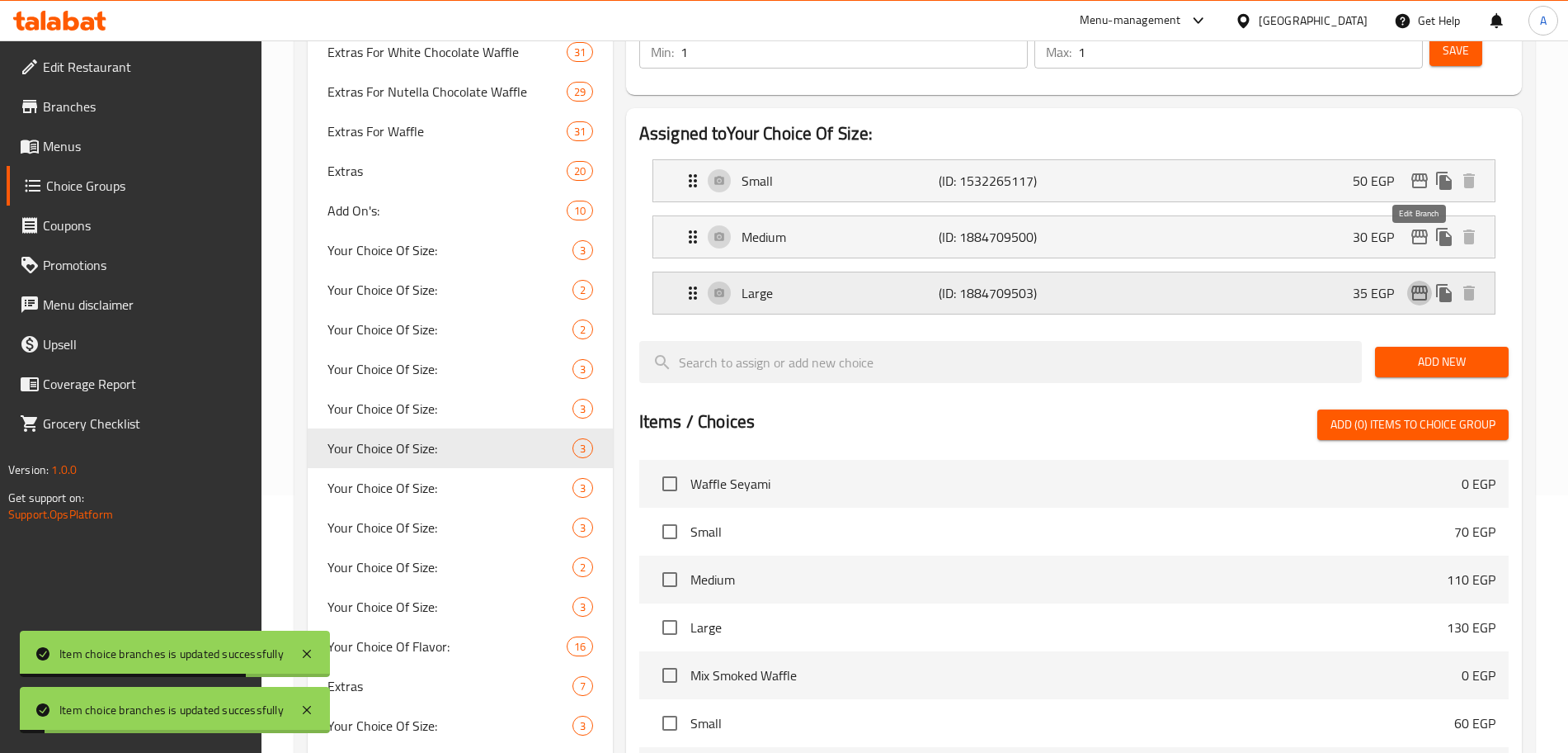
click at [1421, 283] on icon "edit" at bounding box center [1419, 293] width 20 height 20
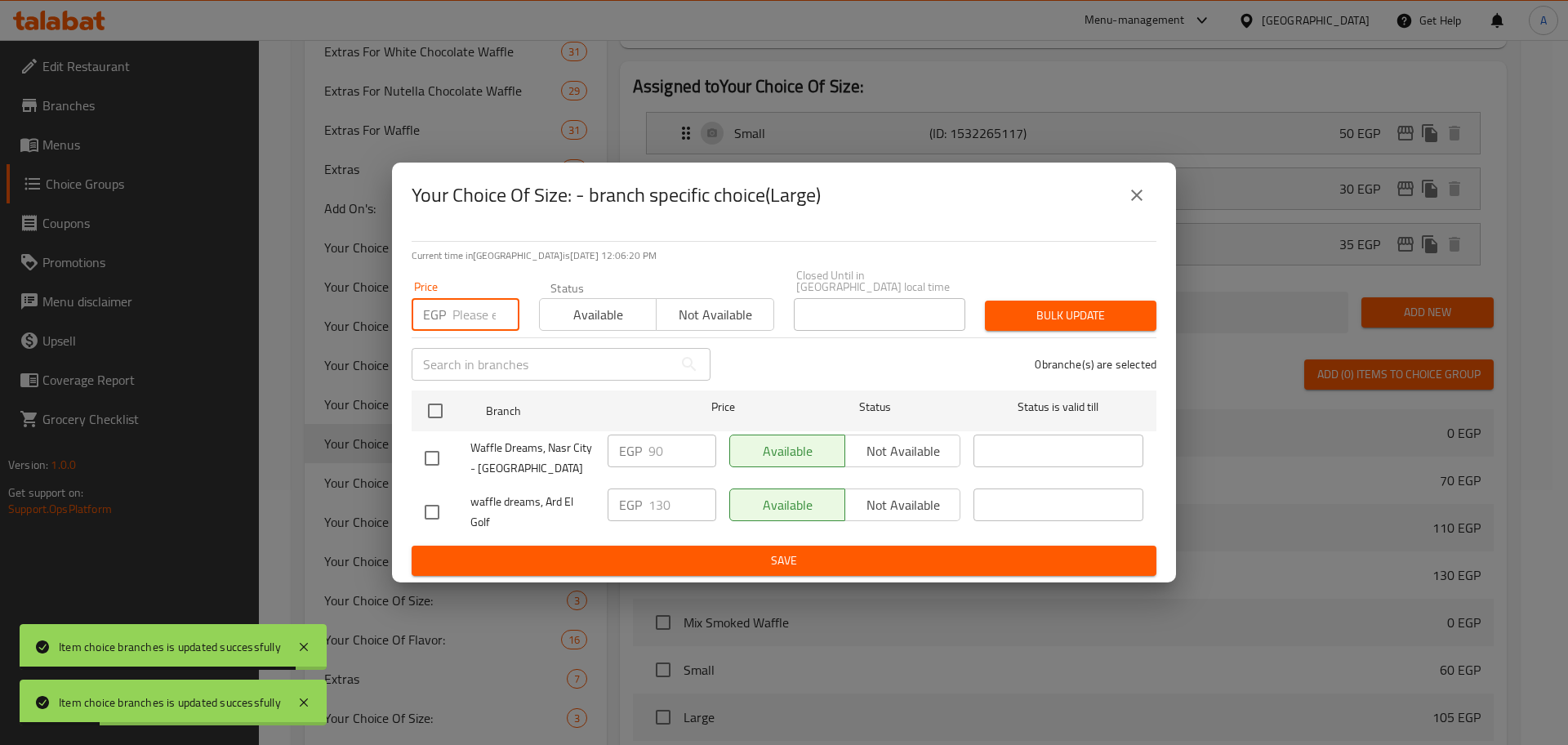
click at [484, 318] on input "number" at bounding box center [486, 314] width 67 height 32
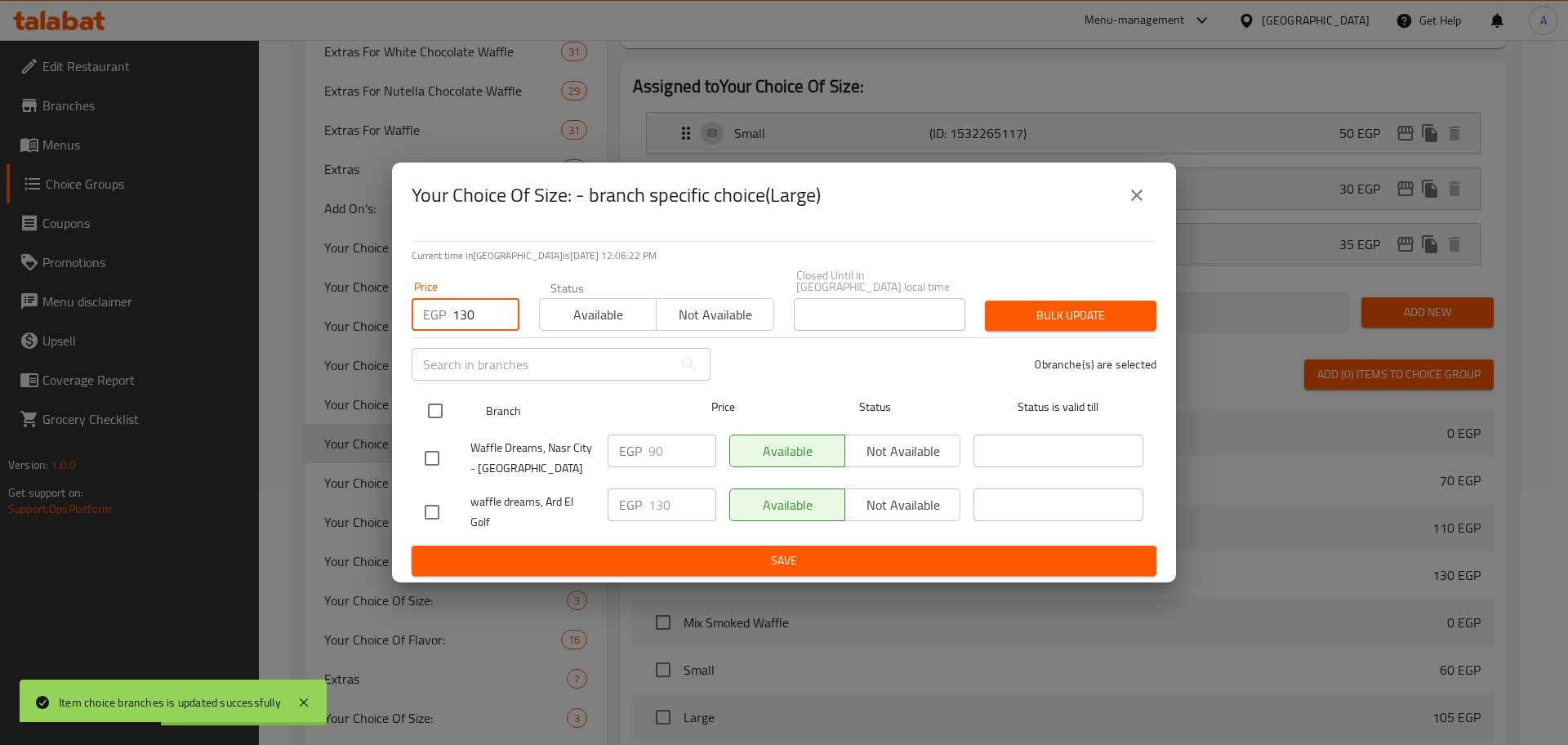
click at [435, 404] on input "checkbox" at bounding box center [436, 411] width 34 height 34
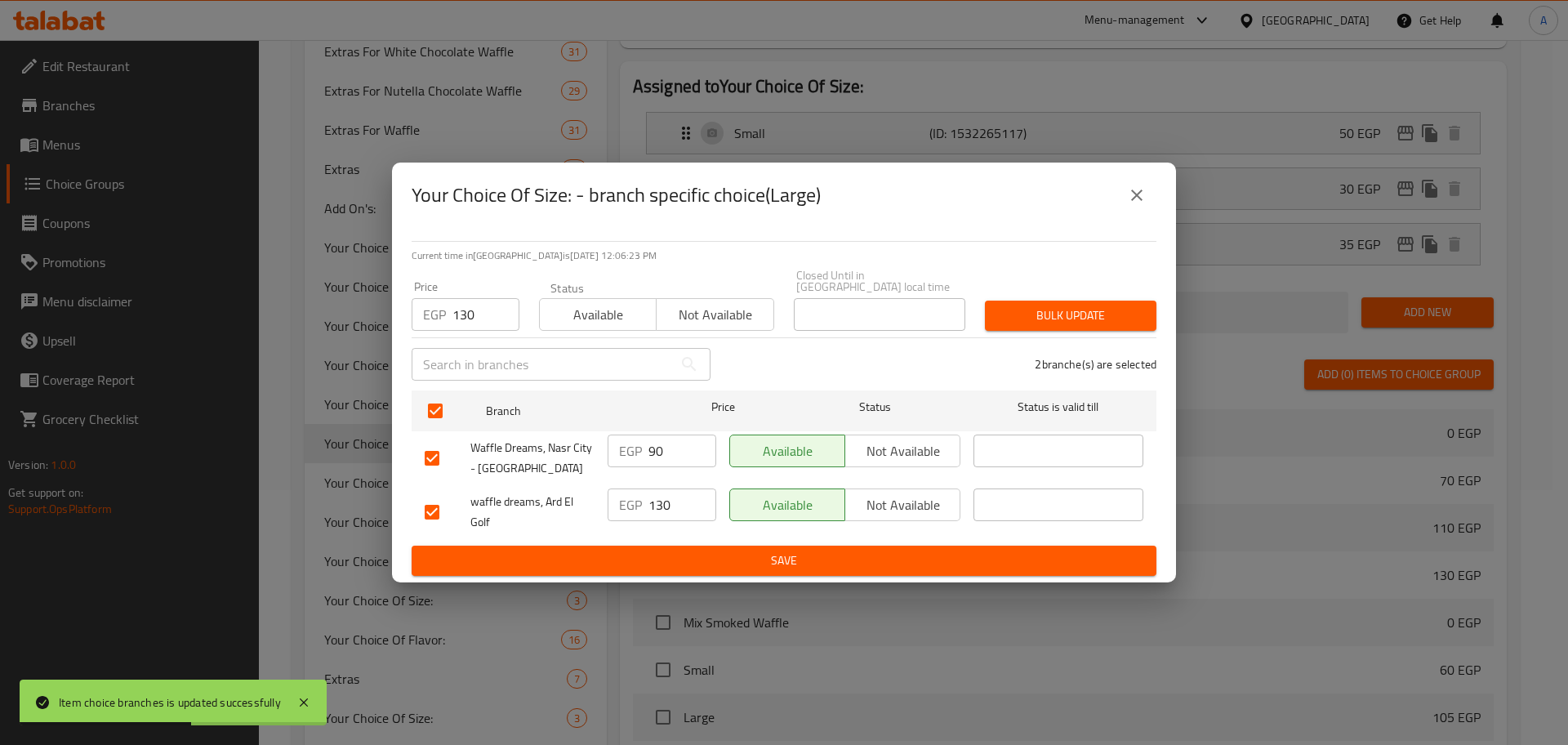
click at [1033, 319] on span "Bulk update" at bounding box center [1071, 315] width 145 height 20
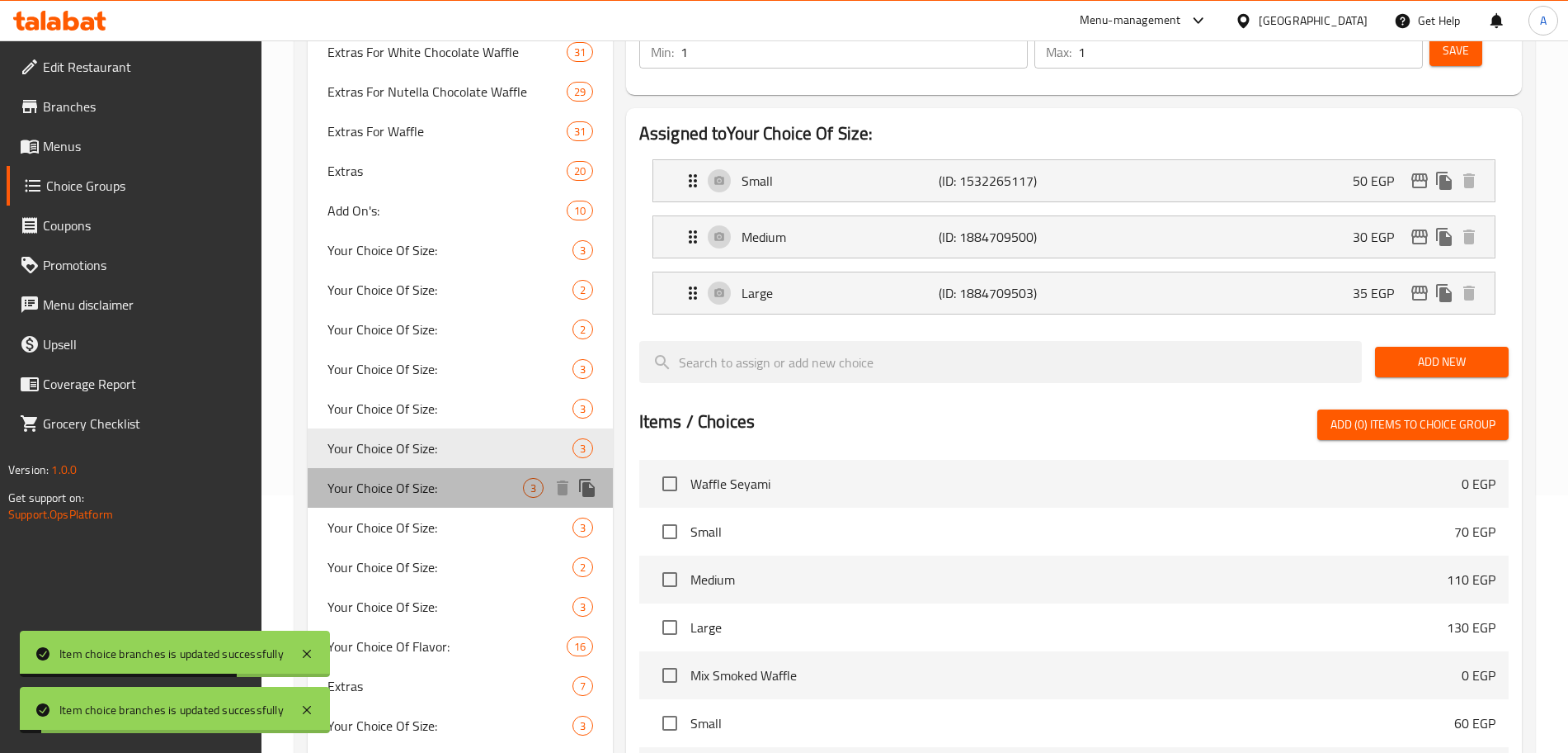
click at [399, 488] on span "Your Choice Of Size:" at bounding box center [425, 488] width 196 height 20
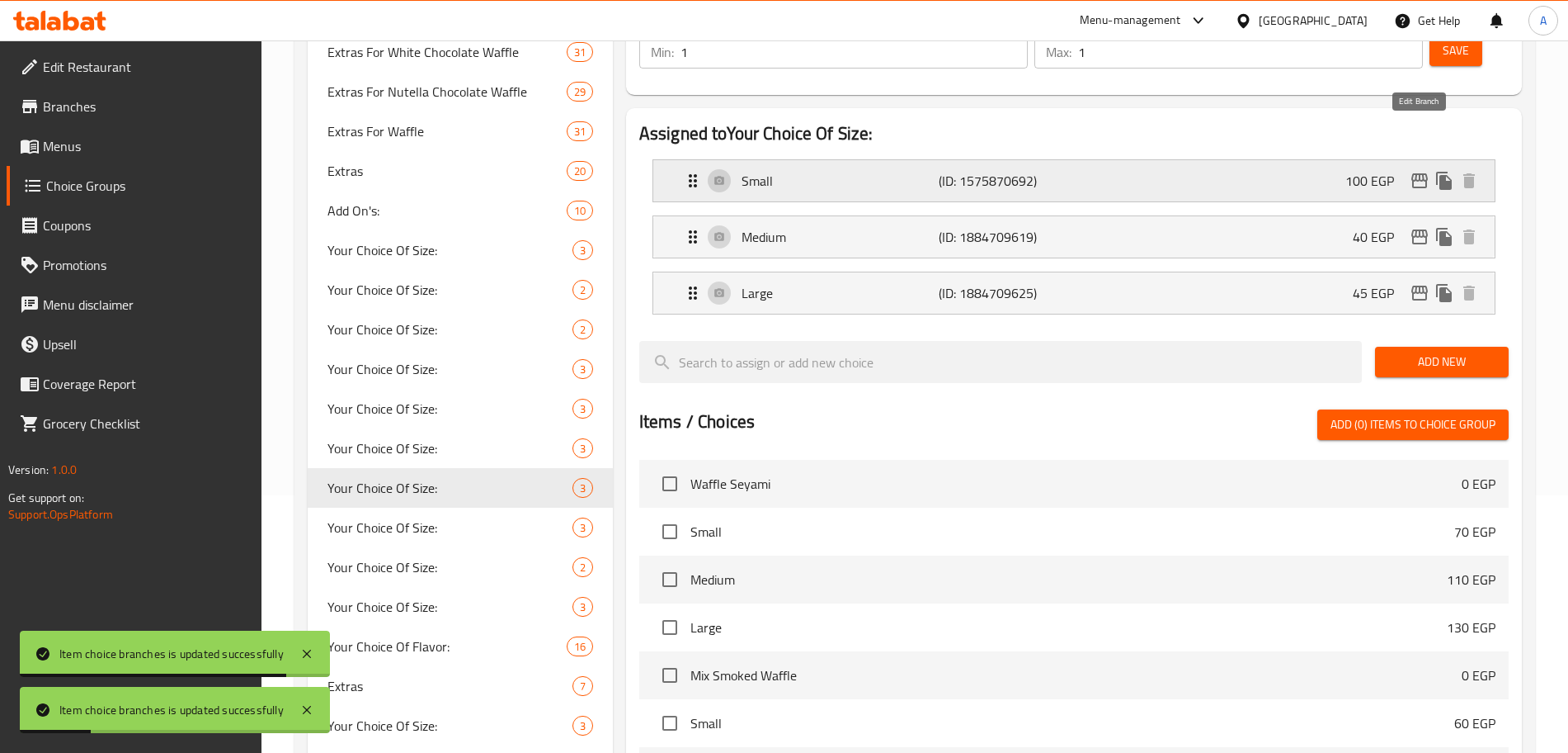
click at [1412, 171] on icon "edit" at bounding box center [1419, 181] width 20 height 20
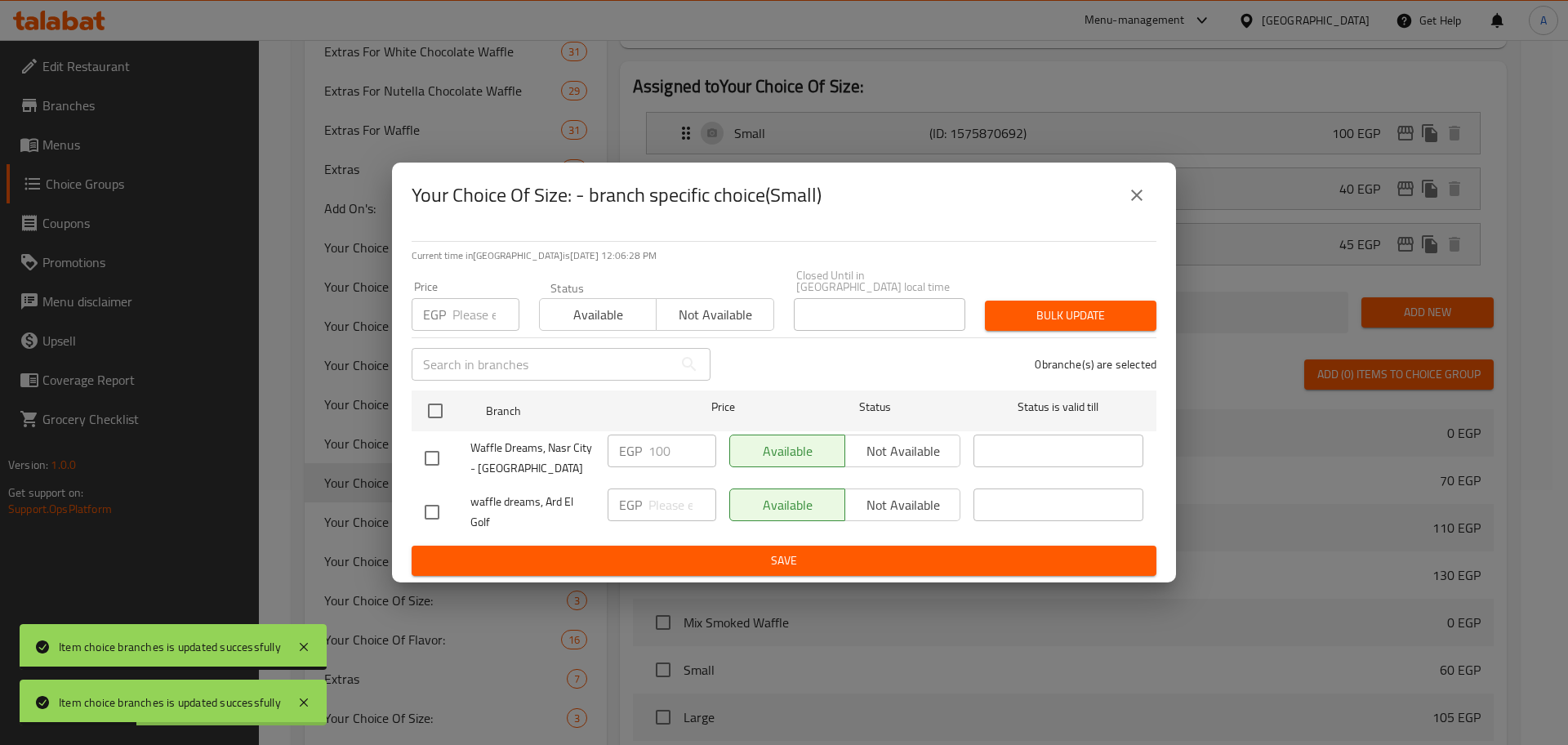
click at [459, 310] on input "number" at bounding box center [486, 314] width 67 height 32
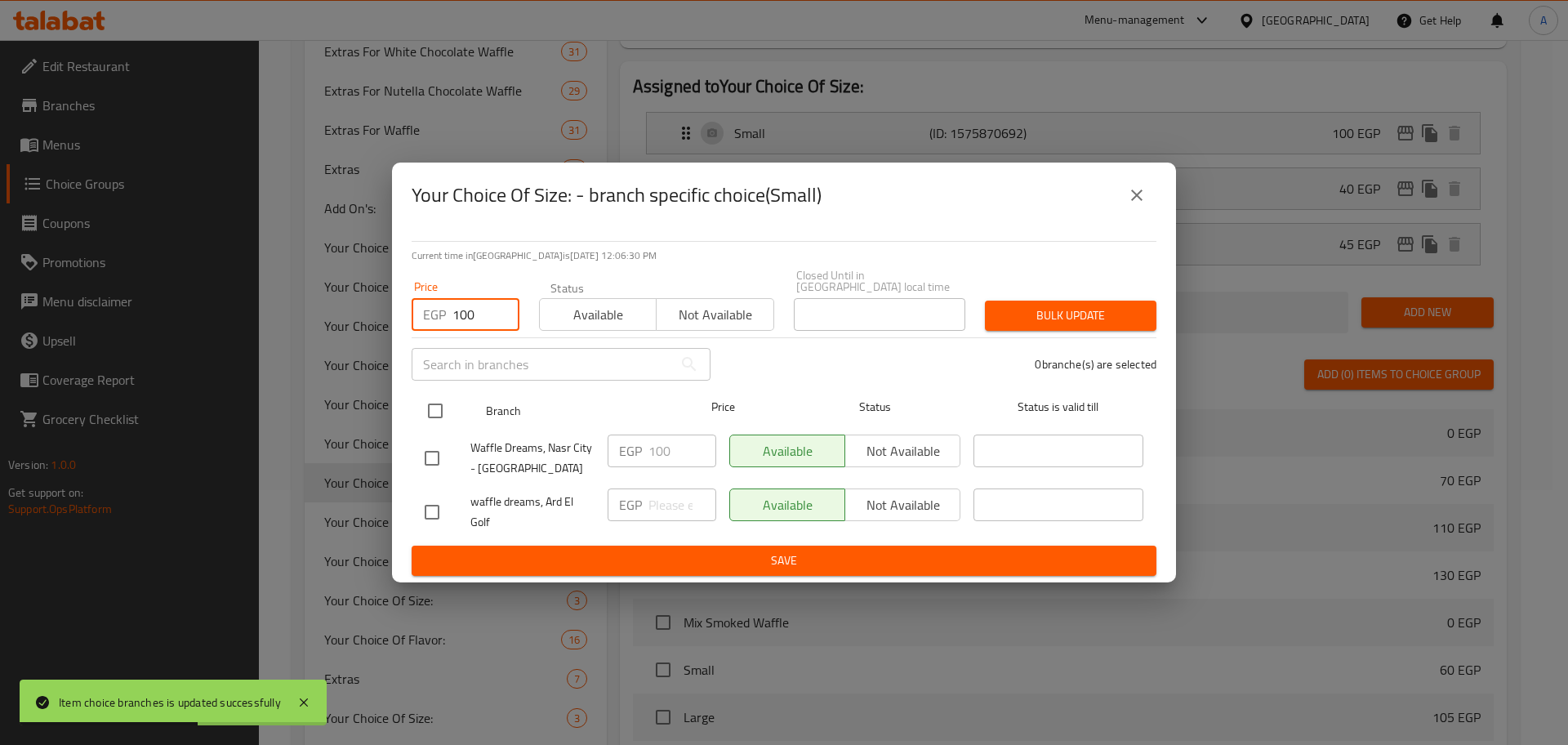
click at [433, 398] on input "checkbox" at bounding box center [436, 411] width 34 height 34
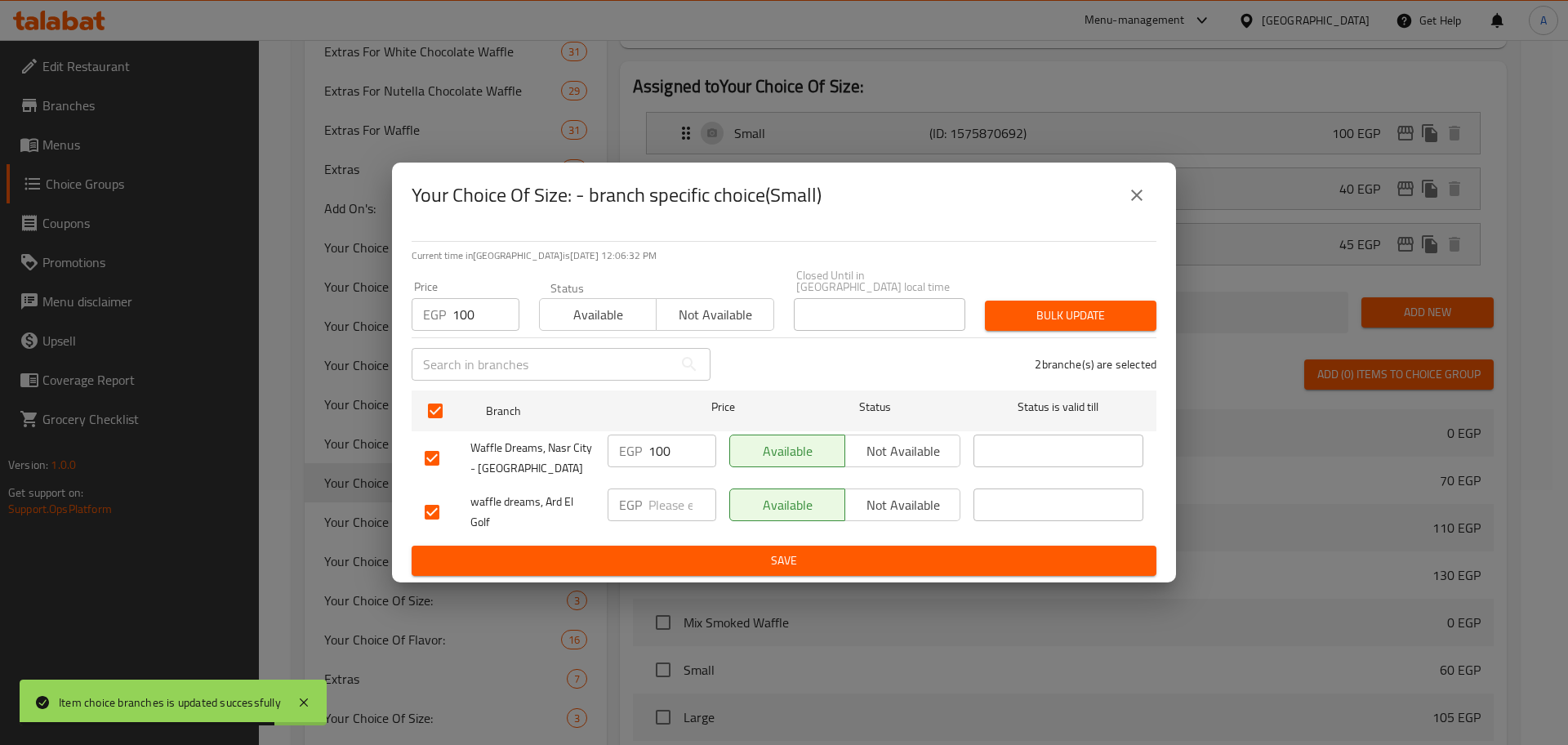
click at [1085, 301] on button "Bulk update" at bounding box center [1071, 316] width 172 height 31
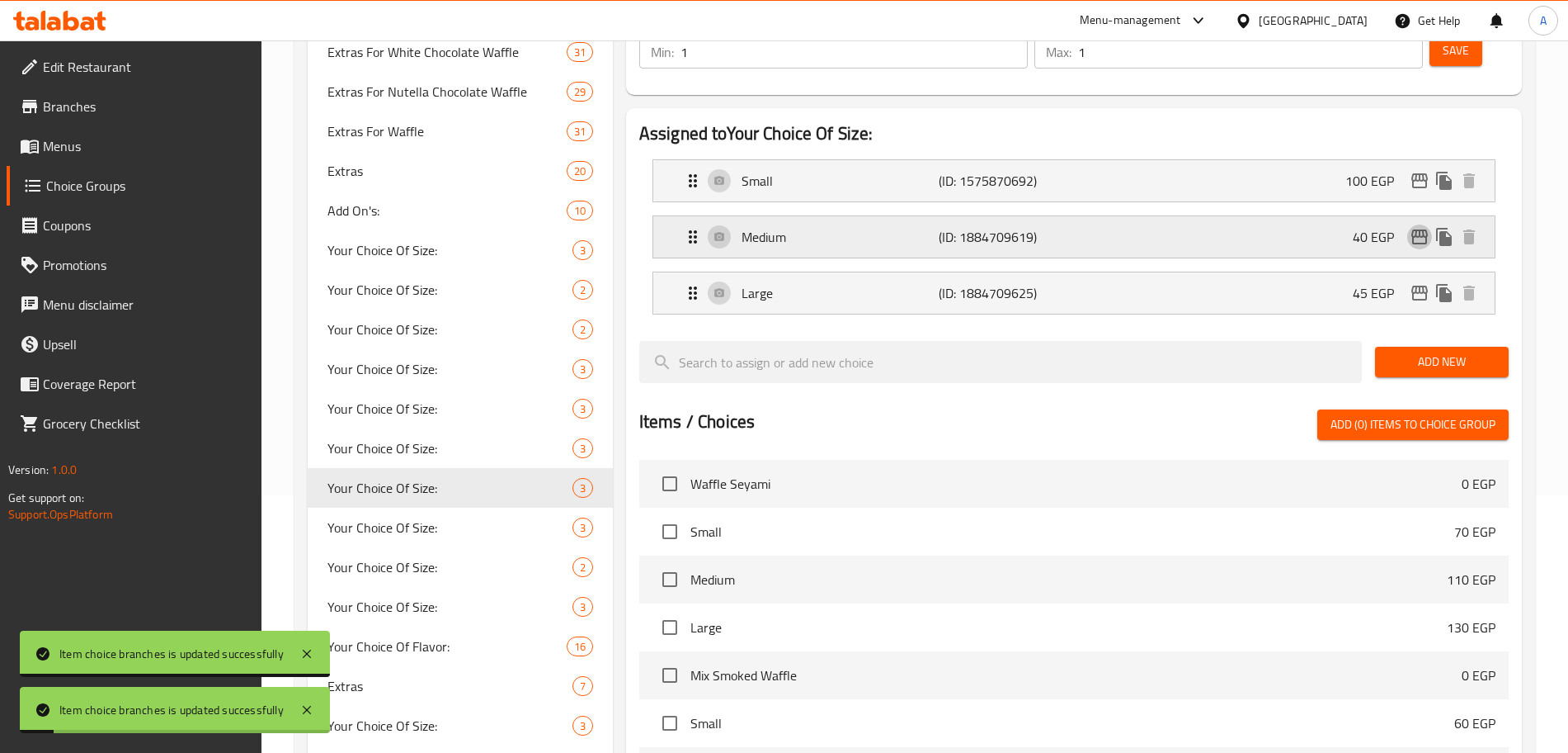
click at [1423, 230] on icon "edit" at bounding box center [1419, 237] width 16 height 14
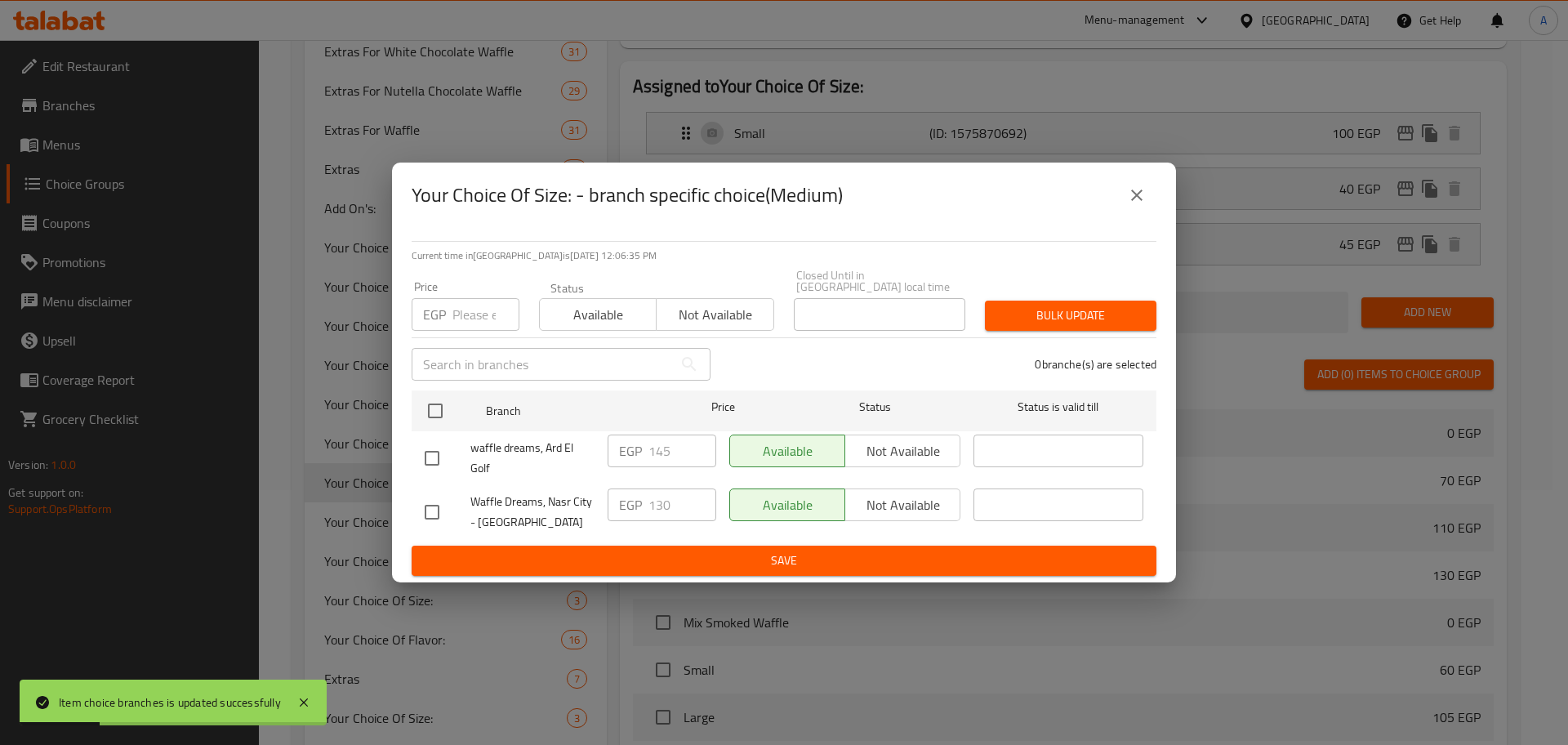
click at [467, 309] on input "number" at bounding box center [486, 314] width 67 height 32
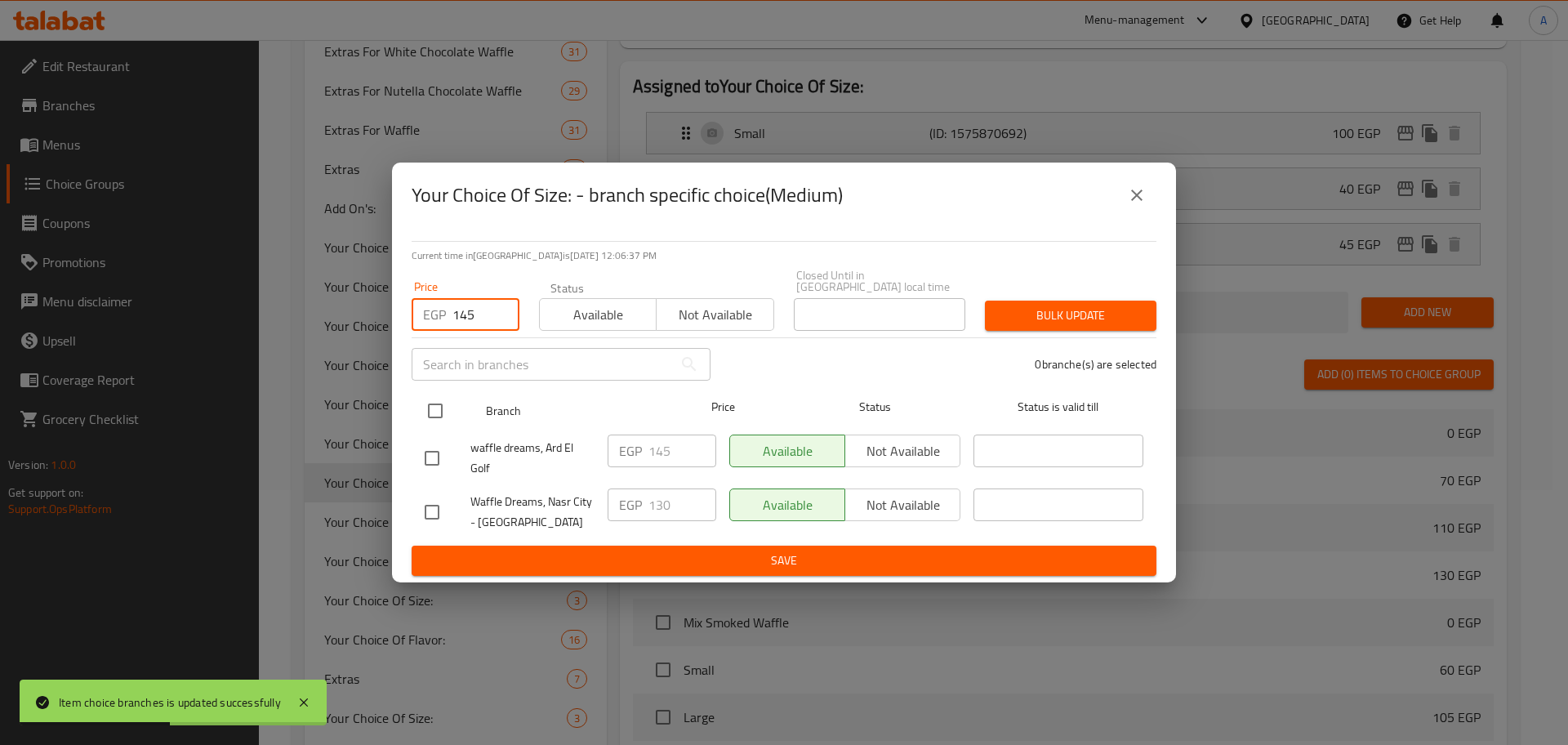
click at [442, 396] on input "checkbox" at bounding box center [436, 411] width 34 height 34
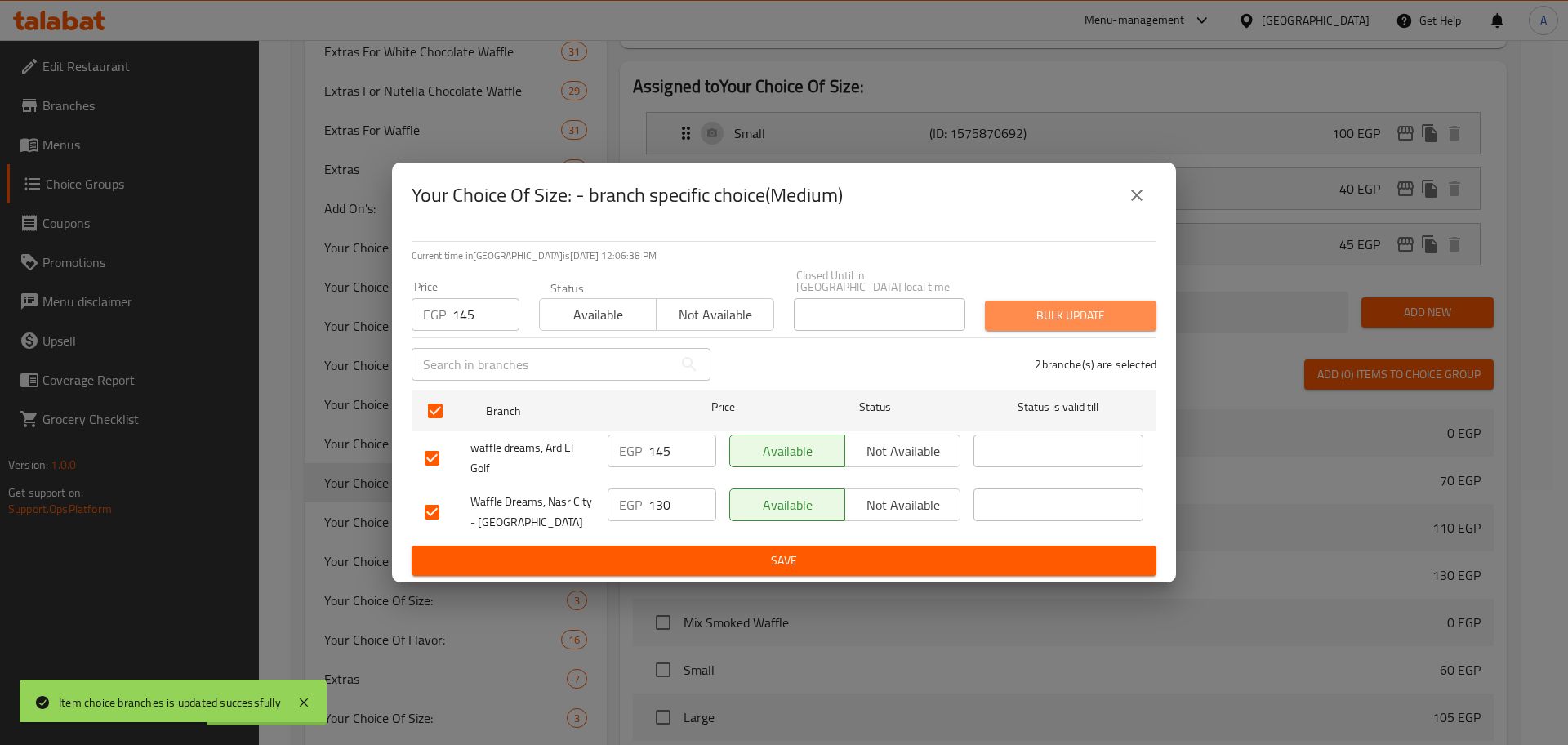
click at [1121, 318] on span "Bulk update" at bounding box center [1071, 315] width 145 height 20
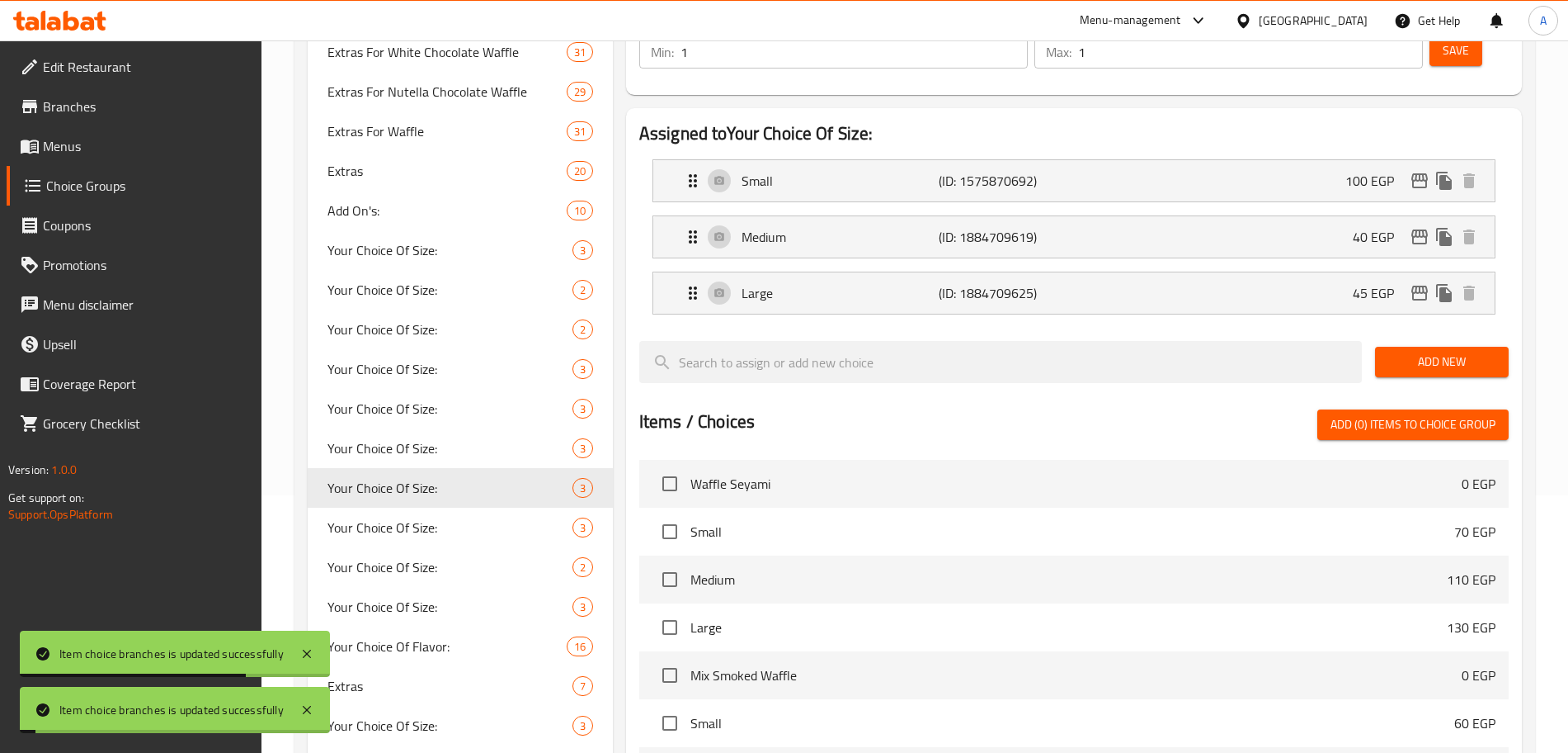
click at [1422, 283] on icon "edit" at bounding box center [1419, 293] width 20 height 20
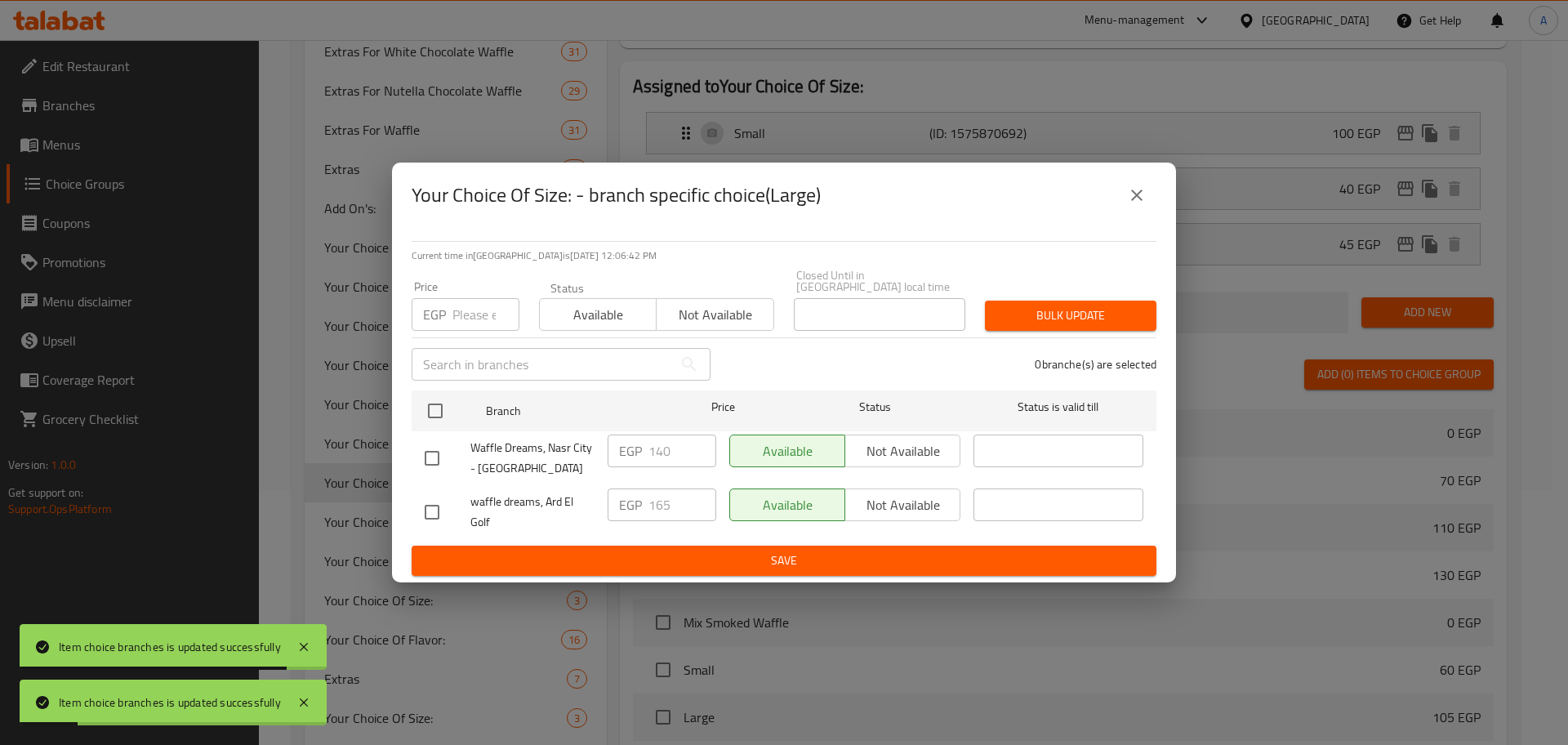
click at [478, 299] on input "number" at bounding box center [486, 314] width 67 height 32
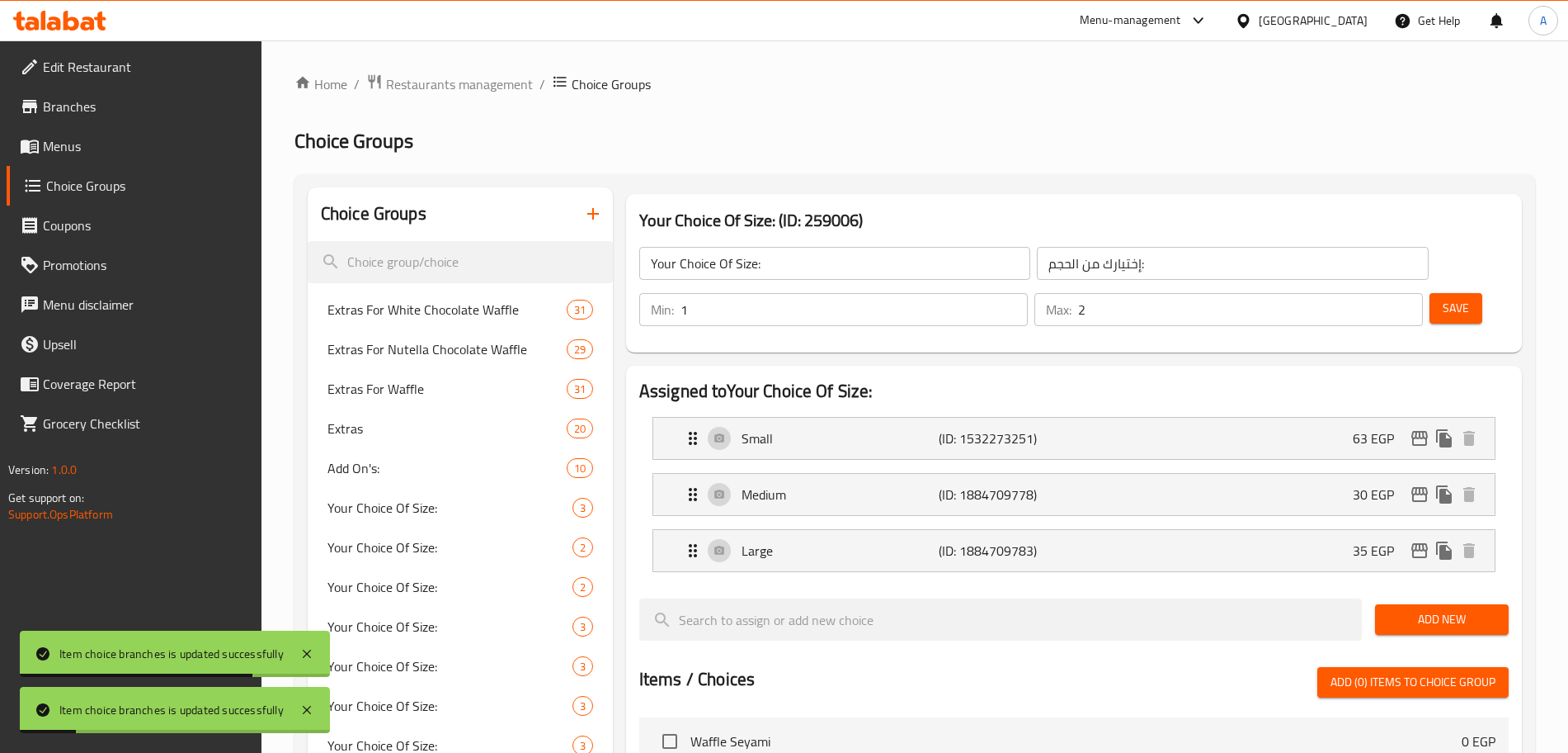
scroll to position [258, 0]
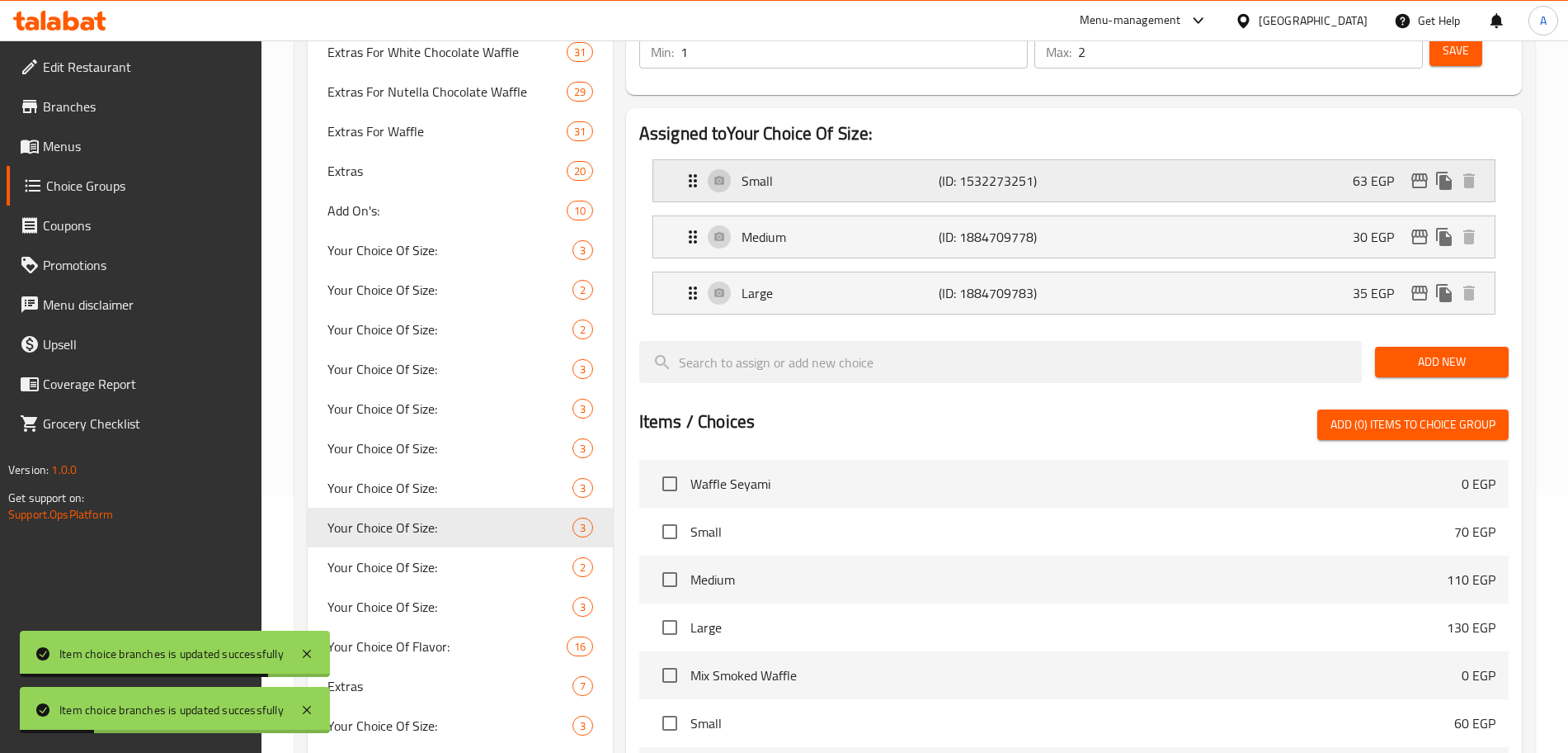
click at [1421, 171] on icon "edit" at bounding box center [1419, 181] width 20 height 20
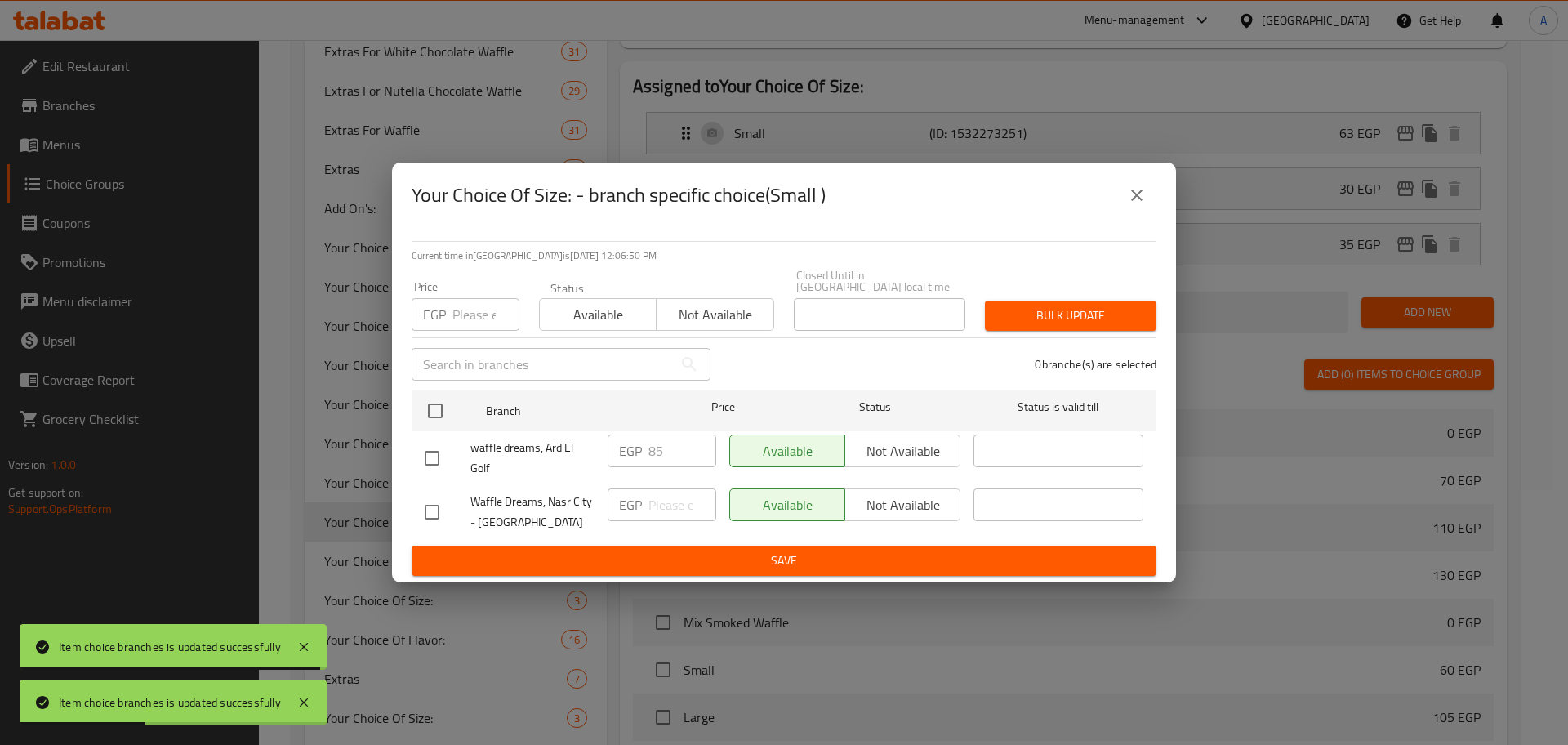
click at [476, 314] on input "number" at bounding box center [486, 314] width 67 height 32
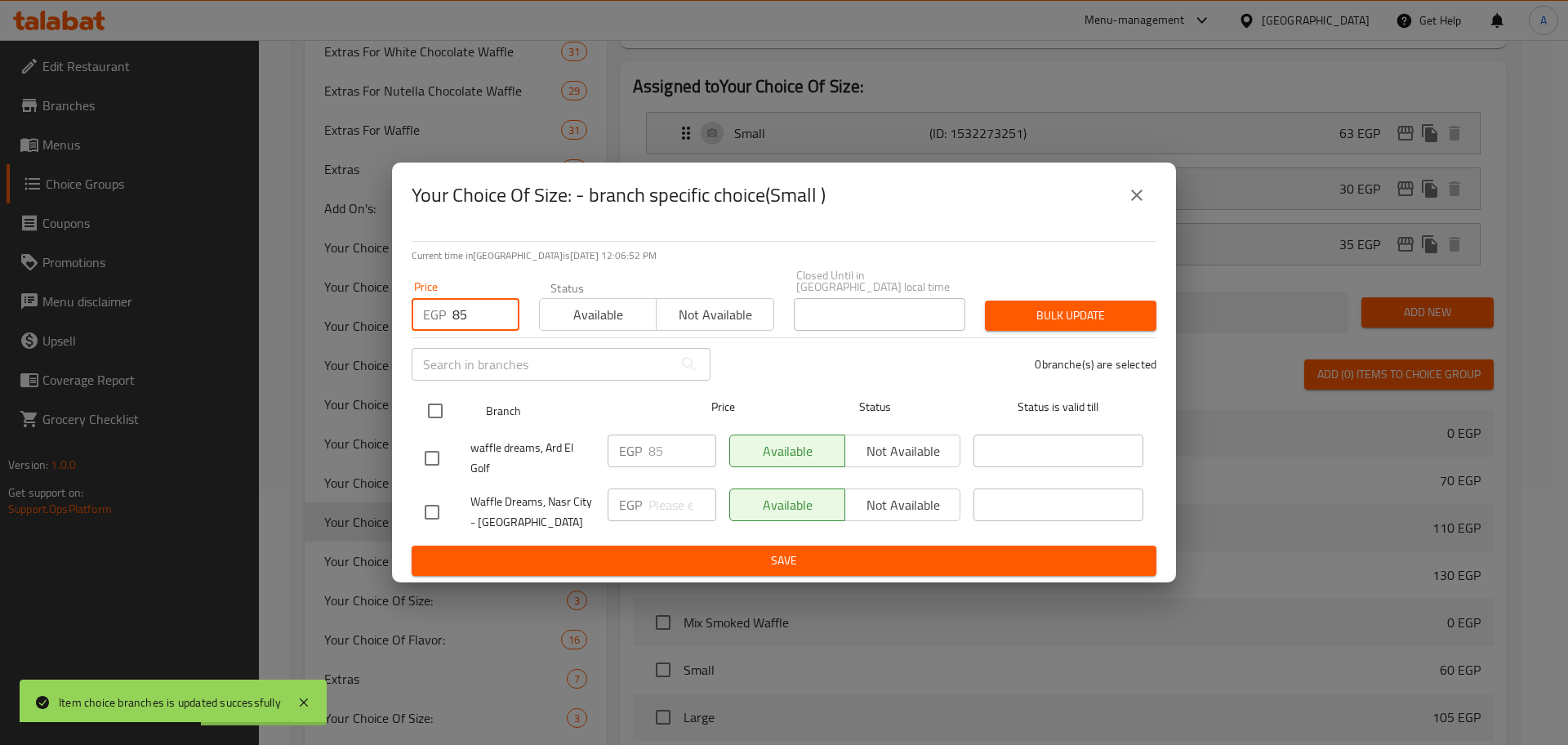
type input "85"
click at [447, 399] on input "checkbox" at bounding box center [436, 411] width 34 height 34
checkbox input "true"
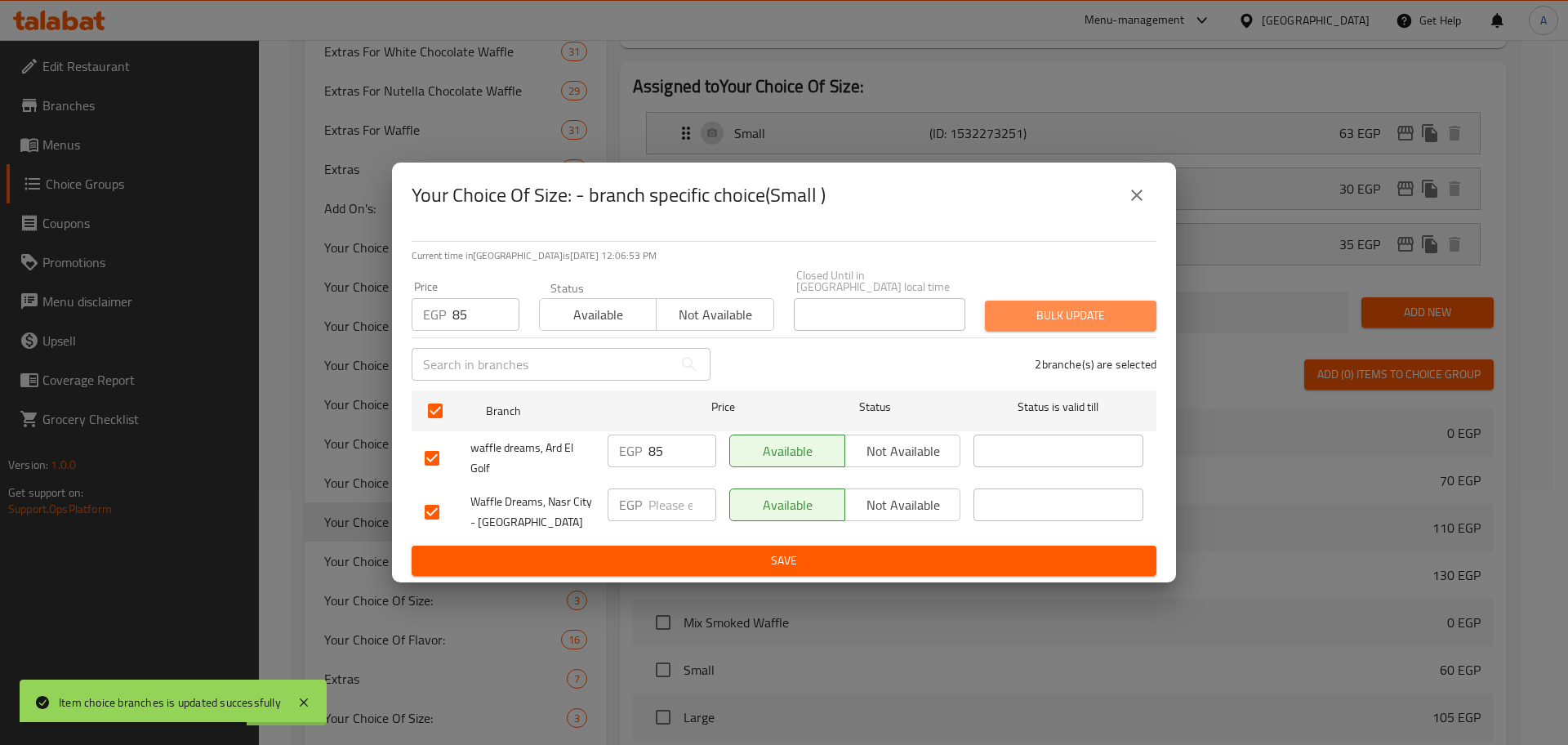
click at [1113, 301] on button "Bulk update" at bounding box center [1071, 316] width 172 height 31
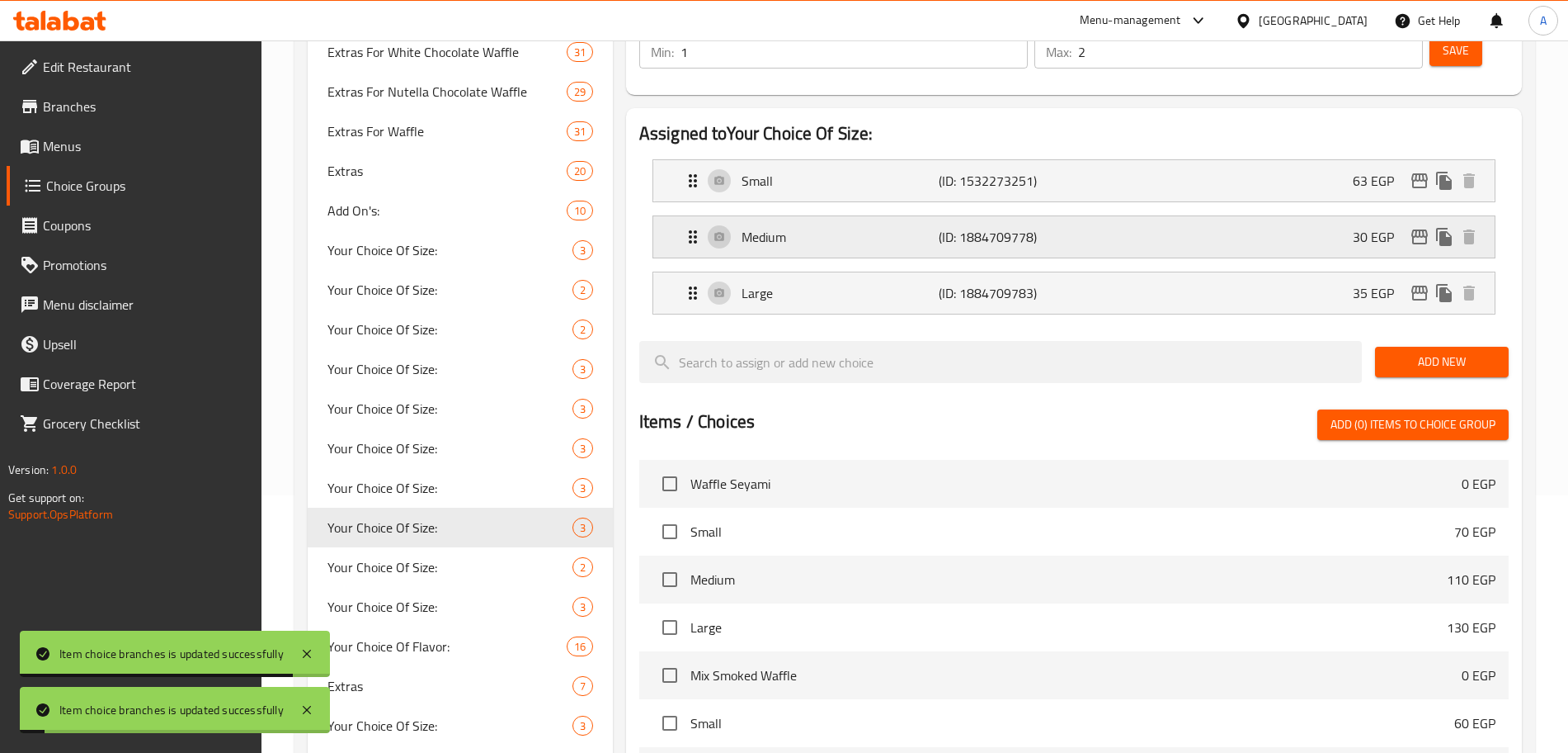
click at [1415, 227] on icon "edit" at bounding box center [1419, 237] width 20 height 20
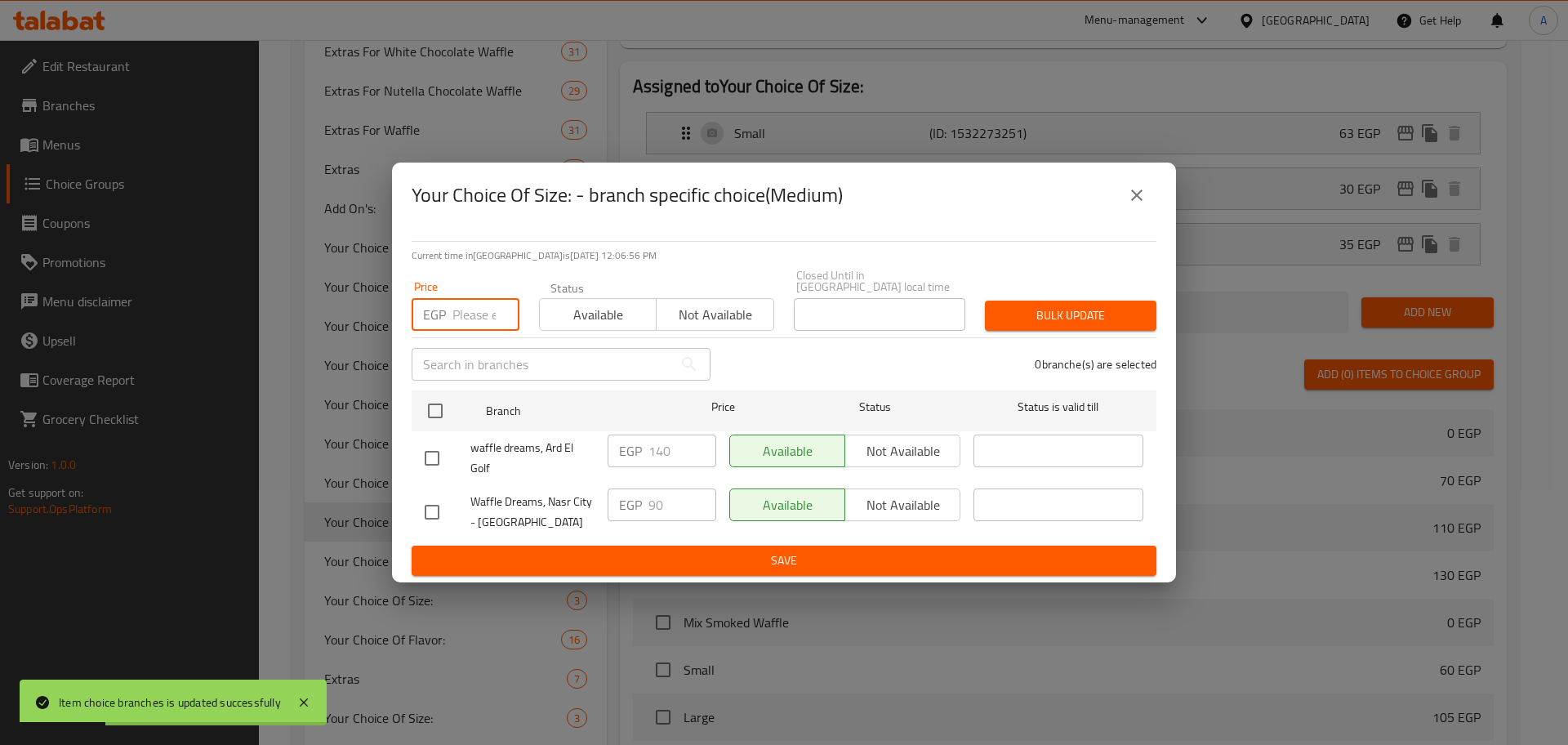
click at [468, 309] on input "number" at bounding box center [486, 314] width 67 height 32
type input "140"
click at [438, 406] on input "checkbox" at bounding box center [436, 411] width 34 height 34
checkbox input "true"
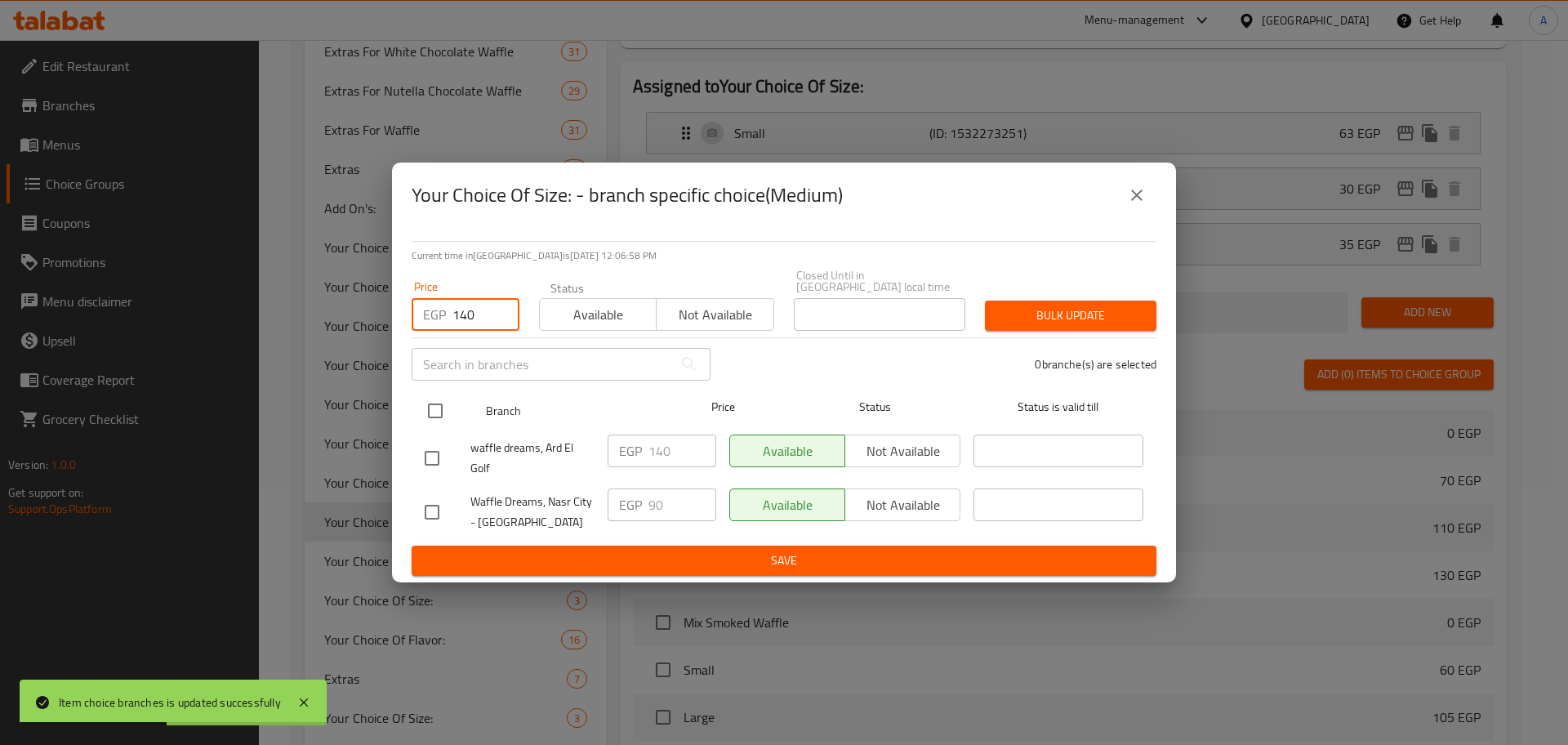
checkbox input "true"
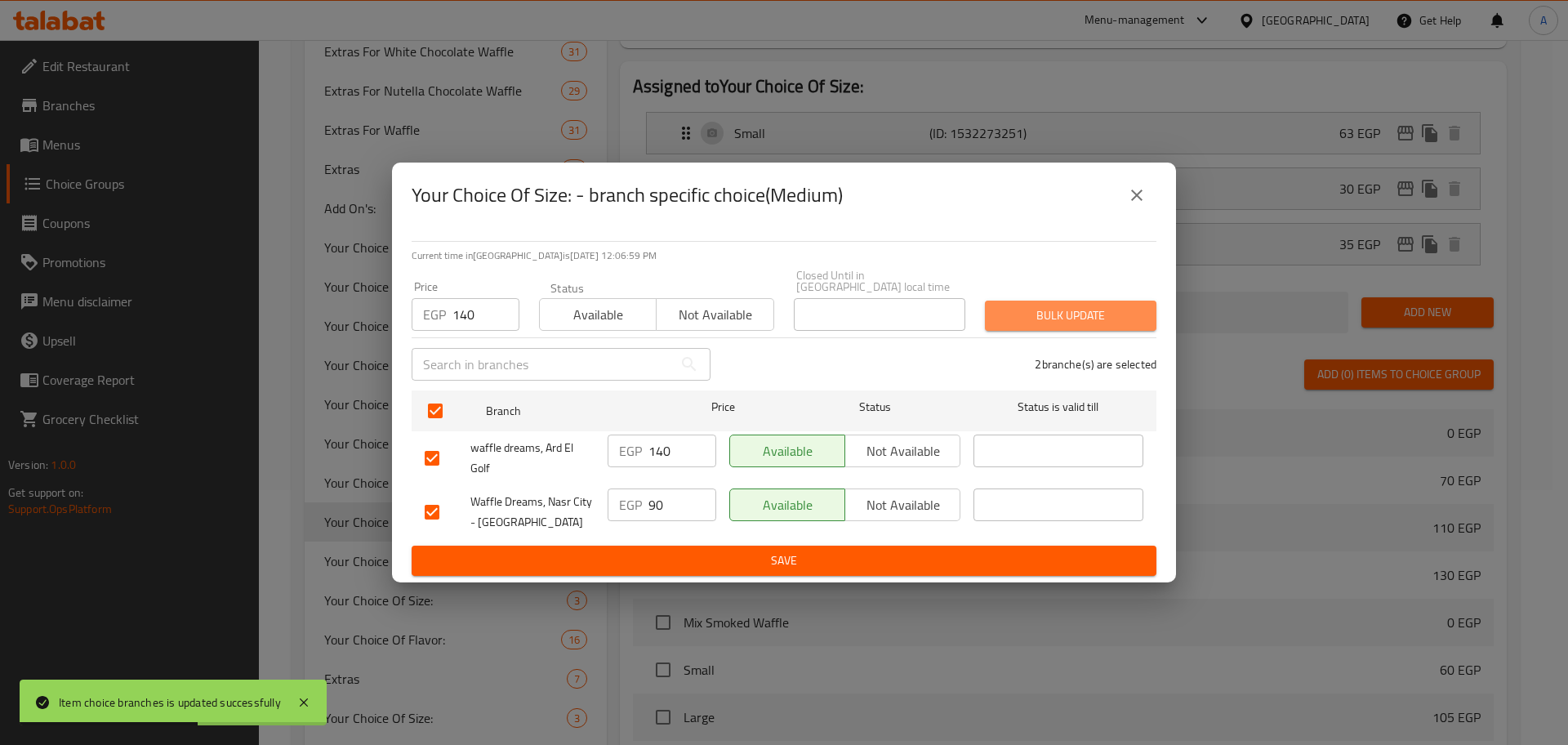
click at [1043, 301] on button "Bulk update" at bounding box center [1071, 316] width 172 height 31
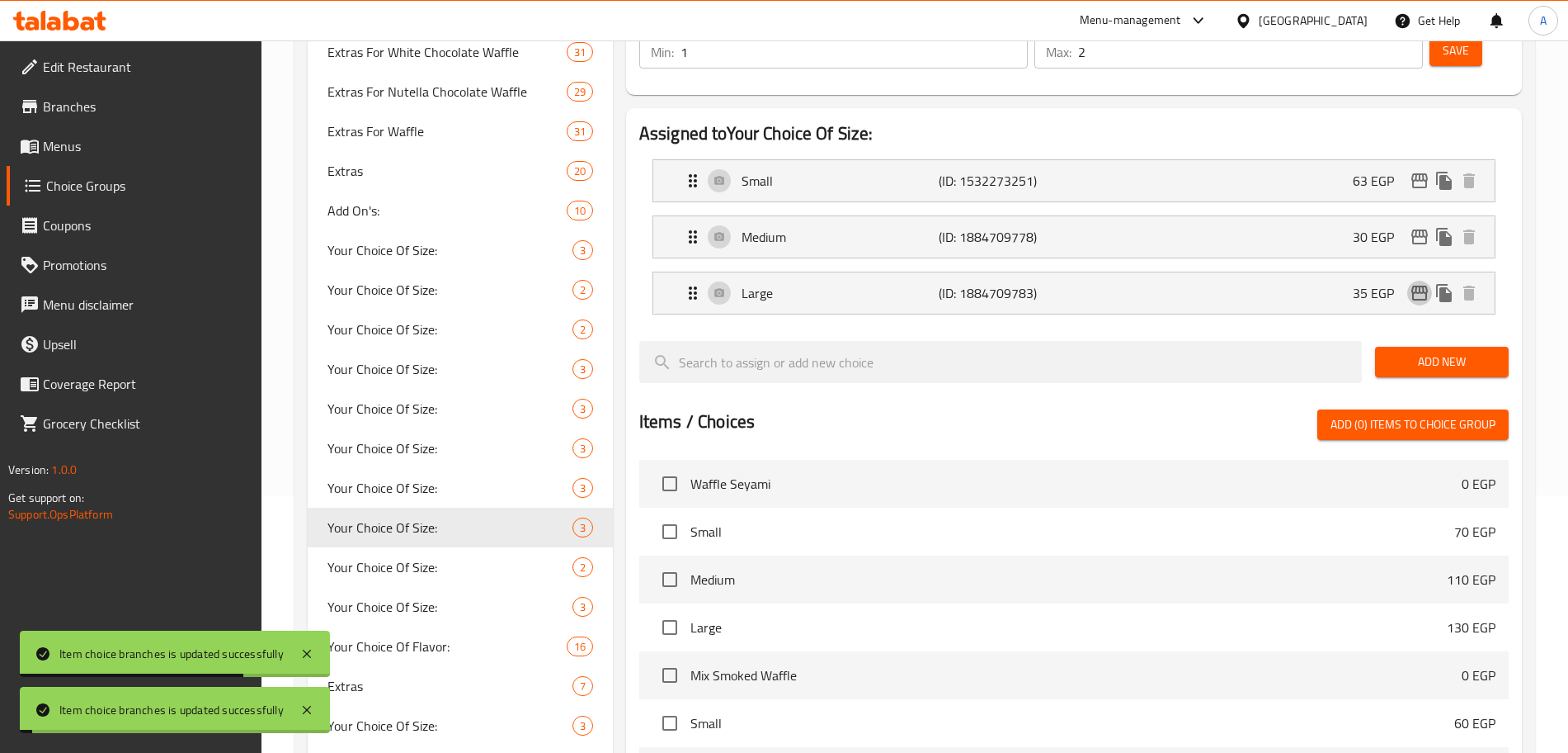
click at [1422, 283] on icon "edit" at bounding box center [1419, 293] width 20 height 20
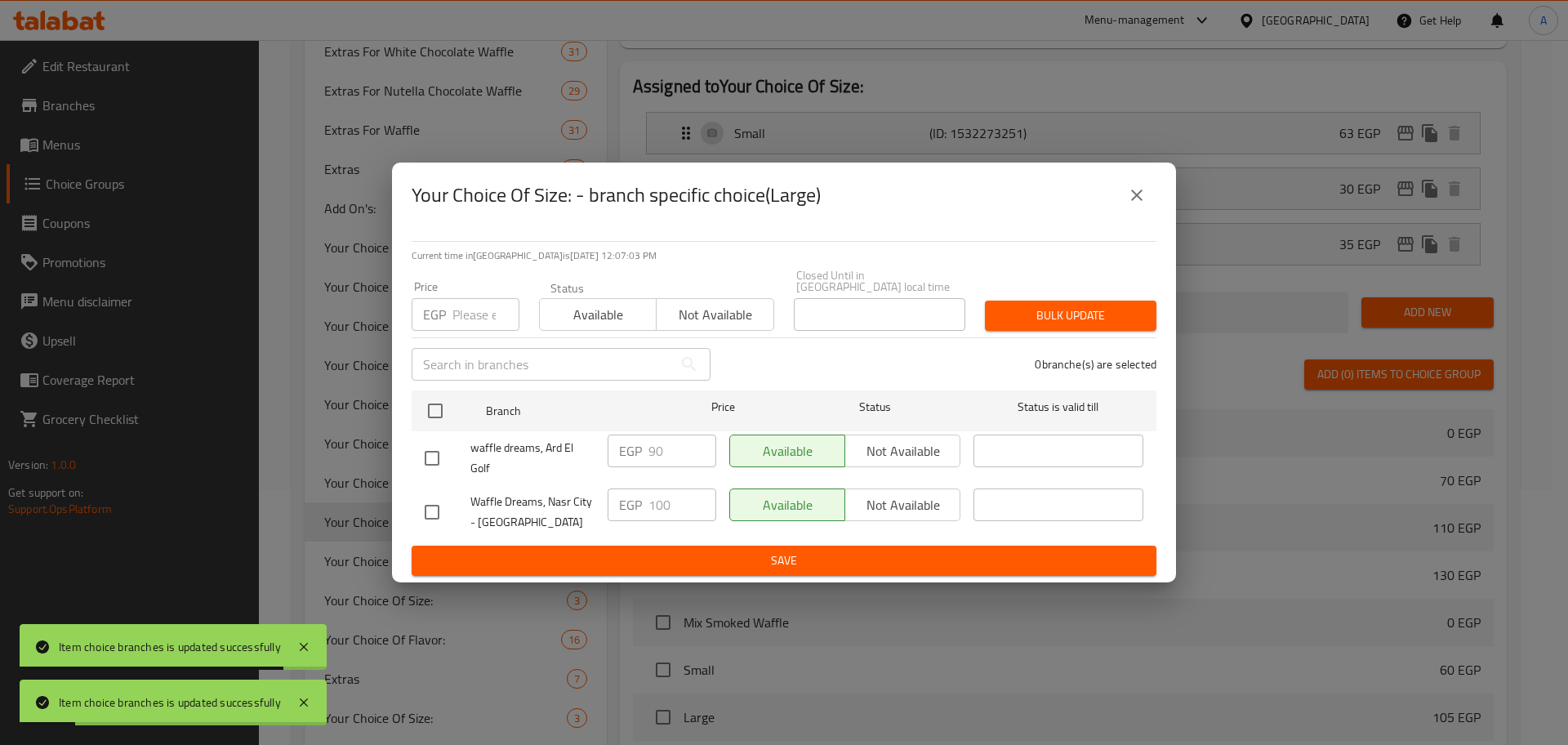
click at [462, 307] on input "number" at bounding box center [486, 314] width 67 height 32
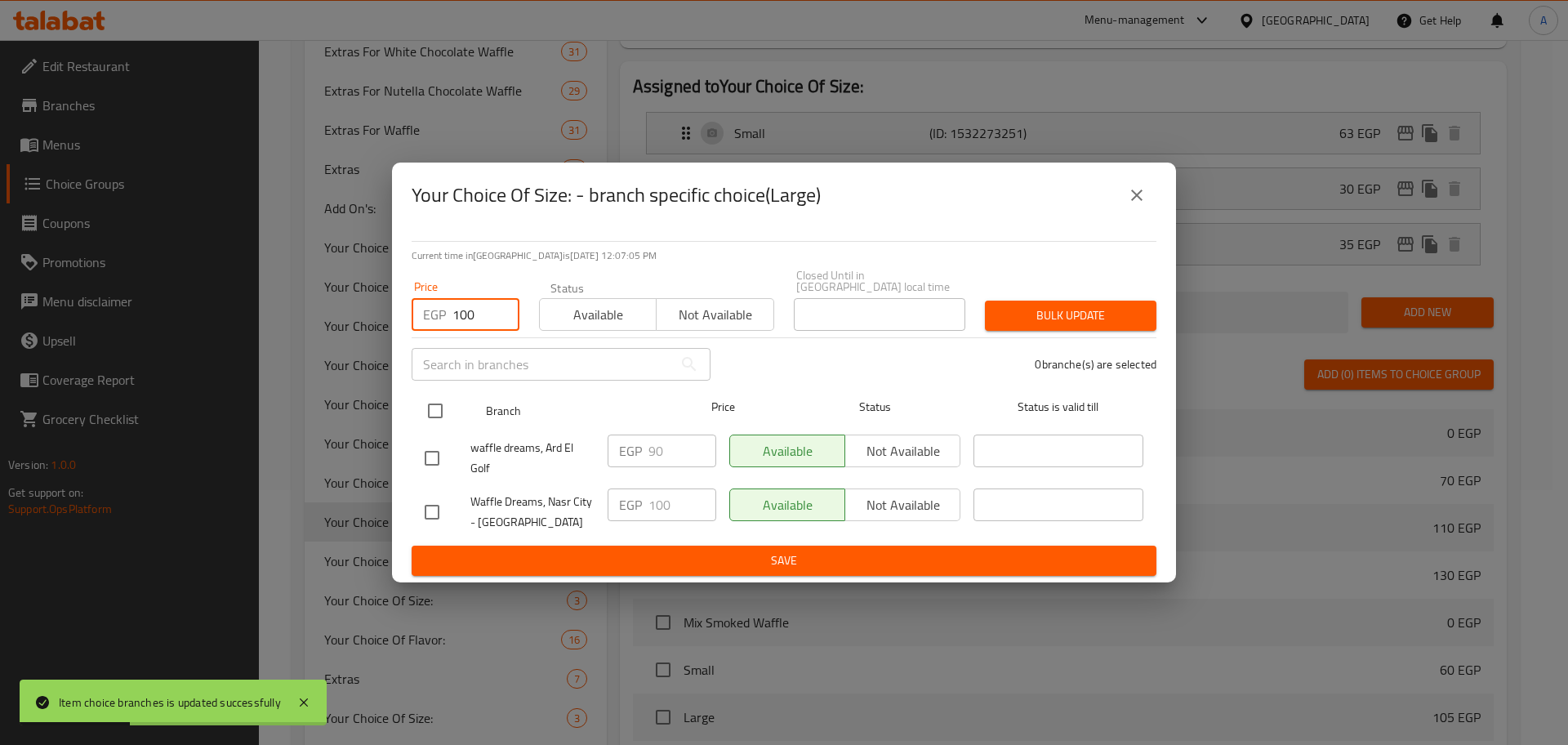
type input "100"
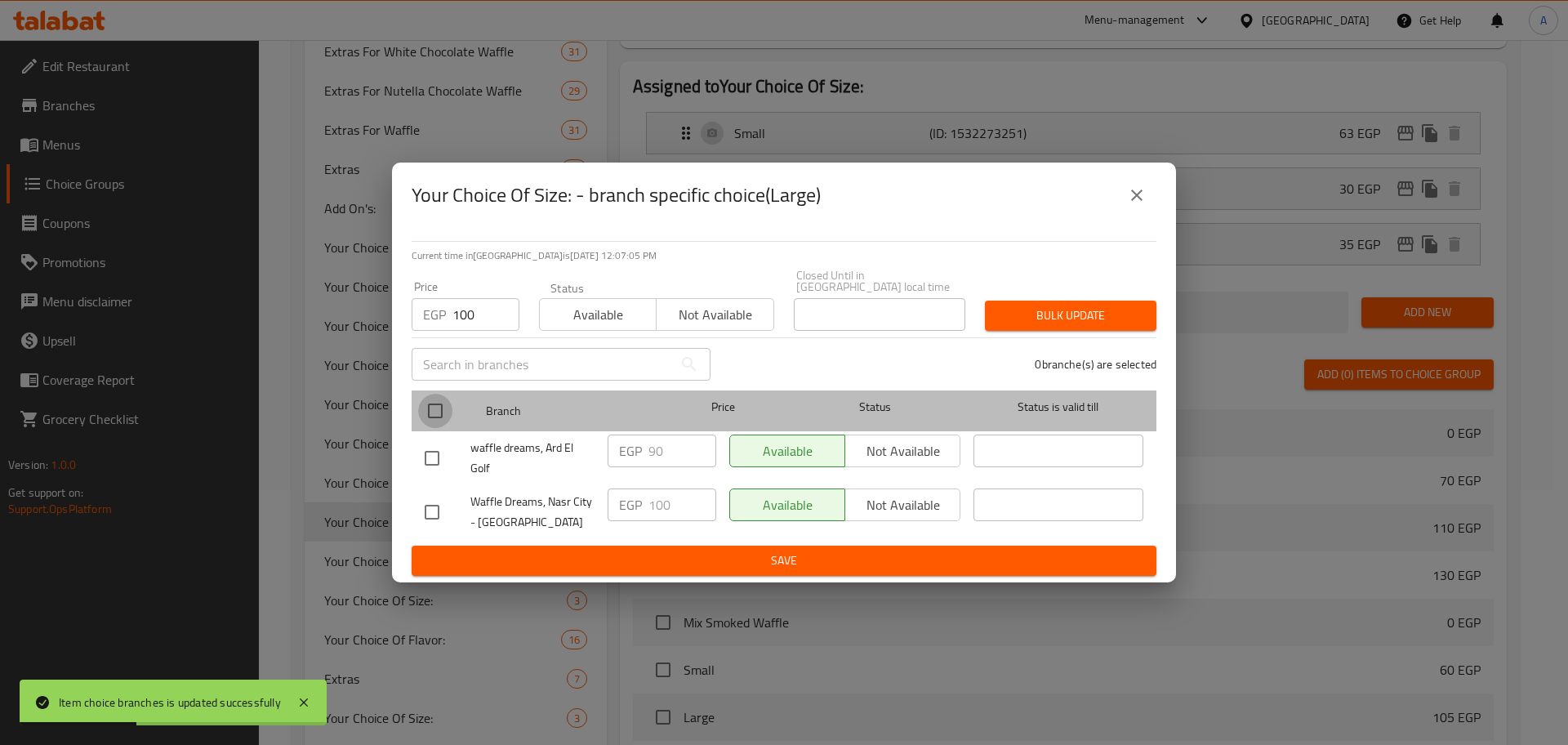
click at [440, 394] on input "checkbox" at bounding box center [436, 411] width 34 height 34
checkbox input "true"
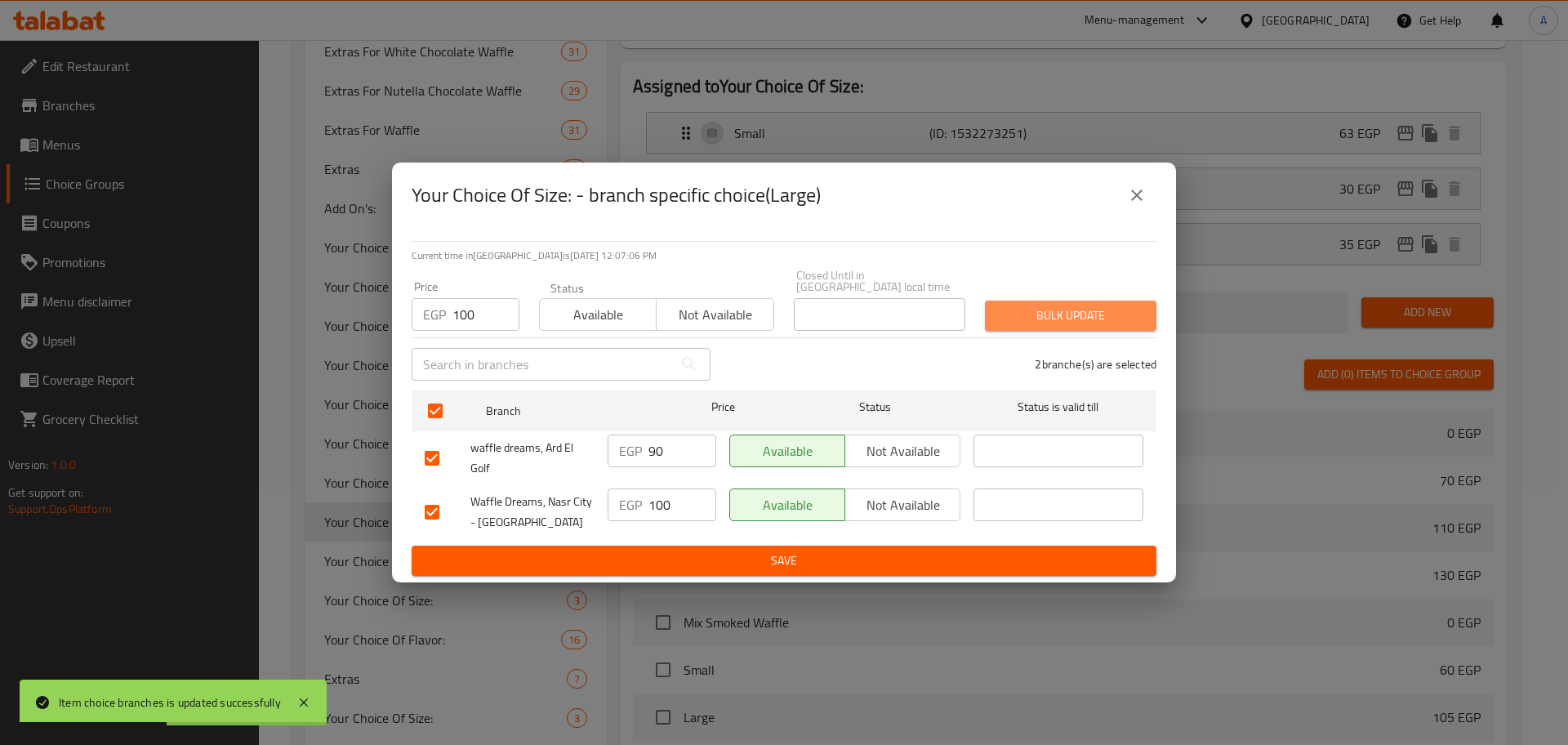
click at [1055, 306] on span "Bulk update" at bounding box center [1071, 315] width 145 height 20
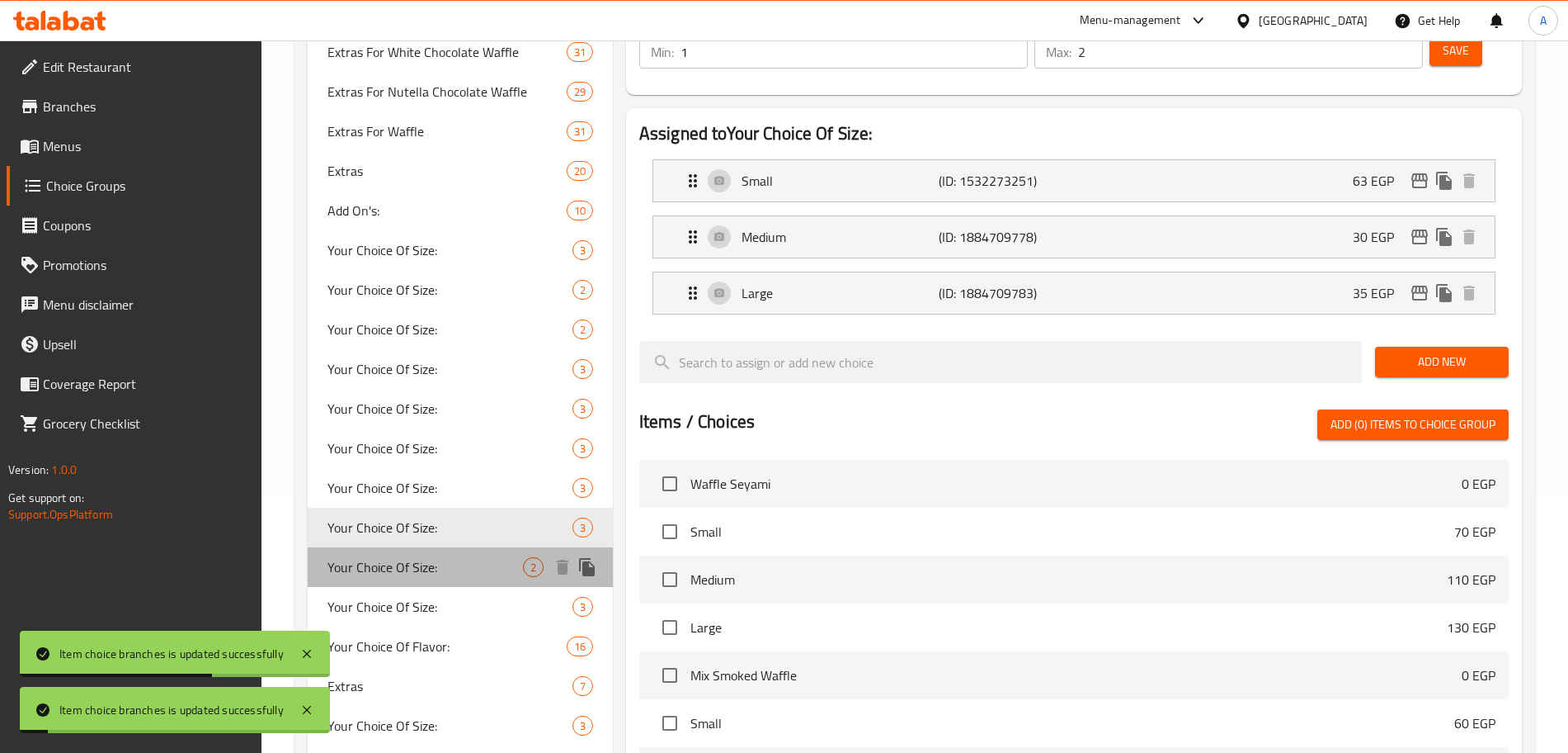
click at [480, 564] on span "Your Choice Of Size:" at bounding box center [425, 567] width 196 height 20
type input "1"
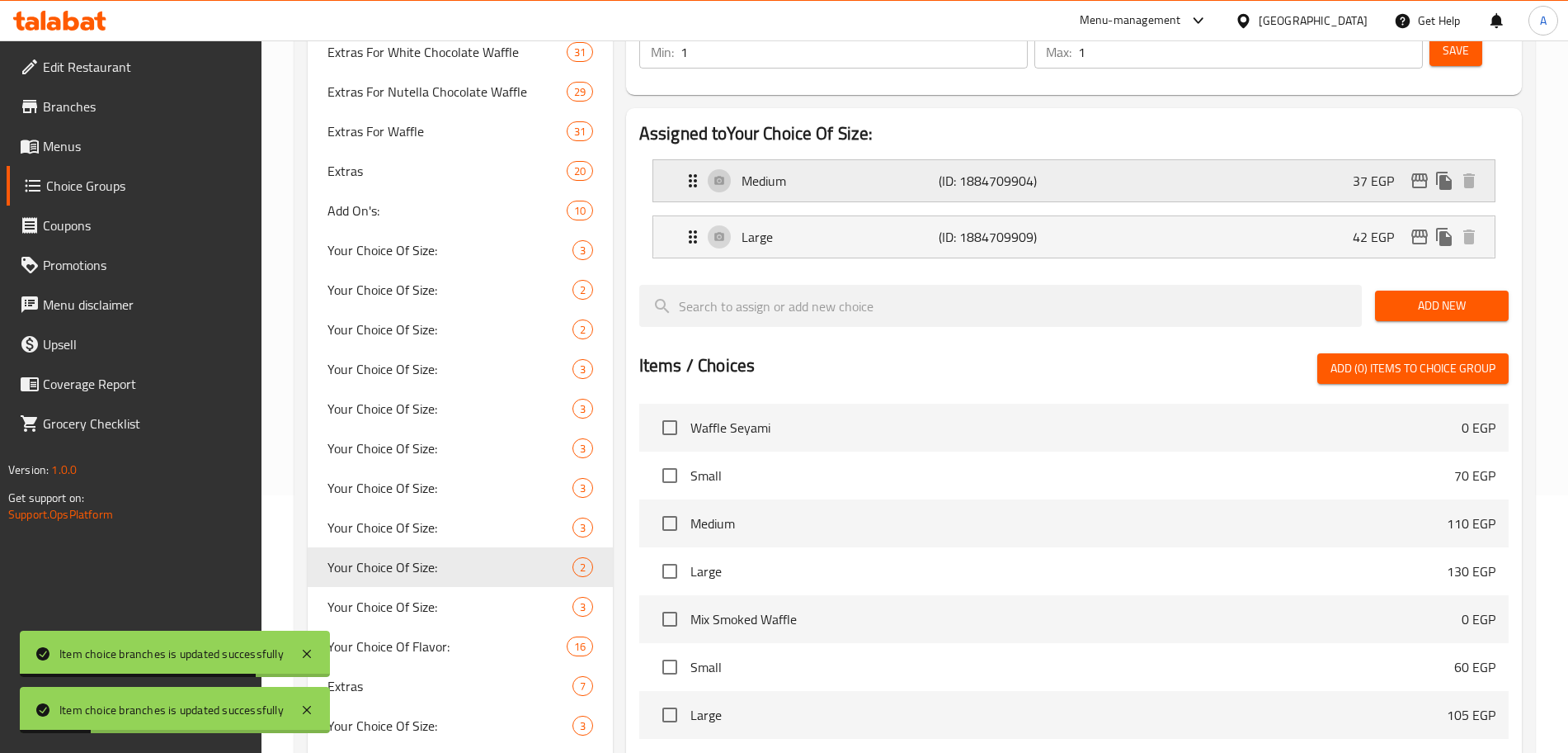
click at [1423, 171] on icon "edit" at bounding box center [1419, 181] width 20 height 20
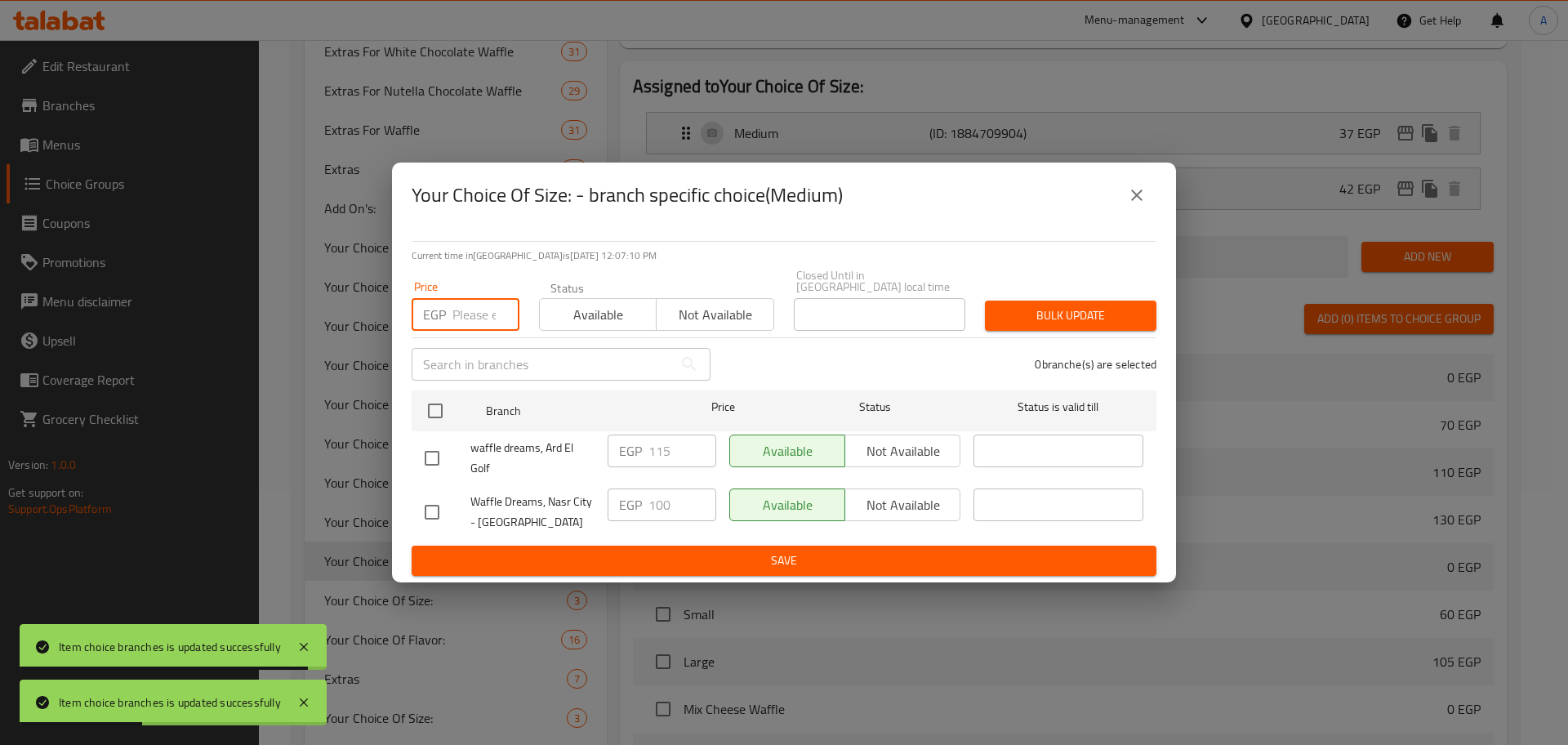
click at [471, 314] on input "number" at bounding box center [486, 314] width 67 height 32
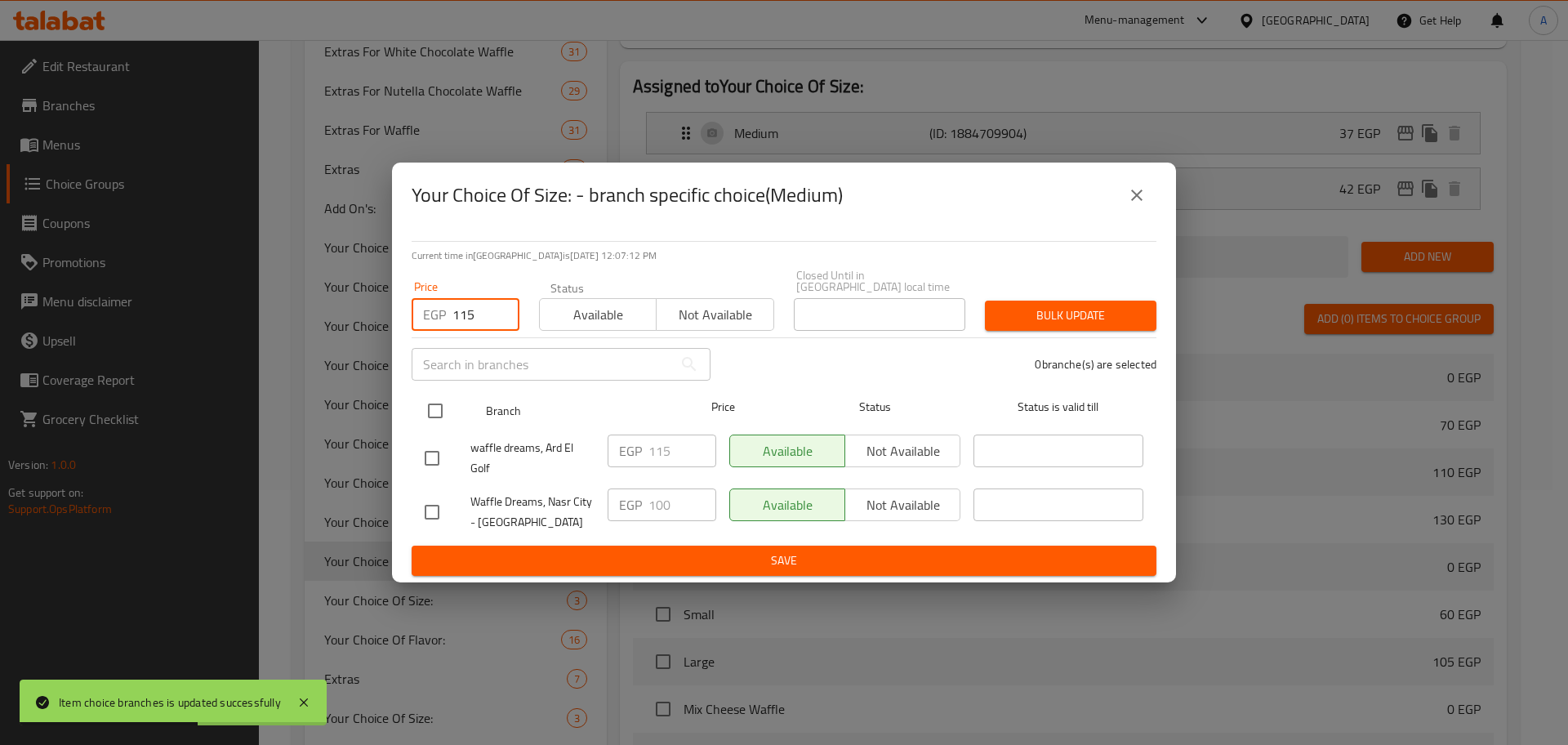
type input "115"
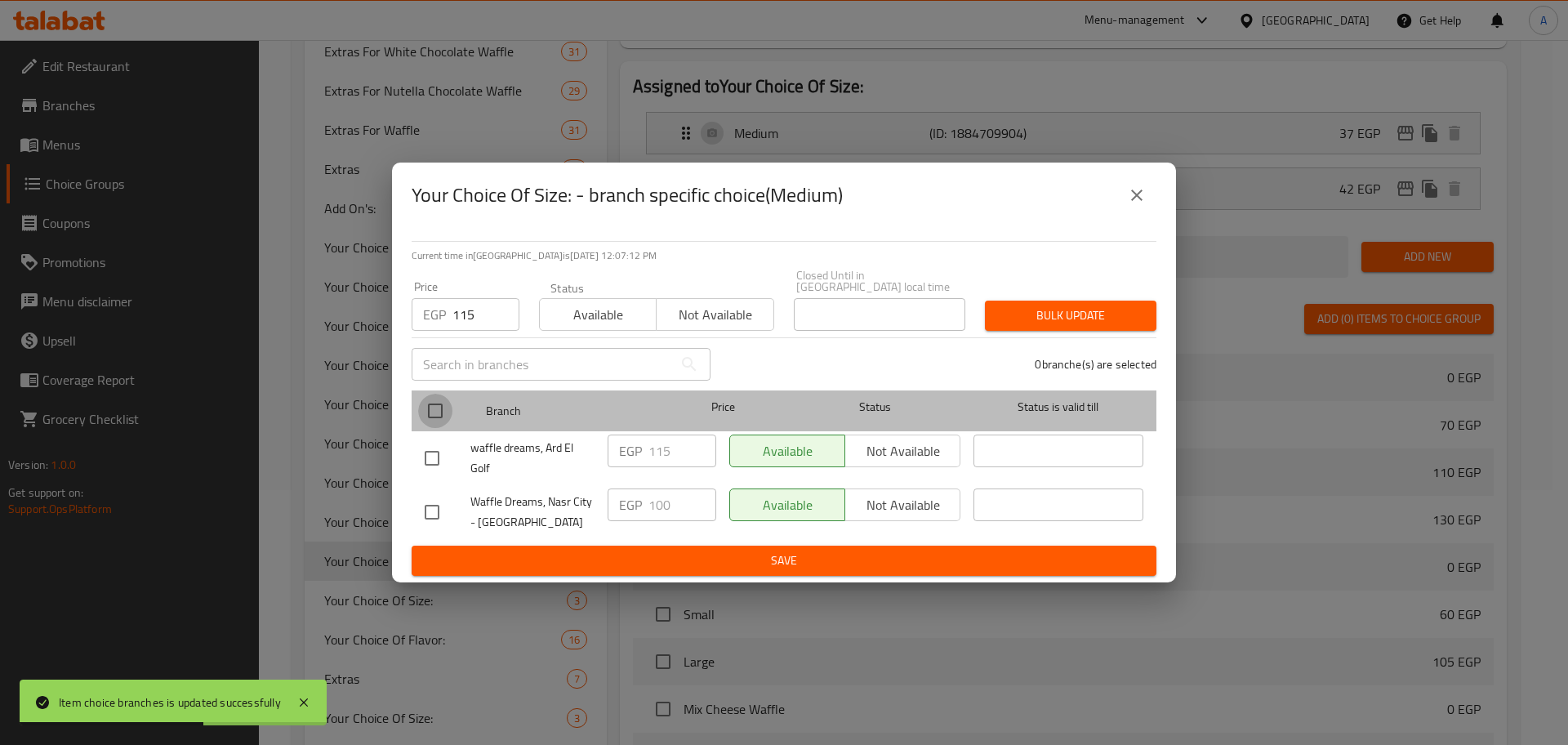
click at [440, 408] on input "checkbox" at bounding box center [436, 411] width 34 height 34
checkbox input "true"
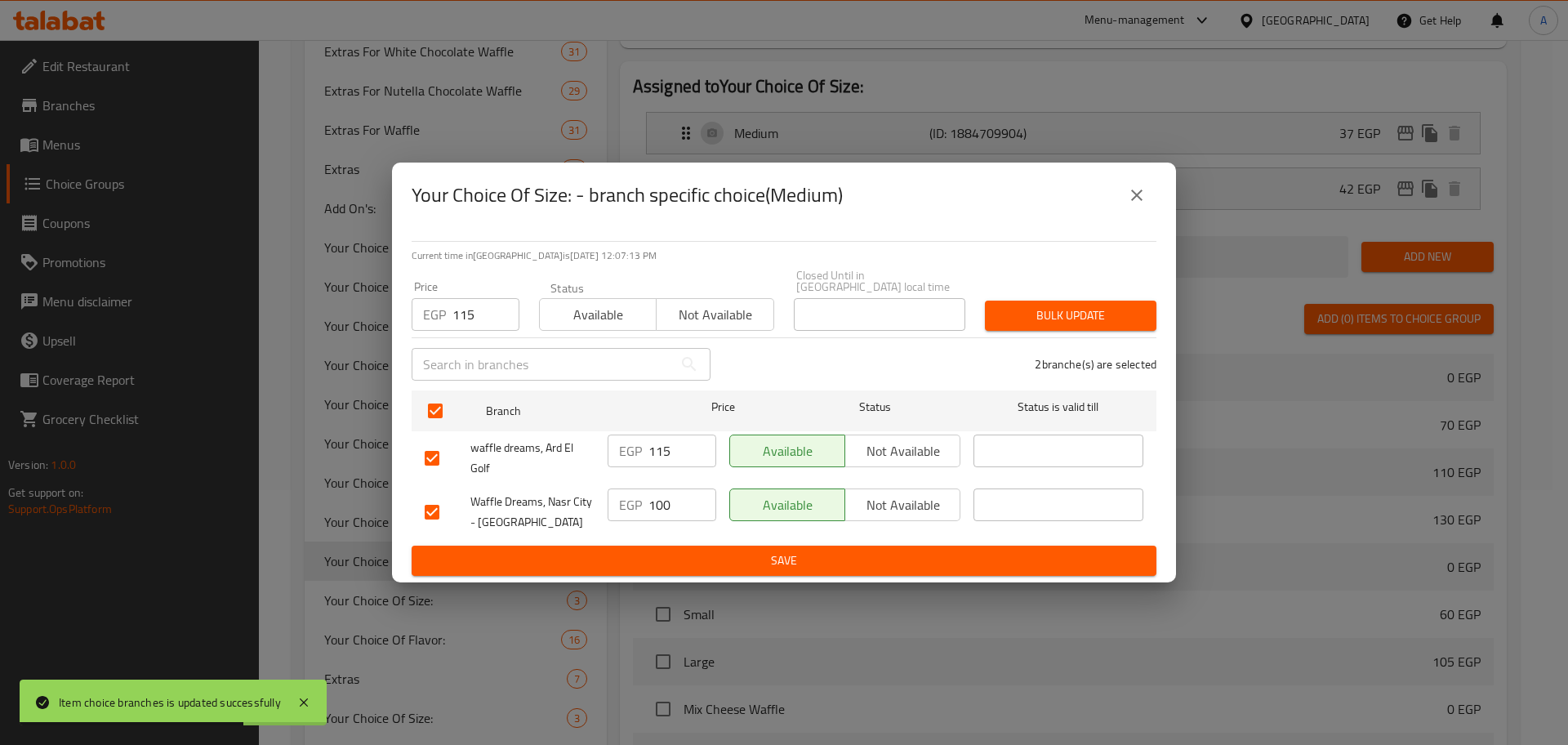
click at [1032, 307] on span "Bulk update" at bounding box center [1071, 315] width 145 height 20
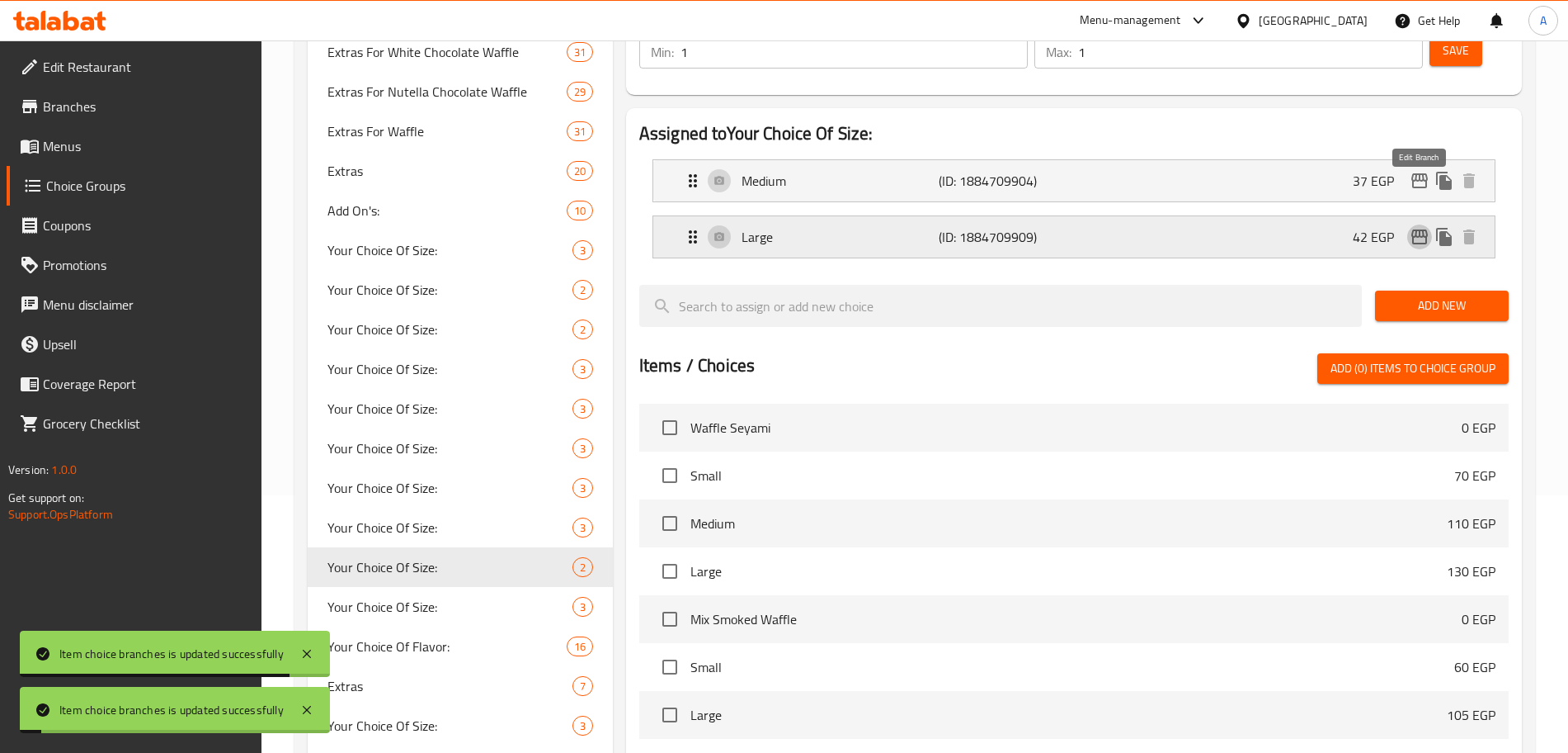
click at [1420, 227] on icon "edit" at bounding box center [1419, 237] width 20 height 20
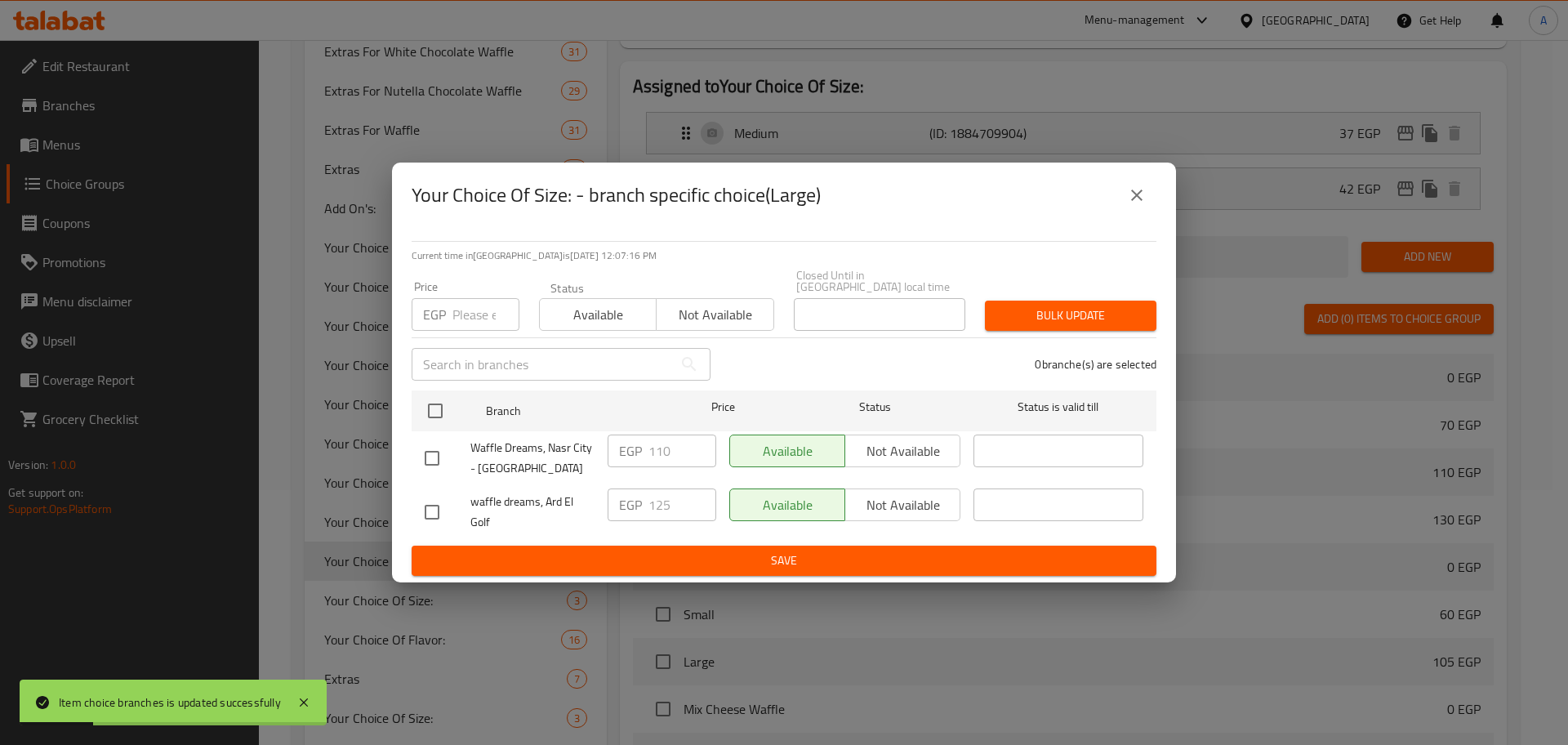
click at [473, 318] on input "number" at bounding box center [486, 314] width 67 height 32
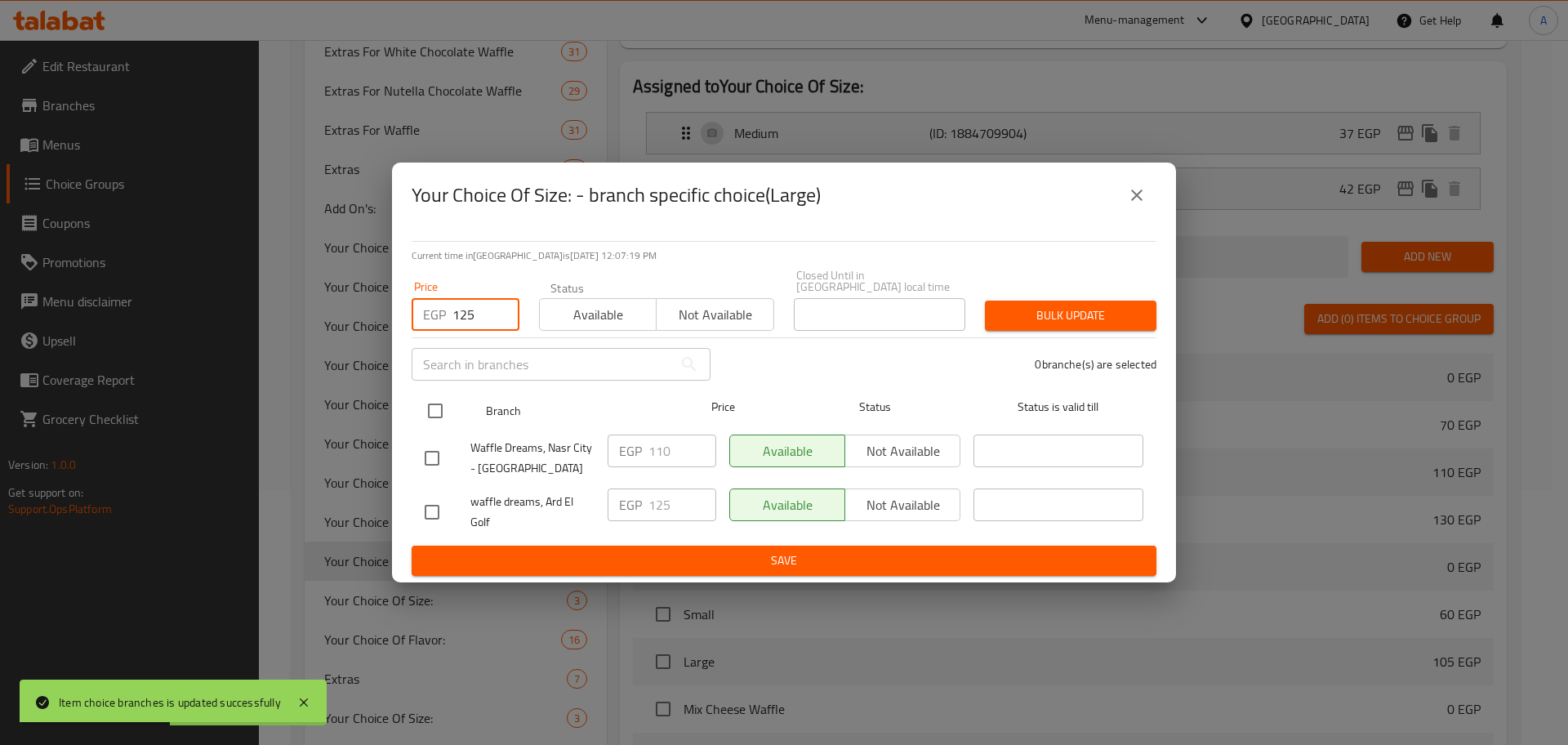
type input "125"
click at [440, 398] on input "checkbox" at bounding box center [436, 411] width 34 height 34
checkbox input "true"
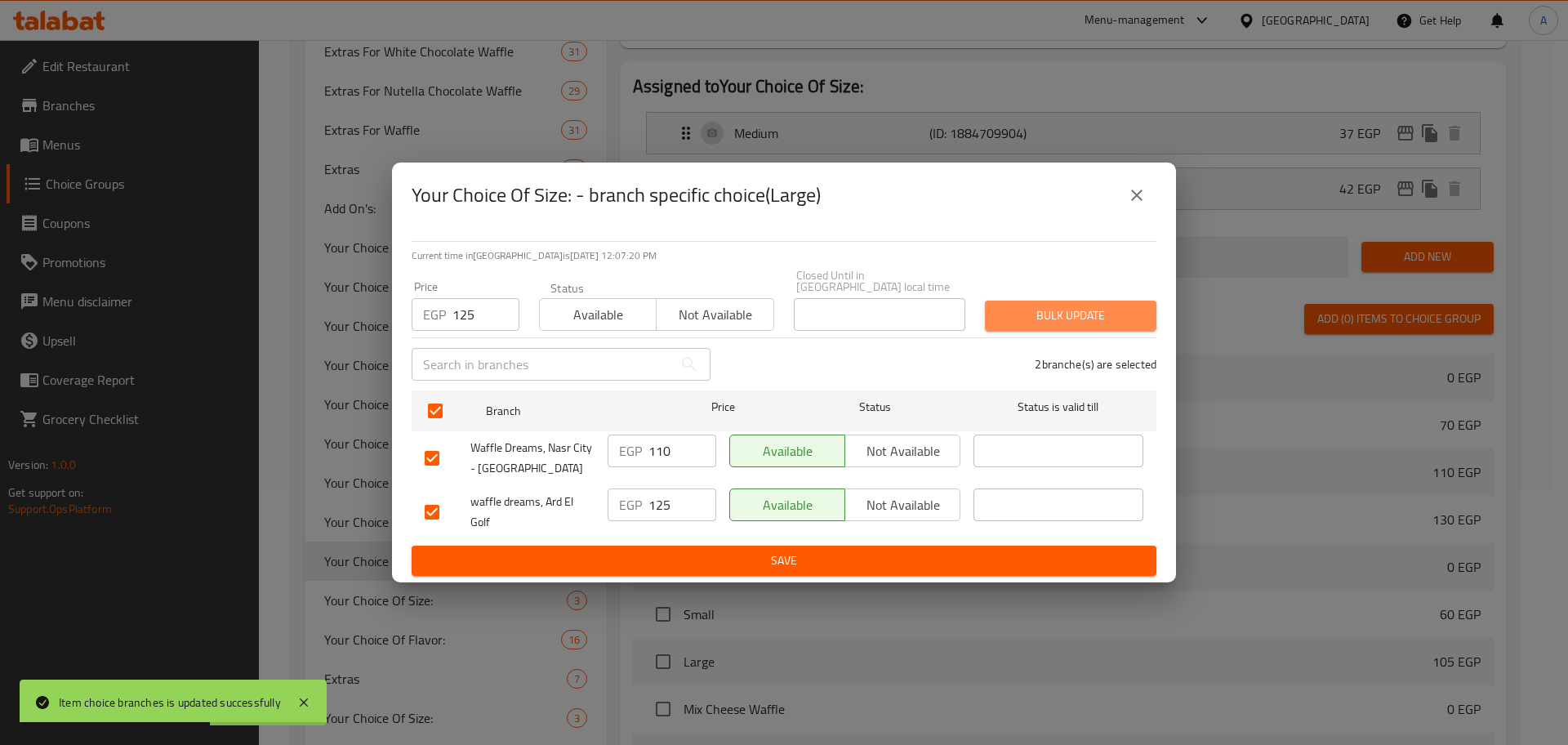
click at [1031, 310] on span "Bulk update" at bounding box center [1071, 315] width 145 height 20
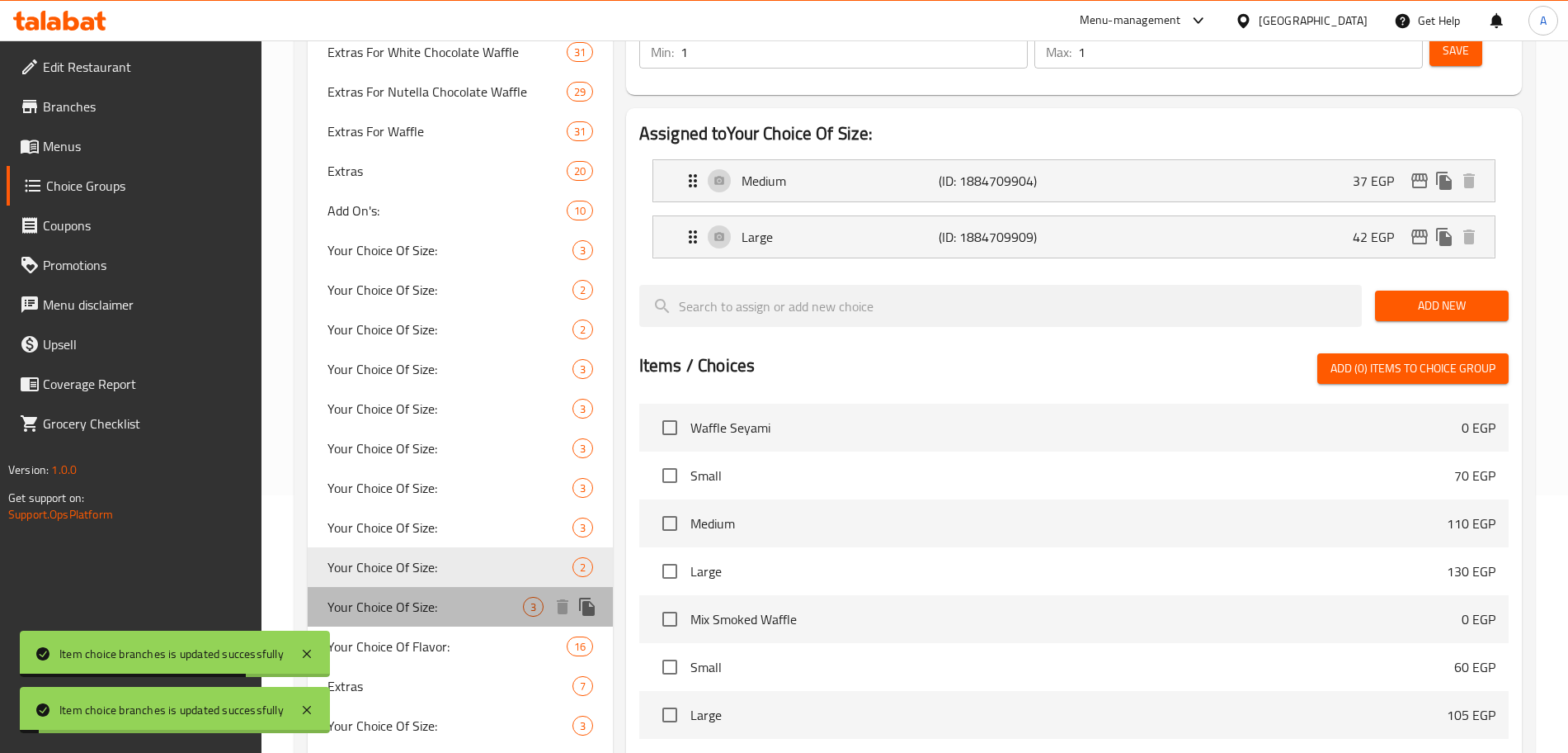
click at [460, 600] on span "Your Choice Of Size:" at bounding box center [425, 606] width 196 height 20
type input "2"
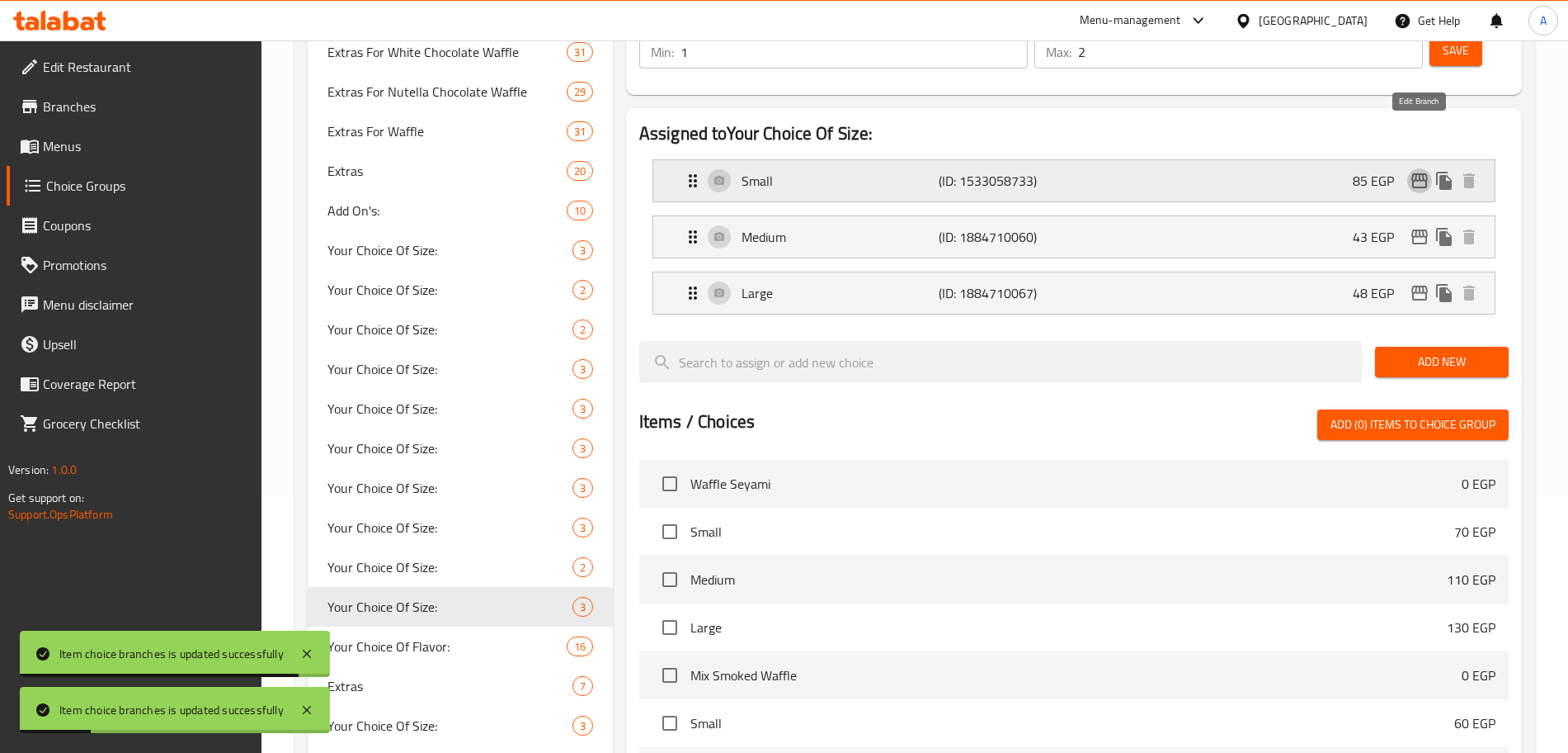
click at [1418, 171] on icon "edit" at bounding box center [1419, 181] width 20 height 20
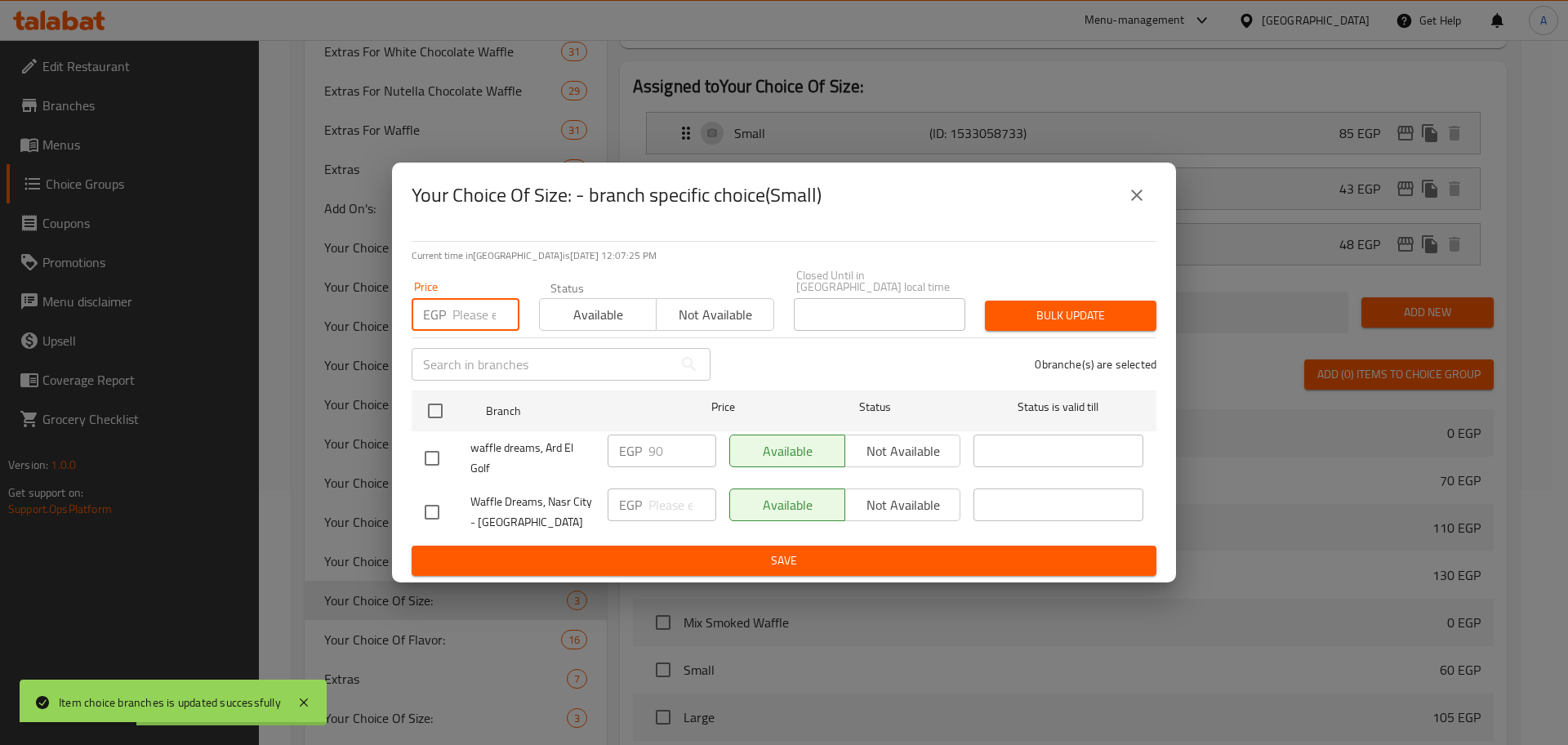
click at [475, 306] on input "number" at bounding box center [486, 314] width 67 height 32
type input "90"
click at [439, 408] on input "checkbox" at bounding box center [436, 411] width 34 height 34
checkbox input "true"
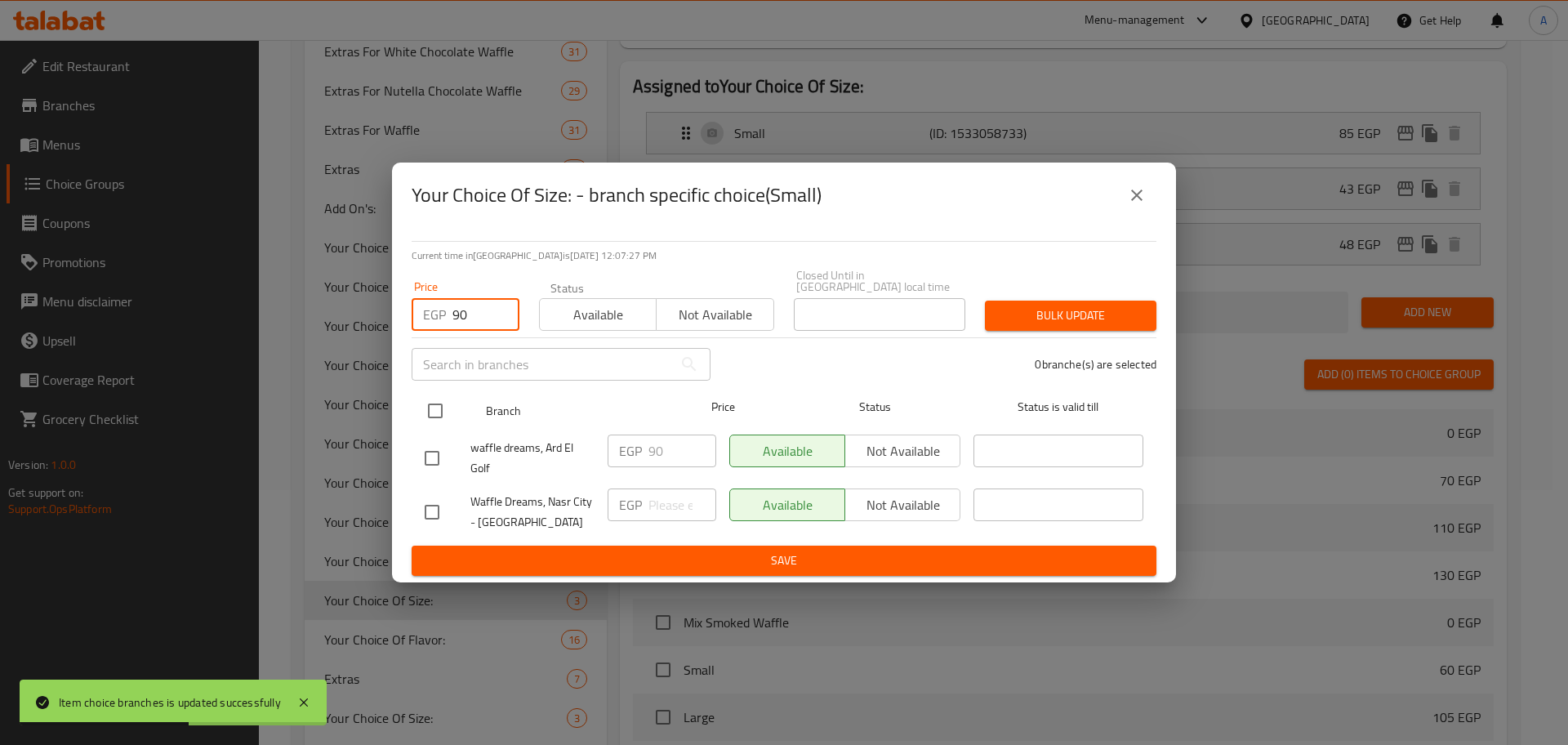
checkbox input "true"
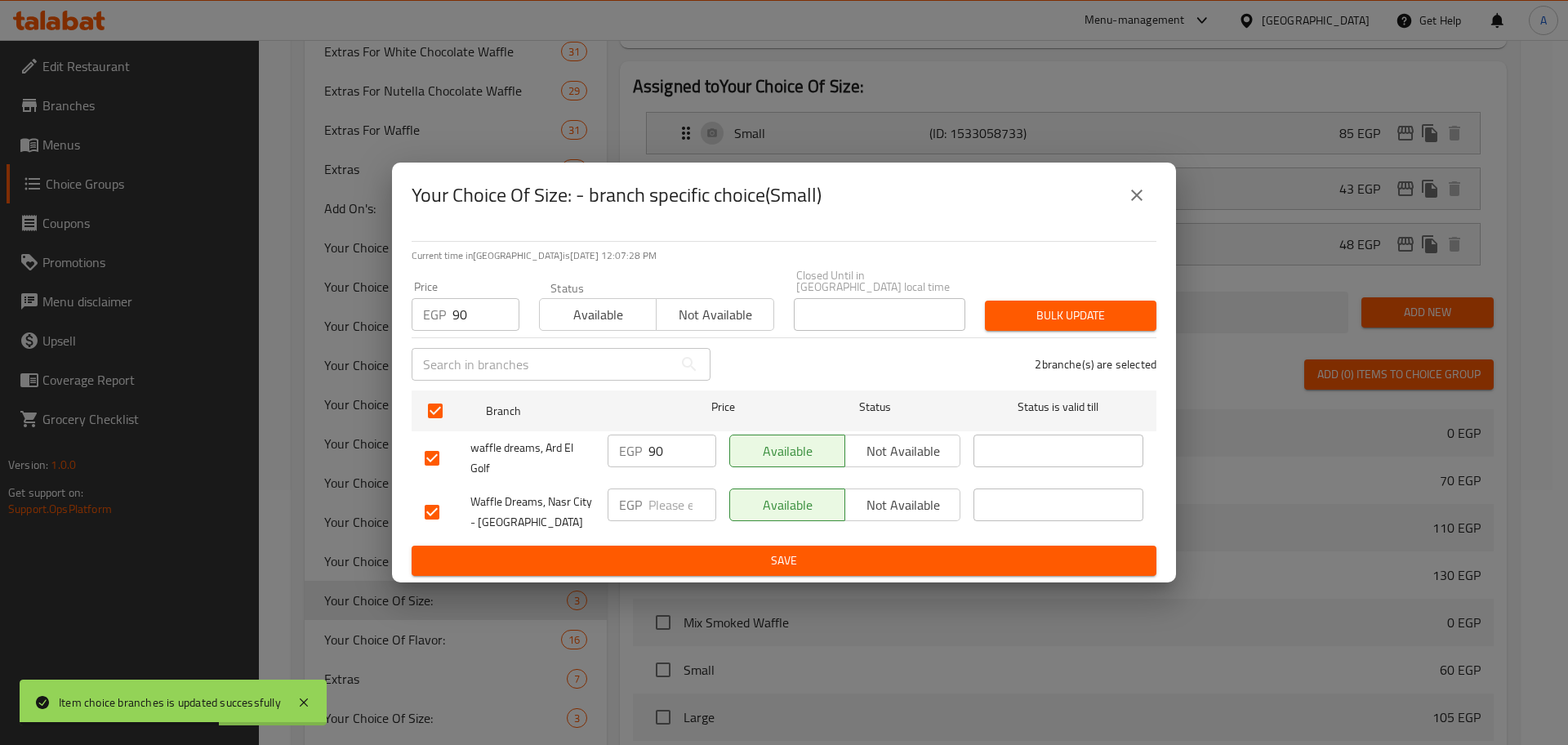
click at [1021, 313] on span "Bulk update" at bounding box center [1071, 315] width 145 height 20
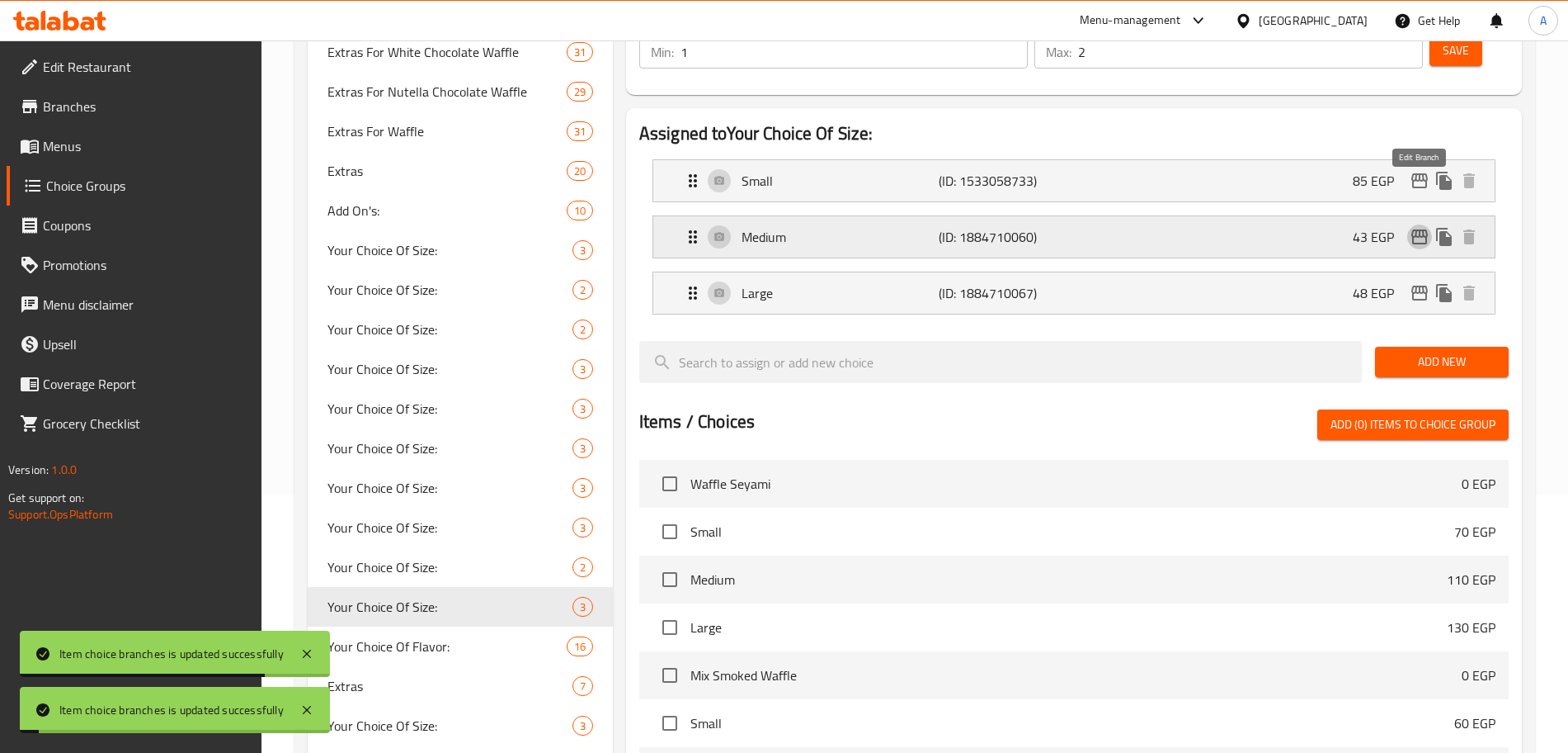
click at [1415, 227] on icon "edit" at bounding box center [1419, 237] width 20 height 20
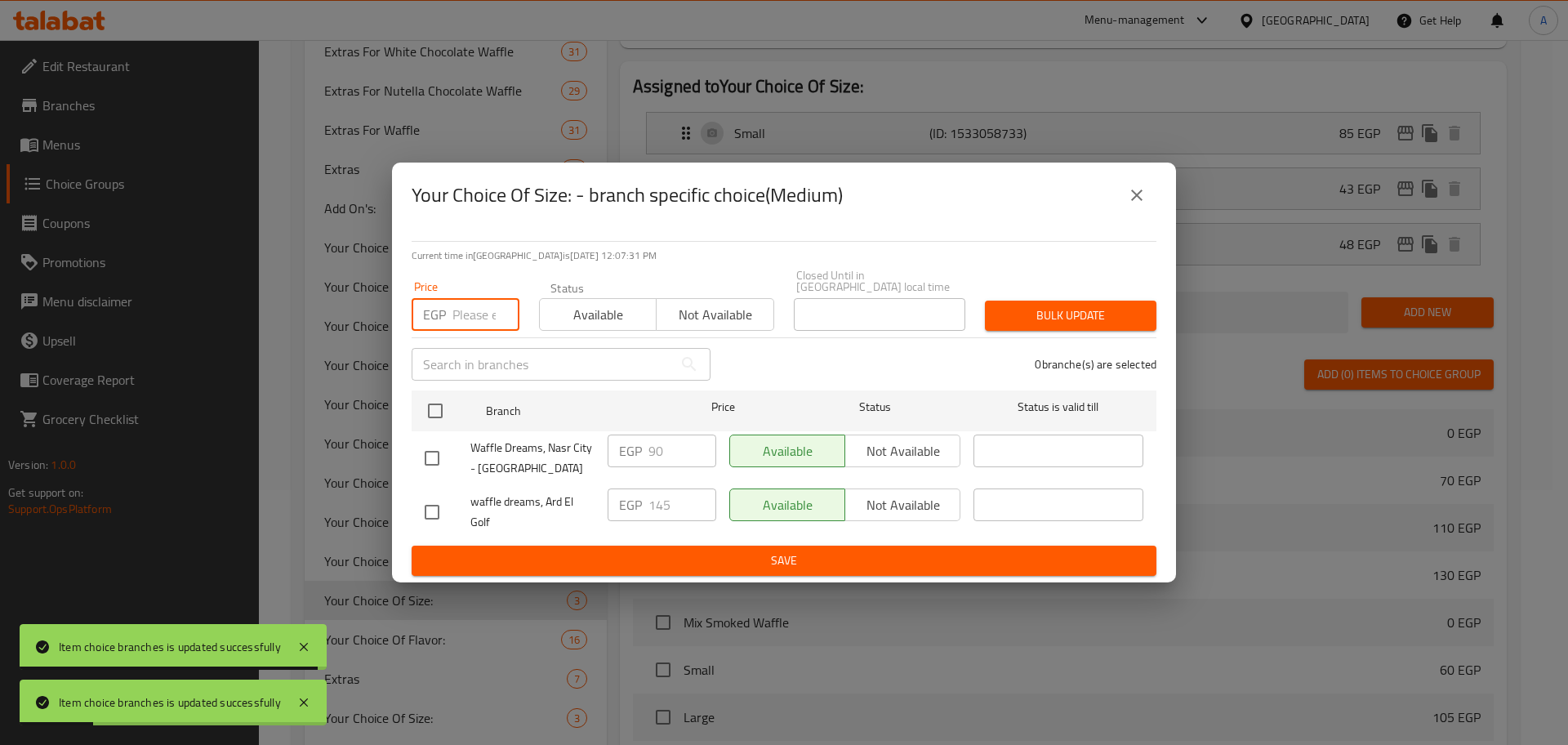
click at [466, 320] on input "number" at bounding box center [486, 314] width 67 height 32
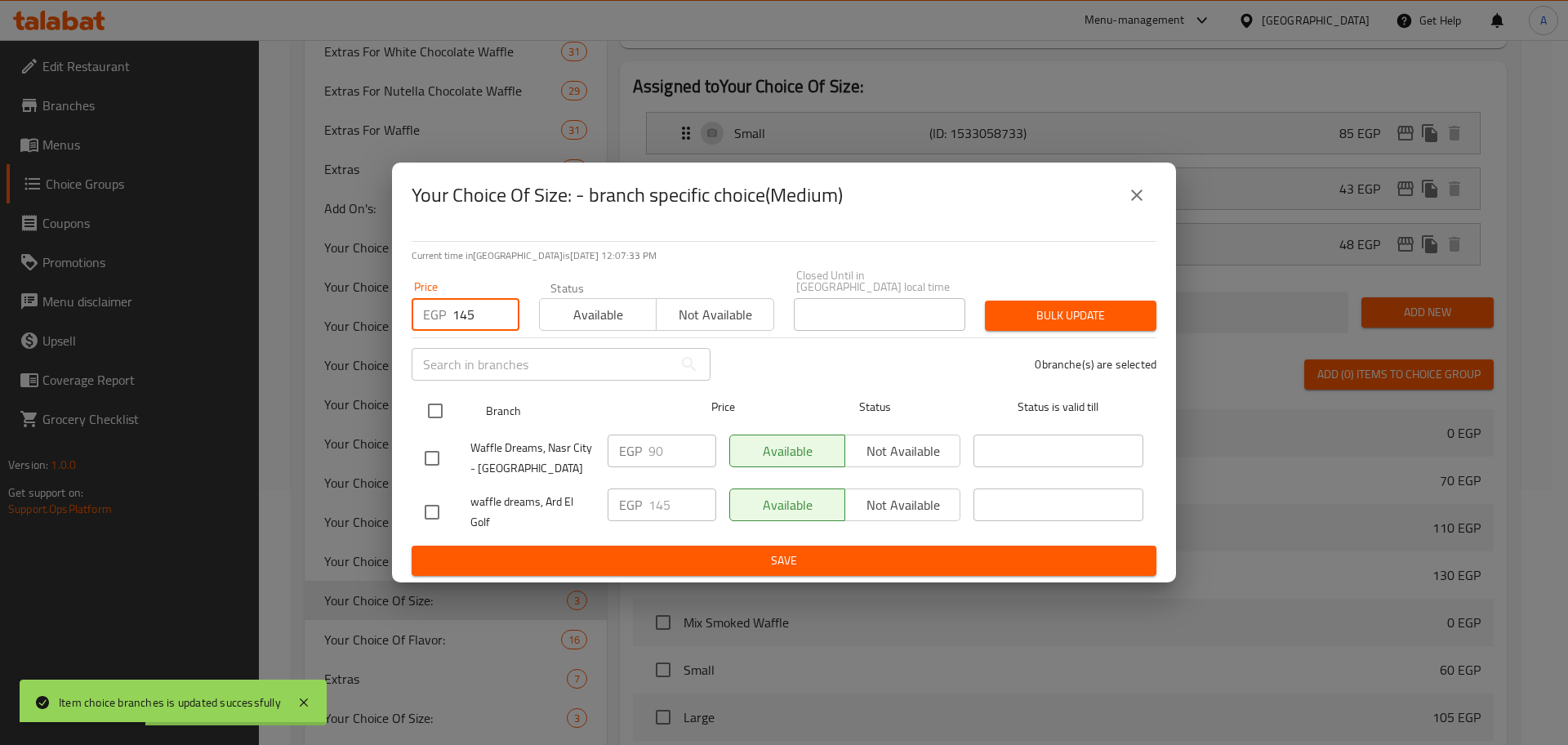
type input "145"
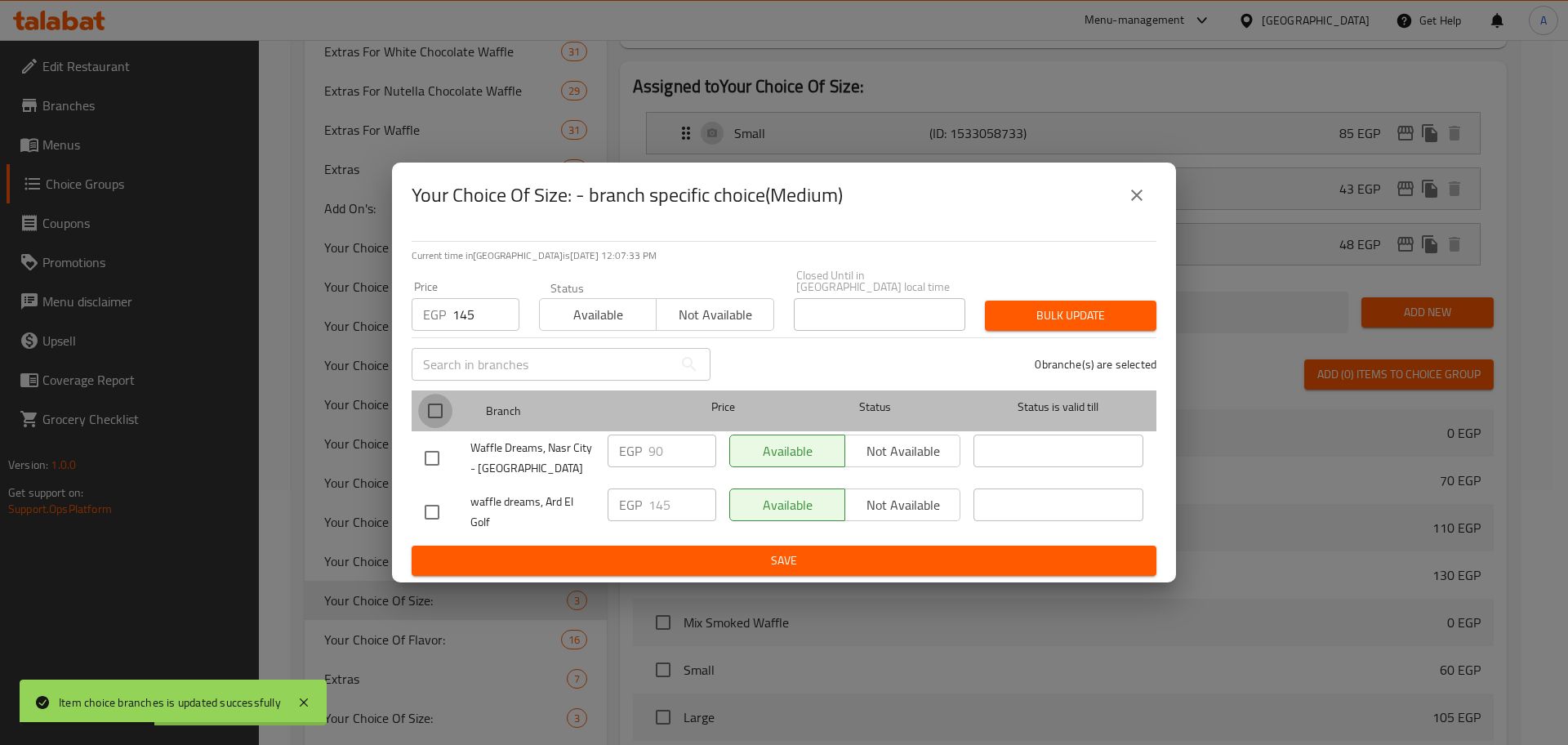
click at [442, 396] on input "checkbox" at bounding box center [436, 411] width 34 height 34
checkbox input "true"
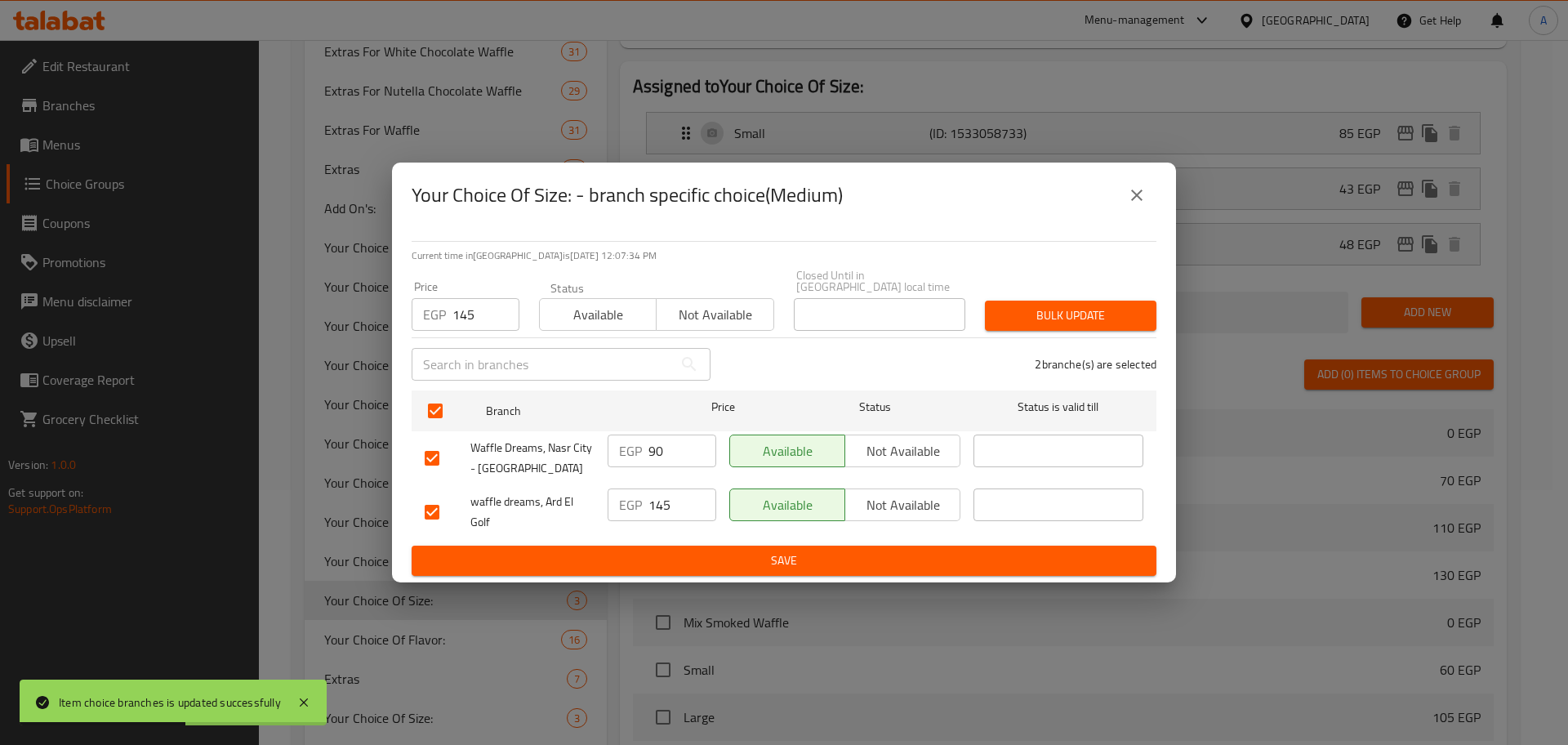
click at [1050, 306] on span "Bulk update" at bounding box center [1071, 315] width 145 height 20
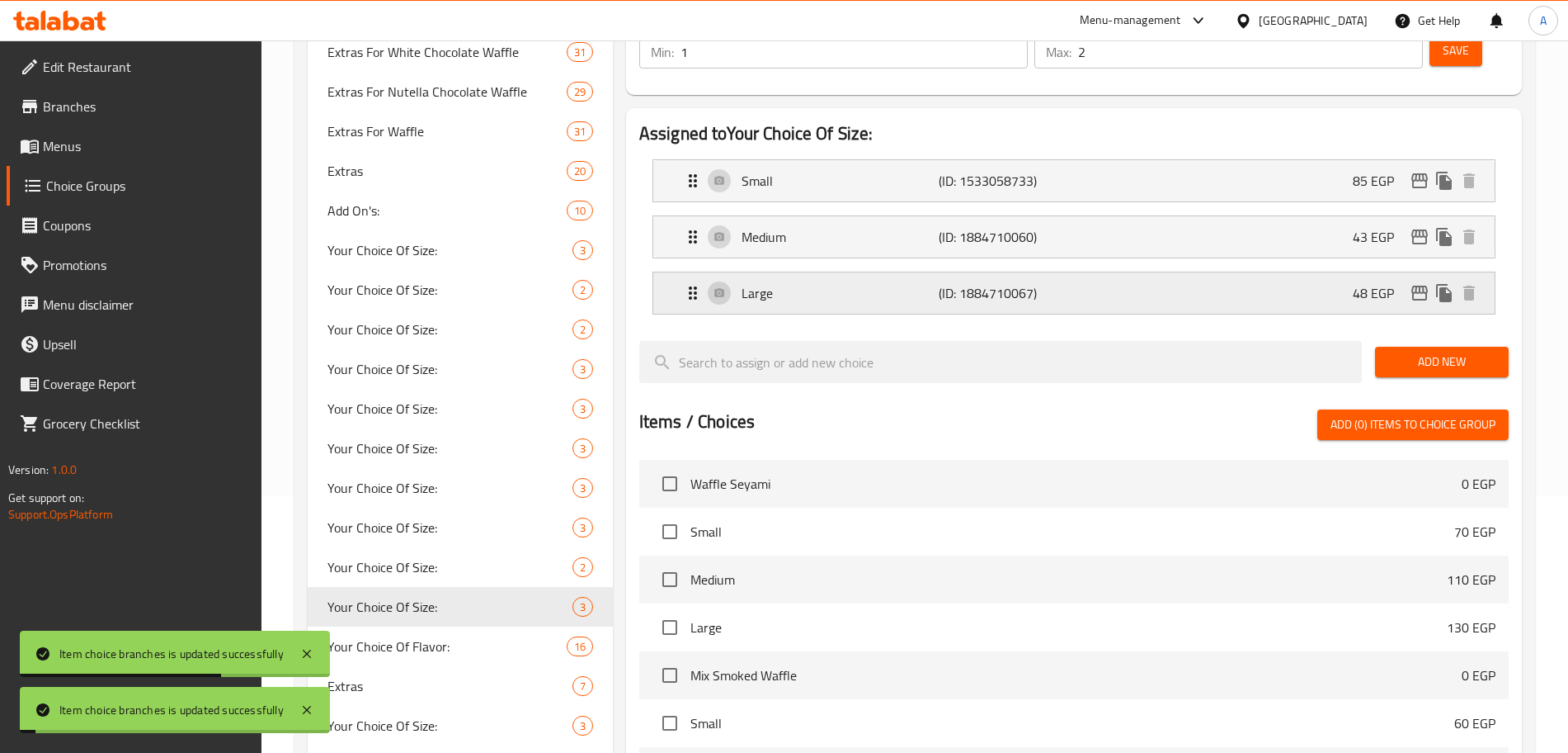
click at [1425, 281] on div "48 EGP" at bounding box center [1417, 293] width 128 height 25
click at [1413, 286] on icon "edit" at bounding box center [1419, 293] width 16 height 14
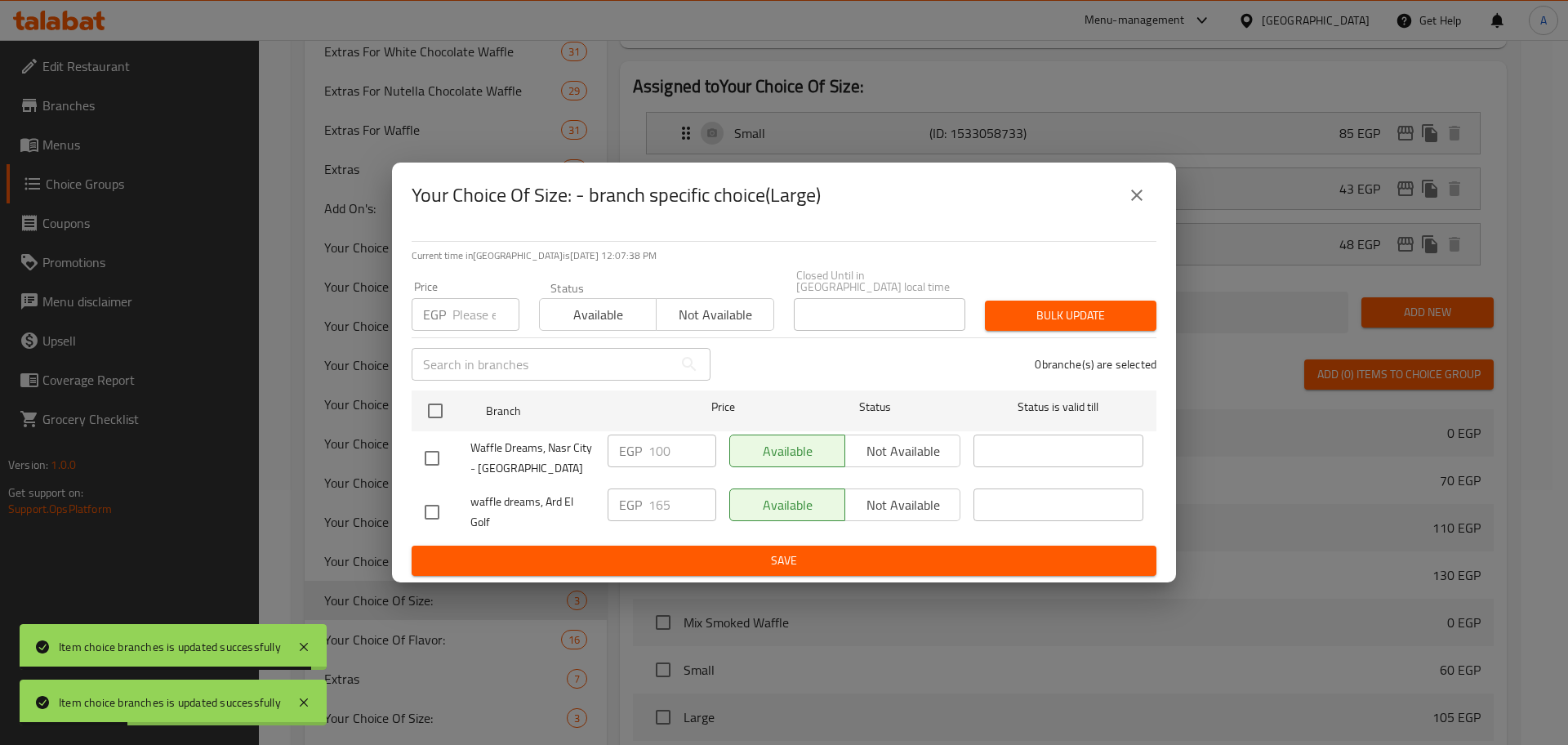
click at [481, 315] on input "number" at bounding box center [486, 314] width 67 height 32
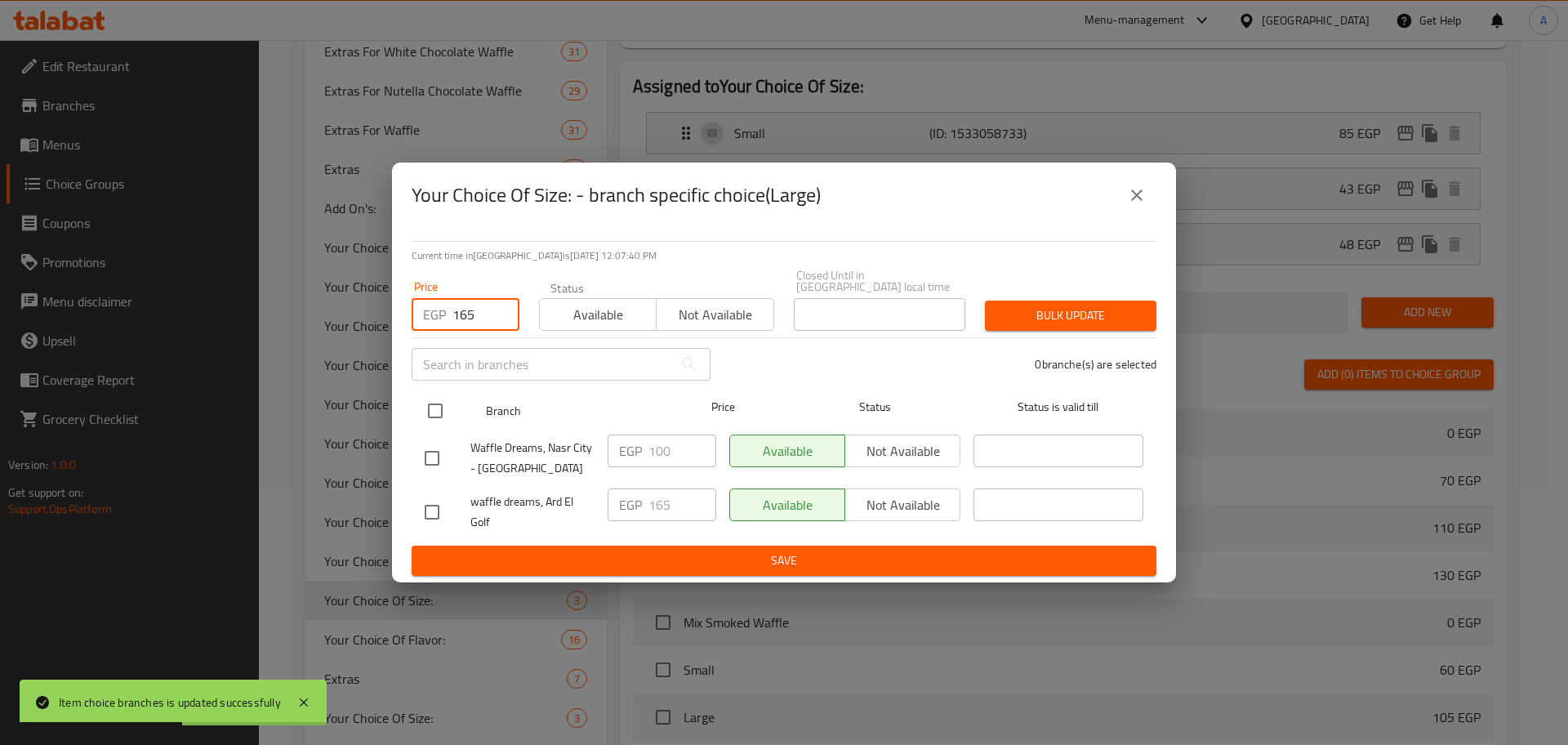
type input "165"
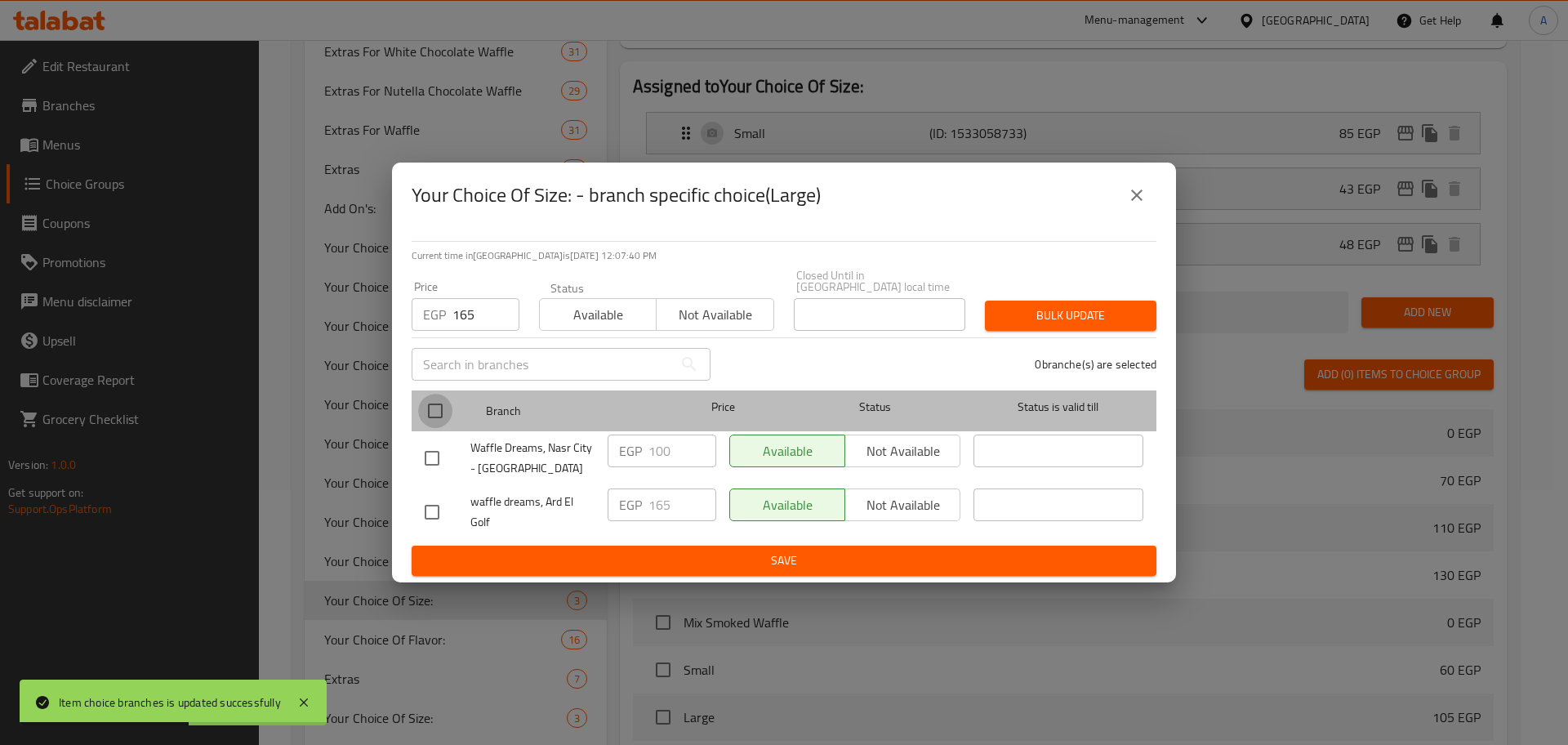
click at [440, 394] on input "checkbox" at bounding box center [436, 411] width 34 height 34
checkbox input "true"
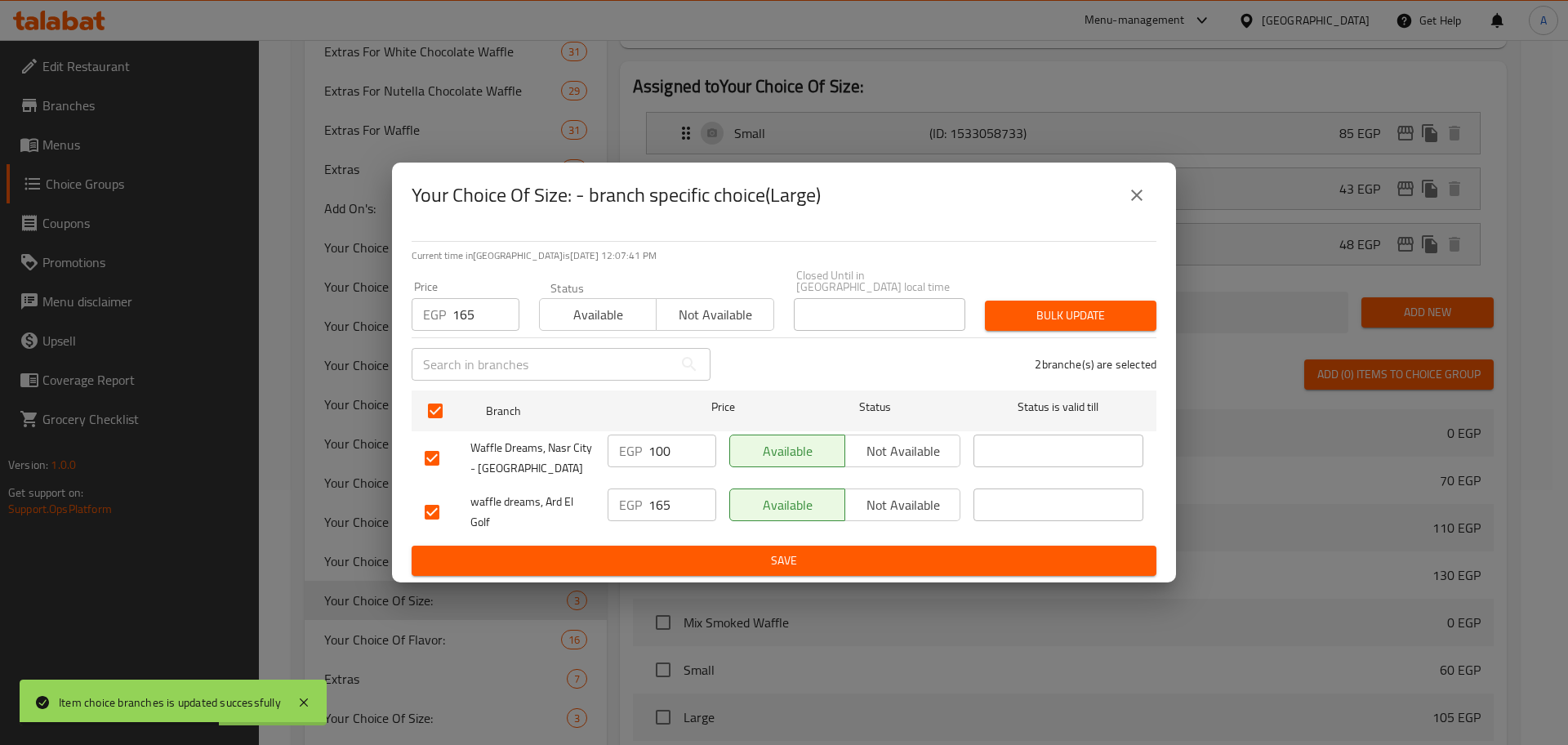
click at [1063, 306] on span "Bulk update" at bounding box center [1071, 315] width 145 height 20
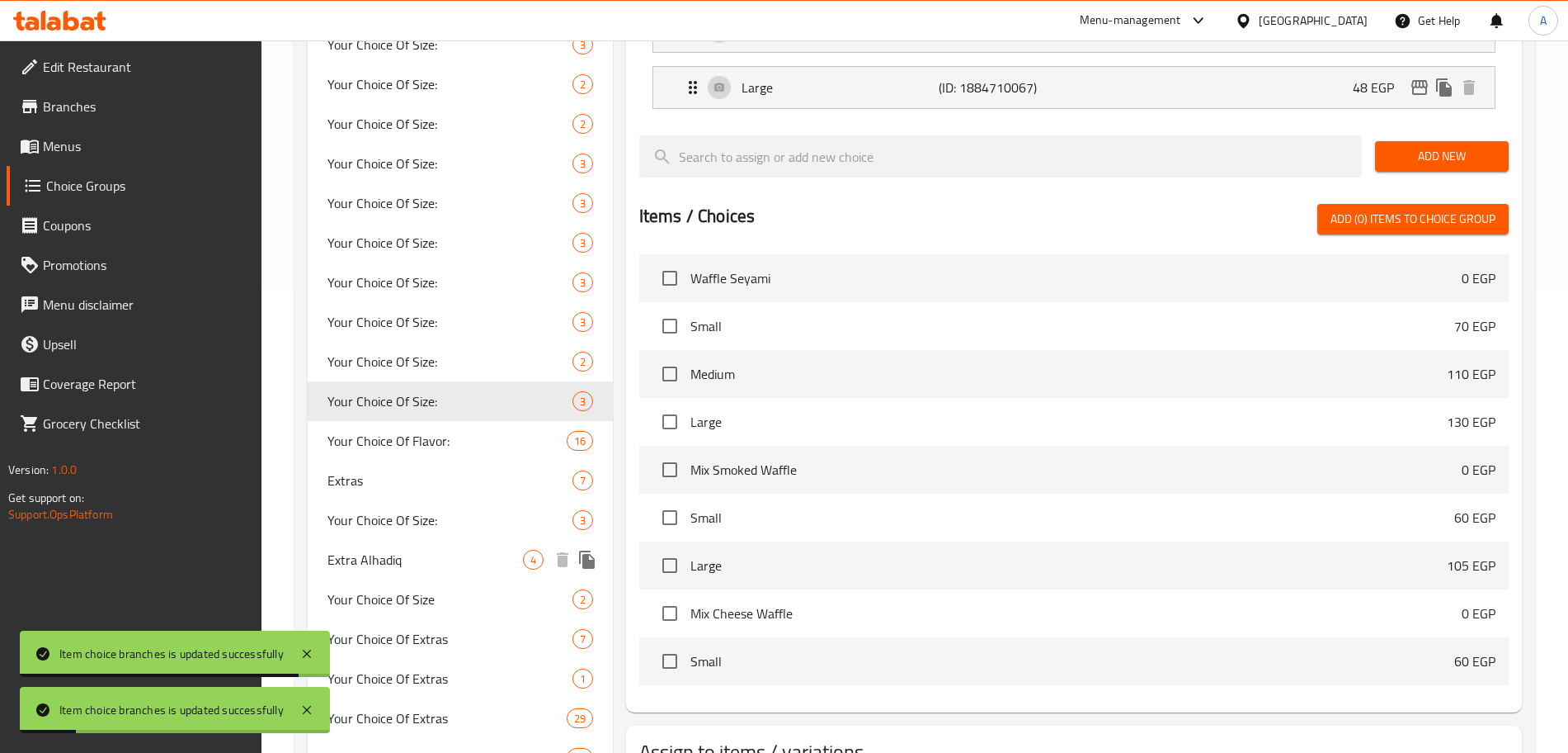
scroll to position [468, 0]
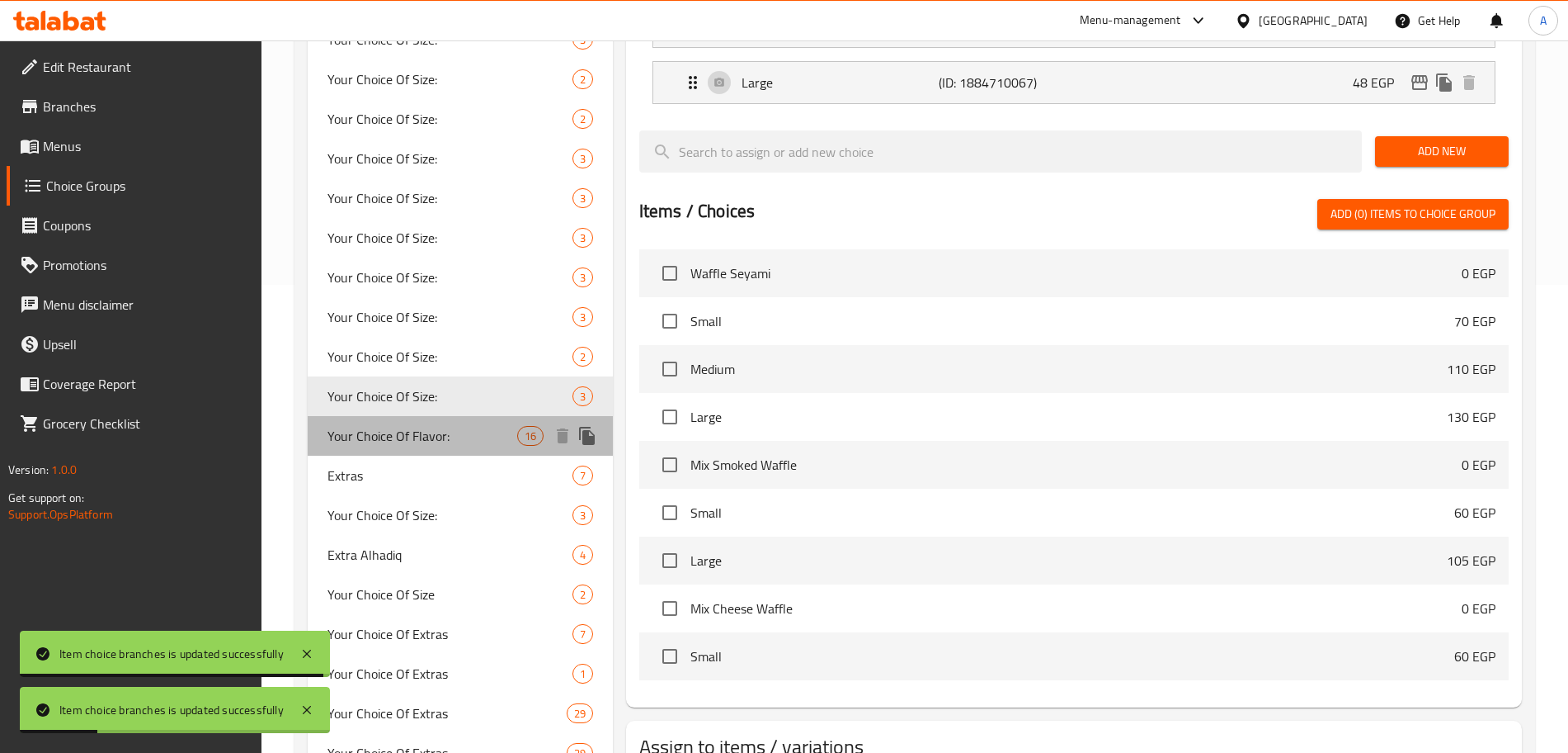
click at [466, 441] on span "Your Choice Of Flavor:" at bounding box center [422, 435] width 190 height 20
type input "Your Choice Of Flavor:"
type input "اختيارك من النكهة:"
type input "4"
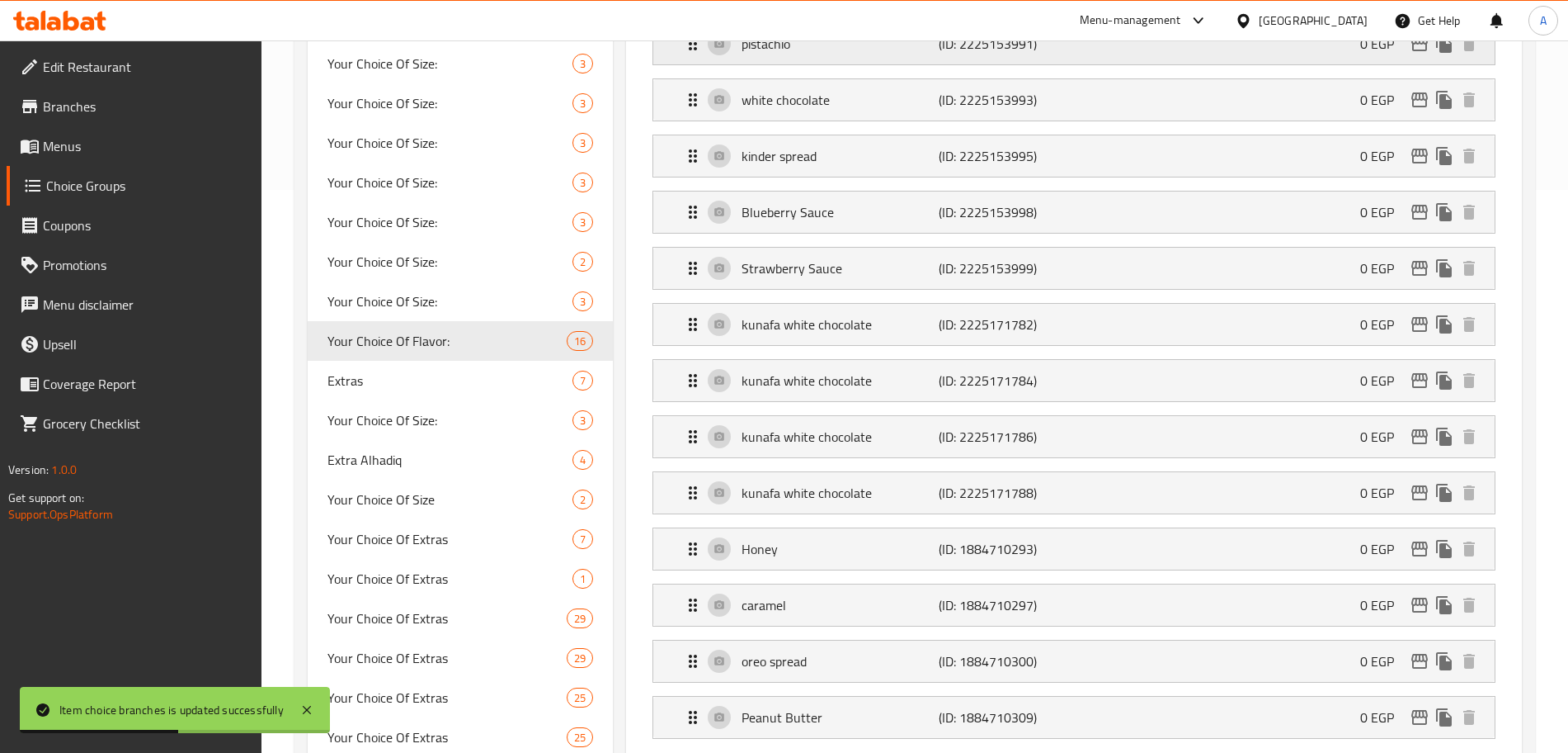
scroll to position [595, 0]
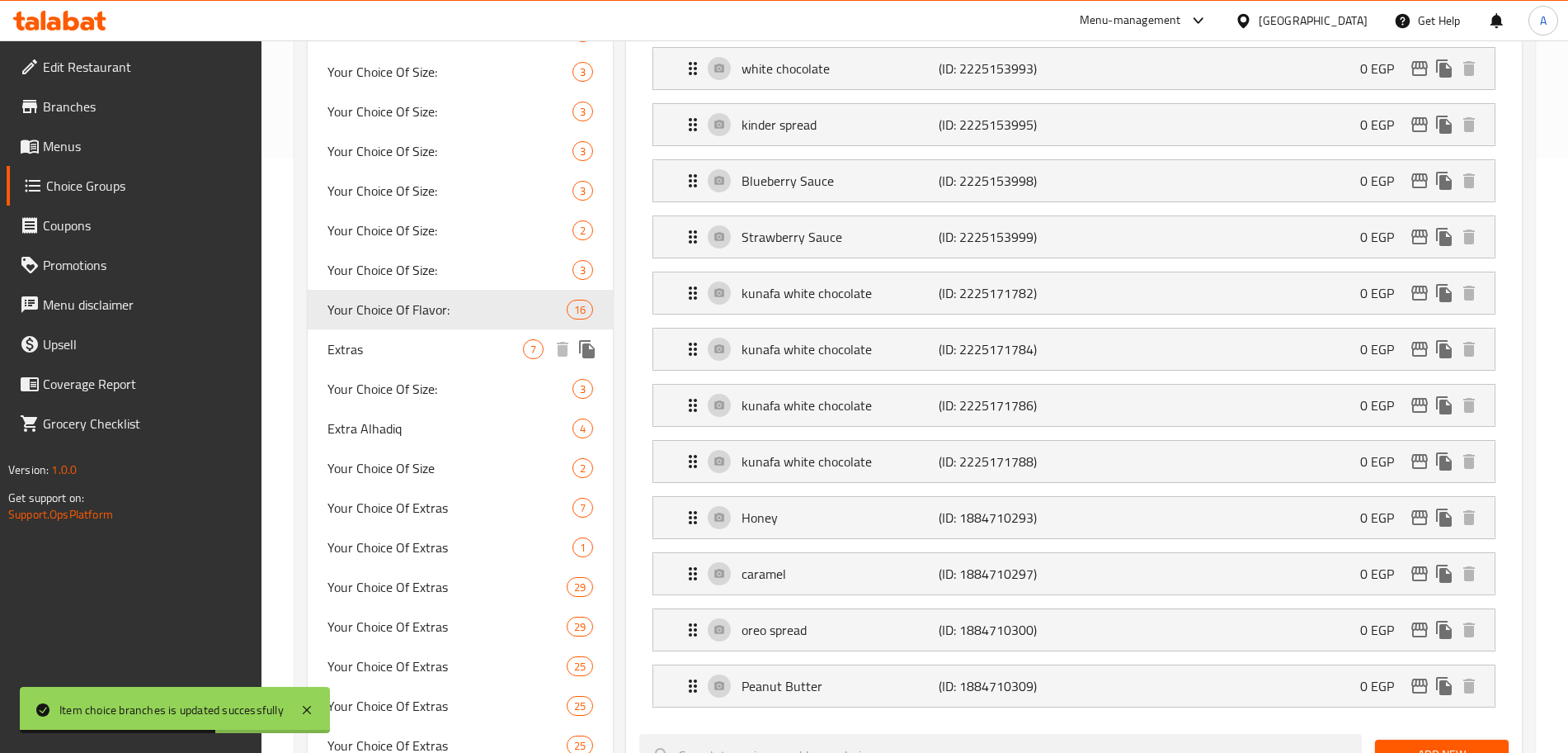
click at [418, 340] on span "Extras" at bounding box center [425, 349] width 196 height 20
type input "Extras"
type input "الاضافات"
type input "0"
type input "7"
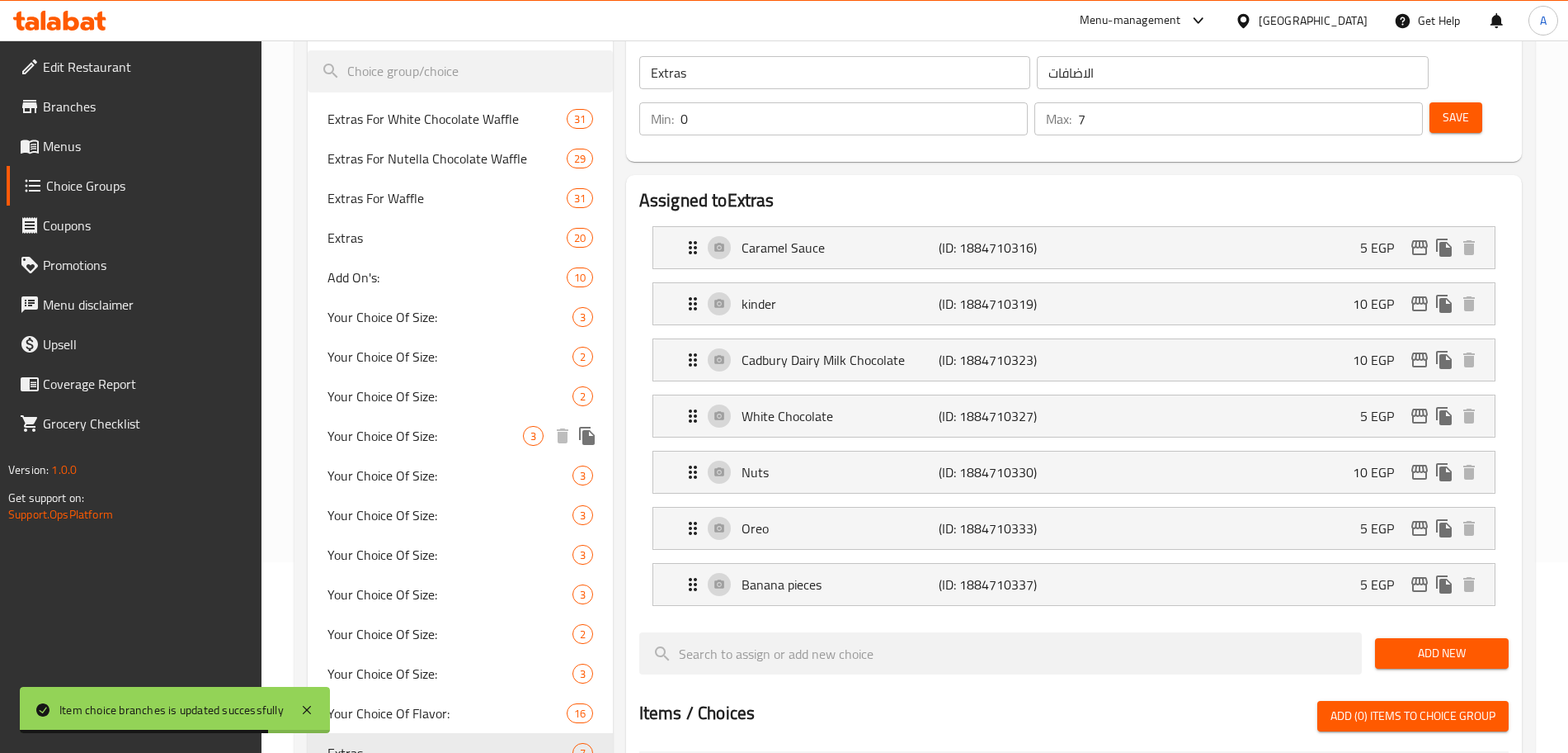
scroll to position [190, 0]
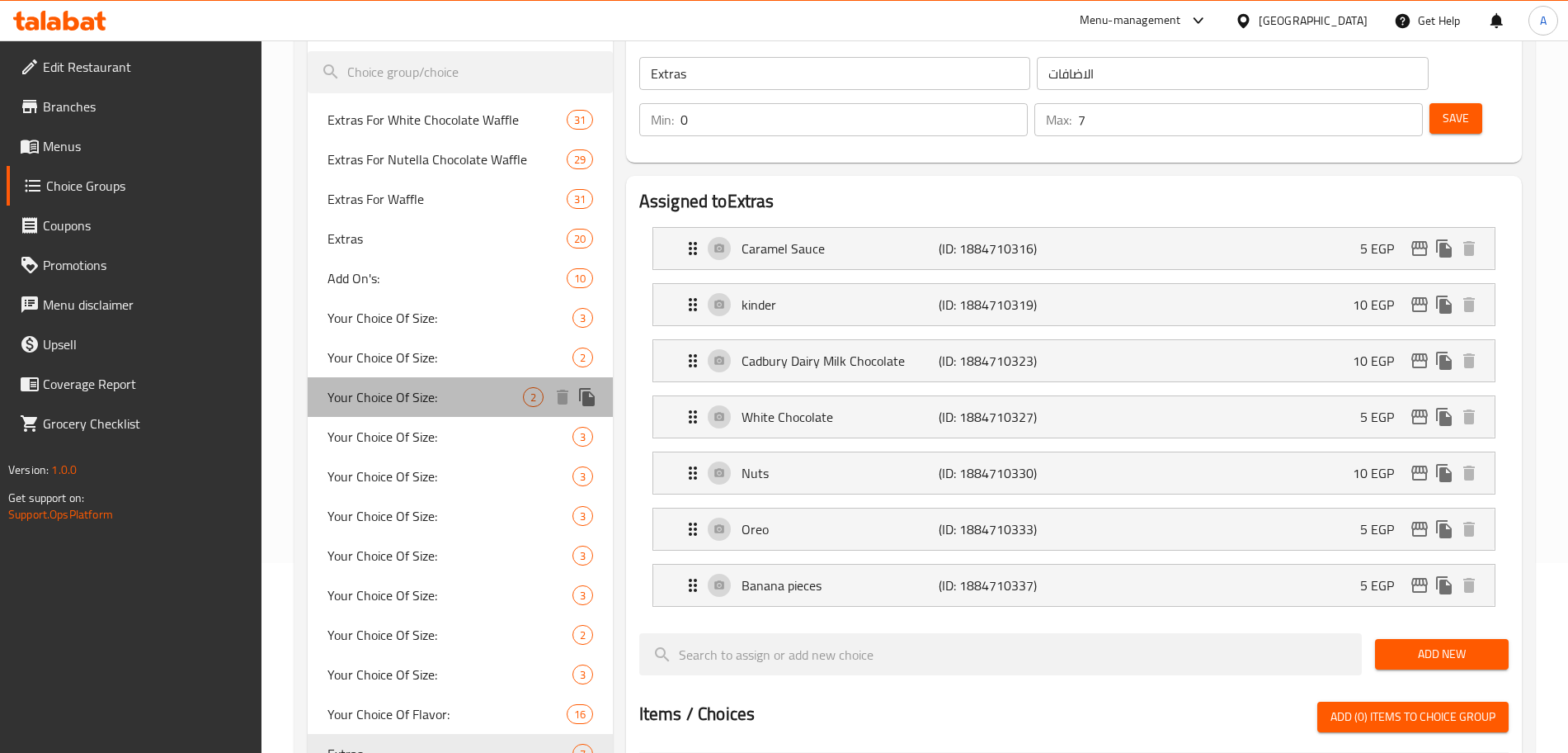
click at [472, 389] on span "Your Choice Of Size:" at bounding box center [425, 397] width 196 height 20
type input "Your Choice Of Size:"
type input "إختيارك من الحجم:"
type input "1"
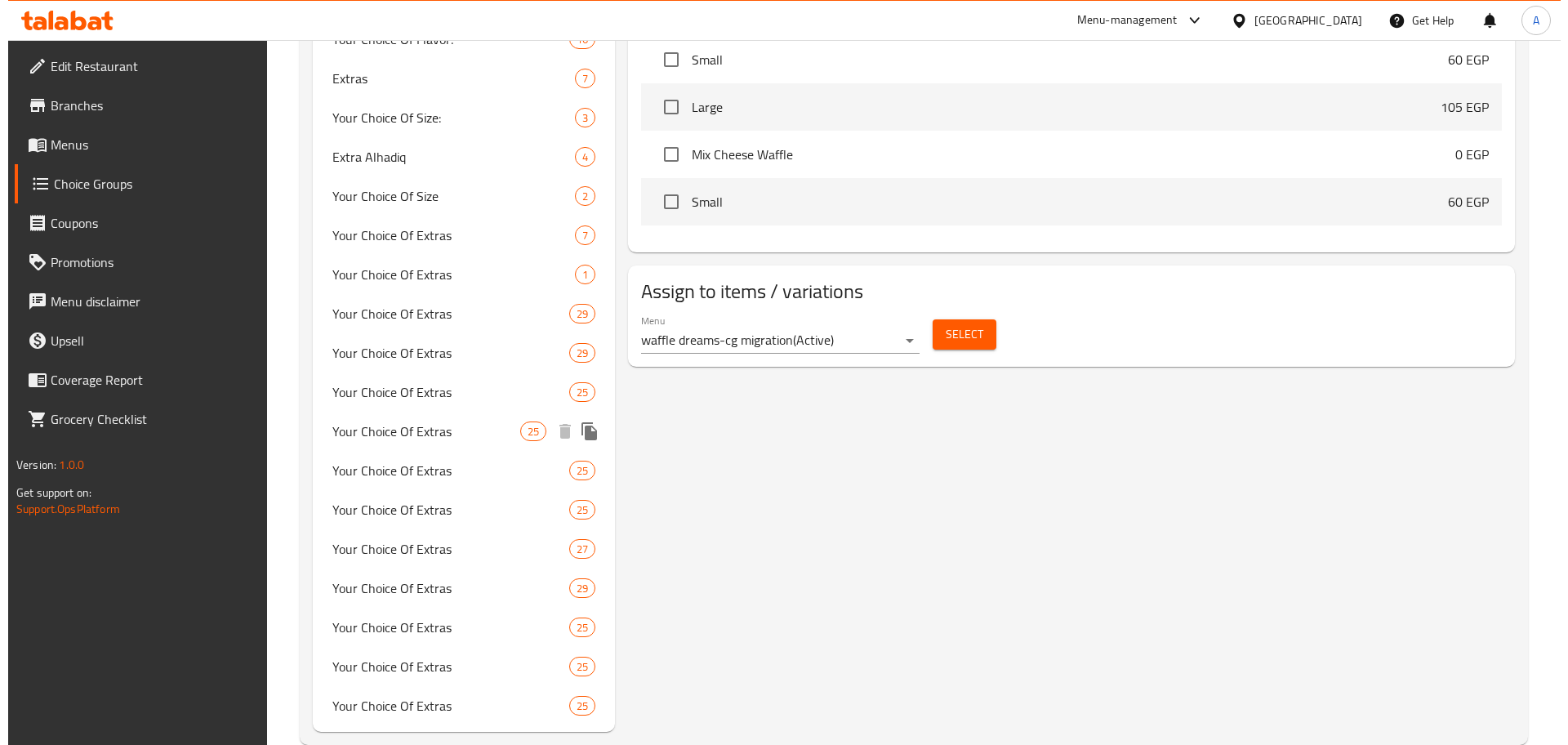
scroll to position [887, 0]
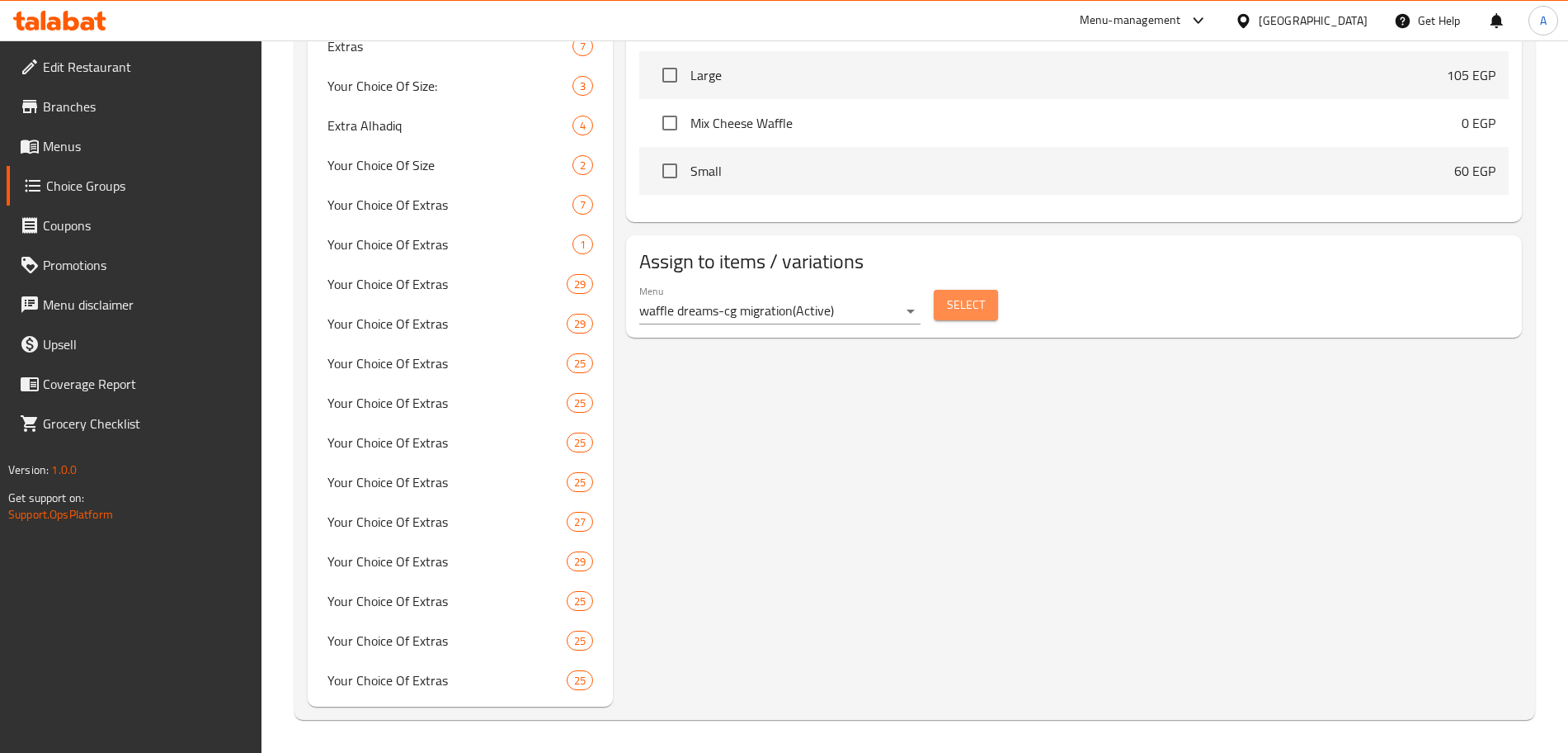
click at [970, 294] on span "Select" at bounding box center [965, 304] width 38 height 20
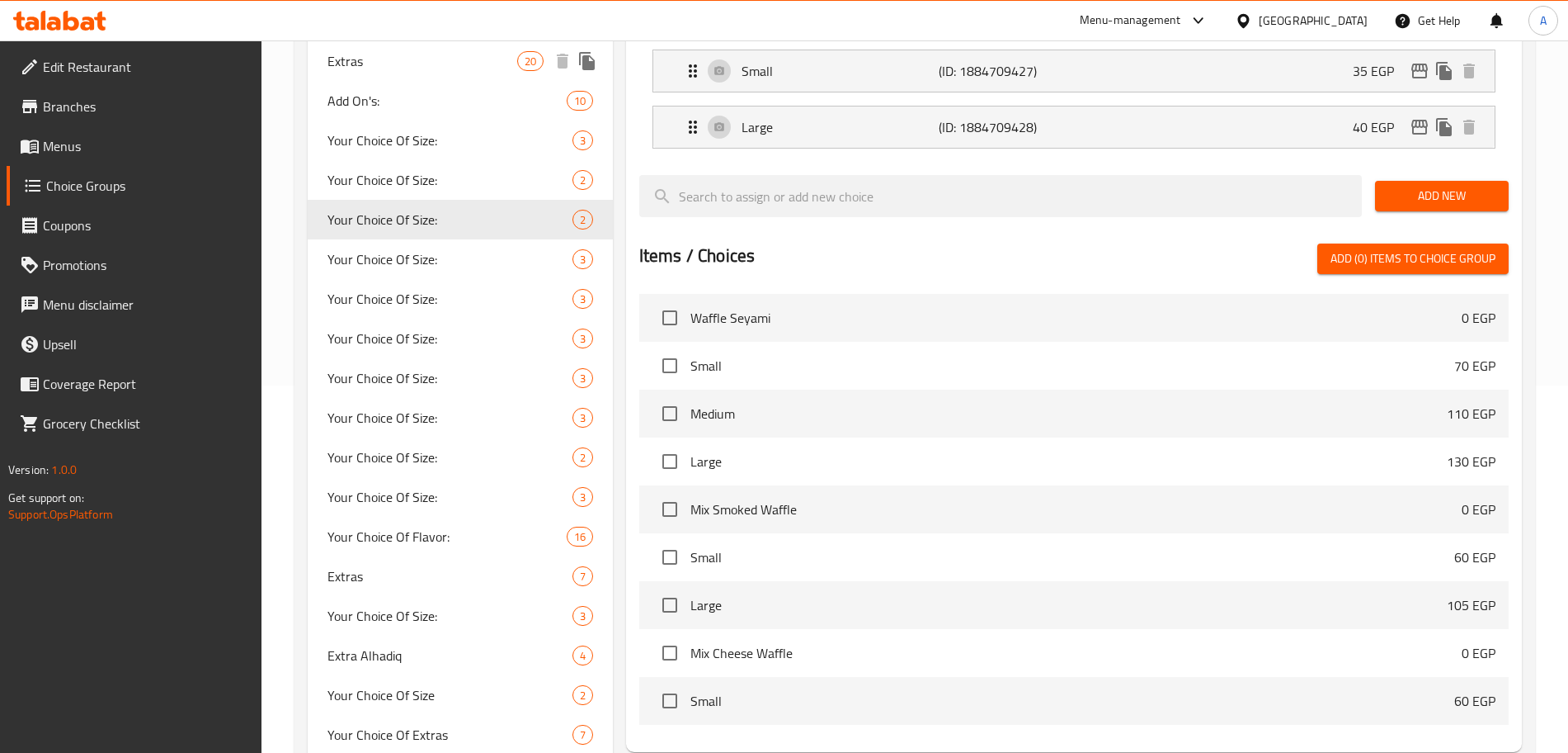
scroll to position [371, 0]
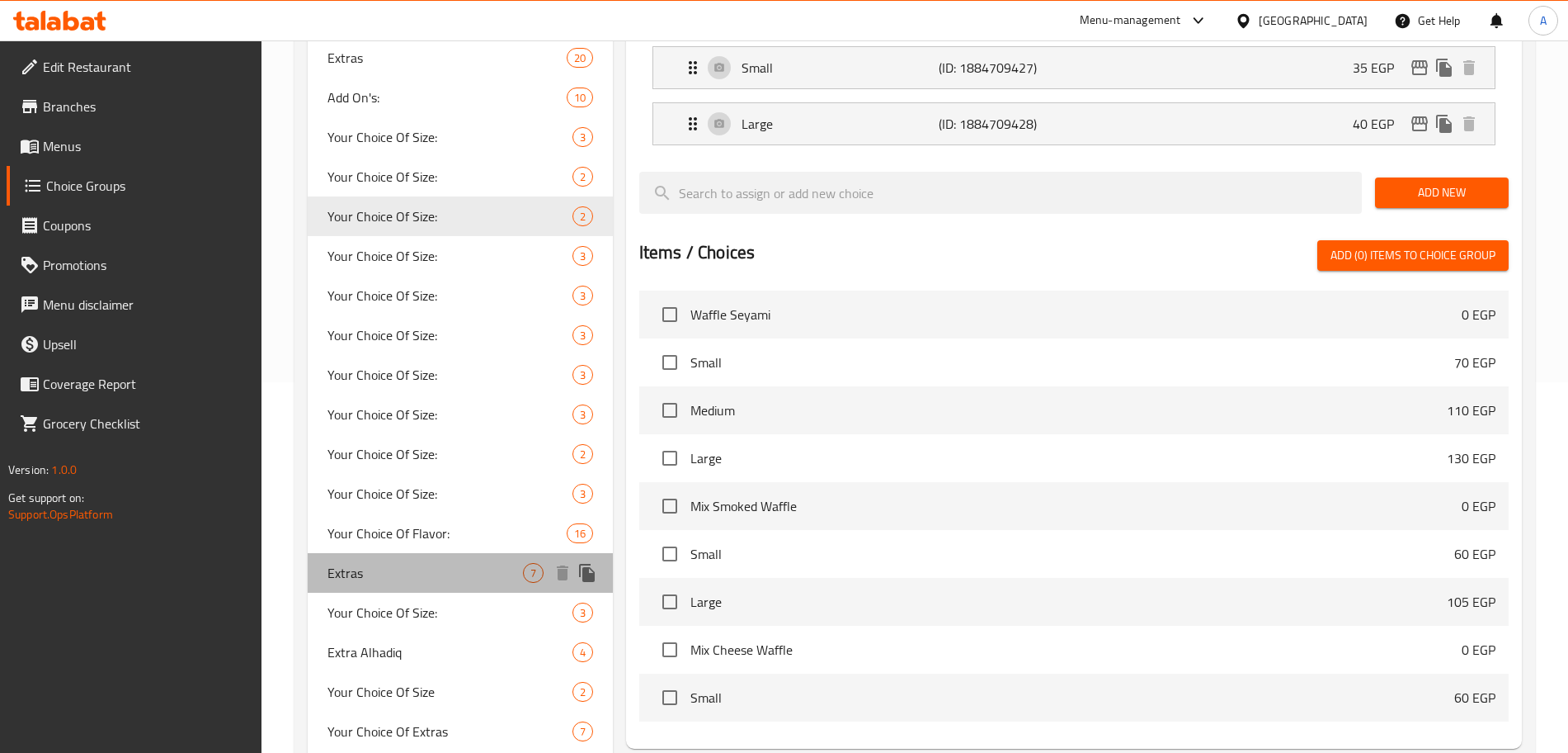
click at [399, 577] on span "Extras" at bounding box center [425, 572] width 196 height 20
type input "Extras"
type input "الاضافات"
type input "0"
type input "7"
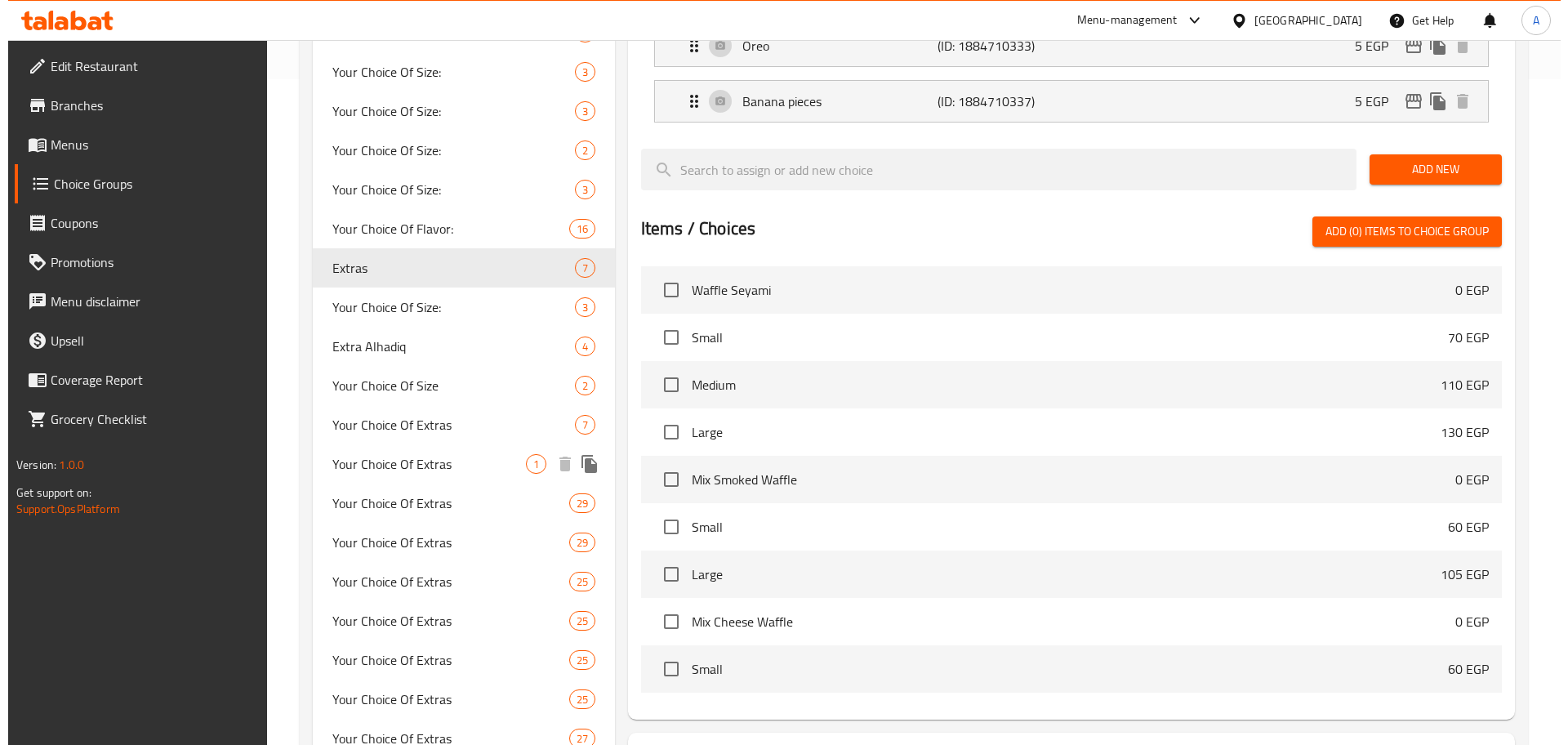
scroll to position [887, 0]
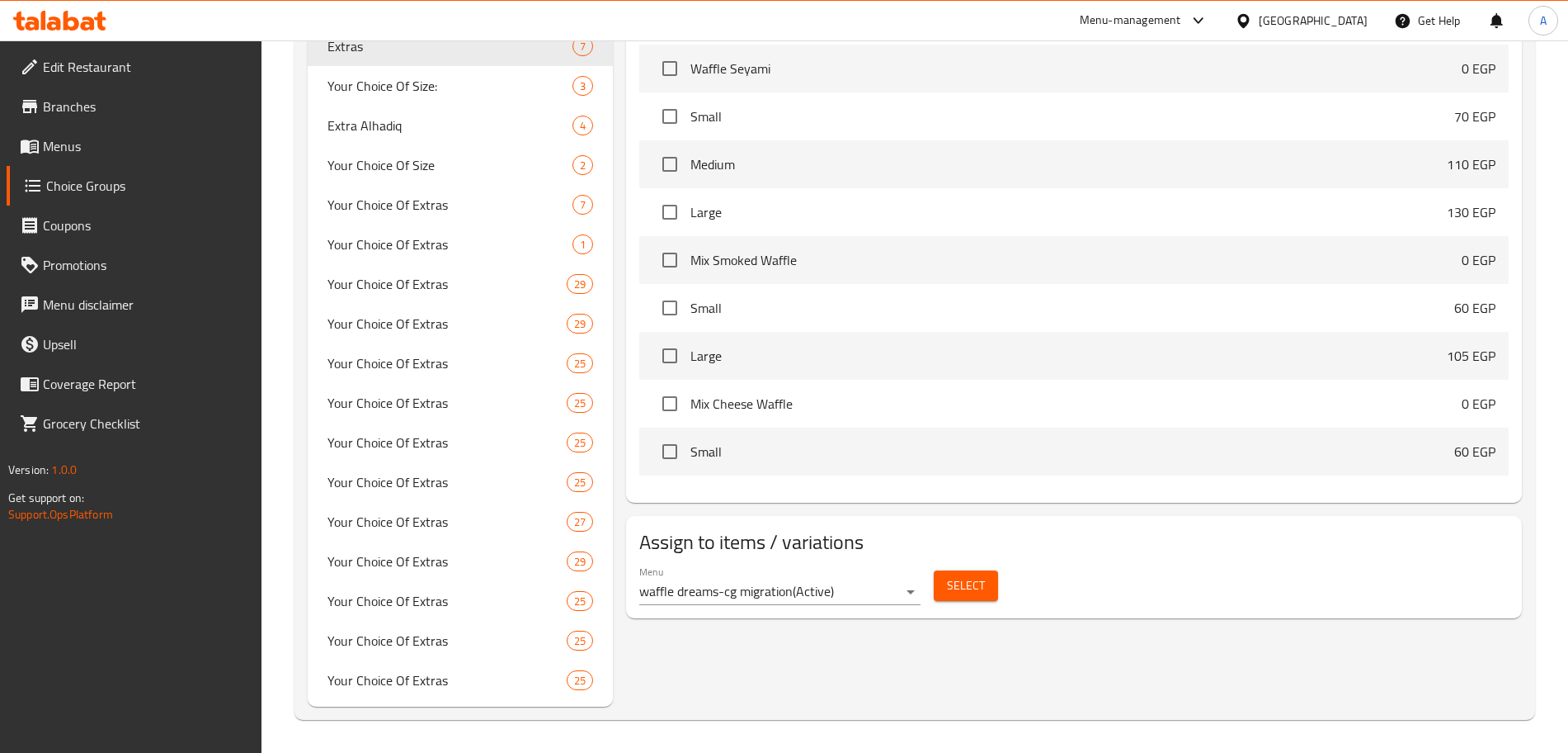
click at [962, 575] on span "Select" at bounding box center [965, 585] width 38 height 20
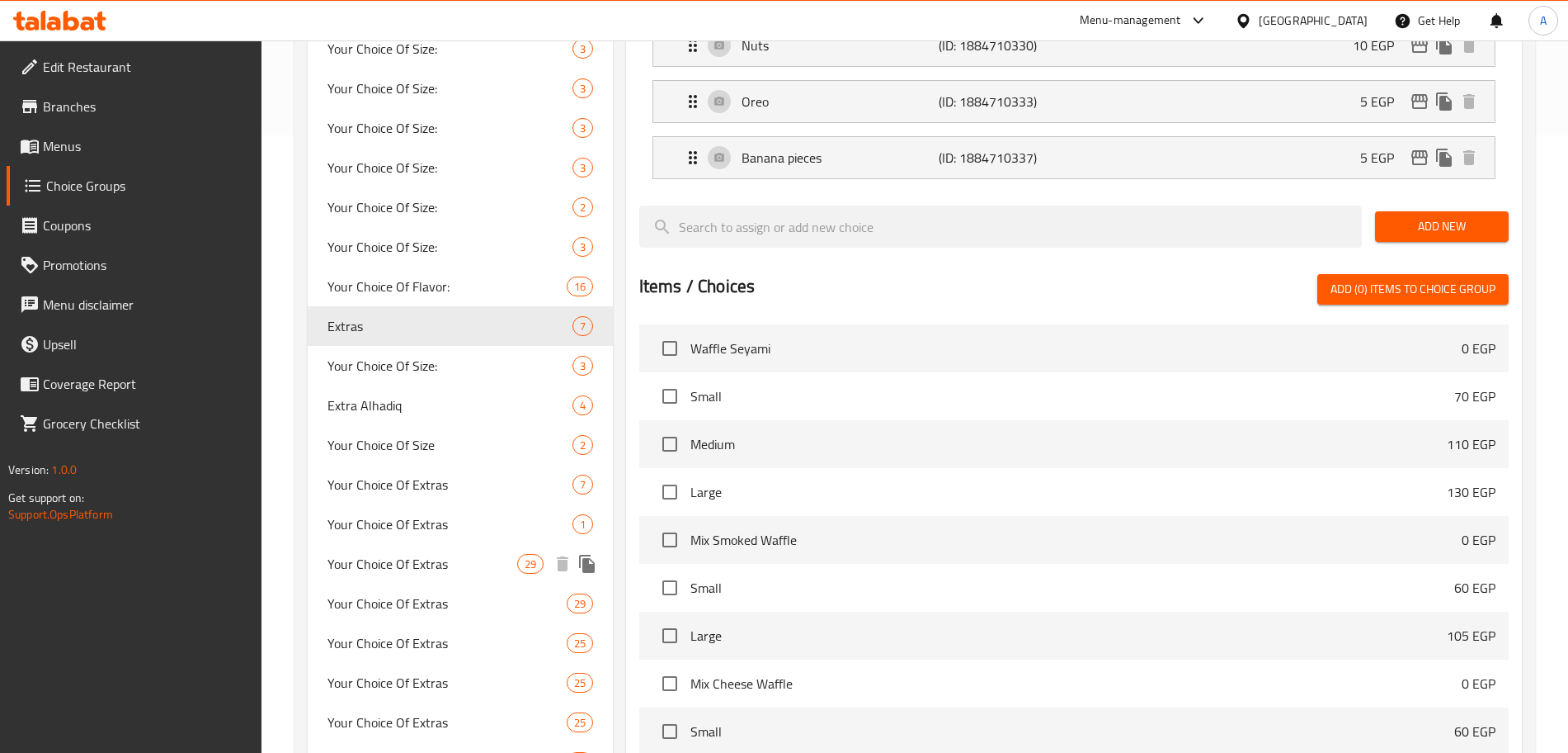
scroll to position [617, 0]
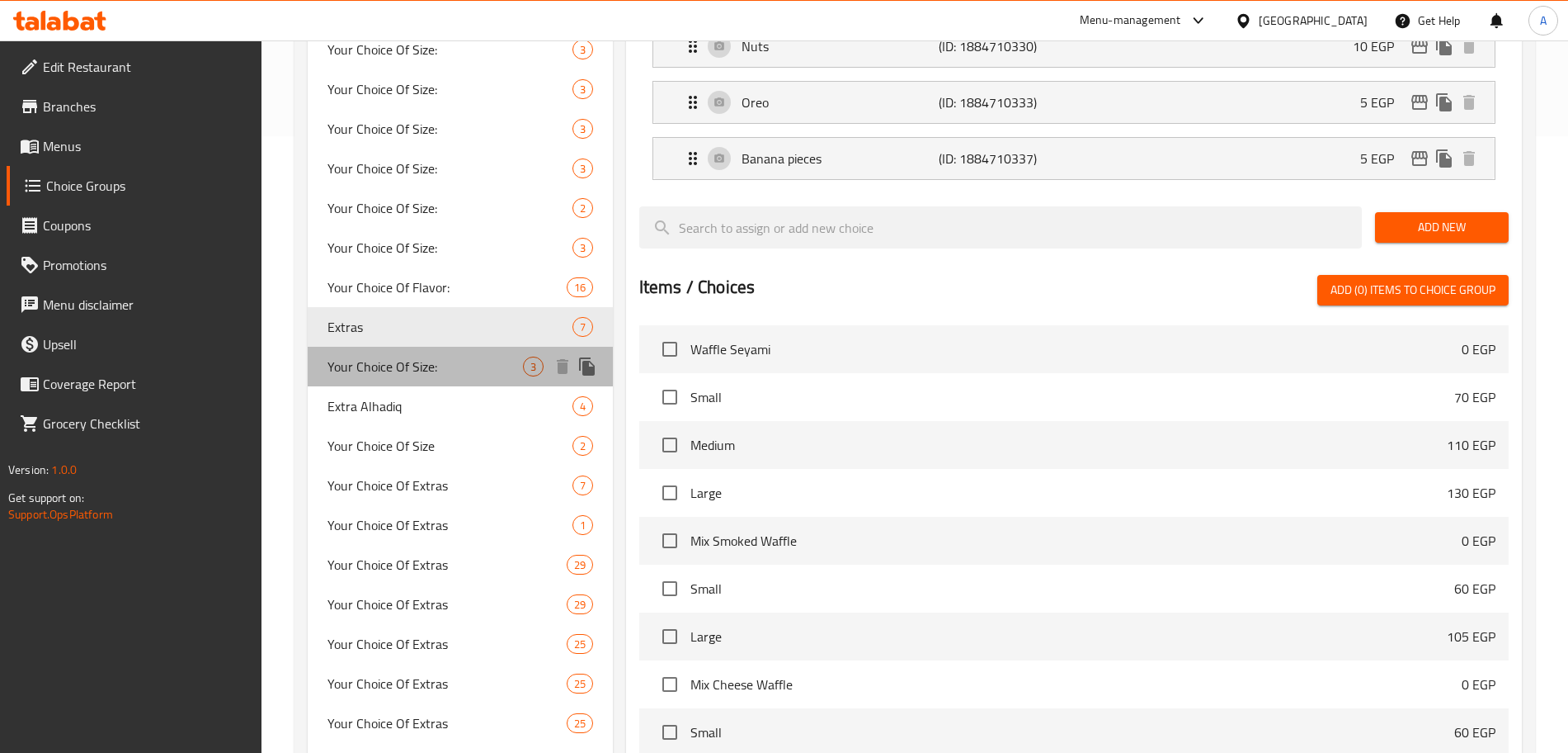
click at [436, 362] on span "Your Choice Of Size:" at bounding box center [425, 366] width 196 height 20
type input "Your Choice Of Size:"
type input "إختيارك من الحجم:"
type input "1"
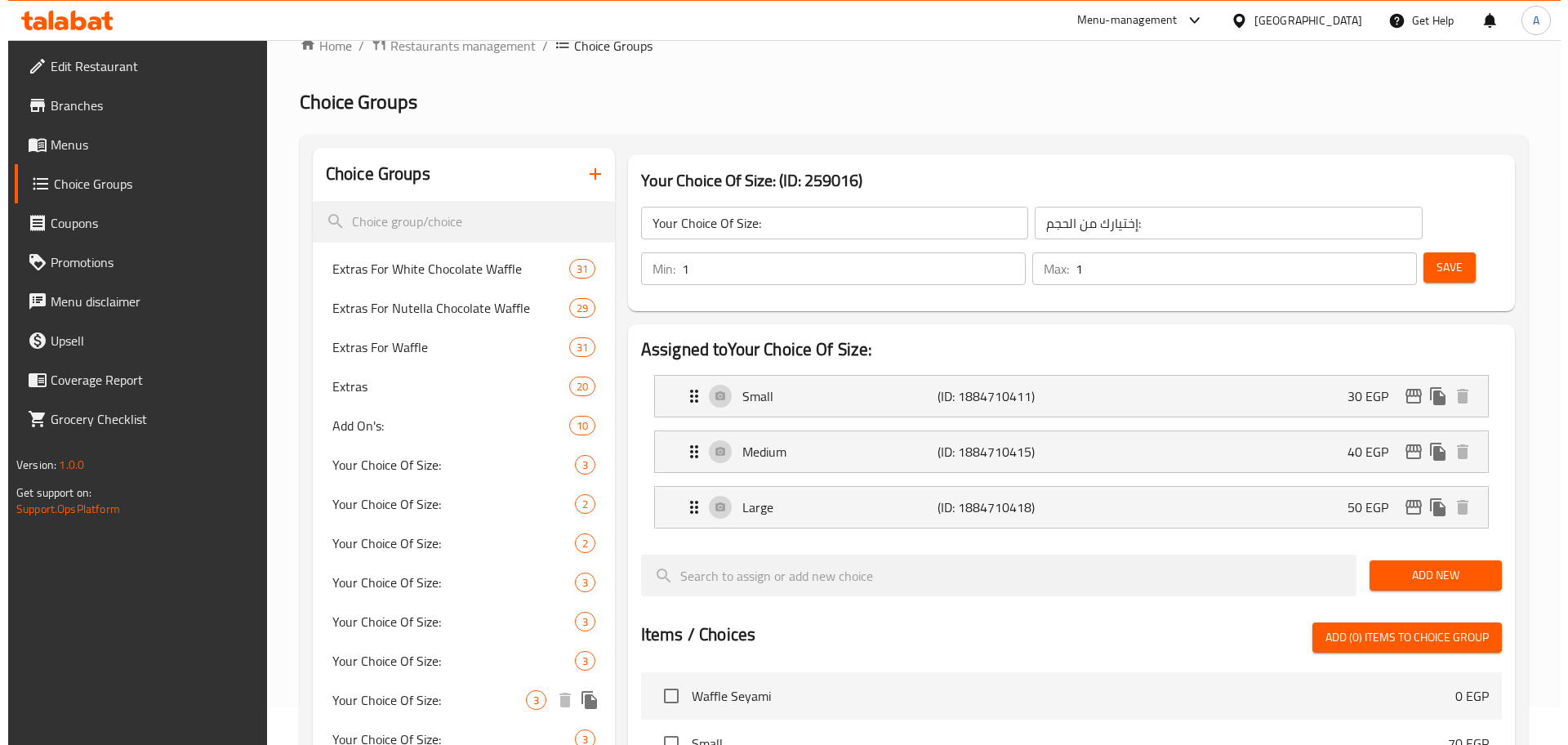
scroll to position [1, 0]
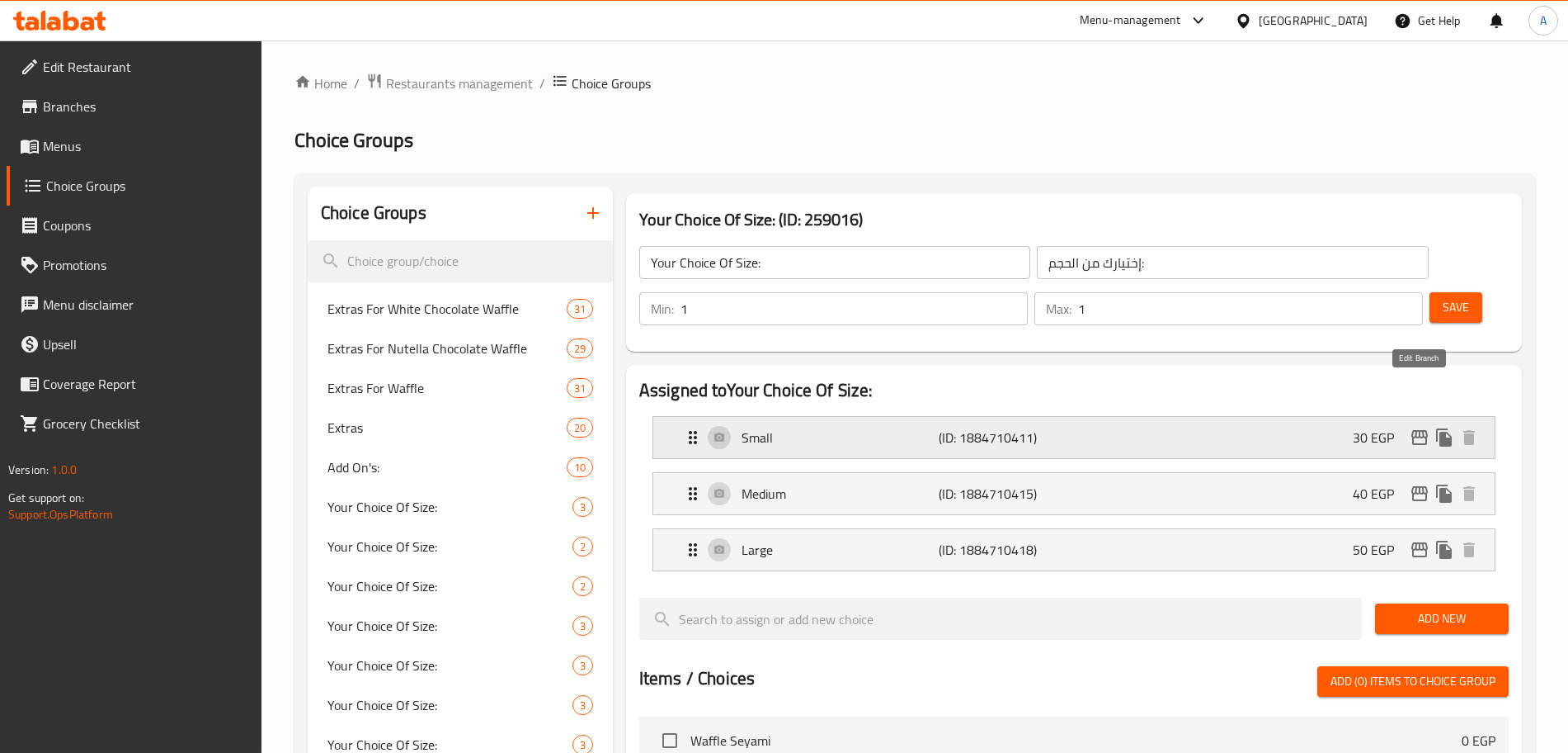
click at [1417, 428] on icon "edit" at bounding box center [1419, 437] width 20 height 20
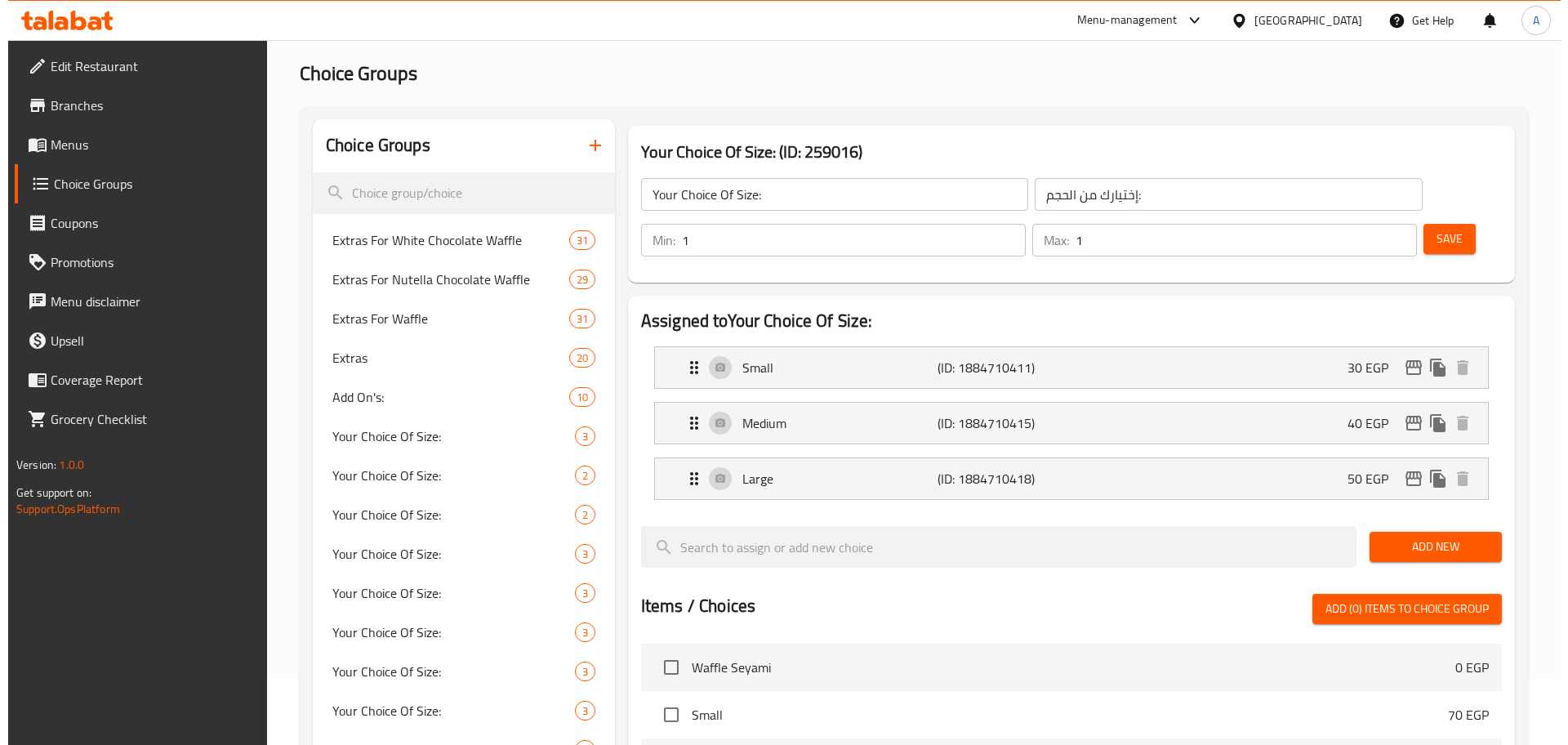
scroll to position [0, 0]
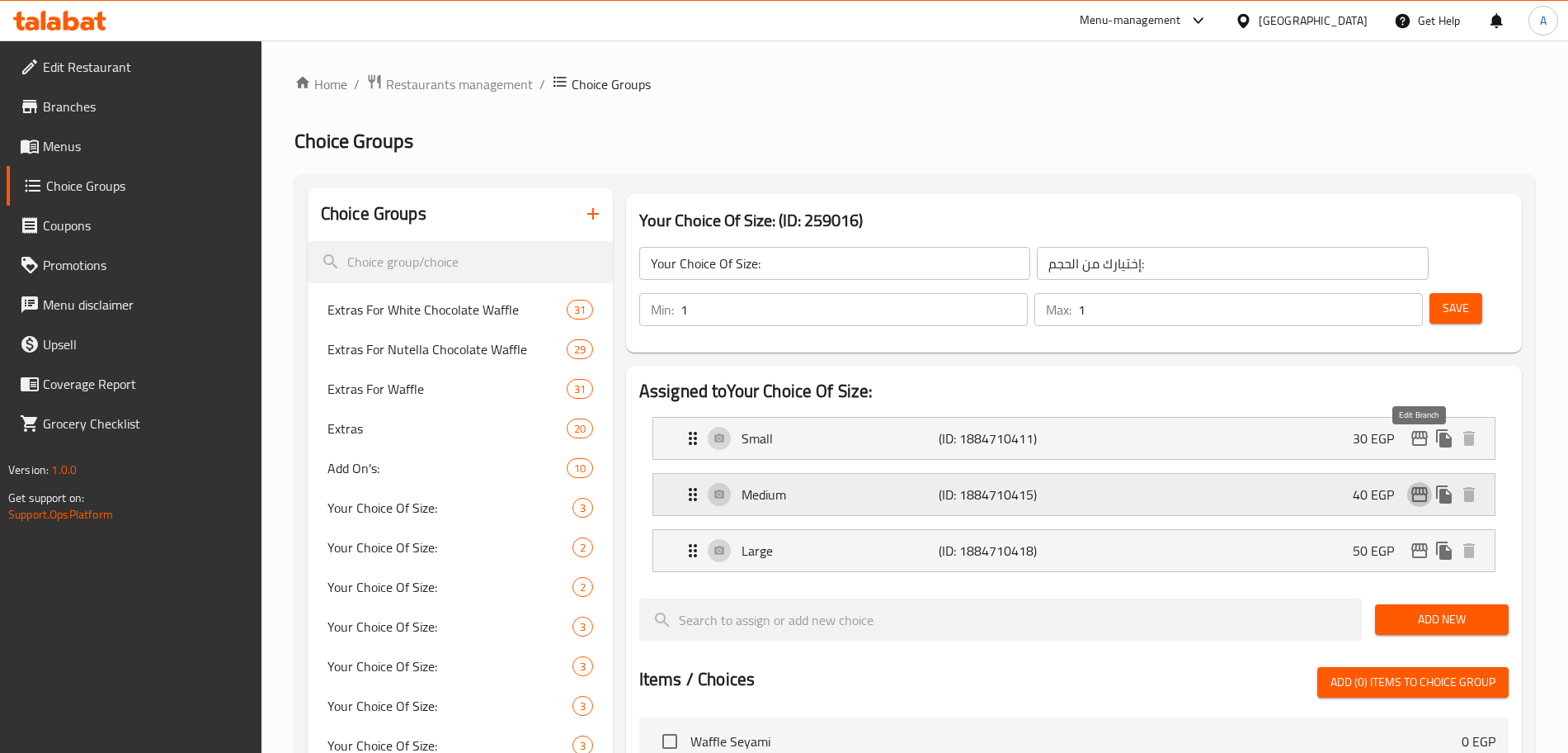
click at [1423, 487] on icon "edit" at bounding box center [1419, 493] width 16 height 14
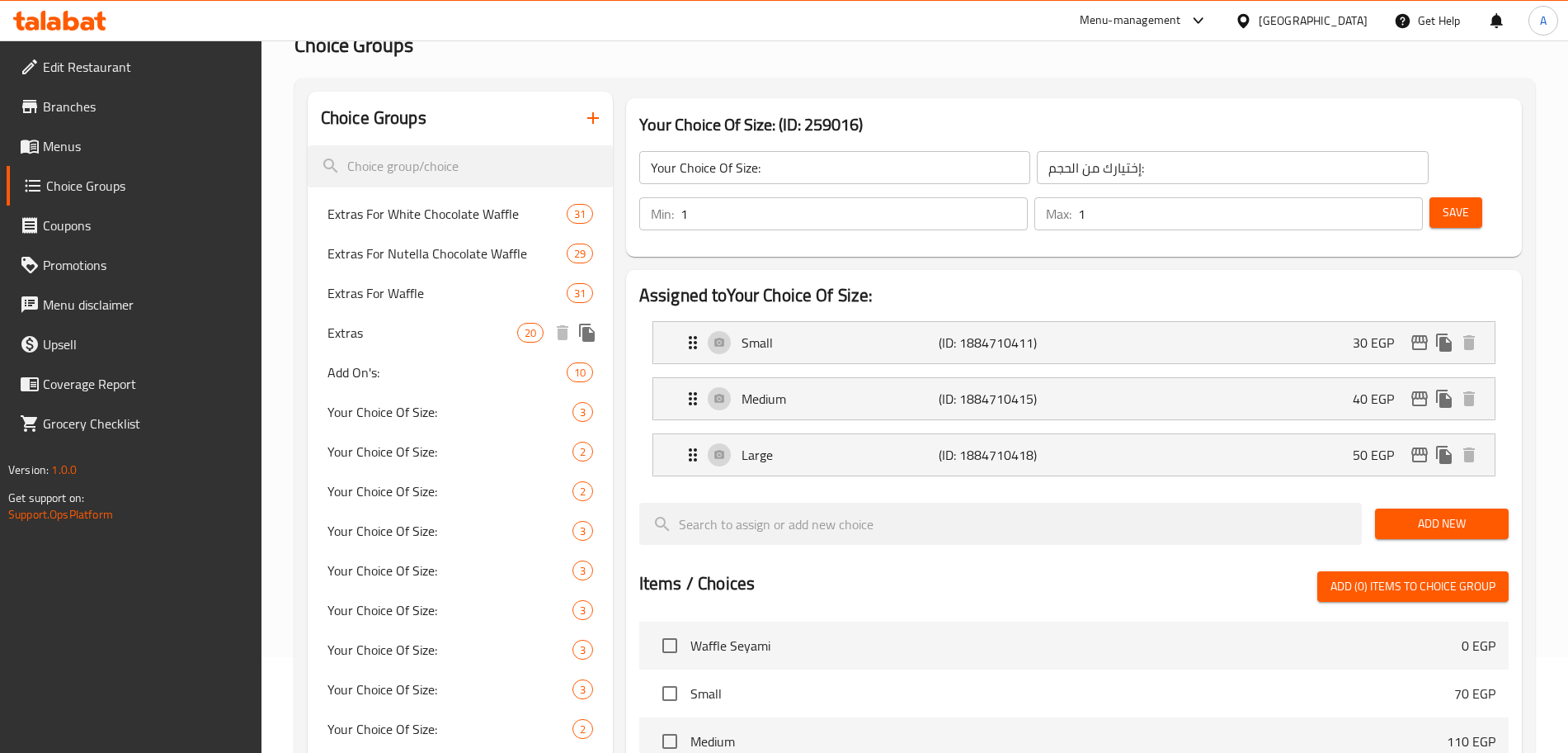
scroll to position [95, 0]
click at [423, 342] on span "Extras" at bounding box center [422, 333] width 190 height 20
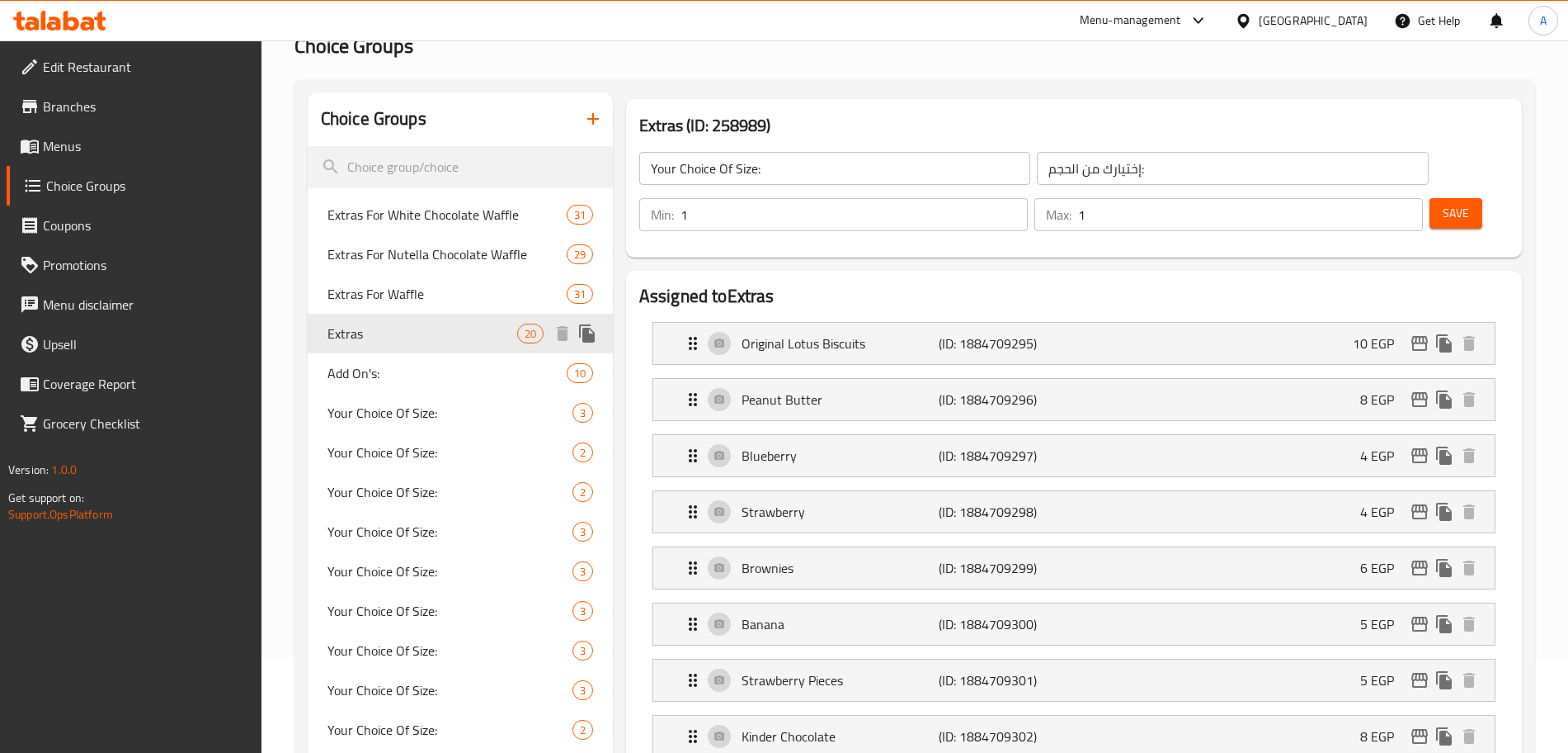
type input "Extras"
type input "الإضافات"
type input "0"
type input "14"
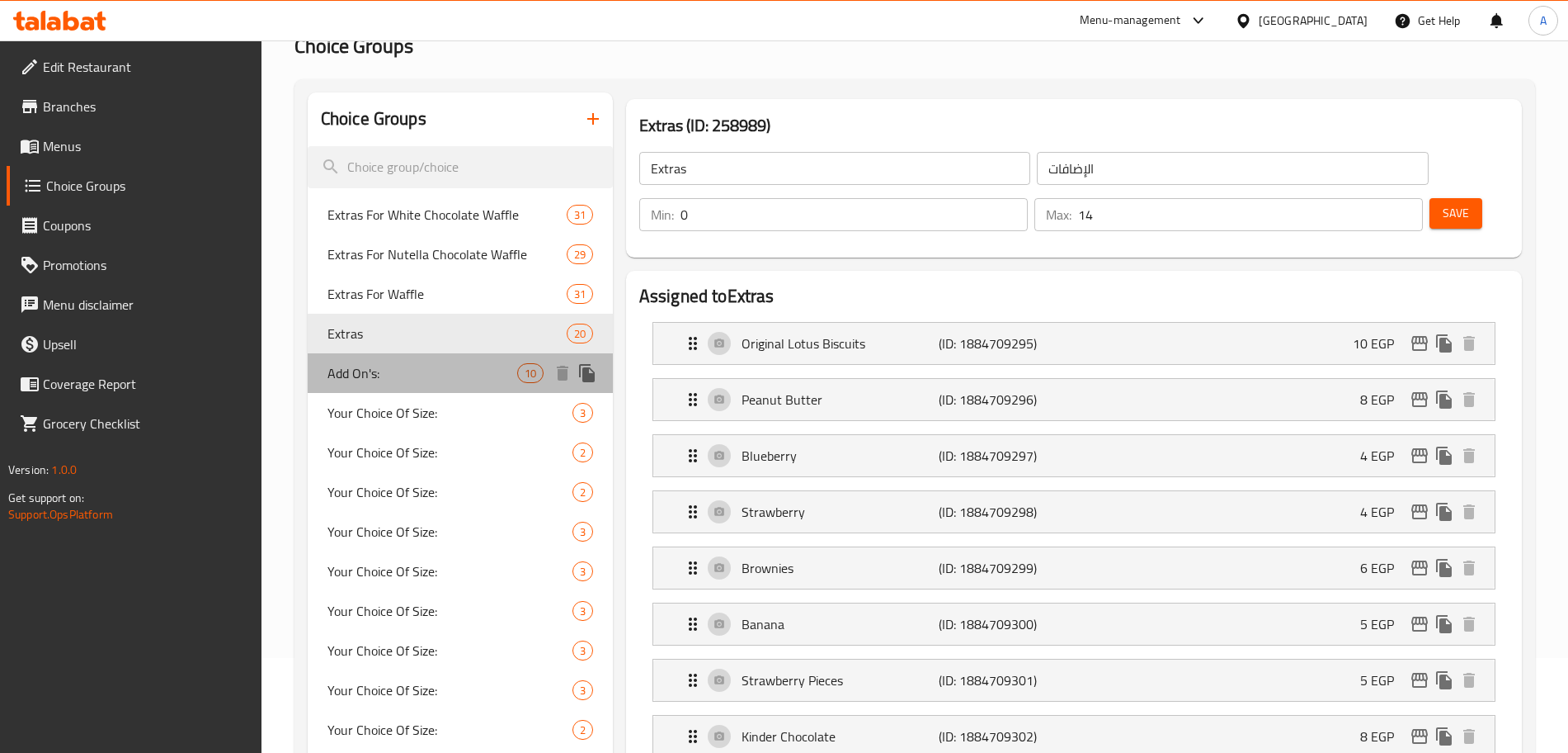
click at [393, 373] on span "Add On's:" at bounding box center [422, 373] width 190 height 20
type input "Add On's:"
type input "الإضافات:"
type input "3"
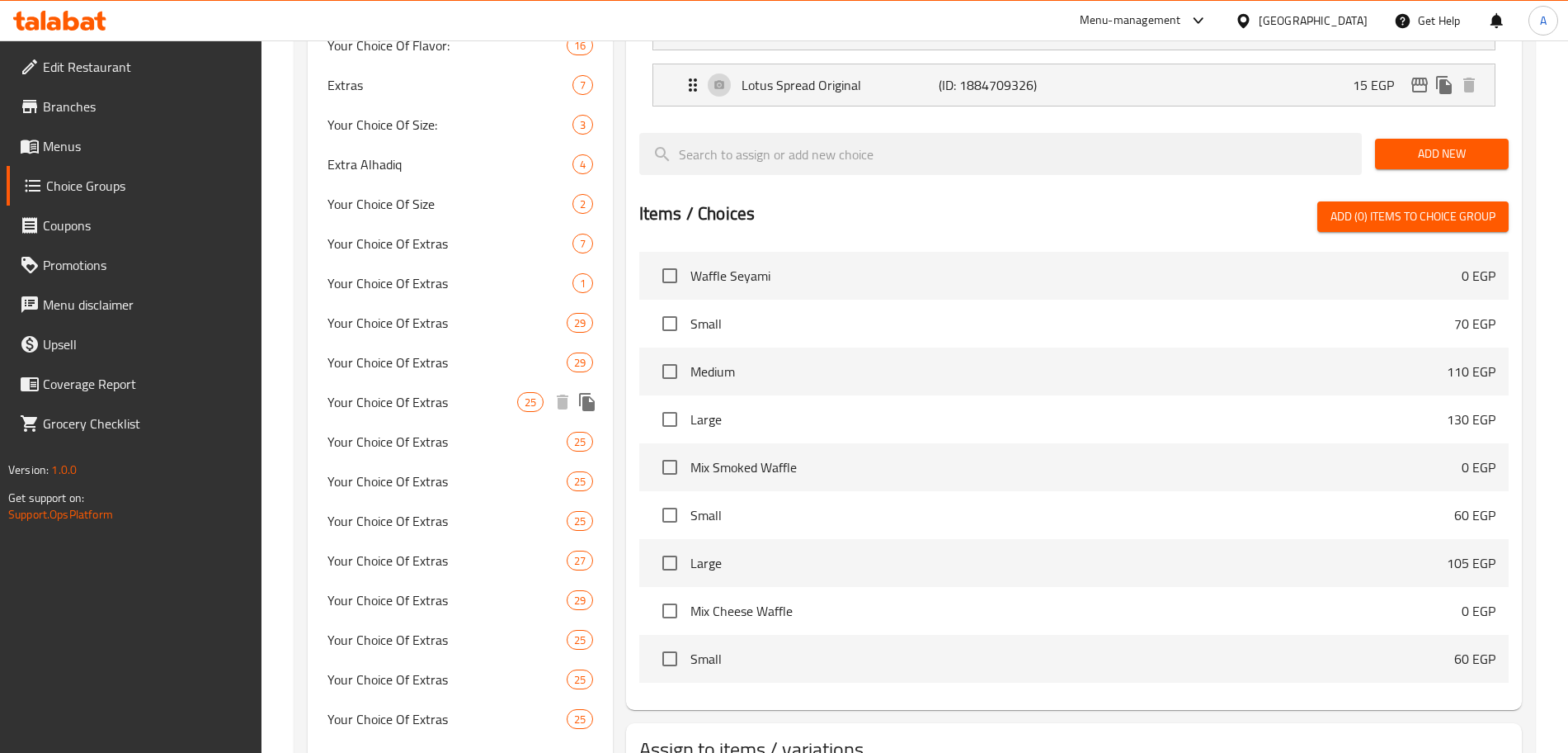
scroll to position [859, 0]
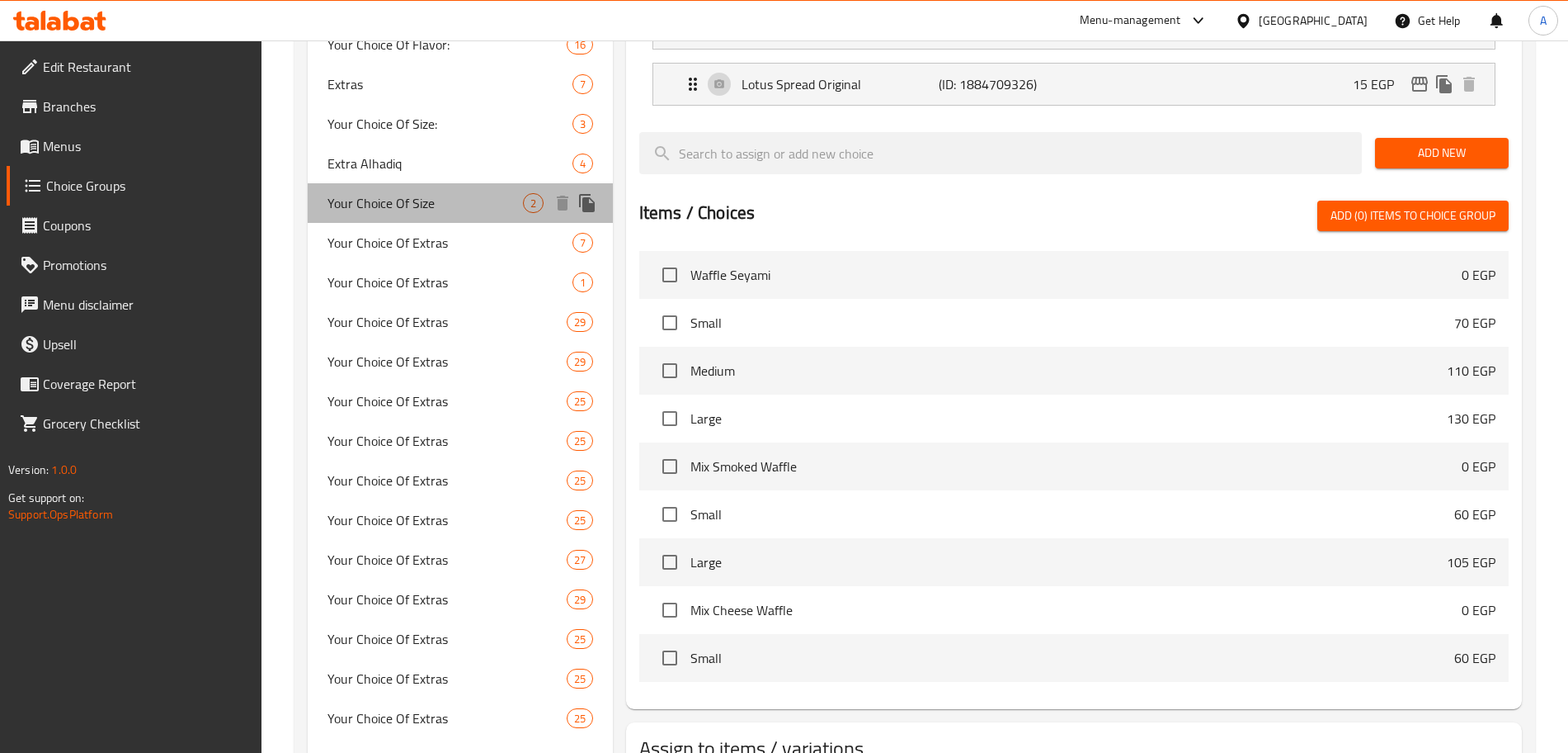
click at [472, 193] on span "Your Choice Of Size" at bounding box center [425, 203] width 196 height 20
type input "Your Choice Of Size"
type input "اختيارك من الحجم"
type input "1"
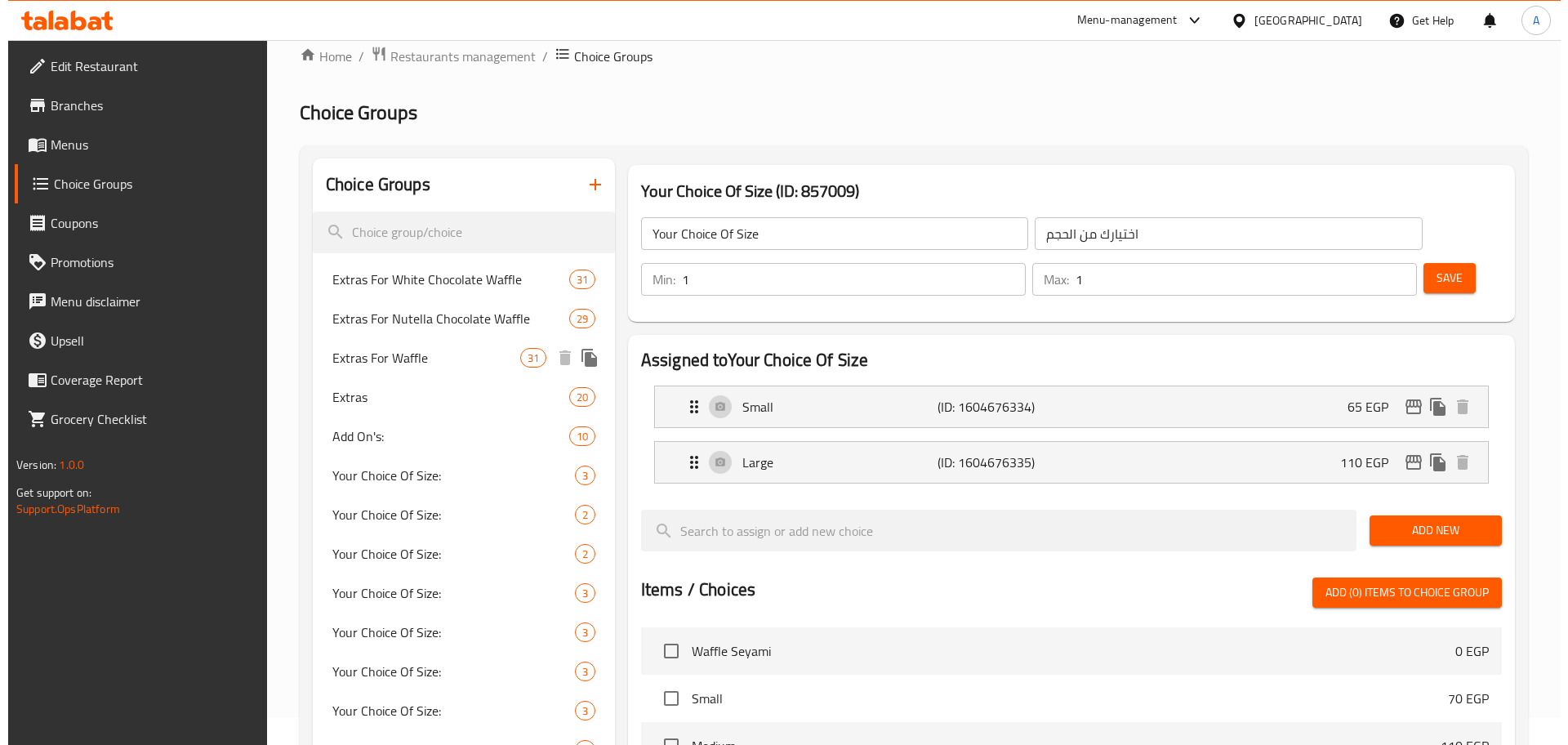
scroll to position [21, 0]
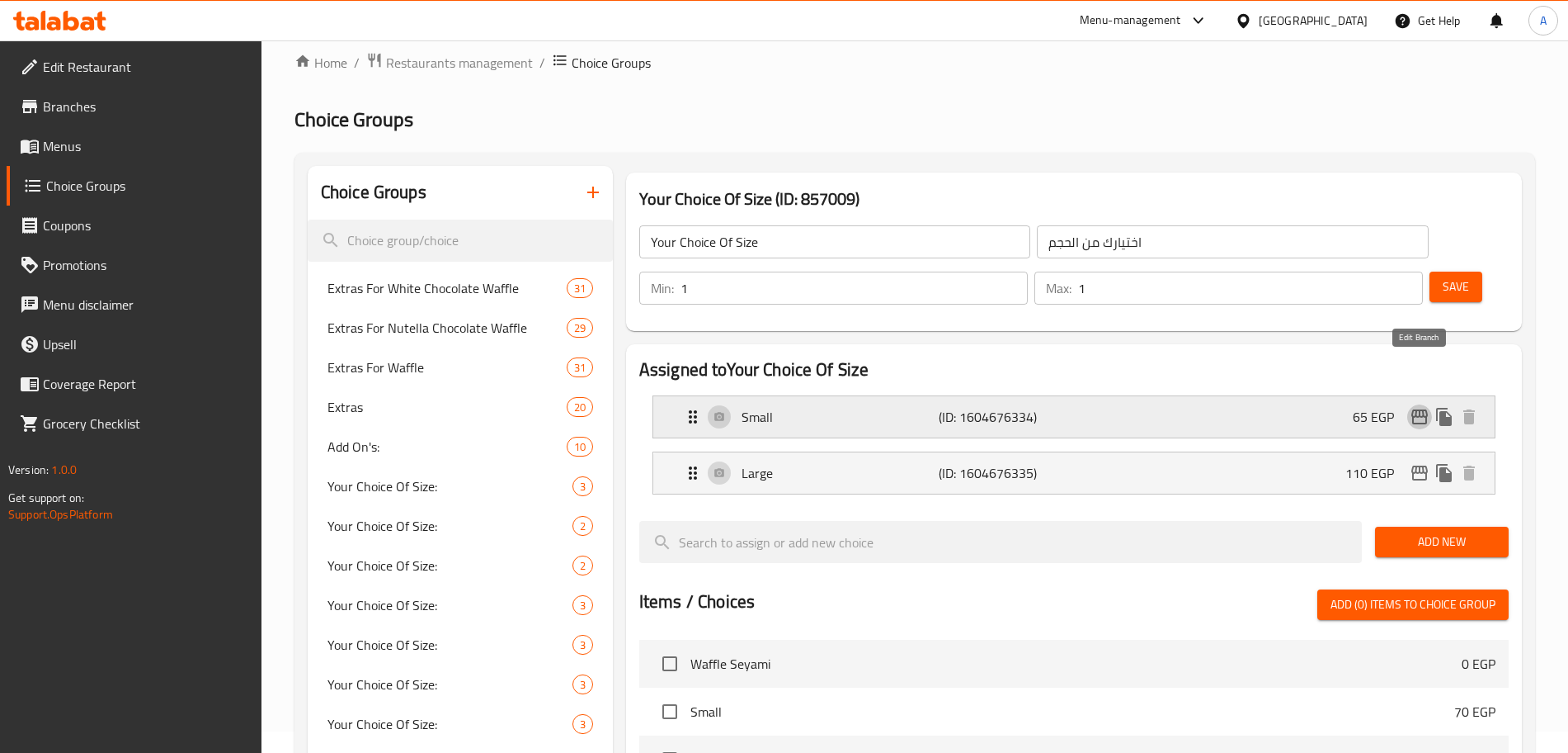
click at [1418, 409] on icon "edit" at bounding box center [1419, 416] width 16 height 14
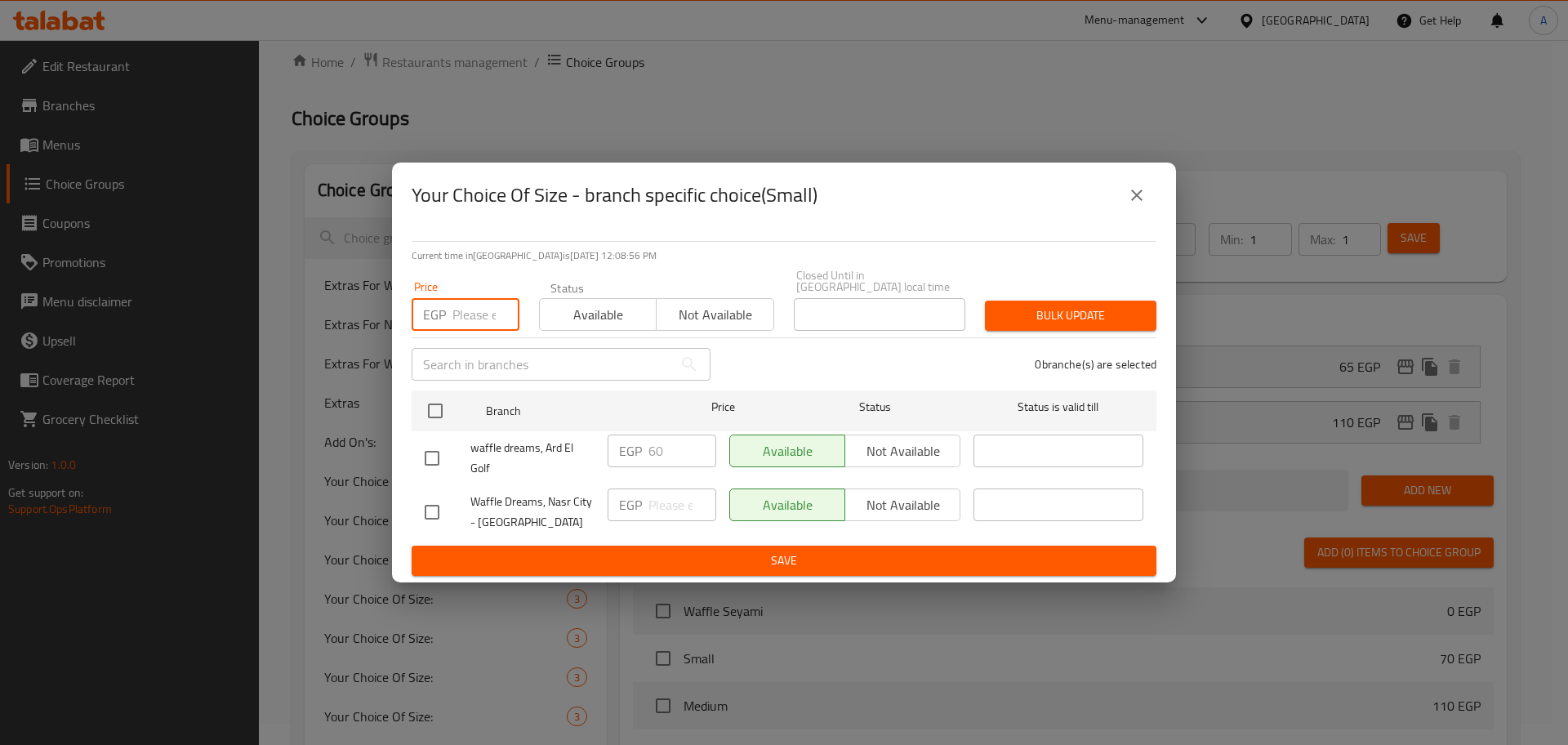
click at [475, 318] on input "number" at bounding box center [486, 314] width 67 height 32
type input "60"
click at [441, 408] on input "checkbox" at bounding box center [436, 411] width 34 height 34
checkbox input "true"
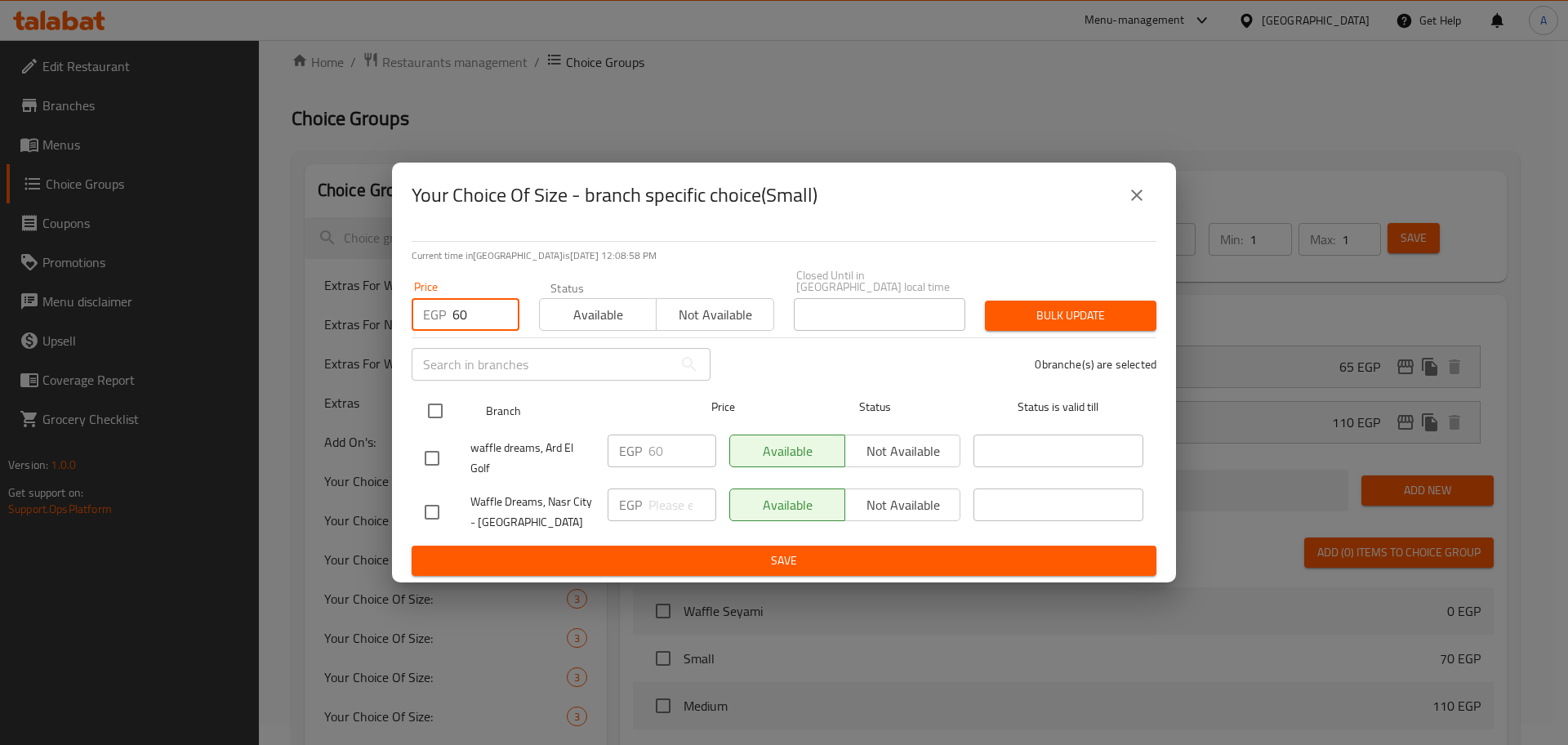
checkbox input "true"
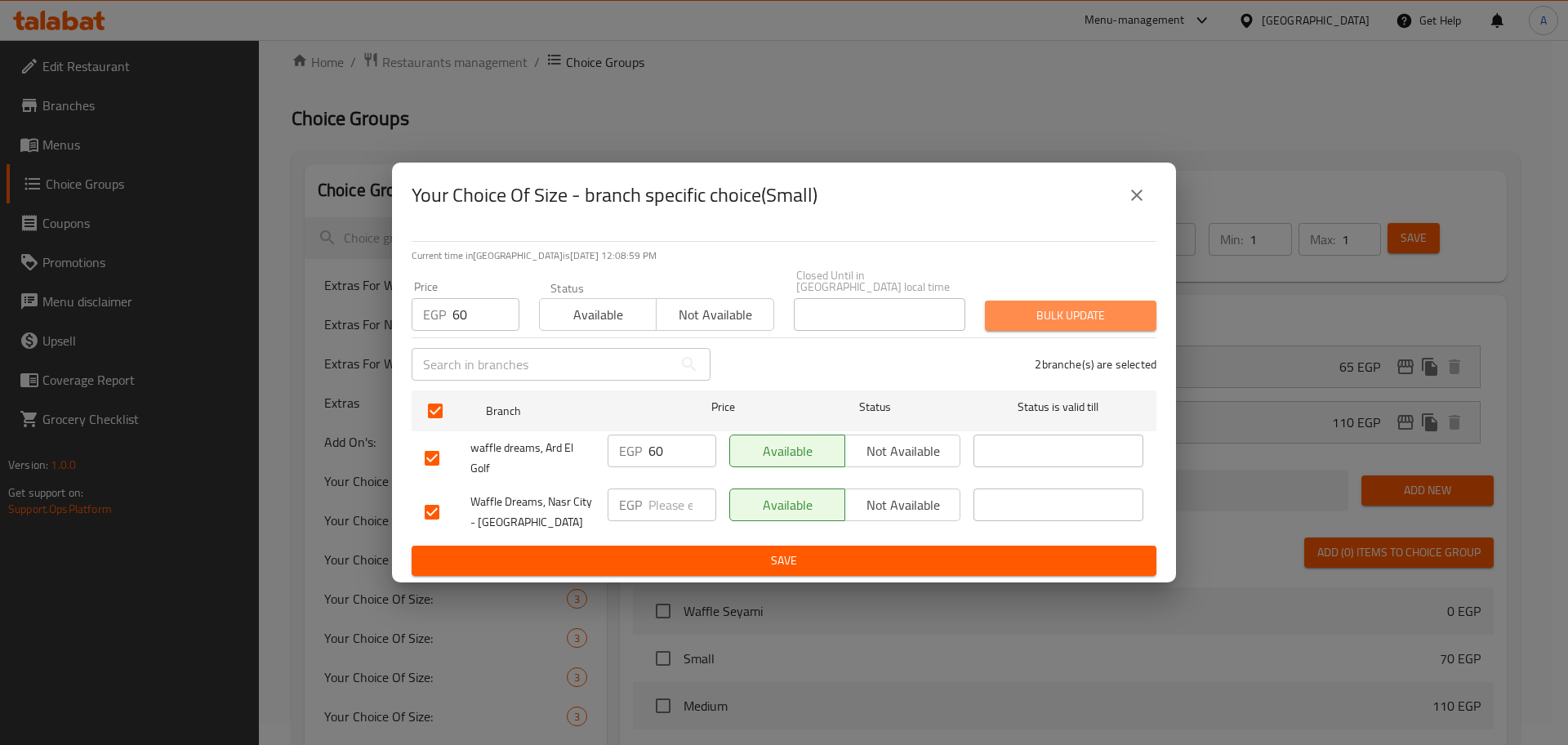
click at [1133, 307] on span "Bulk update" at bounding box center [1071, 315] width 145 height 20
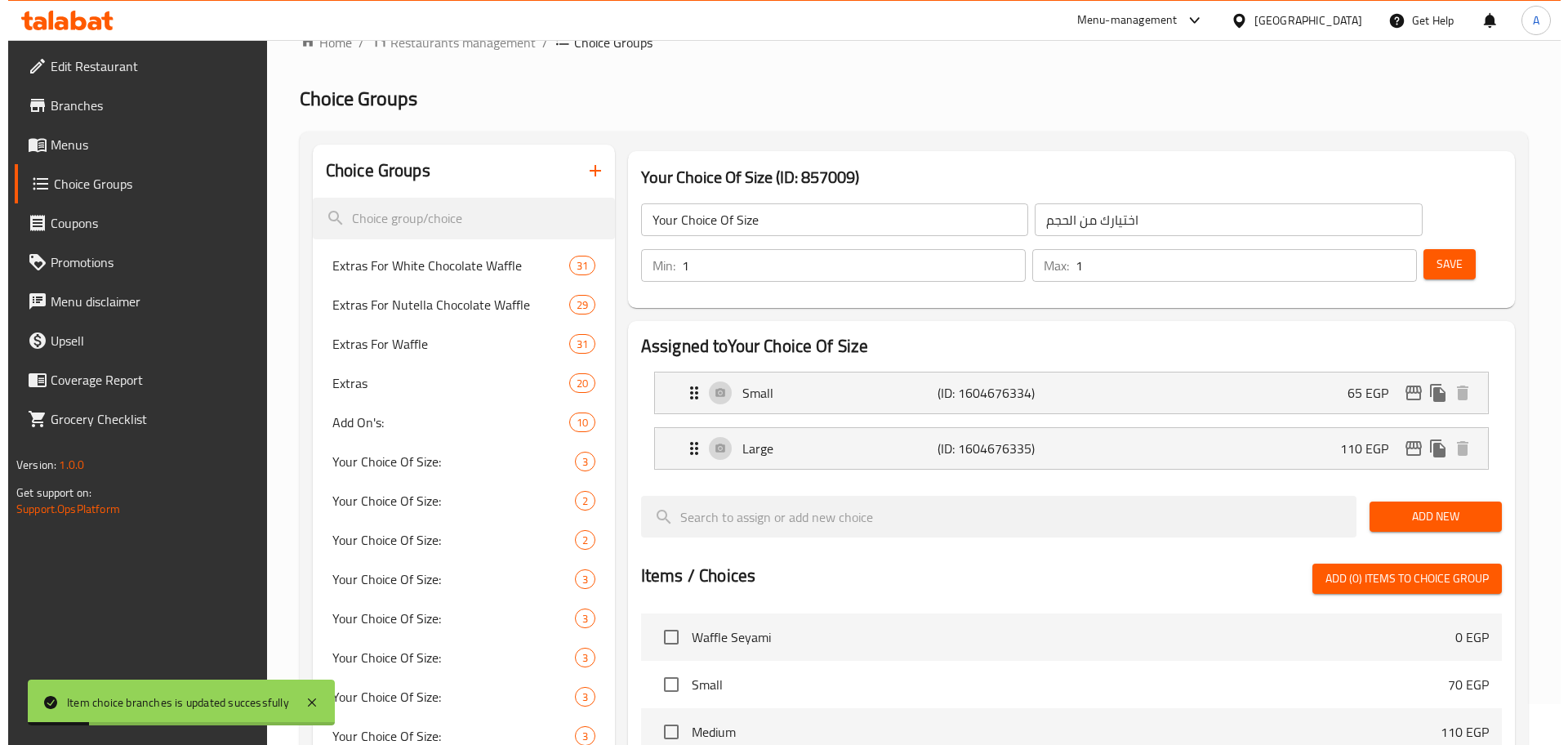
scroll to position [0, 0]
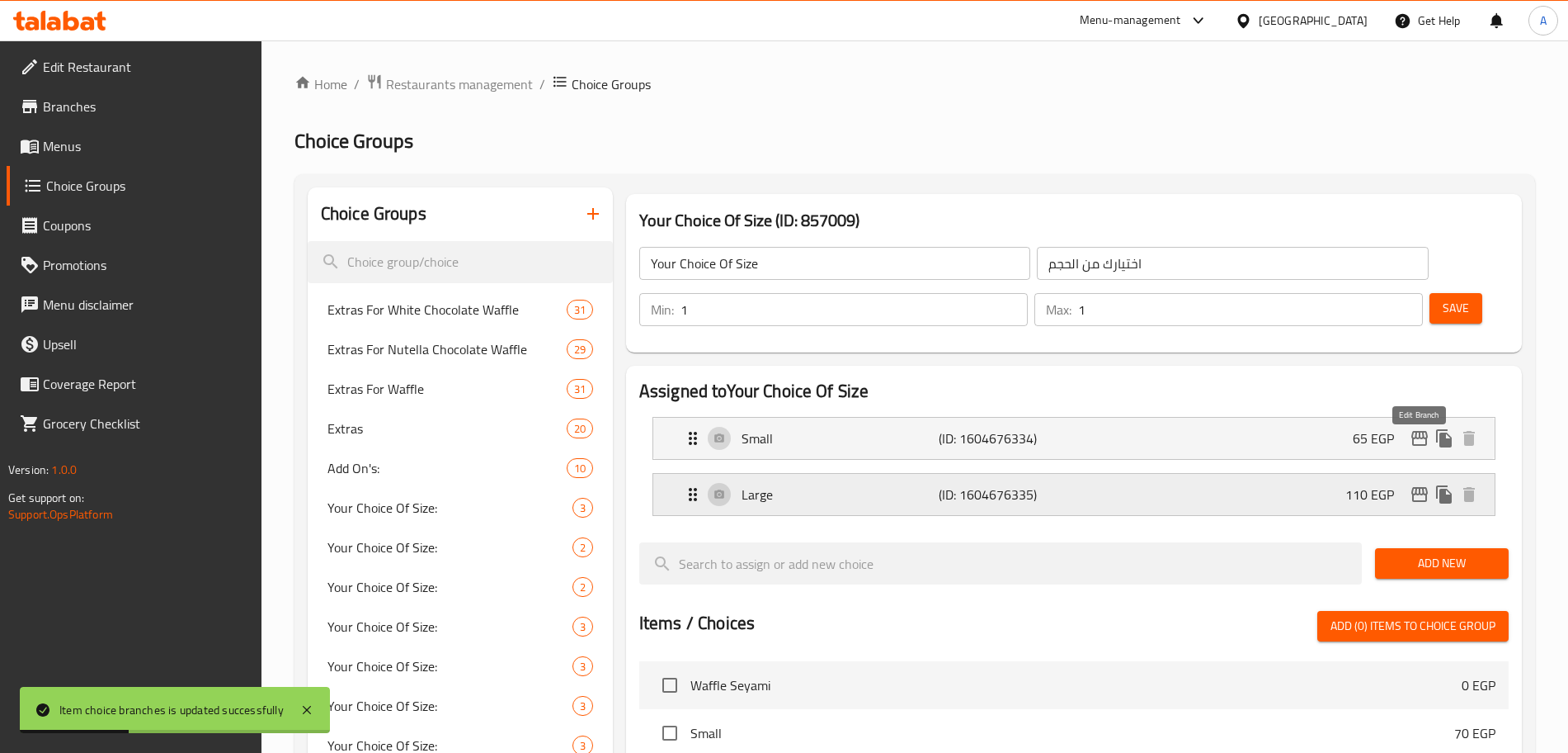
click at [1418, 487] on icon "edit" at bounding box center [1419, 493] width 16 height 14
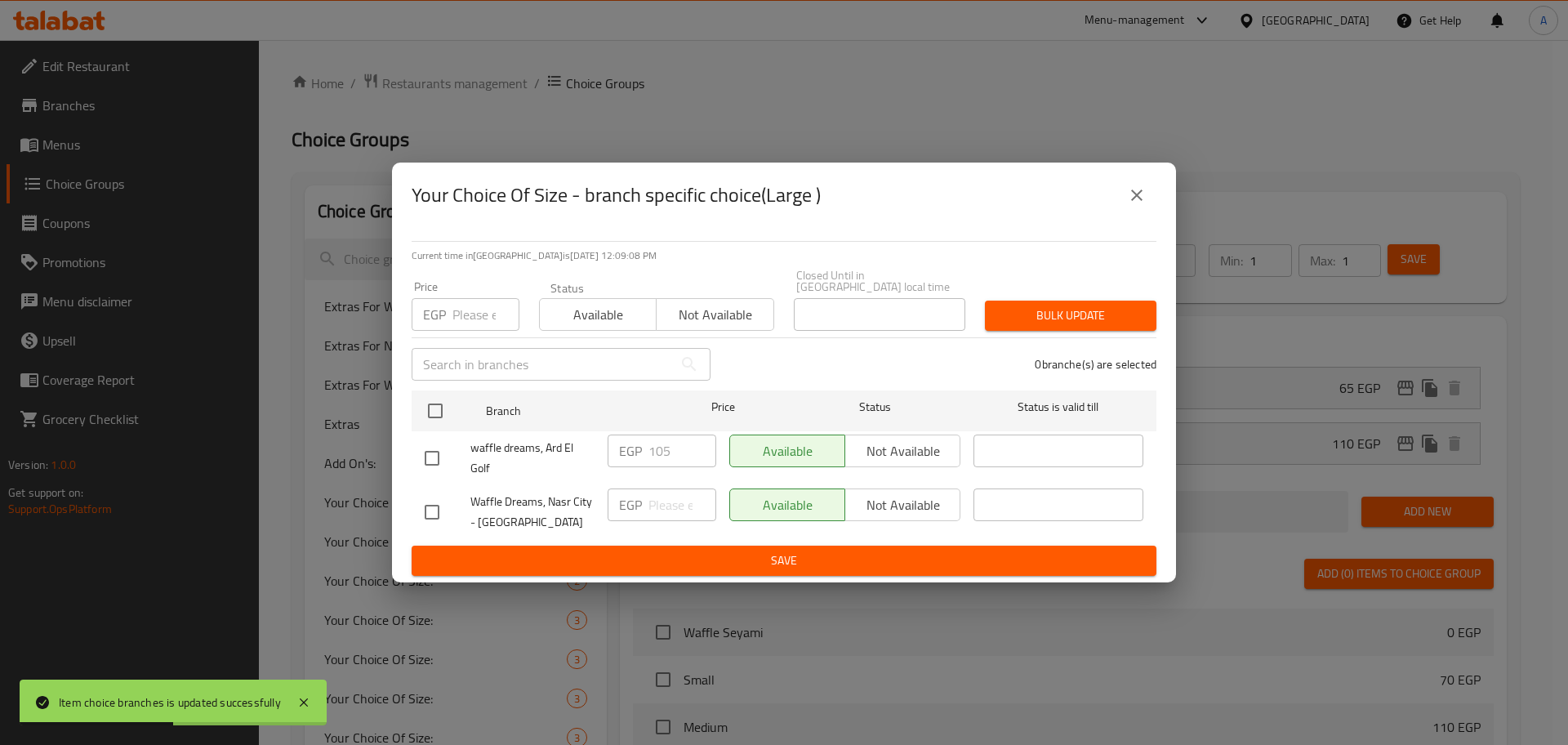
click at [484, 309] on input "number" at bounding box center [486, 314] width 67 height 32
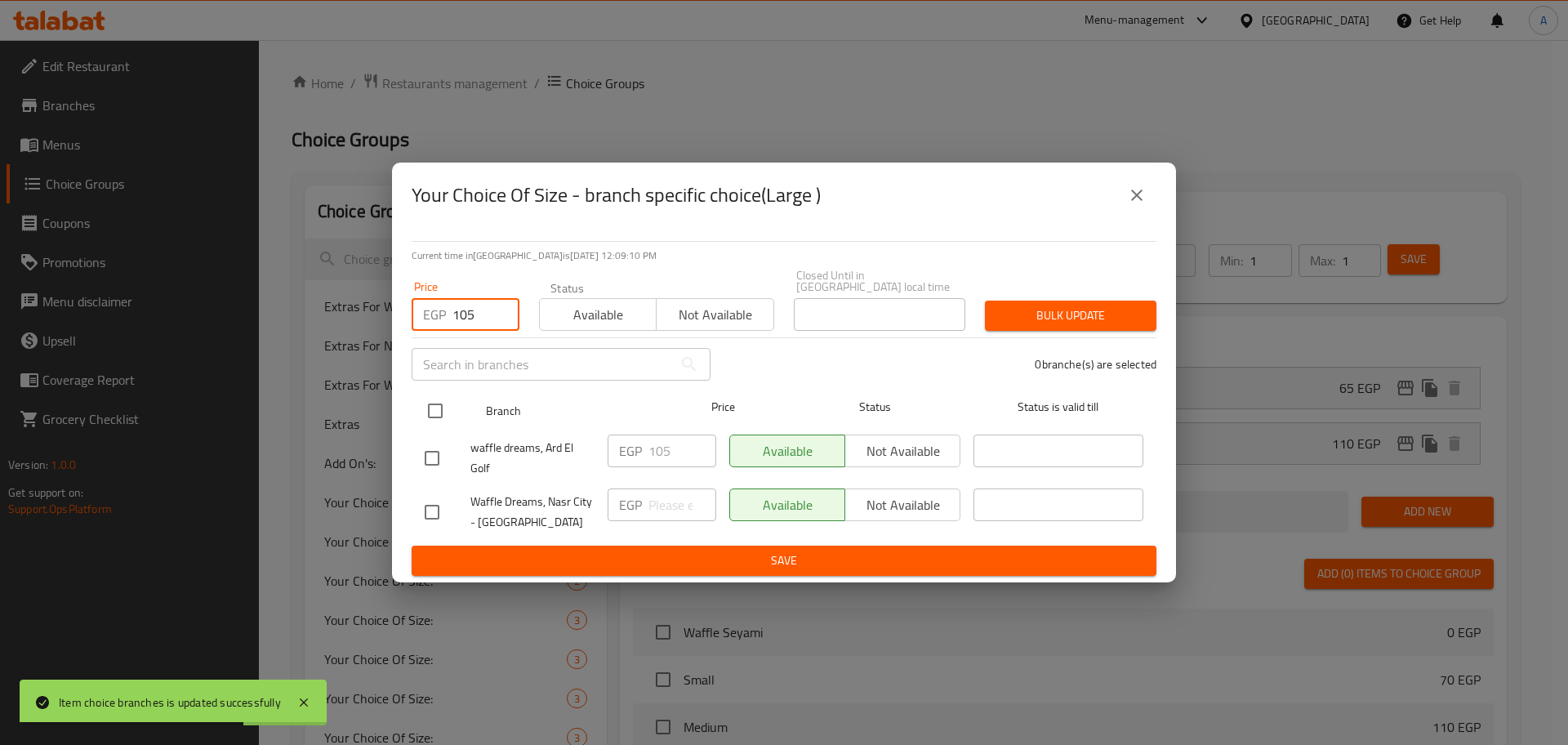
type input "105"
click at [451, 404] on input "checkbox" at bounding box center [436, 411] width 34 height 34
checkbox input "true"
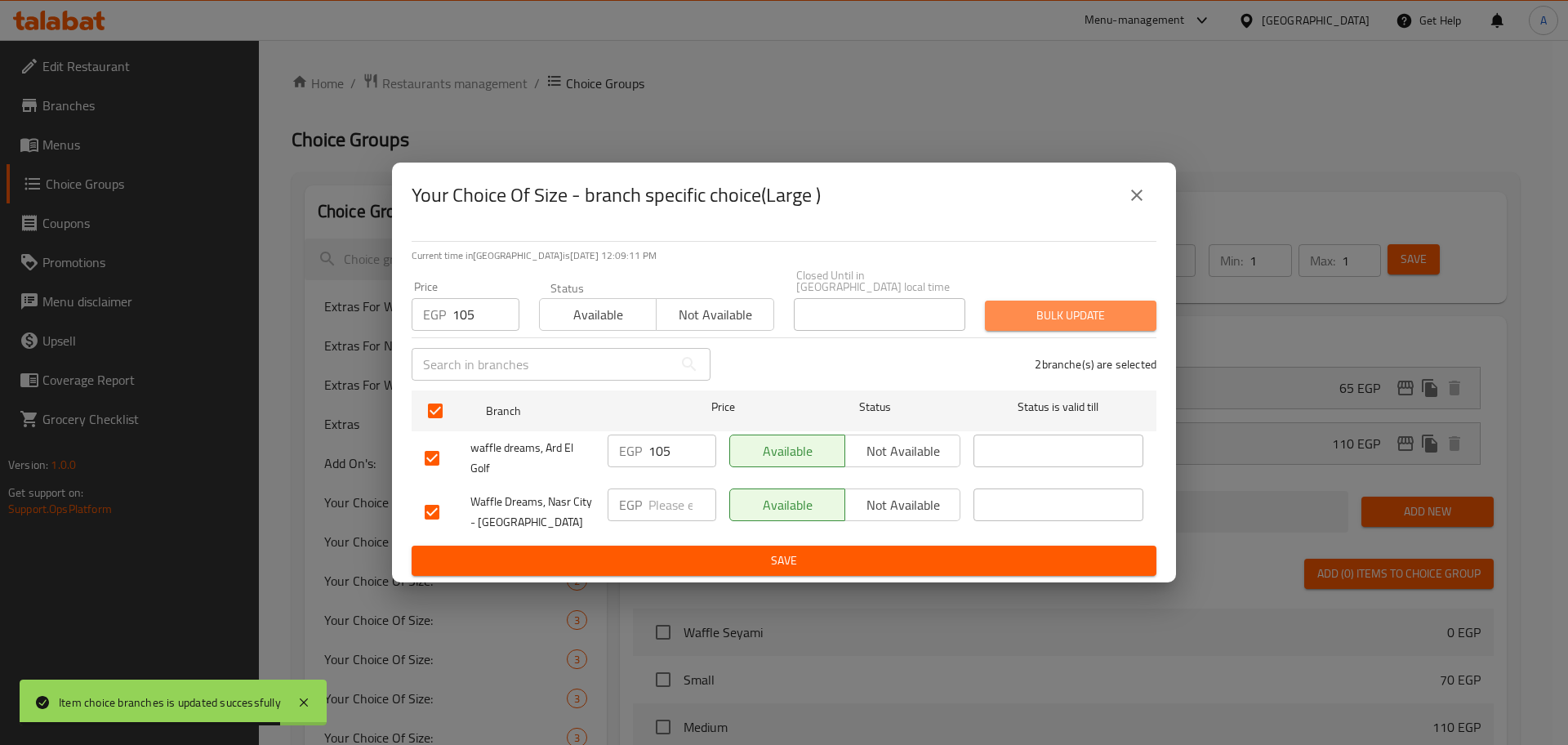
click at [1106, 306] on span "Bulk update" at bounding box center [1071, 315] width 145 height 20
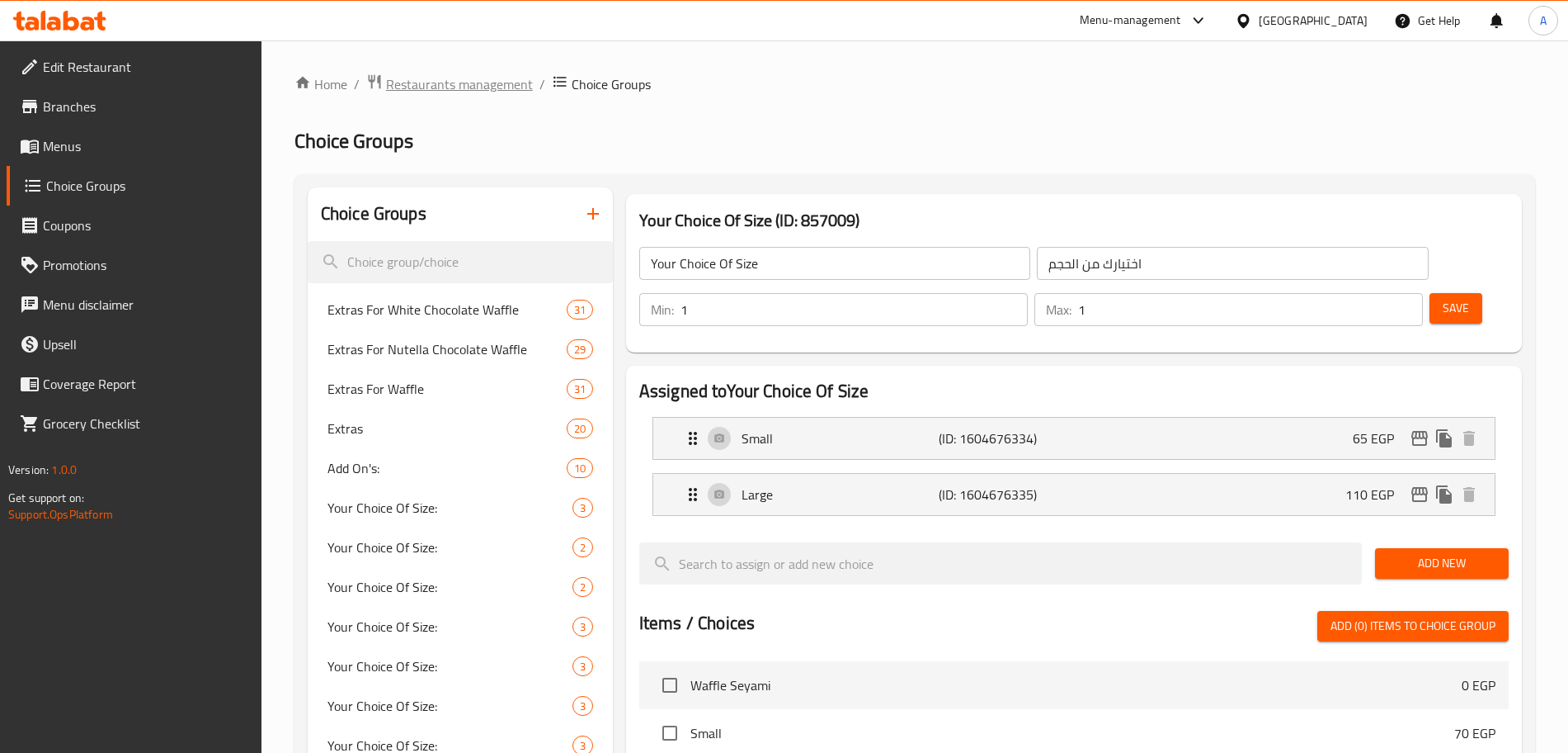
click at [481, 80] on span "Restaurants management" at bounding box center [459, 84] width 147 height 20
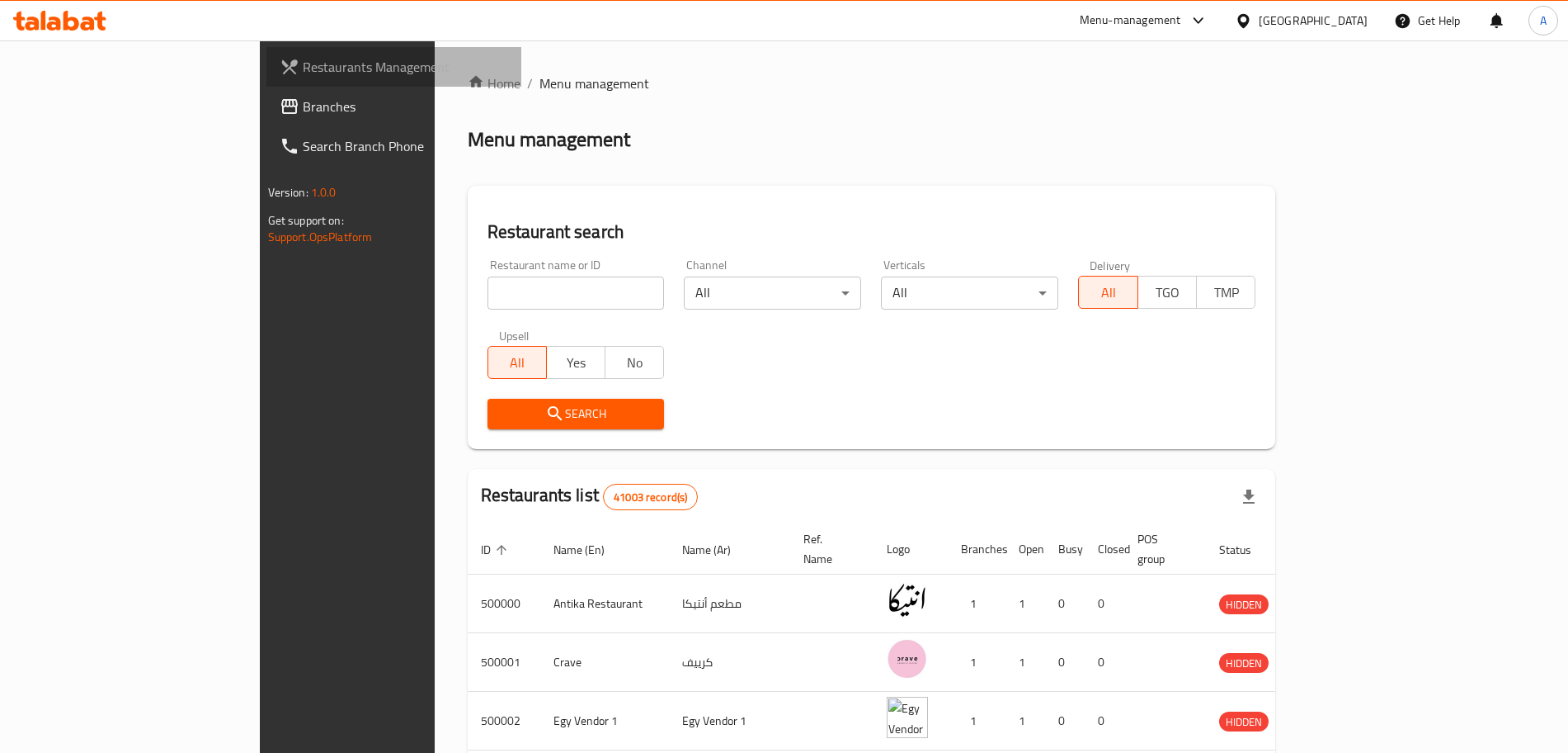
click at [303, 63] on span "Restaurants Management" at bounding box center [405, 67] width 206 height 20
click at [303, 65] on span "Restaurants Management" at bounding box center [405, 67] width 206 height 20
